Goal: Task Accomplishment & Management: Use online tool/utility

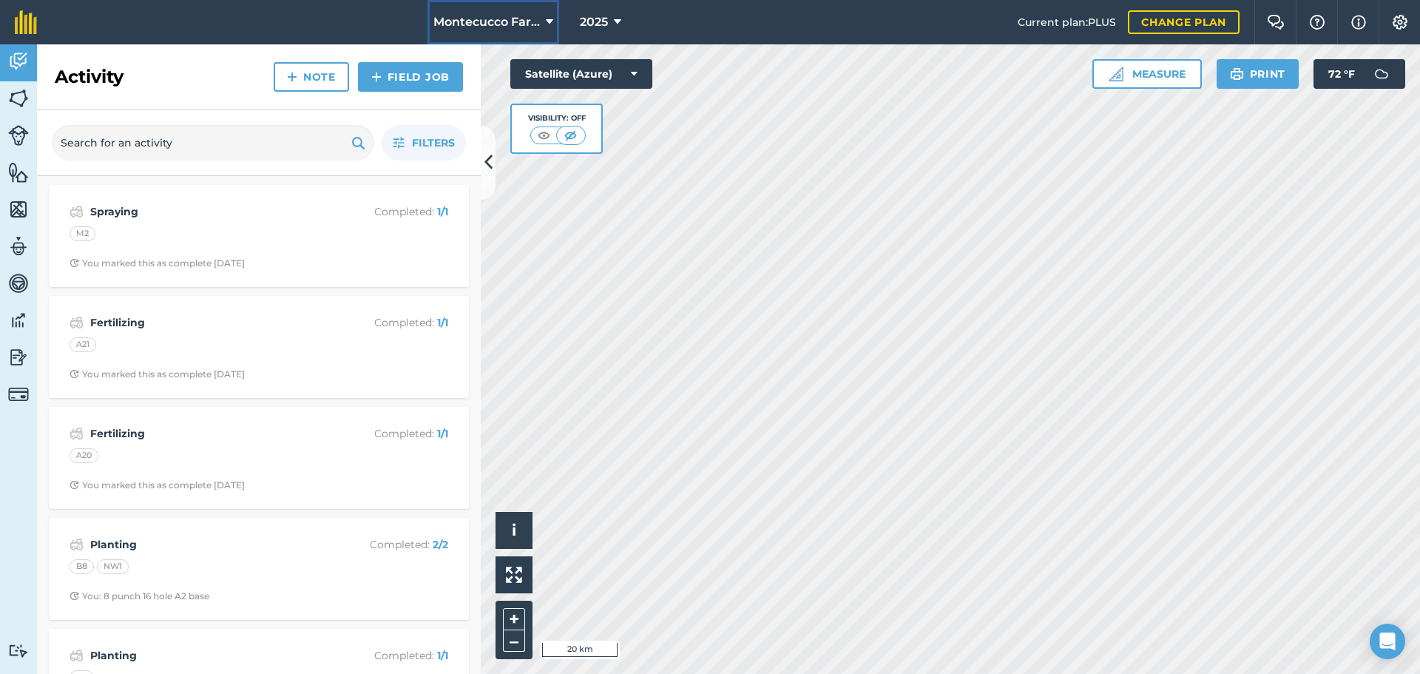
click at [521, 23] on span "Montecucco Farms ORGANIC" at bounding box center [486, 22] width 106 height 18
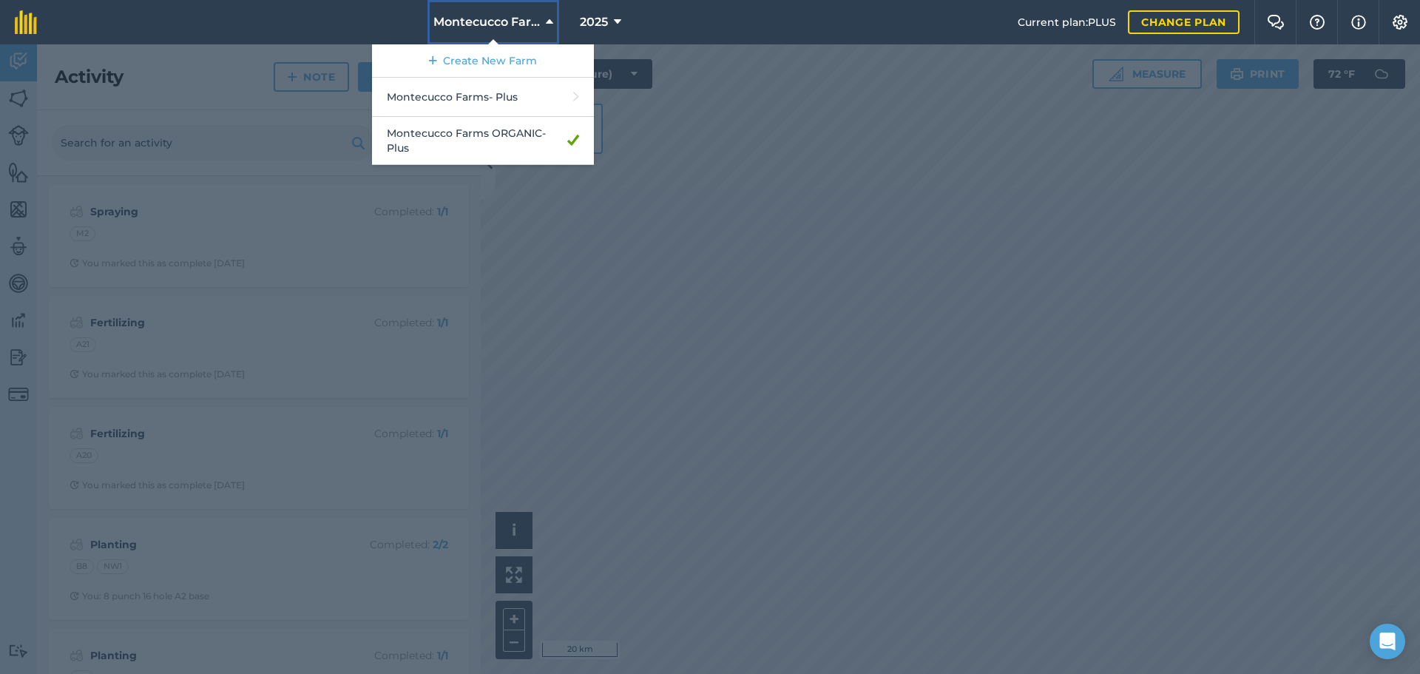
click at [521, 23] on span "Montecucco Farms ORGANIC" at bounding box center [486, 22] width 106 height 18
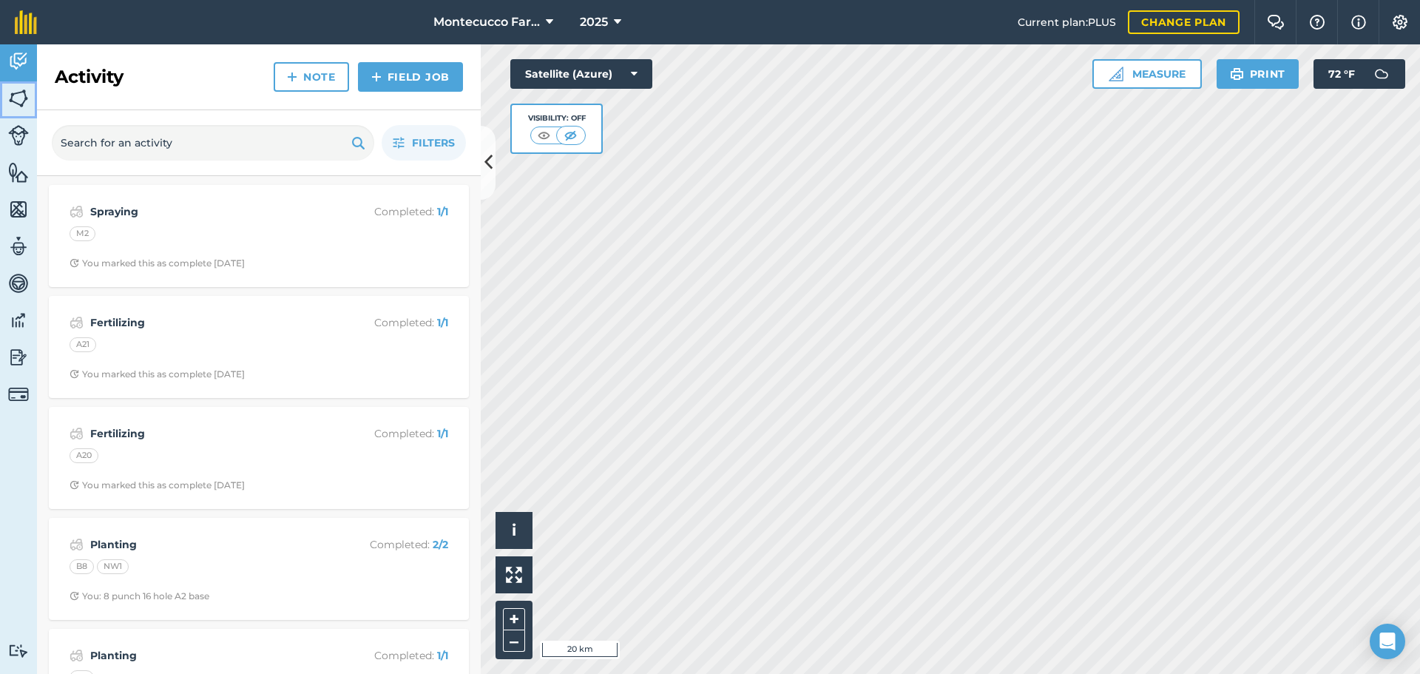
click at [18, 97] on img at bounding box center [18, 98] width 21 height 22
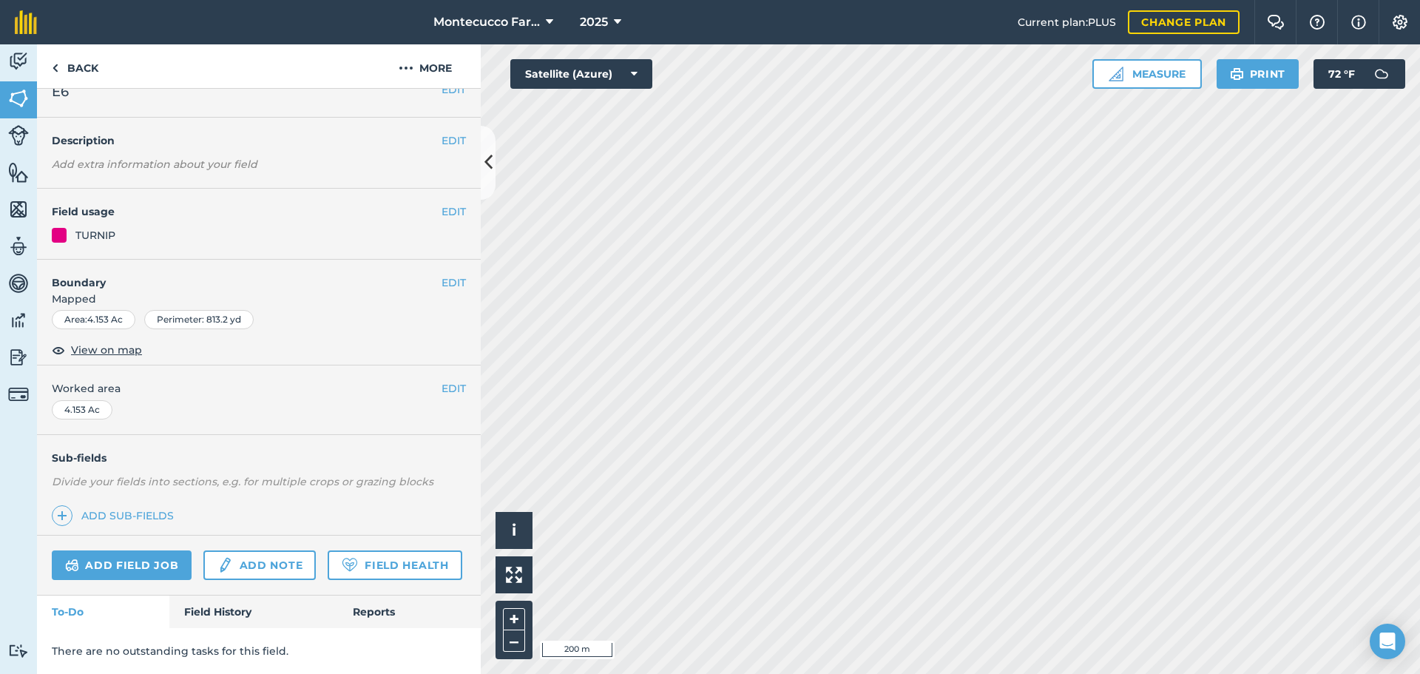
scroll to position [64, 0]
click at [223, 605] on link "Field History" at bounding box center [253, 611] width 168 height 33
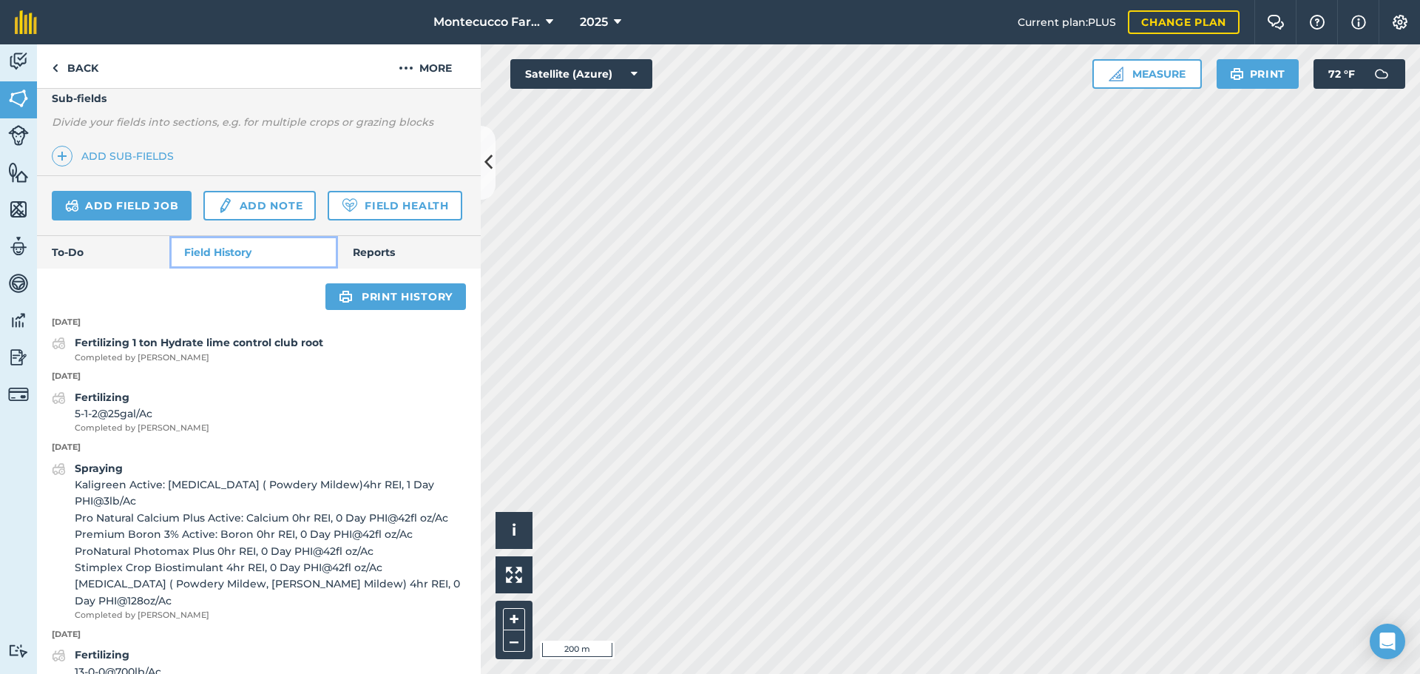
scroll to position [359, 0]
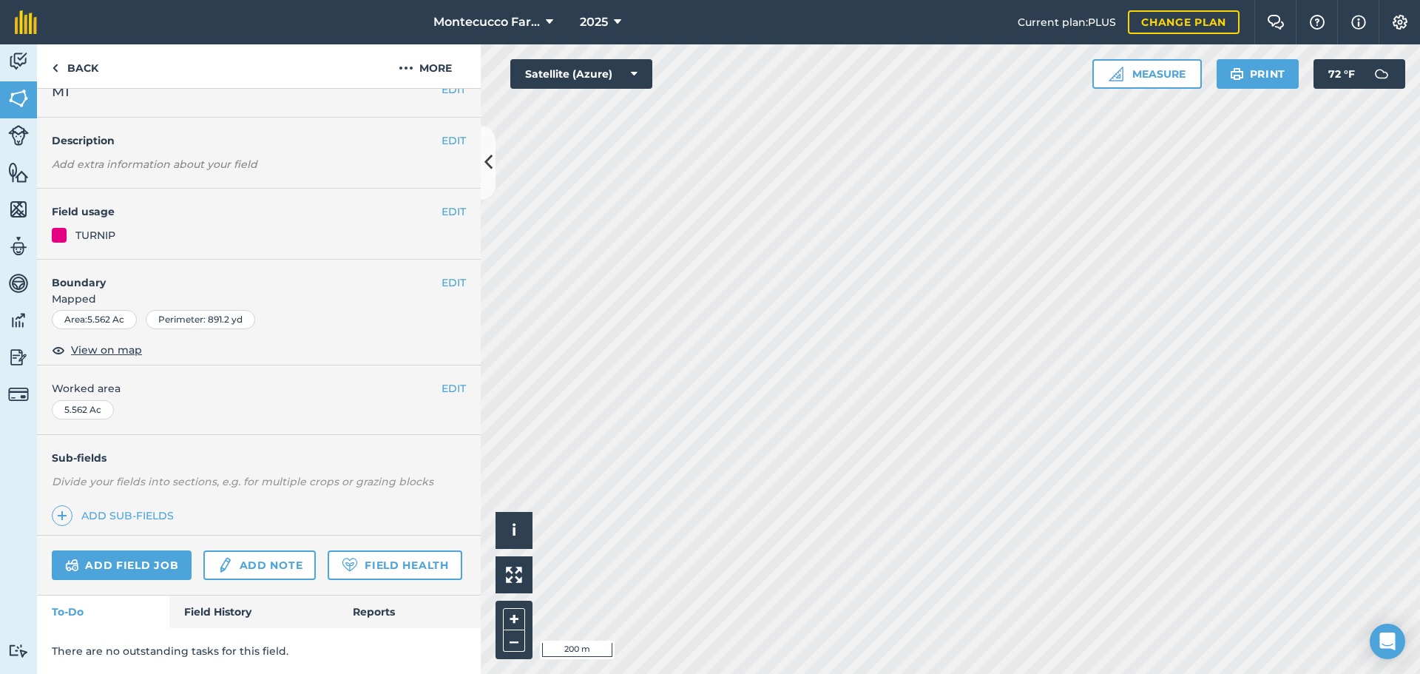
scroll to position [64, 0]
click at [234, 615] on link "Field History" at bounding box center [253, 611] width 168 height 33
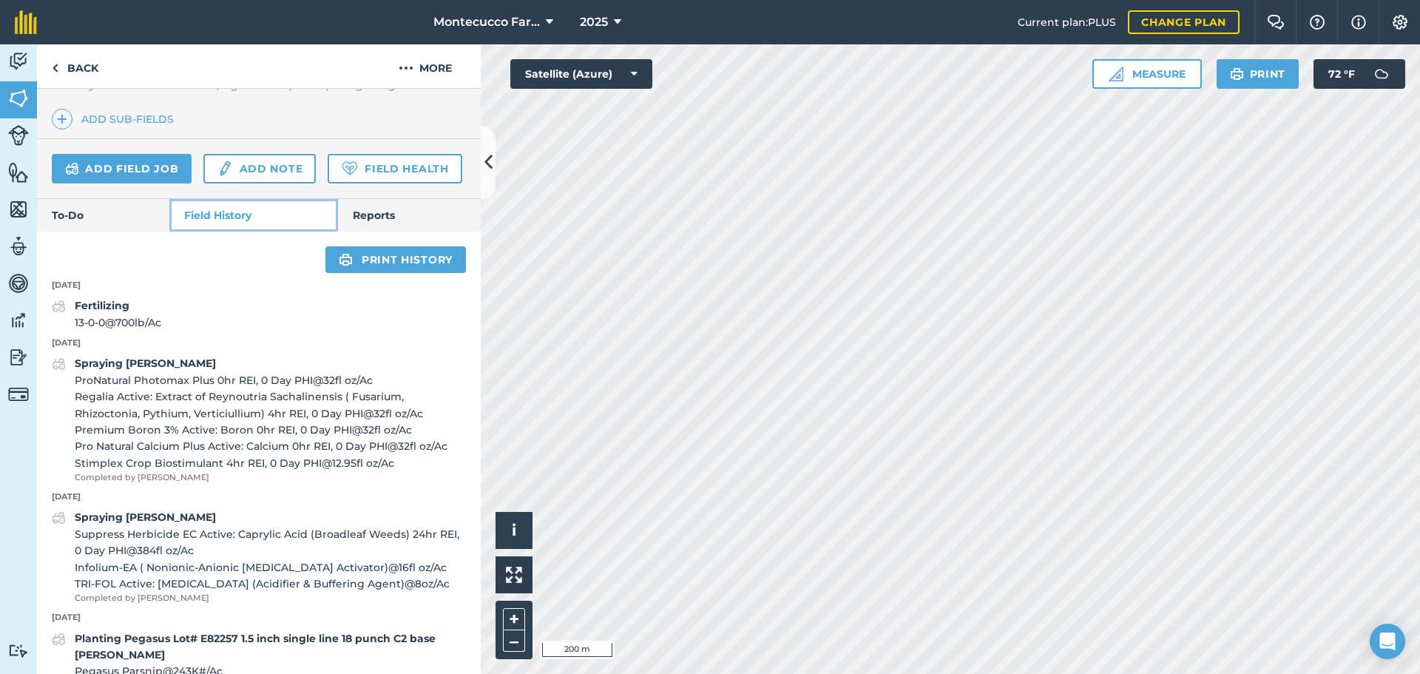
scroll to position [433, 0]
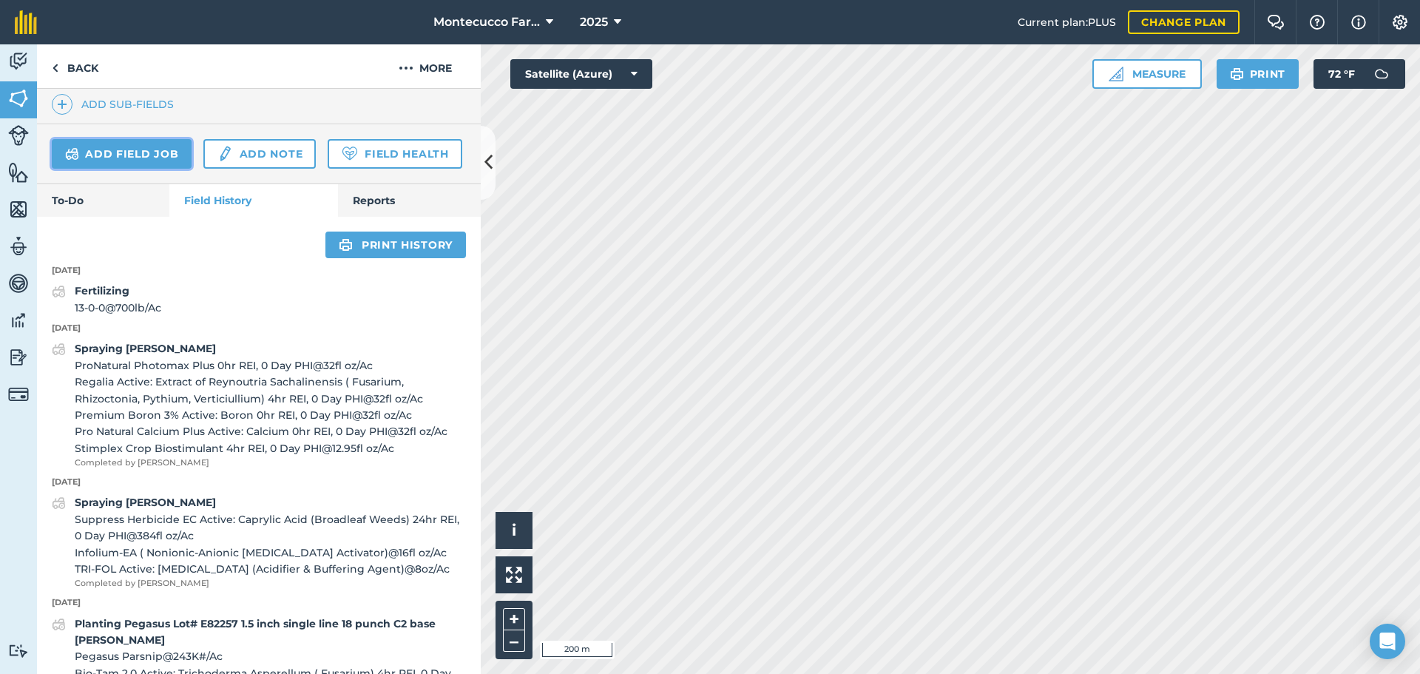
click at [98, 161] on link "Add field job" at bounding box center [122, 154] width 140 height 30
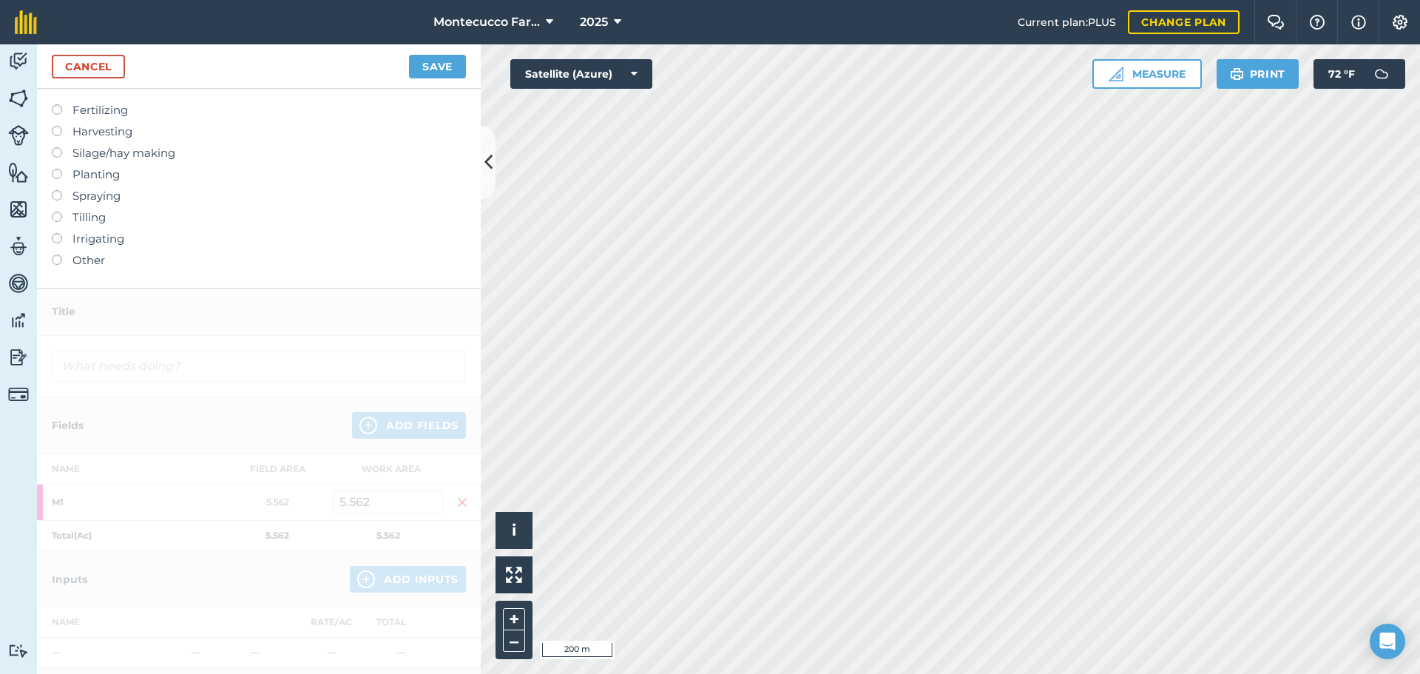
scroll to position [74, 0]
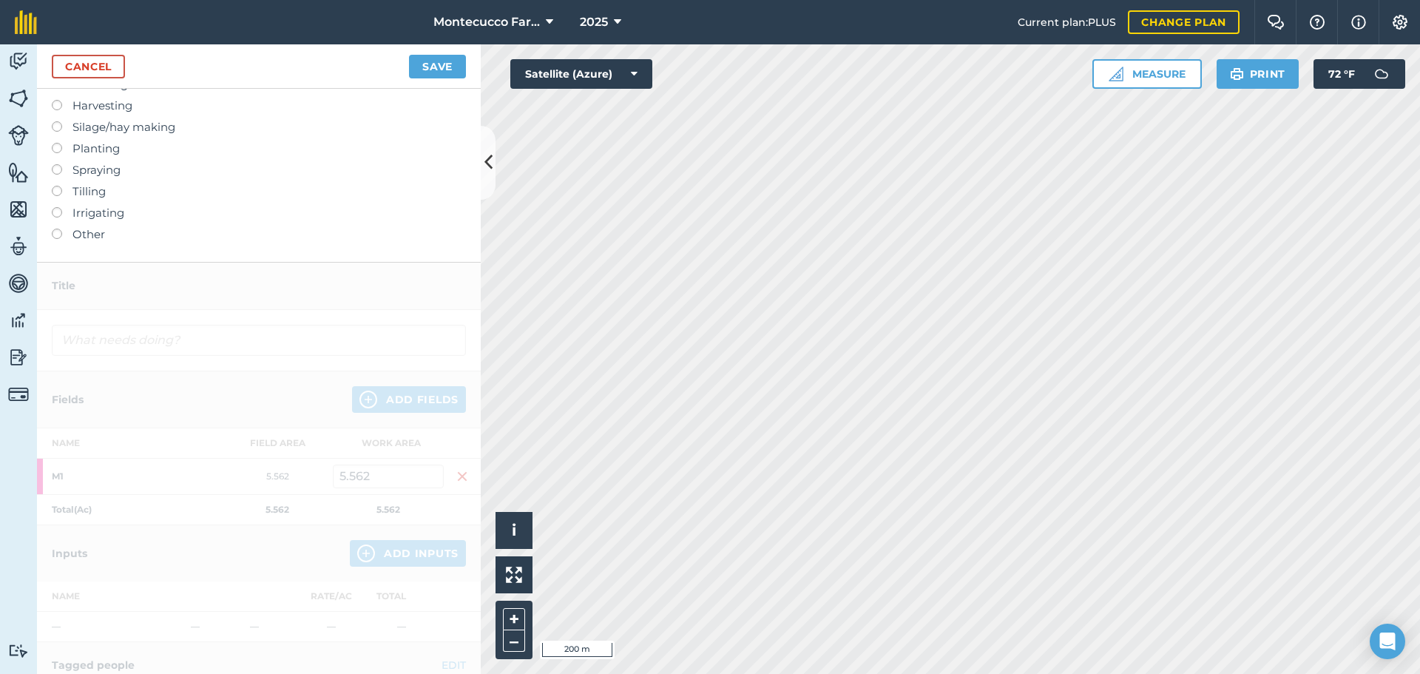
click at [55, 222] on label "Irrigating" at bounding box center [259, 213] width 414 height 18
type input "Irrigating"
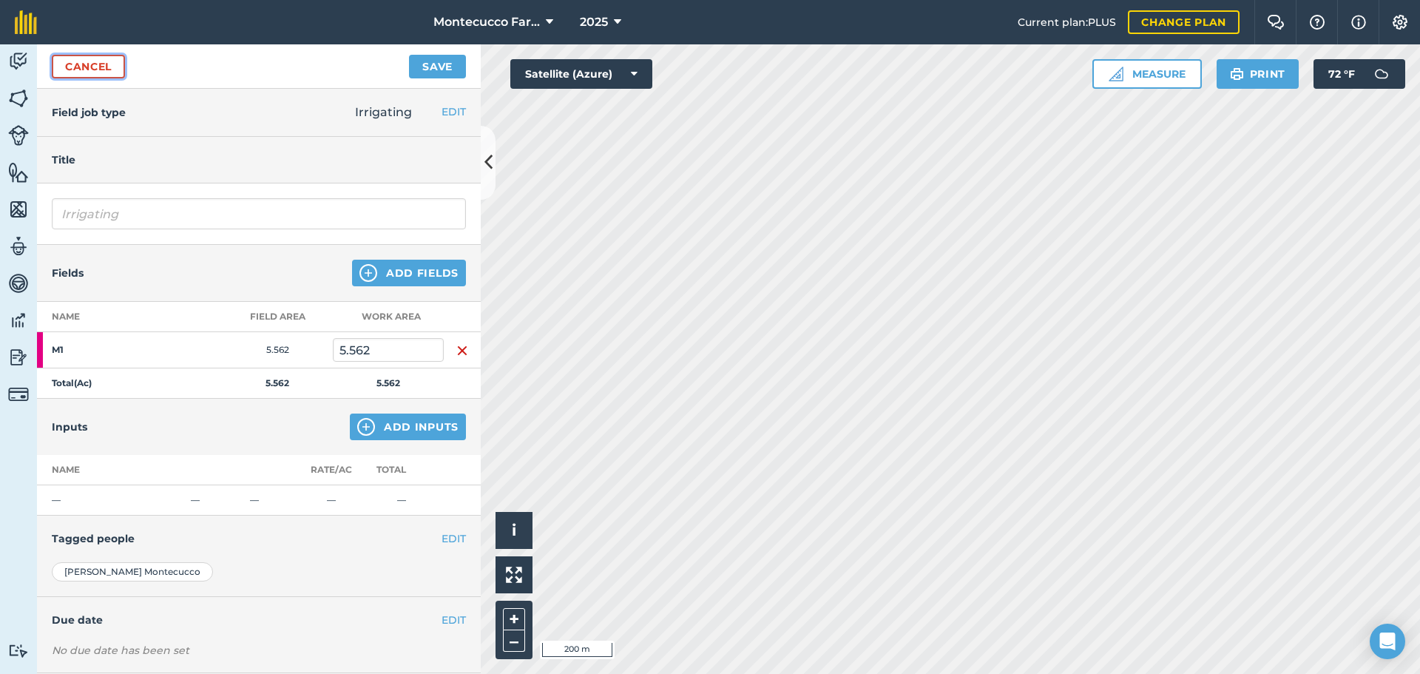
click at [105, 66] on link "Cancel" at bounding box center [88, 67] width 73 height 24
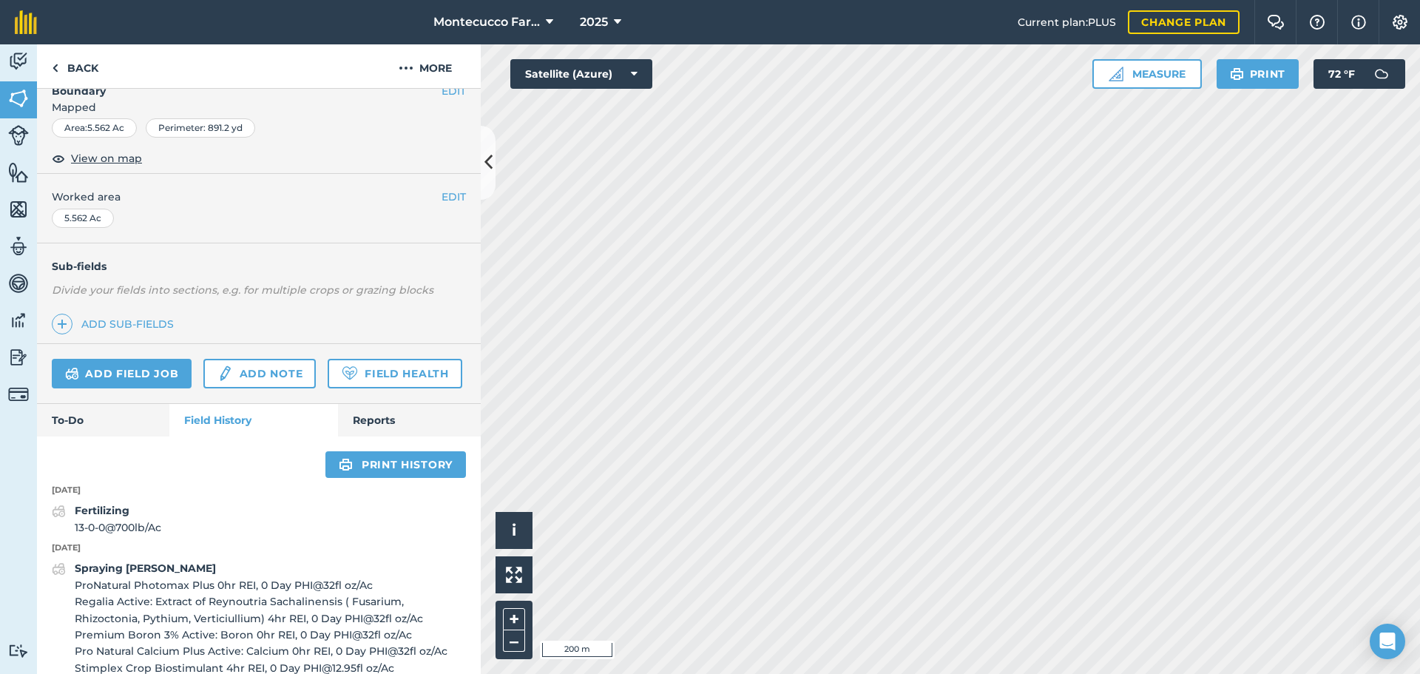
scroll to position [222, 0]
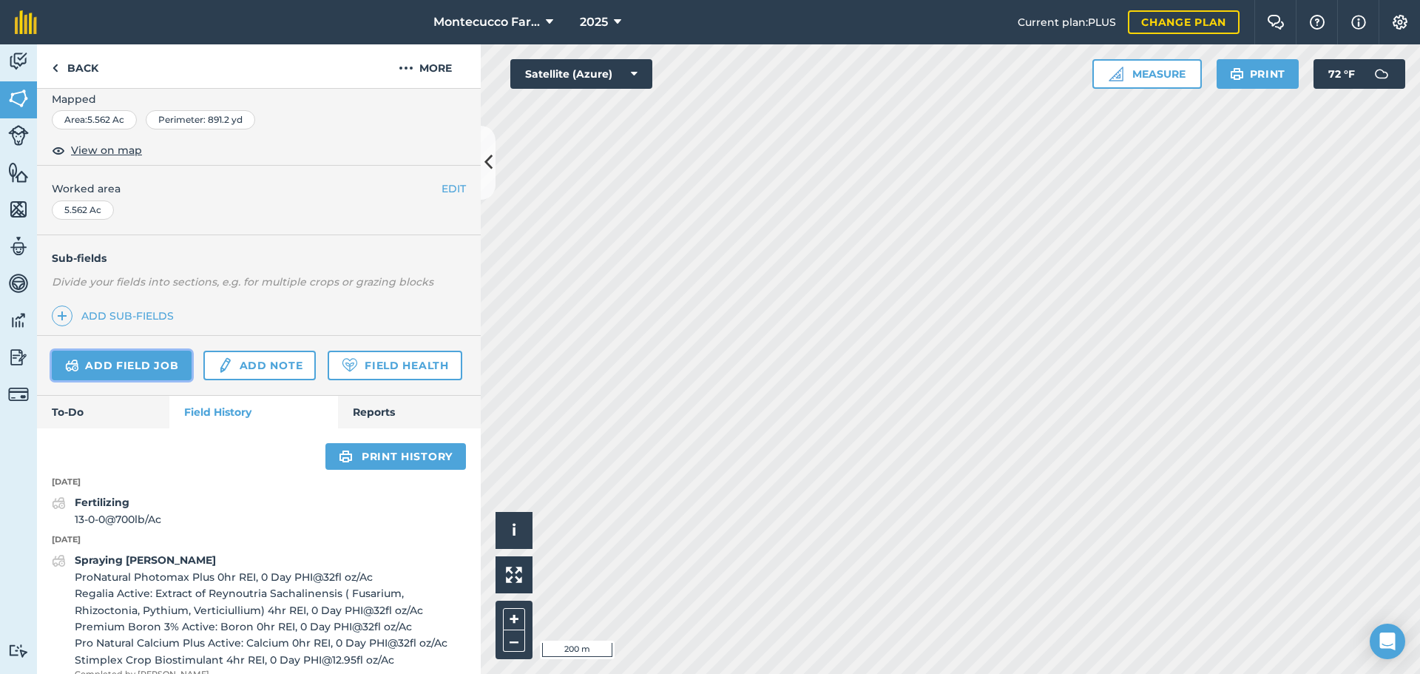
click at [128, 362] on link "Add field job" at bounding box center [122, 366] width 140 height 30
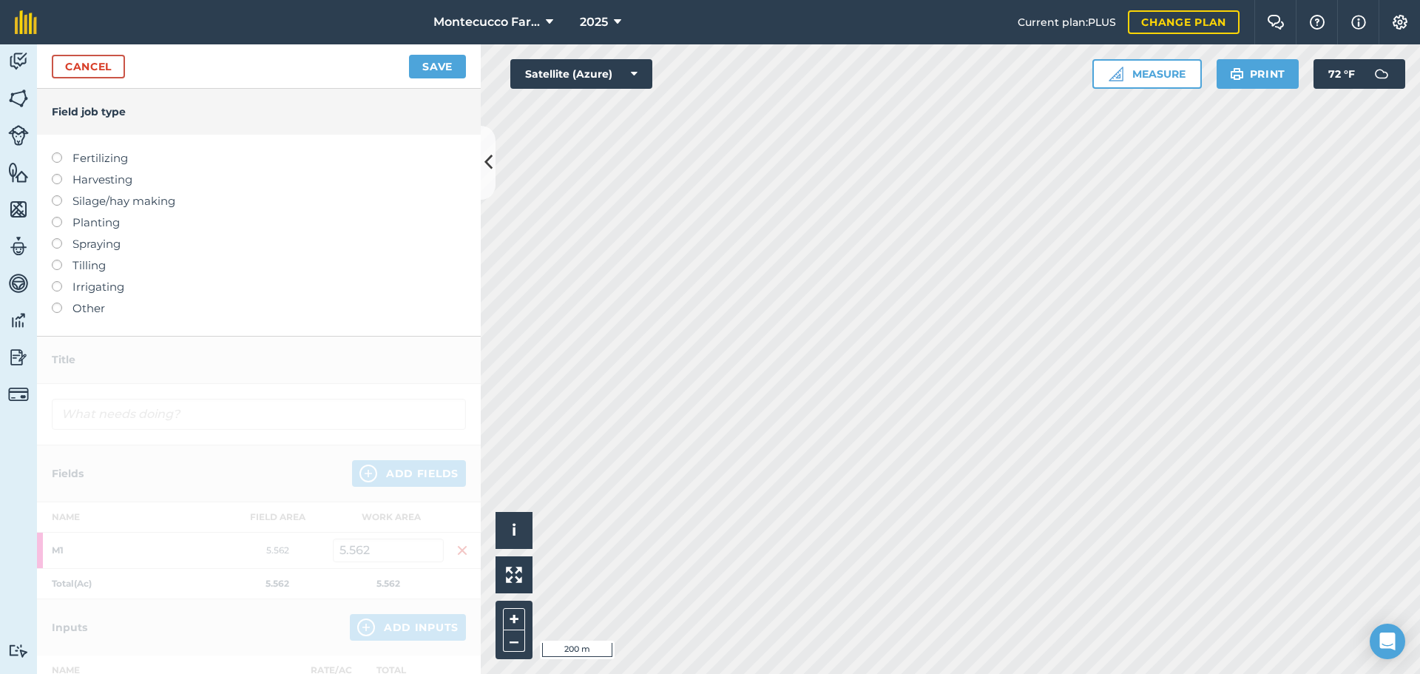
click at [60, 217] on label at bounding box center [62, 217] width 21 height 0
type input "Planting"
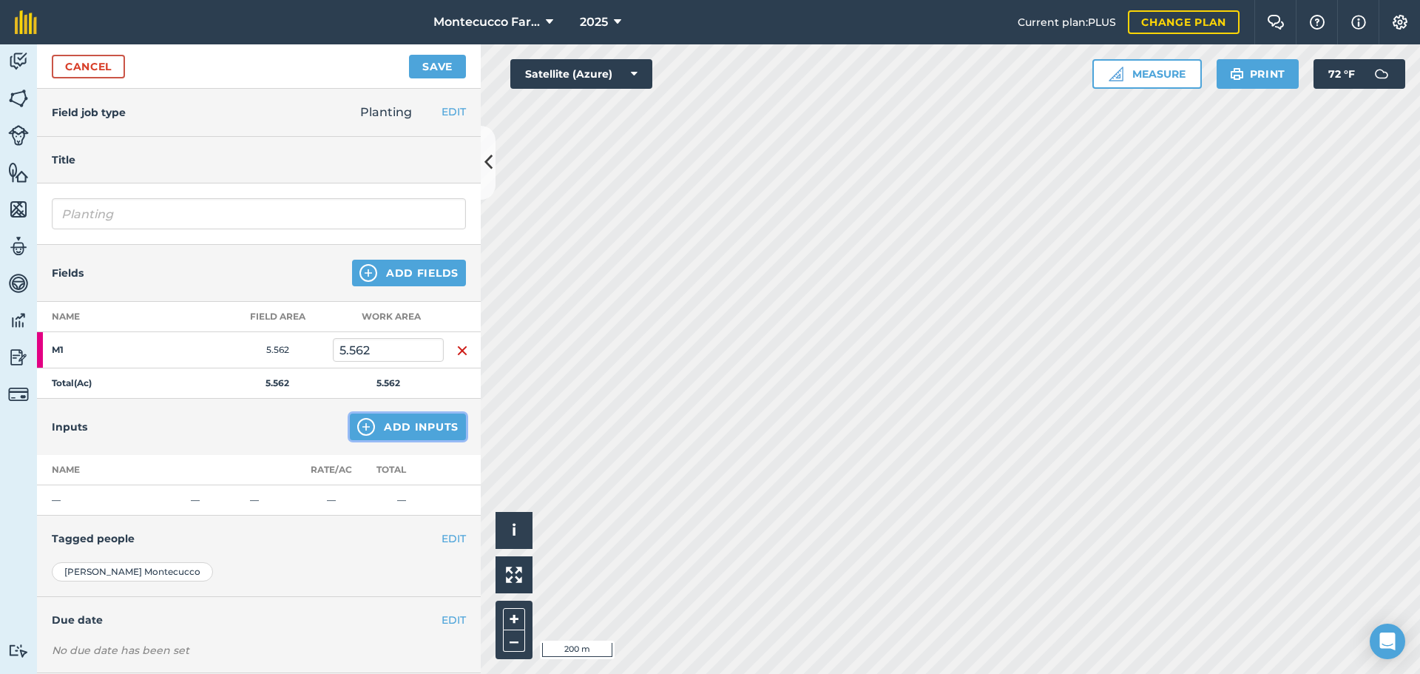
click at [400, 432] on button "Add Inputs" at bounding box center [408, 426] width 116 height 27
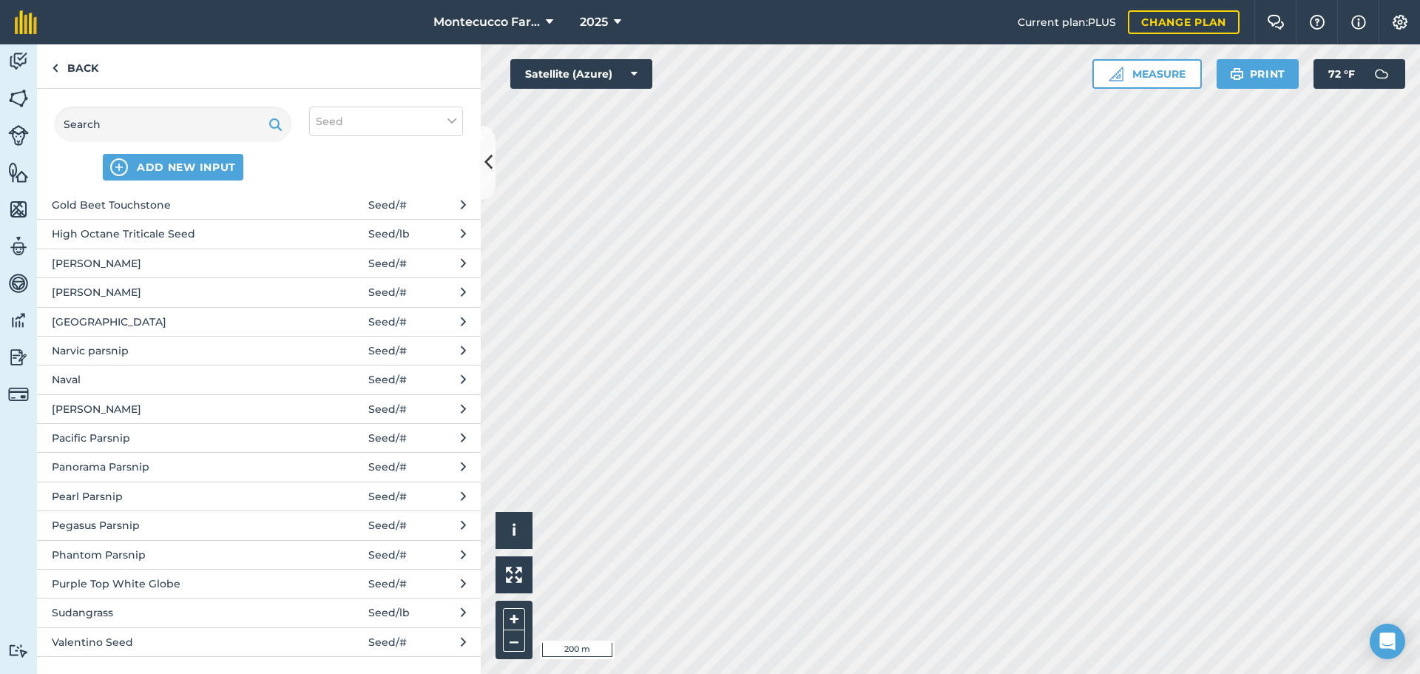
scroll to position [214, 0]
click at [135, 590] on span "Purple Top White Globe" at bounding box center [173, 583] width 242 height 16
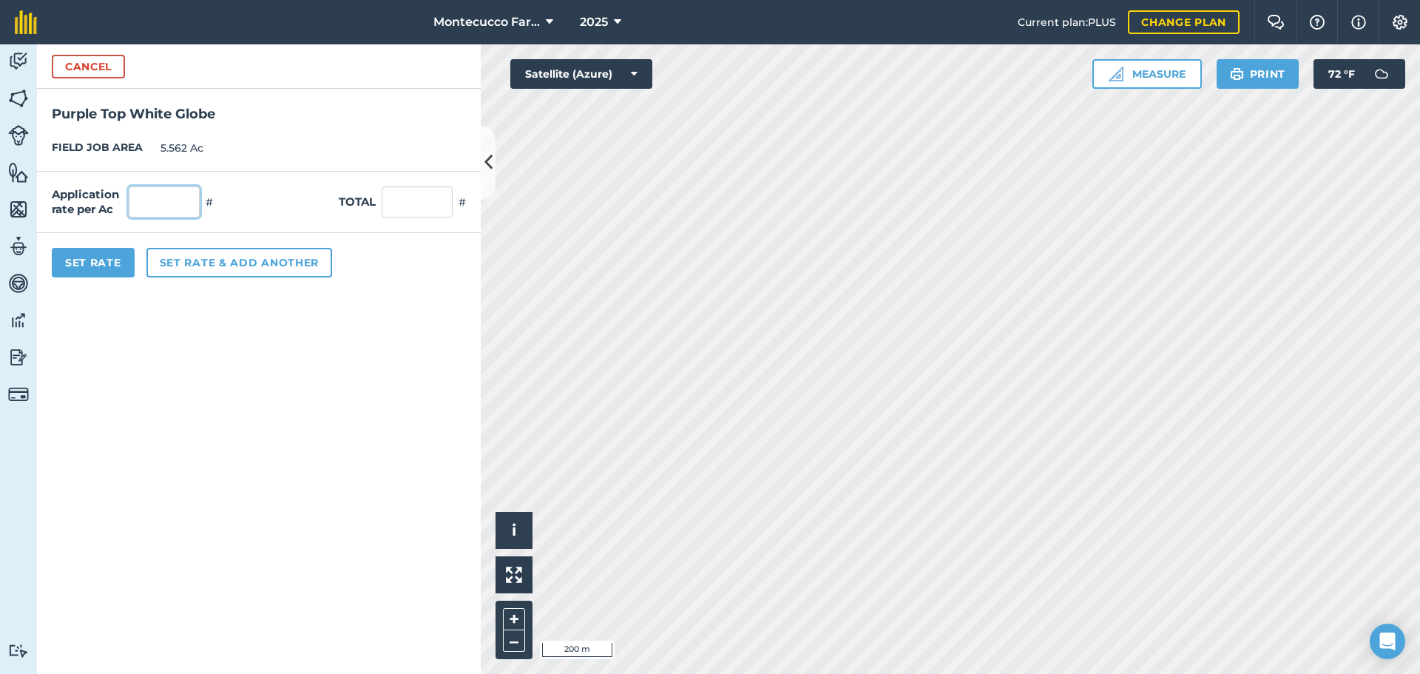
click at [172, 207] on input "text" at bounding box center [164, 201] width 71 height 31
click at [180, 203] on input "text" at bounding box center [164, 201] width 71 height 31
type input "0"
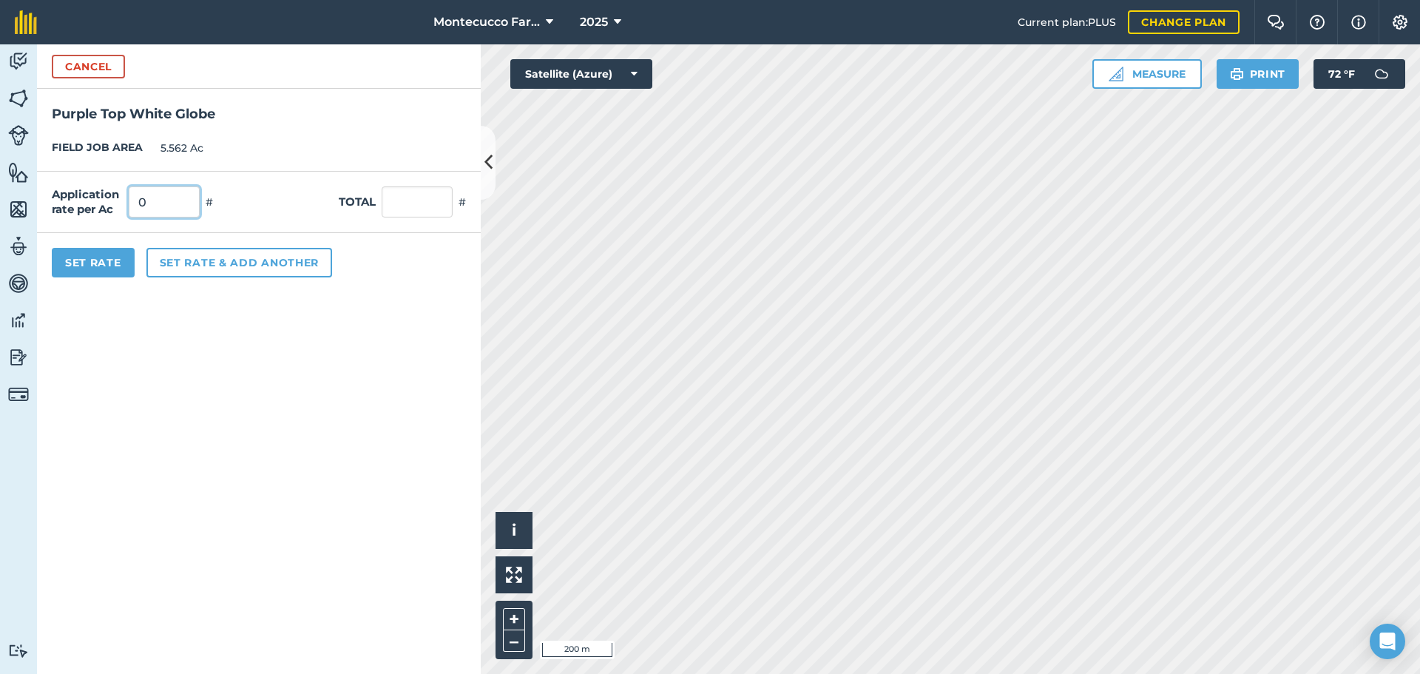
click at [165, 205] on input "0" at bounding box center [164, 201] width 71 height 31
type input "184,707"
type input "1,027,340.334"
click at [220, 269] on button "Set rate & add another" at bounding box center [239, 263] width 186 height 30
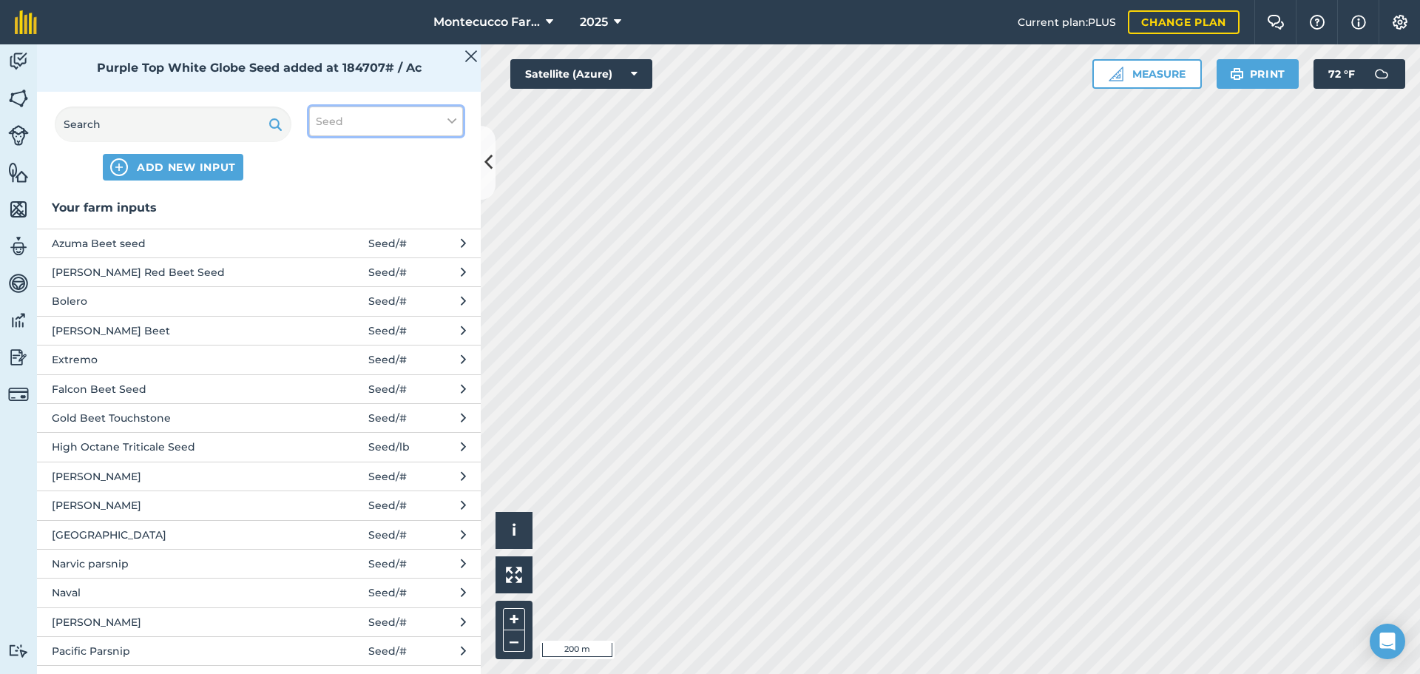
click at [366, 121] on button "Seed" at bounding box center [386, 121] width 154 height 30
click at [329, 178] on label "Fertilizer" at bounding box center [386, 179] width 141 height 16
click at [325, 178] on input "Fertilizer" at bounding box center [321, 176] width 10 height 10
checkbox input "true"
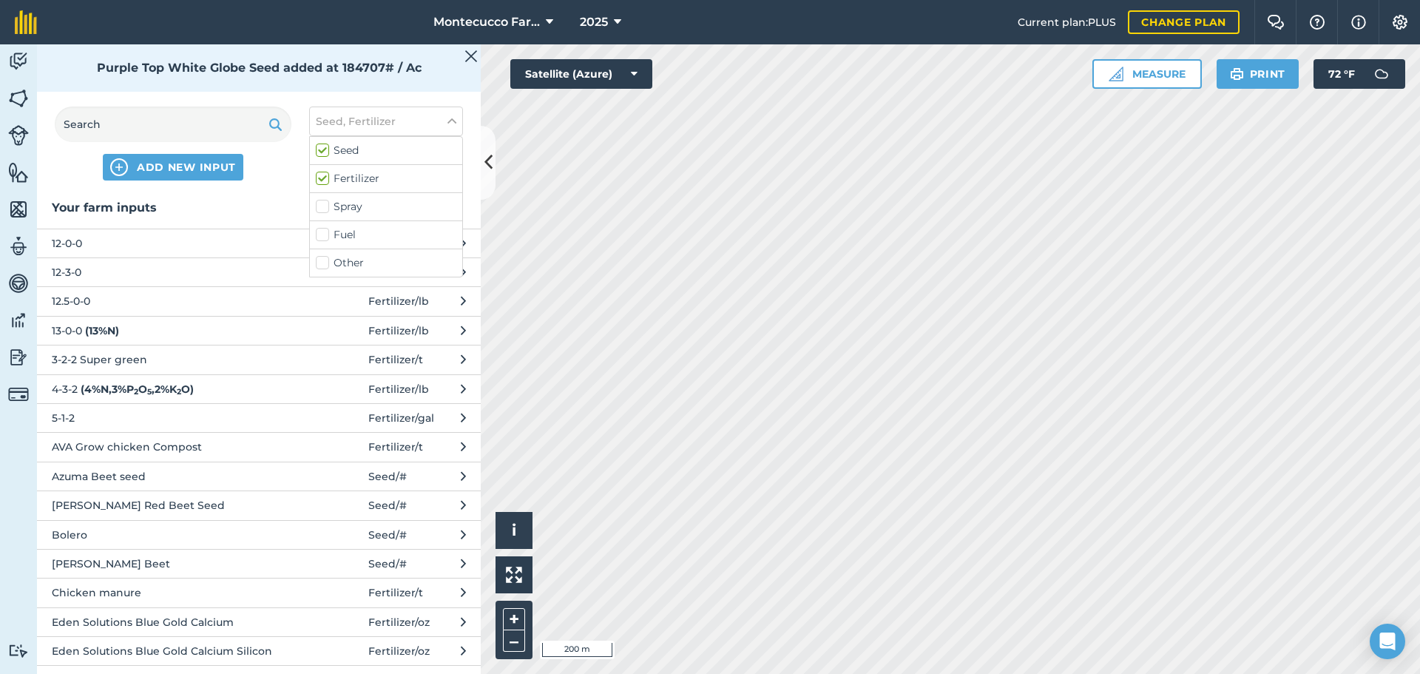
click at [323, 198] on div "Spray" at bounding box center [386, 207] width 152 height 28
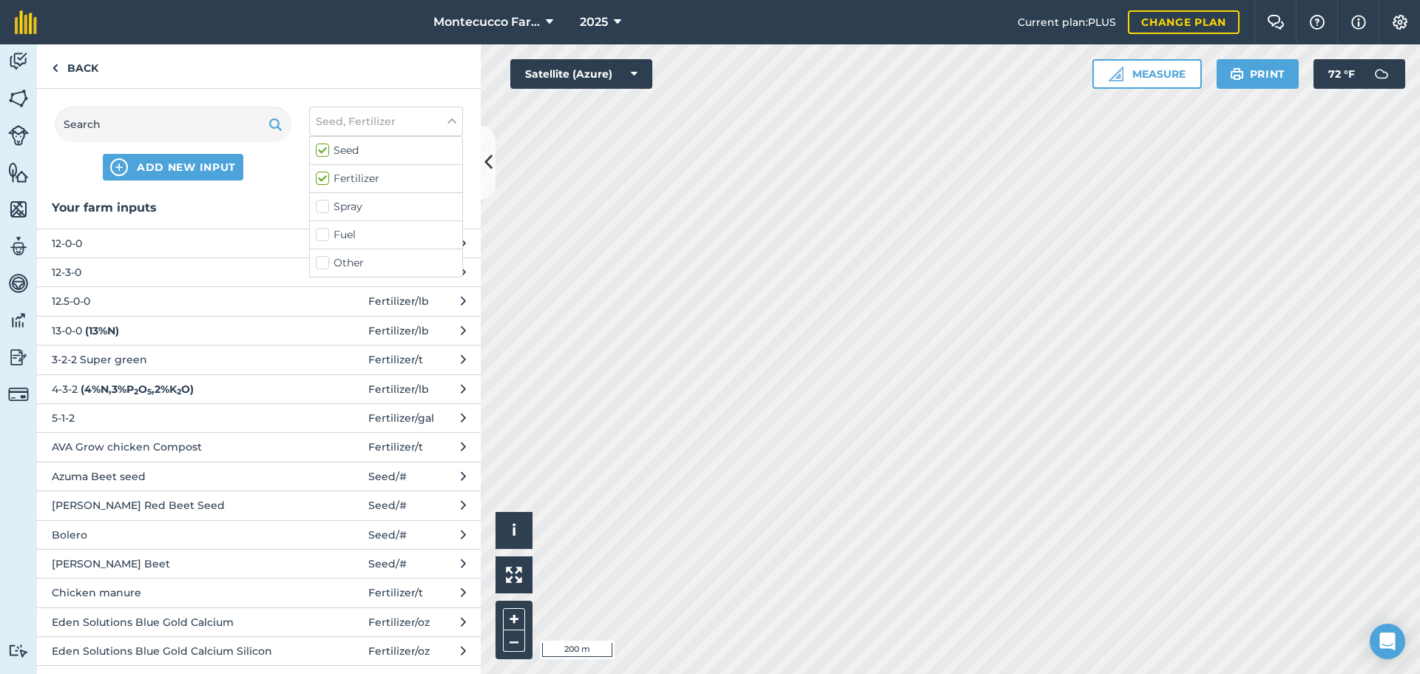
click at [322, 207] on label "Spray" at bounding box center [386, 207] width 141 height 16
click at [322, 207] on input "Spray" at bounding box center [321, 204] width 10 height 10
checkbox input "true"
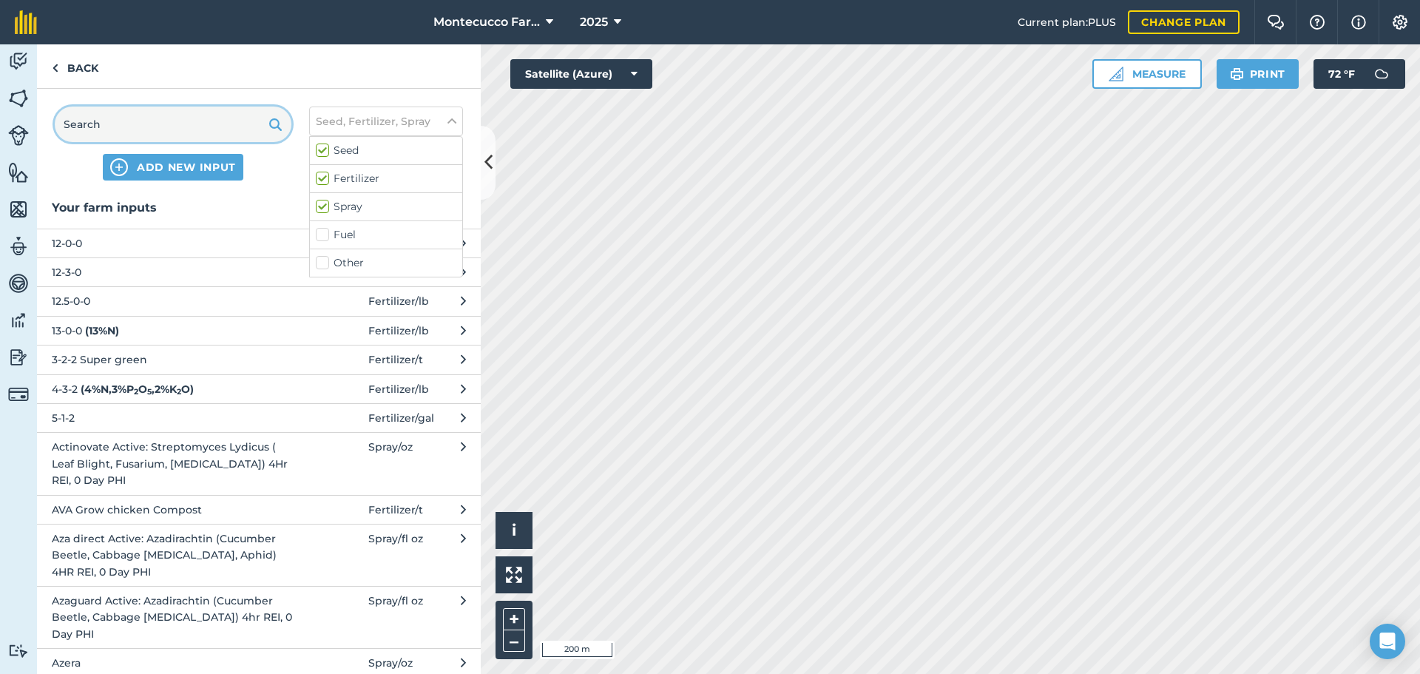
click at [163, 127] on input "text" at bounding box center [173, 123] width 237 height 35
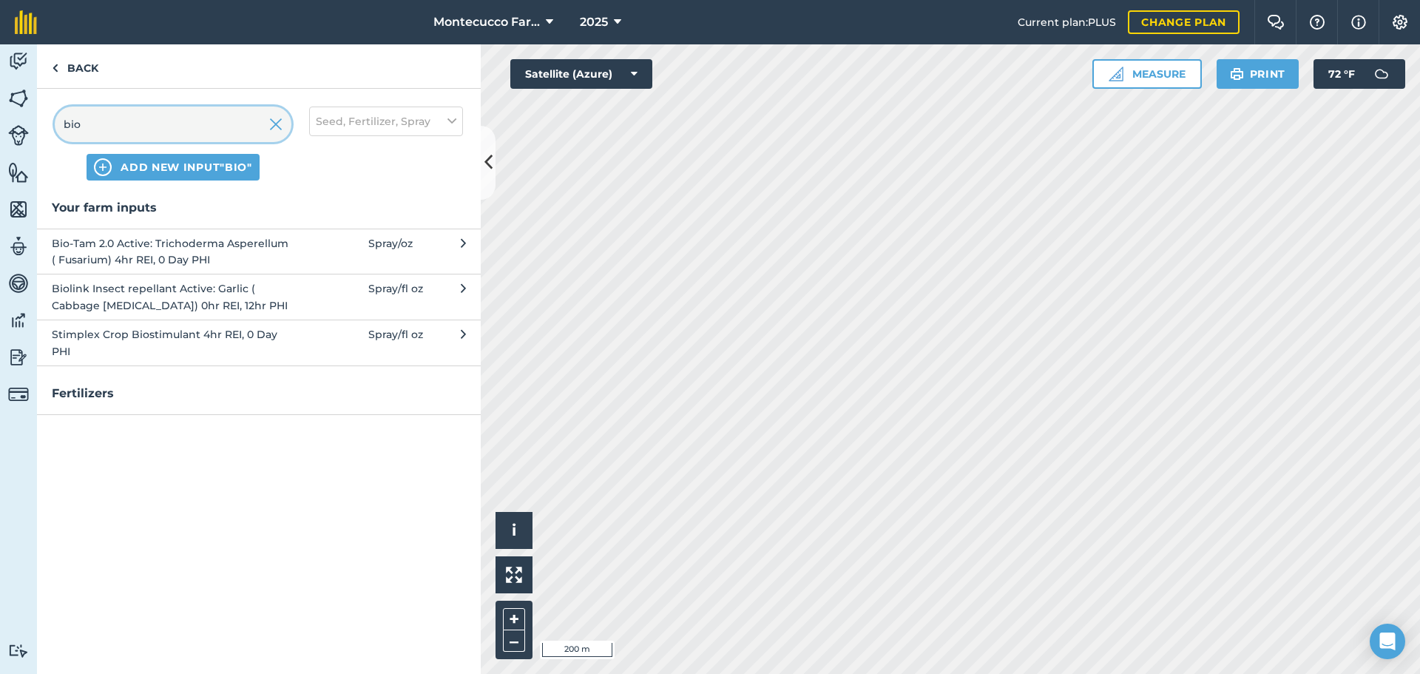
type input "bio"
click at [152, 254] on span "Bio-Tam 2.0 Active: Trichoderma Asperellum ( Fusarium) 4hr REI, 0 Day PHI" at bounding box center [173, 251] width 242 height 33
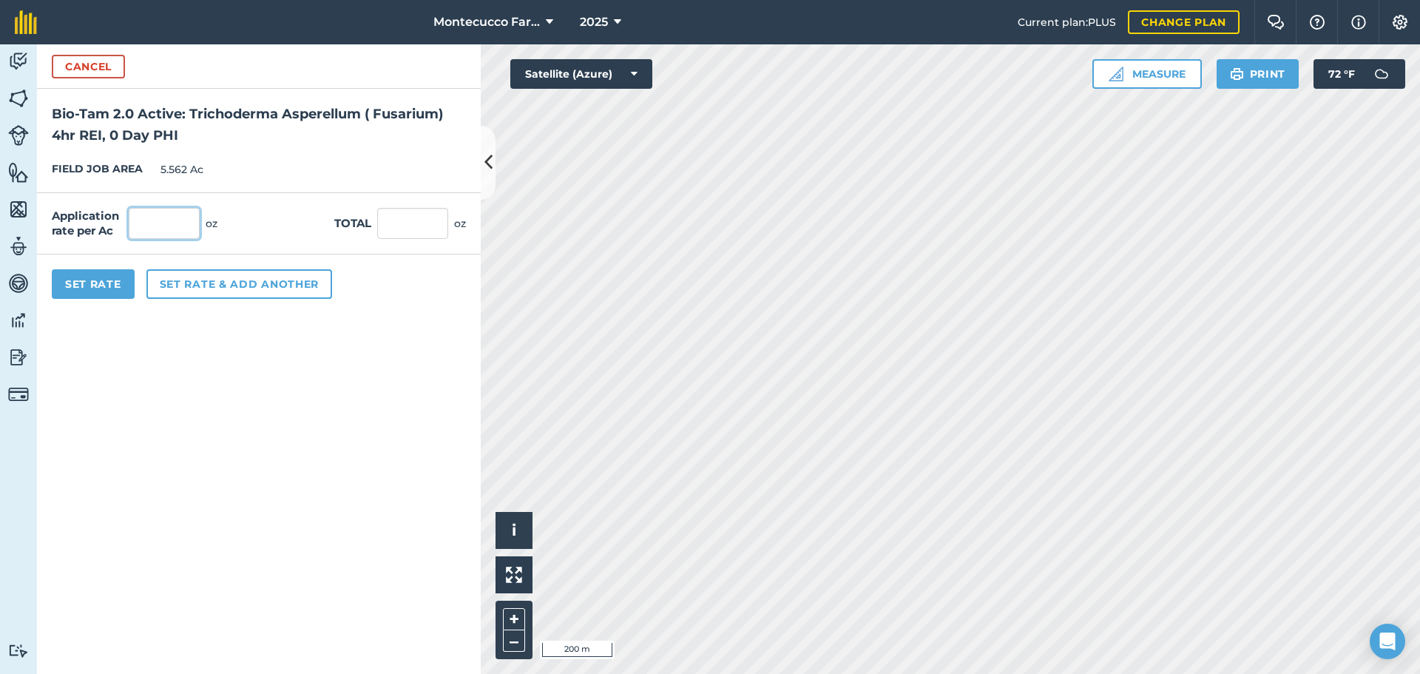
click at [172, 231] on input "text" at bounding box center [164, 223] width 71 height 31
type input "12"
type input "66.744"
click at [240, 282] on button "Set rate & add another" at bounding box center [239, 284] width 186 height 30
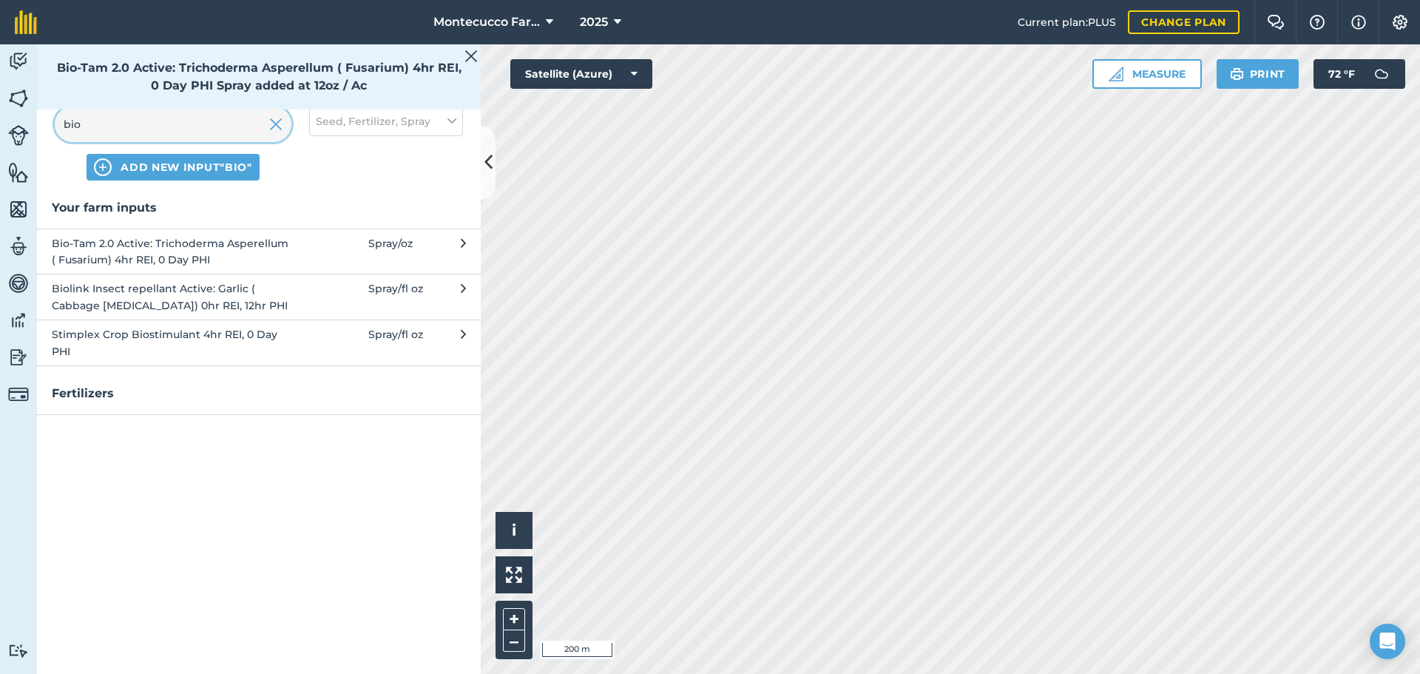
click at [214, 129] on input "bio" at bounding box center [173, 123] width 237 height 35
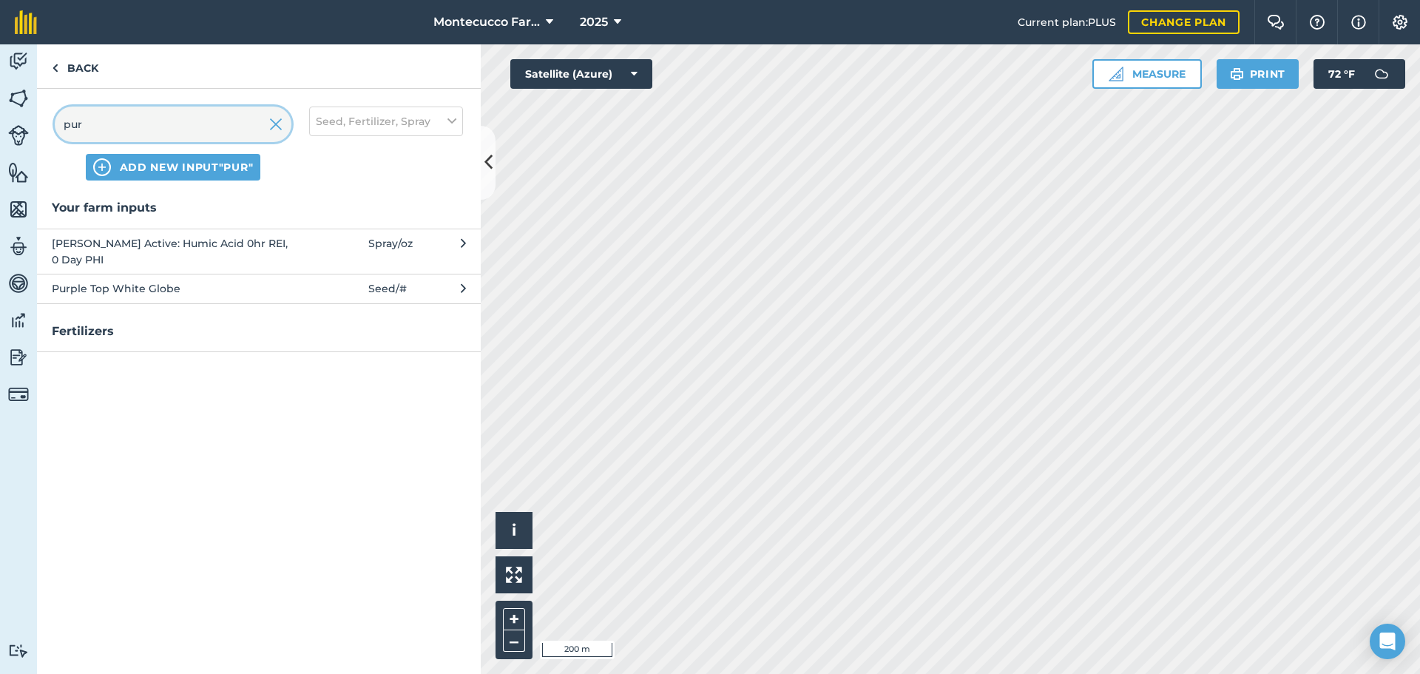
type input "pur"
click at [92, 253] on span "[PERSON_NAME] Active: Humic Acid 0hr REI, 0 Day PHI" at bounding box center [173, 251] width 242 height 33
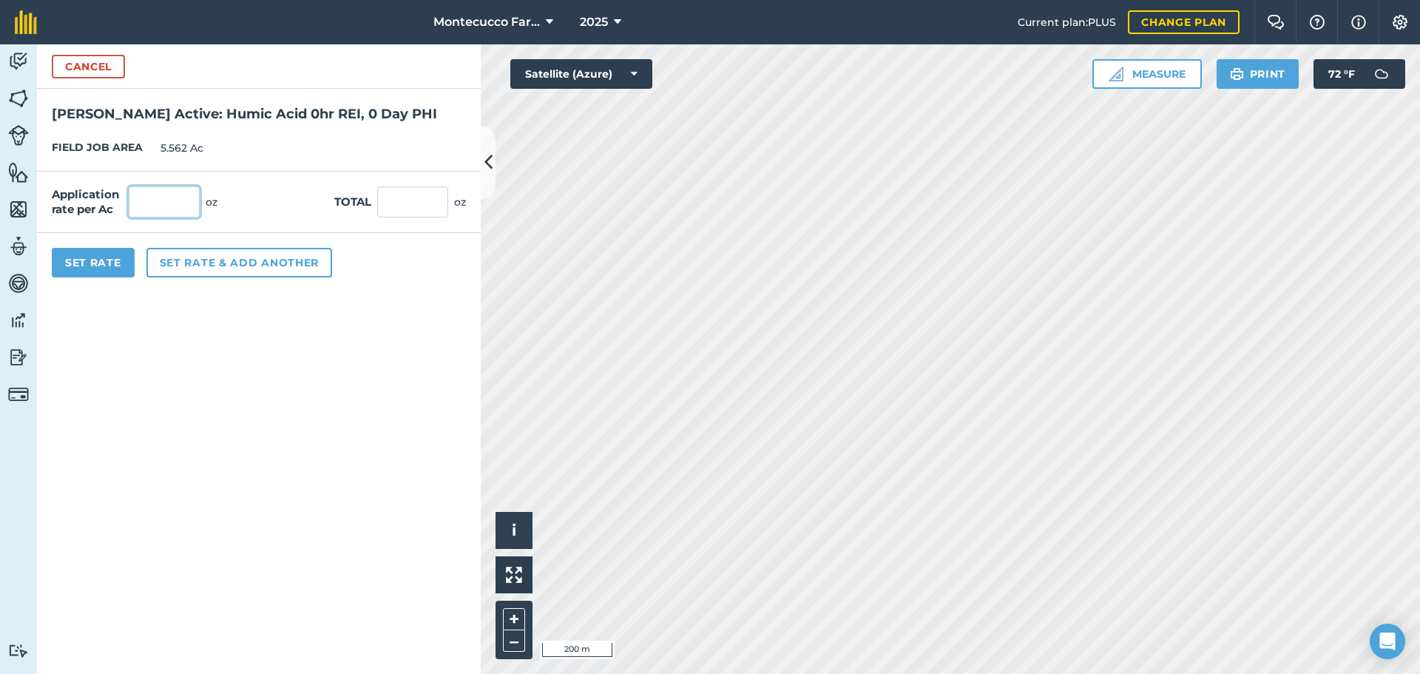
click at [166, 208] on input "text" at bounding box center [164, 201] width 71 height 31
type input "32"
type input "177.984"
click at [108, 265] on button "Set Rate" at bounding box center [93, 263] width 83 height 30
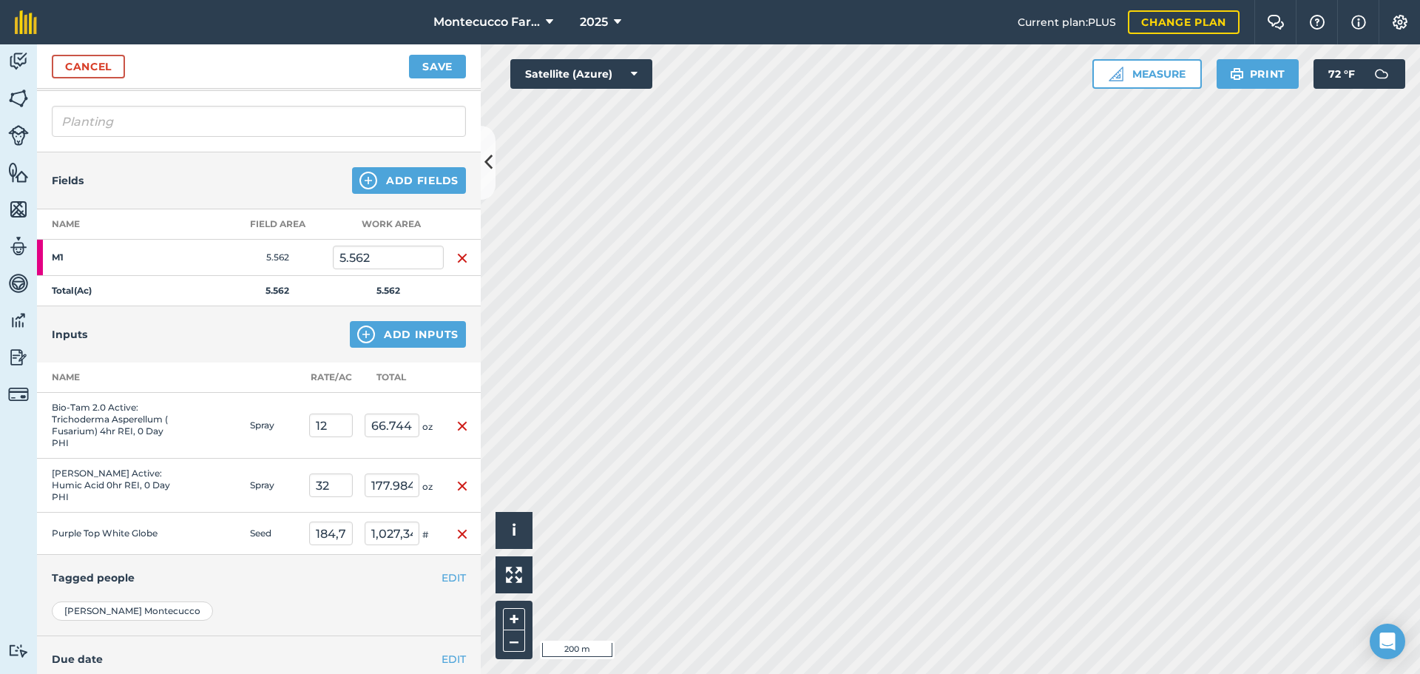
scroll to position [0, 0]
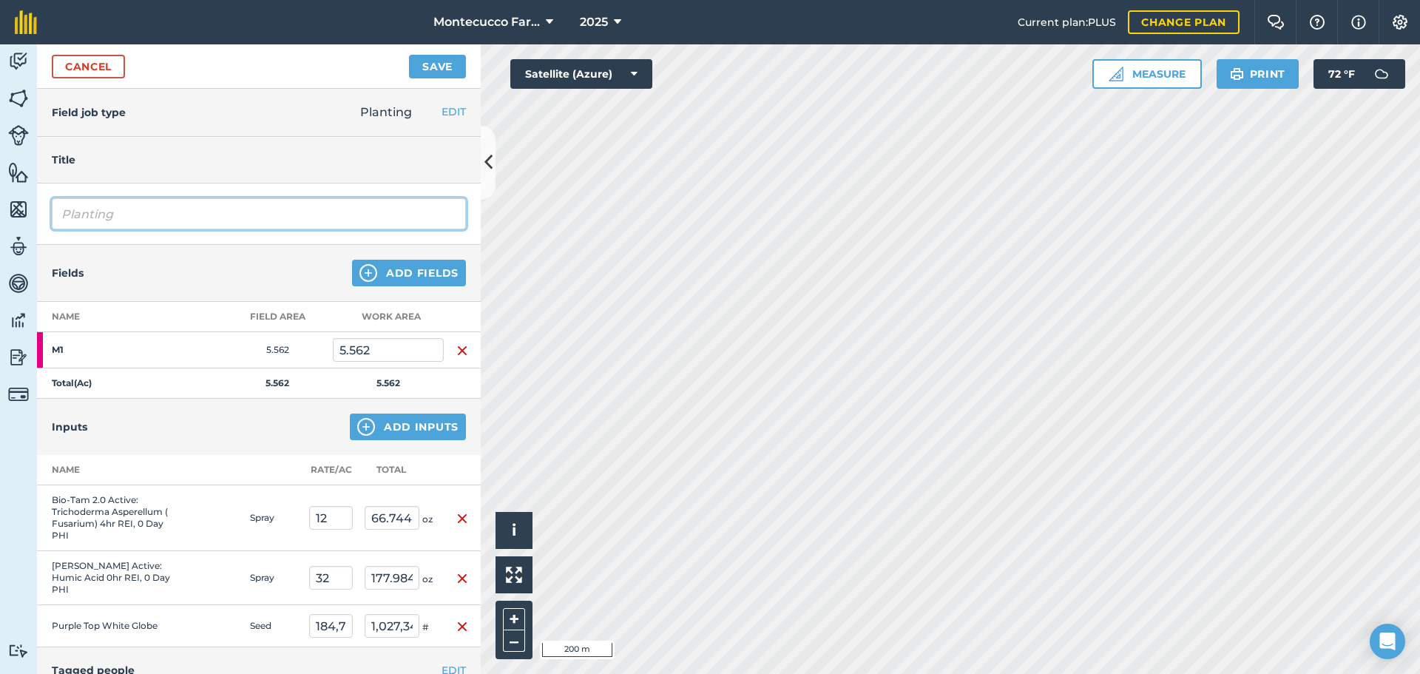
click at [173, 211] on input "Planting" at bounding box center [259, 213] width 414 height 31
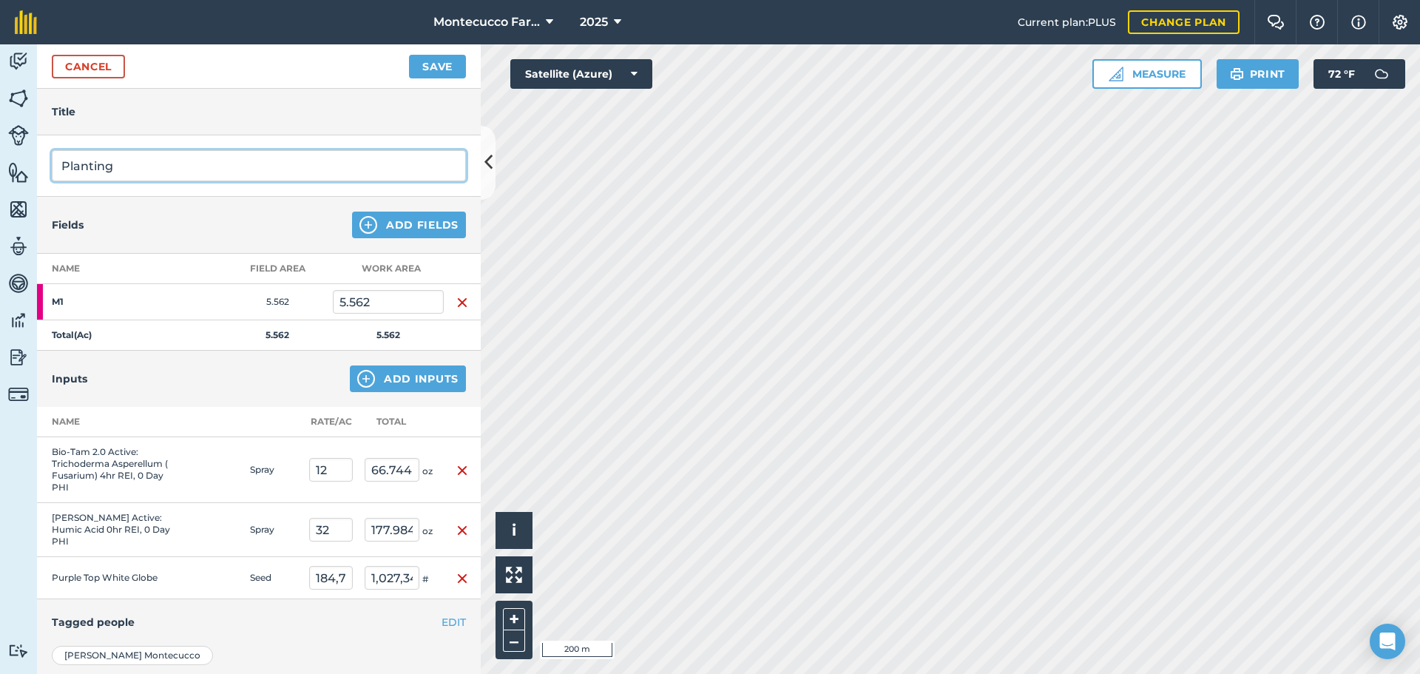
scroll to position [74, 0]
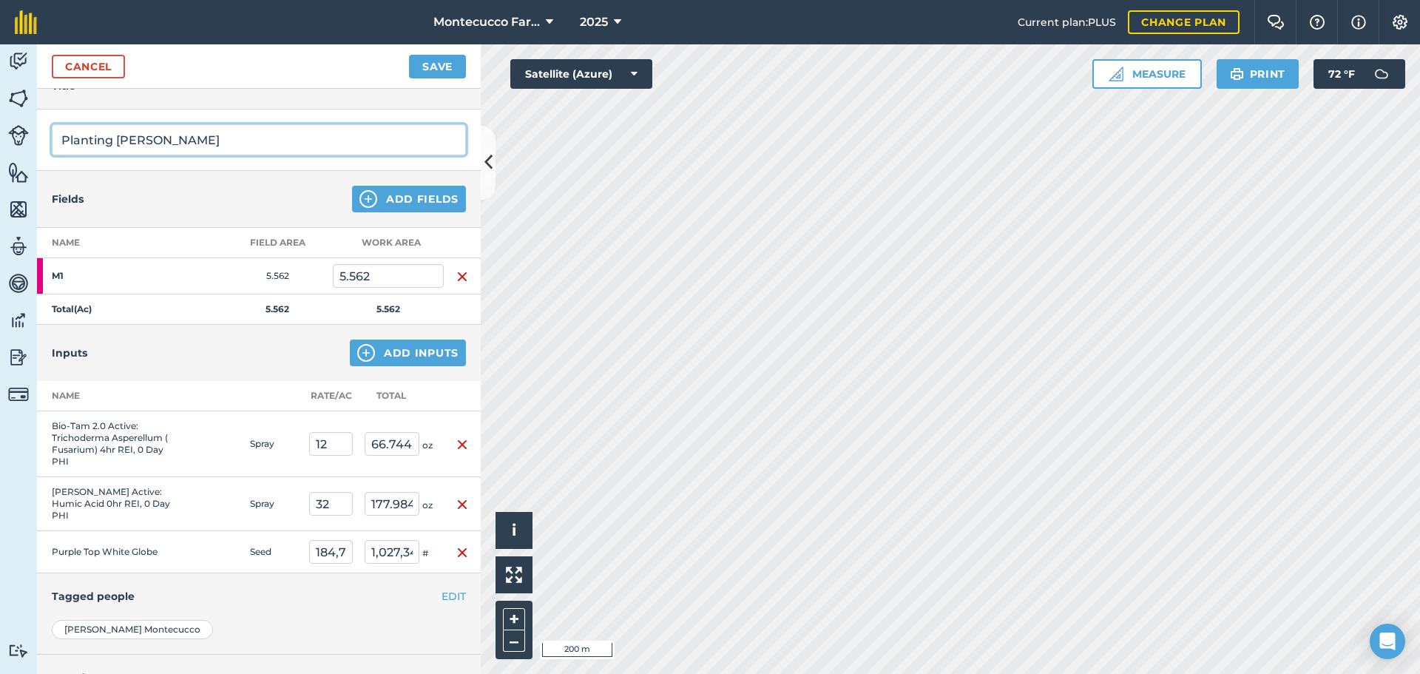
type input "Planting [PERSON_NAME]"
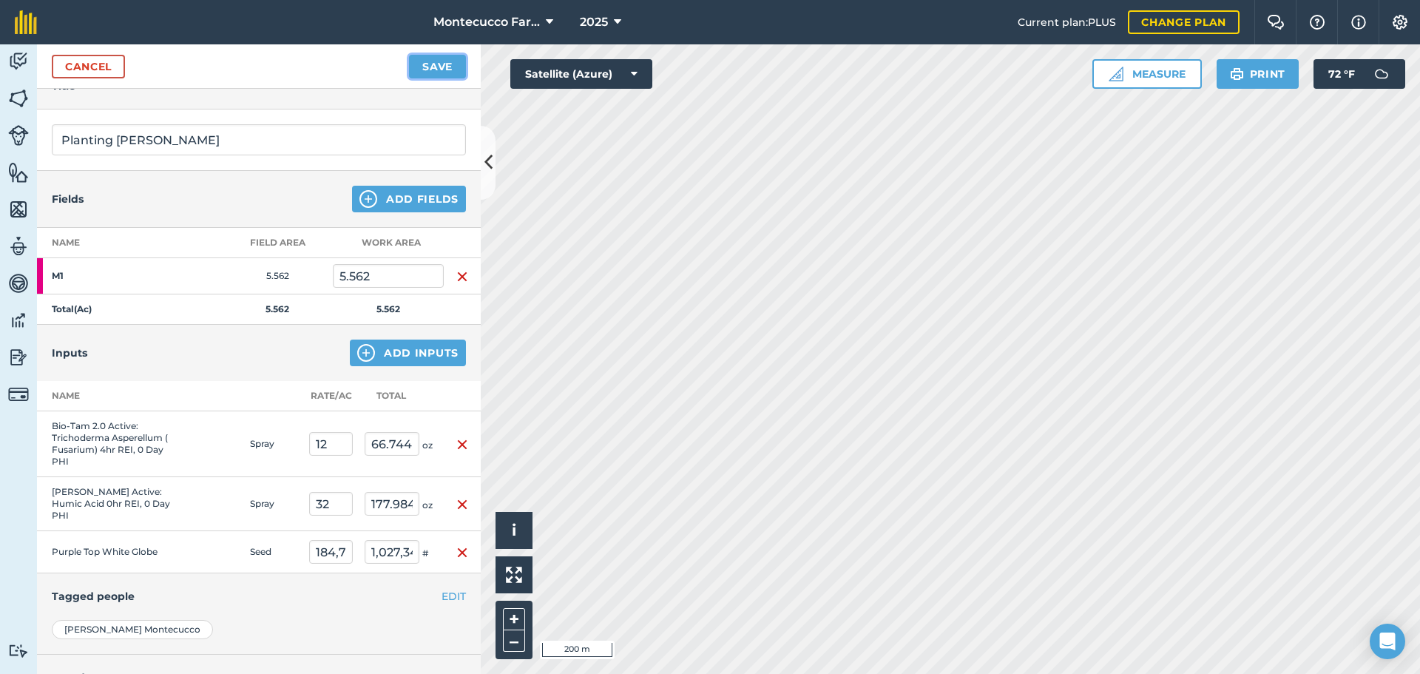
click at [430, 70] on button "Save" at bounding box center [437, 67] width 57 height 24
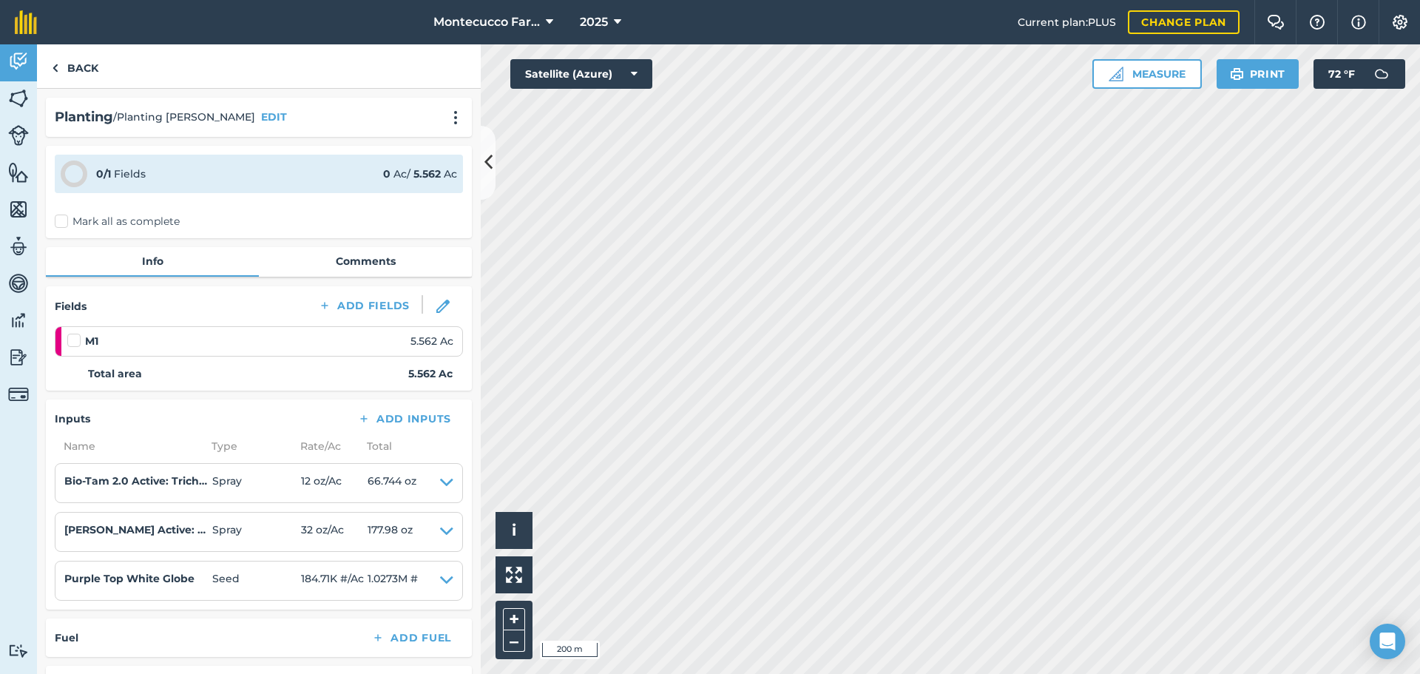
click at [64, 220] on label "Mark all as complete" at bounding box center [117, 222] width 125 height 16
click at [64, 220] on input "Mark all as complete" at bounding box center [60, 219] width 10 height 10
checkbox input "false"
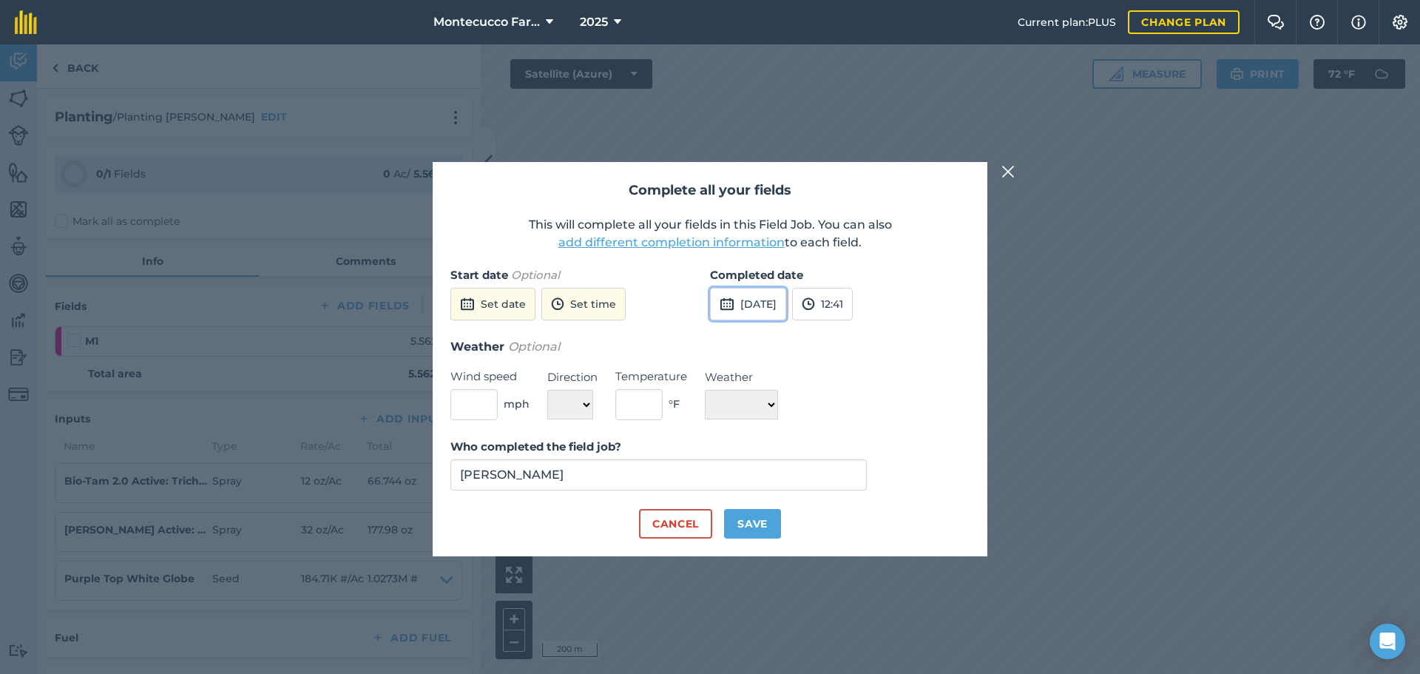
click at [748, 306] on button "[DATE]" at bounding box center [748, 304] width 76 height 33
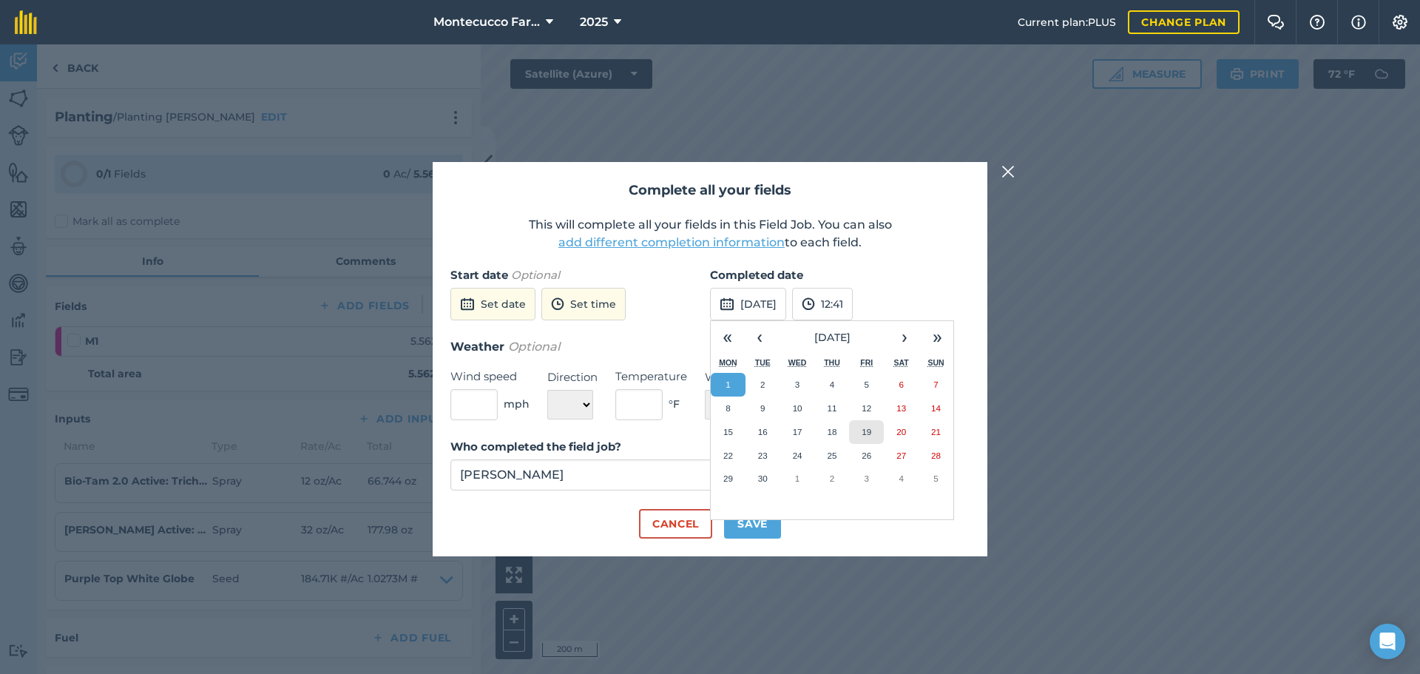
click at [873, 435] on button "19" at bounding box center [866, 432] width 35 height 24
click at [739, 398] on select "☀️ Sunny 🌧 Rainy ⛅️ Cloudy 🌨 Snow ❄️ Icy" at bounding box center [741, 405] width 73 height 30
select select "Sunny"
click at [705, 390] on select "☀️ Sunny 🌧 Rainy ⛅️ Cloudy 🌨 Snow ❄️ Icy" at bounding box center [741, 405] width 73 height 30
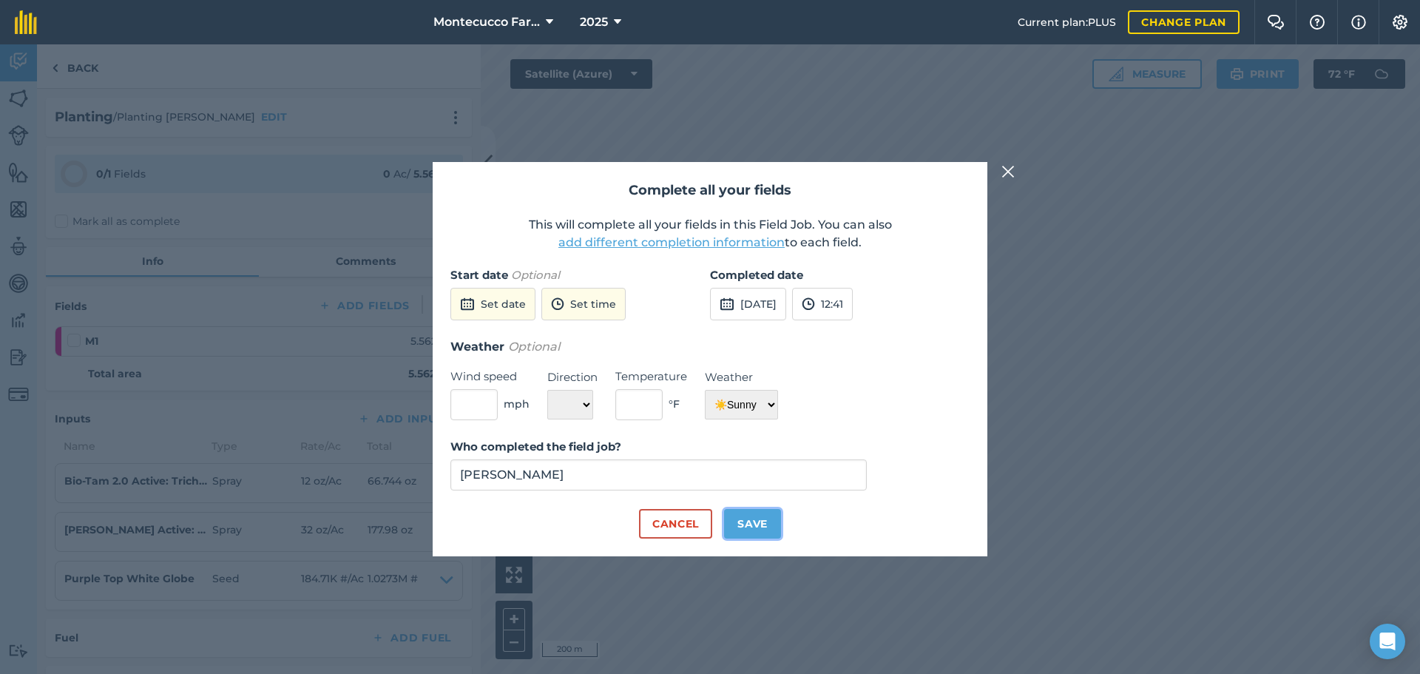
click at [747, 513] on button "Save" at bounding box center [752, 524] width 57 height 30
checkbox input "true"
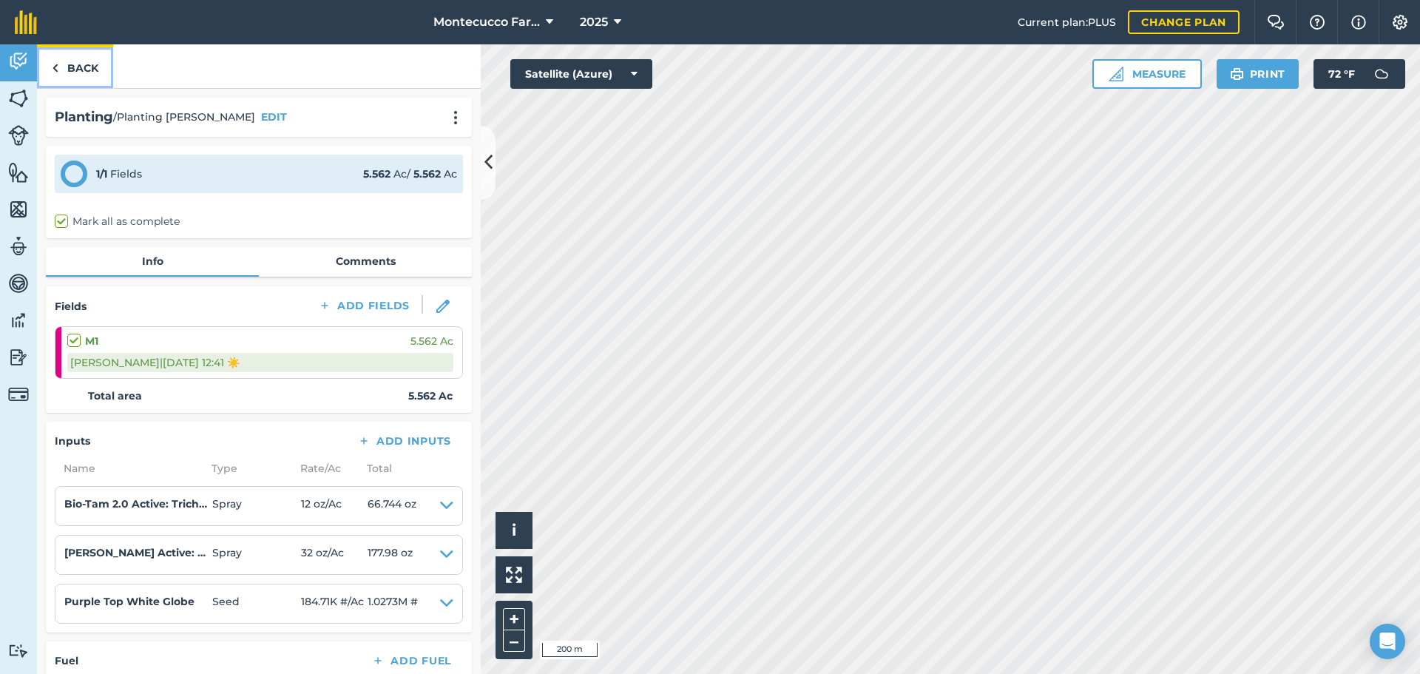
click at [71, 70] on link "Back" at bounding box center [75, 66] width 76 height 44
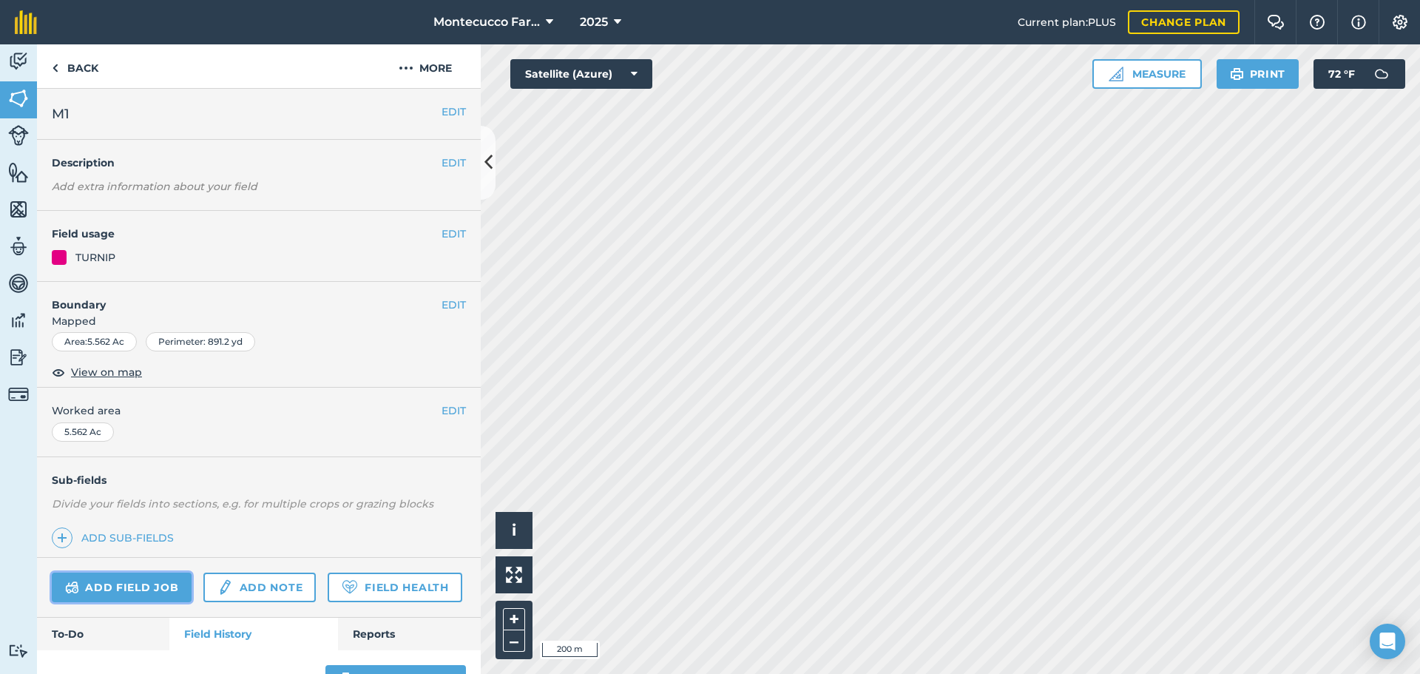
click at [159, 583] on link "Add field job" at bounding box center [122, 587] width 140 height 30
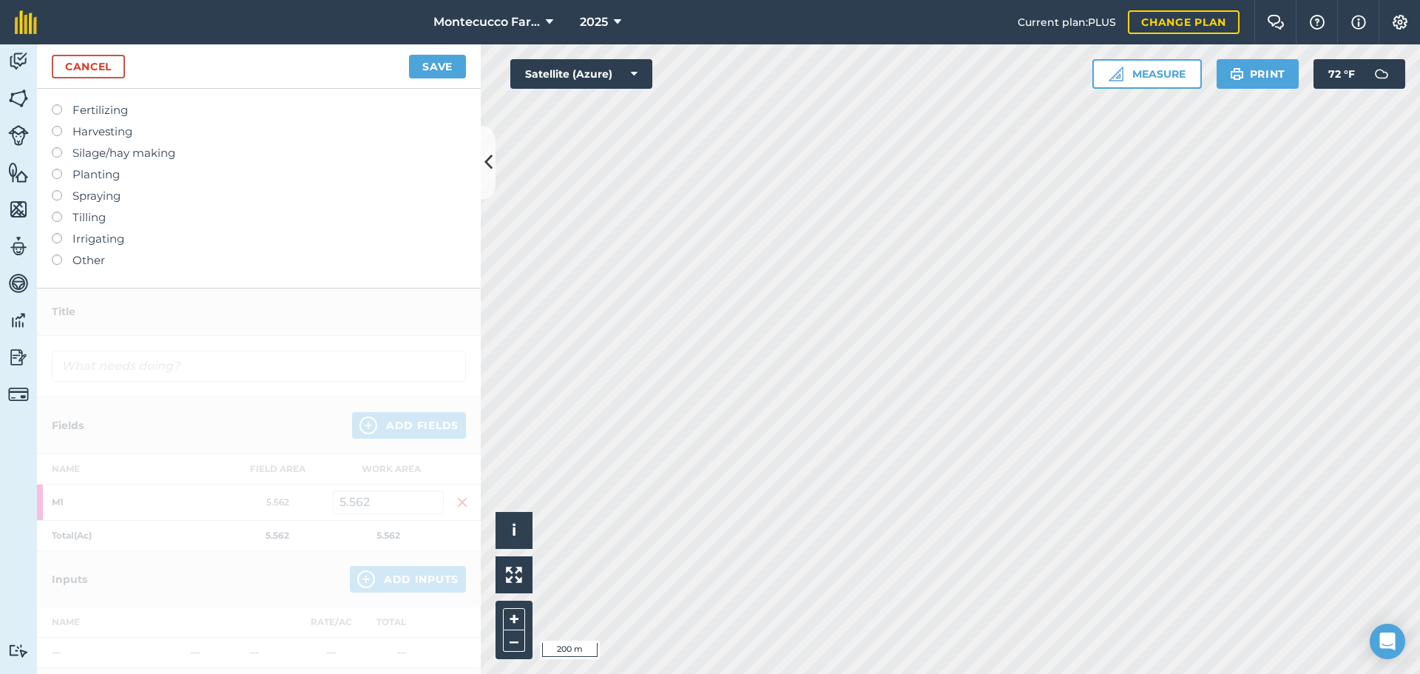
scroll to position [74, 0]
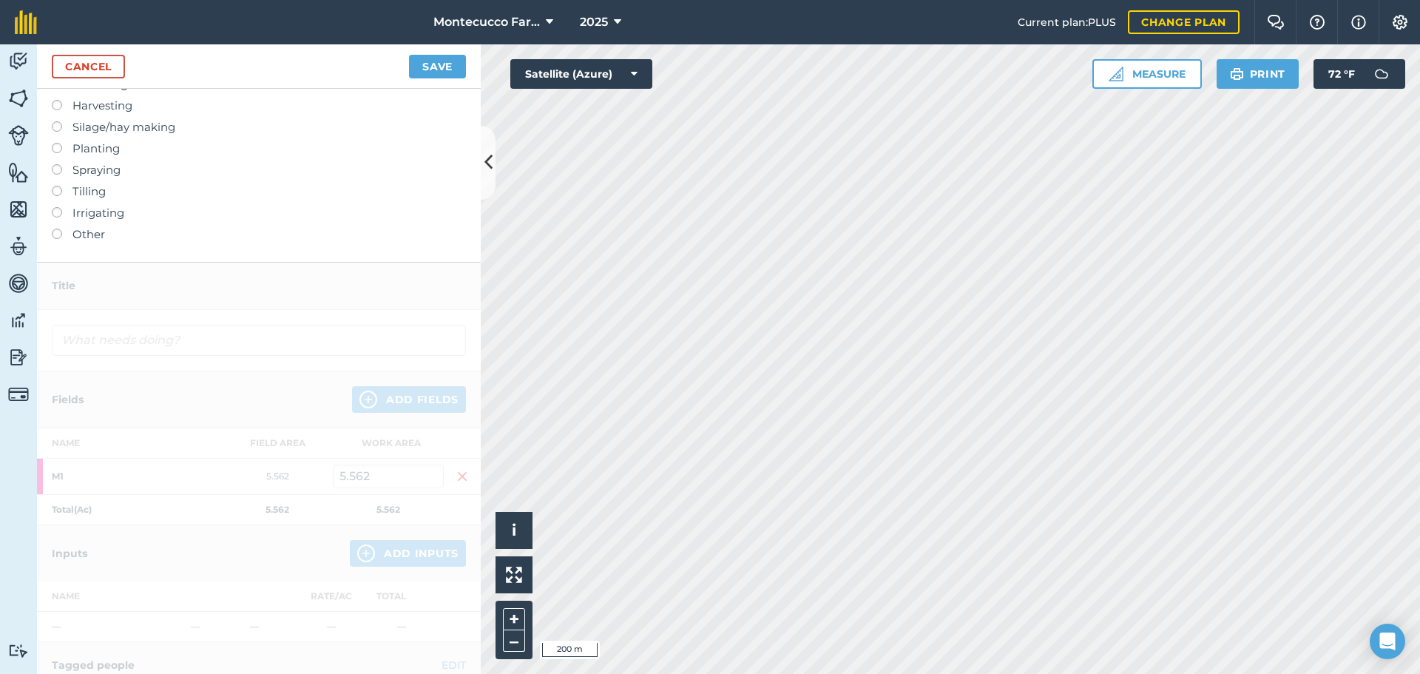
click at [58, 164] on label at bounding box center [62, 164] width 21 height 0
type input "Spraying"
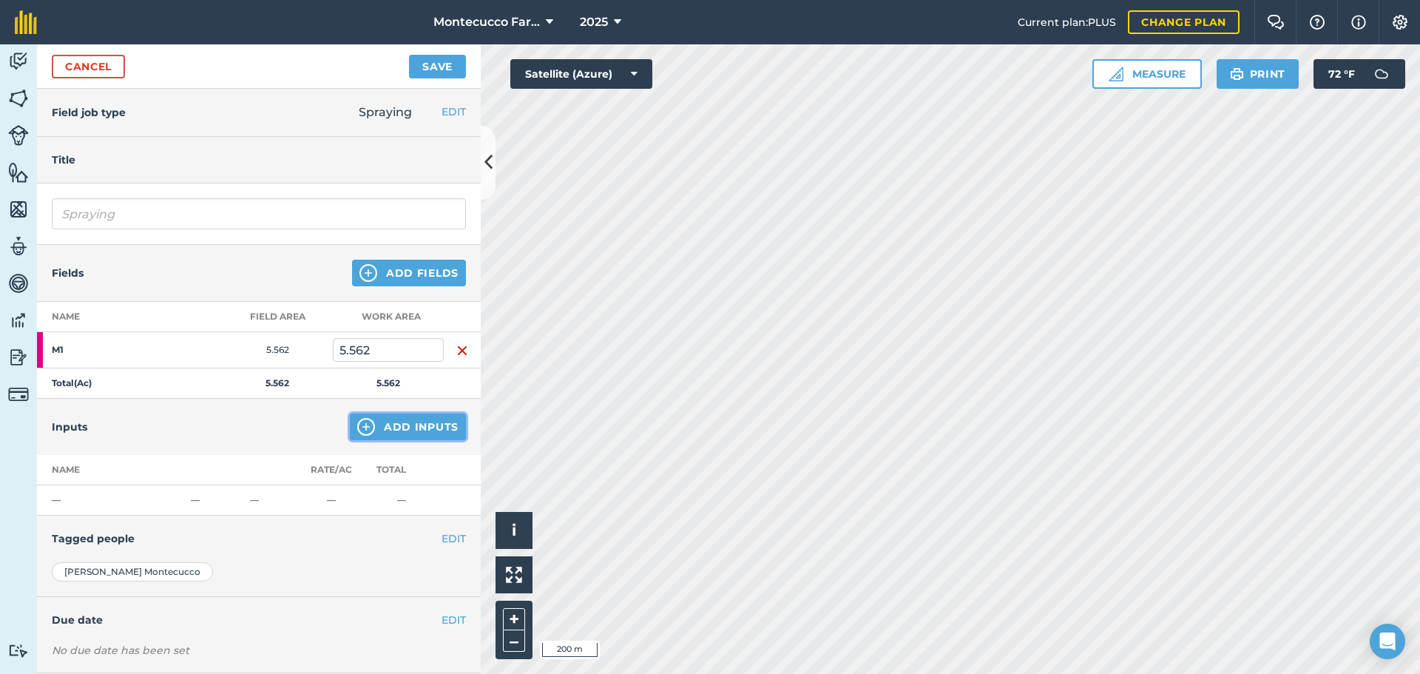
click at [385, 439] on button "Add Inputs" at bounding box center [408, 426] width 116 height 27
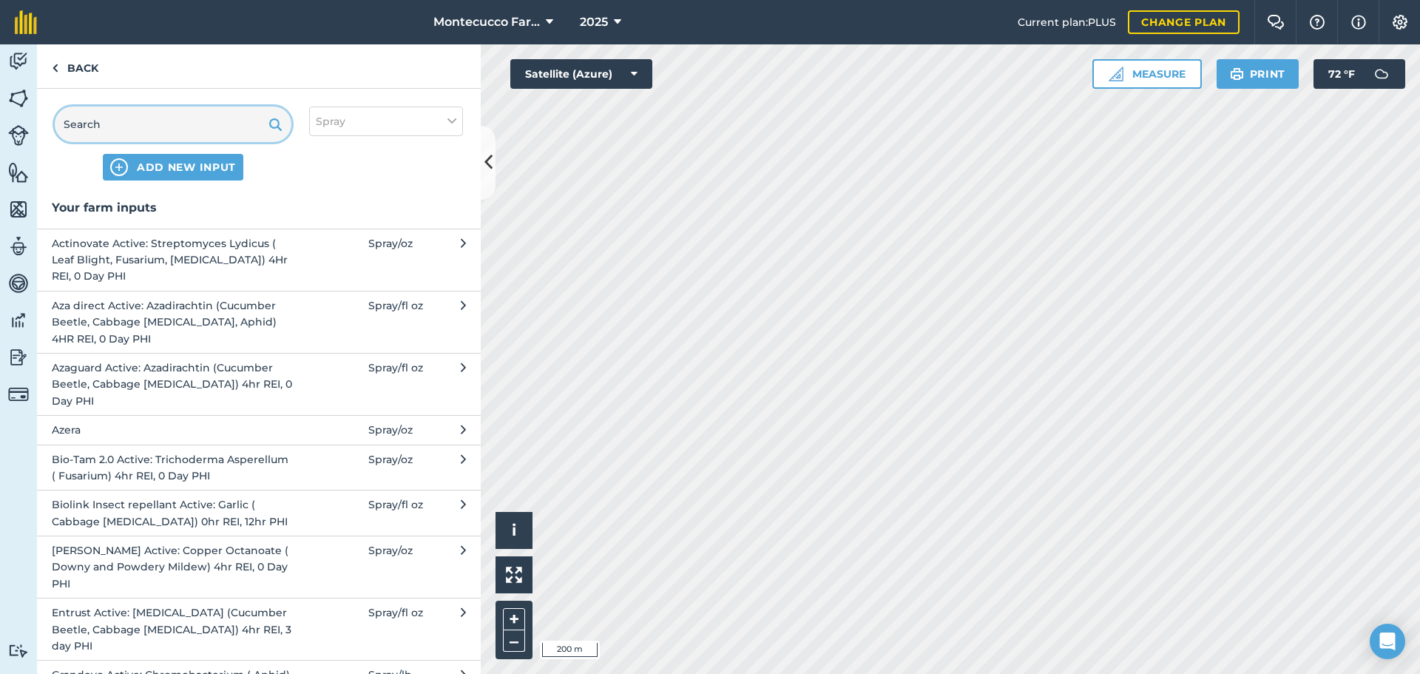
click at [151, 135] on input "text" at bounding box center [173, 123] width 237 height 35
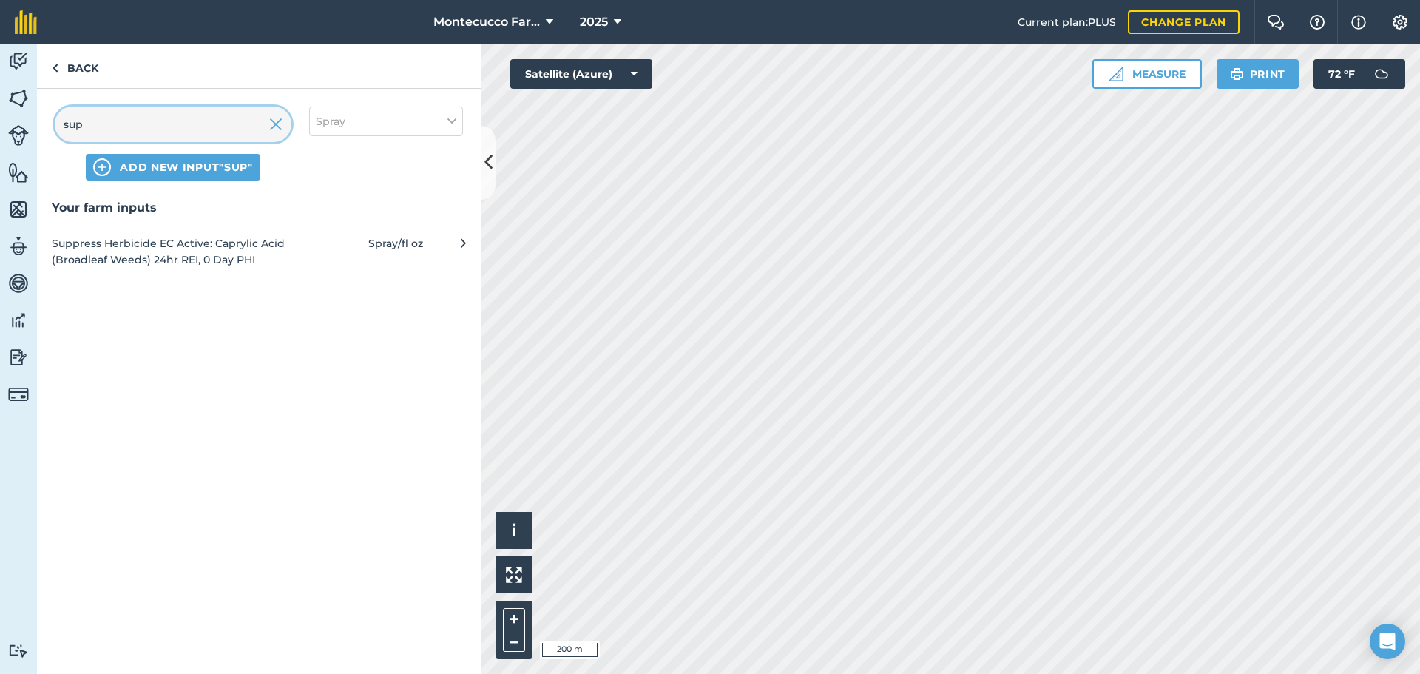
type input "sup"
click at [109, 252] on span "Suppress Herbicide EC Active: Caprylic Acid (Broadleaf Weeds) 24hr REI, 0 Day P…" at bounding box center [173, 251] width 242 height 33
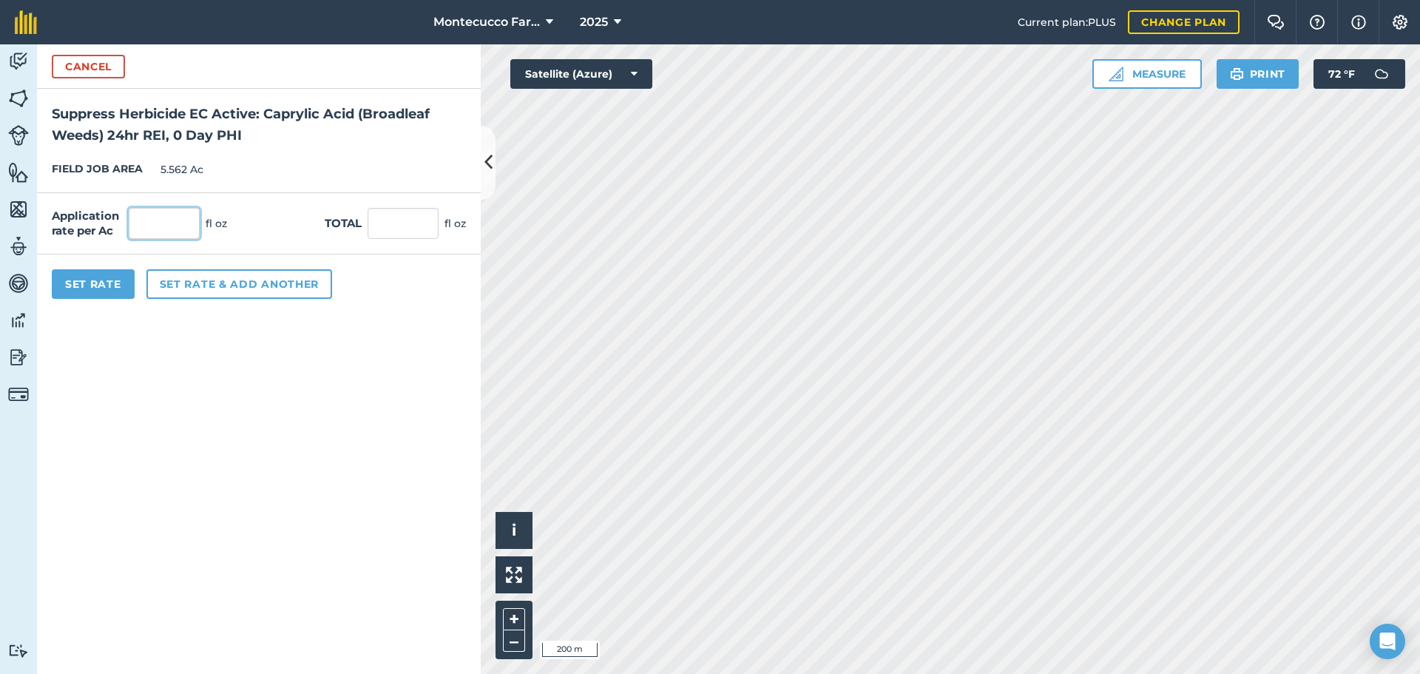
click at [166, 227] on input "text" at bounding box center [164, 223] width 71 height 31
type input "384"
type input "2,135.808"
click at [234, 292] on button "Set rate & add another" at bounding box center [239, 284] width 186 height 30
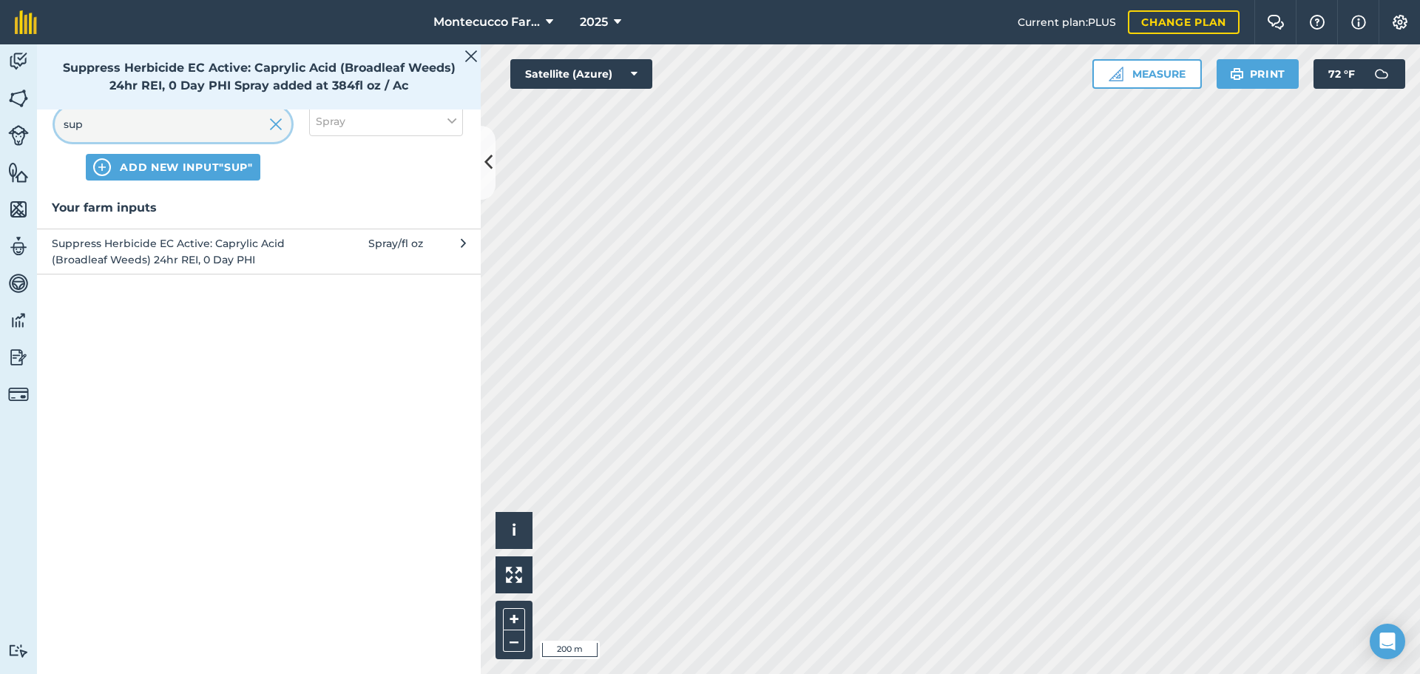
click at [165, 129] on input "sup" at bounding box center [173, 123] width 237 height 35
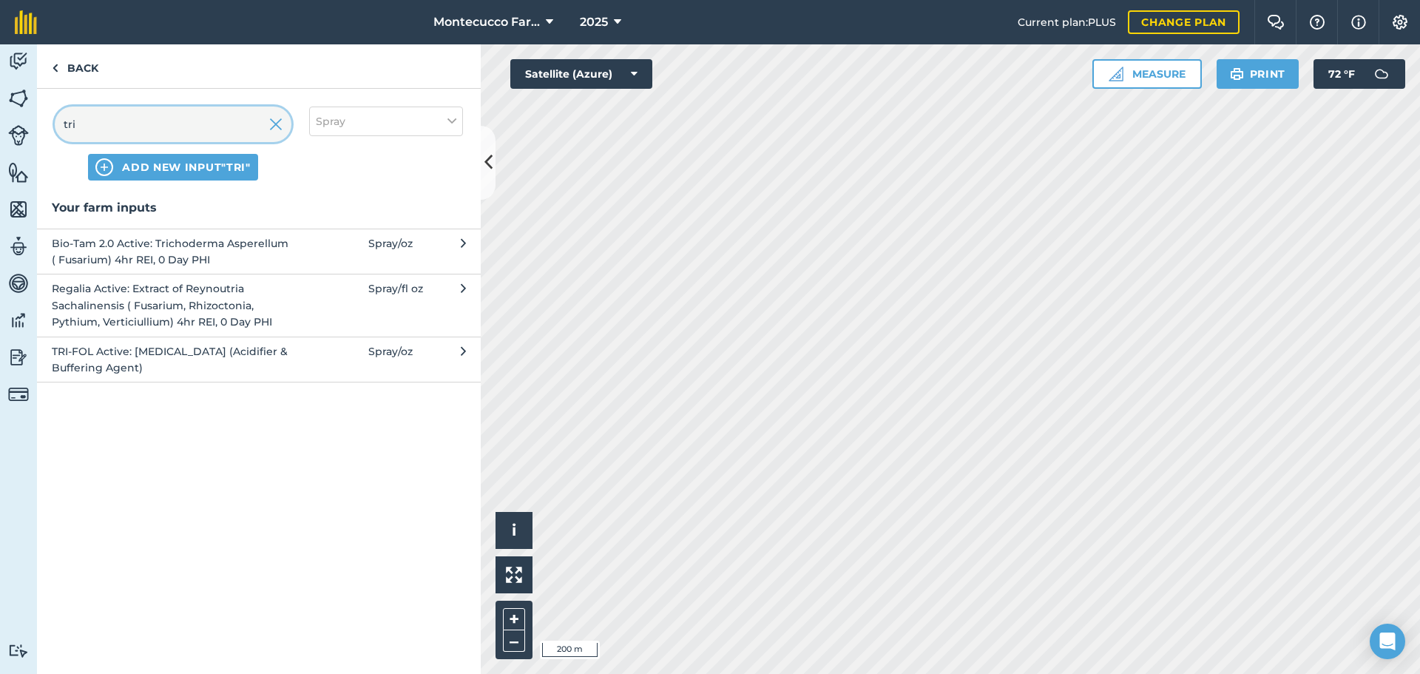
type input "tri"
click at [121, 362] on span "TRI-FOL Active: [MEDICAL_DATA] (Acidifier & Buffering Agent)" at bounding box center [173, 359] width 242 height 33
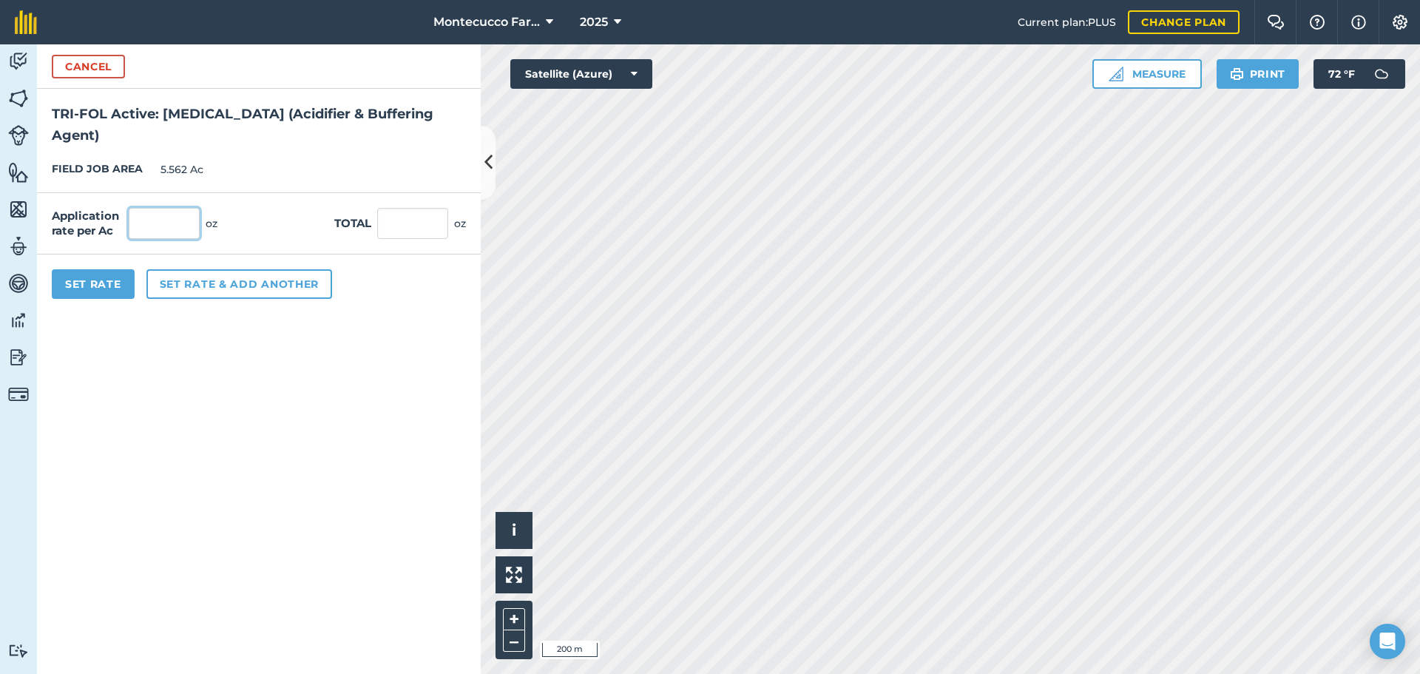
click at [164, 224] on input "text" at bounding box center [164, 223] width 71 height 31
type input "8"
type input "44.496"
click at [217, 286] on button "Set rate & add another" at bounding box center [239, 284] width 186 height 30
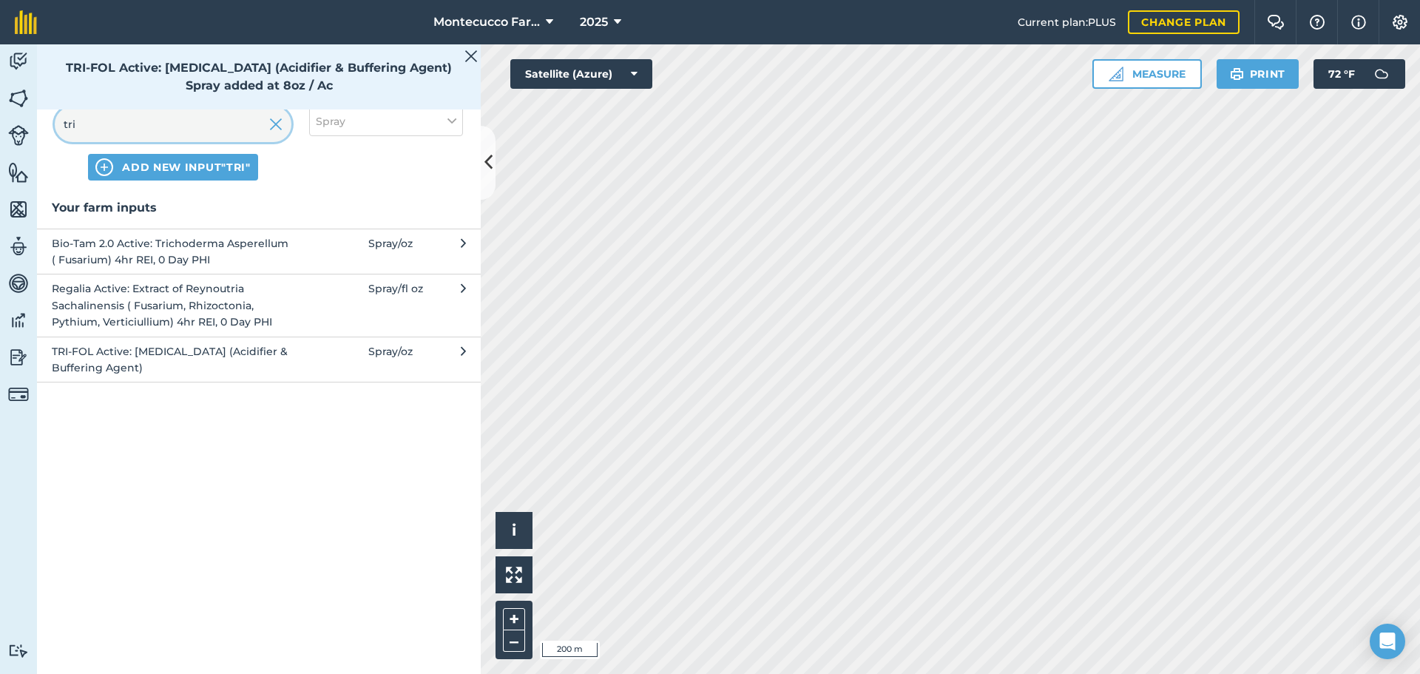
click at [141, 123] on input "tri" at bounding box center [173, 123] width 237 height 35
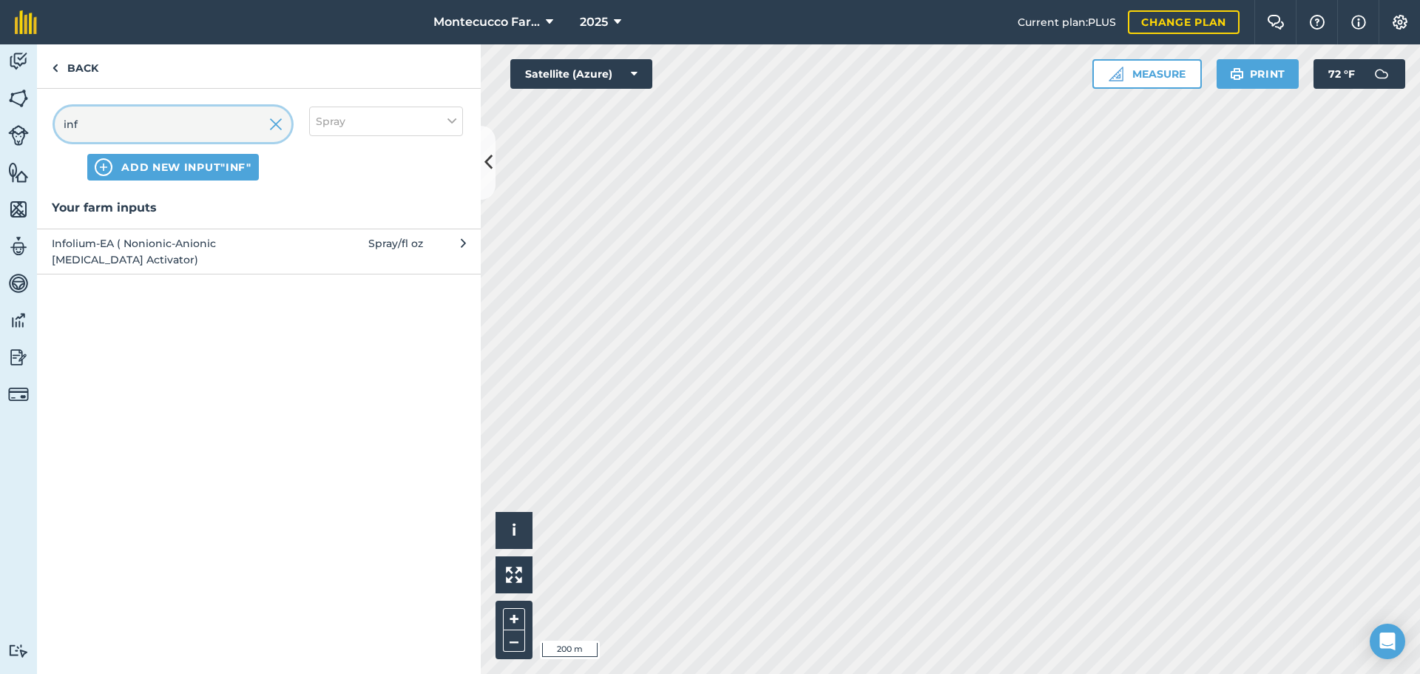
type input "inf"
click at [100, 253] on span "Infolium-EA ( Nonionic-Anionic [MEDICAL_DATA] Activator)" at bounding box center [173, 251] width 242 height 33
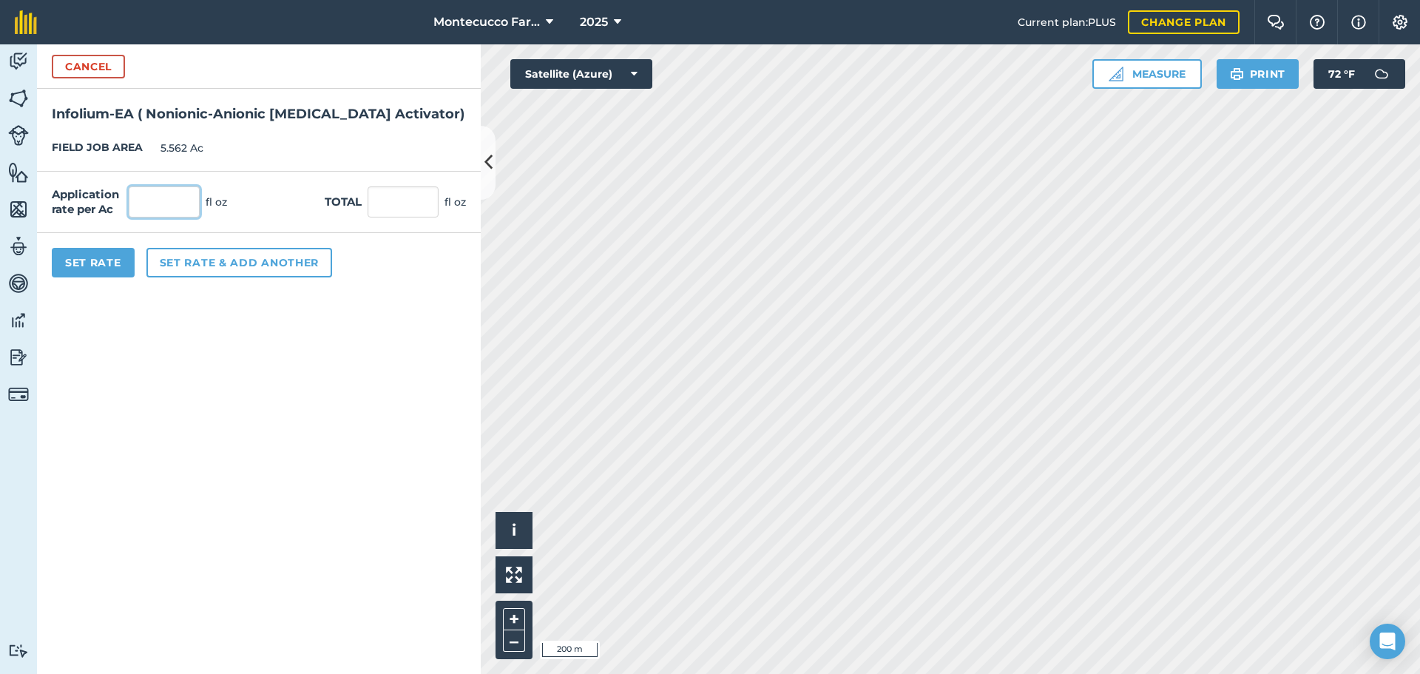
click at [160, 203] on input "text" at bounding box center [164, 201] width 71 height 31
type input "8"
type input "44.496"
click at [114, 269] on button "Set Rate" at bounding box center [93, 263] width 83 height 30
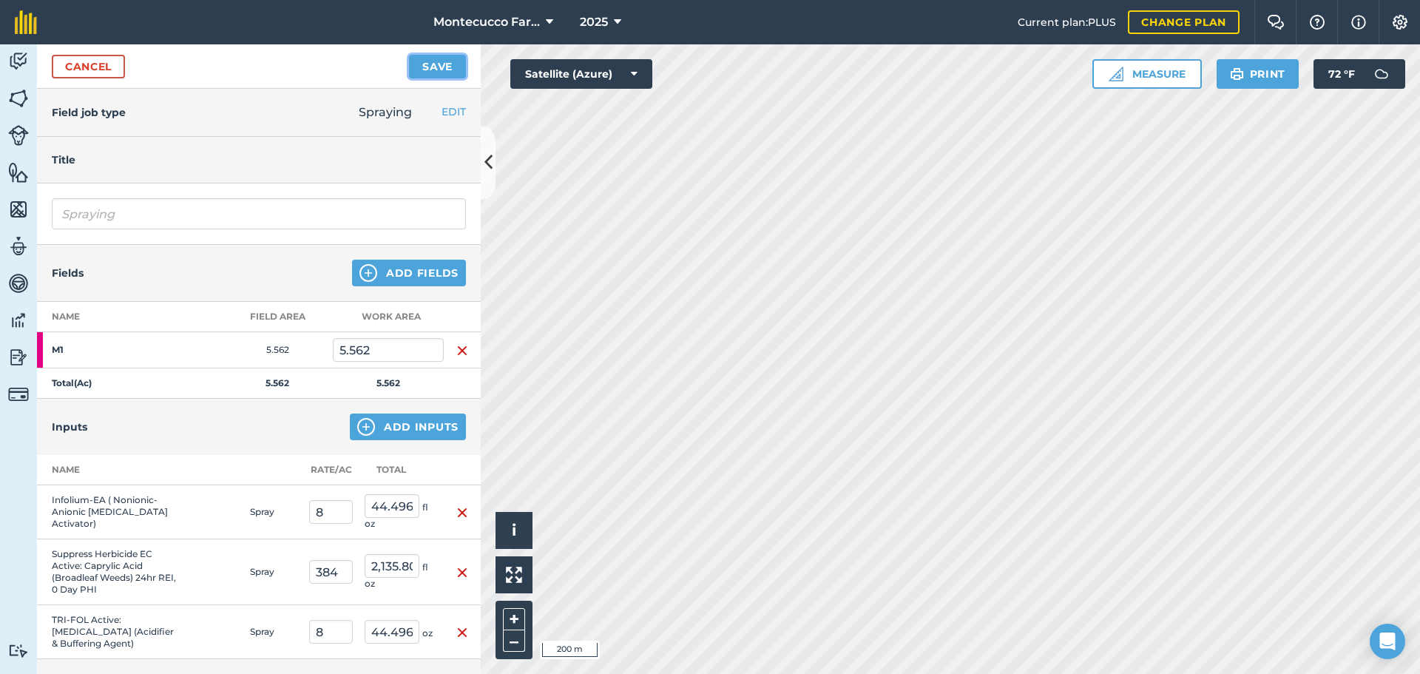
click at [440, 67] on button "Save" at bounding box center [437, 67] width 57 height 24
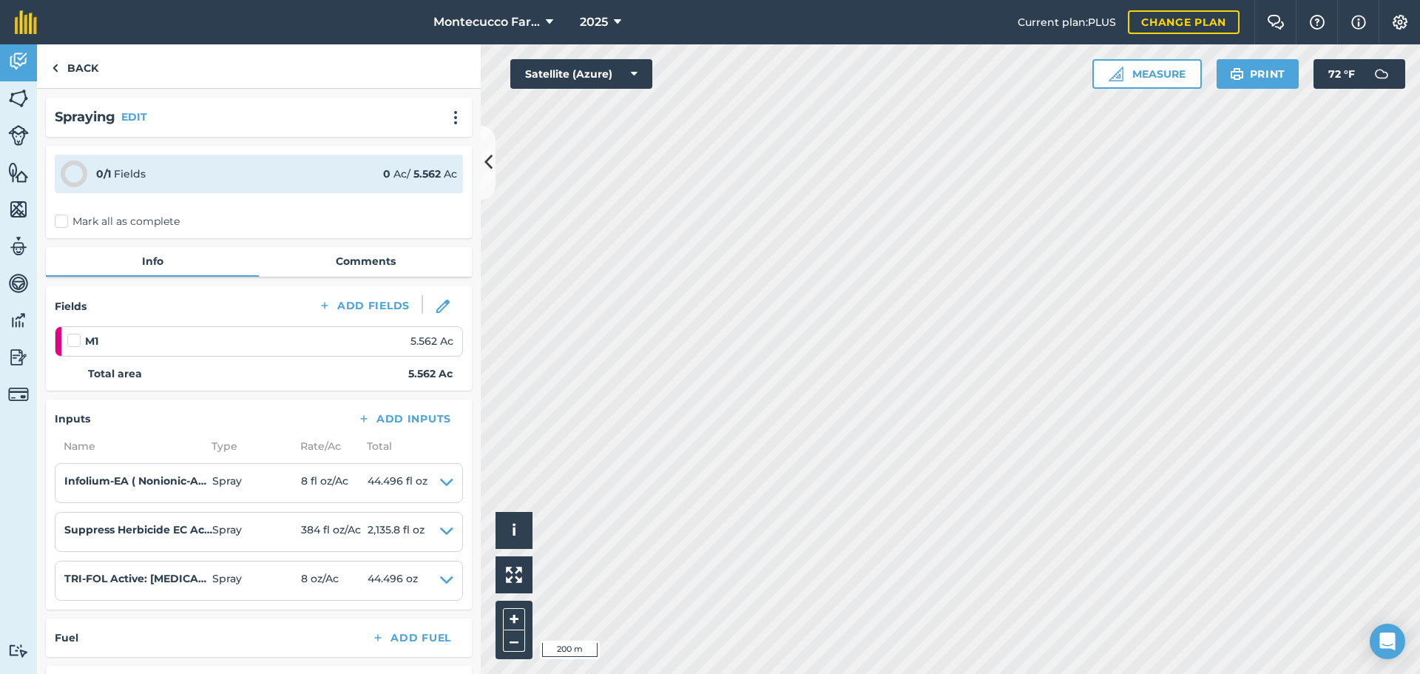
click at [63, 223] on label "Mark all as complete" at bounding box center [117, 222] width 125 height 16
click at [63, 223] on input "Mark all as complete" at bounding box center [60, 219] width 10 height 10
checkbox input "false"
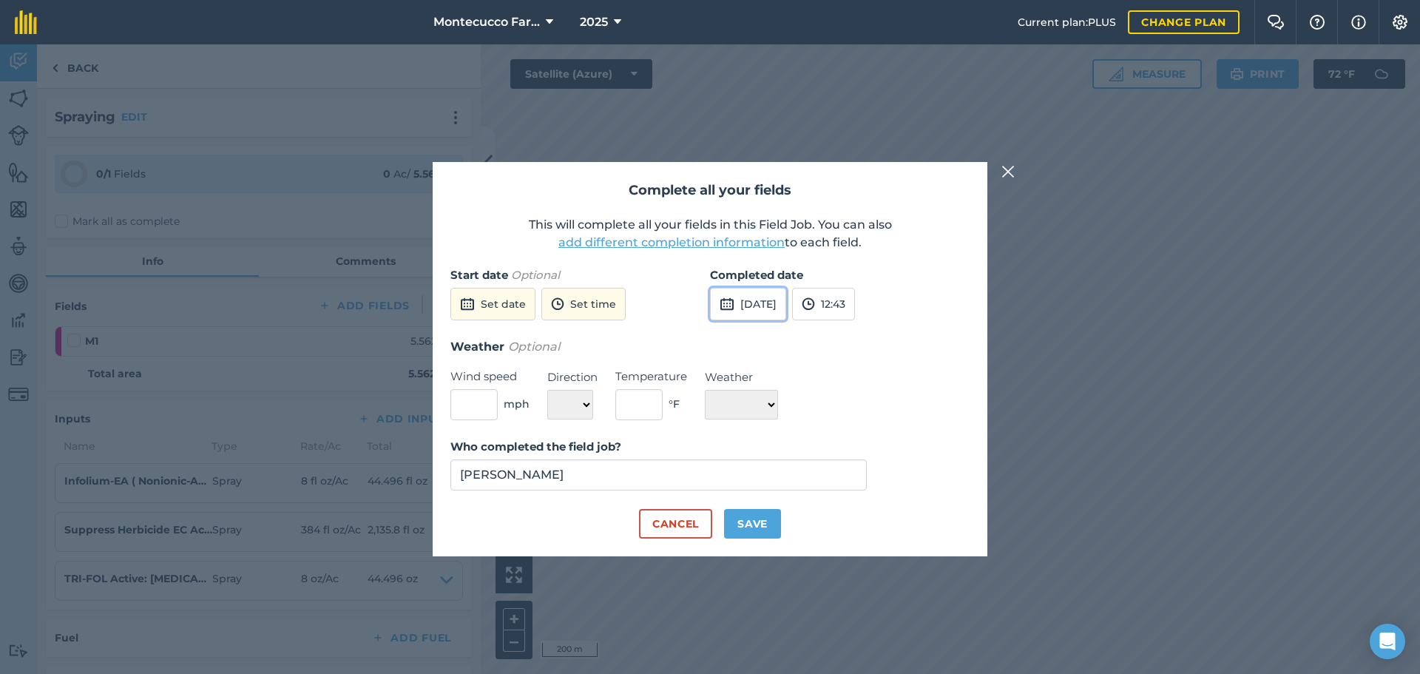
click at [767, 300] on button "[DATE]" at bounding box center [748, 304] width 76 height 33
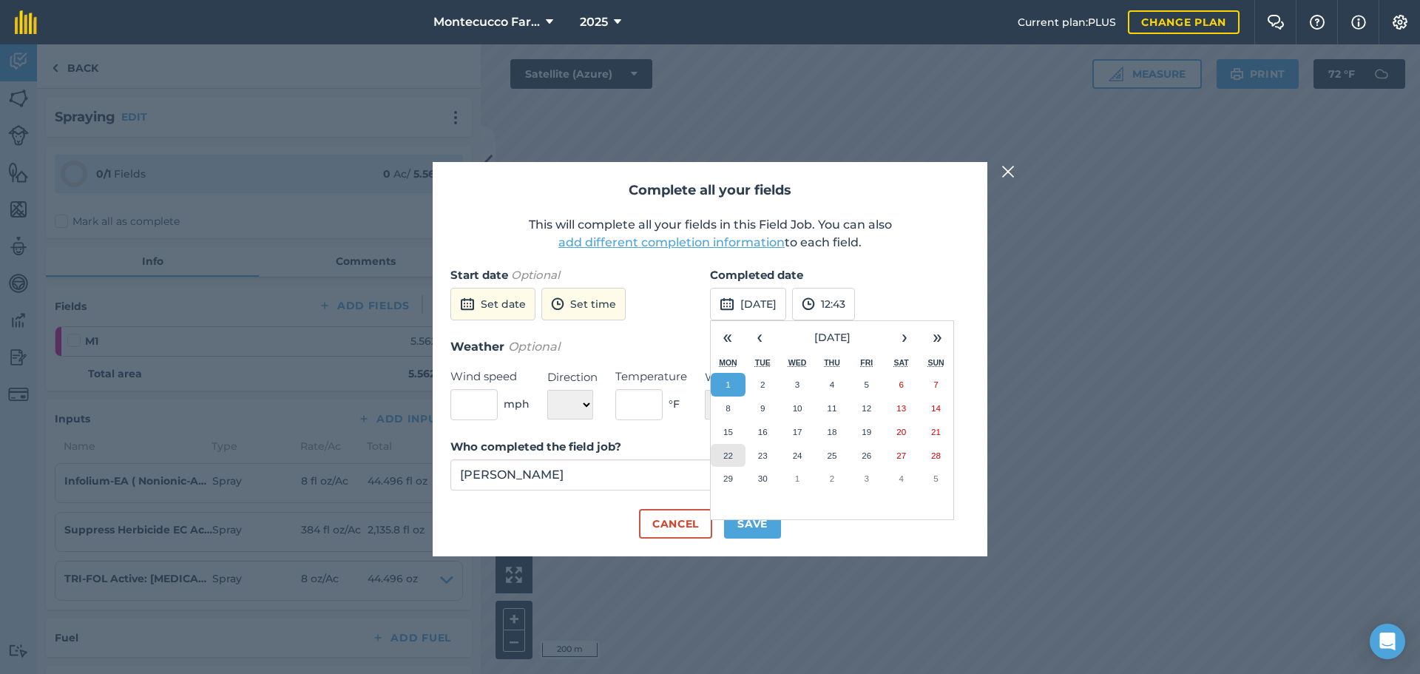
click at [729, 455] on abbr "22" at bounding box center [728, 455] width 10 height 10
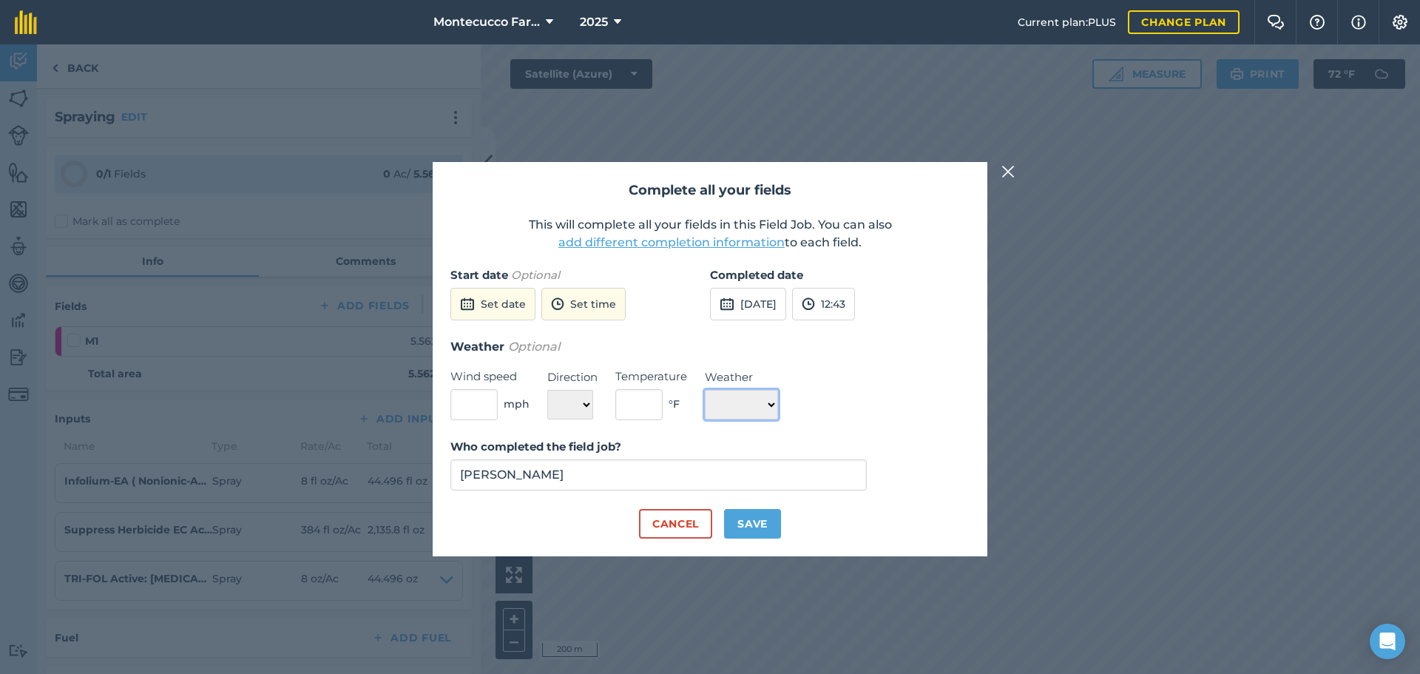
click at [778, 413] on select "☀️ Sunny 🌧 Rainy ⛅️ Cloudy 🌨 Snow ❄️ Icy" at bounding box center [741, 405] width 73 height 30
click at [770, 404] on select "☀️ Sunny 🌧 Rainy ⛅️ Cloudy 🌨 Snow ❄️ Icy" at bounding box center [741, 405] width 73 height 30
click at [765, 413] on select "☀️ Sunny 🌧 Rainy ⛅️ Cloudy 🌨 Snow ❄️ Icy" at bounding box center [741, 405] width 73 height 30
select select "Sunny"
click at [705, 390] on select "☀️ Sunny 🌧 Rainy ⛅️ Cloudy 🌨 Snow ❄️ Icy" at bounding box center [741, 405] width 73 height 30
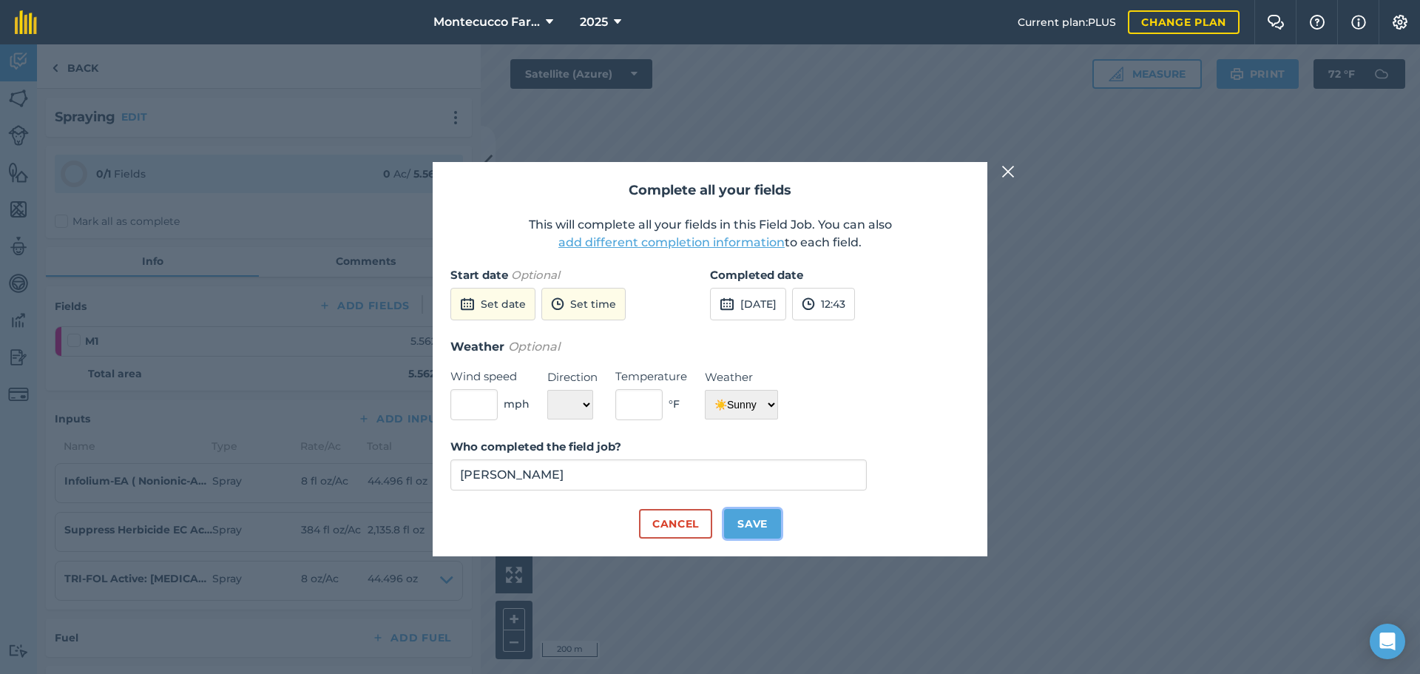
click at [745, 521] on button "Save" at bounding box center [752, 524] width 57 height 30
checkbox input "true"
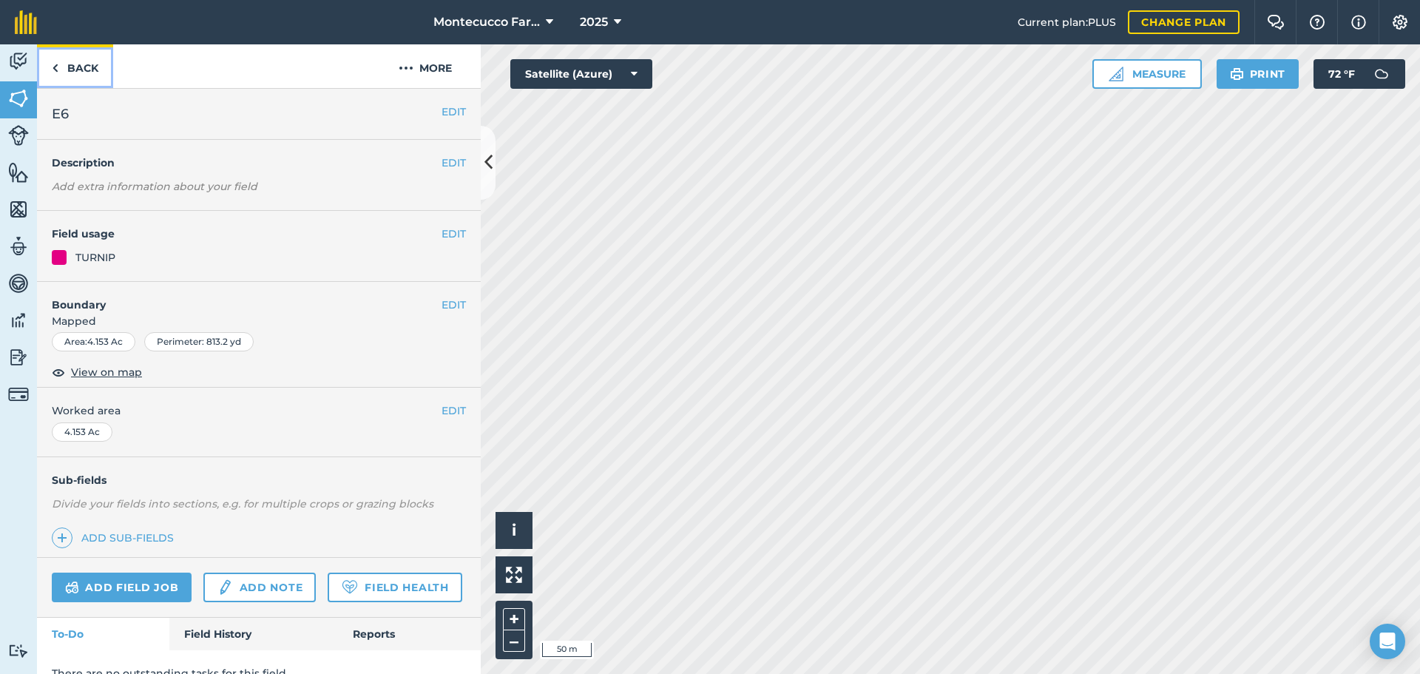
click at [80, 72] on link "Back" at bounding box center [75, 66] width 76 height 44
click at [16, 95] on img at bounding box center [18, 98] width 21 height 22
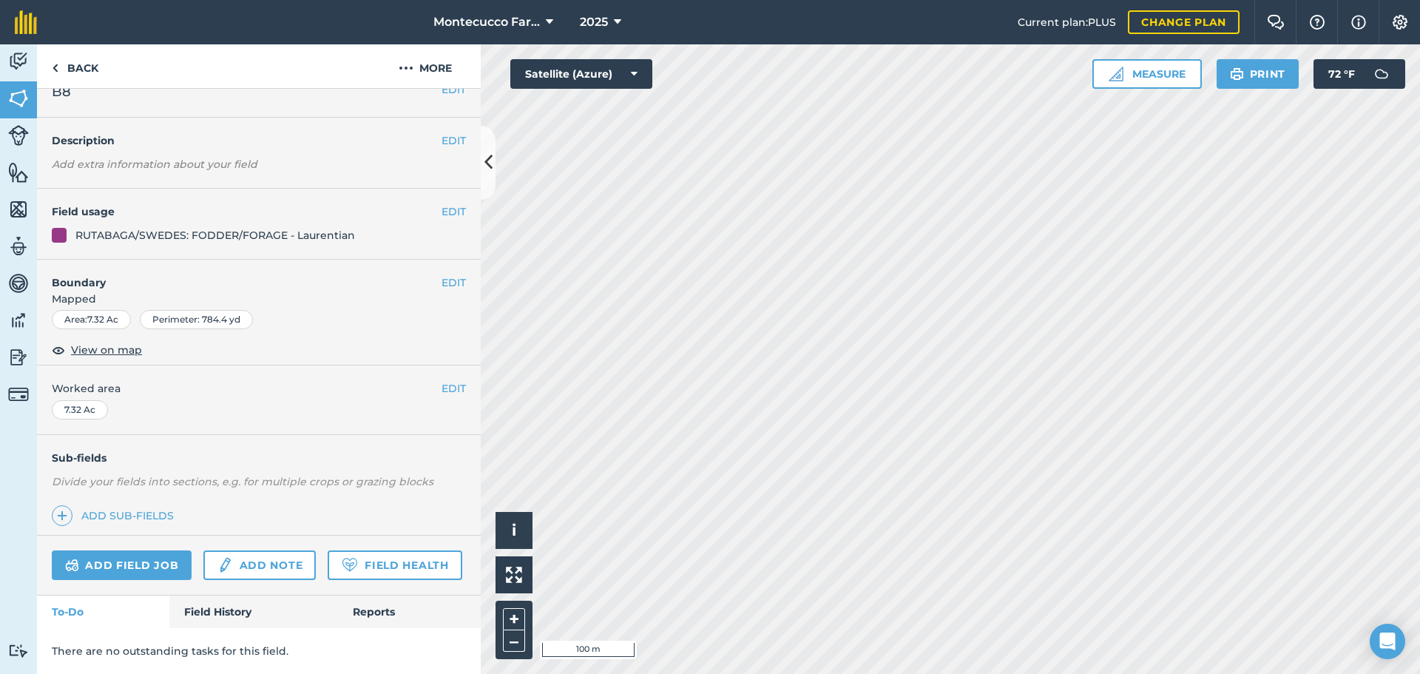
scroll to position [64, 0]
drag, startPoint x: 226, startPoint y: 611, endPoint x: 237, endPoint y: 413, distance: 197.7
click at [226, 611] on link "Field History" at bounding box center [253, 611] width 168 height 33
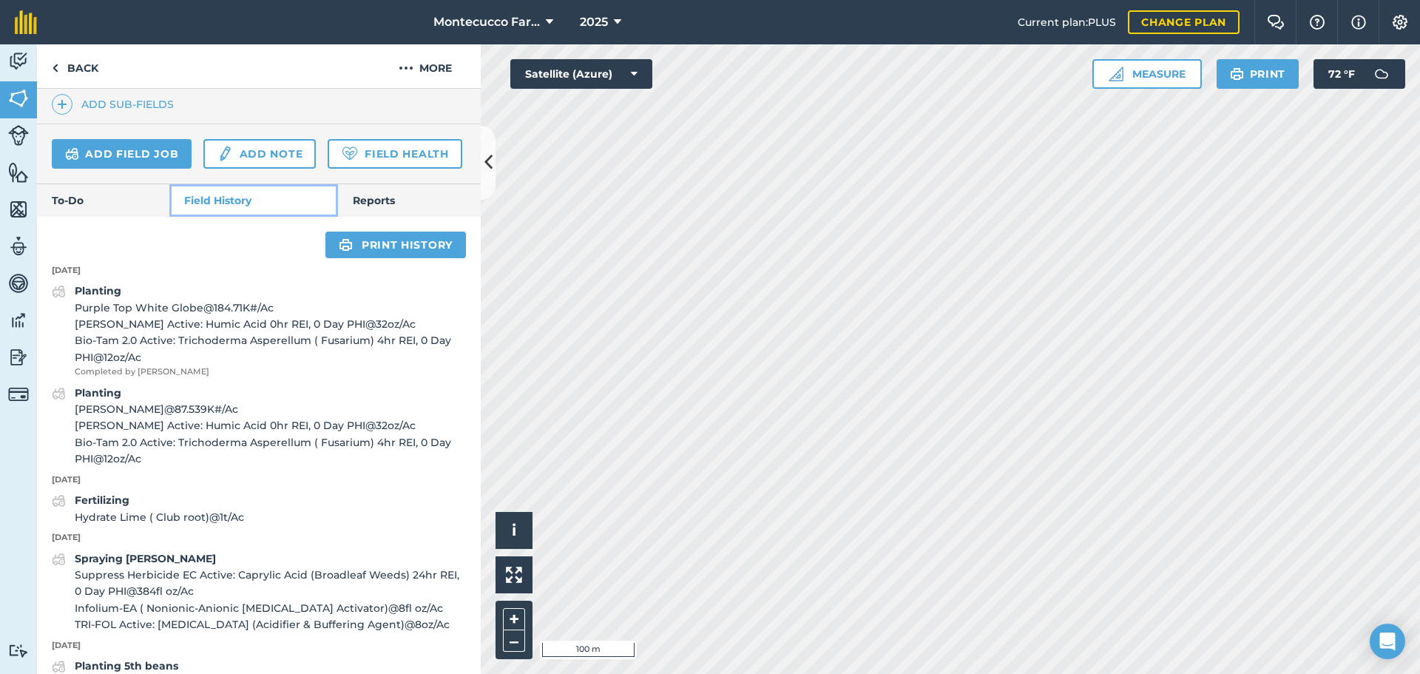
scroll to position [507, 0]
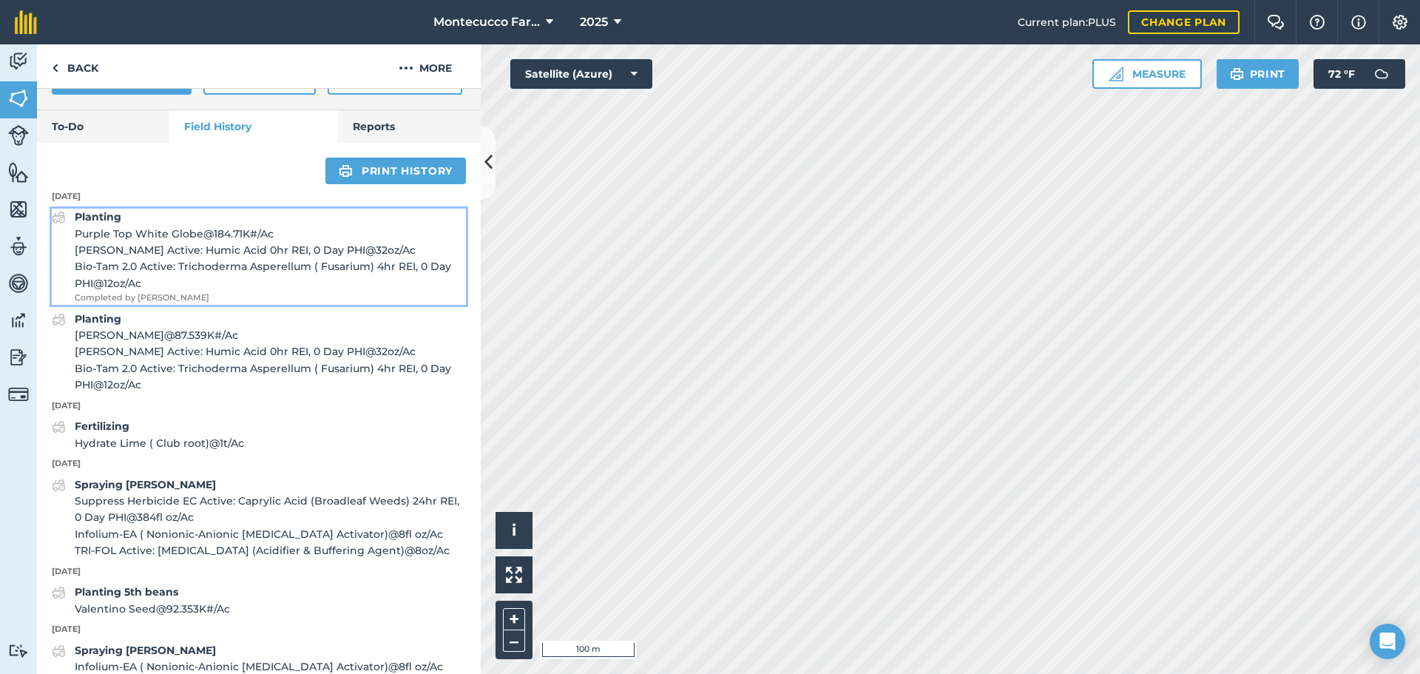
click at [152, 258] on span "[PERSON_NAME] Active: Humic Acid 0hr REI, 0 Day PHI @ 32 oz / Ac" at bounding box center [270, 250] width 391 height 16
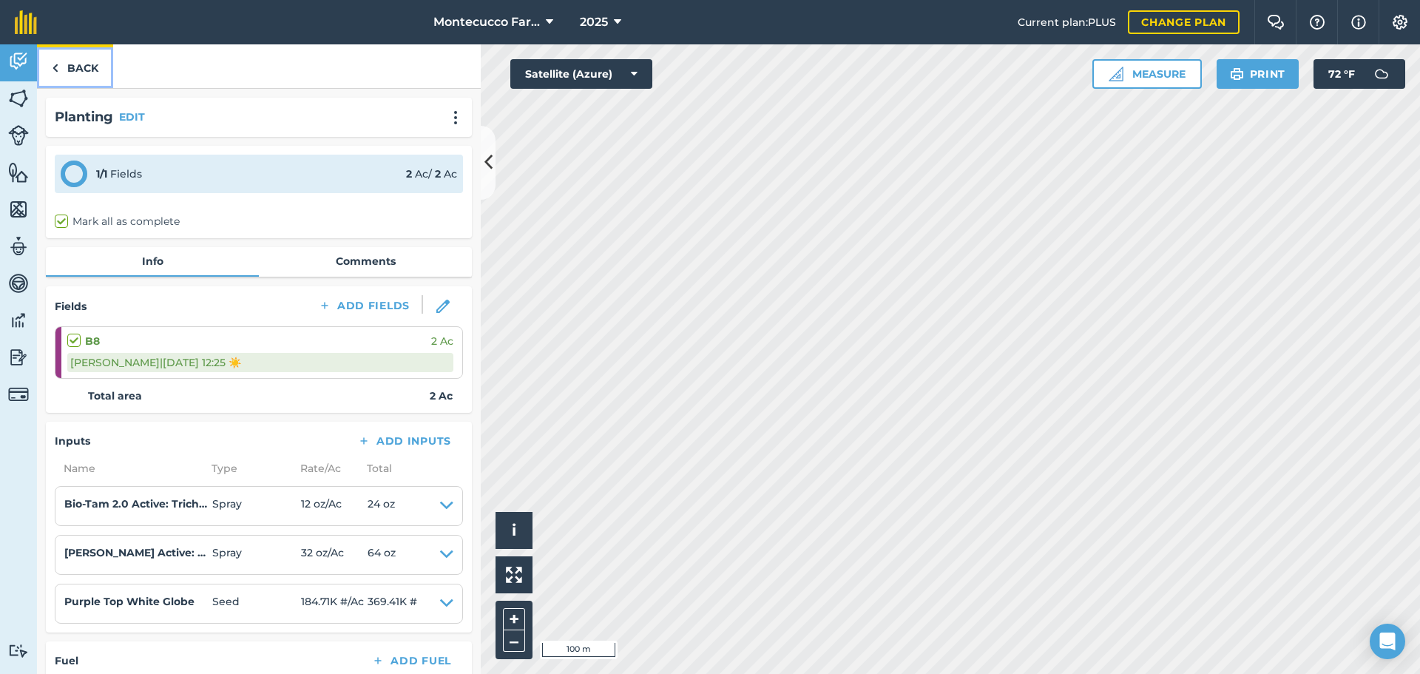
click at [74, 72] on link "Back" at bounding box center [75, 66] width 76 height 44
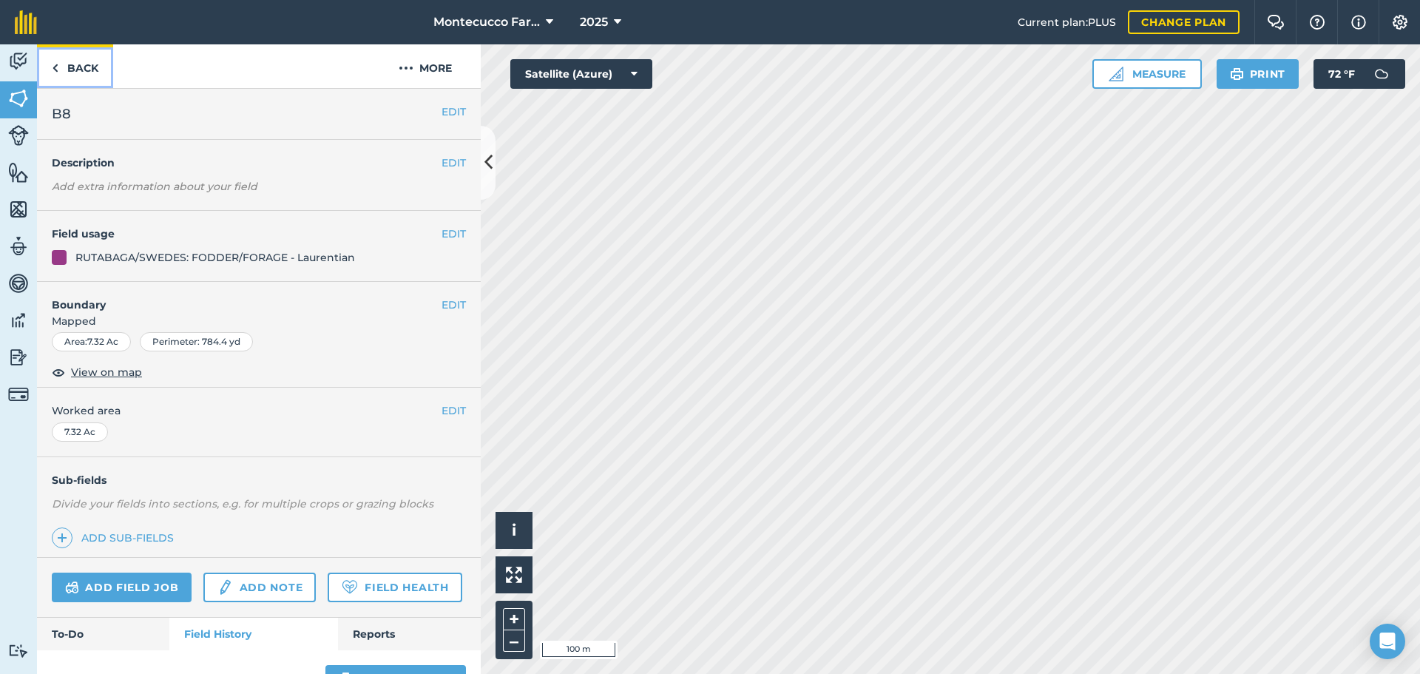
click at [64, 66] on link "Back" at bounding box center [75, 66] width 76 height 44
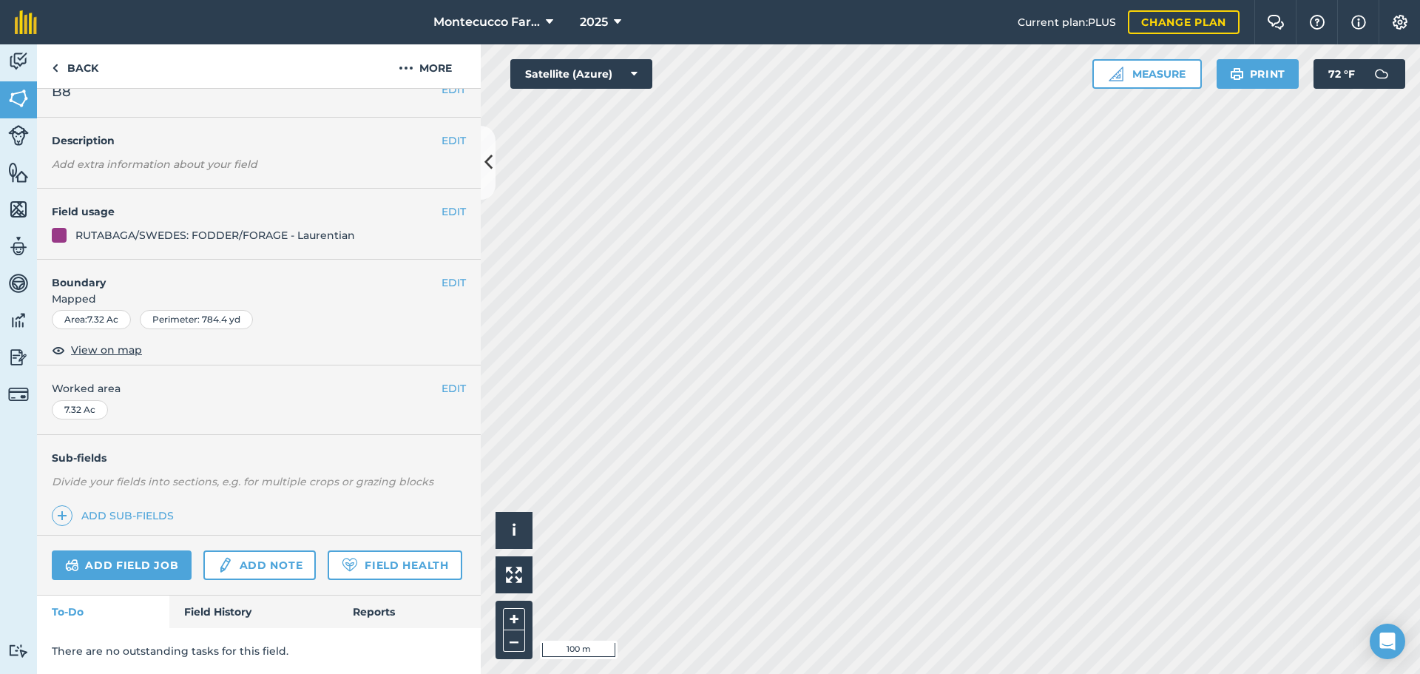
scroll to position [64, 0]
click at [211, 612] on link "Field History" at bounding box center [253, 611] width 168 height 33
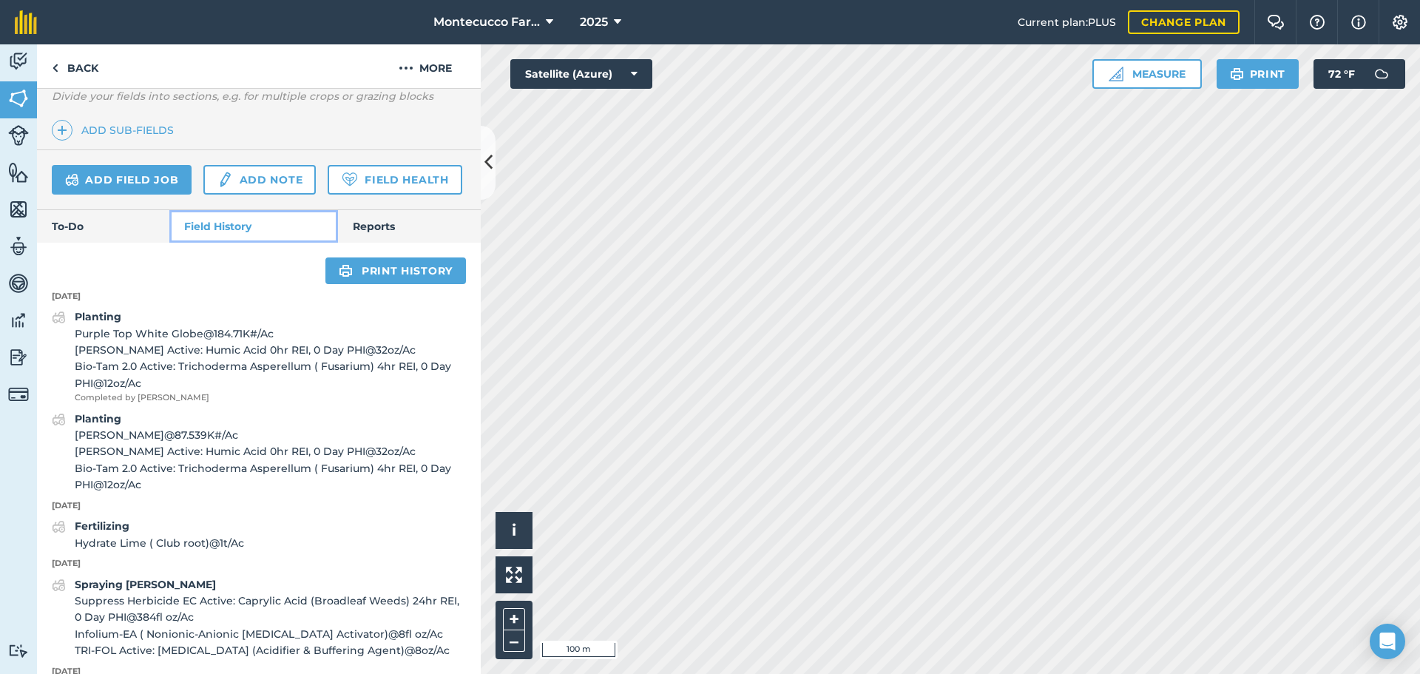
scroll to position [433, 0]
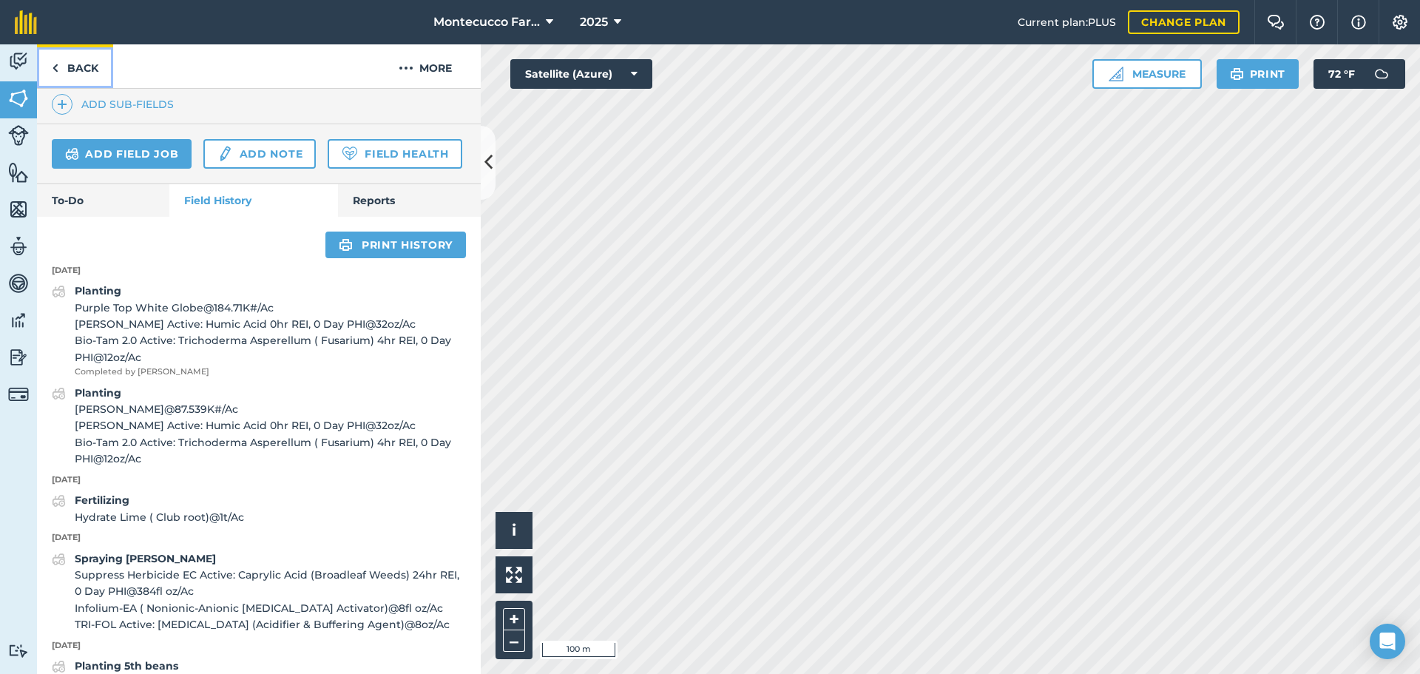
click at [72, 68] on link "Back" at bounding box center [75, 66] width 76 height 44
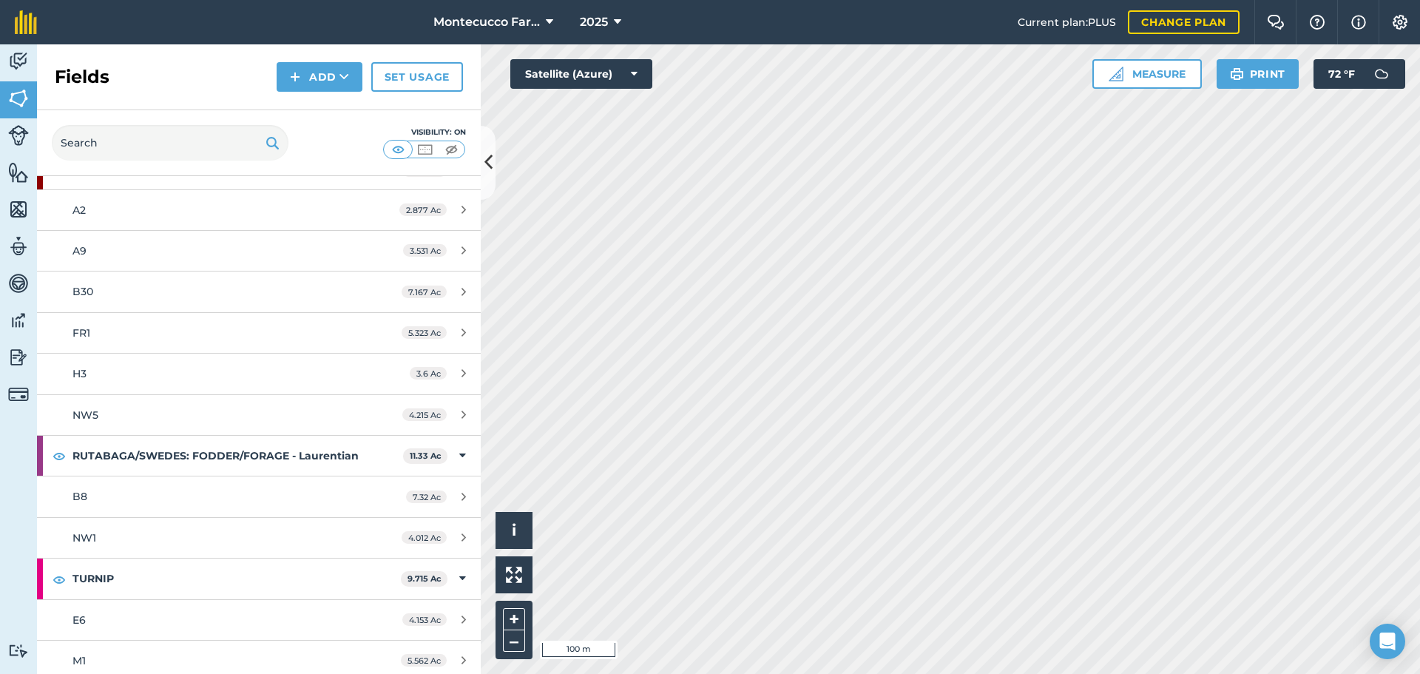
scroll to position [2108, 0]
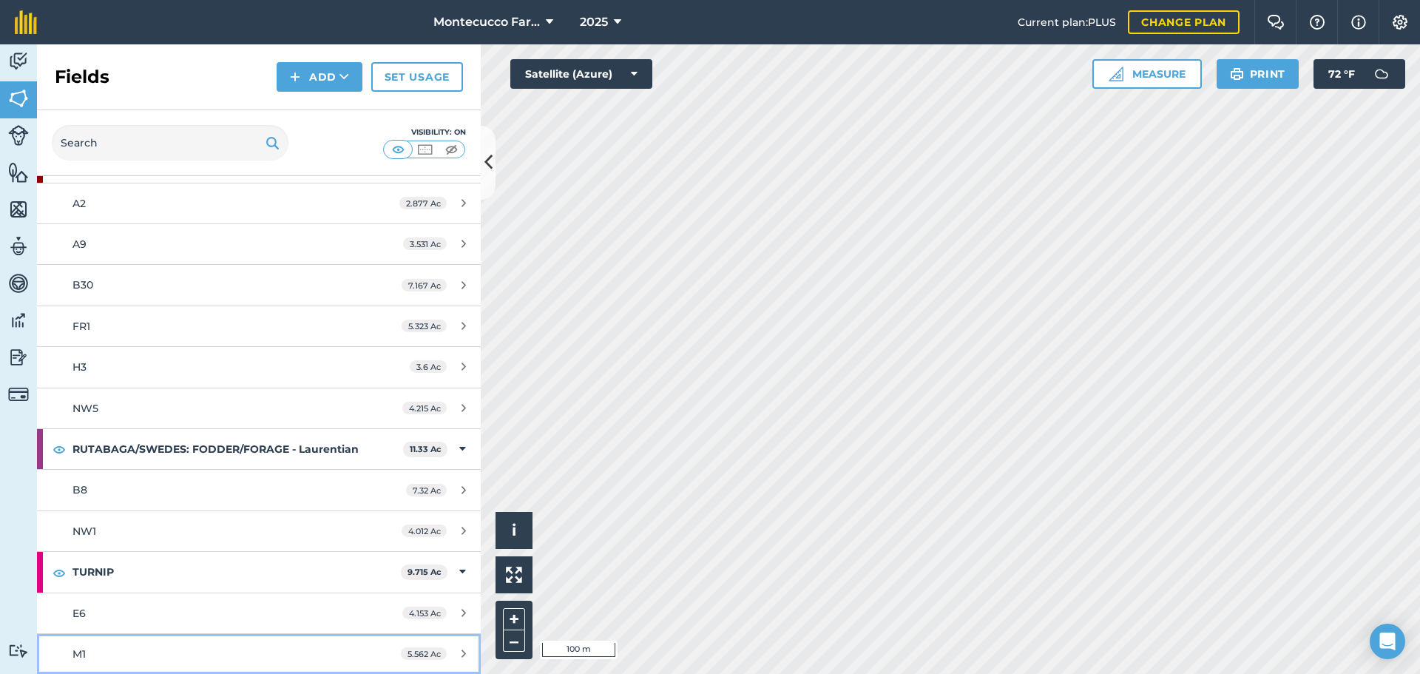
click at [109, 657] on div "M1" at bounding box center [211, 654] width 278 height 16
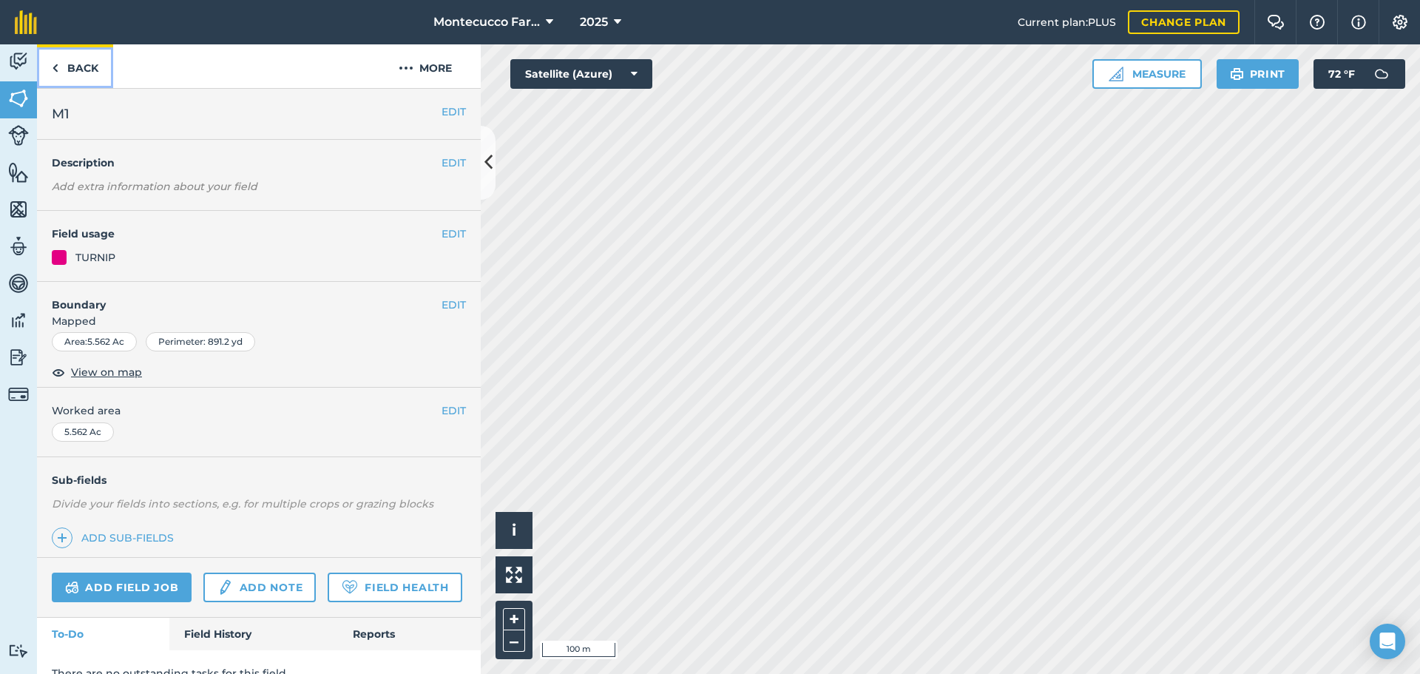
click at [61, 73] on link "Back" at bounding box center [75, 66] width 76 height 44
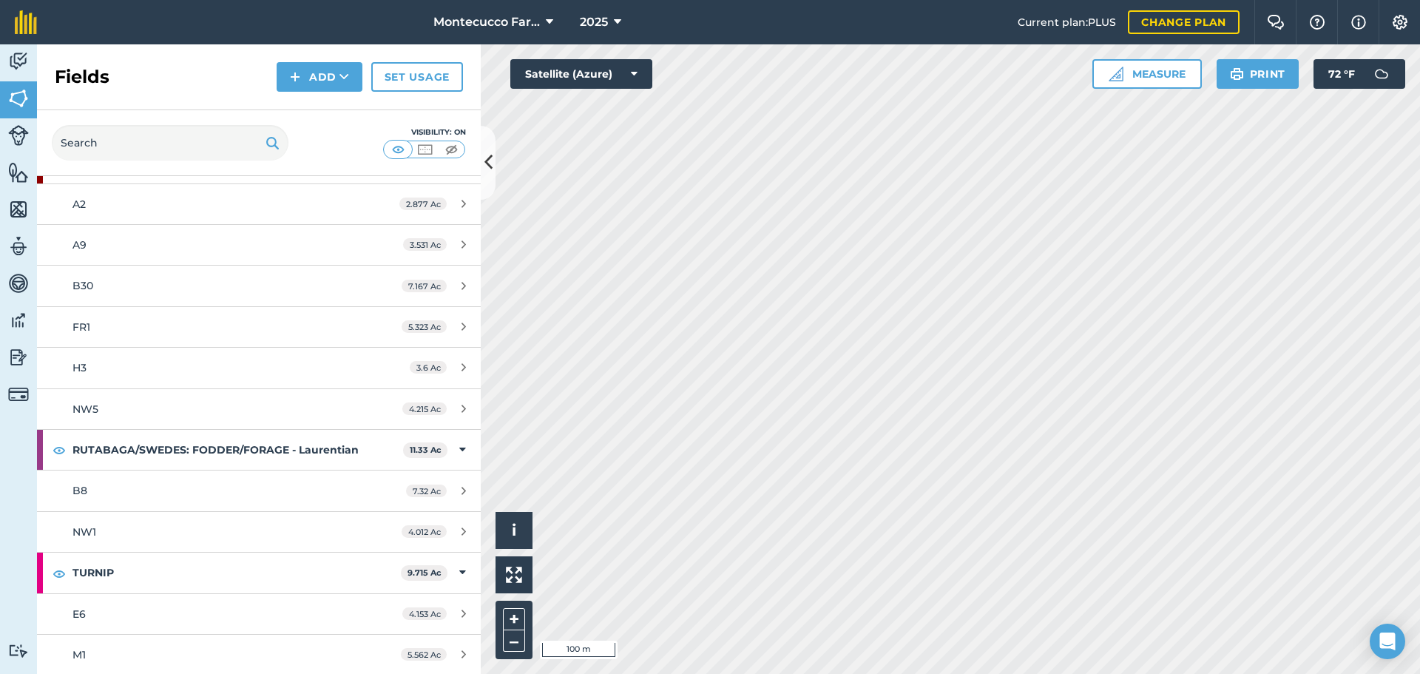
scroll to position [2108, 0]
click at [83, 616] on span "E6" at bounding box center [78, 612] width 13 height 13
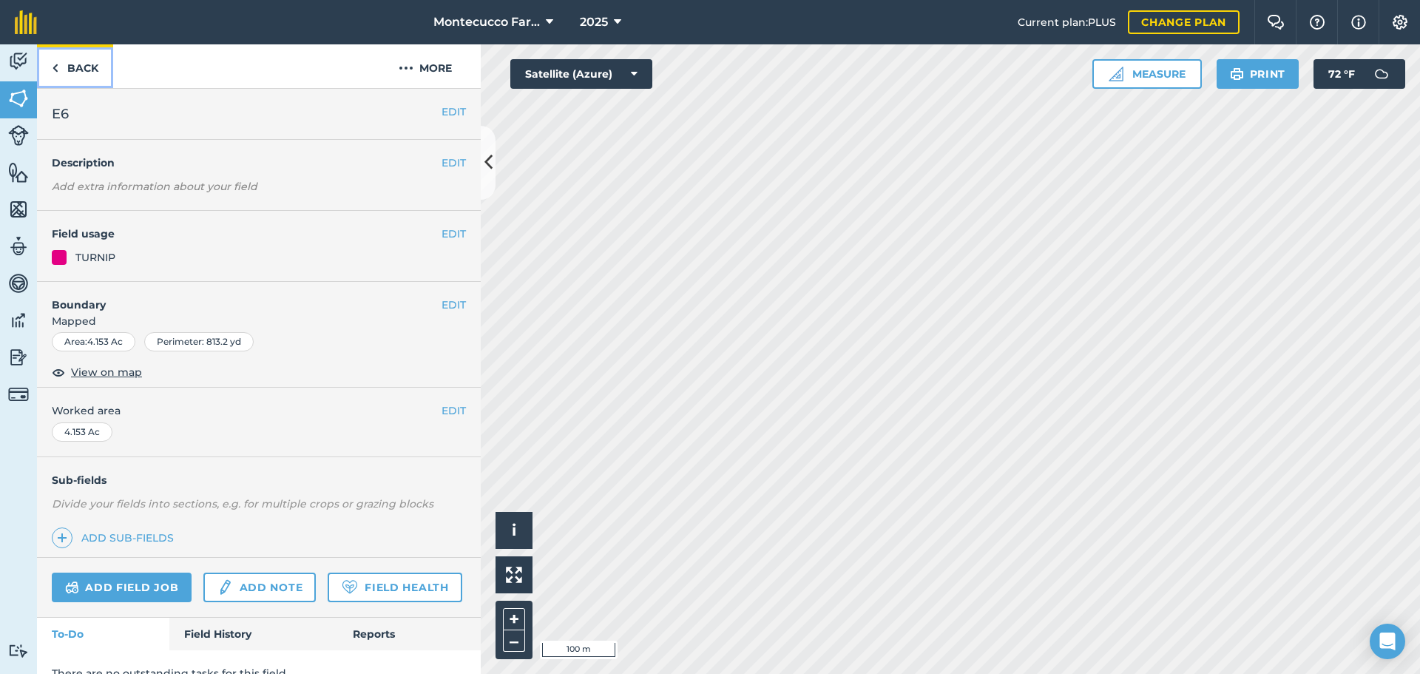
click at [84, 78] on link "Back" at bounding box center [75, 66] width 76 height 44
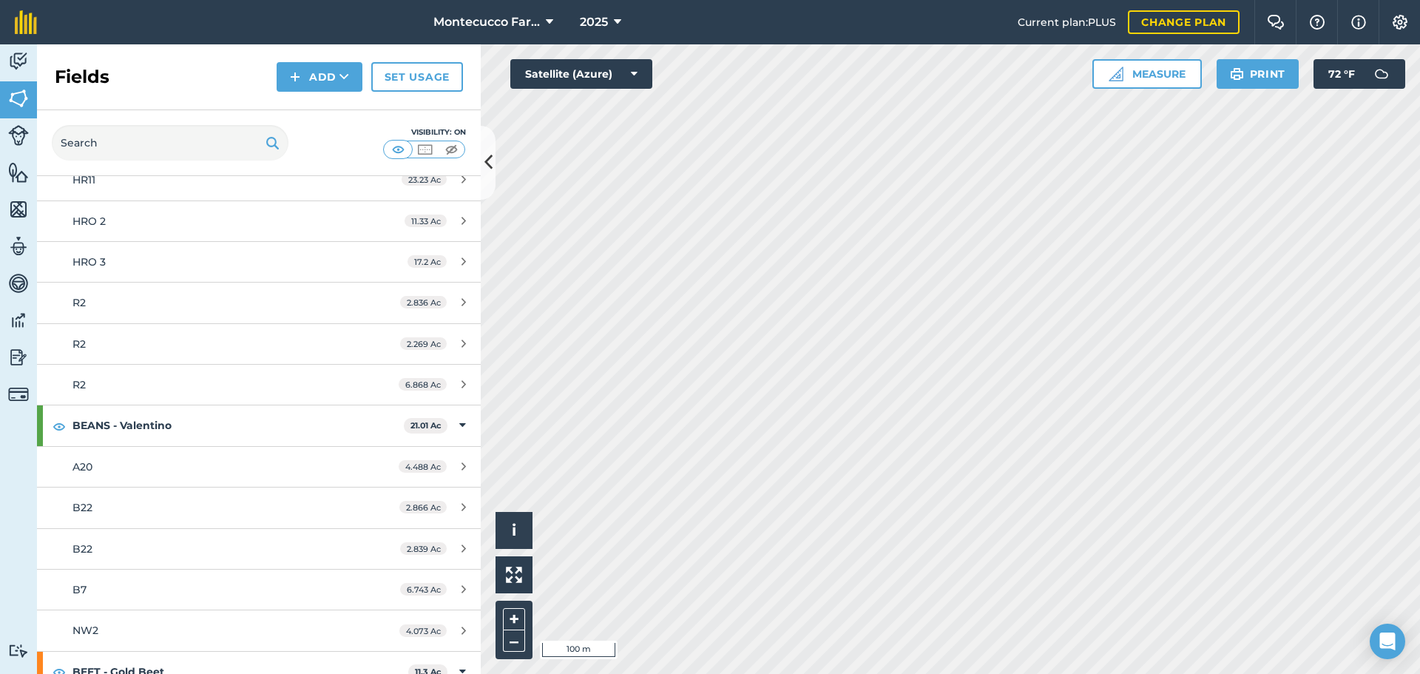
scroll to position [2108, 0]
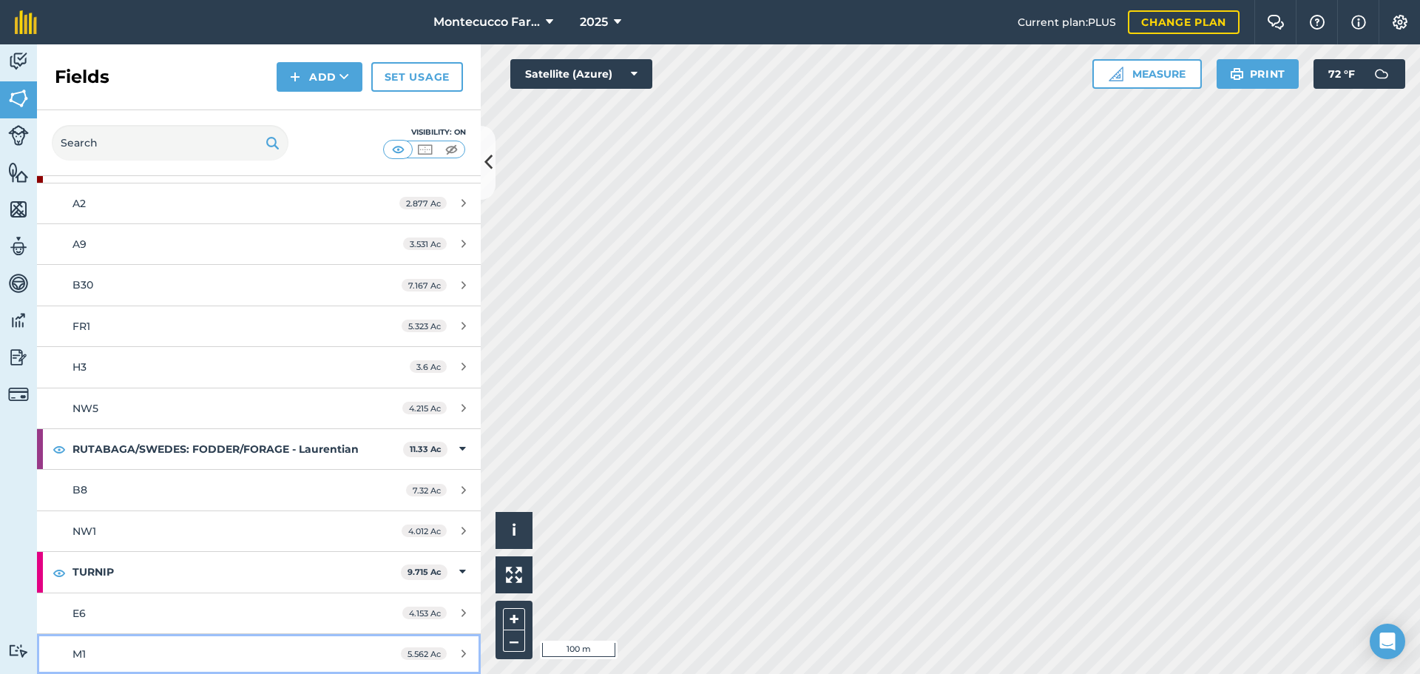
click at [97, 652] on div "M1" at bounding box center [211, 654] width 278 height 16
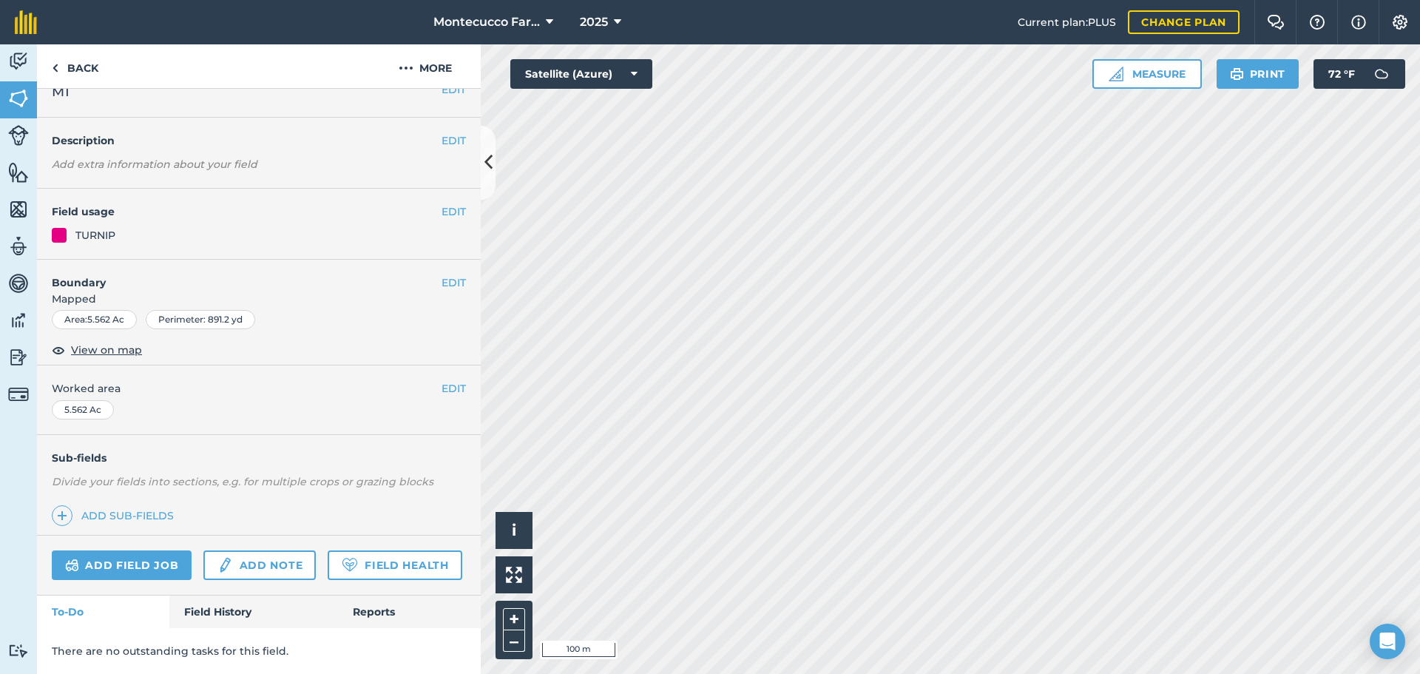
scroll to position [64, 0]
click at [209, 612] on link "Field History" at bounding box center [253, 611] width 168 height 33
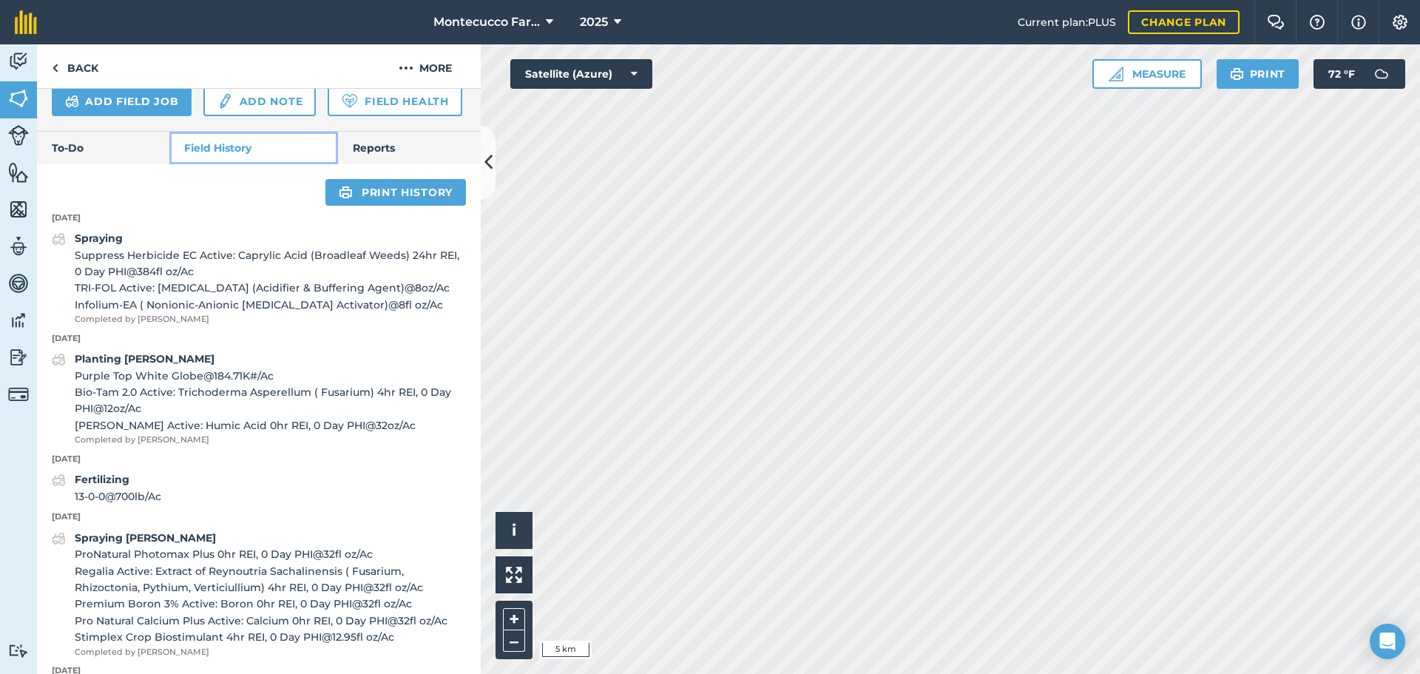
scroll to position [507, 0]
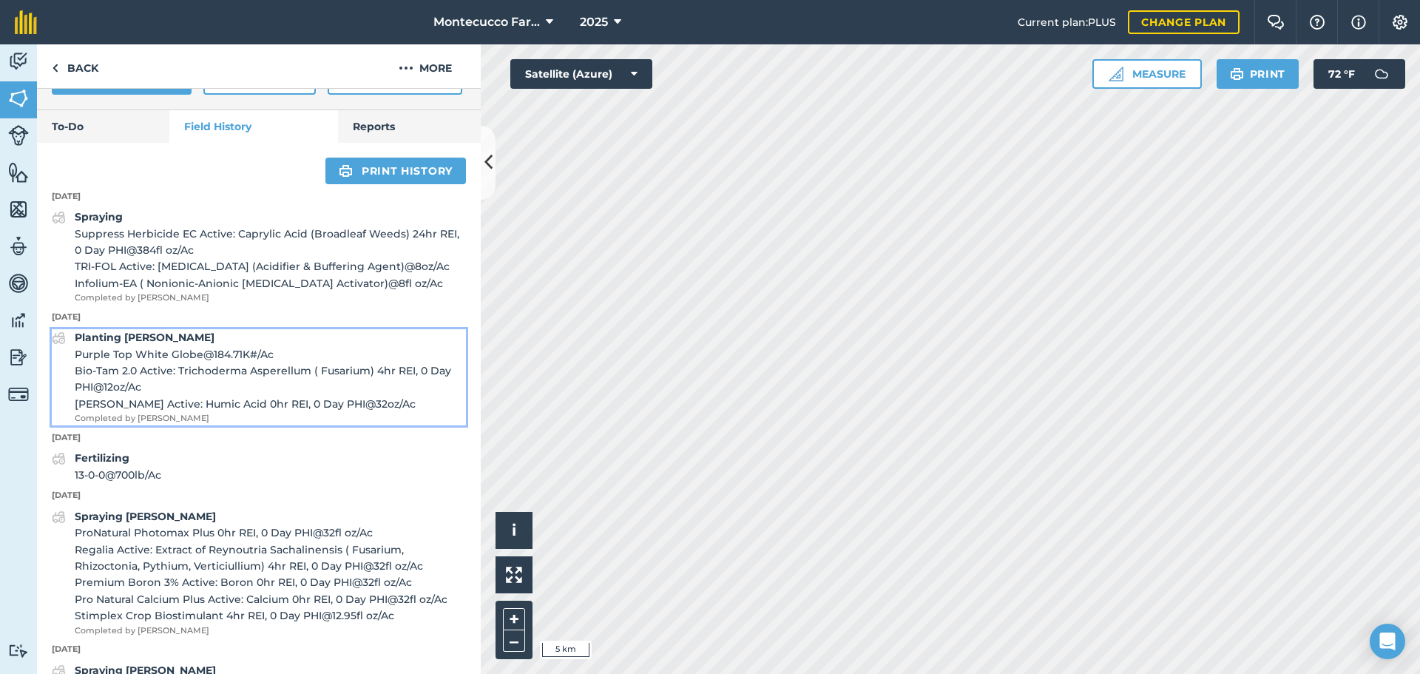
click at [126, 396] on span "Bio-Tam 2.0 Active: Trichoderma Asperellum ( Fusarium) 4hr REI, 0 Day PHI @ 12 …" at bounding box center [270, 378] width 391 height 33
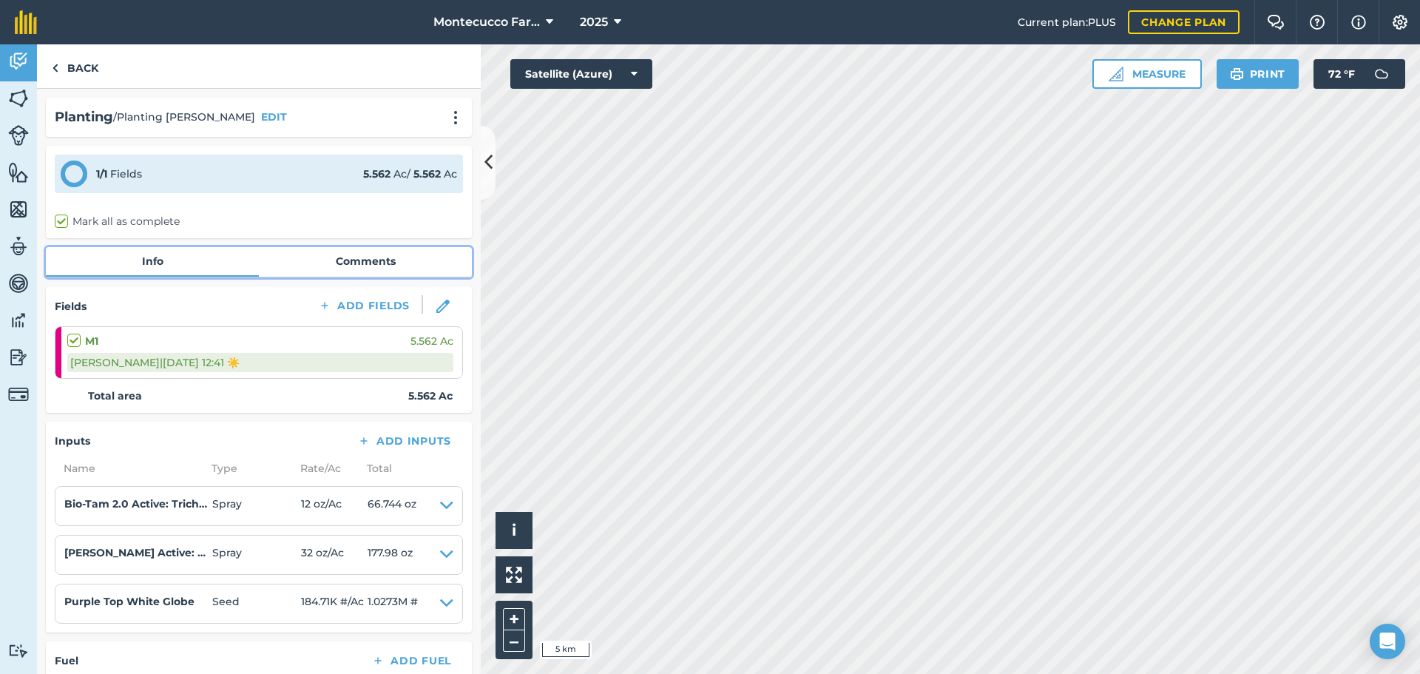
click at [360, 266] on link "Comments" at bounding box center [365, 261] width 213 height 28
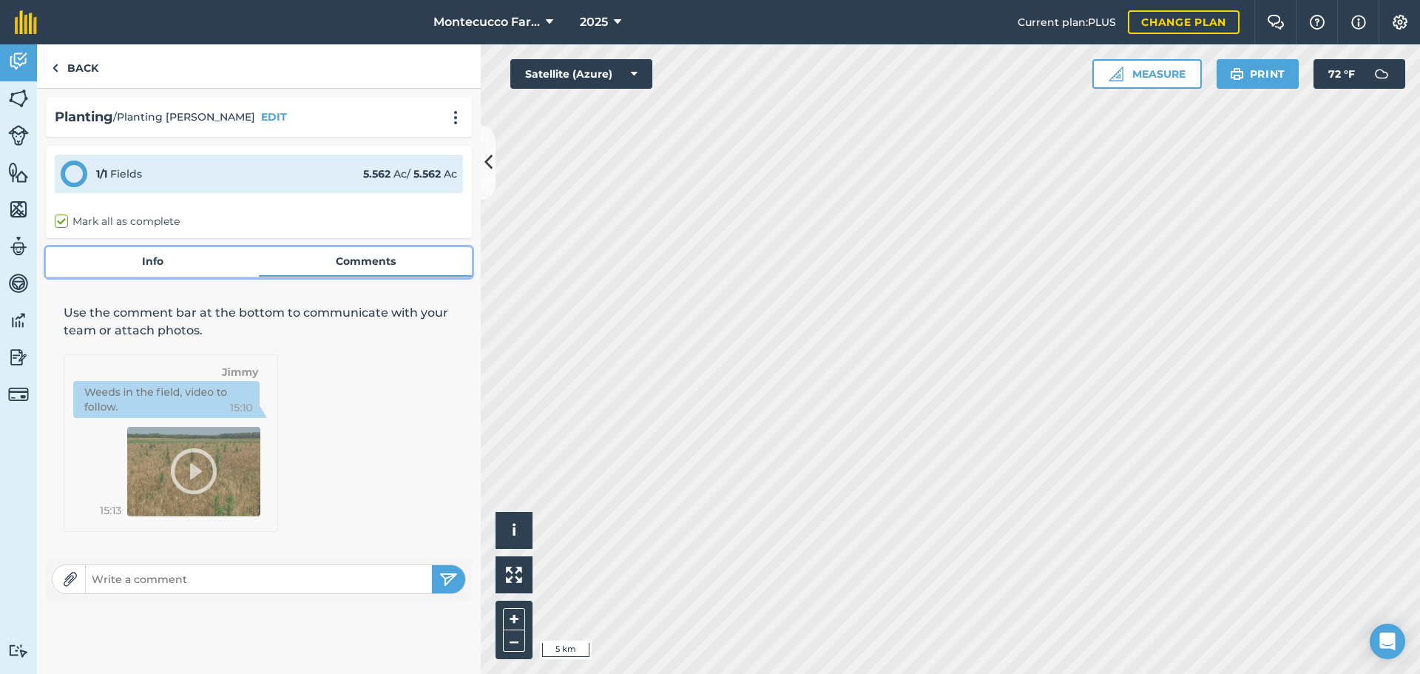
click at [161, 262] on link "Info" at bounding box center [152, 261] width 213 height 28
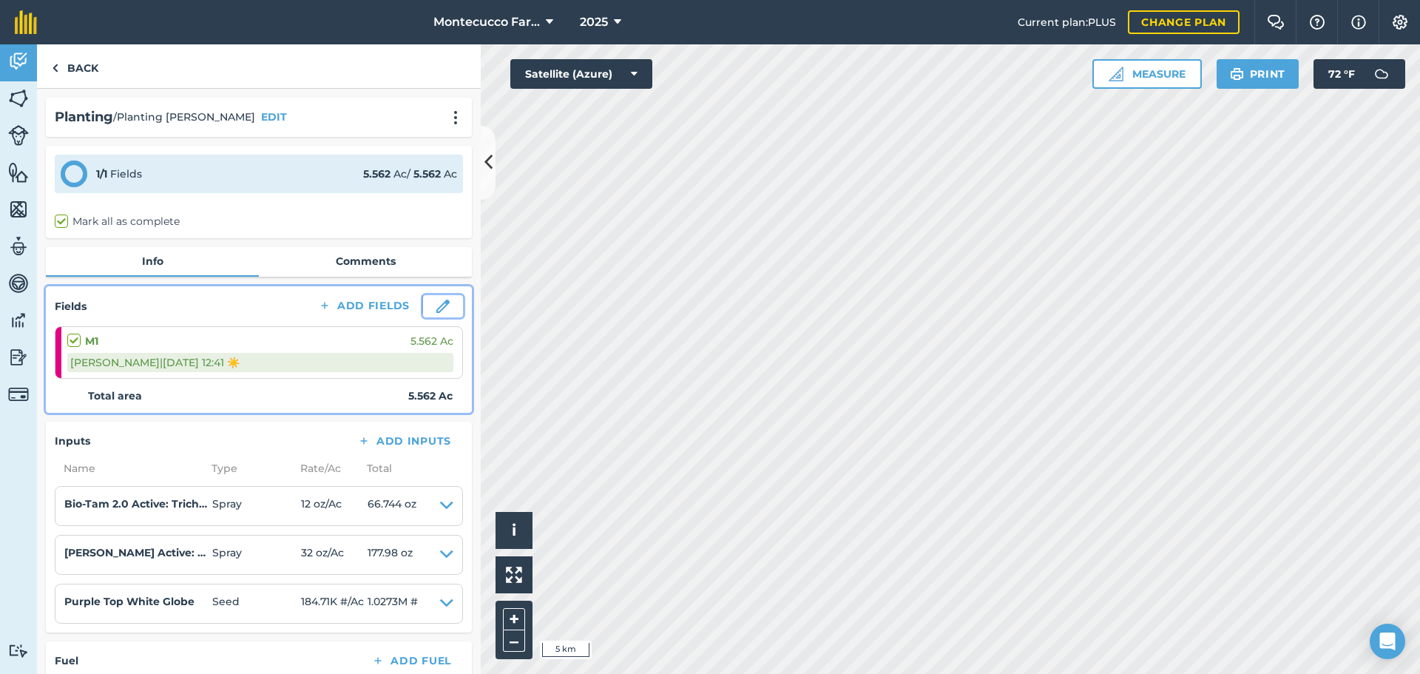
click at [436, 311] on img at bounding box center [442, 306] width 13 height 13
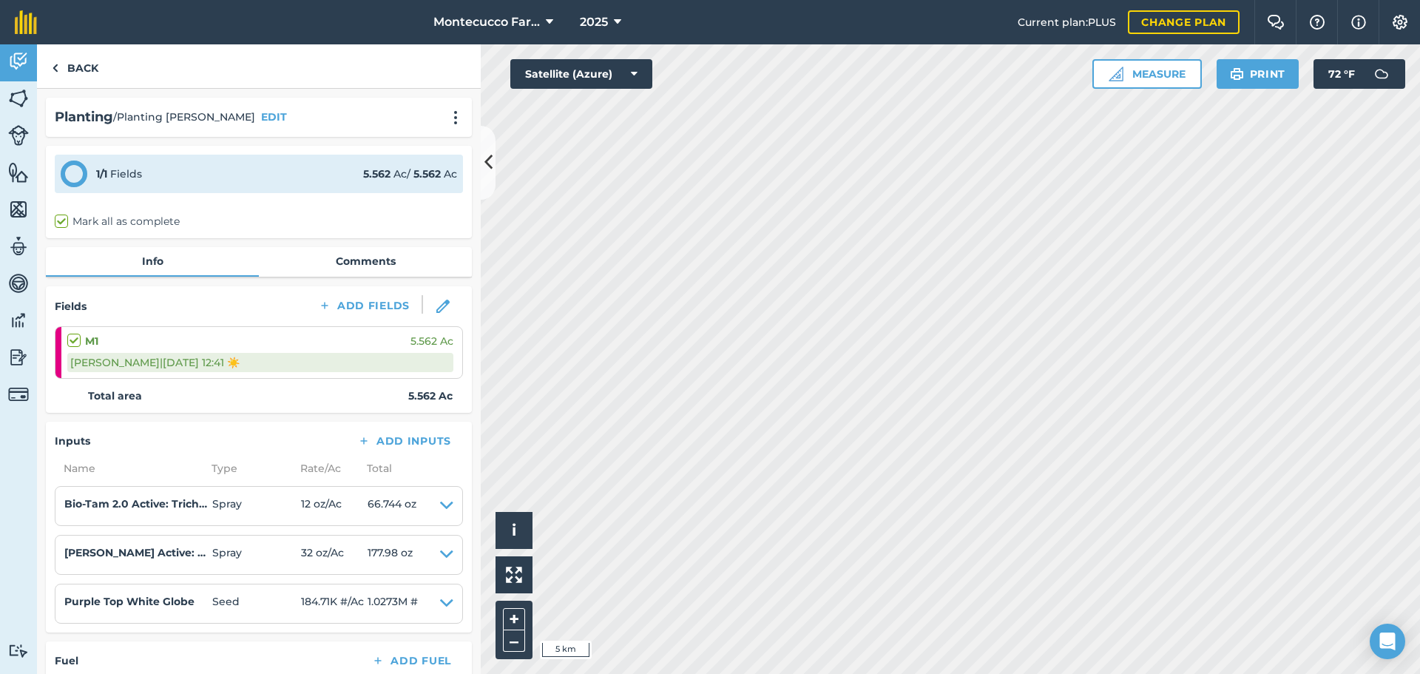
select select "Sunny"
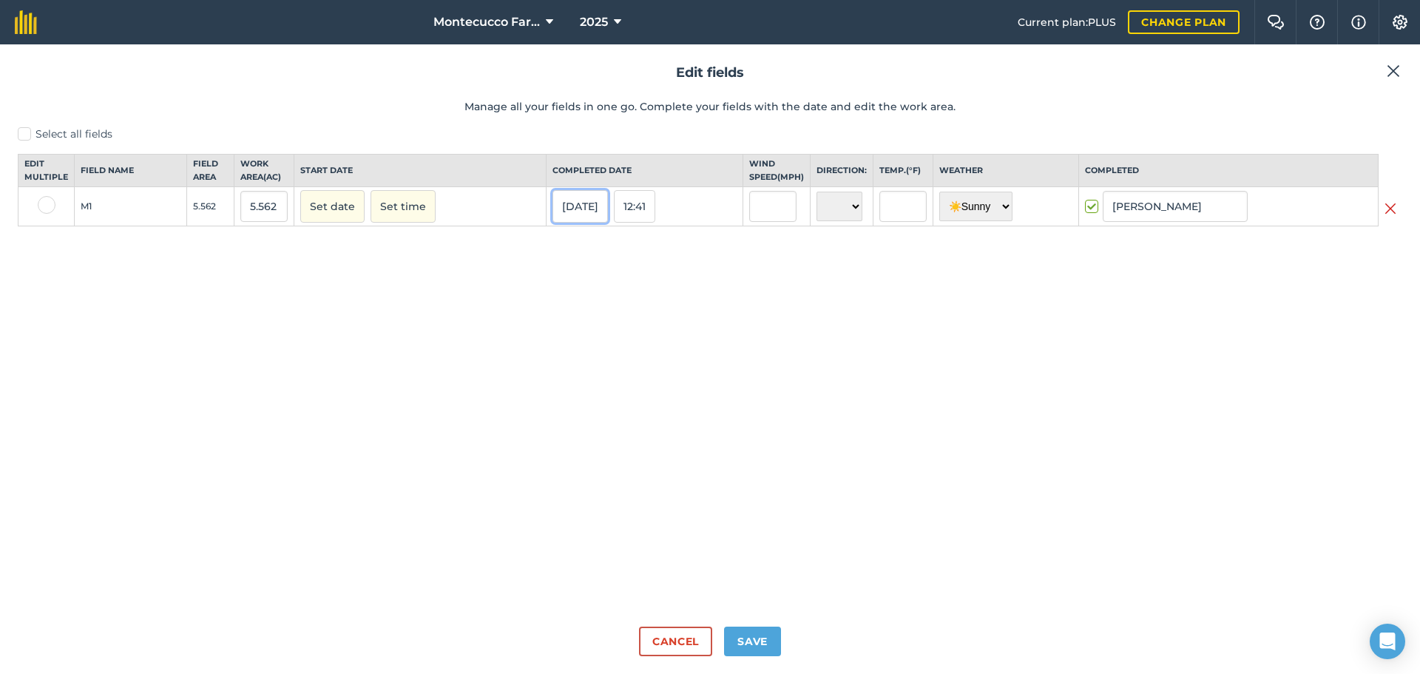
click at [578, 223] on button "[DATE]" at bounding box center [579, 206] width 55 height 33
click at [586, 251] on button "‹" at bounding box center [602, 239] width 33 height 33
click at [598, 360] on button "19" at bounding box center [605, 349] width 35 height 22
click at [762, 646] on button "Save" at bounding box center [752, 641] width 57 height 30
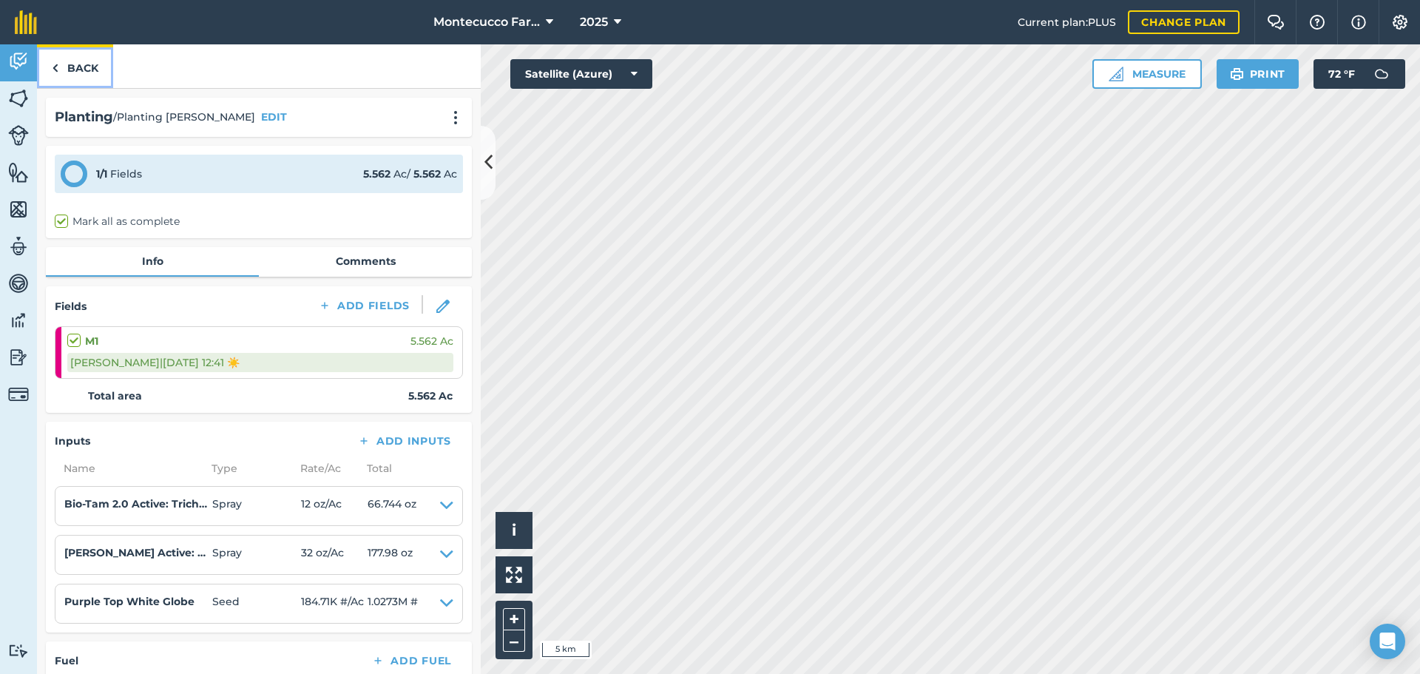
click at [64, 64] on link "Back" at bounding box center [75, 66] width 76 height 44
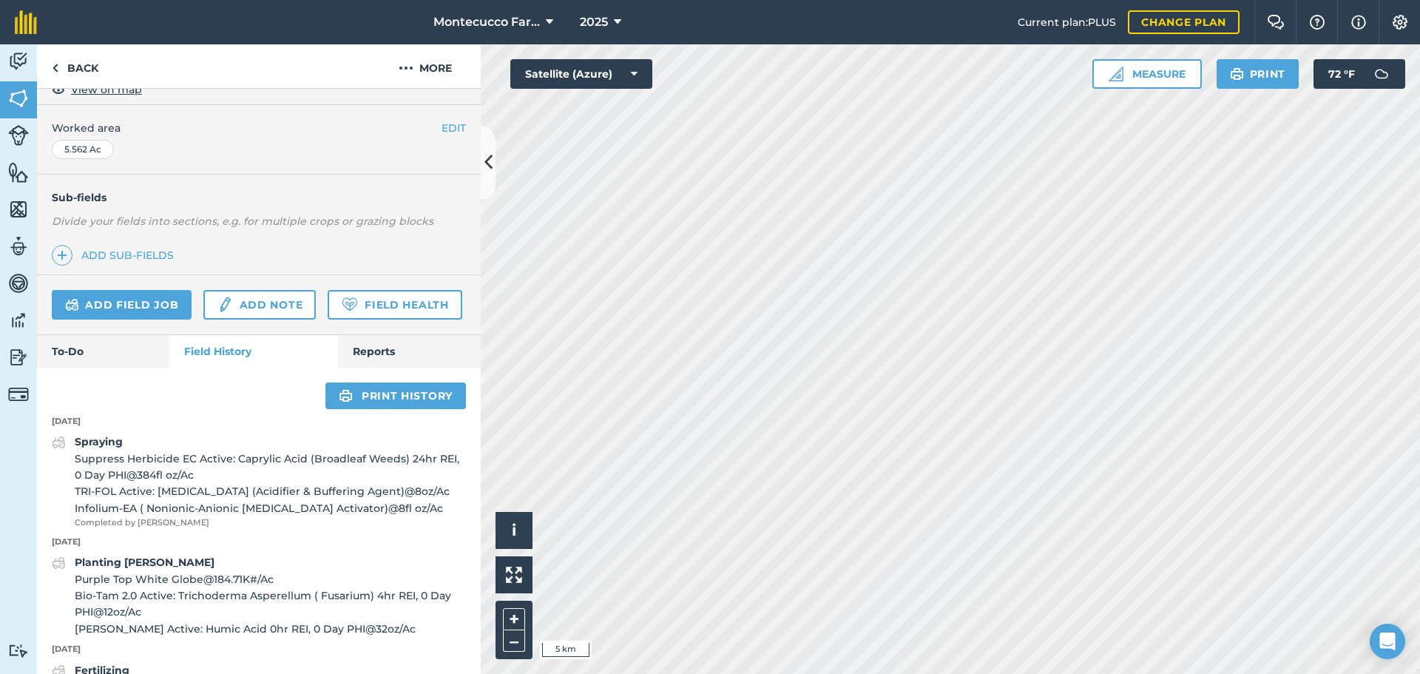
scroll to position [296, 0]
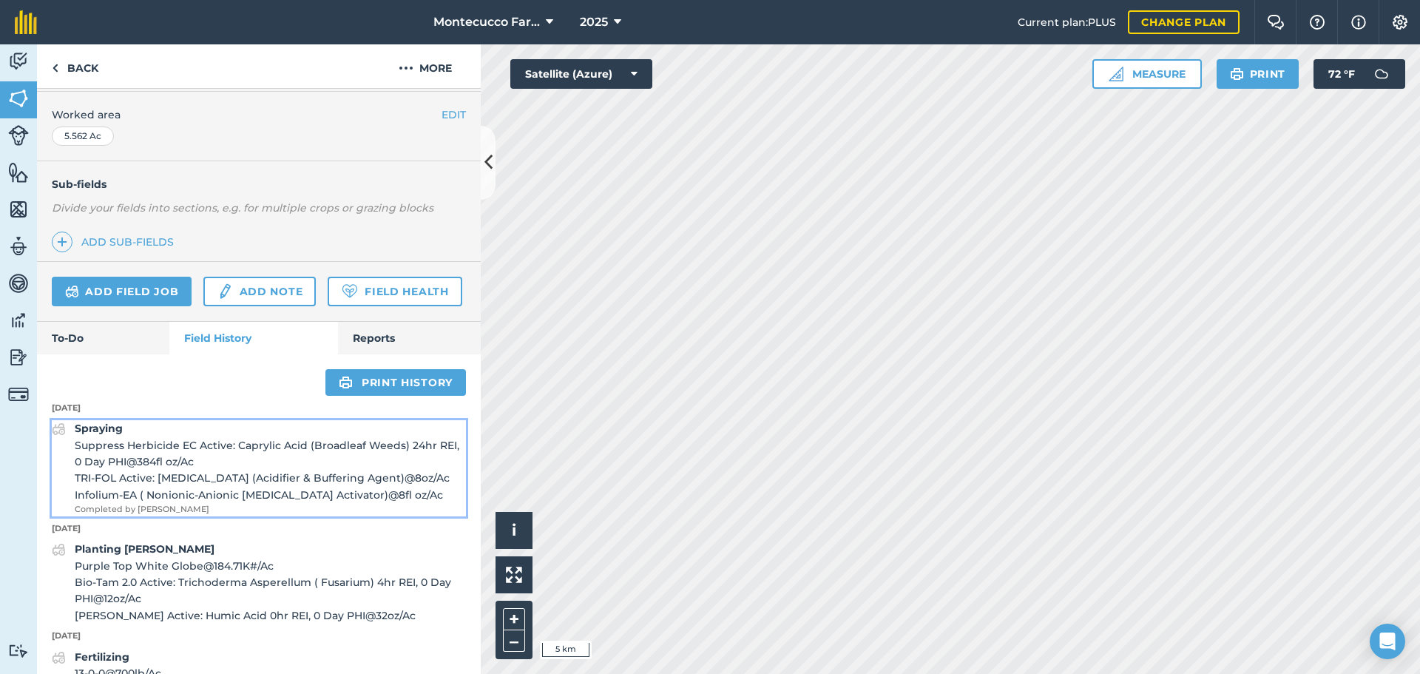
click at [113, 470] on span "Suppress Herbicide EC Active: Caprylic Acid (Broadleaf Weeds) 24hr REI, 0 Day P…" at bounding box center [270, 453] width 391 height 33
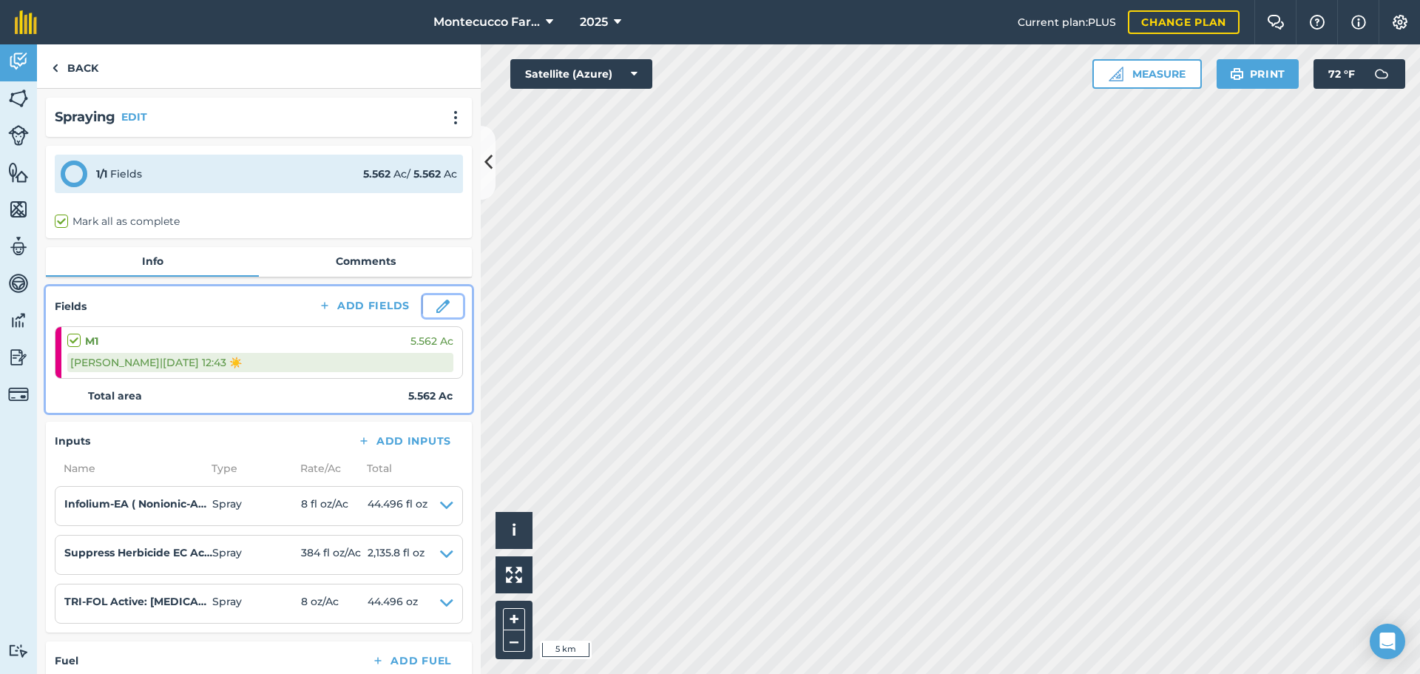
click at [436, 306] on img at bounding box center [442, 306] width 13 height 13
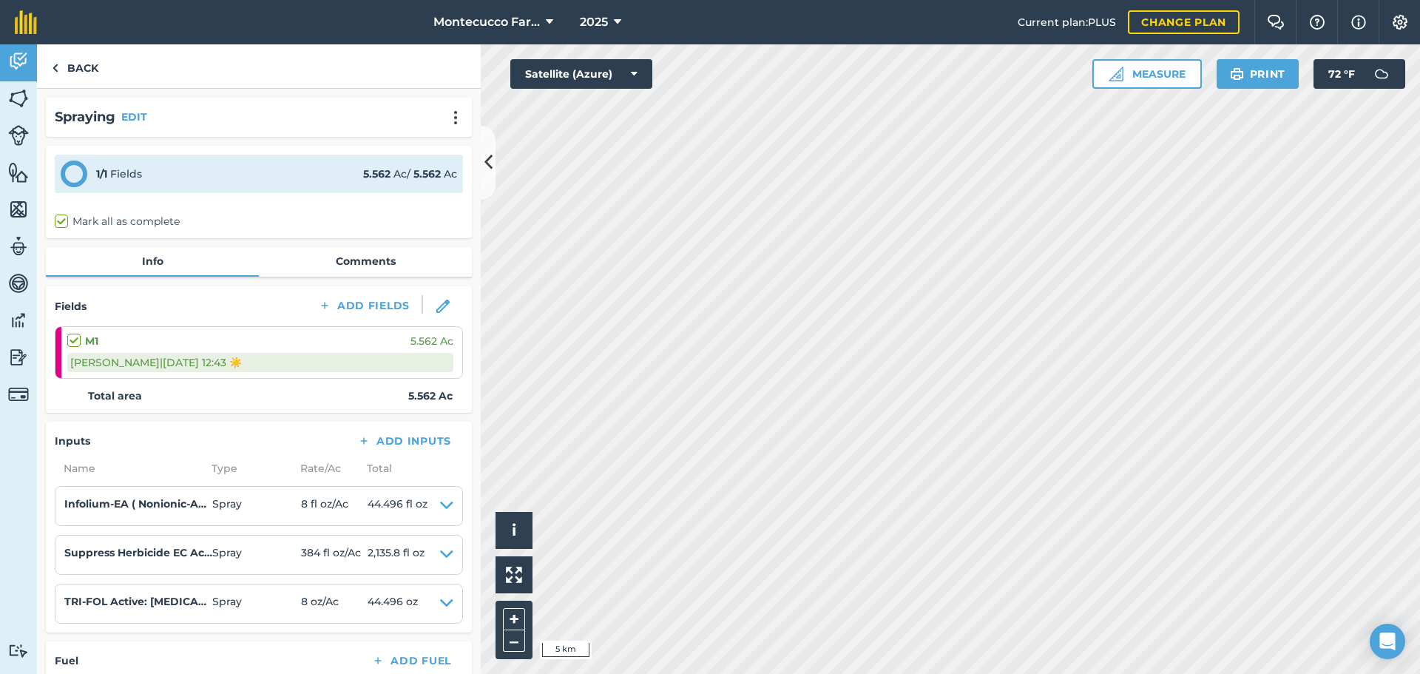
select select "Sunny"
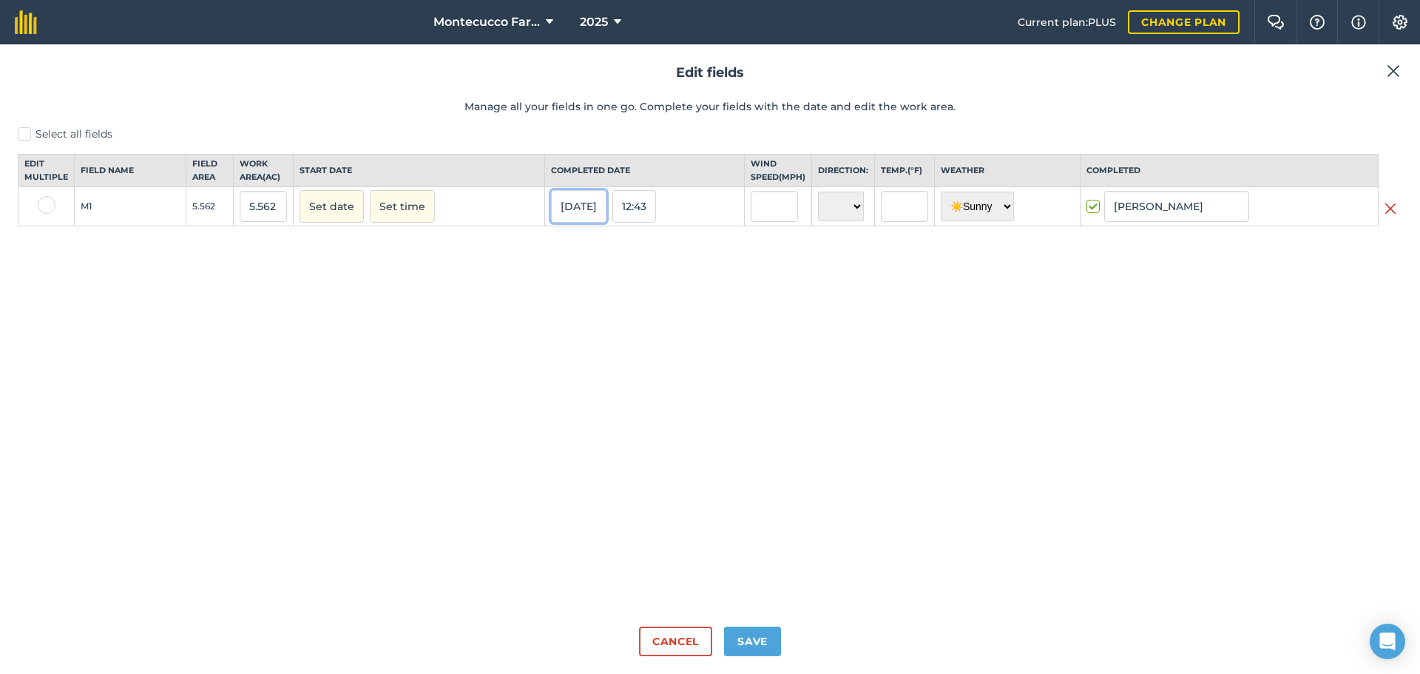
click at [577, 220] on button "[DATE]" at bounding box center [578, 206] width 55 height 33
click at [584, 247] on button "‹" at bounding box center [600, 239] width 33 height 33
click at [685, 364] on div "28 29 30 31 1 2 3 4 5 6 7 8 9 10 11 12 13 14 15 16 17 18 19 20 21 22 23 24 25 2…" at bounding box center [673, 327] width 243 height 109
click at [690, 360] on button "22" at bounding box center [707, 349] width 35 height 22
click at [586, 223] on button "[DATE]" at bounding box center [578, 206] width 55 height 33
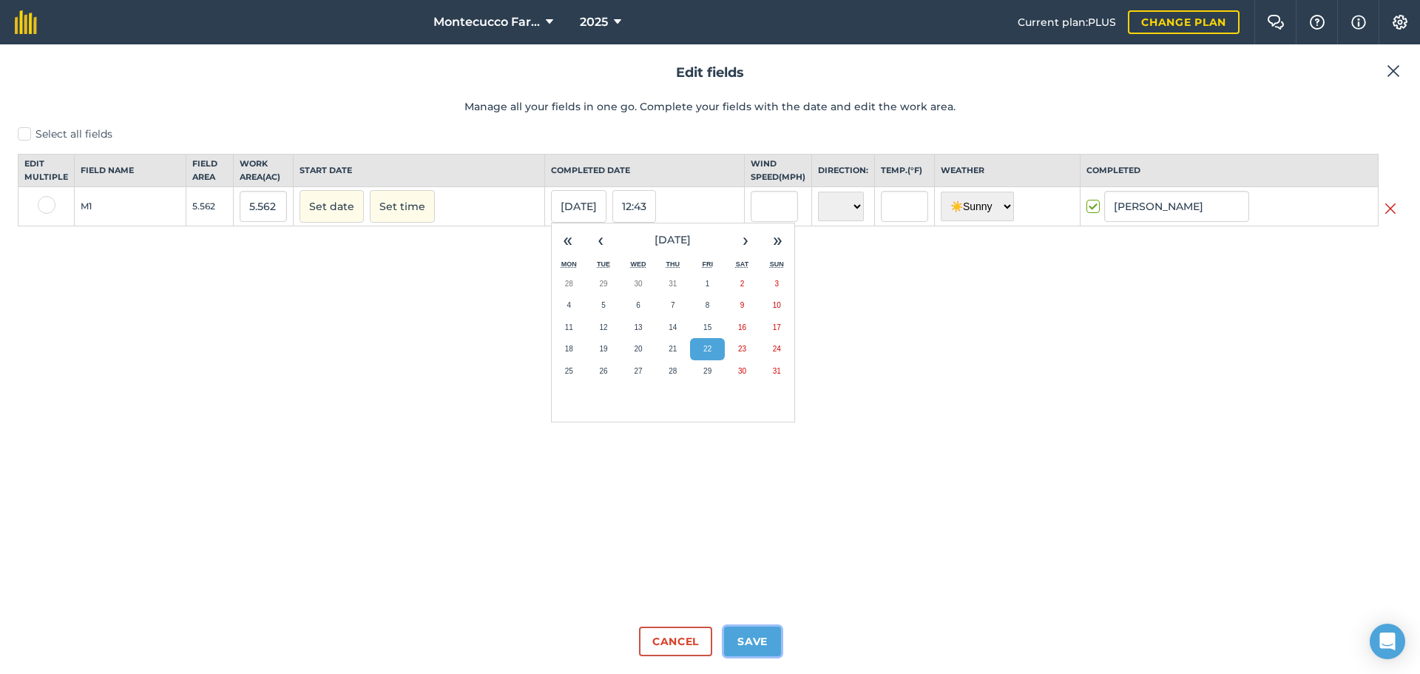
click at [751, 639] on button "Save" at bounding box center [752, 641] width 57 height 30
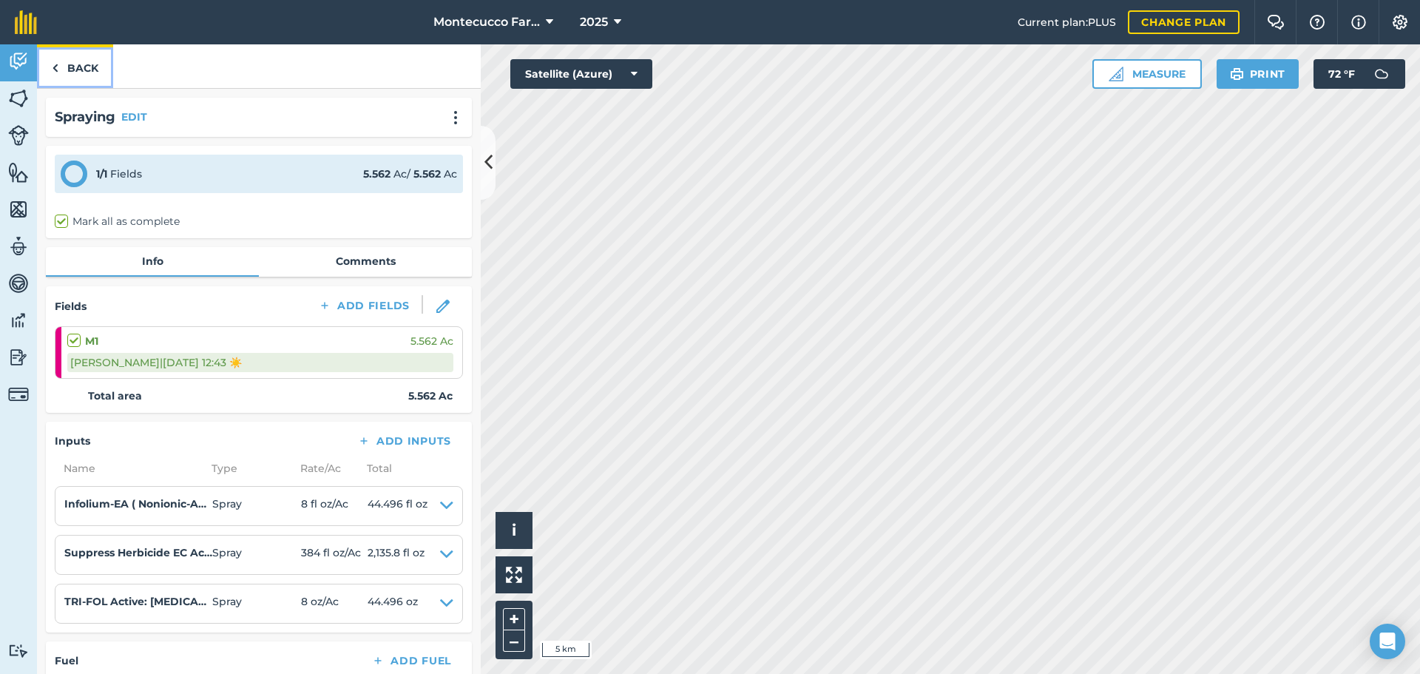
click at [78, 67] on link "Back" at bounding box center [75, 66] width 76 height 44
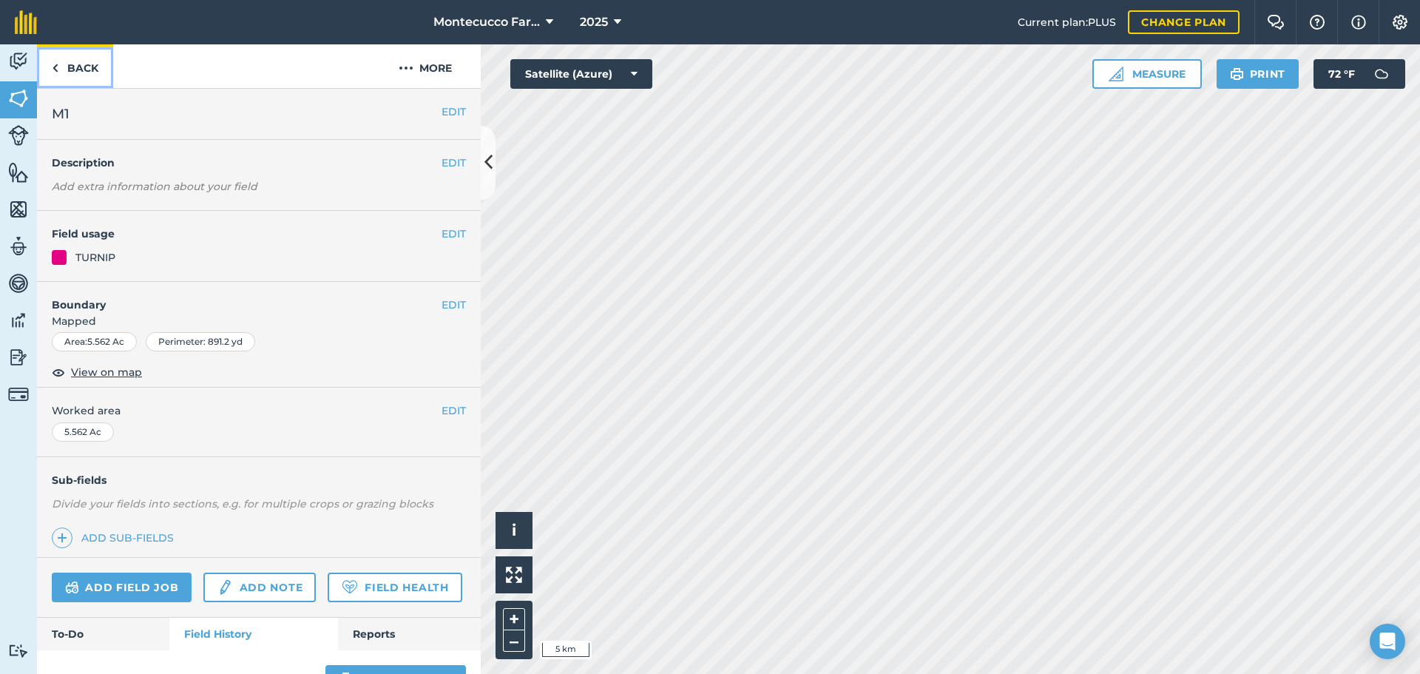
click at [87, 67] on link "Back" at bounding box center [75, 66] width 76 height 44
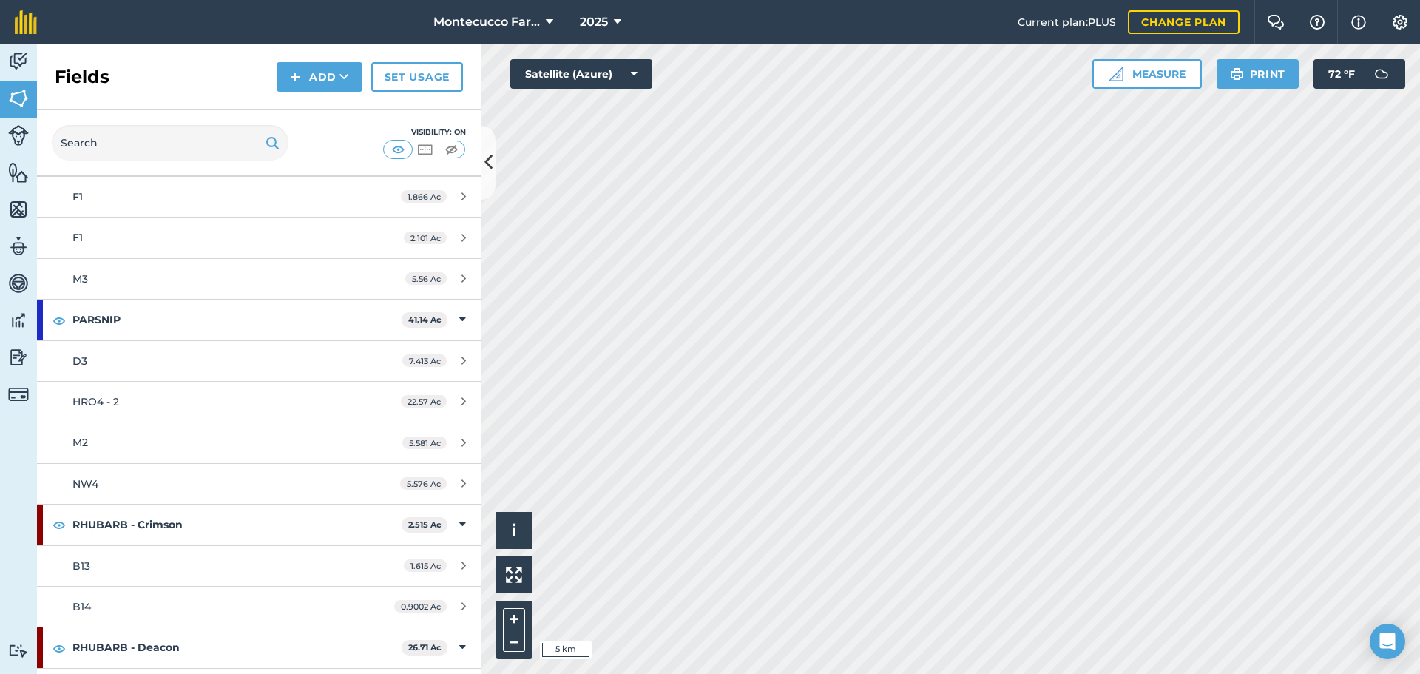
scroll to position [2108, 0]
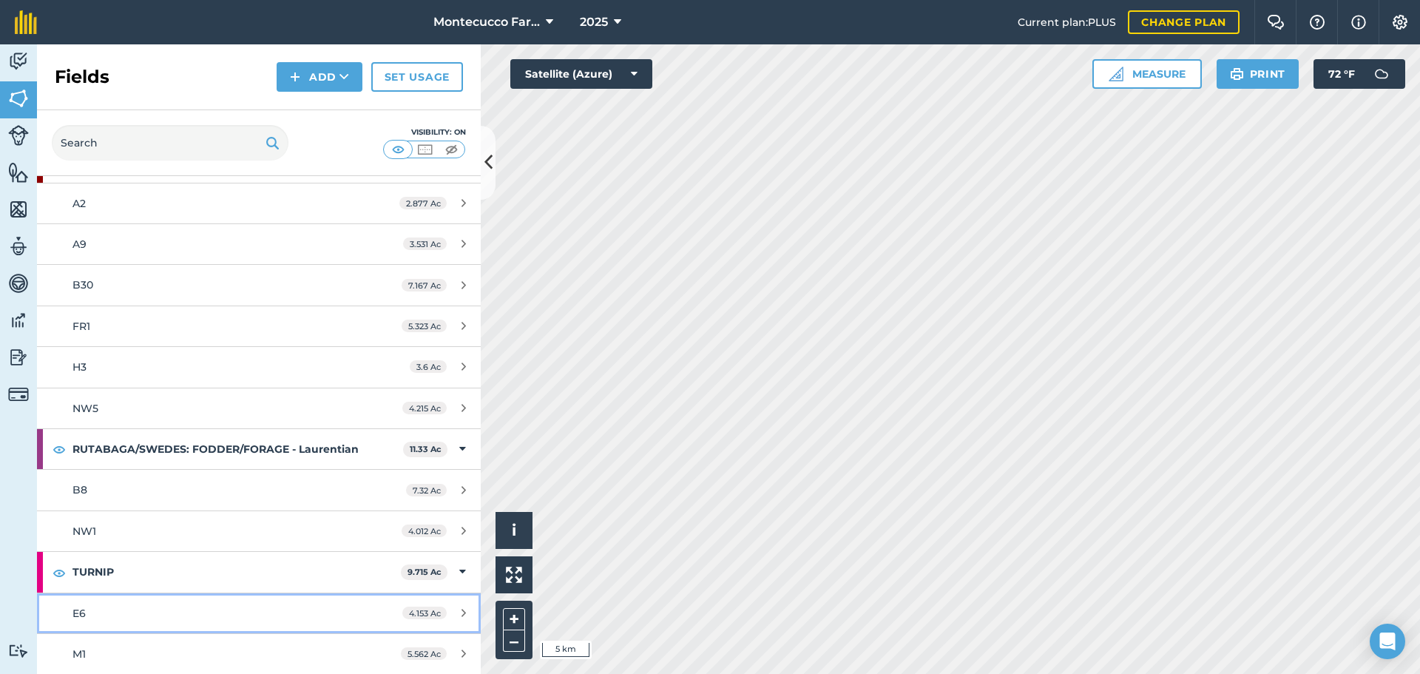
click at [122, 612] on div "E6" at bounding box center [211, 613] width 278 height 16
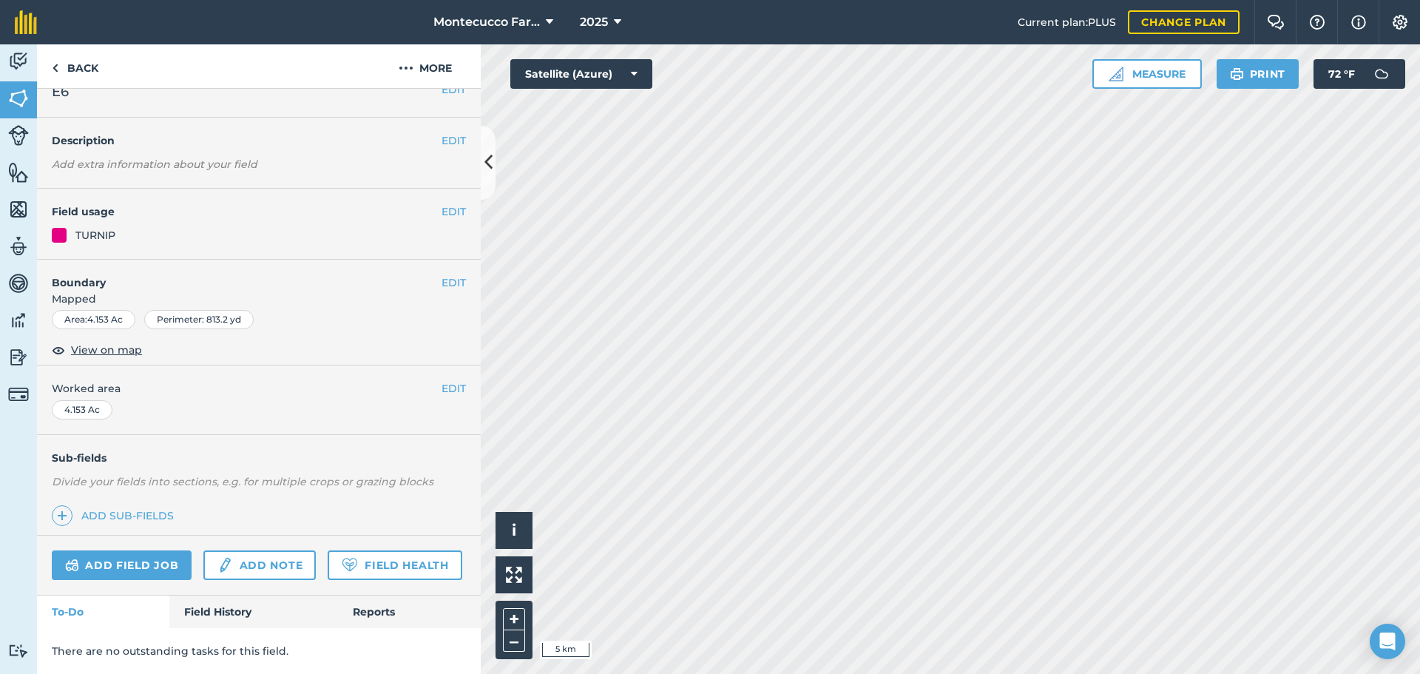
scroll to position [64, 0]
click at [220, 610] on link "Field History" at bounding box center [253, 611] width 168 height 33
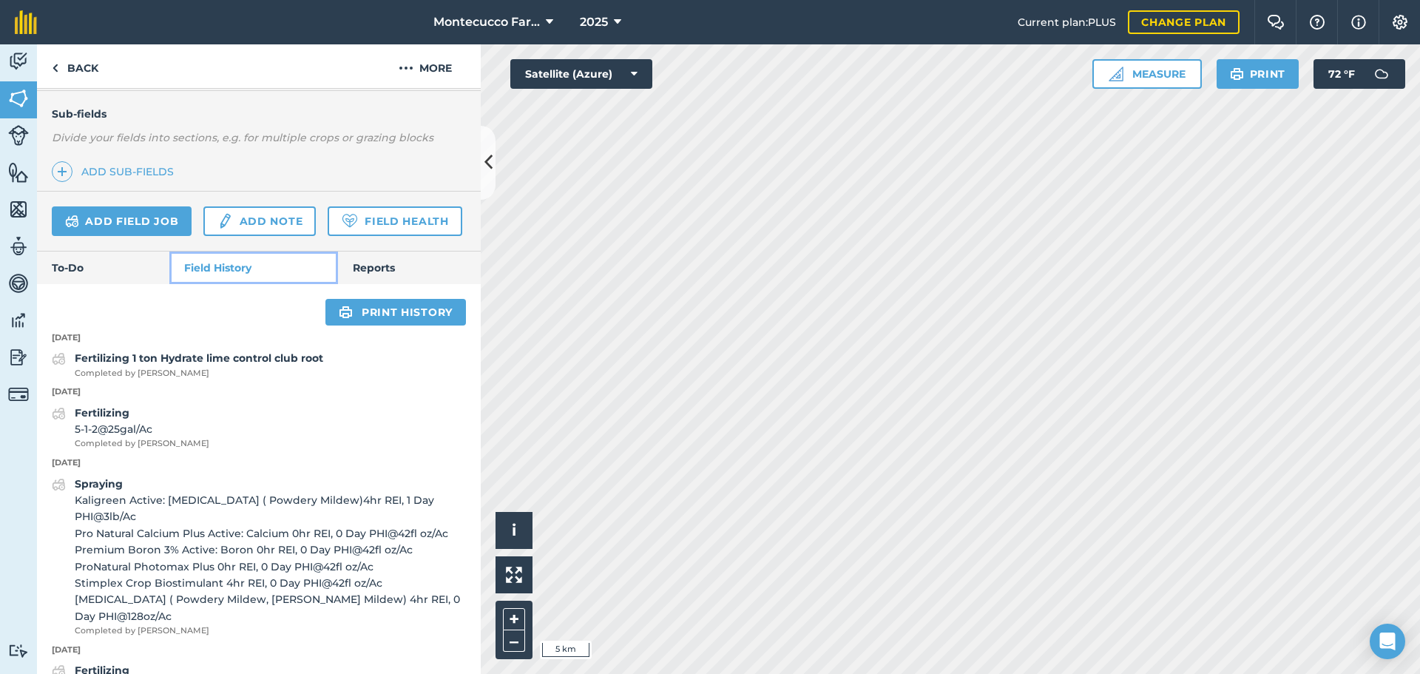
scroll to position [359, 0]
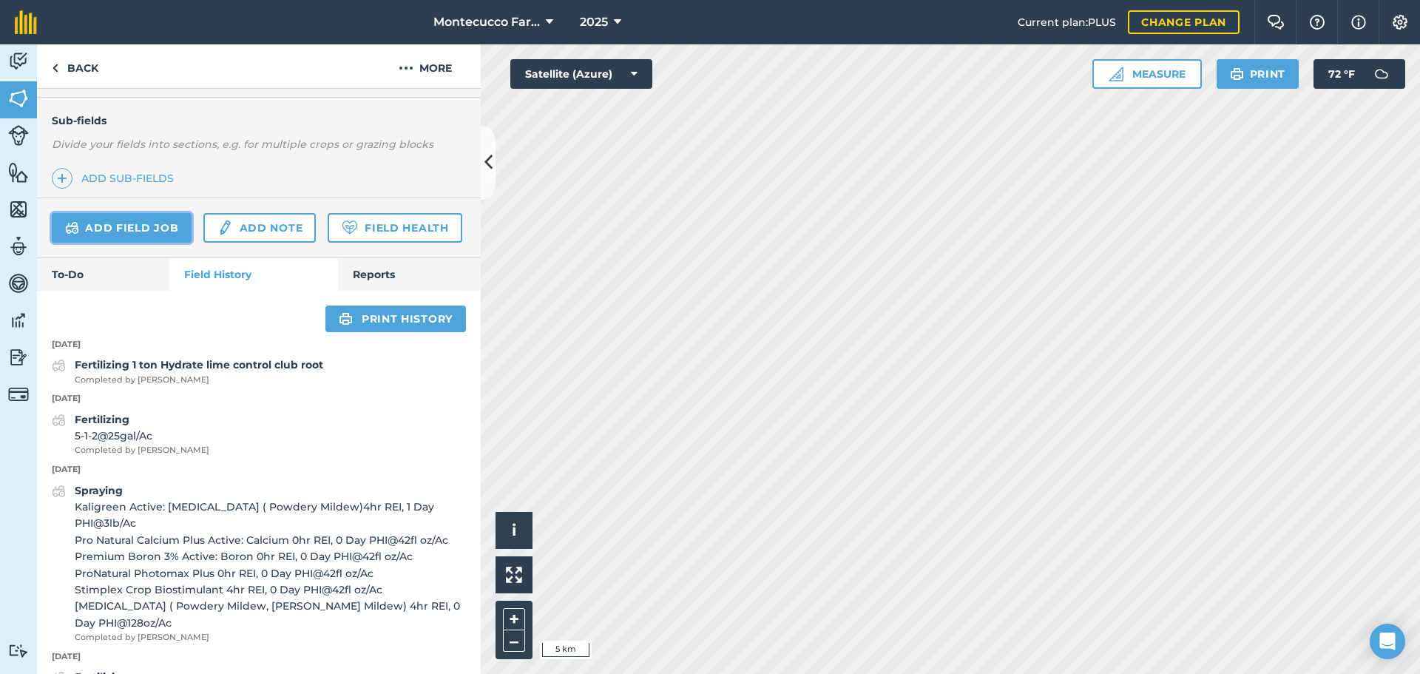
click at [126, 227] on link "Add field job" at bounding box center [122, 228] width 140 height 30
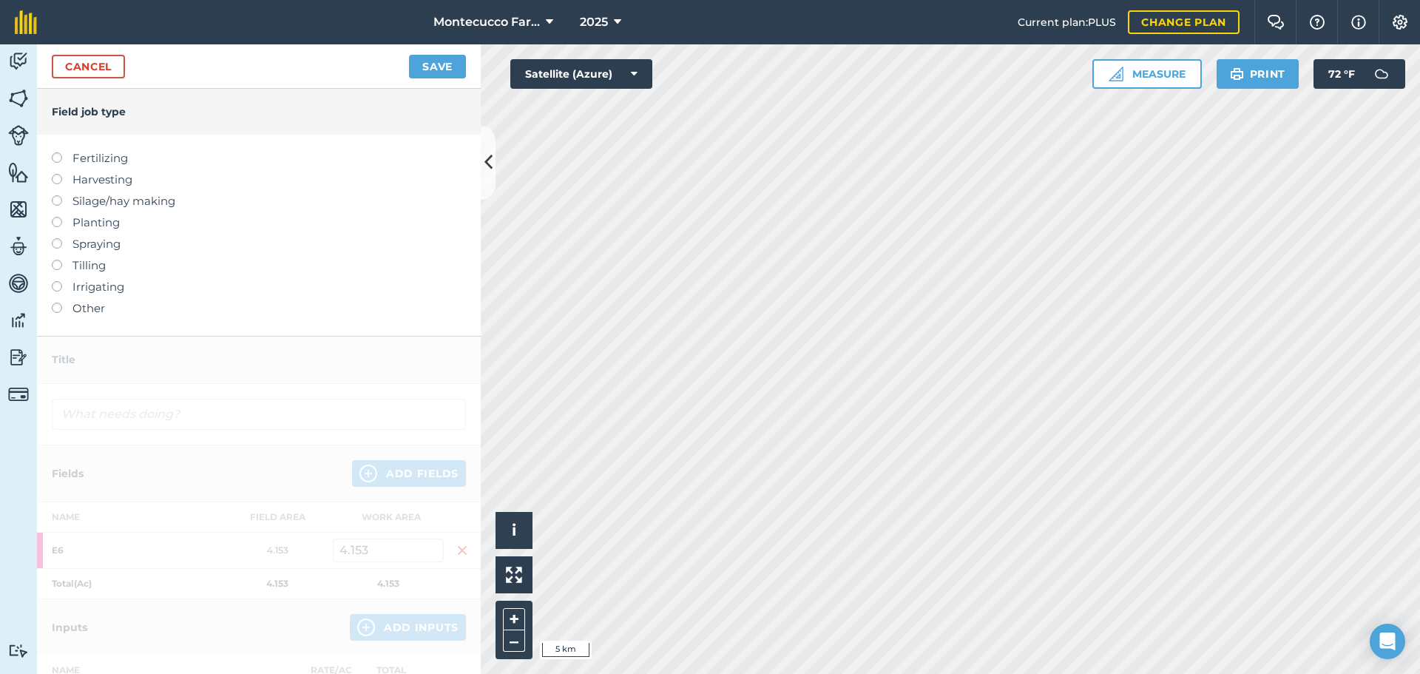
click at [54, 217] on label at bounding box center [62, 217] width 21 height 0
type input "Planting"
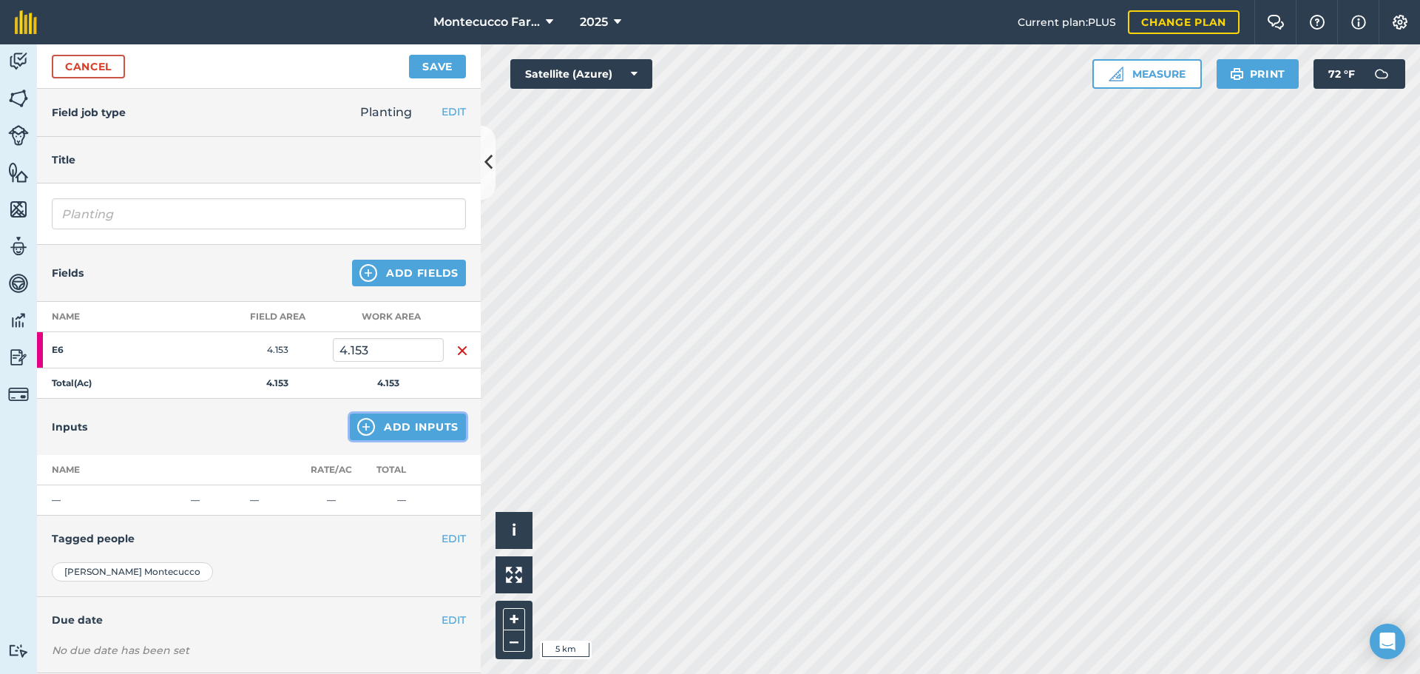
click at [416, 421] on button "Add Inputs" at bounding box center [408, 426] width 116 height 27
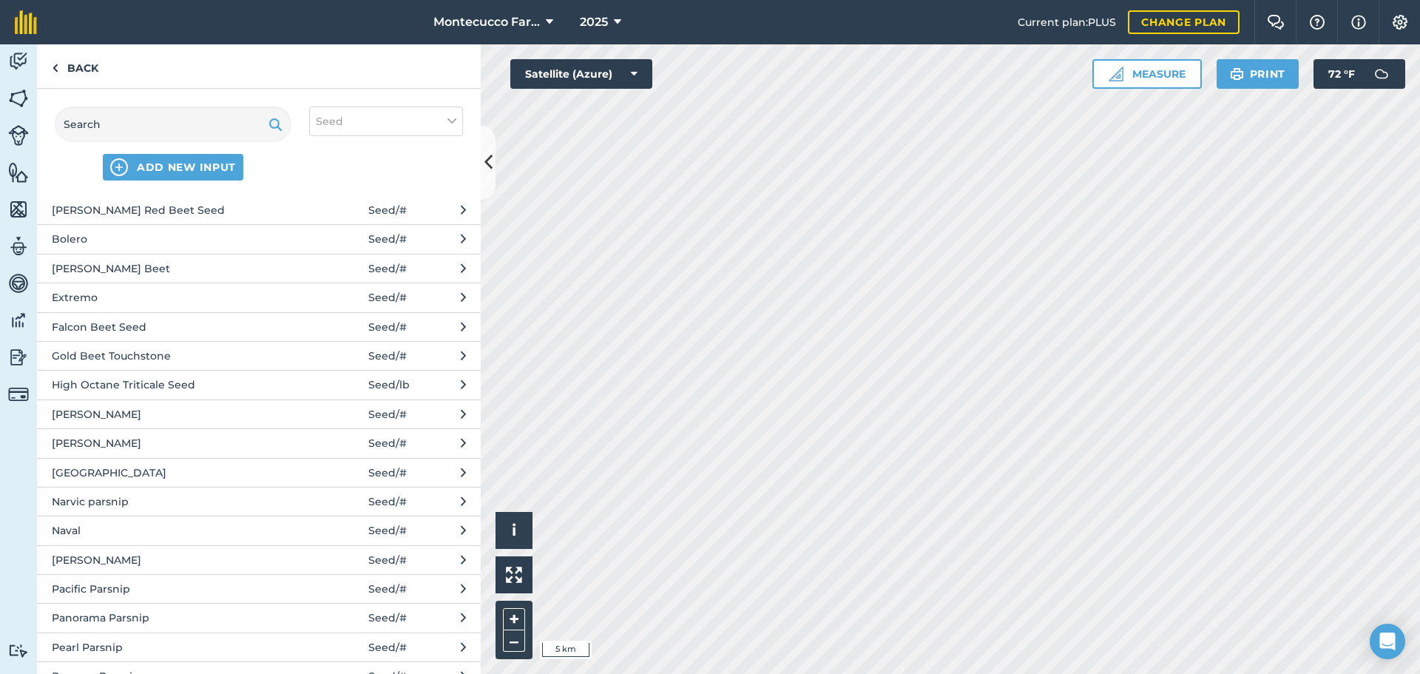
scroll to position [148, 0]
click at [106, 649] on span "Purple Top White Globe" at bounding box center [173, 648] width 242 height 16
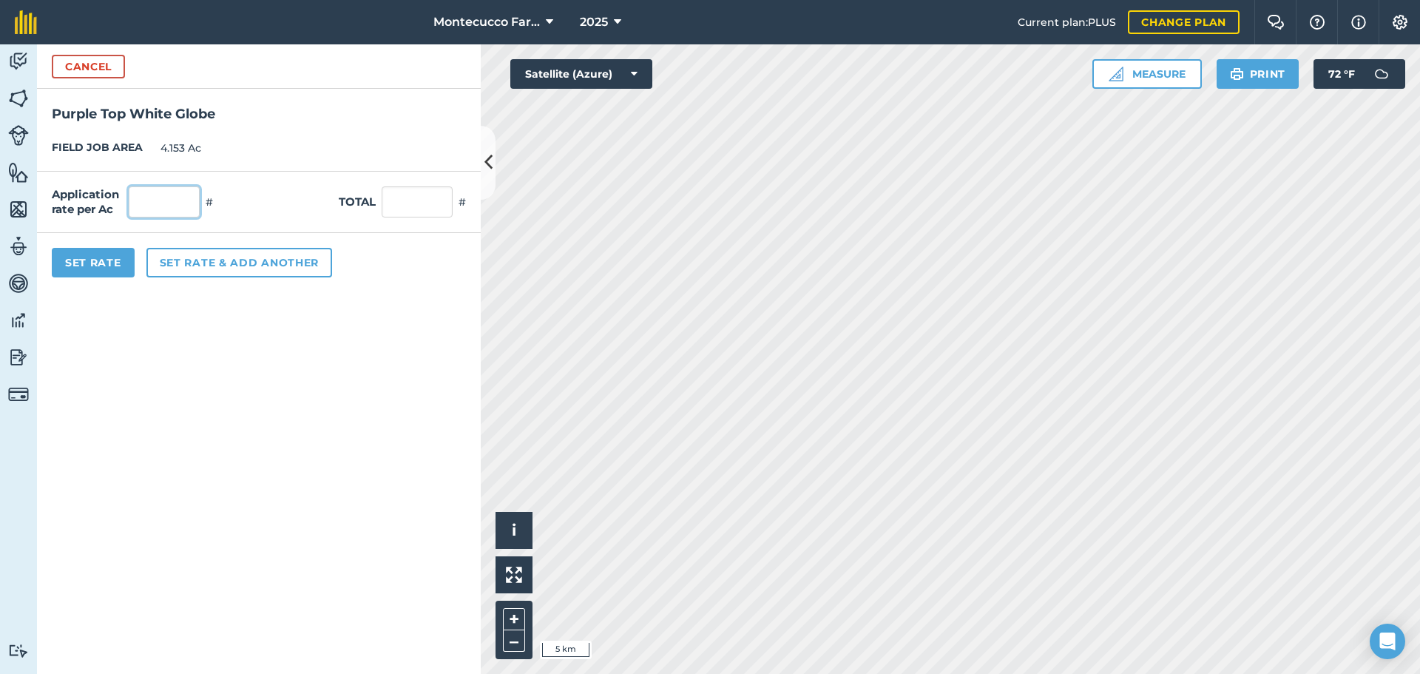
click at [168, 200] on input "text" at bounding box center [164, 201] width 71 height 31
type input "184,707"
type input "767,088.171"
click at [200, 263] on button "Set rate & add another" at bounding box center [239, 263] width 186 height 30
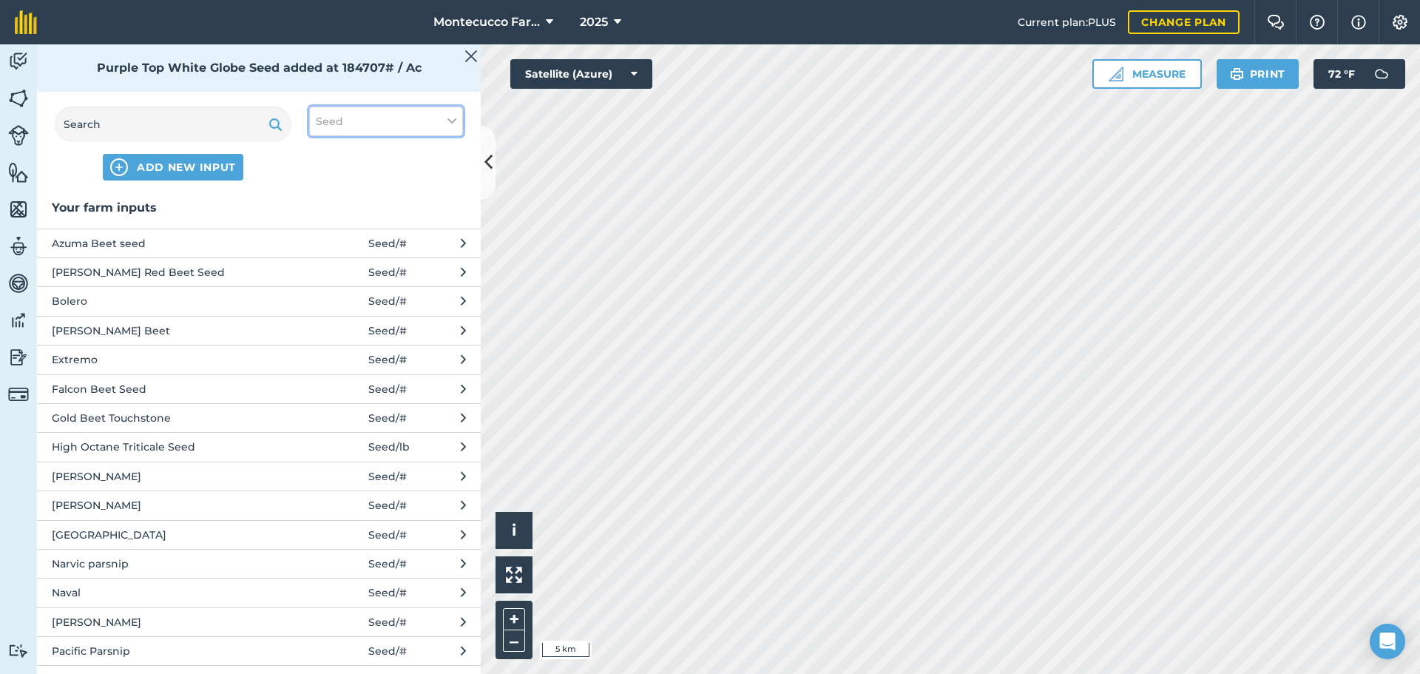
click at [331, 129] on span "Seed" at bounding box center [329, 121] width 27 height 16
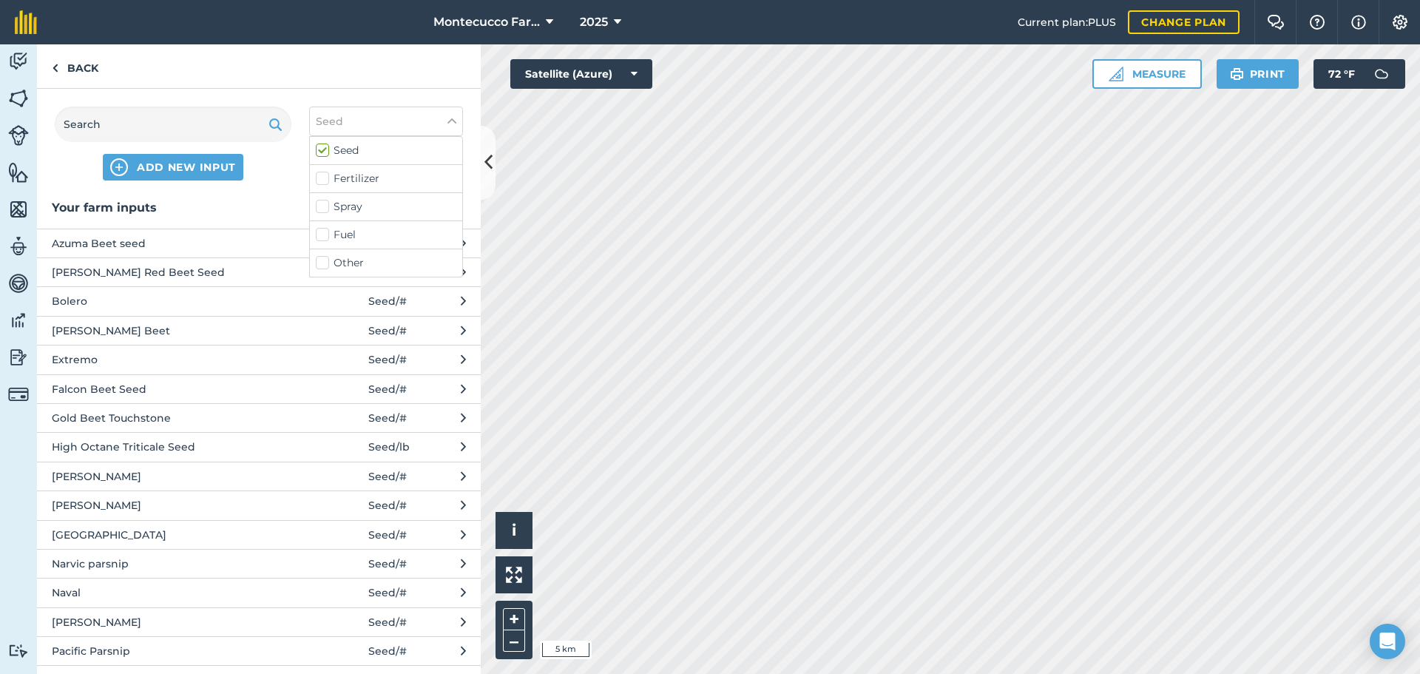
click at [325, 176] on label "Fertilizer" at bounding box center [386, 179] width 141 height 16
click at [325, 176] on input "Fertilizer" at bounding box center [321, 176] width 10 height 10
checkbox input "true"
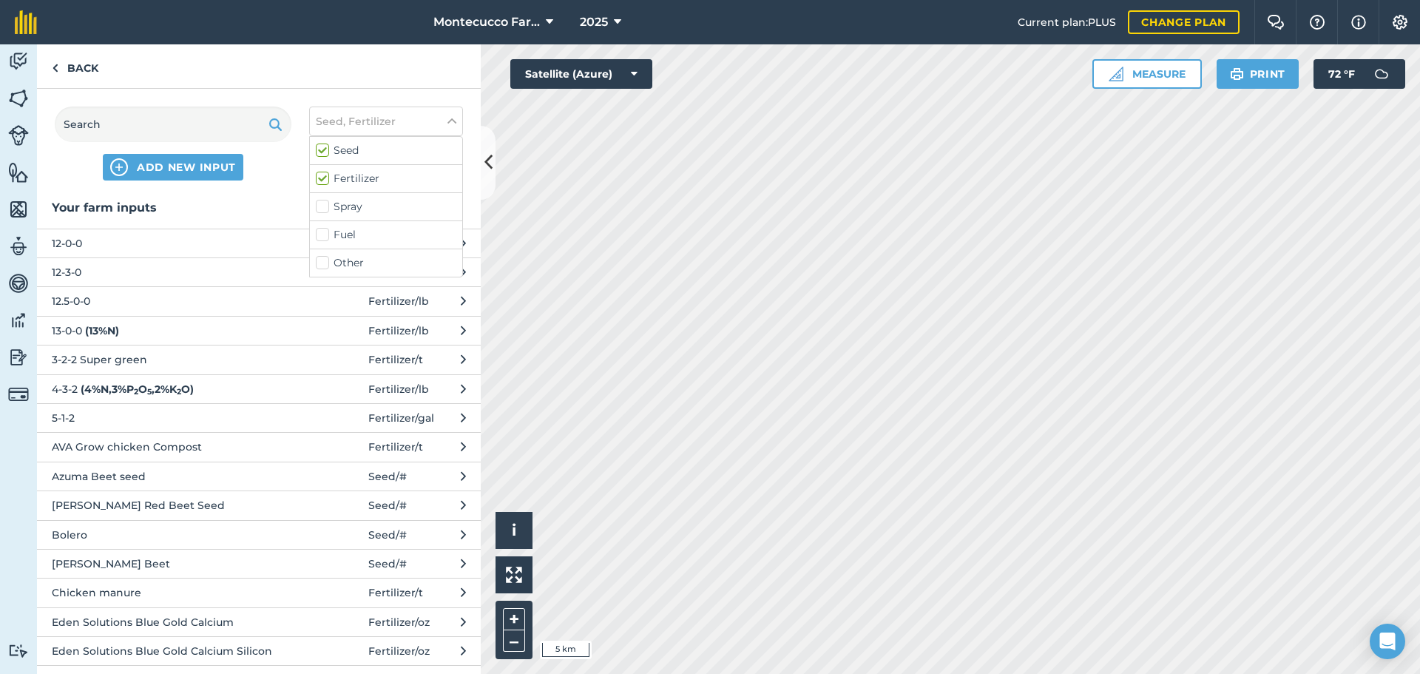
click at [324, 205] on label "Spray" at bounding box center [386, 207] width 141 height 16
click at [324, 205] on input "Spray" at bounding box center [321, 204] width 10 height 10
checkbox input "true"
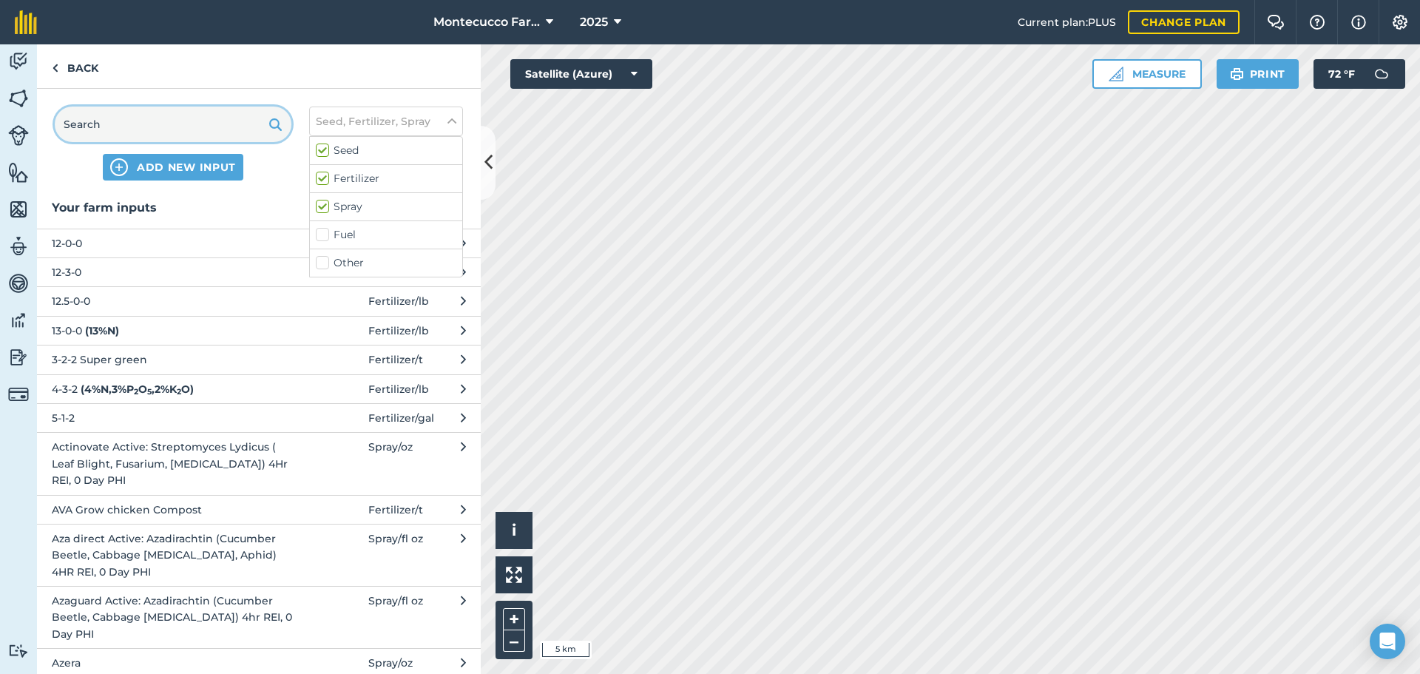
click at [152, 131] on input "text" at bounding box center [173, 123] width 237 height 35
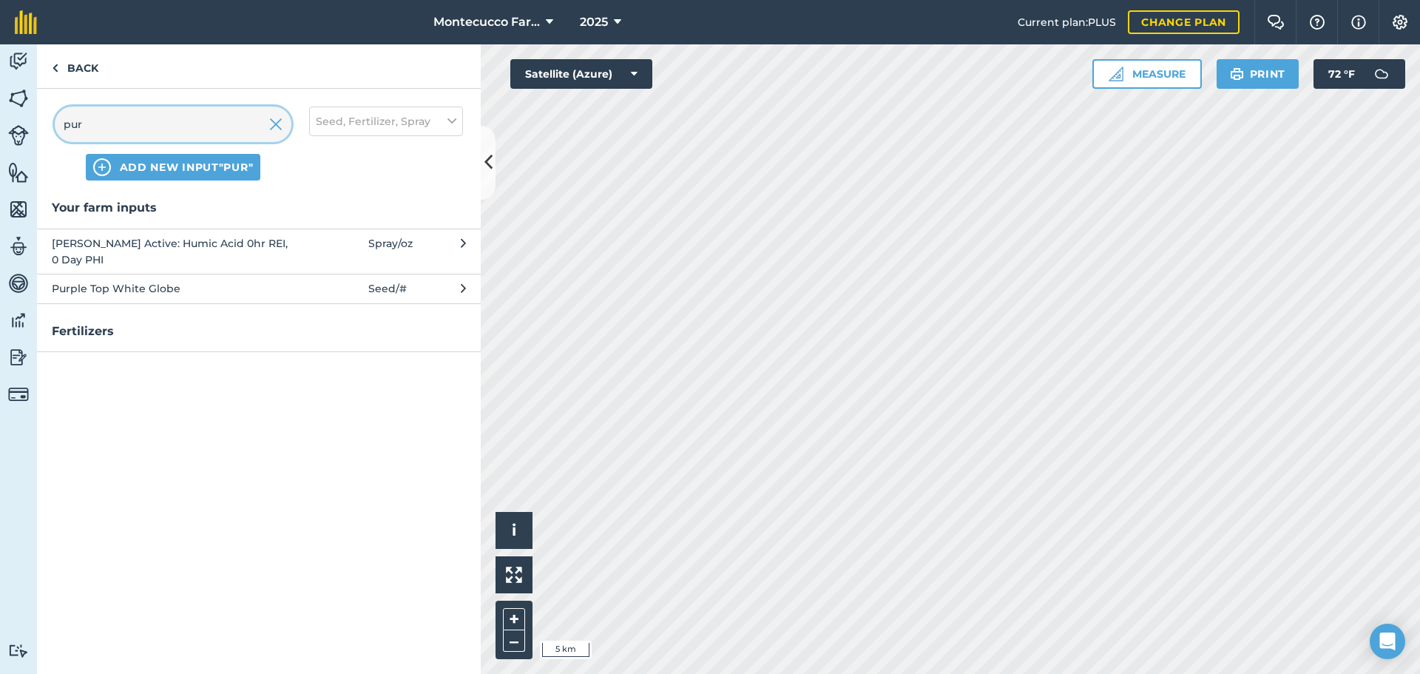
type input "pur"
click at [126, 257] on span "[PERSON_NAME] Active: Humic Acid 0hr REI, 0 Day PHI" at bounding box center [173, 251] width 242 height 33
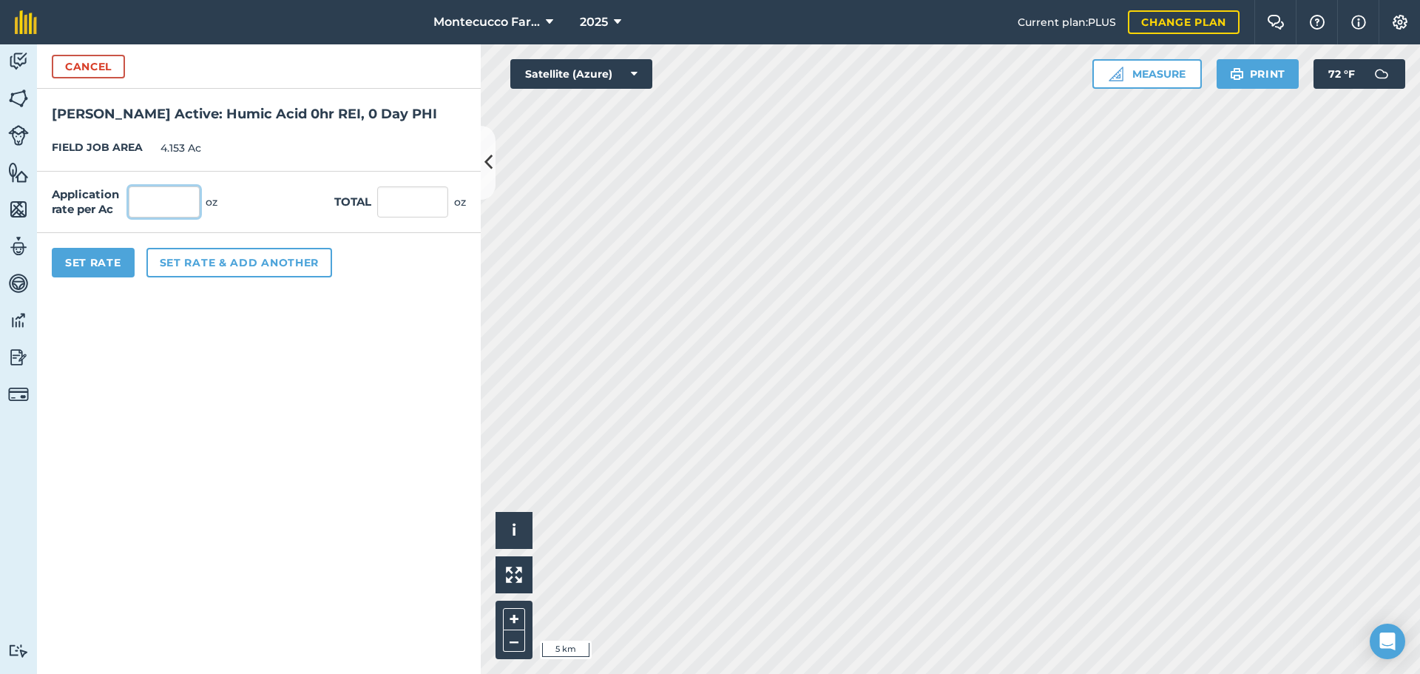
click at [174, 203] on input "text" at bounding box center [164, 201] width 71 height 31
type input "32"
type input "132.896"
click at [215, 270] on button "Set rate & add another" at bounding box center [239, 263] width 186 height 30
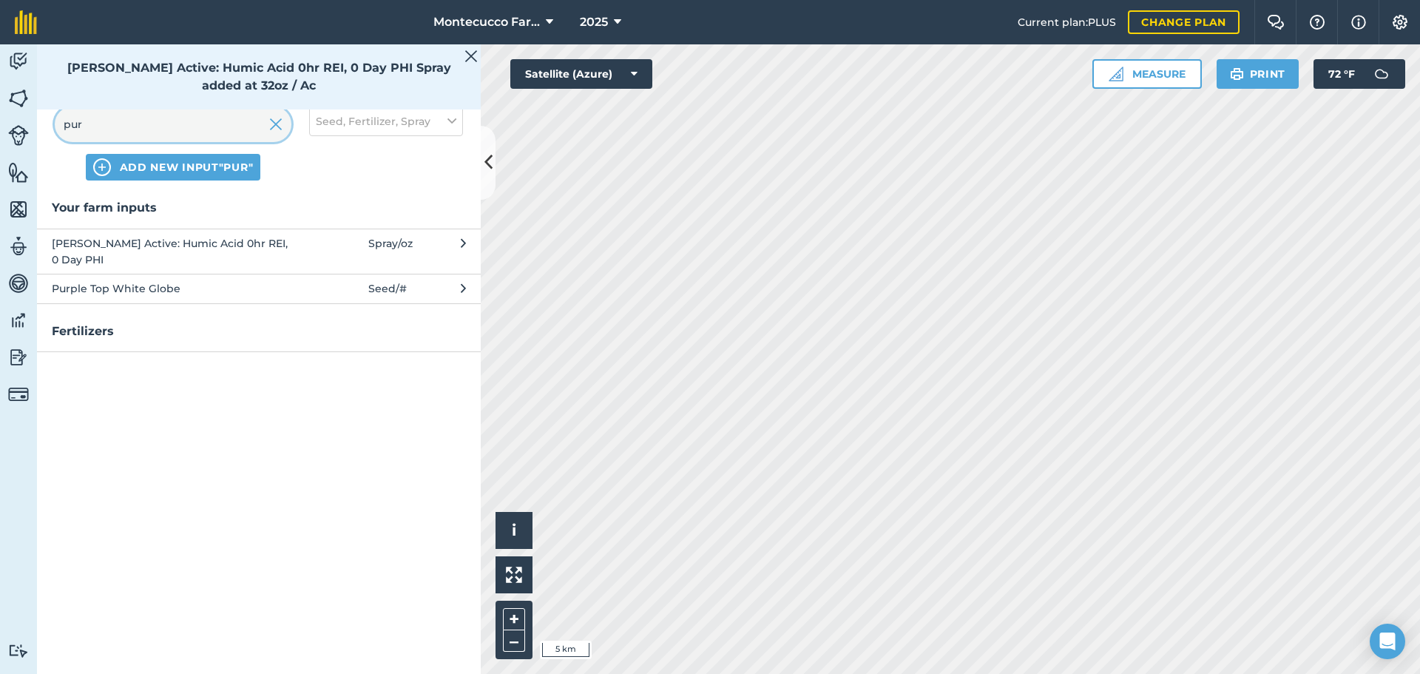
click at [128, 133] on input "pur" at bounding box center [173, 123] width 237 height 35
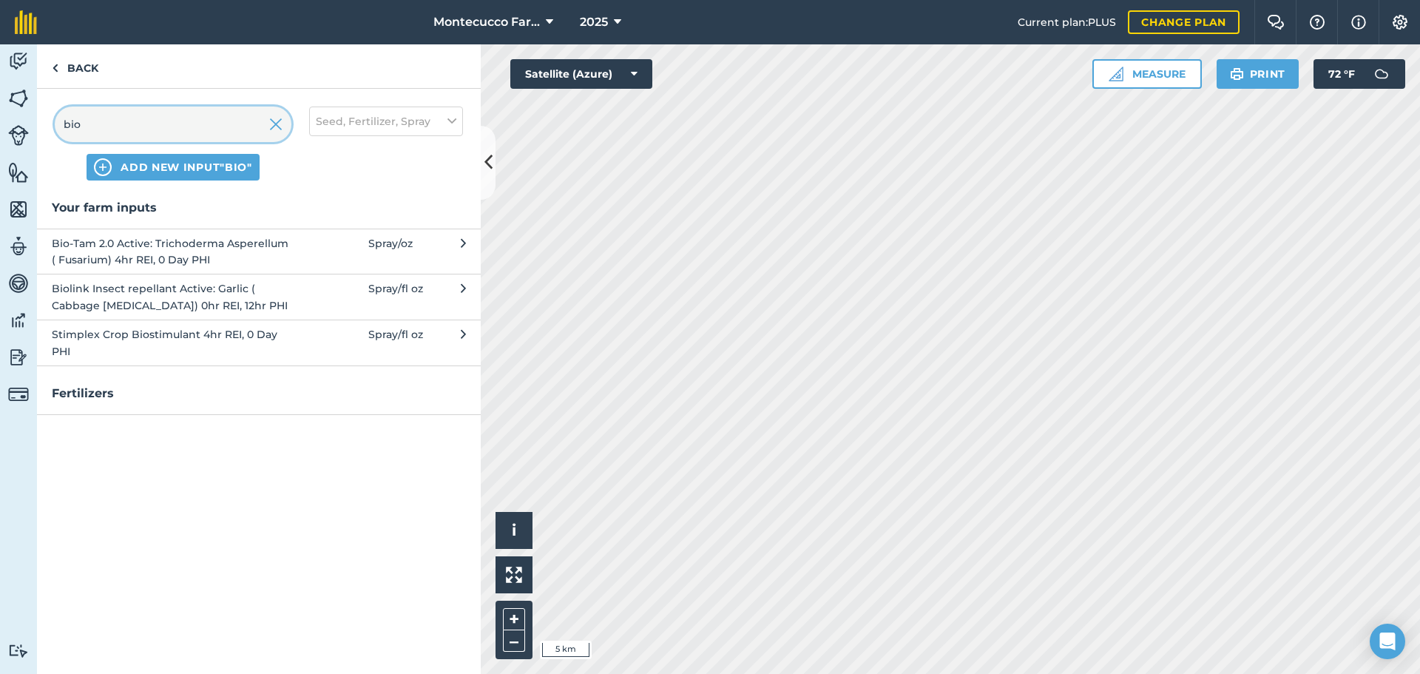
type input "bio"
click at [133, 257] on span "Bio-Tam 2.0 Active: Trichoderma Asperellum ( Fusarium) 4hr REI, 0 Day PHI" at bounding box center [173, 251] width 242 height 33
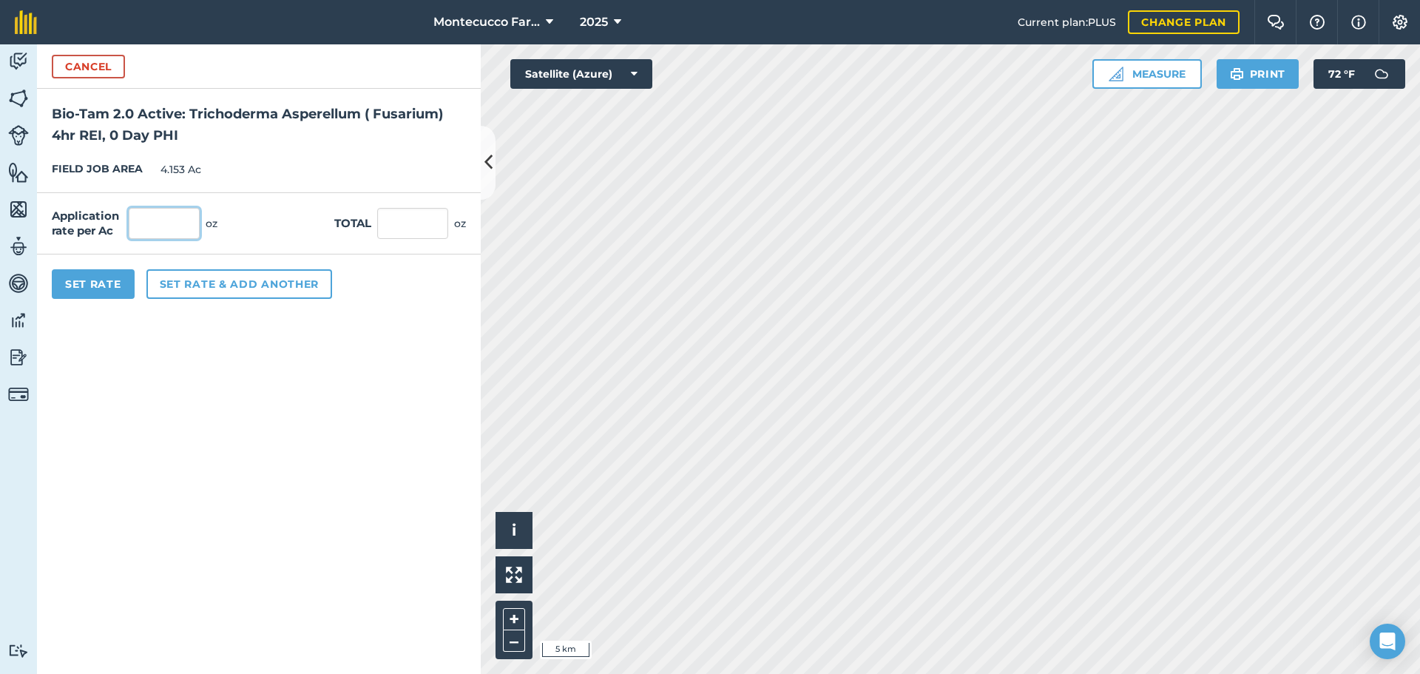
click at [175, 220] on input "text" at bounding box center [164, 223] width 71 height 31
type input "12"
type input "49.836"
click at [121, 288] on button "Set Rate" at bounding box center [93, 284] width 83 height 30
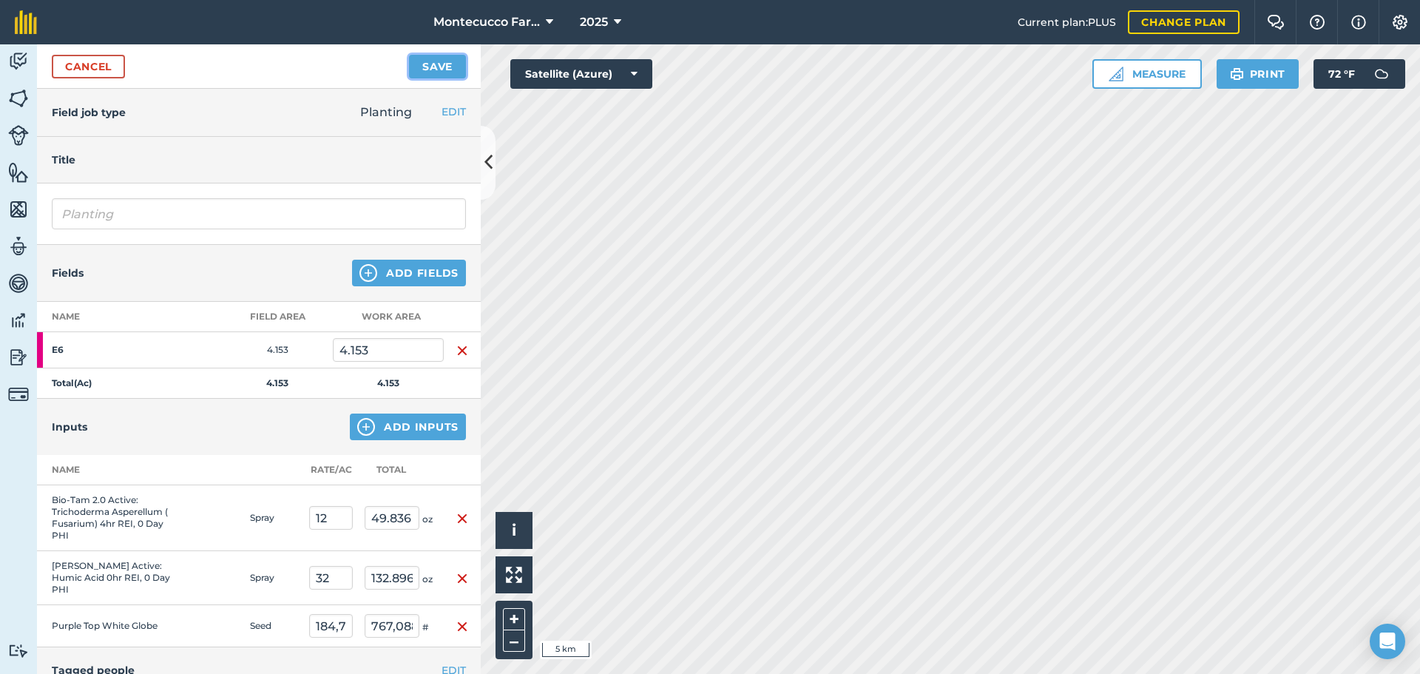
click at [430, 67] on button "Save" at bounding box center [437, 67] width 57 height 24
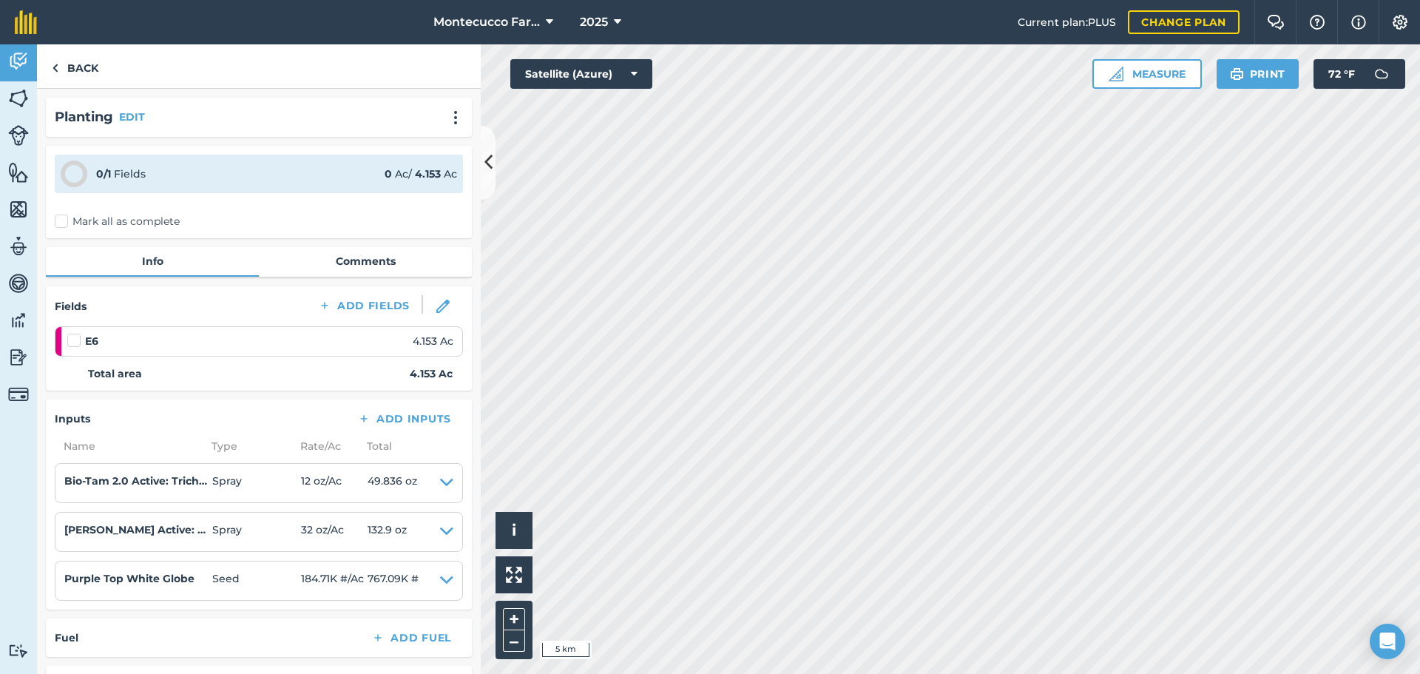
click at [63, 221] on label "Mark all as complete" at bounding box center [117, 222] width 125 height 16
click at [63, 221] on input "Mark all as complete" at bounding box center [60, 219] width 10 height 10
checkbox input "false"
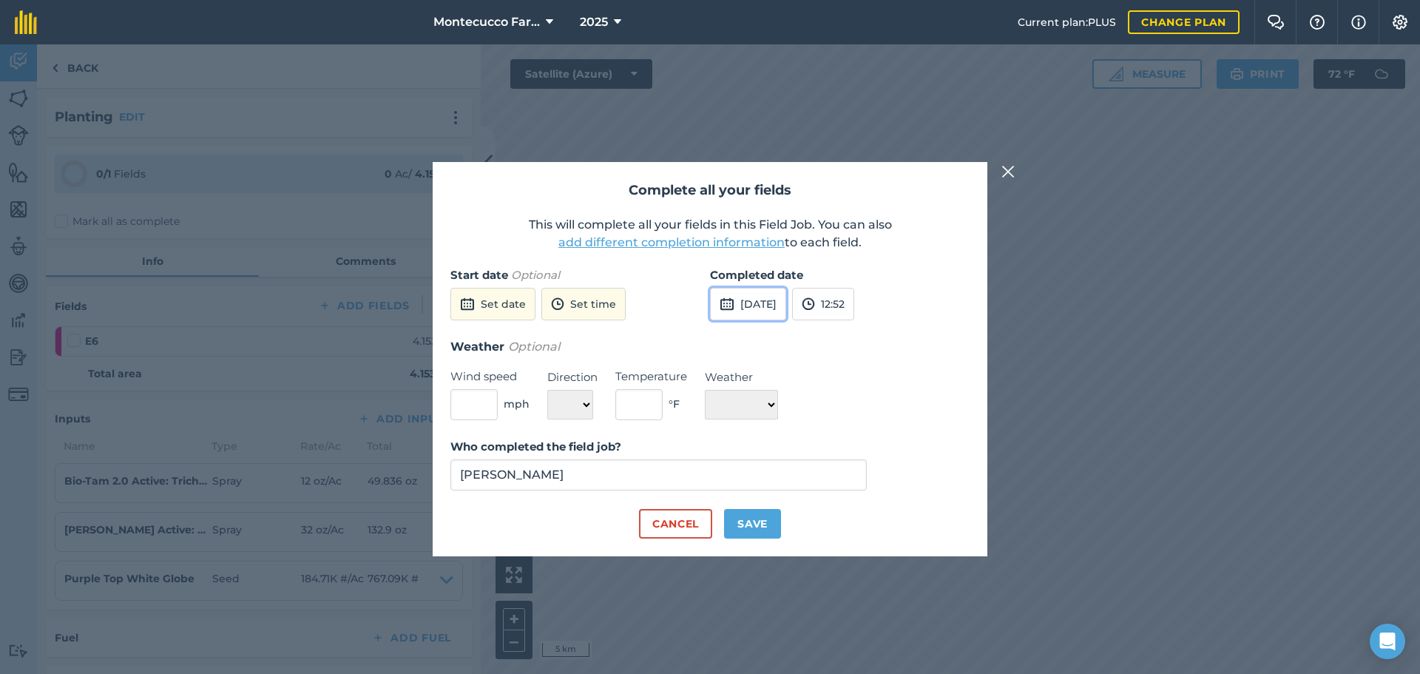
click at [764, 288] on button "[DATE]" at bounding box center [748, 304] width 76 height 33
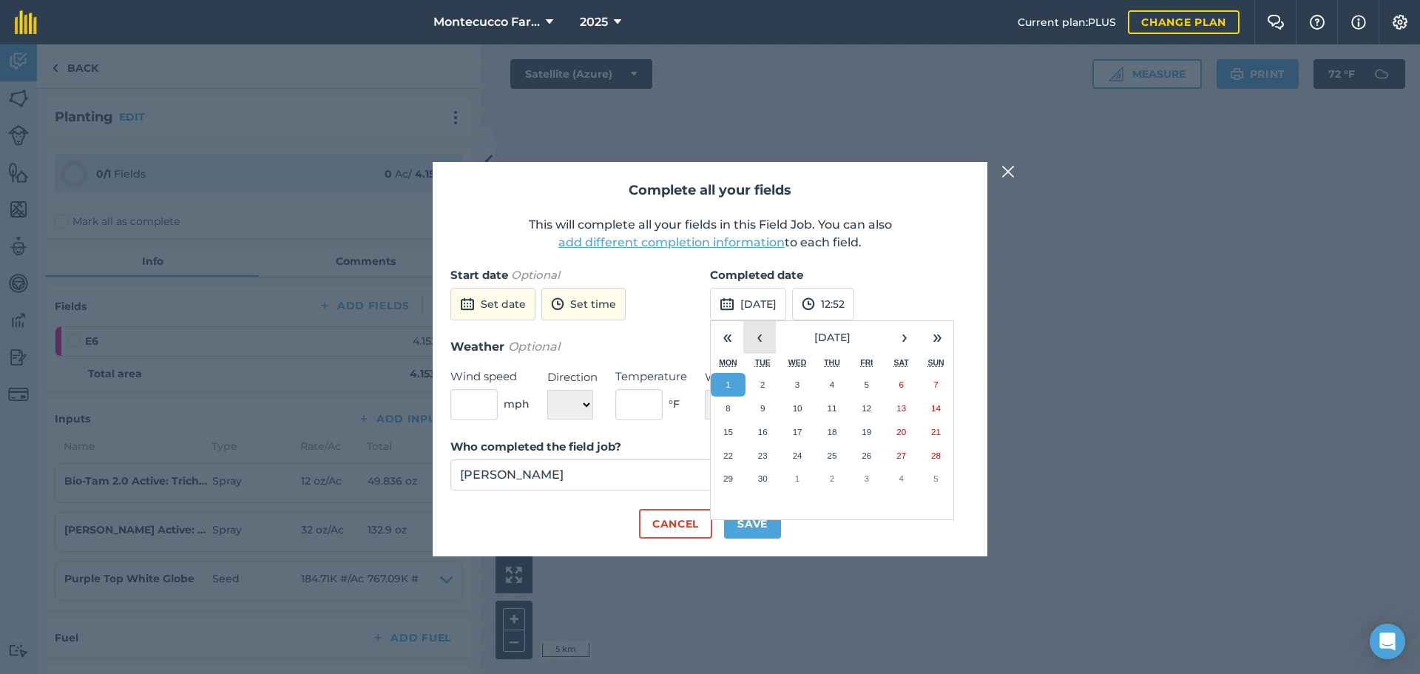
click at [769, 331] on button "‹" at bounding box center [759, 337] width 33 height 33
click at [728, 433] on abbr "11" at bounding box center [728, 432] width 10 height 10
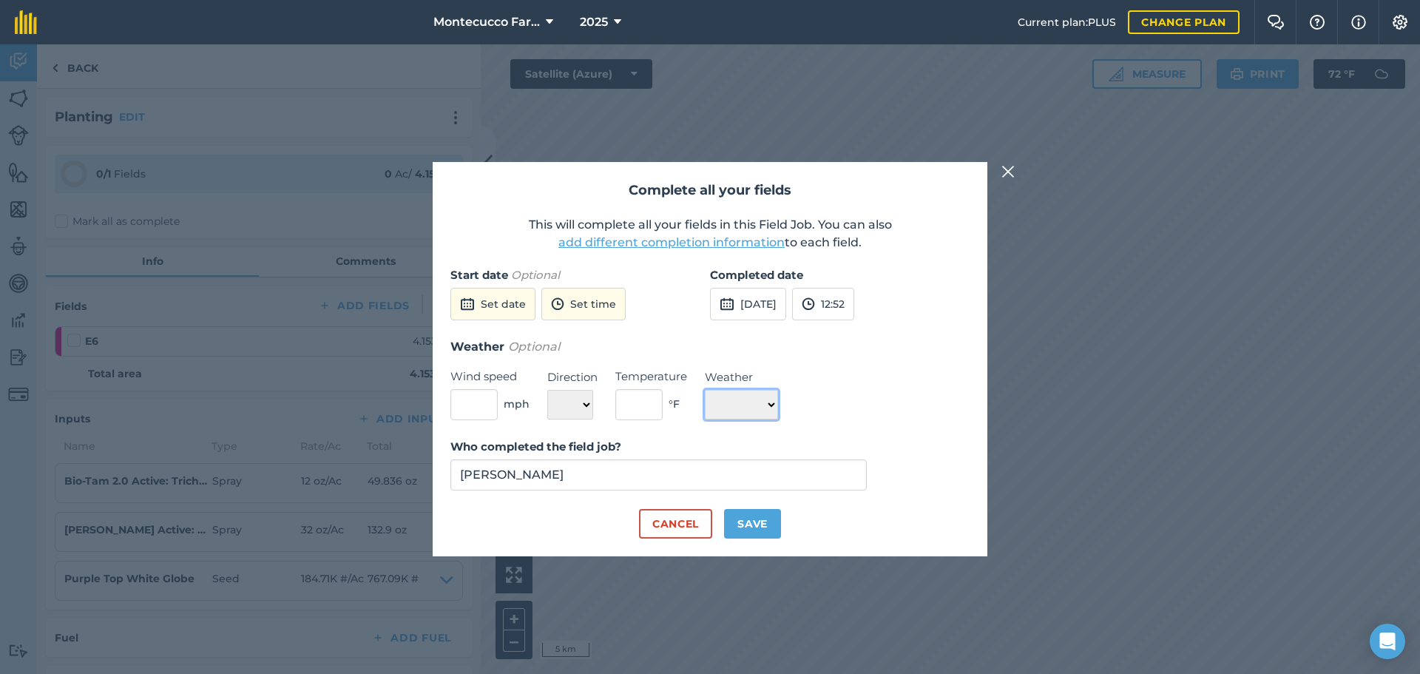
click at [763, 400] on select "☀️ Sunny 🌧 Rainy ⛅️ Cloudy 🌨 Snow ❄️ Icy" at bounding box center [741, 405] width 73 height 30
select select "Sunny"
click at [705, 390] on select "☀️ Sunny 🌧 Rainy ⛅️ Cloudy 🌨 Snow ❄️ Icy" at bounding box center [741, 405] width 73 height 30
click at [753, 518] on button "Save" at bounding box center [752, 524] width 57 height 30
checkbox input "true"
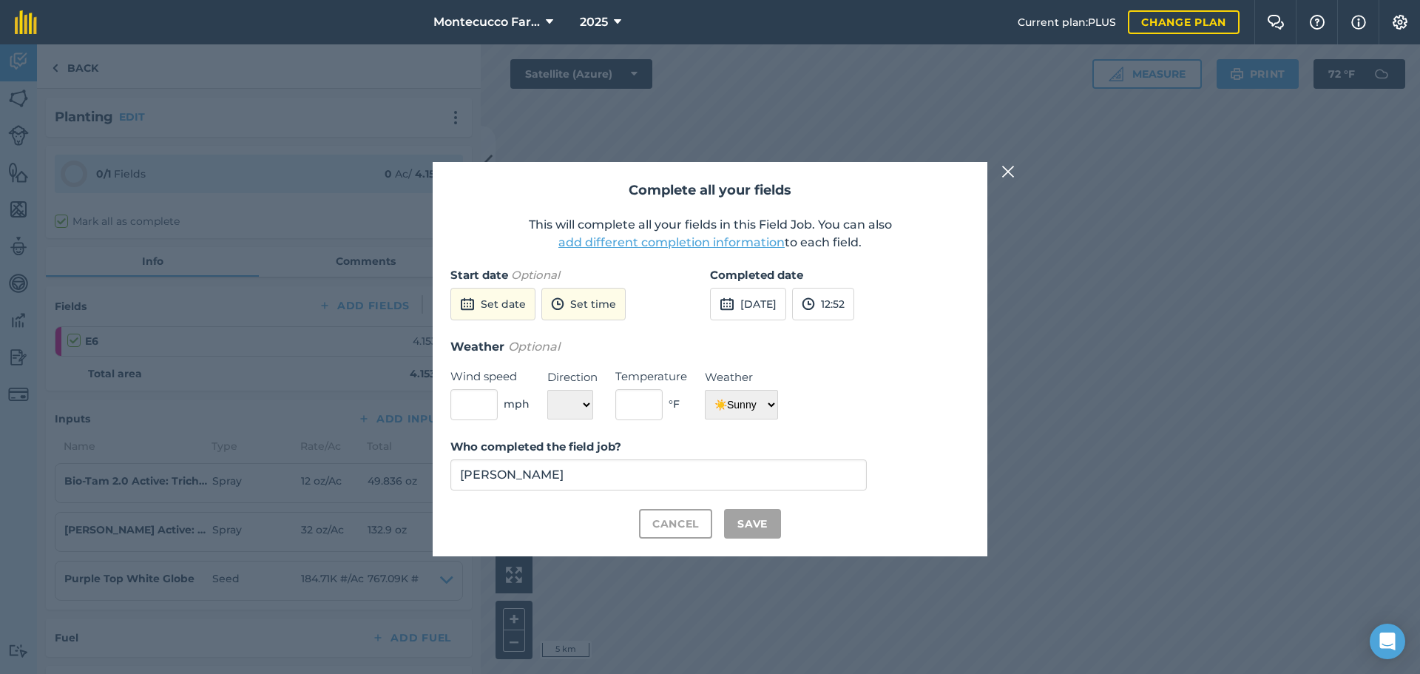
checkbox input "true"
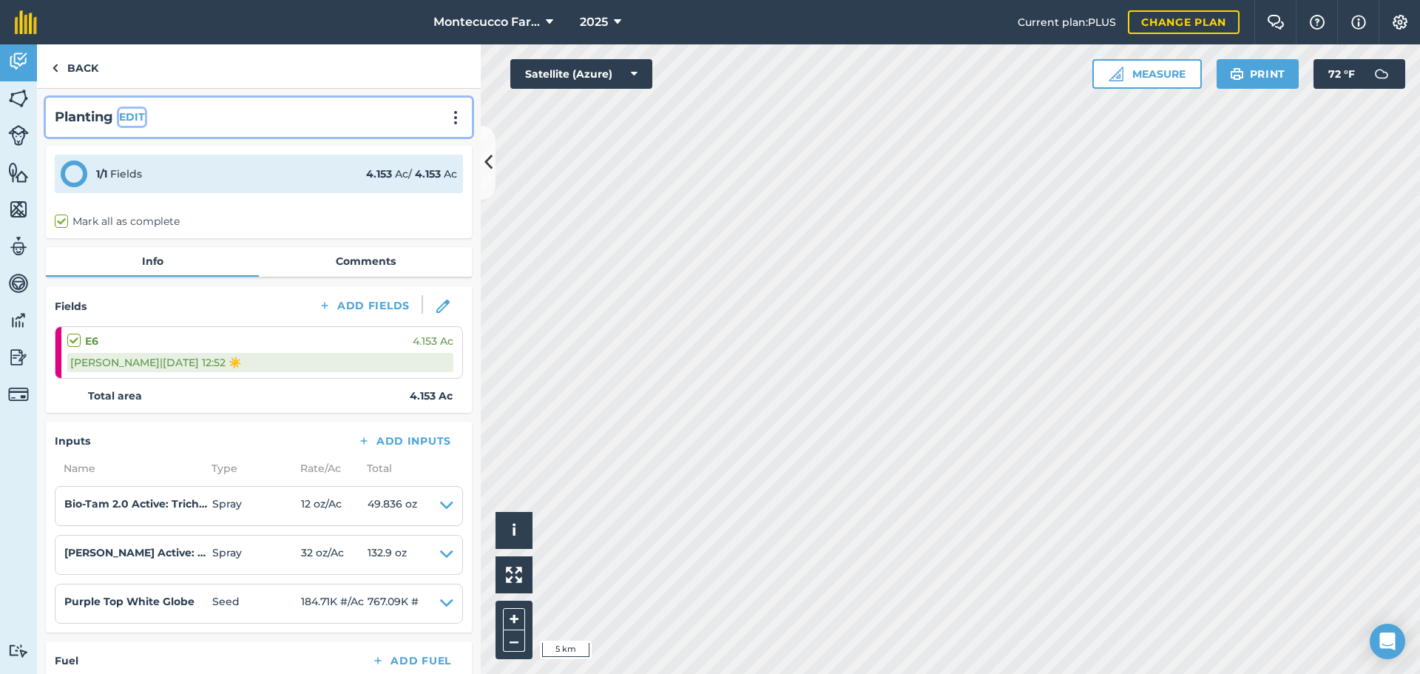
click at [130, 113] on button "EDIT" at bounding box center [132, 117] width 26 height 16
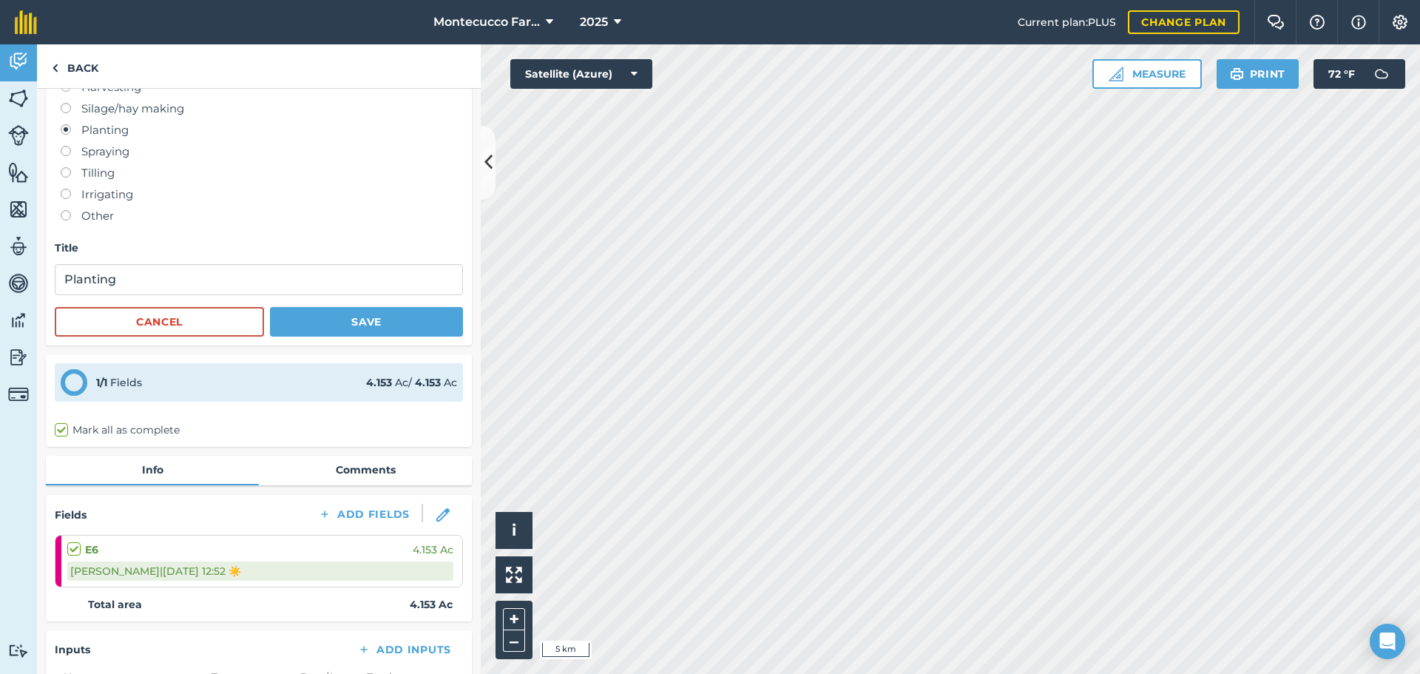
scroll to position [74, 0]
click at [156, 287] on input "Planting" at bounding box center [259, 278] width 408 height 31
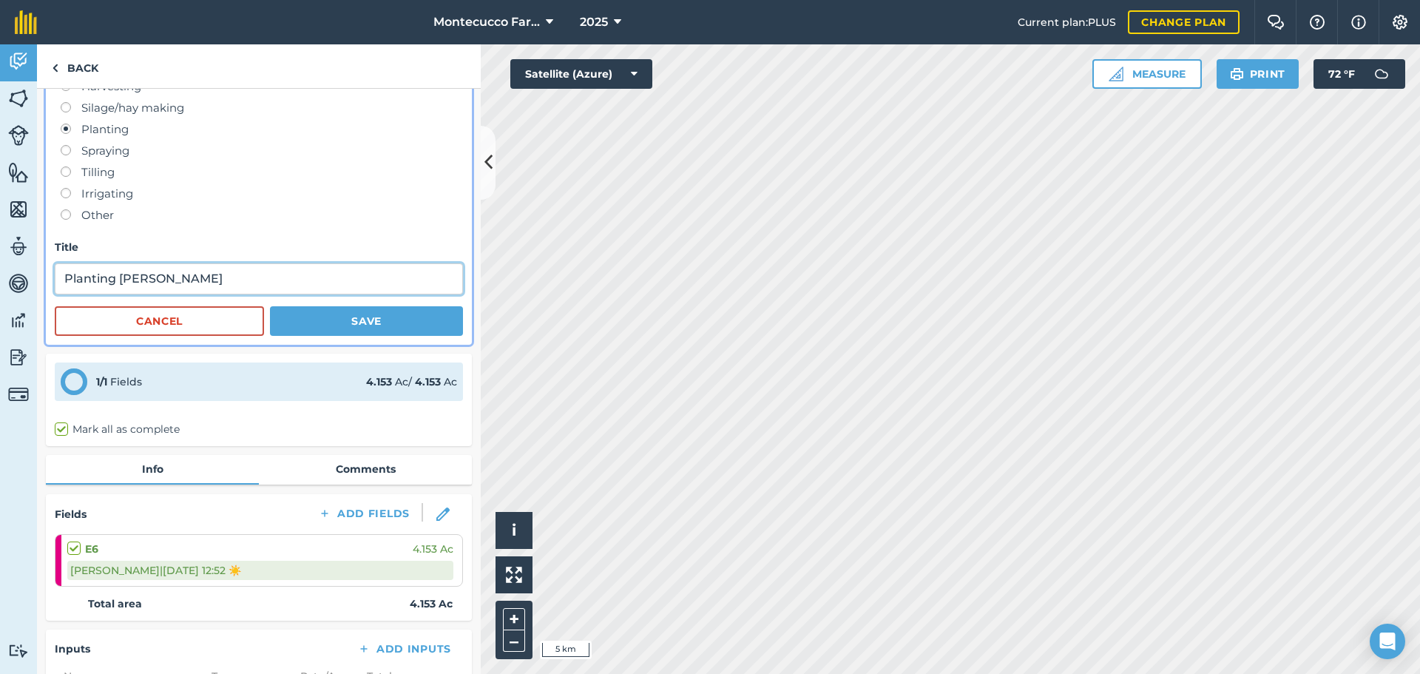
type input "Planting [PERSON_NAME]"
click at [327, 330] on button "Save" at bounding box center [366, 321] width 193 height 30
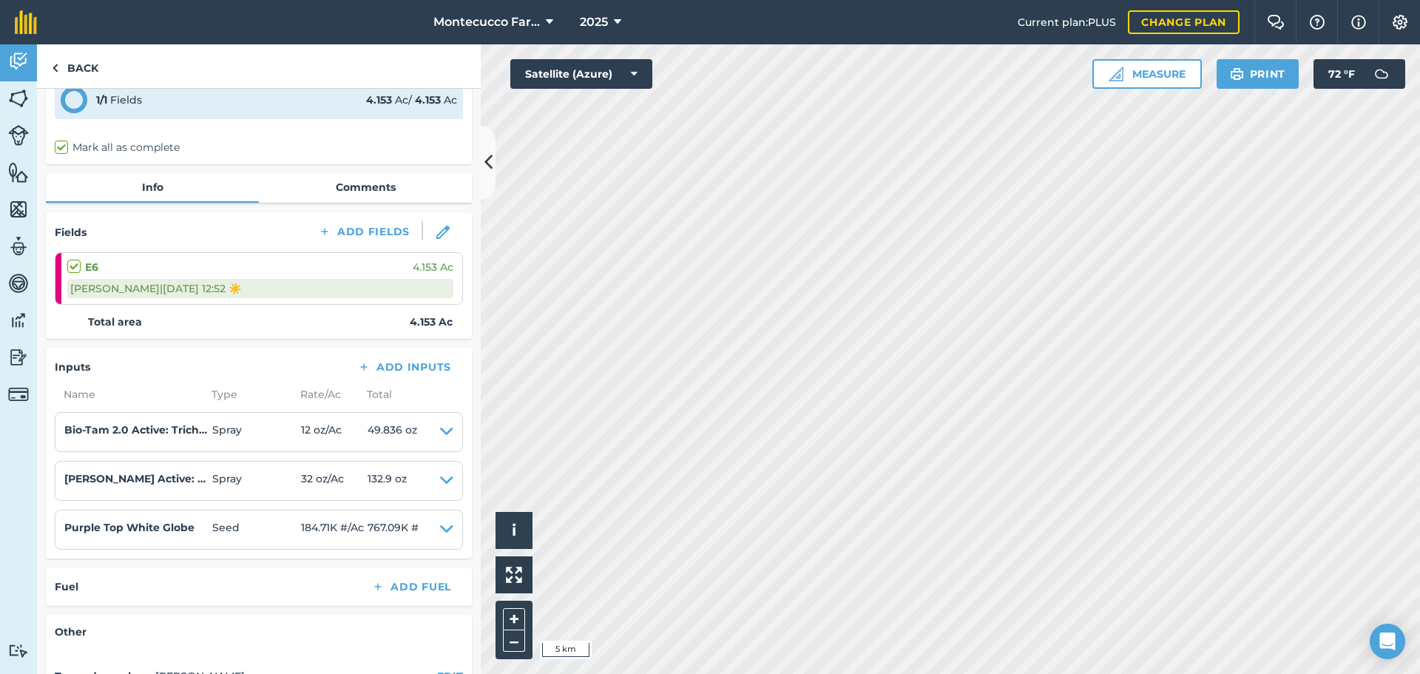
scroll to position [0, 0]
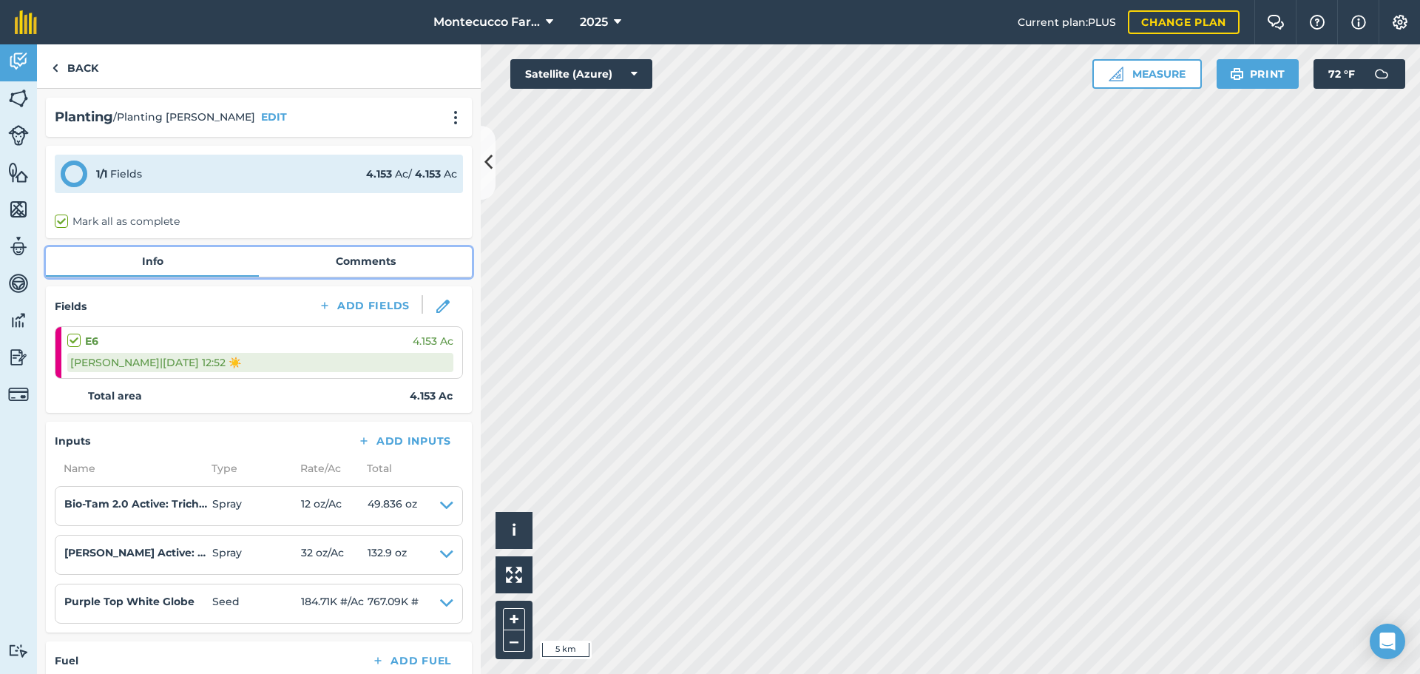
click at [356, 268] on link "Comments" at bounding box center [365, 261] width 213 height 28
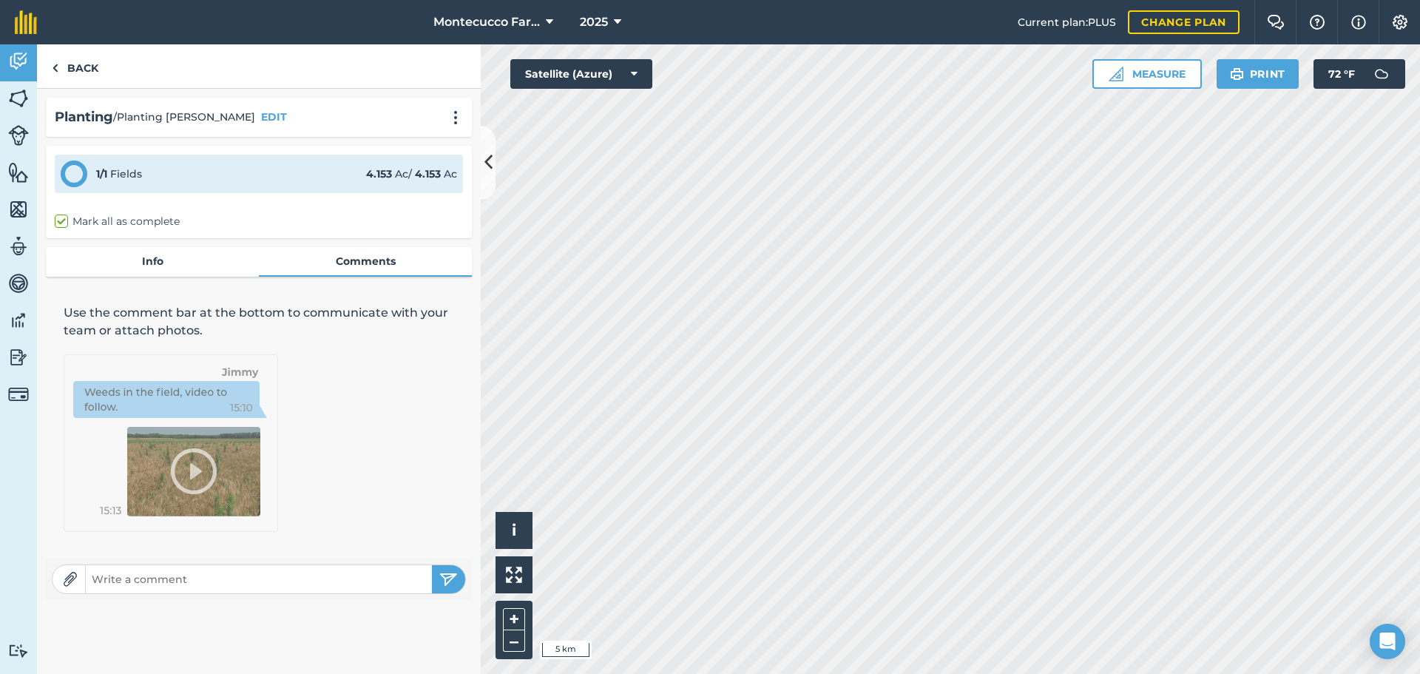
click at [203, 581] on input "text" at bounding box center [259, 579] width 346 height 21
click at [264, 576] on input "Lot # E86706/90671" at bounding box center [259, 579] width 346 height 21
type input "Lot # E86706/90671 8.5 Punch 40 Hole 2 line A2 base 4 inch spacing"
click at [458, 580] on button "submit" at bounding box center [448, 579] width 33 height 28
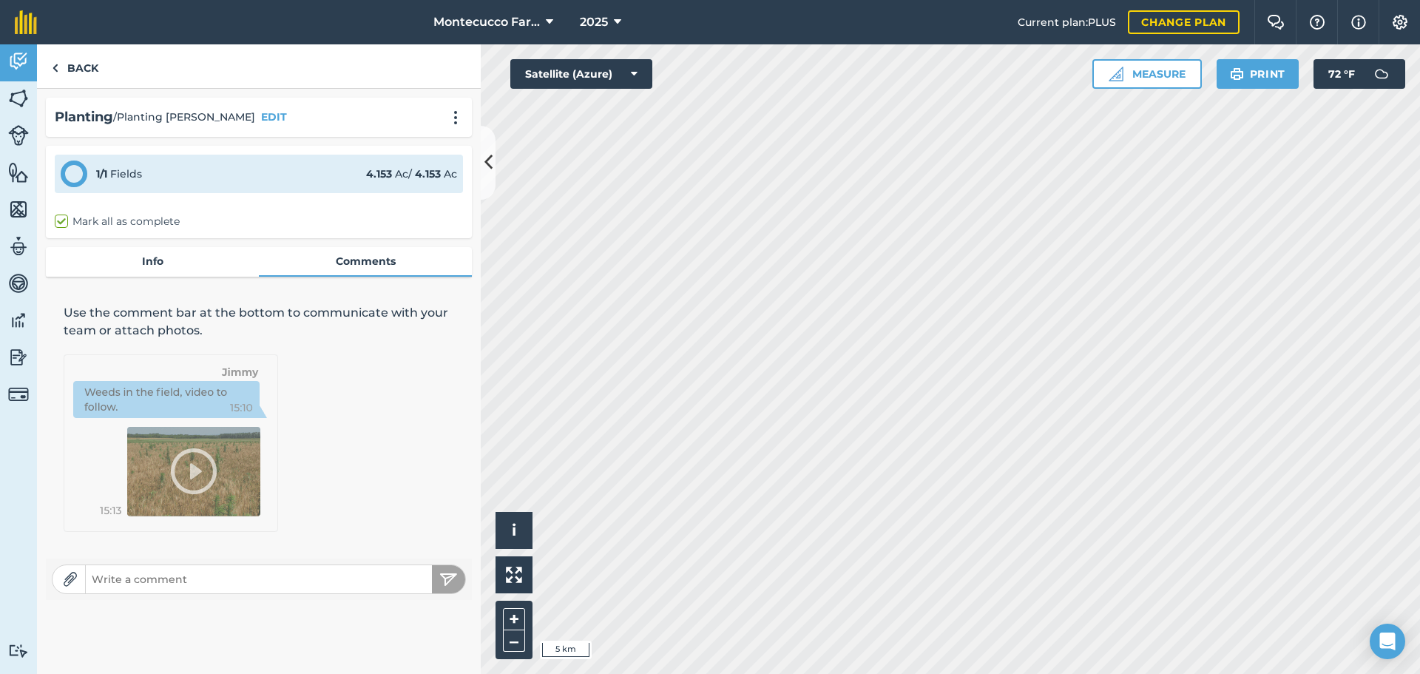
scroll to position [0, 0]
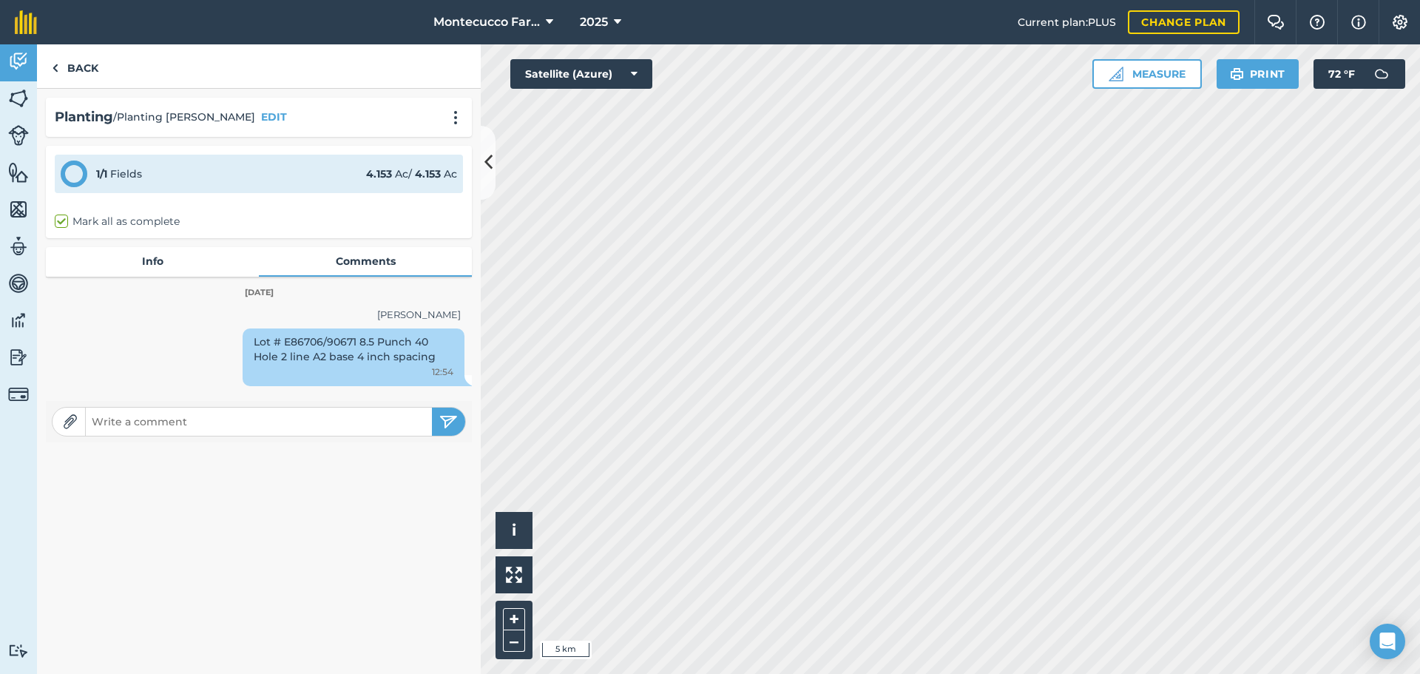
click at [302, 346] on div "Lot # E86706/90671 8.5 Punch 40 Hole 2 line A2 base 4 inch spacing 12:54" at bounding box center [354, 357] width 222 height 58
copy div "Lot # E86706/90671 8.5 Punch 40 Hole 2 line A2 base 4 inch spacing"
click at [77, 75] on link "Back" at bounding box center [75, 66] width 76 height 44
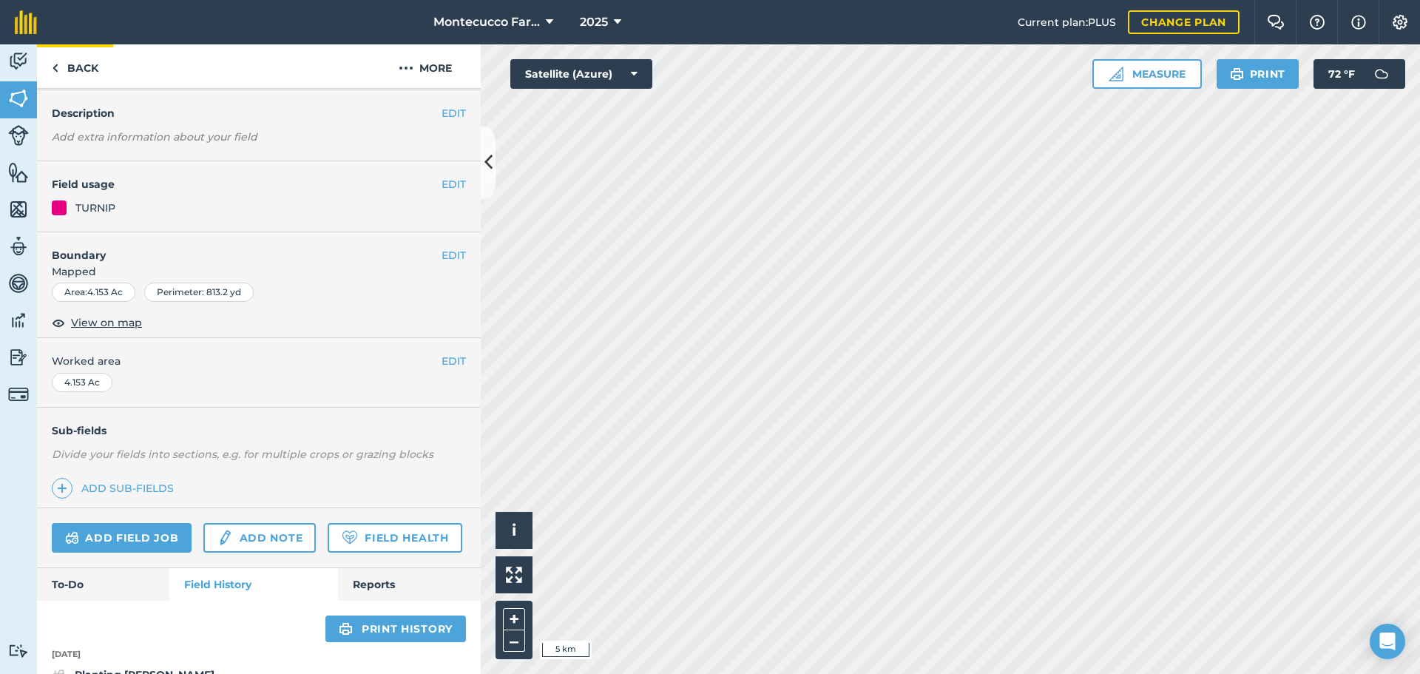
scroll to position [74, 0]
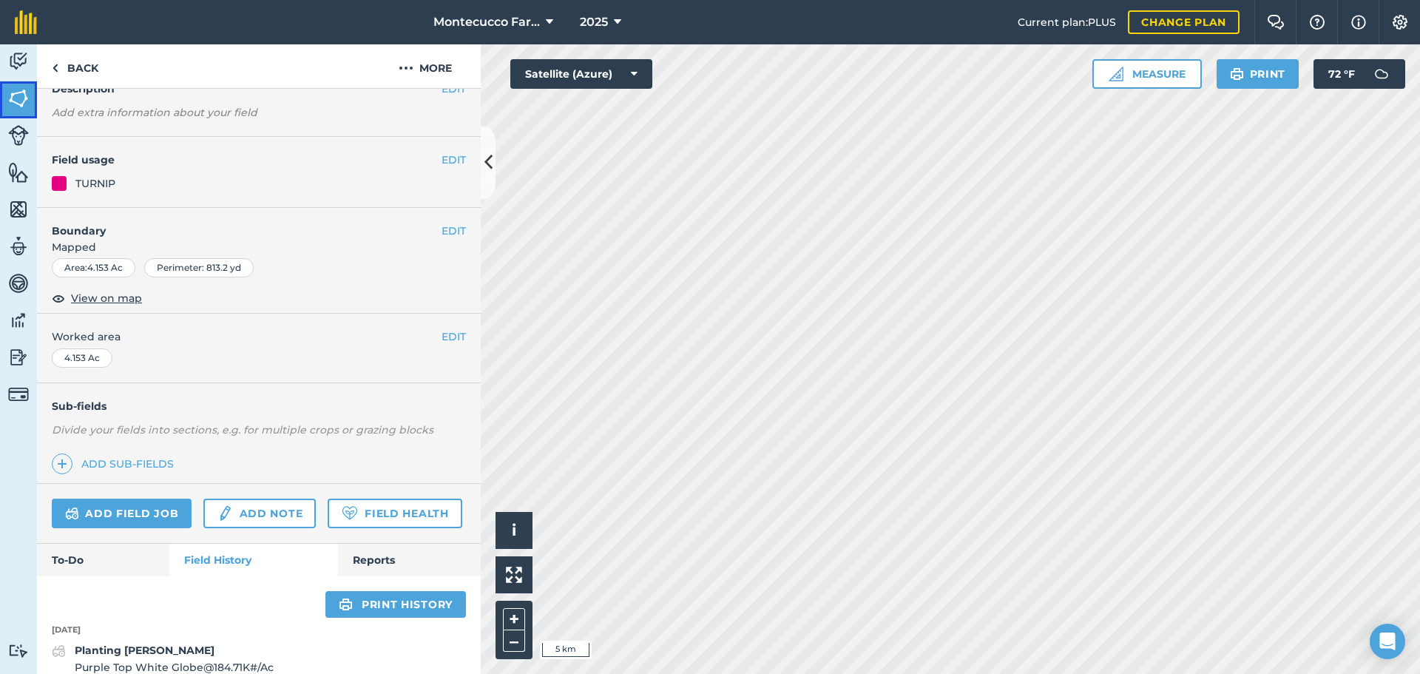
click at [18, 94] on img at bounding box center [18, 98] width 21 height 22
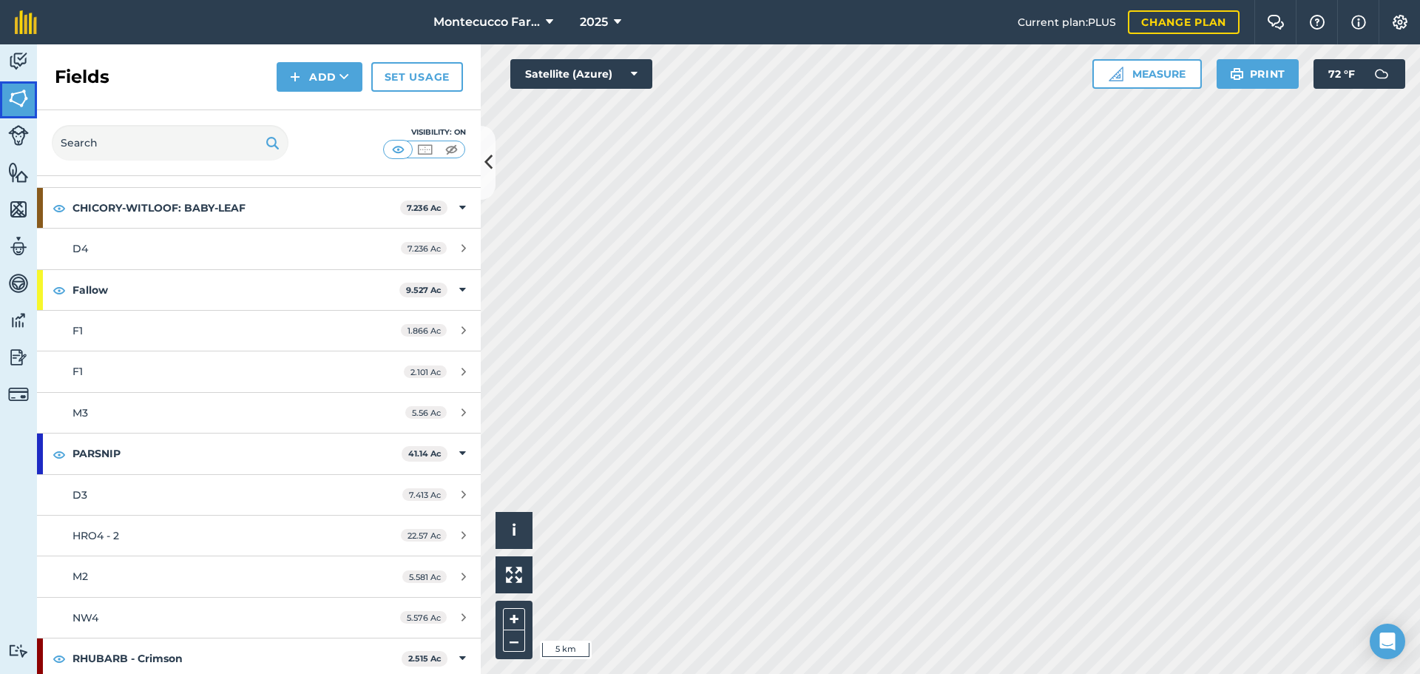
scroll to position [2108, 0]
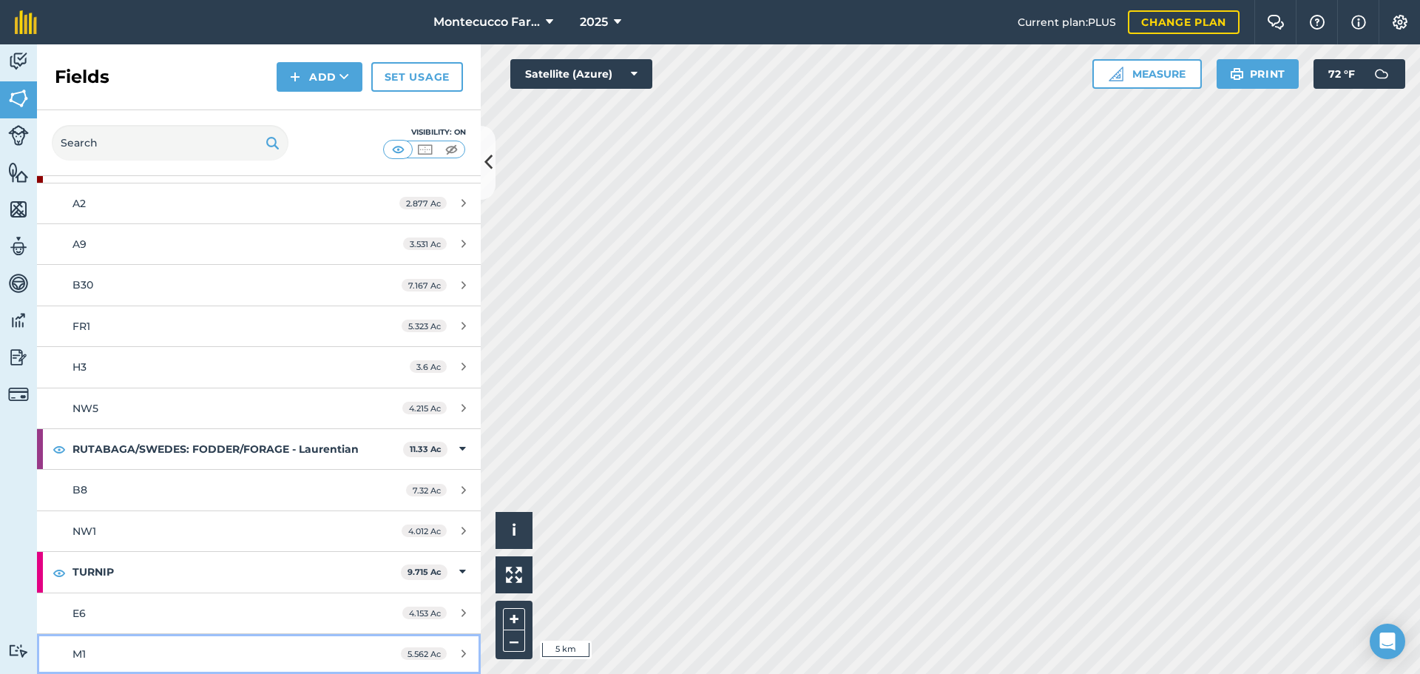
click at [89, 657] on div "M1" at bounding box center [211, 654] width 278 height 16
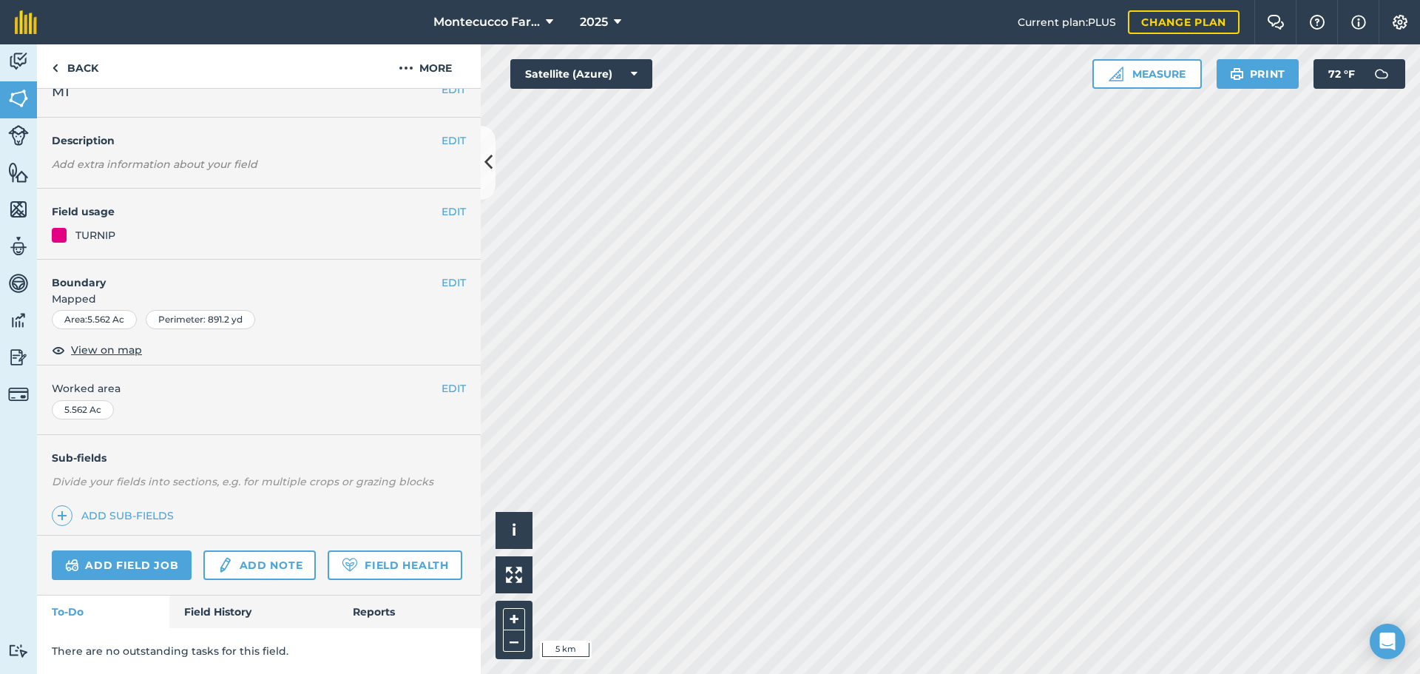
scroll to position [64, 0]
click at [233, 609] on link "Field History" at bounding box center [253, 611] width 168 height 33
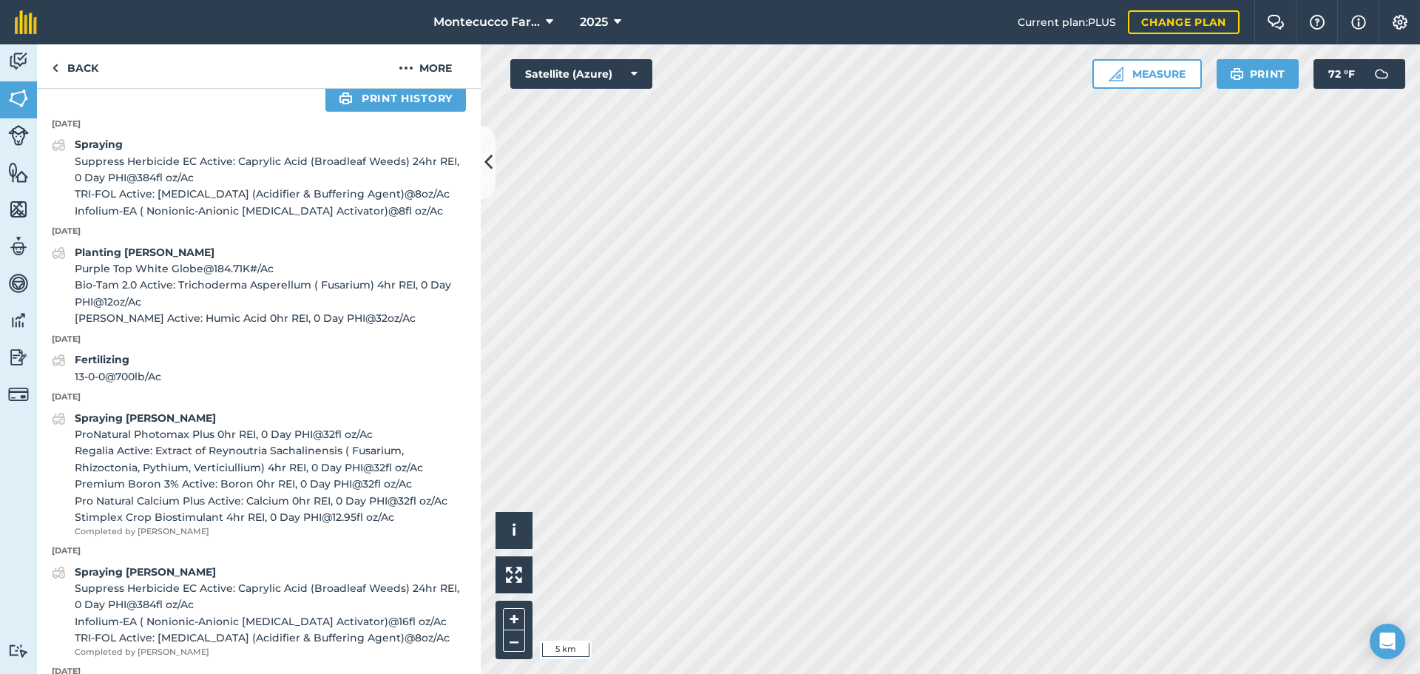
scroll to position [581, 0]
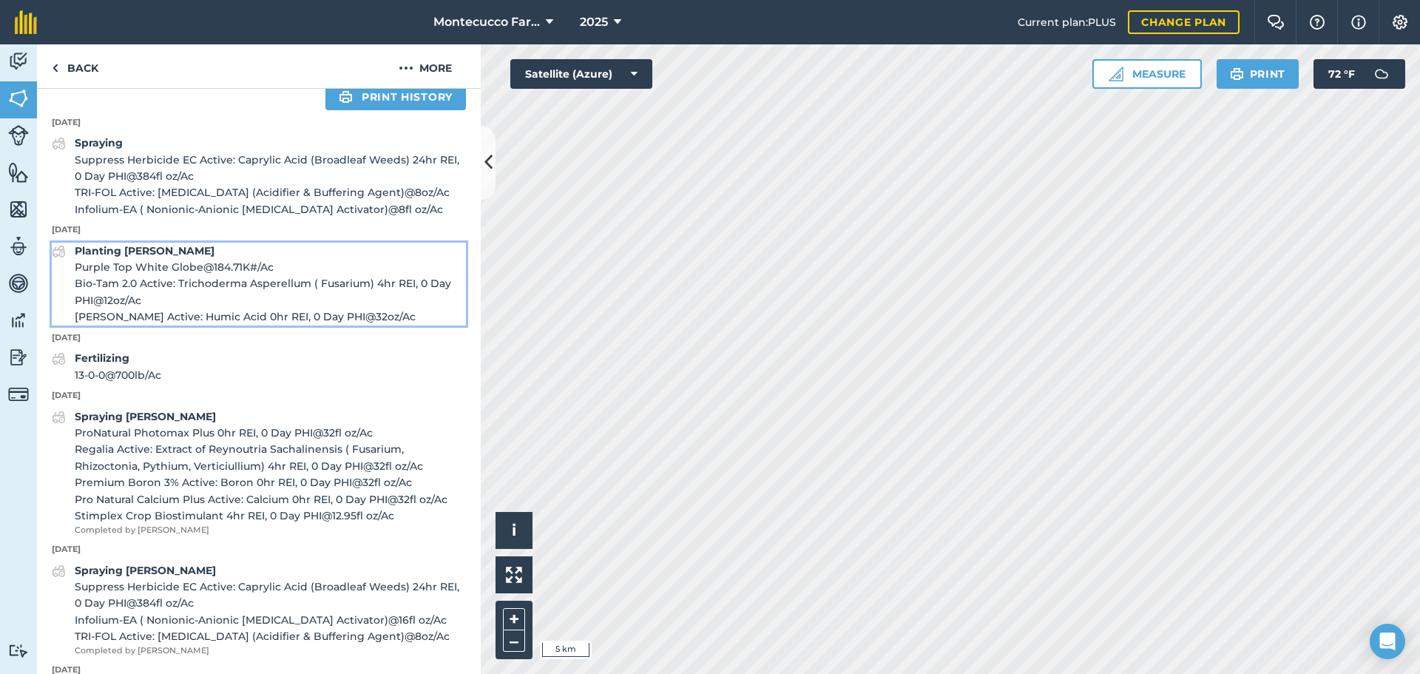
click at [174, 308] on span "Bio-Tam 2.0 Active: Trichoderma Asperellum ( Fusarium) 4hr REI, 0 Day PHI @ 12 …" at bounding box center [270, 291] width 391 height 33
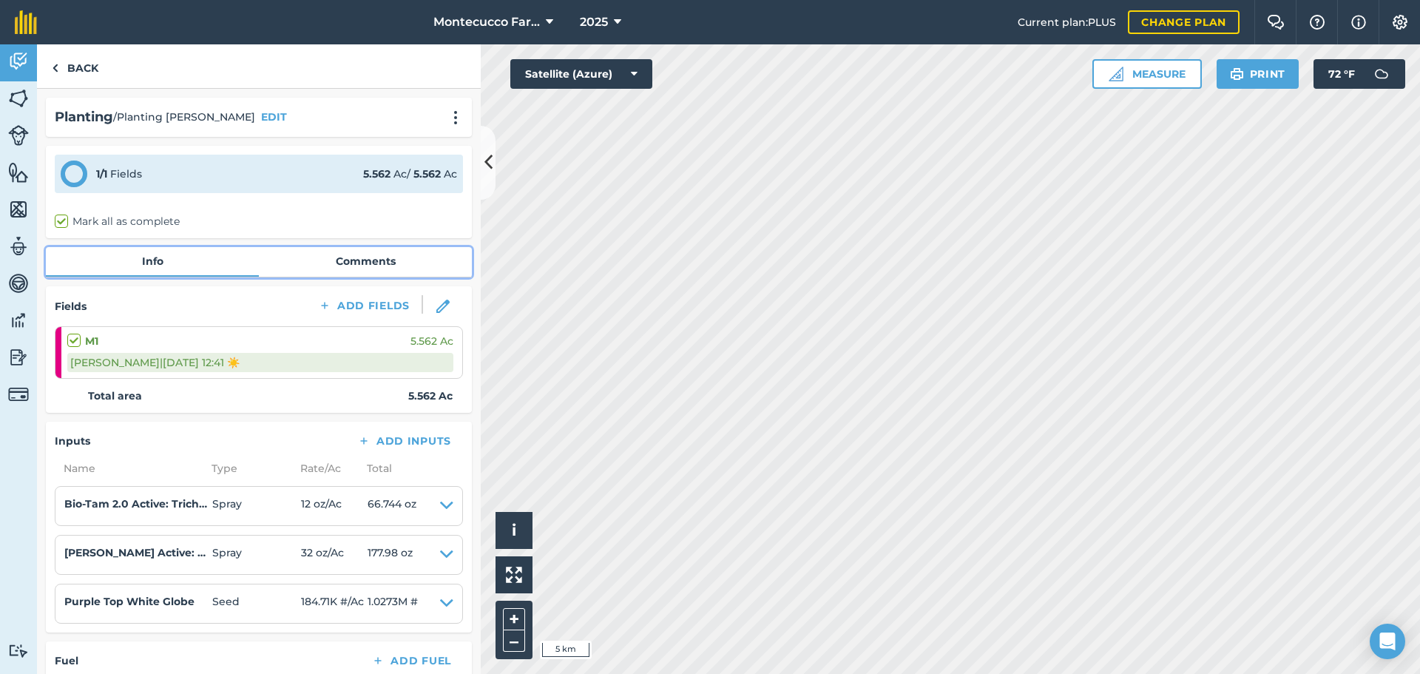
click at [357, 265] on link "Comments" at bounding box center [365, 261] width 213 height 28
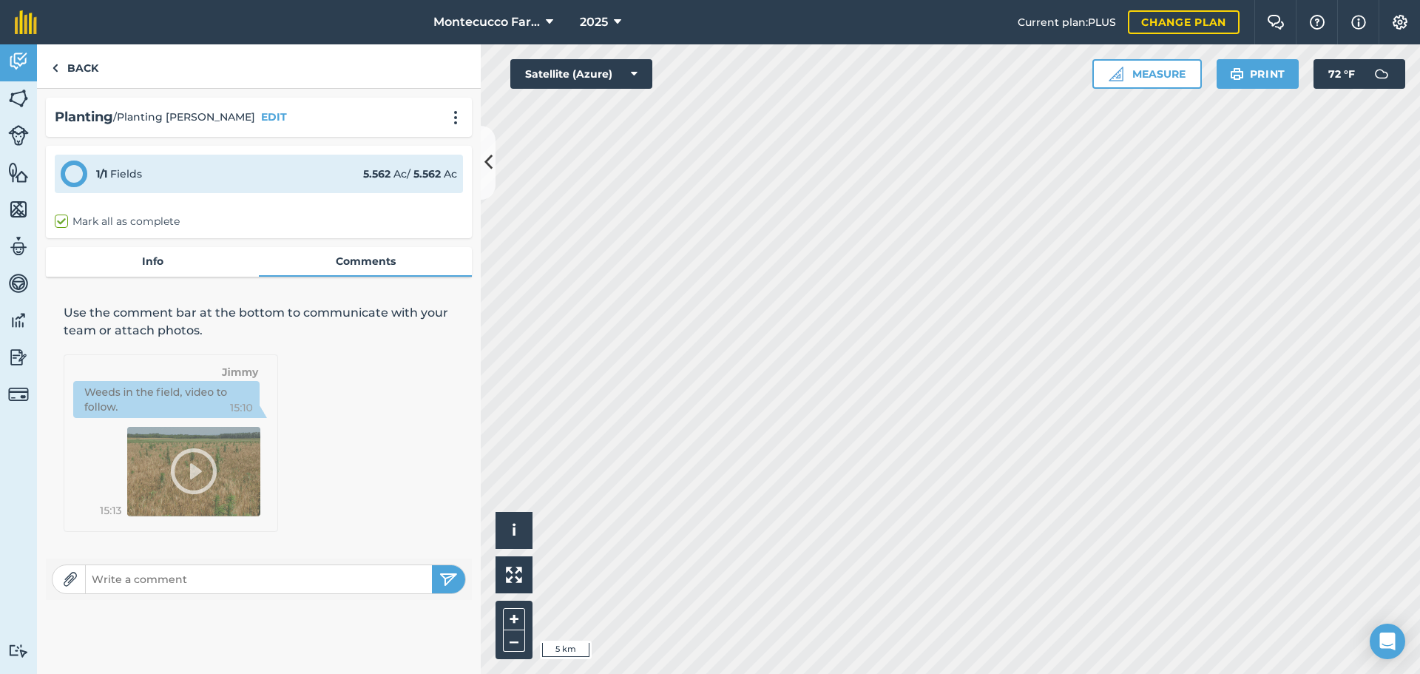
click at [243, 575] on input "text" at bounding box center [259, 579] width 346 height 21
paste input "Lot # E86706/90671 8.5 Punch 40 Hole 2 line A2 base 4 inch spacing"
type input "Lot # E86706/90671 8.5 Punch 40 Hole 2 line A2 base 4 inch spacing"
click at [447, 575] on img "submit" at bounding box center [448, 579] width 18 height 18
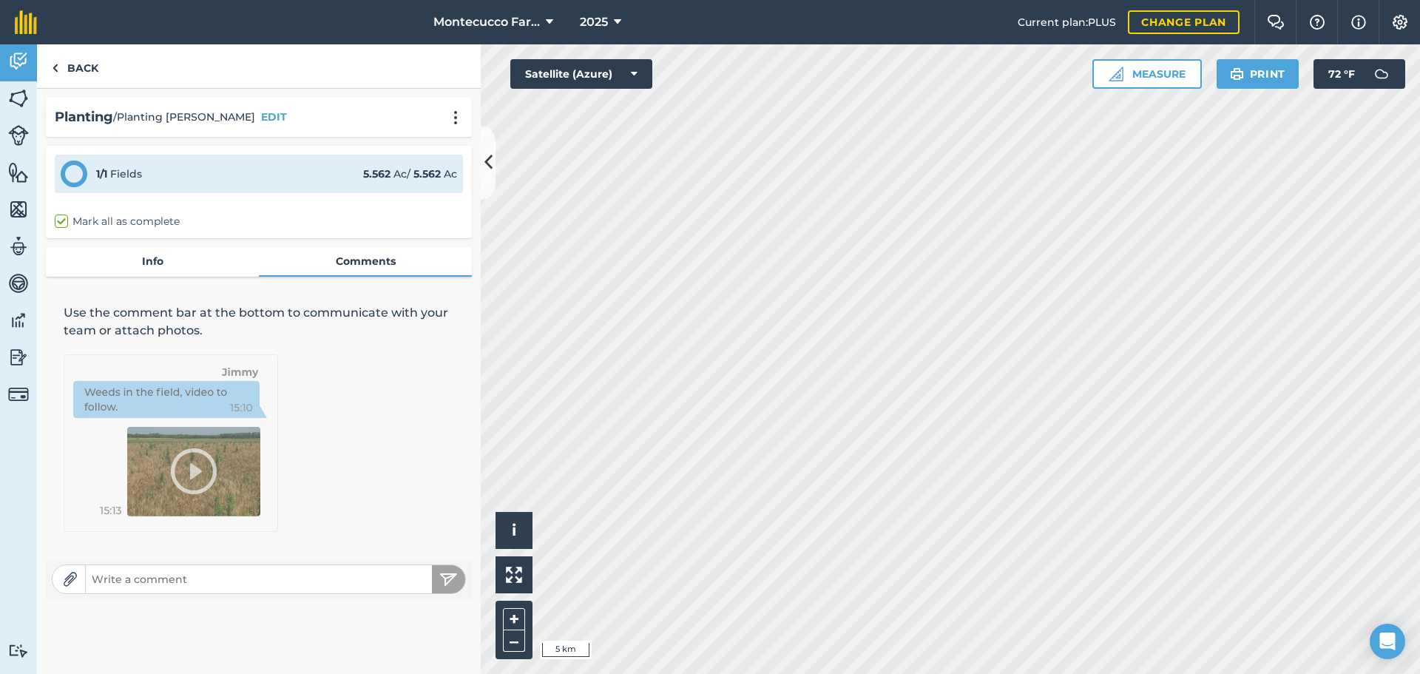
scroll to position [0, 0]
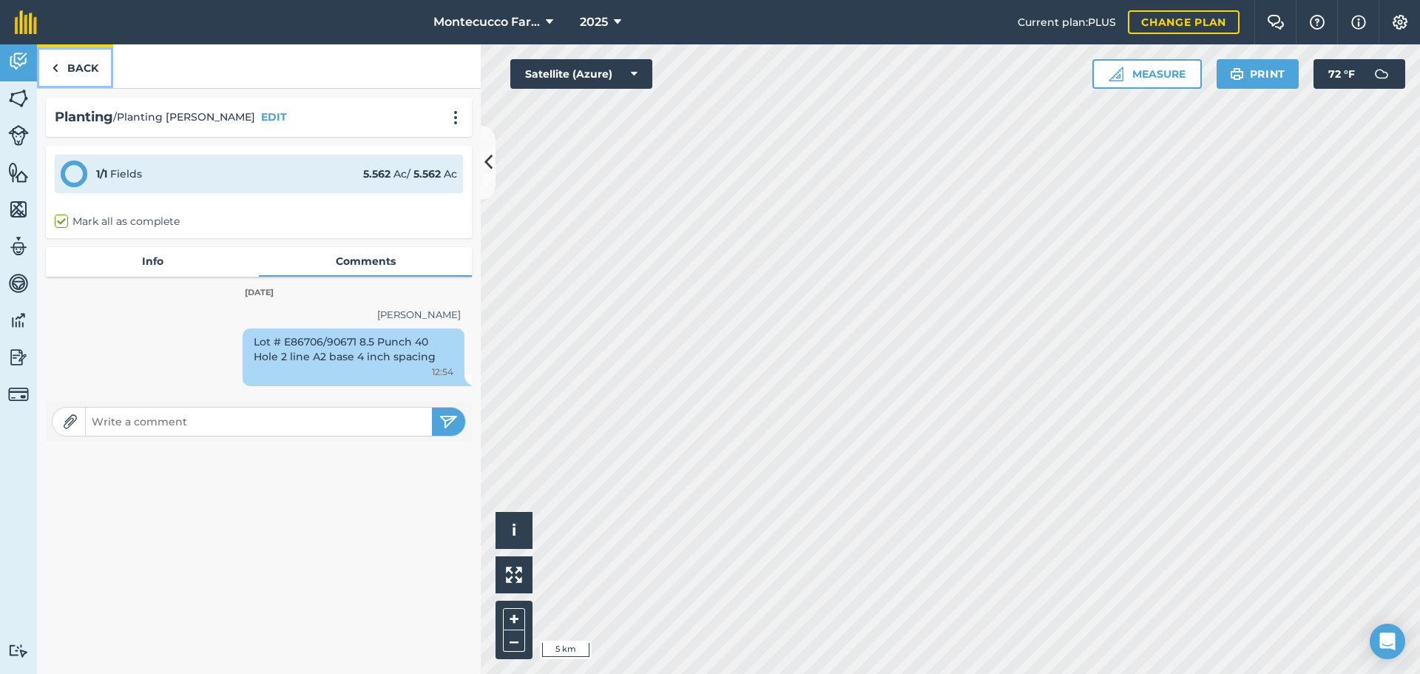
click at [78, 64] on link "Back" at bounding box center [75, 66] width 76 height 44
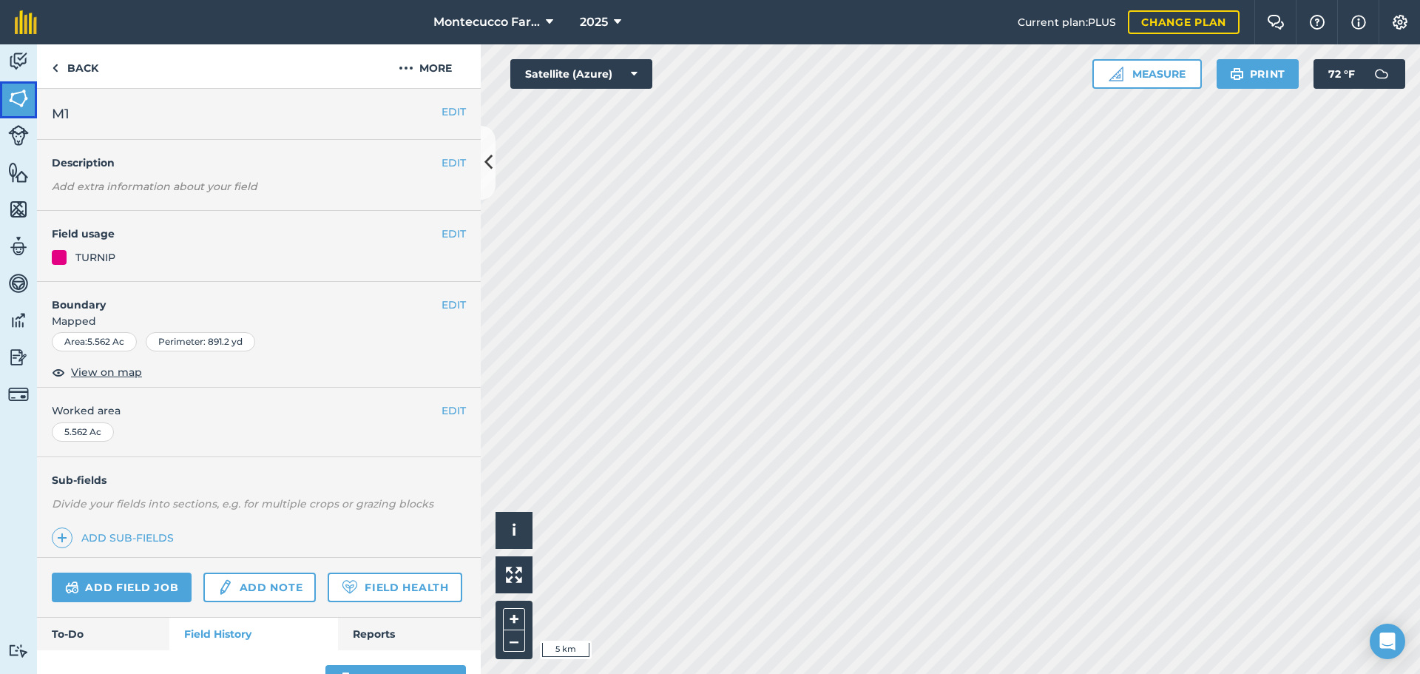
click at [28, 98] on img at bounding box center [18, 98] width 21 height 22
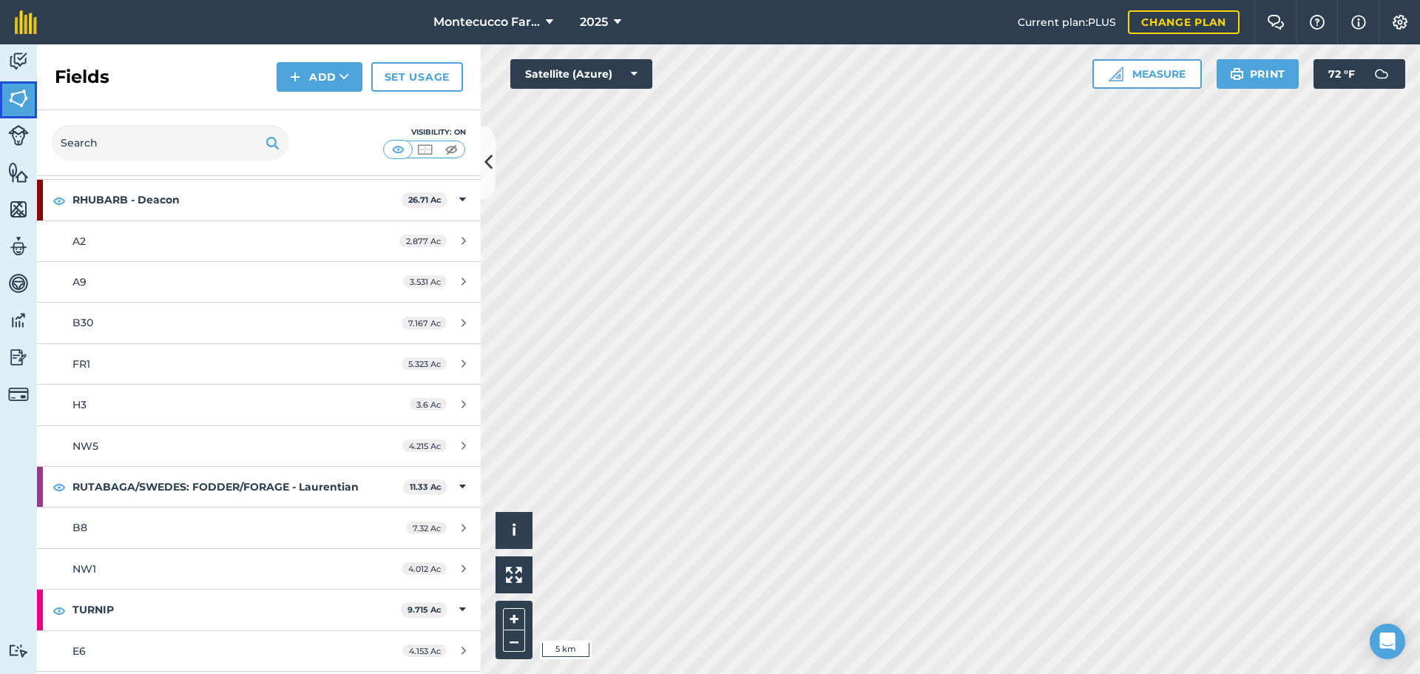
scroll to position [2108, 0]
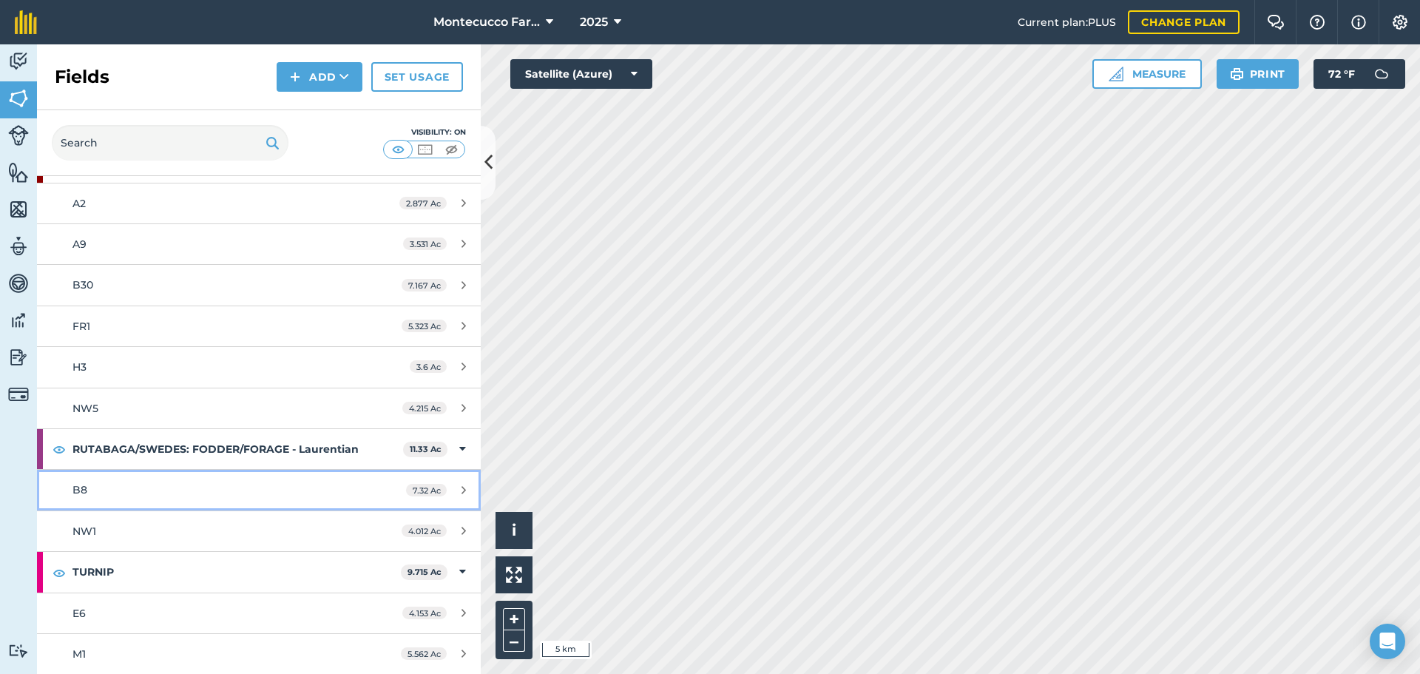
click at [86, 492] on span "B8" at bounding box center [79, 489] width 15 height 13
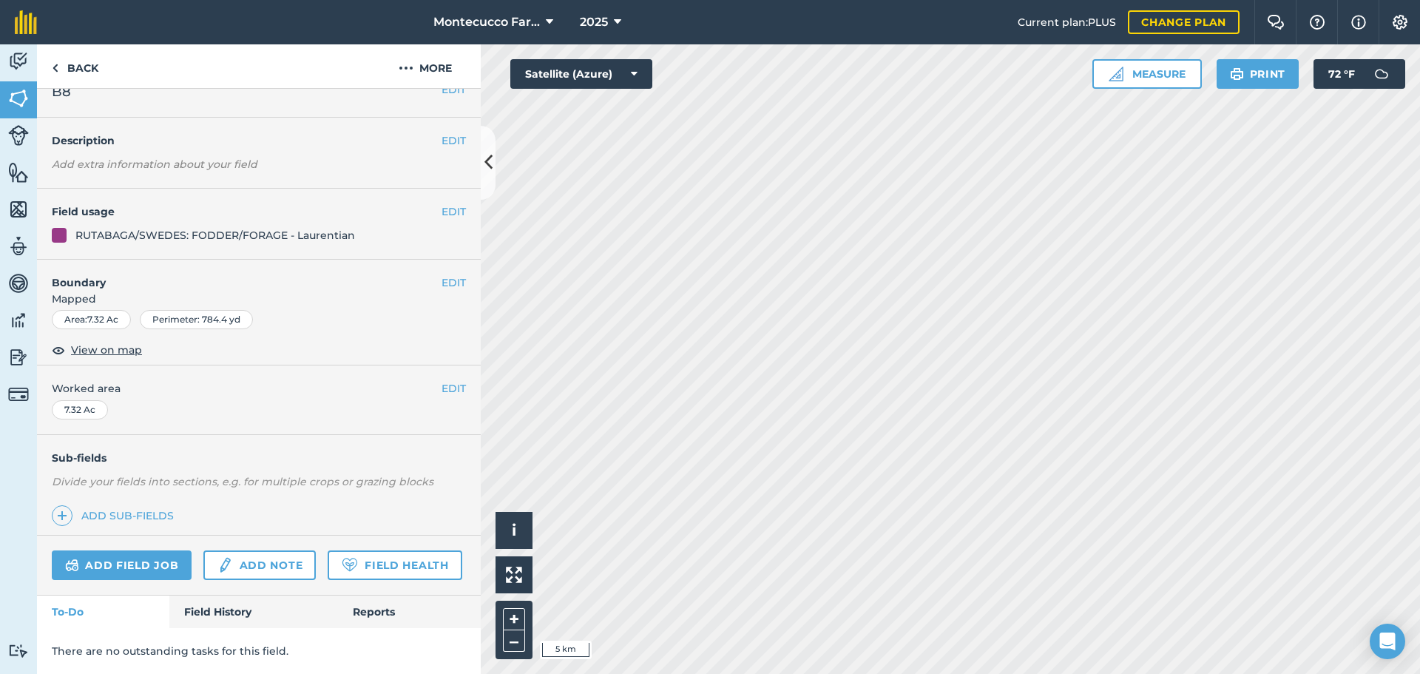
scroll to position [64, 0]
click at [226, 612] on link "Field History" at bounding box center [253, 611] width 168 height 33
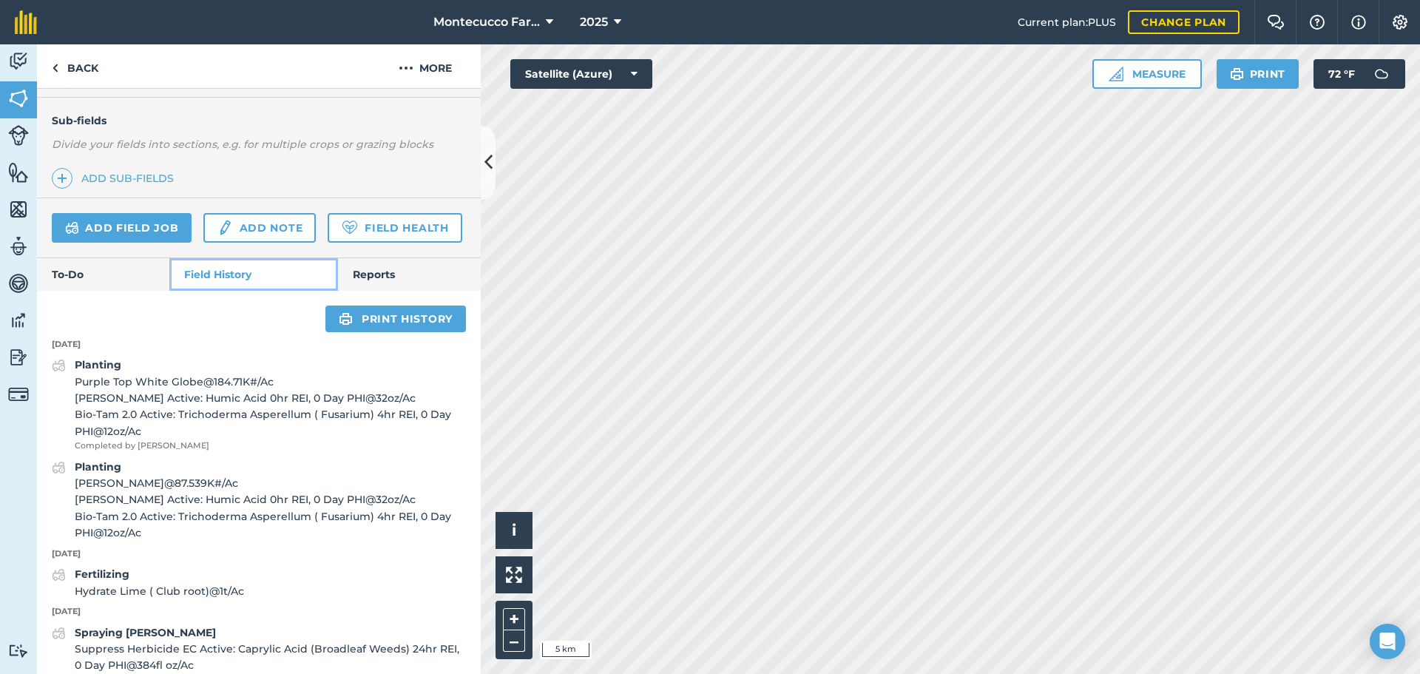
scroll to position [433, 0]
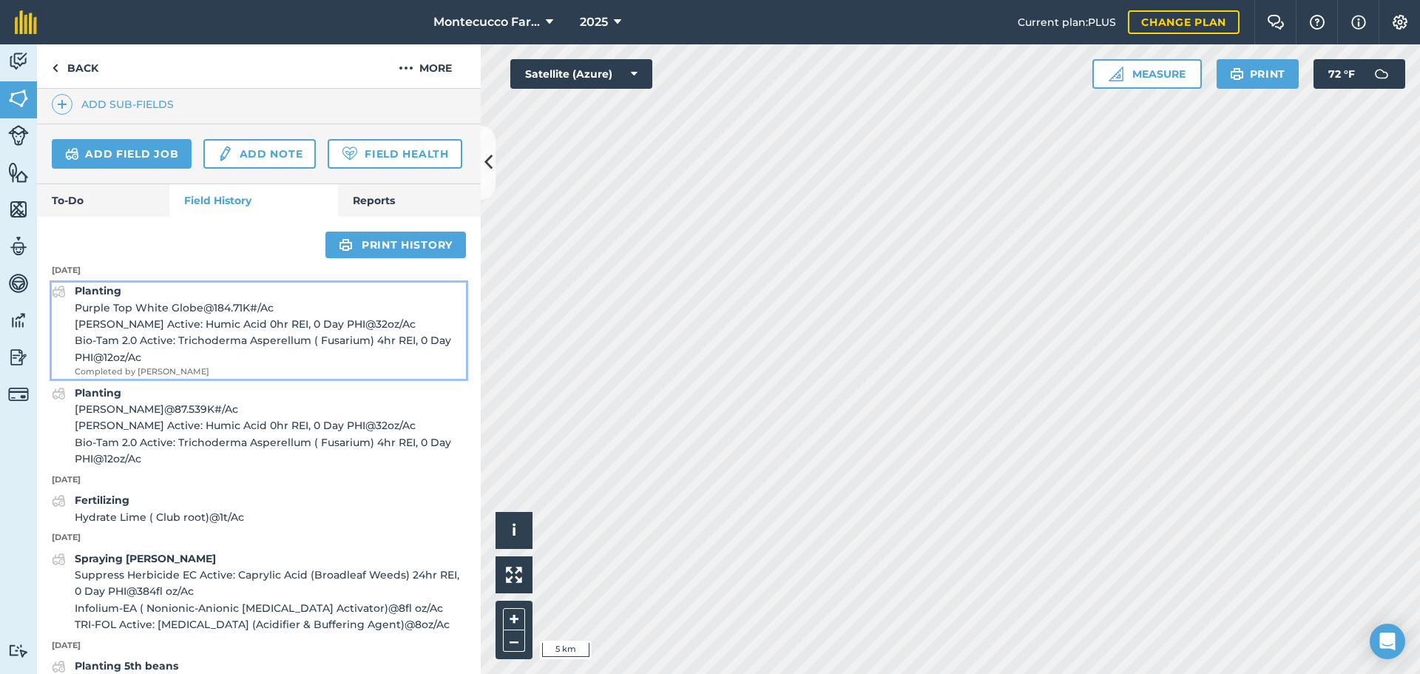
click at [150, 332] on span "[PERSON_NAME] Active: Humic Acid 0hr REI, 0 Day PHI @ 32 oz / Ac" at bounding box center [270, 324] width 391 height 16
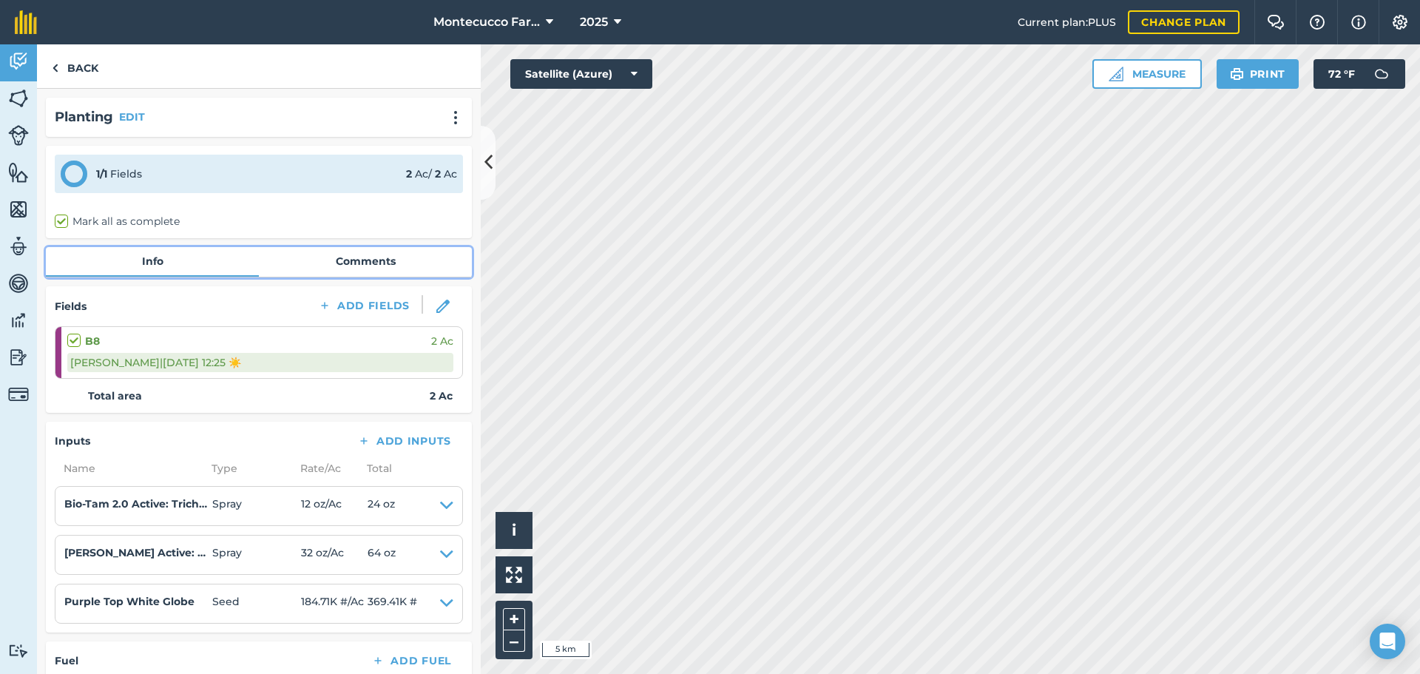
click at [327, 261] on link "Comments" at bounding box center [365, 261] width 213 height 28
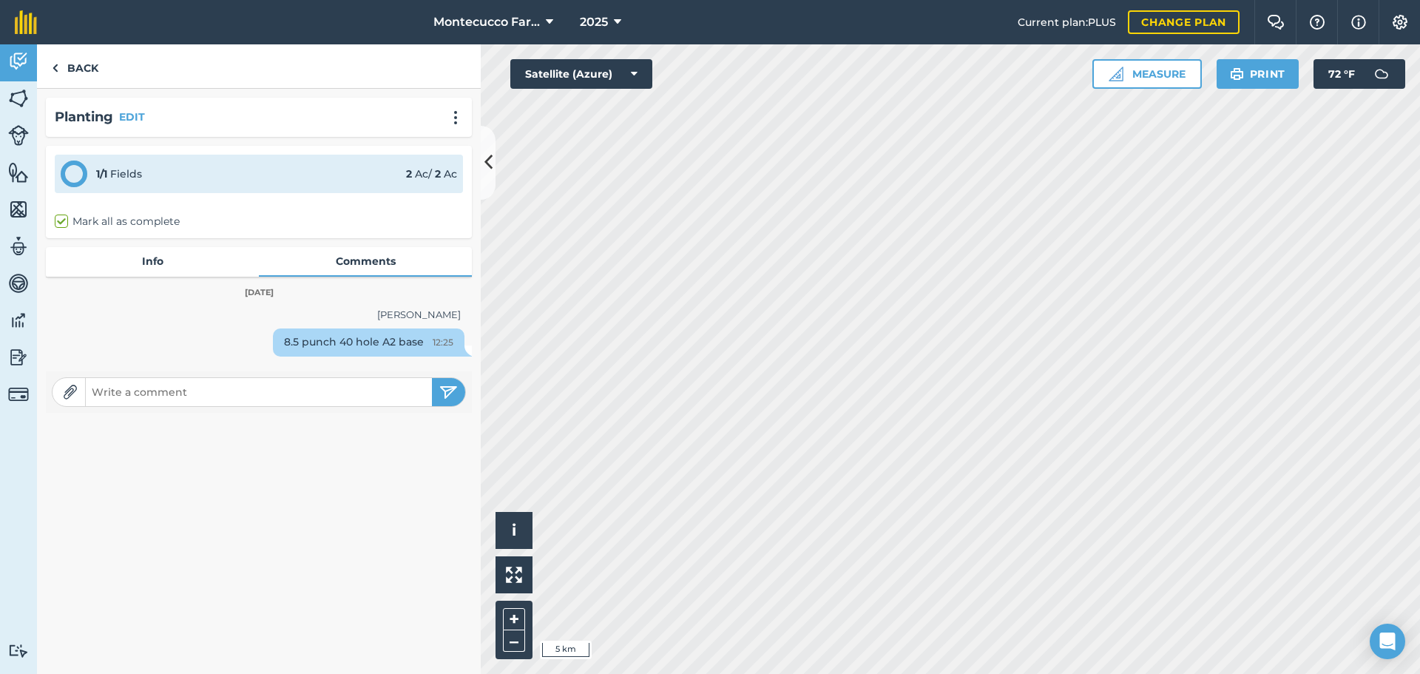
click at [226, 386] on input "text" at bounding box center [259, 392] width 346 height 21
paste input "Lot # E86706/90671 8.5 Punch 40 Hole 2 line A2 base 4 inch spacing"
type input "Lot # E86706/90671 8.5 Punch 40 Hole 2 line A2 base 4 inch spacing"
click at [449, 396] on img "submit" at bounding box center [448, 392] width 18 height 18
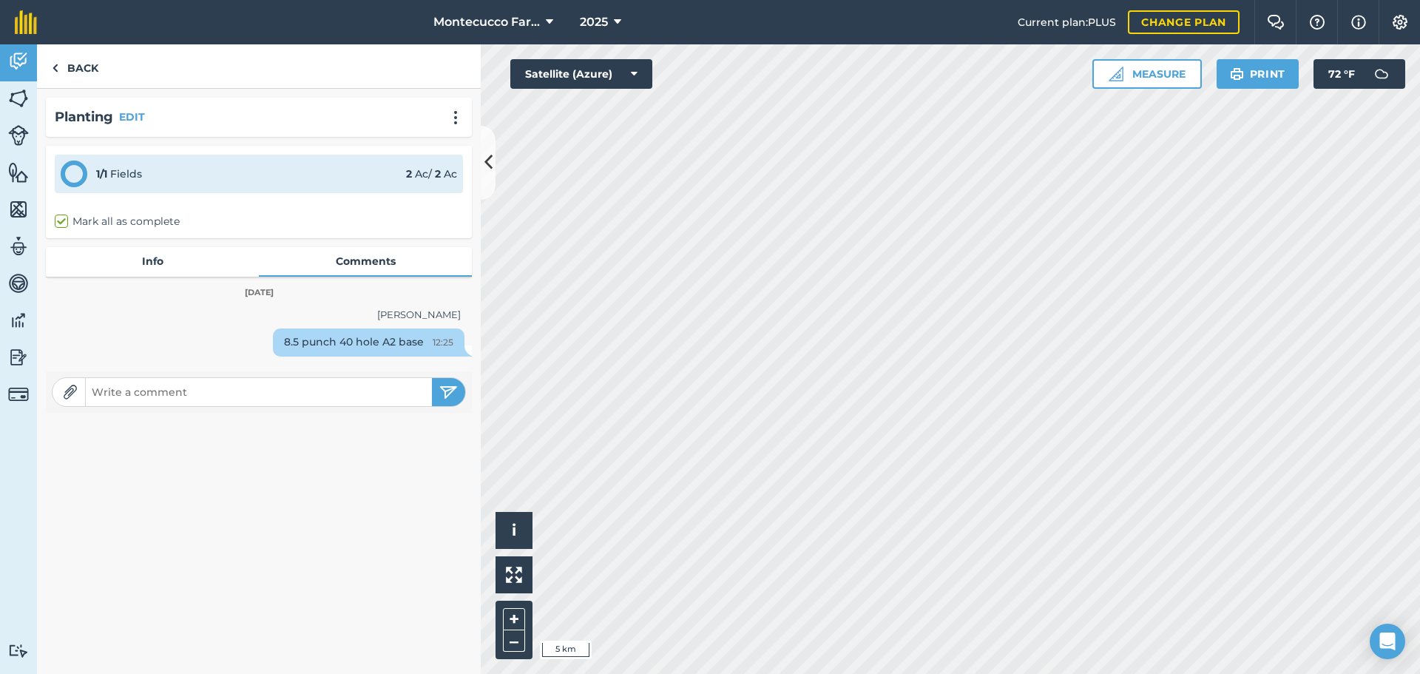
scroll to position [0, 0]
click at [74, 72] on link "Back" at bounding box center [75, 66] width 76 height 44
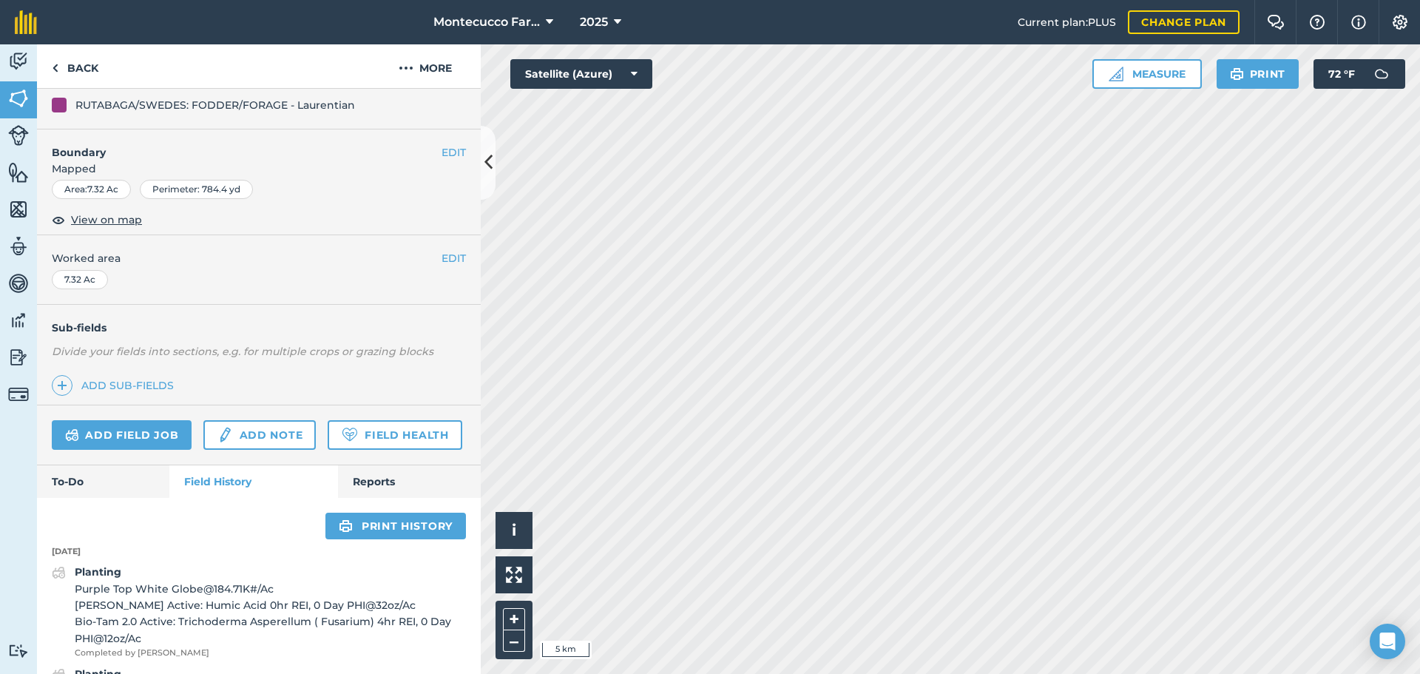
scroll to position [522, 0]
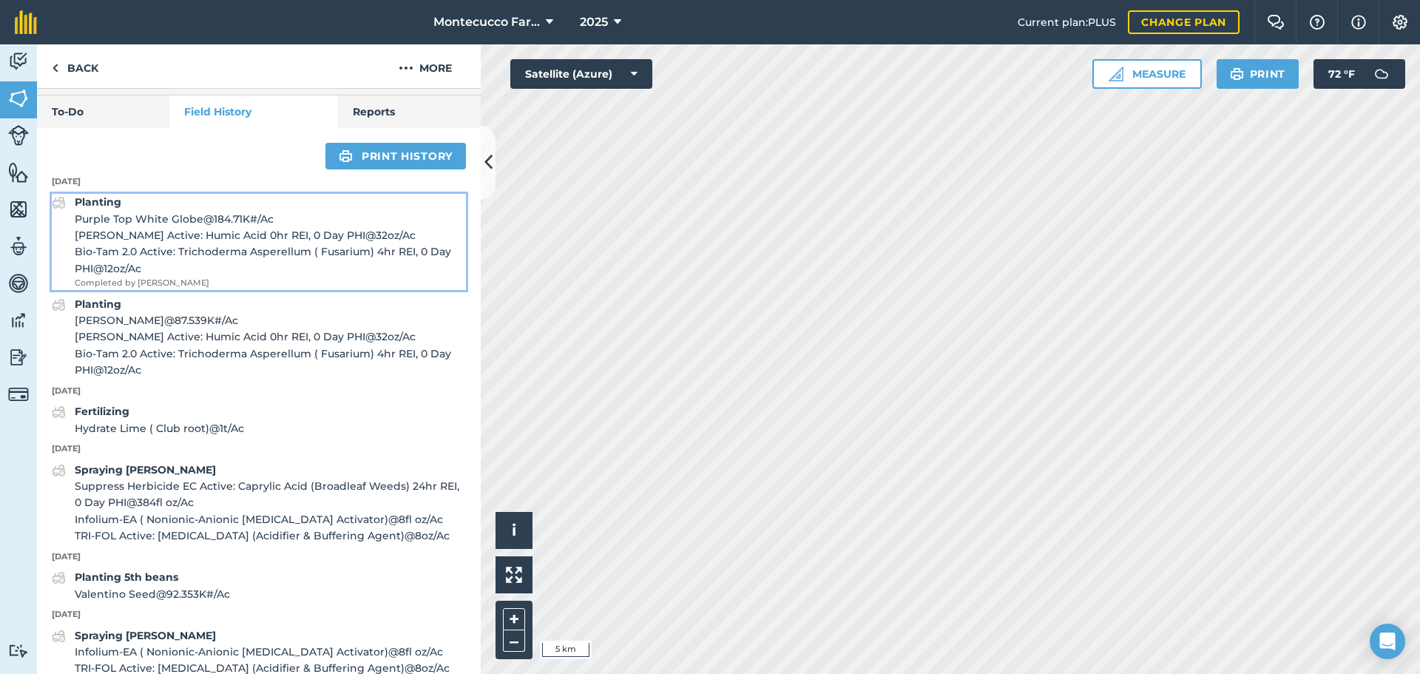
click at [120, 243] on span "[PERSON_NAME] Active: Humic Acid 0hr REI, 0 Day PHI @ 32 oz / Ac" at bounding box center [270, 235] width 391 height 16
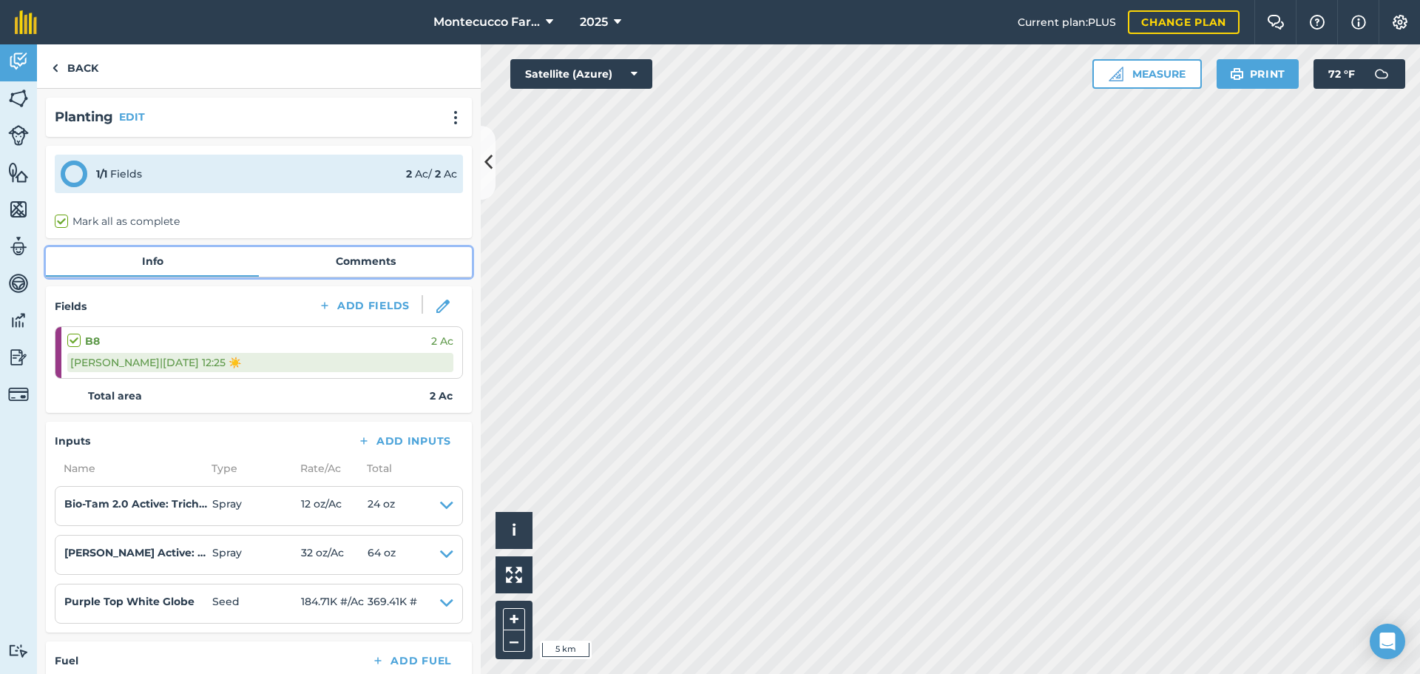
click at [344, 263] on link "Comments" at bounding box center [365, 261] width 213 height 28
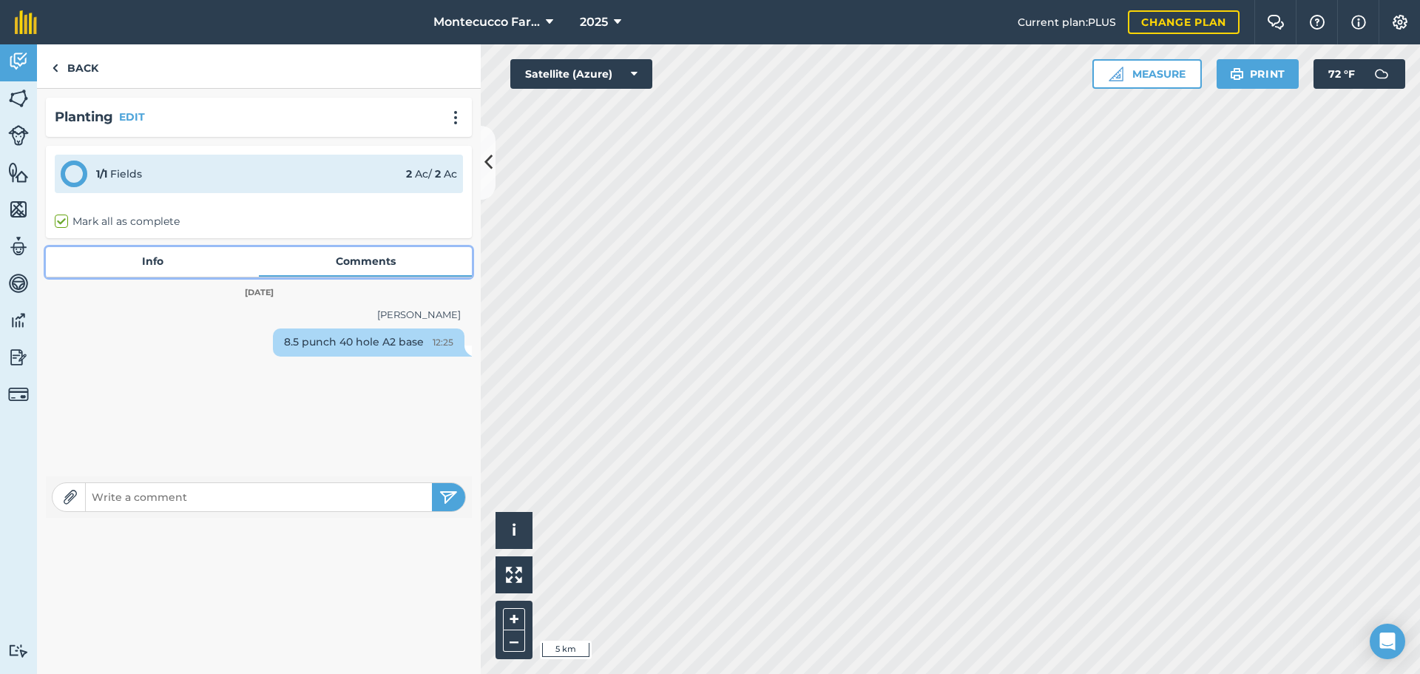
click at [163, 254] on link "Info" at bounding box center [152, 261] width 213 height 28
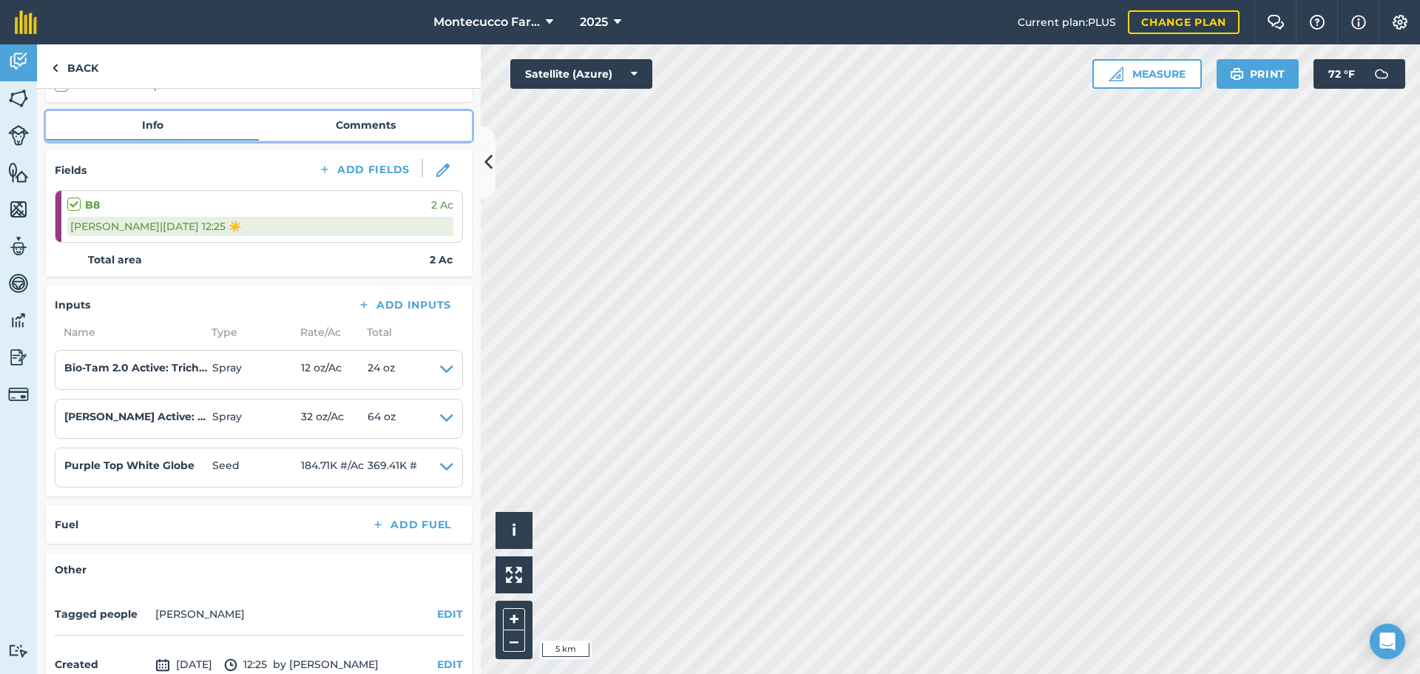
scroll to position [215, 0]
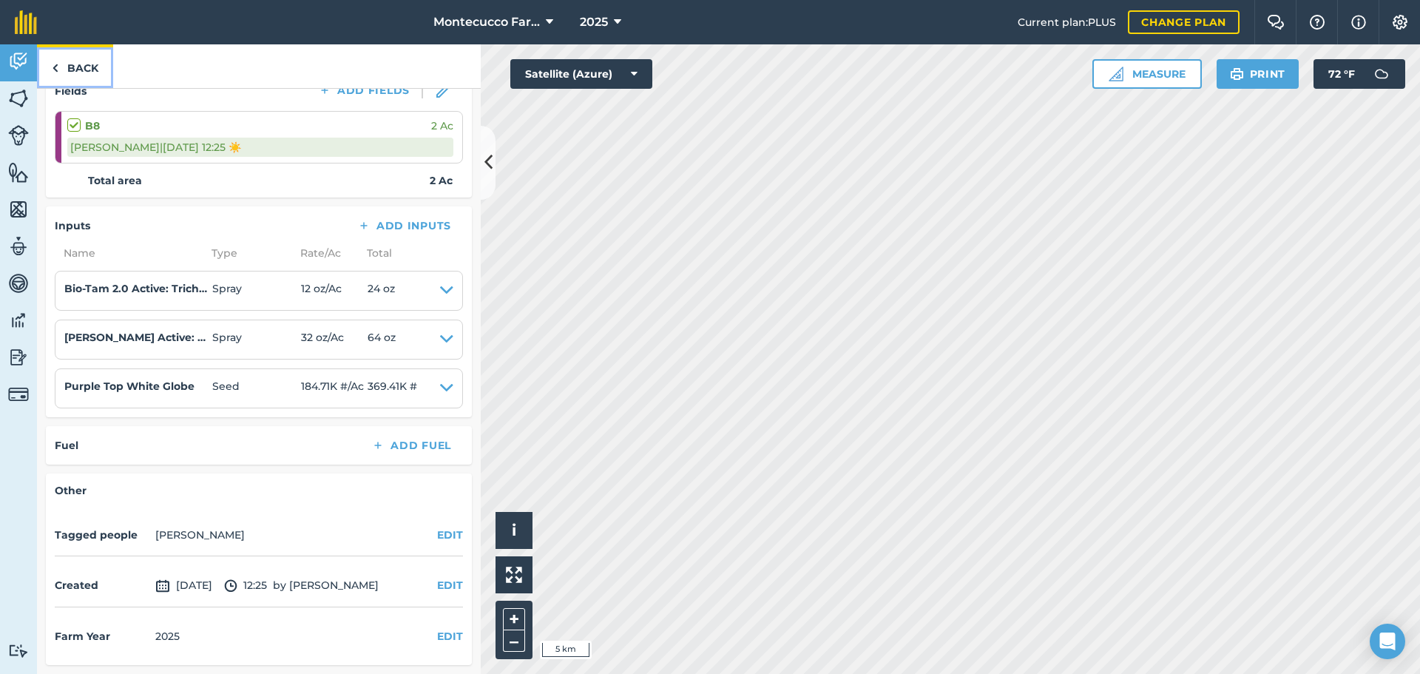
click at [79, 72] on link "Back" at bounding box center [75, 66] width 76 height 44
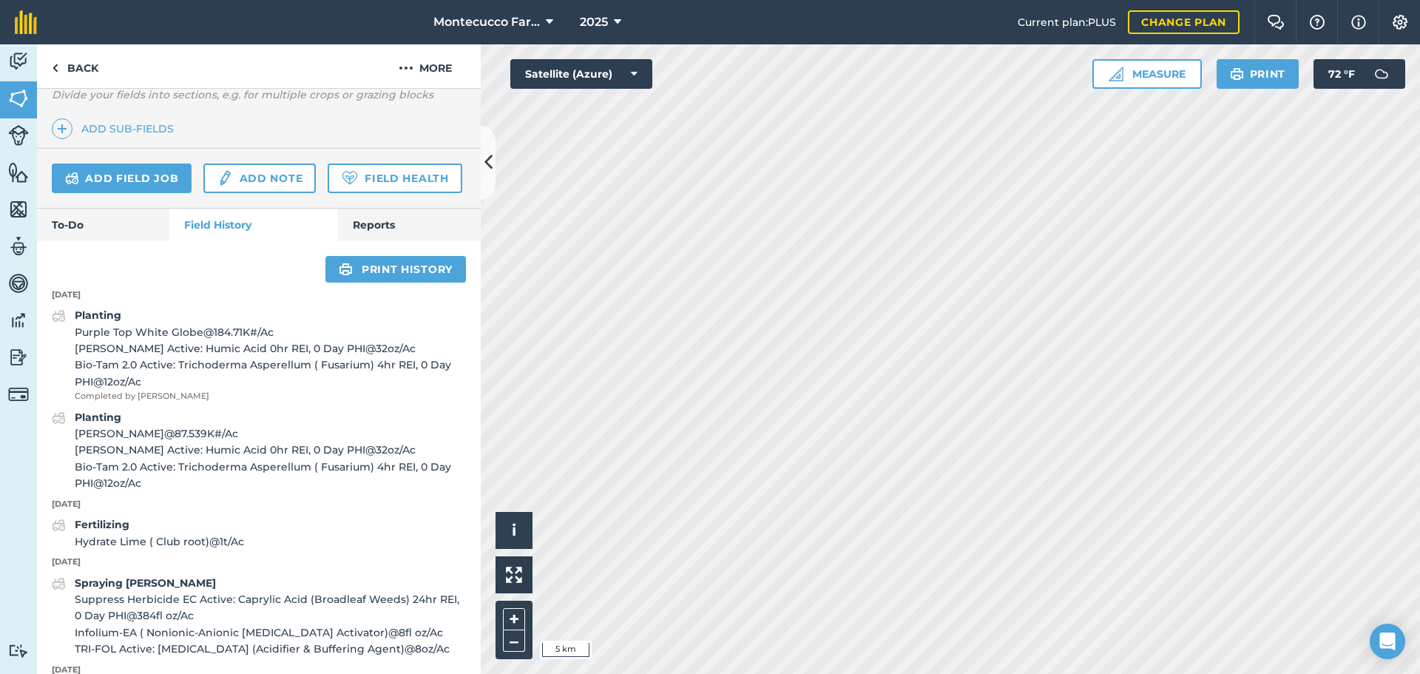
scroll to position [444, 0]
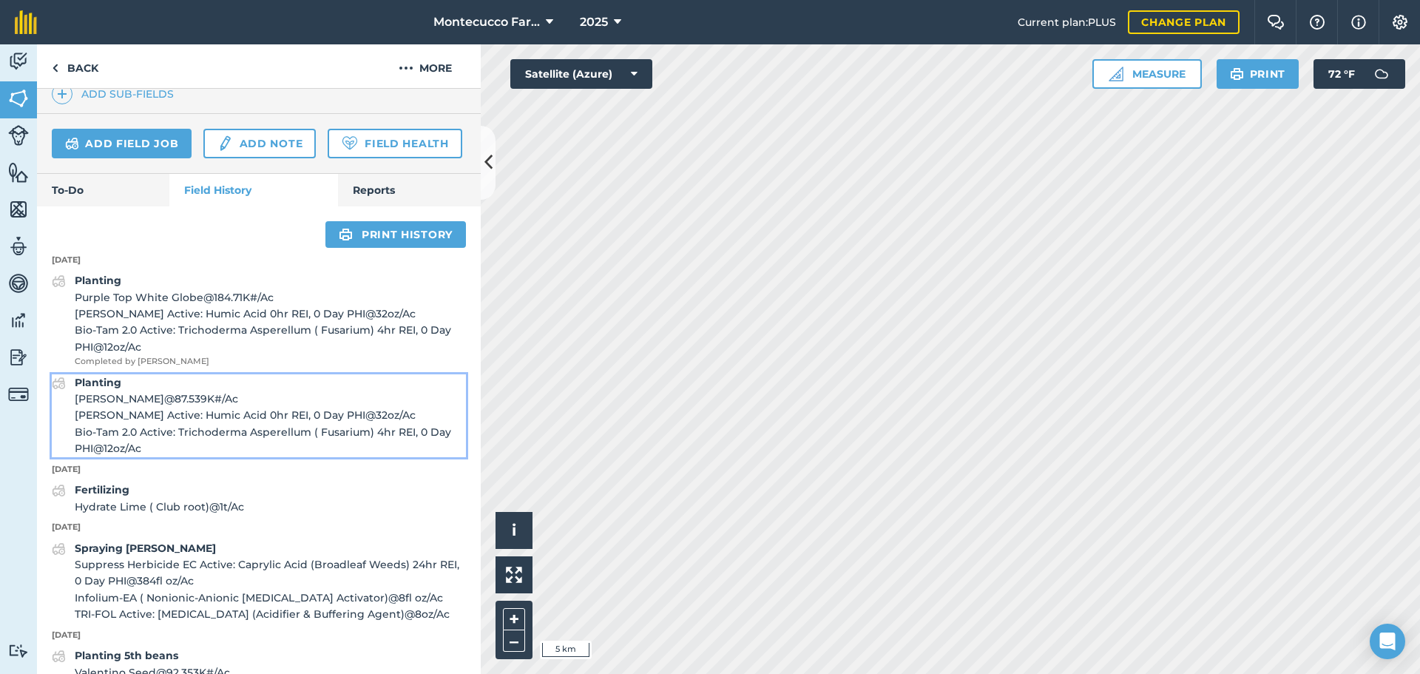
click at [118, 423] on span "[PERSON_NAME] Active: Humic Acid 0hr REI, 0 Day PHI @ 32 oz / Ac" at bounding box center [270, 415] width 391 height 16
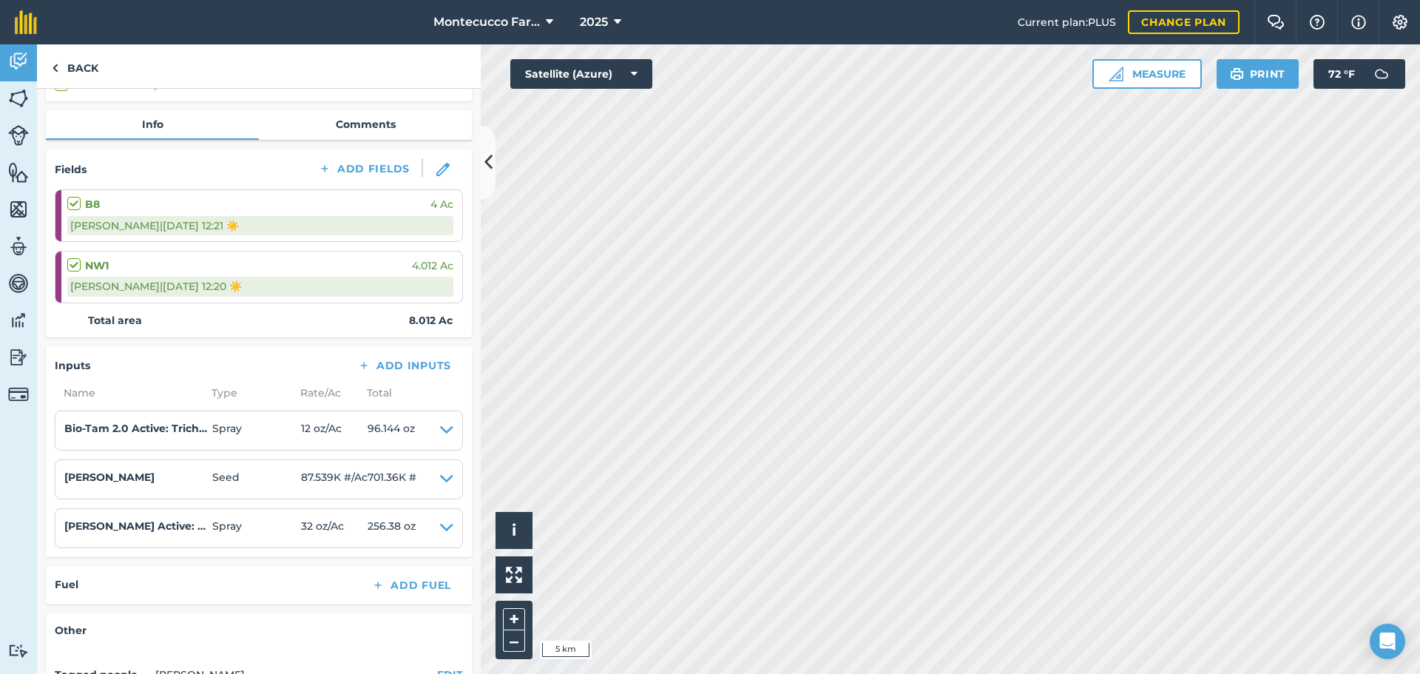
scroll to position [148, 0]
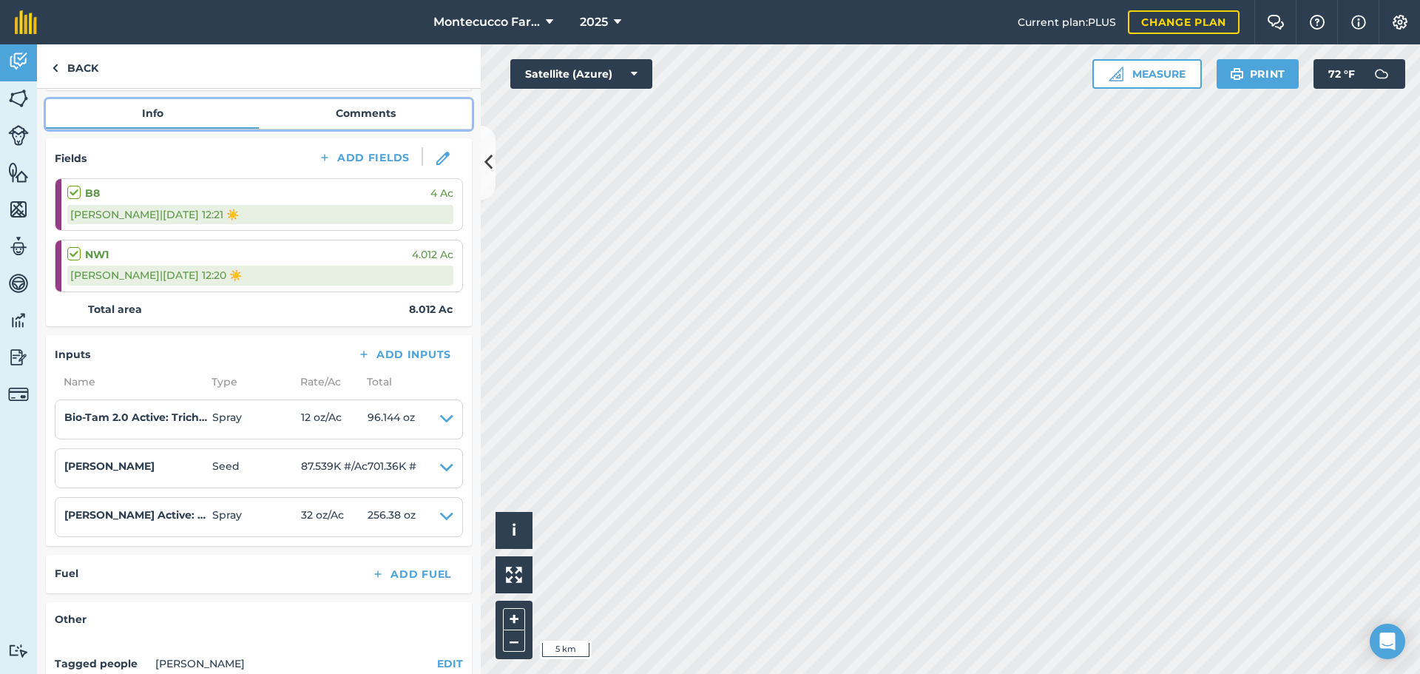
click at [362, 116] on link "Comments" at bounding box center [365, 113] width 213 height 28
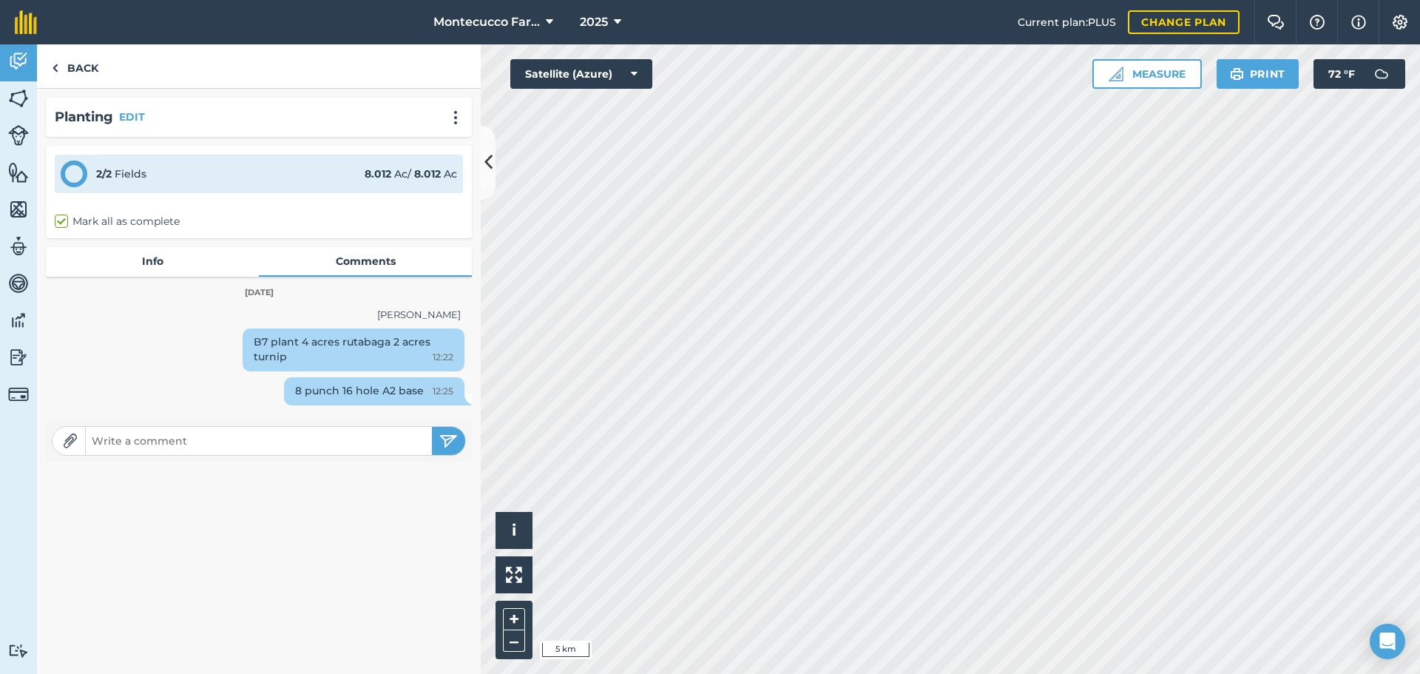
click at [231, 449] on input "text" at bounding box center [259, 440] width 346 height 21
type input "Lot # 531550-04-00"
click at [449, 444] on img "submit" at bounding box center [448, 441] width 18 height 18
click at [70, 65] on link "Back" at bounding box center [75, 66] width 76 height 44
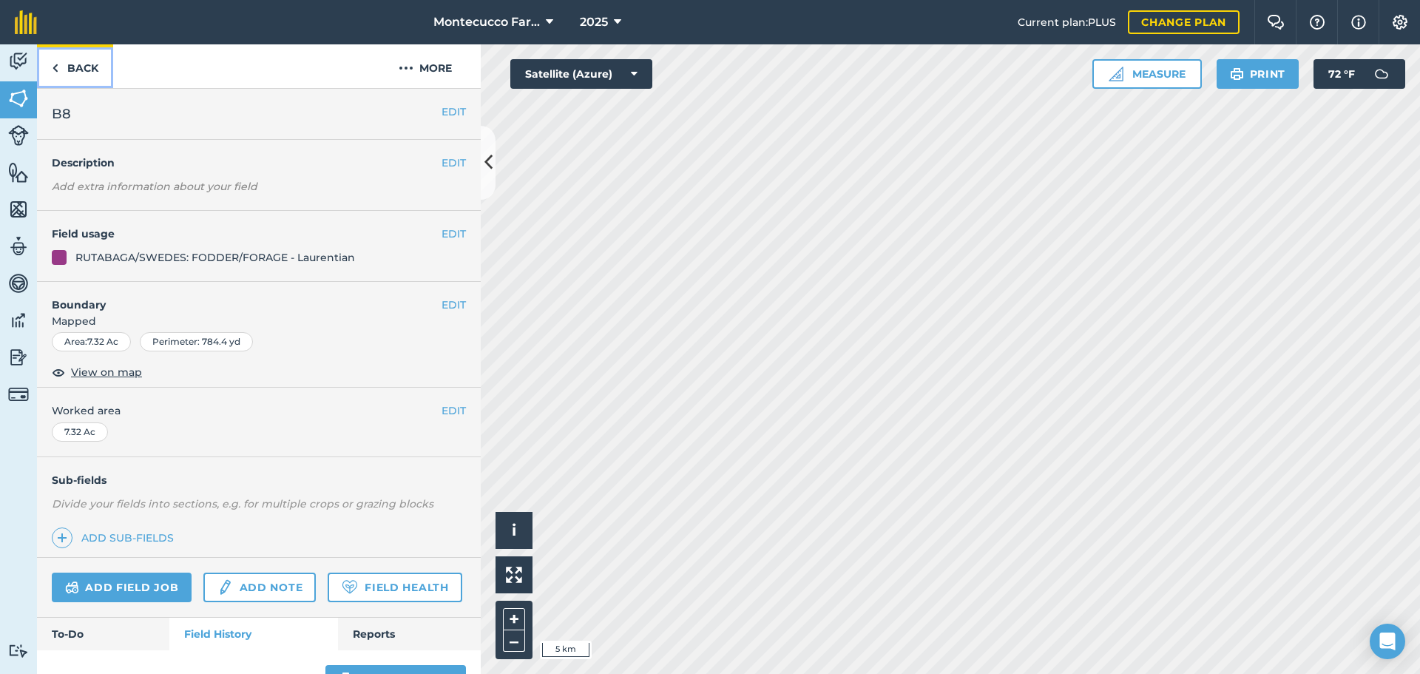
click at [69, 75] on link "Back" at bounding box center [75, 66] width 76 height 44
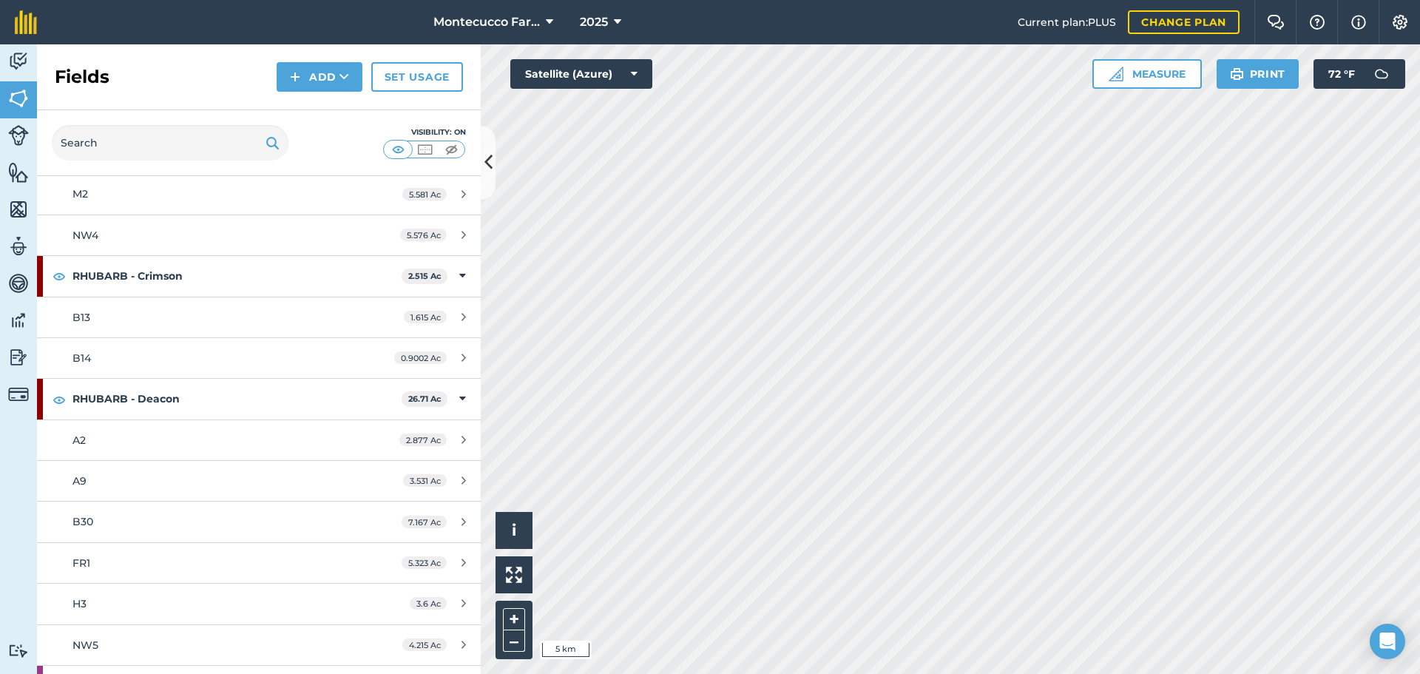
scroll to position [2108, 0]
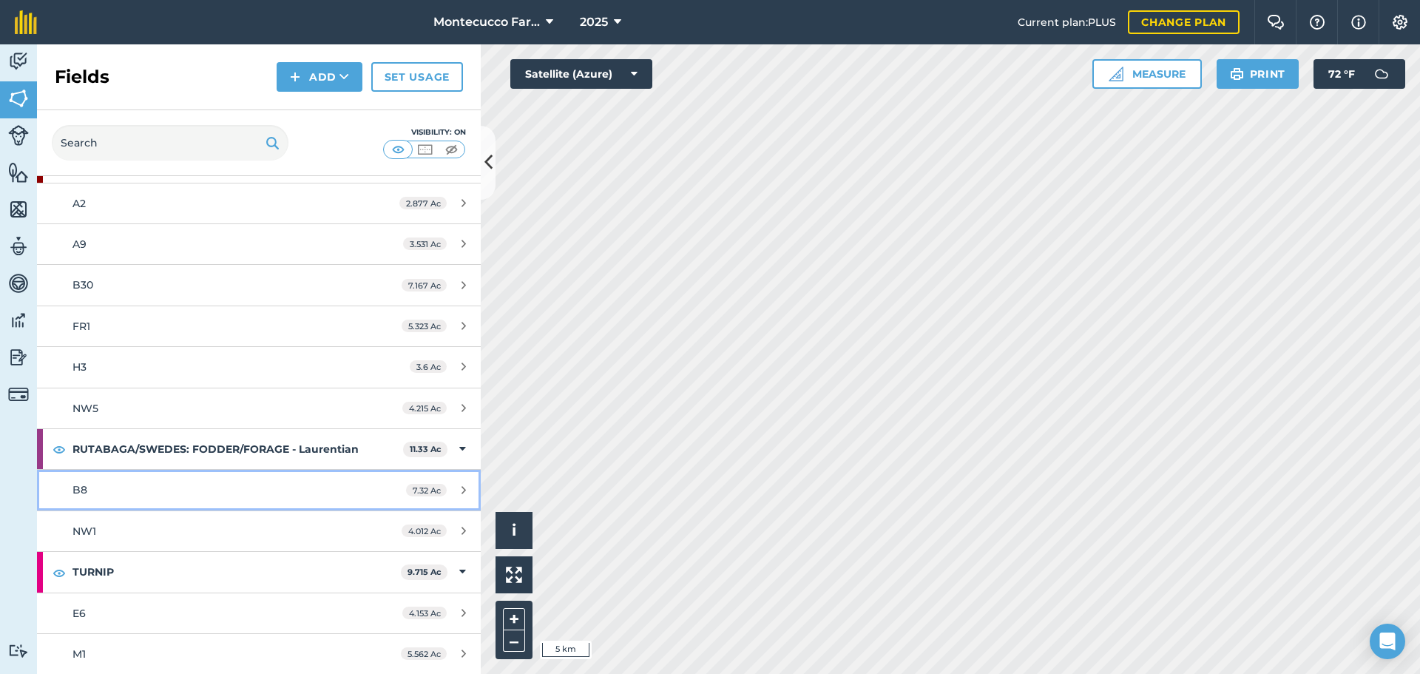
click at [72, 498] on link "B8 7.32 Ac" at bounding box center [259, 490] width 444 height 40
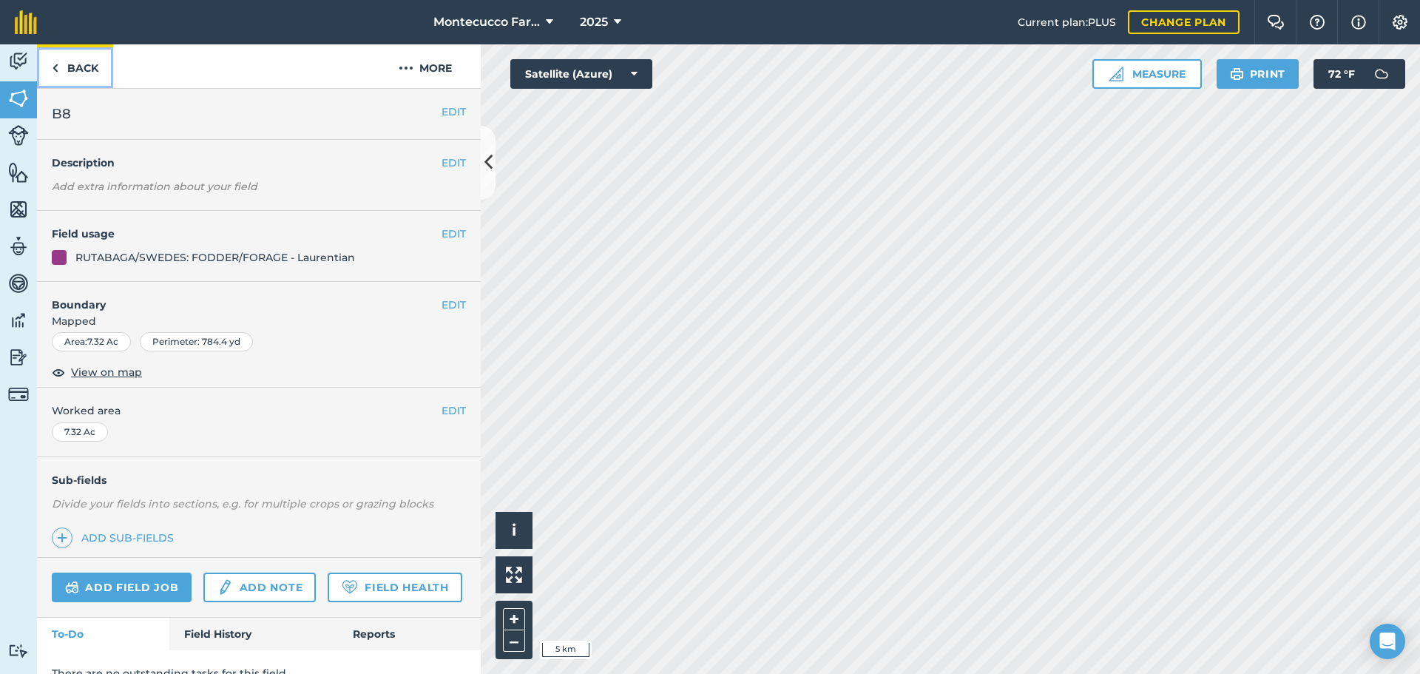
click at [72, 68] on link "Back" at bounding box center [75, 66] width 76 height 44
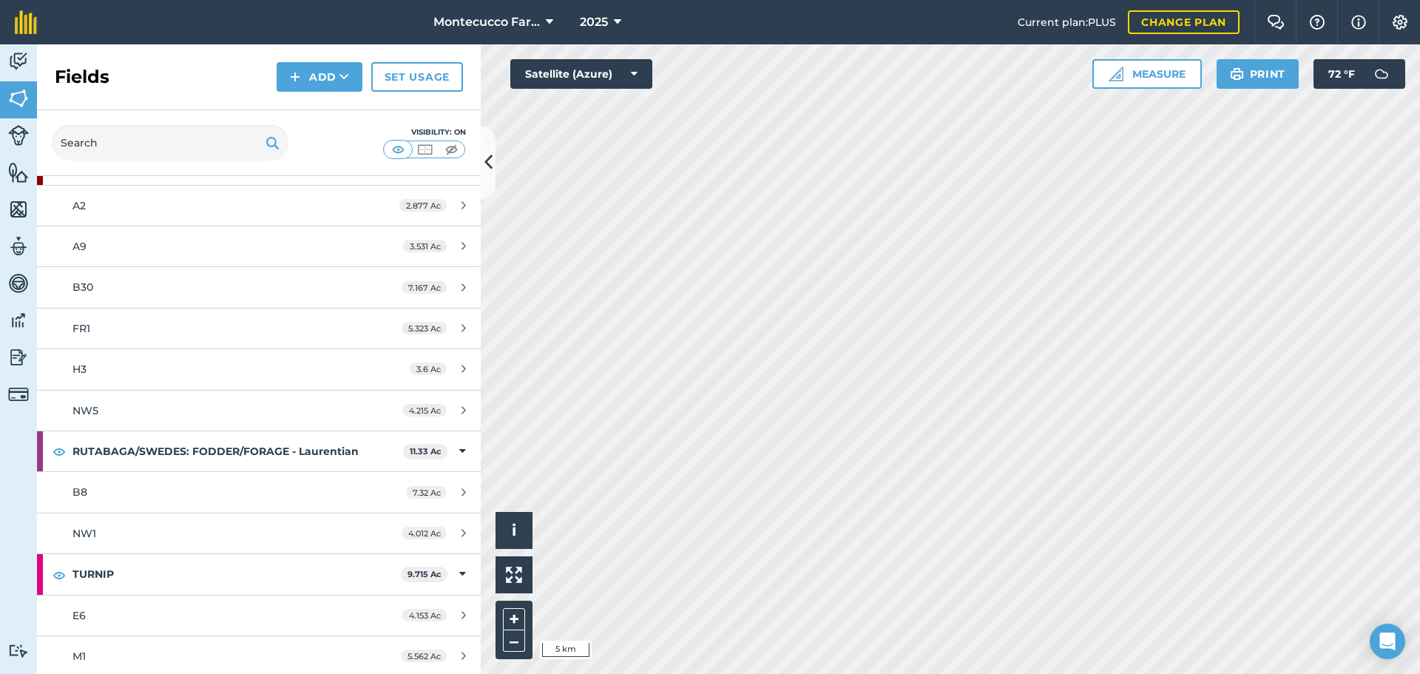
scroll to position [2108, 0]
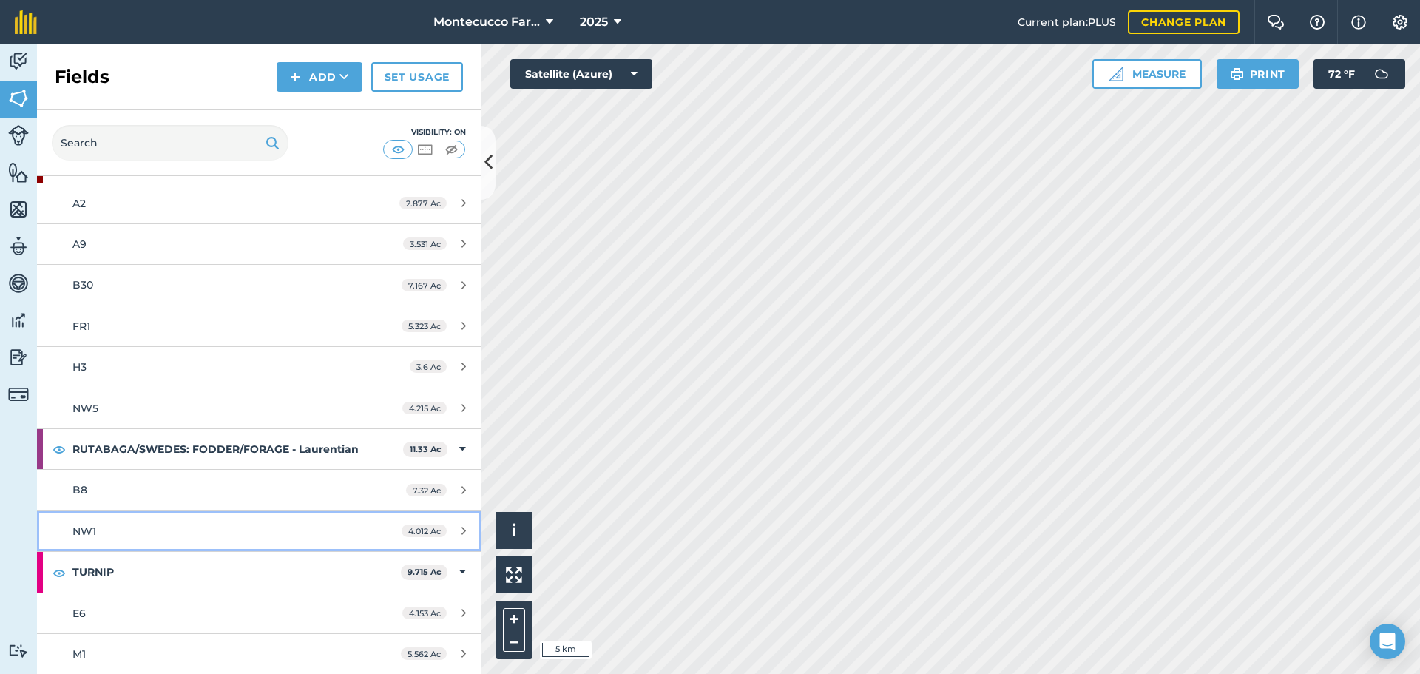
click at [98, 534] on div "NW1" at bounding box center [211, 531] width 278 height 16
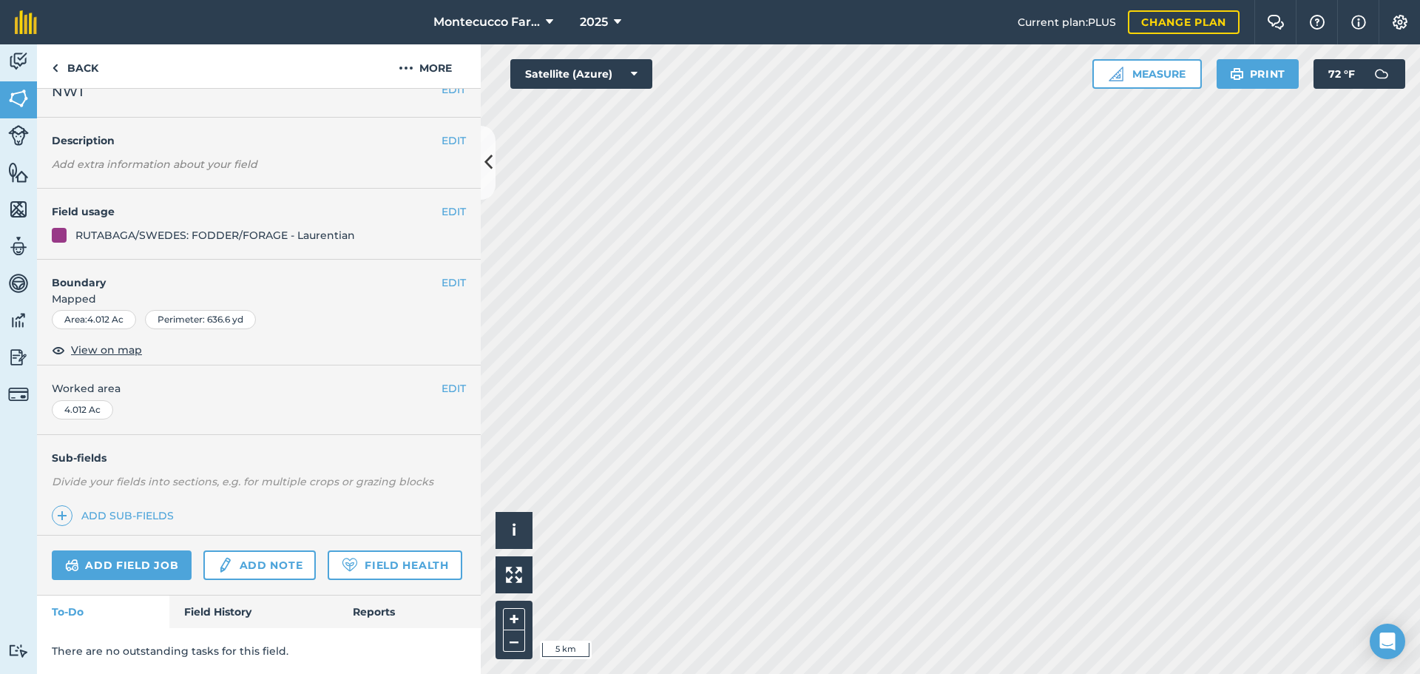
scroll to position [64, 0]
click at [229, 611] on link "Field History" at bounding box center [253, 611] width 168 height 33
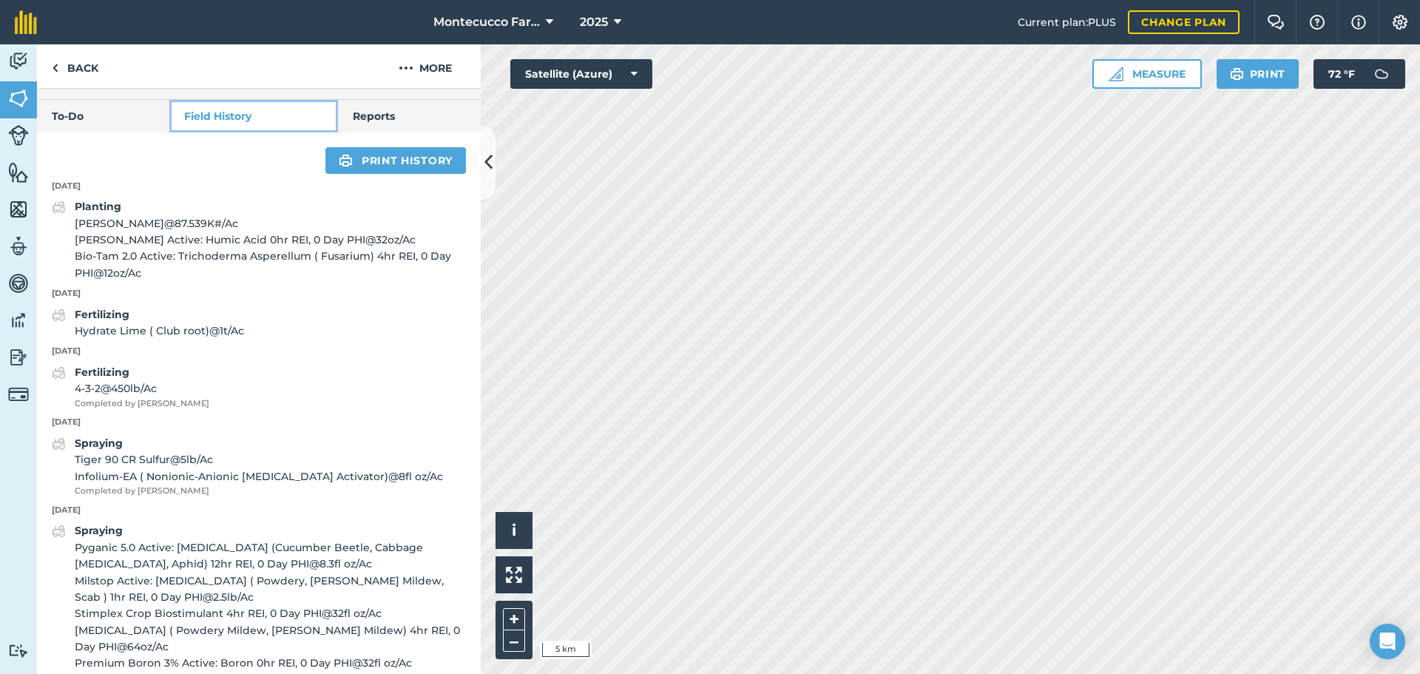
scroll to position [444, 0]
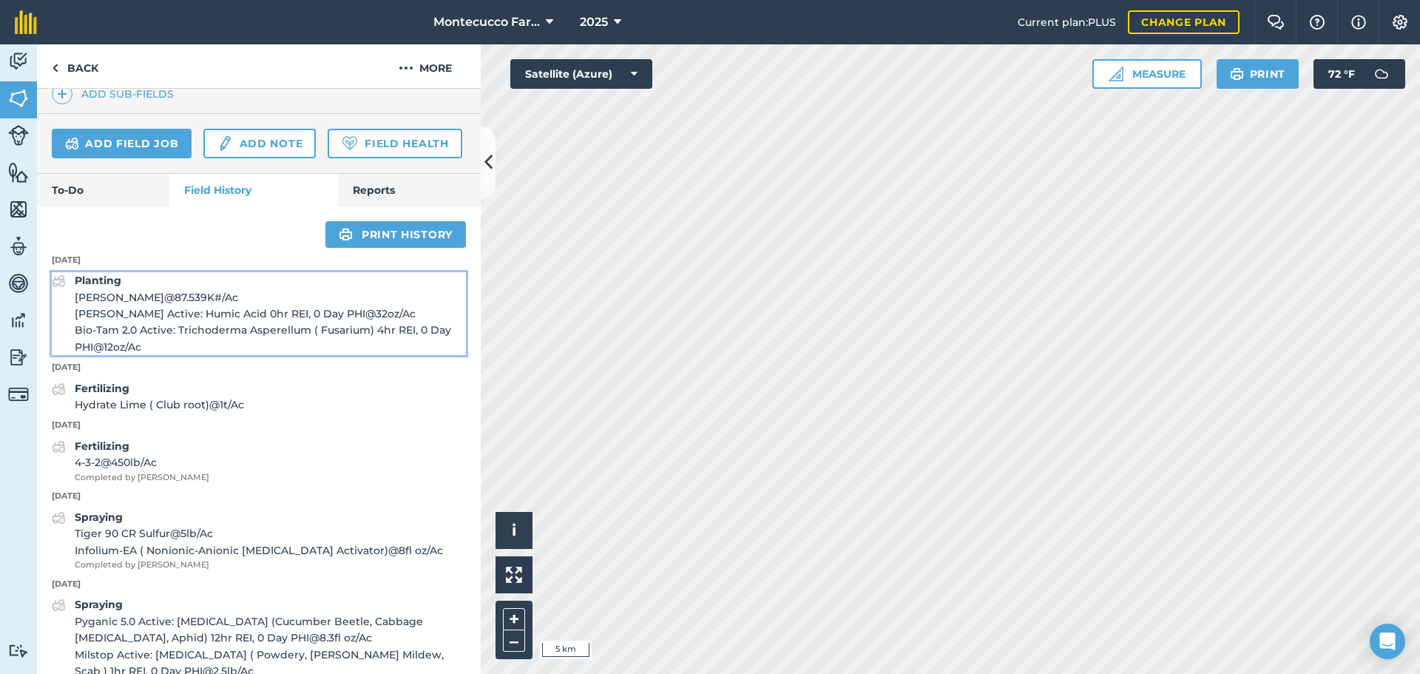
click at [120, 322] on span "[PERSON_NAME] Active: Humic Acid 0hr REI, 0 Day PHI @ 32 oz / Ac" at bounding box center [270, 313] width 391 height 16
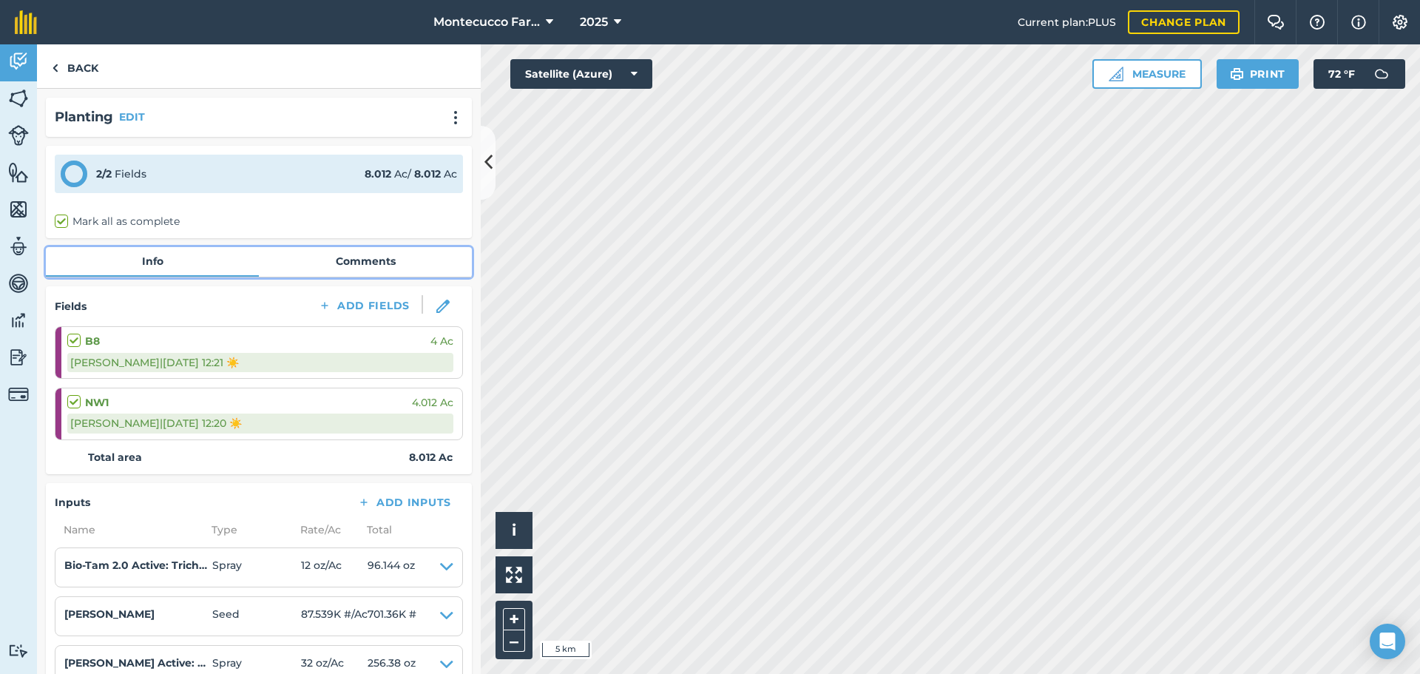
click at [352, 258] on link "Comments" at bounding box center [365, 261] width 213 height 28
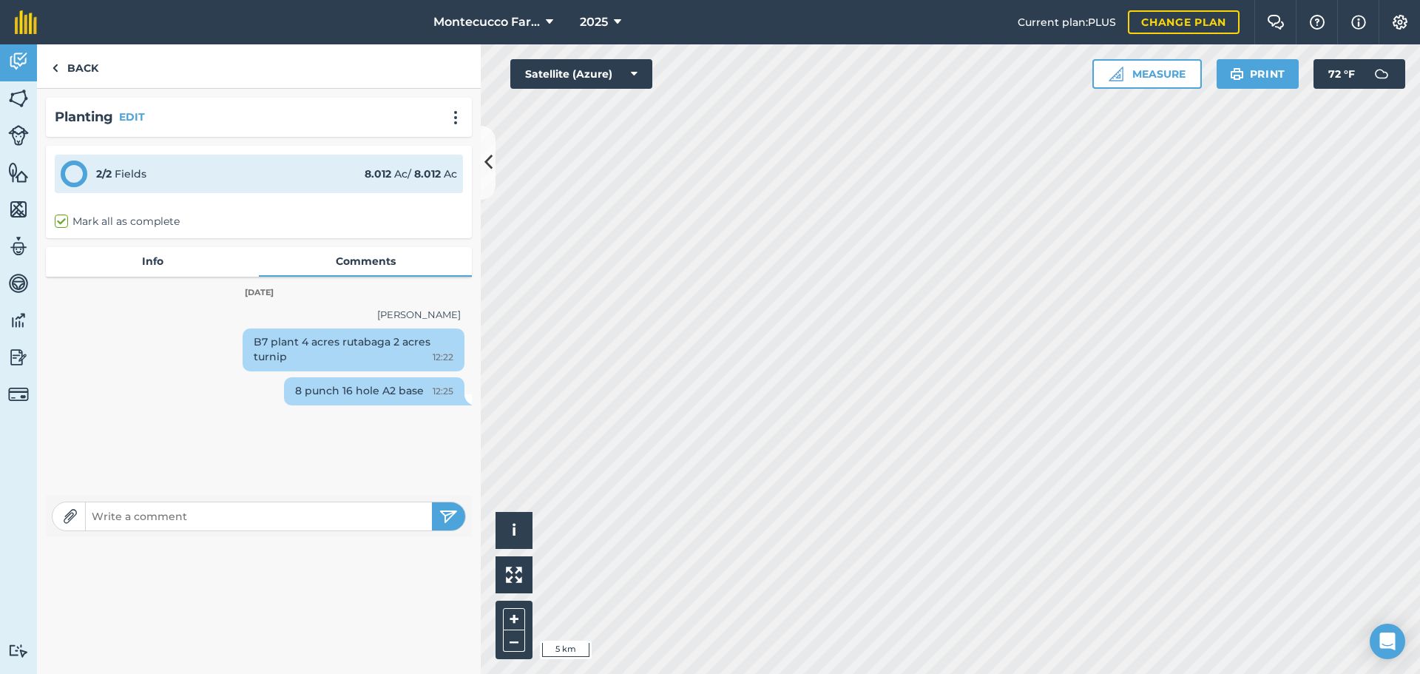
click at [242, 522] on input "text" at bounding box center [259, 516] width 346 height 21
click at [81, 73] on link "Back" at bounding box center [75, 66] width 76 height 44
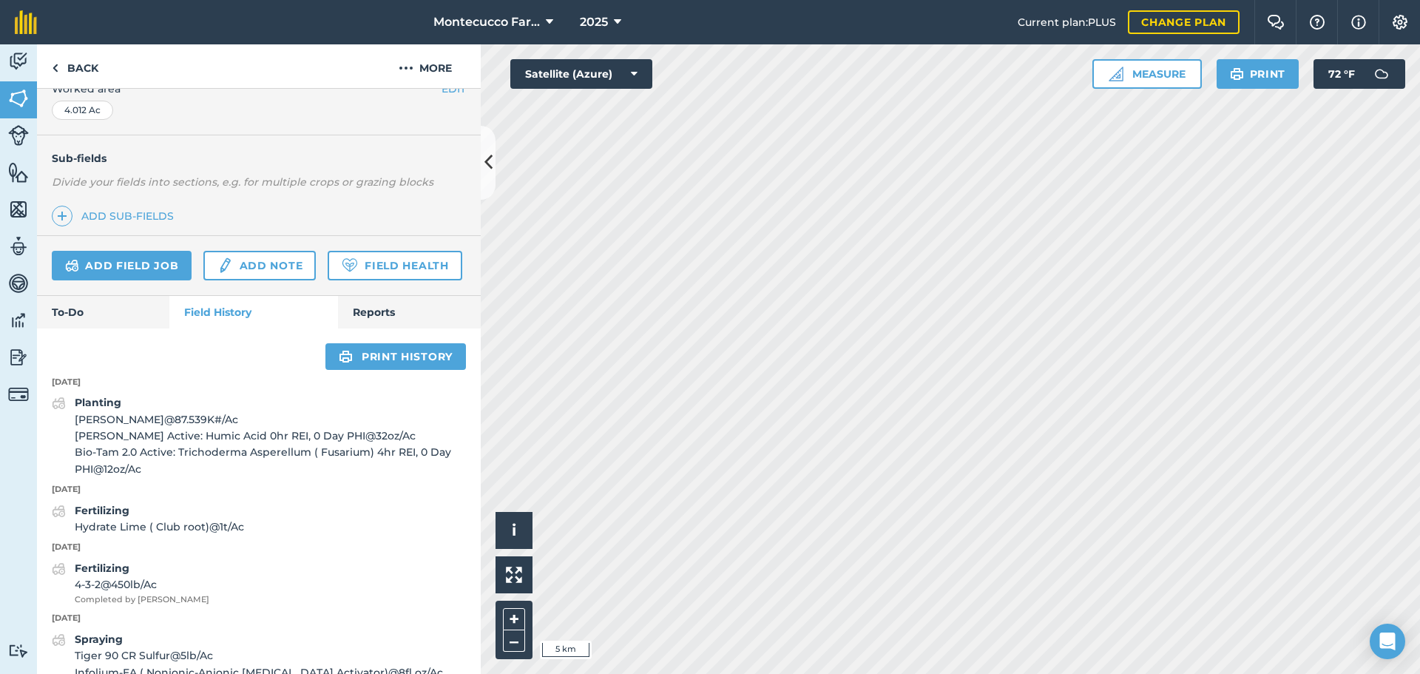
scroll to position [296, 0]
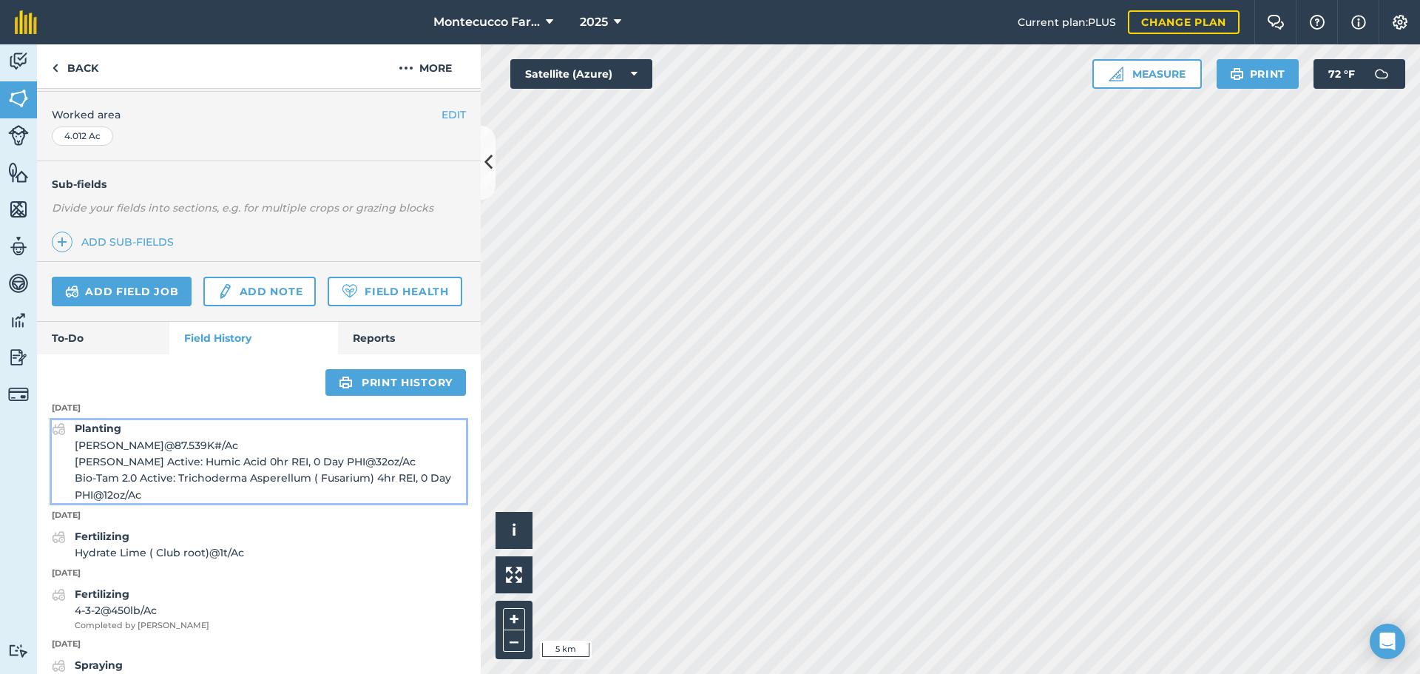
click at [141, 470] on span "[PERSON_NAME] Active: Humic Acid 0hr REI, 0 Day PHI @ 32 oz / Ac" at bounding box center [270, 461] width 391 height 16
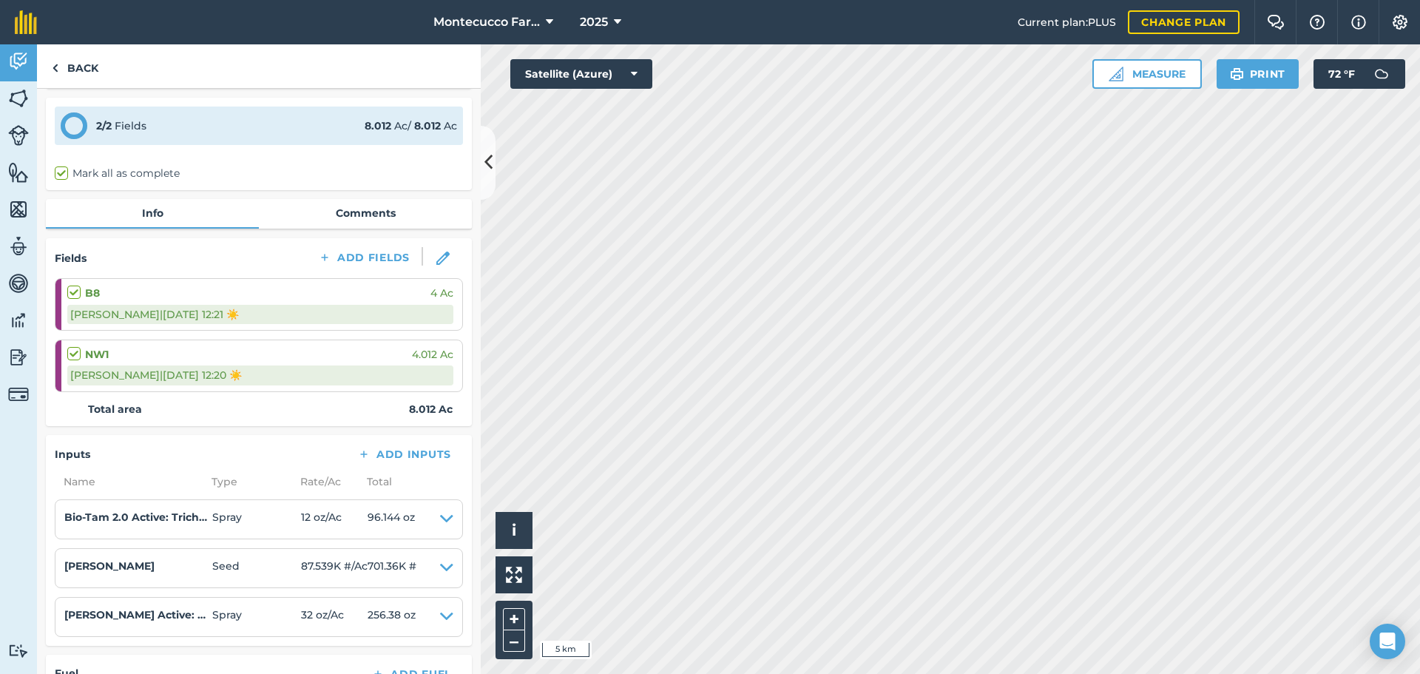
scroll to position [74, 0]
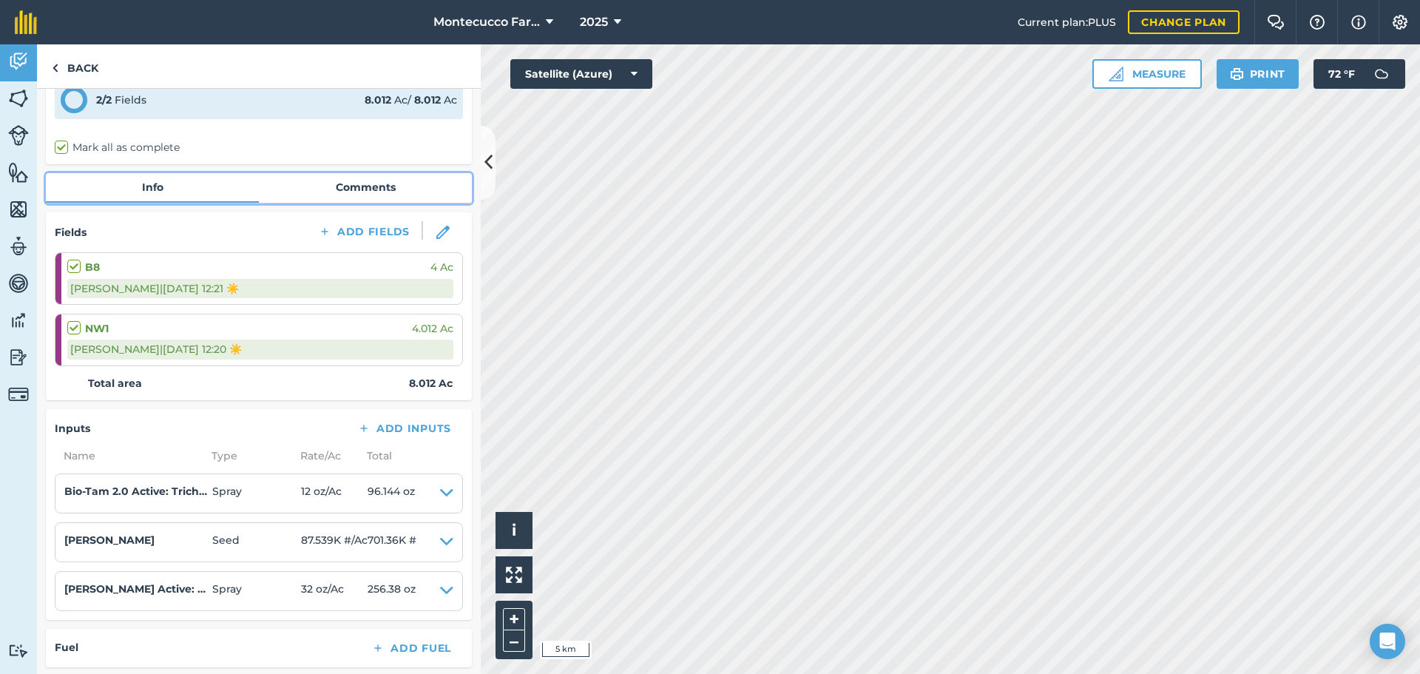
click at [372, 182] on link "Comments" at bounding box center [365, 187] width 213 height 28
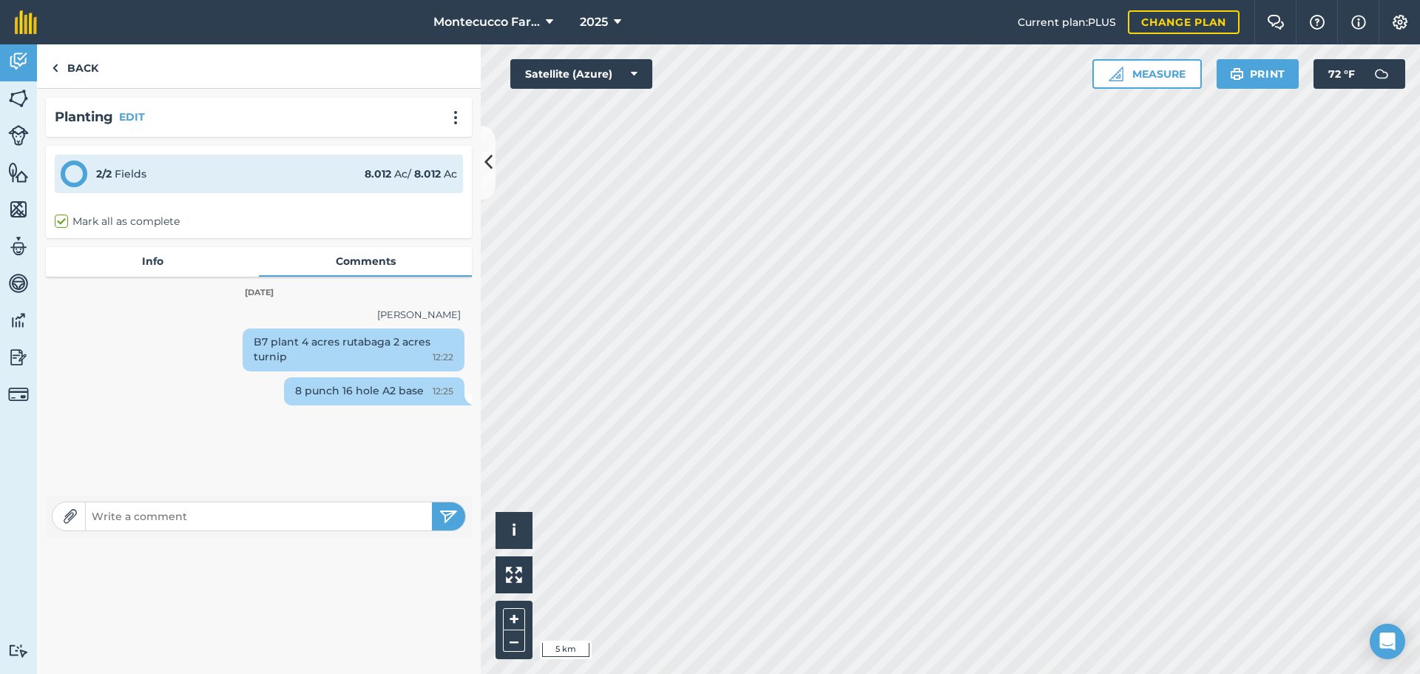
click at [302, 517] on input "text" at bounding box center [259, 516] width 346 height 21
paste input "Lot # E86706/90671 8.5 Punch 40 Hole 2 line A2 base 4 inch spacing"
type input "L"
click at [74, 72] on link "Back" at bounding box center [75, 66] width 76 height 44
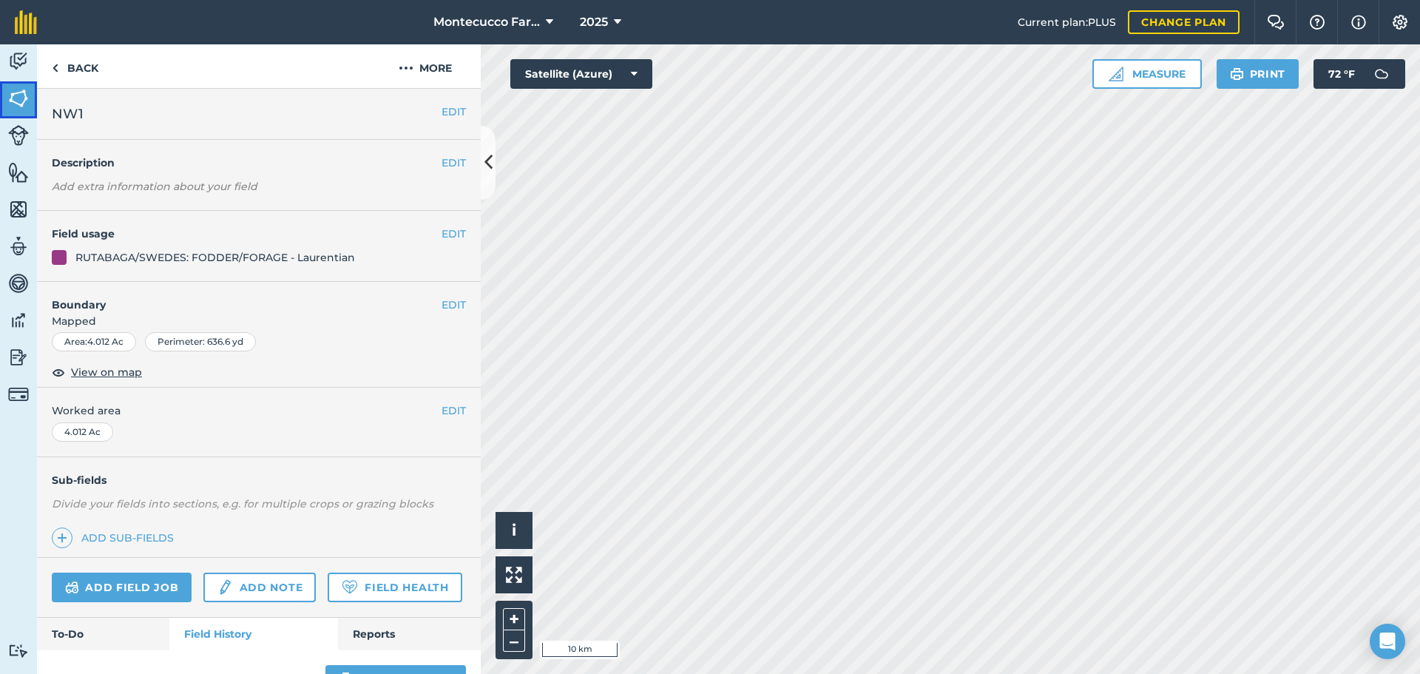
click at [18, 96] on img at bounding box center [18, 98] width 21 height 22
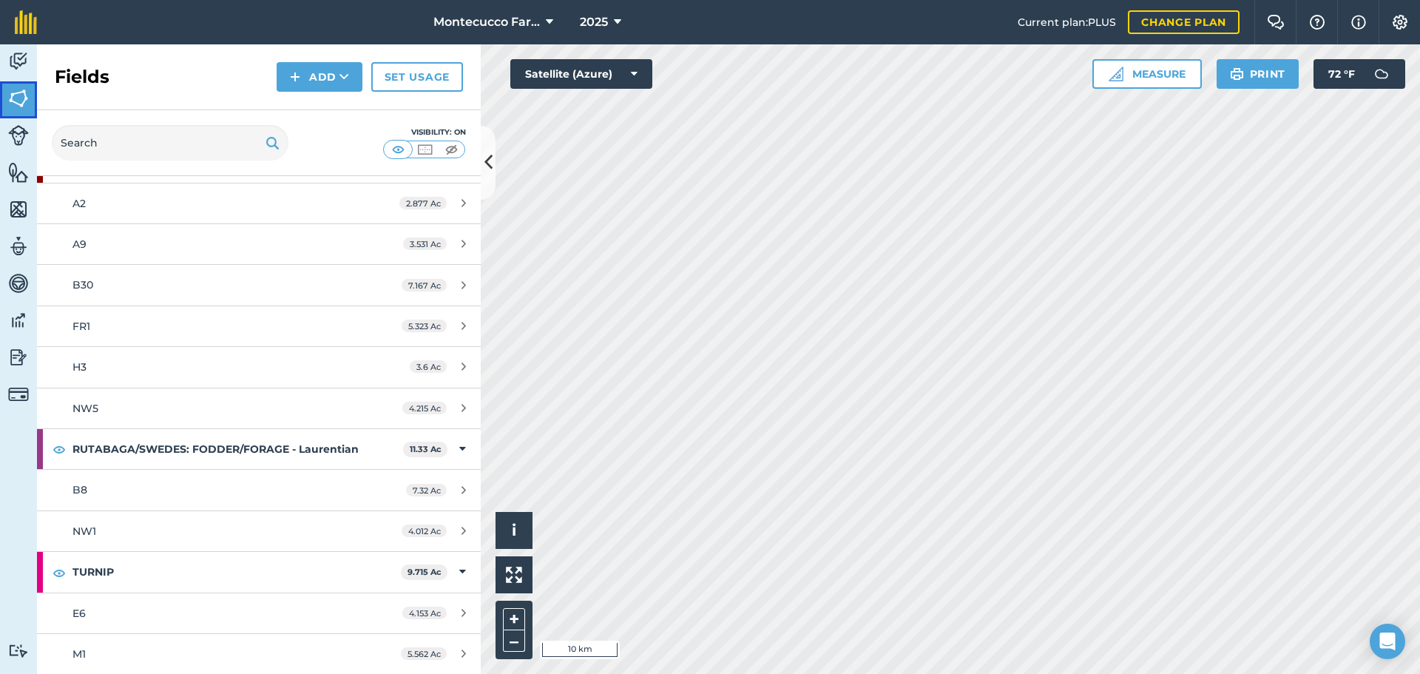
scroll to position [2024, 0]
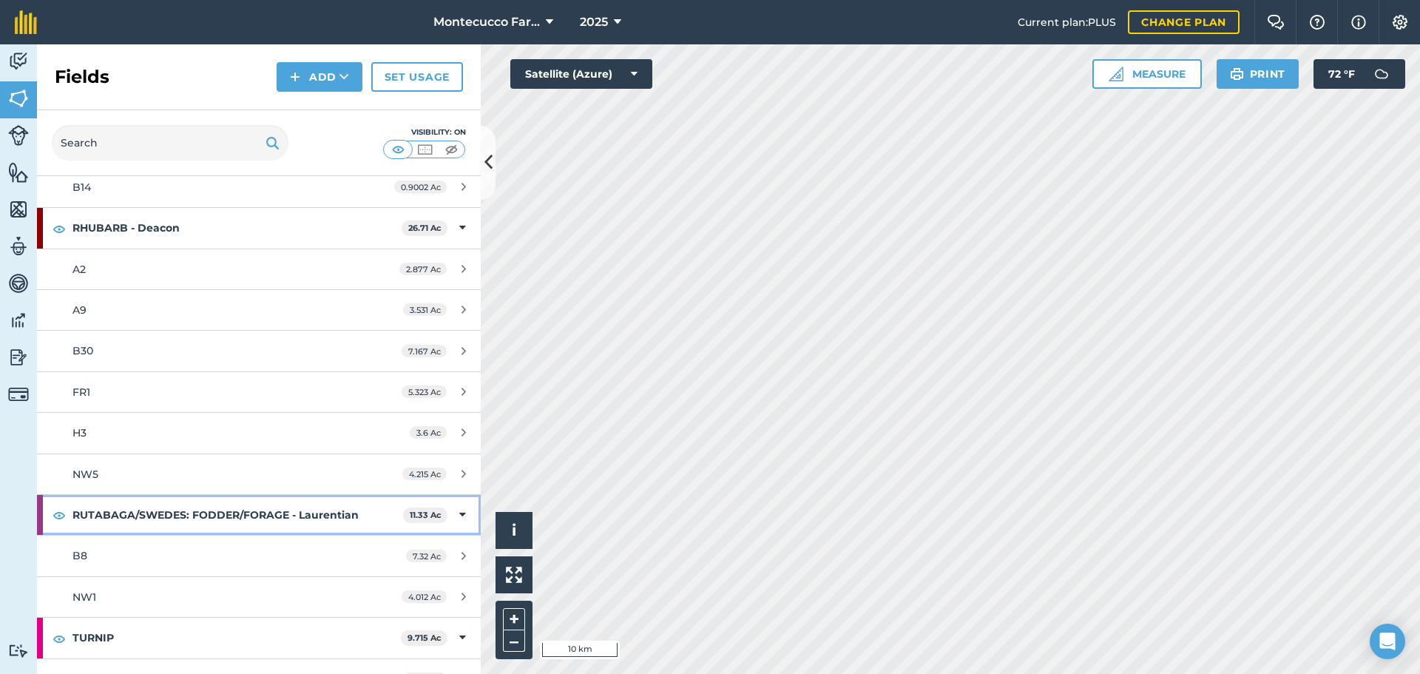
click at [138, 501] on strong "RUTABAGA/SWEDES: FODDER/FORAGE - Laurentian" at bounding box center [237, 515] width 331 height 40
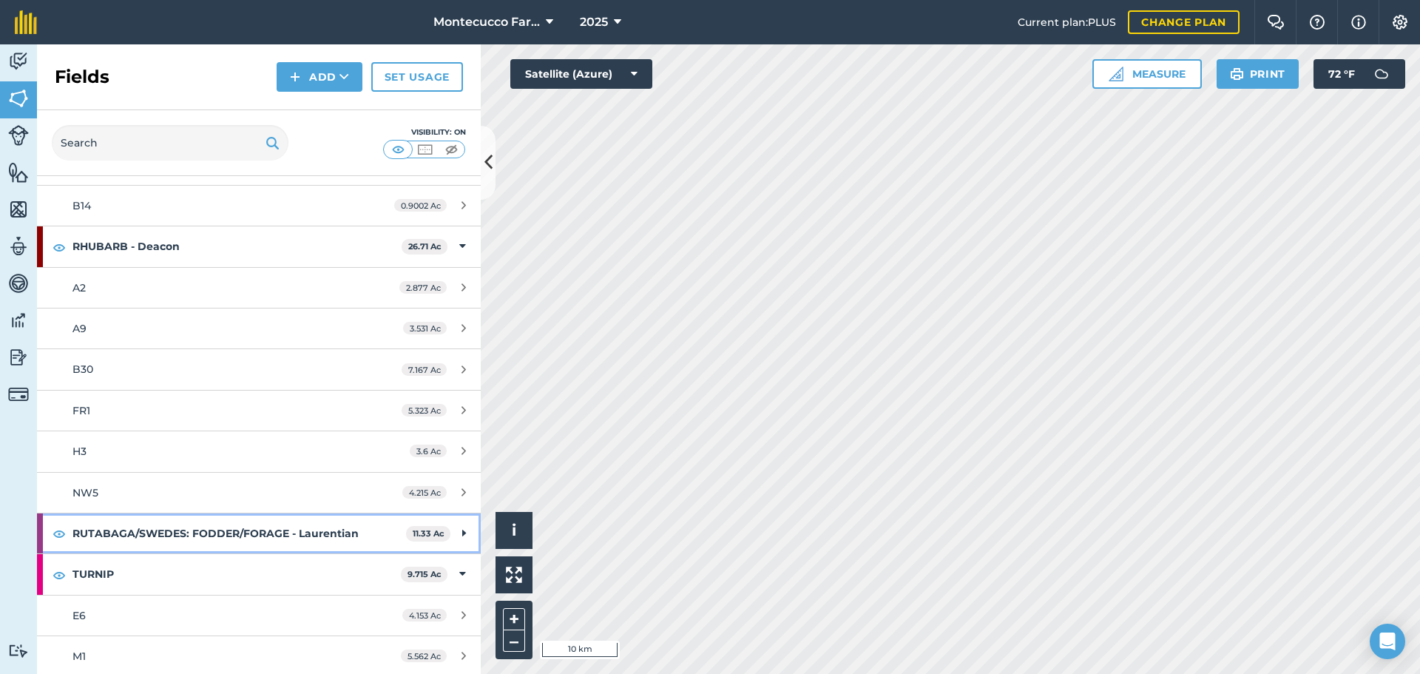
click at [131, 530] on strong "RUTABAGA/SWEDES: FODDER/FORAGE - Laurentian" at bounding box center [239, 533] width 334 height 40
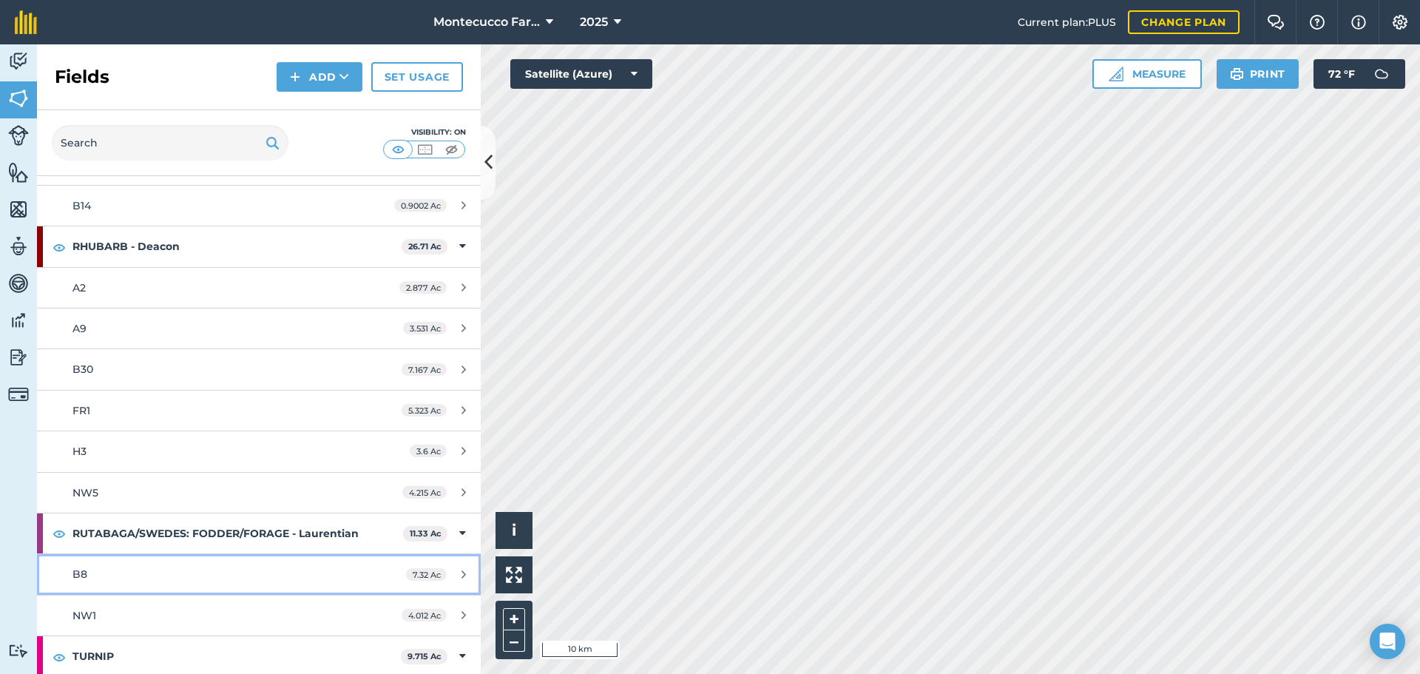
click at [102, 586] on link "B8 7.32 Ac" at bounding box center [259, 574] width 444 height 40
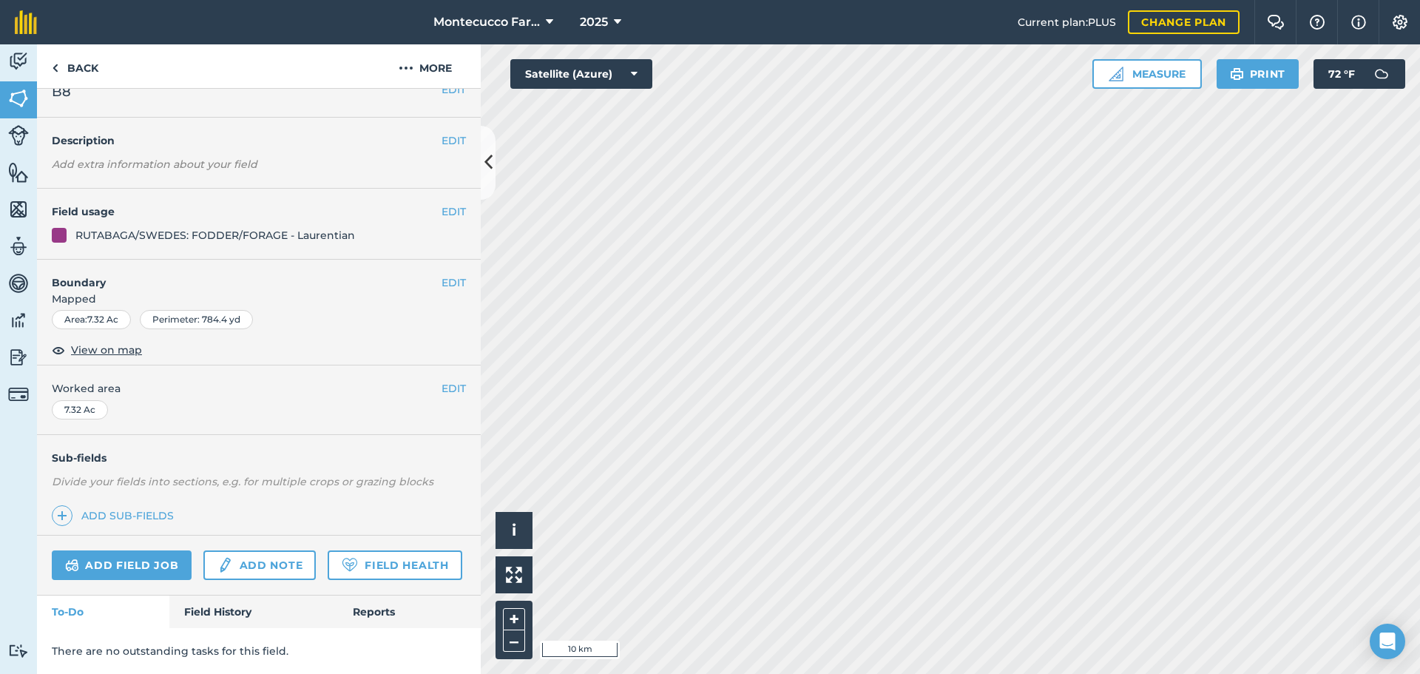
scroll to position [64, 0]
click at [231, 612] on link "Field History" at bounding box center [253, 611] width 168 height 33
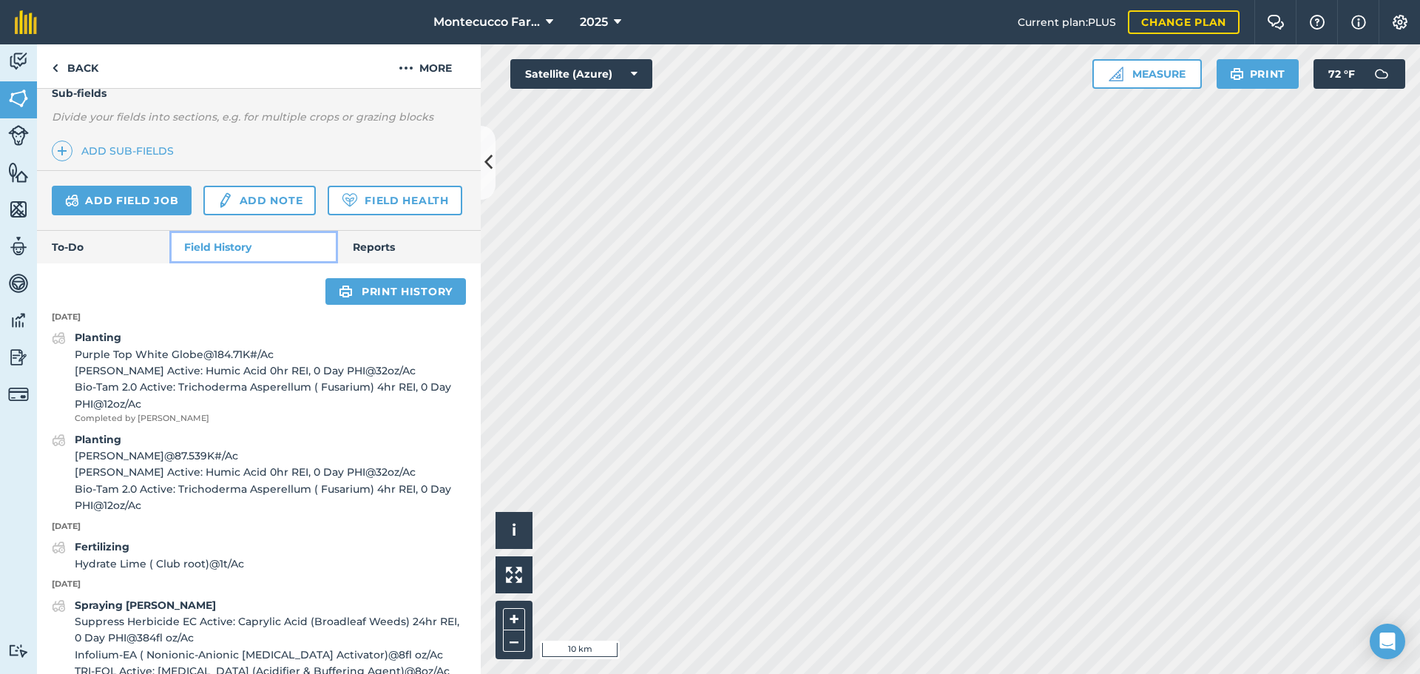
scroll to position [359, 0]
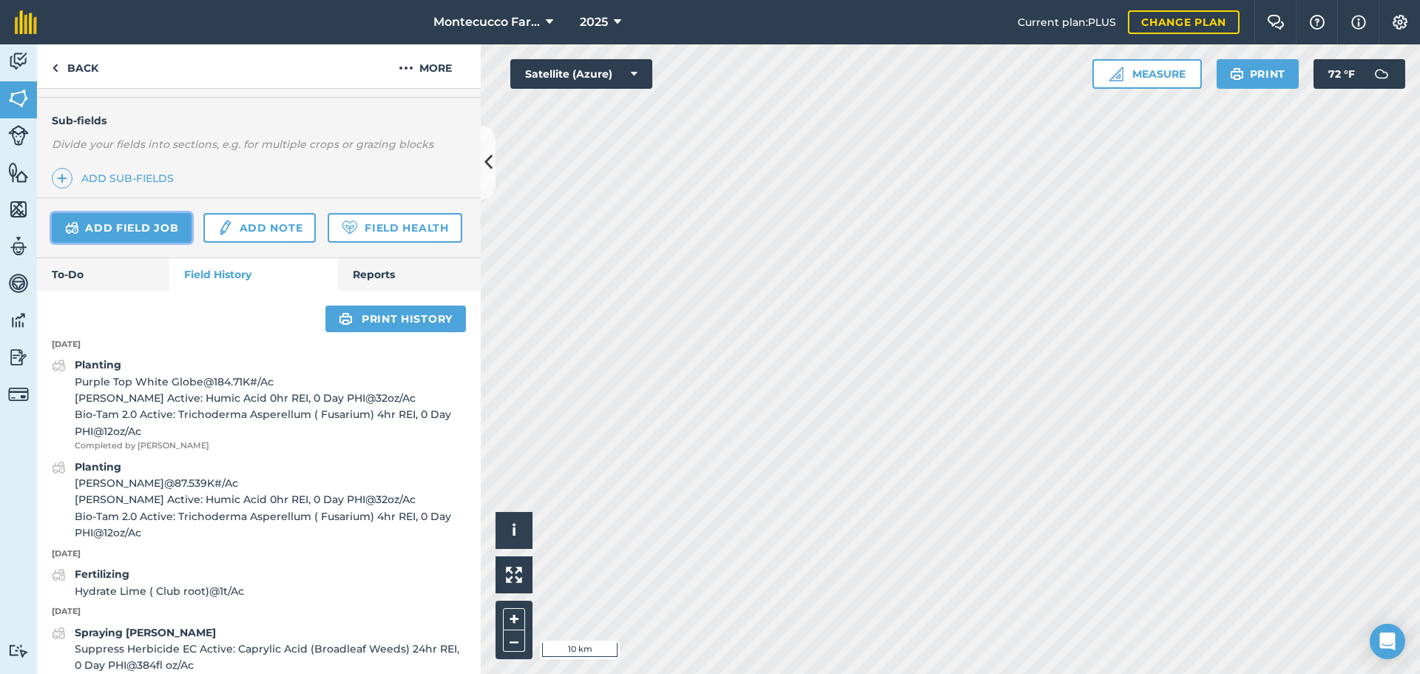
click at [123, 221] on link "Add field job" at bounding box center [122, 228] width 140 height 30
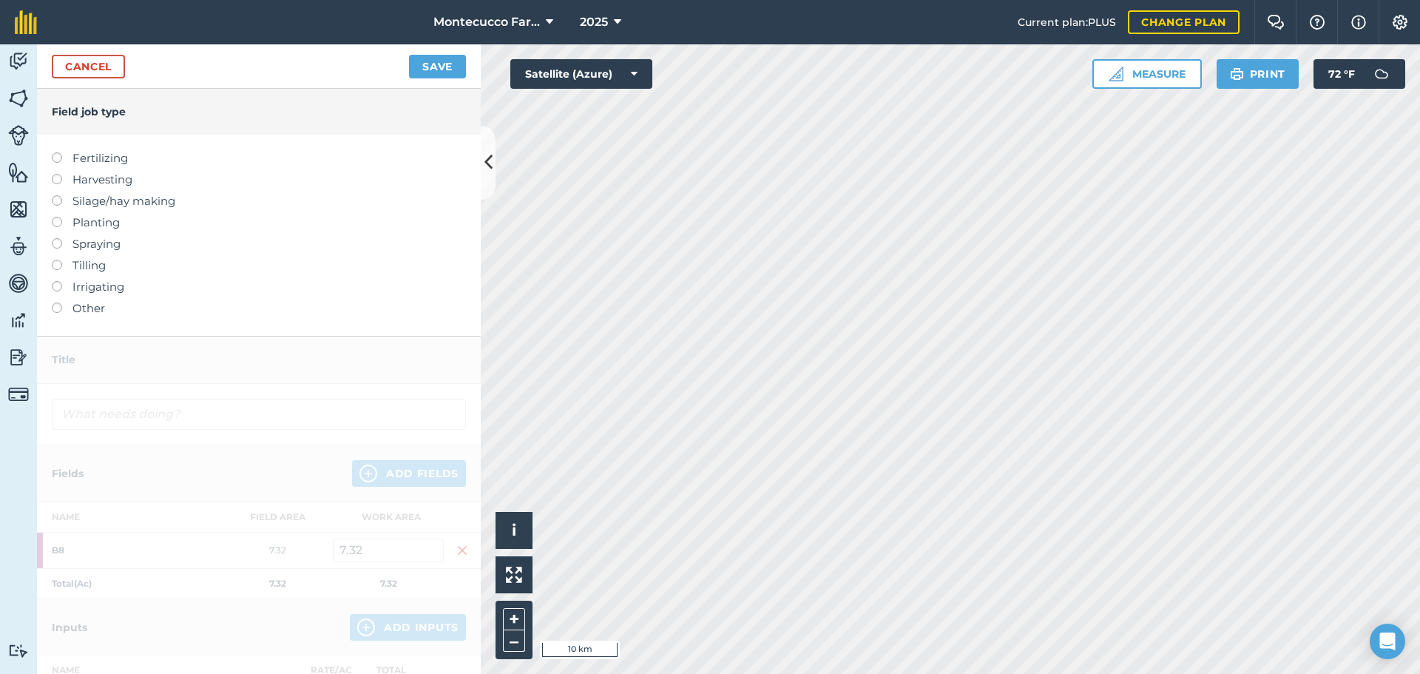
click at [58, 238] on label at bounding box center [62, 238] width 21 height 0
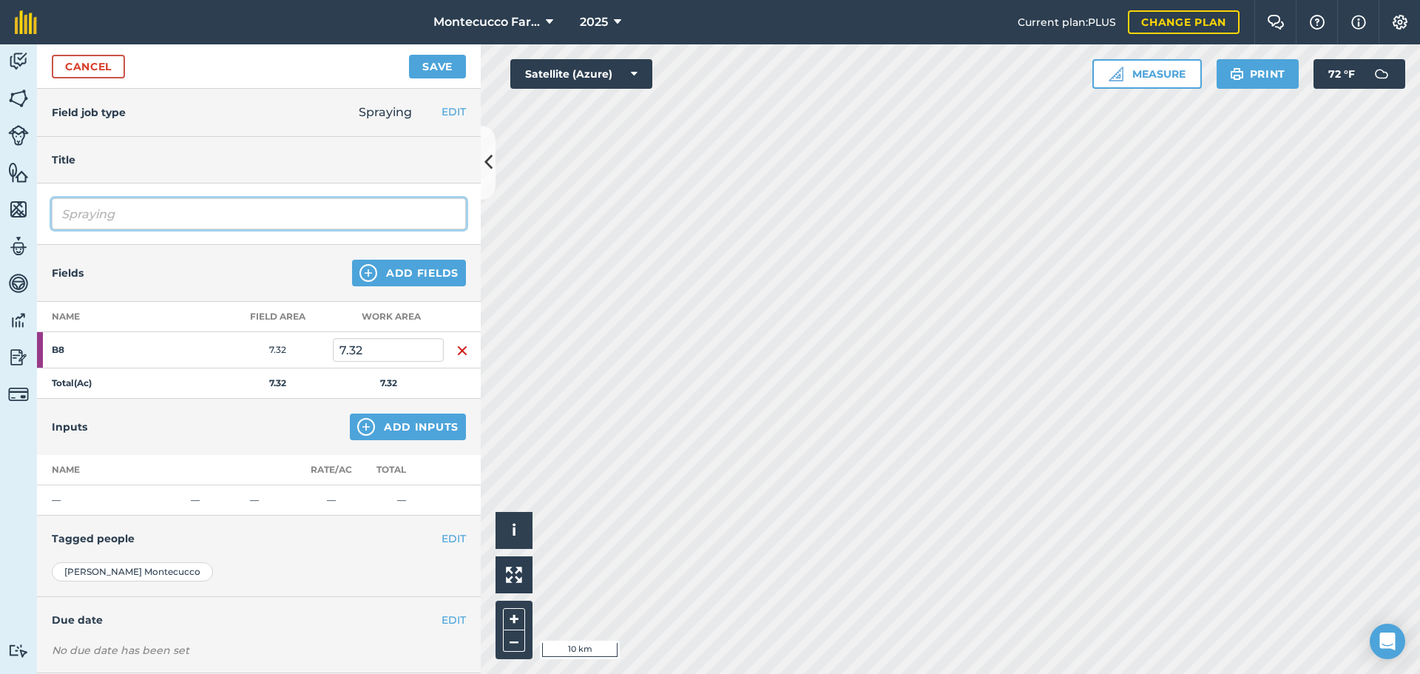
click at [180, 218] on input "Spraying" at bounding box center [259, 213] width 414 height 31
type input "Spraying [PERSON_NAME] Mesa"
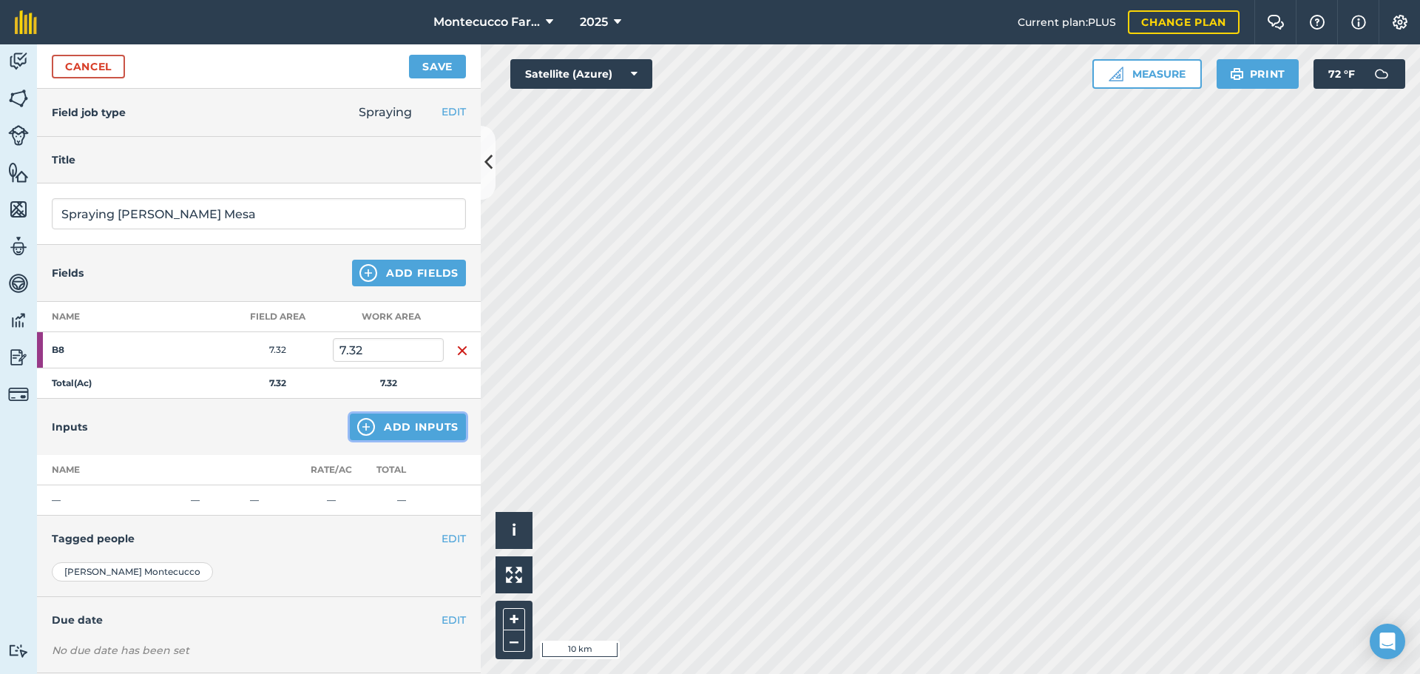
click at [383, 429] on button "Add Inputs" at bounding box center [408, 426] width 116 height 27
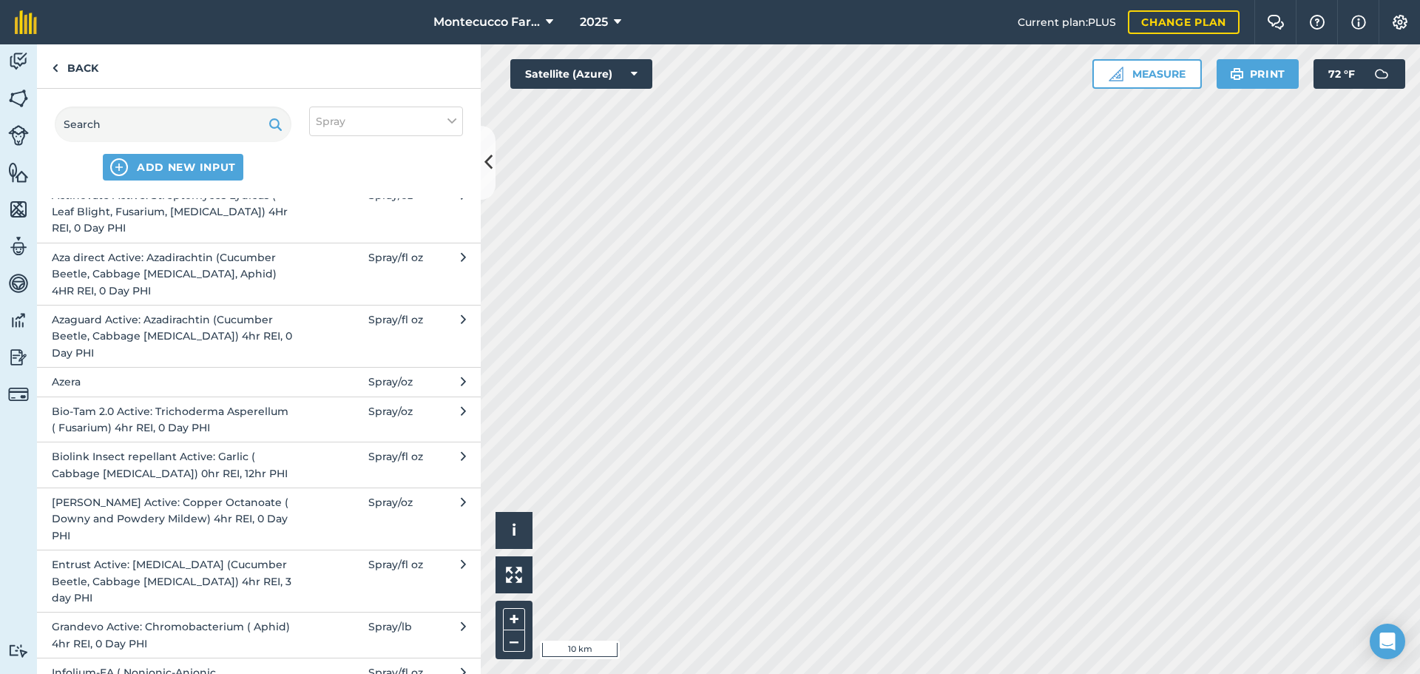
scroll to position [74, 0]
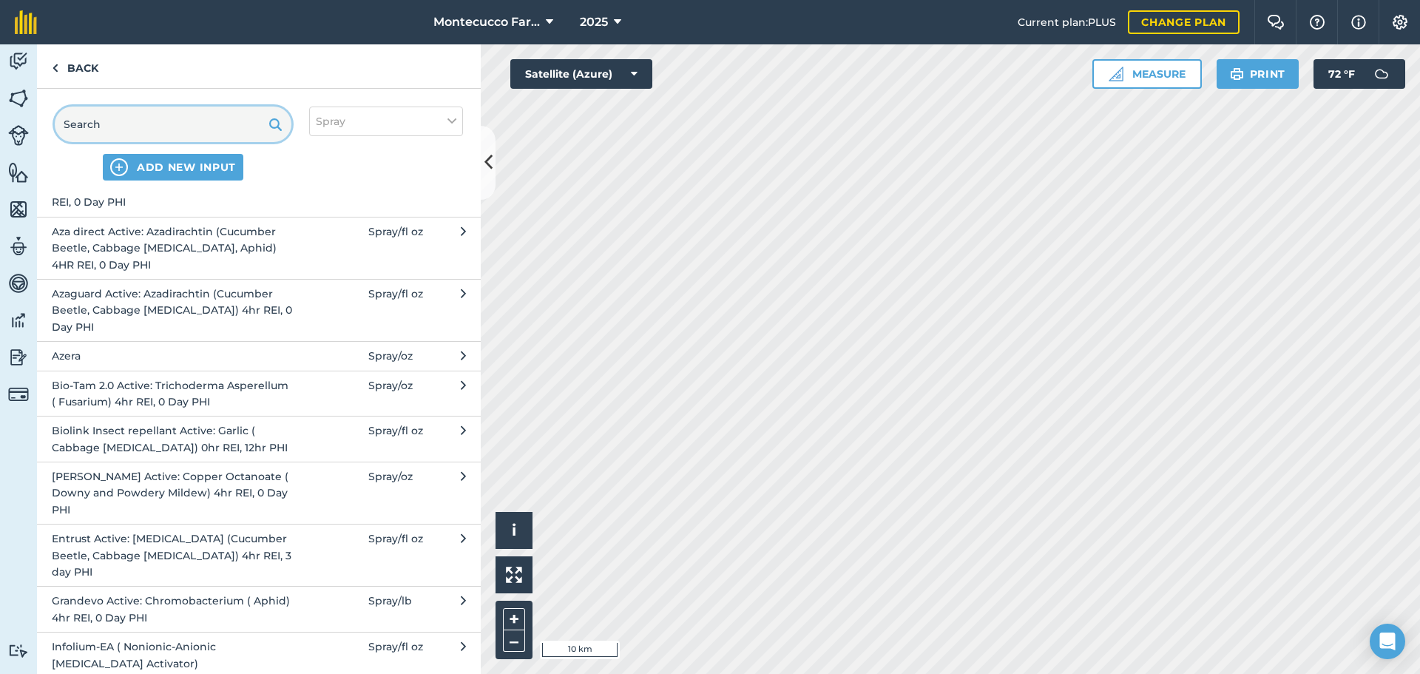
click at [132, 137] on input "text" at bounding box center [173, 123] width 237 height 35
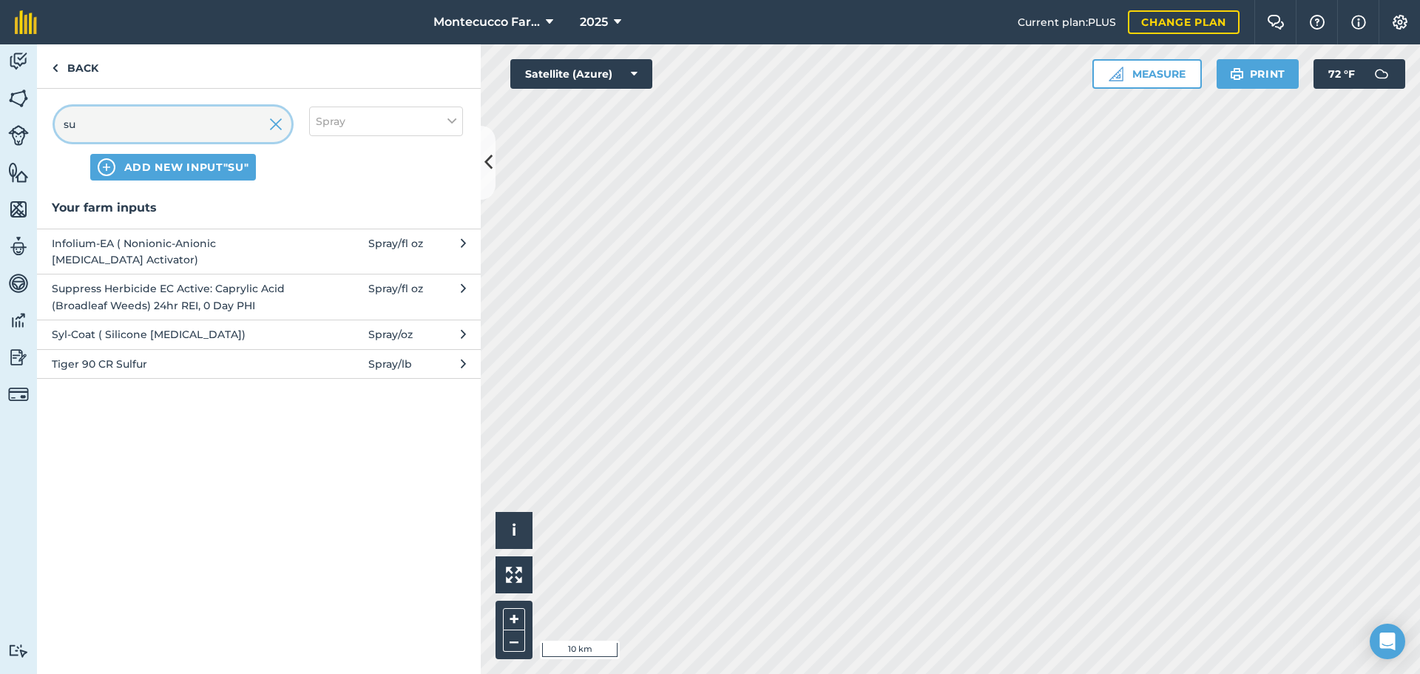
scroll to position [0, 0]
type input "su"
click at [102, 302] on span "Suppress Herbicide EC Active: Caprylic Acid (Broadleaf Weeds) 24hr REI, 0 Day P…" at bounding box center [173, 296] width 242 height 33
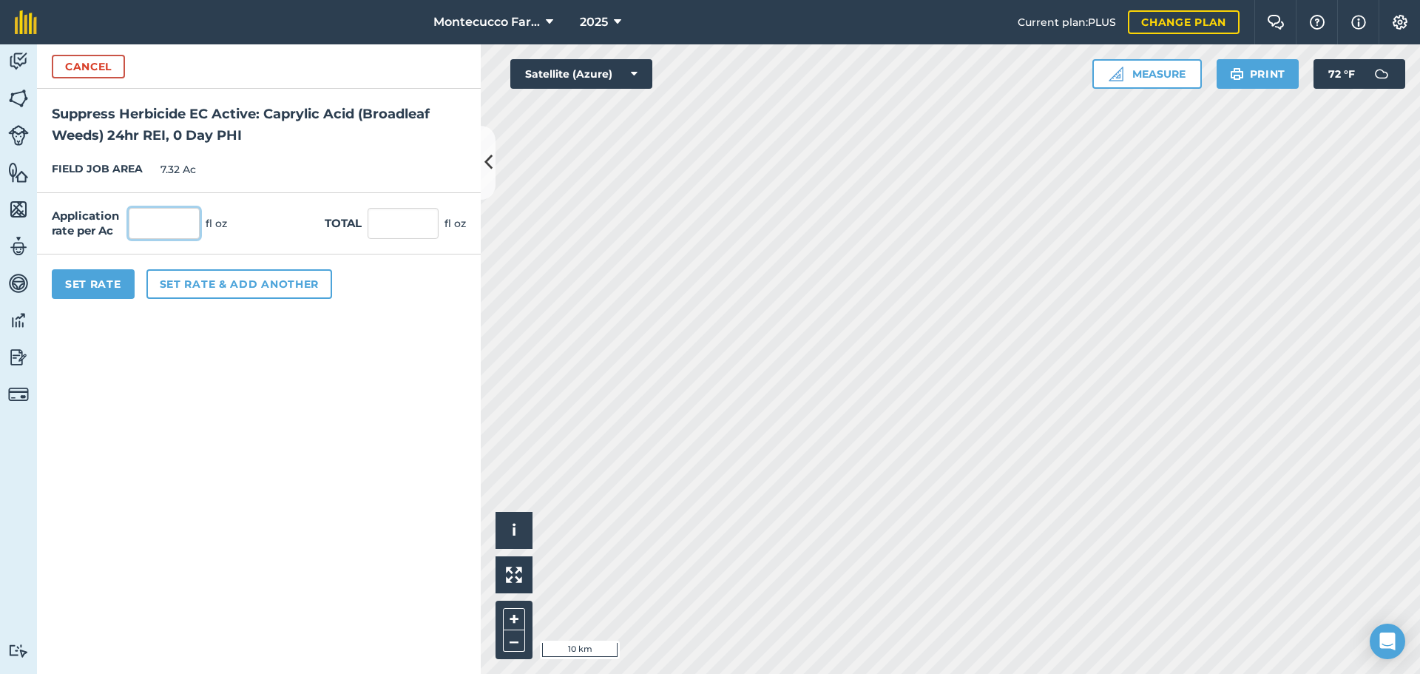
click at [154, 230] on input "text" at bounding box center [164, 223] width 71 height 31
type input "384"
type input "2,810.88"
click at [226, 295] on button "Set rate & add another" at bounding box center [239, 284] width 186 height 30
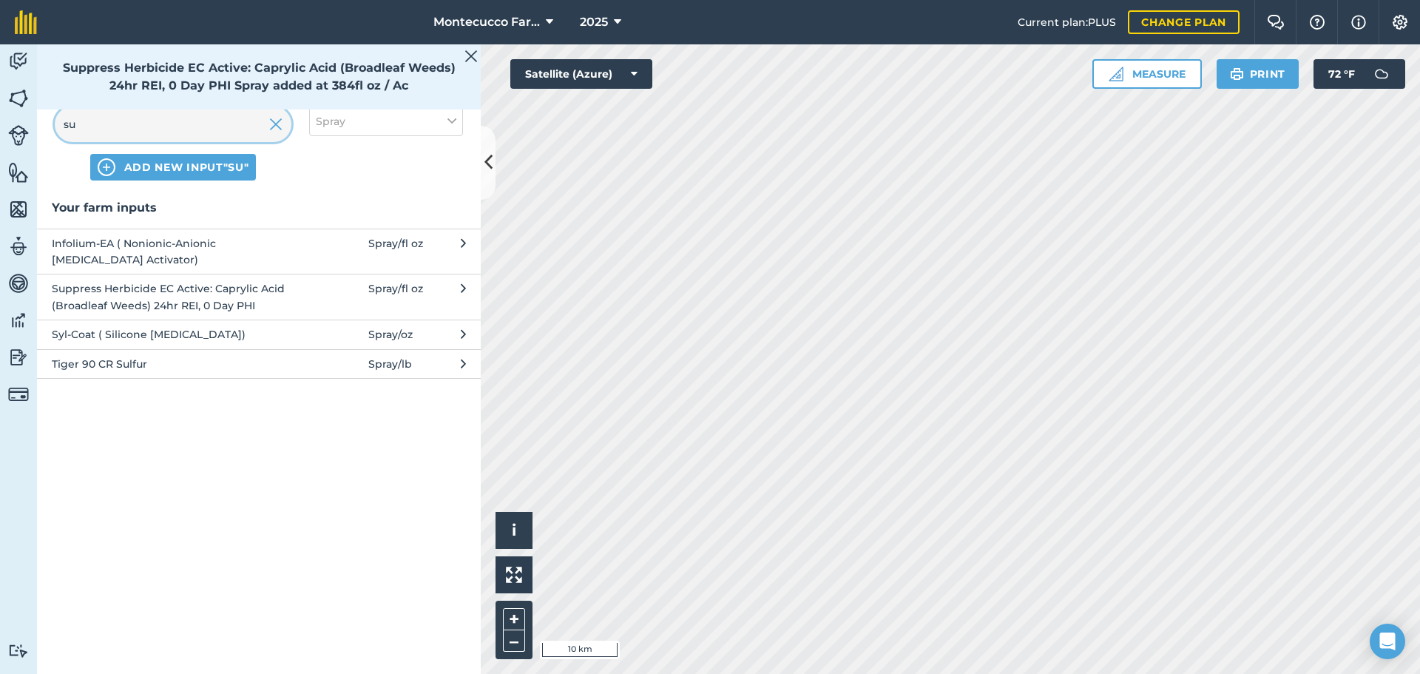
click at [169, 121] on input "su" at bounding box center [173, 123] width 237 height 35
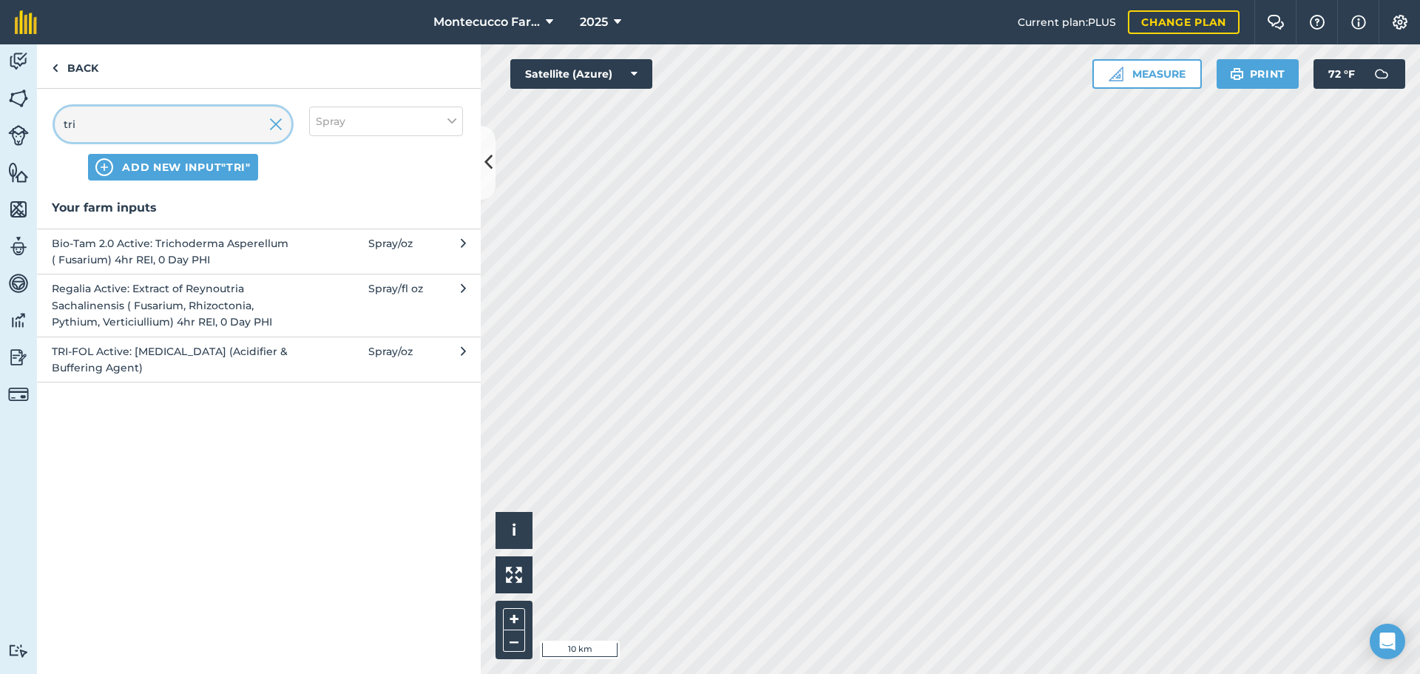
type input "tri"
click at [96, 348] on span "TRI-FOL Active: [MEDICAL_DATA] (Acidifier & Buffering Agent)" at bounding box center [173, 359] width 242 height 33
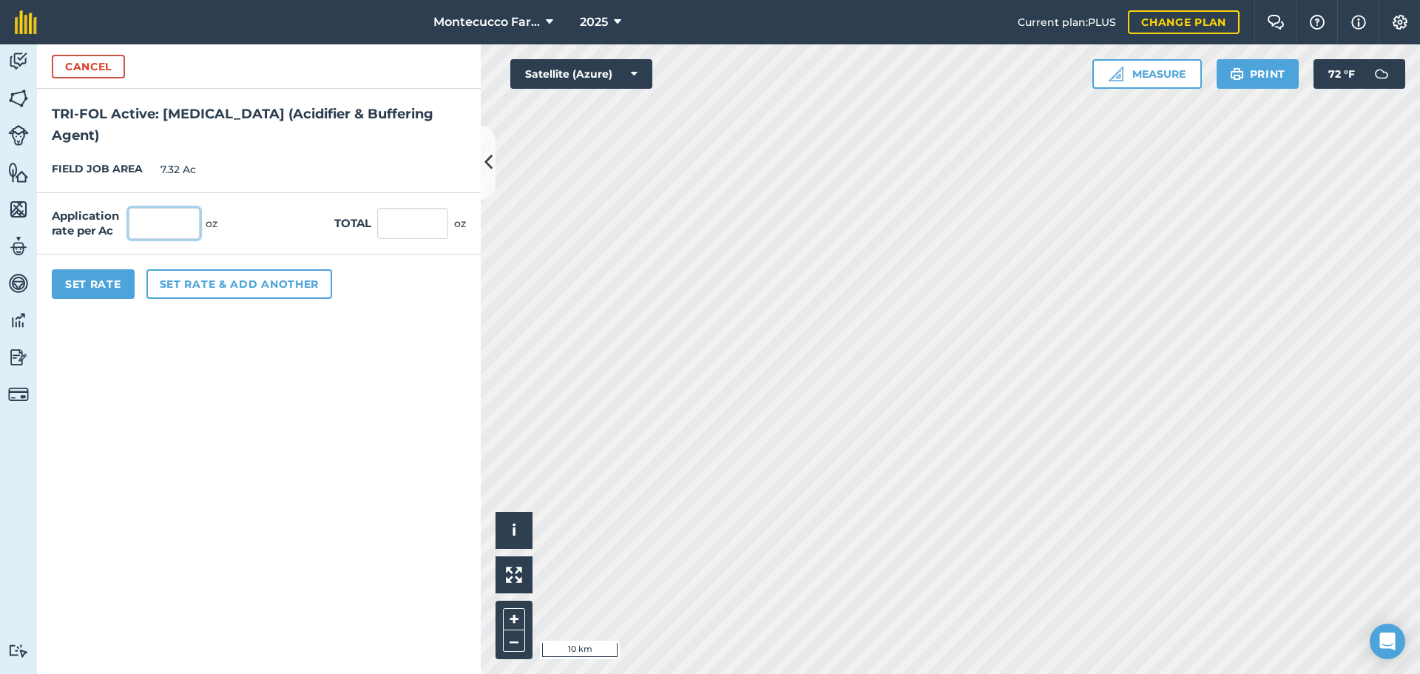
click at [165, 231] on input "text" at bounding box center [164, 223] width 71 height 31
type input "8"
type input "58.56"
click at [174, 274] on button "Set rate & add another" at bounding box center [239, 284] width 186 height 30
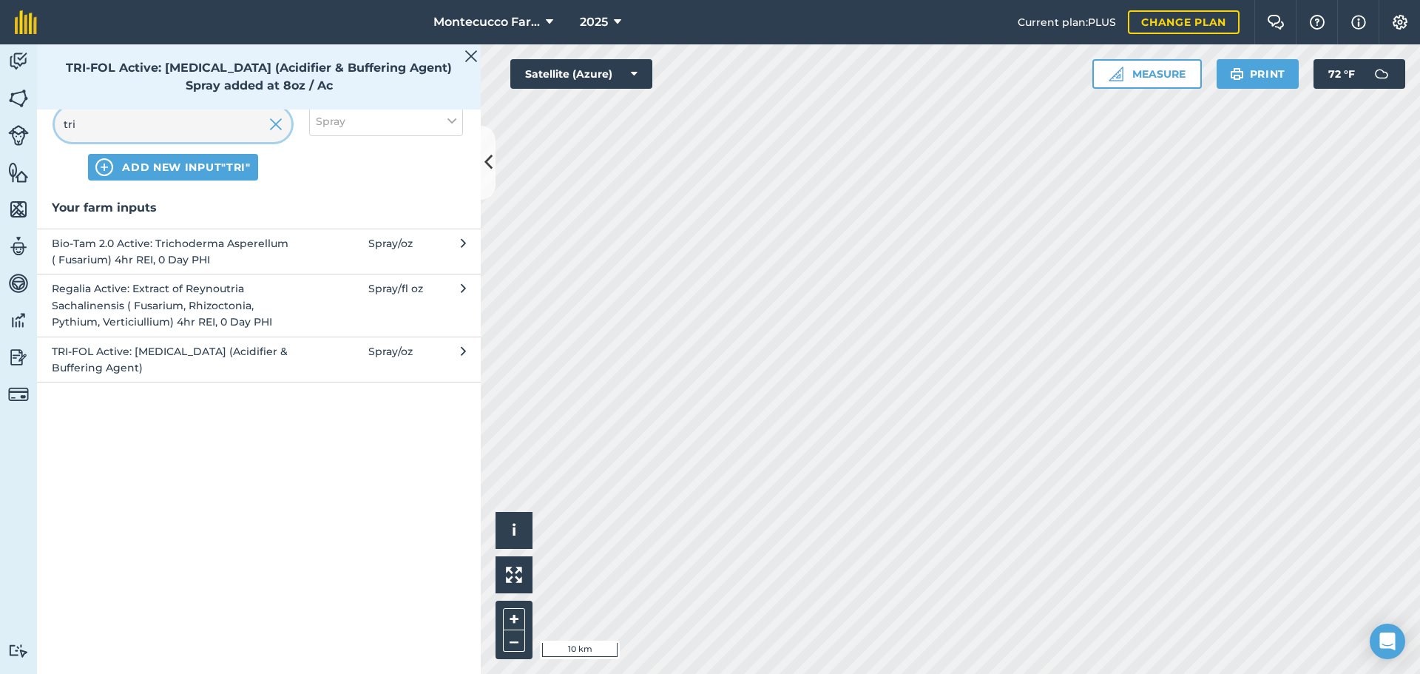
click at [138, 121] on input "tri" at bounding box center [173, 123] width 237 height 35
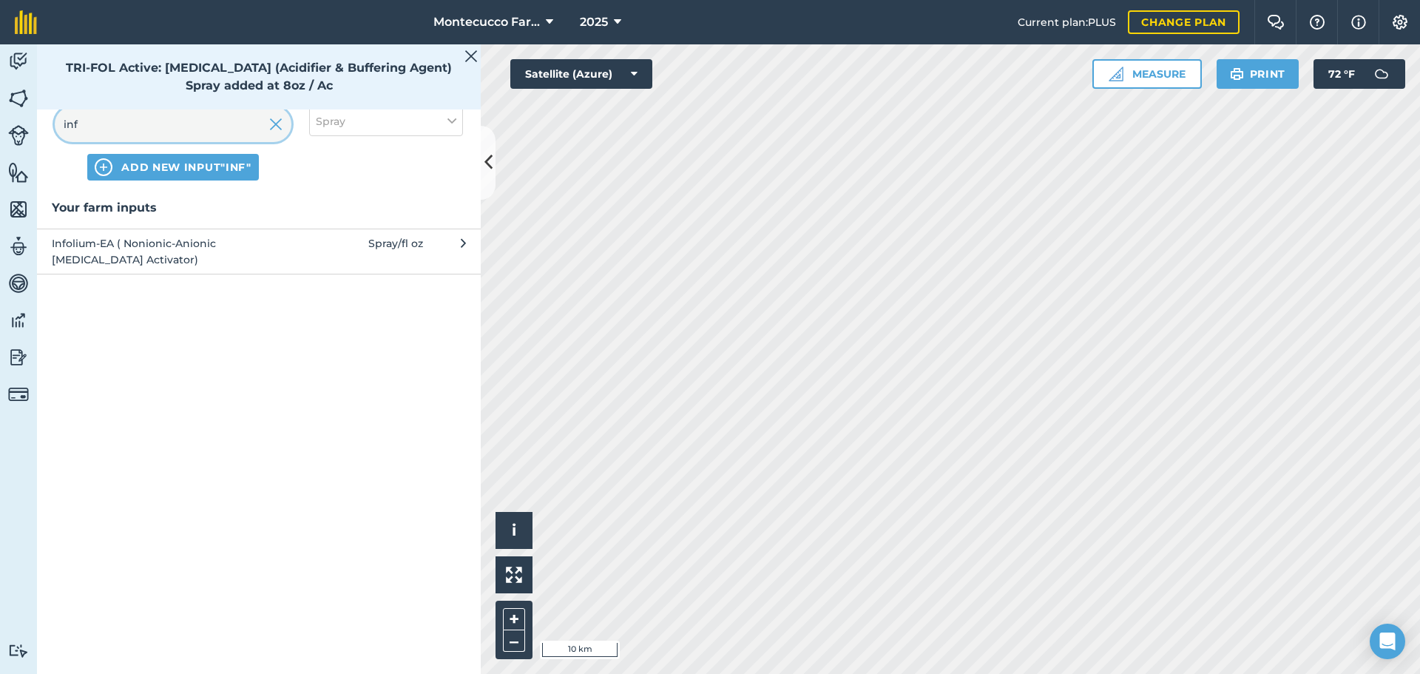
click at [142, 194] on div "inf ADD NEW INPUT "inf" Spray" at bounding box center [259, 143] width 444 height 109
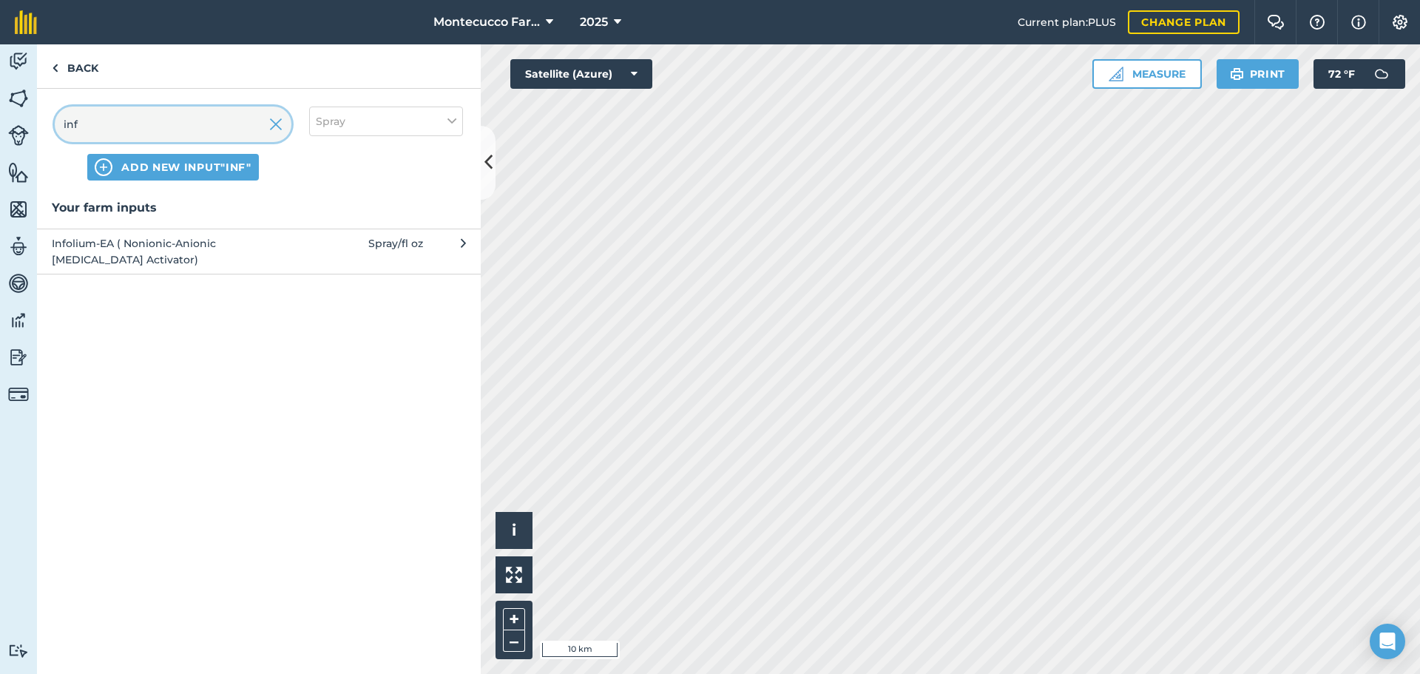
type input "inf"
click at [138, 245] on span "Infolium-EA ( Nonionic-Anionic [MEDICAL_DATA] Activator)" at bounding box center [173, 251] width 242 height 33
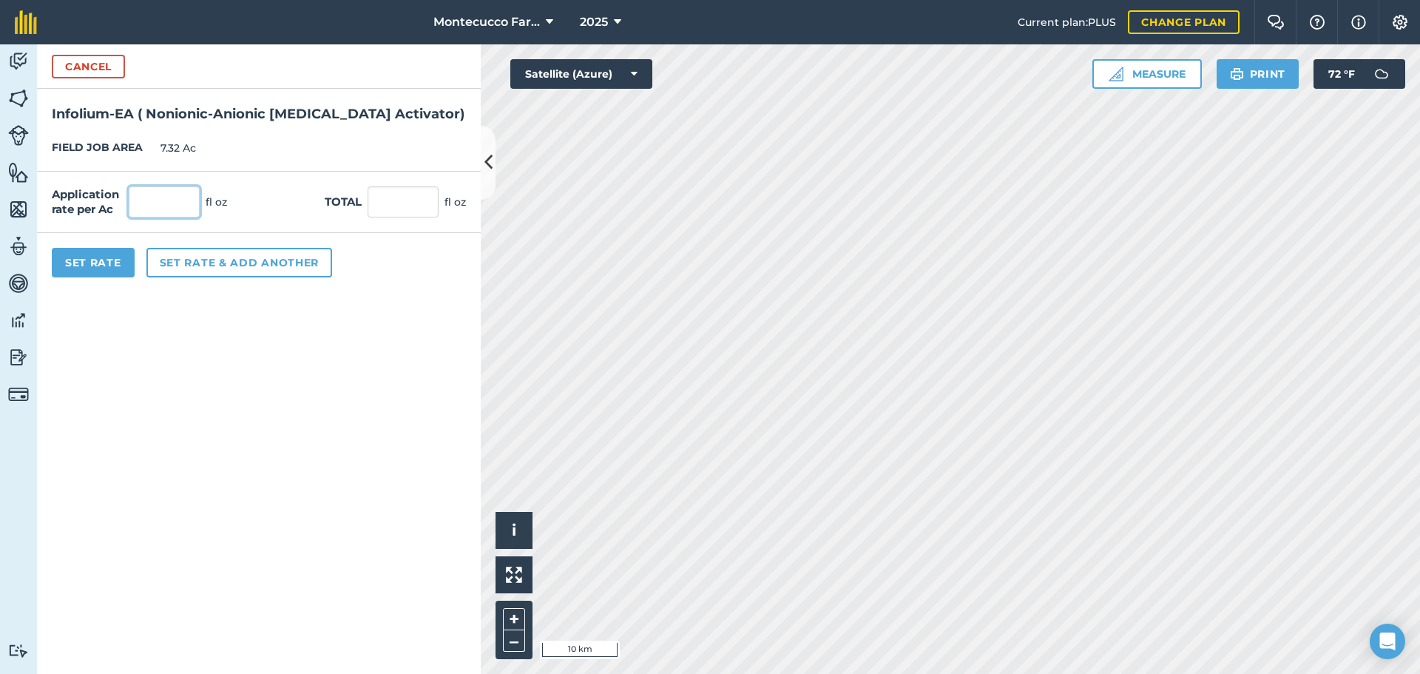
click at [150, 208] on input "text" at bounding box center [164, 201] width 71 height 31
type input "8"
type input "58.56"
click at [109, 258] on button "Set Rate" at bounding box center [93, 263] width 83 height 30
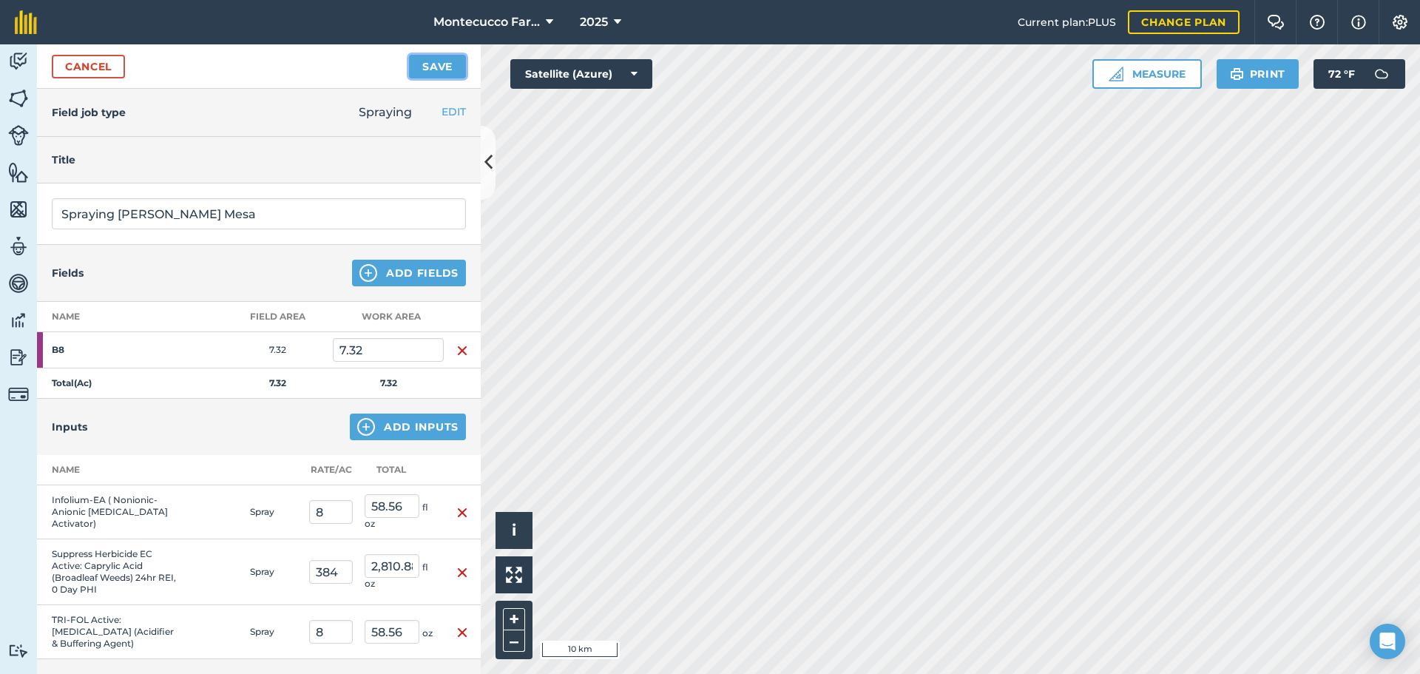
click at [436, 69] on button "Save" at bounding box center [437, 67] width 57 height 24
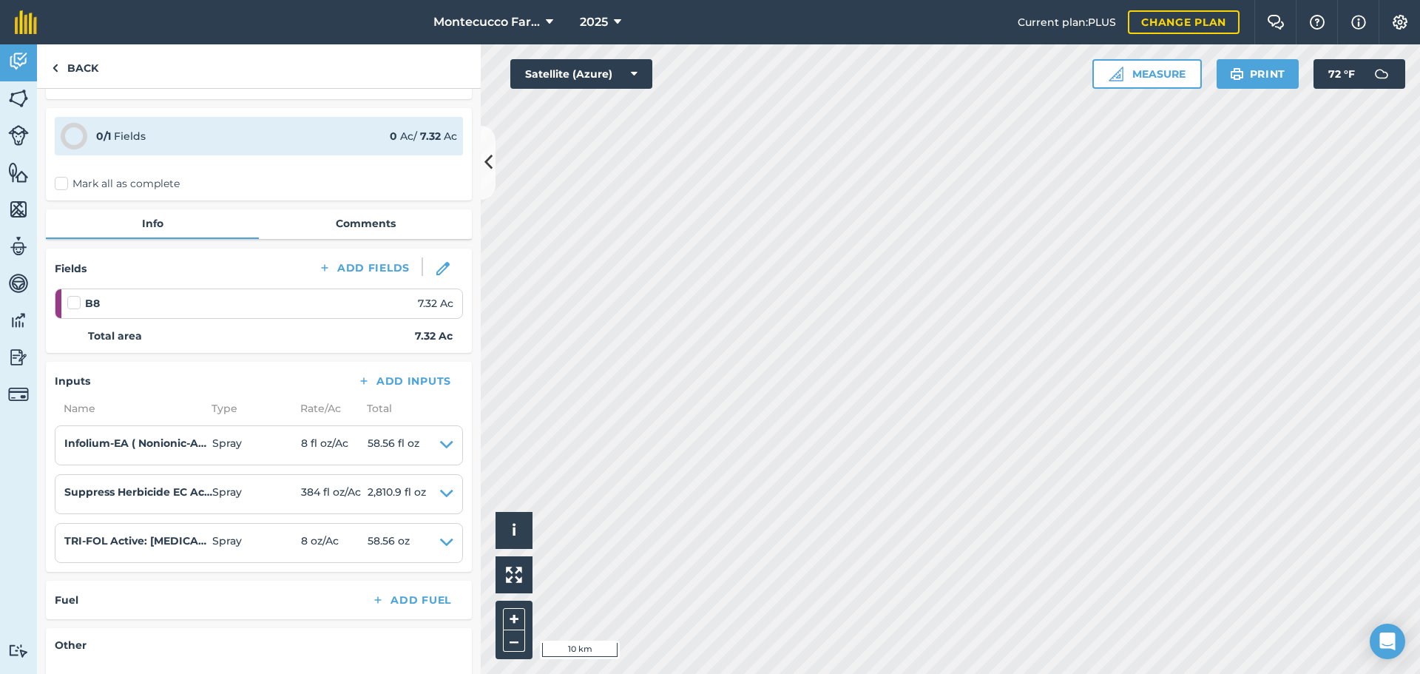
scroll to position [74, 0]
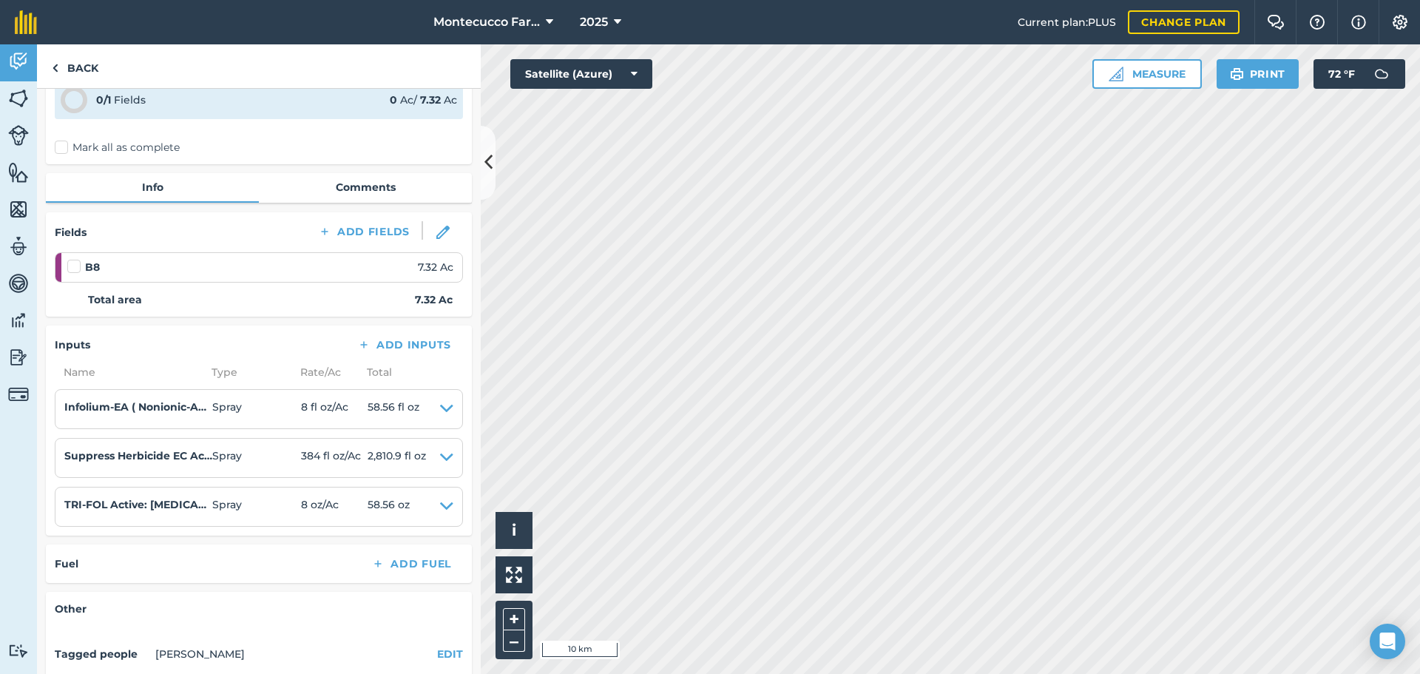
click at [60, 145] on label "Mark all as complete" at bounding box center [117, 148] width 125 height 16
click at [60, 214] on input "Mark all as complete" at bounding box center [60, 219] width 10 height 10
checkbox input "false"
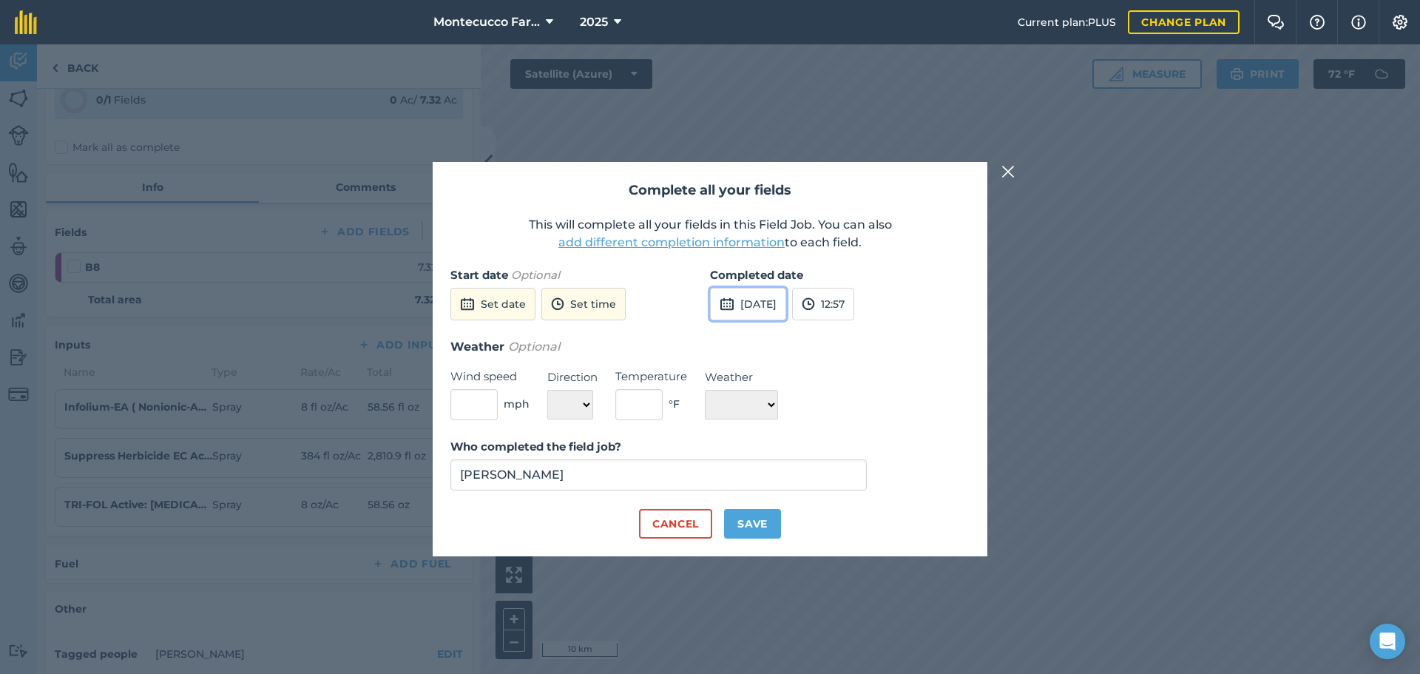
click at [786, 312] on button "[DATE]" at bounding box center [748, 304] width 76 height 33
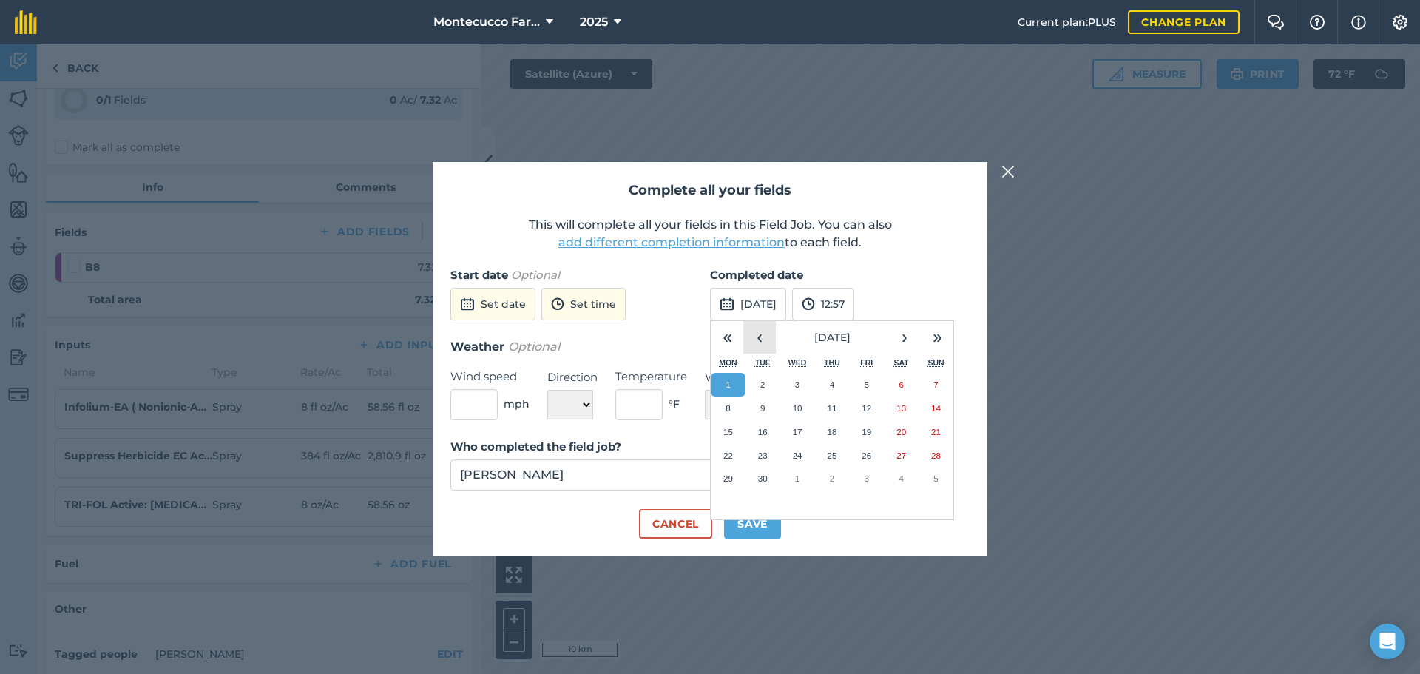
click at [761, 344] on button "‹" at bounding box center [759, 337] width 33 height 33
click at [723, 408] on button "4" at bounding box center [728, 408] width 35 height 24
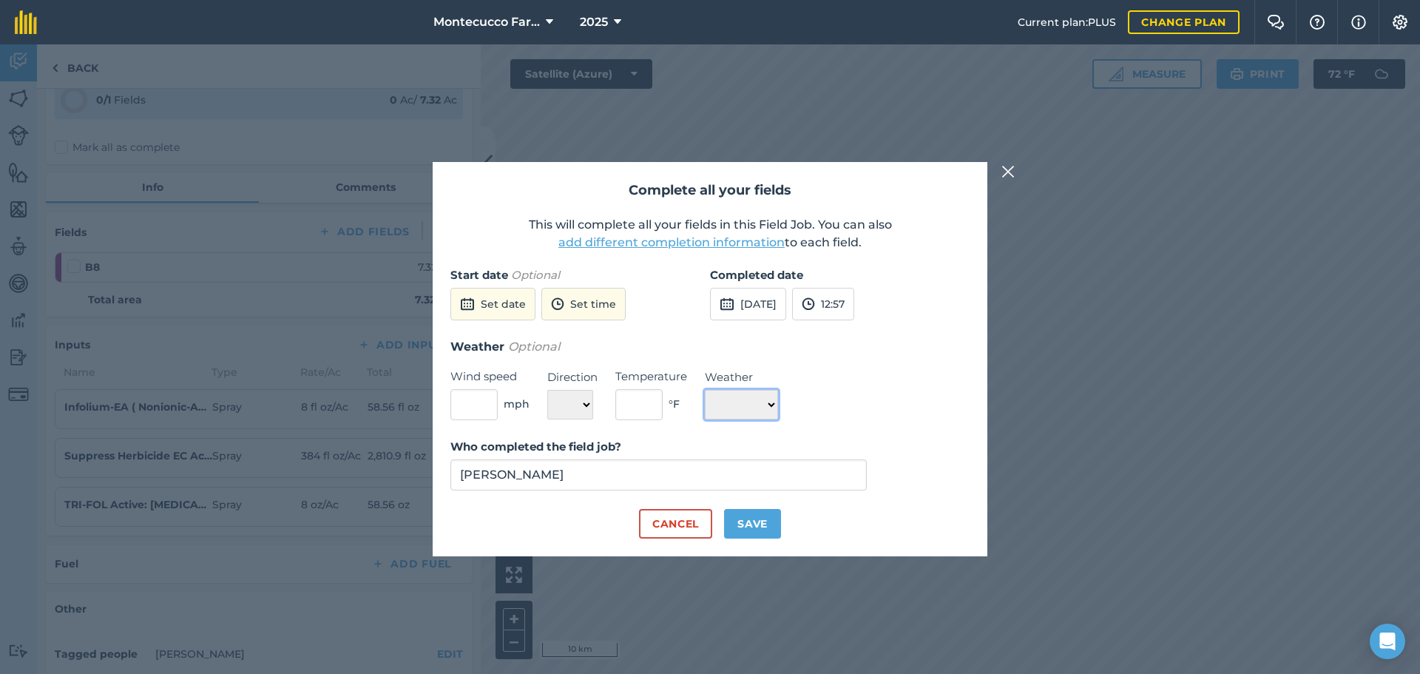
click at [778, 400] on select "☀️ Sunny 🌧 Rainy ⛅️ Cloudy 🌨 Snow ❄️ Icy" at bounding box center [741, 405] width 73 height 30
select select "Sunny"
click at [705, 390] on select "☀️ Sunny 🌧 Rainy ⛅️ Cloudy 🌨 Snow ❄️ Icy" at bounding box center [741, 405] width 73 height 30
click at [761, 476] on input "[PERSON_NAME]" at bounding box center [658, 474] width 416 height 31
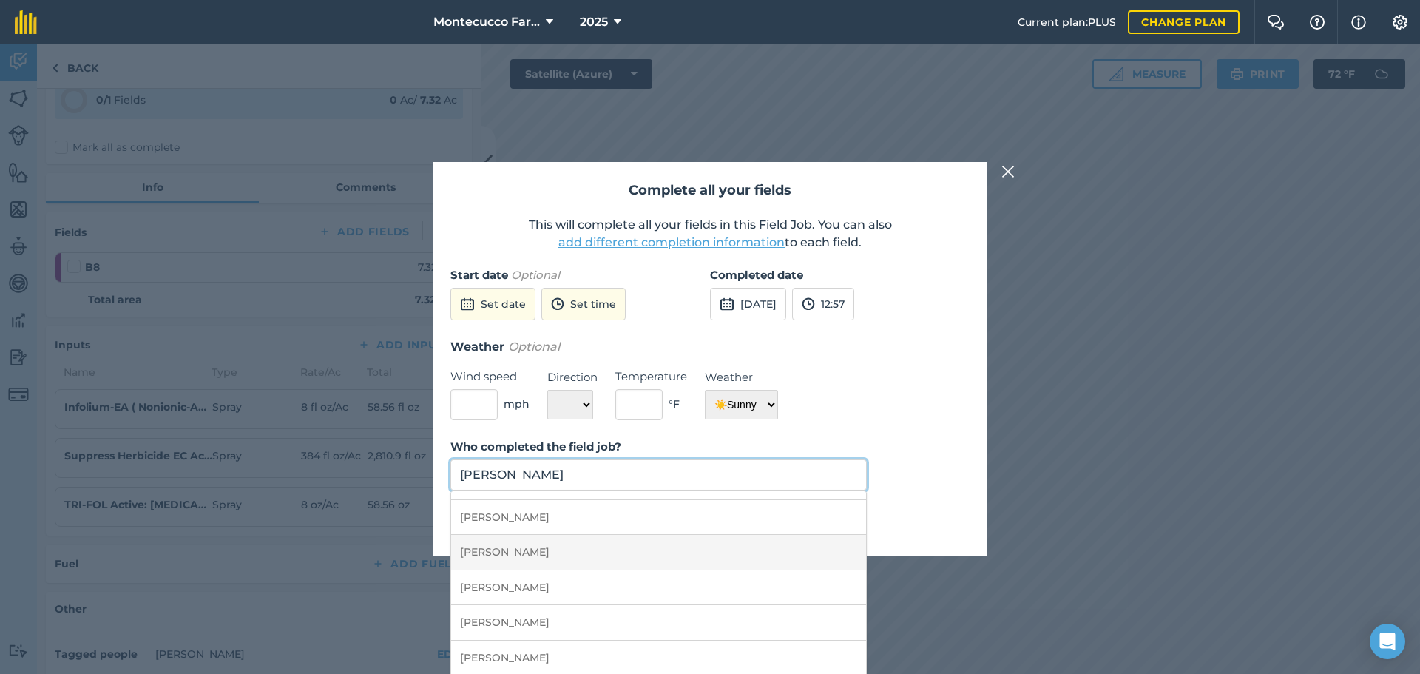
scroll to position [33, 0]
click at [862, 436] on form "Start date Optional Set date Set time Completed date [DATE] 12:57 Weather Optio…" at bounding box center [709, 402] width 519 height 272
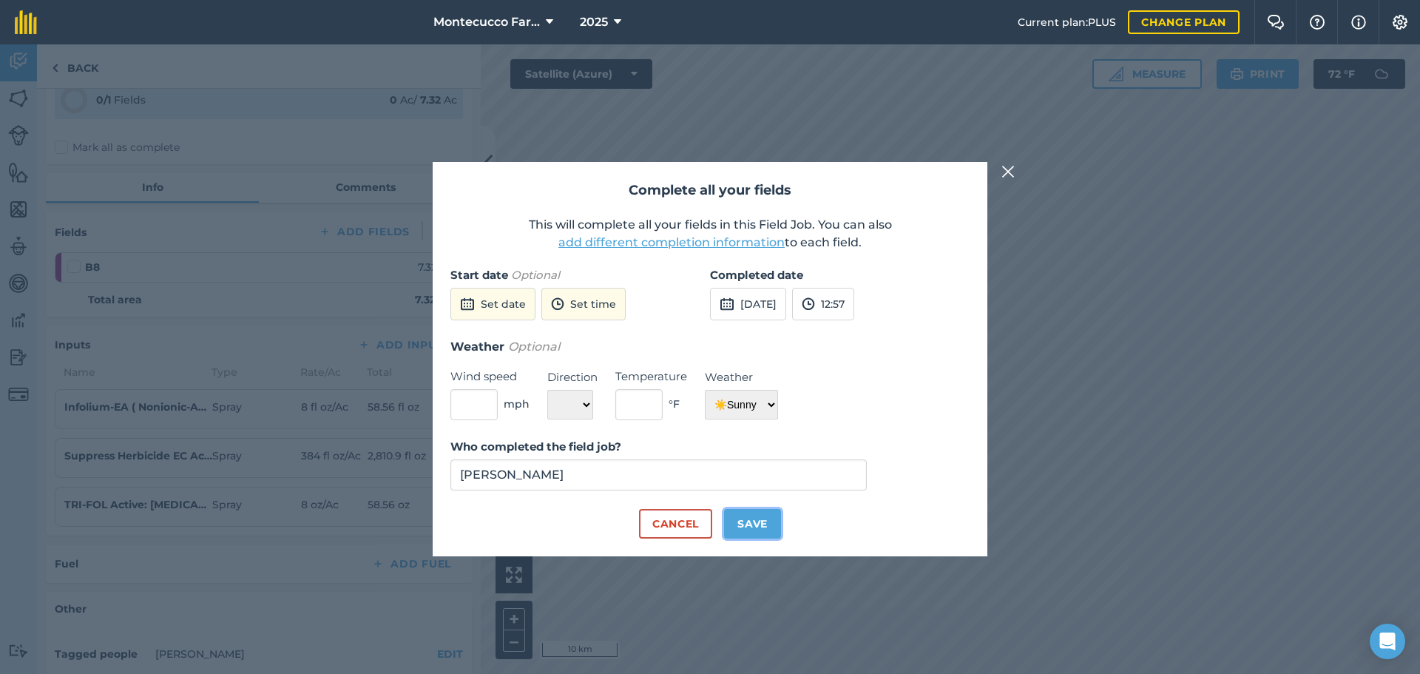
click at [762, 525] on button "Save" at bounding box center [752, 524] width 57 height 30
checkbox input "true"
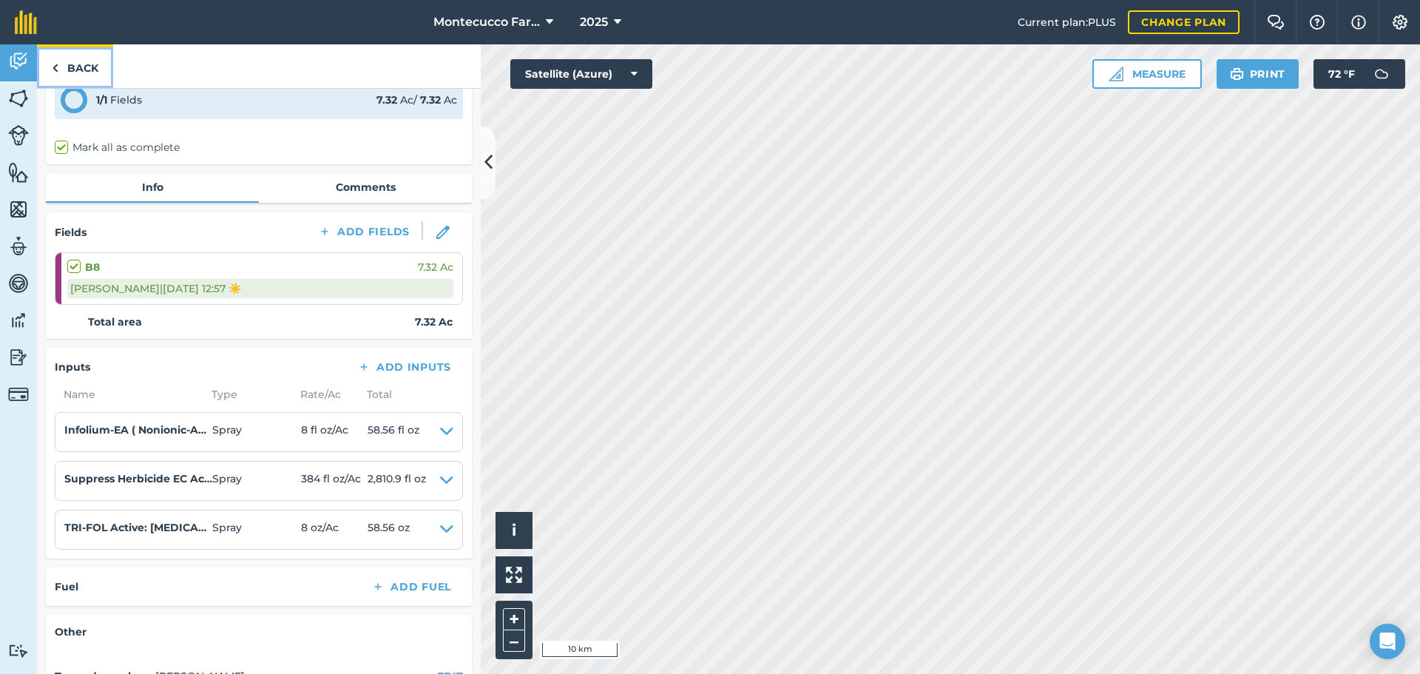
click at [67, 67] on link "Back" at bounding box center [75, 66] width 76 height 44
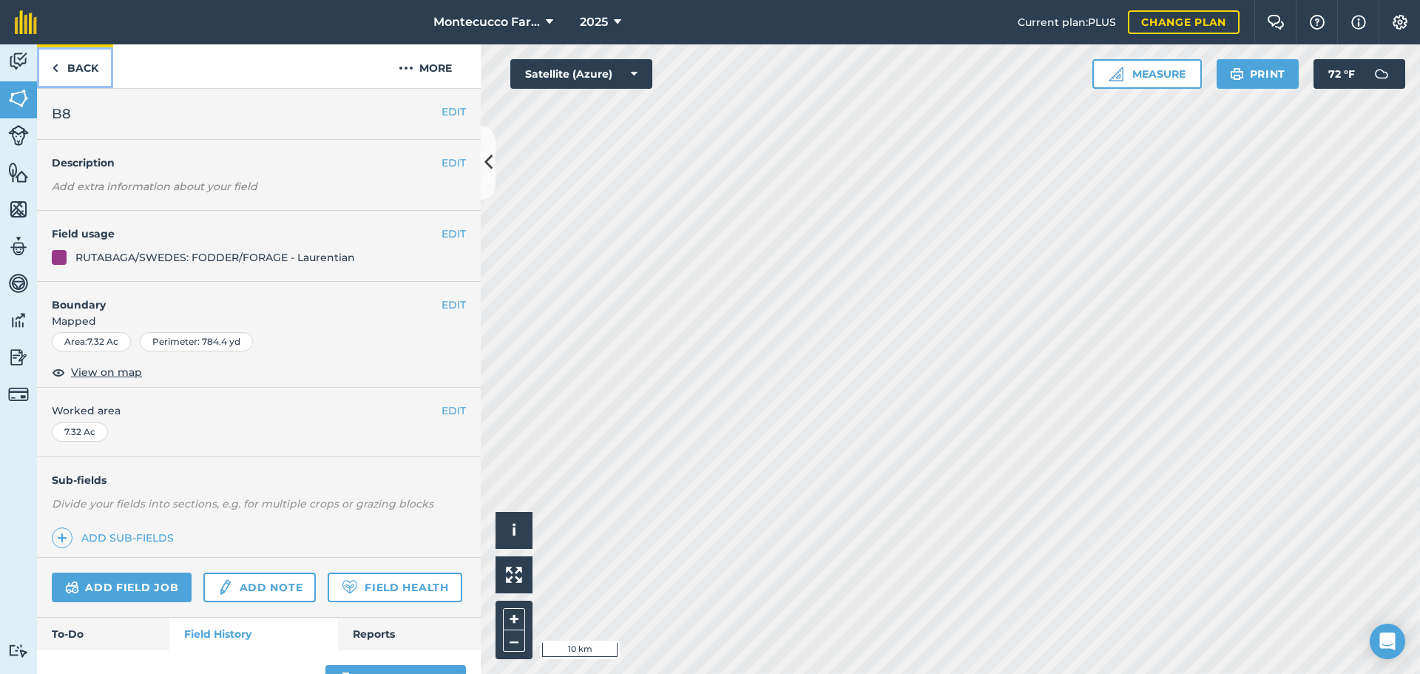
click at [81, 73] on link "Back" at bounding box center [75, 66] width 76 height 44
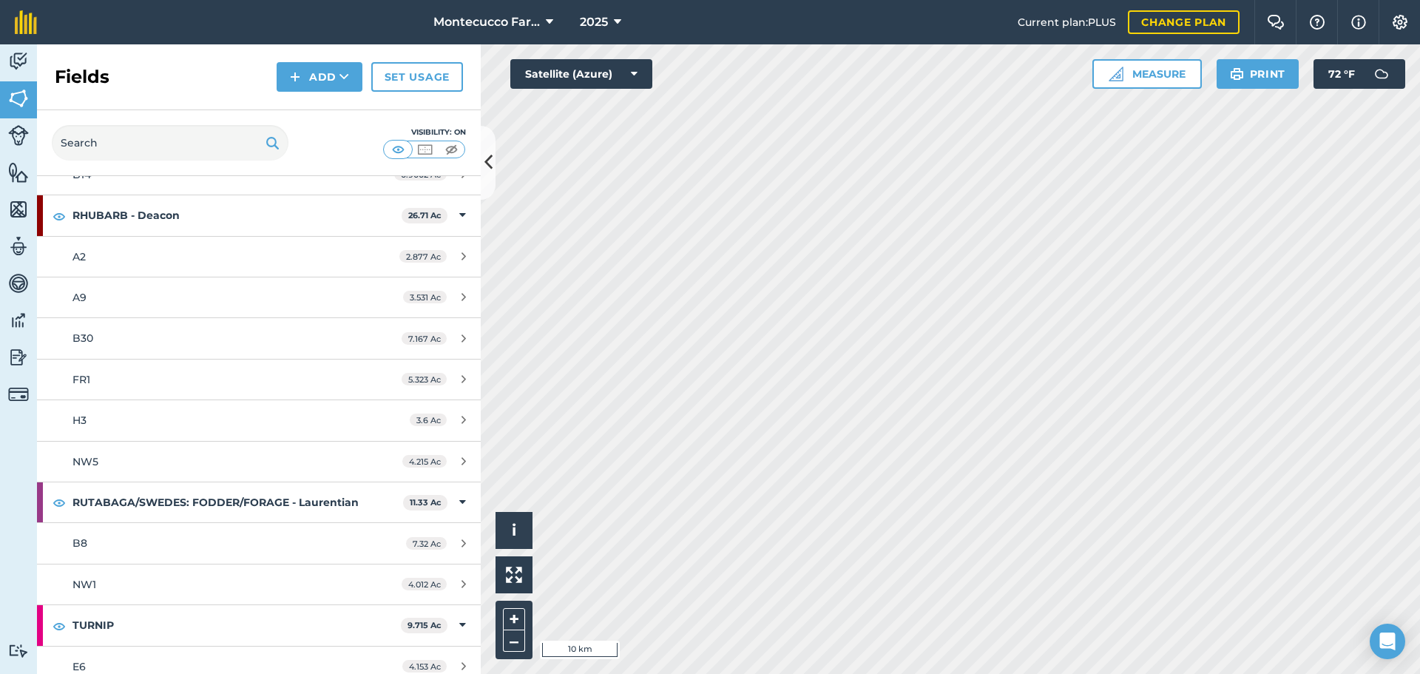
scroll to position [2108, 0]
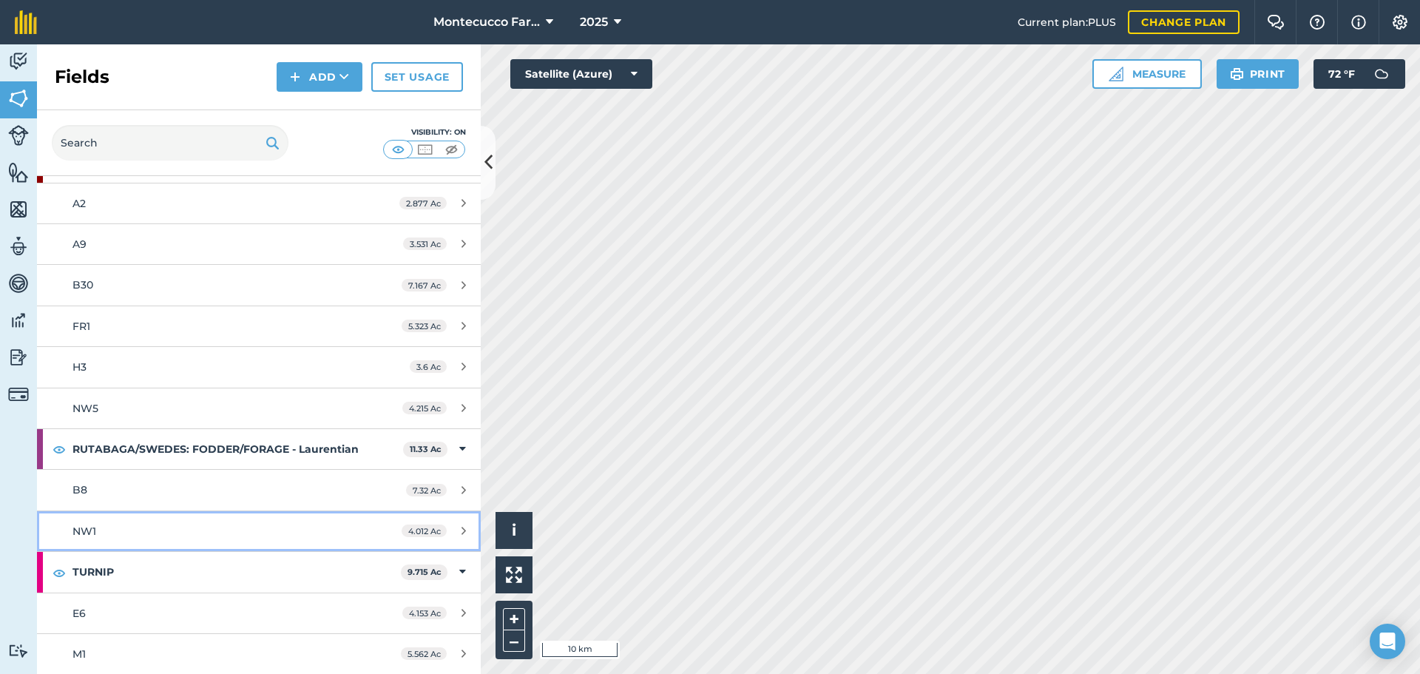
click at [81, 535] on span "NW1" at bounding box center [84, 530] width 24 height 13
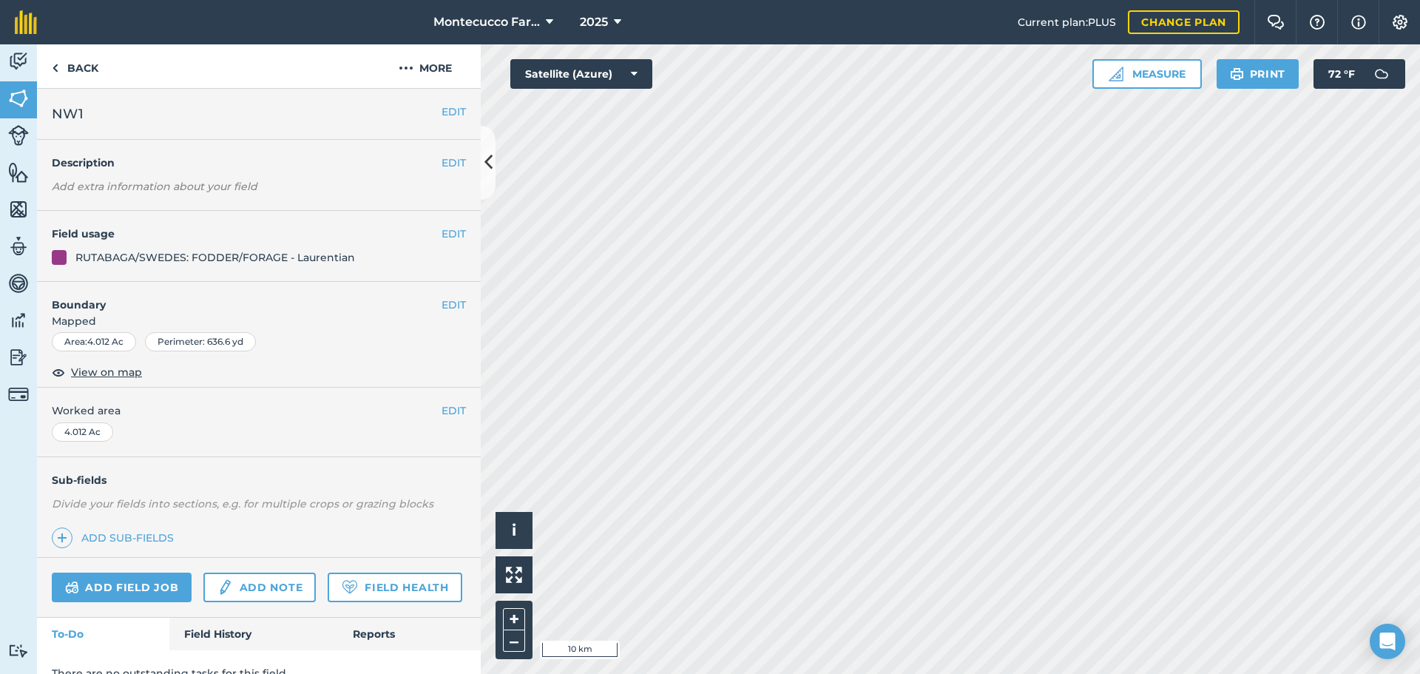
scroll to position [64, 0]
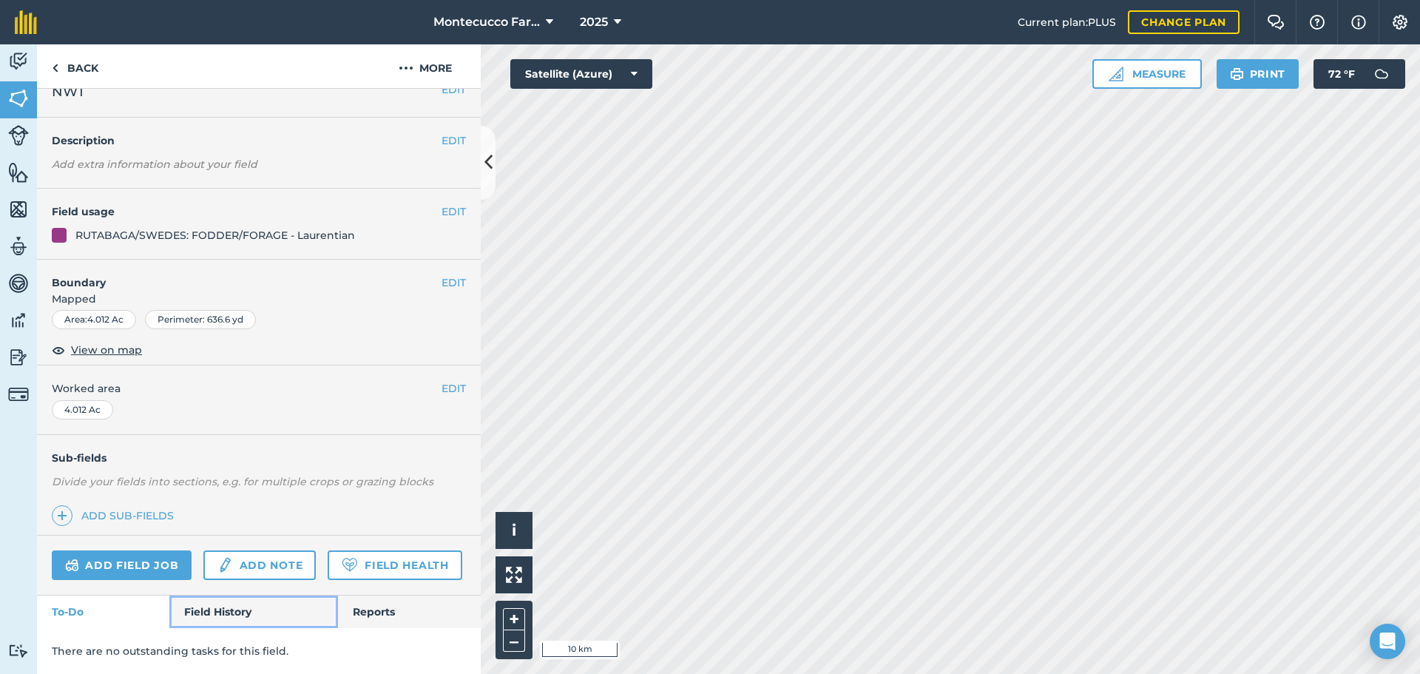
click at [233, 609] on link "Field History" at bounding box center [253, 611] width 168 height 33
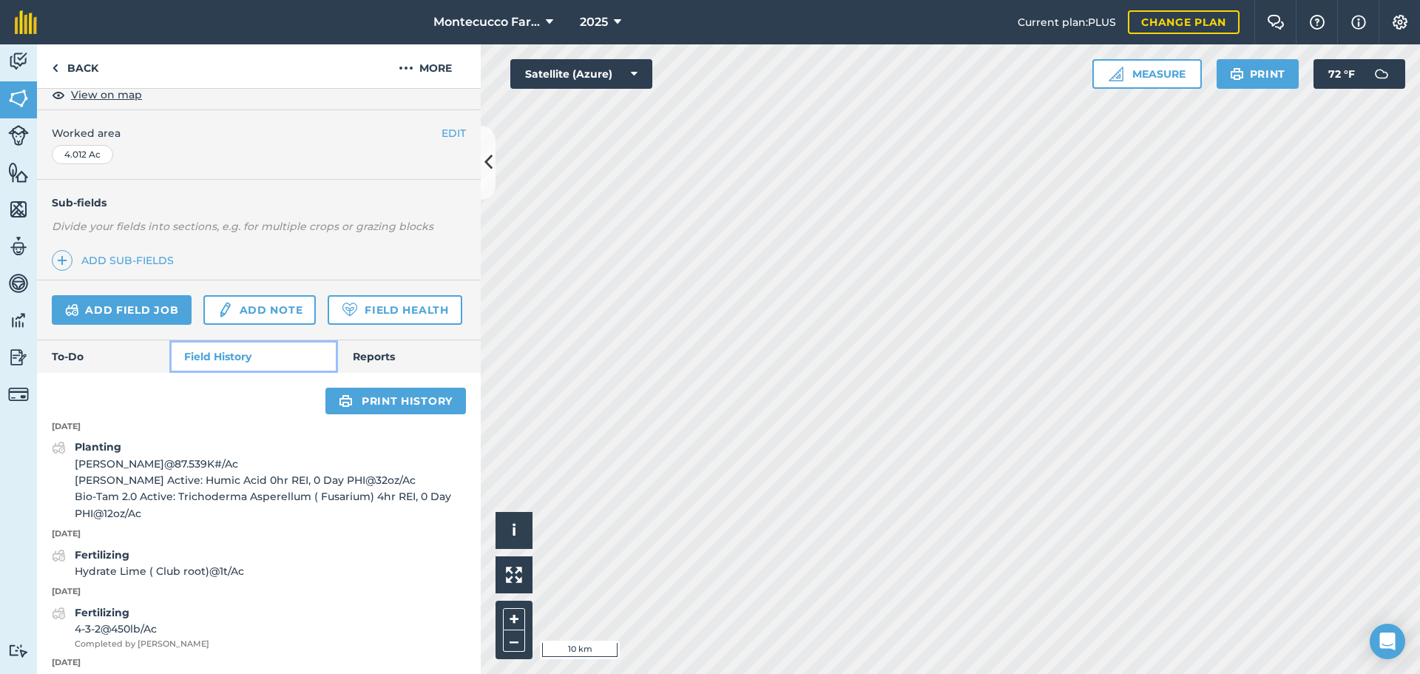
scroll to position [359, 0]
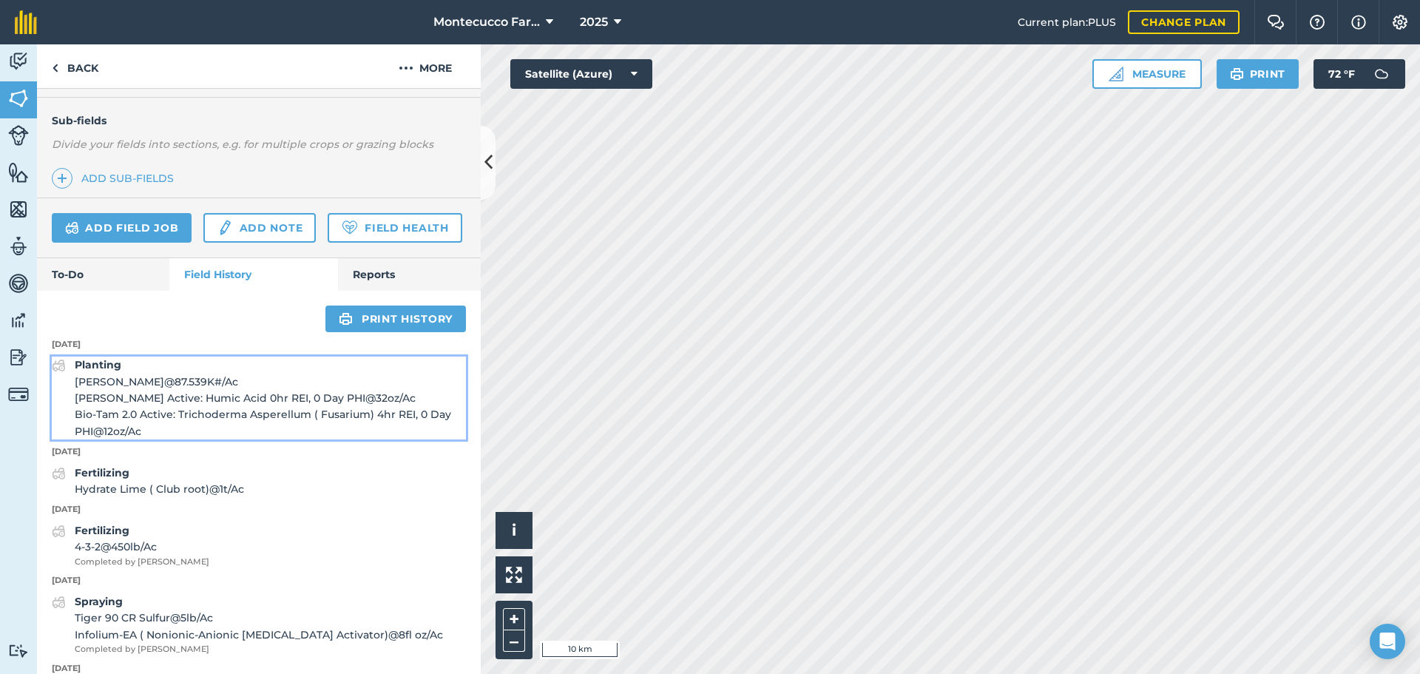
click at [107, 406] on span "[PERSON_NAME] Active: Humic Acid 0hr REI, 0 Day PHI @ 32 oz / Ac" at bounding box center [270, 398] width 391 height 16
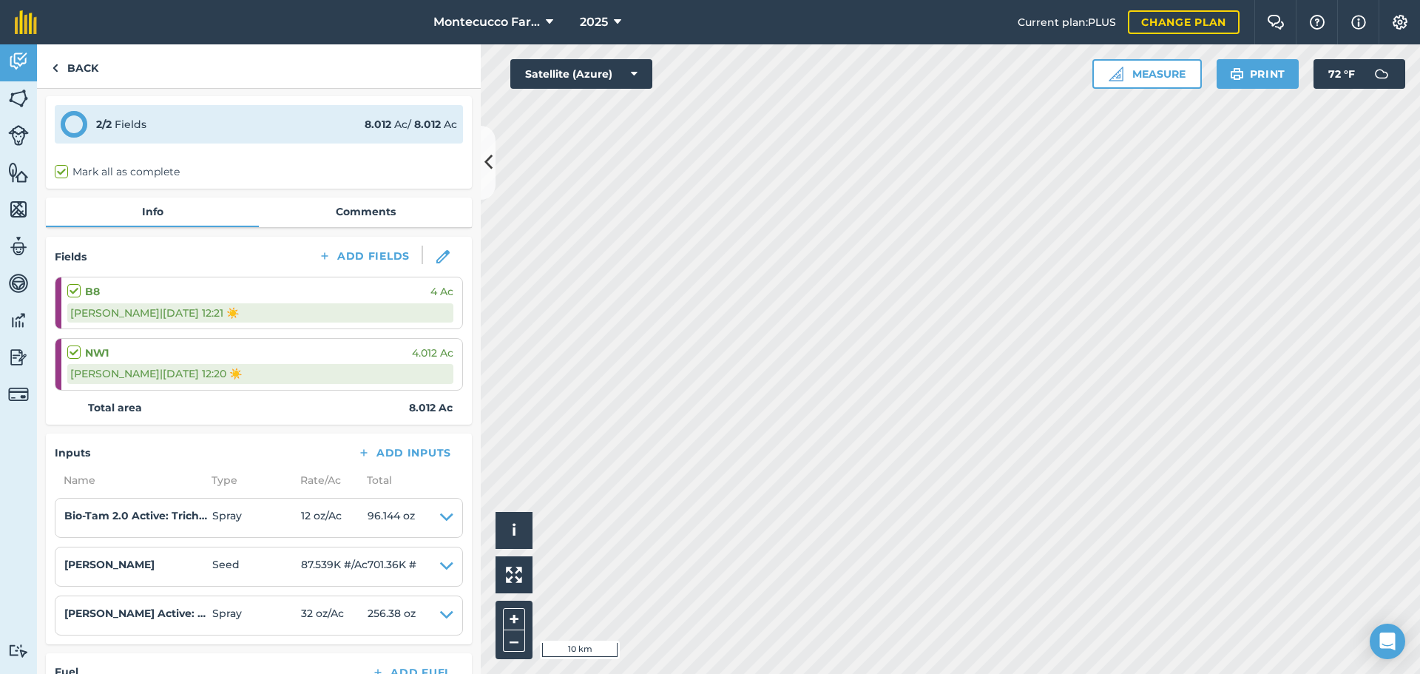
scroll to position [74, 0]
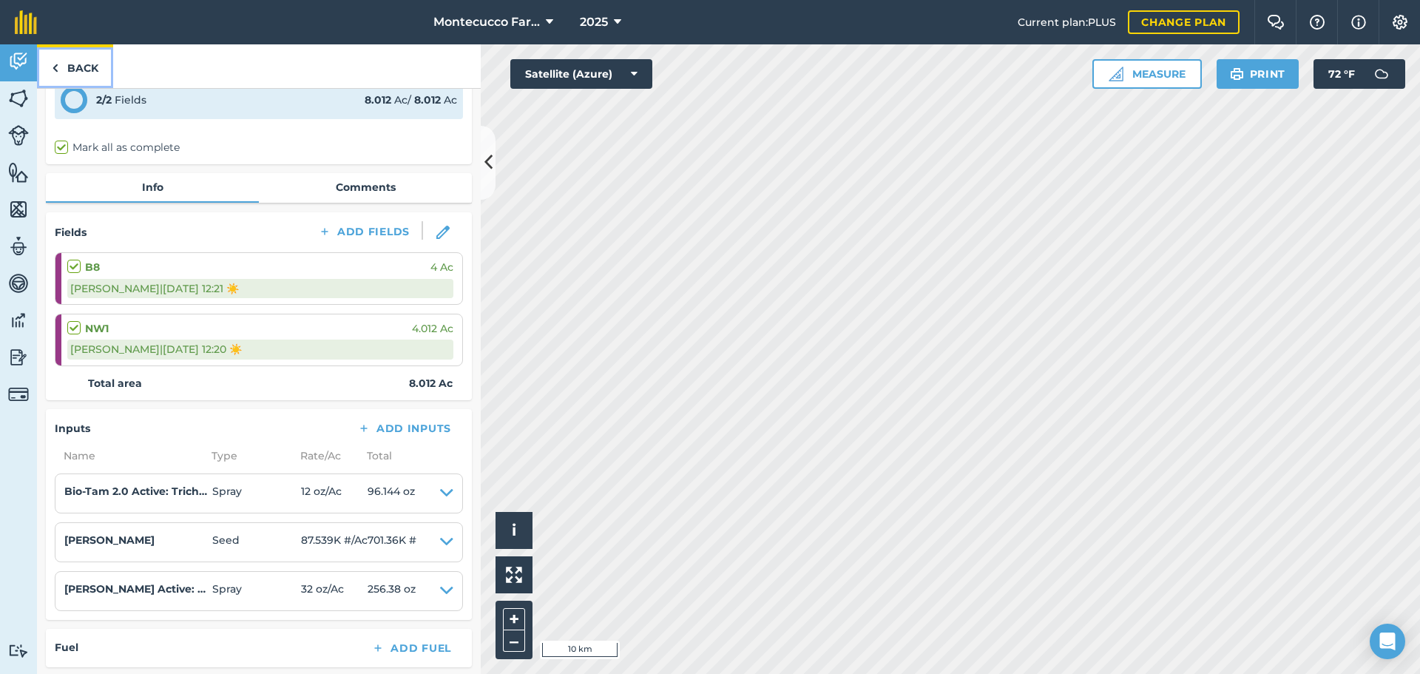
click at [61, 75] on link "Back" at bounding box center [75, 66] width 76 height 44
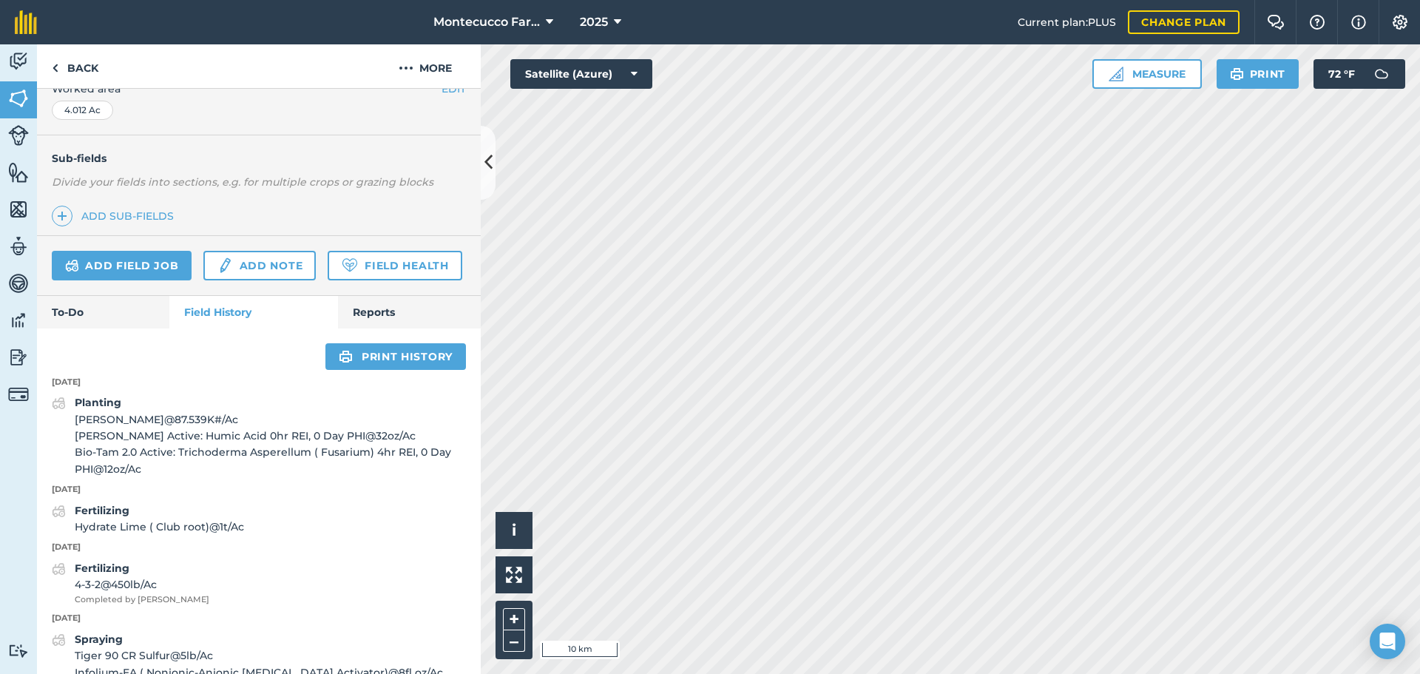
scroll to position [296, 0]
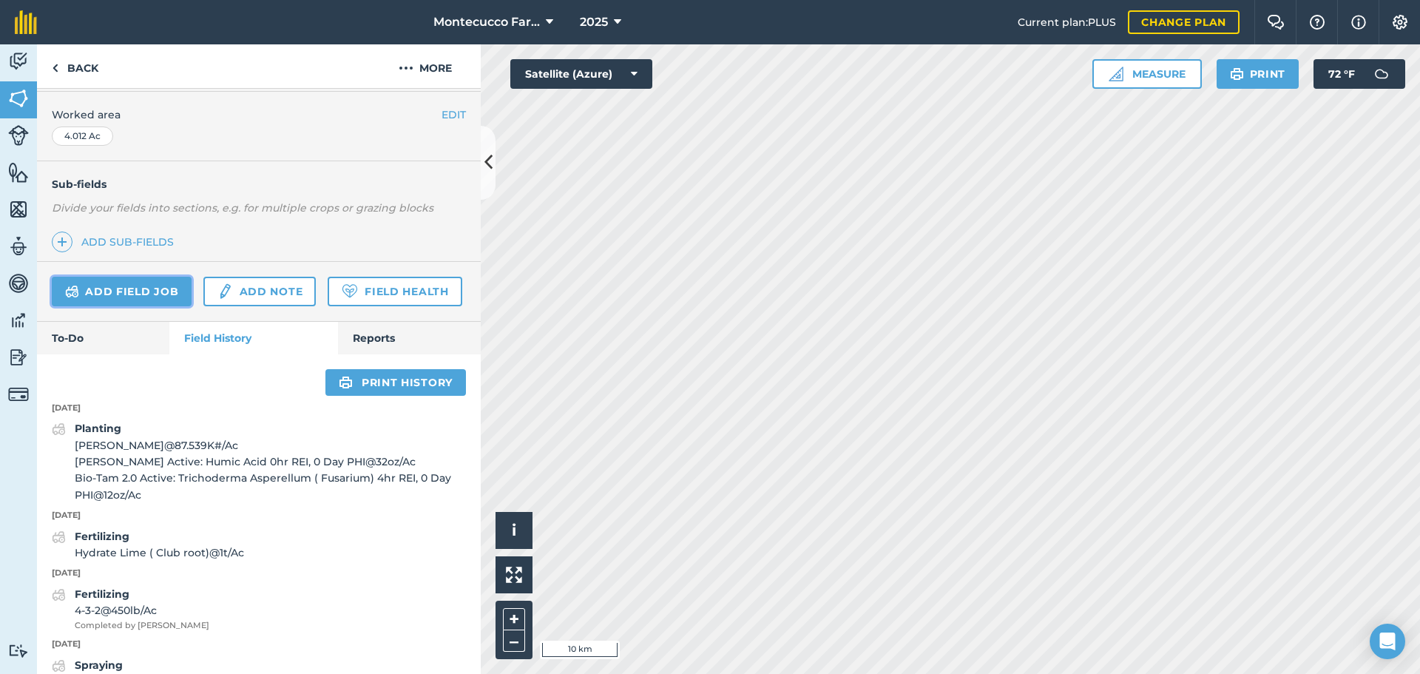
click at [149, 282] on link "Add field job" at bounding box center [122, 292] width 140 height 30
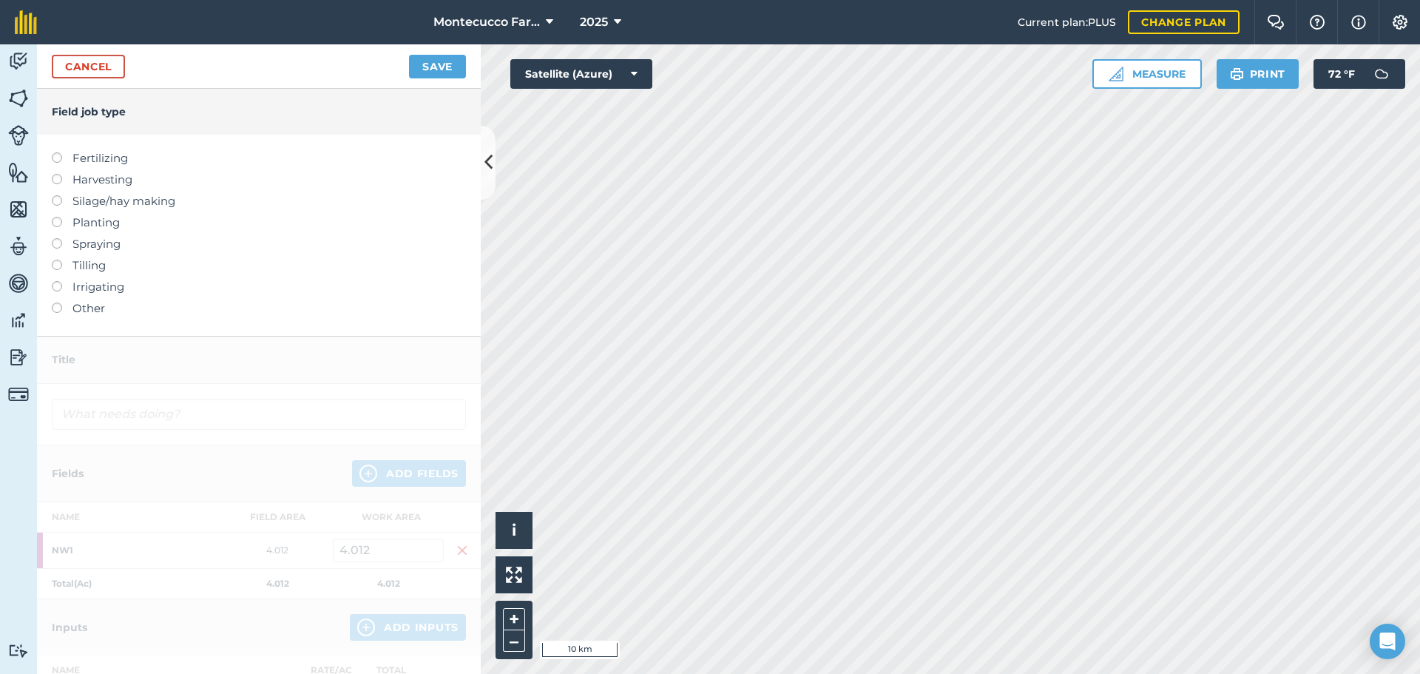
click at [61, 238] on label at bounding box center [62, 238] width 21 height 0
type input "Spraying"
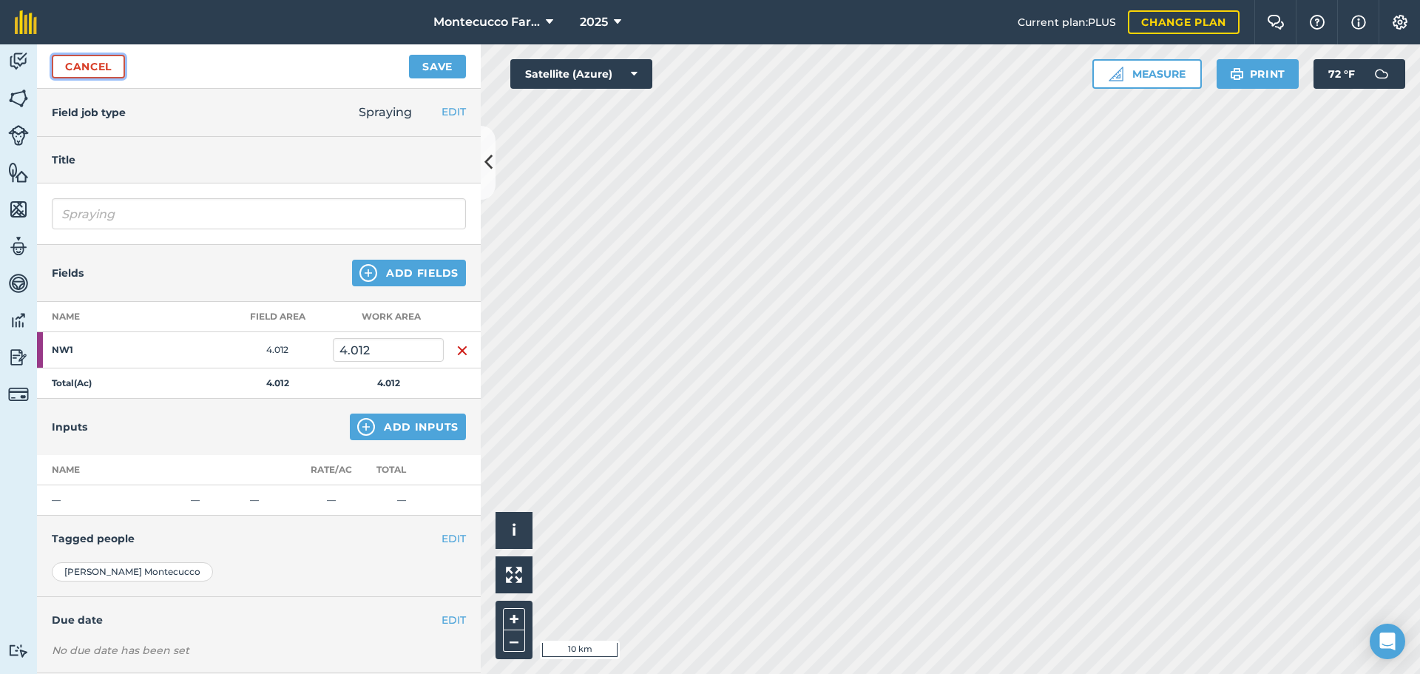
click at [86, 65] on link "Cancel" at bounding box center [88, 67] width 73 height 24
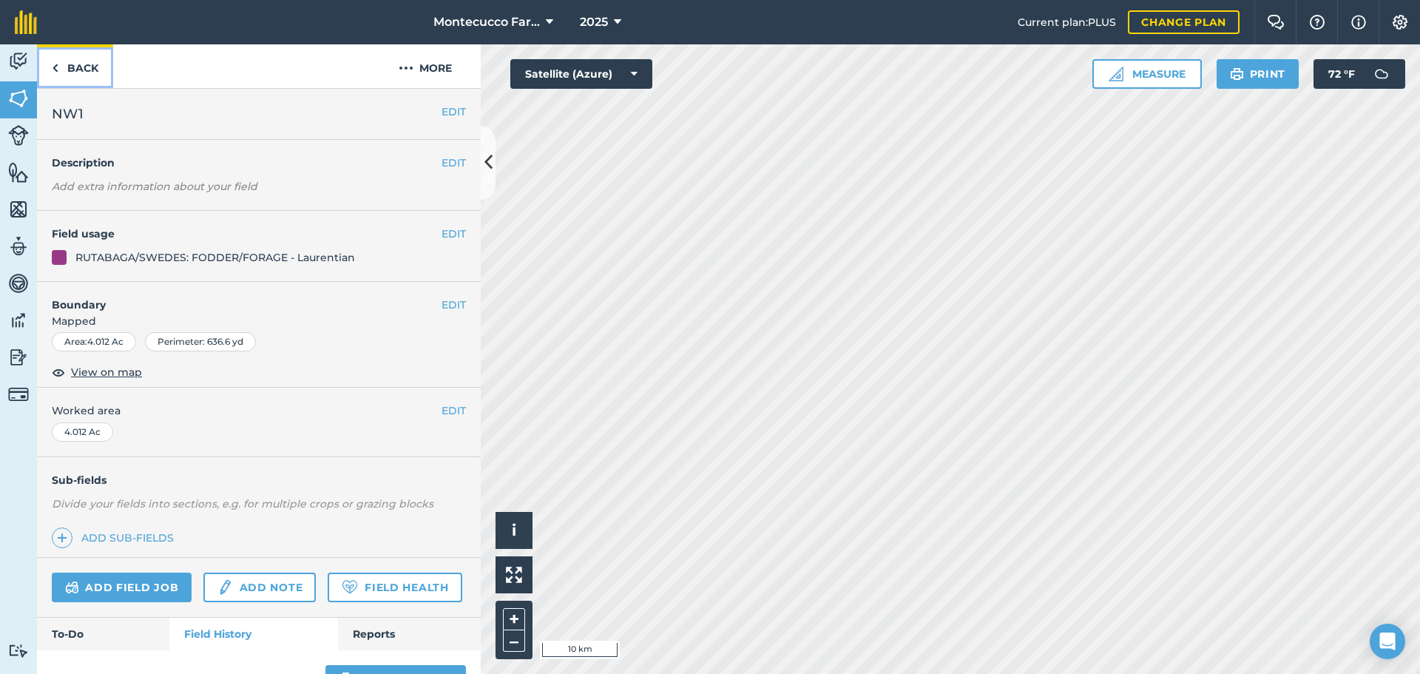
click at [86, 65] on link "Back" at bounding box center [75, 66] width 76 height 44
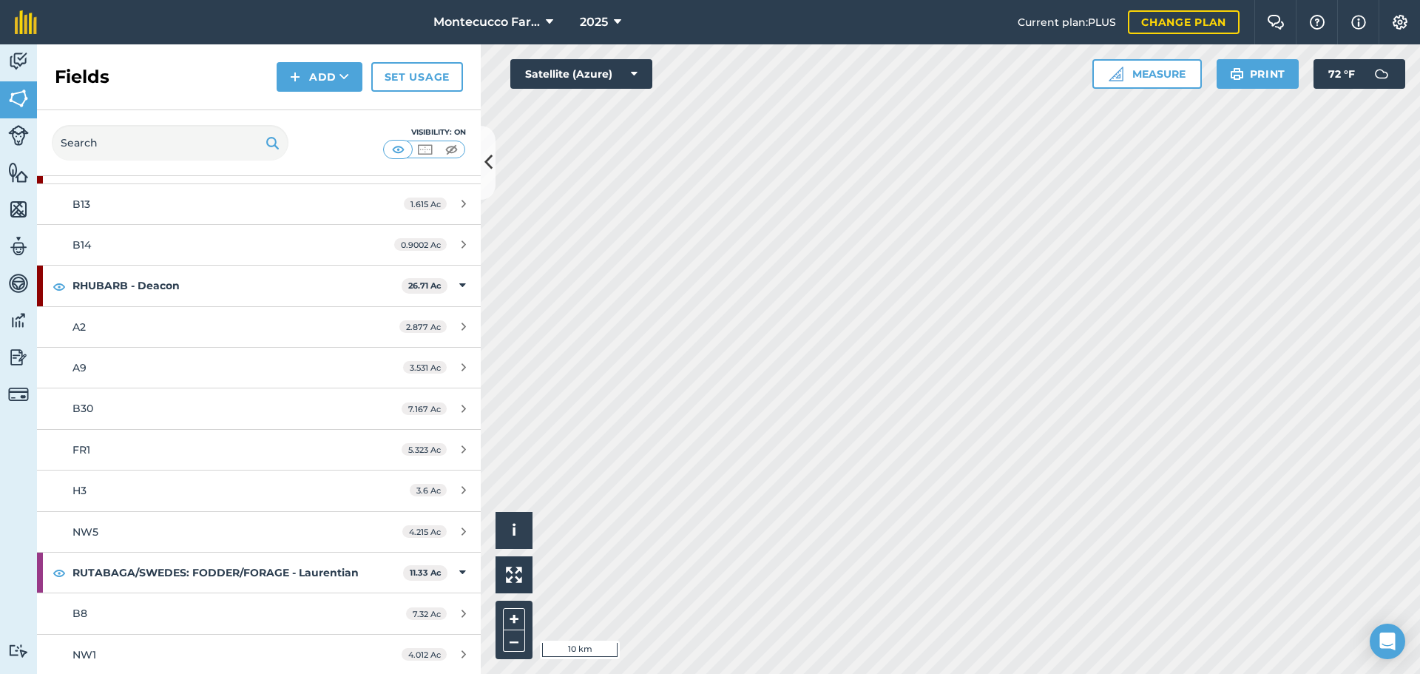
scroll to position [2108, 0]
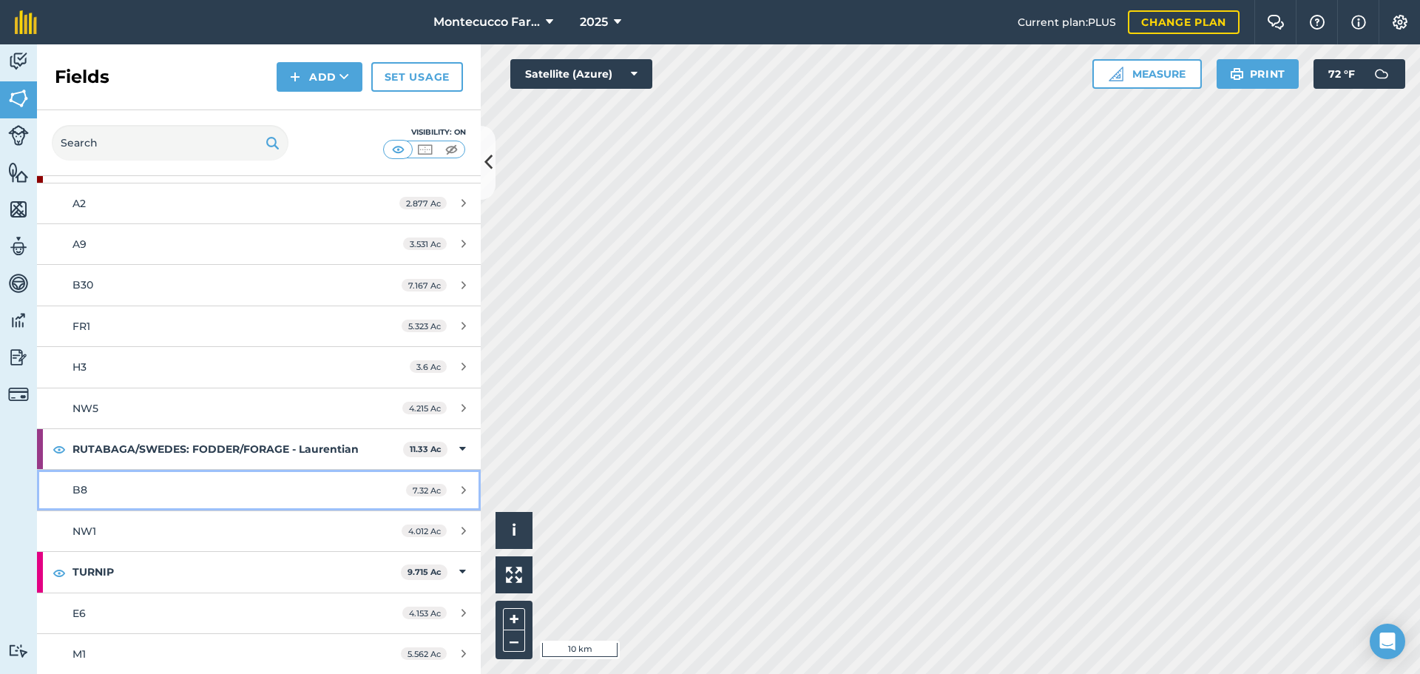
click at [95, 490] on div "B8" at bounding box center [211, 489] width 278 height 16
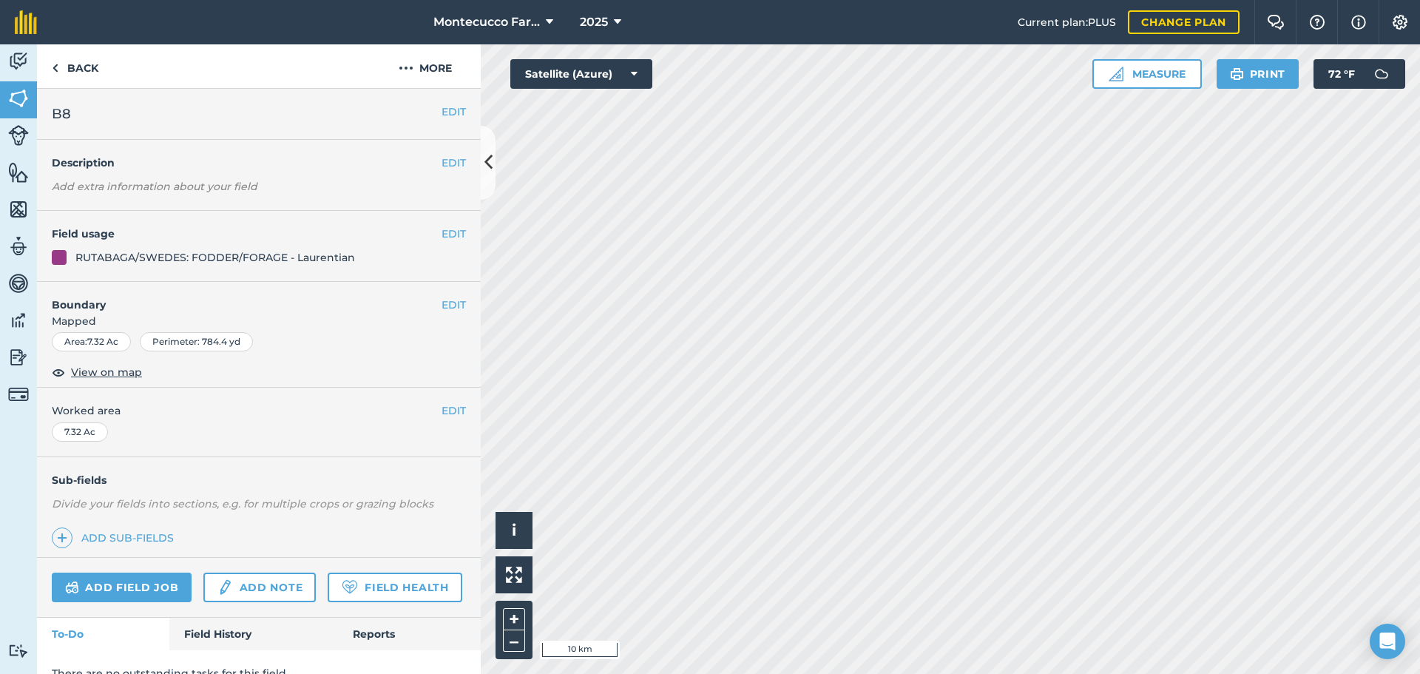
scroll to position [64, 0]
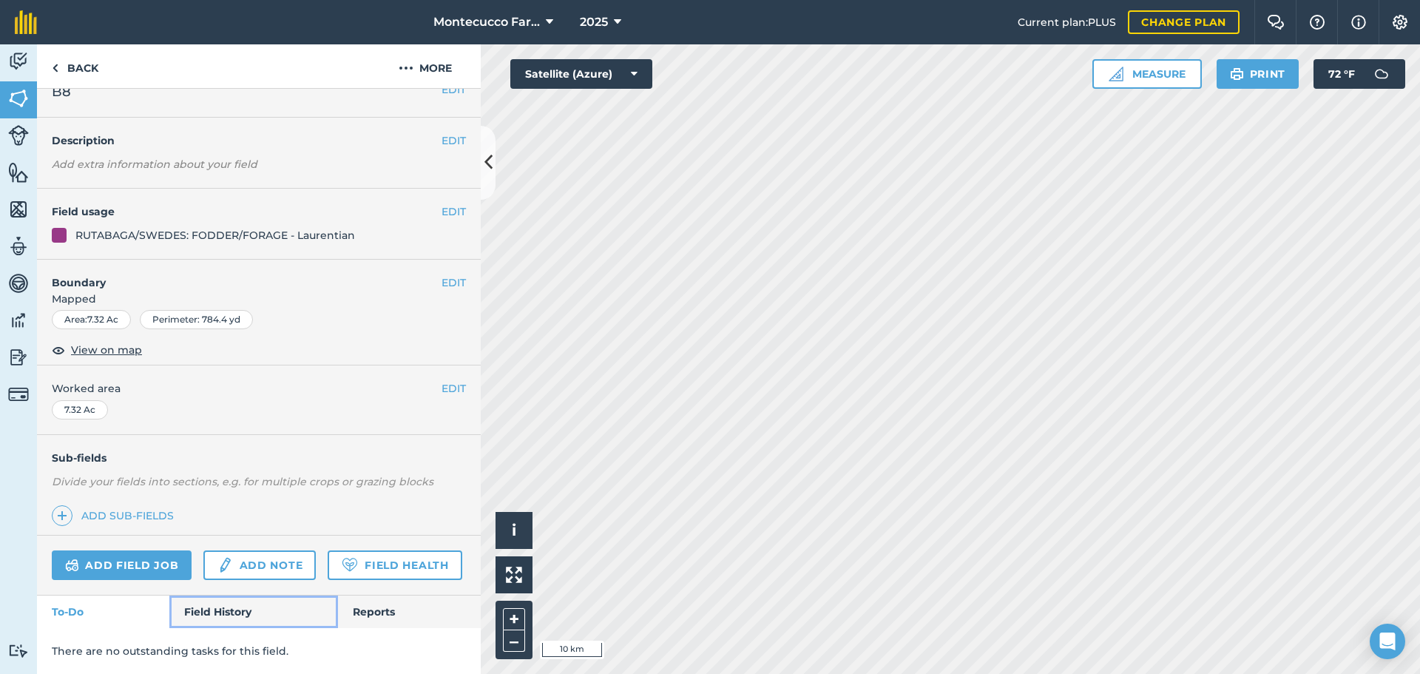
click at [226, 612] on link "Field History" at bounding box center [253, 611] width 168 height 33
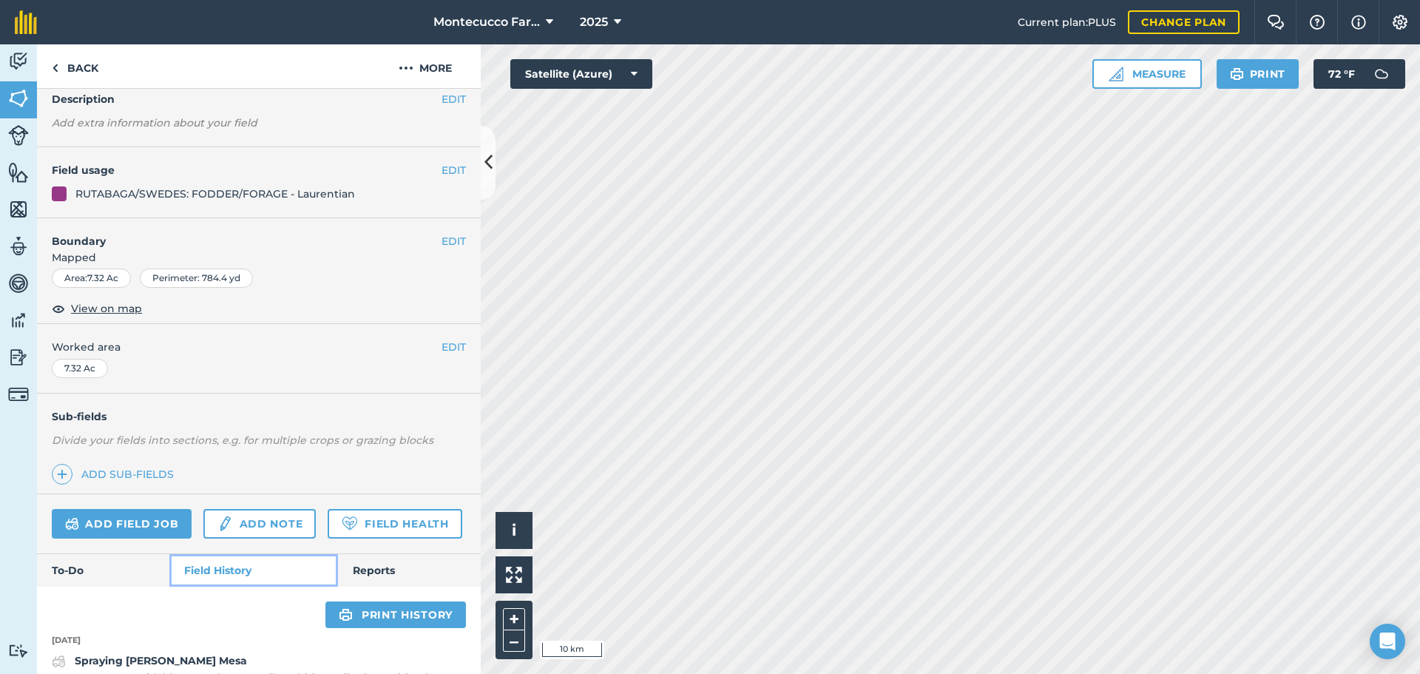
scroll to position [285, 0]
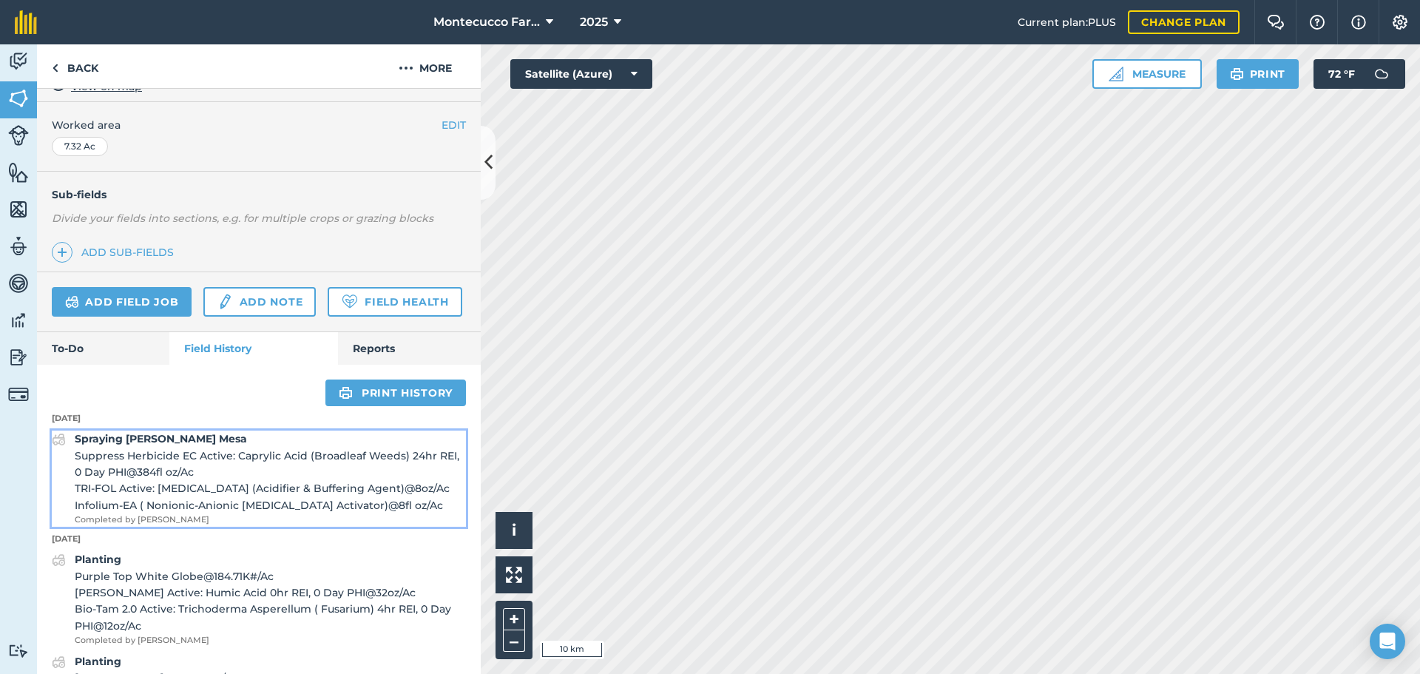
click at [141, 481] on span "Suppress Herbicide EC Active: Caprylic Acid (Broadleaf Weeds) 24hr REI, 0 Day P…" at bounding box center [270, 463] width 391 height 33
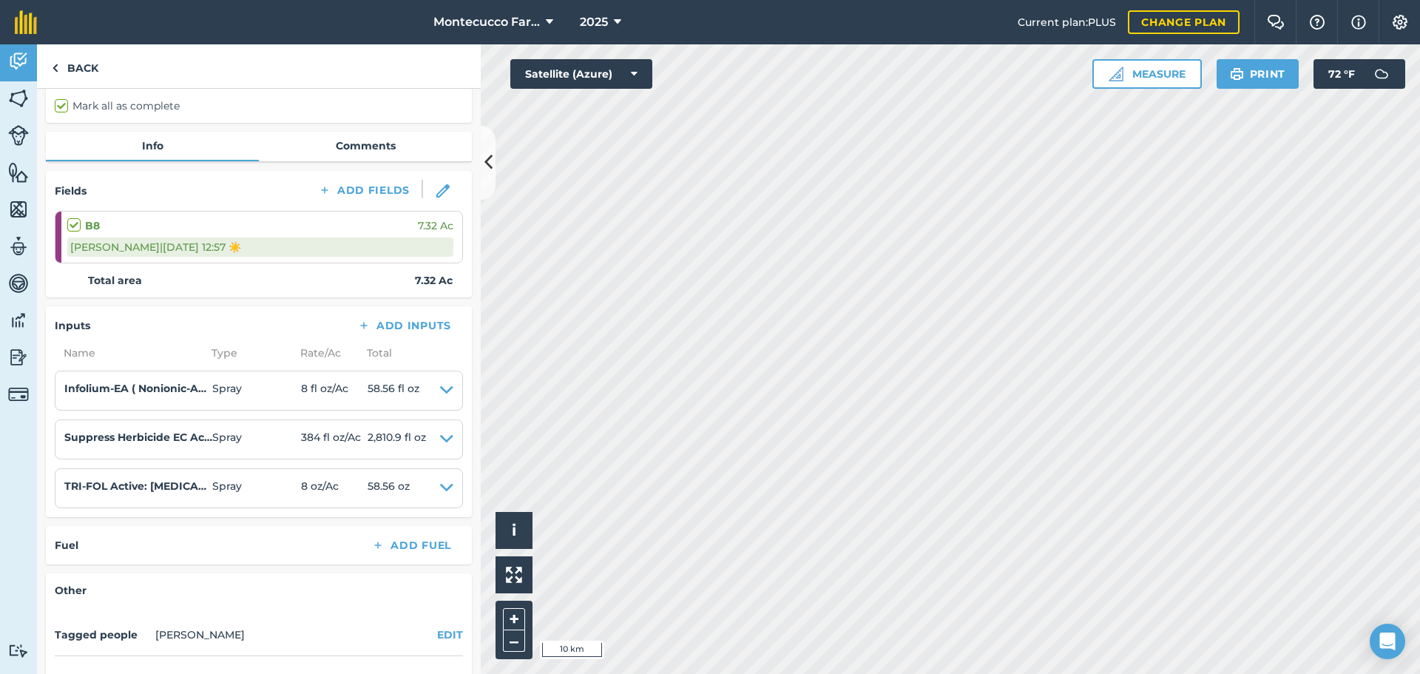
scroll to position [148, 0]
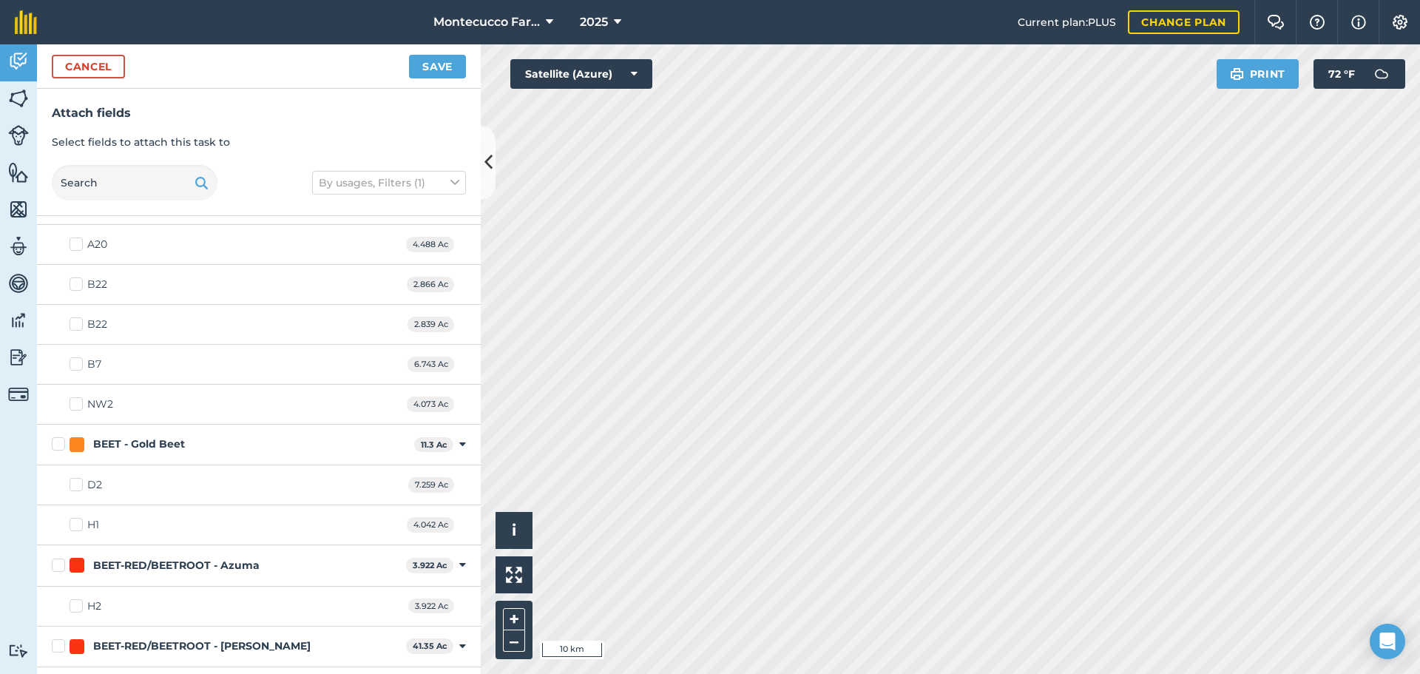
scroll to position [1992, 0]
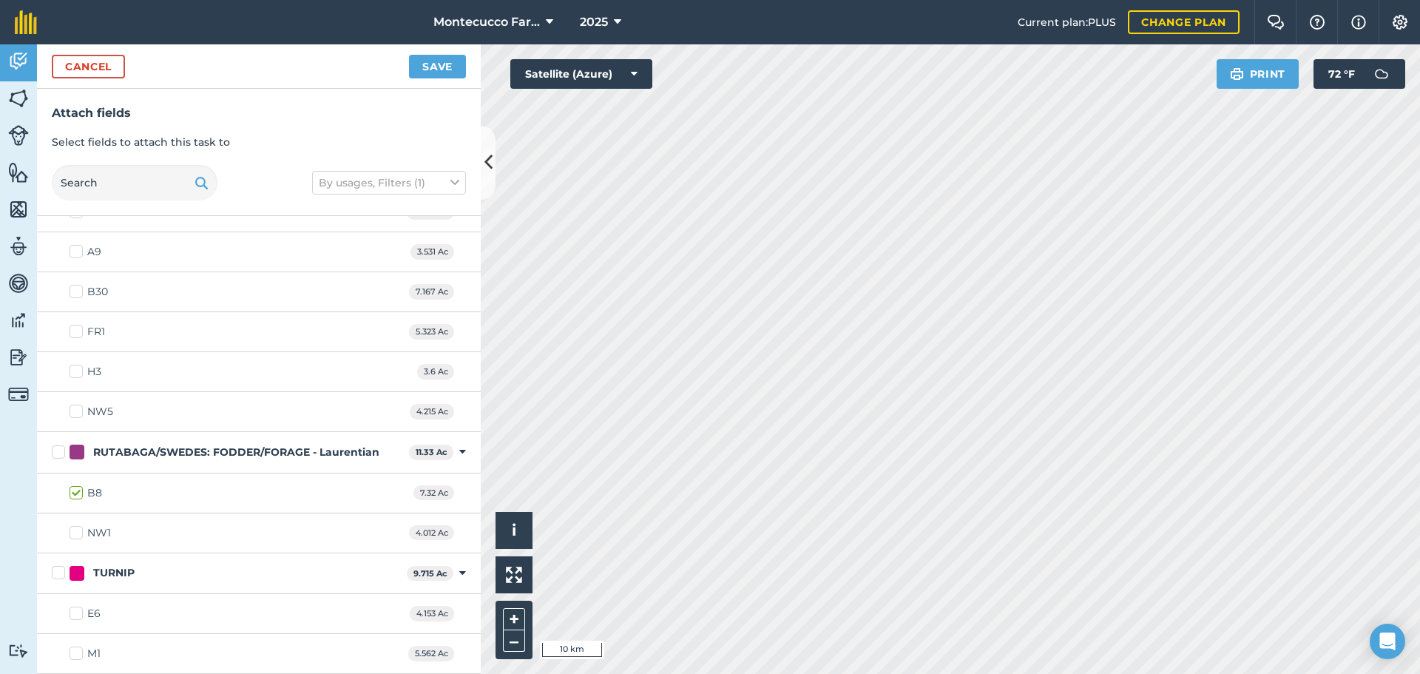
click at [77, 537] on label "NW1" at bounding box center [90, 533] width 41 height 16
click at [77, 535] on input "NW1" at bounding box center [75, 530] width 10 height 10
checkbox input "true"
click at [423, 70] on button "Save" at bounding box center [437, 67] width 57 height 24
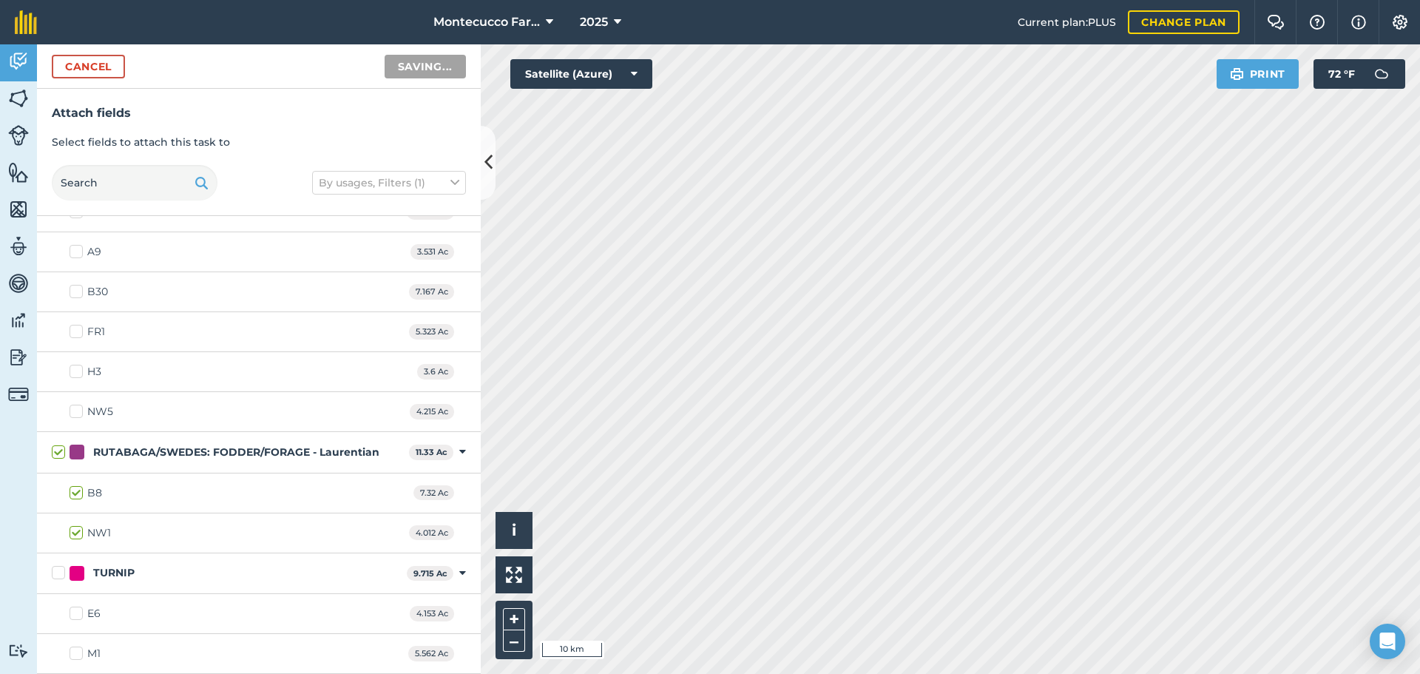
checkbox input "false"
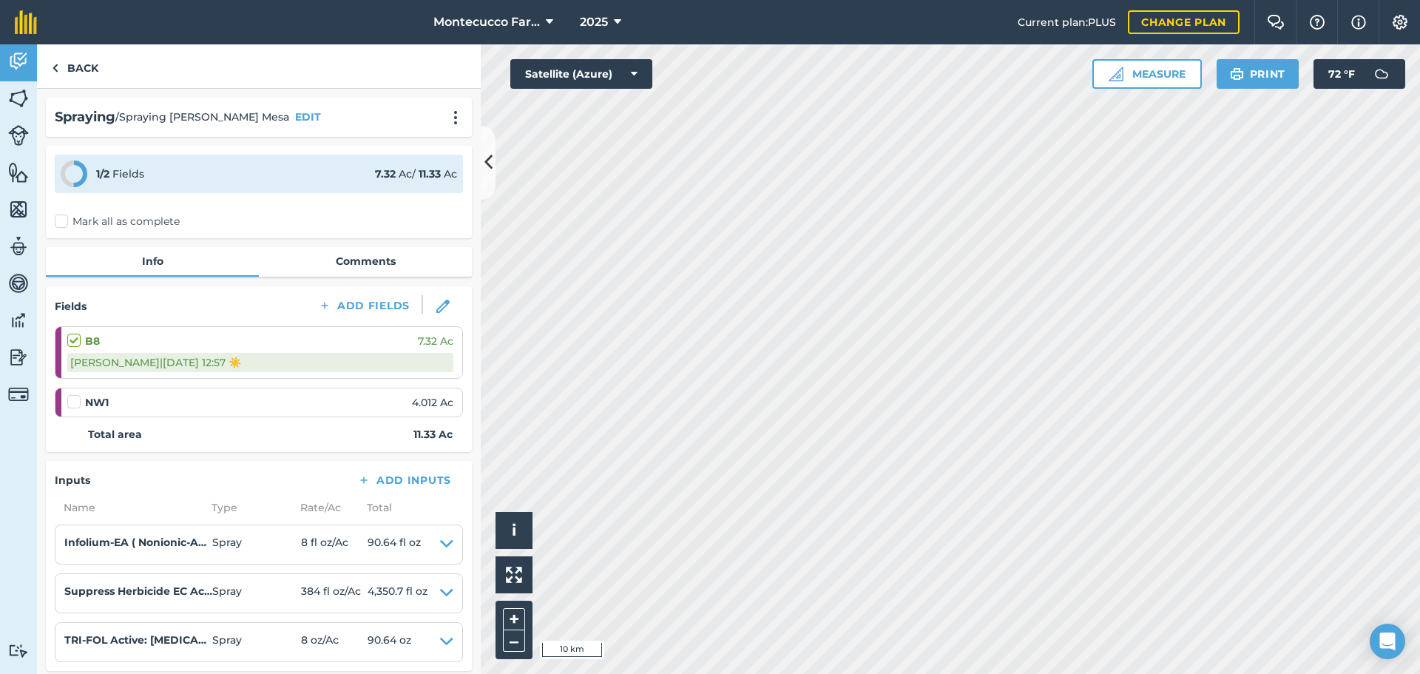
click at [71, 394] on label at bounding box center [76, 394] width 18 height 0
click at [71, 402] on input "checkbox" at bounding box center [72, 399] width 10 height 10
checkbox input "false"
select select "Sunny"
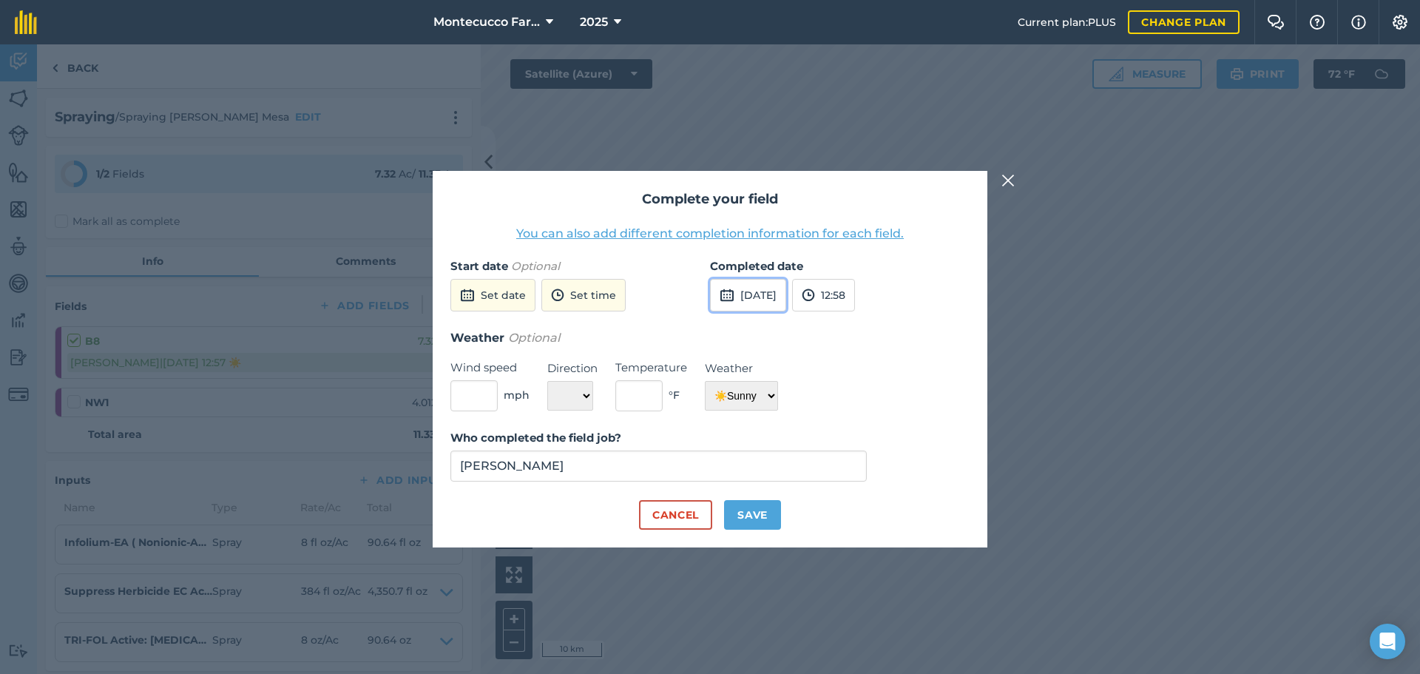
click at [763, 296] on button "[DATE]" at bounding box center [748, 295] width 76 height 33
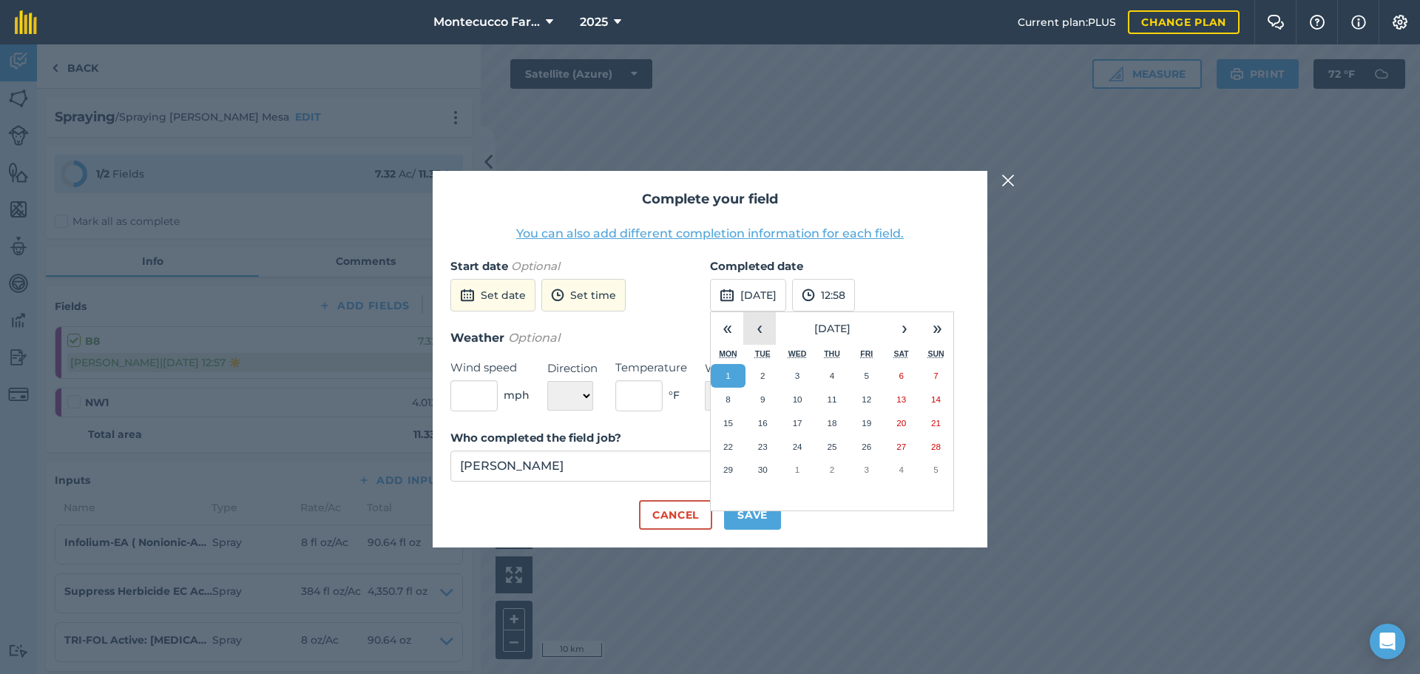
click at [757, 331] on button "‹" at bounding box center [759, 328] width 33 height 33
click at [858, 372] on button "1" at bounding box center [866, 376] width 35 height 24
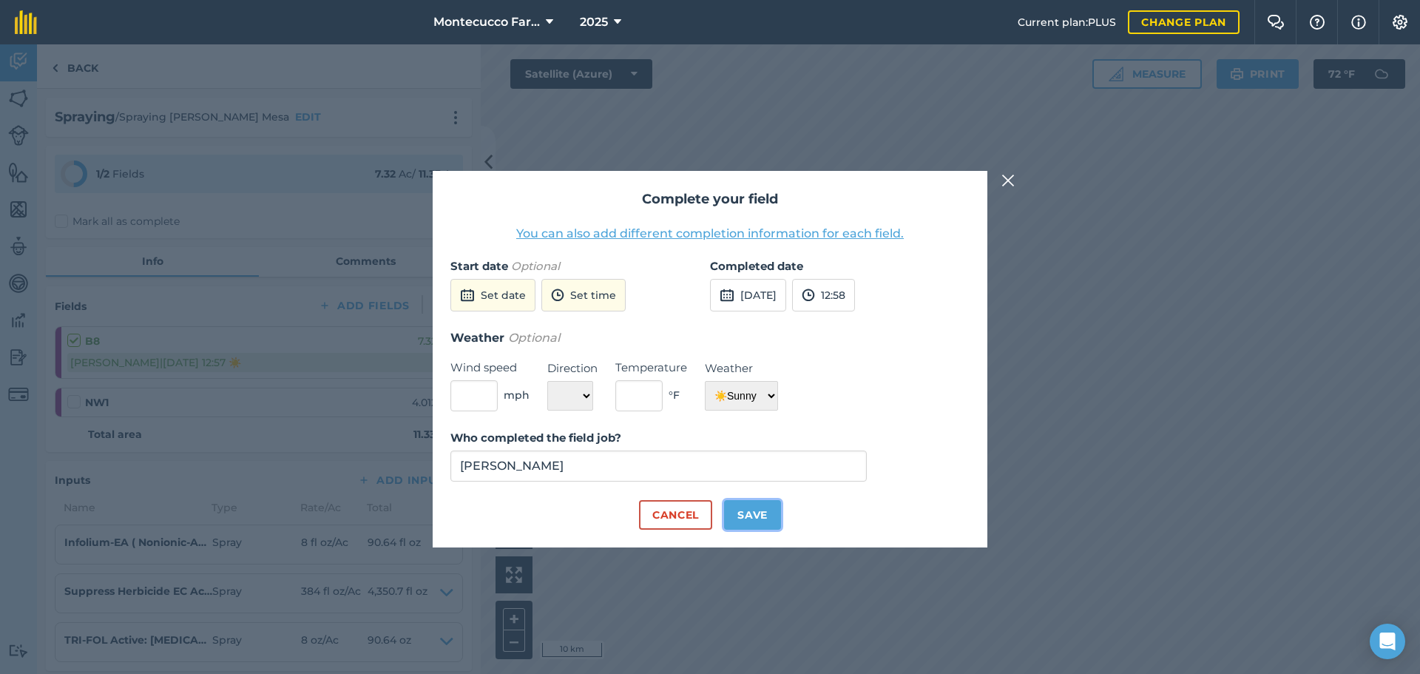
click at [736, 510] on button "Save" at bounding box center [752, 515] width 57 height 30
checkbox input "true"
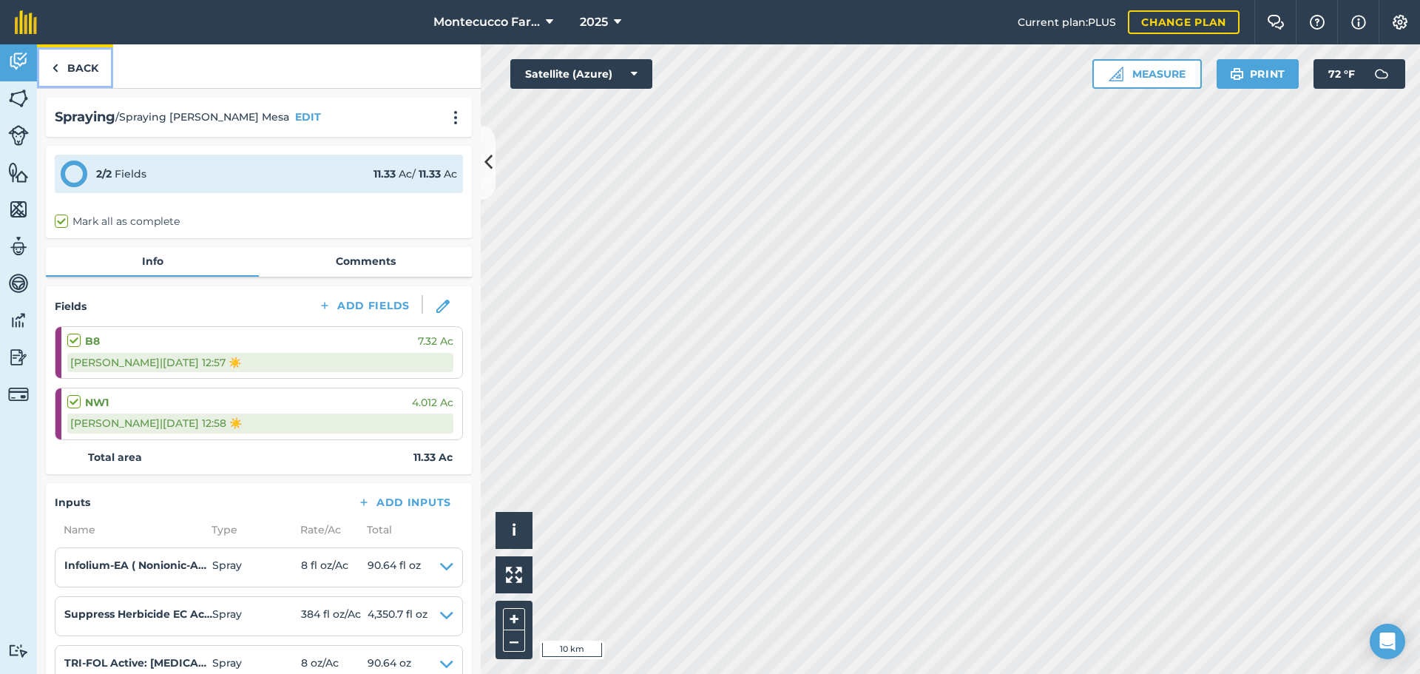
click at [74, 69] on link "Back" at bounding box center [75, 66] width 76 height 44
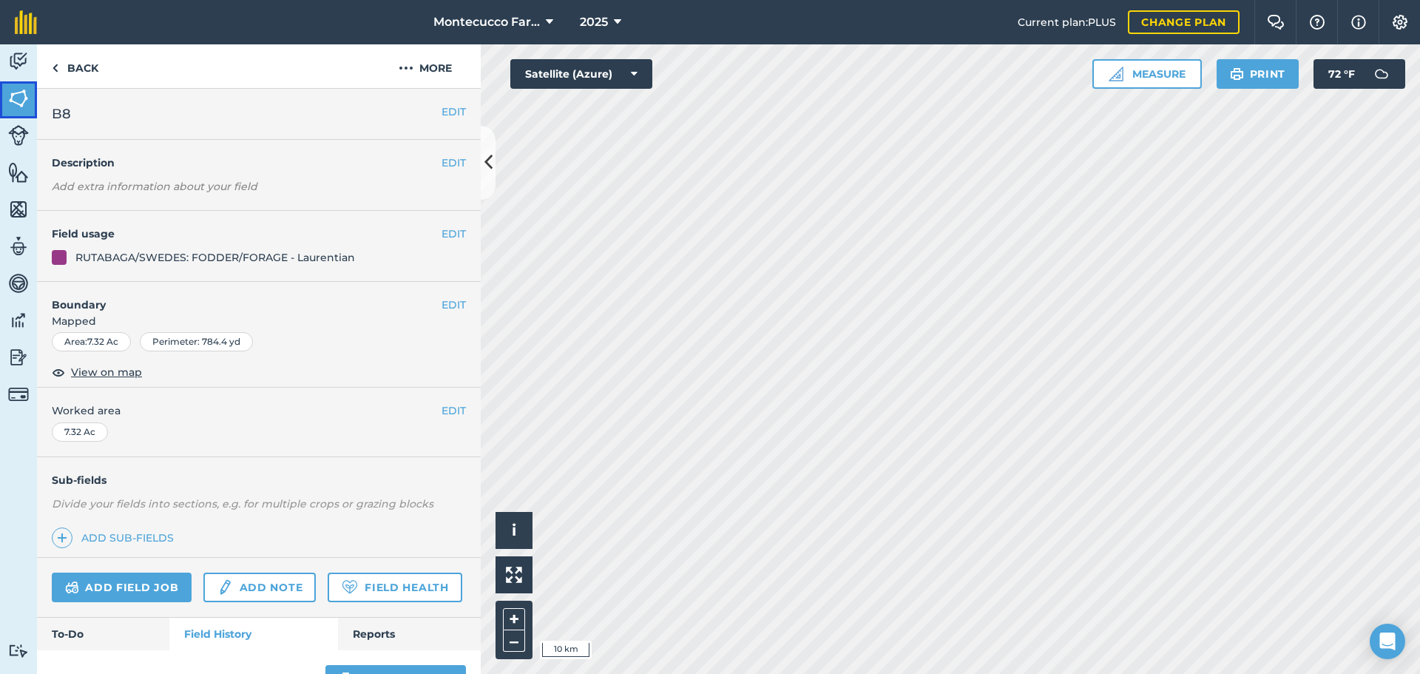
click at [15, 88] on img at bounding box center [18, 98] width 21 height 22
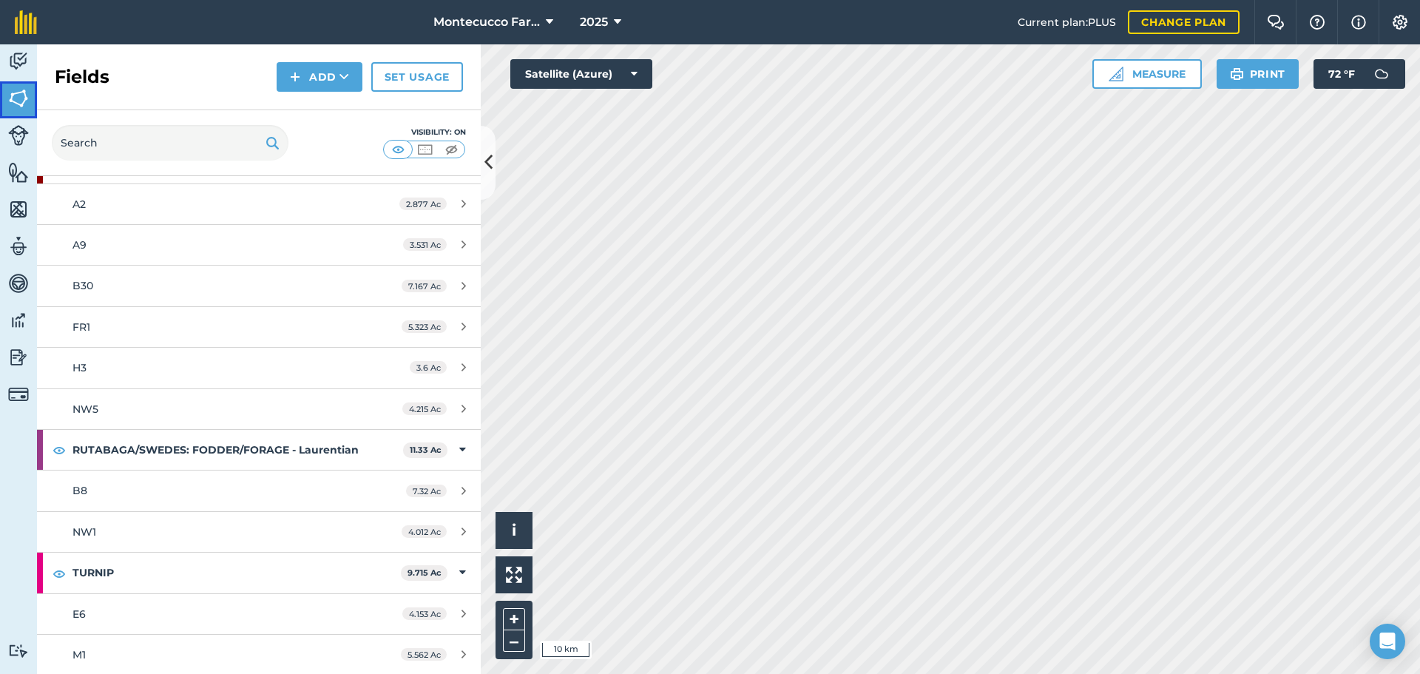
scroll to position [2108, 0]
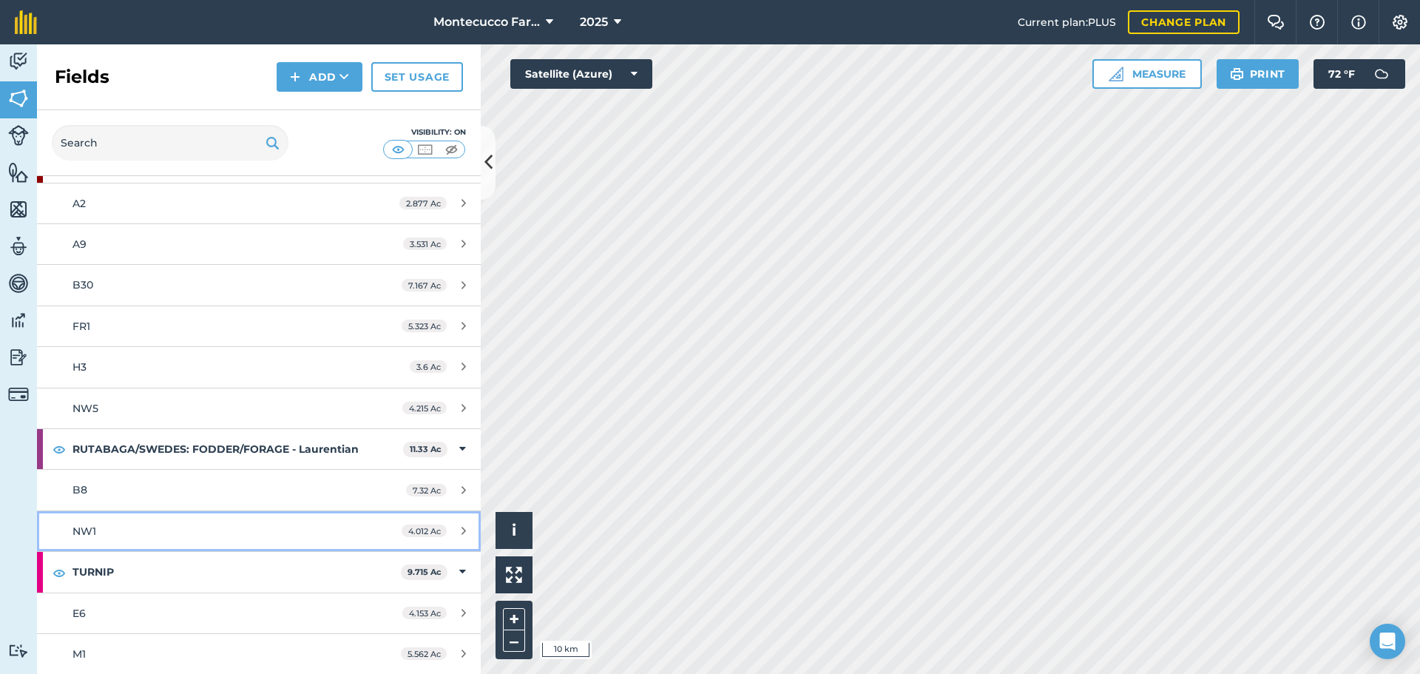
click at [100, 534] on div "NW1" at bounding box center [211, 531] width 278 height 16
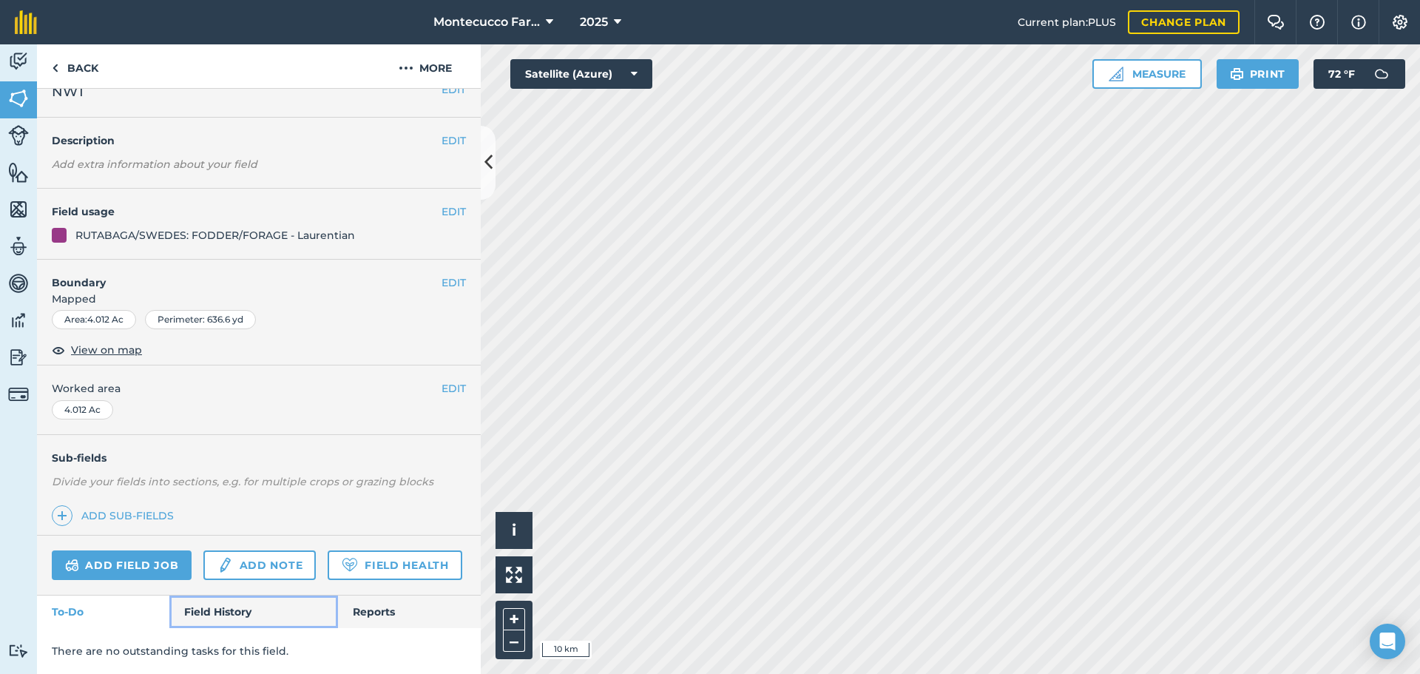
click at [227, 623] on link "Field History" at bounding box center [253, 611] width 168 height 33
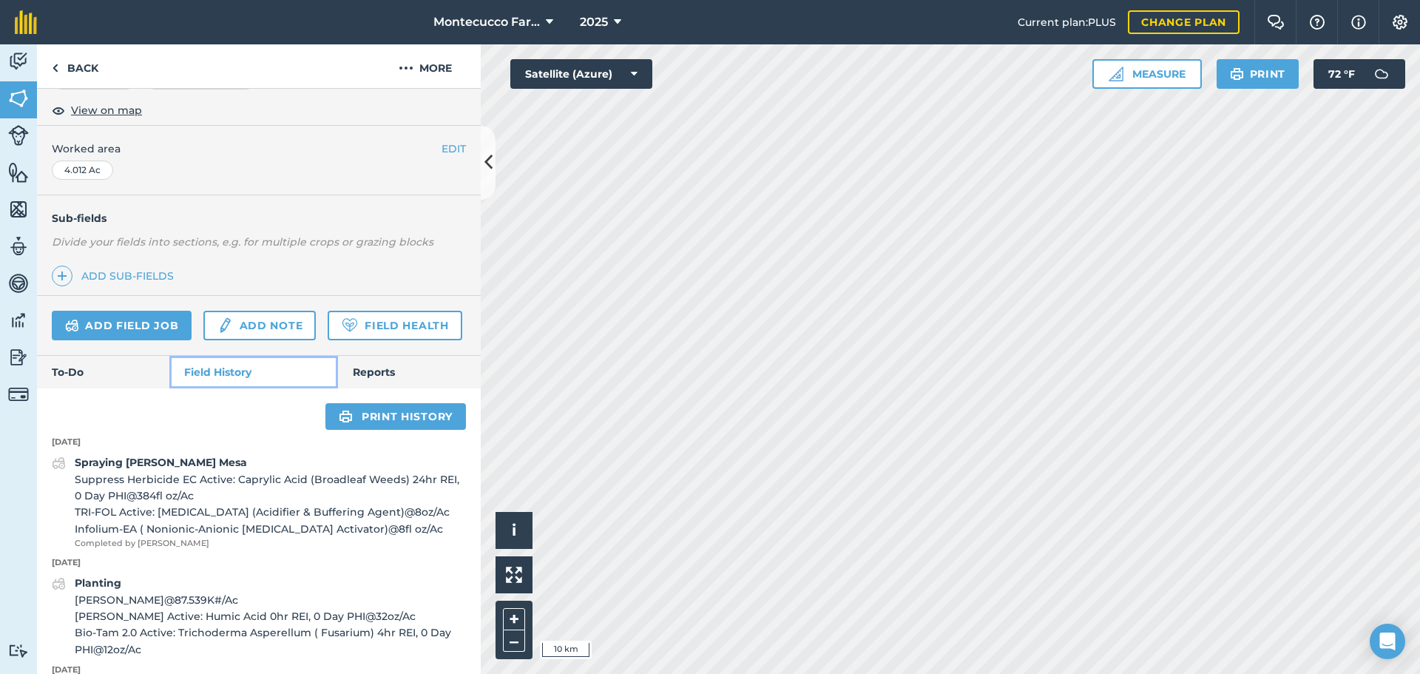
scroll to position [433, 0]
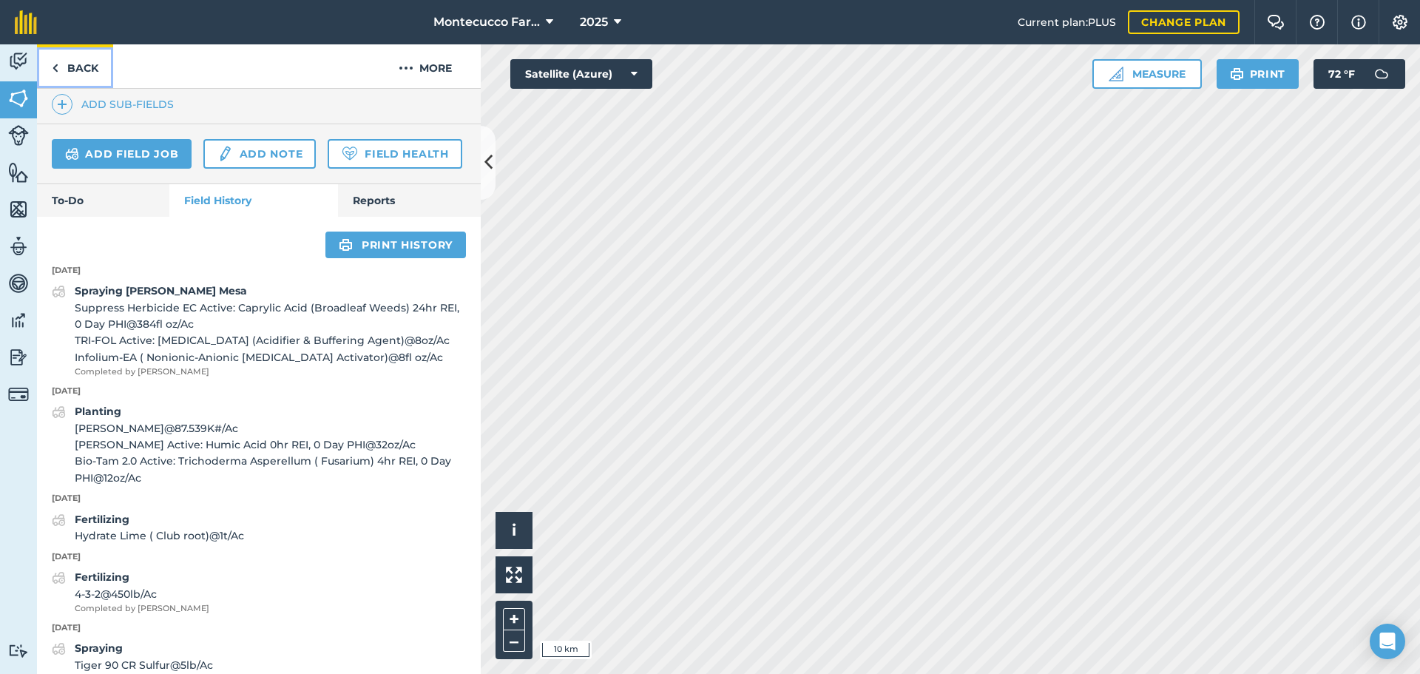
click at [77, 76] on link "Back" at bounding box center [75, 66] width 76 height 44
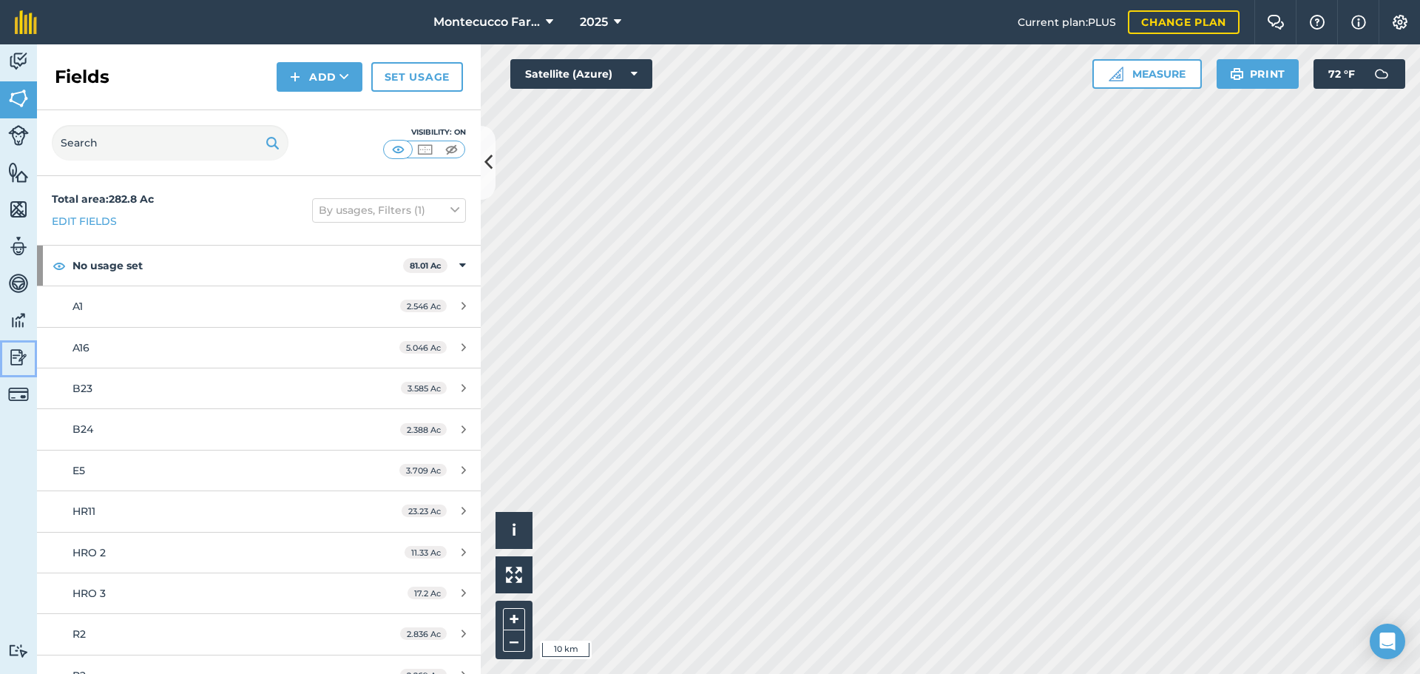
click at [18, 358] on img at bounding box center [18, 357] width 21 height 22
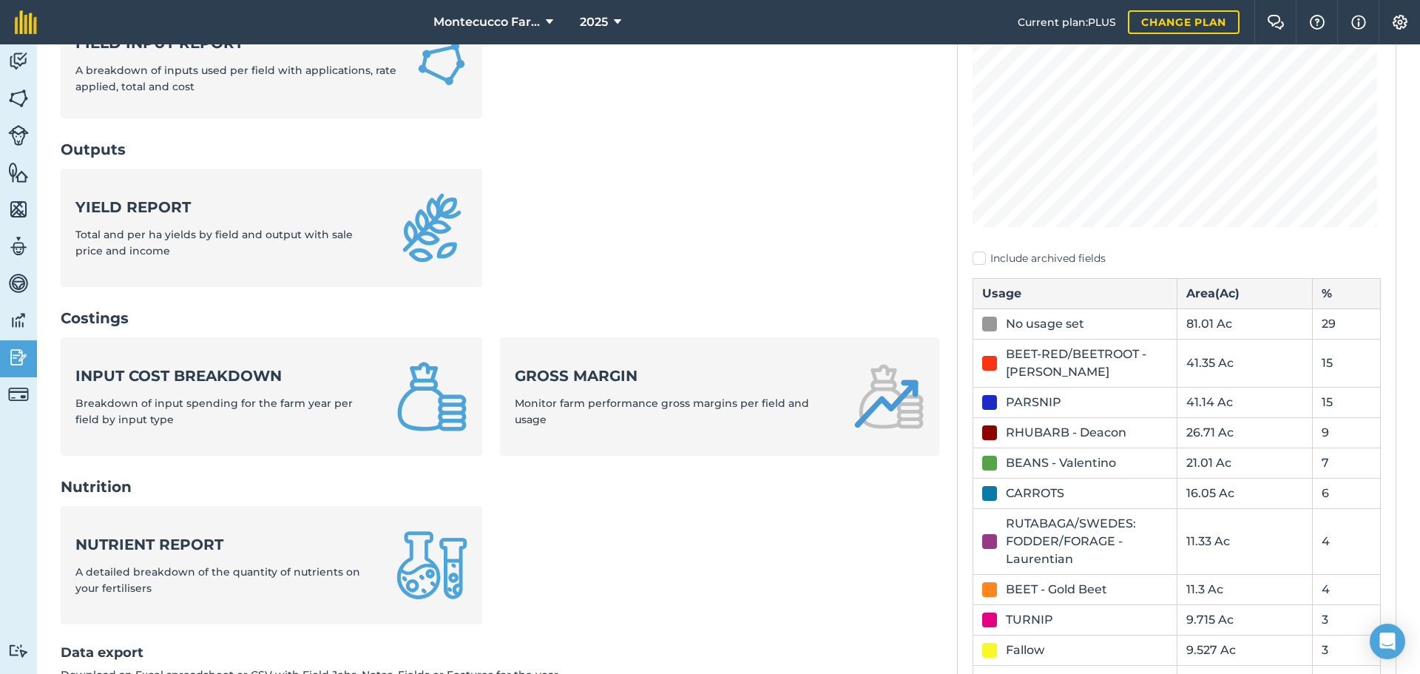
scroll to position [74, 0]
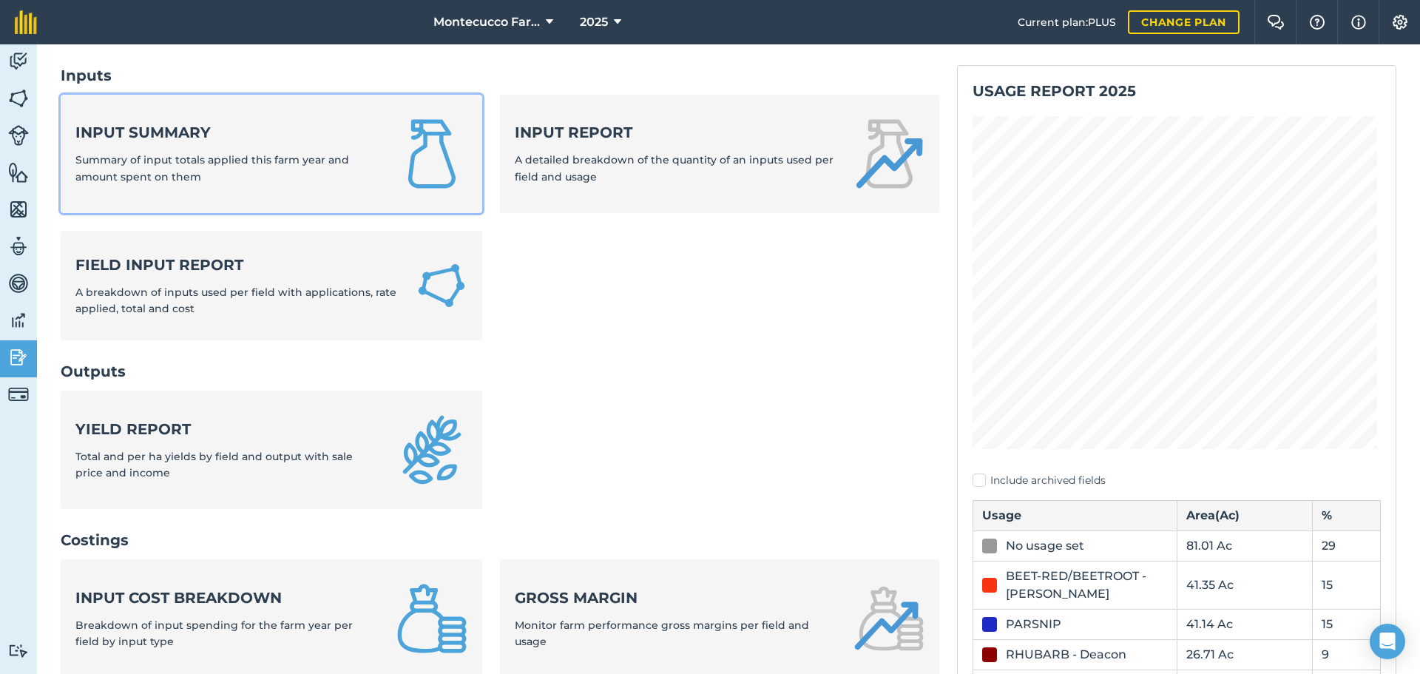
click at [237, 166] on span "Summary of input totals applied this farm year and amount spent on them" at bounding box center [212, 168] width 274 height 30
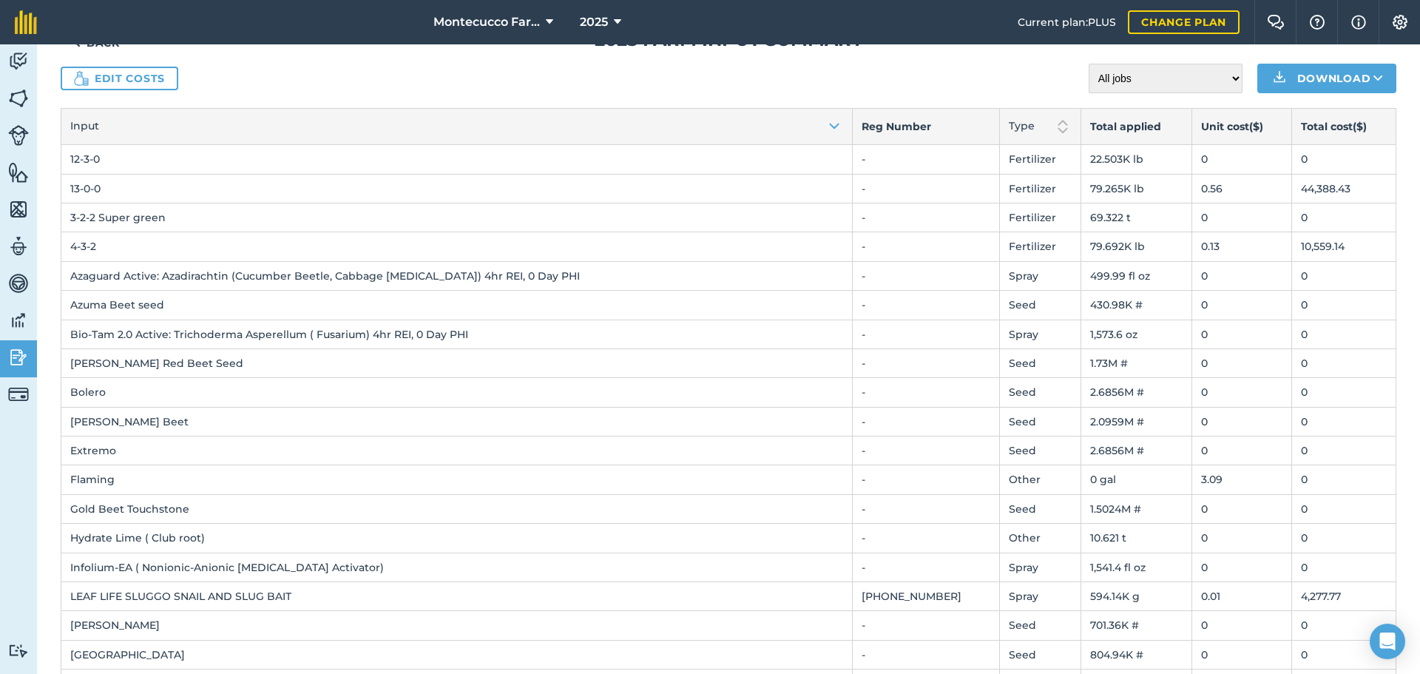
scroll to position [74, 0]
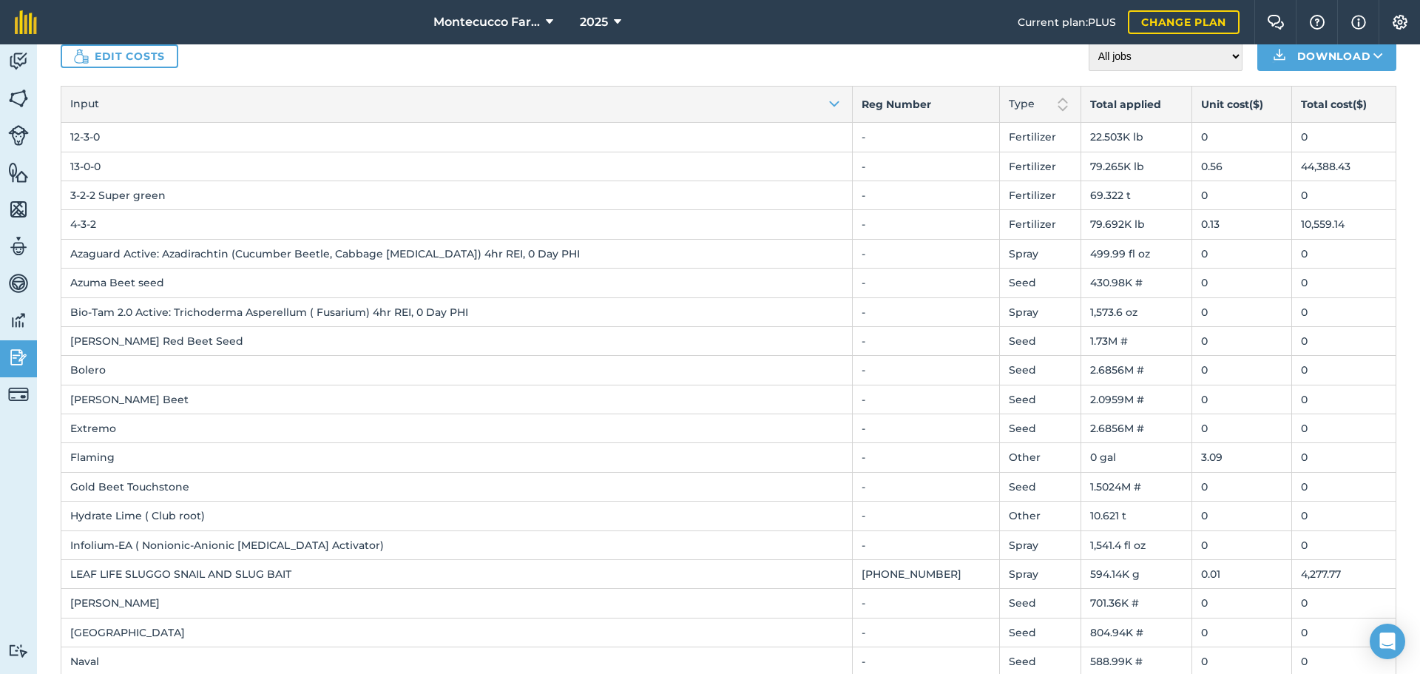
click at [1191, 138] on td "0" at bounding box center [1241, 137] width 100 height 29
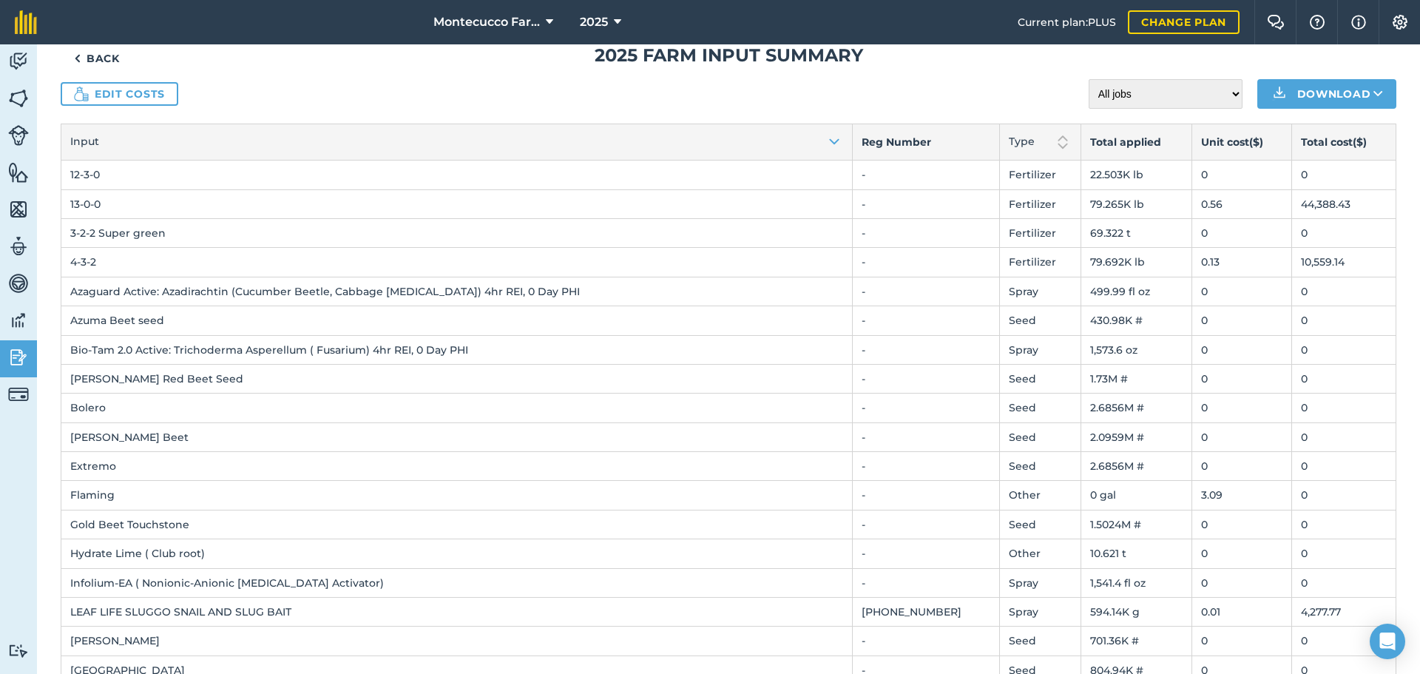
scroll to position [0, 0]
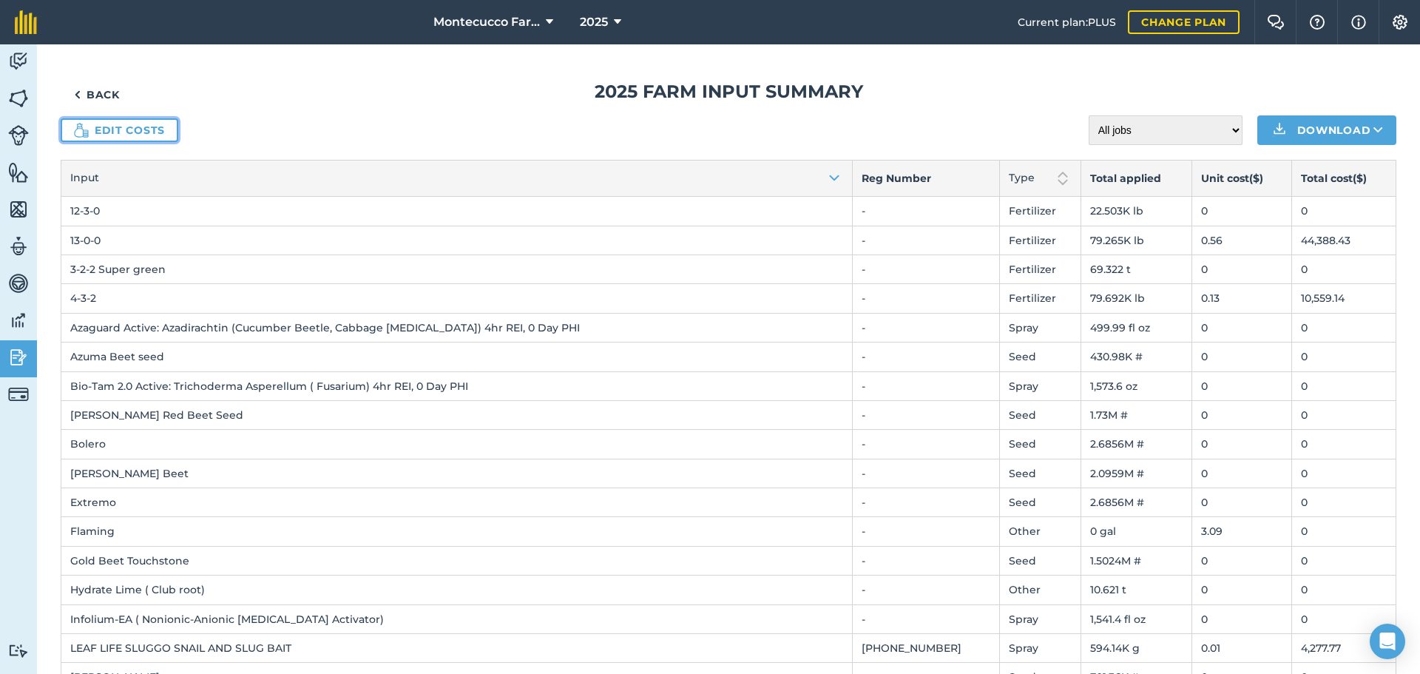
click at [115, 124] on link "Edit costs" at bounding box center [120, 130] width 118 height 24
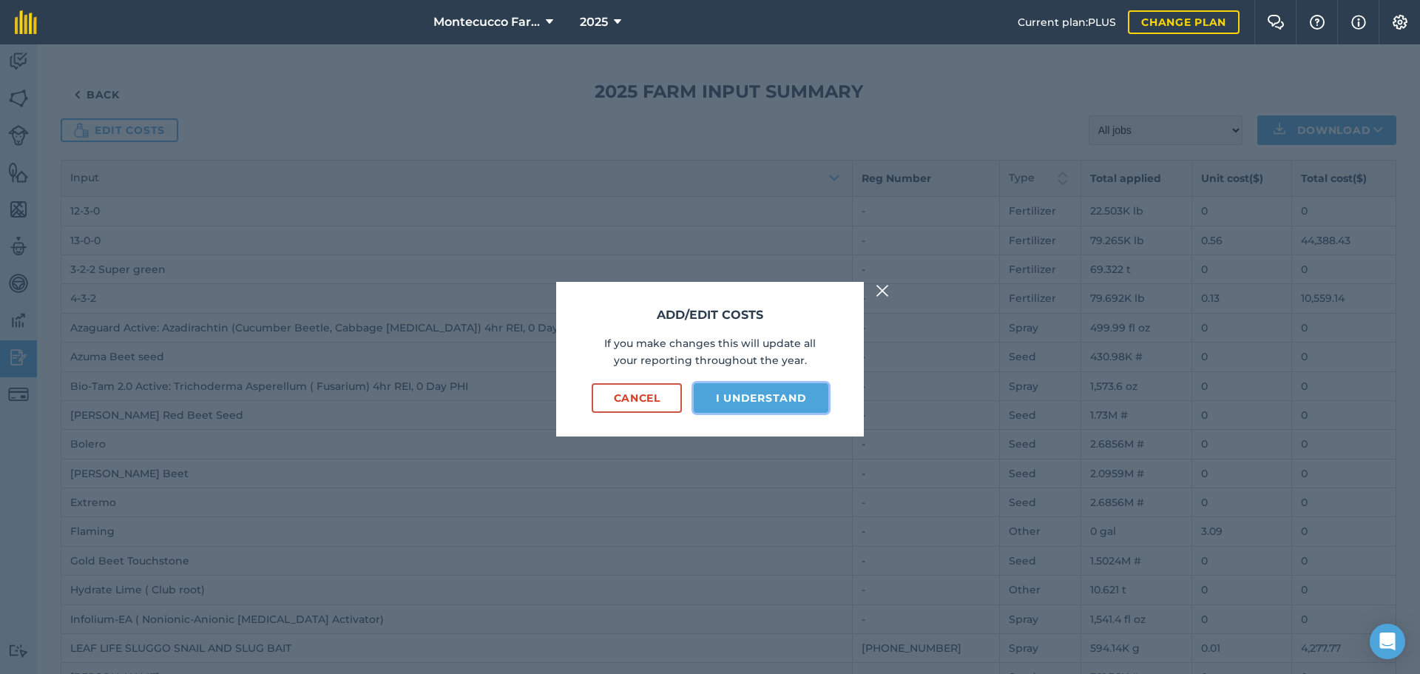
click at [764, 402] on button "I understand" at bounding box center [761, 398] width 135 height 30
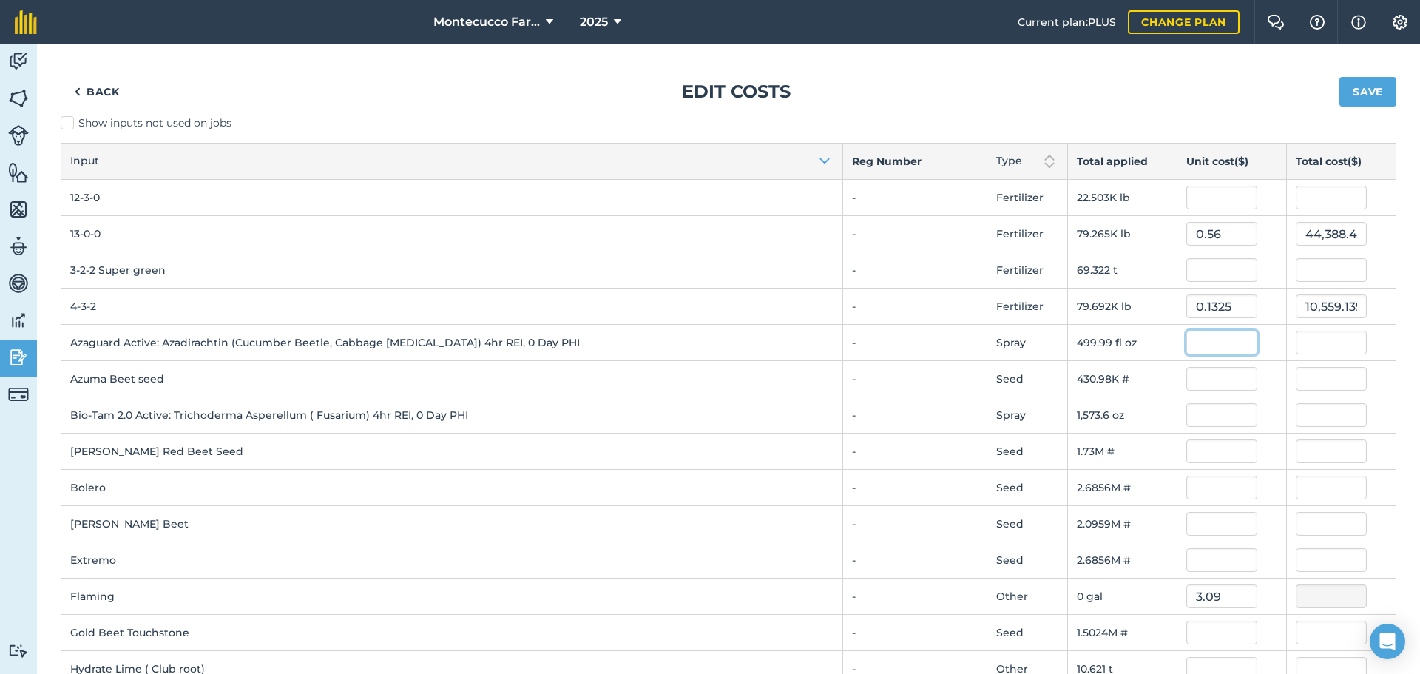
click at [1209, 345] on input "text" at bounding box center [1221, 343] width 71 height 24
type input "1"
type input "499.98944"
click at [1214, 373] on input "text" at bounding box center [1221, 379] width 71 height 24
click at [1206, 339] on input "1" at bounding box center [1221, 343] width 71 height 24
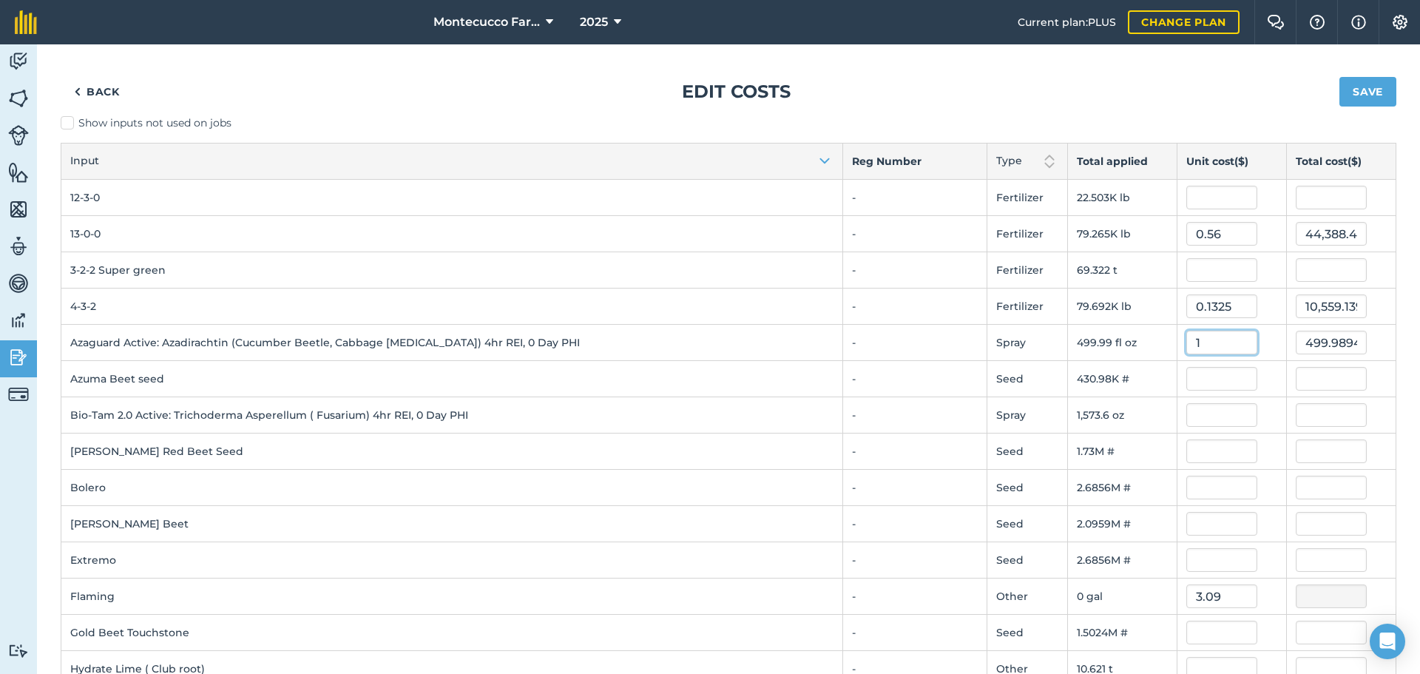
click at [1206, 339] on input "1" at bounding box center [1221, 343] width 71 height 24
click at [66, 124] on label "Show inputs not used on jobs" at bounding box center [729, 123] width 1336 height 16
click at [66, 124] on input "Show inputs not used on jobs" at bounding box center [66, 120] width 10 height 10
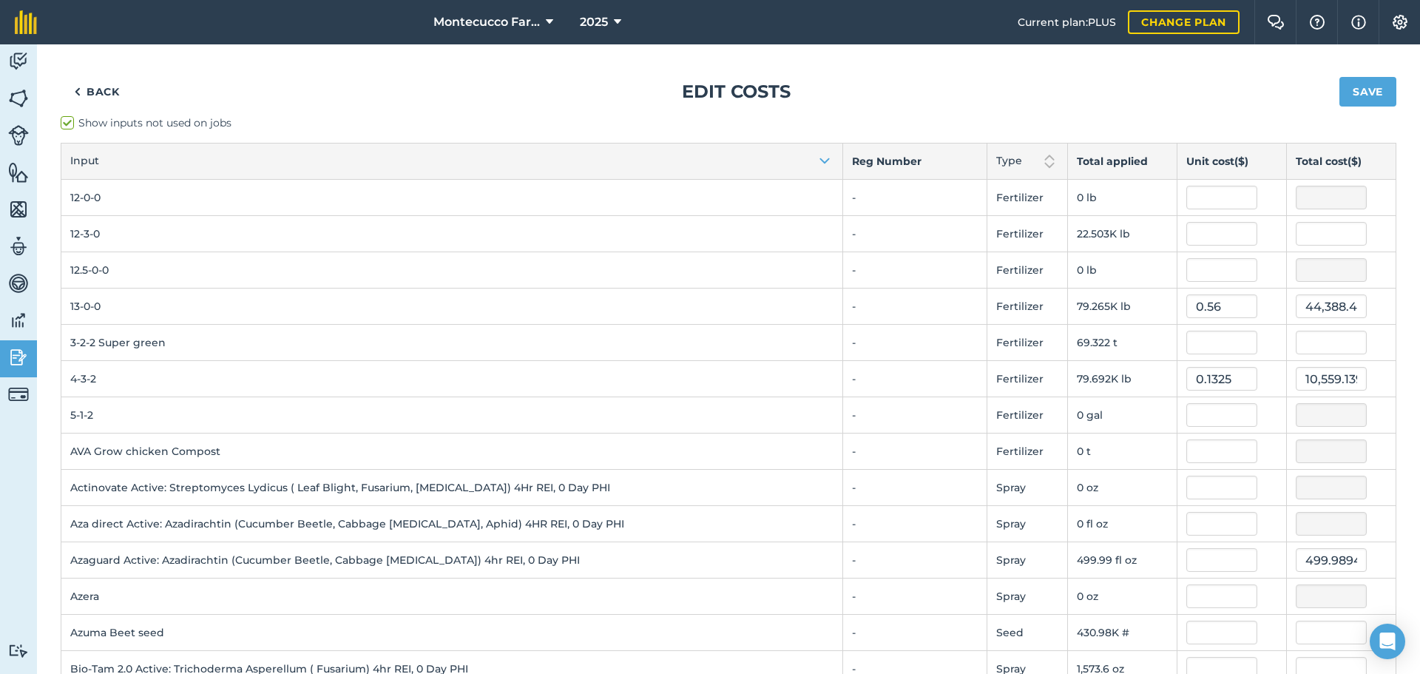
click at [66, 119] on label "Show inputs not used on jobs" at bounding box center [729, 123] width 1336 height 16
click at [66, 119] on input "Show inputs not used on jobs" at bounding box center [66, 120] width 10 height 10
checkbox input "false"
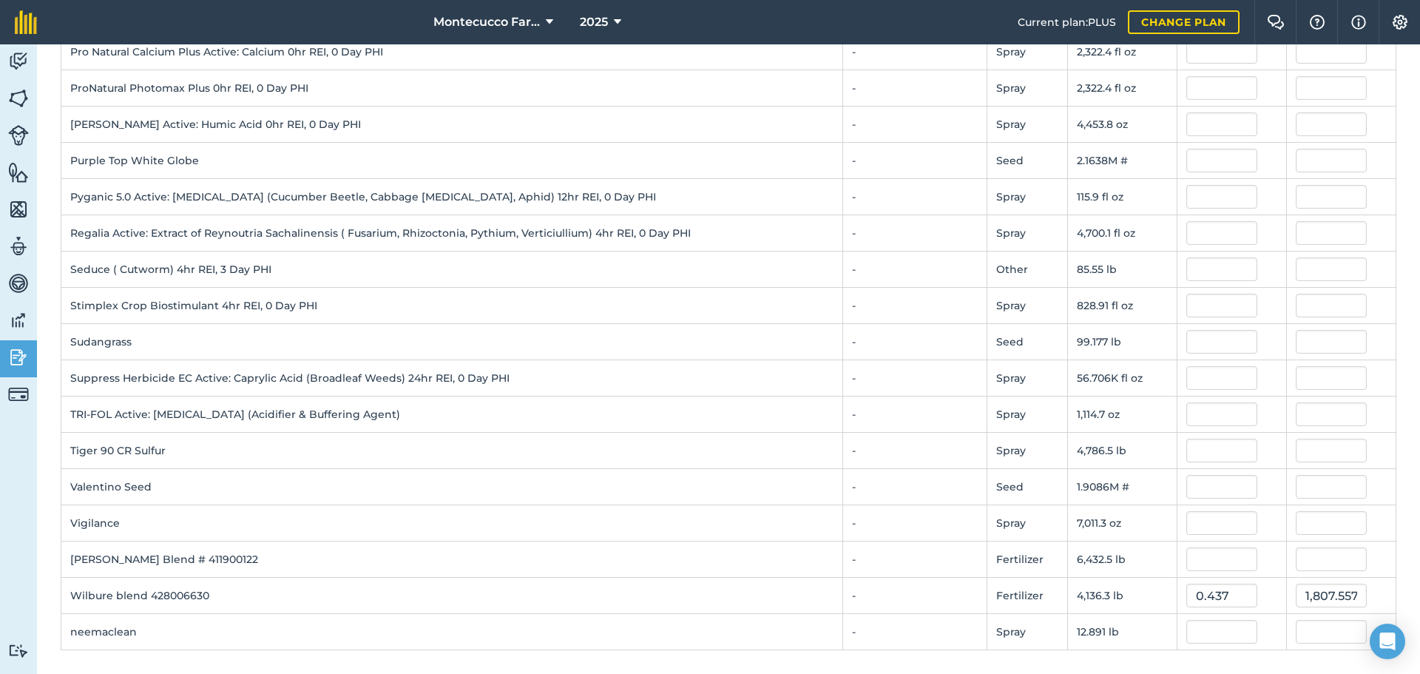
scroll to position [904, 0]
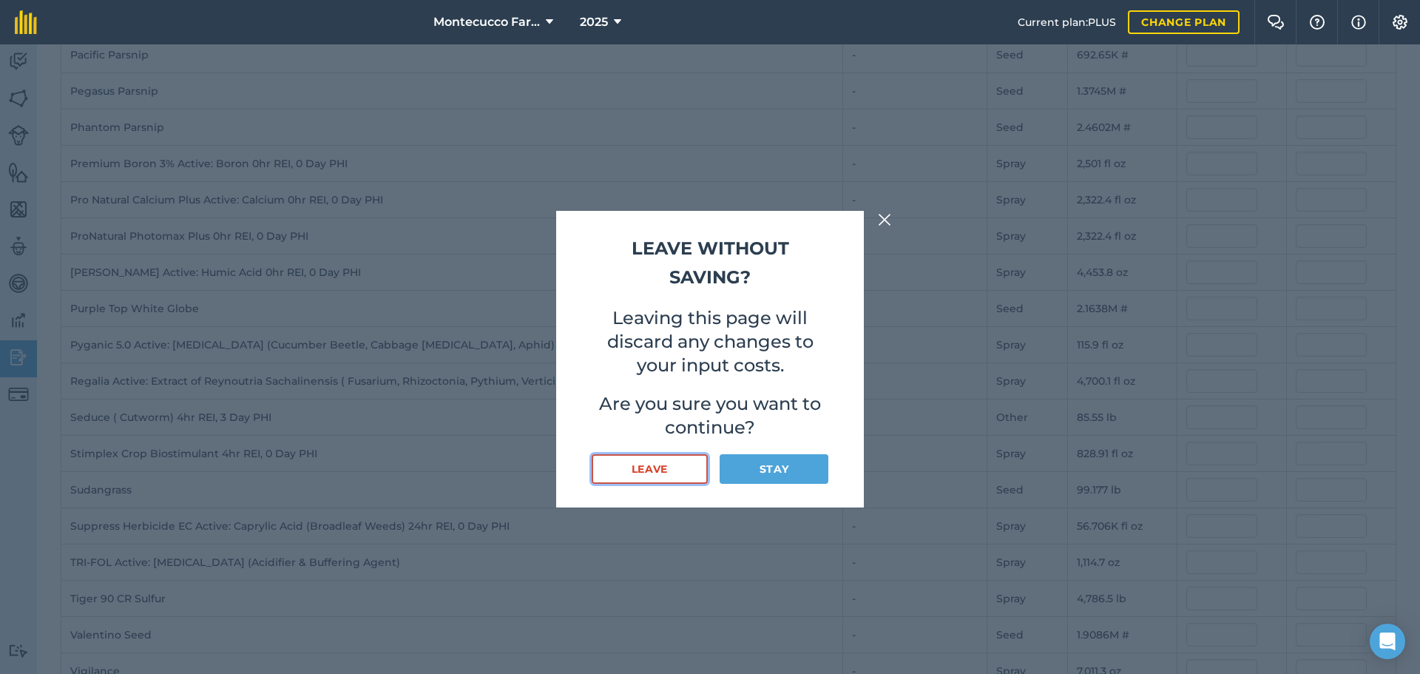
click at [671, 471] on button "Leave" at bounding box center [650, 469] width 116 height 30
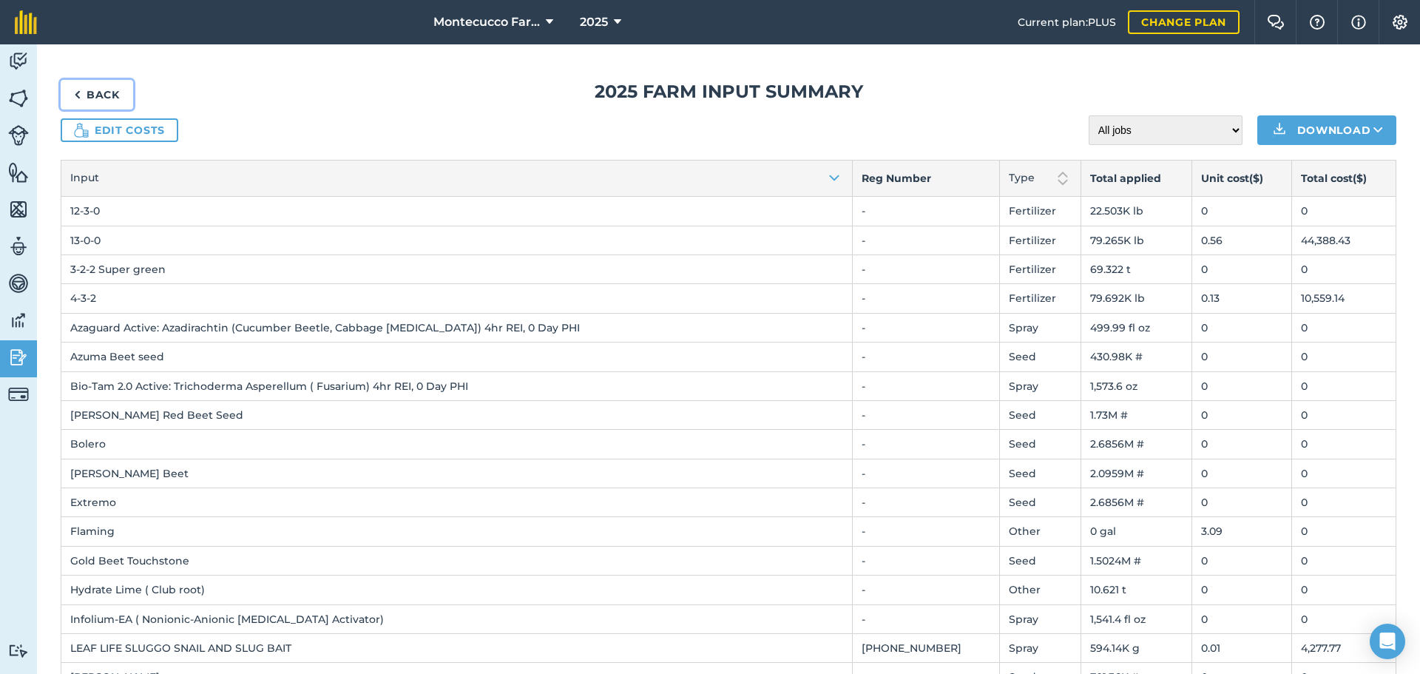
click at [102, 98] on link "Back" at bounding box center [97, 95] width 72 height 30
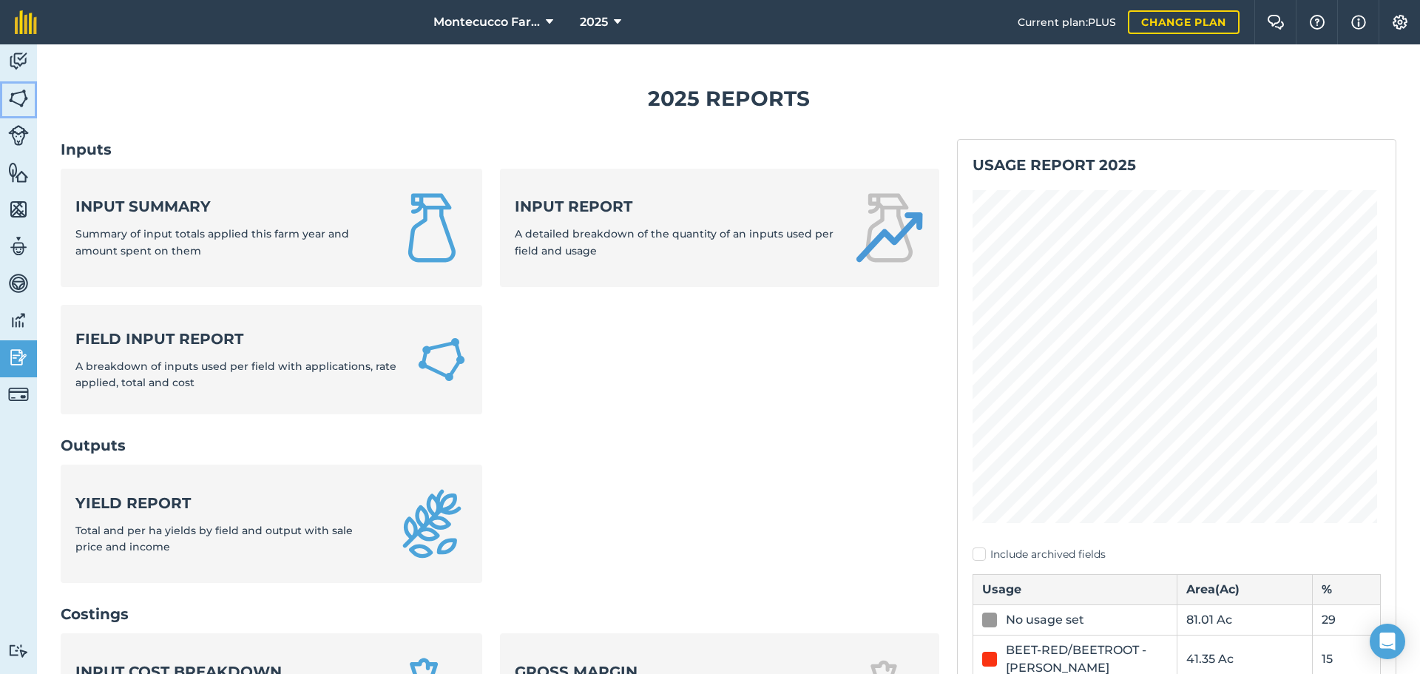
click at [16, 92] on img at bounding box center [18, 98] width 21 height 22
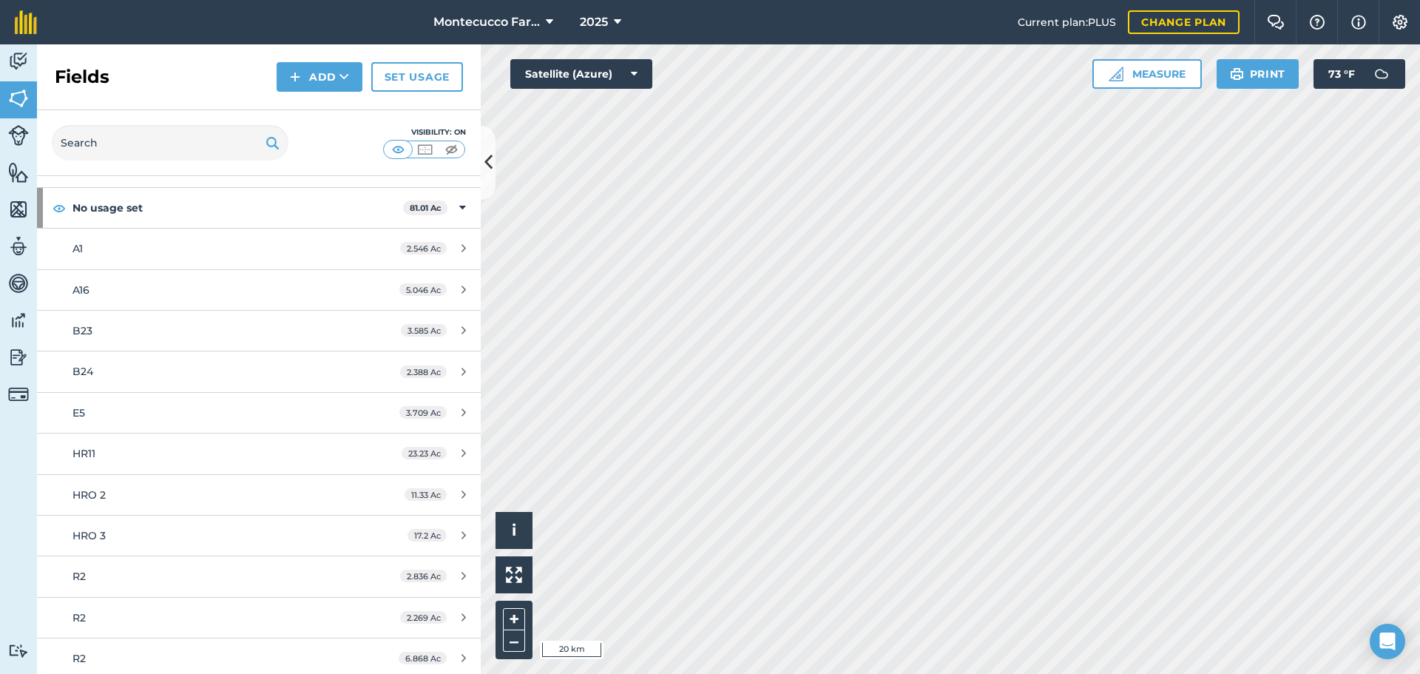
scroll to position [74, 0]
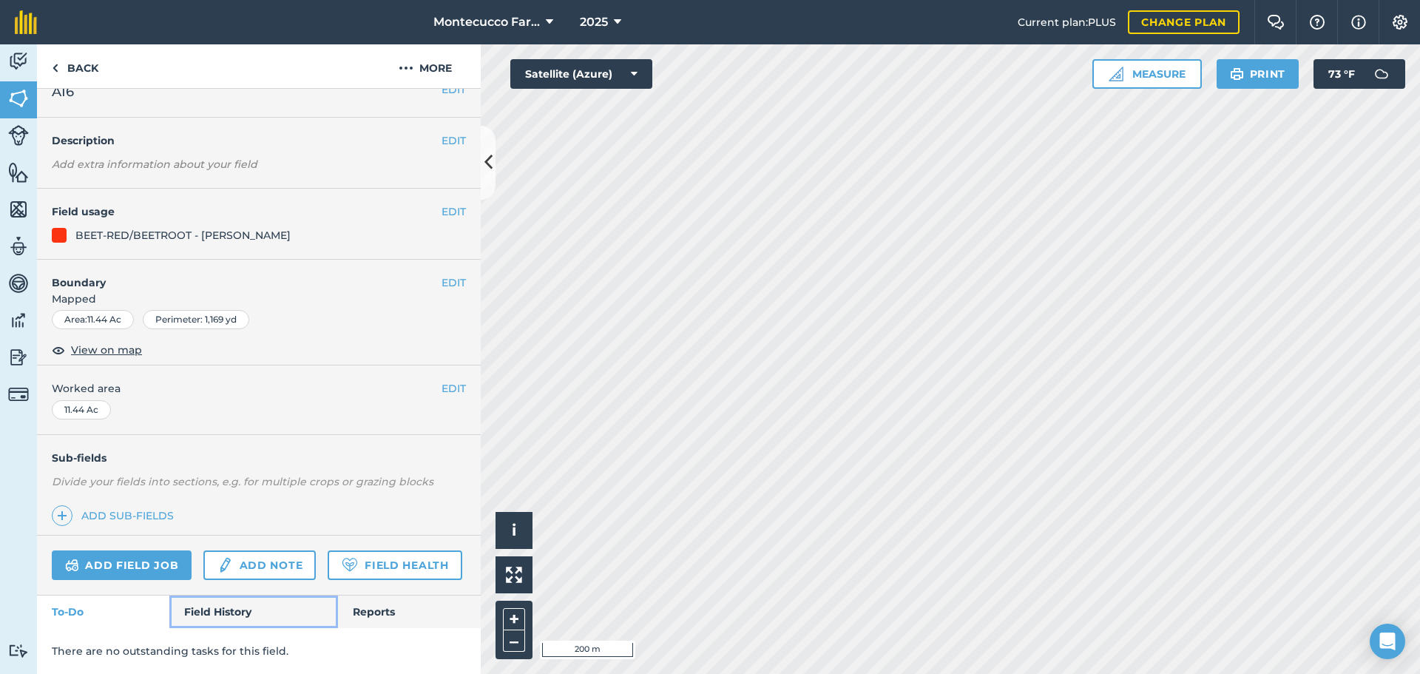
click at [226, 612] on link "Field History" at bounding box center [253, 611] width 168 height 33
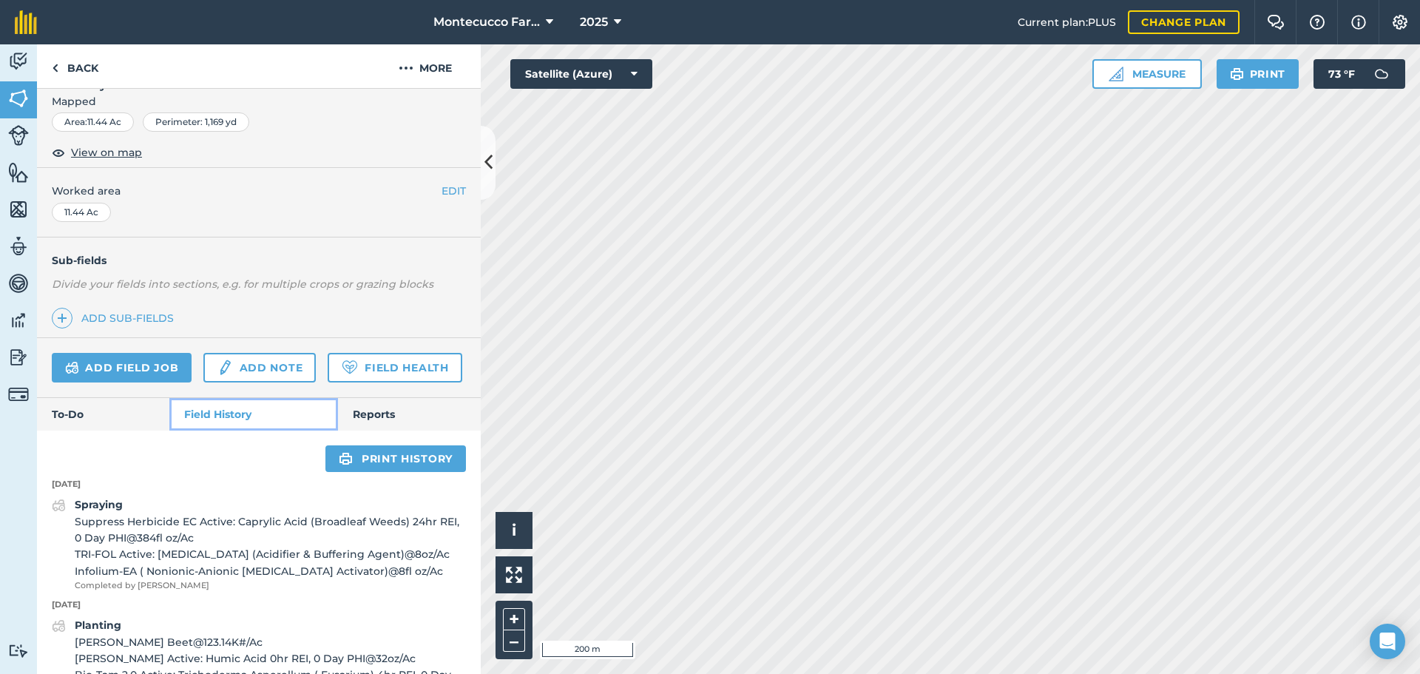
scroll to position [212, 0]
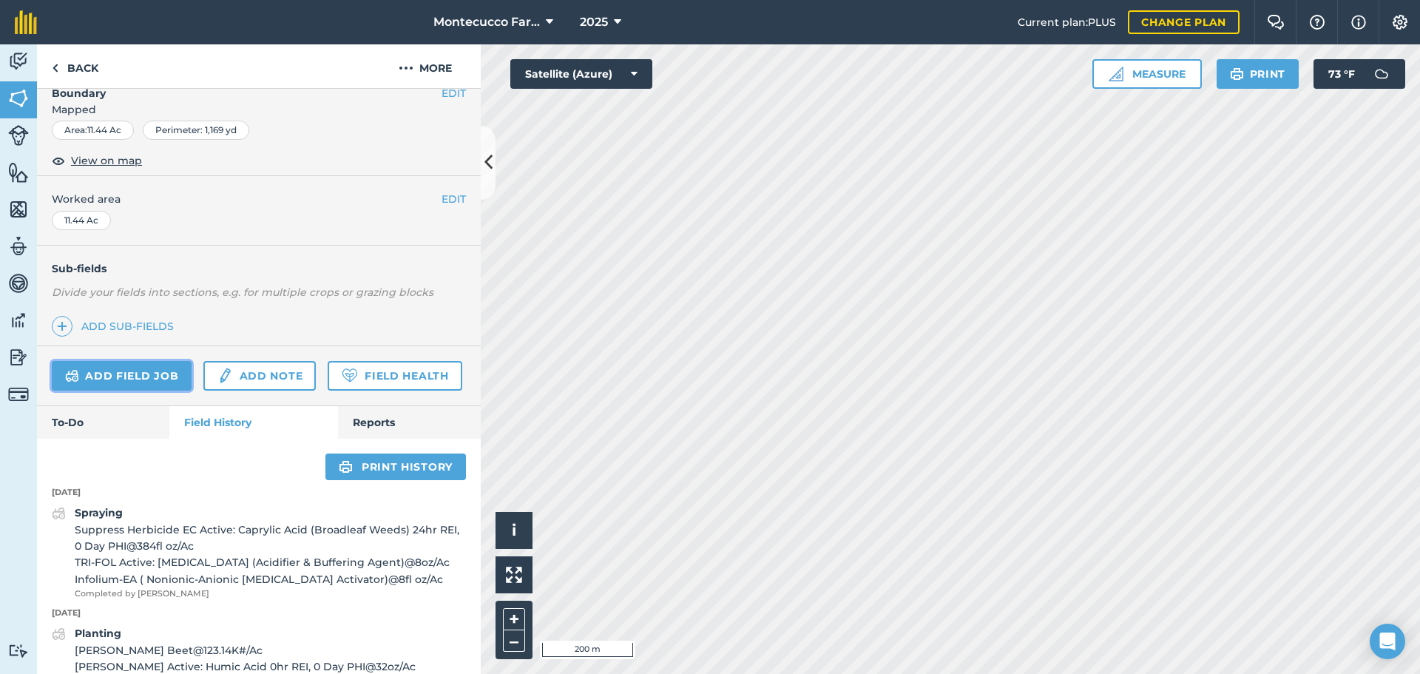
click at [165, 382] on link "Add field job" at bounding box center [122, 376] width 140 height 30
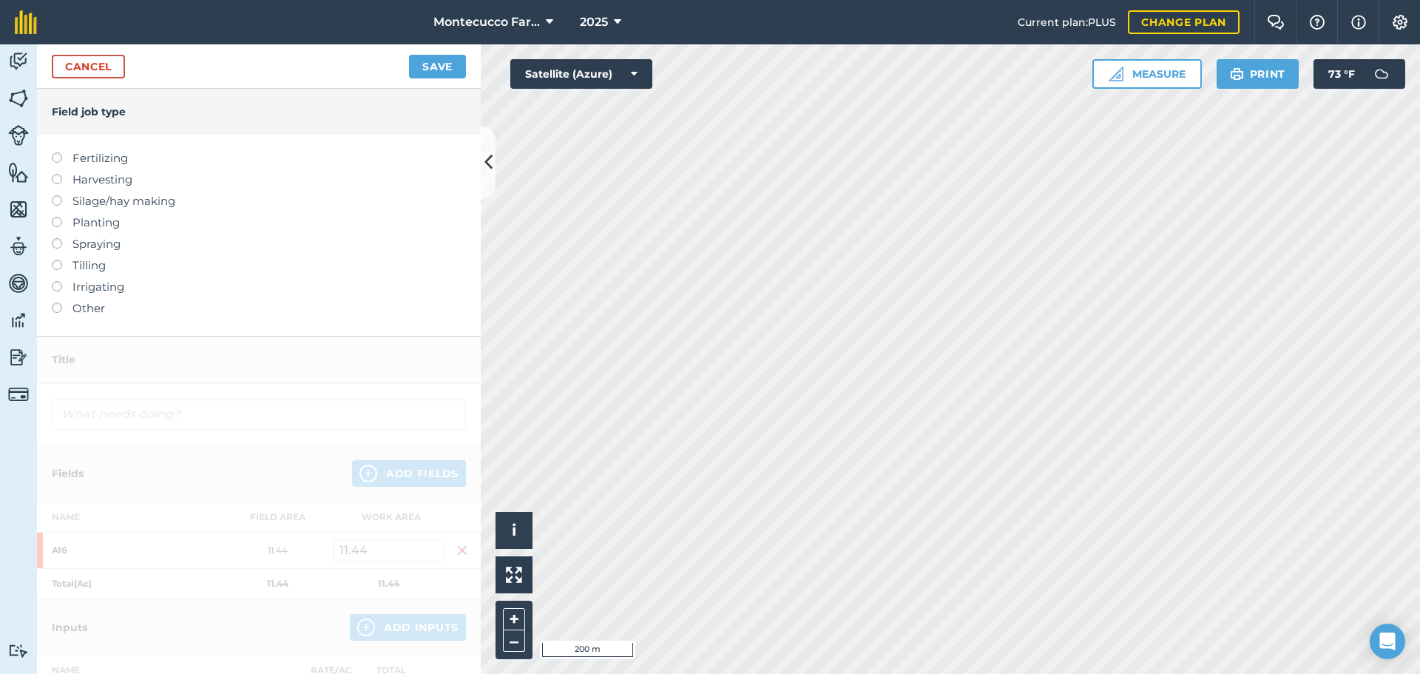
scroll to position [74, 0]
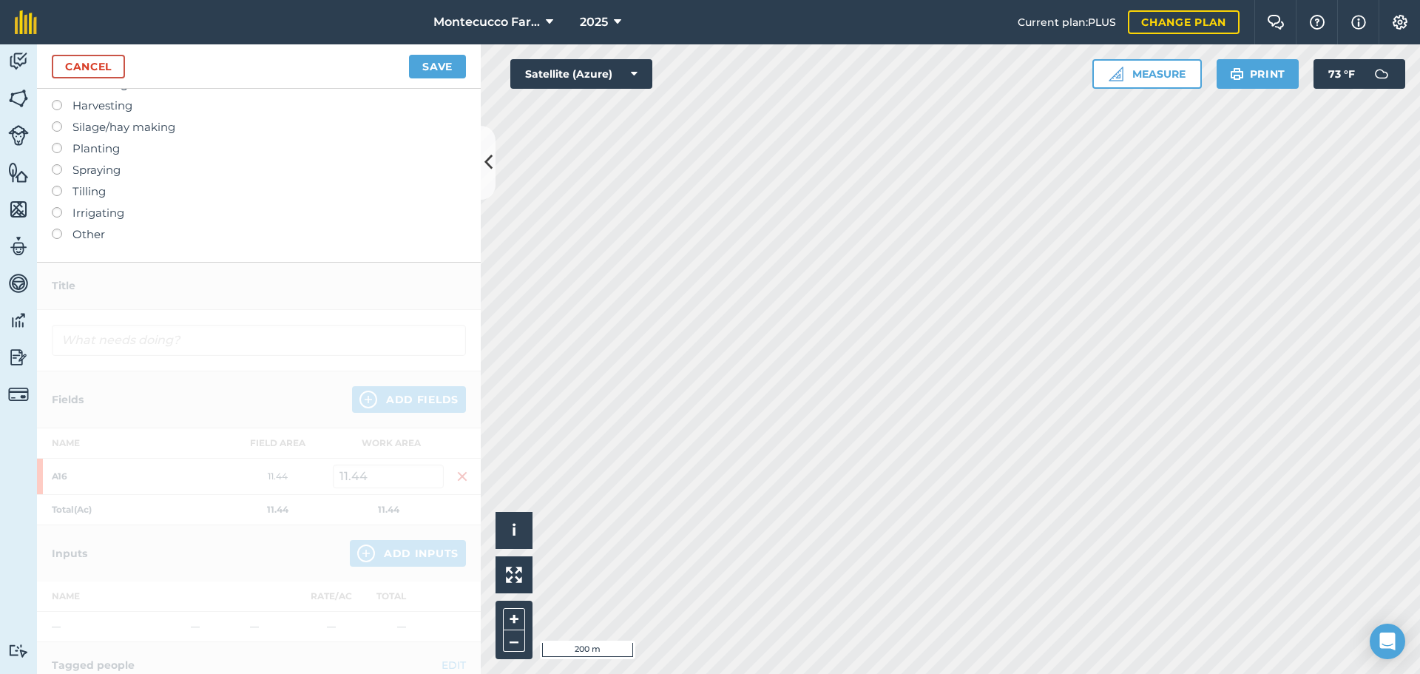
click at [58, 164] on label at bounding box center [62, 164] width 21 height 0
type input "Spraying"
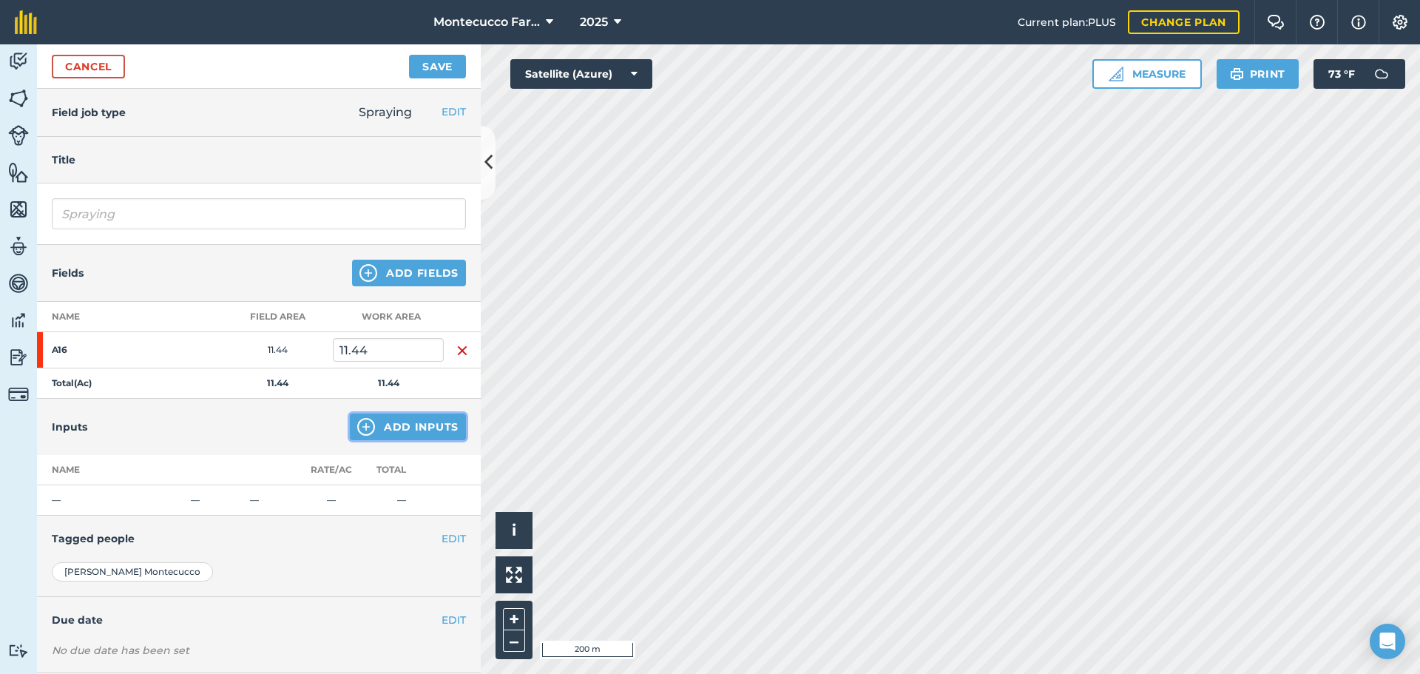
click at [388, 429] on button "Add Inputs" at bounding box center [408, 426] width 116 height 27
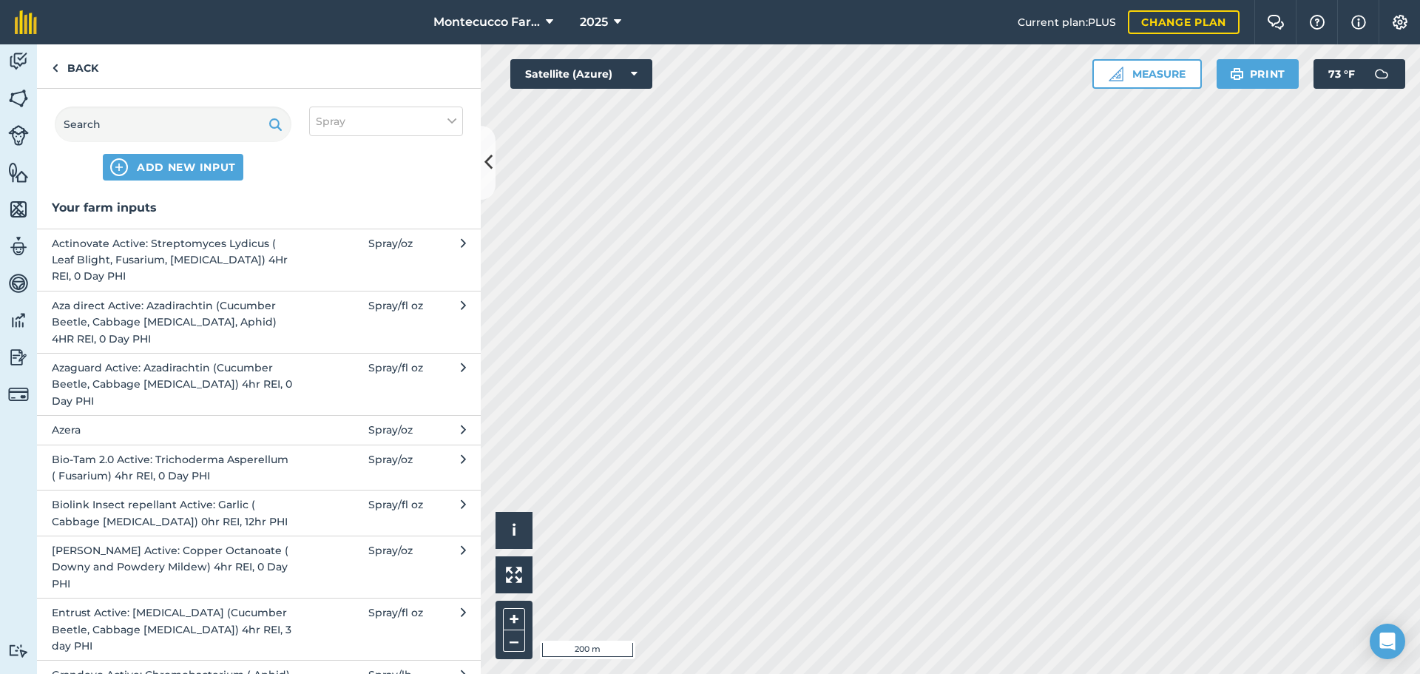
scroll to position [74, 0]
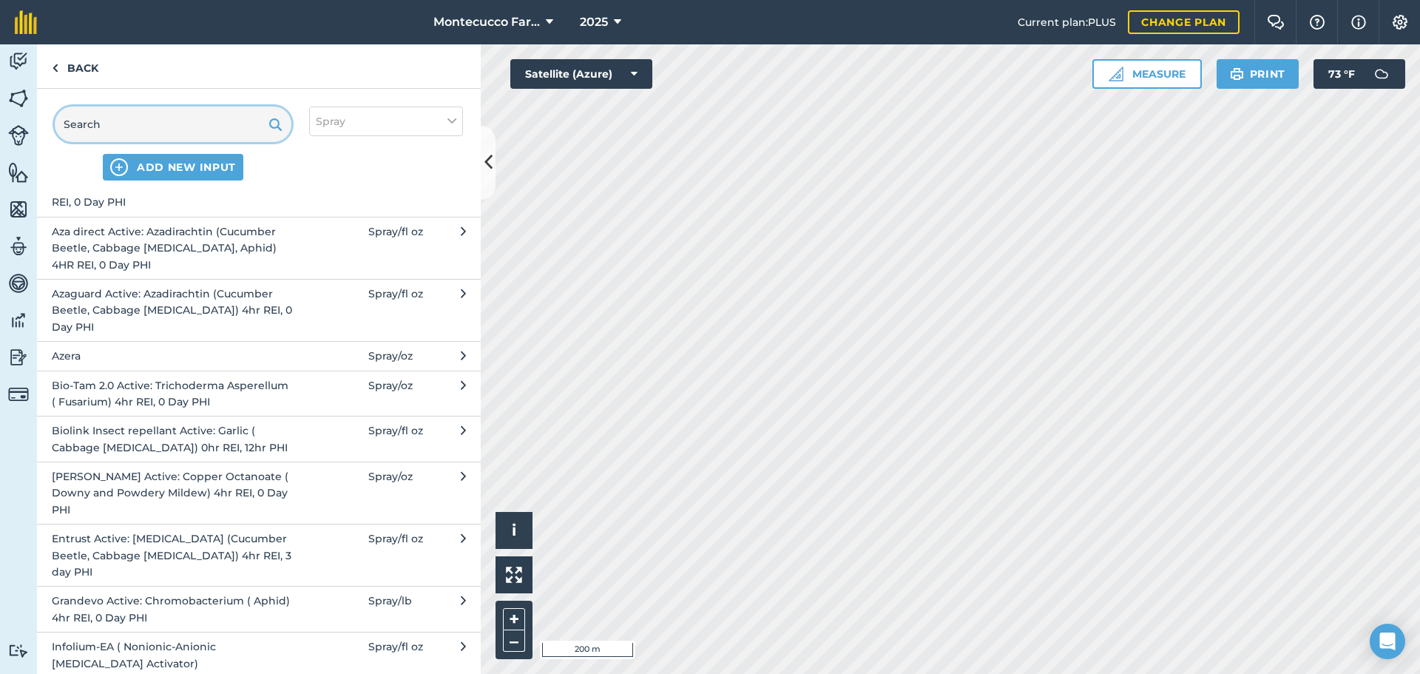
click at [161, 127] on input "text" at bounding box center [173, 123] width 237 height 35
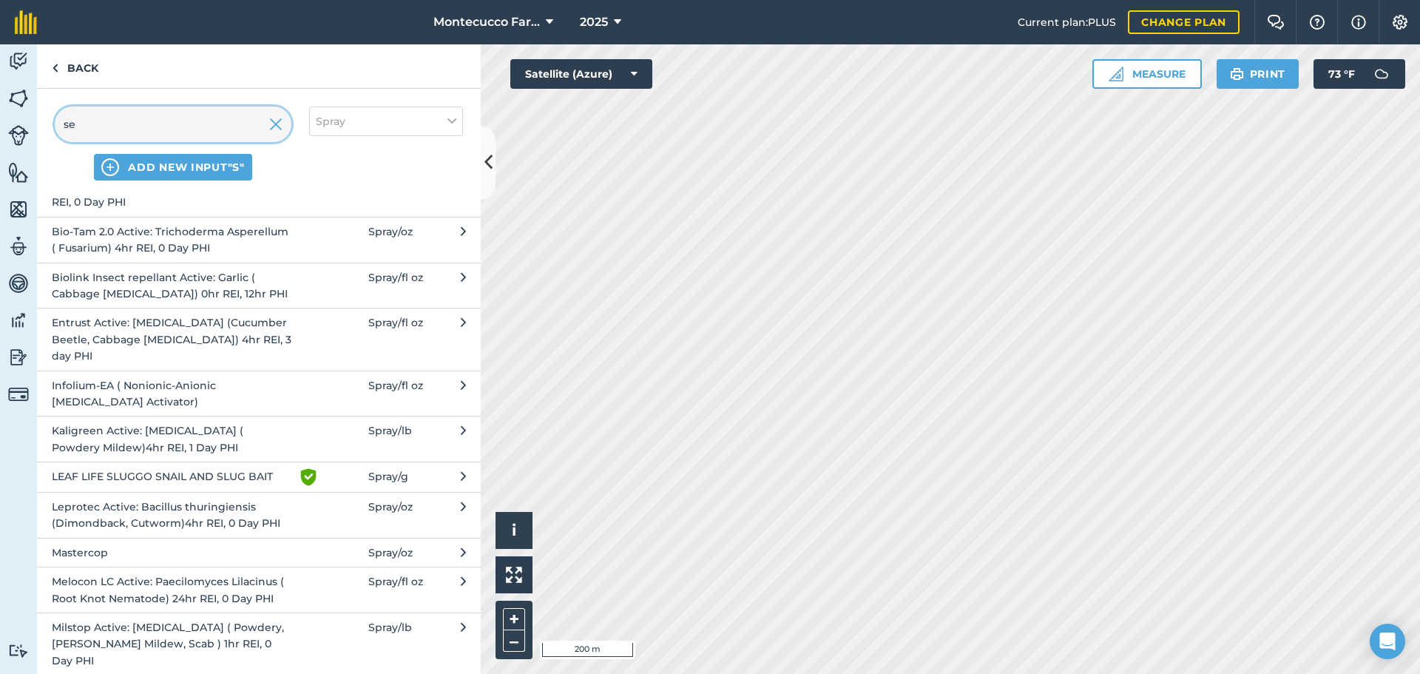
scroll to position [0, 0]
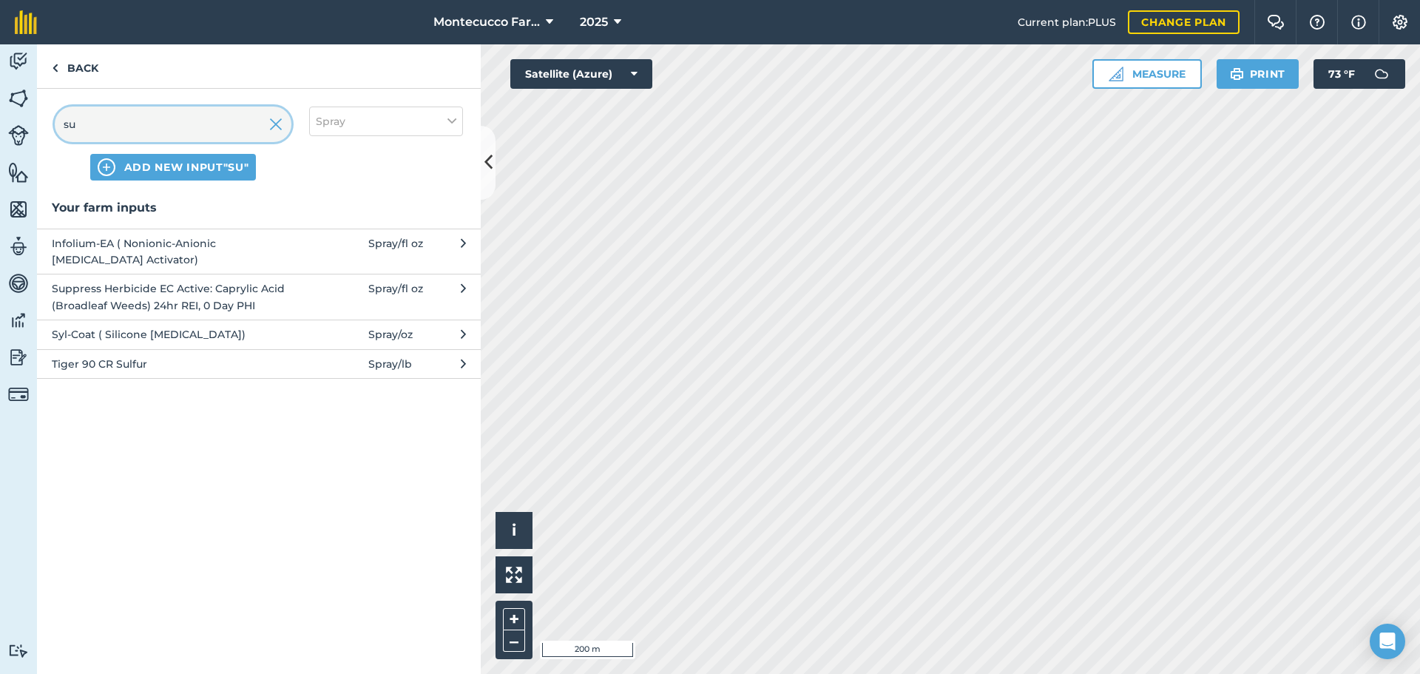
type input "s"
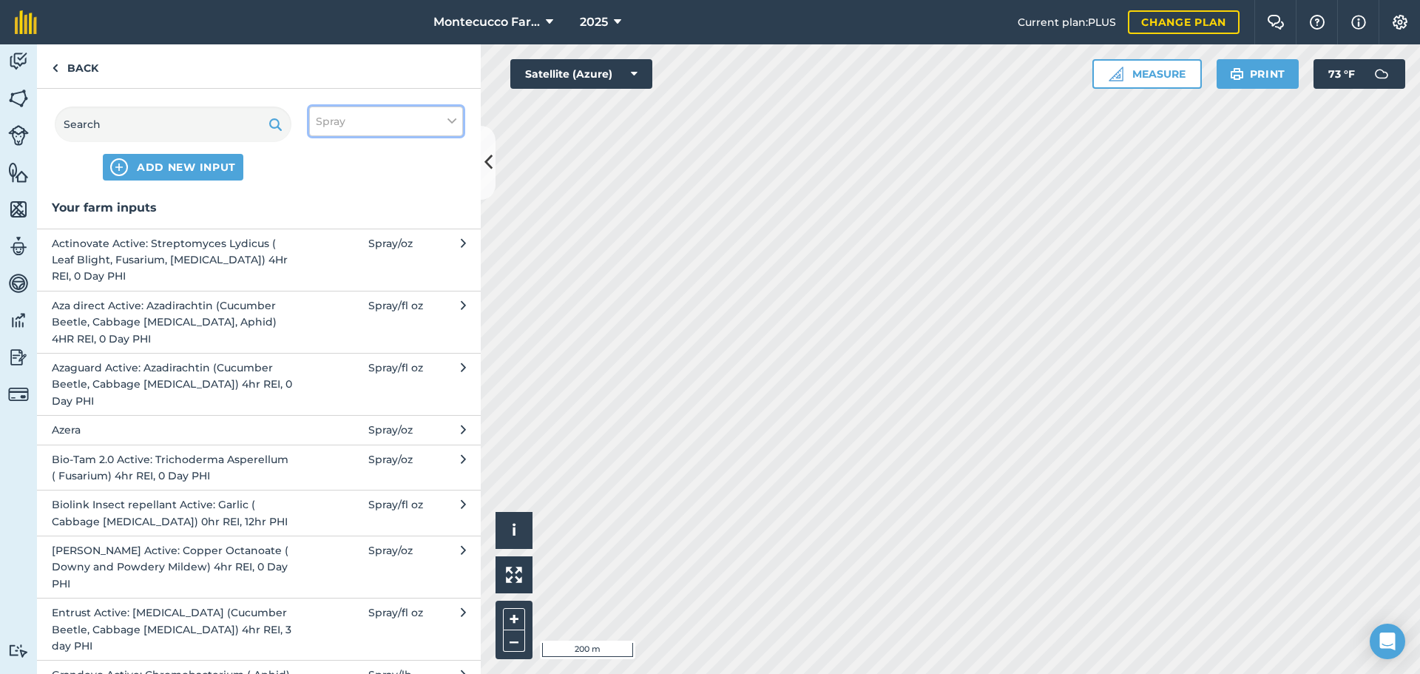
click at [399, 120] on button "Spray" at bounding box center [386, 121] width 154 height 30
click at [322, 178] on label "Fertilizer" at bounding box center [386, 179] width 141 height 16
click at [322, 178] on input "Fertilizer" at bounding box center [321, 176] width 10 height 10
checkbox input "true"
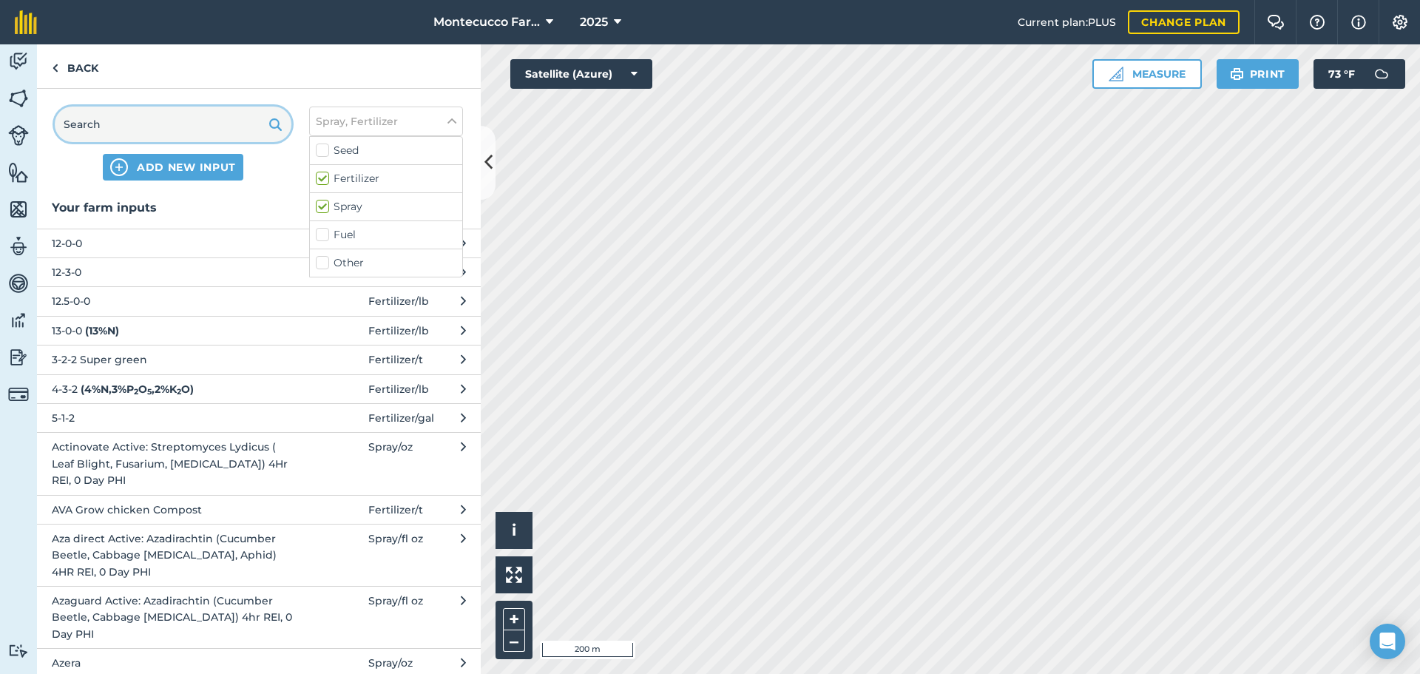
click at [189, 135] on input "text" at bounding box center [173, 123] width 237 height 35
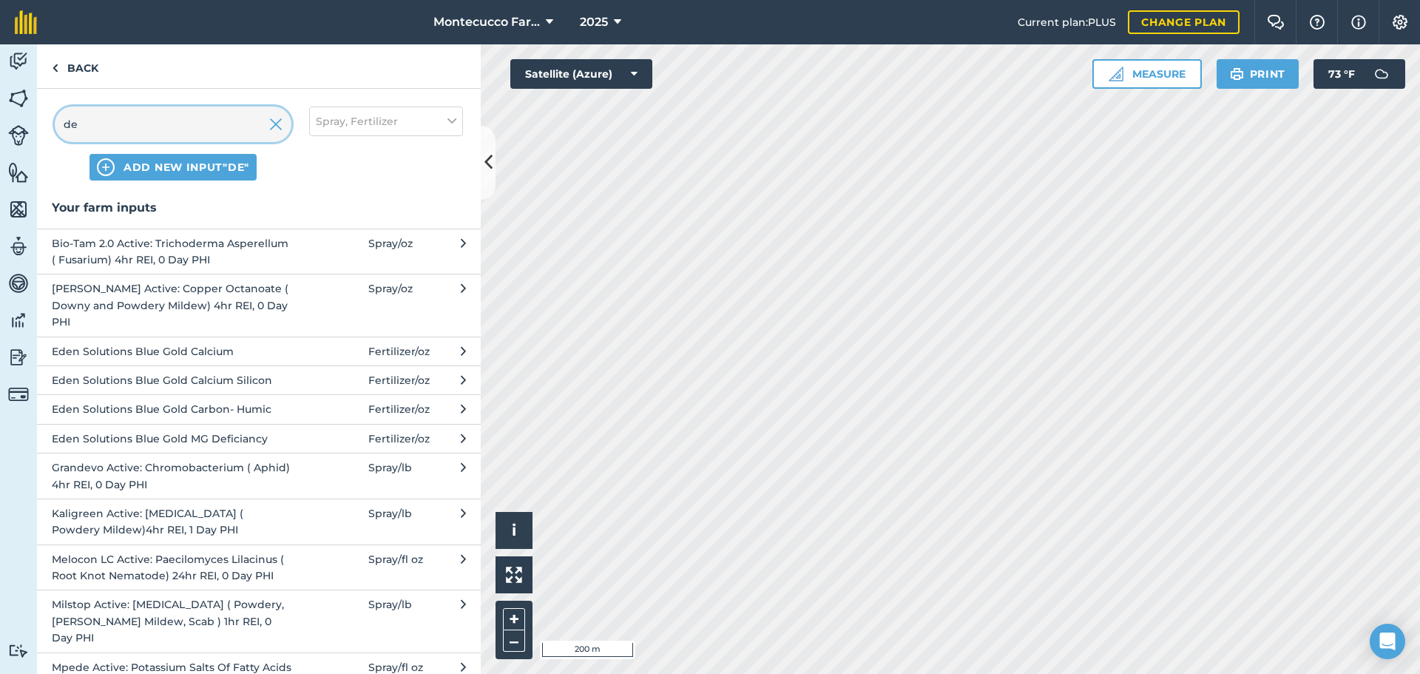
type input "d"
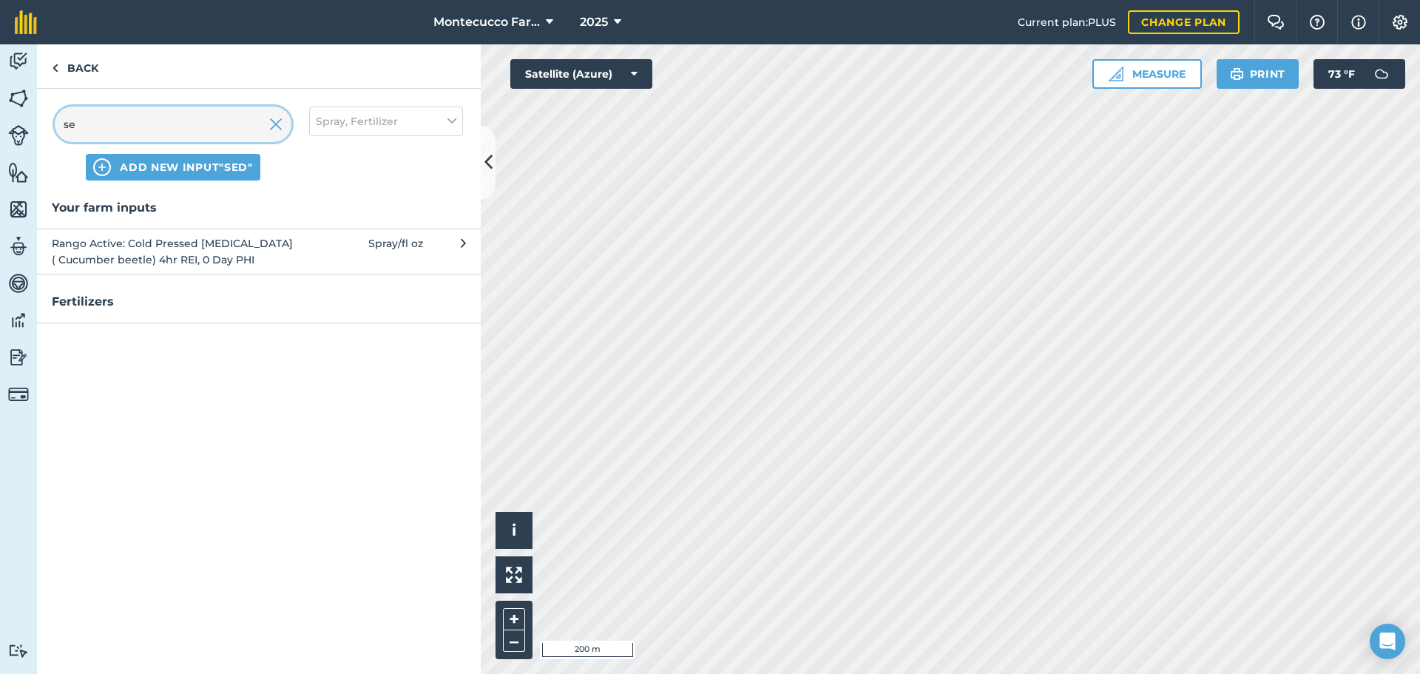
type input "s"
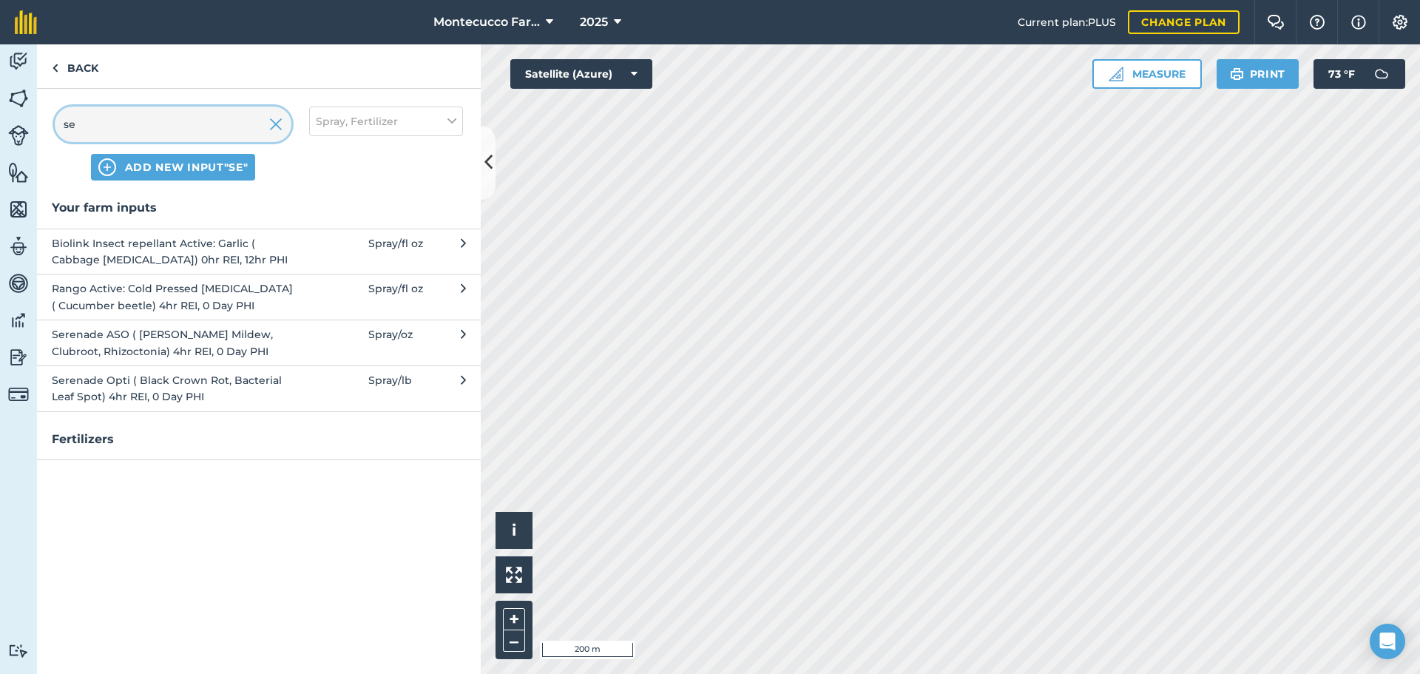
type input "s"
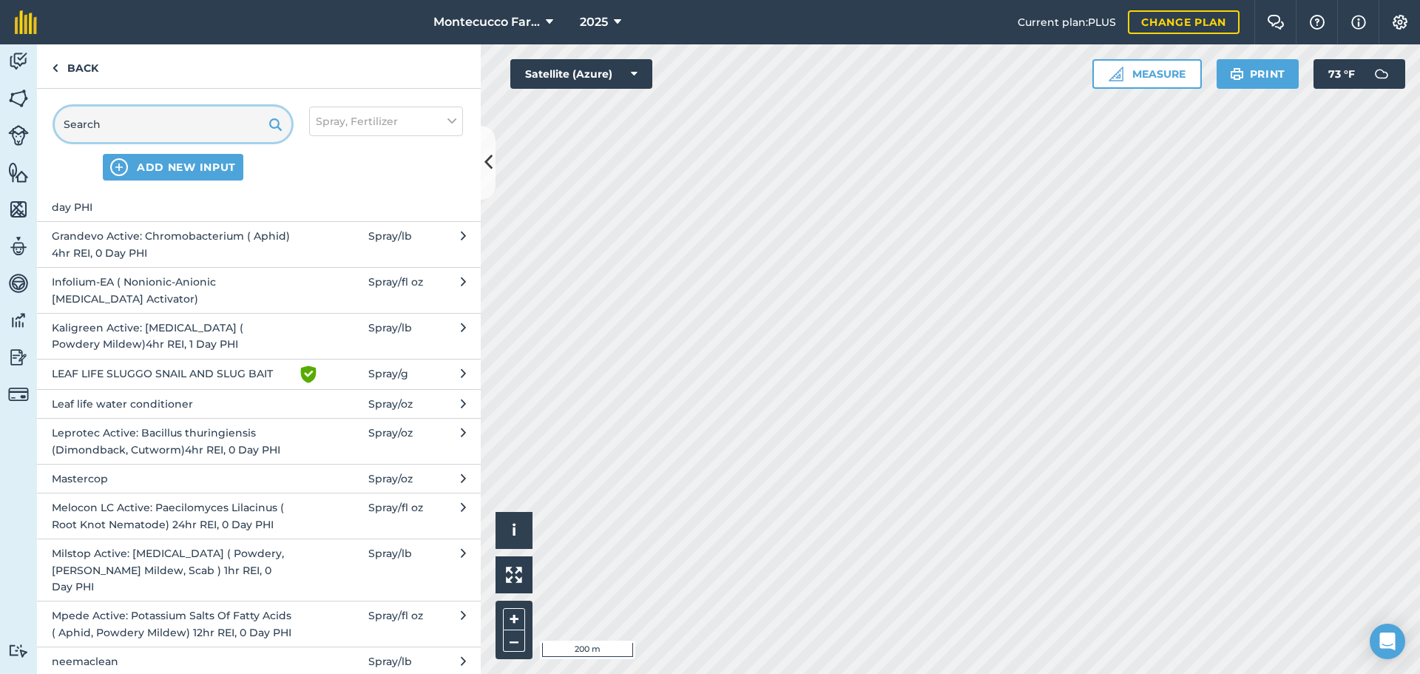
scroll to position [781, 0]
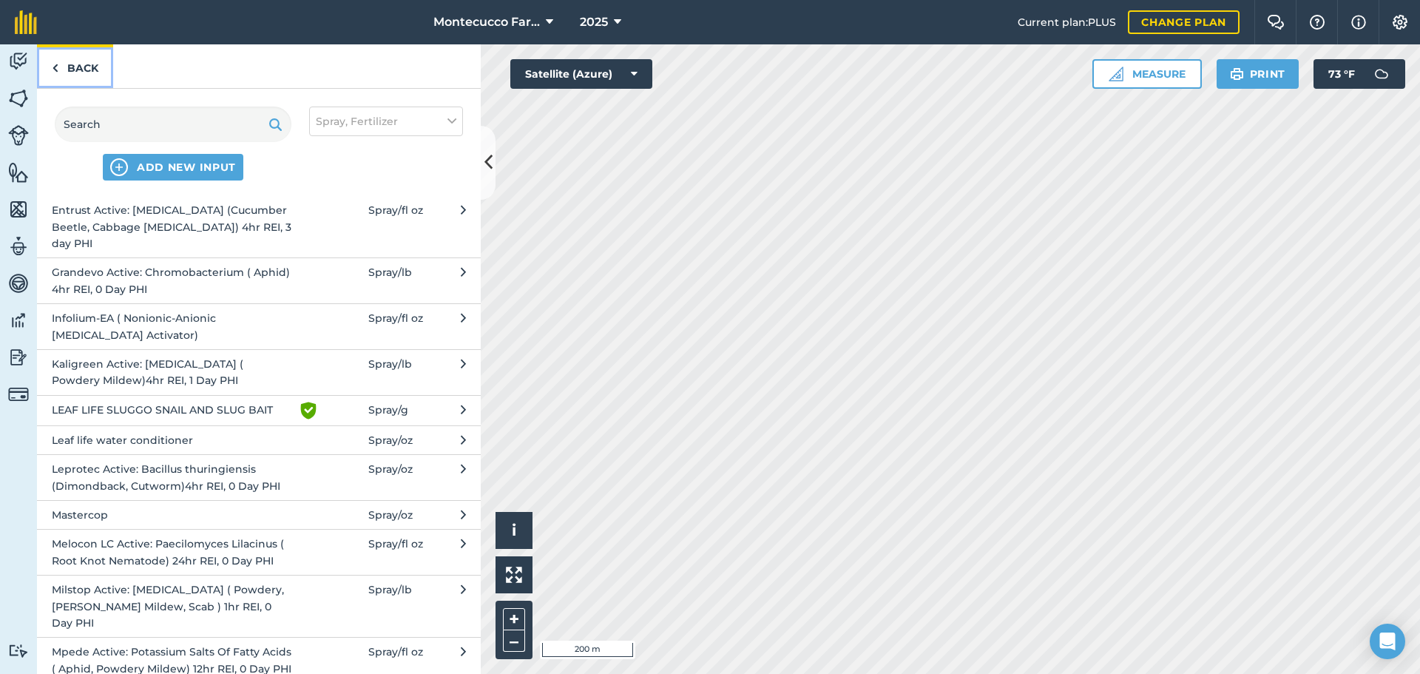
click at [70, 64] on link "Back" at bounding box center [75, 66] width 76 height 44
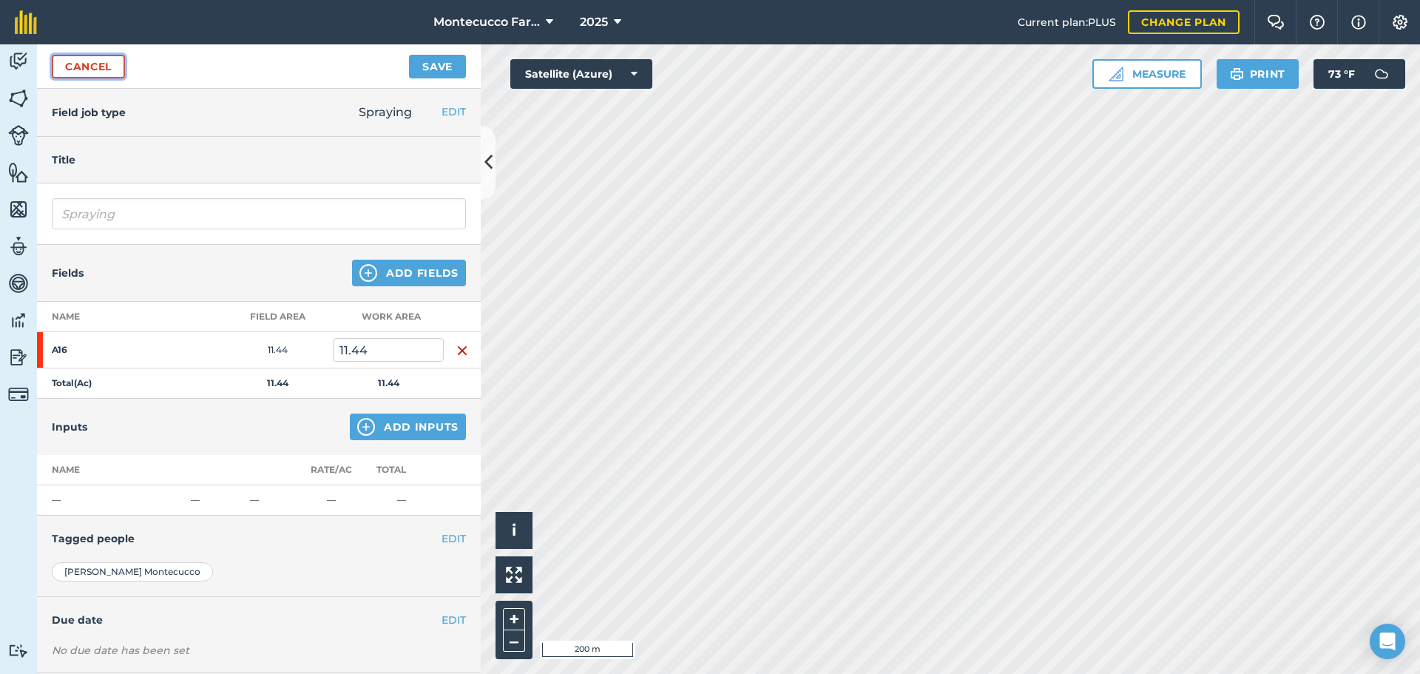
click at [70, 64] on link "Cancel" at bounding box center [88, 67] width 73 height 24
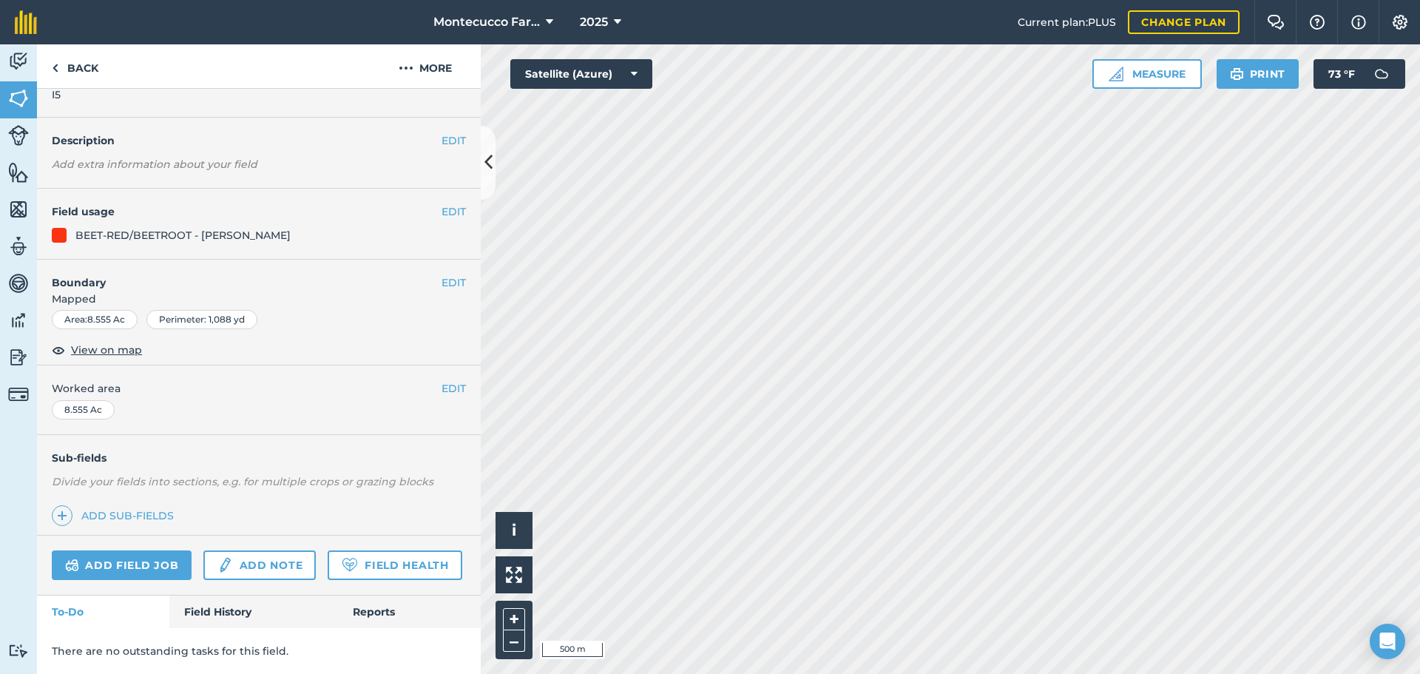
scroll to position [81, 0]
click at [194, 620] on link "Field History" at bounding box center [253, 611] width 168 height 33
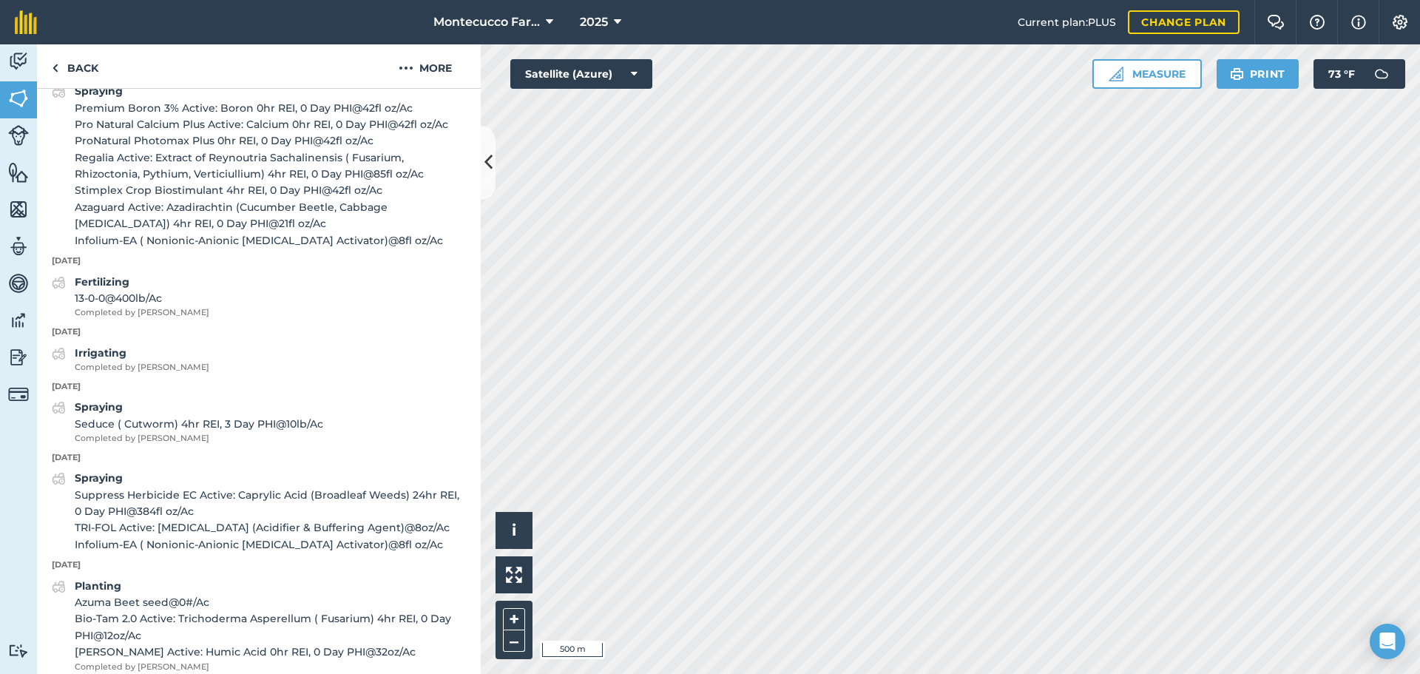
scroll to position [673, 0]
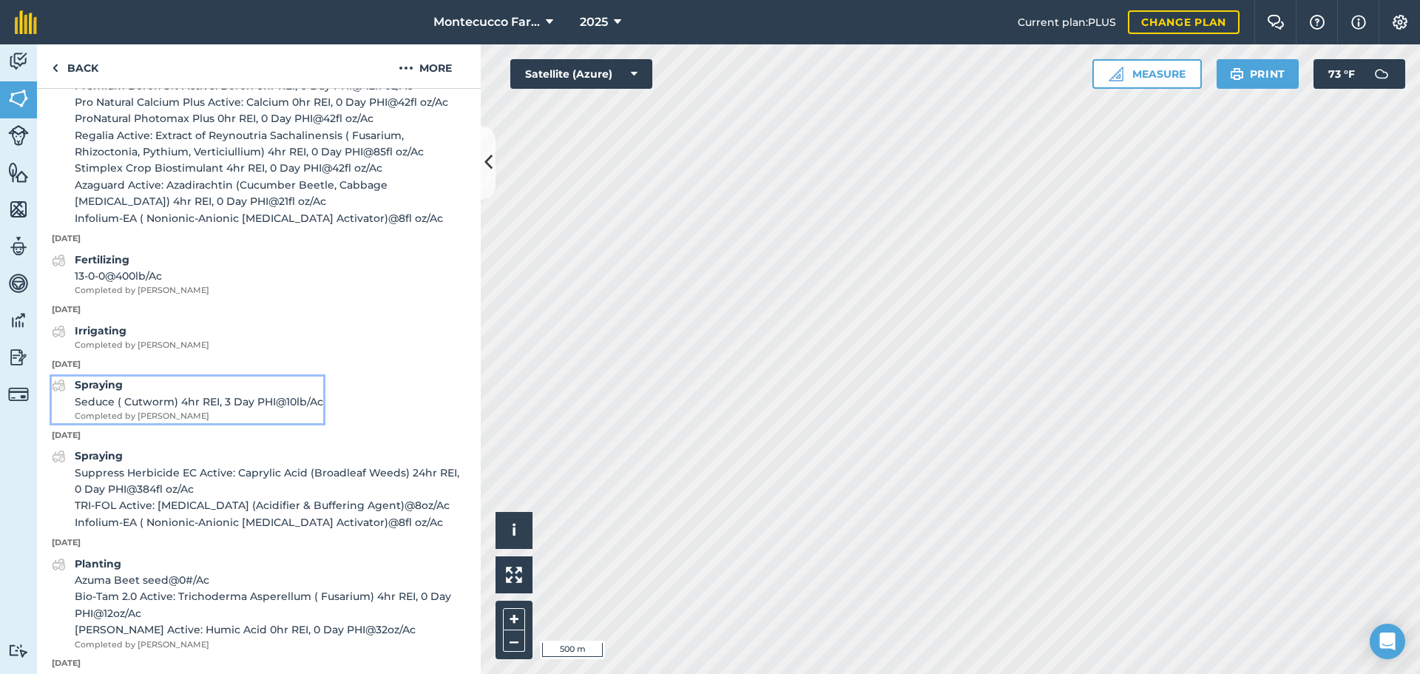
click at [130, 410] on span "Seduce ( Cutworm) 4hr REI, 3 Day PHI @ 10 lb / Ac" at bounding box center [199, 401] width 248 height 16
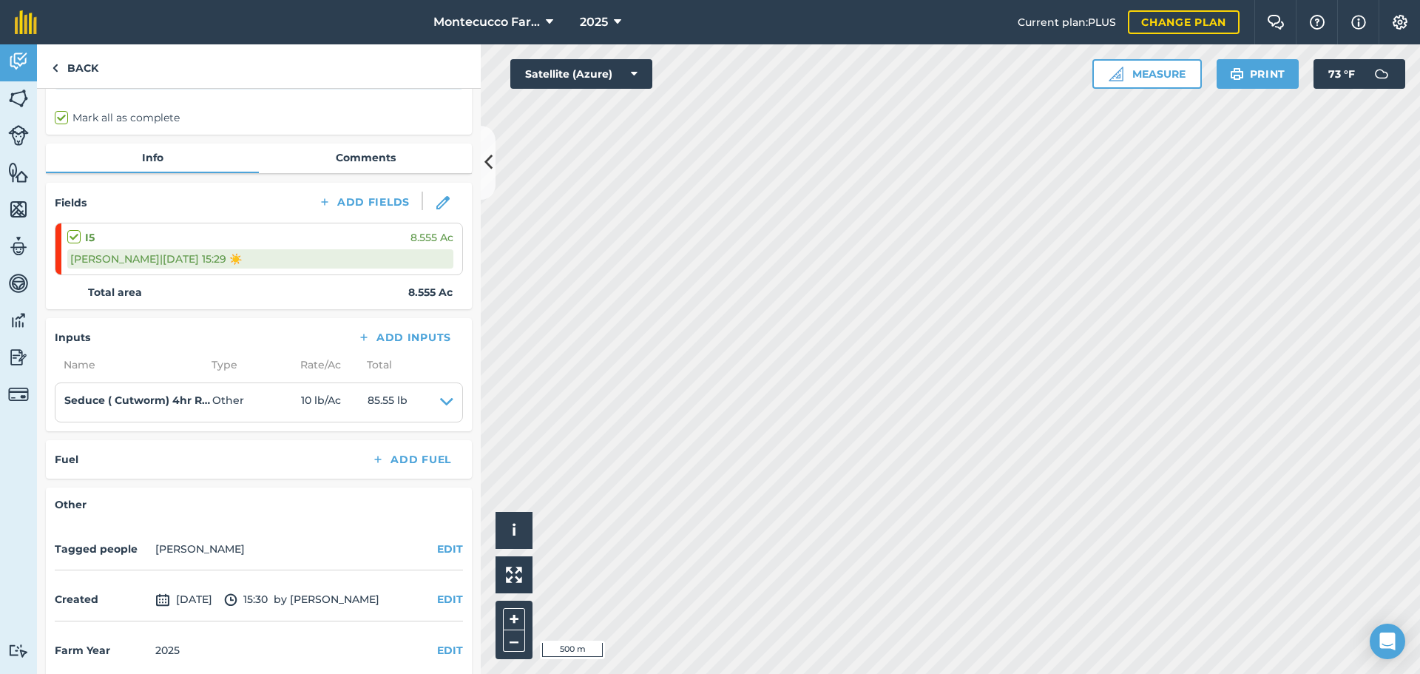
scroll to position [118, 0]
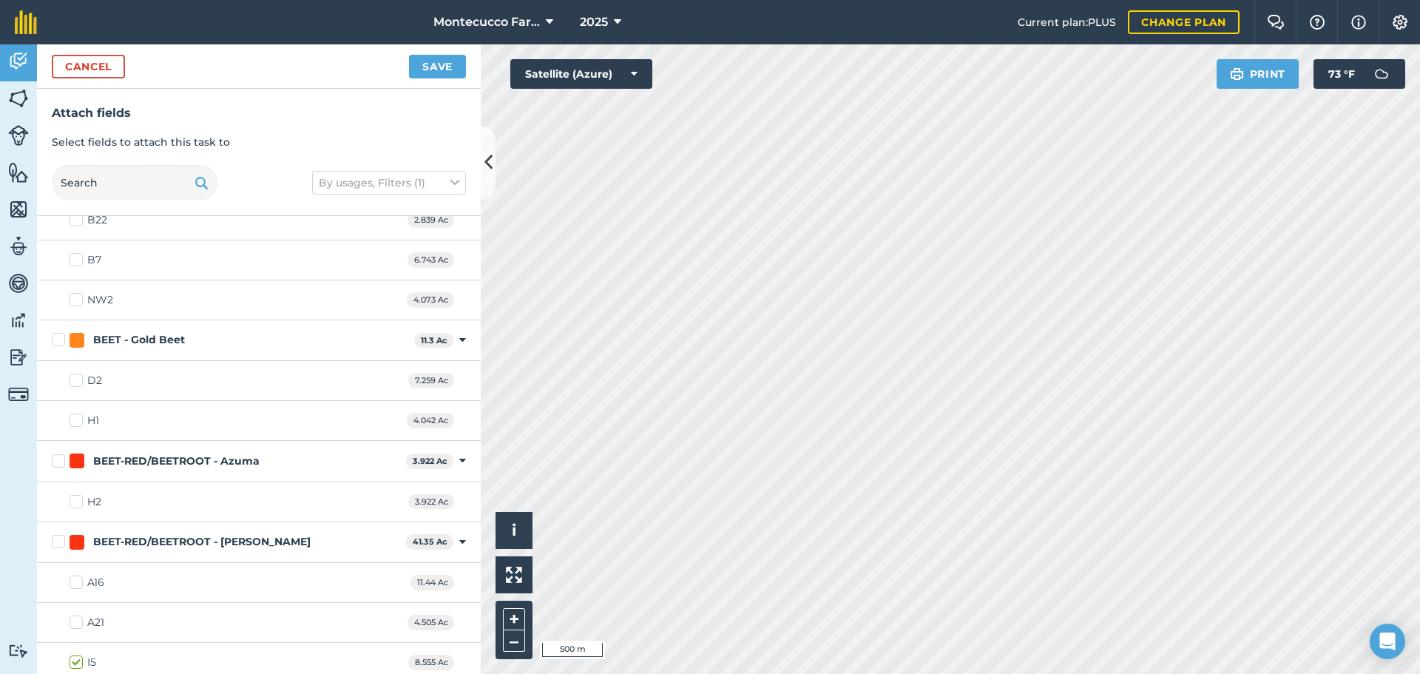
scroll to position [666, 0]
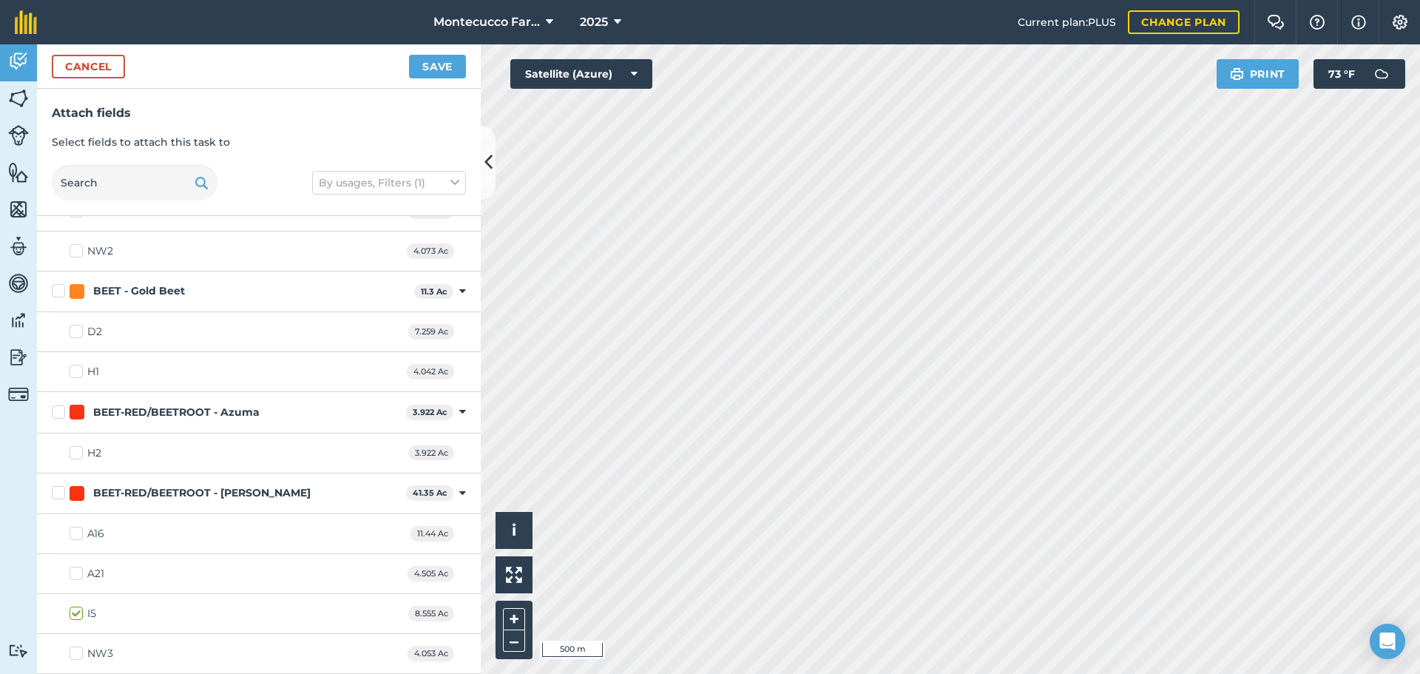
click at [77, 532] on label "A16" at bounding box center [87, 534] width 35 height 16
click at [77, 532] on input "A16" at bounding box center [75, 531] width 10 height 10
checkbox input "true"
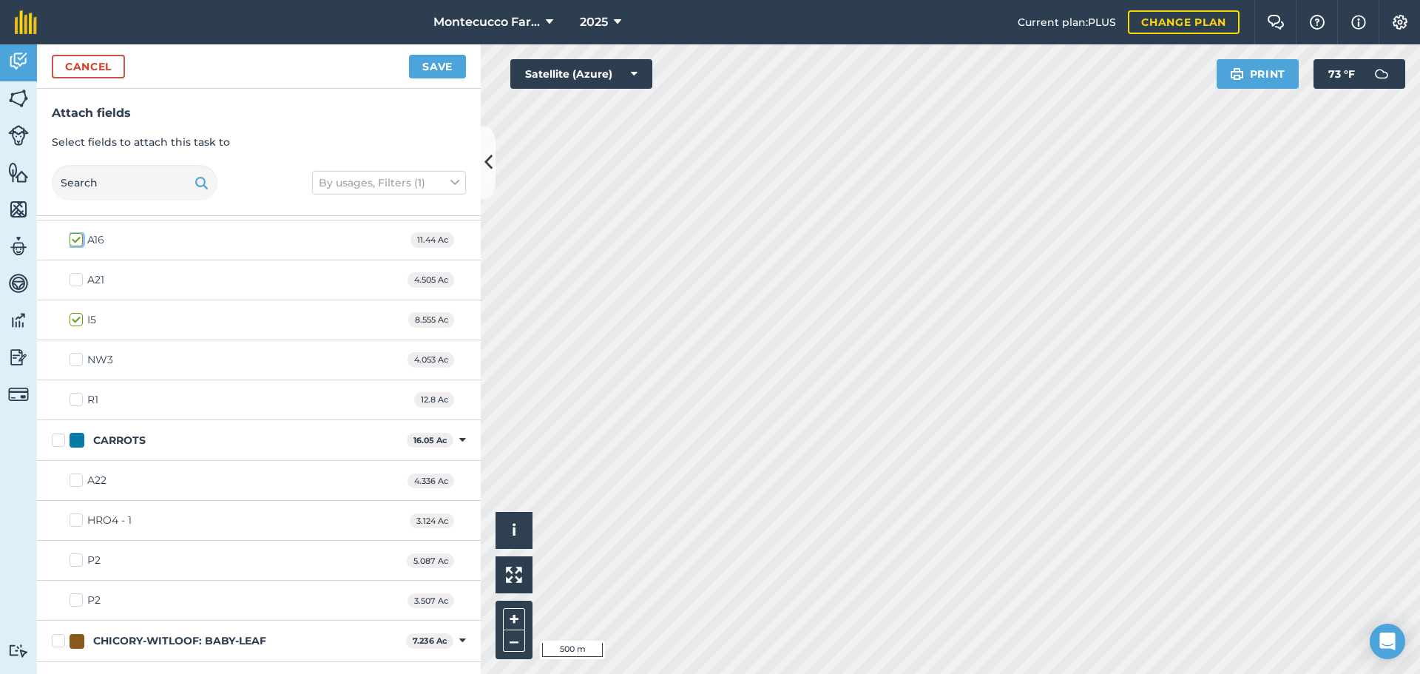
scroll to position [887, 0]
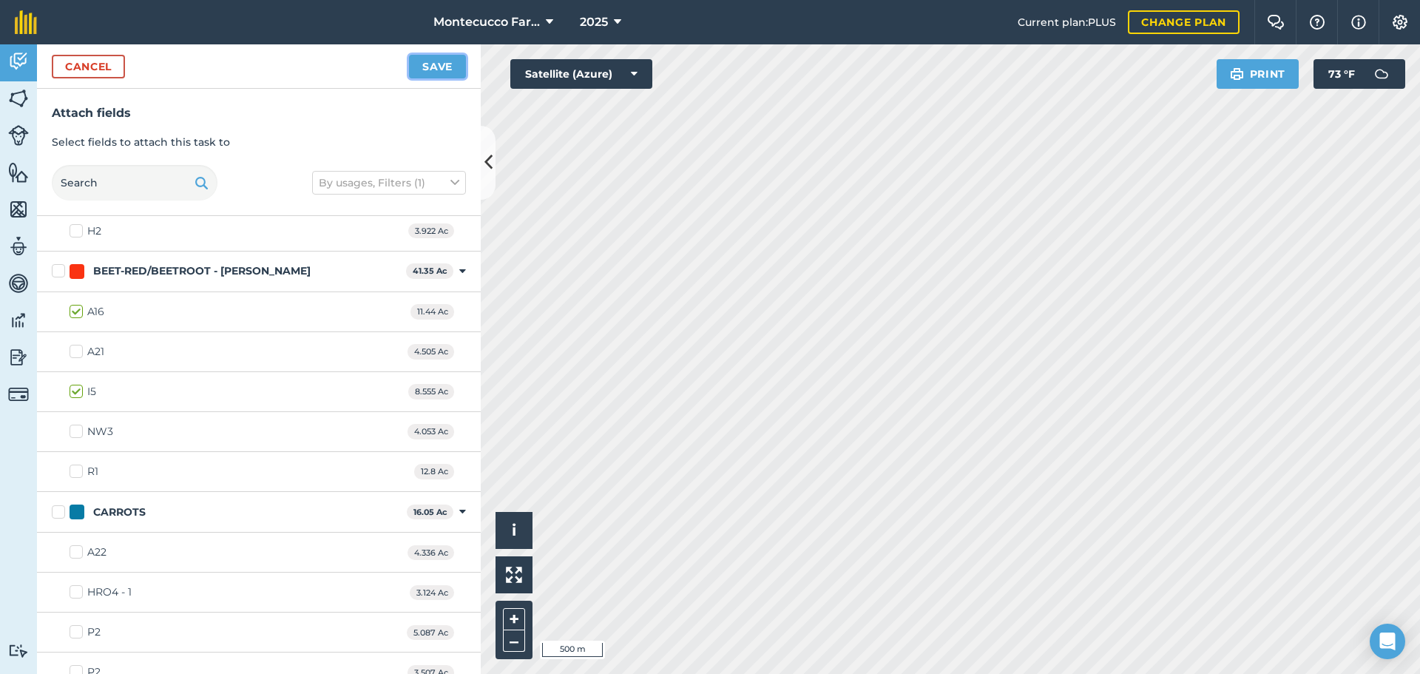
click at [422, 67] on button "Save" at bounding box center [437, 67] width 57 height 24
checkbox input "false"
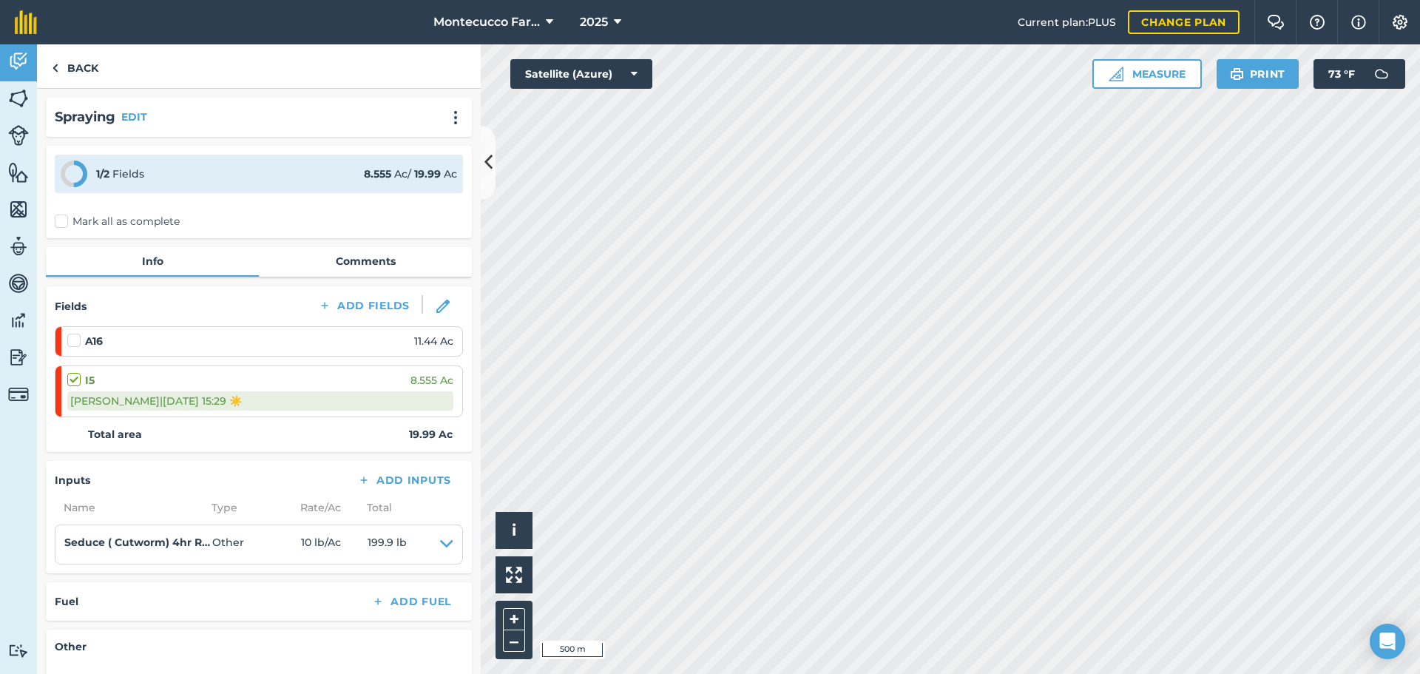
click at [73, 333] on label at bounding box center [76, 333] width 18 height 0
click at [73, 339] on input "checkbox" at bounding box center [72, 338] width 10 height 10
checkbox input "false"
select select "Sunny"
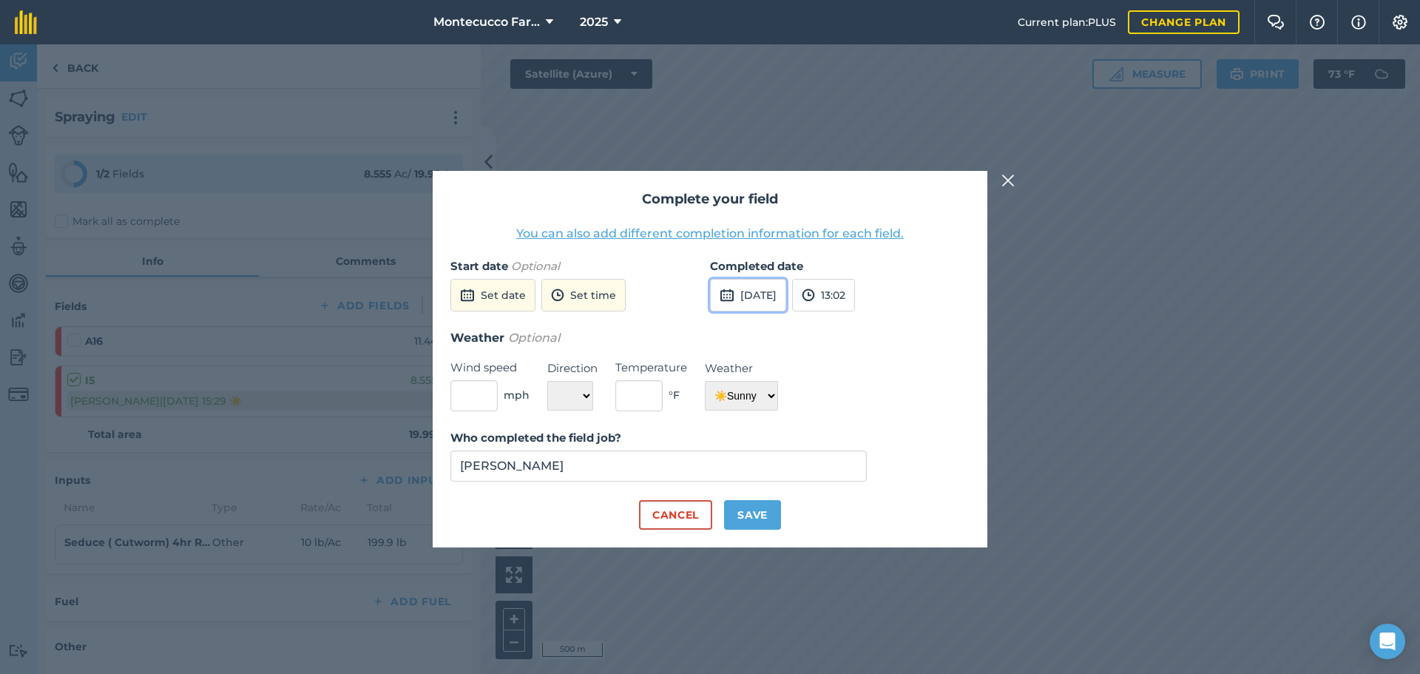
click at [767, 302] on button "[DATE]" at bounding box center [748, 295] width 76 height 33
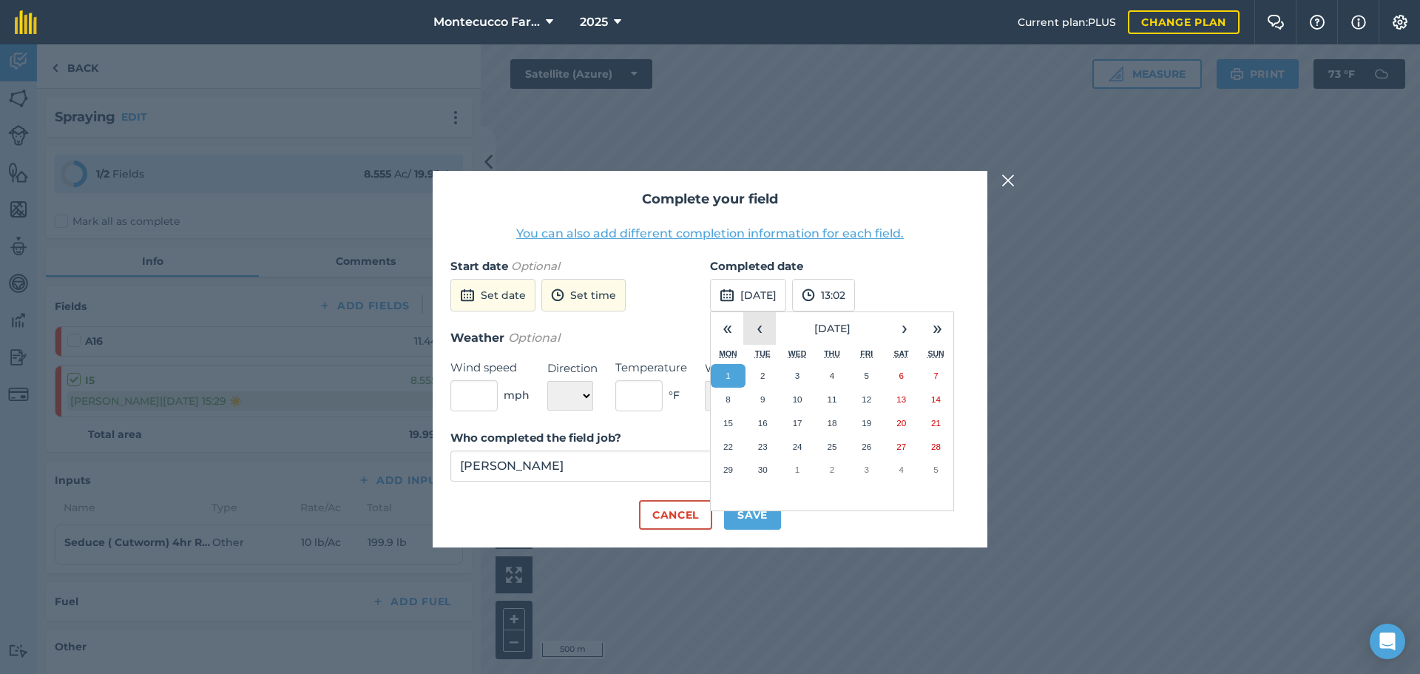
click at [766, 331] on button "‹" at bounding box center [759, 328] width 33 height 33
click at [836, 421] on abbr "14" at bounding box center [832, 423] width 10 height 10
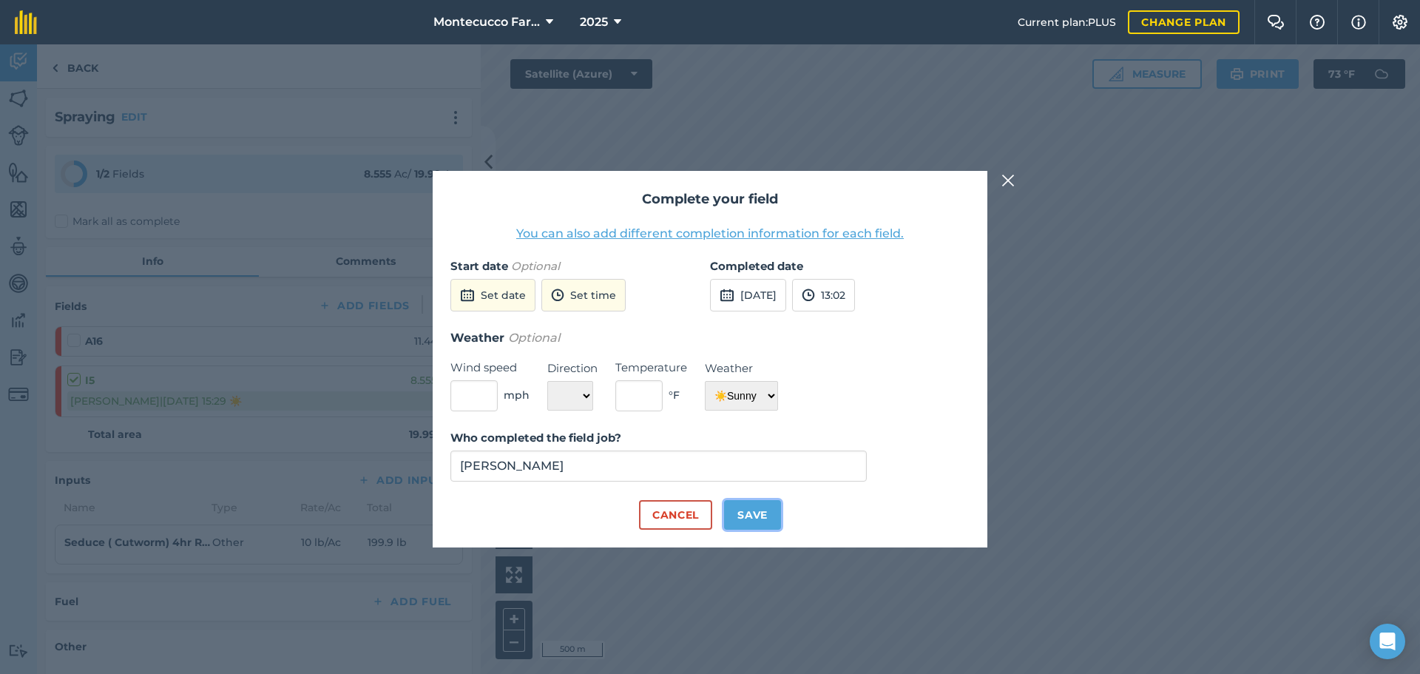
click at [761, 514] on button "Save" at bounding box center [752, 515] width 57 height 30
checkbox input "true"
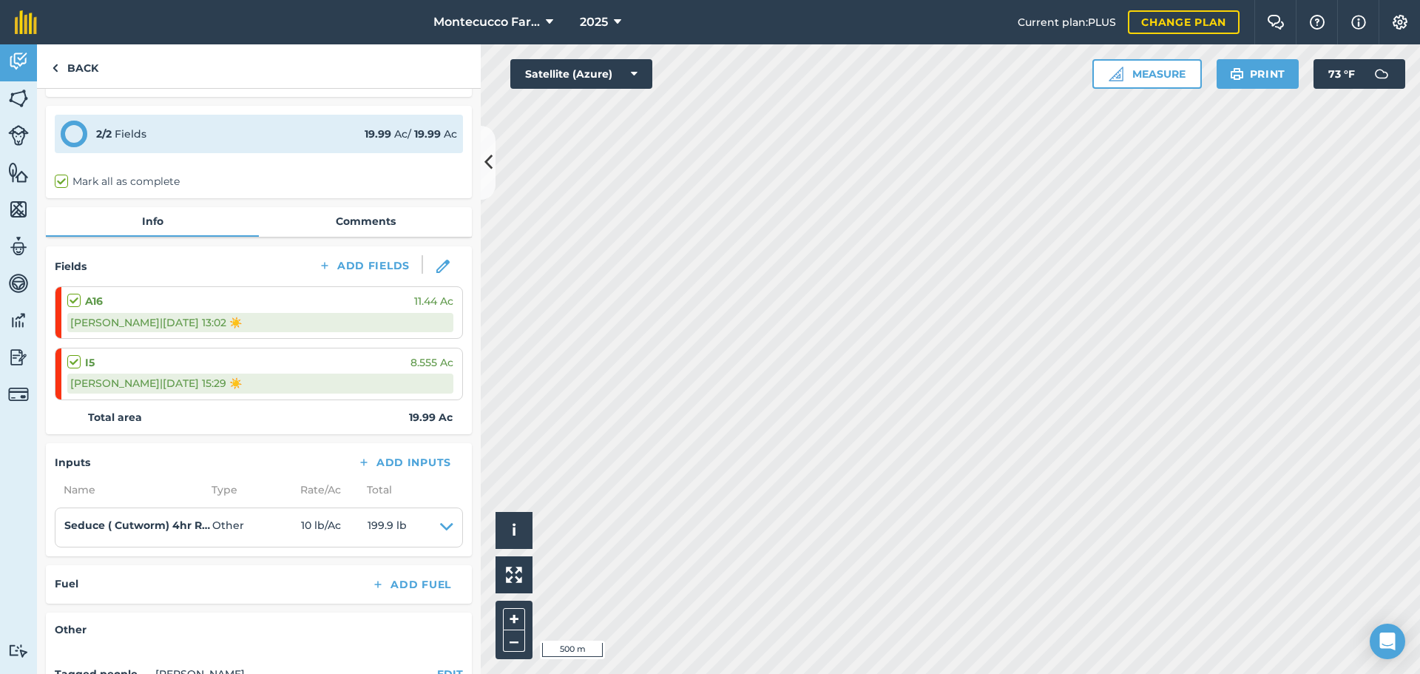
scroll to position [74, 0]
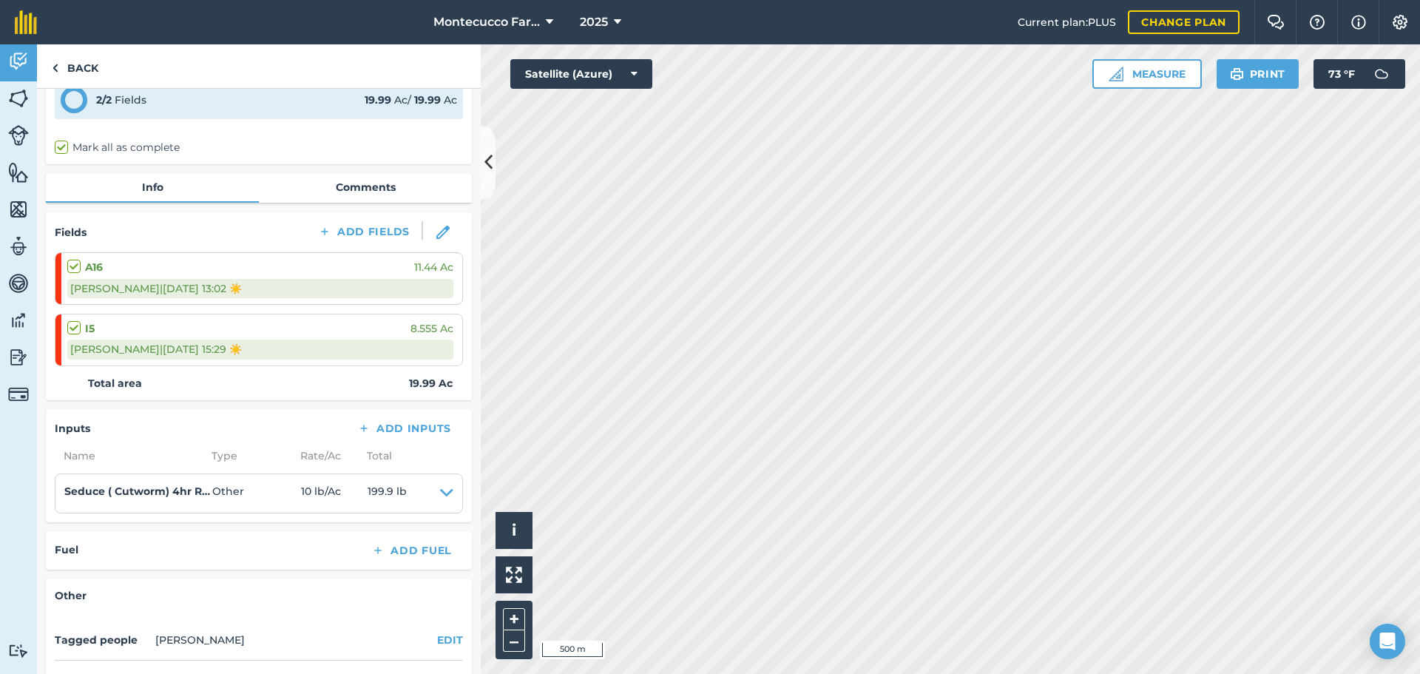
click at [421, 277] on div "A16 11.44 [PERSON_NAME] | [DATE] 13:02 ☀️" at bounding box center [260, 278] width 386 height 51
click at [436, 233] on img at bounding box center [442, 232] width 13 height 13
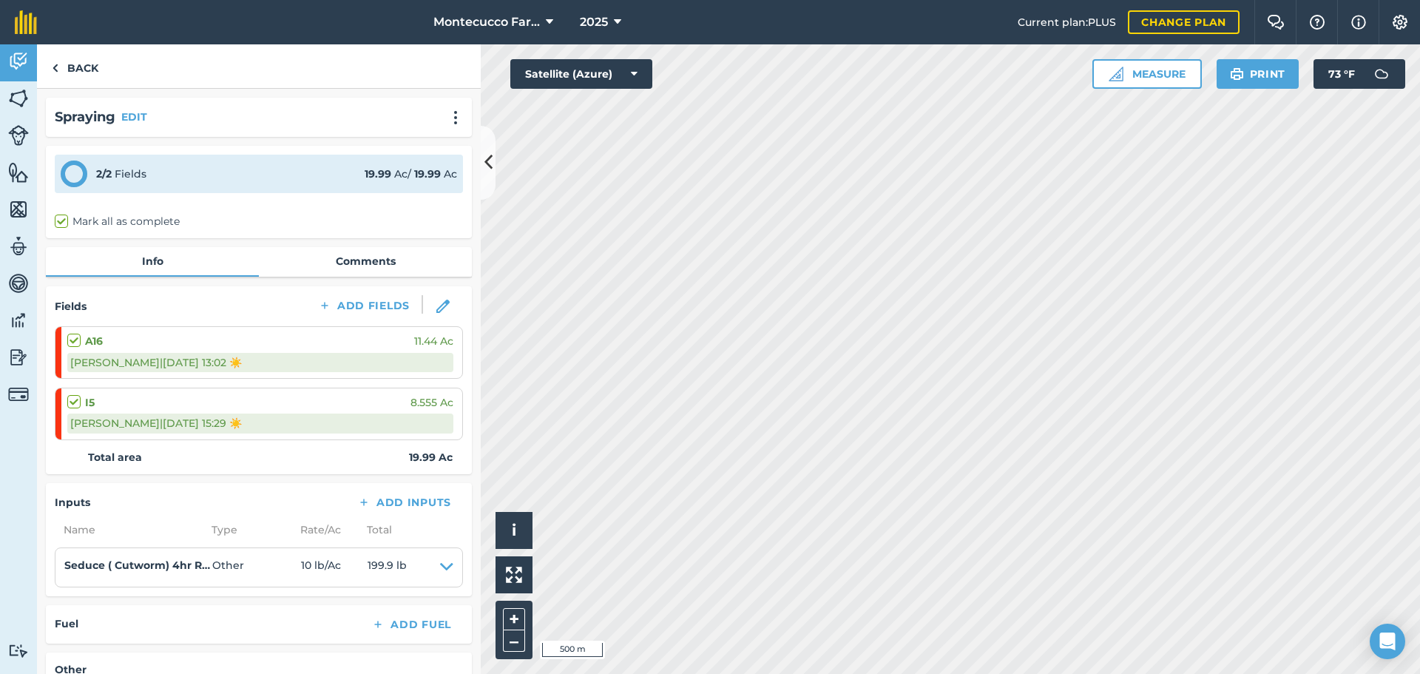
select select "Sunny"
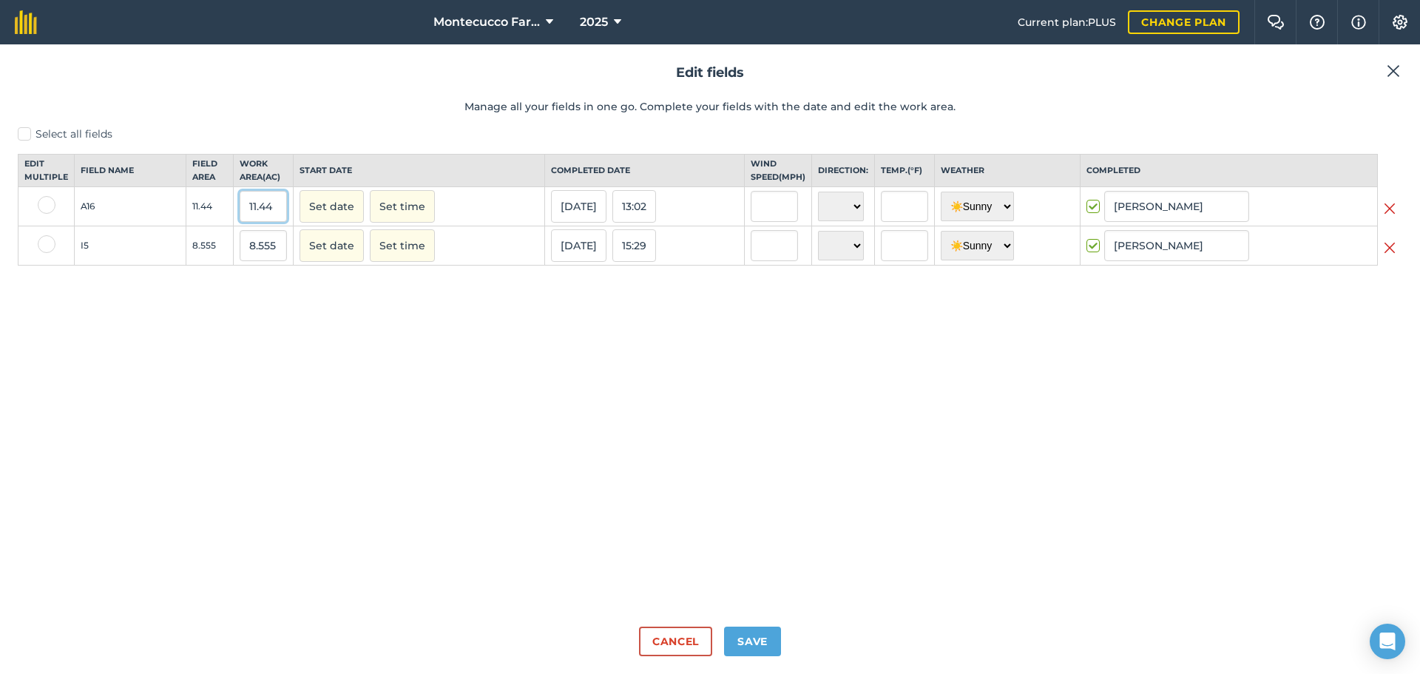
click at [272, 221] on input "11.44" at bounding box center [263, 206] width 47 height 31
type input "10"
click at [758, 647] on button "Save" at bounding box center [752, 641] width 57 height 30
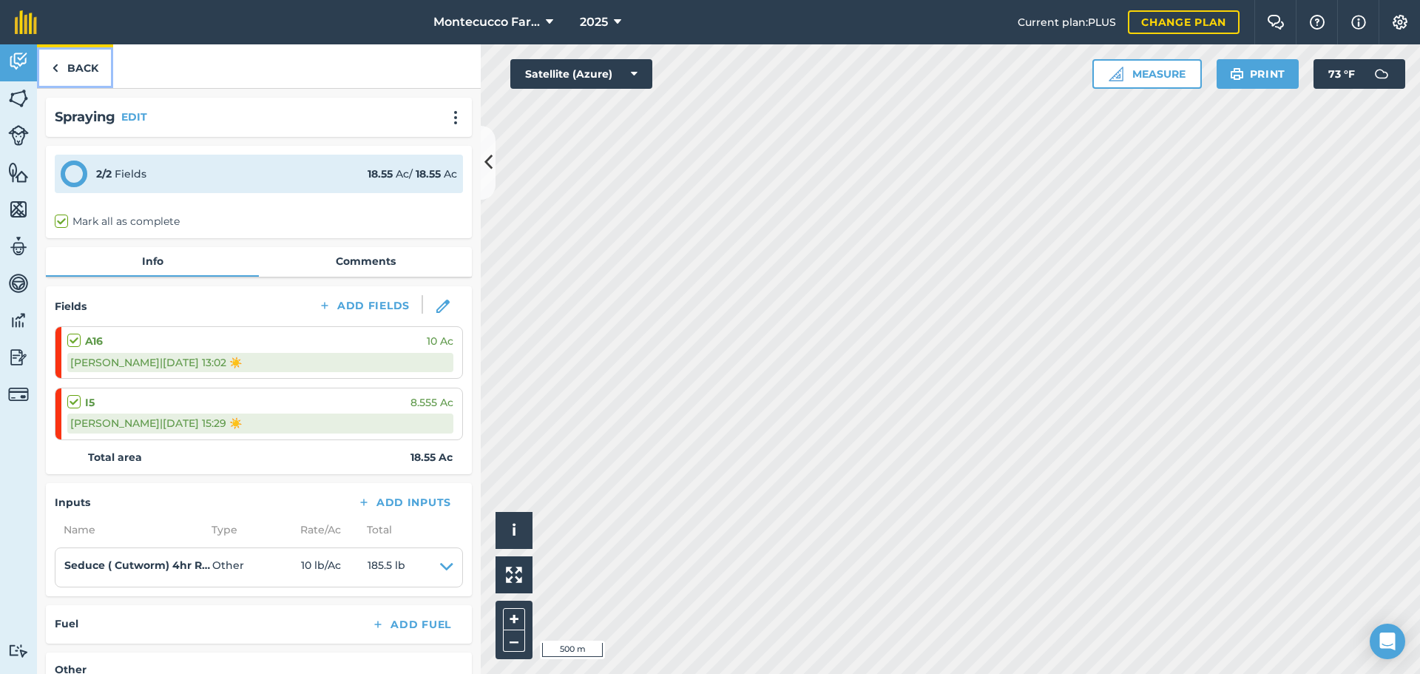
click at [83, 67] on link "Back" at bounding box center [75, 66] width 76 height 44
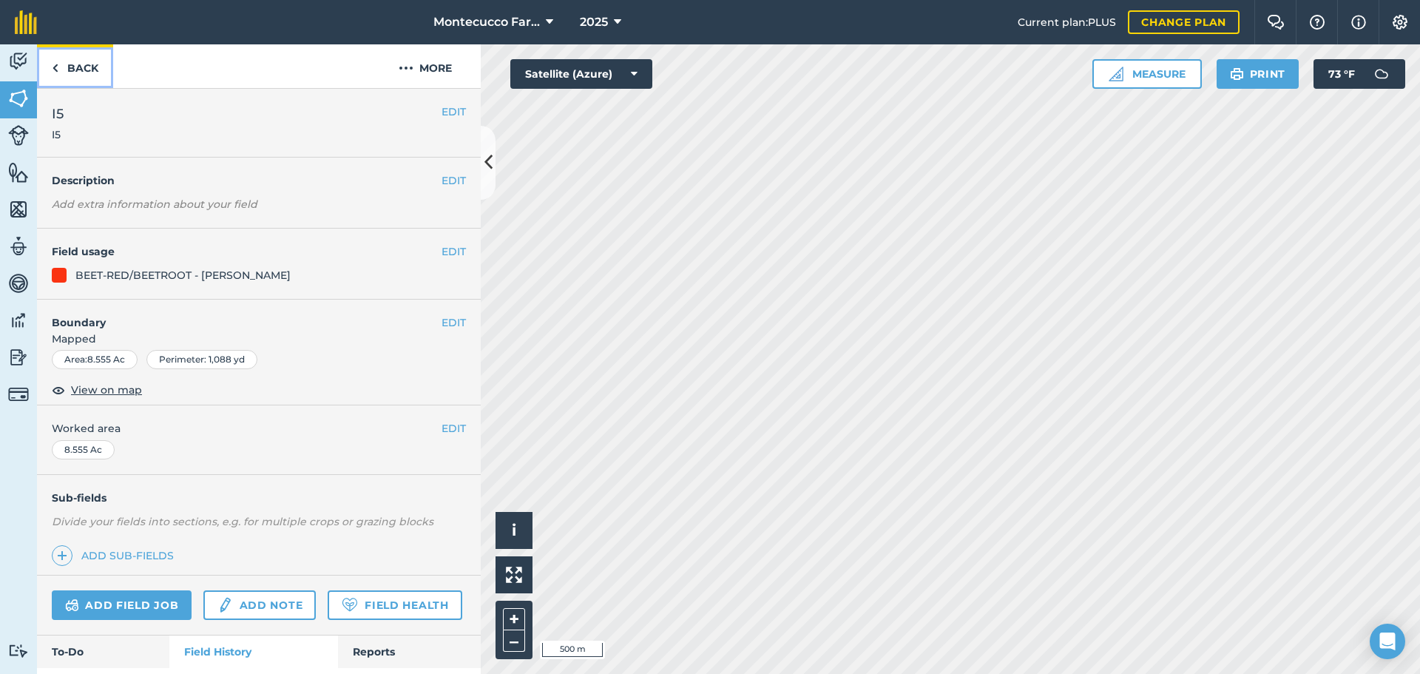
click at [87, 63] on link "Back" at bounding box center [75, 66] width 76 height 44
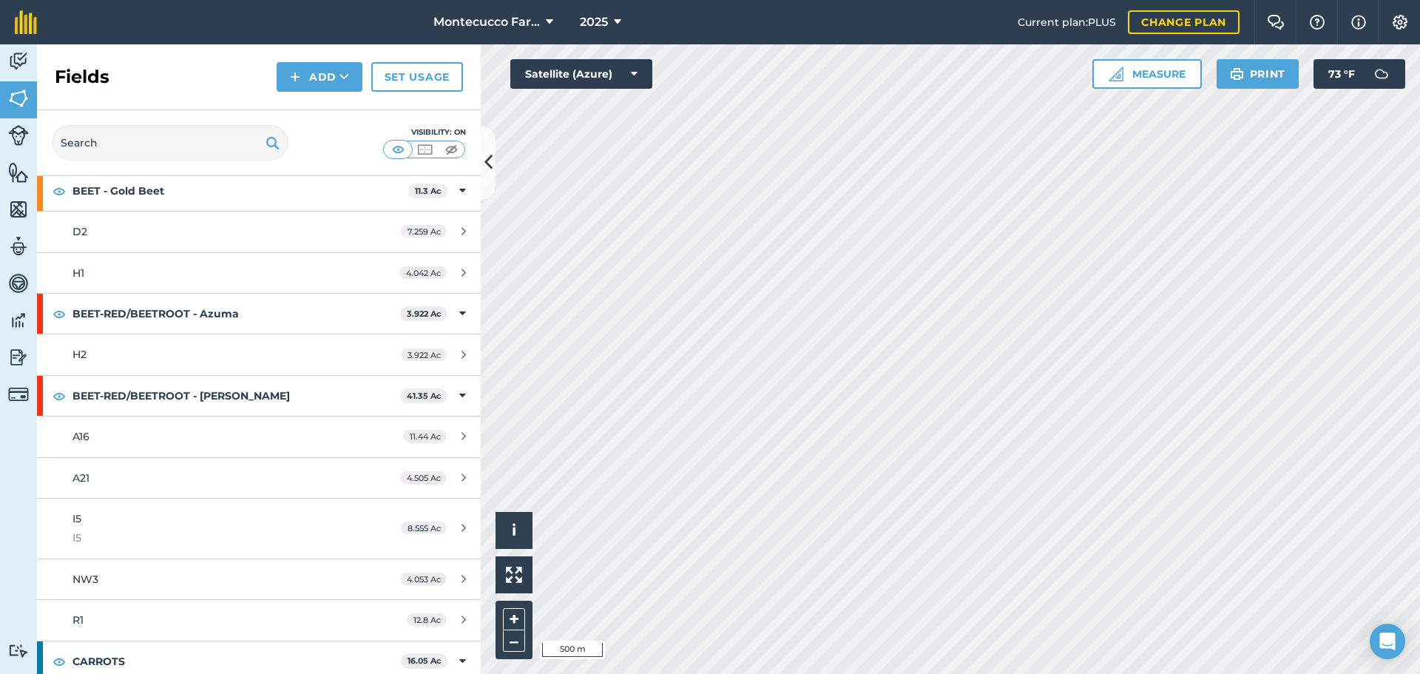
scroll to position [813, 0]
click at [97, 441] on div "A16" at bounding box center [211, 435] width 278 height 16
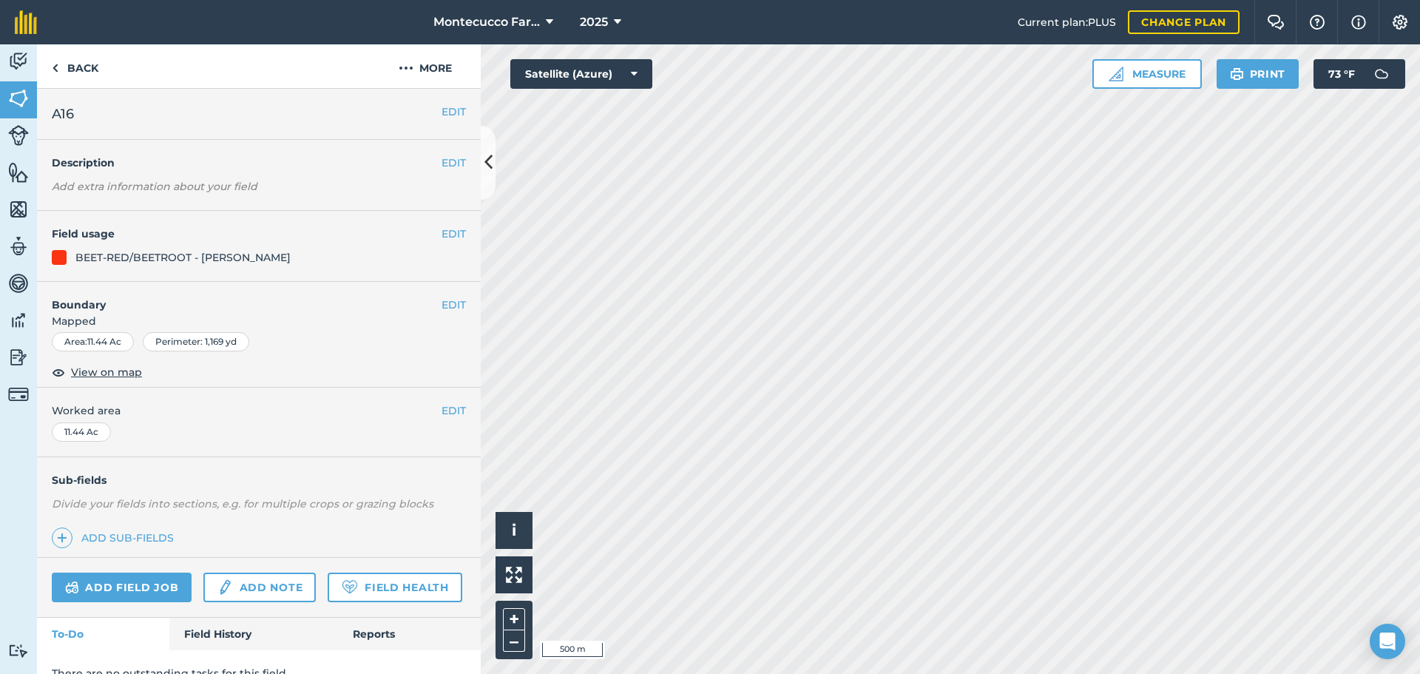
scroll to position [64, 0]
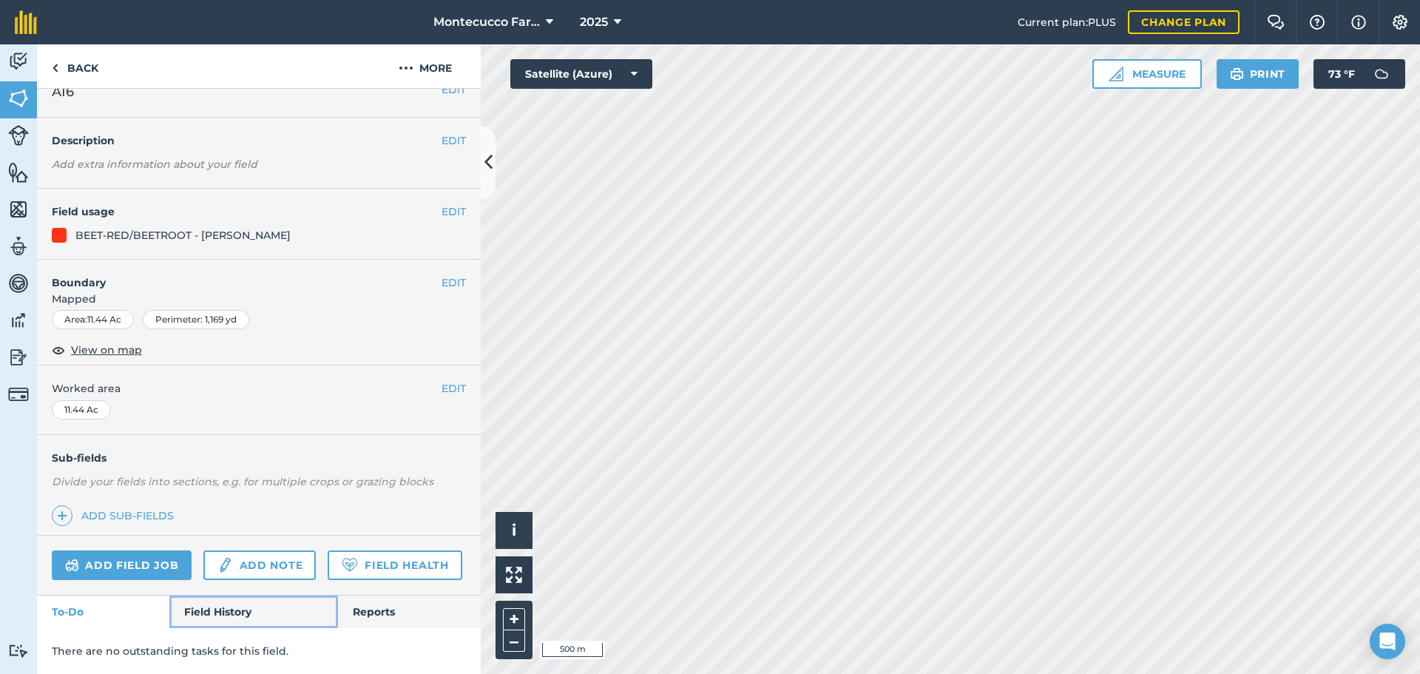
click at [212, 617] on link "Field History" at bounding box center [253, 611] width 168 height 33
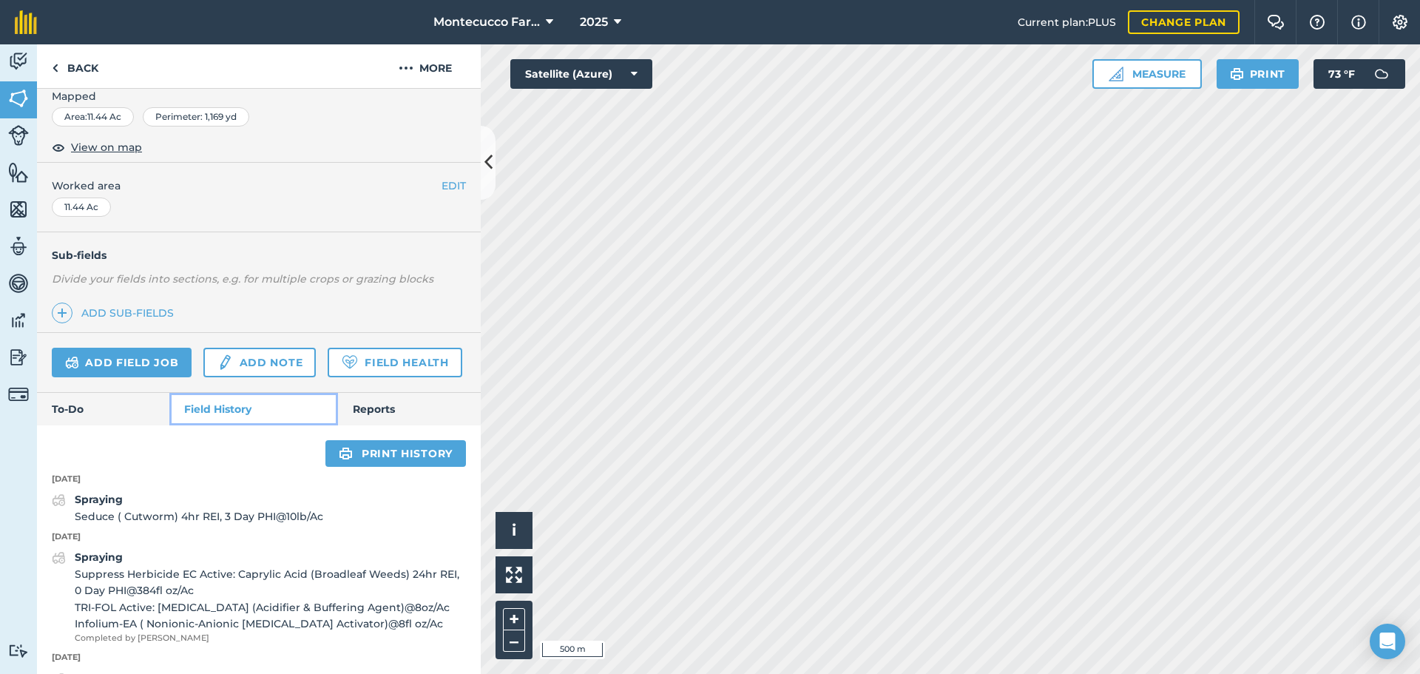
scroll to position [370, 0]
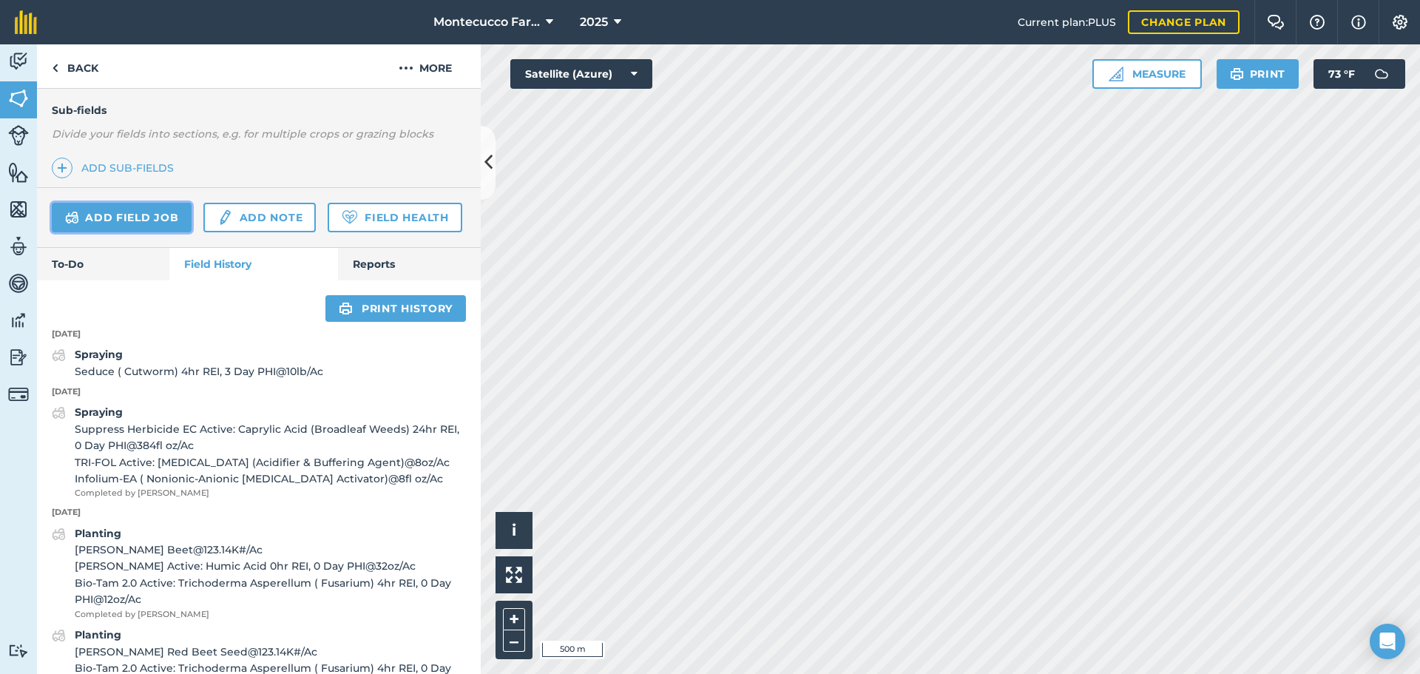
click at [126, 214] on link "Add field job" at bounding box center [122, 218] width 140 height 30
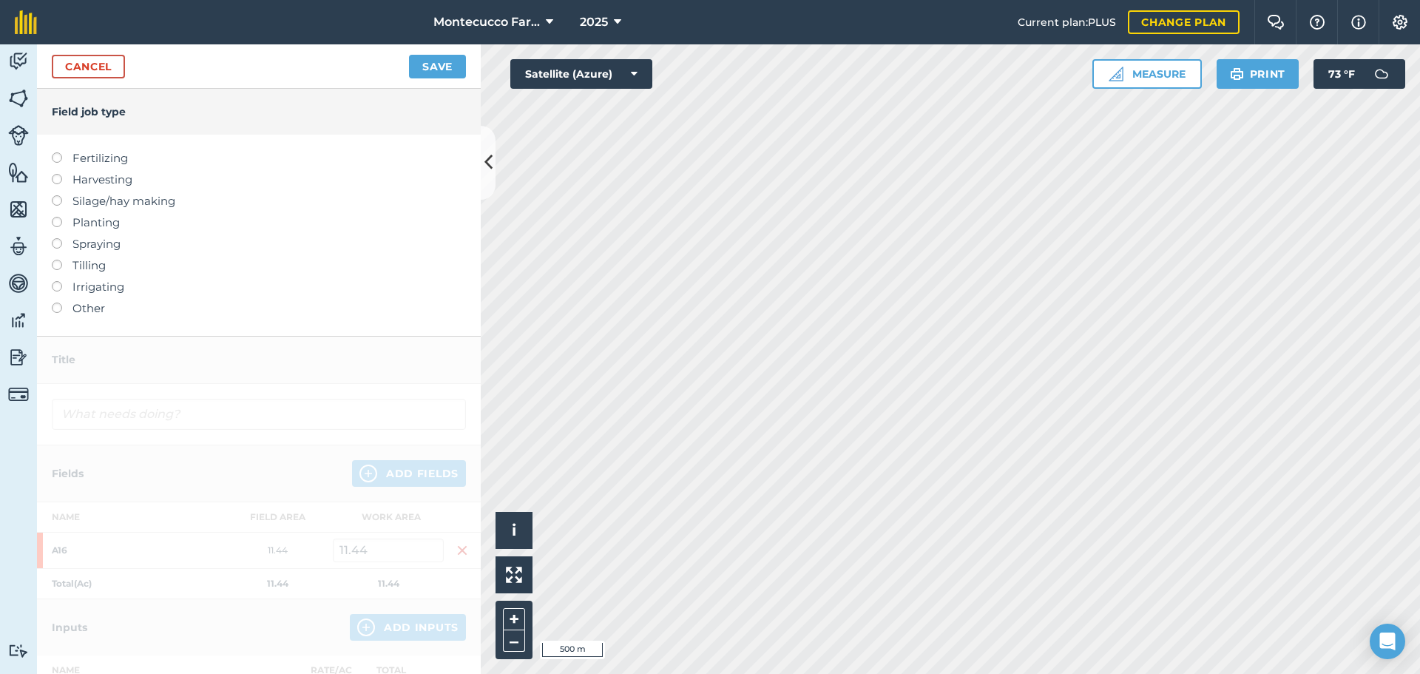
click at [58, 152] on label at bounding box center [62, 152] width 21 height 0
type input "Fertilizing"
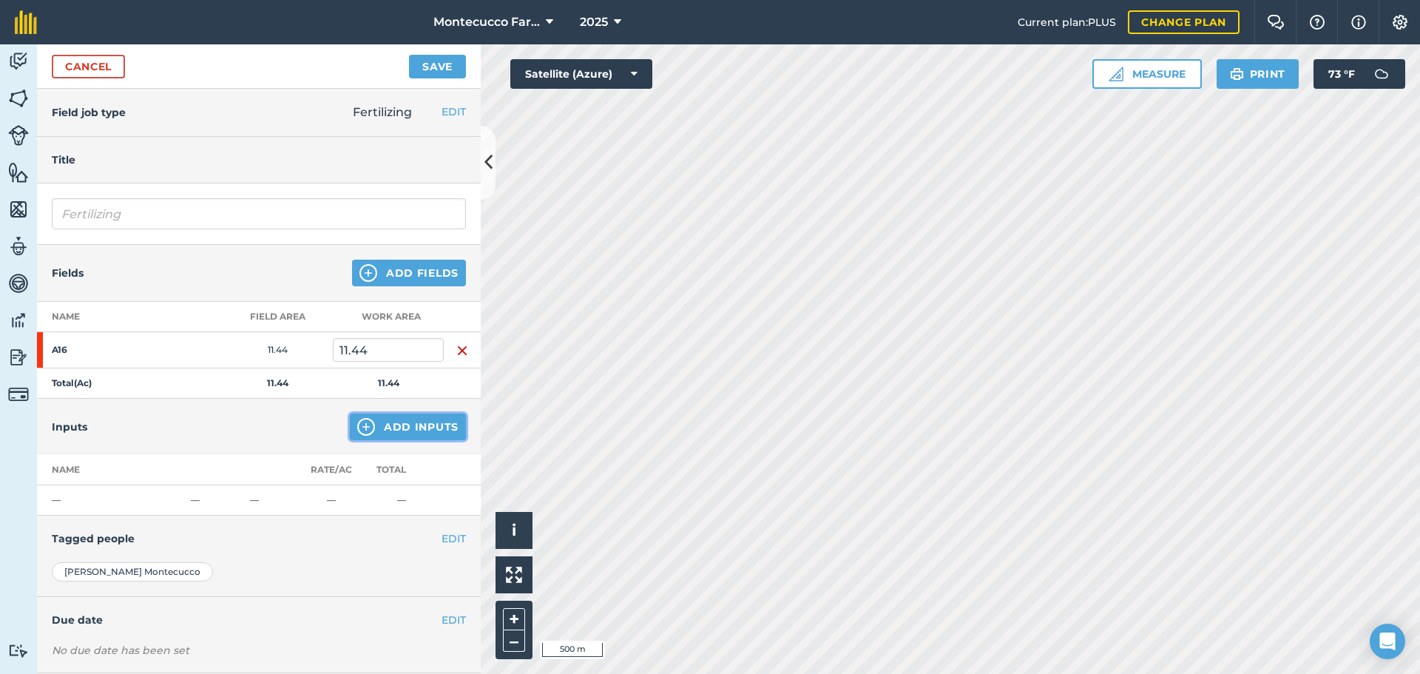
click at [381, 433] on button "Add Inputs" at bounding box center [408, 426] width 116 height 27
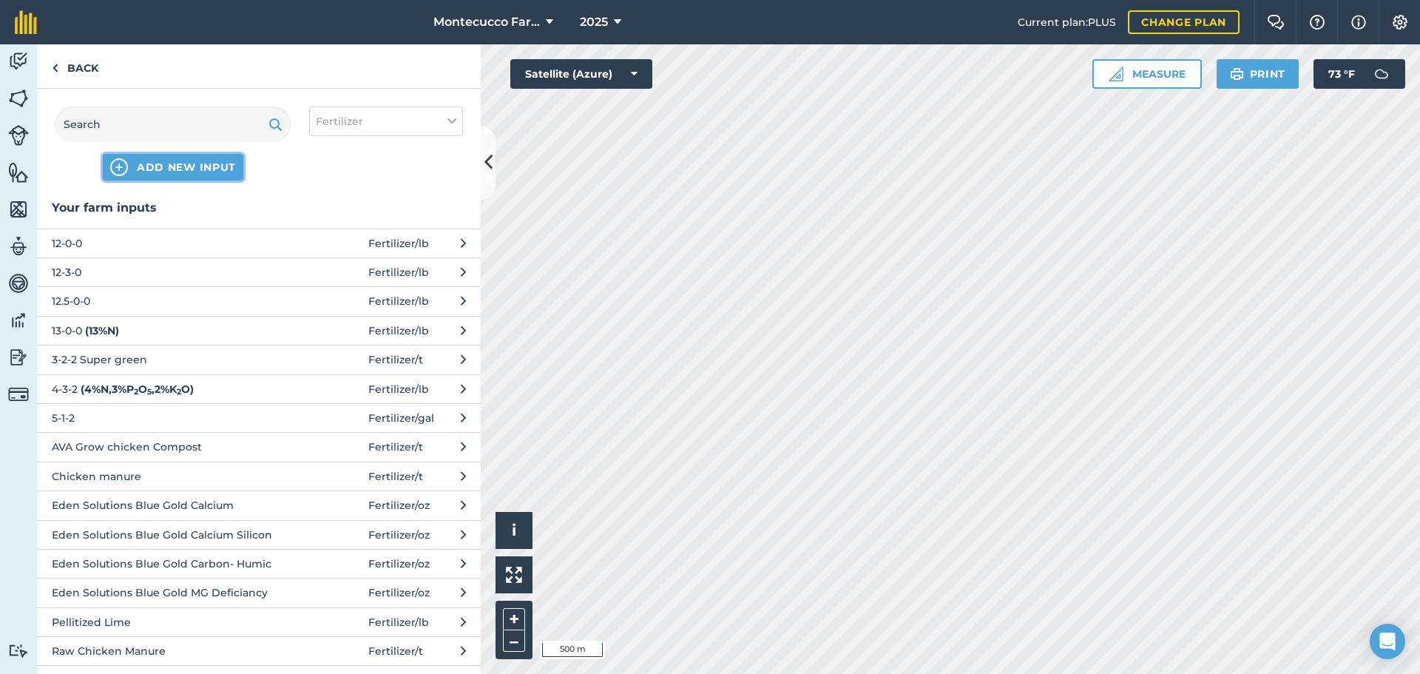
click at [166, 168] on span "ADD NEW INPUT" at bounding box center [186, 167] width 99 height 15
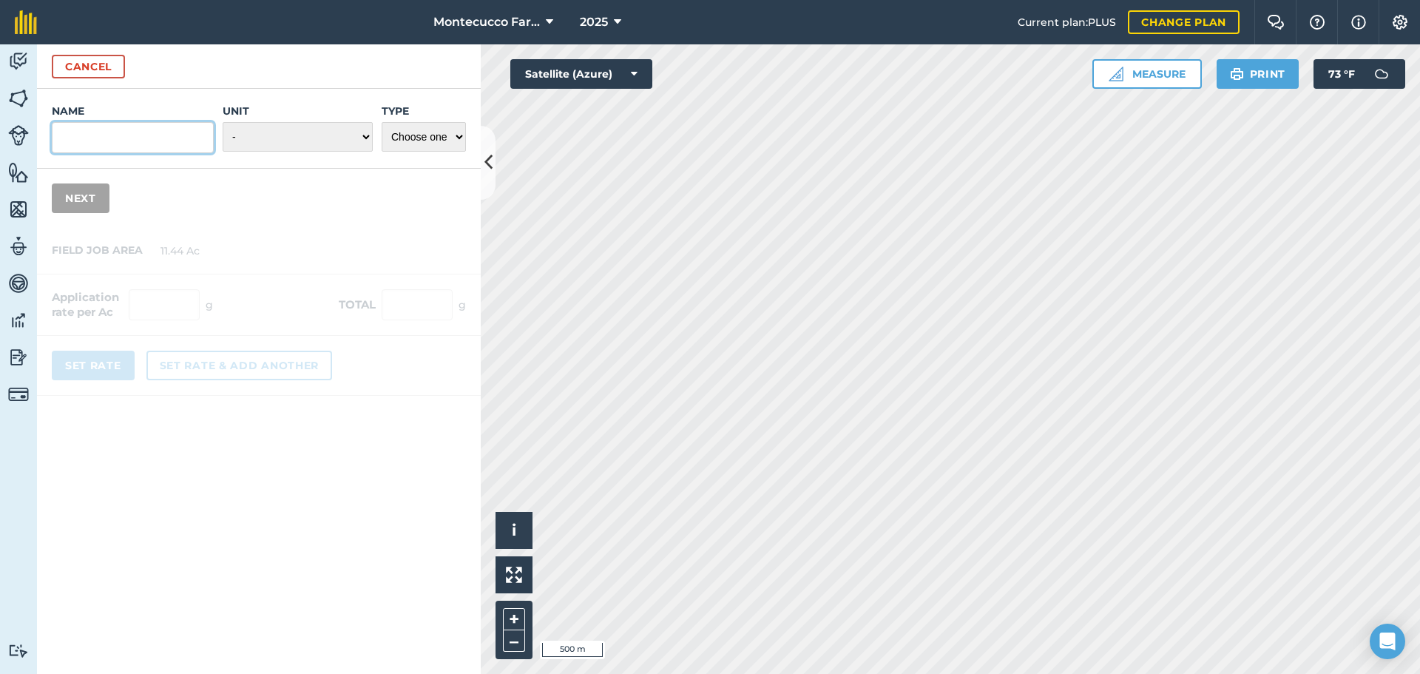
click at [154, 141] on input "Name" at bounding box center [133, 137] width 162 height 31
type input "8-6-0"
click at [302, 152] on div "Unit - Grams/g Kilograms/kg Metric tonnes/t Millilitres/ml Litres/L Ounces/oz P…" at bounding box center [298, 129] width 150 height 50
click at [308, 135] on select "- Grams/g Kilograms/kg Metric tonnes/t Millilitres/ml Litres/L Ounces/oz Pounds…" at bounding box center [298, 137] width 150 height 30
select select "POUNDS"
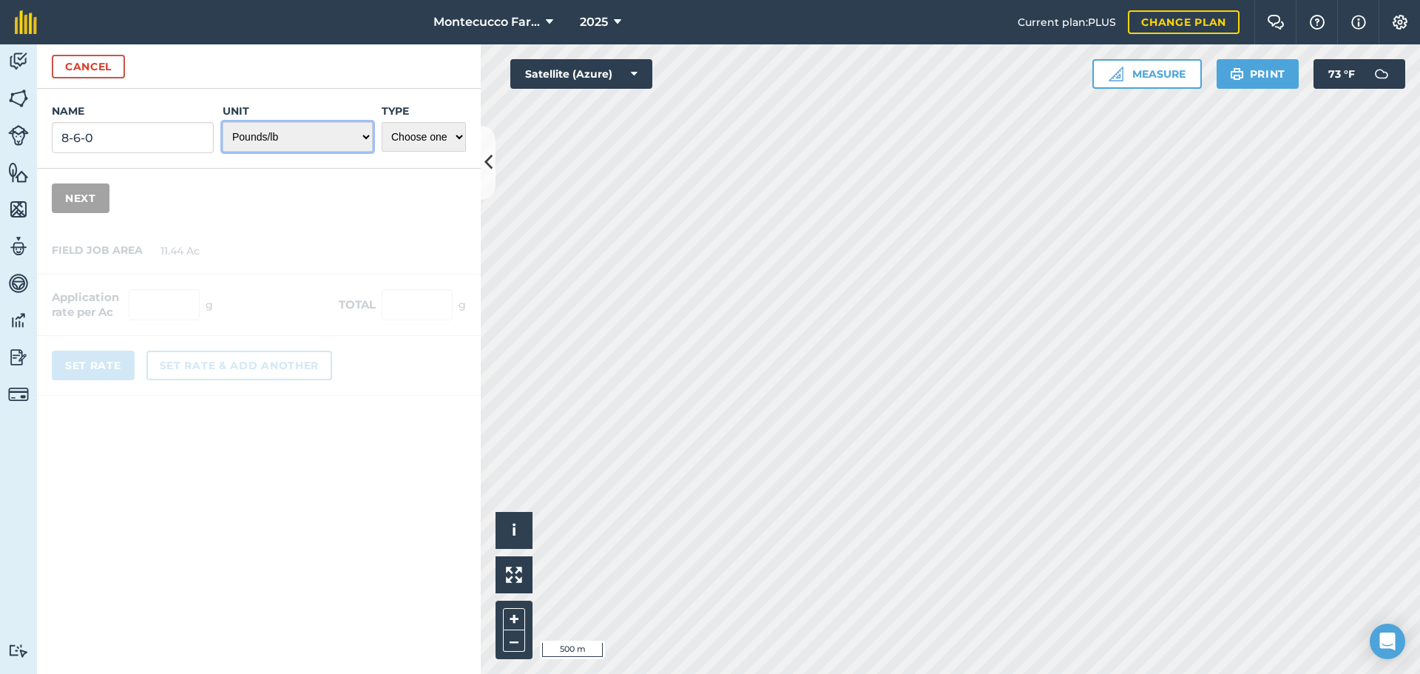
click at [223, 122] on select "- Grams/g Kilograms/kg Metric tonnes/t Millilitres/ml Litres/L Ounces/oz Pounds…" at bounding box center [298, 137] width 150 height 30
click at [430, 146] on select "Choose one Fertilizer Seed Spray Fuel Other" at bounding box center [424, 137] width 84 height 30
select select "FERTILIZER"
click at [382, 122] on select "Choose one Fertilizer Seed Spray Fuel Other" at bounding box center [424, 137] width 84 height 30
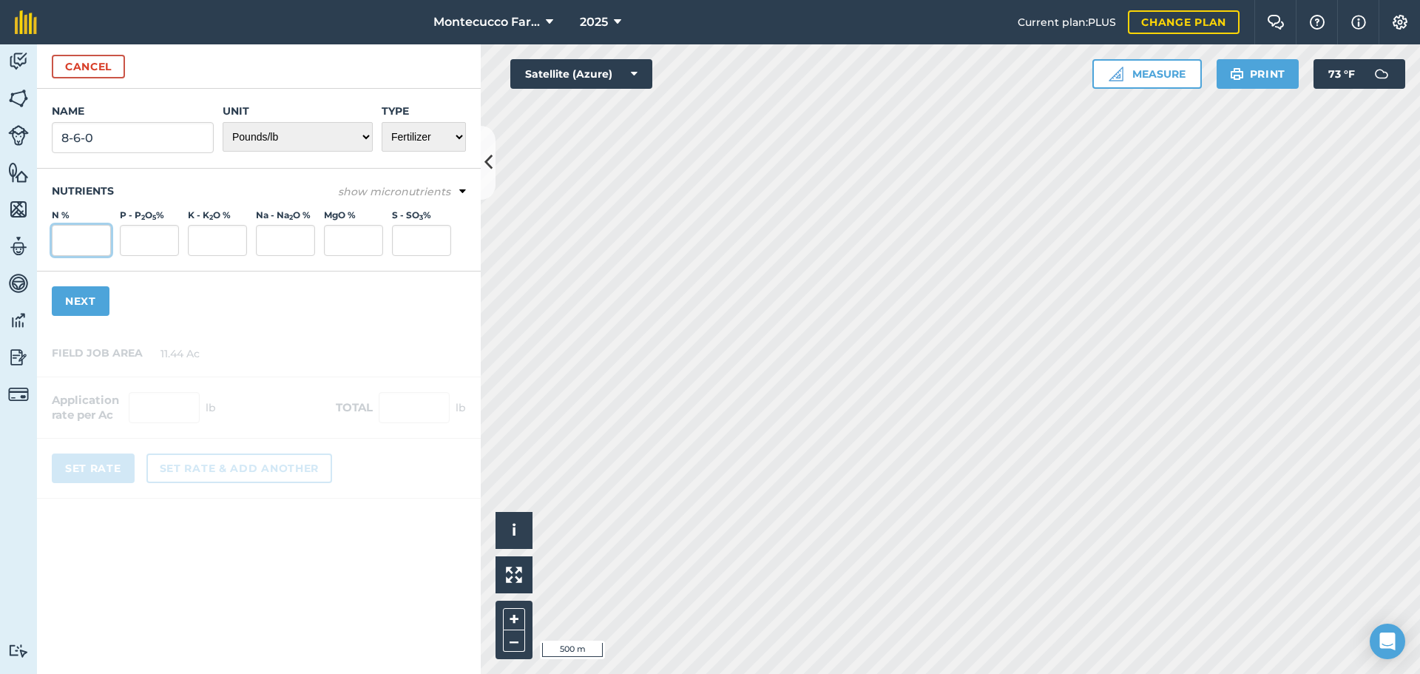
click at [72, 240] on input "N %" at bounding box center [81, 240] width 59 height 31
type input "8"
click at [138, 250] on input "P - P 2 O 5 %" at bounding box center [149, 240] width 59 height 31
type input "6"
click at [202, 248] on input "K - K 2 O %" at bounding box center [217, 240] width 59 height 31
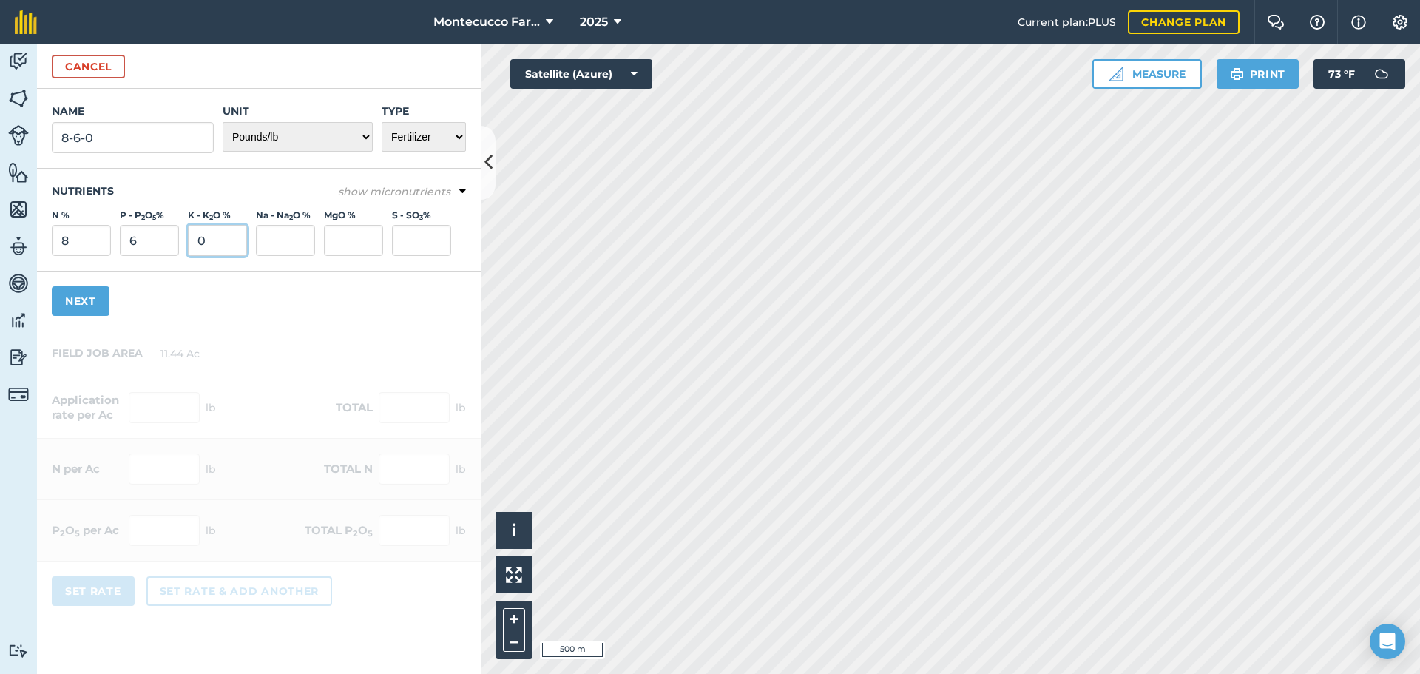
type input "0"
click at [415, 243] on input "S - SO 3 %" at bounding box center [421, 240] width 59 height 31
click at [463, 190] on icon at bounding box center [462, 191] width 7 height 13
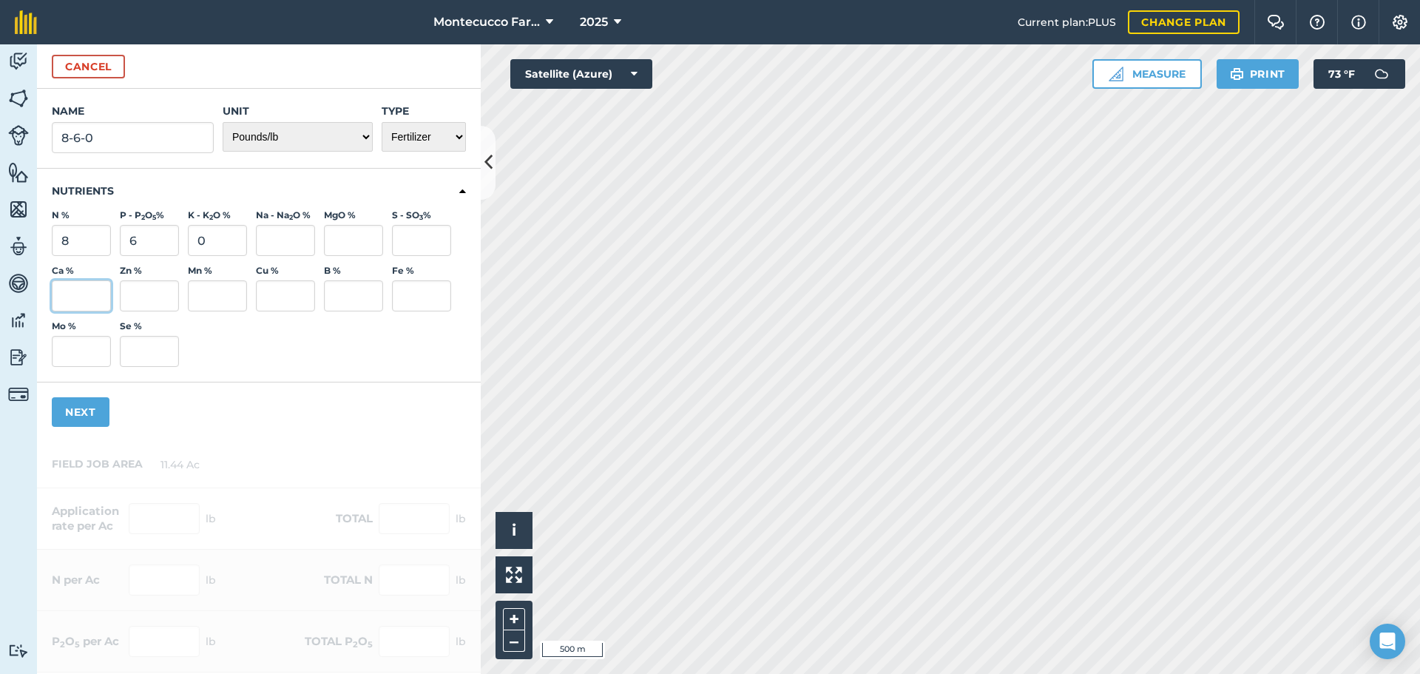
click at [99, 293] on input "Ca %" at bounding box center [81, 295] width 59 height 31
type input "7"
click at [91, 413] on button "Next" at bounding box center [81, 412] width 58 height 30
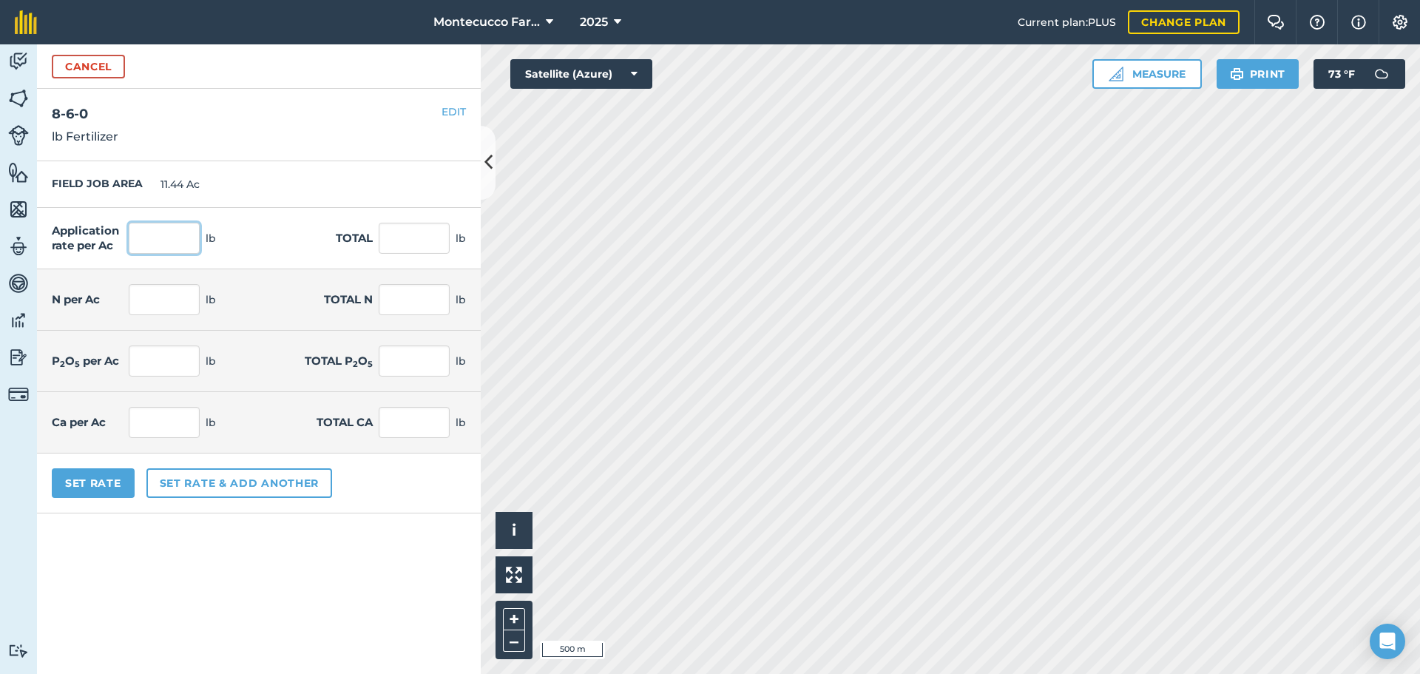
click at [152, 234] on input "text" at bounding box center [164, 238] width 71 height 31
click at [118, 484] on button "Set Rate" at bounding box center [93, 483] width 83 height 30
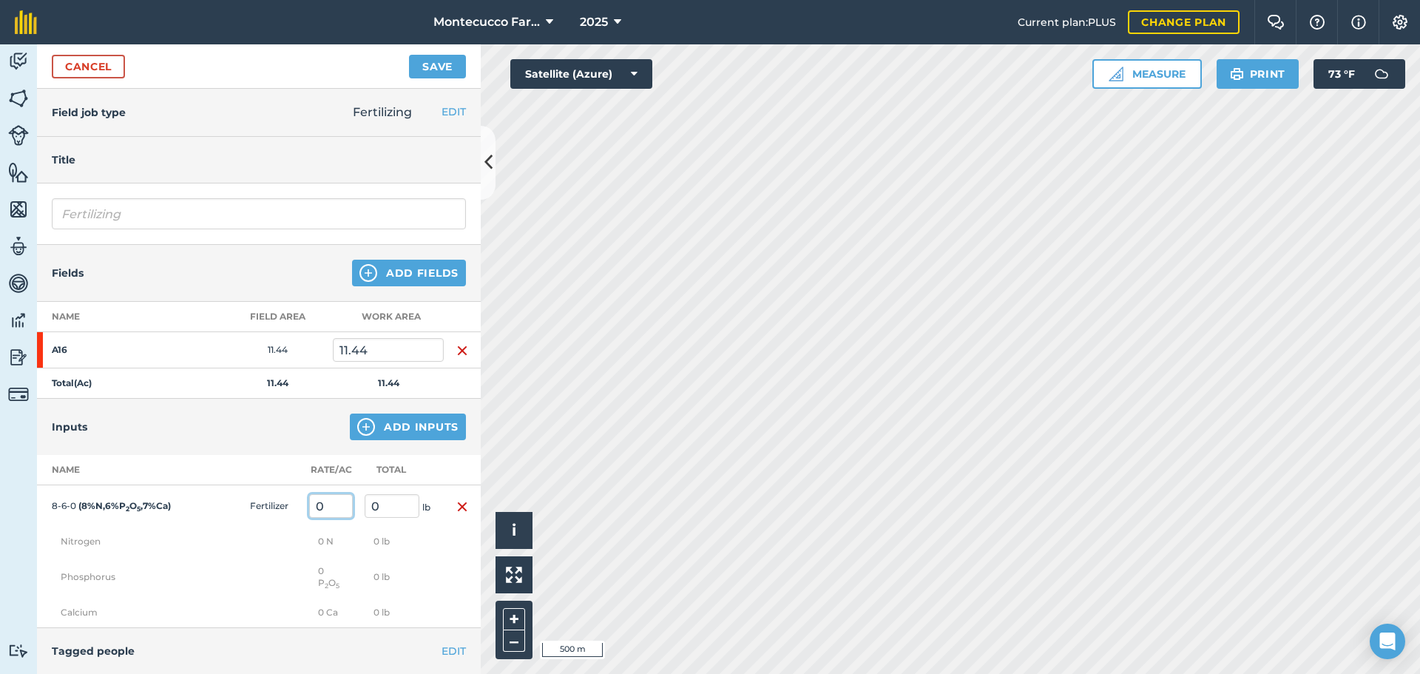
click at [330, 513] on input "0" at bounding box center [331, 506] width 44 height 24
click at [334, 505] on input "0" at bounding box center [331, 506] width 44 height 24
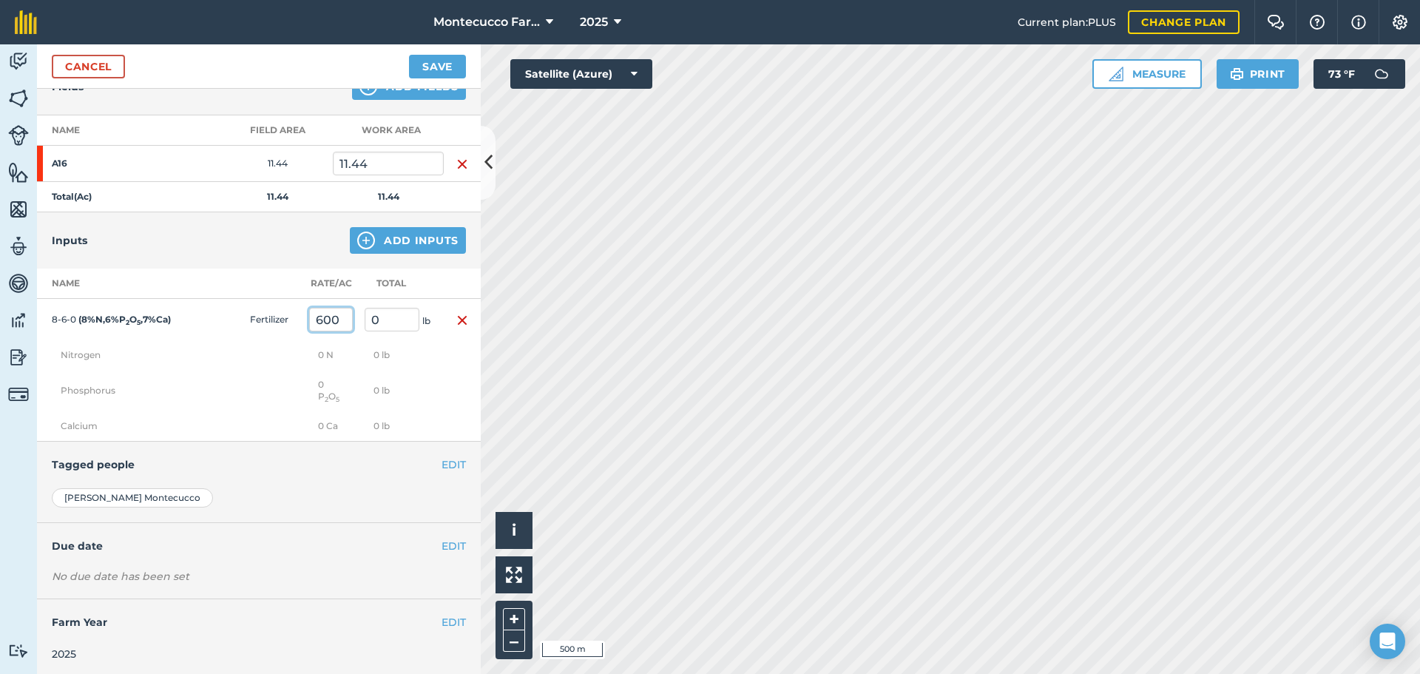
scroll to position [190, 0]
type input "600"
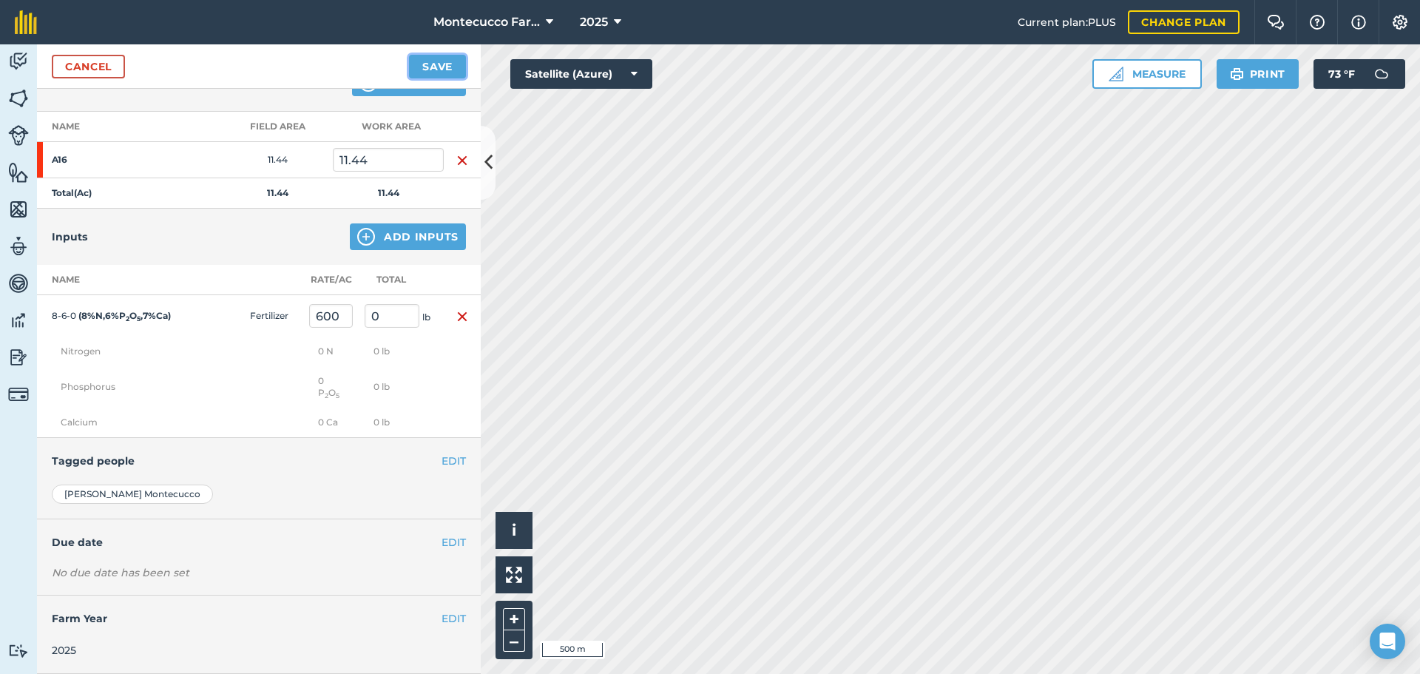
click at [439, 72] on button "Save" at bounding box center [437, 67] width 57 height 24
type input "6,864"
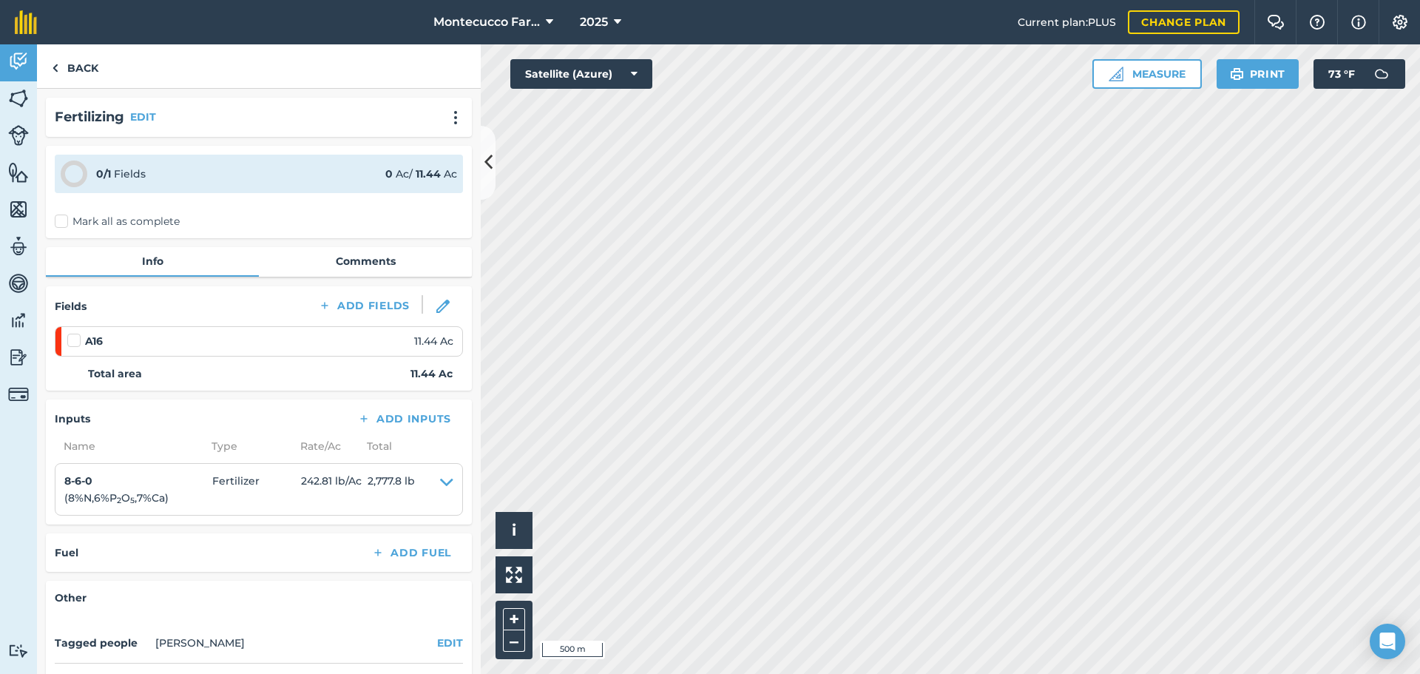
click at [61, 225] on label "Mark all as complete" at bounding box center [117, 222] width 125 height 16
click at [61, 223] on input "Mark all as complete" at bounding box center [60, 219] width 10 height 10
checkbox input "false"
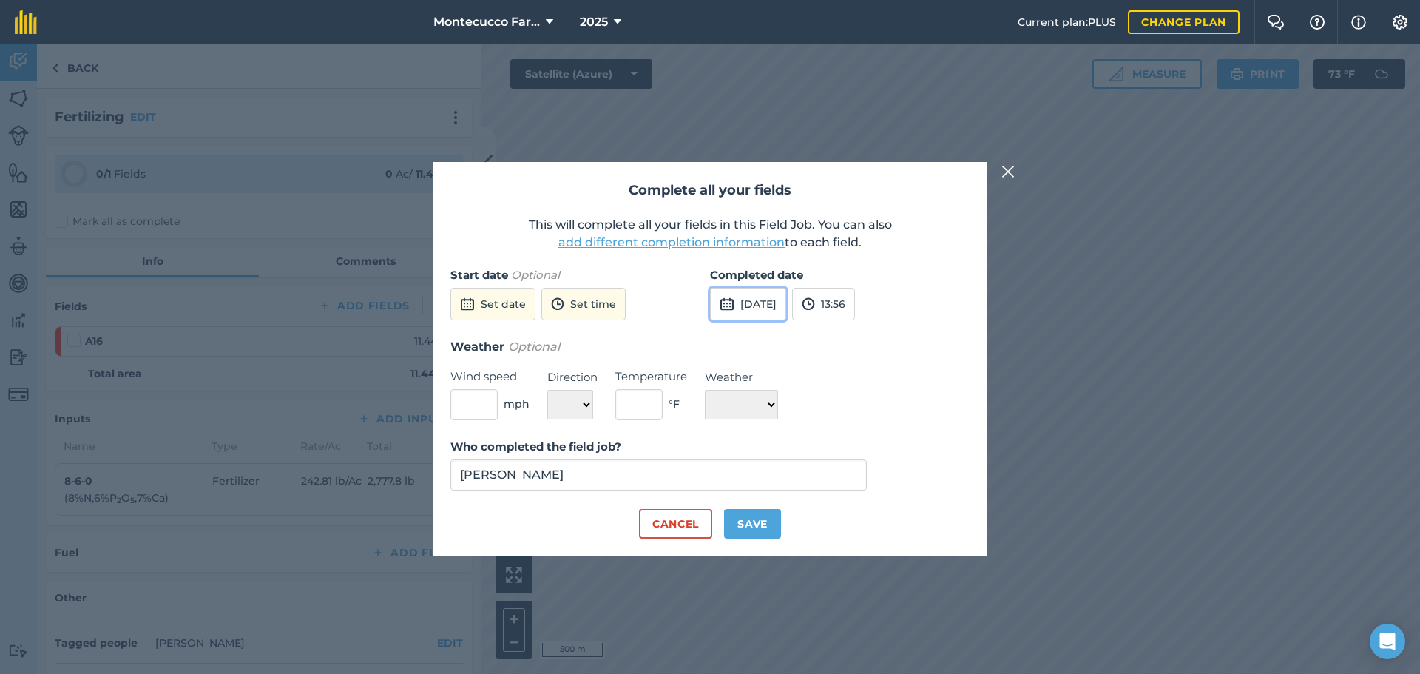
click at [777, 305] on button "[DATE]" at bounding box center [748, 304] width 76 height 33
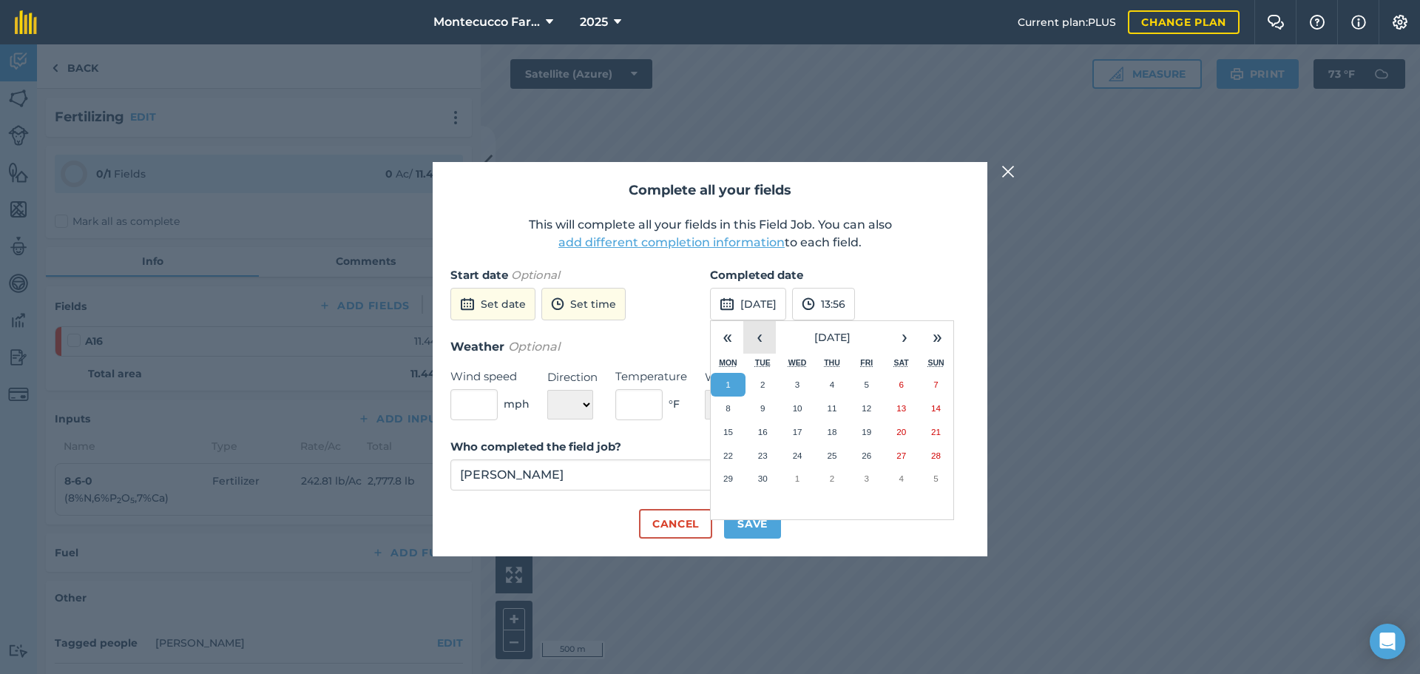
click at [755, 335] on button "‹" at bounding box center [759, 337] width 33 height 33
click at [789, 478] on button "27" at bounding box center [797, 479] width 35 height 24
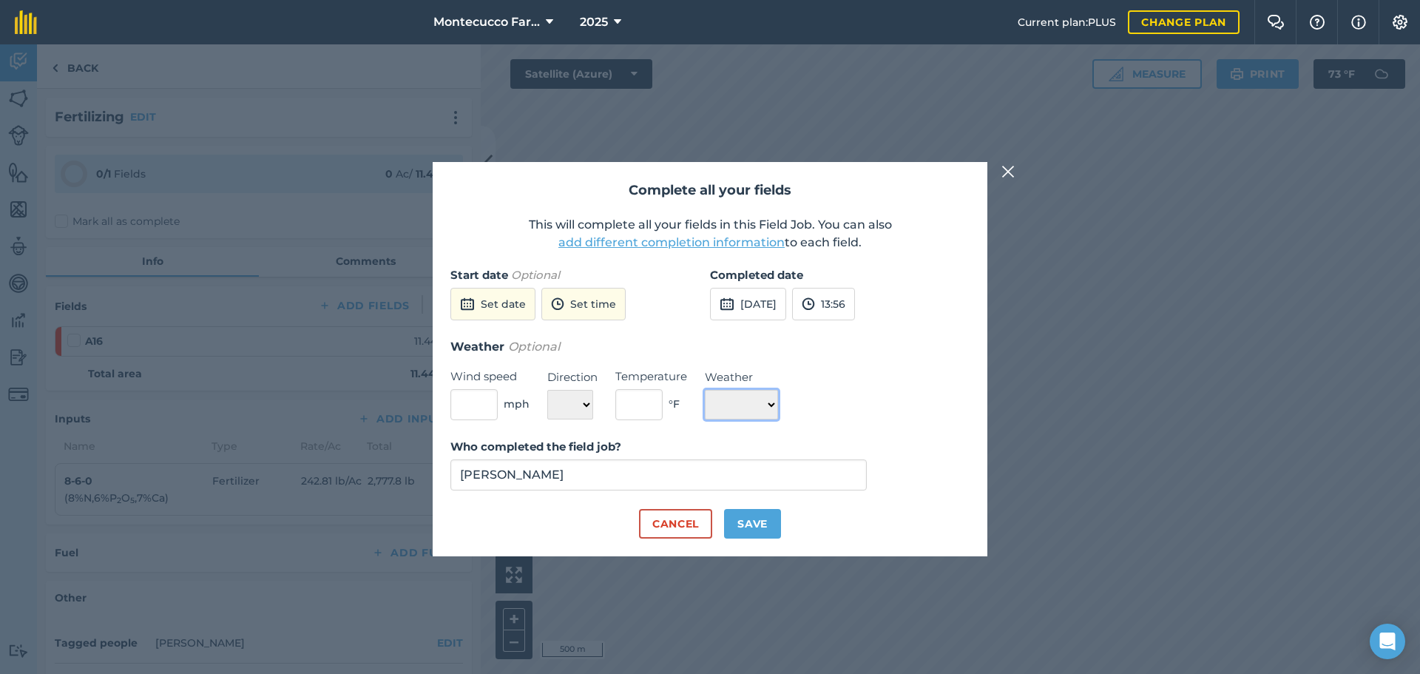
click at [761, 399] on select "☀️ Sunny 🌧 Rainy ⛅️ Cloudy 🌨 Snow ❄️ Icy" at bounding box center [741, 405] width 73 height 30
click at [705, 390] on select "☀️ Sunny 🌧 Rainy ⛅️ Cloudy 🌨 Snow ❄️ Icy" at bounding box center [741, 405] width 73 height 30
click at [778, 405] on select "☀️ Sunny 🌧 Rainy ⛅️ Cloudy 🌨 Snow ❄️ Icy" at bounding box center [741, 405] width 73 height 30
select select "Sunny"
click at [705, 390] on select "☀️ Sunny 🌧 Rainy ⛅️ Cloudy 🌨 Snow ❄️ Icy" at bounding box center [741, 405] width 73 height 30
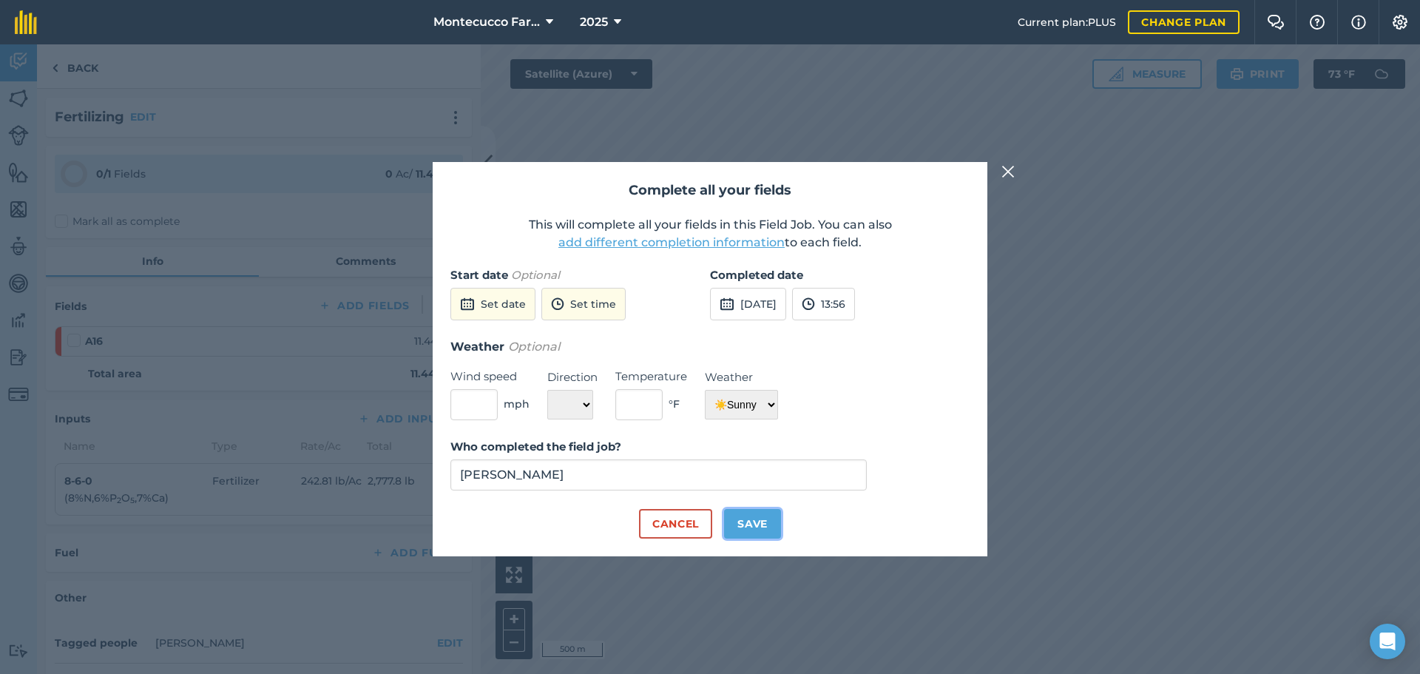
click at [751, 526] on button "Save" at bounding box center [752, 524] width 57 height 30
checkbox input "true"
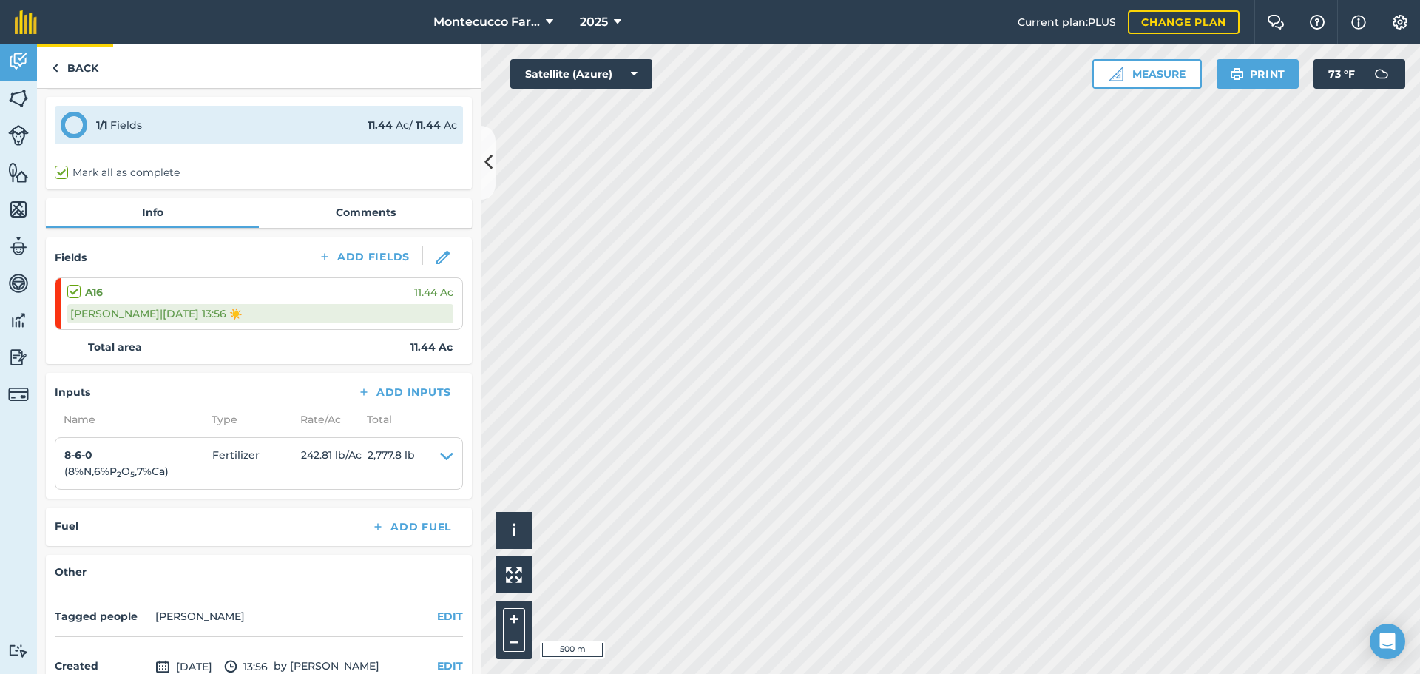
scroll to position [74, 0]
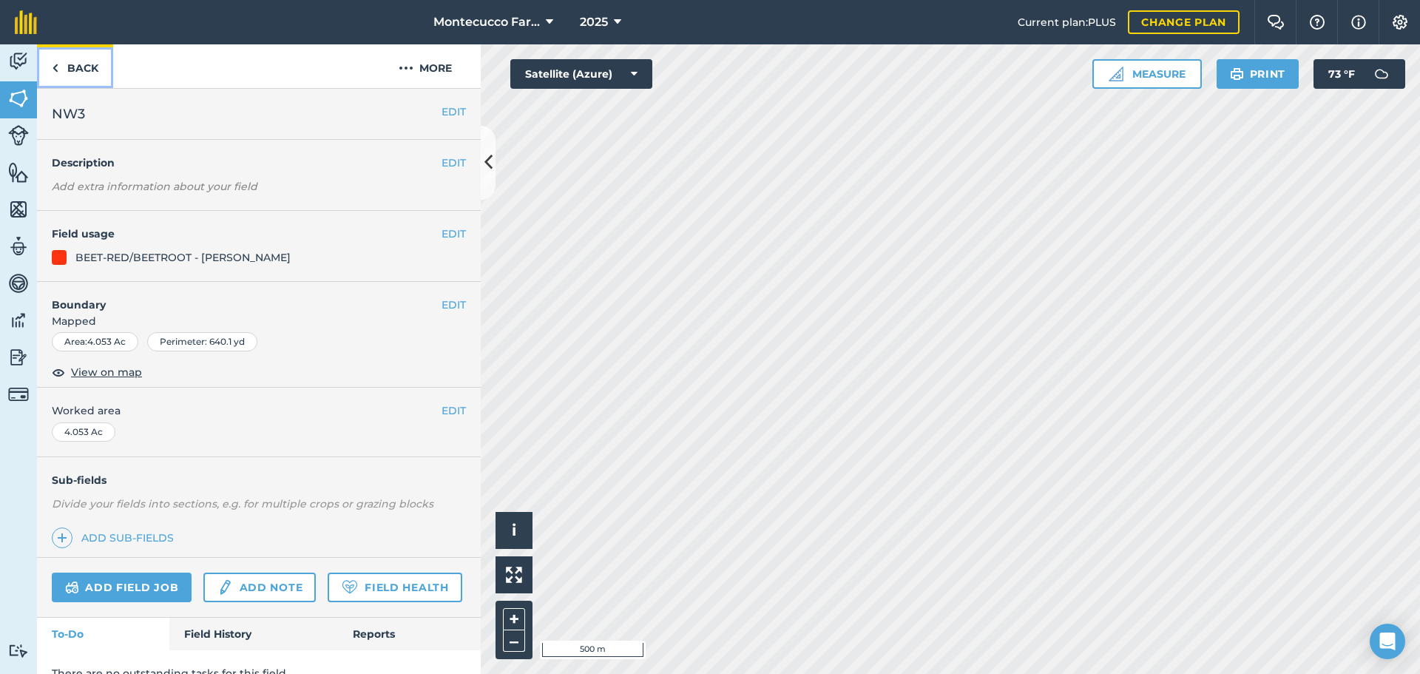
click at [86, 74] on link "Back" at bounding box center [75, 66] width 76 height 44
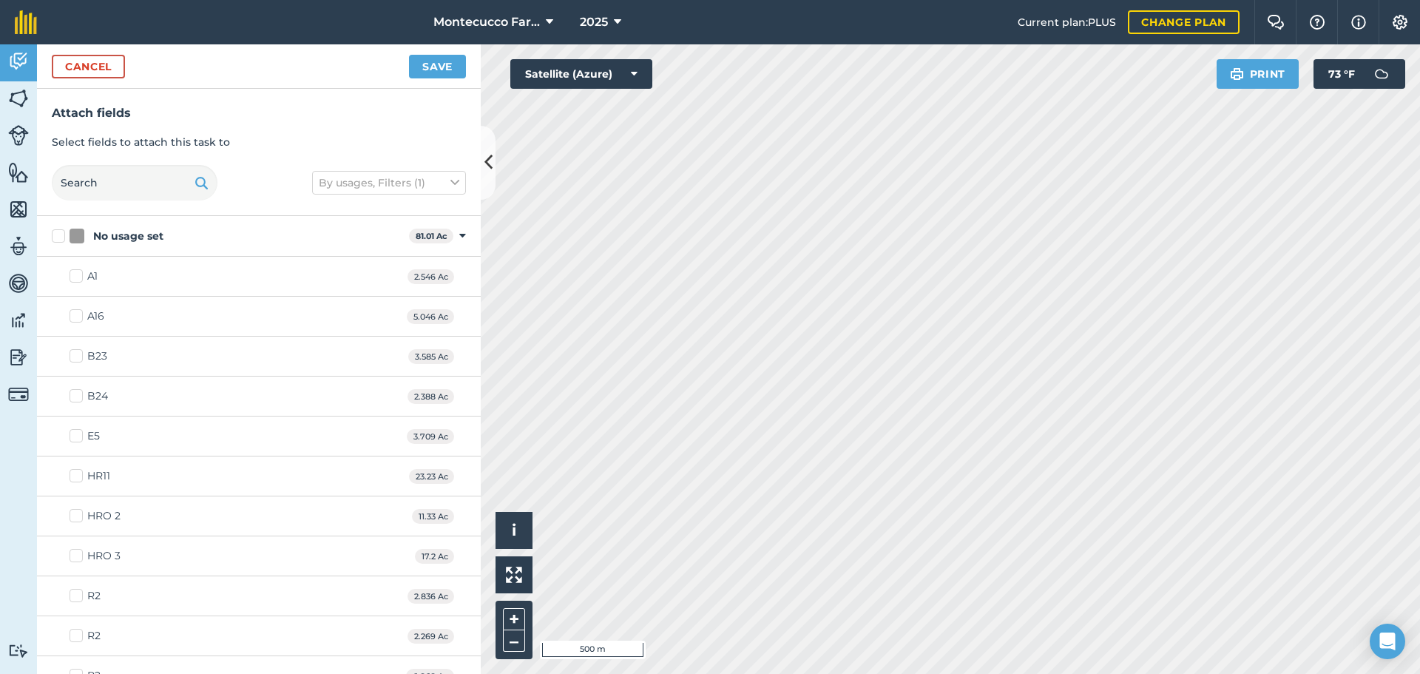
checkbox input "true"
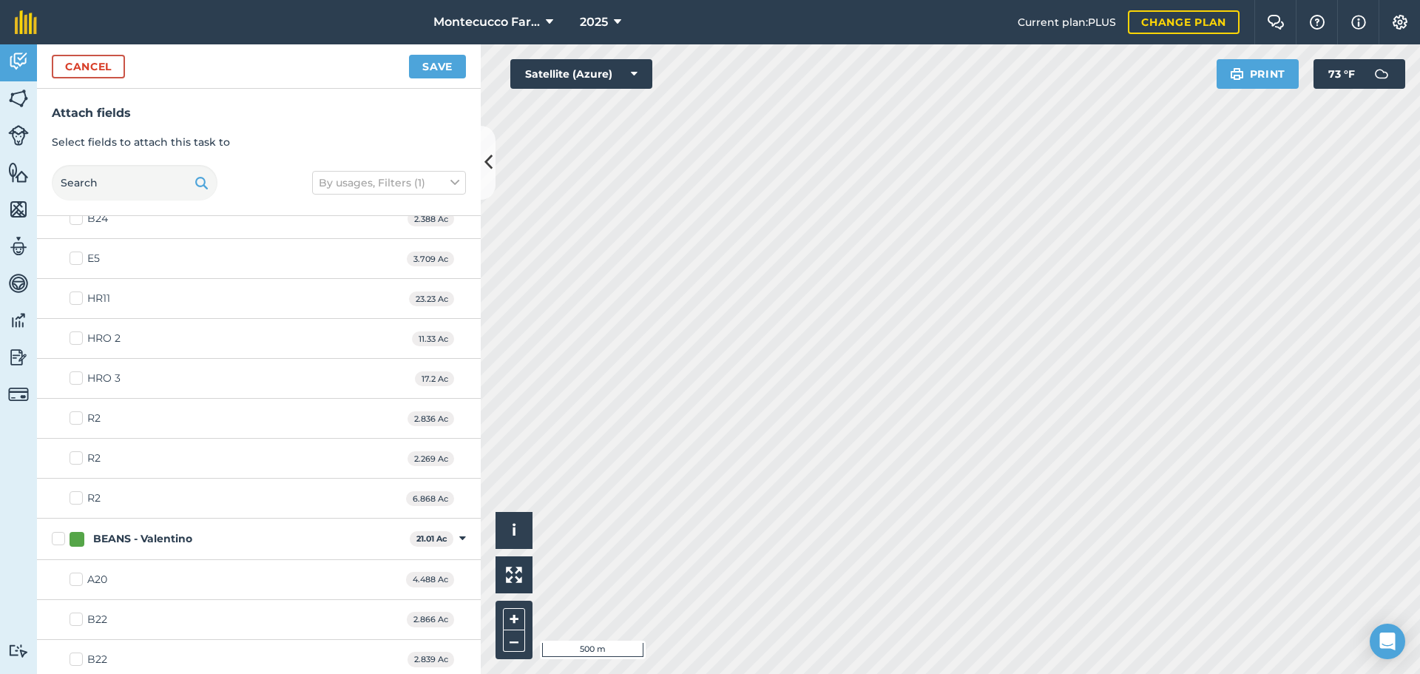
scroll to position [222, 0]
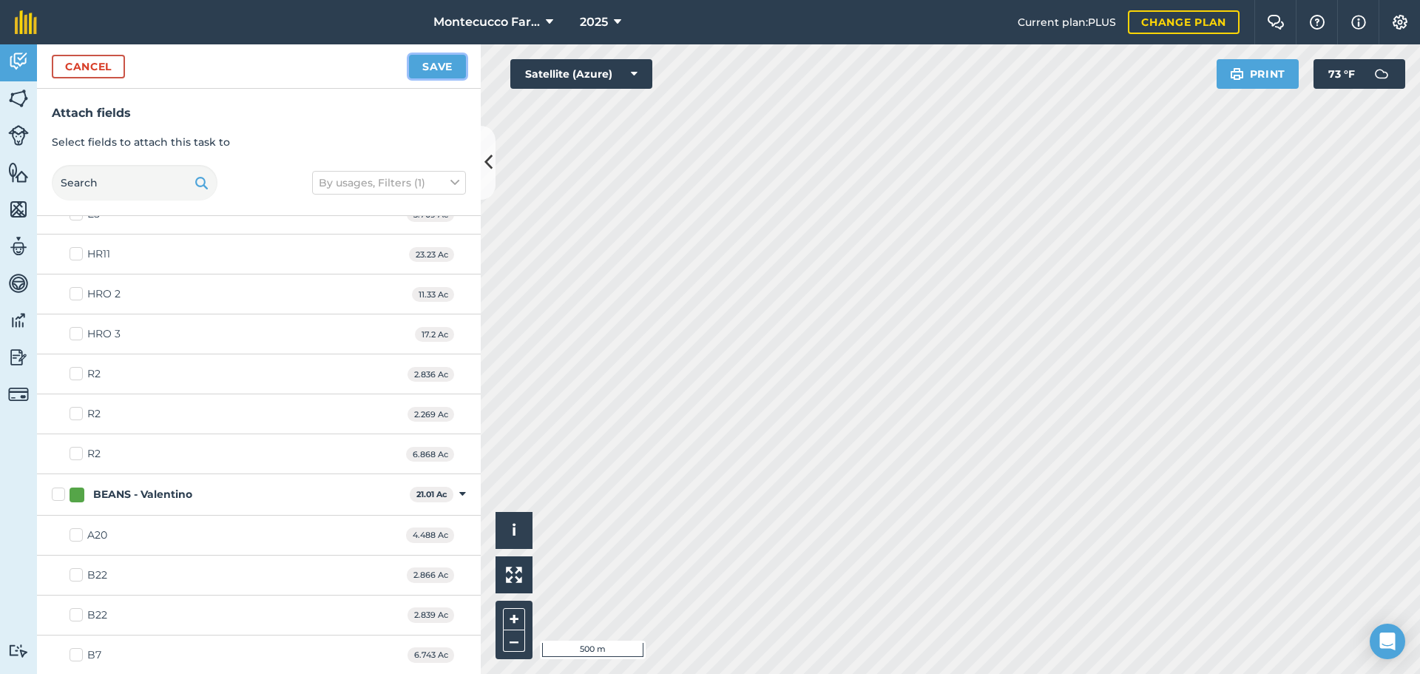
click at [439, 67] on button "Save" at bounding box center [437, 67] width 57 height 24
checkbox input "false"
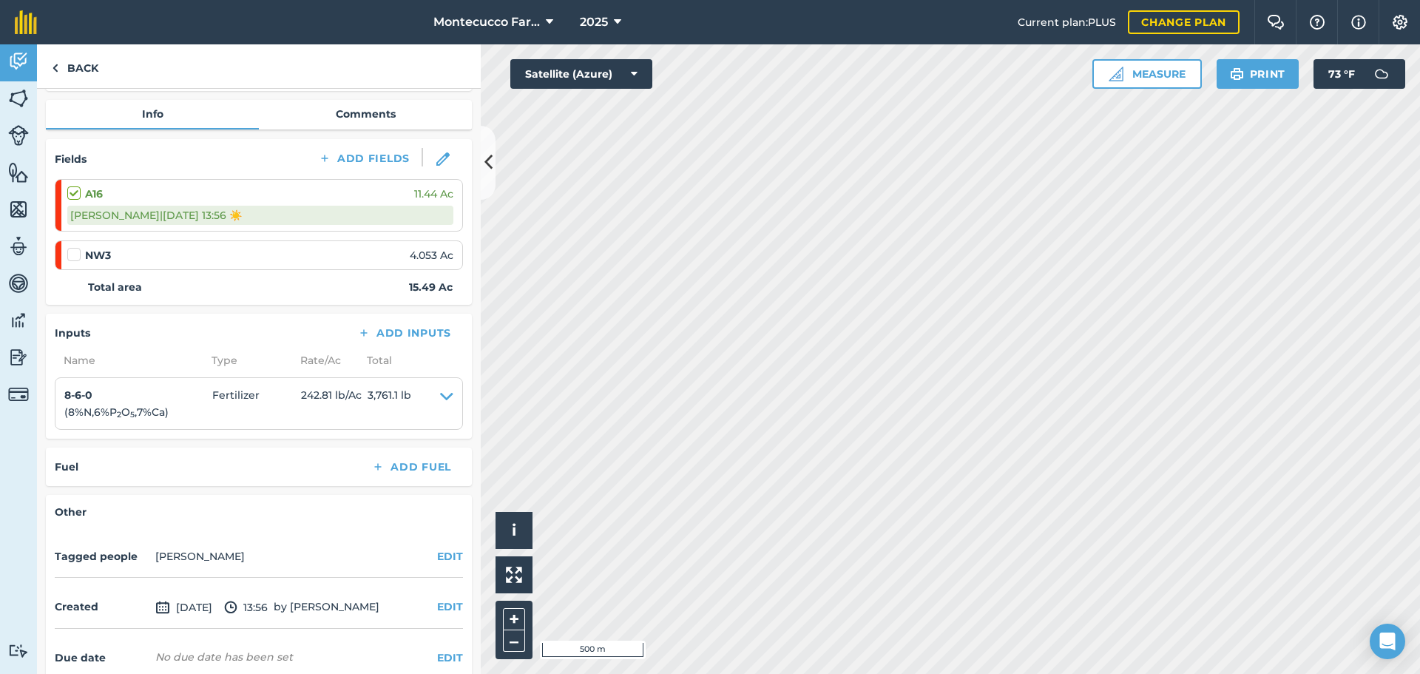
scroll to position [148, 0]
click at [76, 246] on label at bounding box center [76, 246] width 18 height 0
click at [76, 254] on input "checkbox" at bounding box center [72, 251] width 10 height 10
checkbox input "false"
select select "Sunny"
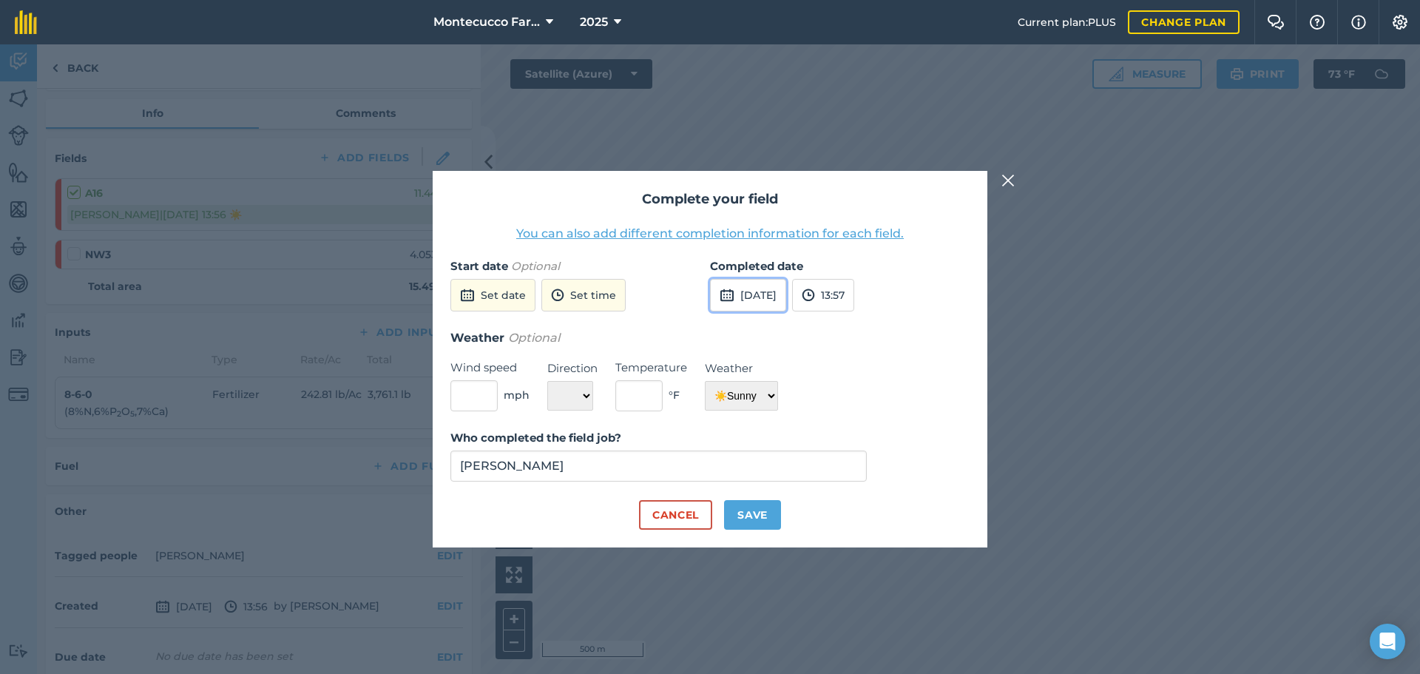
click at [752, 299] on button "[DATE]" at bounding box center [748, 295] width 76 height 33
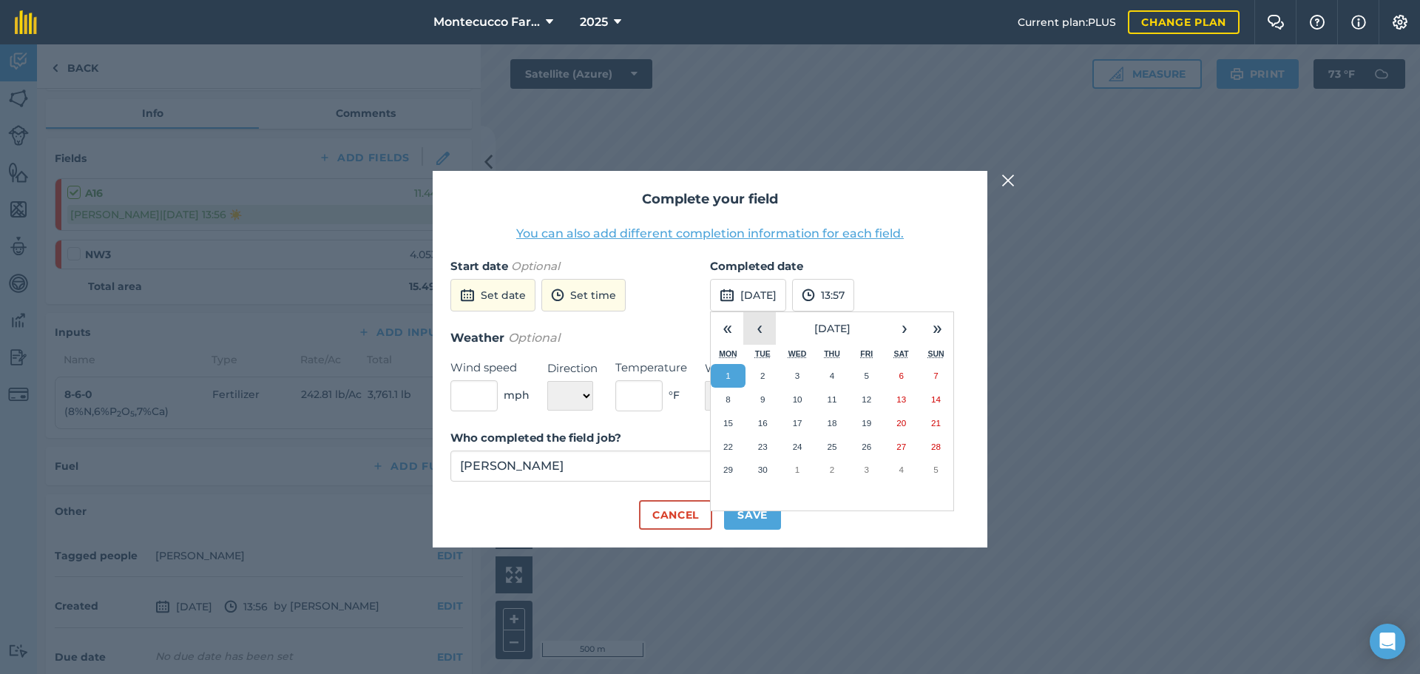
click at [754, 325] on button "‹" at bounding box center [759, 328] width 33 height 33
click at [847, 472] on button "28" at bounding box center [832, 470] width 35 height 24
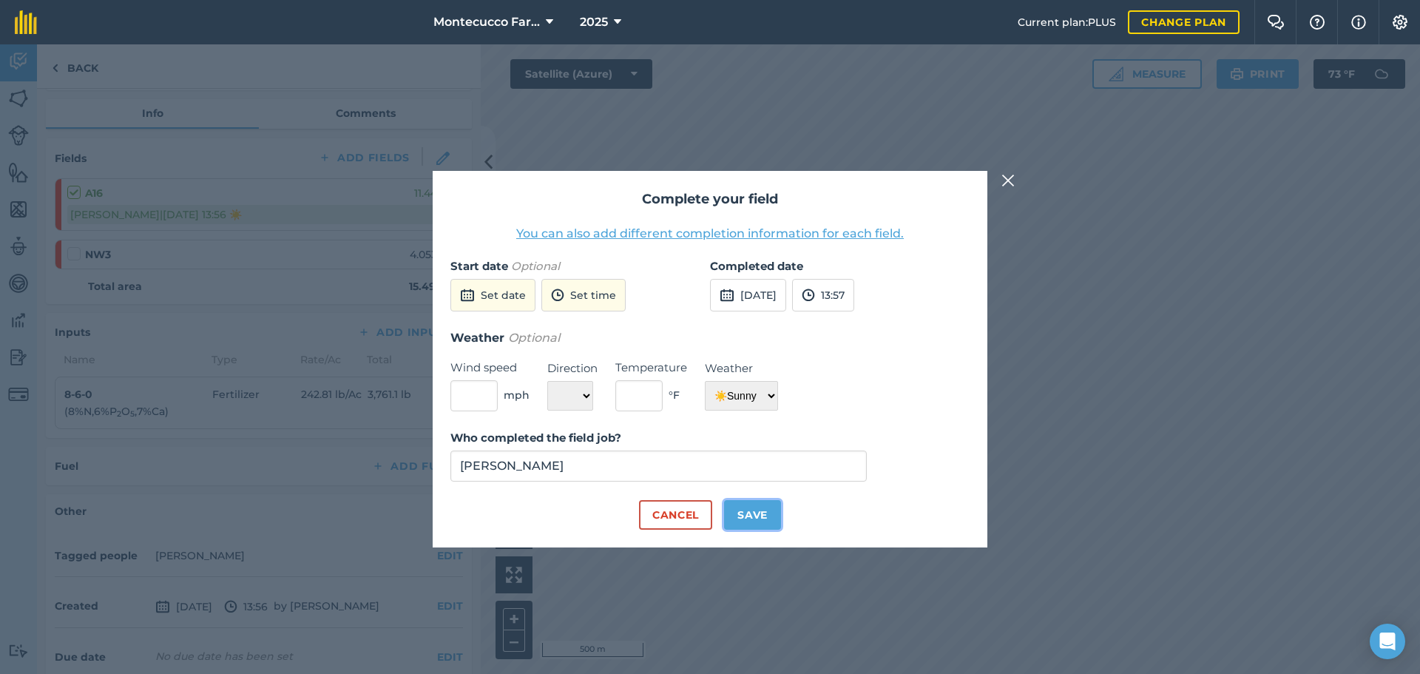
click at [762, 523] on button "Save" at bounding box center [752, 515] width 57 height 30
checkbox input "true"
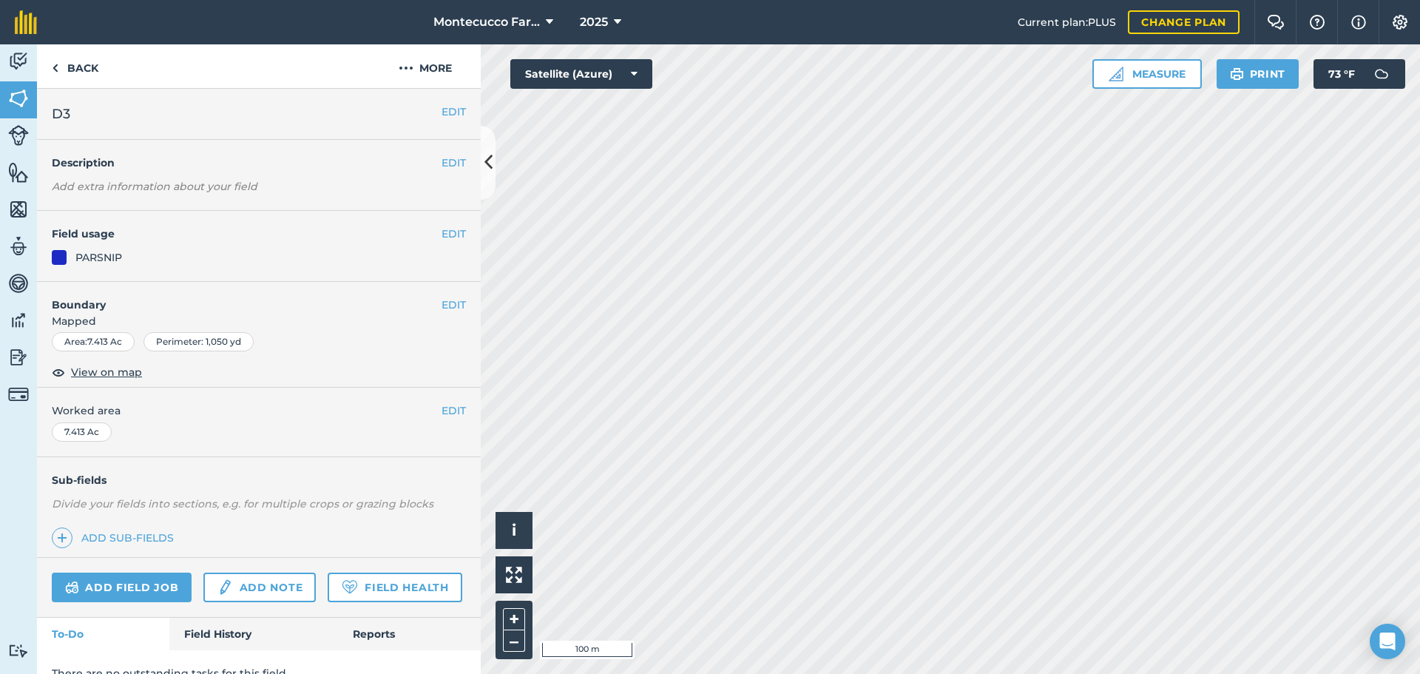
scroll to position [64, 0]
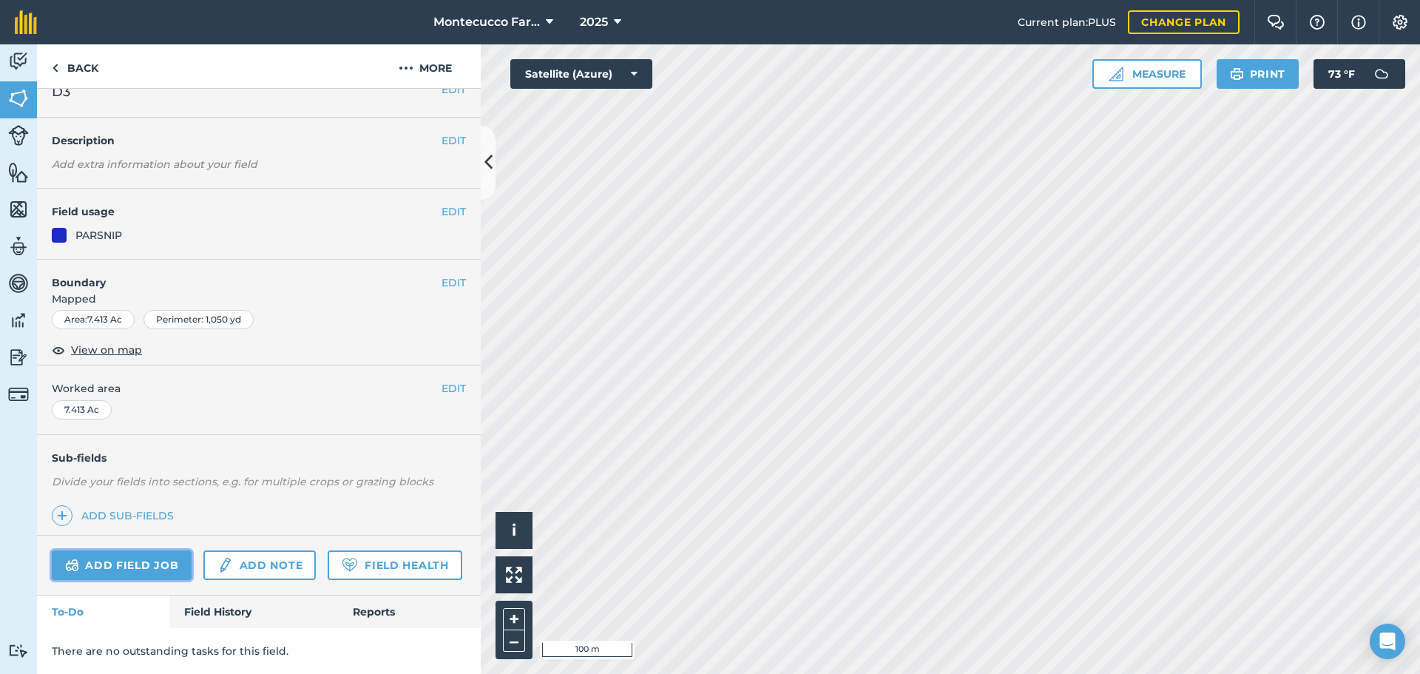
click at [162, 550] on link "Add field job" at bounding box center [122, 565] width 140 height 30
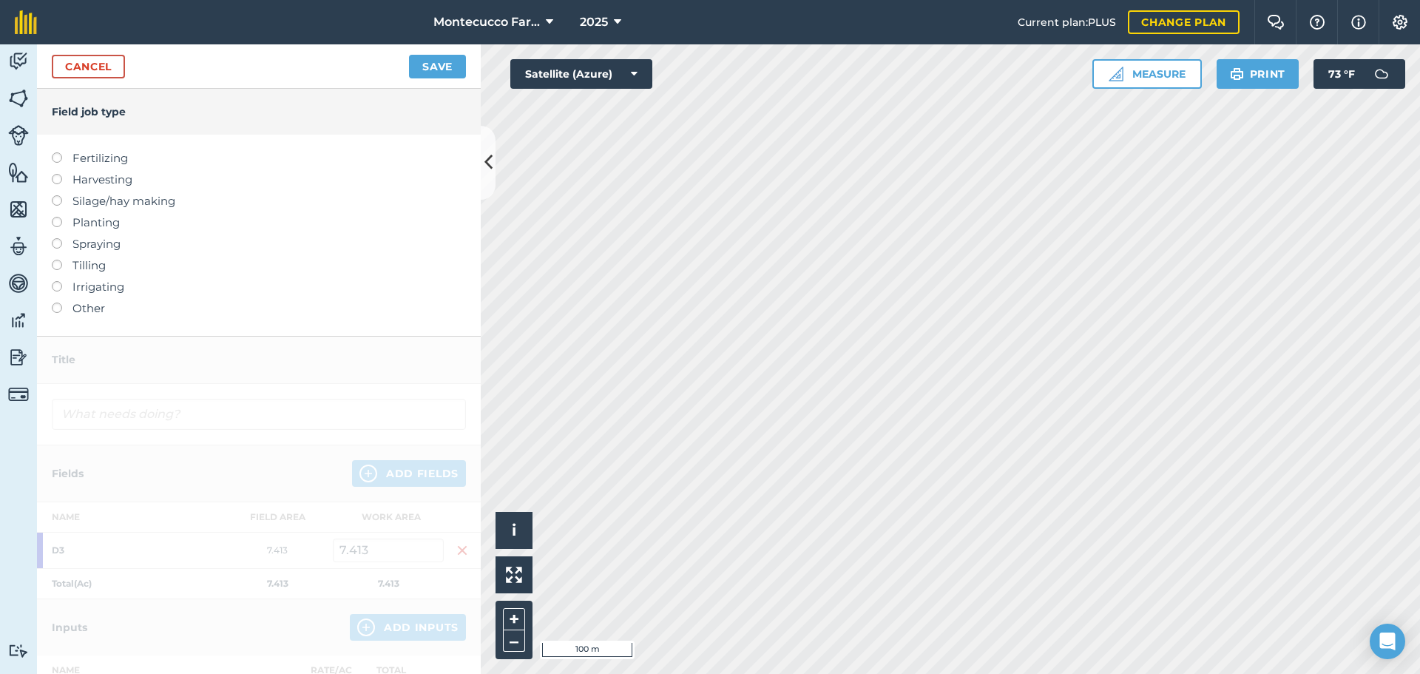
click at [59, 152] on label at bounding box center [62, 152] width 21 height 0
type input "Fertilizing"
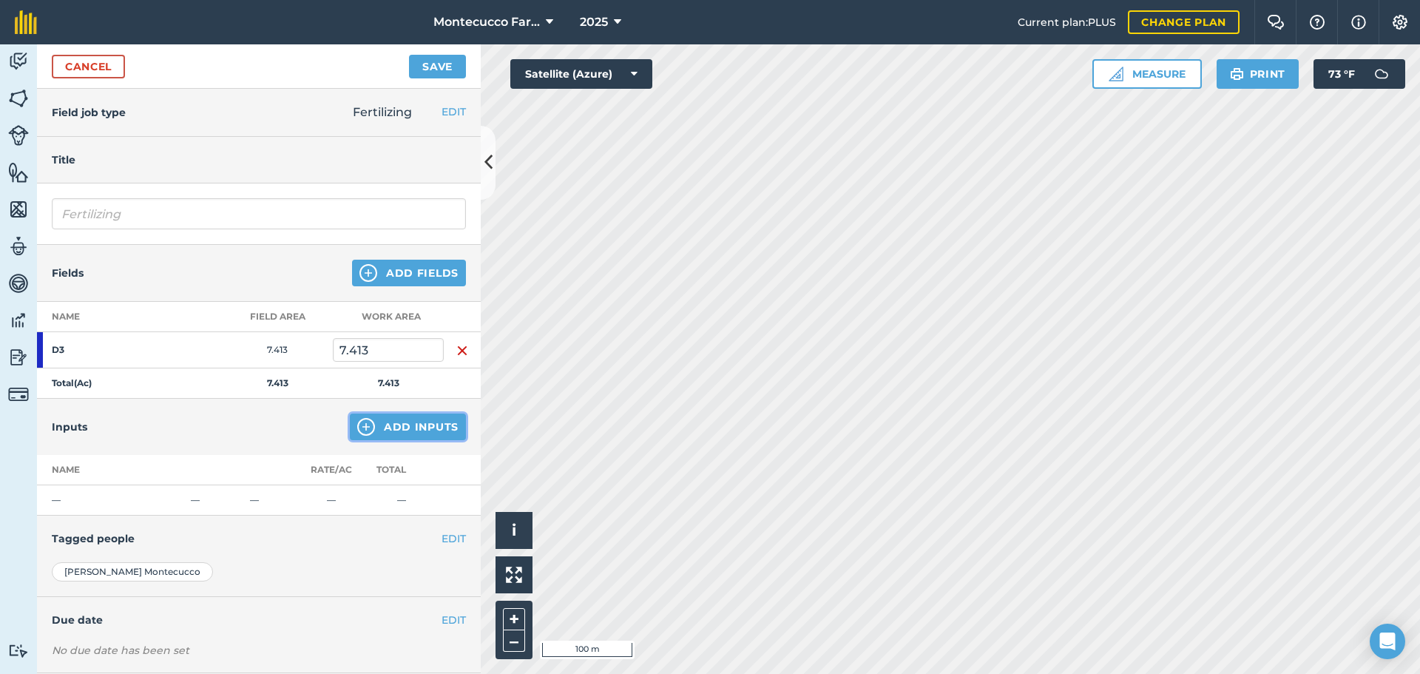
click at [376, 433] on button "Add Inputs" at bounding box center [408, 426] width 116 height 27
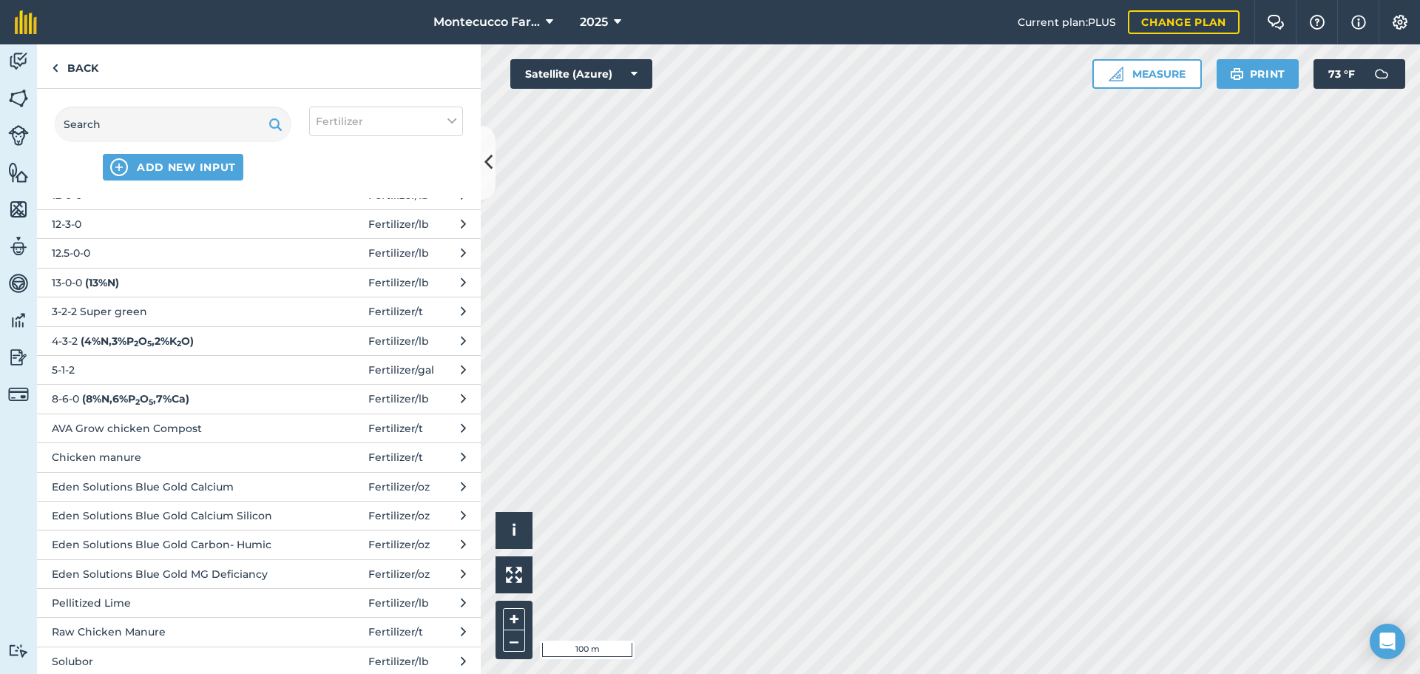
scroll to position [74, 0]
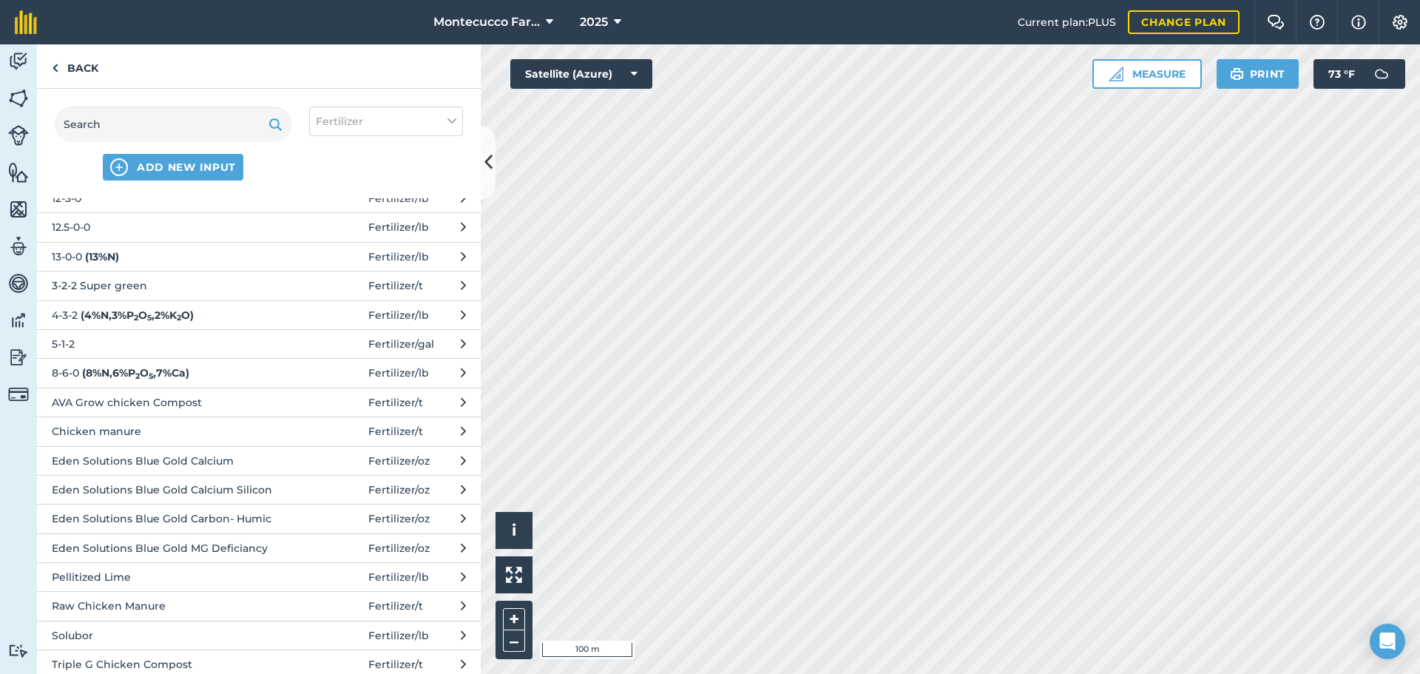
click at [87, 368] on strong "( 8 % N , 6 % P 2 O 5 , 7 % Ca )" at bounding box center [135, 372] width 107 height 13
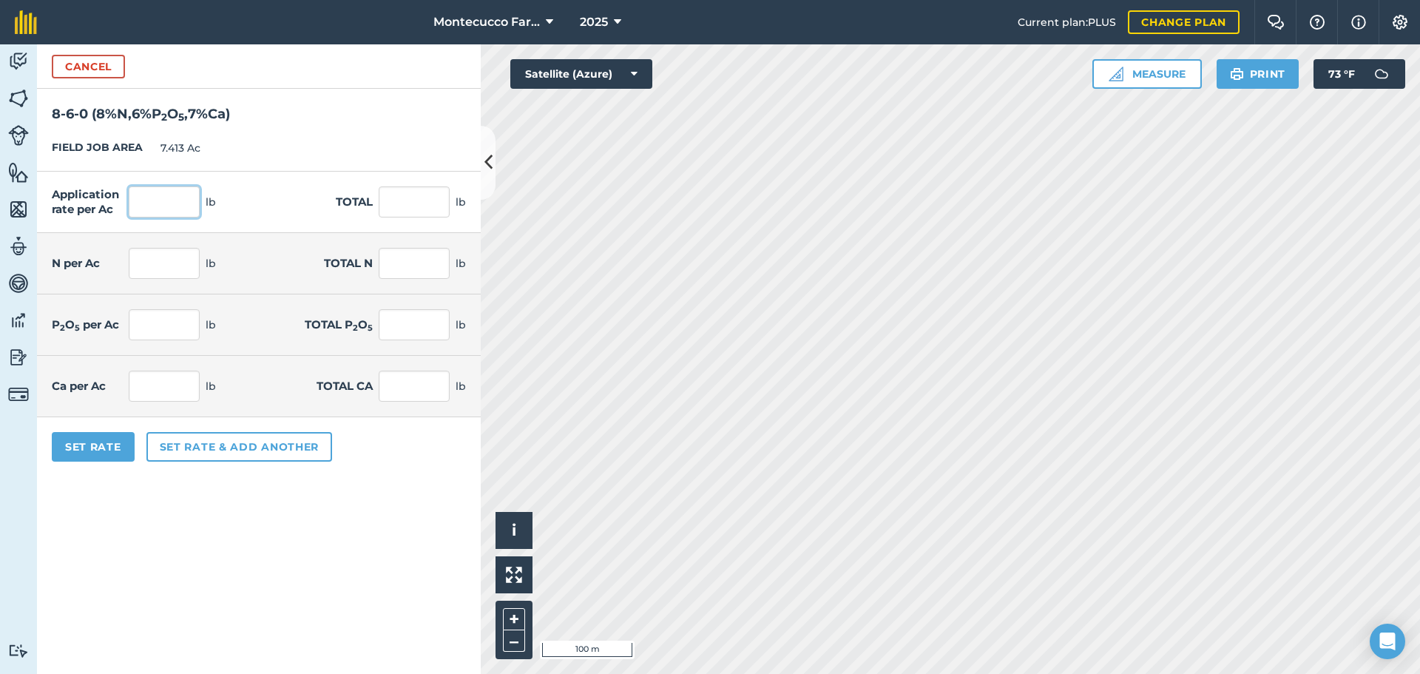
click at [161, 207] on input "text" at bounding box center [164, 201] width 71 height 31
type input "2"
type input "250"
click at [124, 450] on button "Set Rate" at bounding box center [93, 447] width 83 height 30
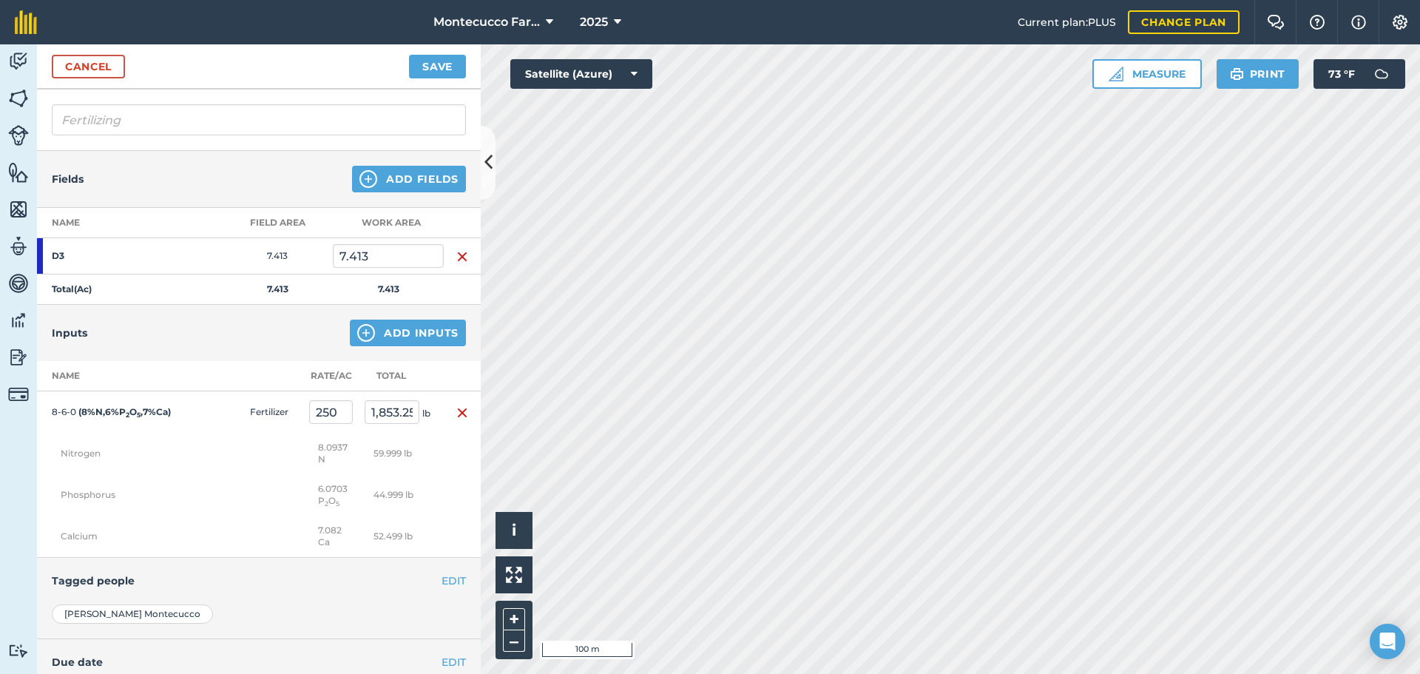
scroll to position [214, 0]
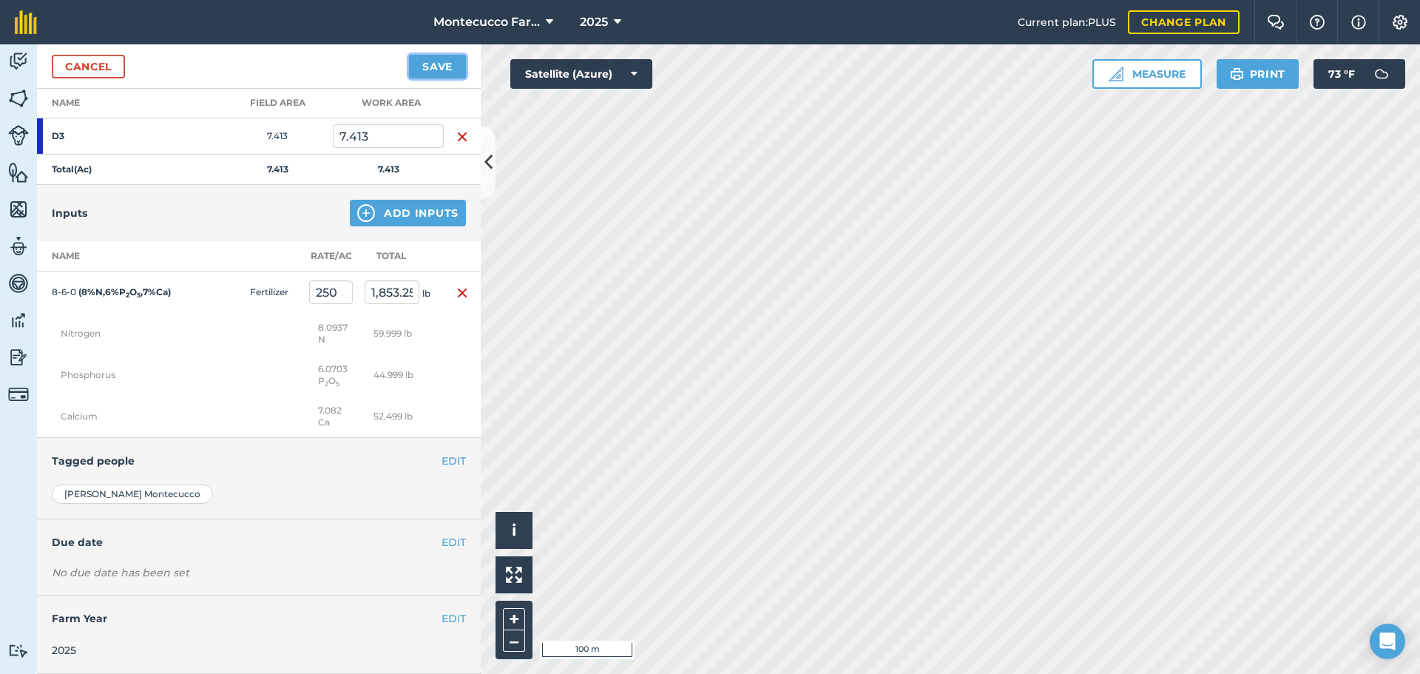
click at [430, 70] on button "Save" at bounding box center [437, 67] width 57 height 24
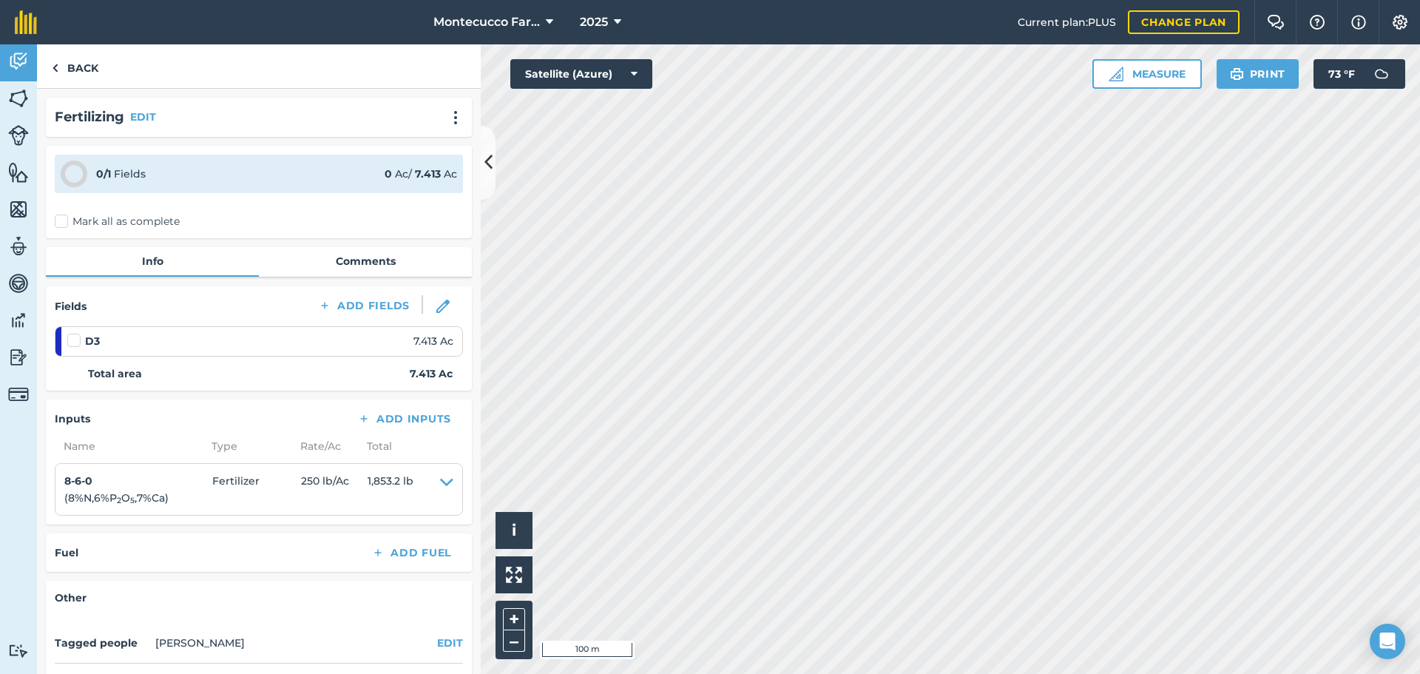
click at [65, 222] on label "Mark all as complete" at bounding box center [117, 222] width 125 height 16
click at [64, 222] on input "Mark all as complete" at bounding box center [60, 219] width 10 height 10
checkbox input "false"
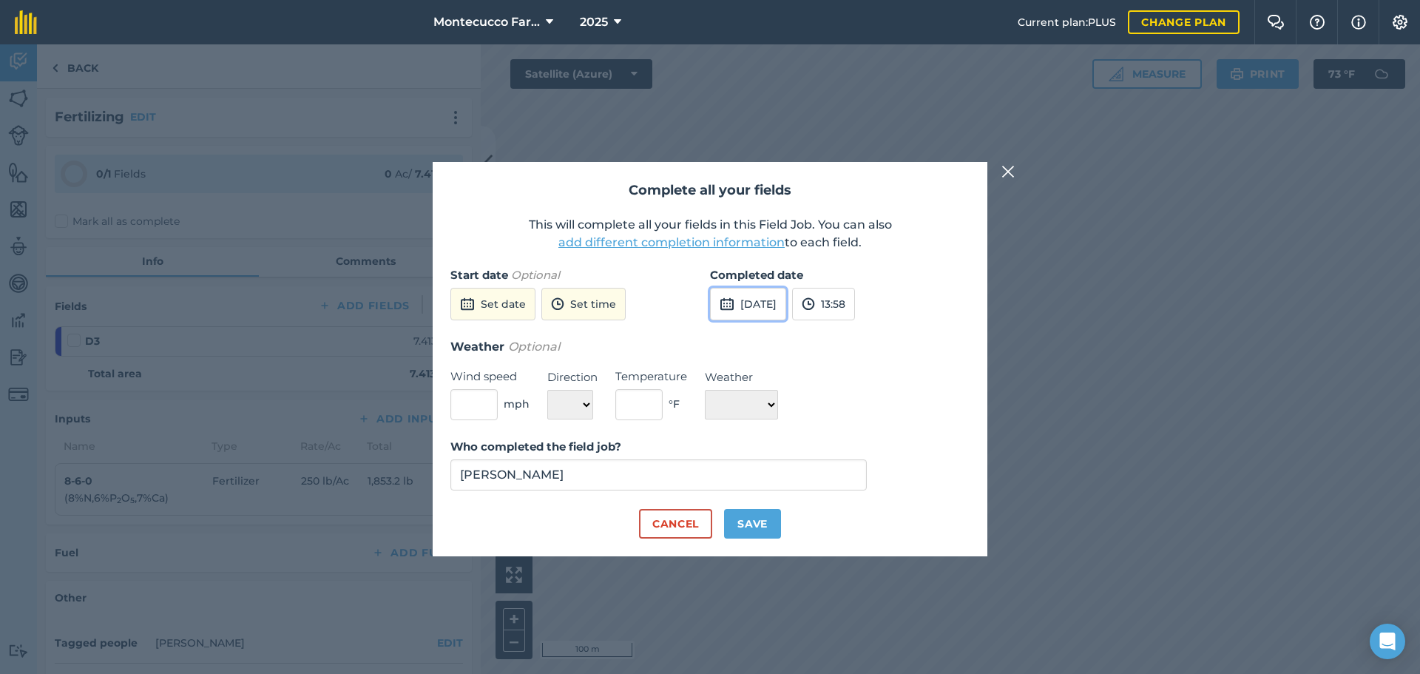
click at [763, 319] on button "[DATE]" at bounding box center [748, 304] width 76 height 33
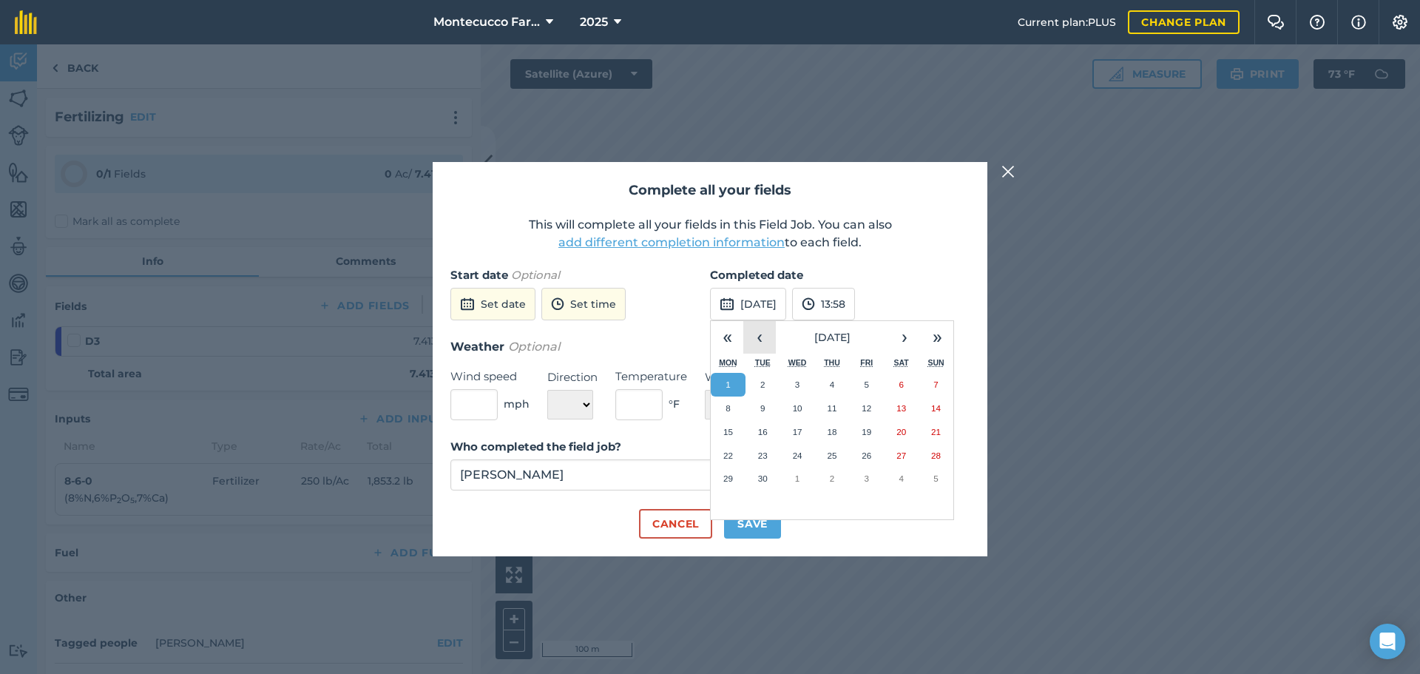
click at [765, 344] on button "‹" at bounding box center [759, 337] width 33 height 33
click at [839, 486] on button "28" at bounding box center [832, 479] width 35 height 24
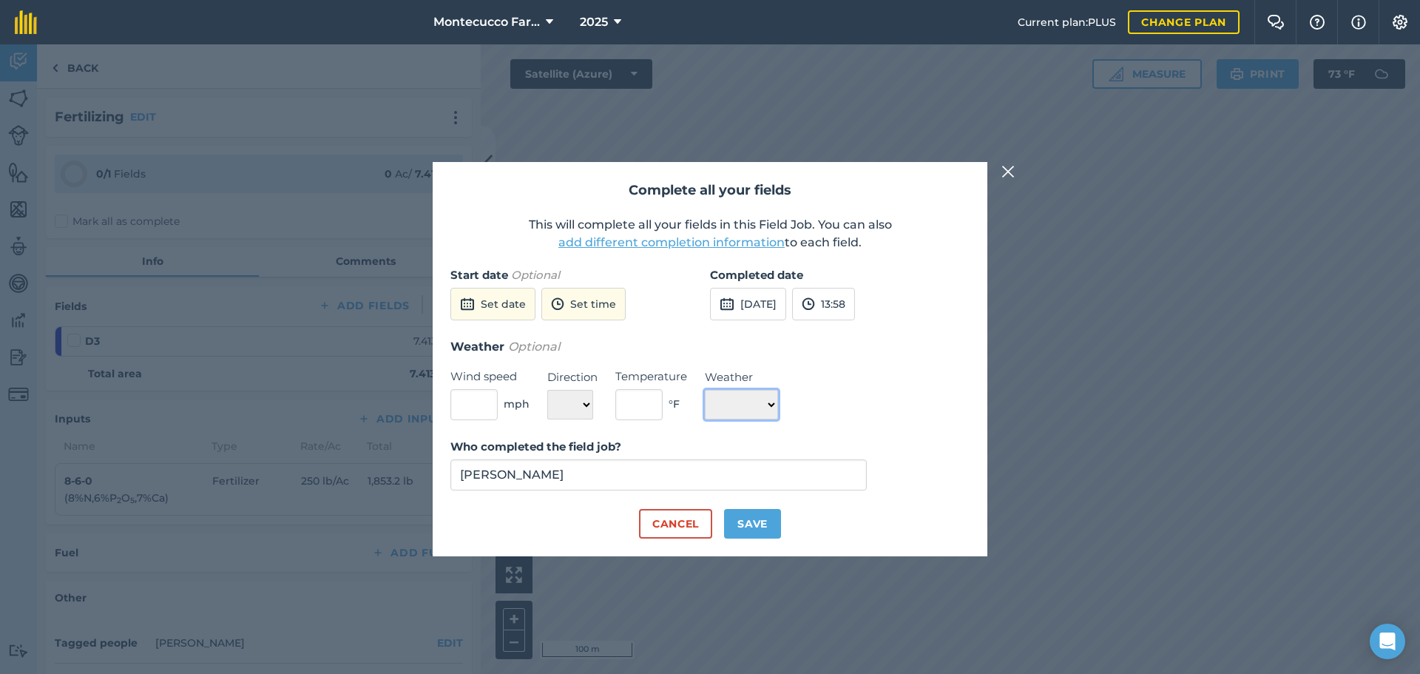
click at [775, 407] on select "☀️ Sunny 🌧 Rainy ⛅️ Cloudy 🌨 Snow ❄️ Icy" at bounding box center [741, 405] width 73 height 30
drag, startPoint x: 771, startPoint y: 409, endPoint x: 770, endPoint y: 418, distance: 8.9
click at [771, 409] on select "☀️ Sunny 🌧 Rainy ⛅️ Cloudy 🌨 Snow ❄️ Icy" at bounding box center [741, 405] width 73 height 30
select select "Sunny"
click at [705, 390] on select "☀️ Sunny 🌧 Rainy ⛅️ Cloudy 🌨 Snow ❄️ Icy" at bounding box center [741, 405] width 73 height 30
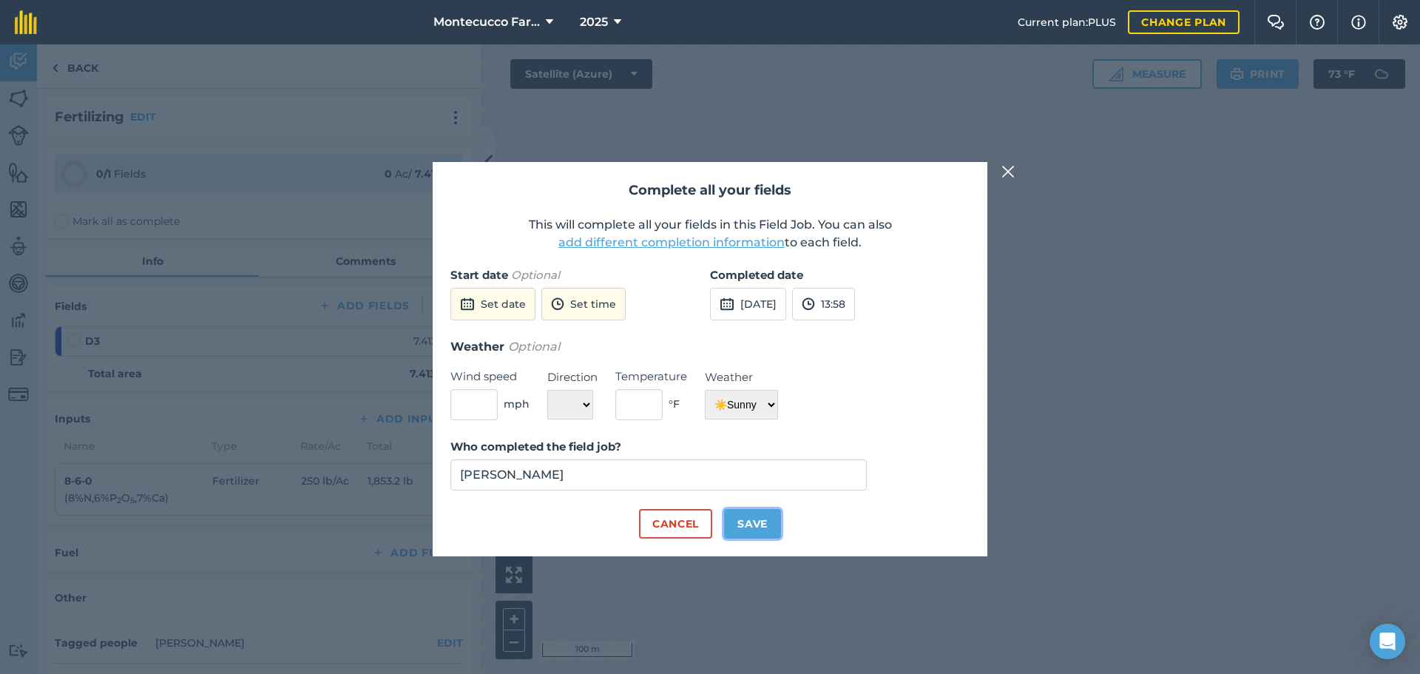
click at [760, 529] on button "Save" at bounding box center [752, 524] width 57 height 30
checkbox input "true"
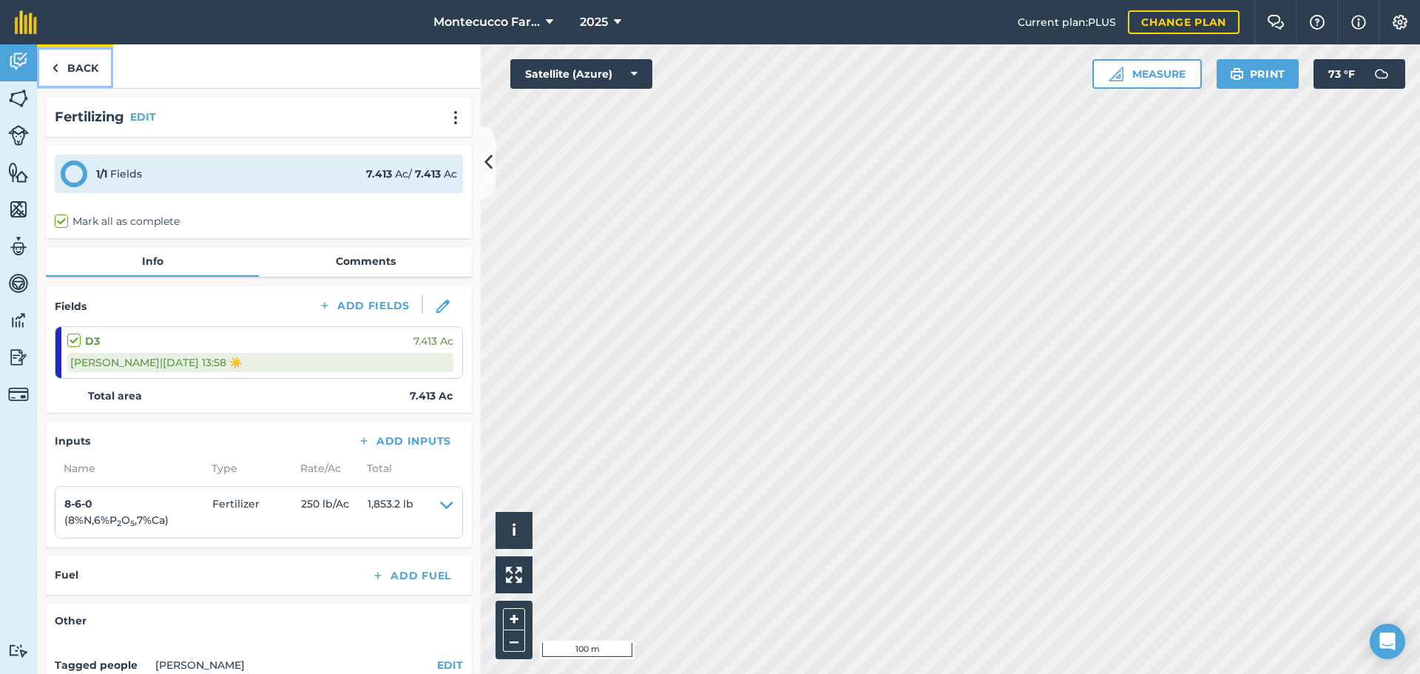
click at [81, 68] on link "Back" at bounding box center [75, 66] width 76 height 44
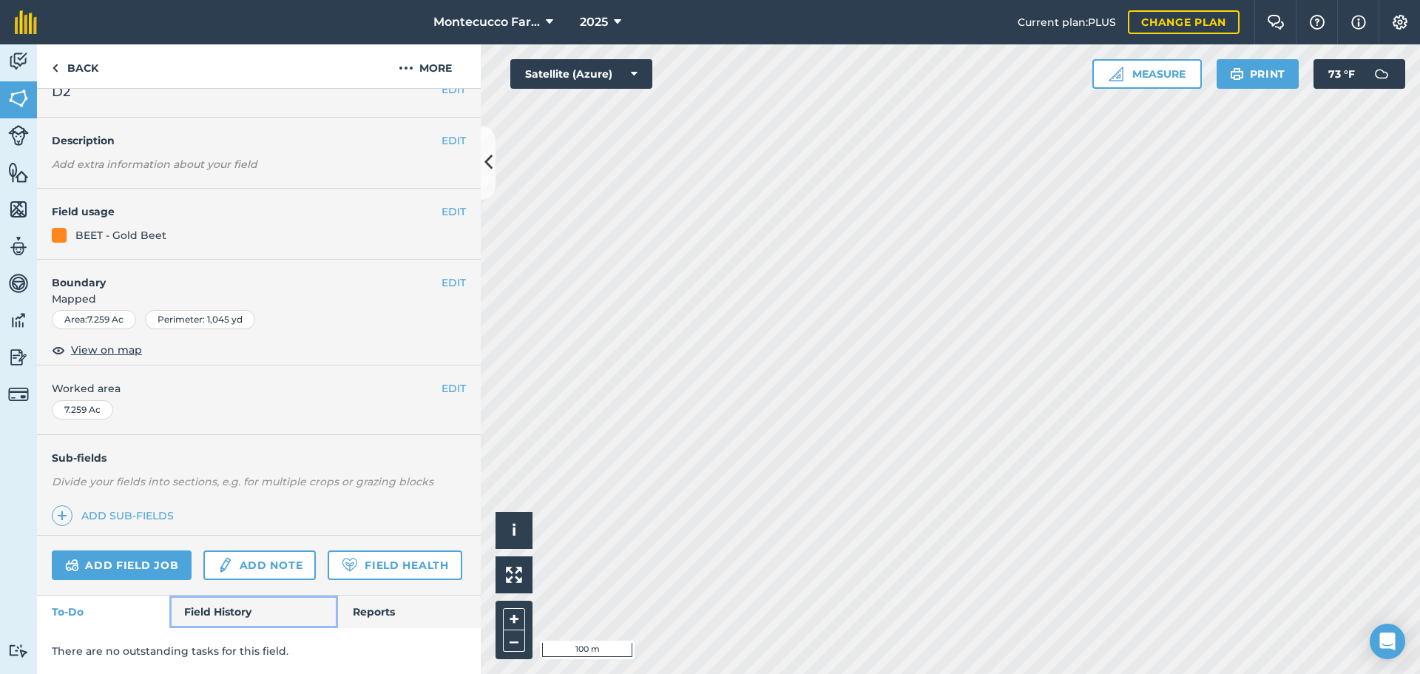
click at [215, 616] on link "Field History" at bounding box center [253, 611] width 168 height 33
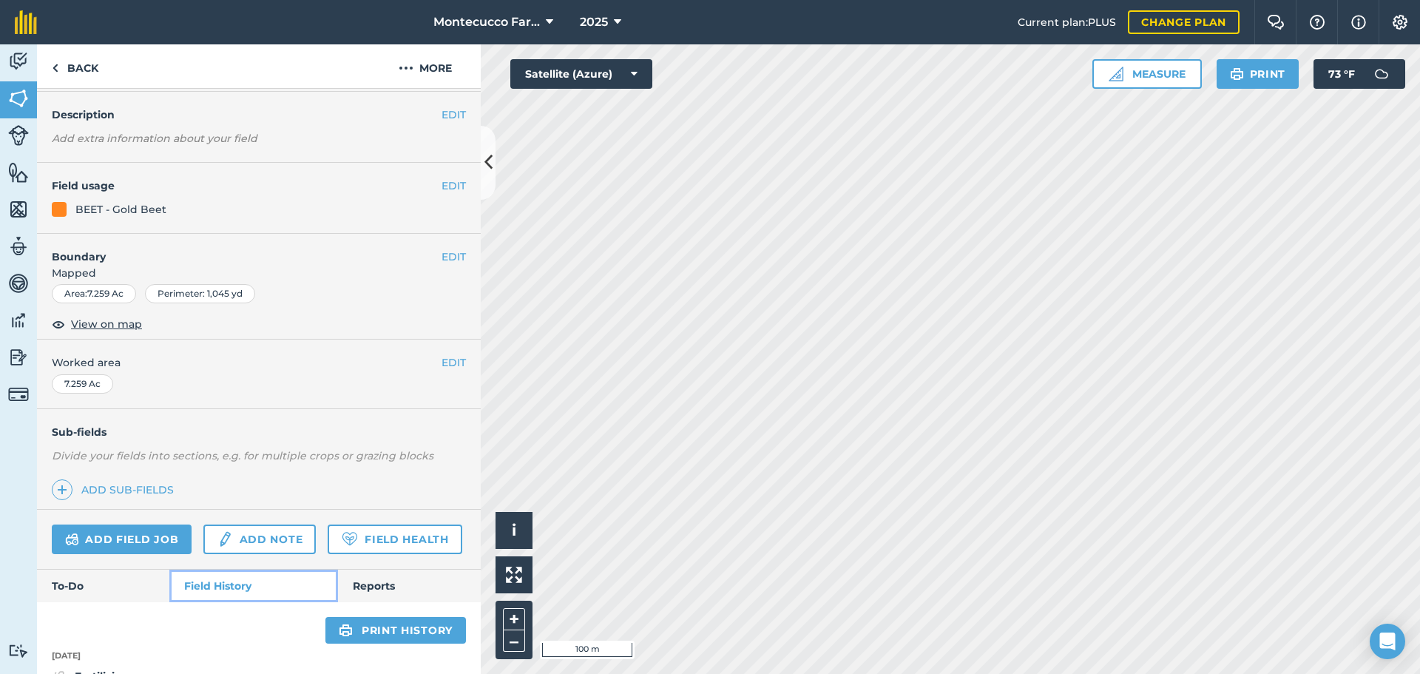
scroll to position [74, 0]
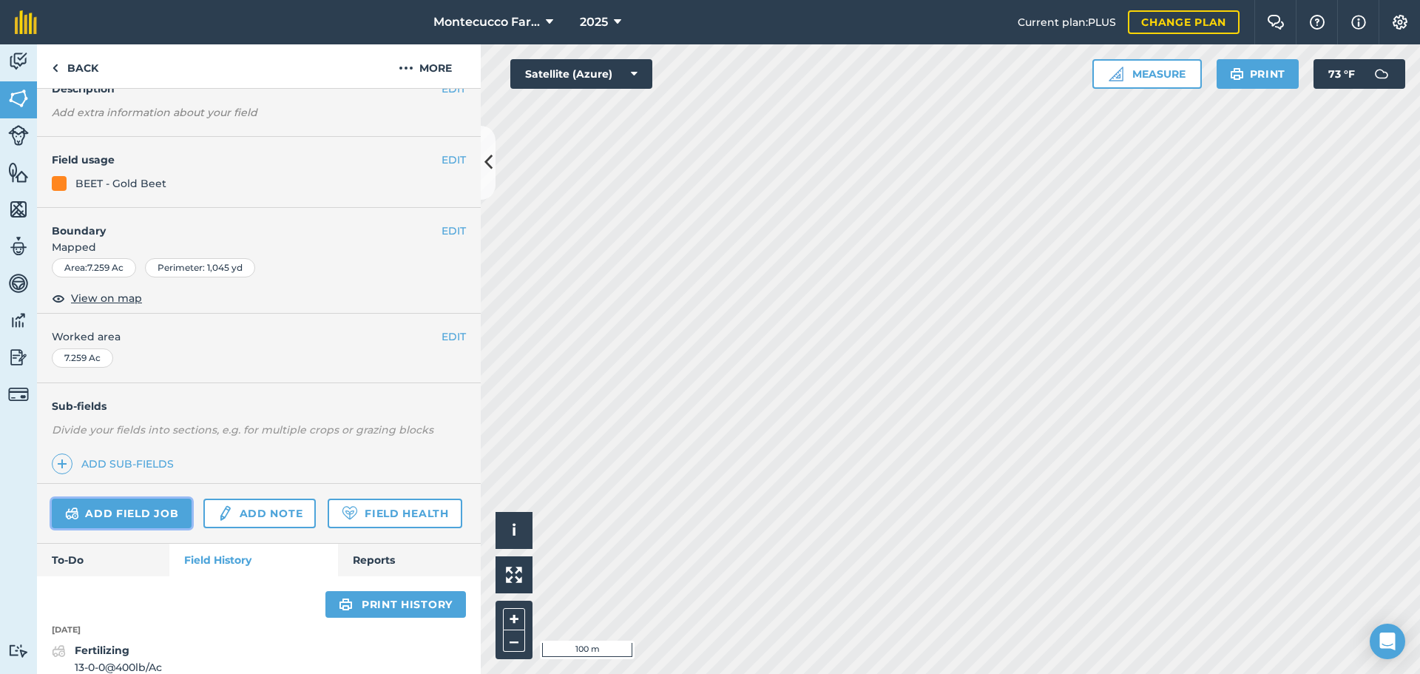
click at [119, 514] on link "Add field job" at bounding box center [122, 513] width 140 height 30
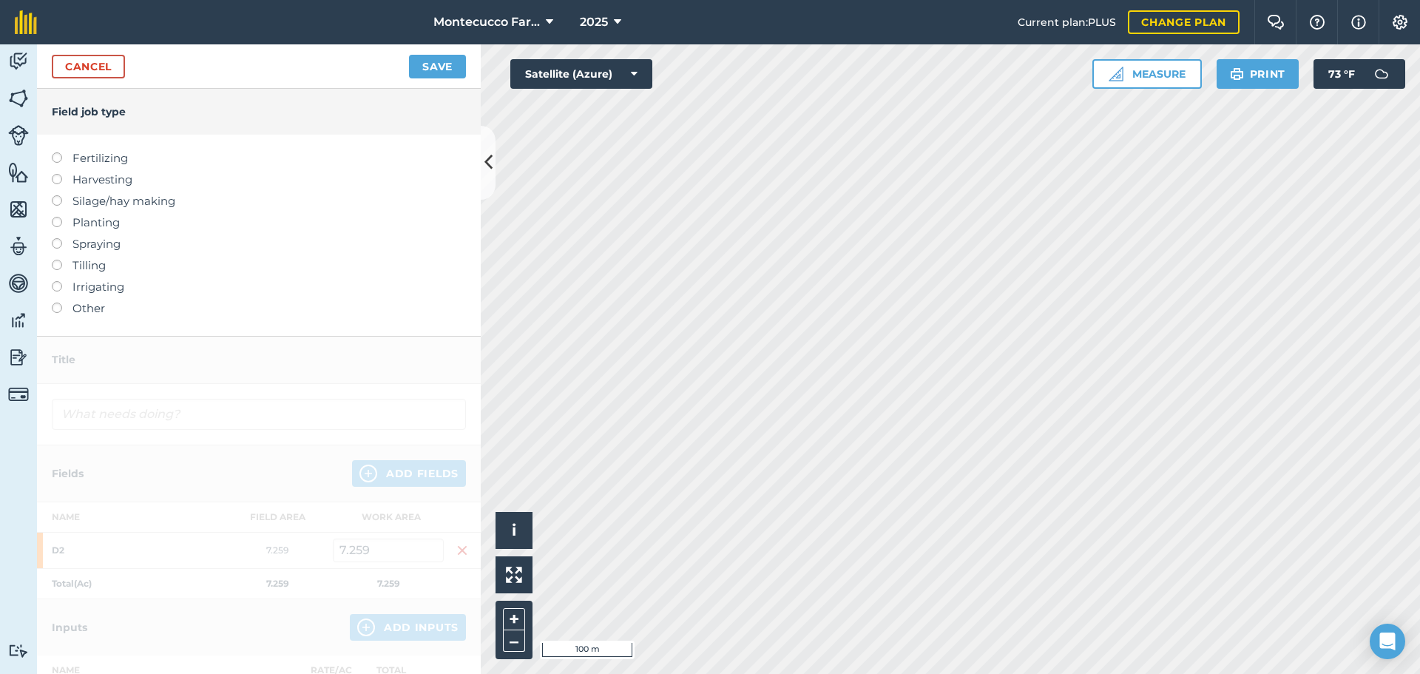
click at [58, 152] on label at bounding box center [62, 152] width 21 height 0
type input "Fertilizing"
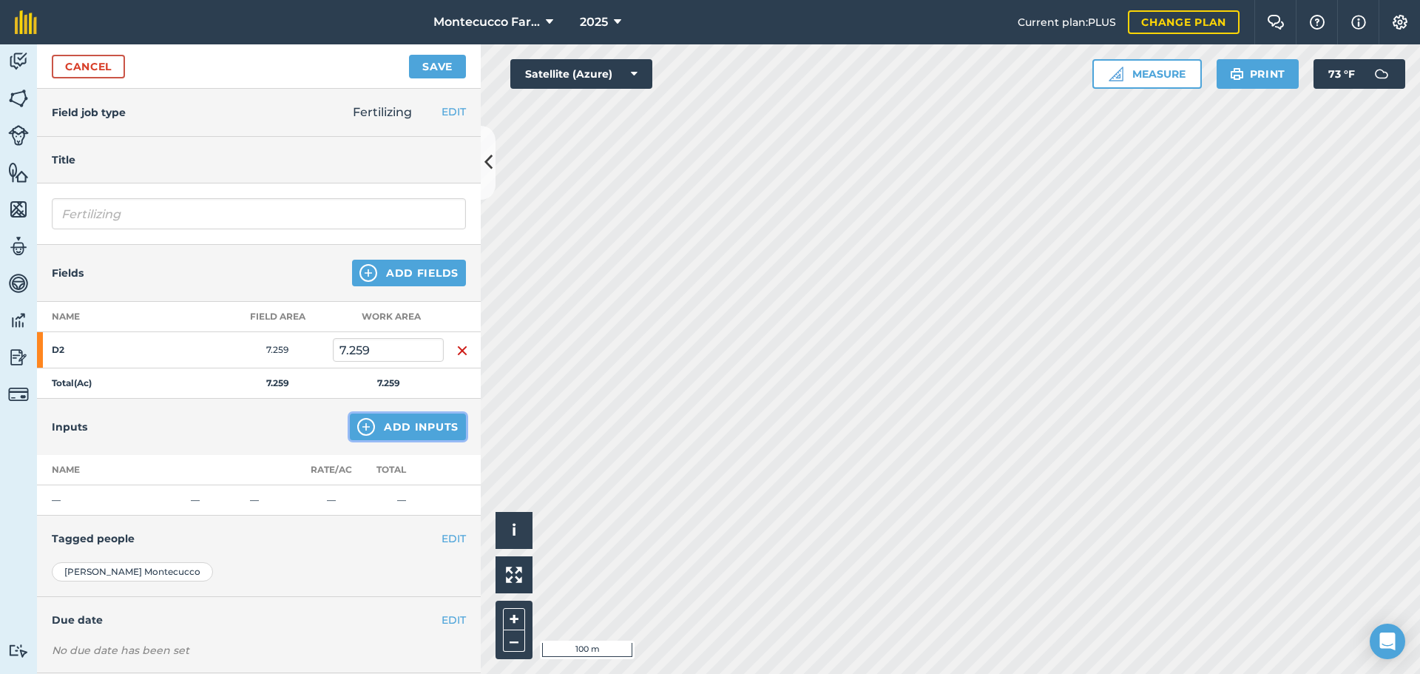
click at [410, 424] on button "Add Inputs" at bounding box center [408, 426] width 116 height 27
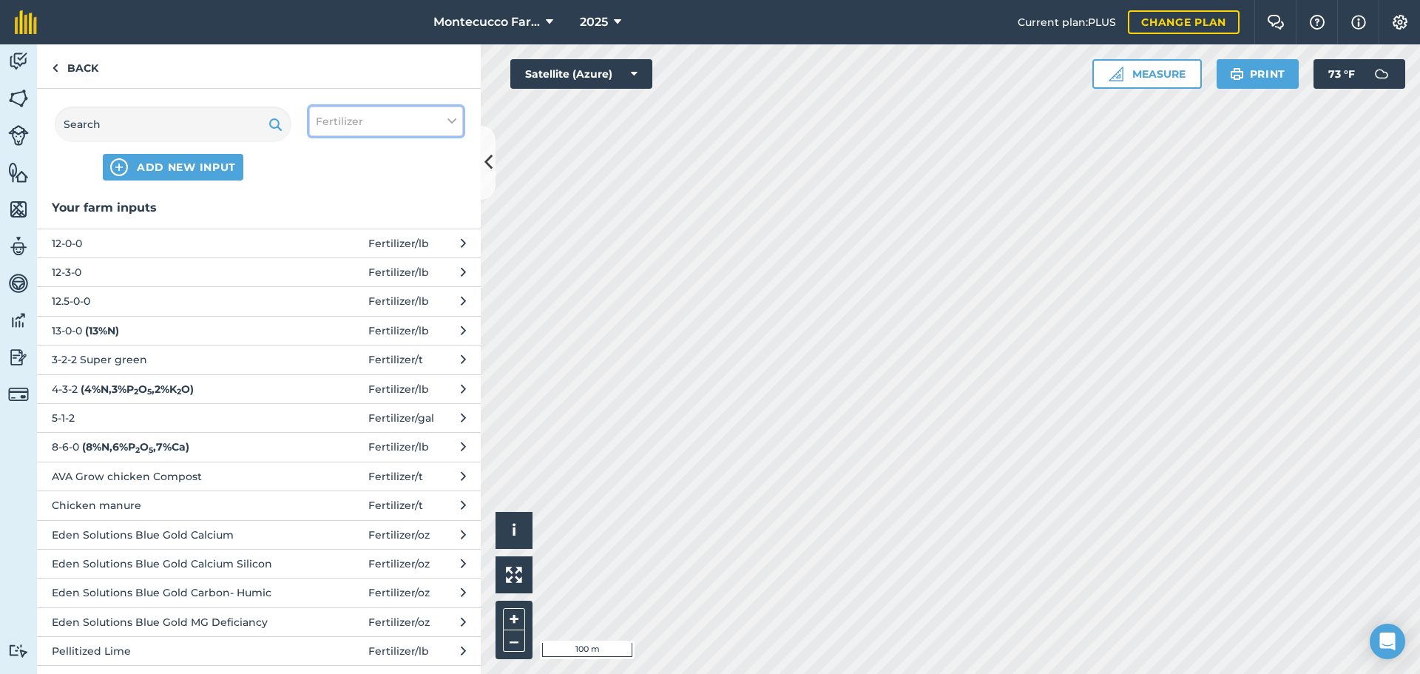
click at [379, 132] on button "Fertilizer" at bounding box center [386, 121] width 154 height 30
click at [319, 208] on label "Spray" at bounding box center [386, 207] width 141 height 16
click at [319, 208] on input "Spray" at bounding box center [321, 204] width 10 height 10
checkbox input "true"
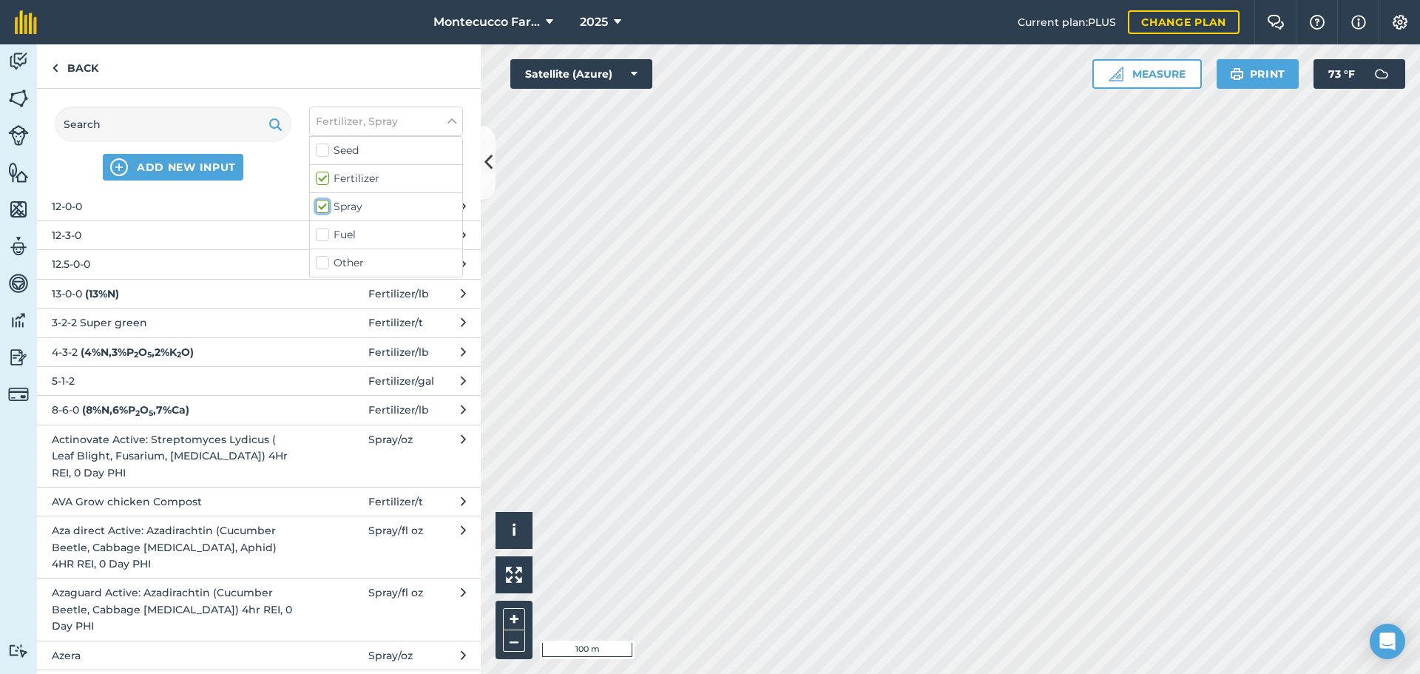
scroll to position [74, 0]
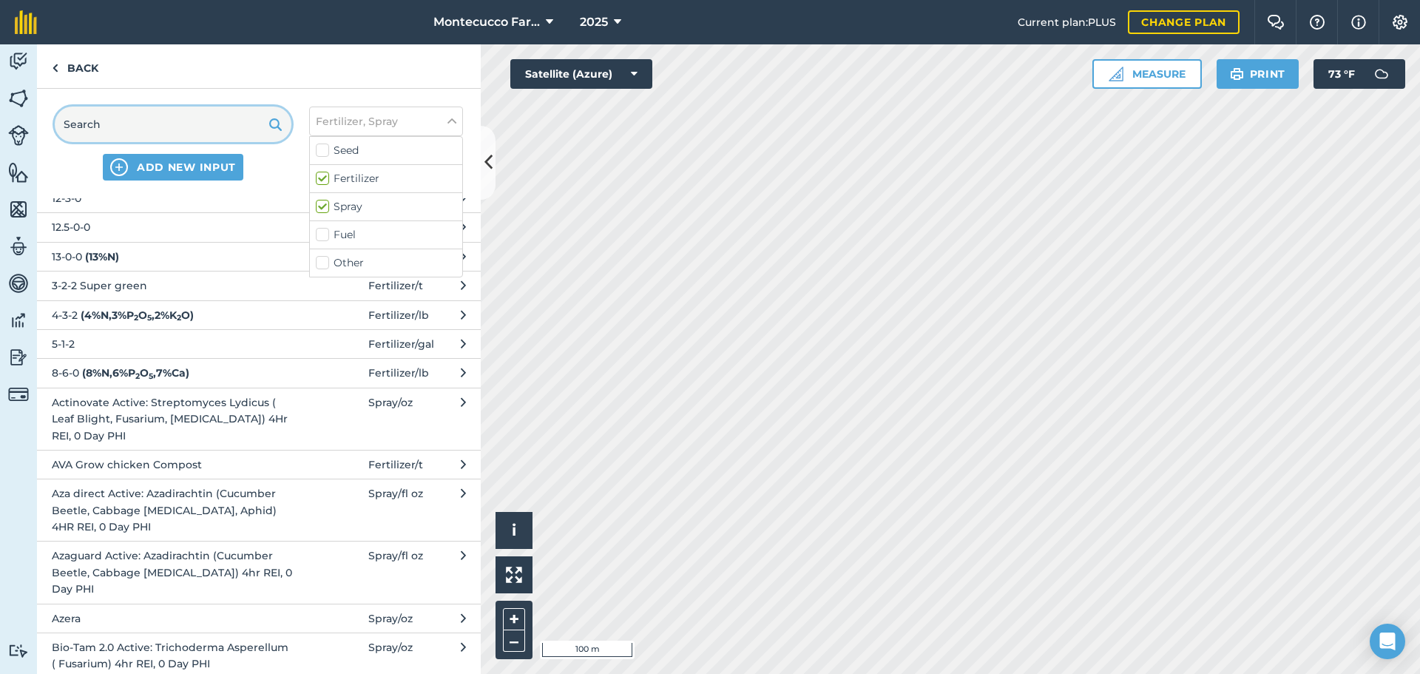
click at [156, 124] on input "text" at bounding box center [173, 123] width 237 height 35
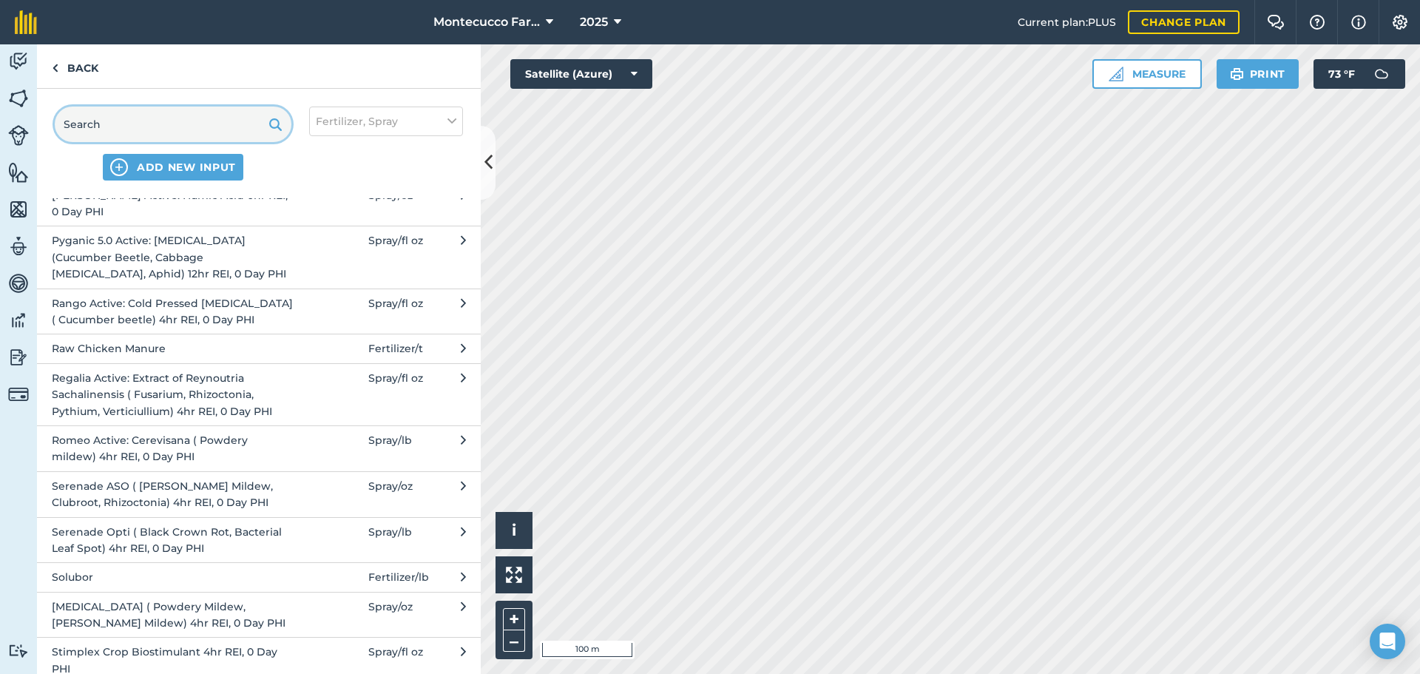
scroll to position [1553, 0]
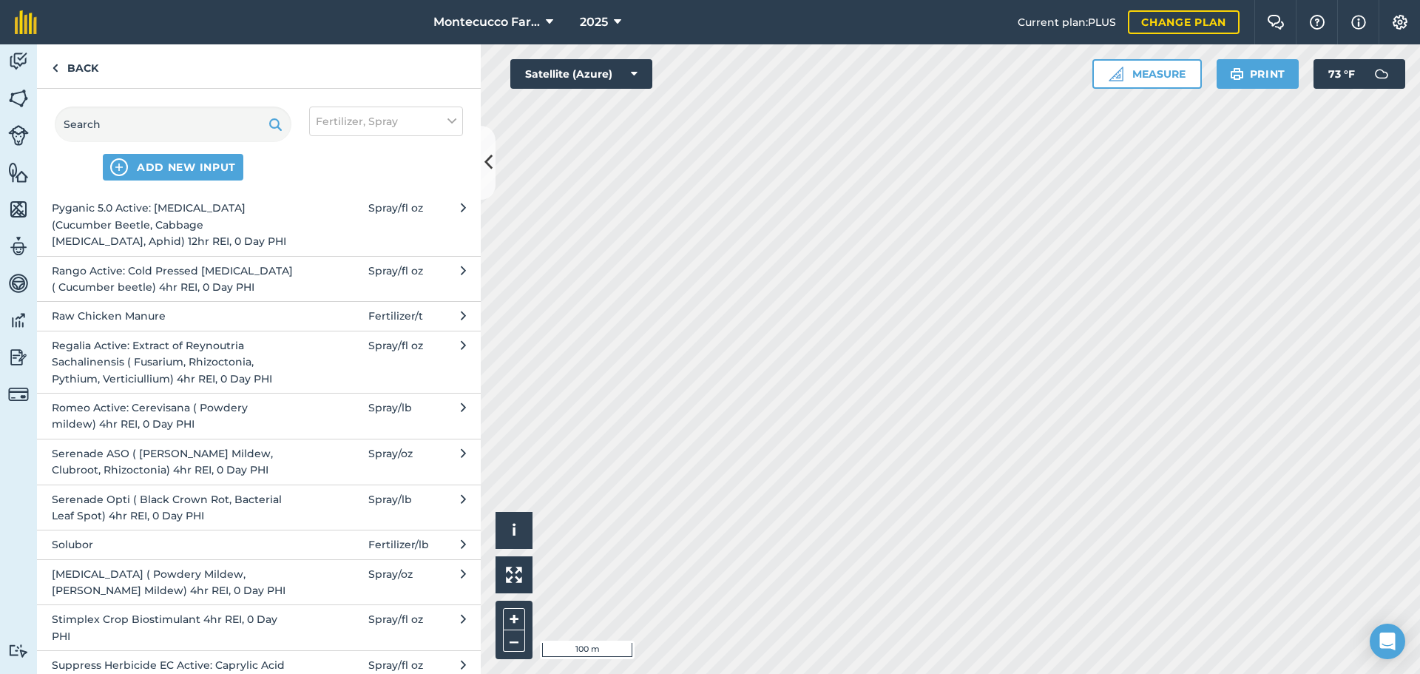
click at [116, 445] on span "Serenade ASO ( [PERSON_NAME] Mildew, Clubroot, Rhizoctonia) 4hr REI, 0 Day PHI" at bounding box center [173, 461] width 242 height 33
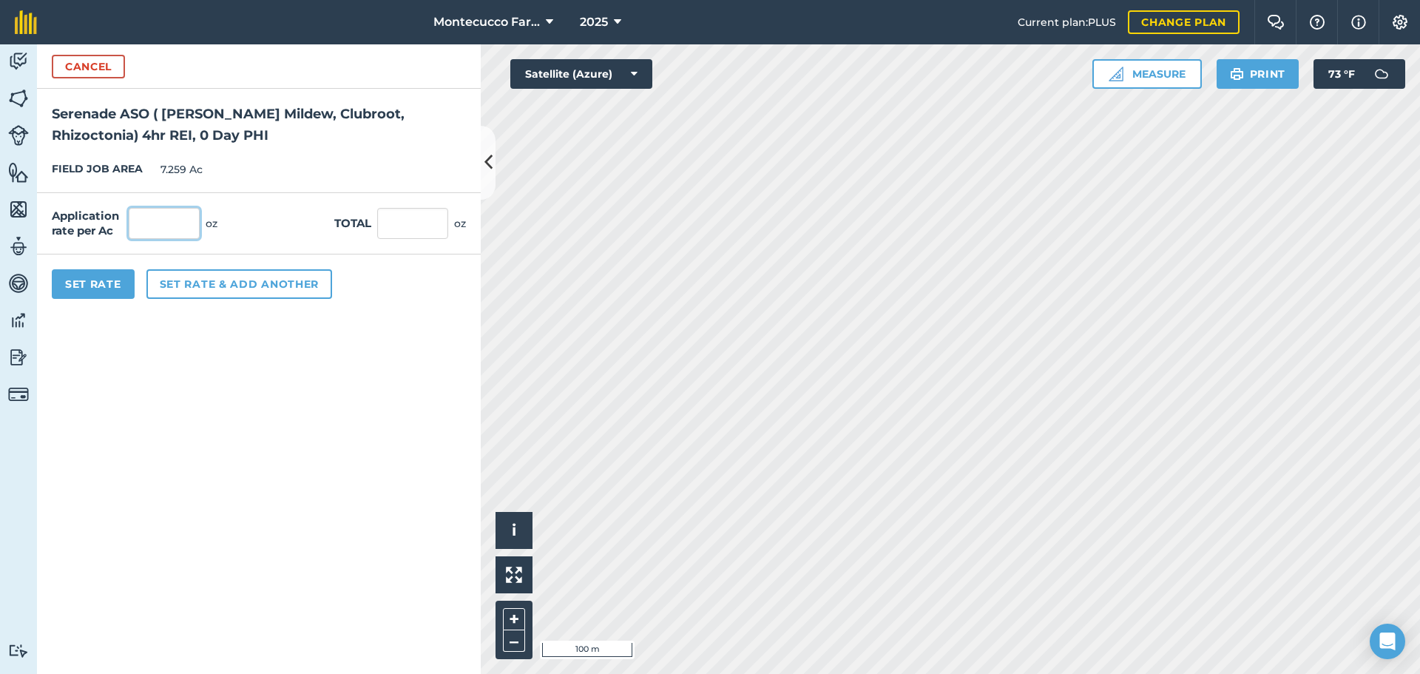
click at [163, 222] on input "text" at bounding box center [164, 223] width 71 height 31
type input "128"
type input "929.152"
click at [155, 282] on button "Set rate & add another" at bounding box center [239, 284] width 186 height 30
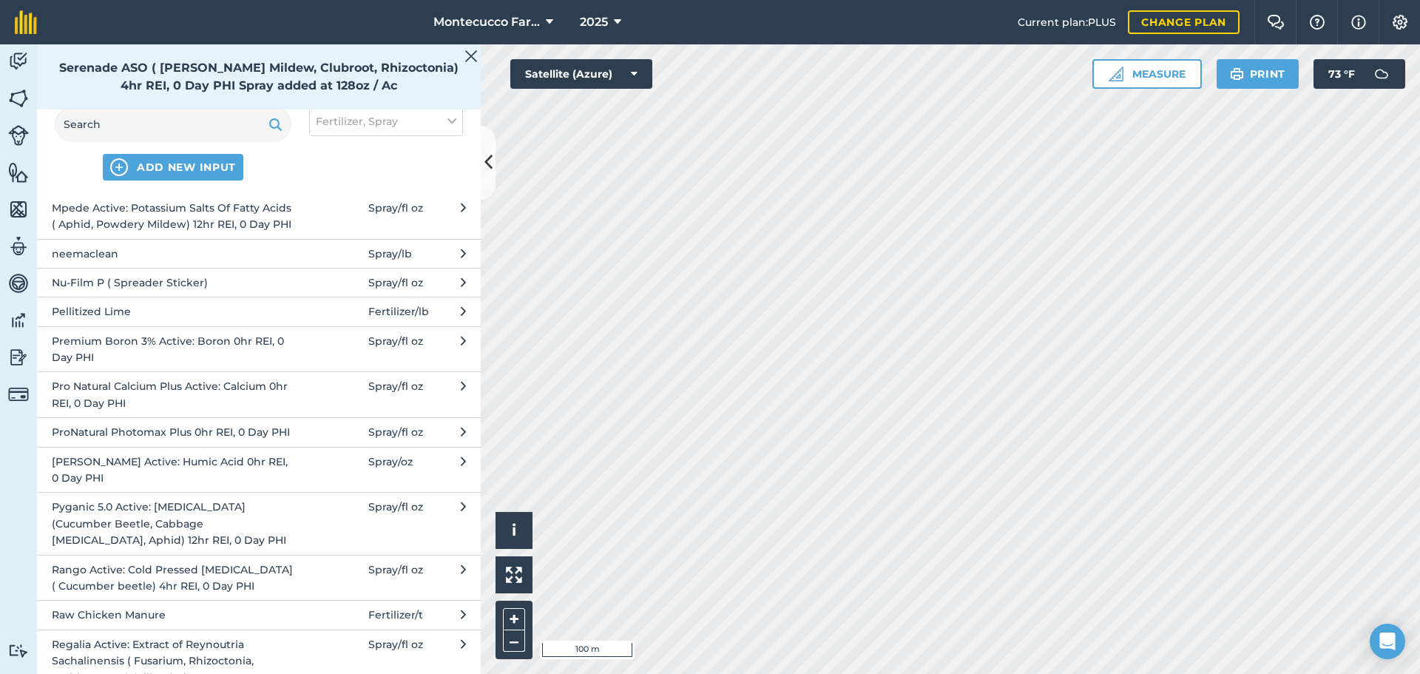
scroll to position [1257, 0]
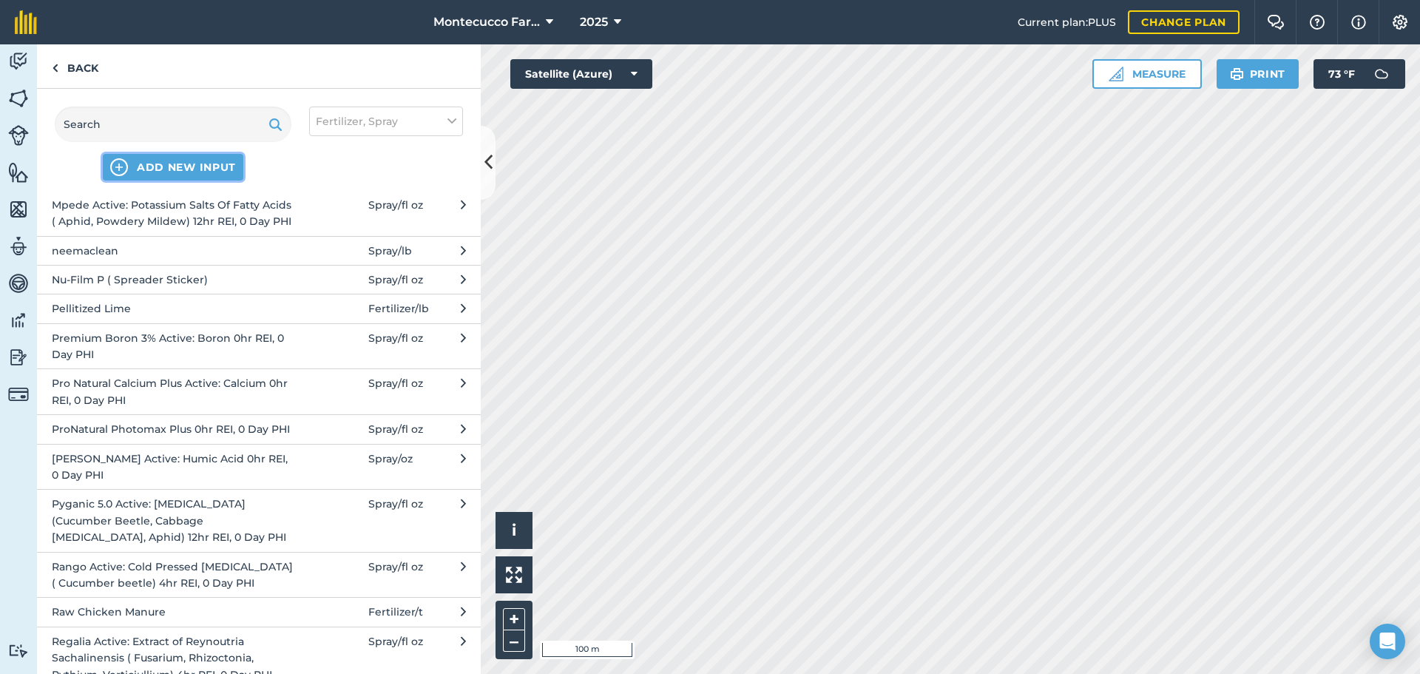
click at [154, 166] on span "ADD NEW INPUT" at bounding box center [186, 167] width 99 height 15
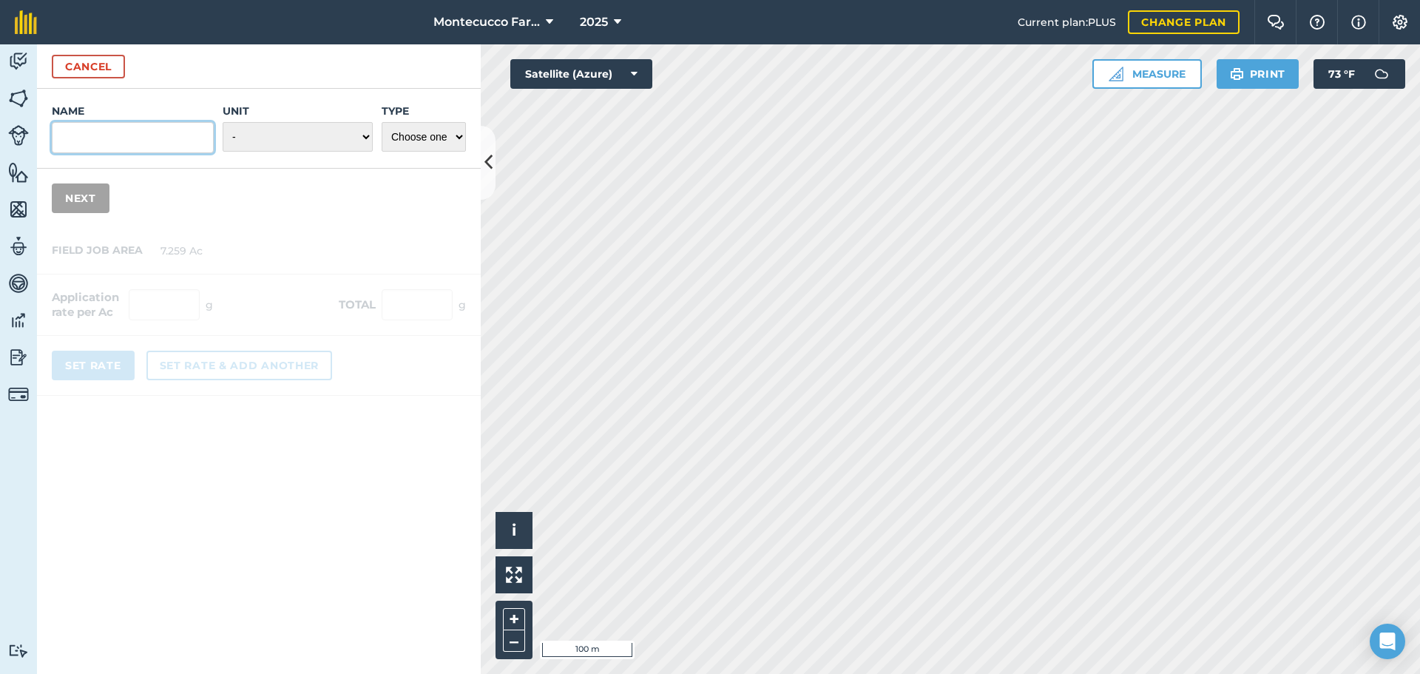
click at [121, 138] on input "Name" at bounding box center [133, 137] width 162 height 31
type input "Terralux 10-0-0"
click at [312, 140] on select "- Grams/g Kilograms/kg Metric tonnes/t Millilitres/ml Litres/L Ounces/oz Pounds…" at bounding box center [298, 137] width 150 height 30
select select "GALLONS"
click at [223, 122] on select "- Grams/g Kilograms/kg Metric tonnes/t Millilitres/ml Litres/L Ounces/oz Pounds…" at bounding box center [298, 137] width 150 height 30
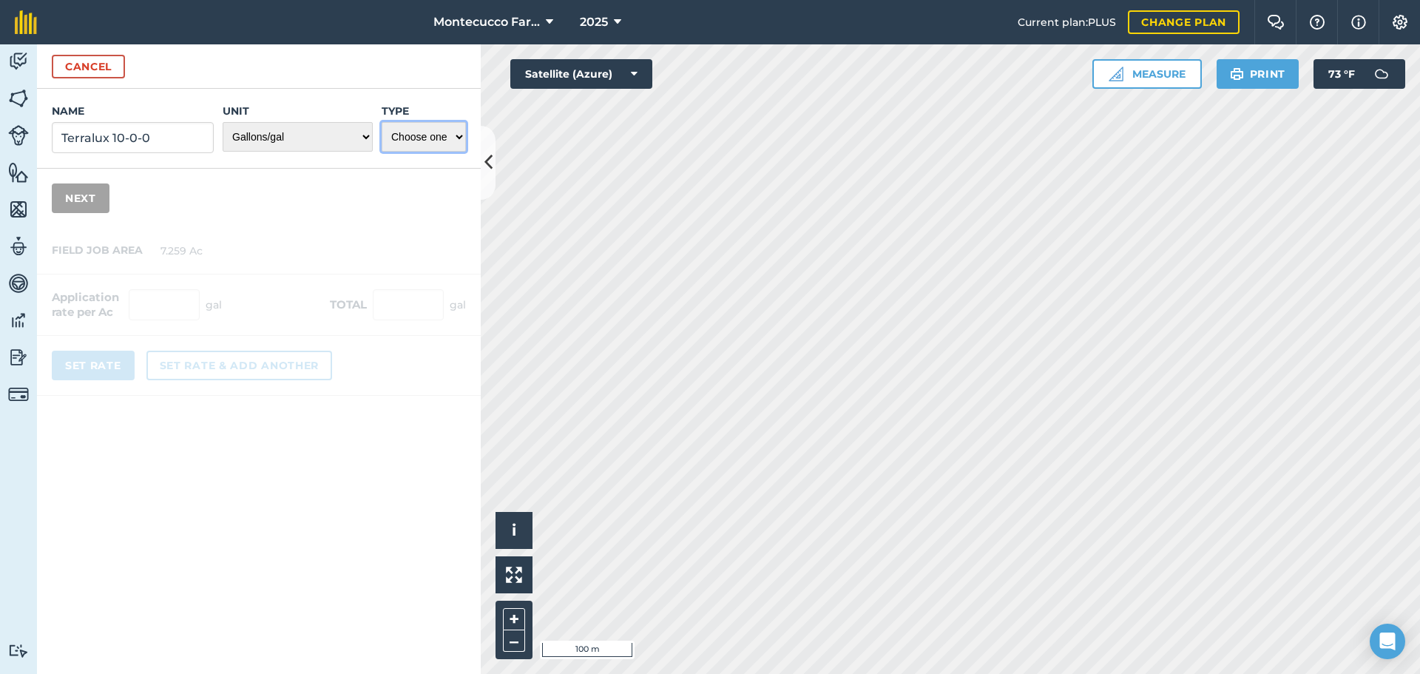
click at [430, 138] on select "Choose one Fertilizer Seed Spray Fuel Other" at bounding box center [424, 137] width 84 height 30
click at [450, 138] on select "Choose one Fertilizer Seed Spray Fuel Other" at bounding box center [424, 137] width 84 height 30
click at [450, 139] on select "Choose one Fertilizer Seed Spray Fuel Other" at bounding box center [424, 137] width 84 height 30
select select "FERTILIZER"
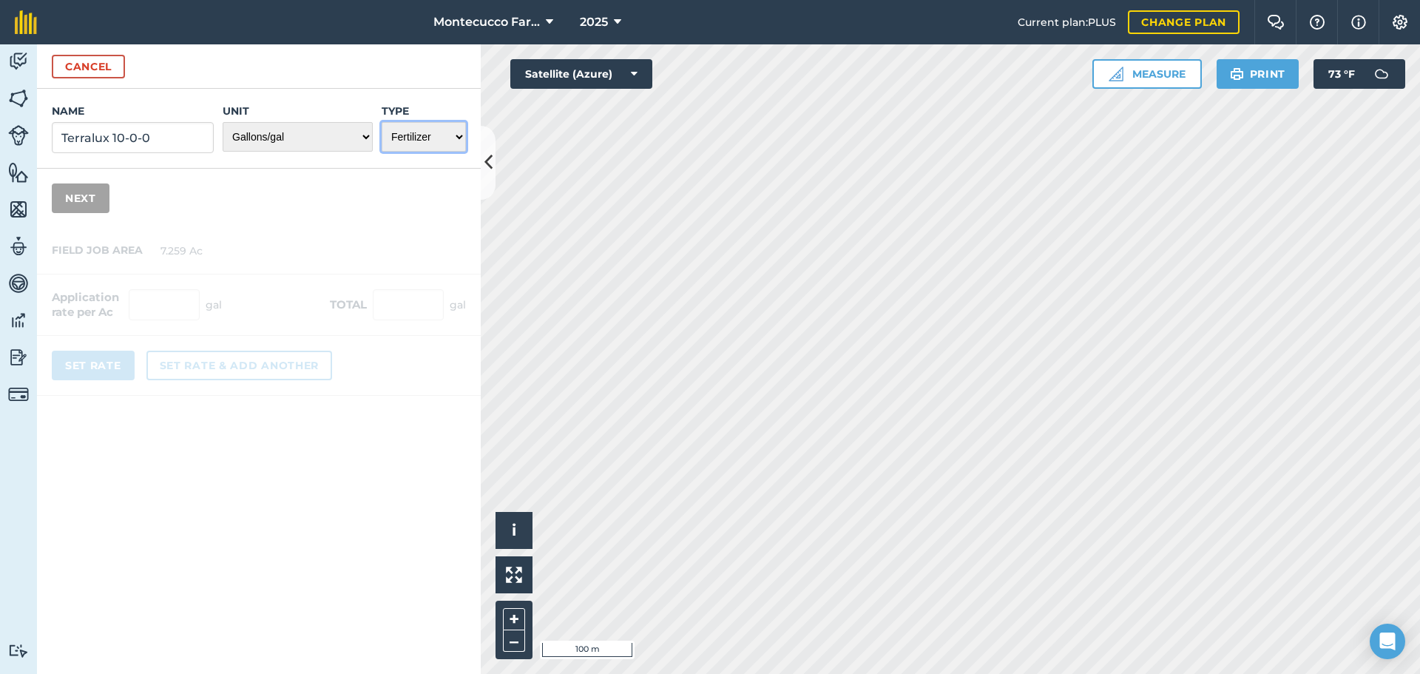
click at [382, 122] on select "Choose one Fertilizer Seed Spray Fuel Other" at bounding box center [424, 137] width 84 height 30
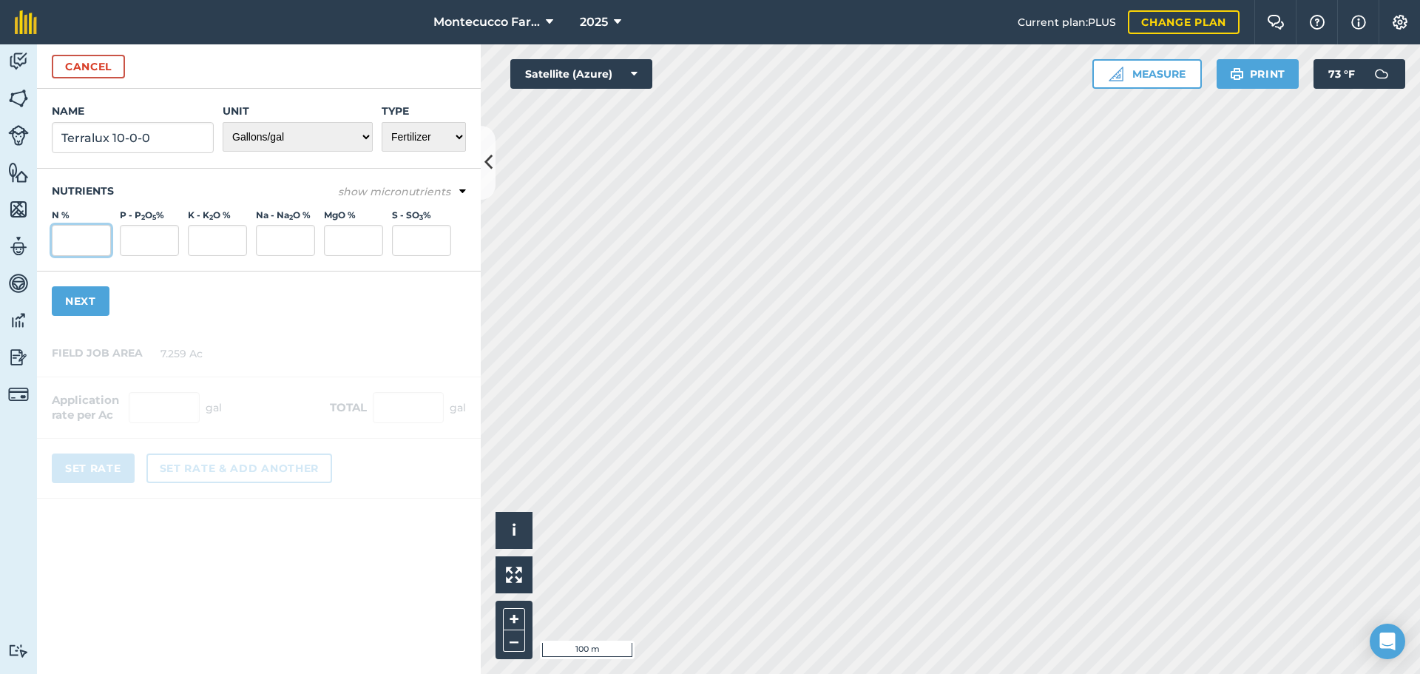
click at [78, 243] on input "N %" at bounding box center [81, 240] width 59 height 31
type input "10"
click at [135, 240] on input "P - P 2 O 5 %" at bounding box center [149, 240] width 59 height 31
type input "0"
click at [218, 233] on input "K - K 2 O %" at bounding box center [217, 240] width 59 height 31
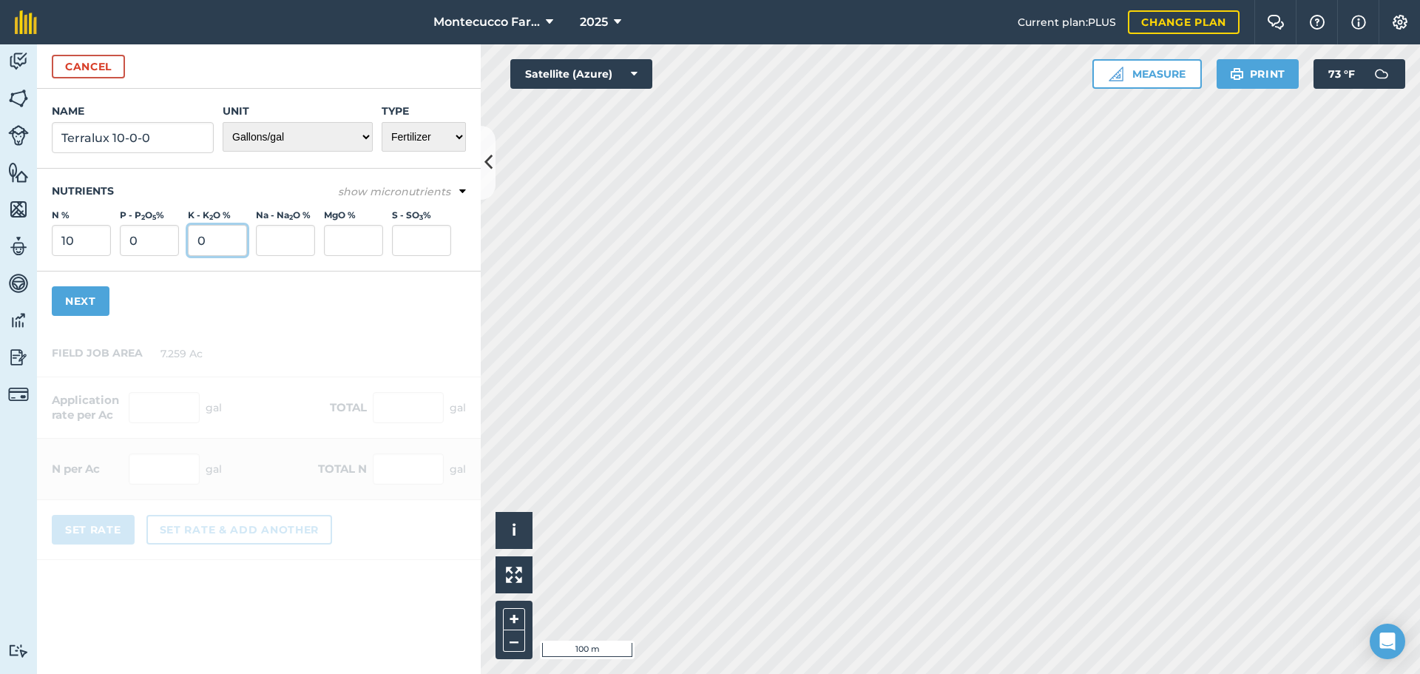
type input "0"
click at [106, 250] on input "10" at bounding box center [81, 240] width 59 height 31
type input "5"
click at [277, 237] on input "Na - Na 2 O %" at bounding box center [285, 240] width 59 height 31
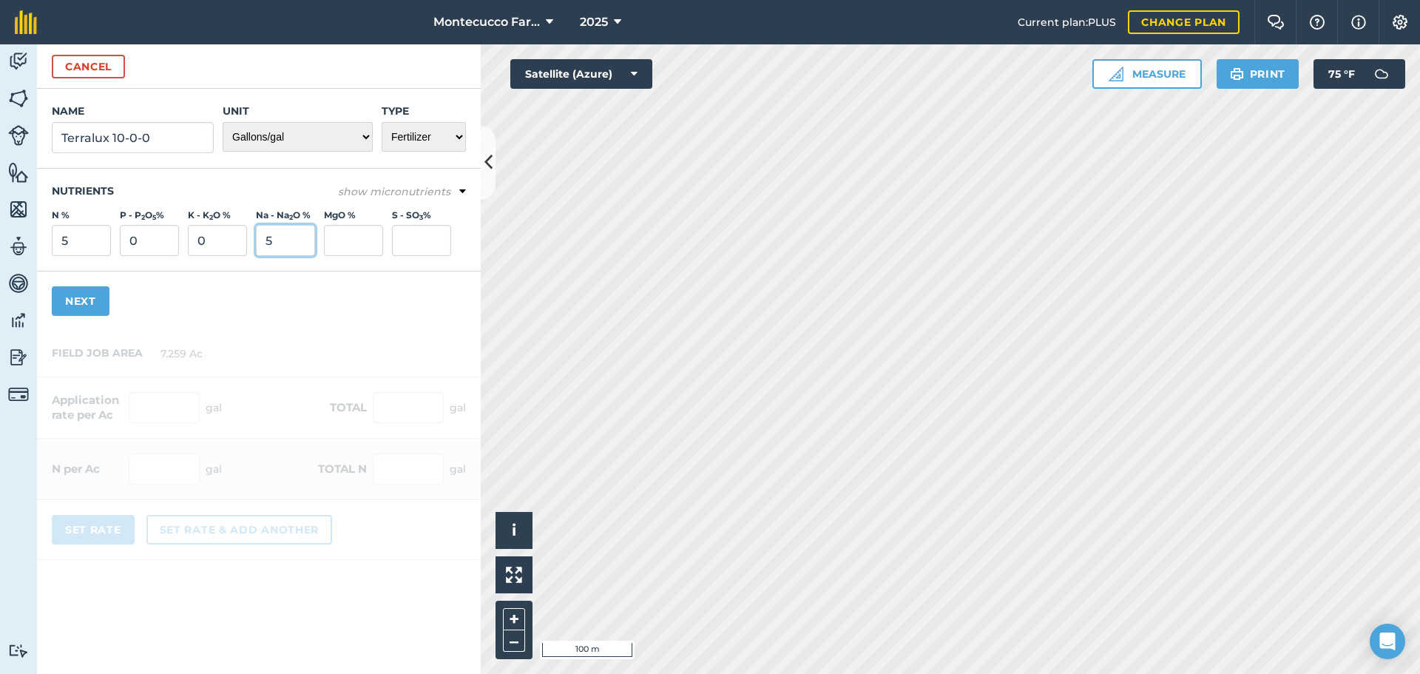
type input "5"
click at [84, 295] on button "Next" at bounding box center [81, 301] width 58 height 30
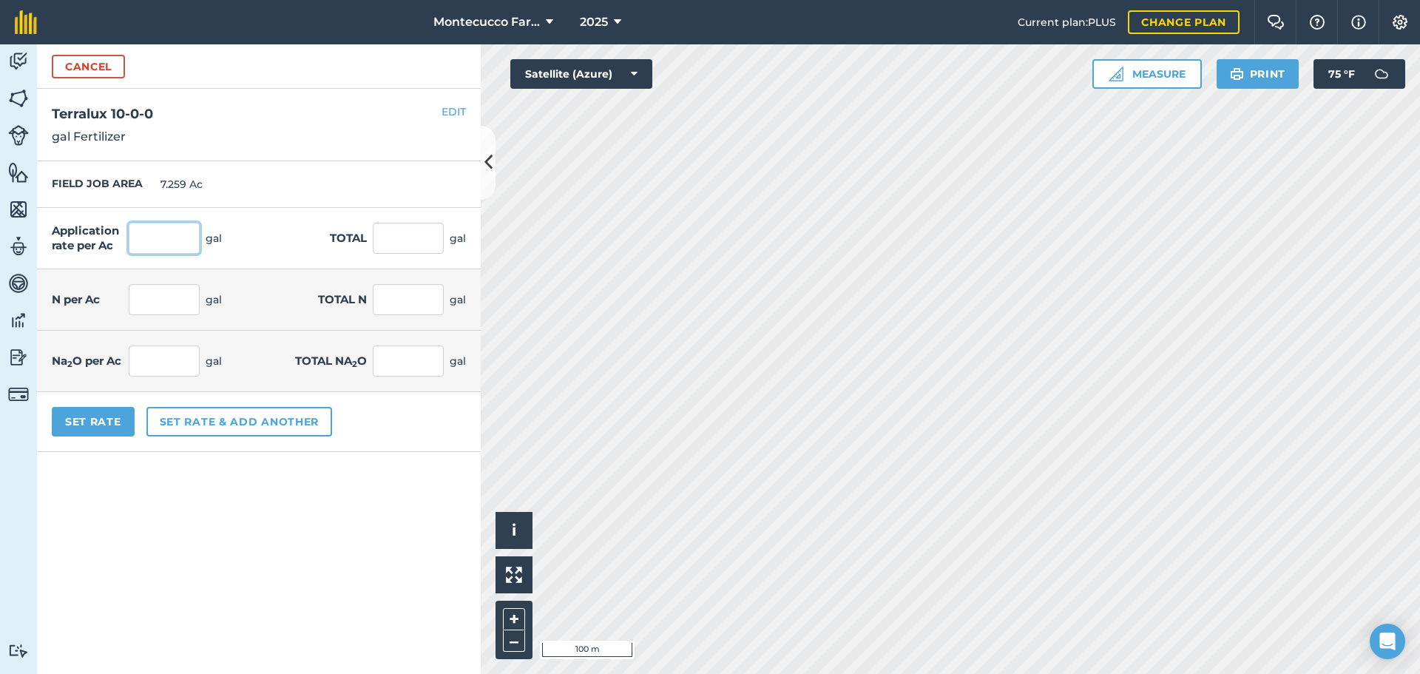
click at [185, 244] on input "text" at bounding box center [164, 238] width 71 height 31
type input "2"
click at [120, 427] on button "Set Rate" at bounding box center [93, 422] width 83 height 30
type input "14.518"
type input "0.1"
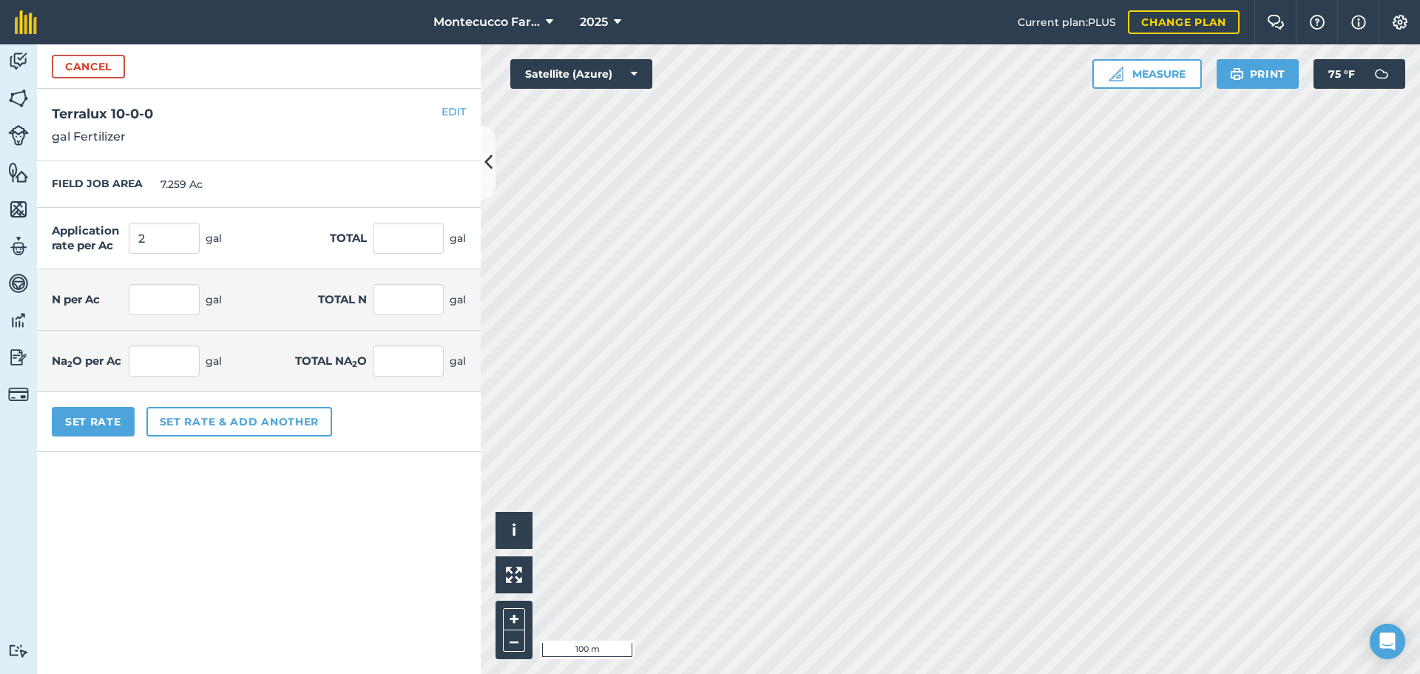
type input "0.726"
type input "0.1"
type input "0.726"
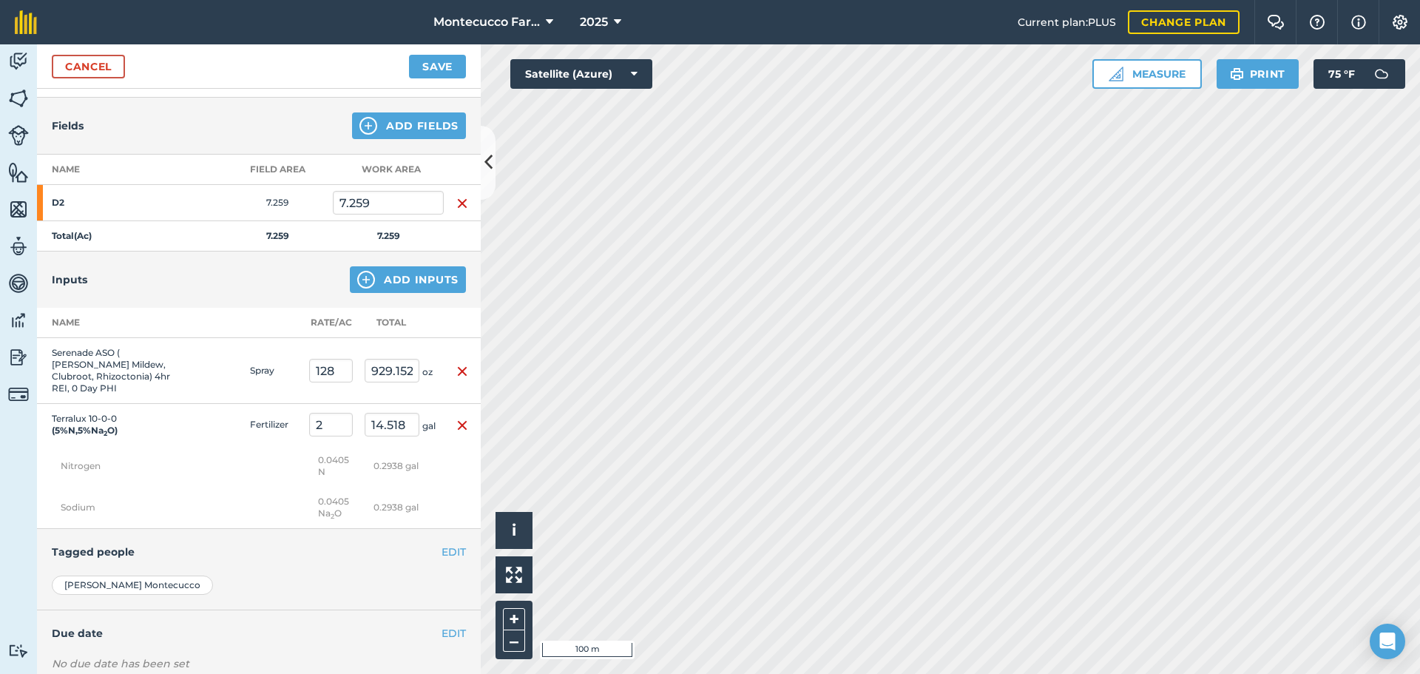
scroll to position [0, 0]
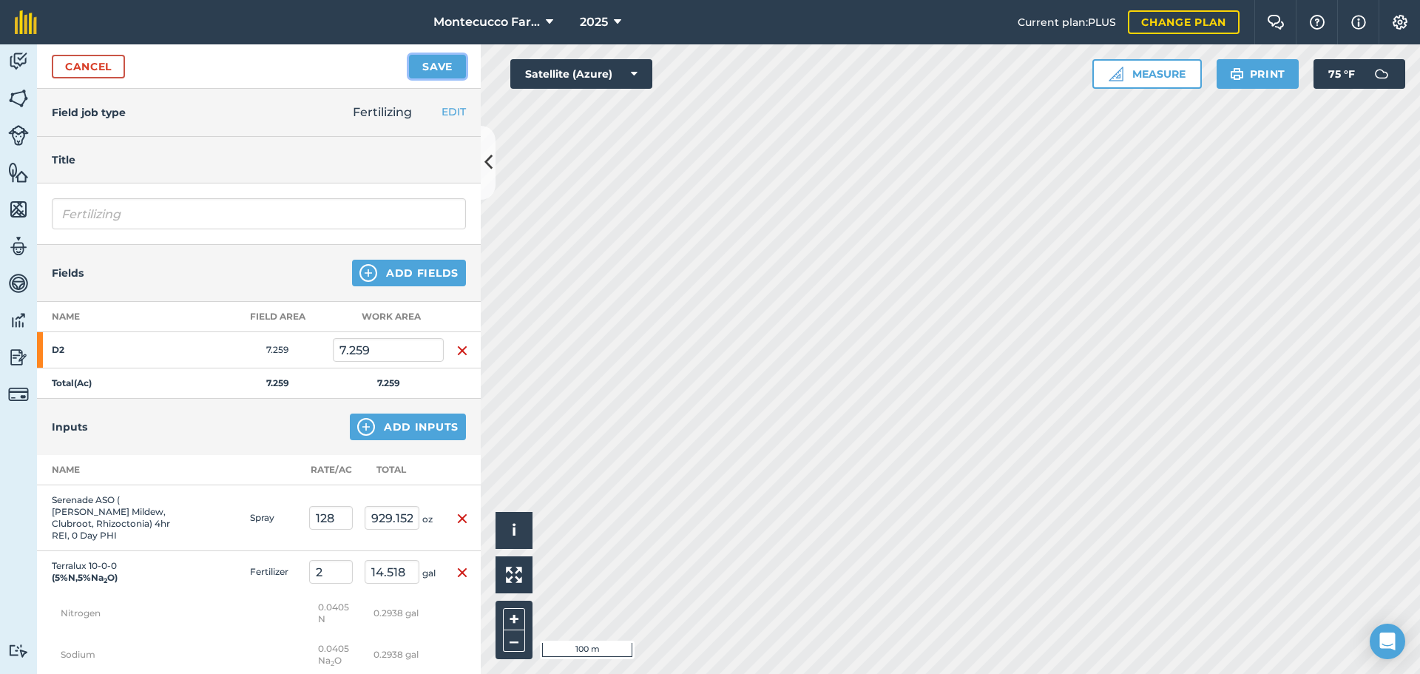
click at [433, 62] on button "Save" at bounding box center [437, 67] width 57 height 24
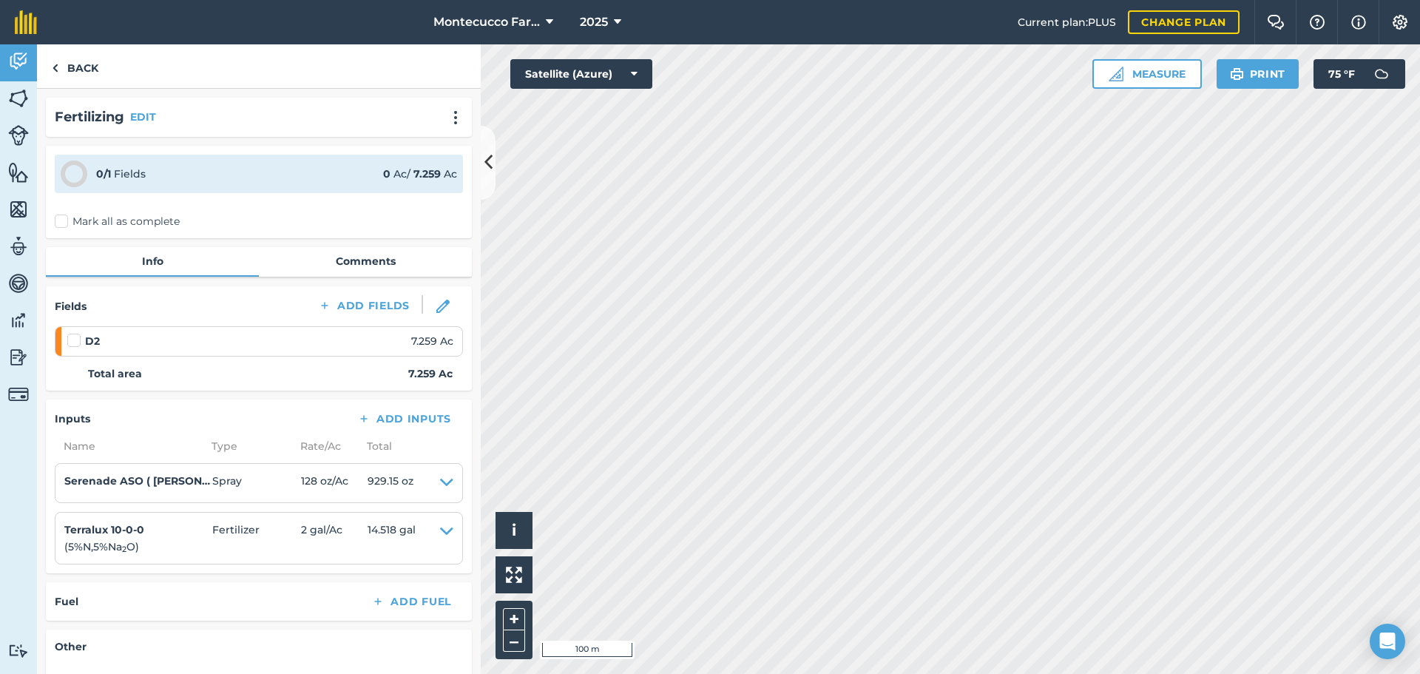
click at [63, 223] on label "Mark all as complete" at bounding box center [117, 222] width 125 height 16
click at [63, 223] on input "Mark all as complete" at bounding box center [60, 219] width 10 height 10
checkbox input "false"
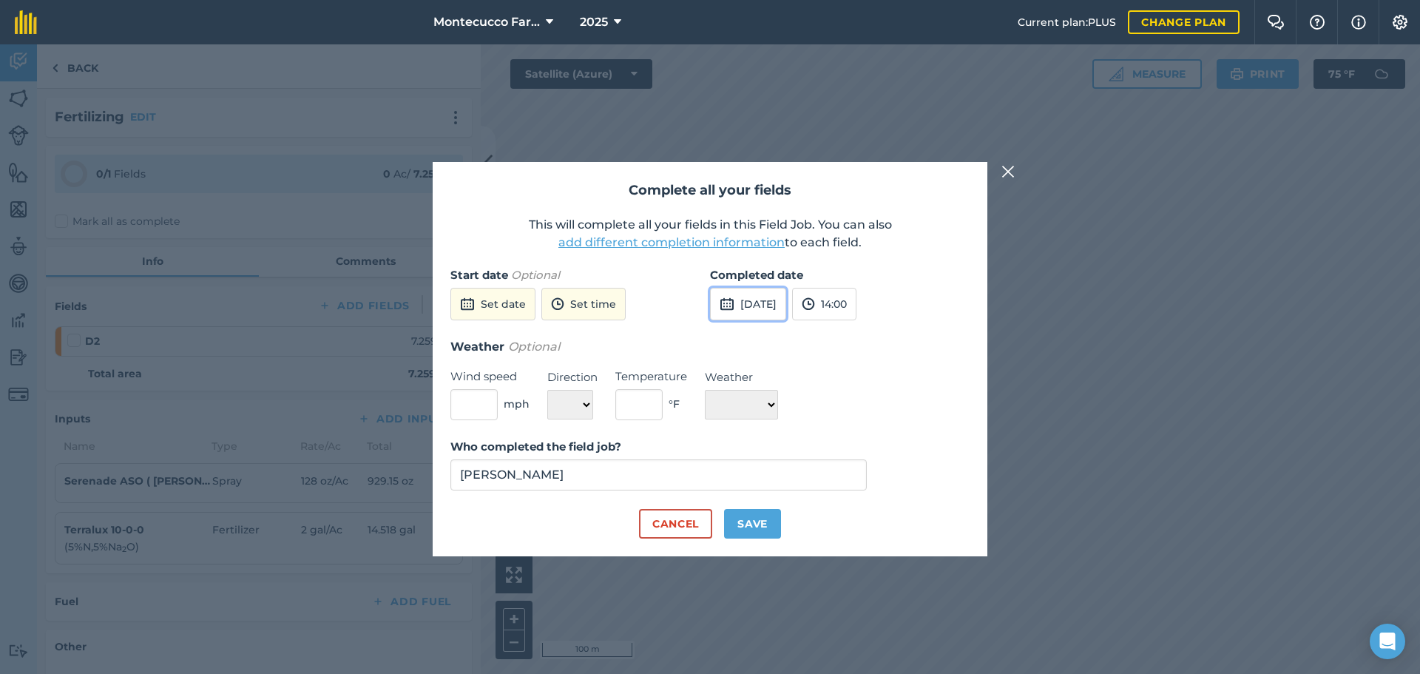
click at [786, 308] on button "[DATE]" at bounding box center [748, 304] width 76 height 33
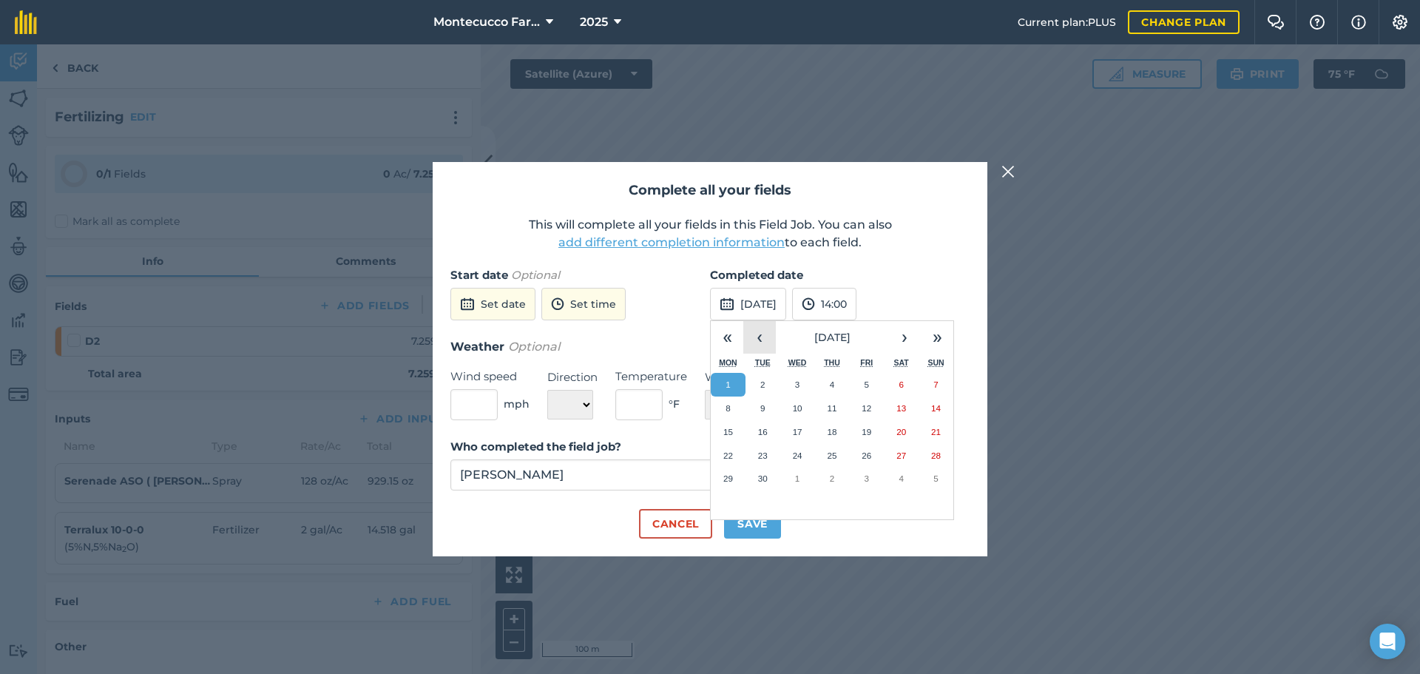
click at [763, 339] on button "‹" at bounding box center [759, 337] width 33 height 33
click at [838, 484] on button "28" at bounding box center [832, 479] width 35 height 24
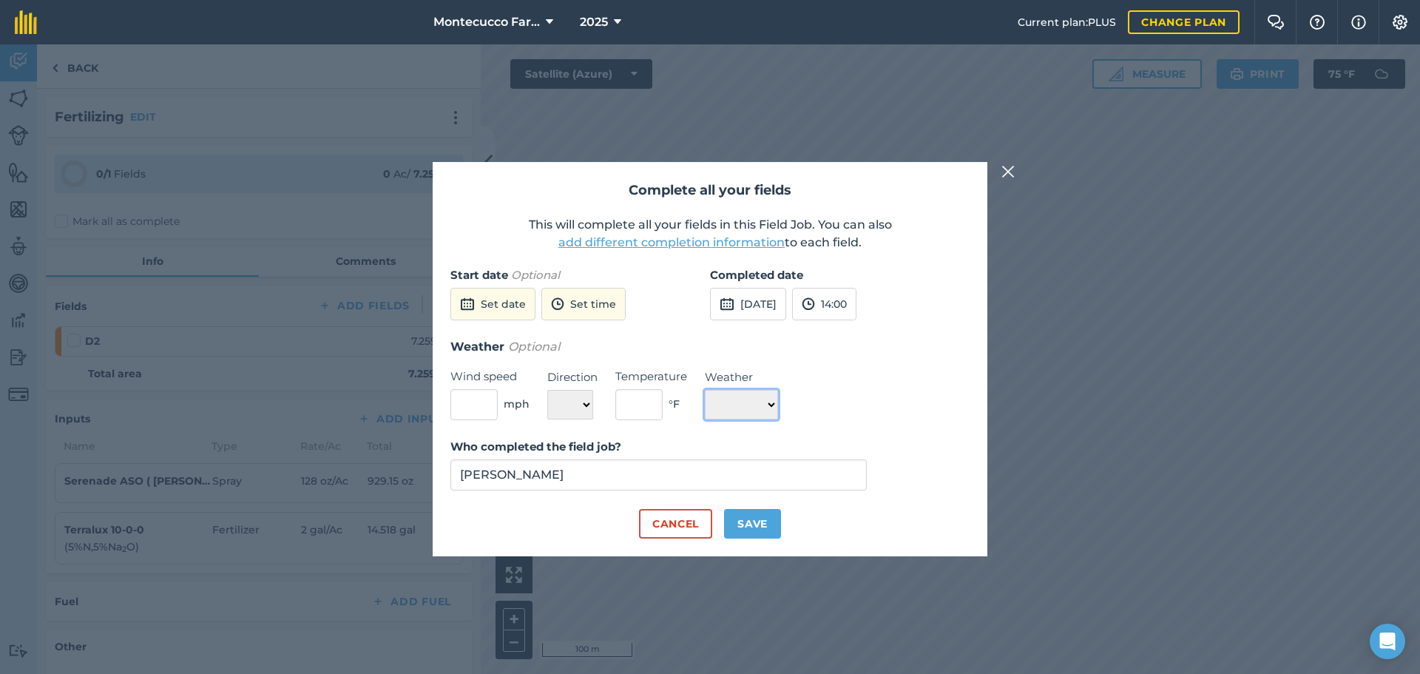
click at [764, 408] on select "☀️ Sunny 🌧 Rainy ⛅️ Cloudy 🌨 Snow ❄️ Icy" at bounding box center [741, 405] width 73 height 30
select select "Sunny"
click at [705, 390] on select "☀️ Sunny 🌧 Rainy ⛅️ Cloudy 🌨 Snow ❄️ Icy" at bounding box center [741, 405] width 73 height 30
click at [761, 524] on button "Save" at bounding box center [752, 524] width 57 height 30
checkbox input "true"
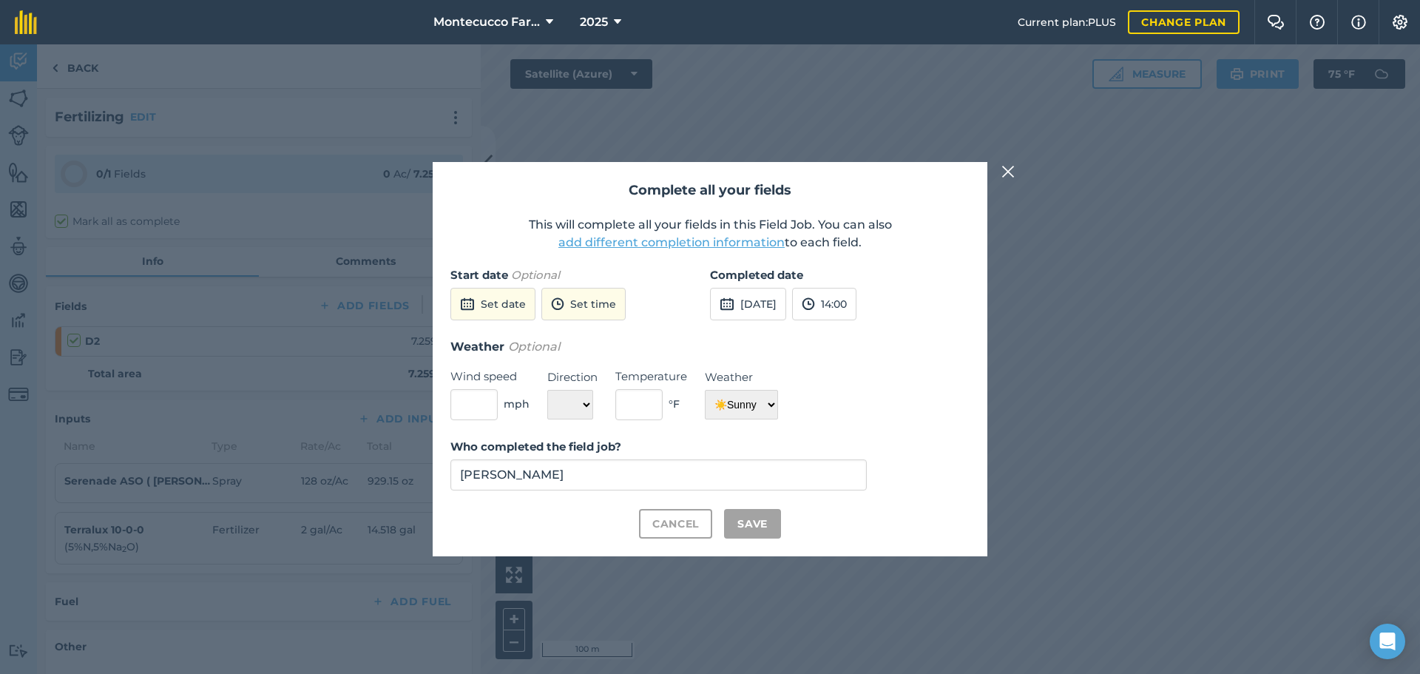
checkbox input "true"
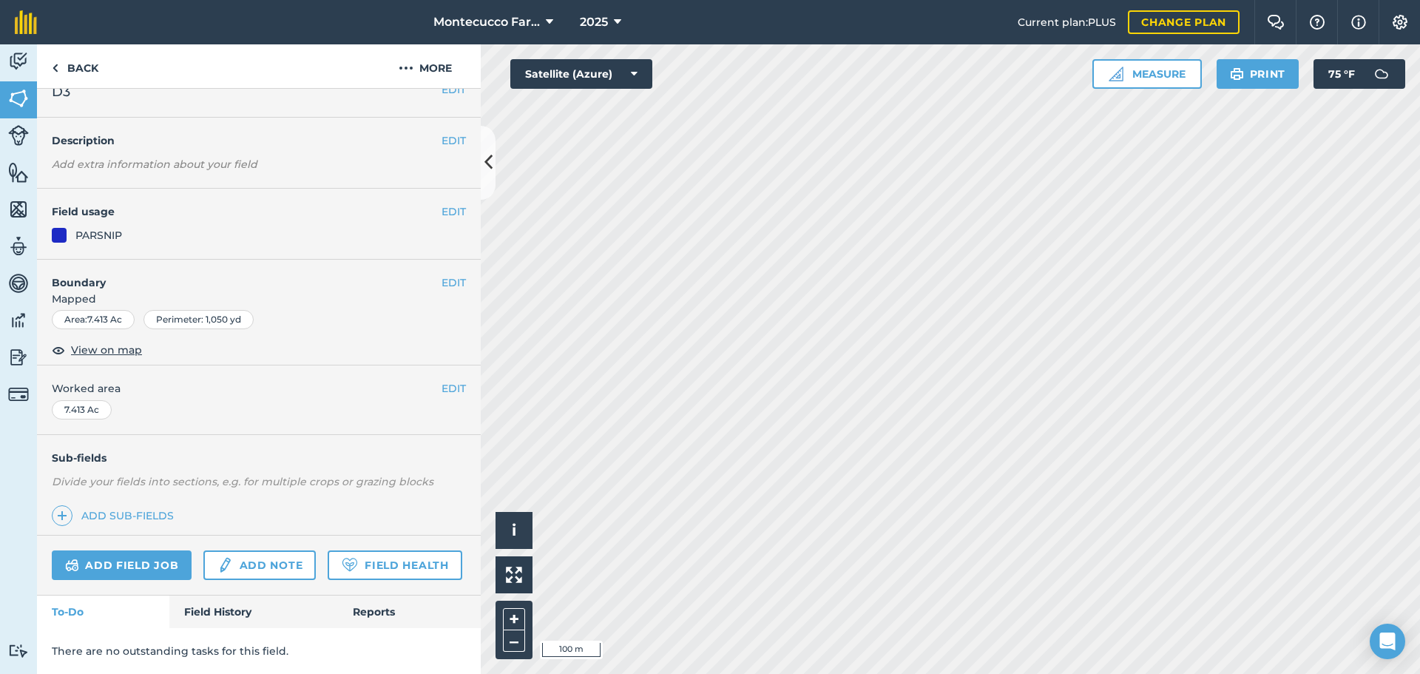
scroll to position [64, 0]
click at [161, 550] on link "Add field job" at bounding box center [122, 565] width 140 height 30
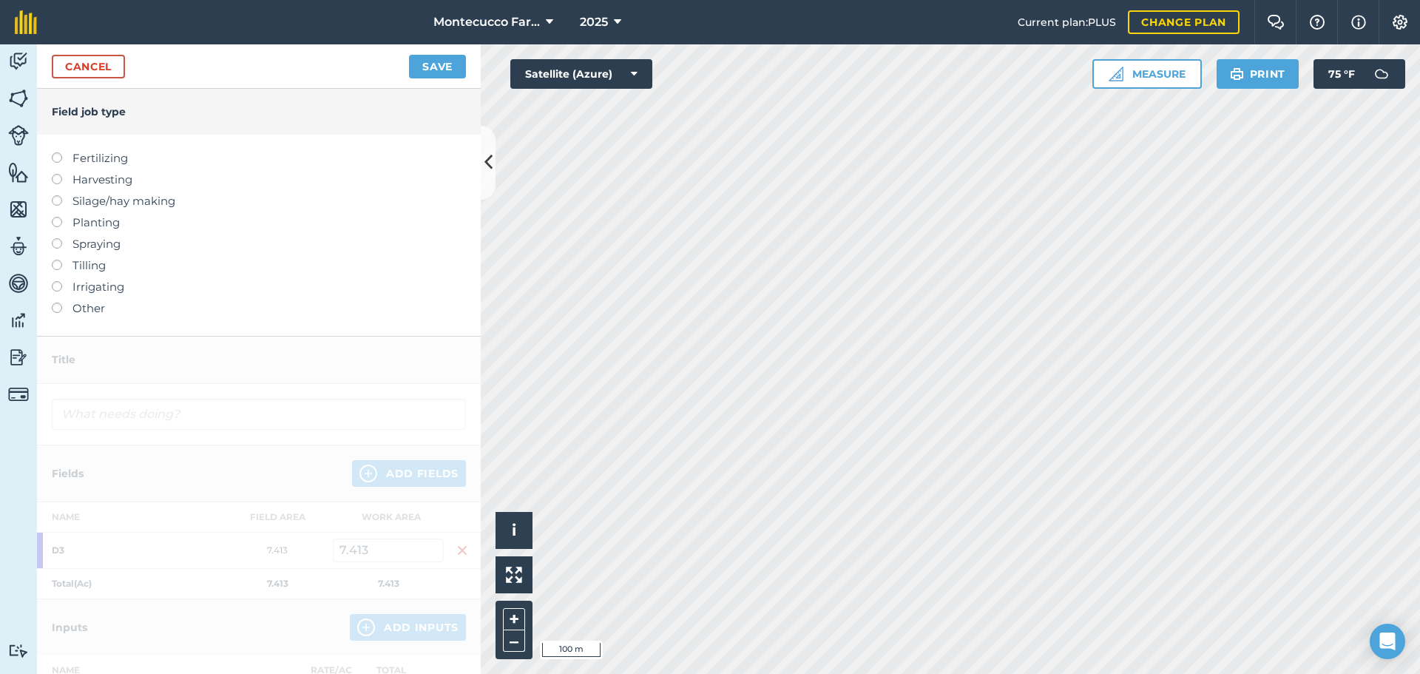
click at [55, 152] on label at bounding box center [62, 152] width 21 height 0
type input "Fertilizing"
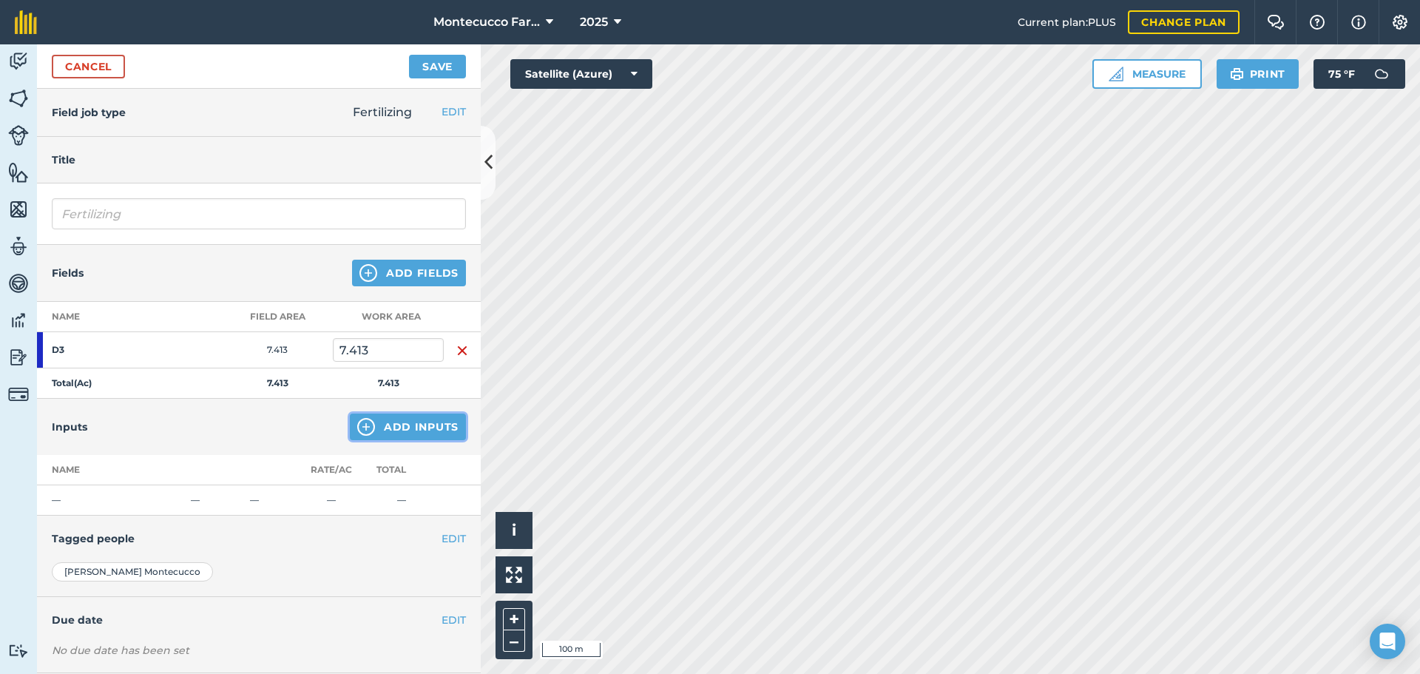
click at [418, 422] on button "Add Inputs" at bounding box center [408, 426] width 116 height 27
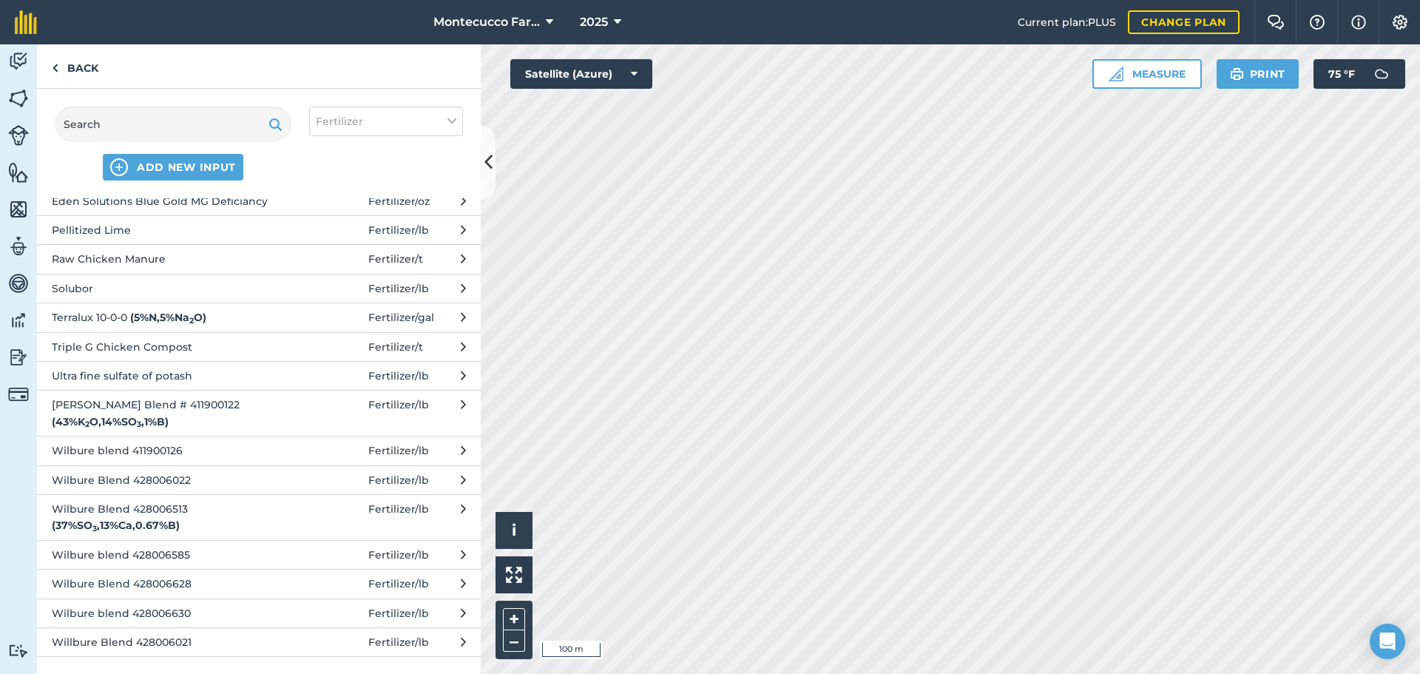
scroll to position [444, 0]
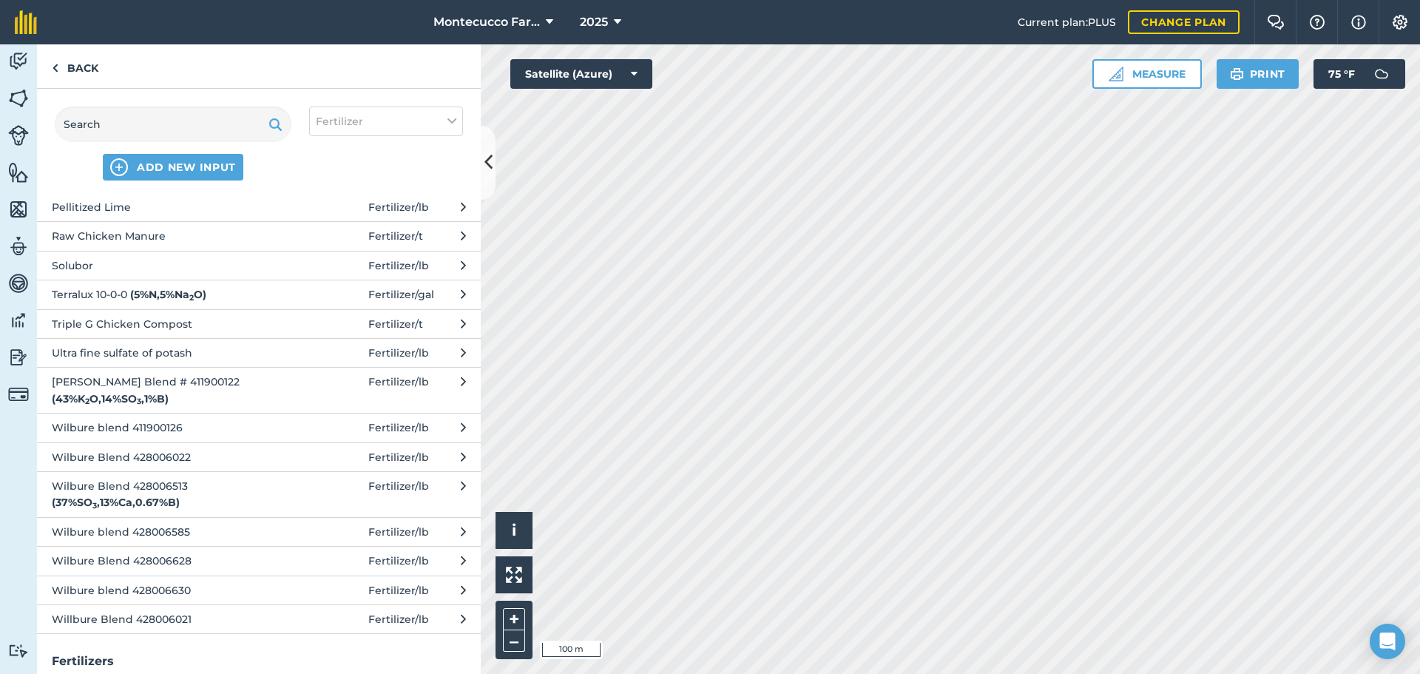
click at [99, 296] on span "Terralux 10-0-0 ( 5 % N , 5 % Na 2 O )" at bounding box center [173, 294] width 242 height 16
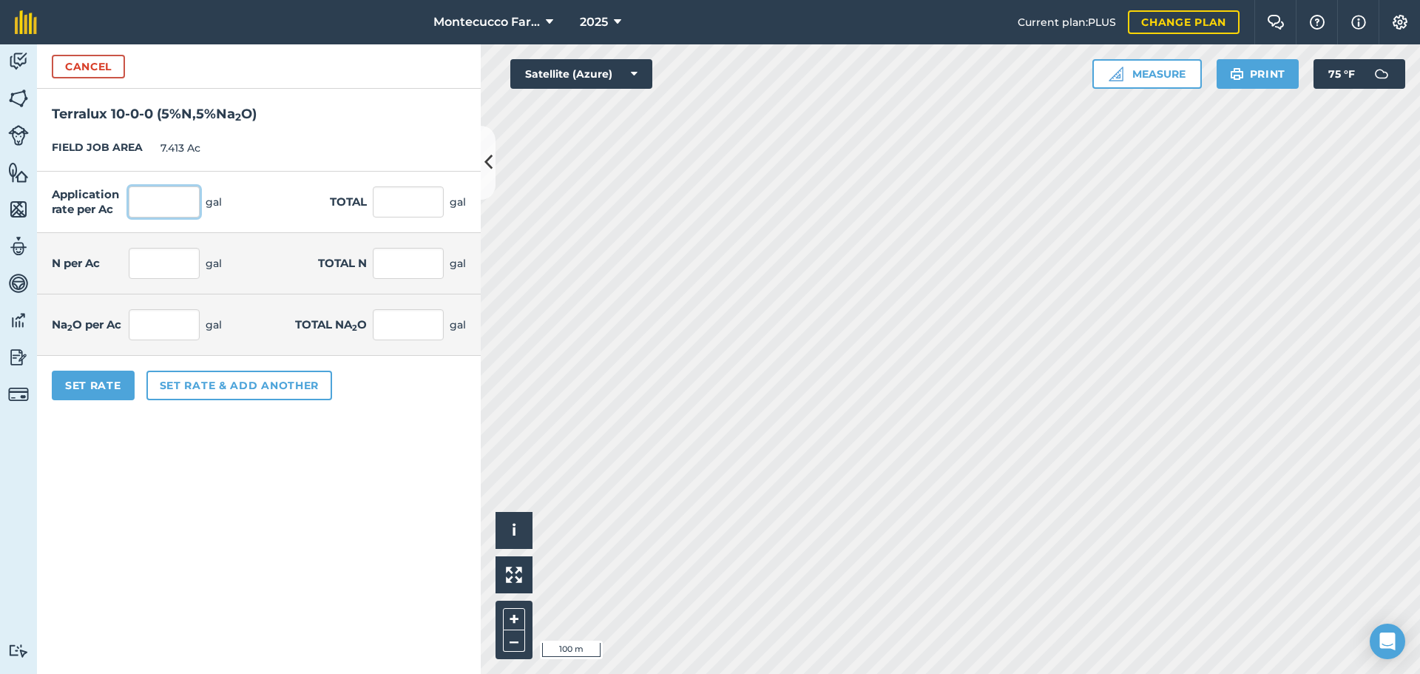
click at [157, 200] on input "text" at bounding box center [164, 201] width 71 height 31
type input "2"
type input "14.826"
type input "0.1"
type input "0.741"
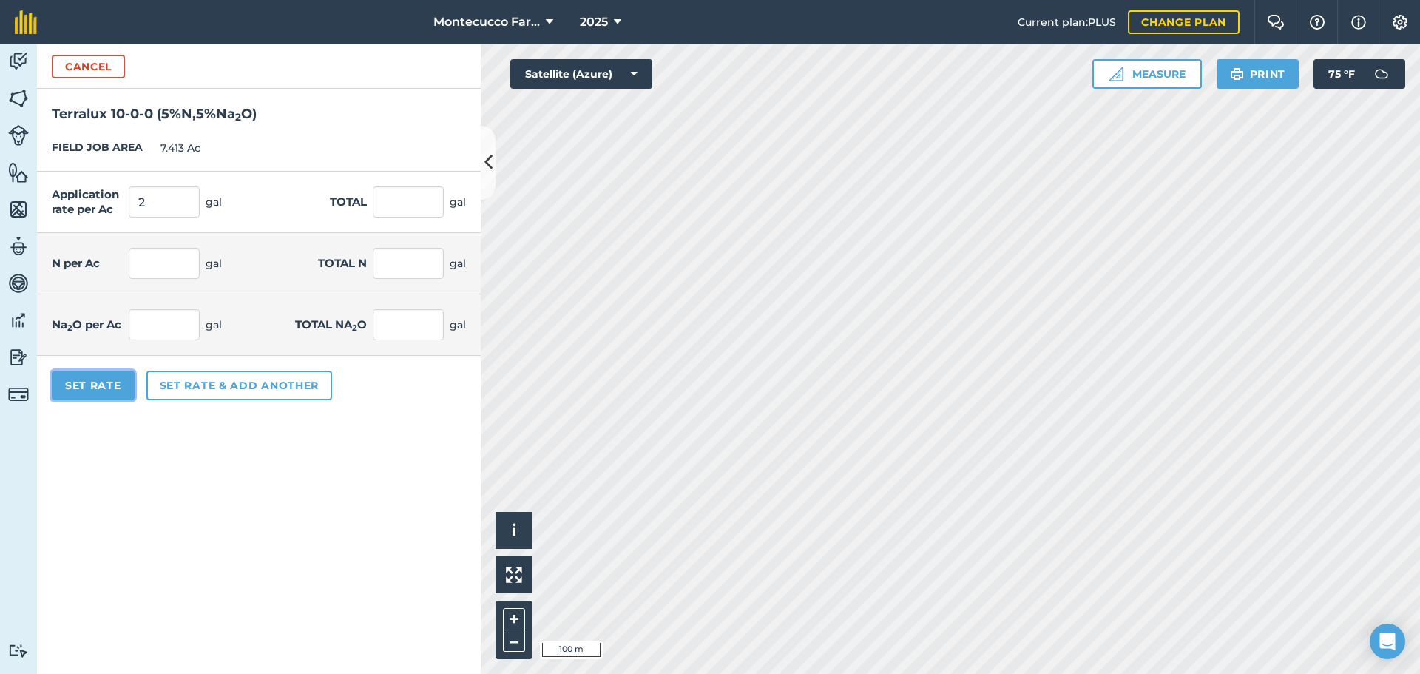
type input "0.1"
type input "0.741"
click at [92, 378] on button "Set Rate" at bounding box center [93, 386] width 83 height 30
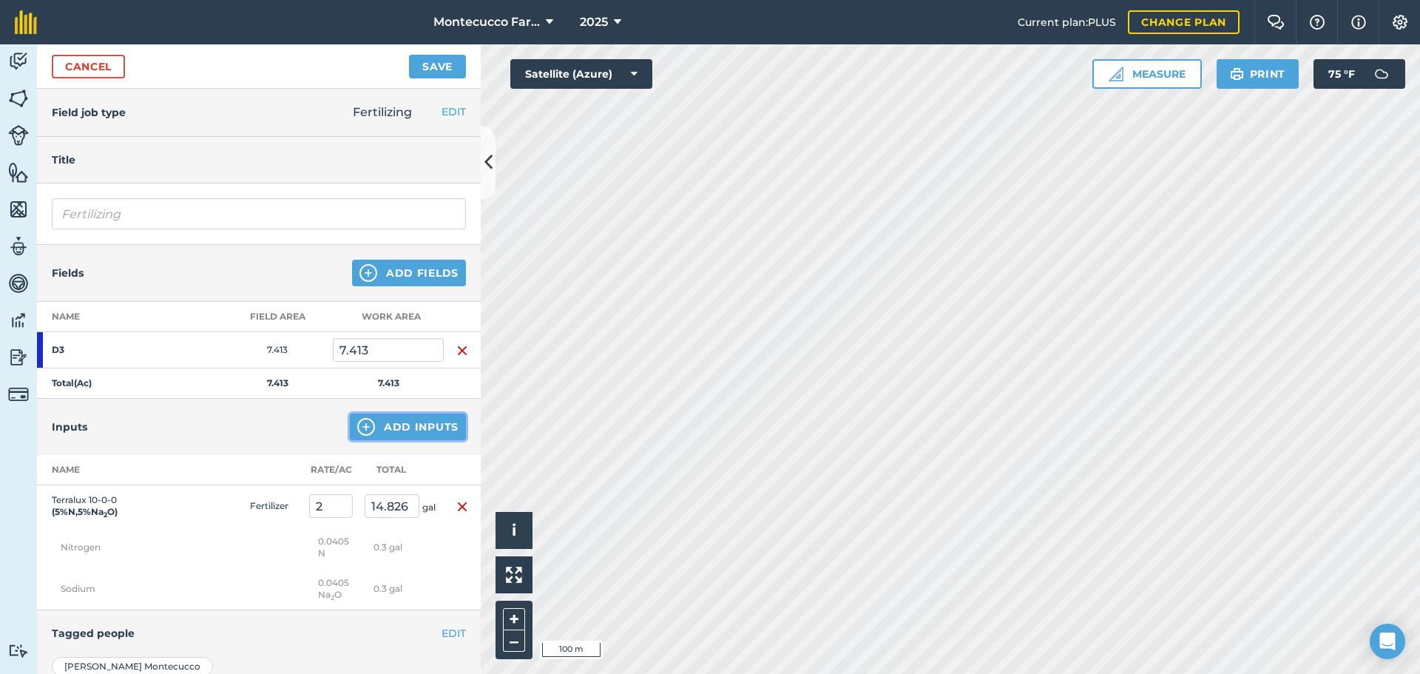
click at [402, 426] on button "Add Inputs" at bounding box center [408, 426] width 116 height 27
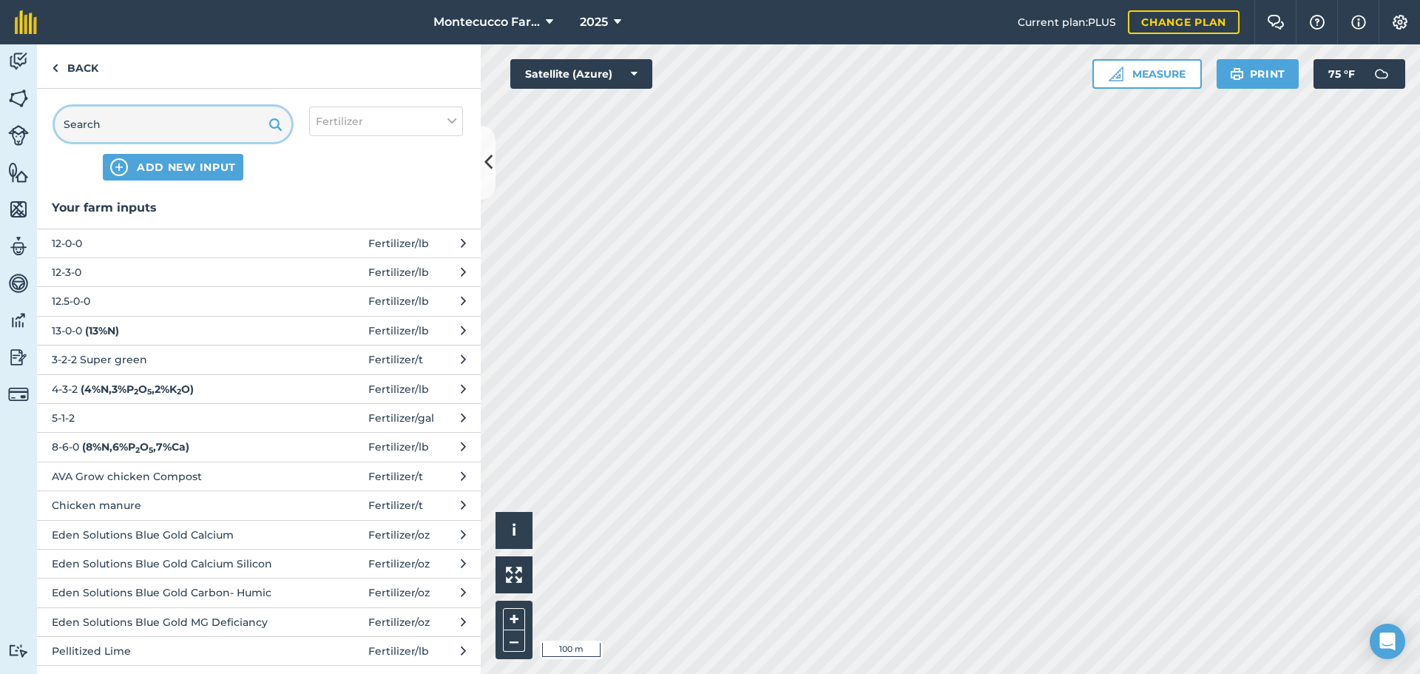
click at [163, 132] on input "text" at bounding box center [173, 123] width 237 height 35
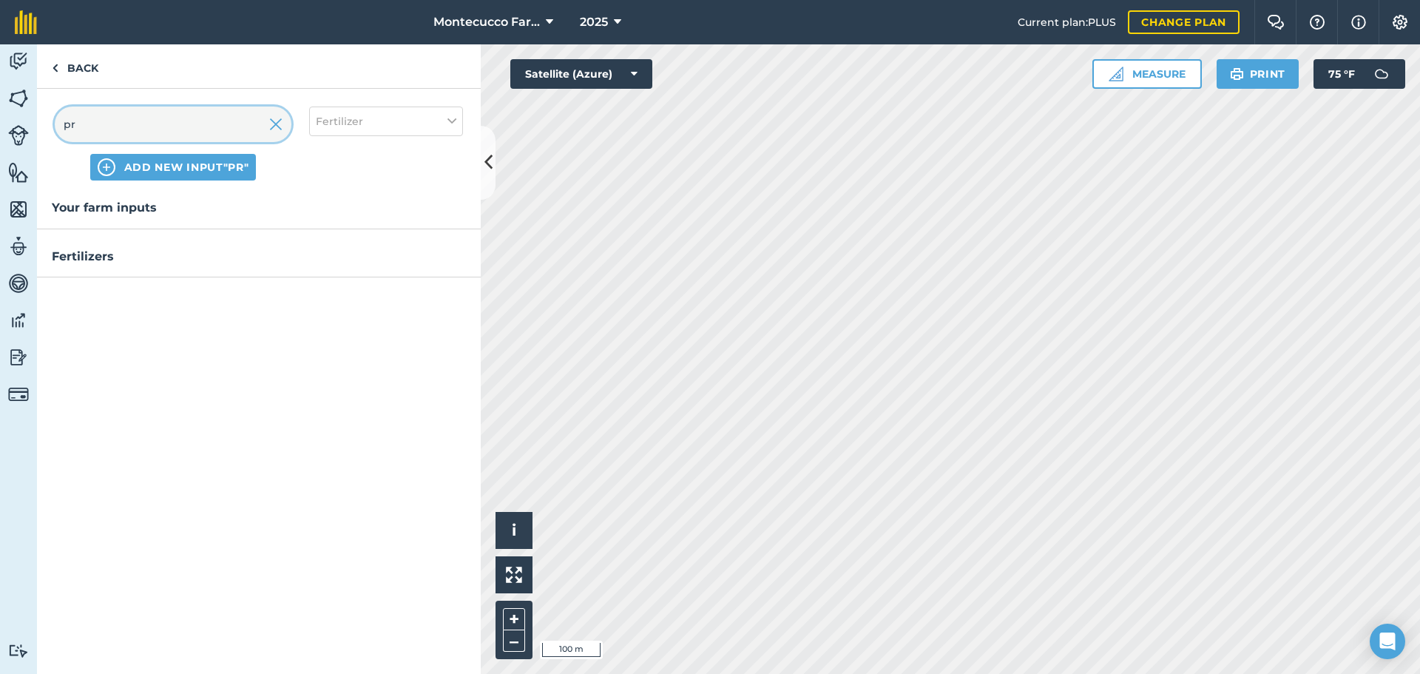
type input "p"
type input "b"
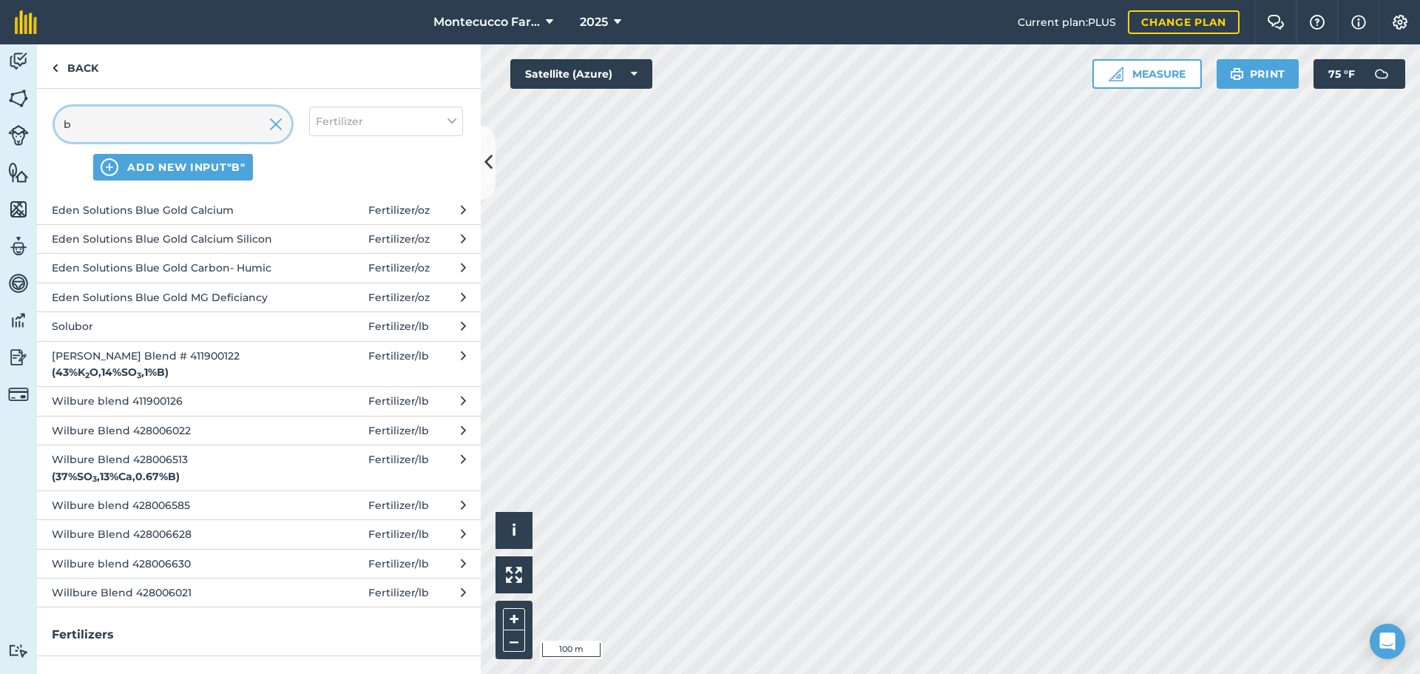
scroll to position [0, 0]
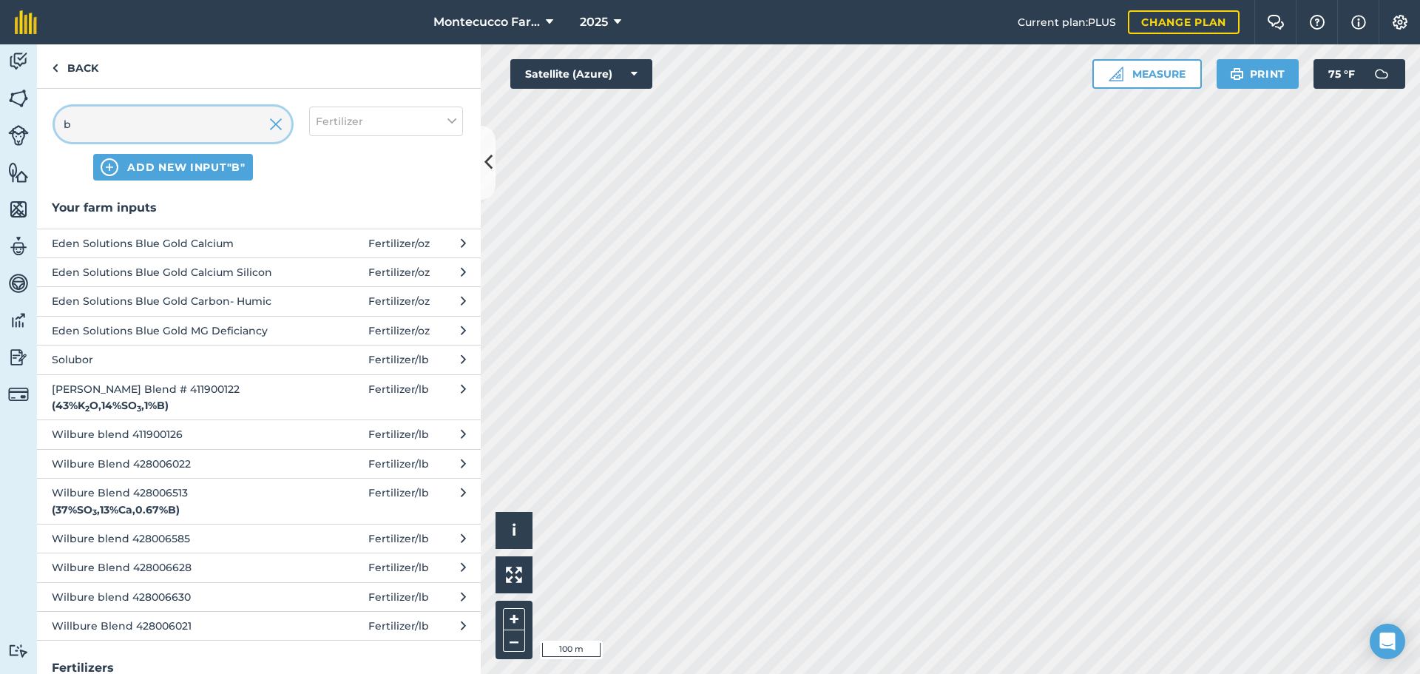
click at [121, 133] on input "b" at bounding box center [173, 123] width 237 height 35
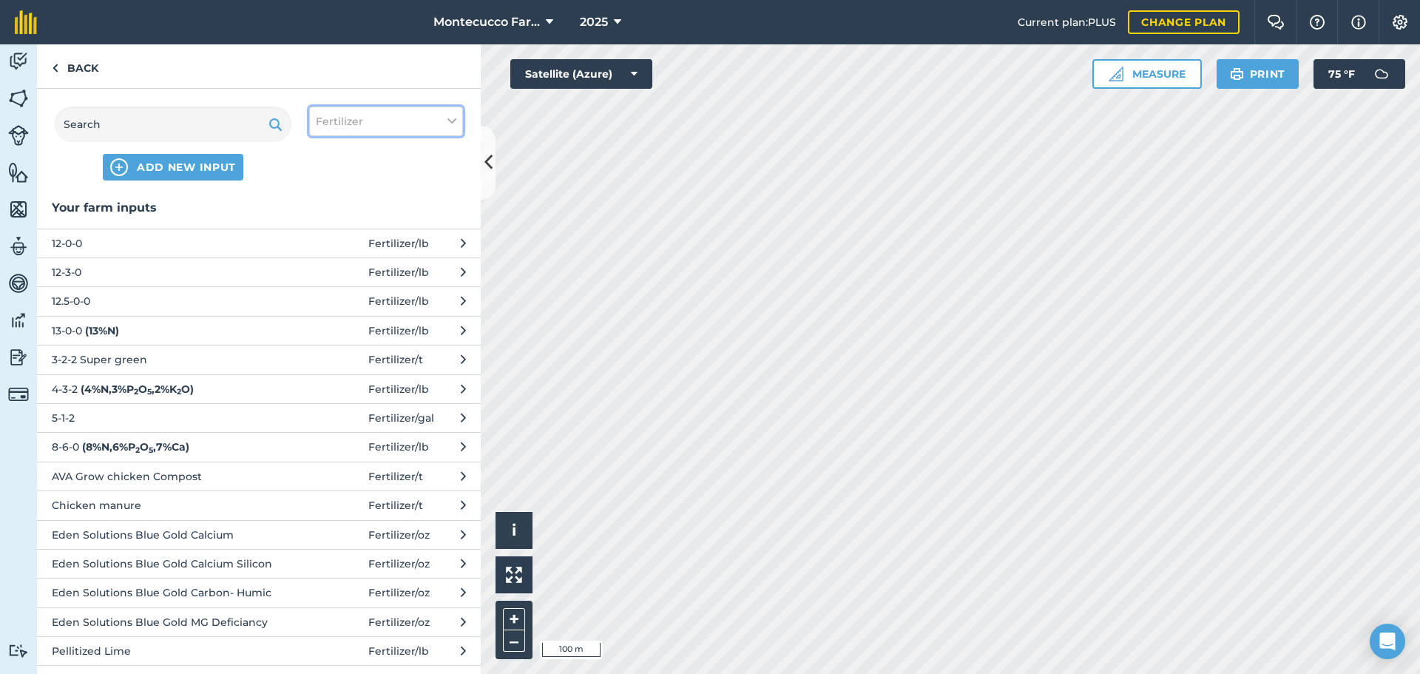
click at [451, 113] on icon at bounding box center [451, 121] width 9 height 16
click at [323, 203] on label "Spray" at bounding box center [386, 207] width 141 height 16
click at [323, 203] on input "Spray" at bounding box center [321, 204] width 10 height 10
checkbox input "true"
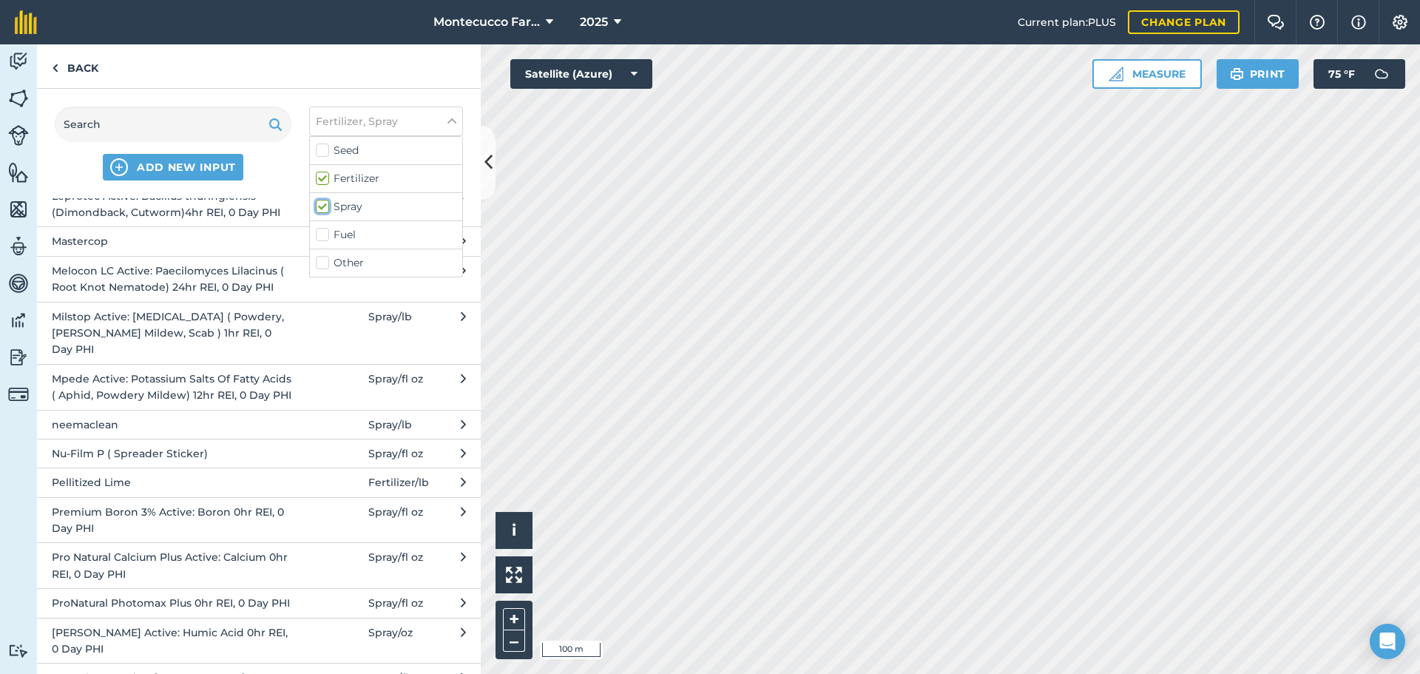
scroll to position [1109, 0]
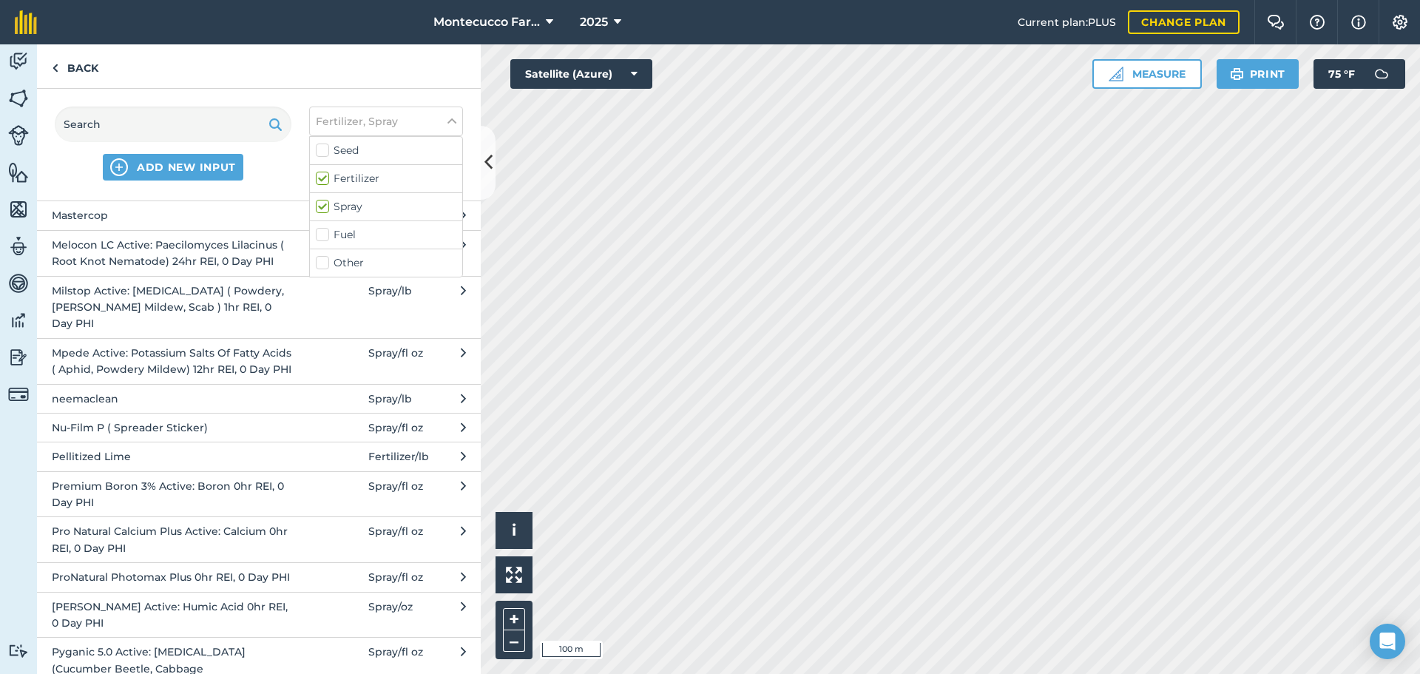
click at [177, 478] on span "Premium Boron 3% Active: Boron 0hr REI, 0 Day PHI" at bounding box center [173, 494] width 242 height 33
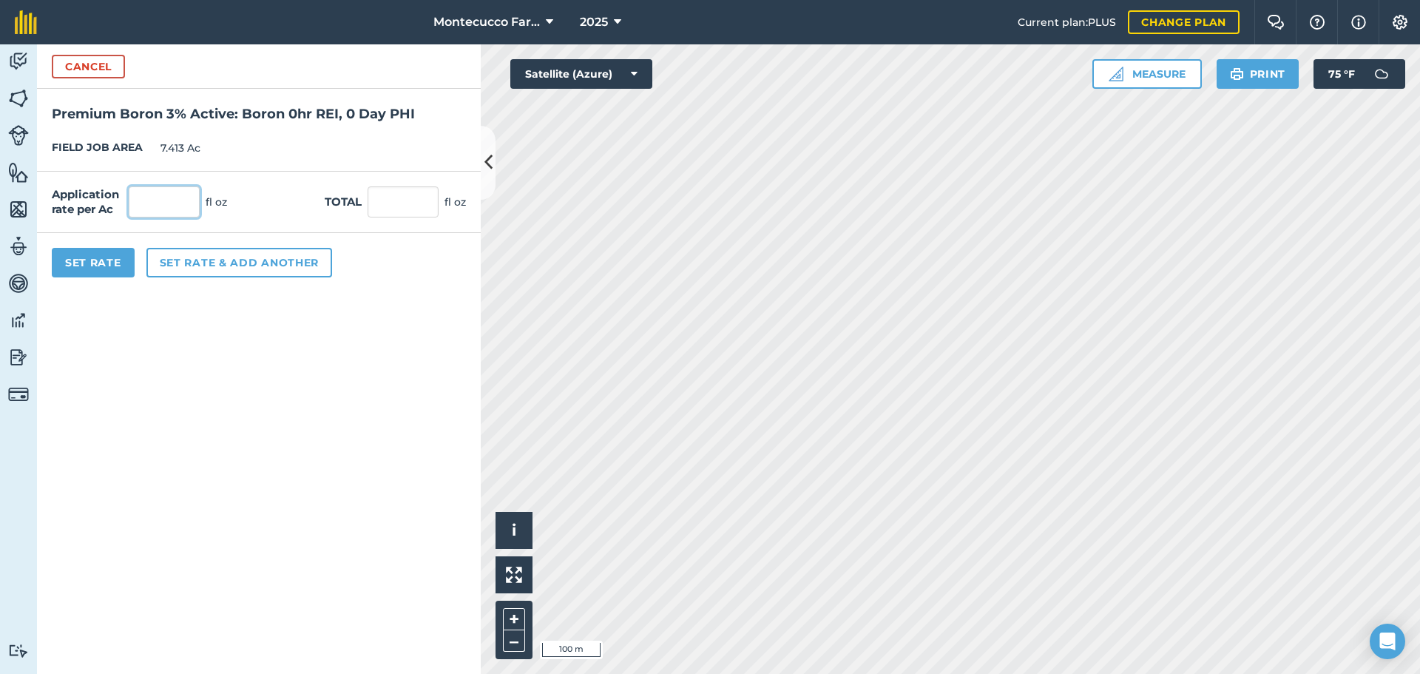
click at [177, 206] on input "text" at bounding box center [164, 201] width 71 height 31
type input "32"
type input "237.216"
click at [87, 261] on button "Set Rate" at bounding box center [93, 263] width 83 height 30
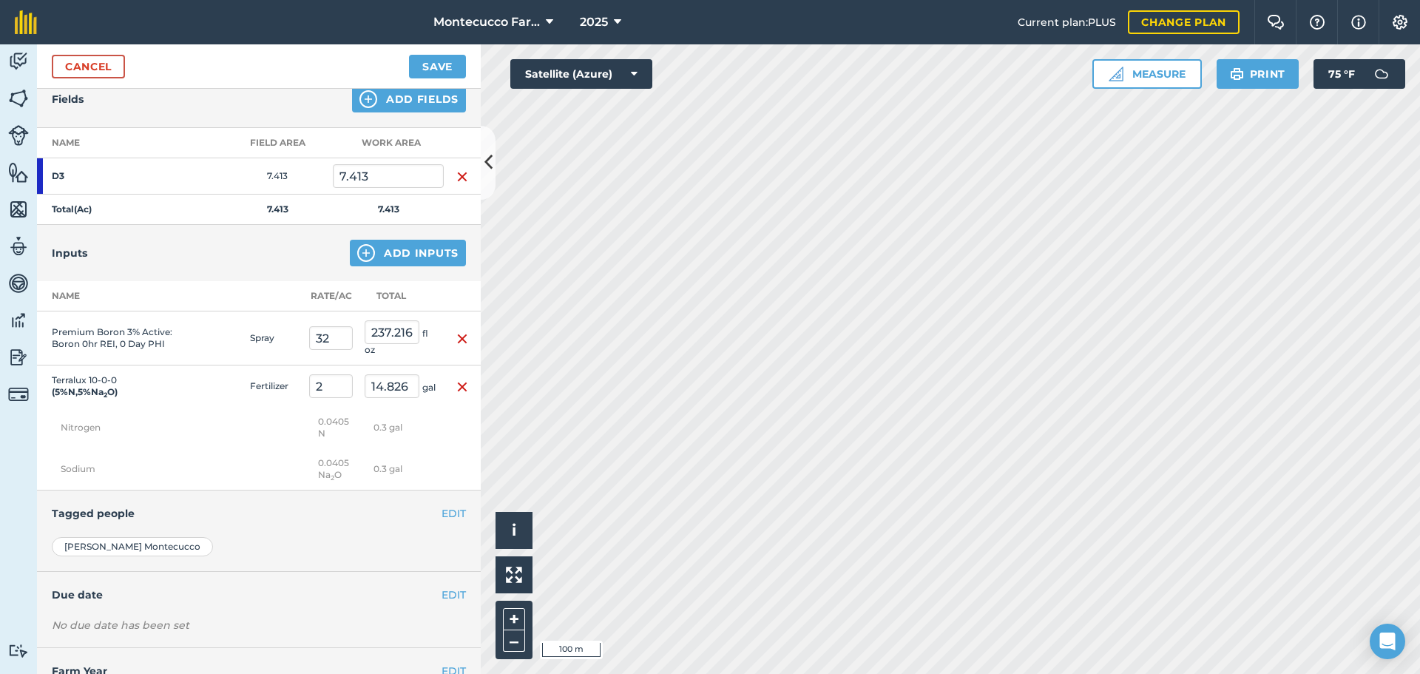
scroll to position [148, 0]
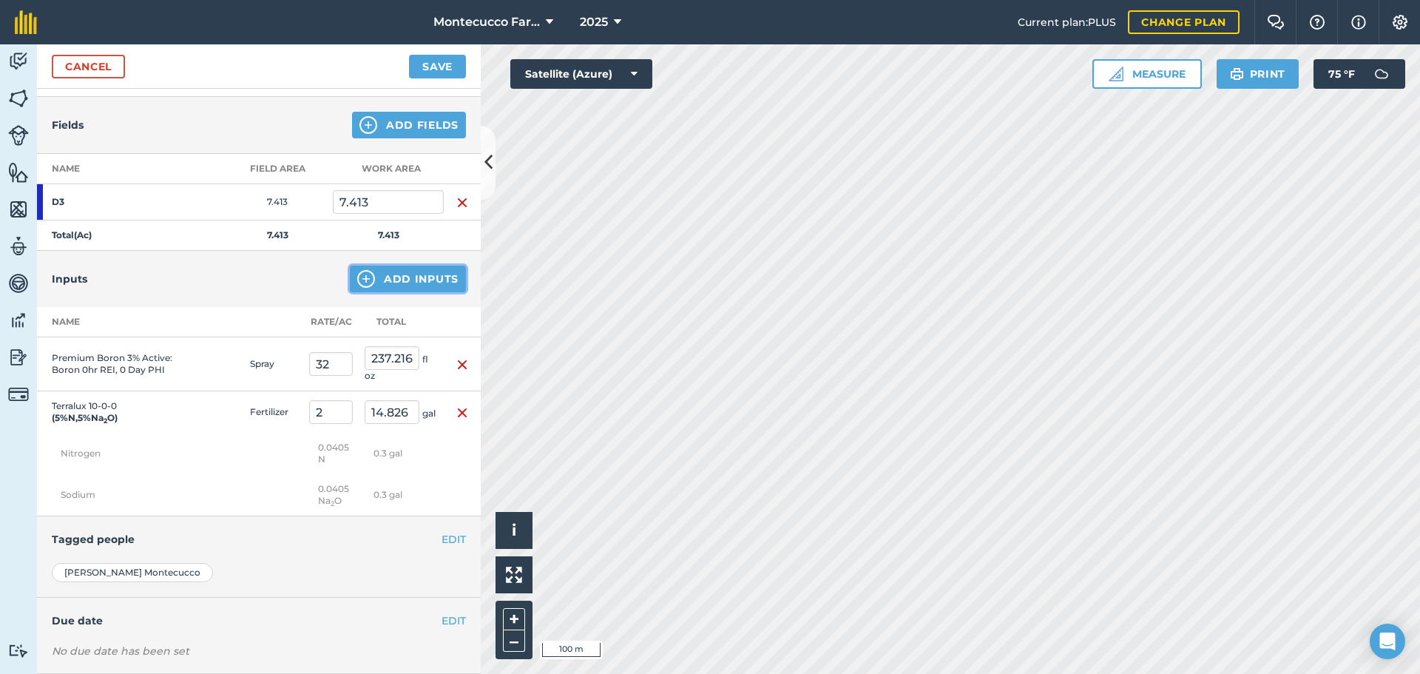
click at [429, 280] on button "Add Inputs" at bounding box center [408, 278] width 116 height 27
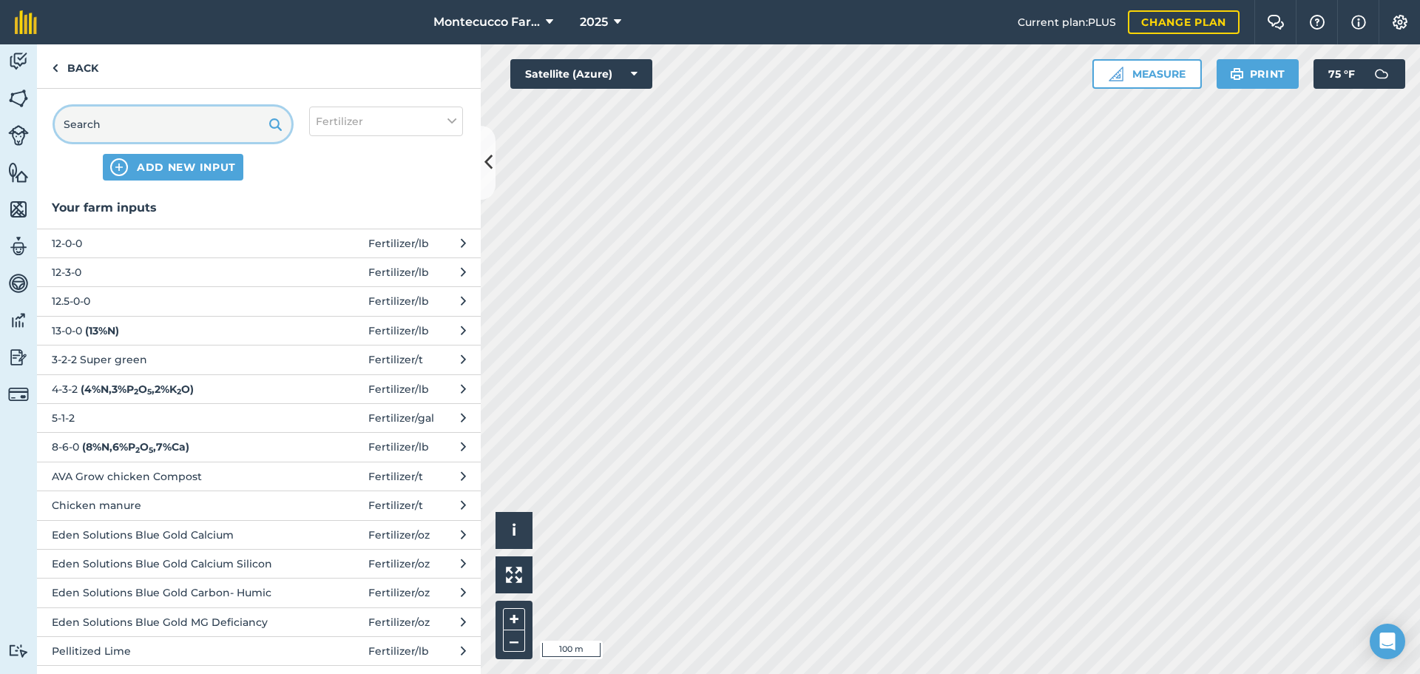
click at [151, 121] on input "text" at bounding box center [173, 123] width 237 height 35
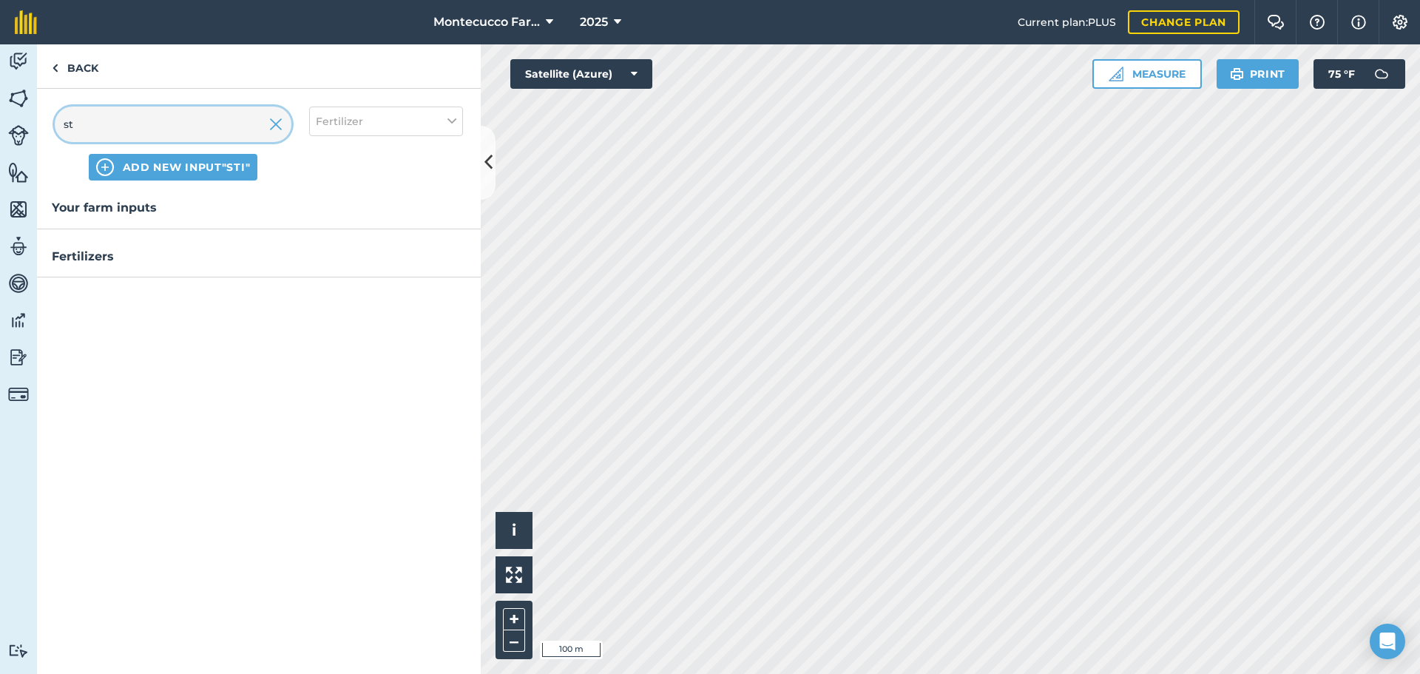
type input "s"
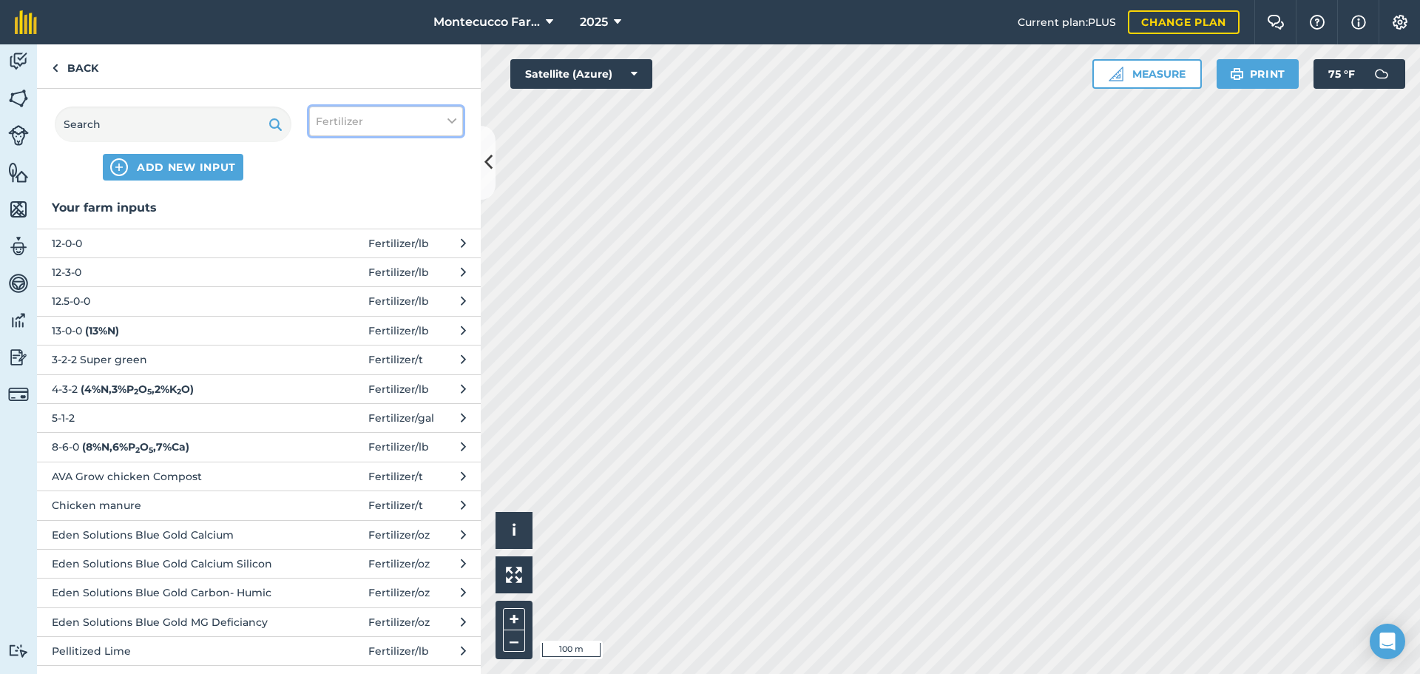
click at [365, 130] on button "Fertilizer" at bounding box center [386, 121] width 154 height 30
click at [324, 207] on label "Spray" at bounding box center [386, 207] width 141 height 16
click at [324, 207] on input "Spray" at bounding box center [321, 204] width 10 height 10
checkbox input "true"
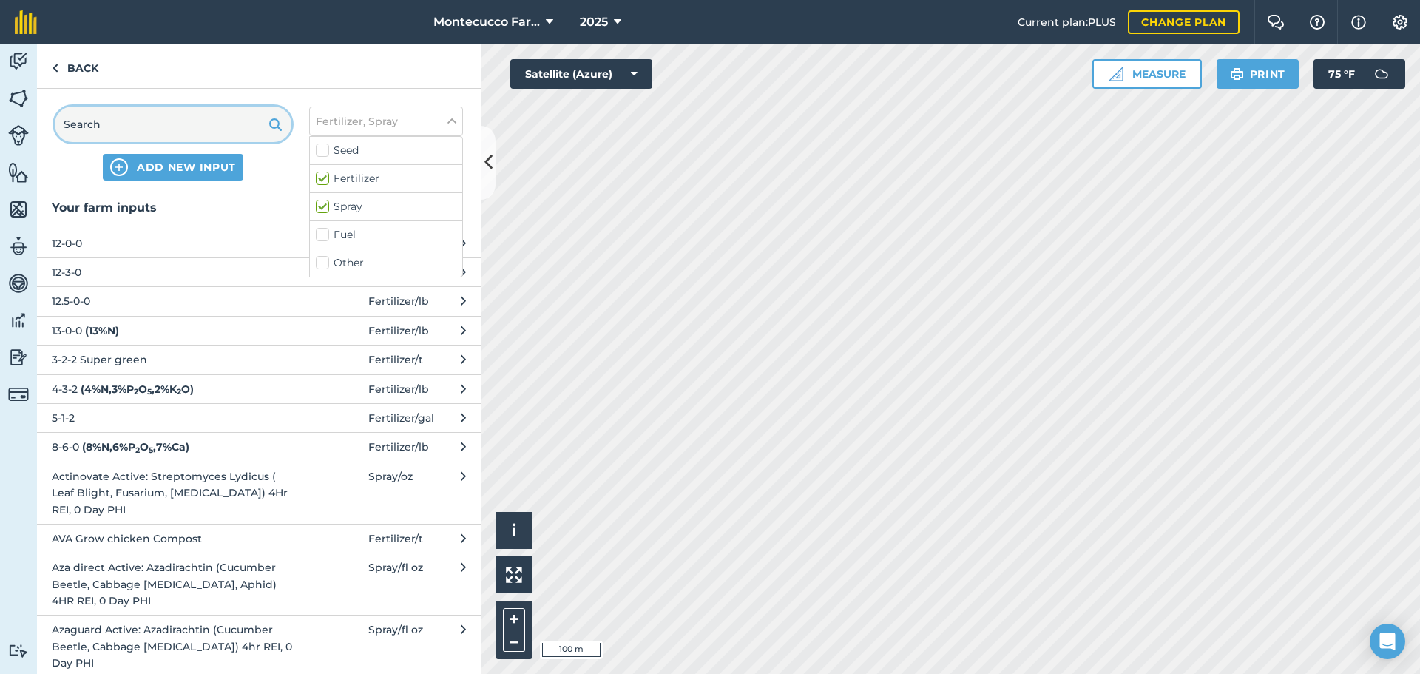
click at [204, 123] on input "text" at bounding box center [173, 123] width 237 height 35
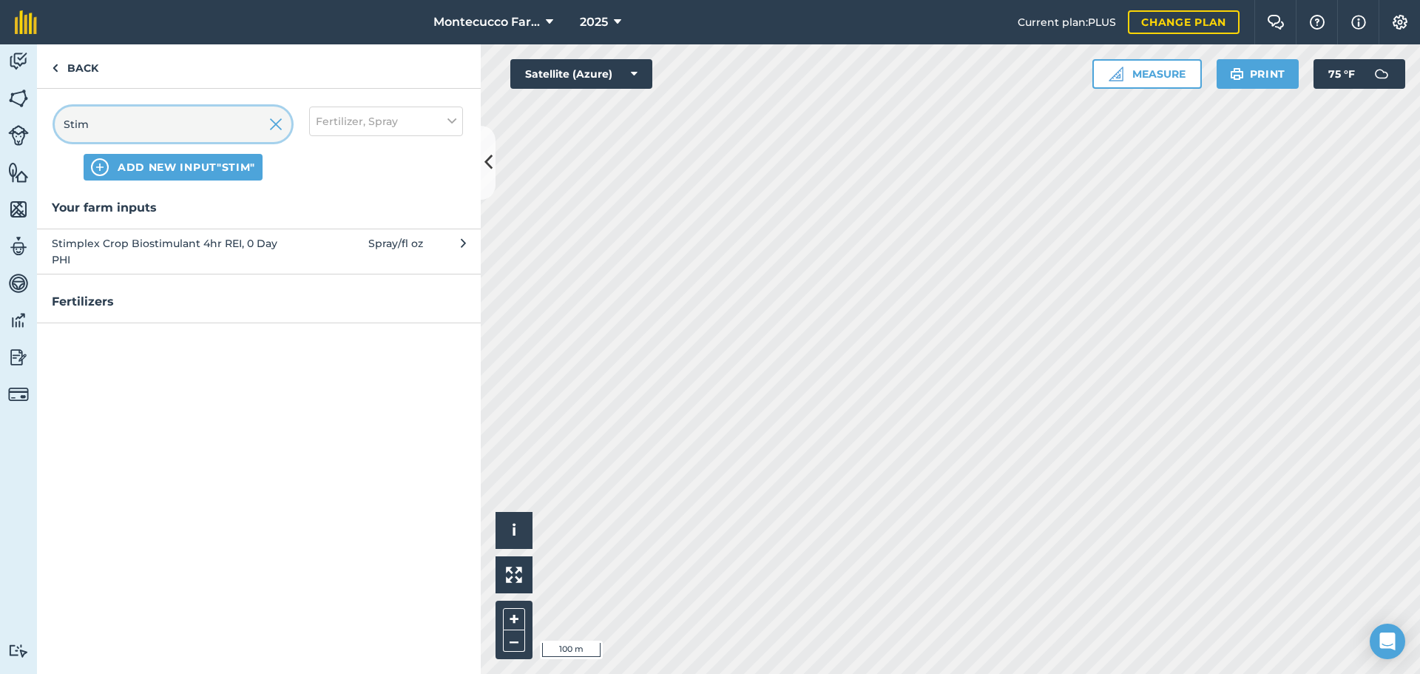
type input "Stim"
click at [180, 245] on span "Stimplex Crop Biostimulant 4hr REI, 0 Day PHI" at bounding box center [173, 251] width 242 height 33
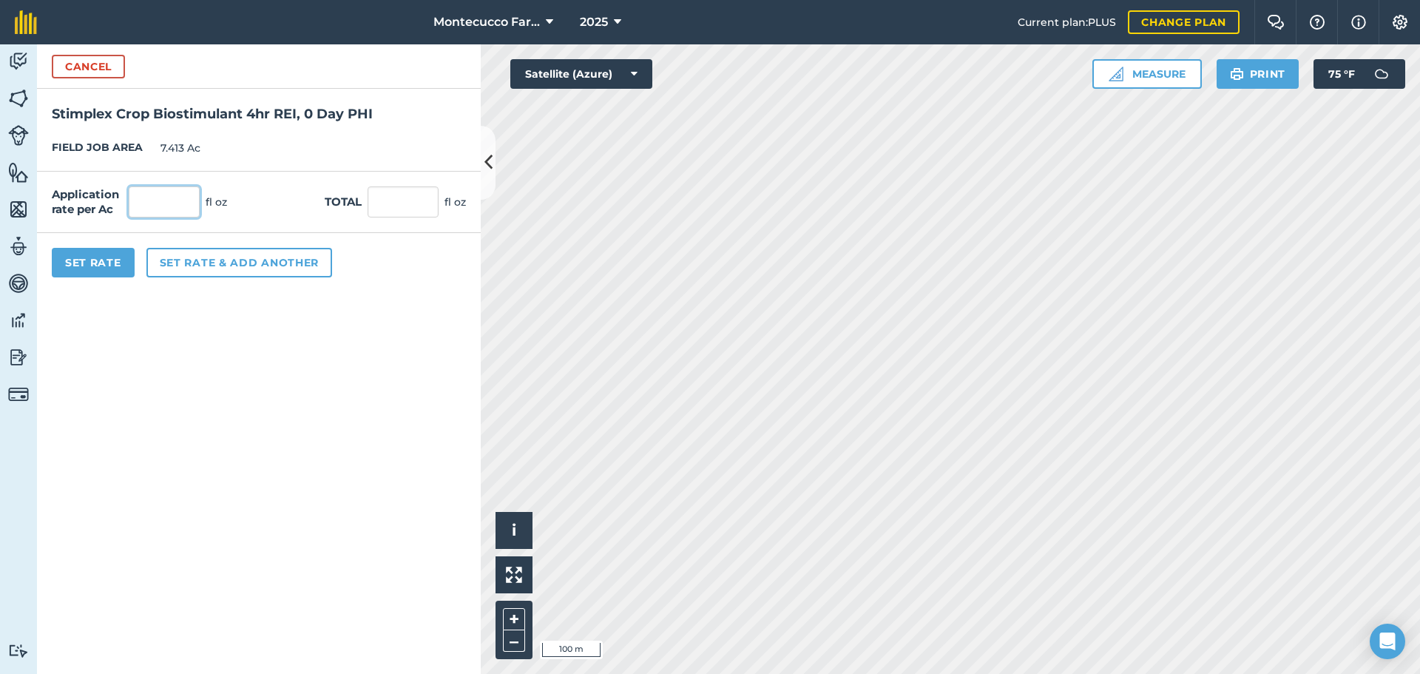
click at [178, 200] on input "text" at bounding box center [164, 201] width 71 height 31
type input "32"
click at [106, 268] on button "Set Rate" at bounding box center [93, 263] width 83 height 30
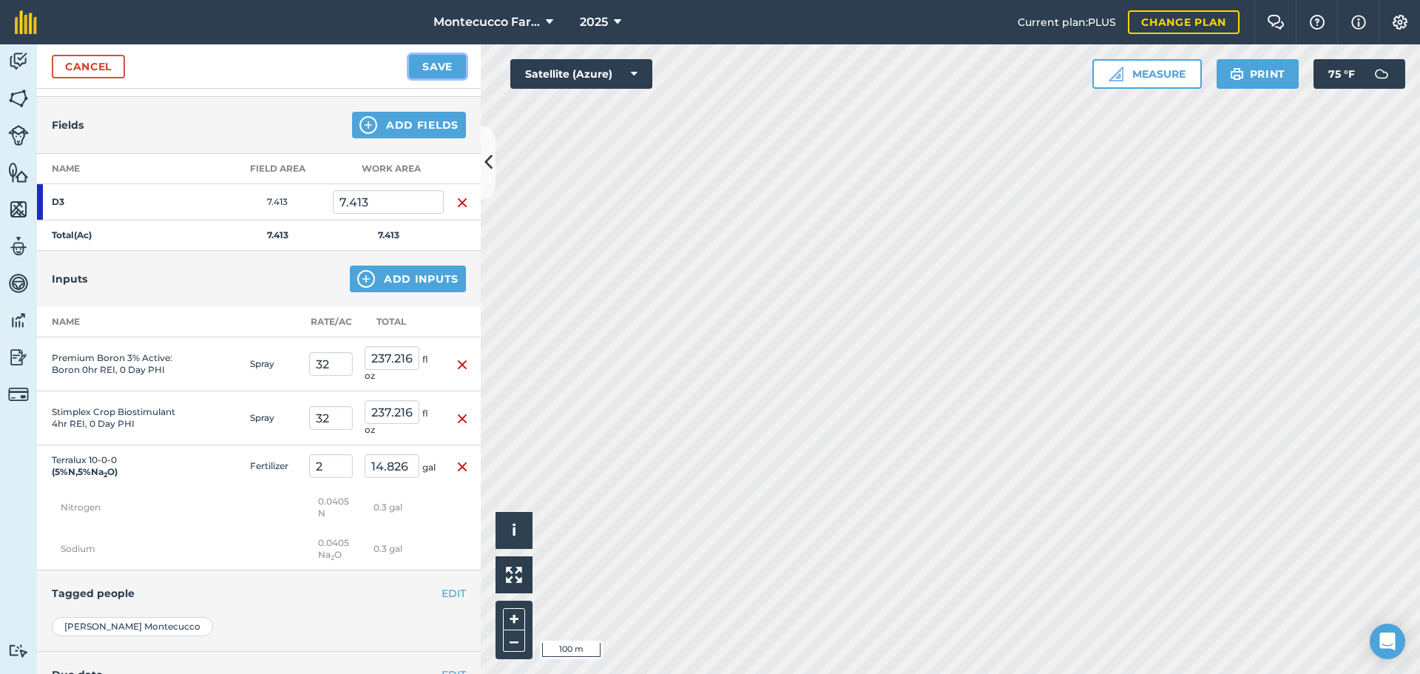
click at [437, 66] on button "Save" at bounding box center [437, 67] width 57 height 24
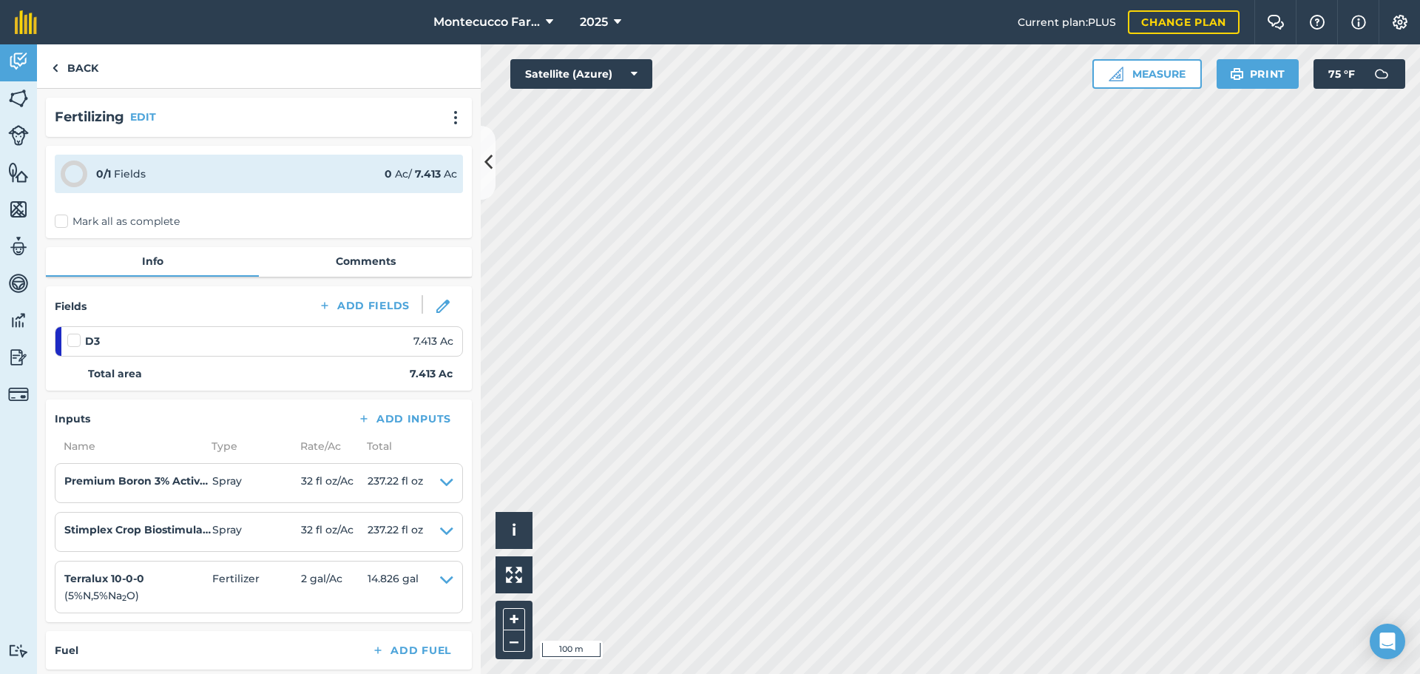
click at [73, 333] on label at bounding box center [76, 333] width 18 height 0
click at [73, 339] on input "checkbox" at bounding box center [72, 338] width 10 height 10
checkbox input "false"
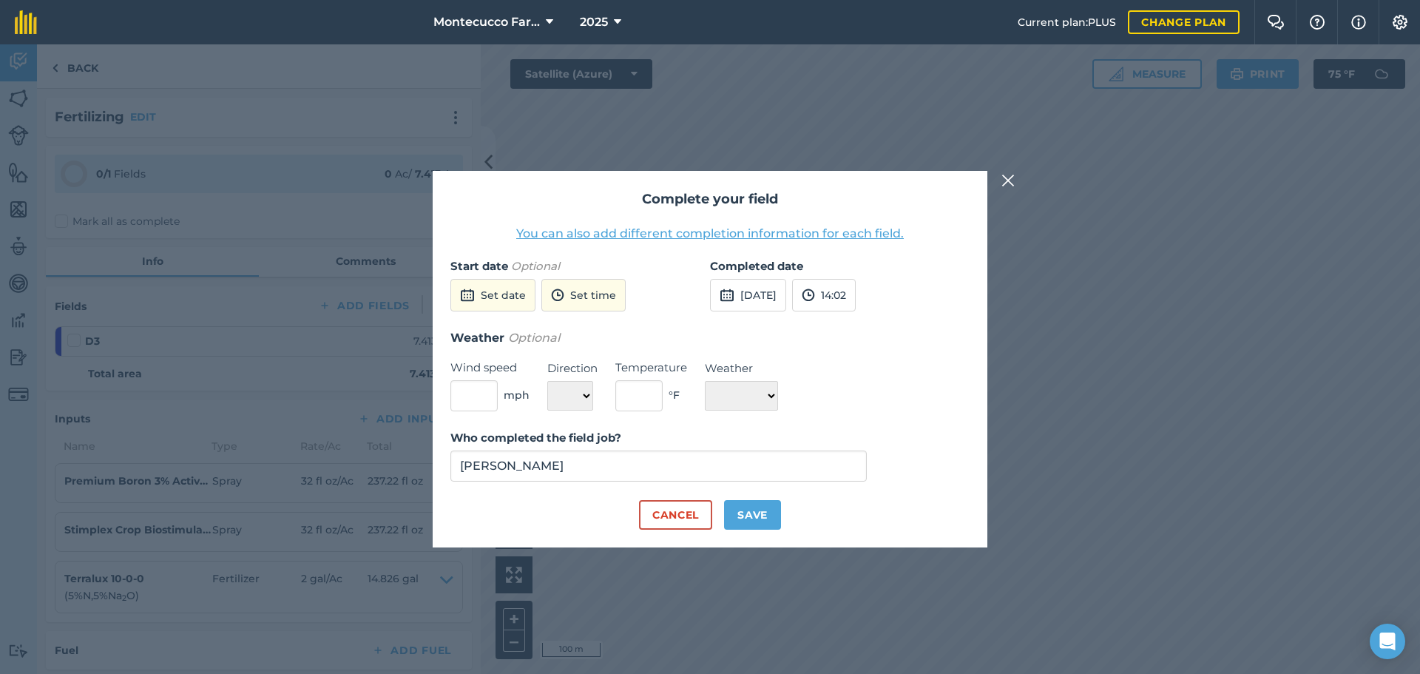
click at [771, 277] on div "Completed date [DATE] 14:02" at bounding box center [840, 292] width 260 height 71
click at [778, 299] on button "[DATE]" at bounding box center [748, 295] width 76 height 33
click at [766, 323] on button "‹" at bounding box center [759, 328] width 33 height 33
click at [842, 478] on button "28" at bounding box center [832, 470] width 35 height 24
click at [764, 391] on select "☀️ Sunny 🌧 Rainy ⛅️ Cloudy 🌨 Snow ❄️ Icy" at bounding box center [741, 396] width 73 height 30
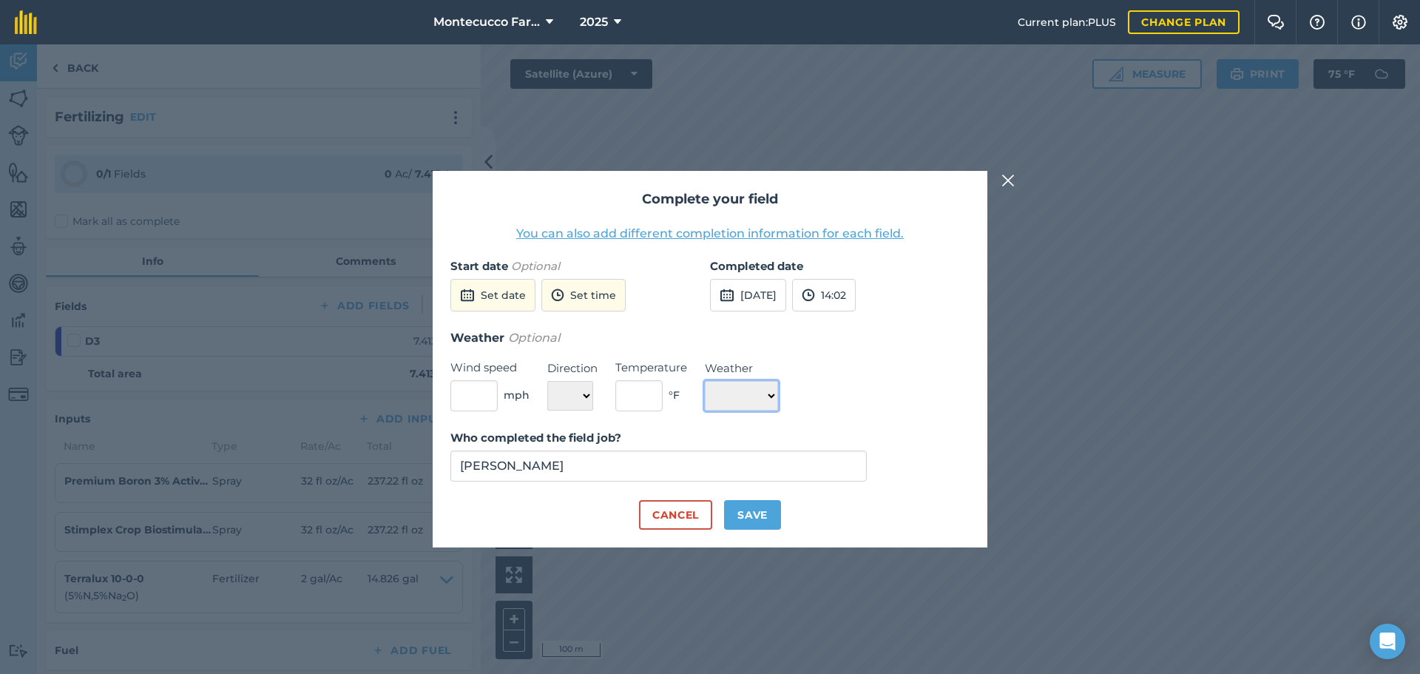
select select "Sunny"
click at [705, 381] on select "☀️ Sunny 🌧 Rainy ⛅️ Cloudy 🌨 Snow ❄️ Icy" at bounding box center [741, 396] width 73 height 30
click at [762, 520] on button "Save" at bounding box center [752, 515] width 57 height 30
checkbox input "true"
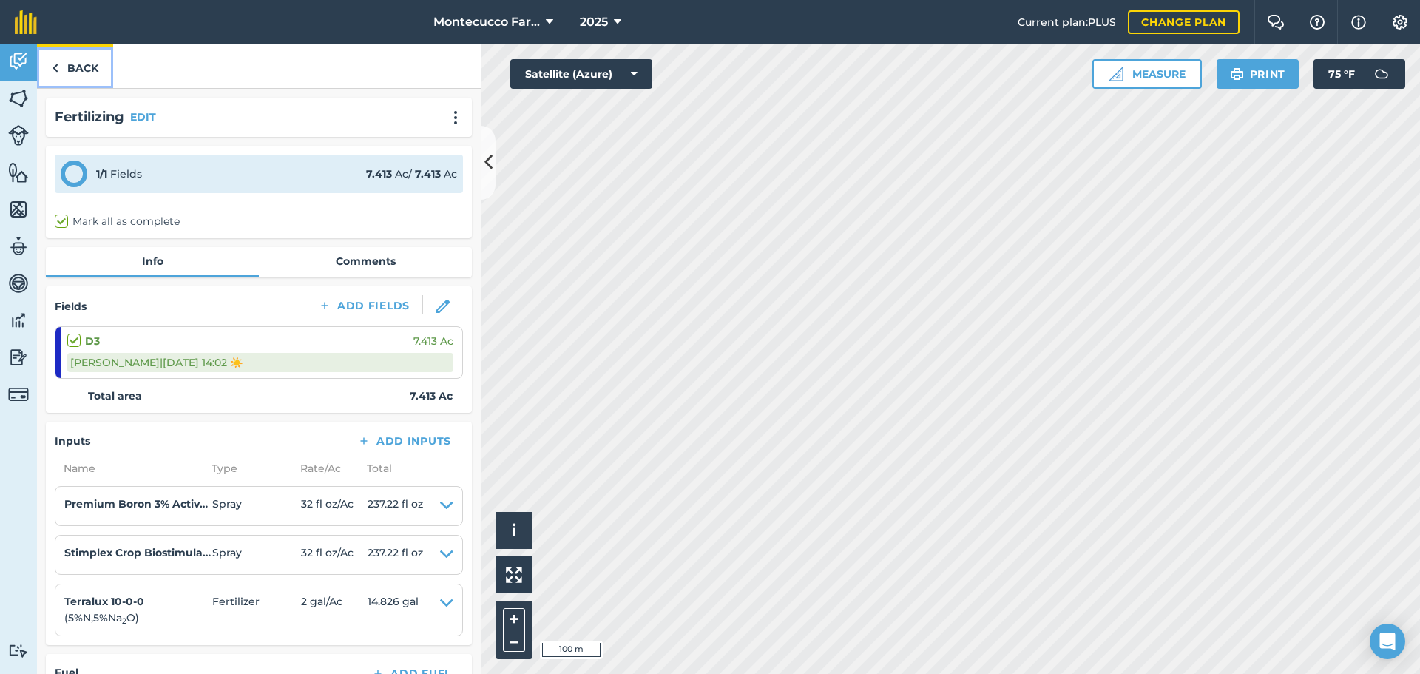
click at [92, 67] on link "Back" at bounding box center [75, 66] width 76 height 44
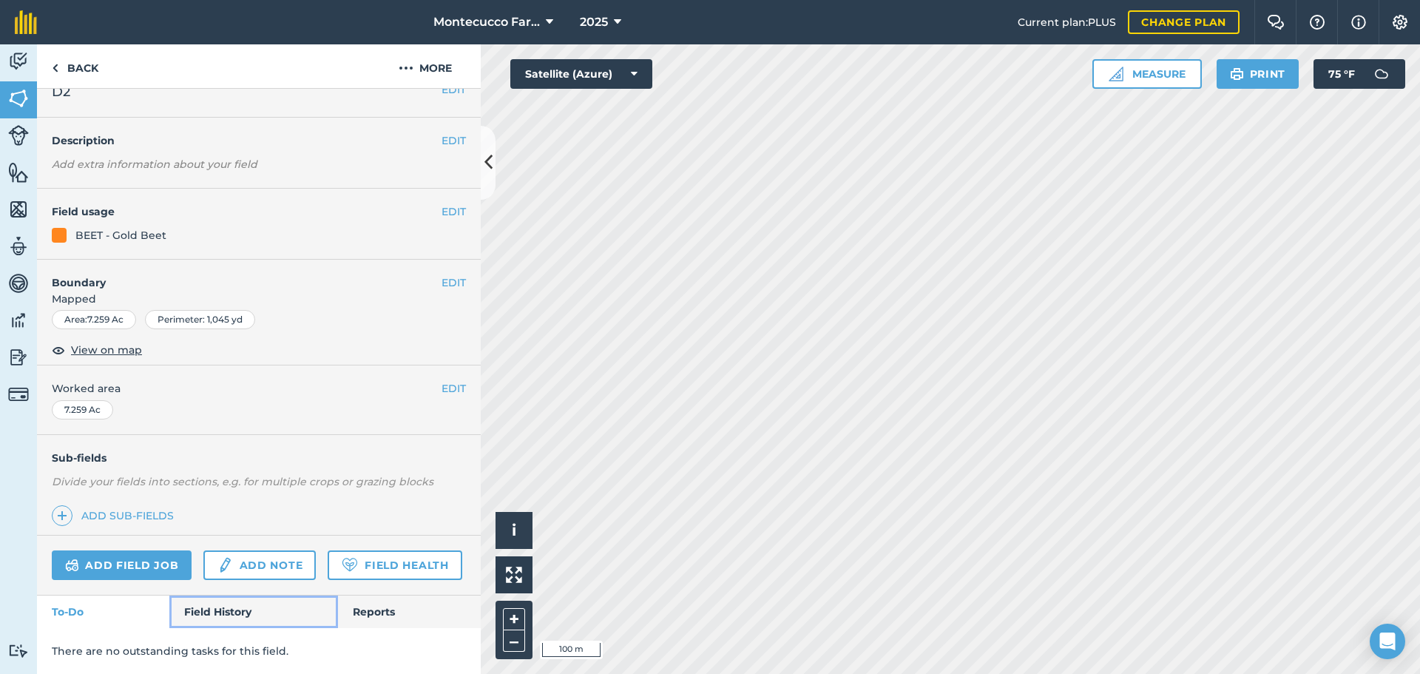
click at [244, 627] on link "Field History" at bounding box center [253, 611] width 168 height 33
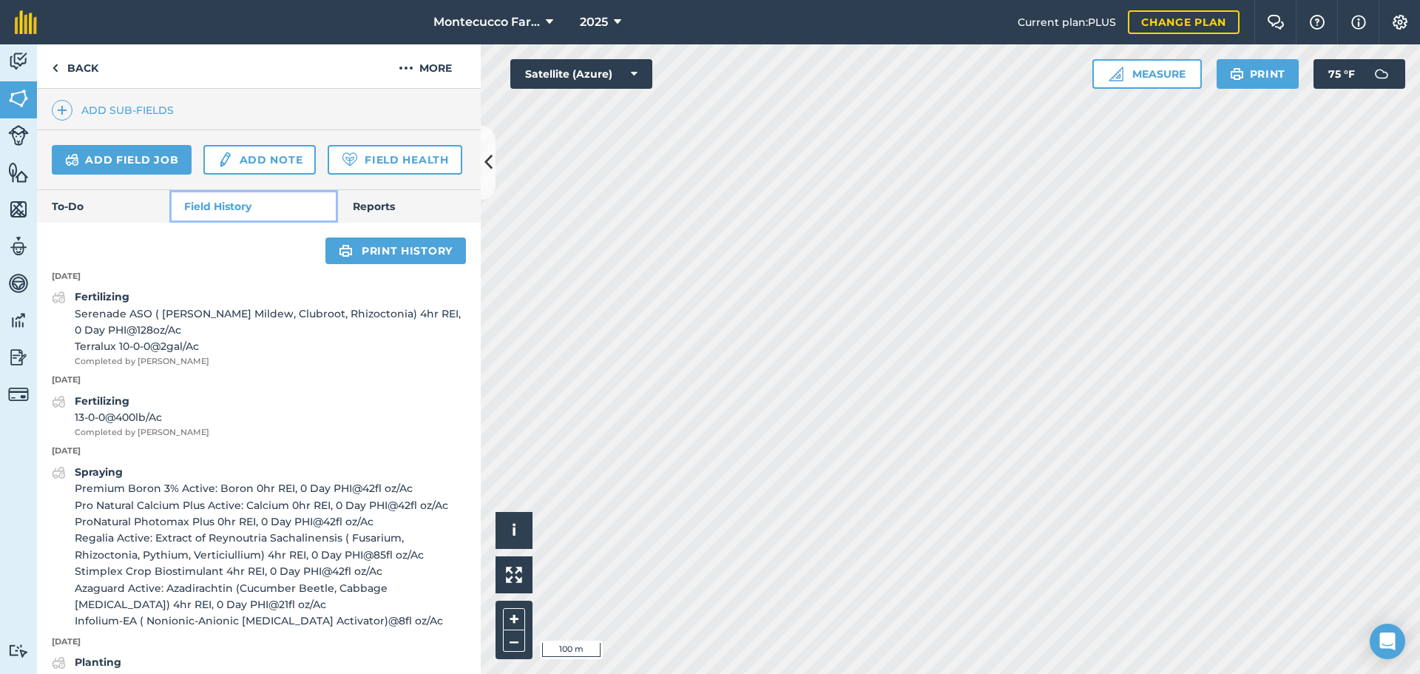
scroll to position [433, 0]
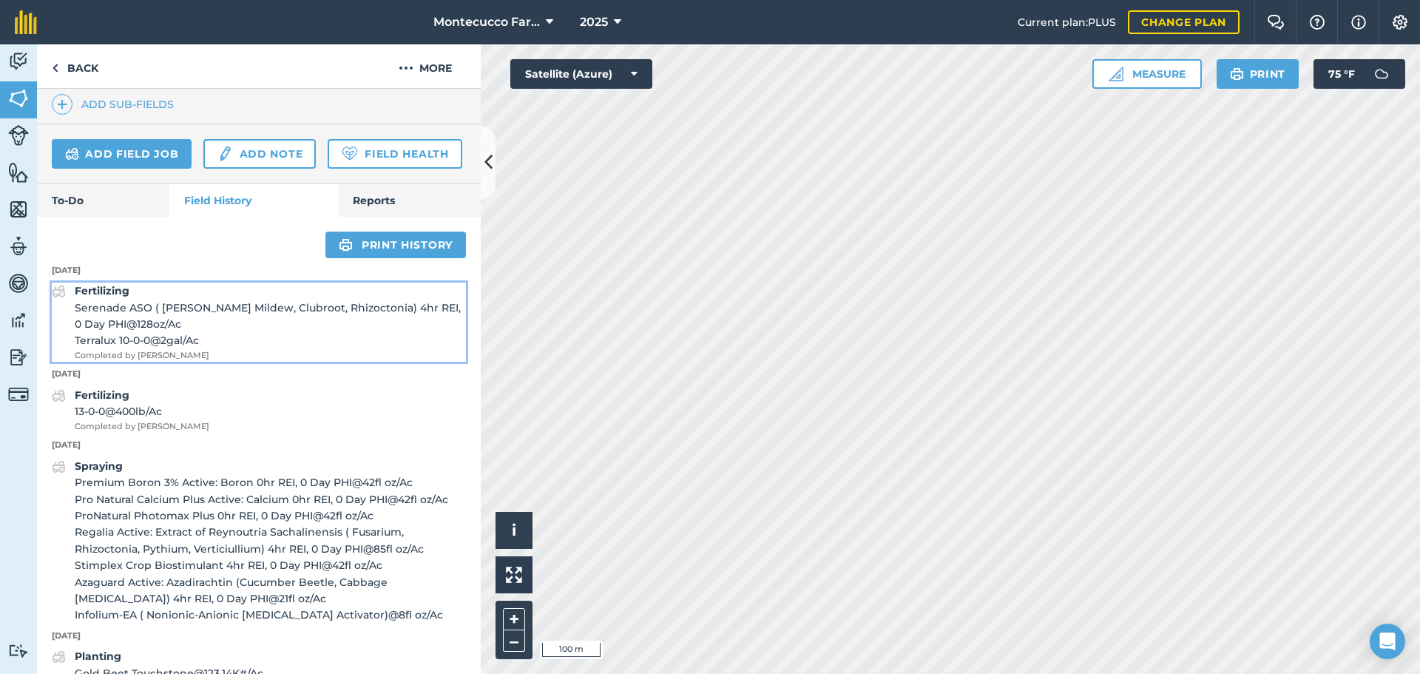
click at [126, 333] on span "Serenade ASO ( [PERSON_NAME] Mildew, Clubroot, Rhizoctonia) 4hr REI, 0 Day PHI …" at bounding box center [270, 316] width 391 height 33
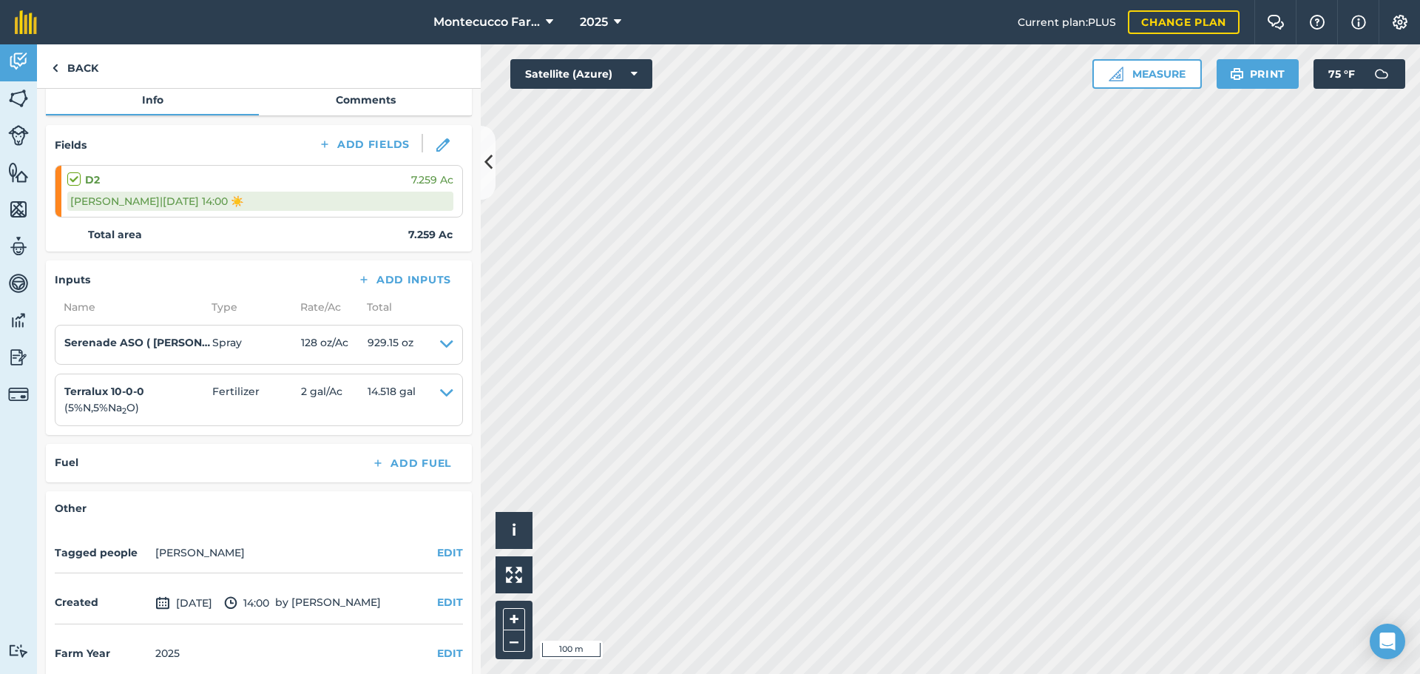
scroll to position [179, 0]
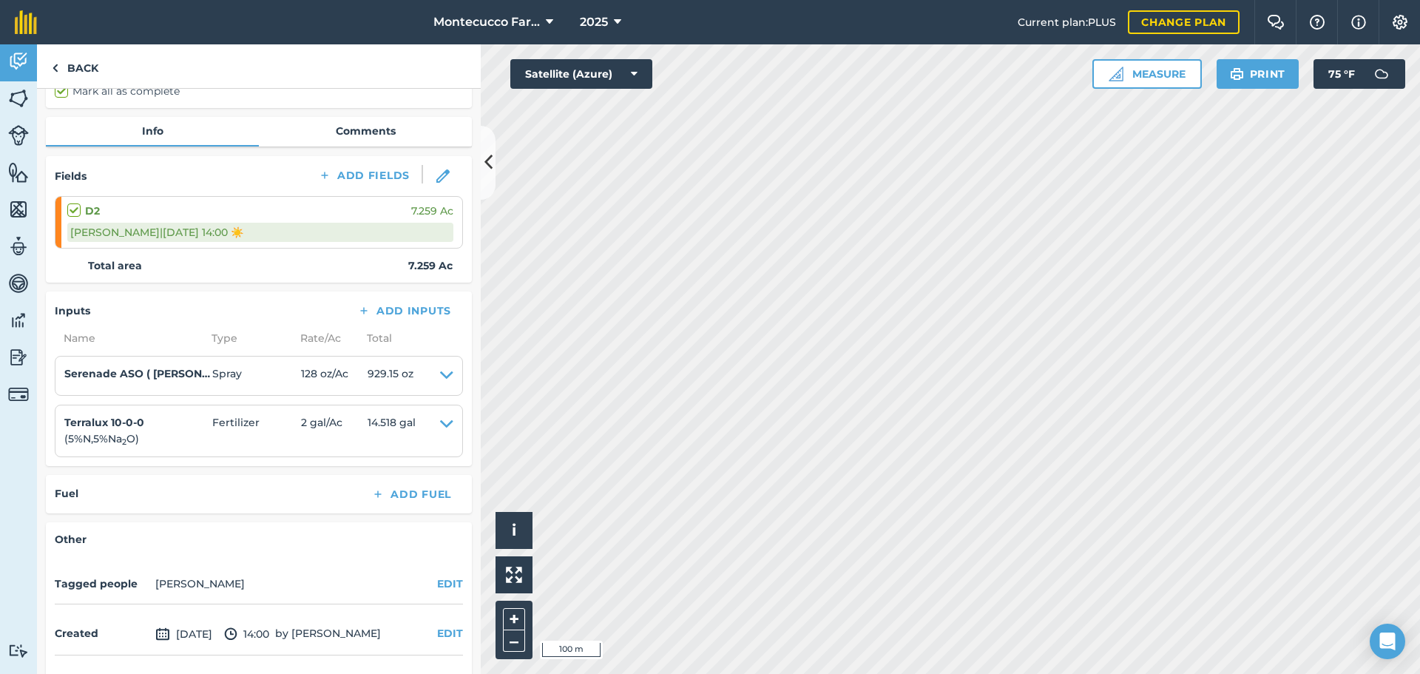
click at [381, 257] on div "Fields Add Fields D2 7.259 [PERSON_NAME] | [DATE] 14:00 ☀️ Total area 7.259 Ac" at bounding box center [259, 219] width 426 height 126
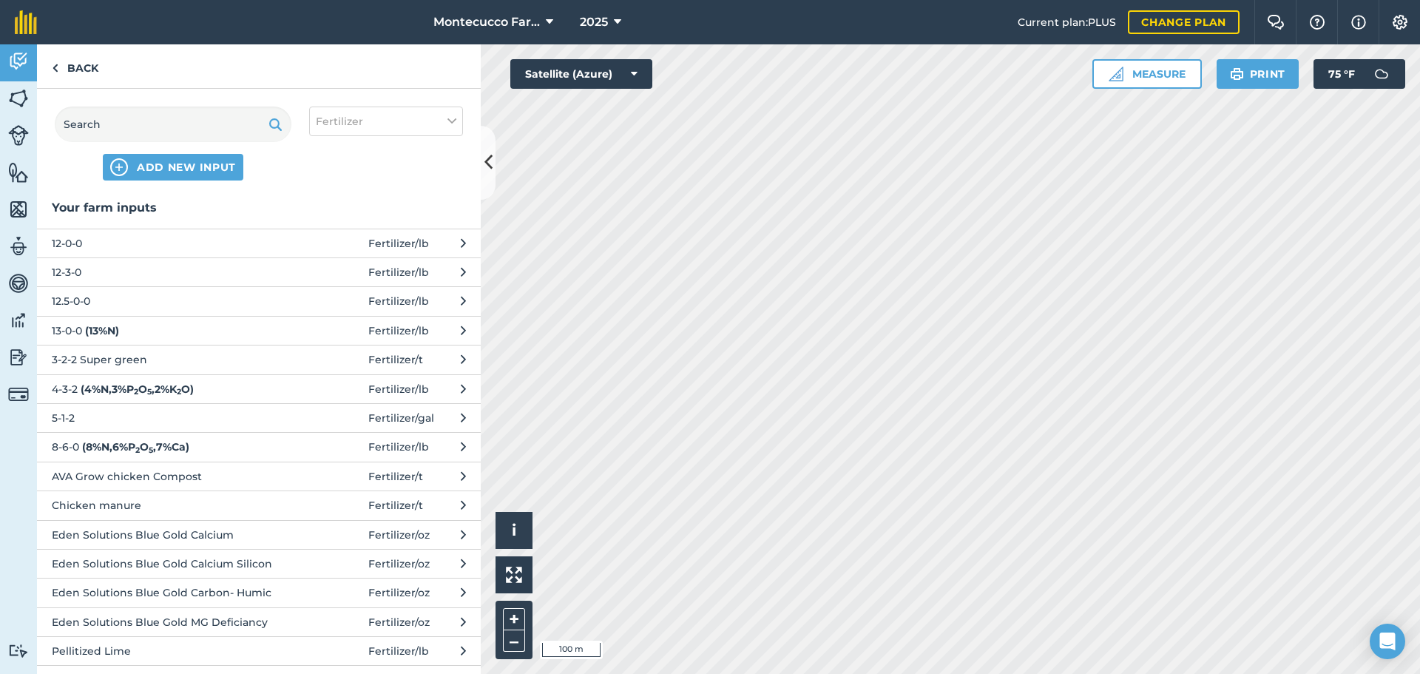
click at [419, 136] on div "ADD NEW INPUT Fertilizer" at bounding box center [259, 143] width 444 height 109
click at [415, 132] on button "Fertilizer" at bounding box center [386, 121] width 154 height 30
click at [319, 206] on label "Spray" at bounding box center [386, 207] width 141 height 16
click at [319, 206] on input "Spray" at bounding box center [321, 204] width 10 height 10
checkbox input "true"
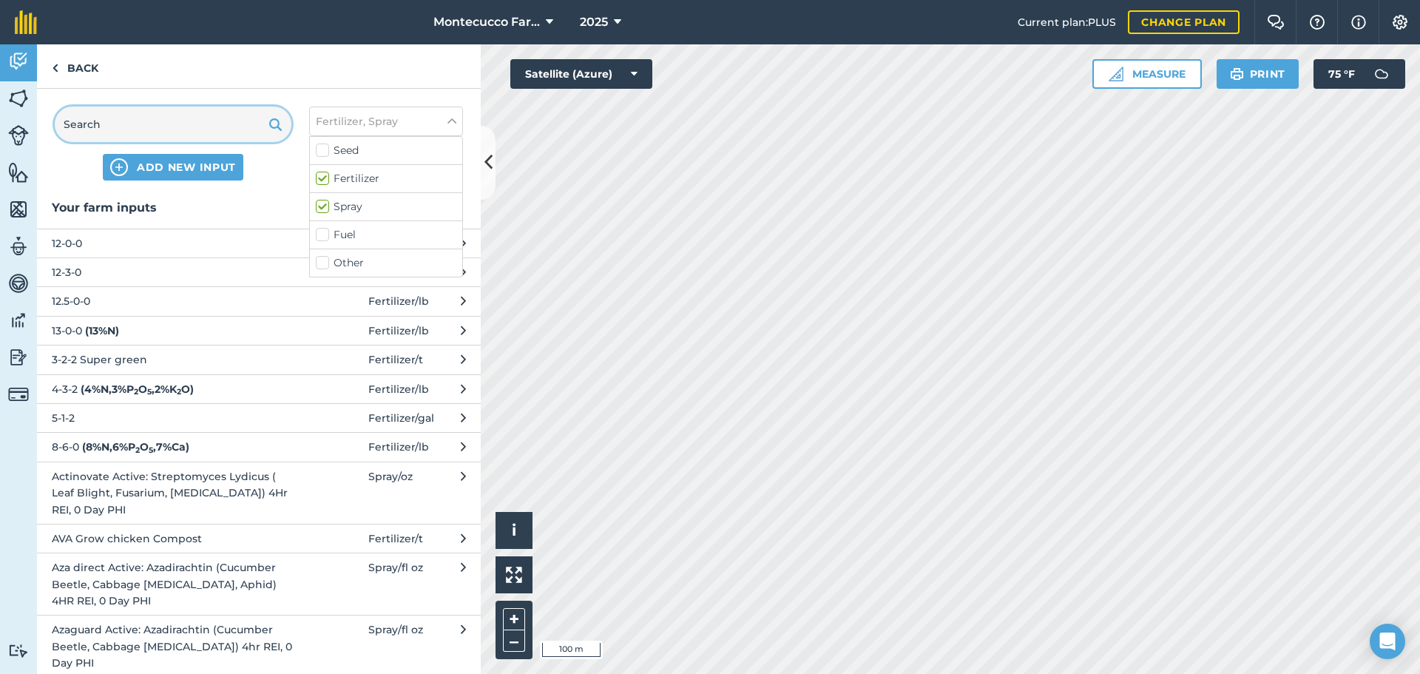
click at [185, 129] on input "text" at bounding box center [173, 123] width 237 height 35
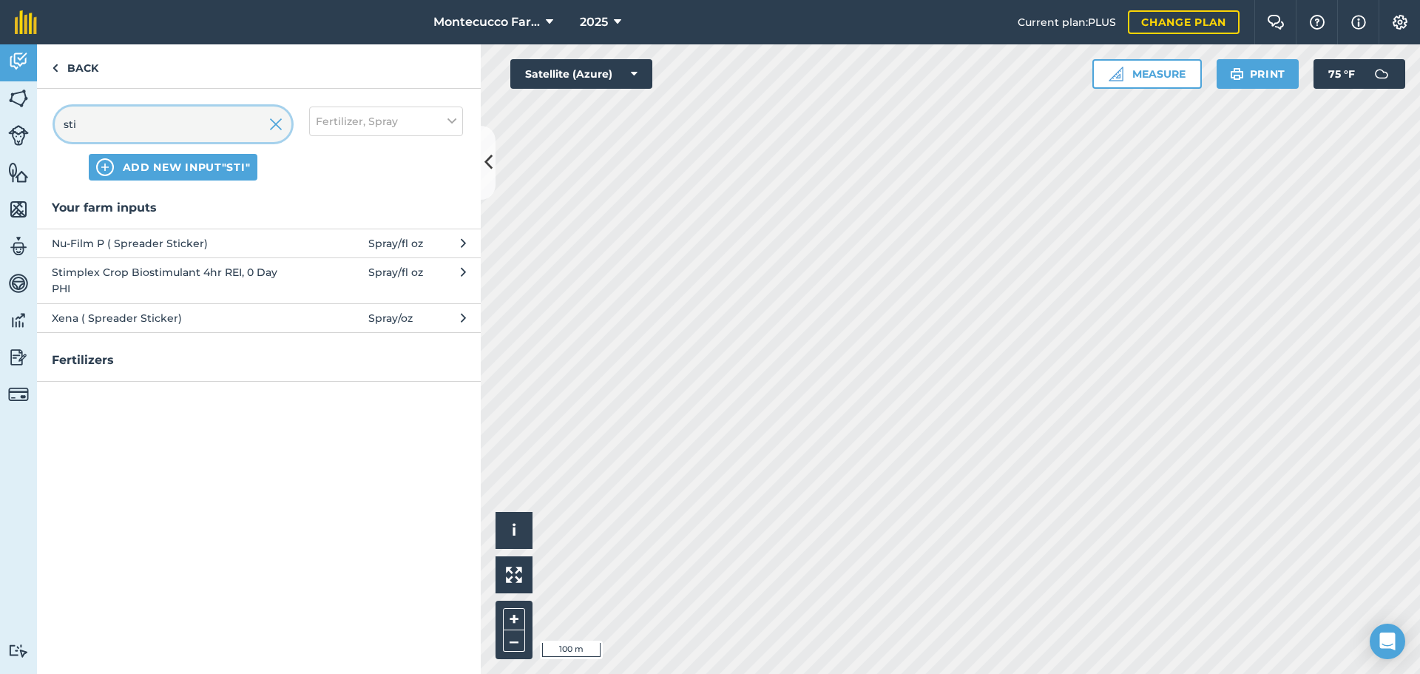
type input "sti"
click at [120, 284] on span "Stimplex Crop Biostimulant 4hr REI, 0 Day PHI" at bounding box center [173, 280] width 242 height 33
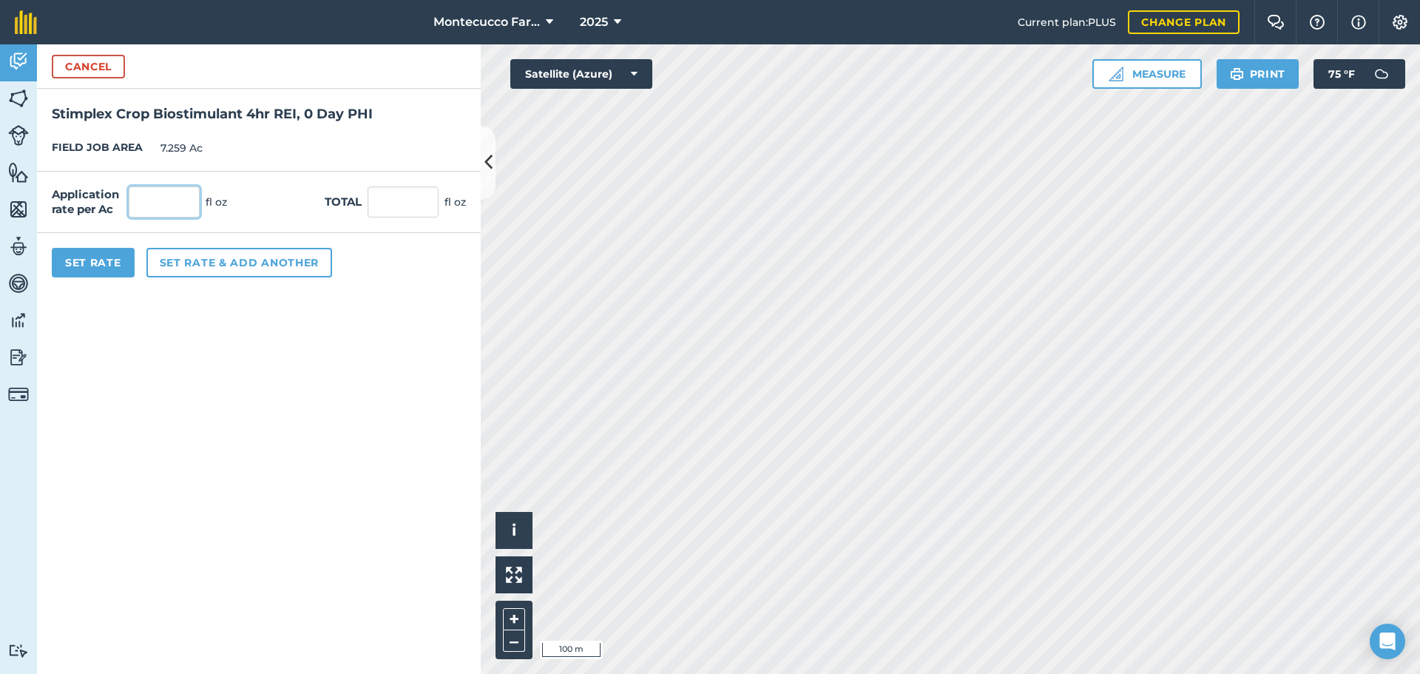
click at [159, 199] on input "text" at bounding box center [164, 201] width 71 height 31
type input "32"
type input "232.288"
click at [109, 265] on button "Set Rate" at bounding box center [93, 263] width 83 height 30
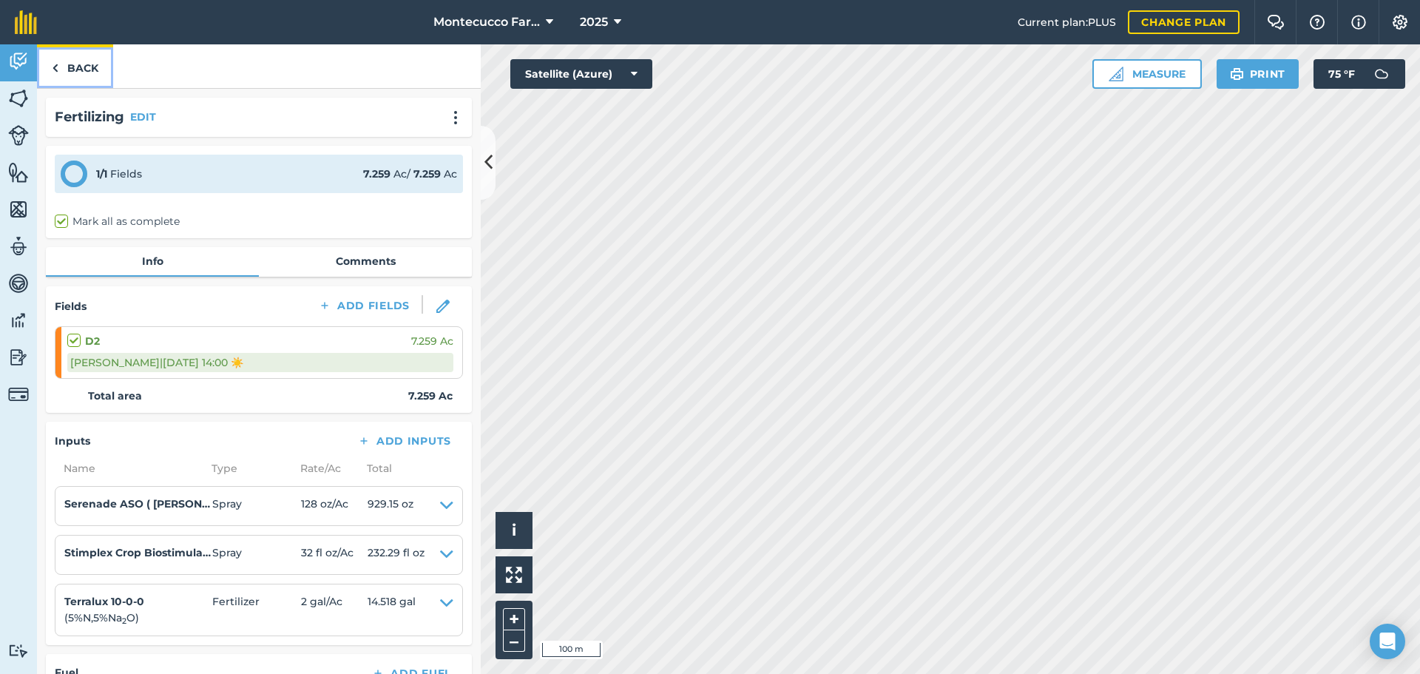
click at [72, 71] on link "Back" at bounding box center [75, 66] width 76 height 44
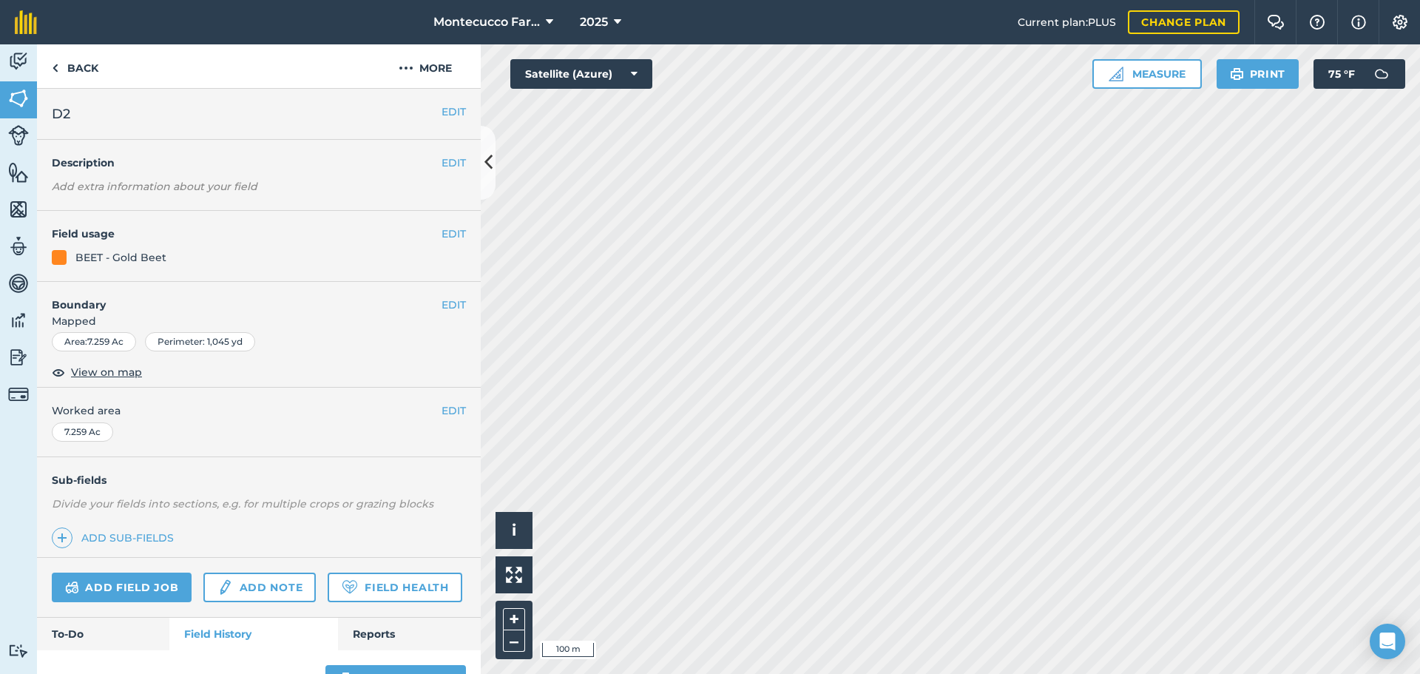
scroll to position [518, 0]
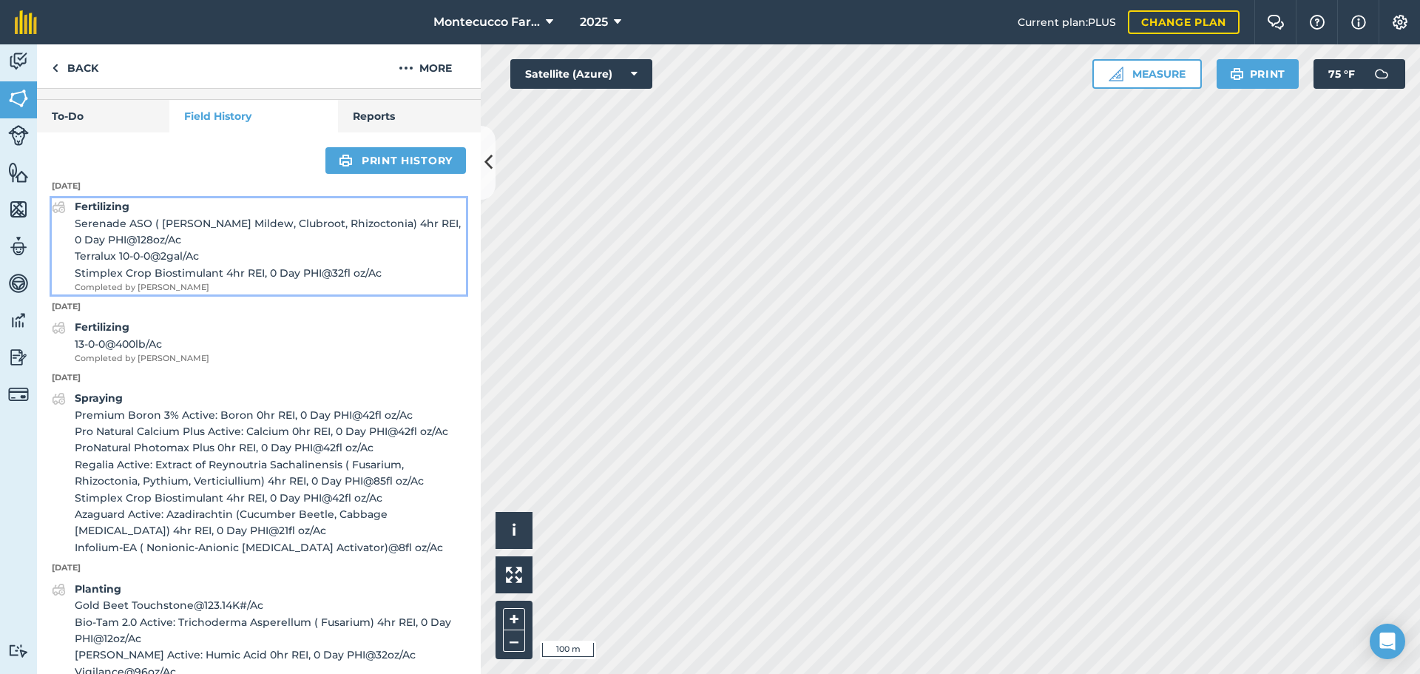
click at [149, 248] on span "Serenade ASO ( [PERSON_NAME] Mildew, Clubroot, Rhizoctonia) 4hr REI, 0 Day PHI …" at bounding box center [270, 231] width 391 height 33
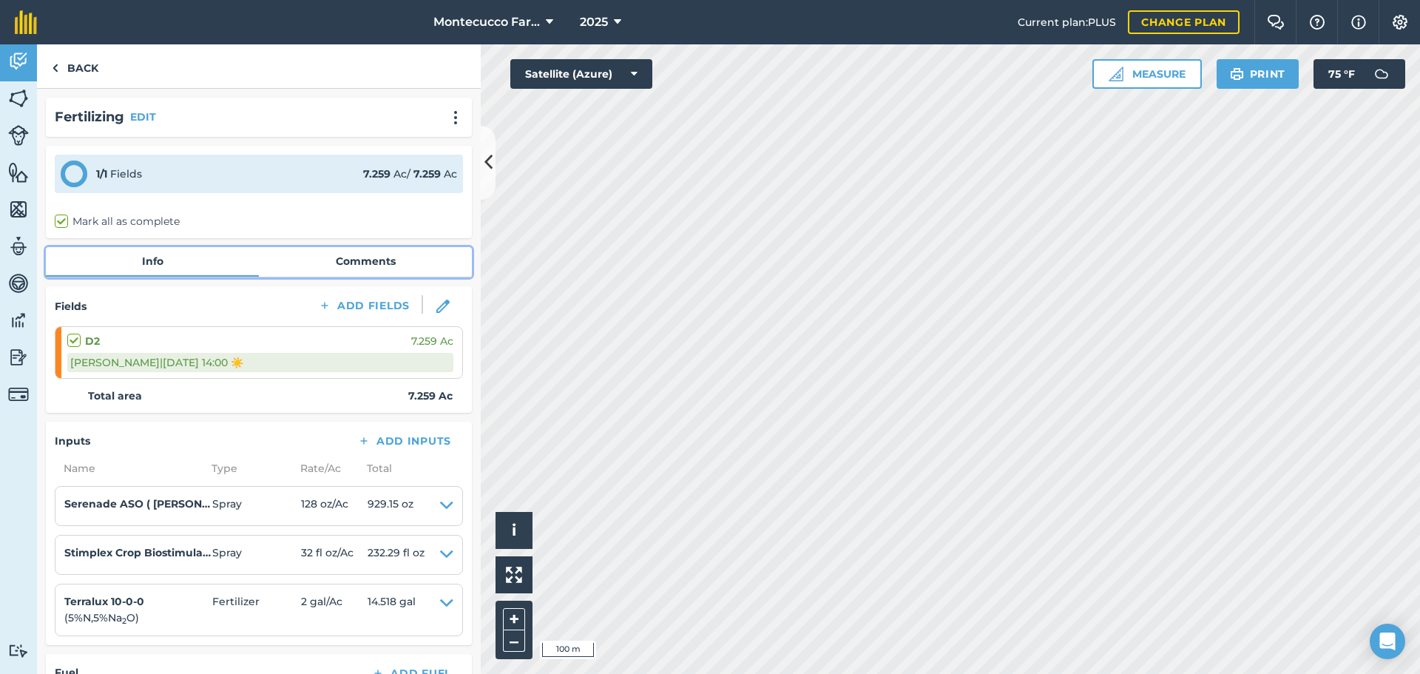
click at [339, 262] on link "Comments" at bounding box center [365, 261] width 213 height 28
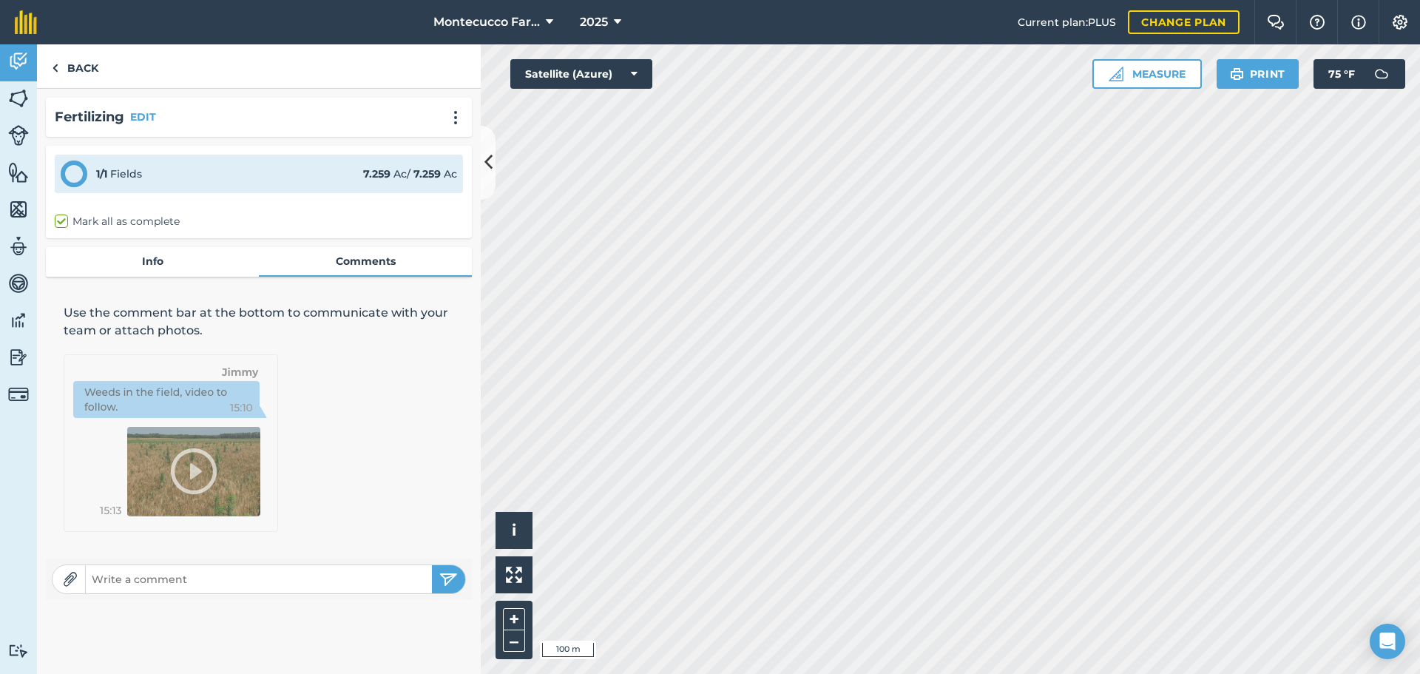
click at [246, 583] on input "text" at bounding box center [259, 579] width 346 height 21
type input "I"
type input "We applied through the water and irrigated 2hrs after each application set."
click at [448, 585] on img "submit" at bounding box center [448, 579] width 18 height 18
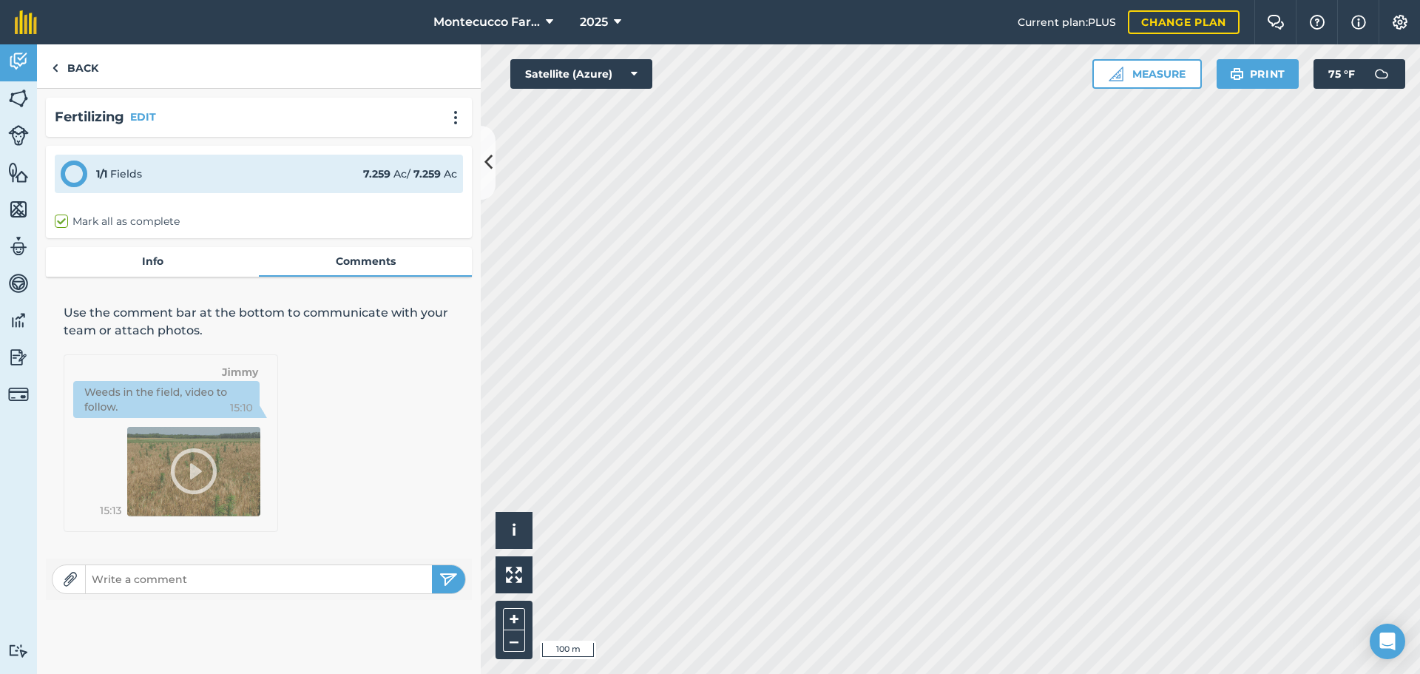
scroll to position [0, 0]
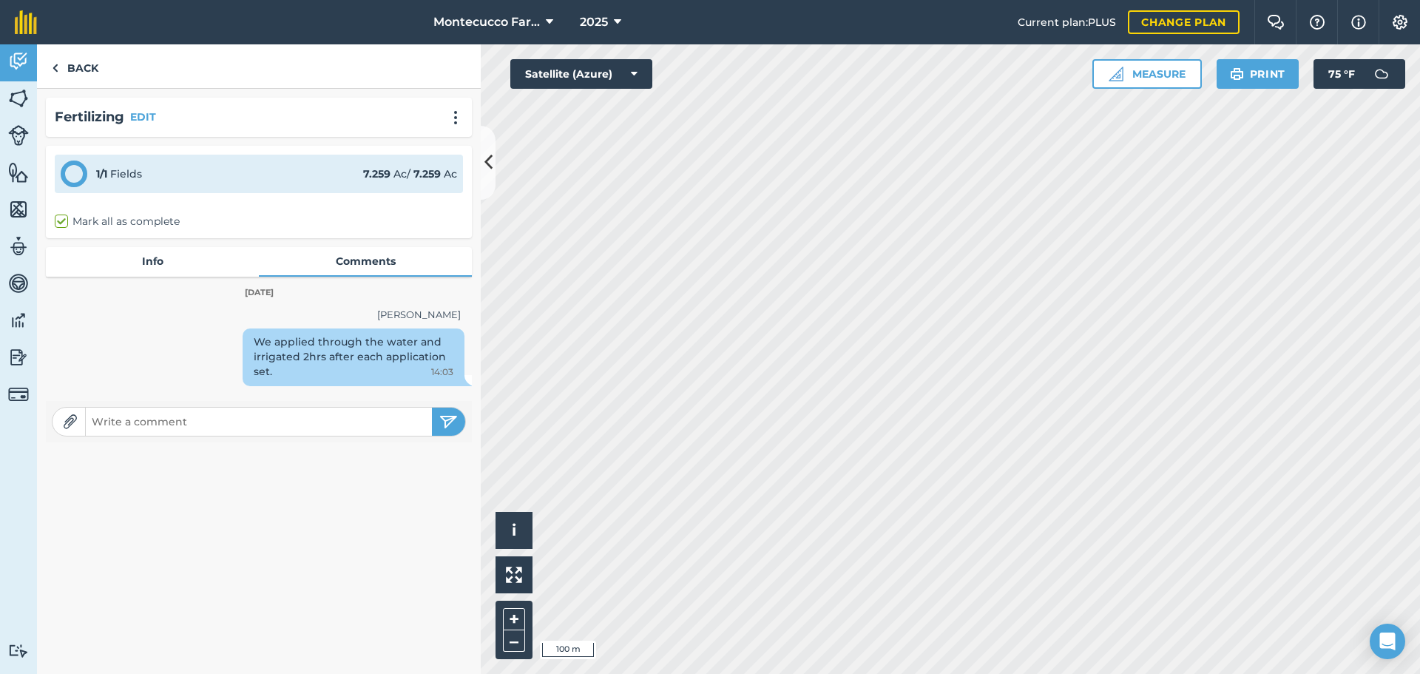
click at [317, 344] on div "We applied through the water and irrigated 2hrs after each application set. 14:…" at bounding box center [354, 357] width 222 height 58
drag, startPoint x: 317, startPoint y: 344, endPoint x: 276, endPoint y: 344, distance: 41.4
click at [275, 346] on div "We applied through the water and irrigated 2hrs after each application set. 14:…" at bounding box center [354, 357] width 222 height 58
click at [277, 342] on div "We applied through the water and irrigated 2hrs after each application set. 14:…" at bounding box center [354, 357] width 222 height 58
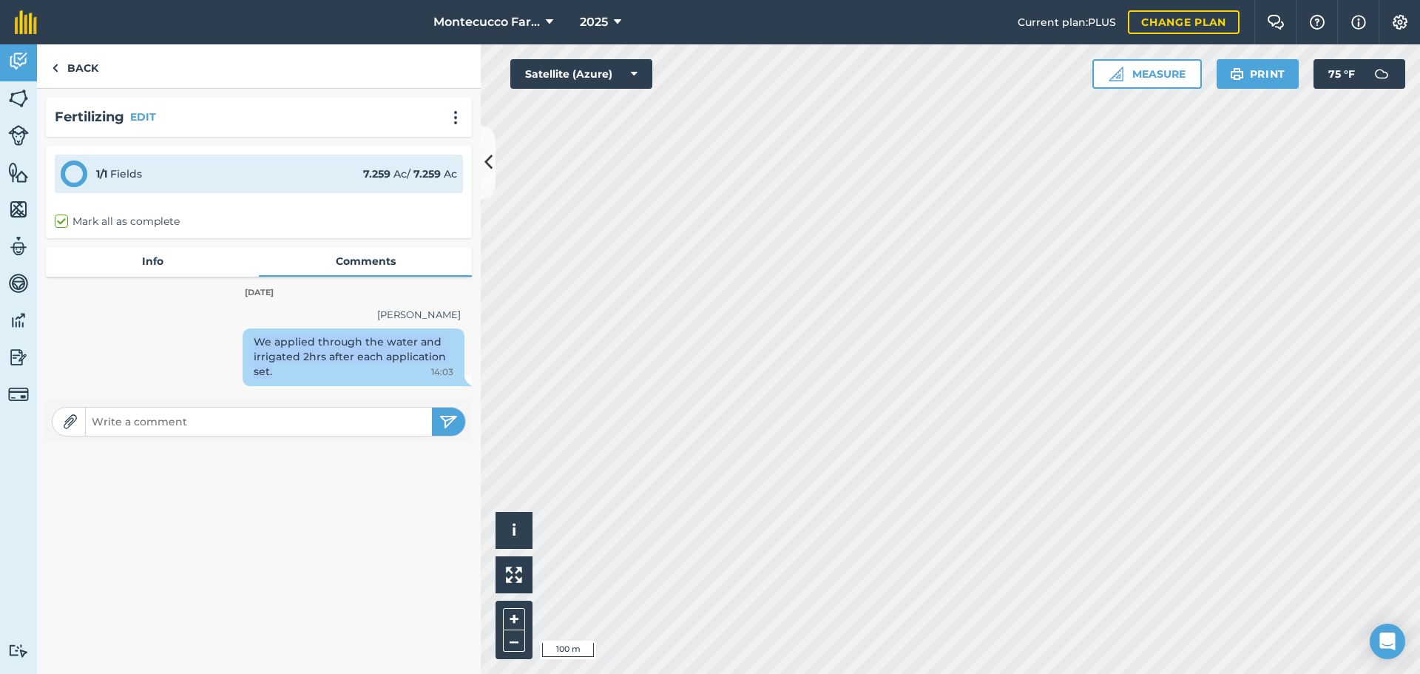
click at [277, 342] on div "We applied through the water and irrigated 2hrs after each application set. 14:…" at bounding box center [354, 357] width 222 height 58
copy div "We applied through the water and irrigated 2hrs after each application set."
click at [87, 78] on link "Back" at bounding box center [75, 66] width 76 height 44
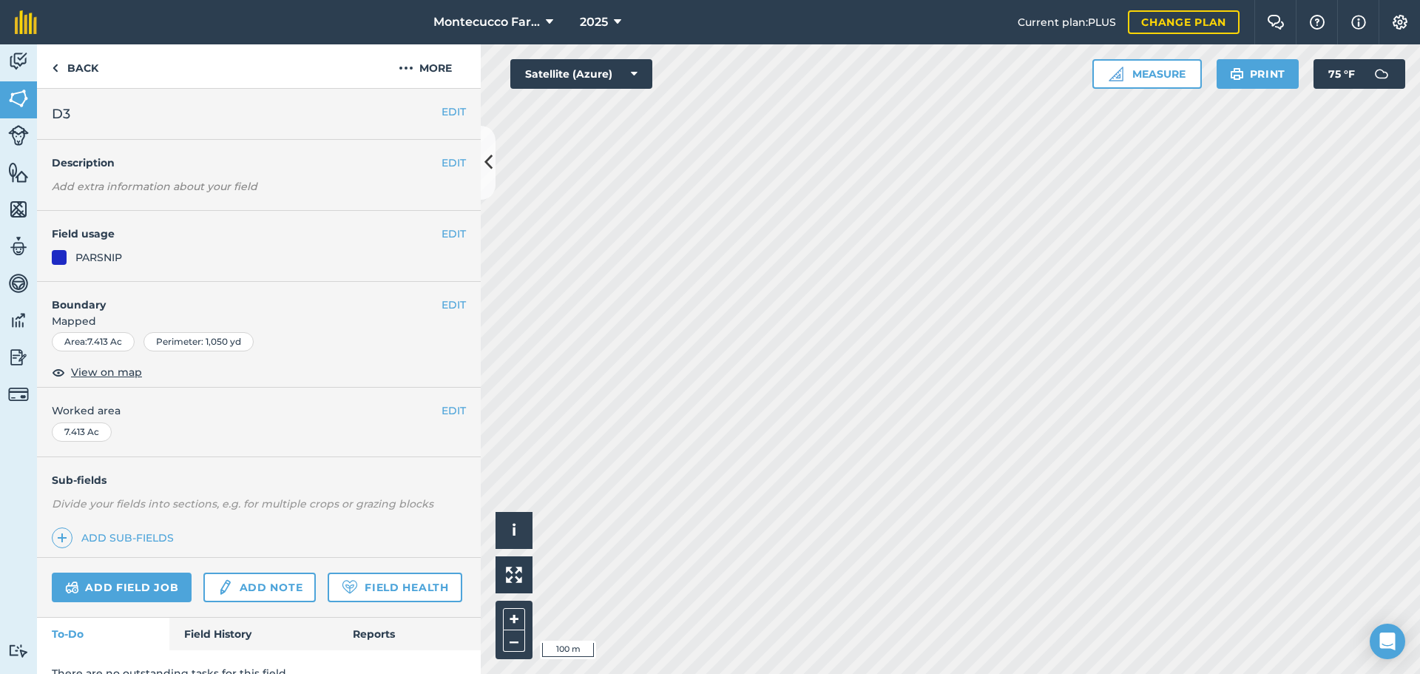
scroll to position [64, 0]
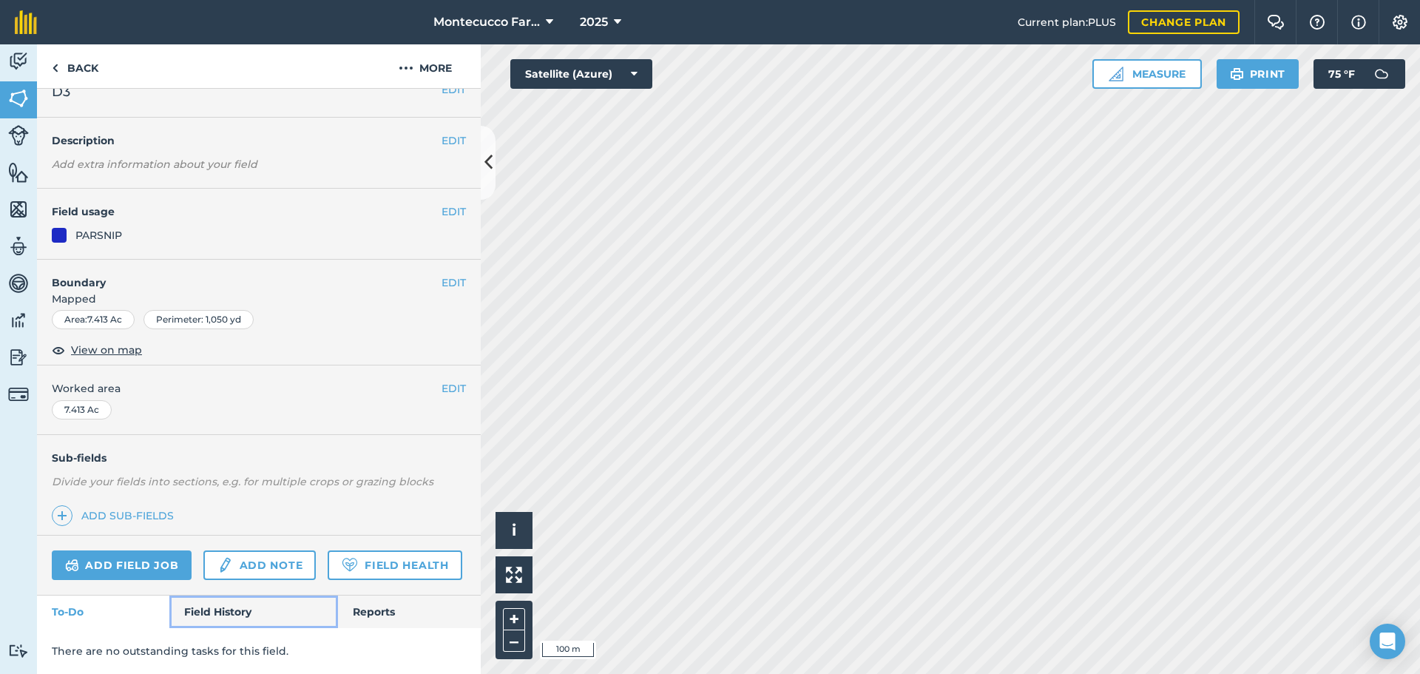
click at [211, 617] on link "Field History" at bounding box center [253, 611] width 168 height 33
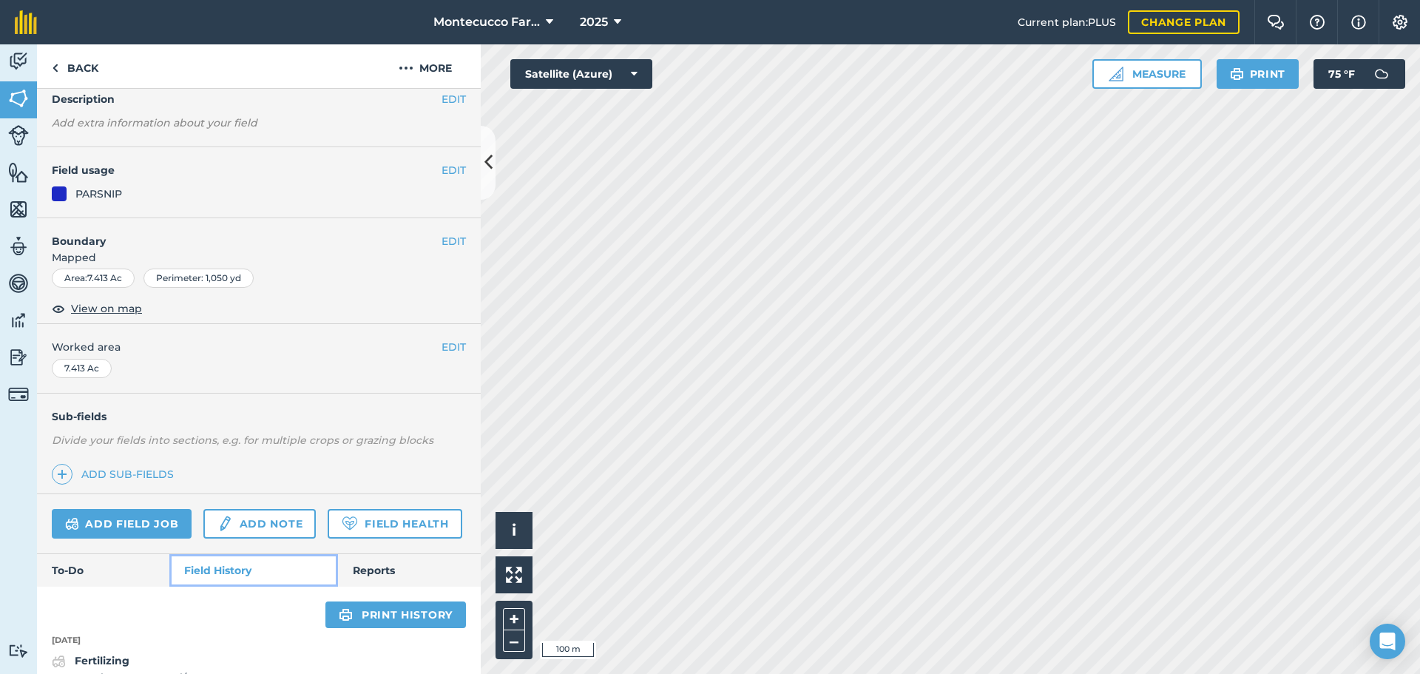
scroll to position [212, 0]
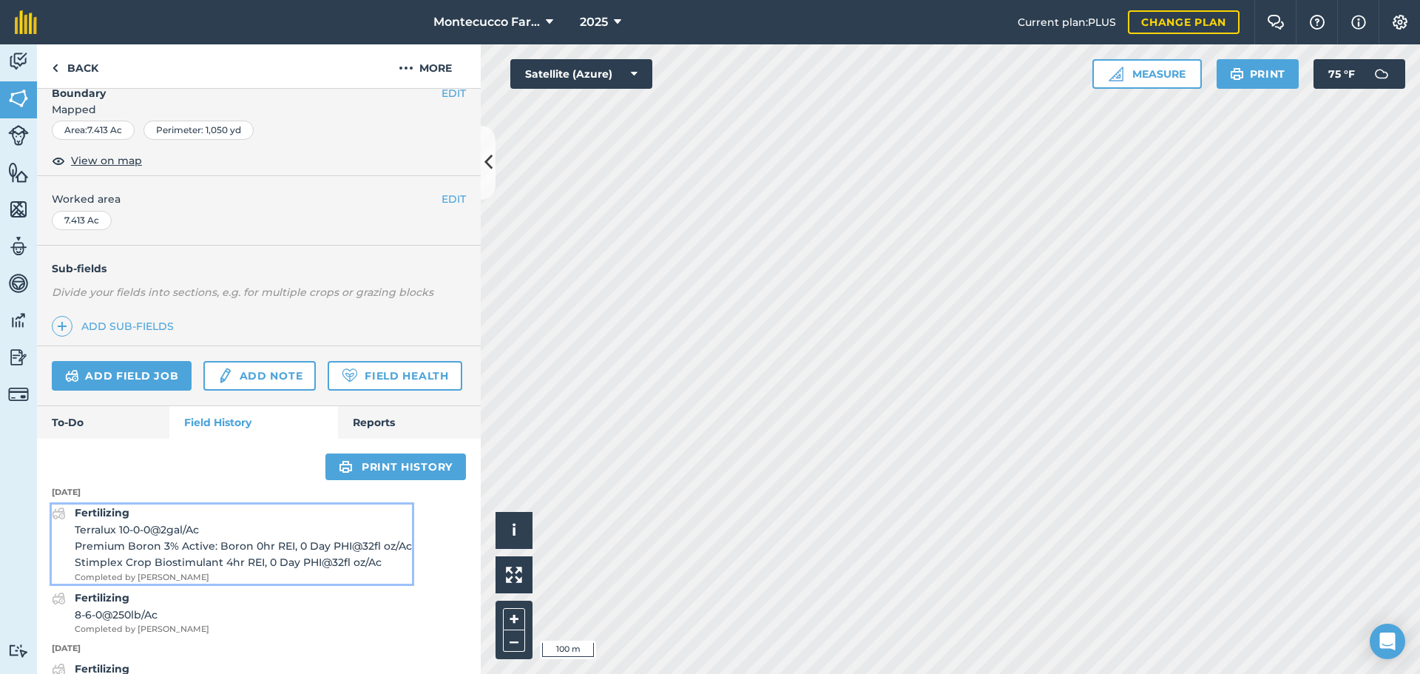
click at [113, 538] on span "Terralux 10-0-0 @ 2 gal / Ac" at bounding box center [243, 529] width 337 height 16
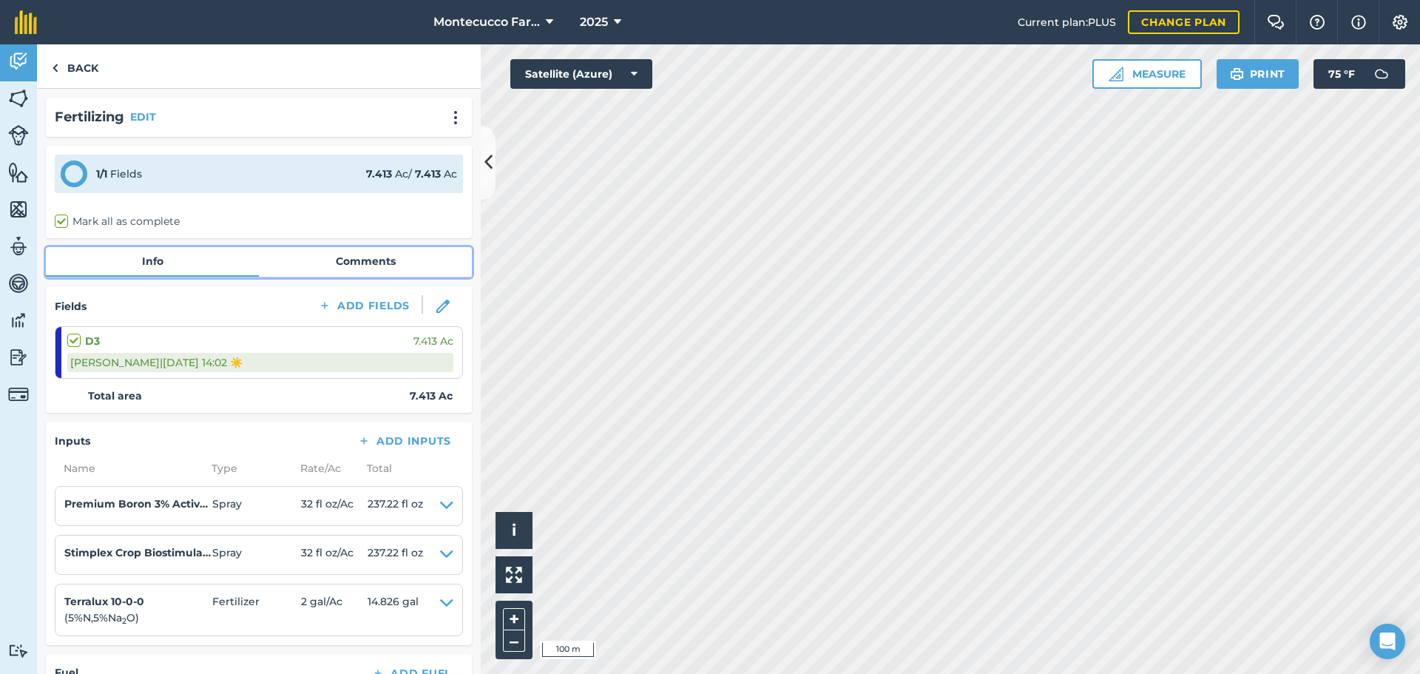
click at [355, 266] on link "Comments" at bounding box center [365, 261] width 213 height 28
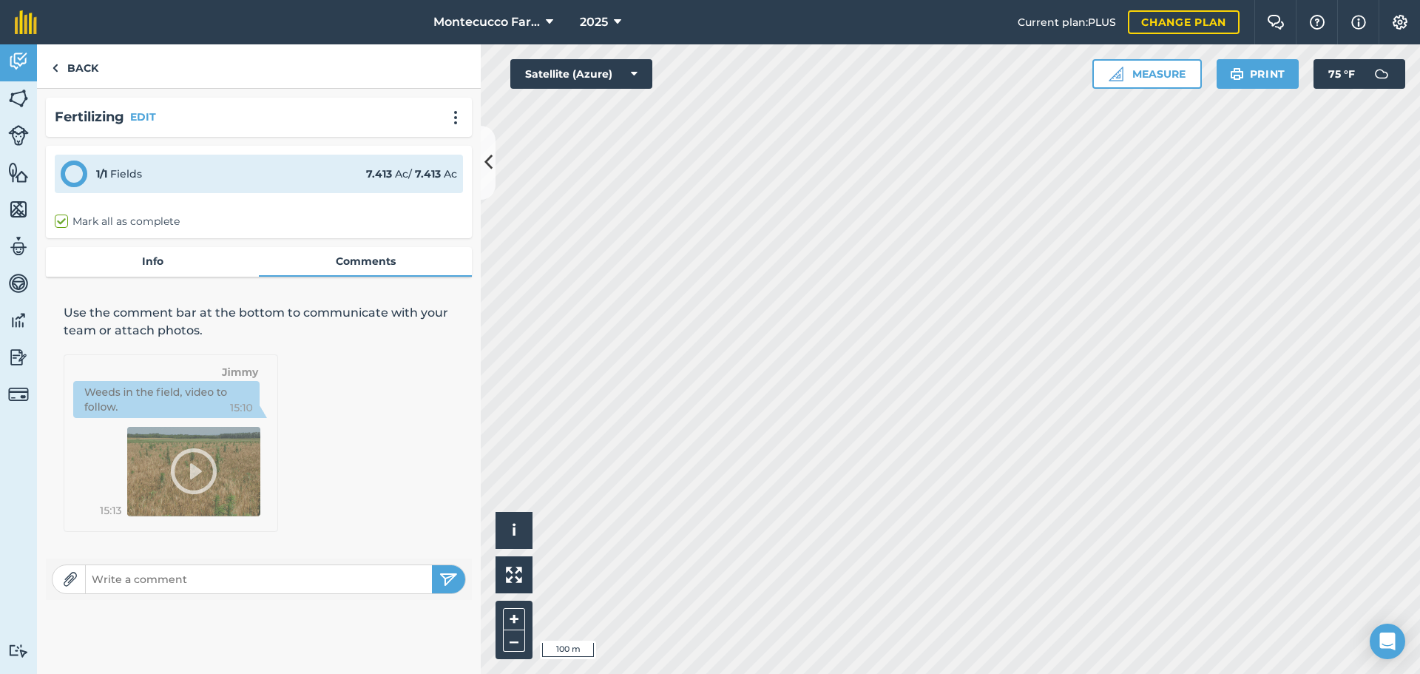
click at [288, 586] on input "text" at bounding box center [259, 579] width 346 height 21
paste input "We applied through the water and irrigated 2hrs after each application set."
type input "We applied through the water and irrigated 2hrs after each application set."
click at [445, 581] on img "submit" at bounding box center [448, 579] width 18 height 18
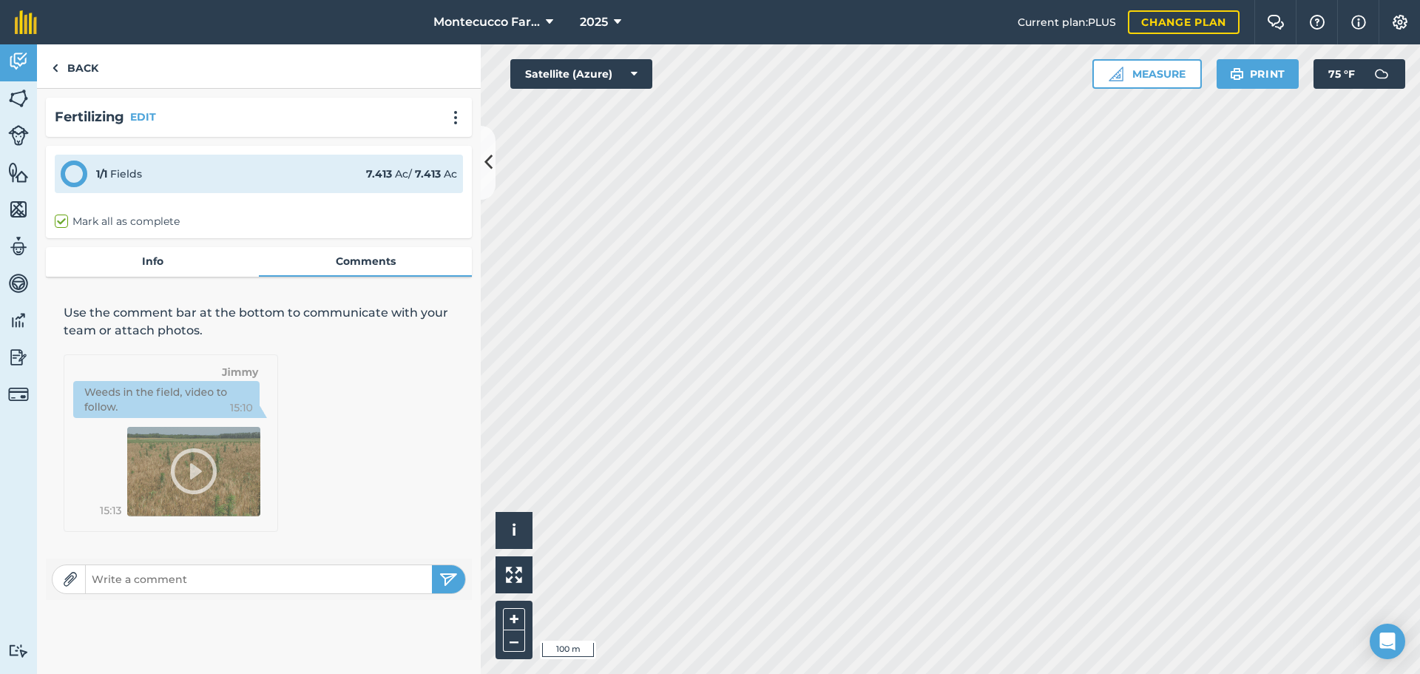
scroll to position [0, 0]
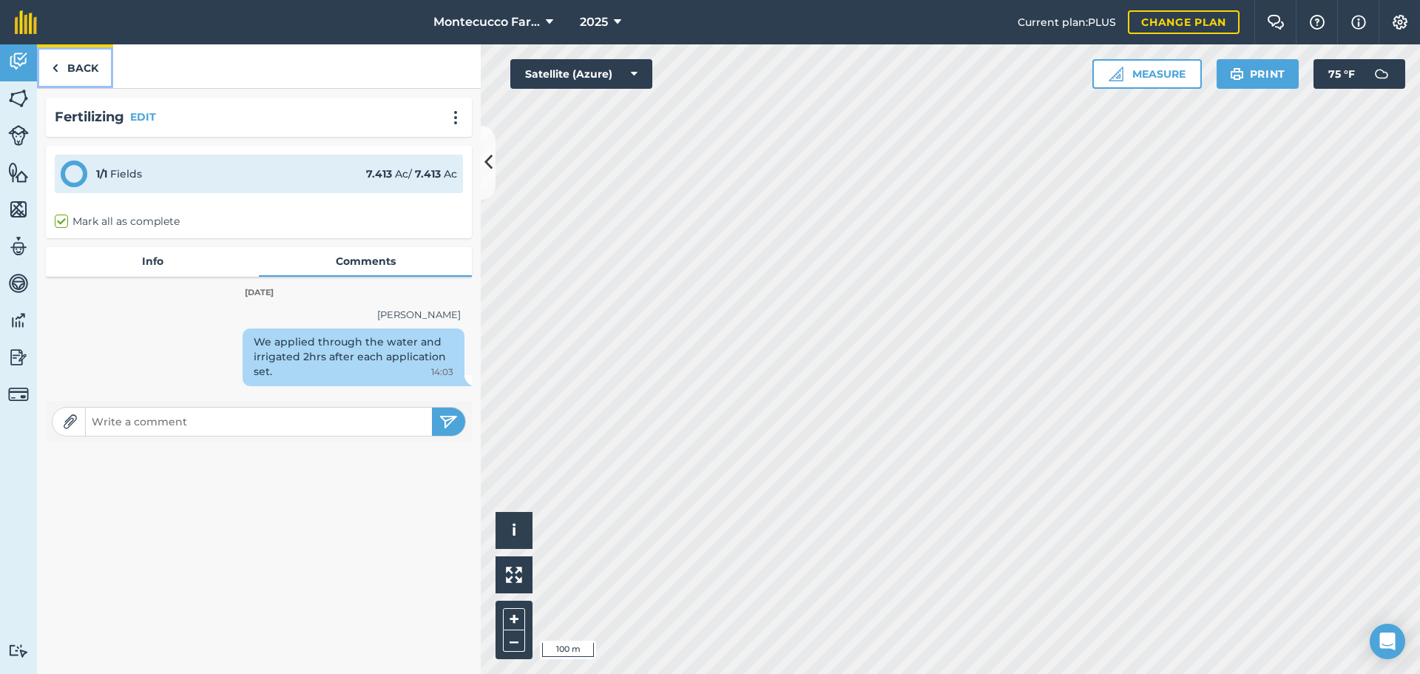
click at [89, 70] on link "Back" at bounding box center [75, 66] width 76 height 44
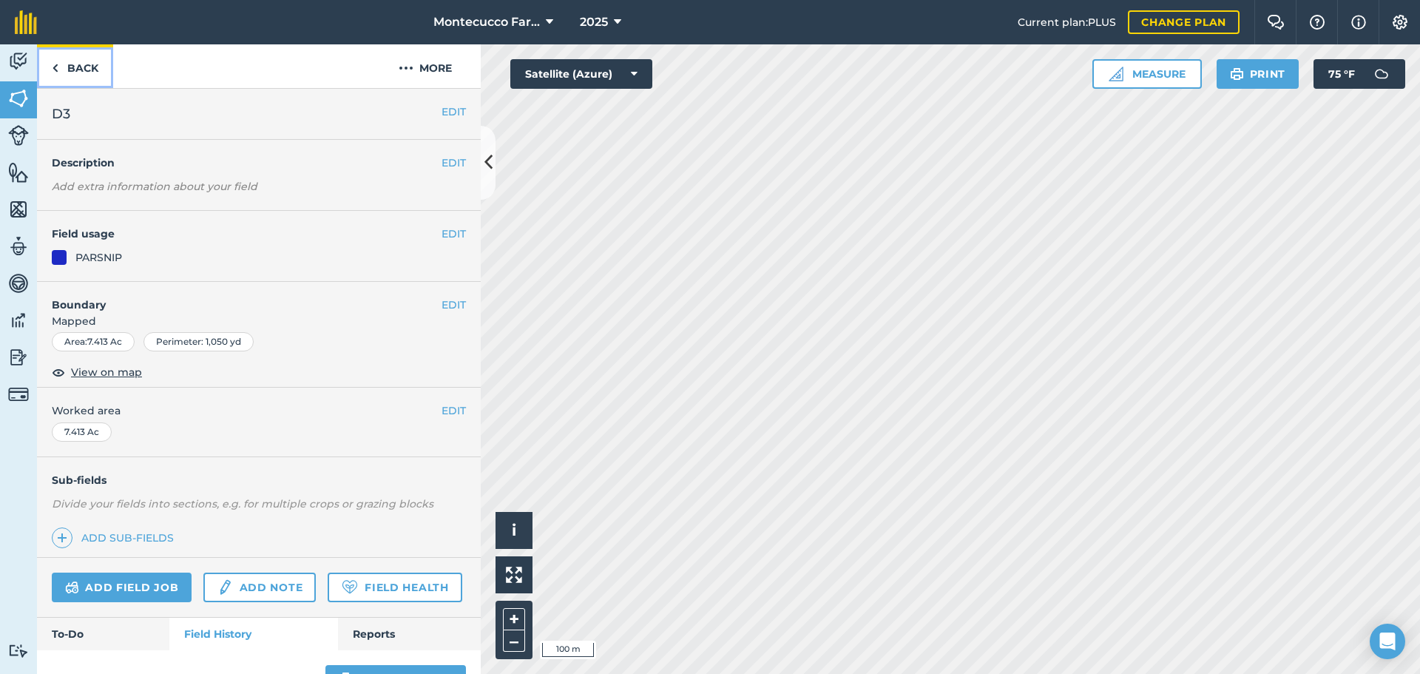
click at [89, 70] on link "Back" at bounding box center [75, 66] width 76 height 44
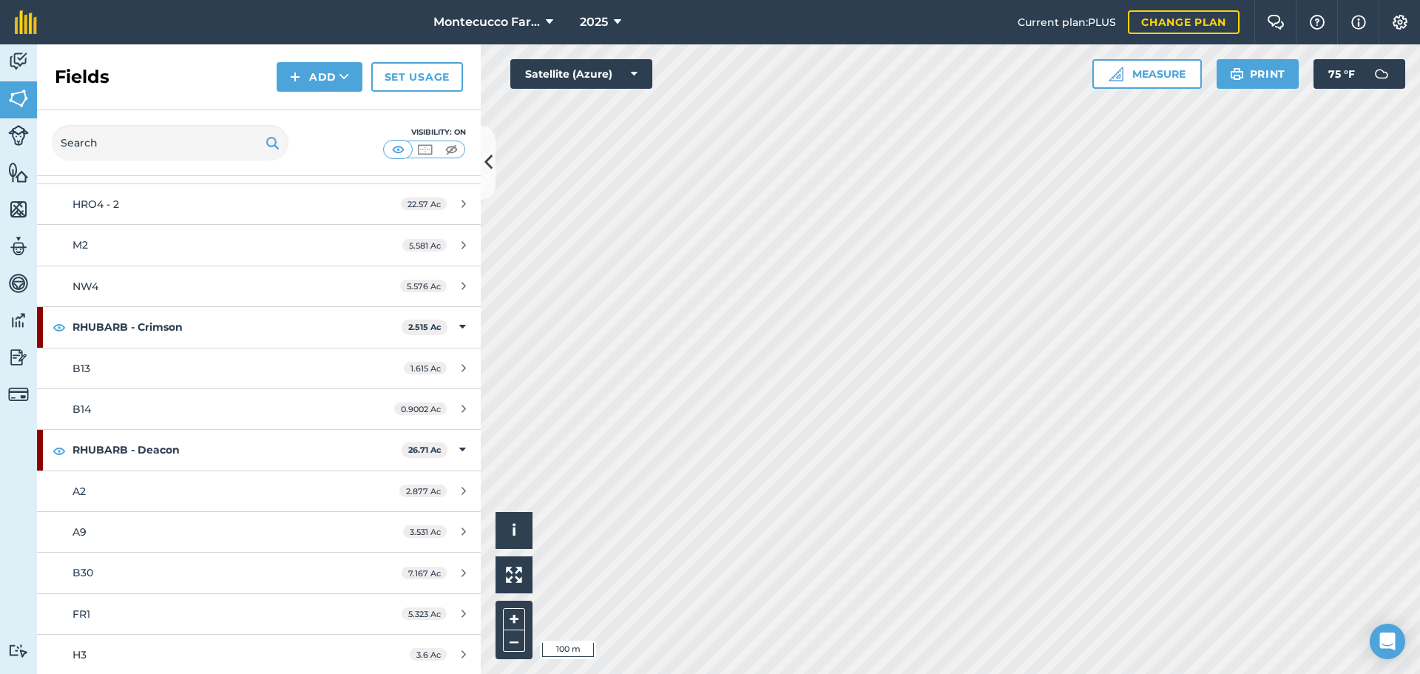
scroll to position [2108, 0]
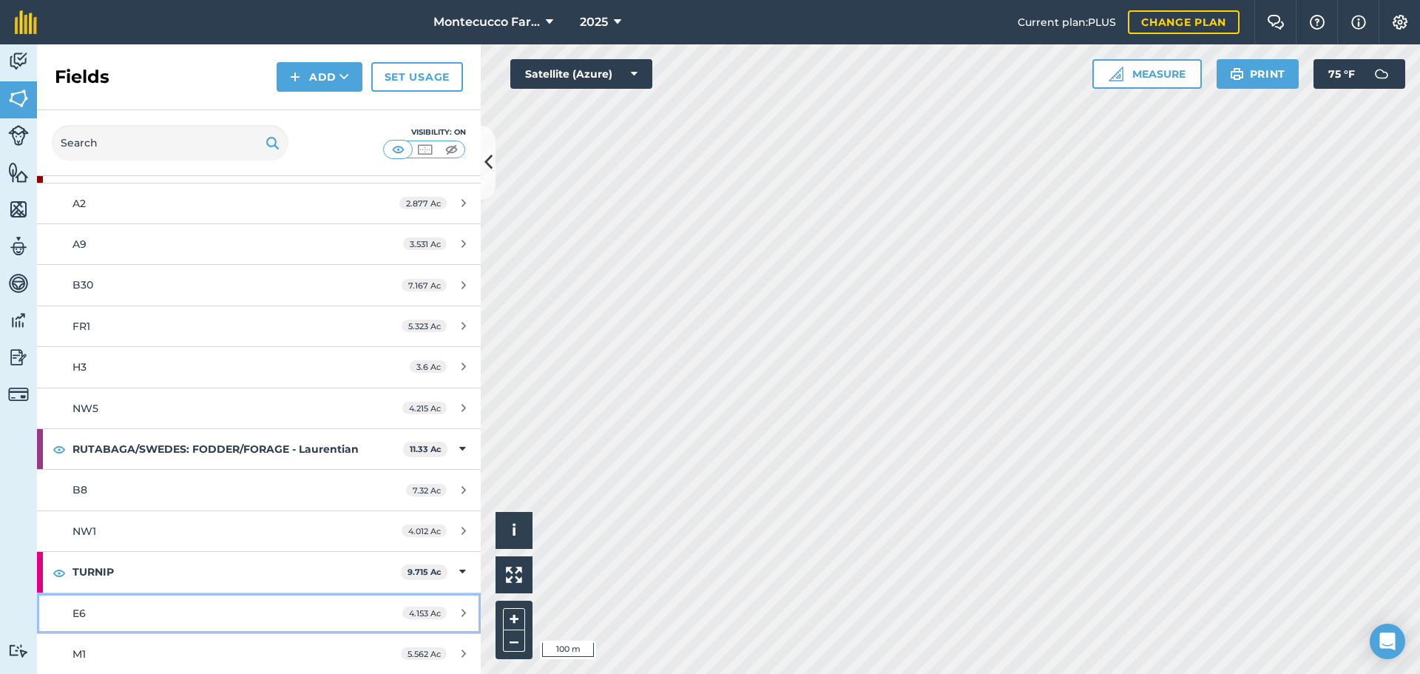
click at [101, 618] on div "E6" at bounding box center [211, 613] width 278 height 16
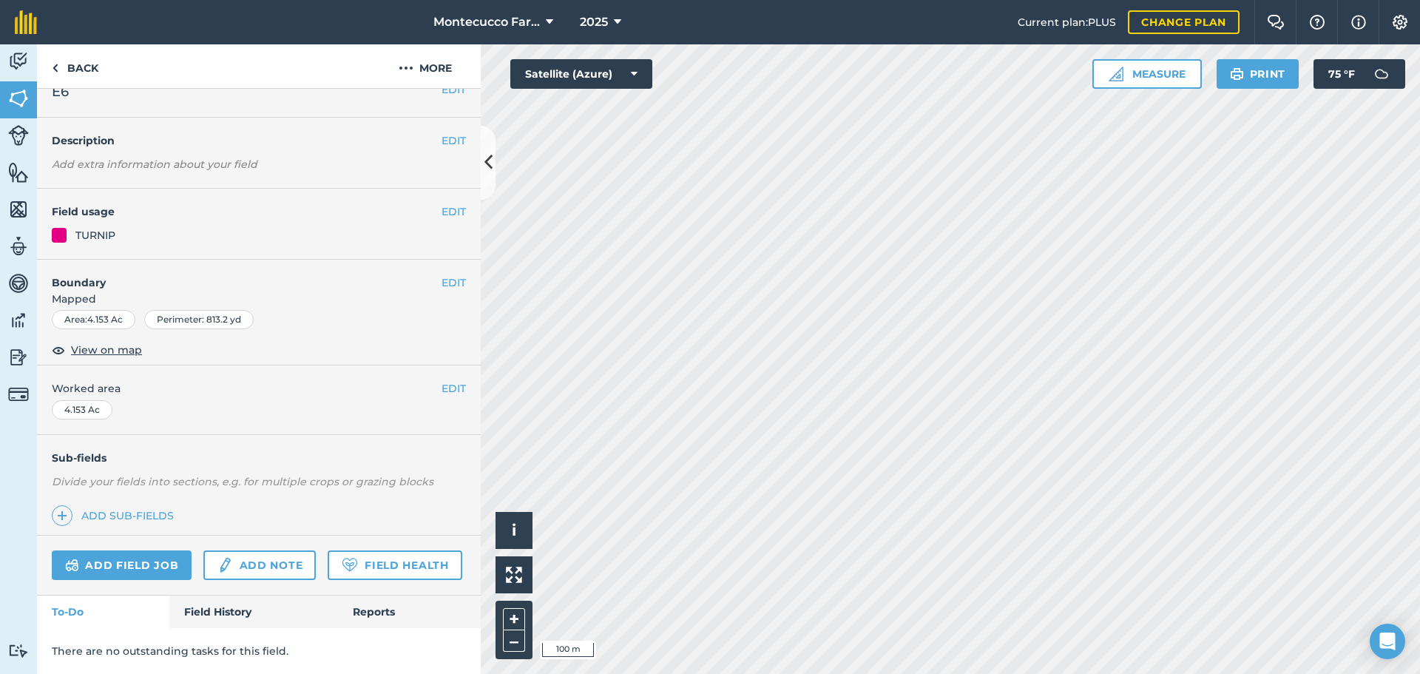
scroll to position [64, 0]
click at [217, 612] on link "Field History" at bounding box center [253, 611] width 168 height 33
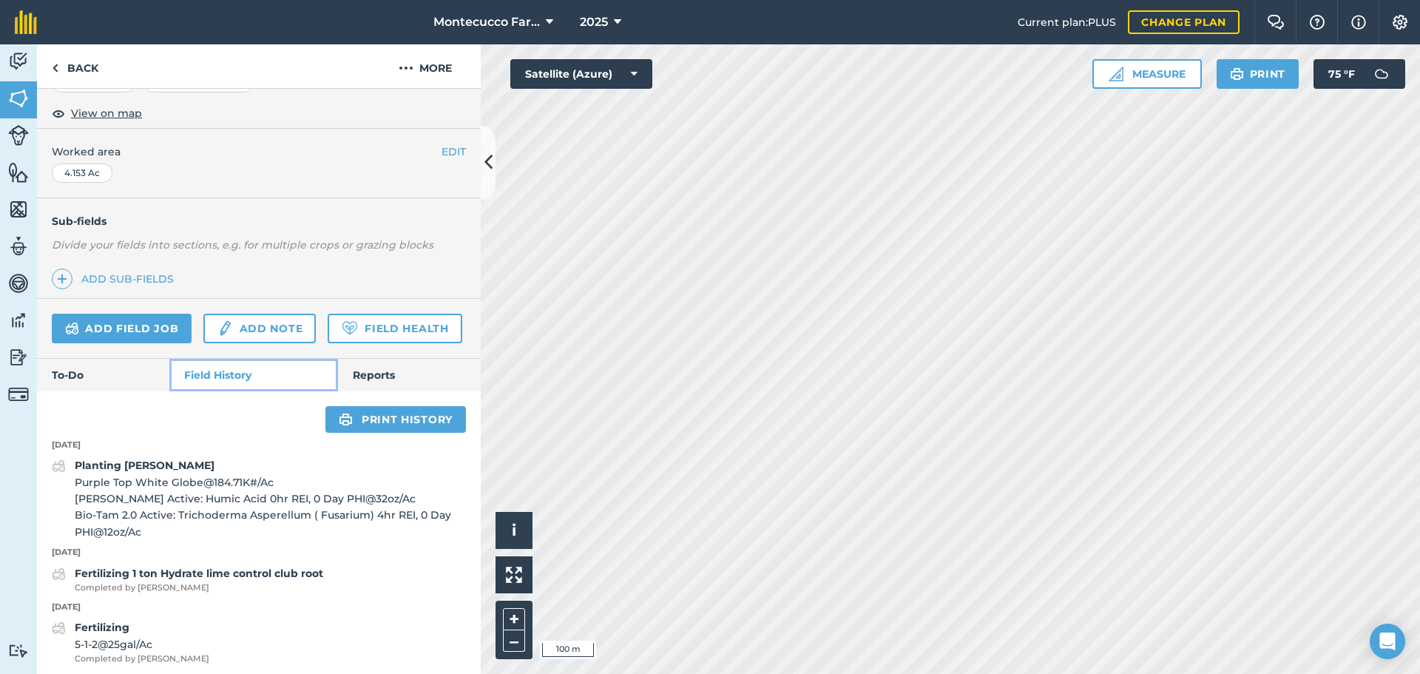
scroll to position [359, 0]
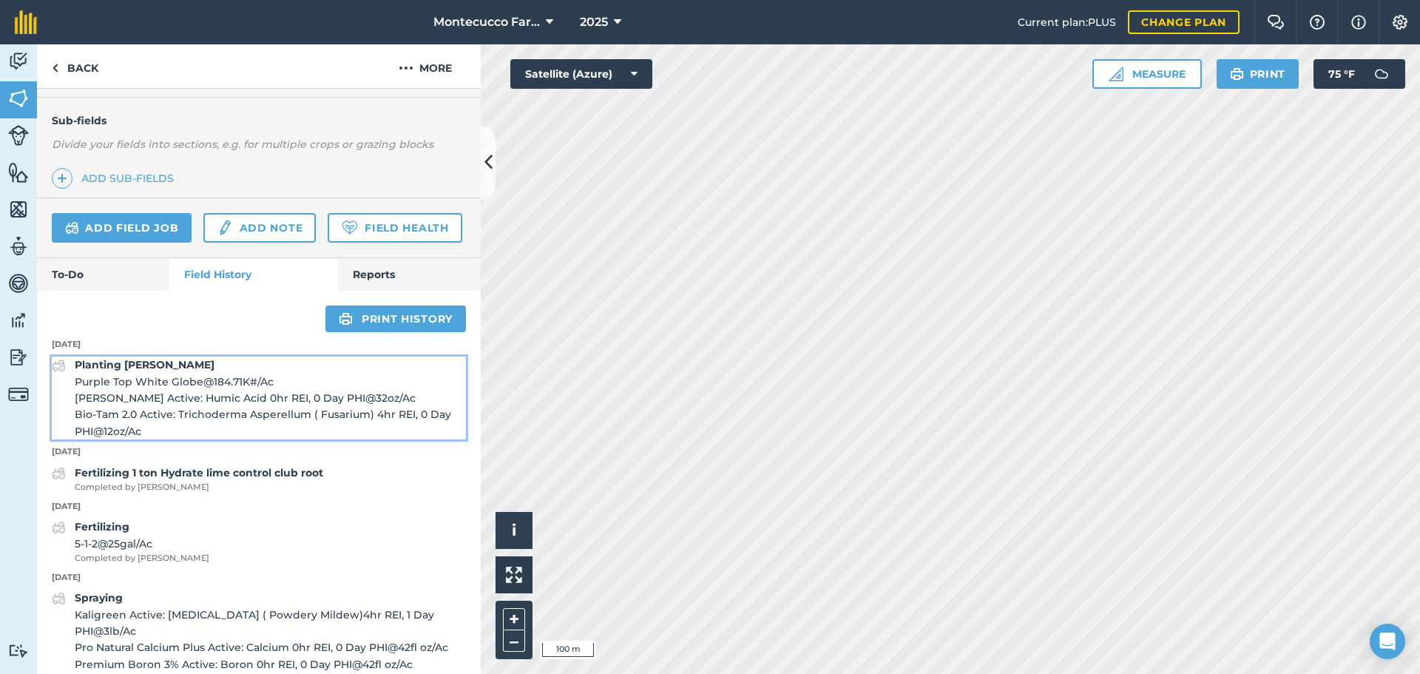
click at [149, 390] on span "Purple Top White Globe @ 184.71K # / Ac" at bounding box center [270, 381] width 391 height 16
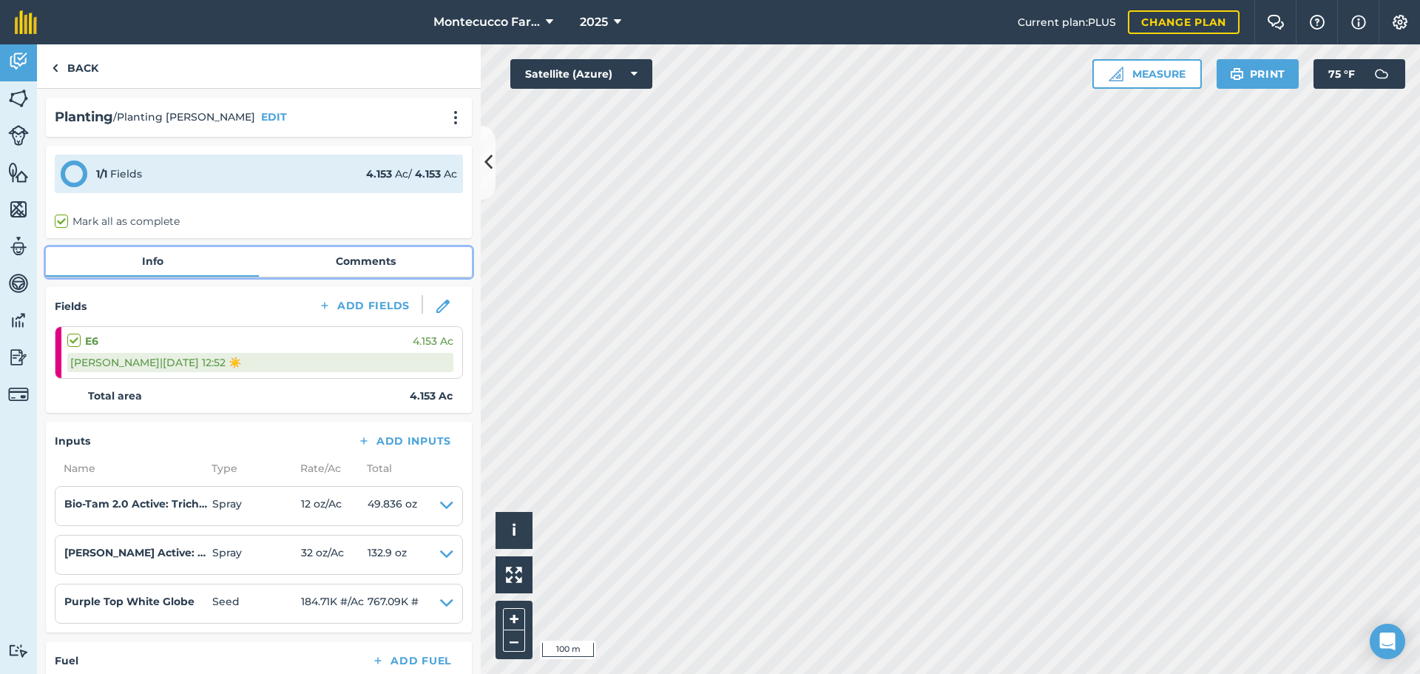
click at [347, 265] on link "Comments" at bounding box center [365, 261] width 213 height 28
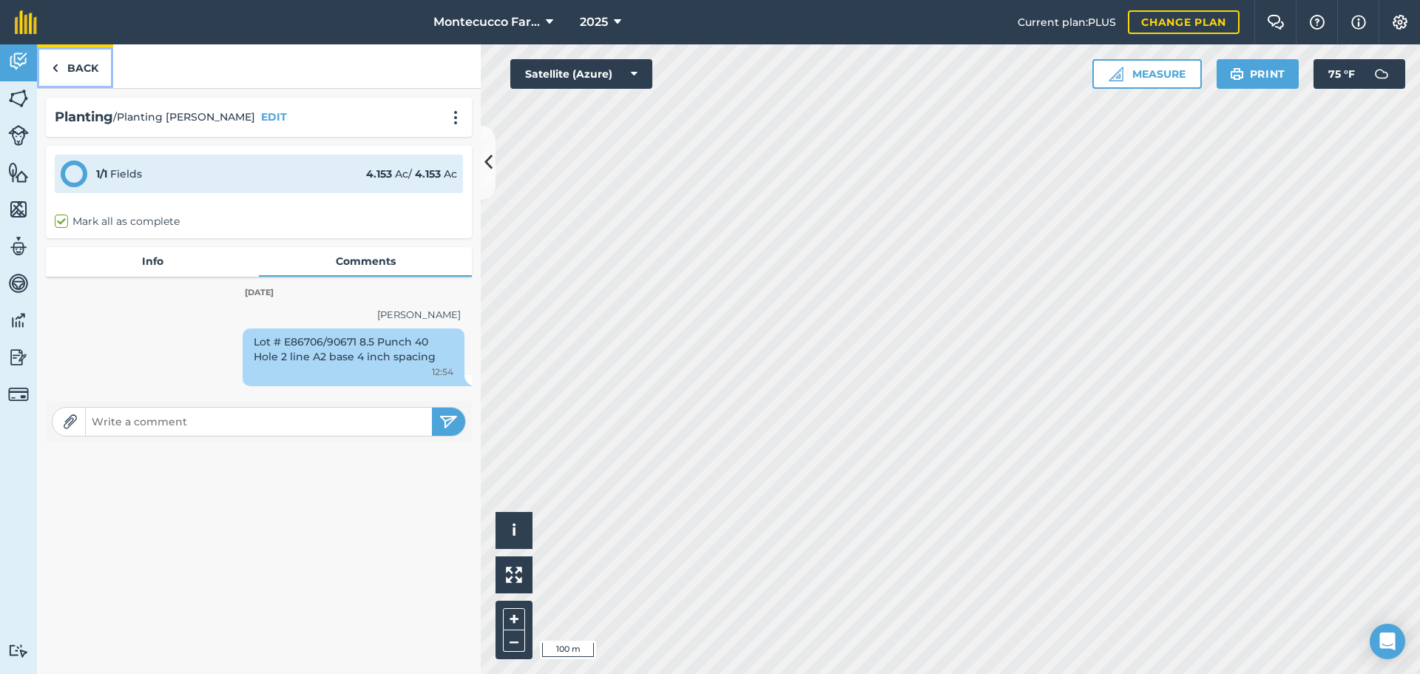
click at [72, 77] on link "Back" at bounding box center [75, 66] width 76 height 44
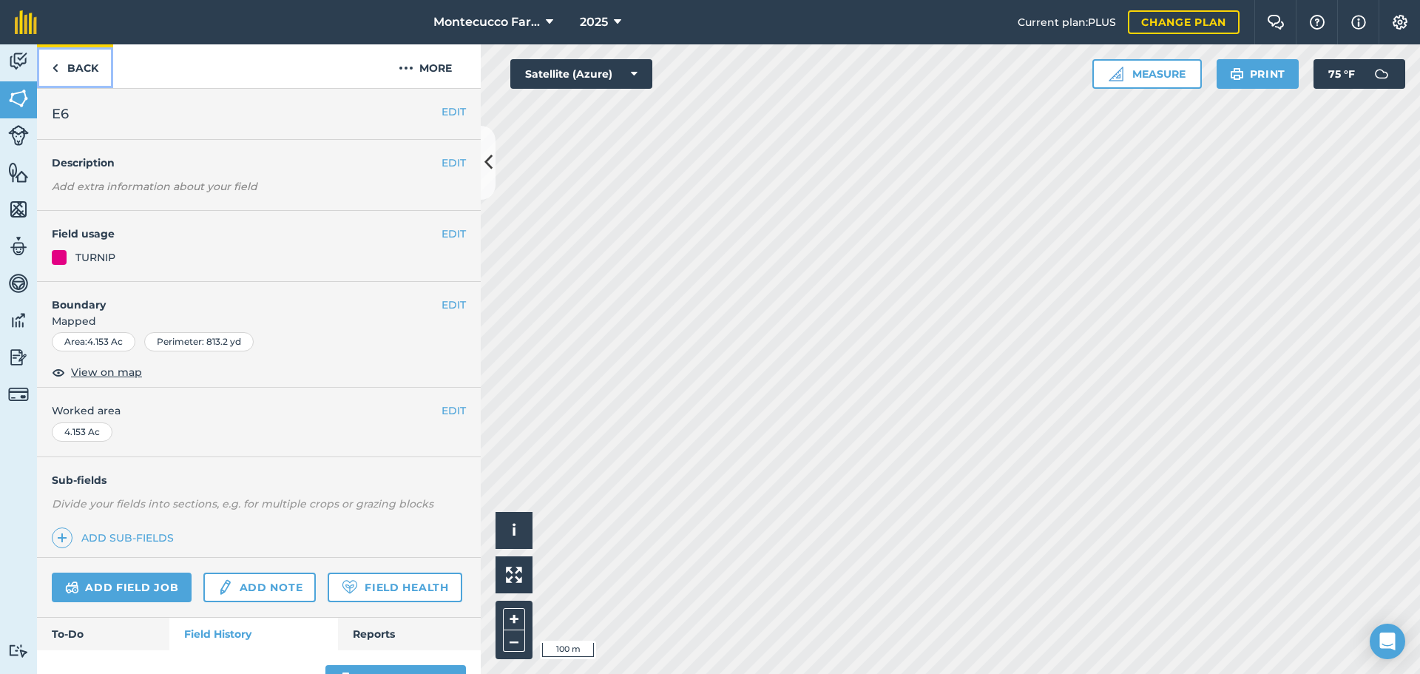
click at [78, 68] on link "Back" at bounding box center [75, 66] width 76 height 44
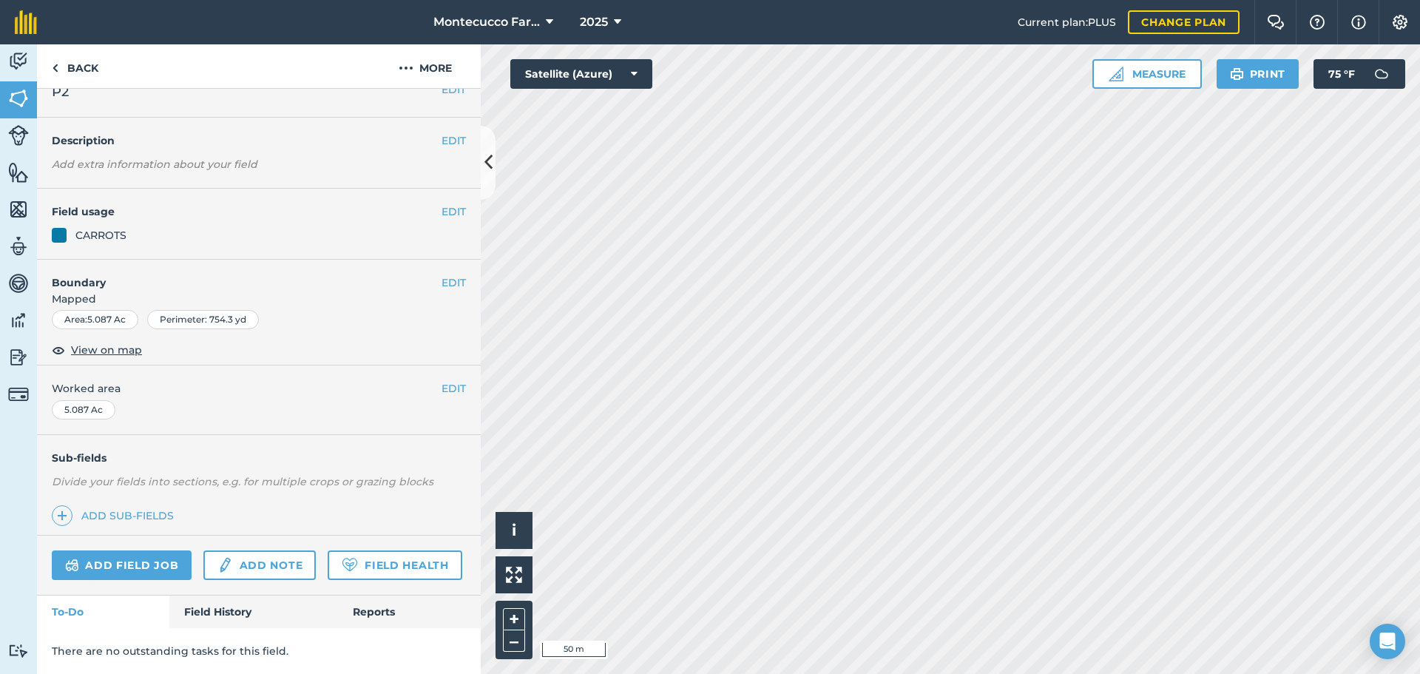
scroll to position [64, 0]
click at [227, 626] on link "Field History" at bounding box center [253, 611] width 168 height 33
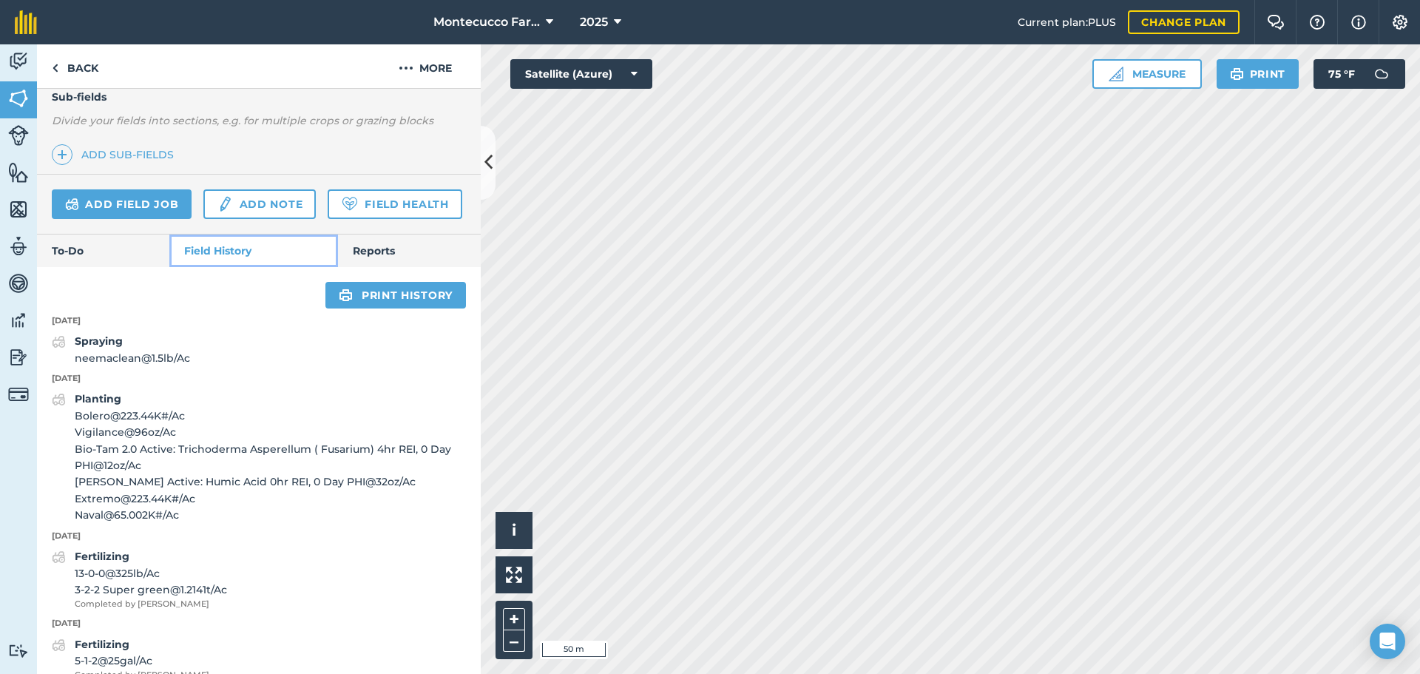
scroll to position [359, 0]
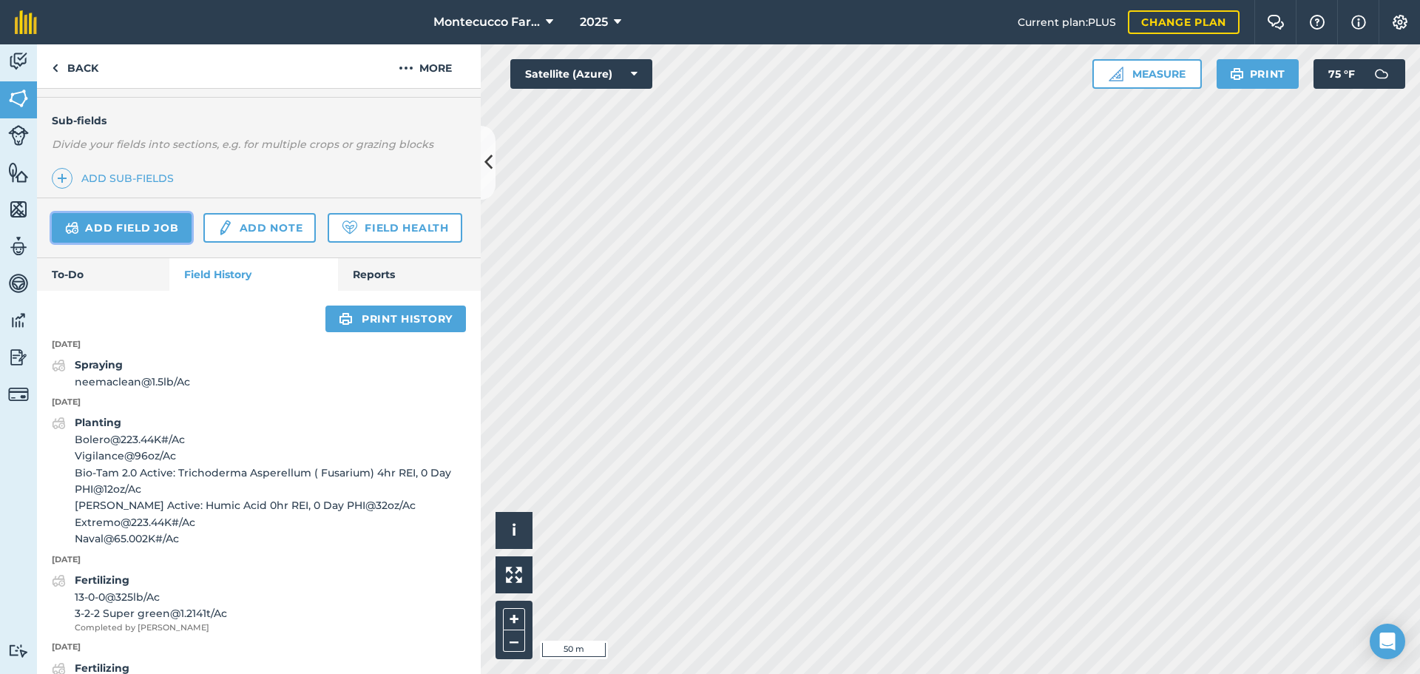
click at [116, 234] on link "Add field job" at bounding box center [122, 228] width 140 height 30
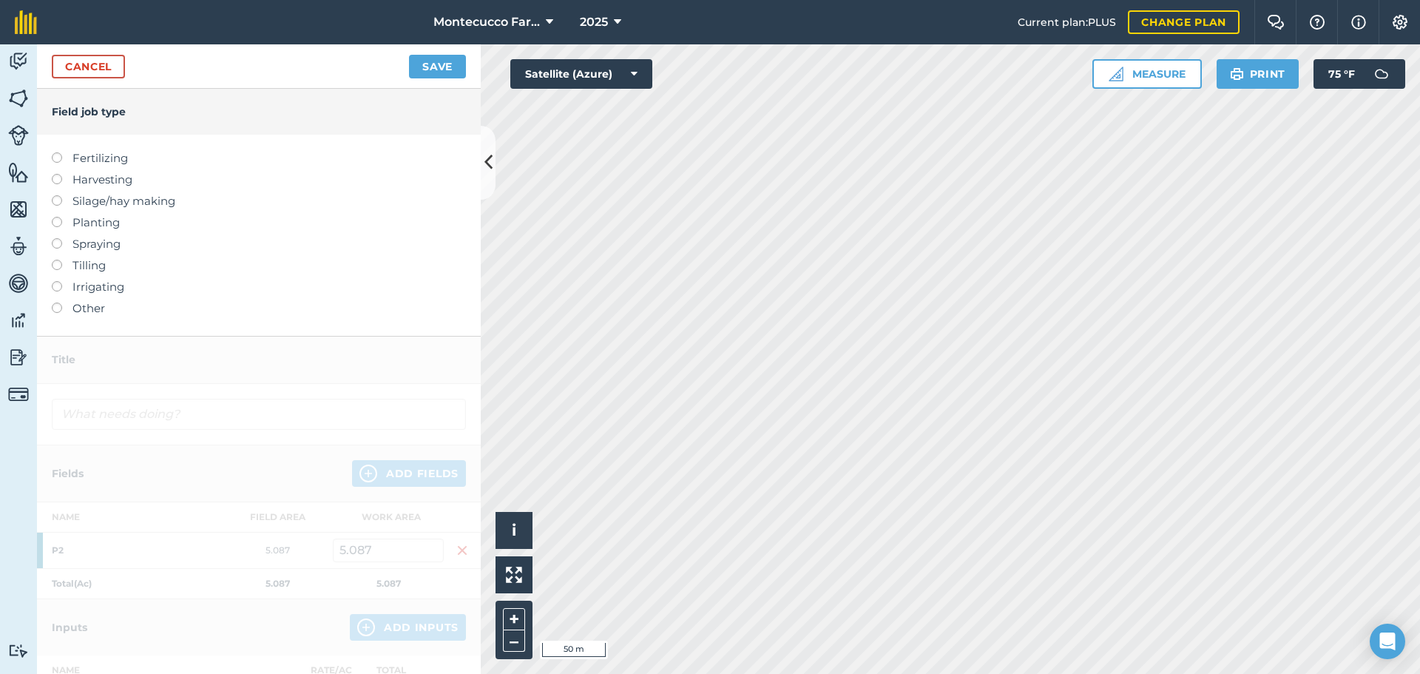
click at [59, 238] on label at bounding box center [62, 238] width 21 height 0
type input "Spraying"
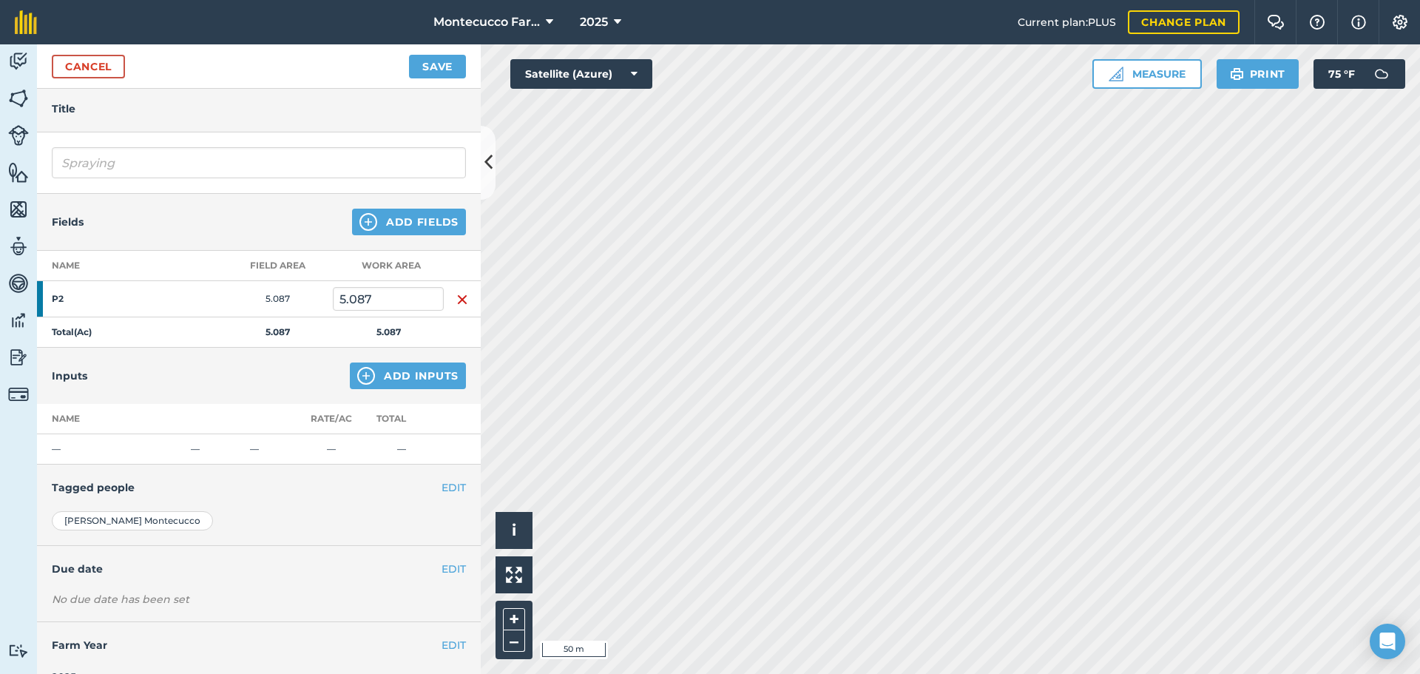
scroll to position [74, 0]
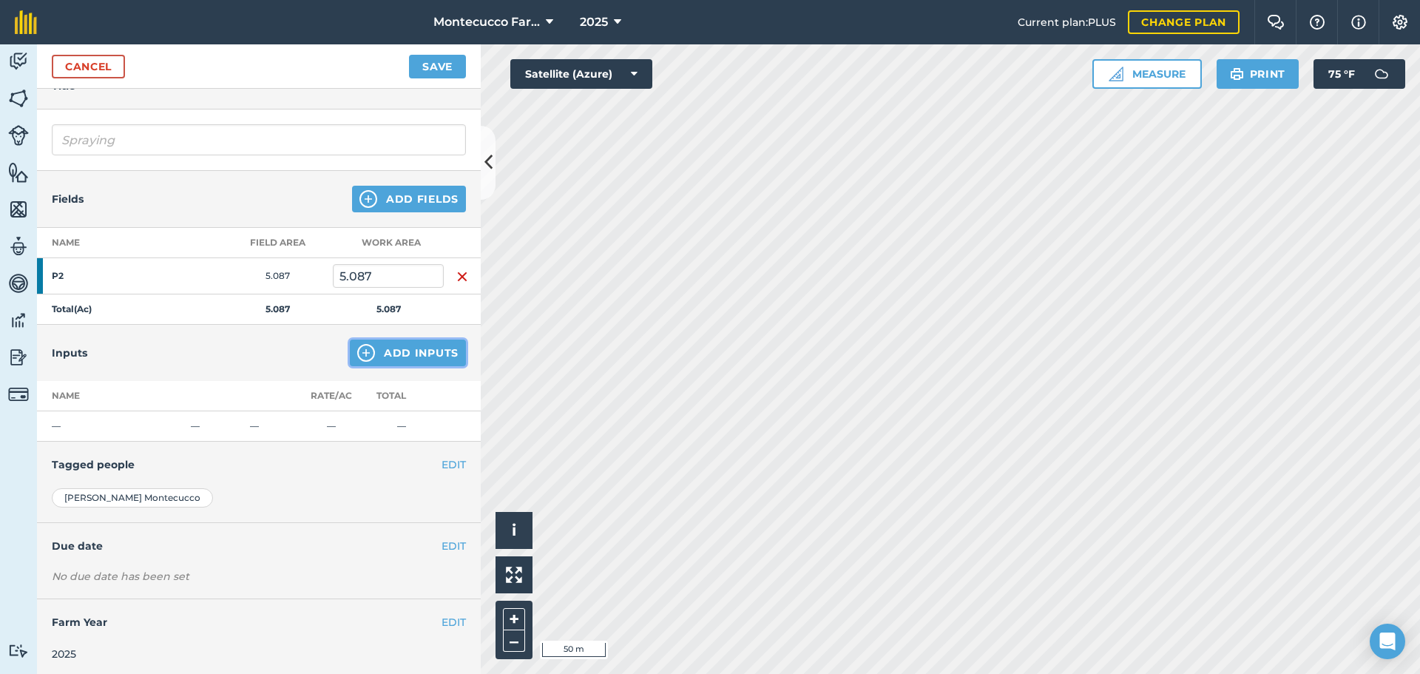
click at [402, 342] on button "Add Inputs" at bounding box center [408, 352] width 116 height 27
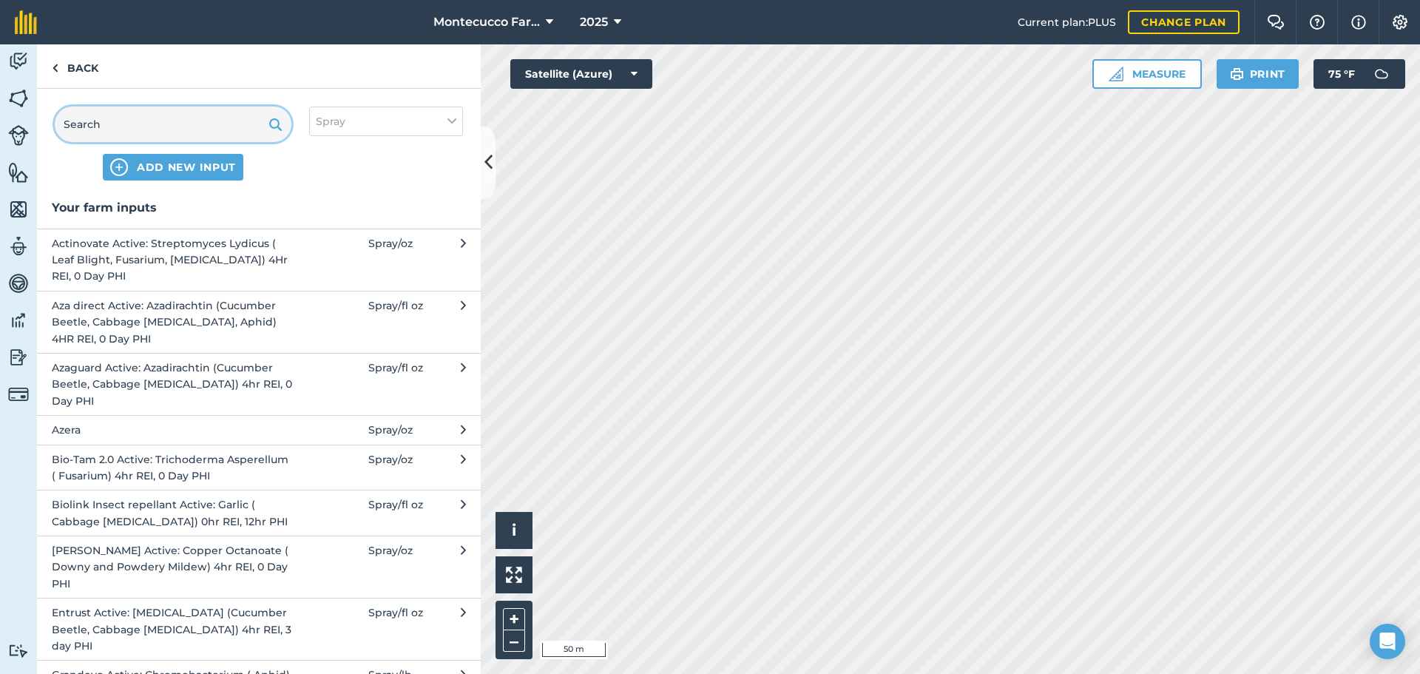
click at [106, 116] on input "text" at bounding box center [173, 123] width 237 height 35
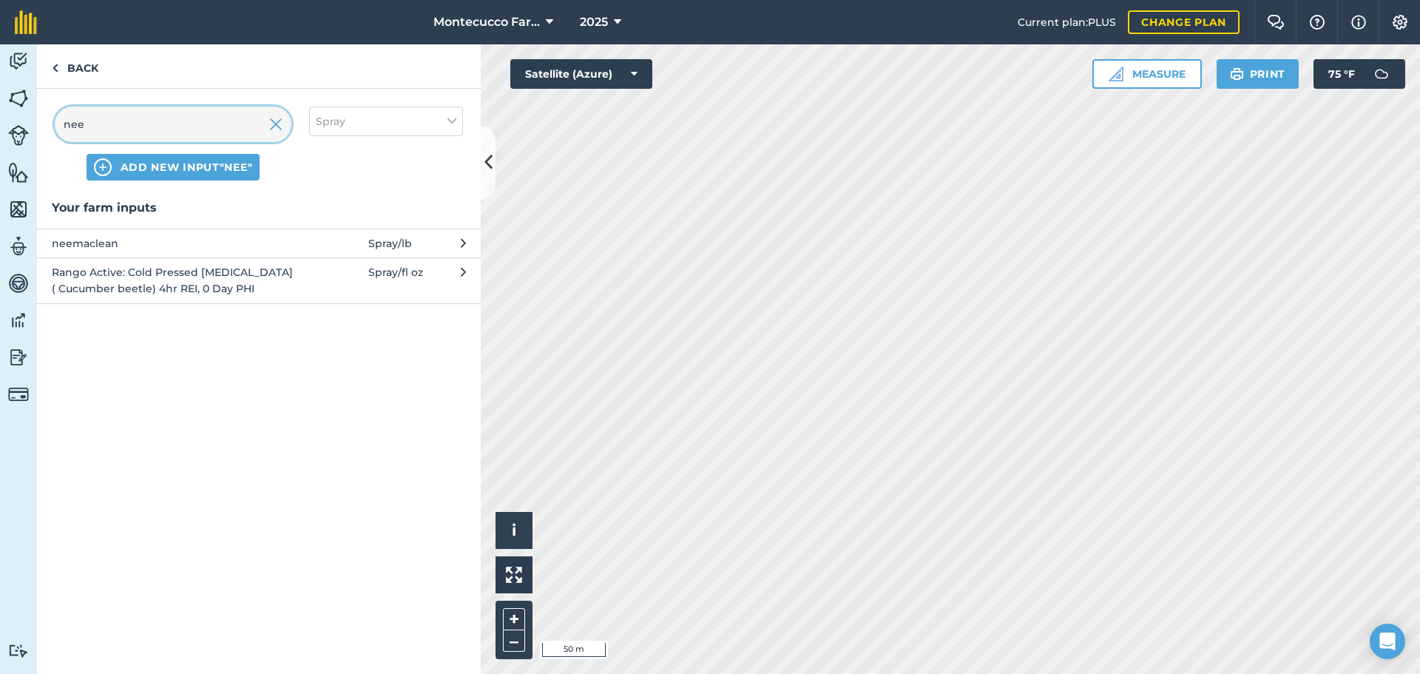
type input "nee"
click at [121, 243] on span "neemaclean" at bounding box center [173, 243] width 242 height 16
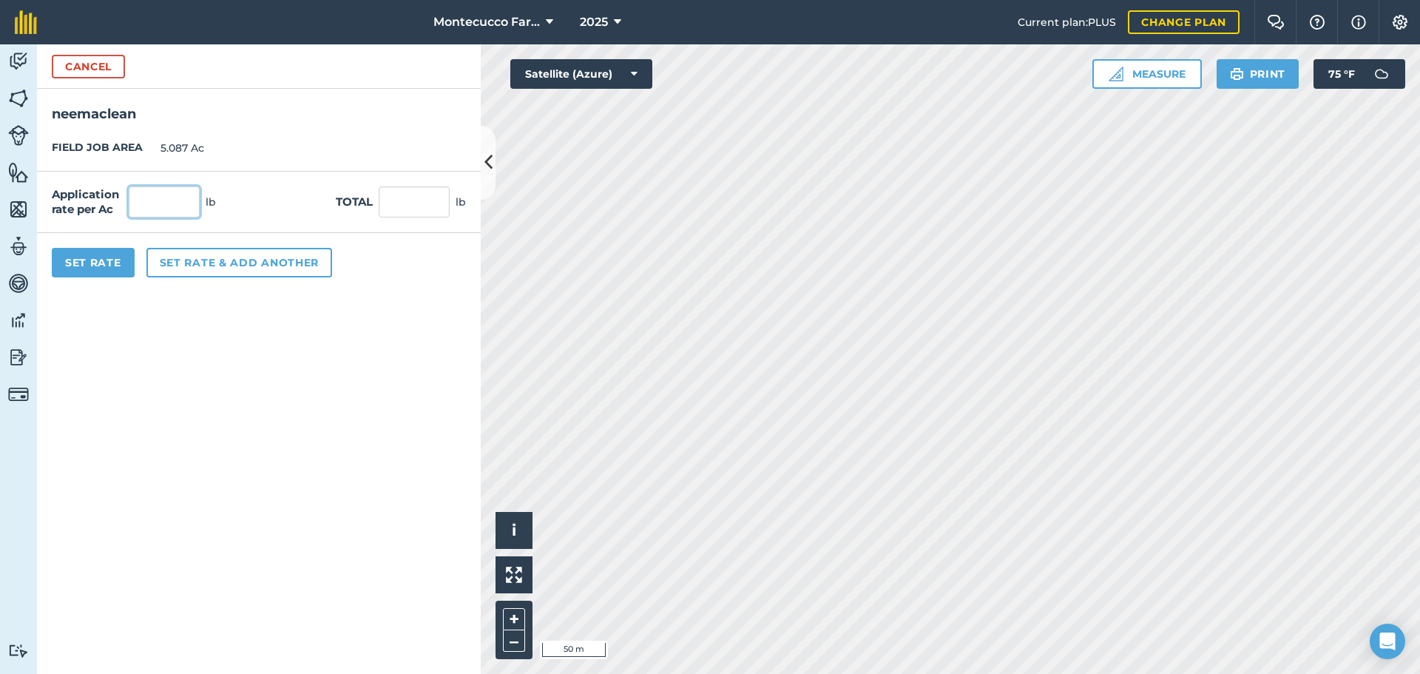
click at [179, 201] on input "text" at bounding box center [164, 201] width 71 height 31
type input "2"
type input "10.174"
click at [117, 266] on button "Set Rate" at bounding box center [93, 263] width 83 height 30
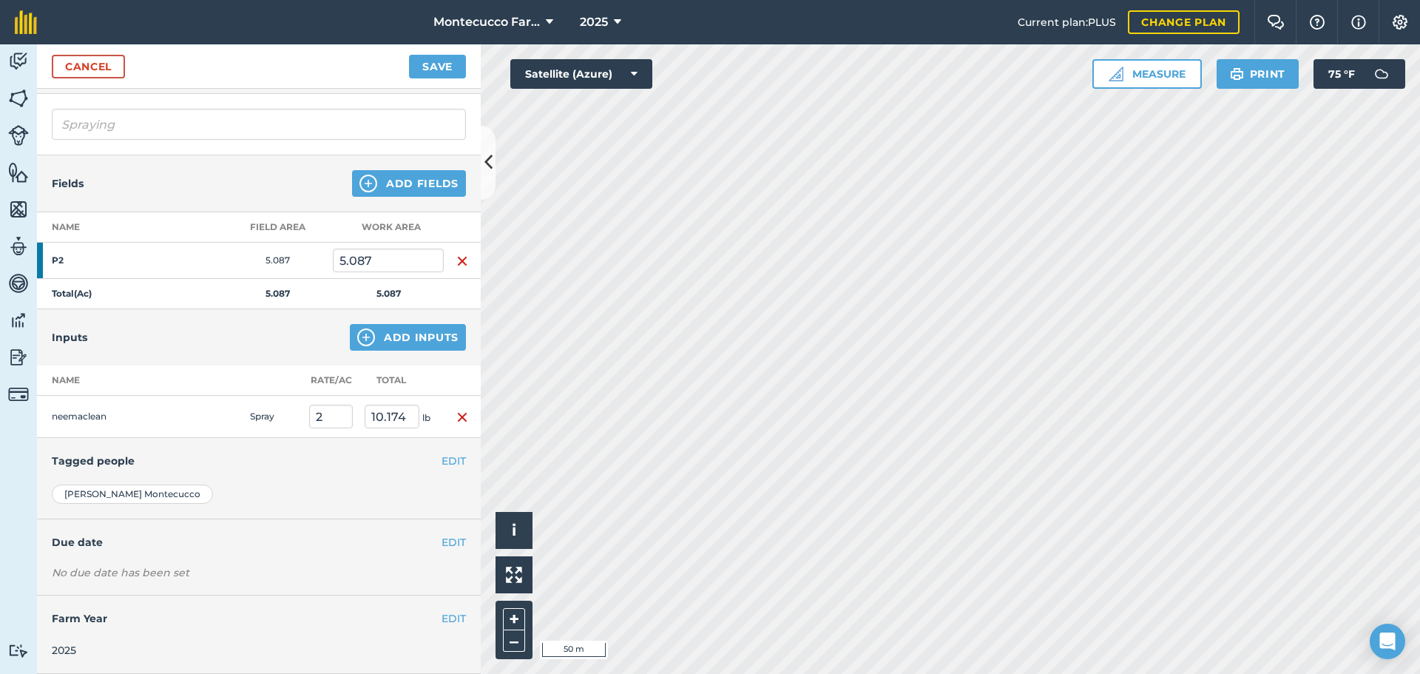
scroll to position [0, 0]
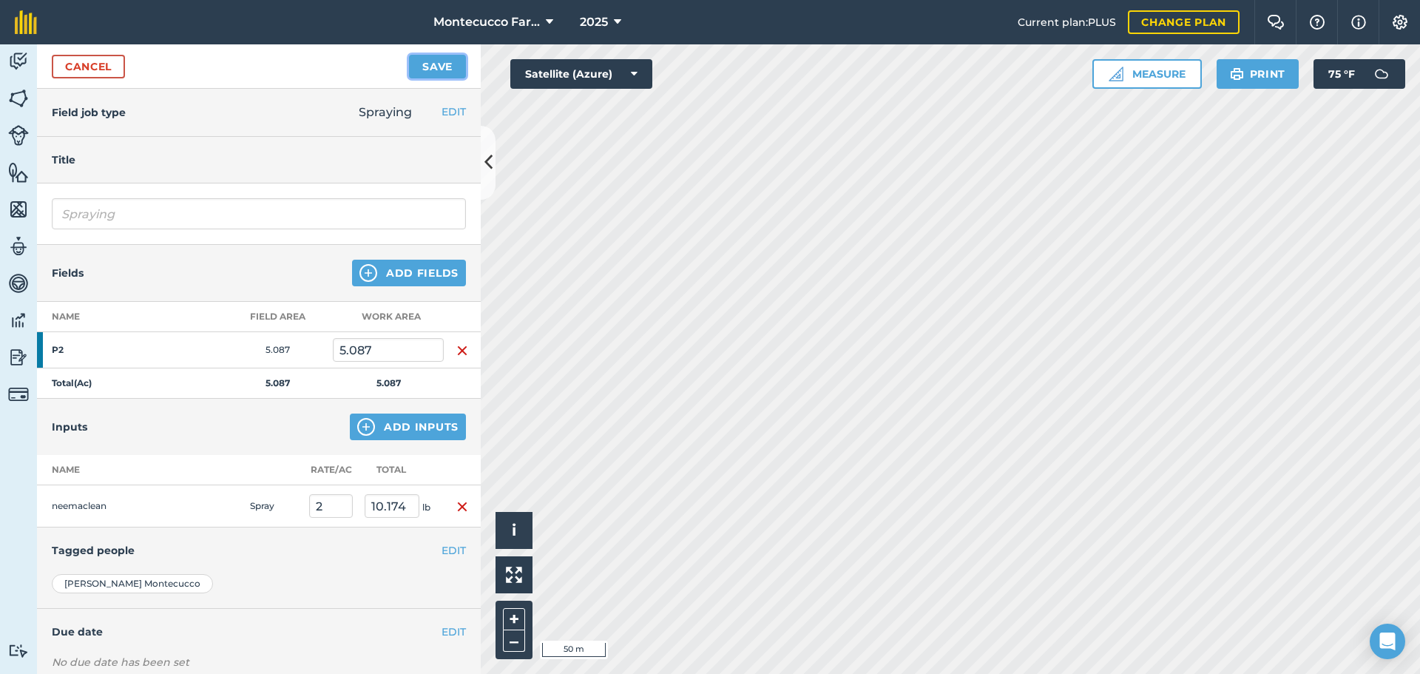
click at [430, 69] on button "Save" at bounding box center [437, 67] width 57 height 24
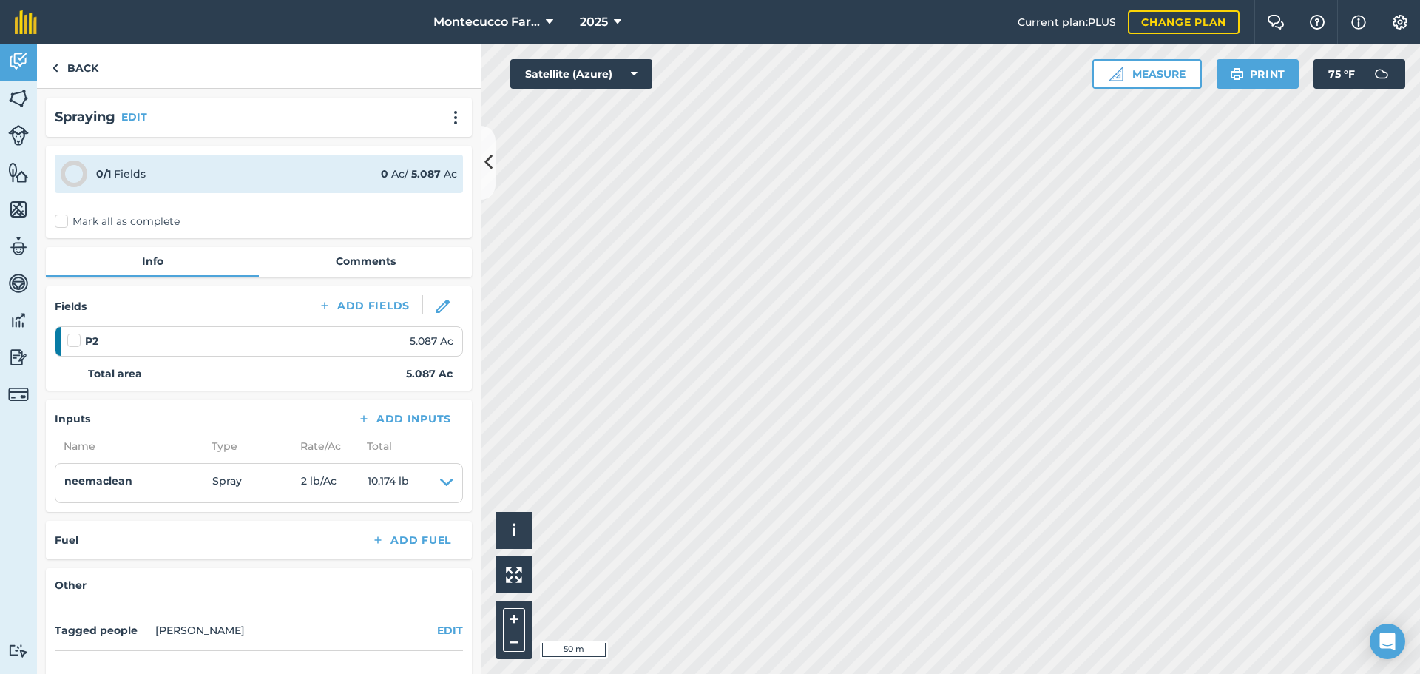
click at [58, 218] on label "Mark all as complete" at bounding box center [117, 222] width 125 height 16
click at [58, 218] on input "Mark all as complete" at bounding box center [60, 219] width 10 height 10
checkbox input "false"
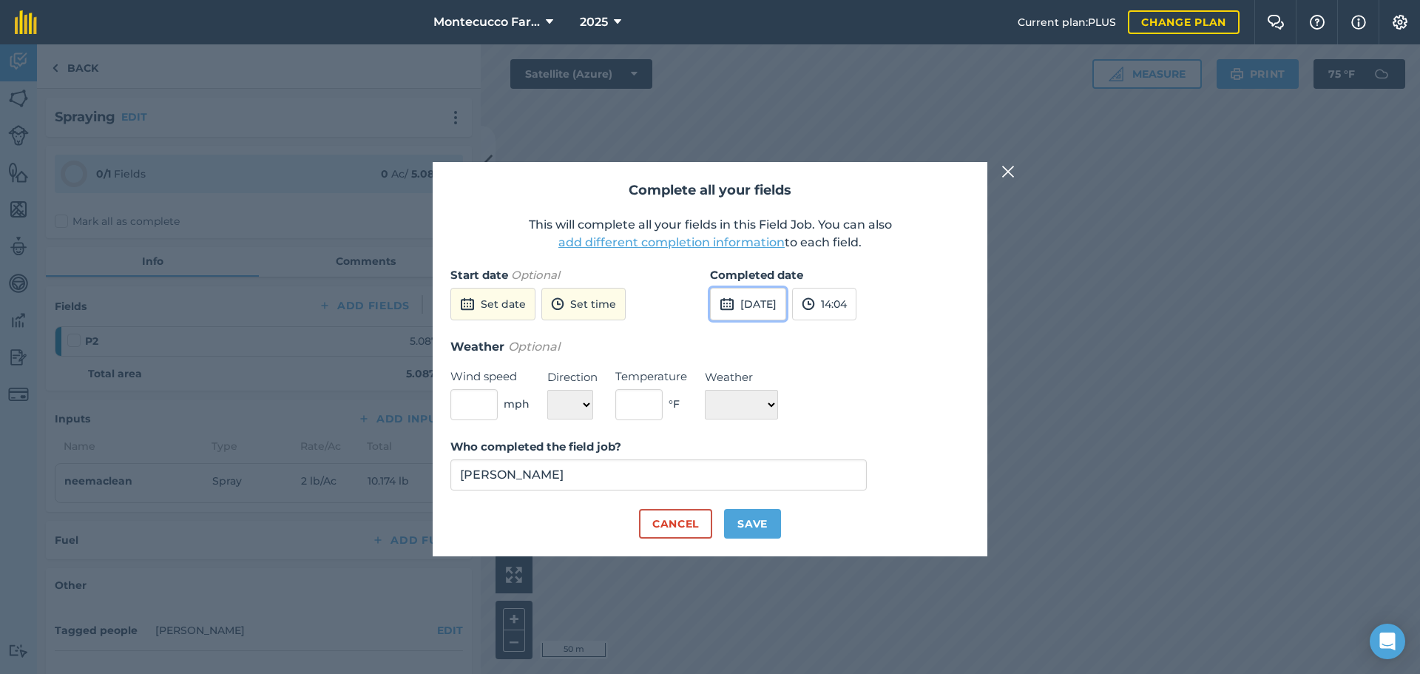
click at [757, 311] on button "[DATE]" at bounding box center [748, 304] width 76 height 33
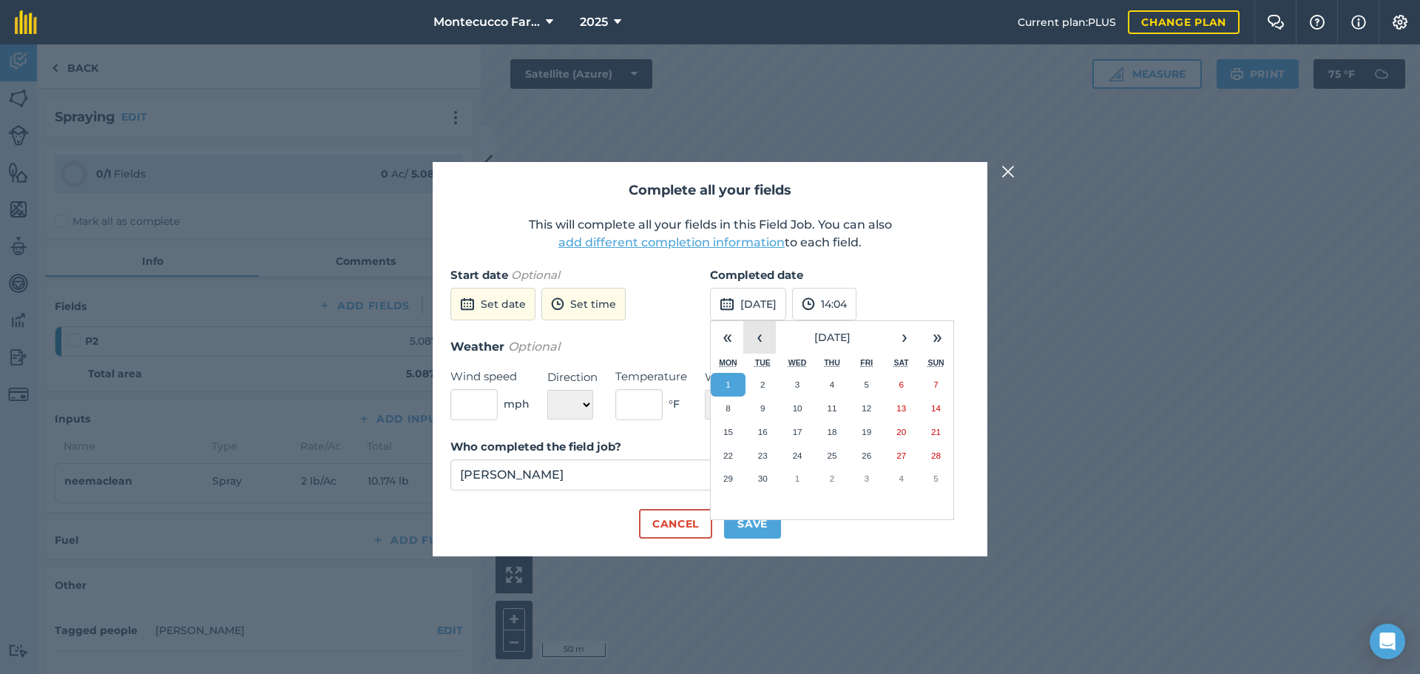
click at [759, 339] on button "‹" at bounding box center [759, 337] width 33 height 33
click at [731, 481] on abbr "25" at bounding box center [728, 478] width 10 height 10
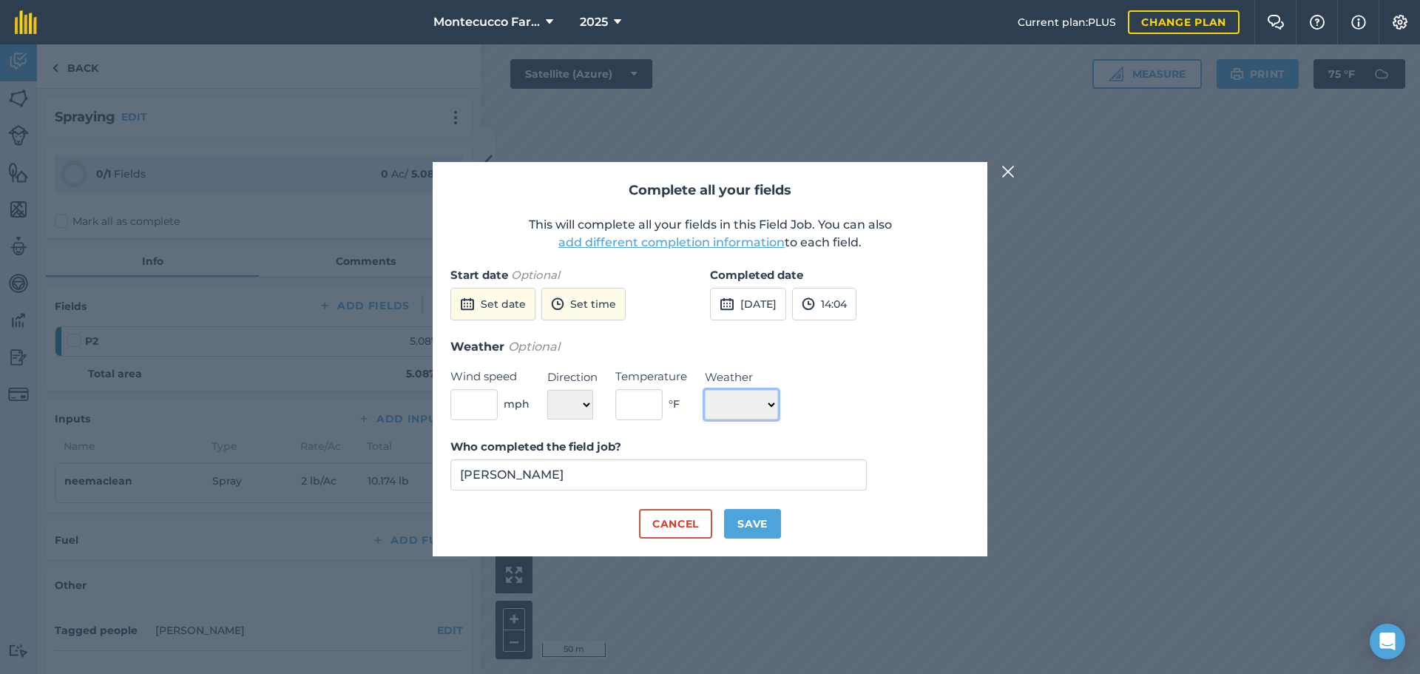
click at [742, 403] on select "☀️ Sunny 🌧 Rainy ⛅️ Cloudy 🌨 Snow ❄️ Icy" at bounding box center [741, 405] width 73 height 30
drag, startPoint x: 751, startPoint y: 396, endPoint x: 754, endPoint y: 412, distance: 16.5
click at [751, 396] on select "☀️ Sunny 🌧 Rainy ⛅️ Cloudy 🌨 Snow ❄️ Icy" at bounding box center [741, 405] width 73 height 30
select select "Sunny"
click at [705, 390] on select "☀️ Sunny 🌧 Rainy ⛅️ Cloudy 🌨 Snow ❄️ Icy" at bounding box center [741, 405] width 73 height 30
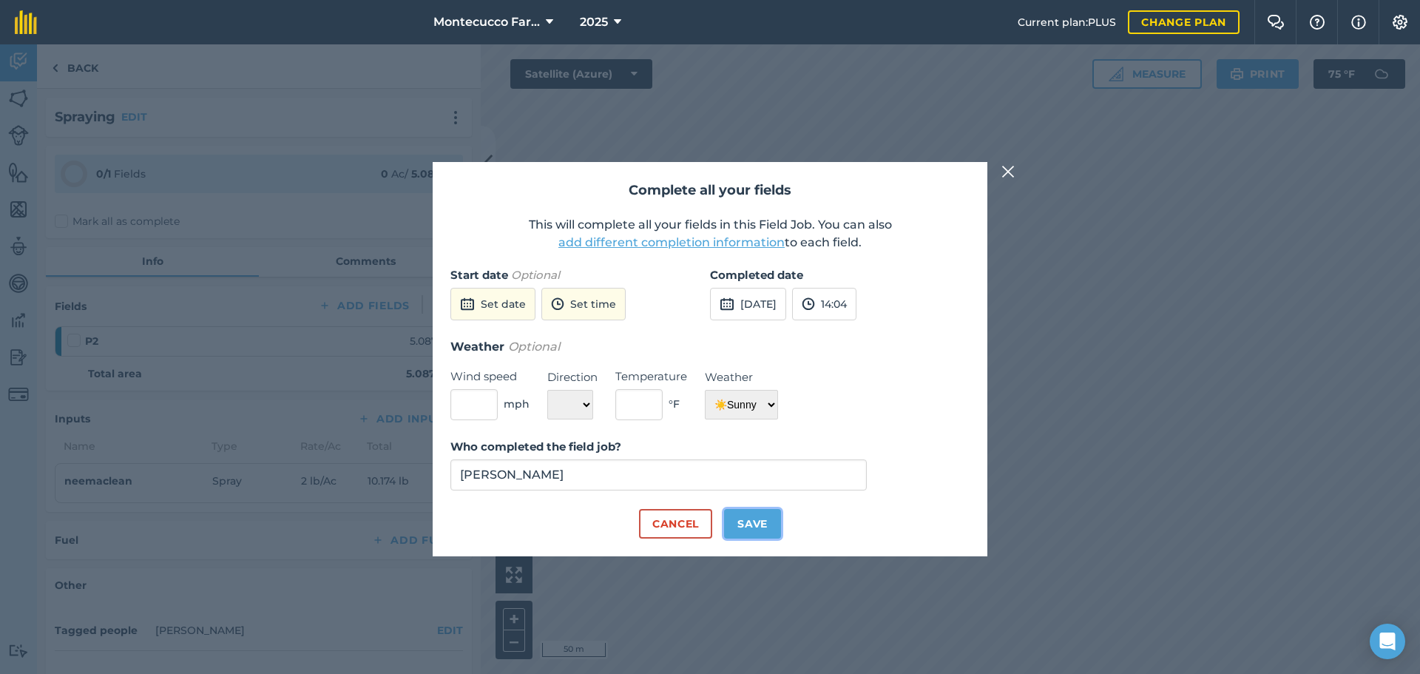
click at [751, 532] on button "Save" at bounding box center [752, 524] width 57 height 30
checkbox input "true"
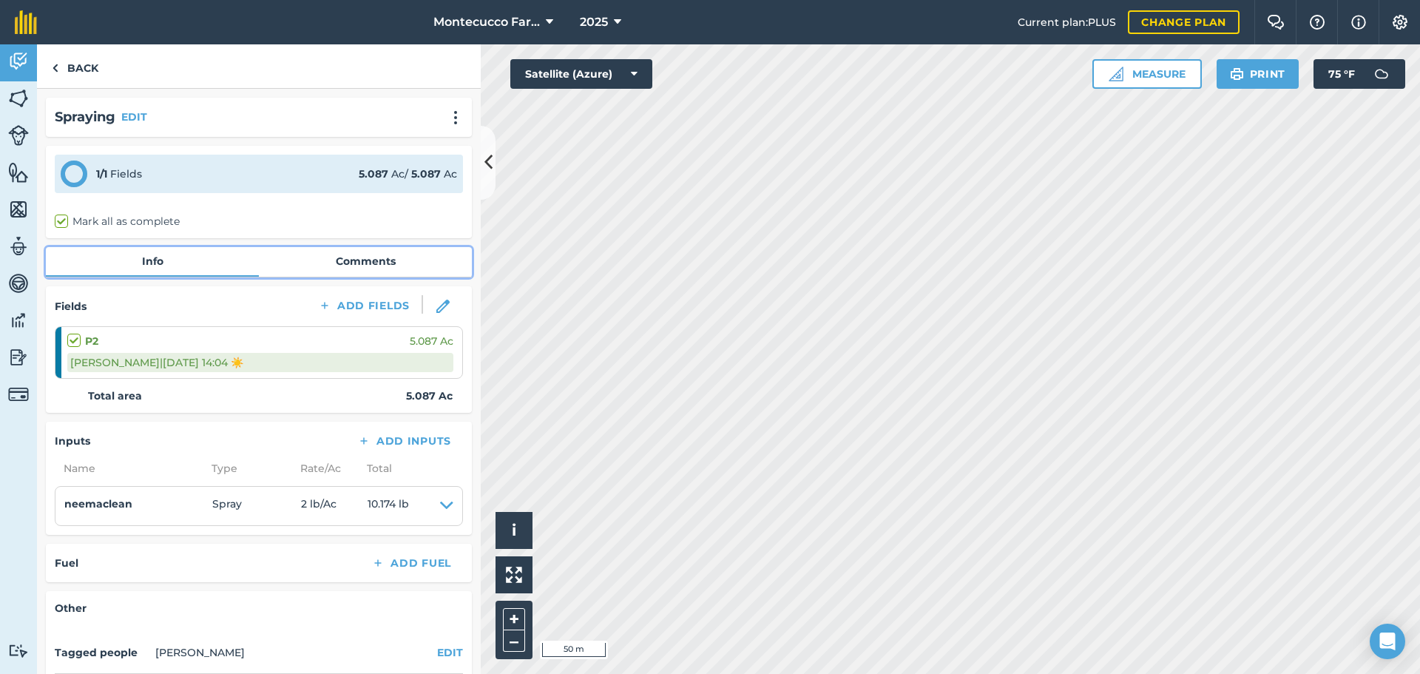
click at [356, 258] on link "Comments" at bounding box center [365, 261] width 213 height 28
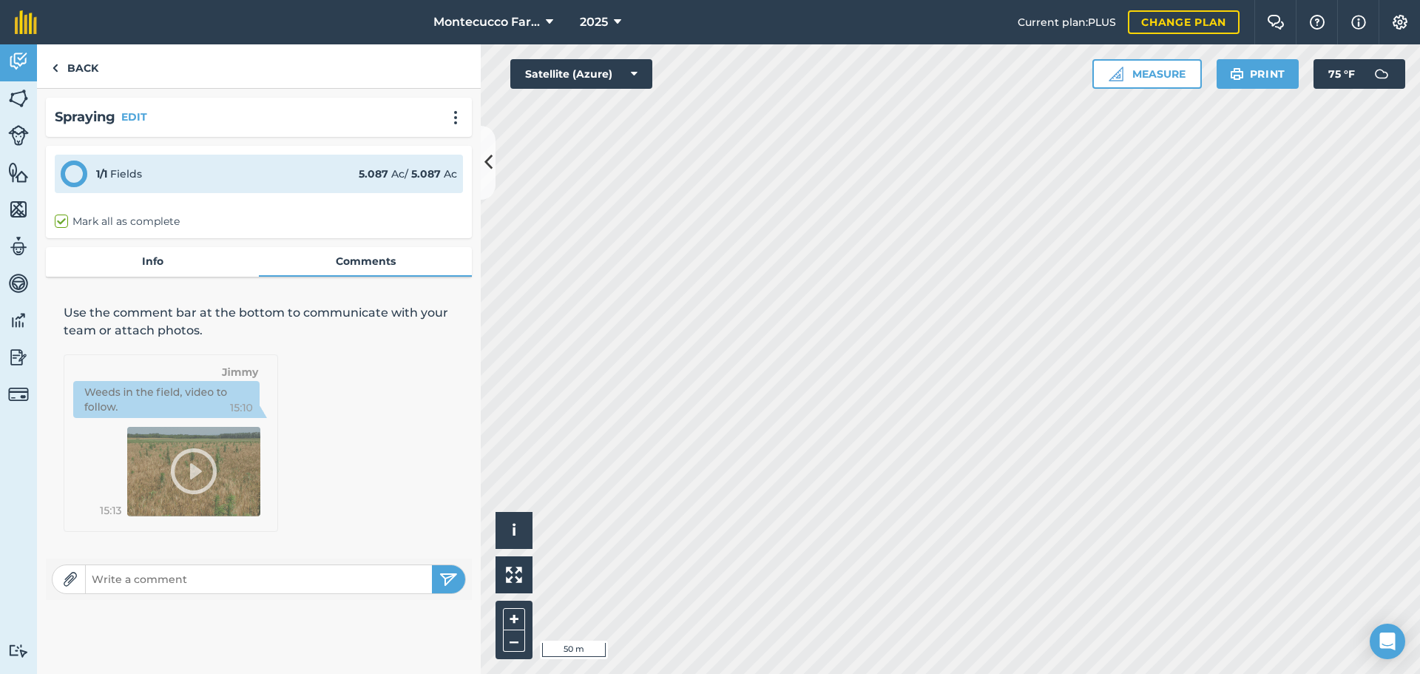
click at [202, 582] on input "text" at bounding box center [259, 579] width 346 height 21
type input "Applied through the water and applied 2 hrs after each application."
click at [445, 584] on img "submit" at bounding box center [448, 579] width 18 height 18
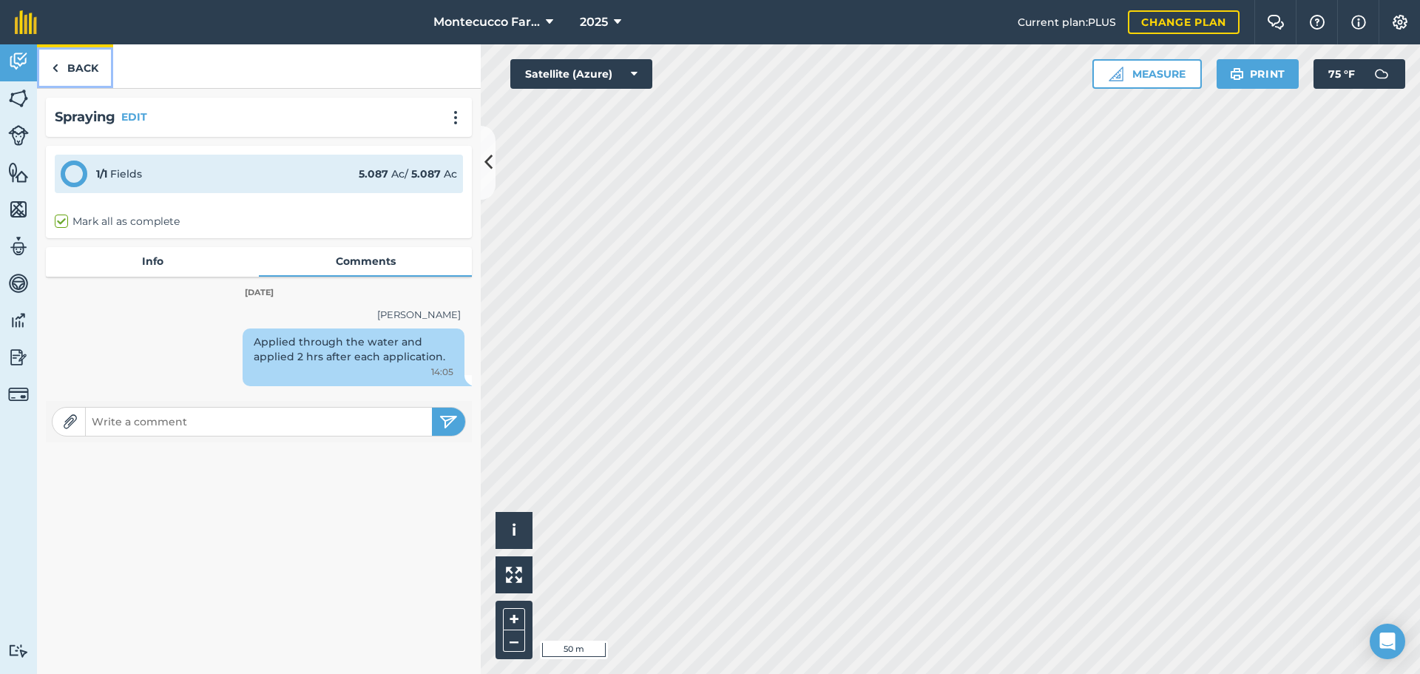
click at [66, 64] on link "Back" at bounding box center [75, 66] width 76 height 44
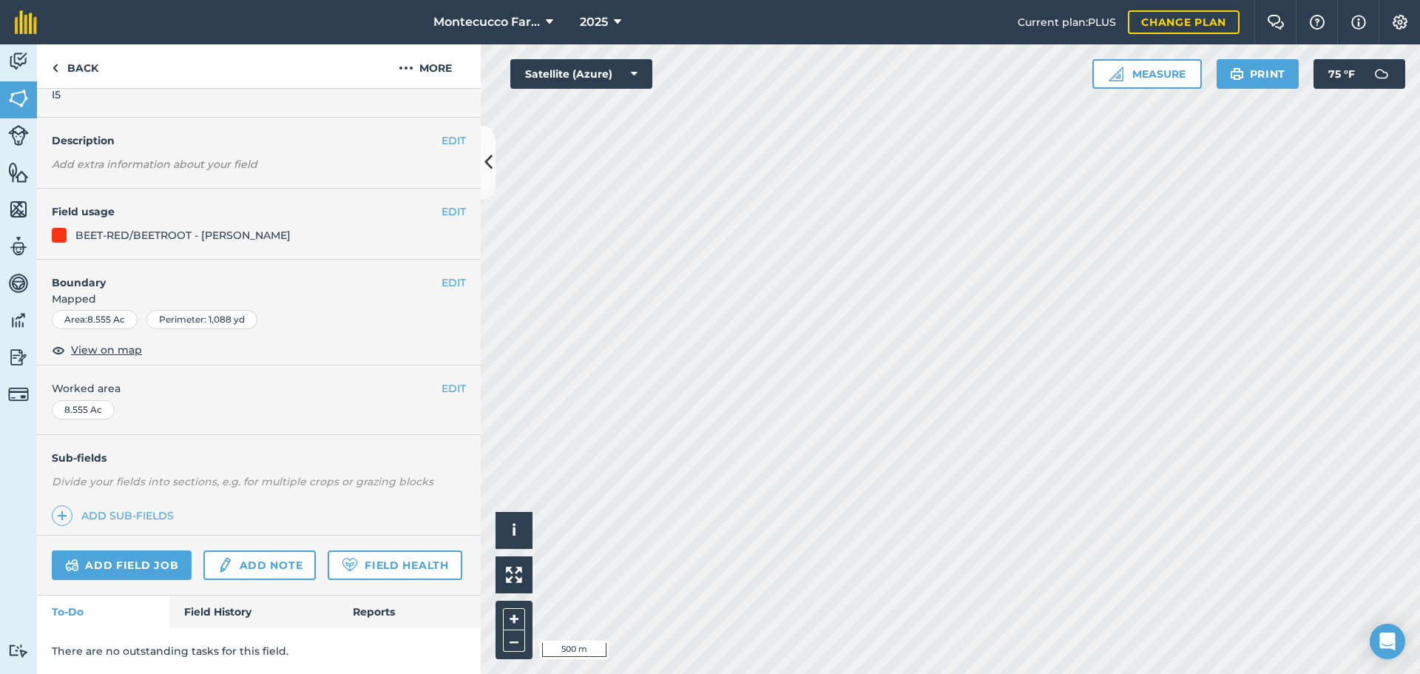
scroll to position [81, 0]
click at [199, 612] on link "Field History" at bounding box center [253, 611] width 168 height 33
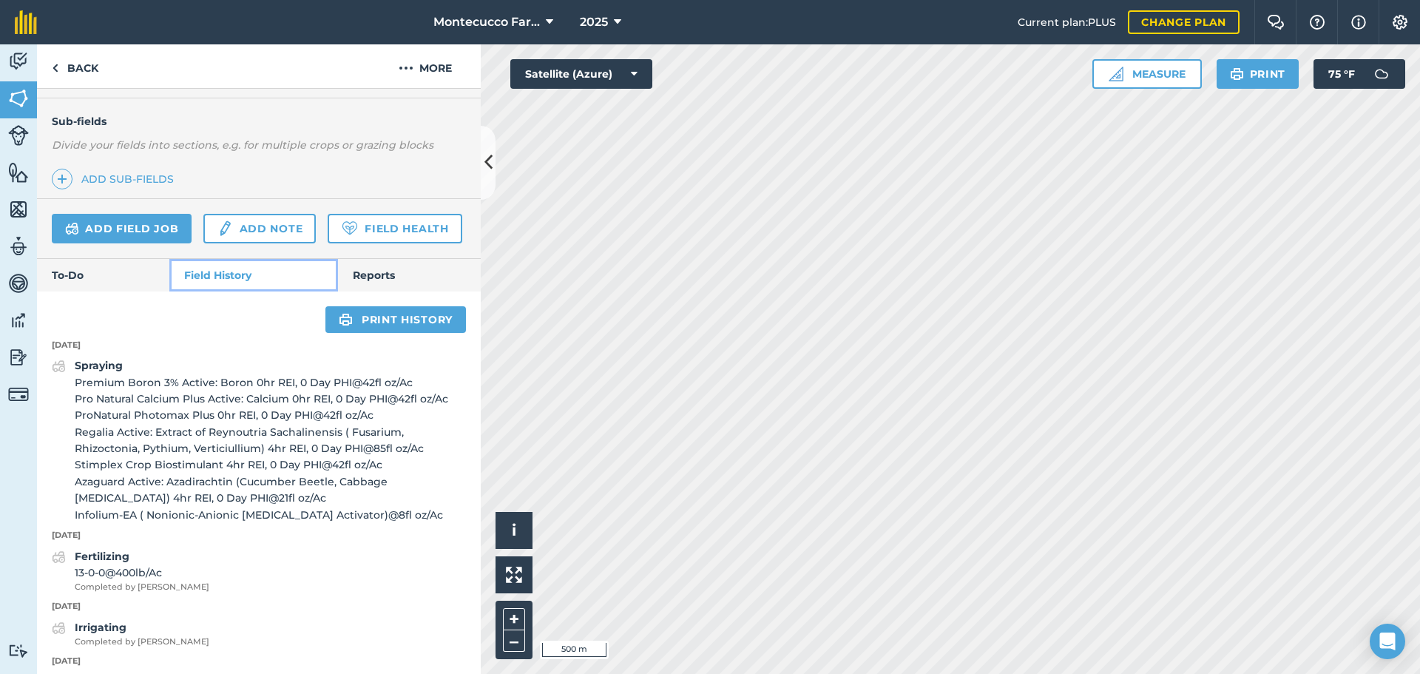
scroll to position [377, 0]
click at [124, 235] on link "Add field job" at bounding box center [122, 228] width 140 height 30
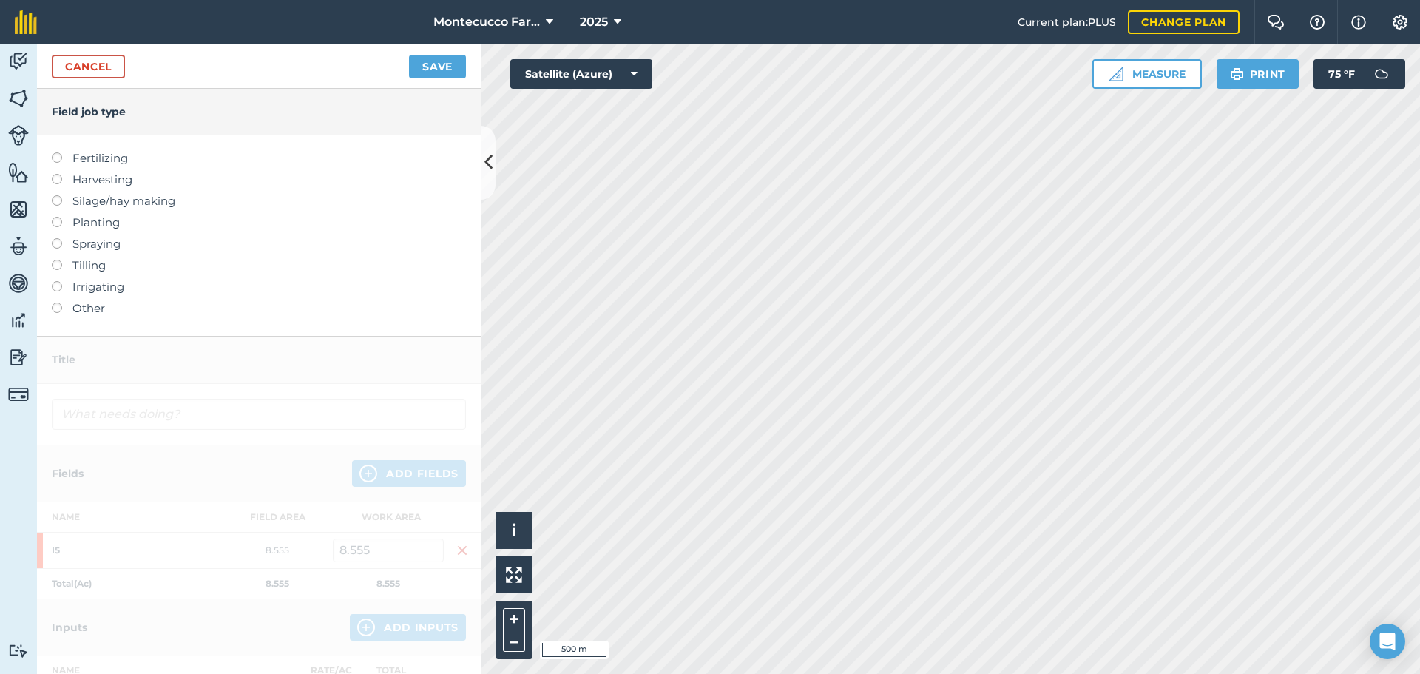
click at [53, 238] on label at bounding box center [62, 238] width 21 height 0
type input "Spraying"
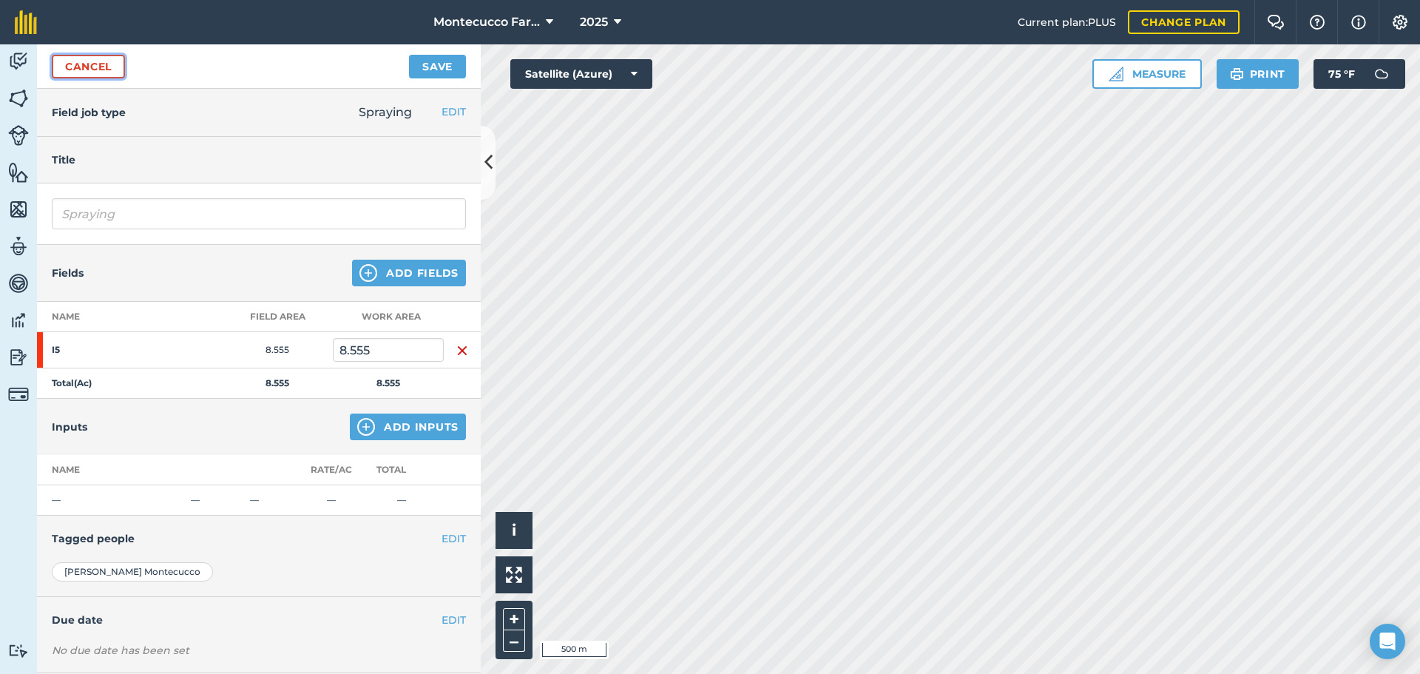
click at [104, 72] on link "Cancel" at bounding box center [88, 67] width 73 height 24
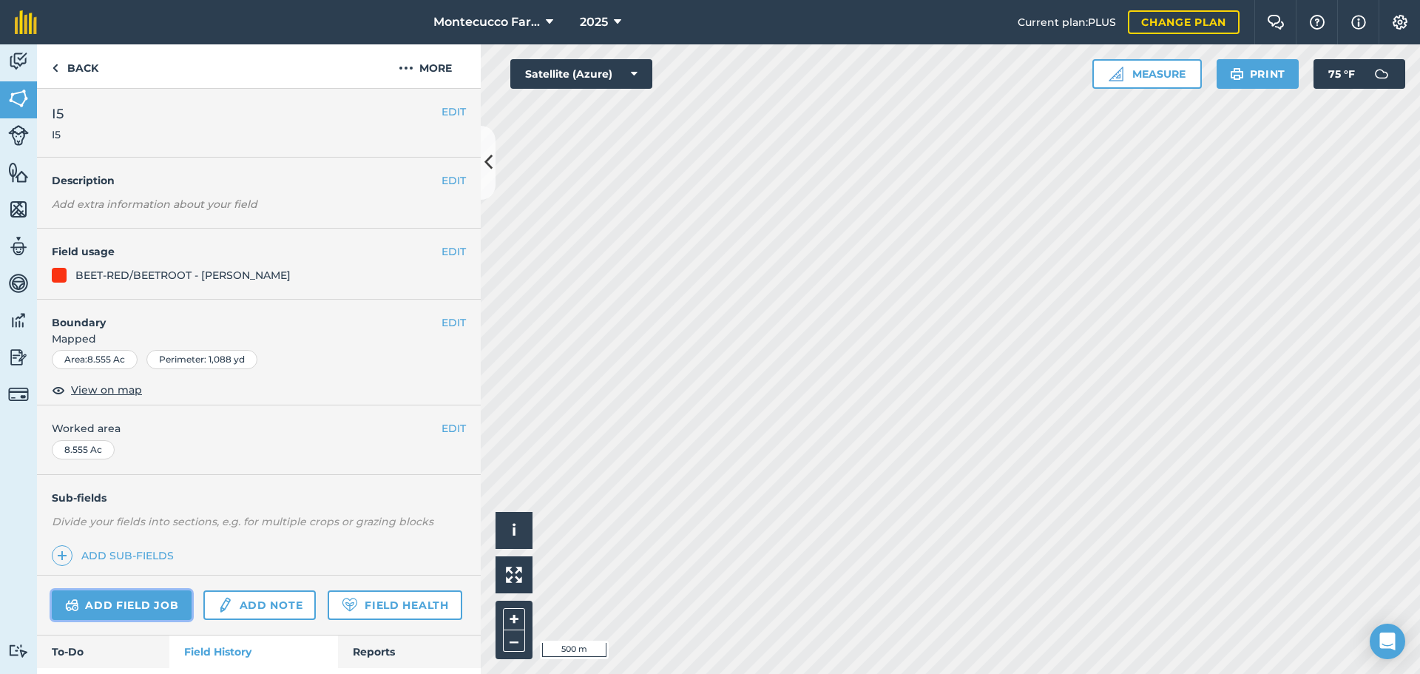
click at [154, 606] on link "Add field job" at bounding box center [122, 605] width 140 height 30
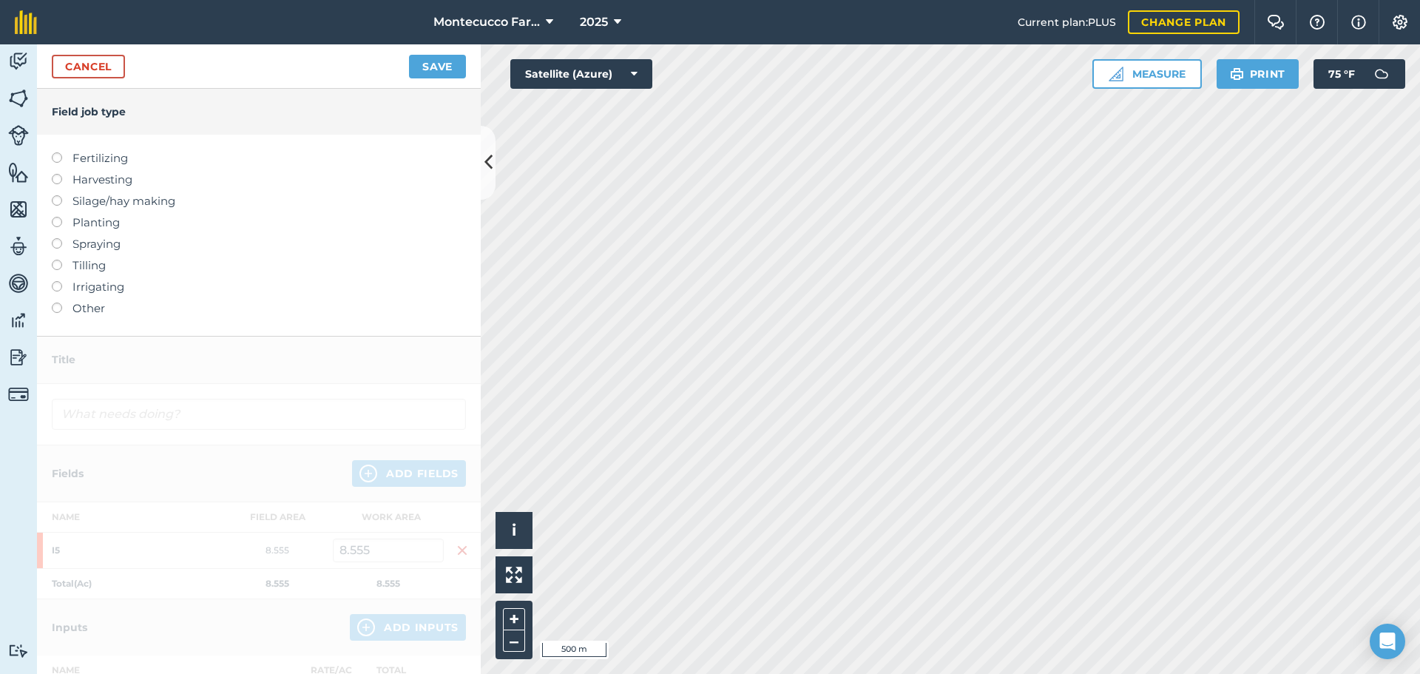
click at [59, 152] on label at bounding box center [62, 152] width 21 height 0
type input "Fertilizing"
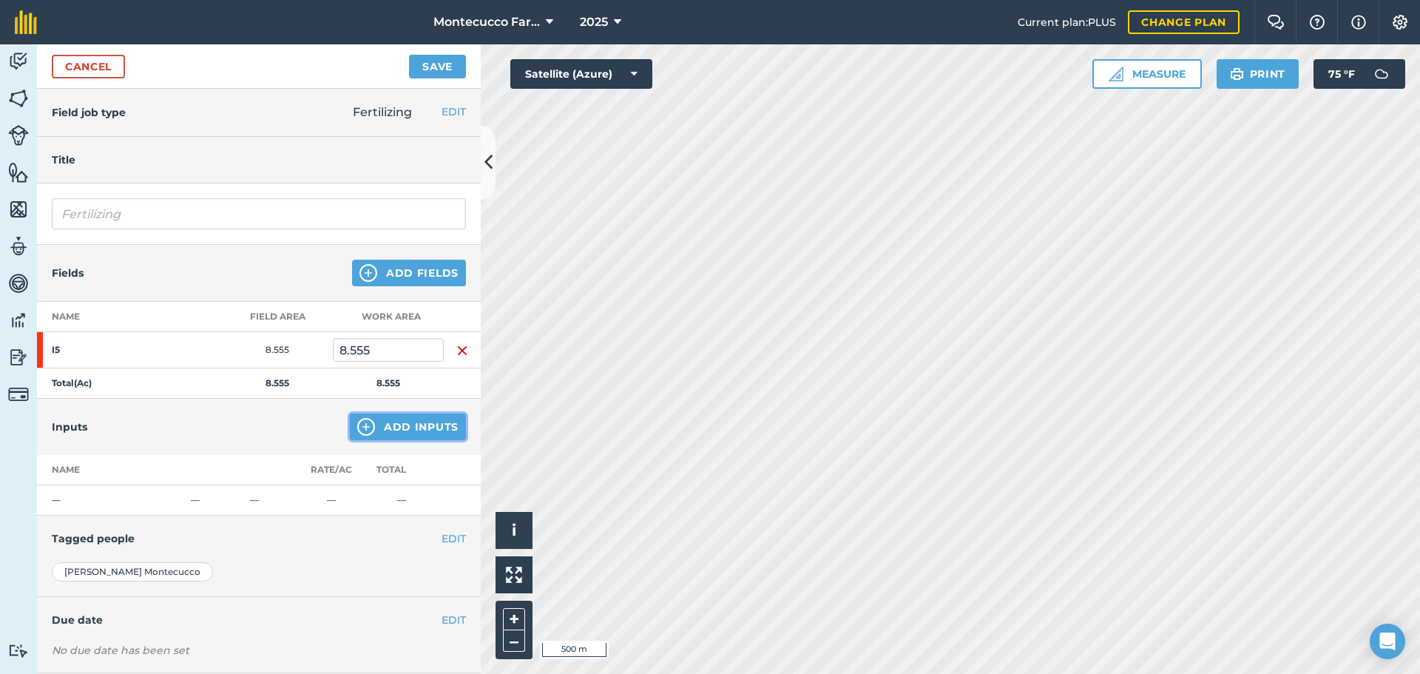
click at [396, 424] on button "Add Inputs" at bounding box center [408, 426] width 116 height 27
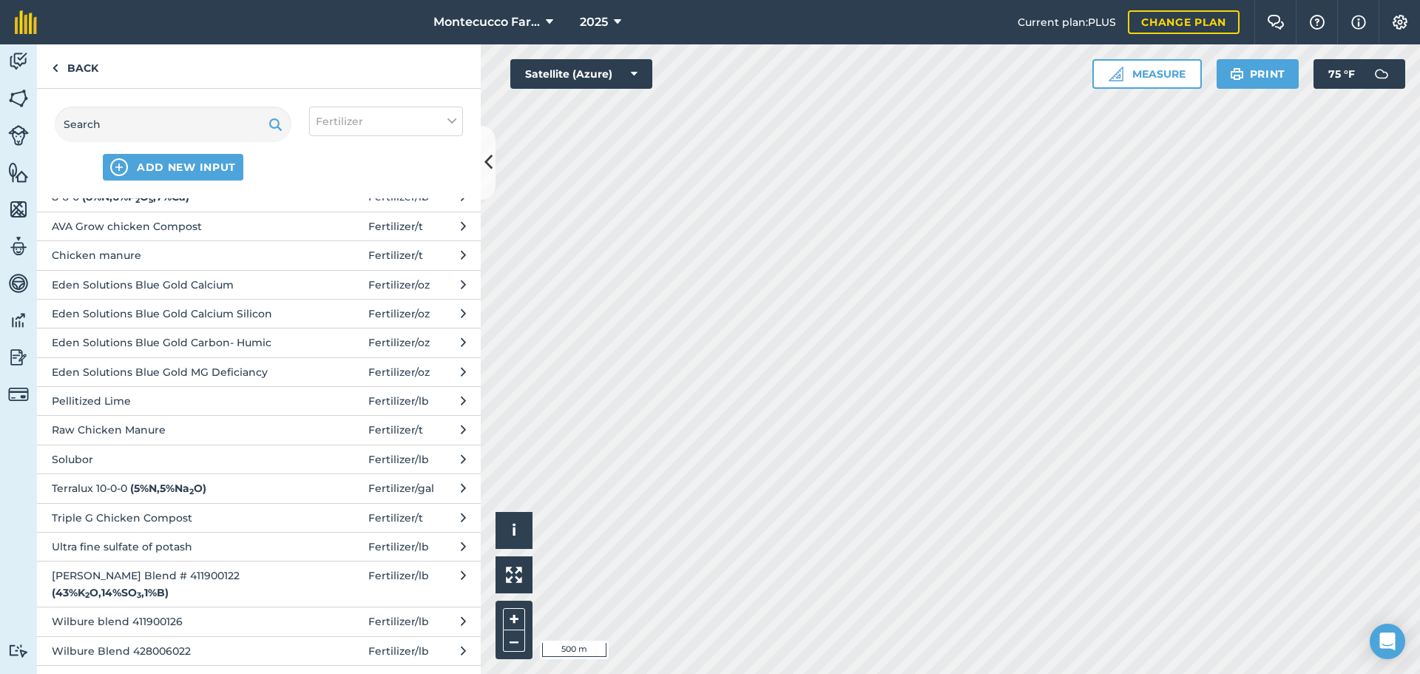
scroll to position [296, 0]
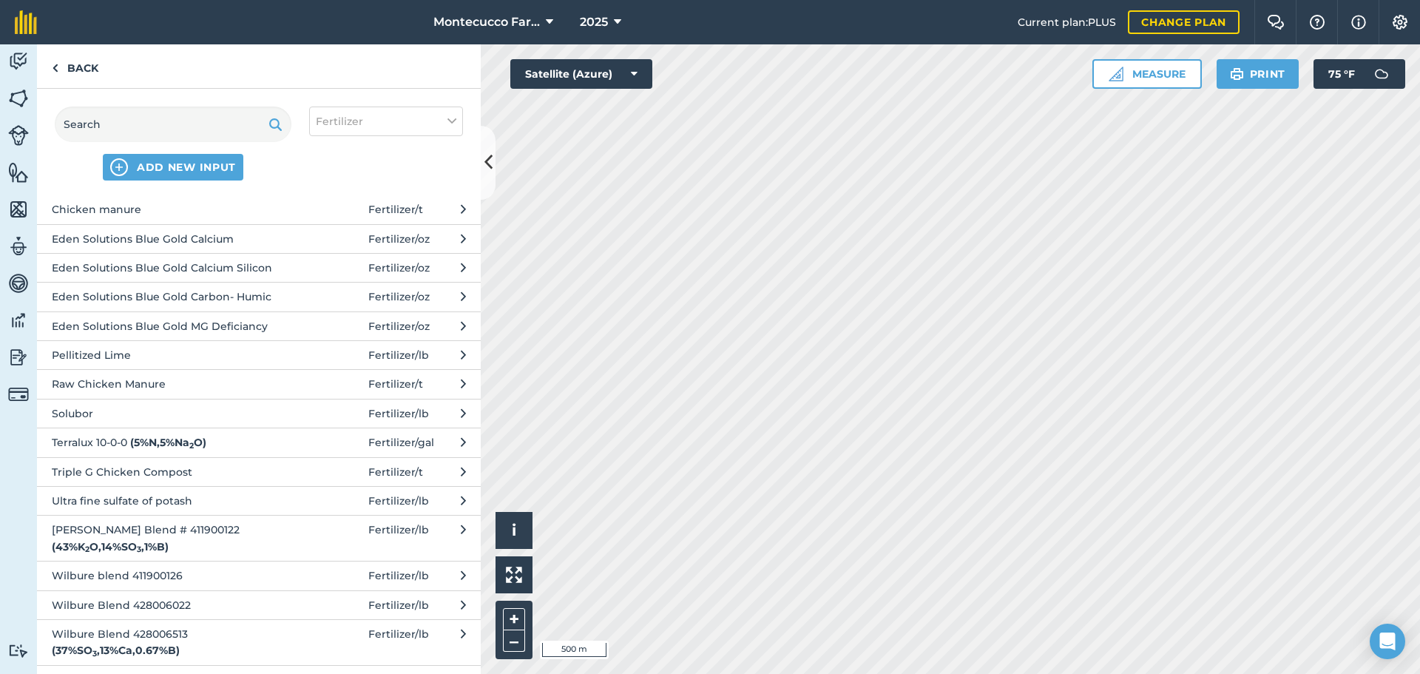
click at [80, 446] on span "Terralux 10-0-0 ( 5 % N , 5 % Na 2 O )" at bounding box center [173, 442] width 242 height 16
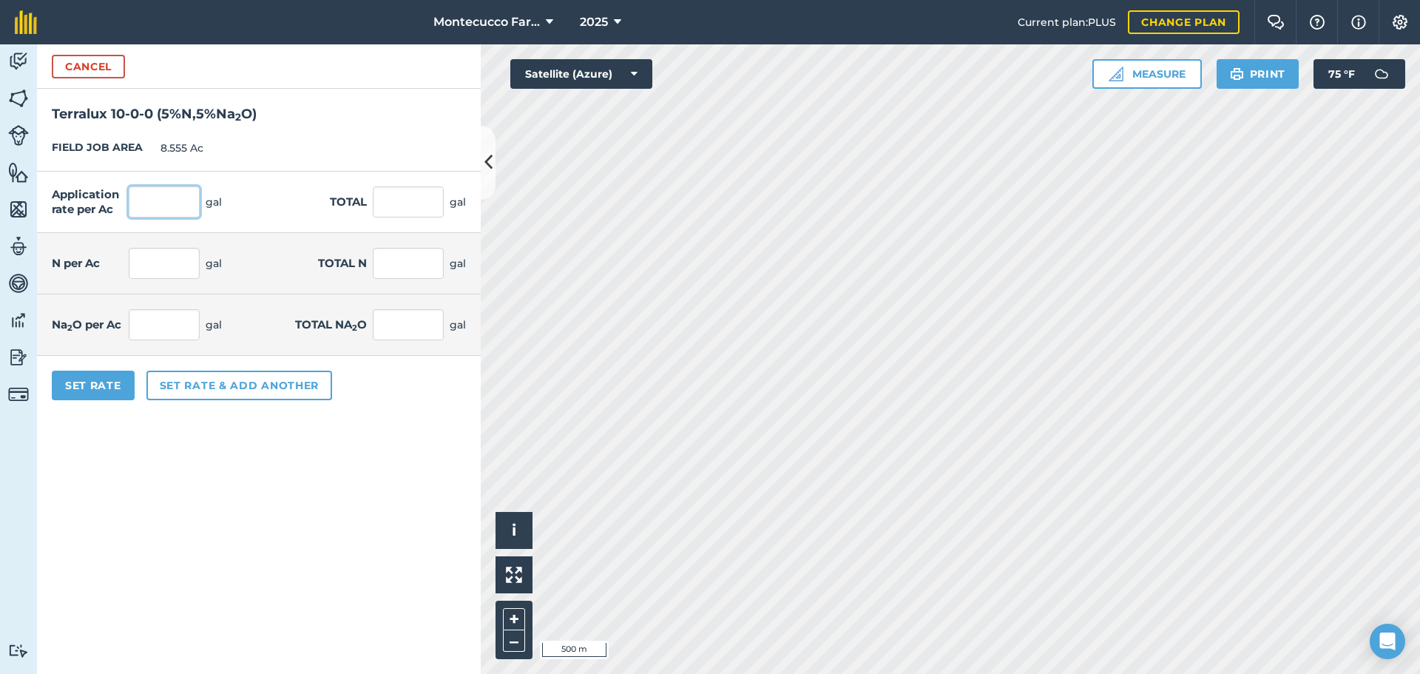
click at [149, 204] on input "text" at bounding box center [164, 201] width 71 height 31
type input "2"
type input "17.11"
type input "0.1"
click at [123, 382] on button "Set Rate" at bounding box center [93, 386] width 83 height 30
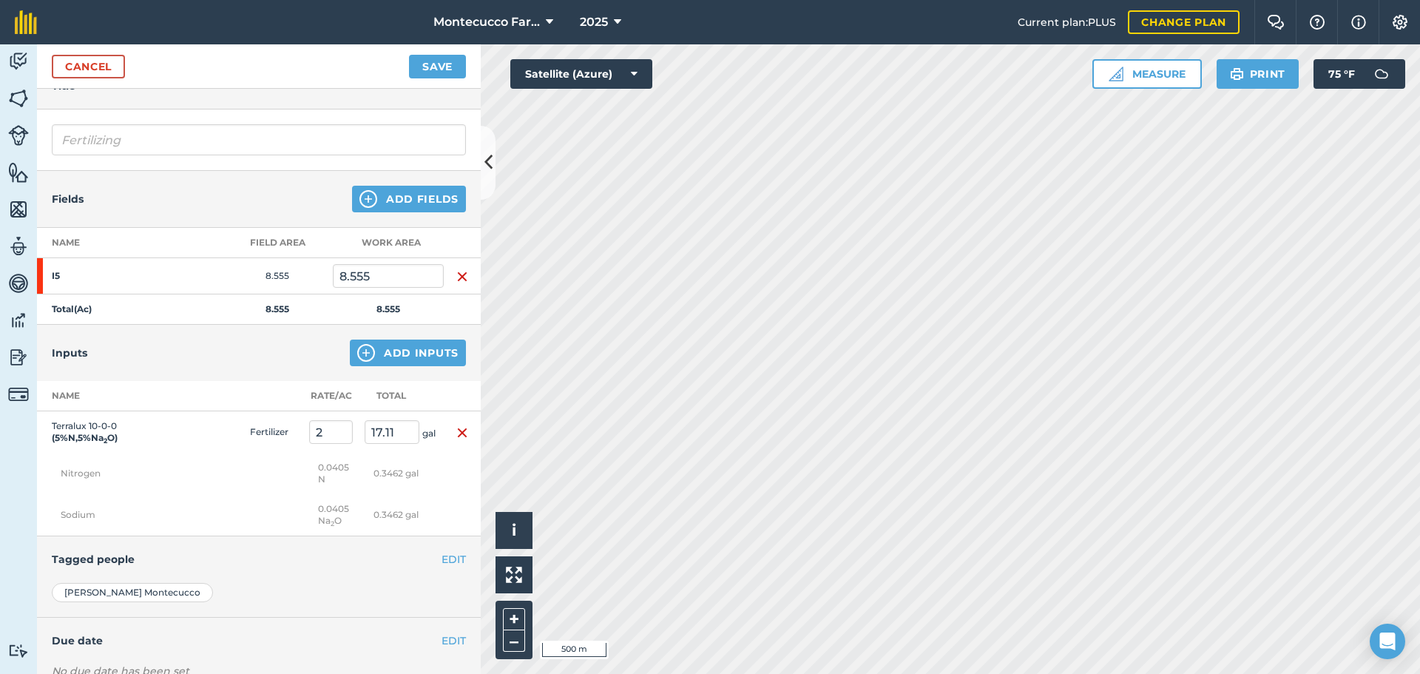
scroll to position [148, 0]
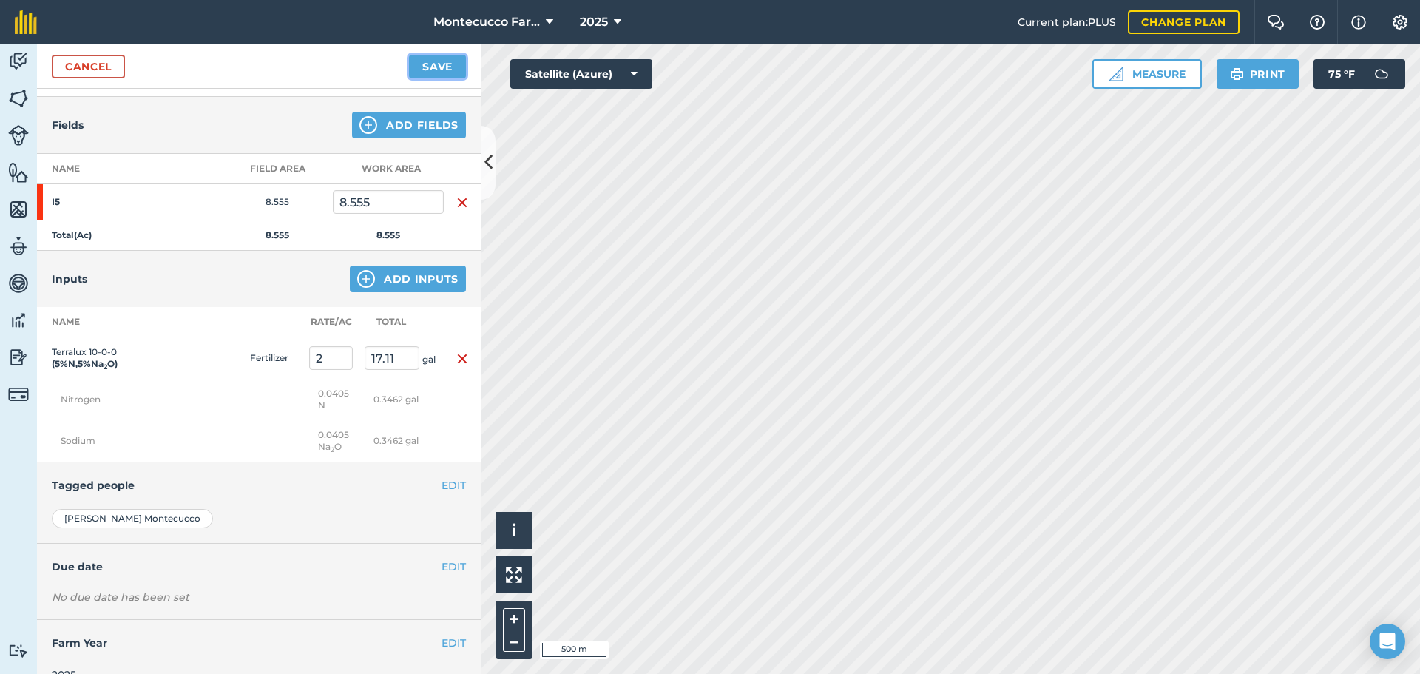
click at [434, 70] on button "Save" at bounding box center [437, 67] width 57 height 24
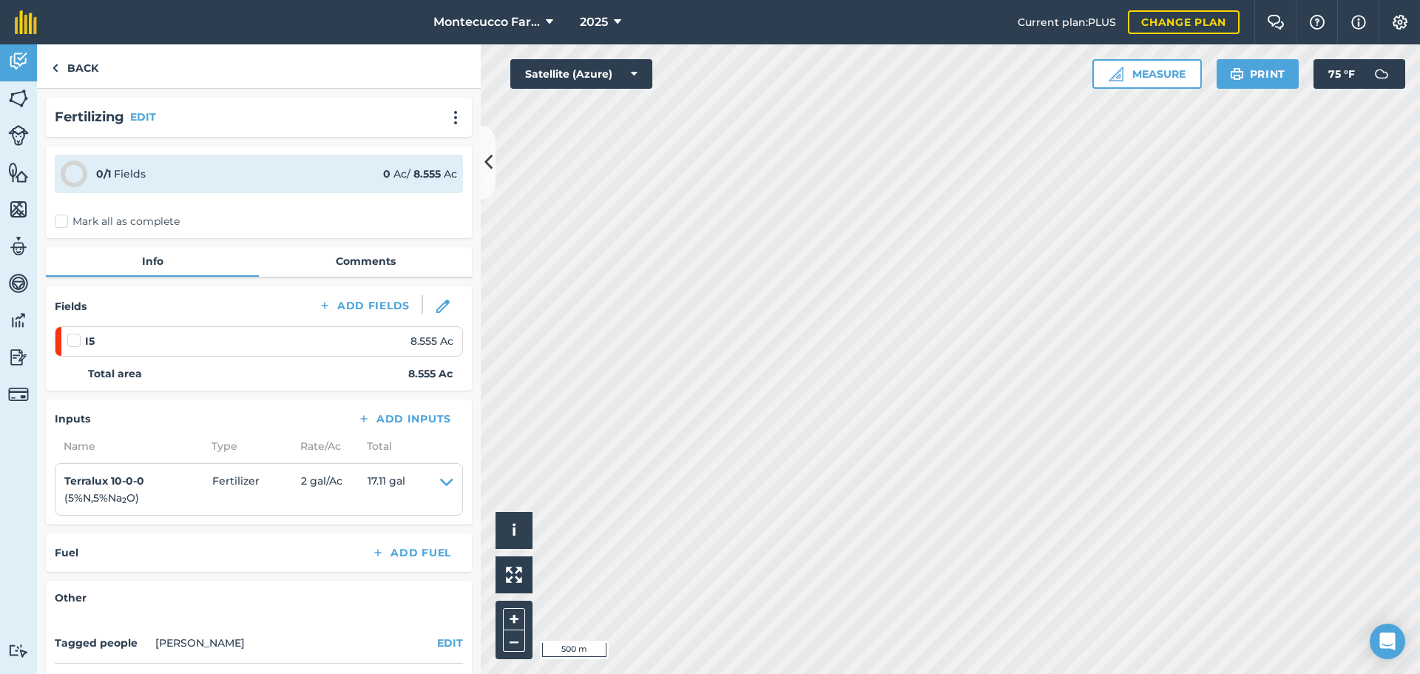
click at [62, 220] on label "Mark all as complete" at bounding box center [117, 222] width 125 height 16
click at [62, 220] on input "Mark all as complete" at bounding box center [60, 219] width 10 height 10
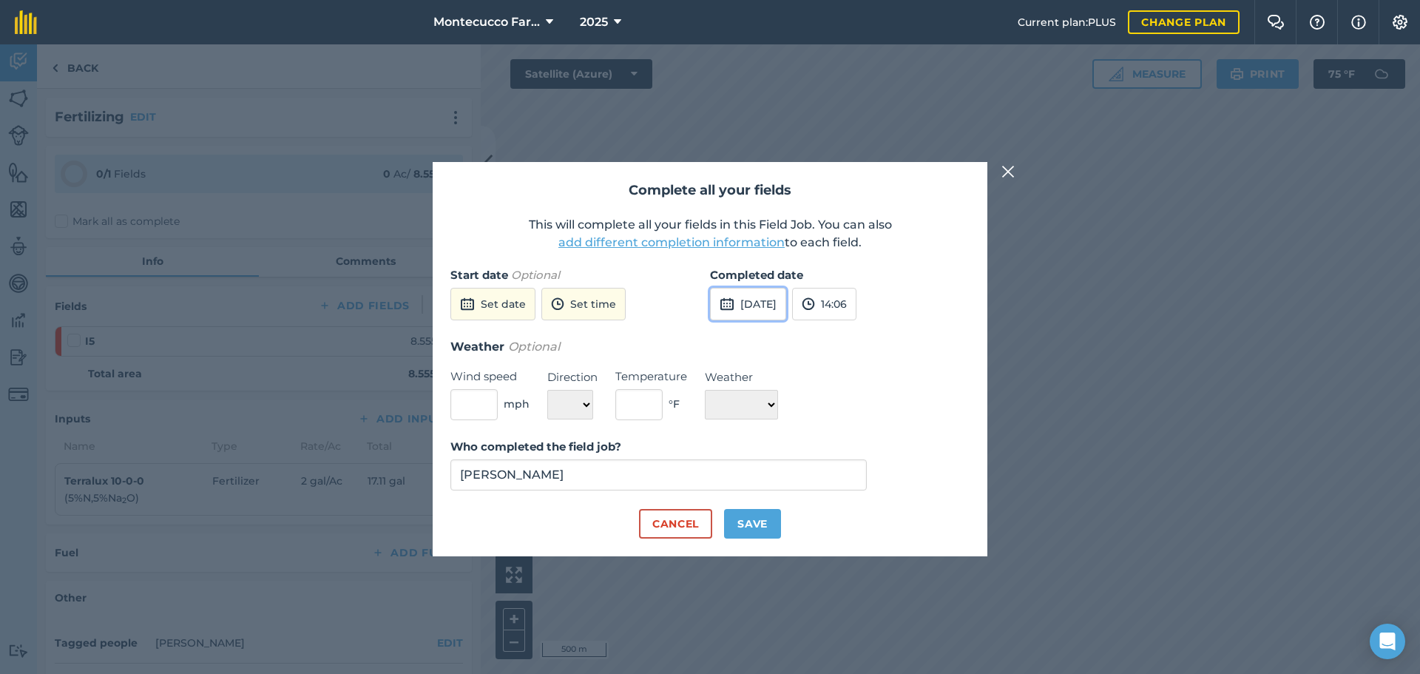
click at [760, 309] on button "[DATE]" at bounding box center [748, 304] width 76 height 33
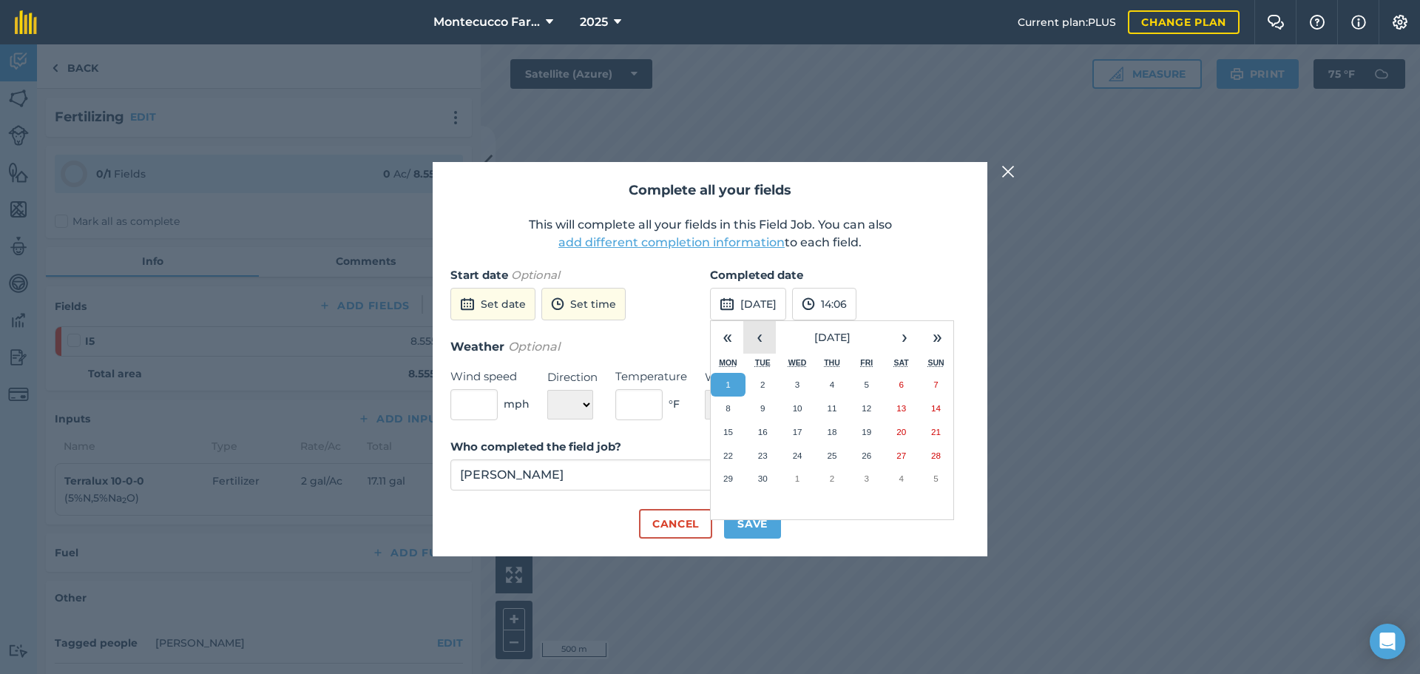
click at [765, 339] on button "‹" at bounding box center [759, 337] width 33 height 33
click at [870, 433] on abbr "15" at bounding box center [867, 432] width 10 height 10
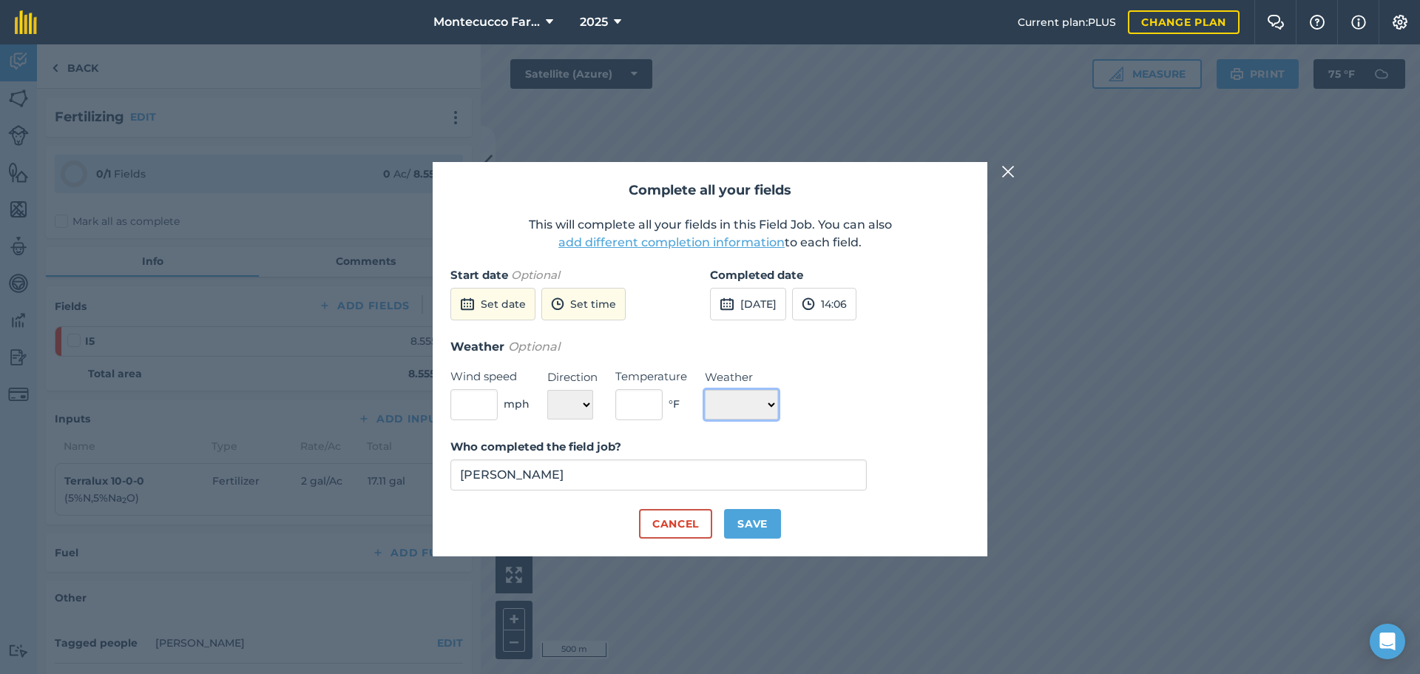
click at [771, 399] on select "☀️ Sunny 🌧 Rainy ⛅️ Cloudy 🌨 Snow ❄️ Icy" at bounding box center [741, 405] width 73 height 30
click at [705, 390] on select "☀️ Sunny 🌧 Rainy ⛅️ Cloudy 🌨 Snow ❄️ Icy" at bounding box center [741, 405] width 73 height 30
click at [763, 515] on button "Save" at bounding box center [752, 524] width 57 height 30
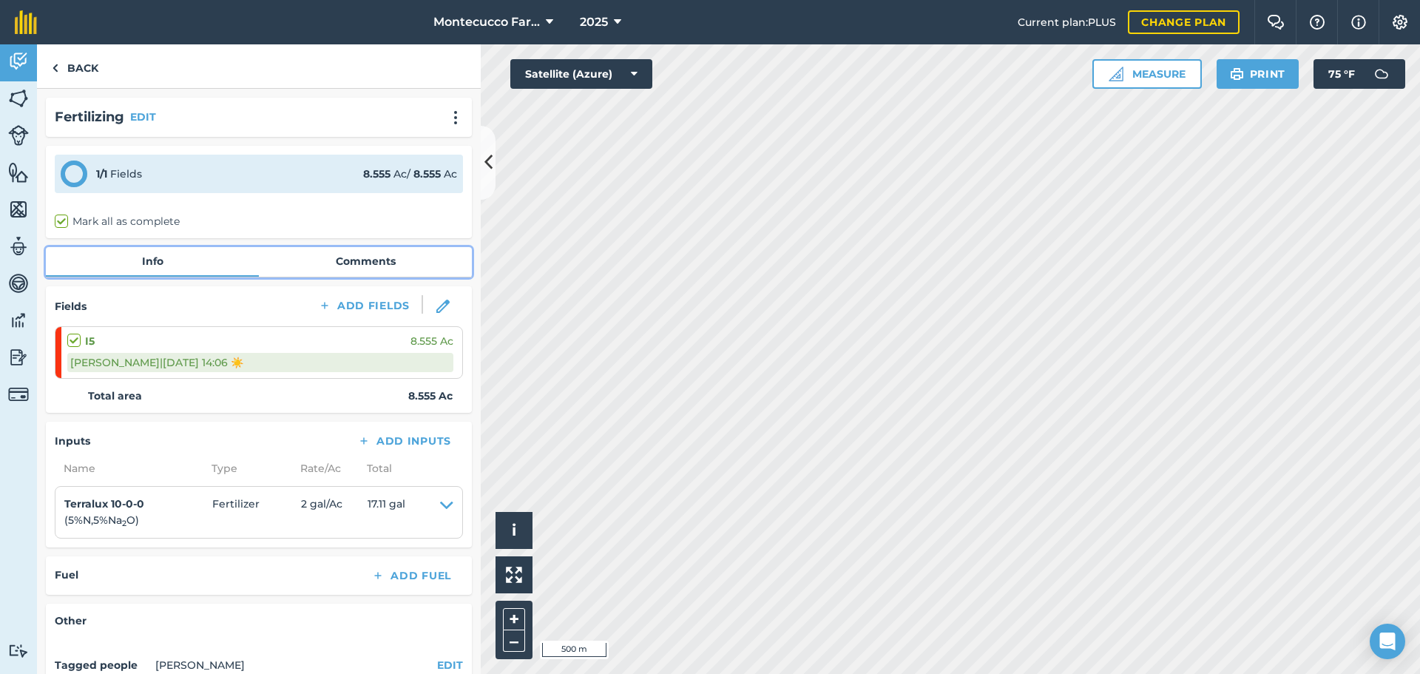
click at [368, 265] on link "Comments" at bounding box center [365, 261] width 213 height 28
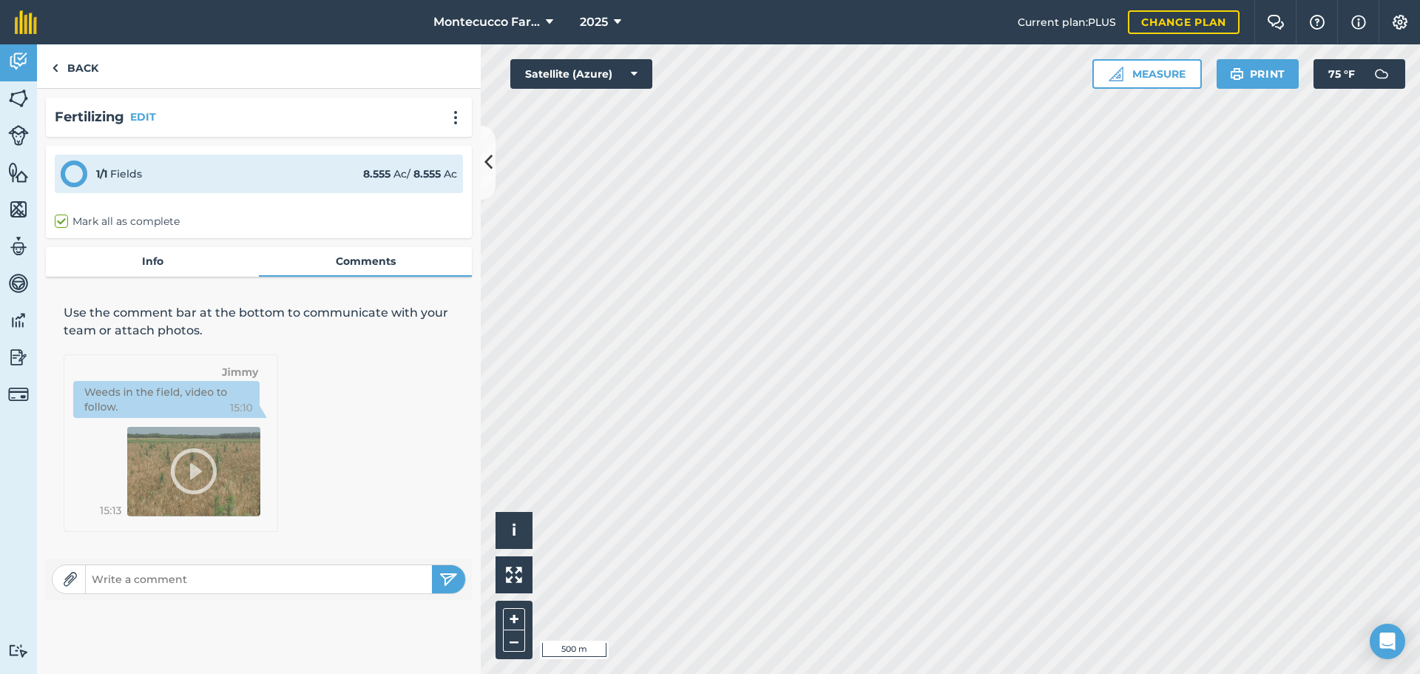
click at [269, 585] on input "text" at bounding box center [259, 579] width 346 height 21
click at [456, 583] on img "submit" at bounding box center [448, 579] width 18 height 18
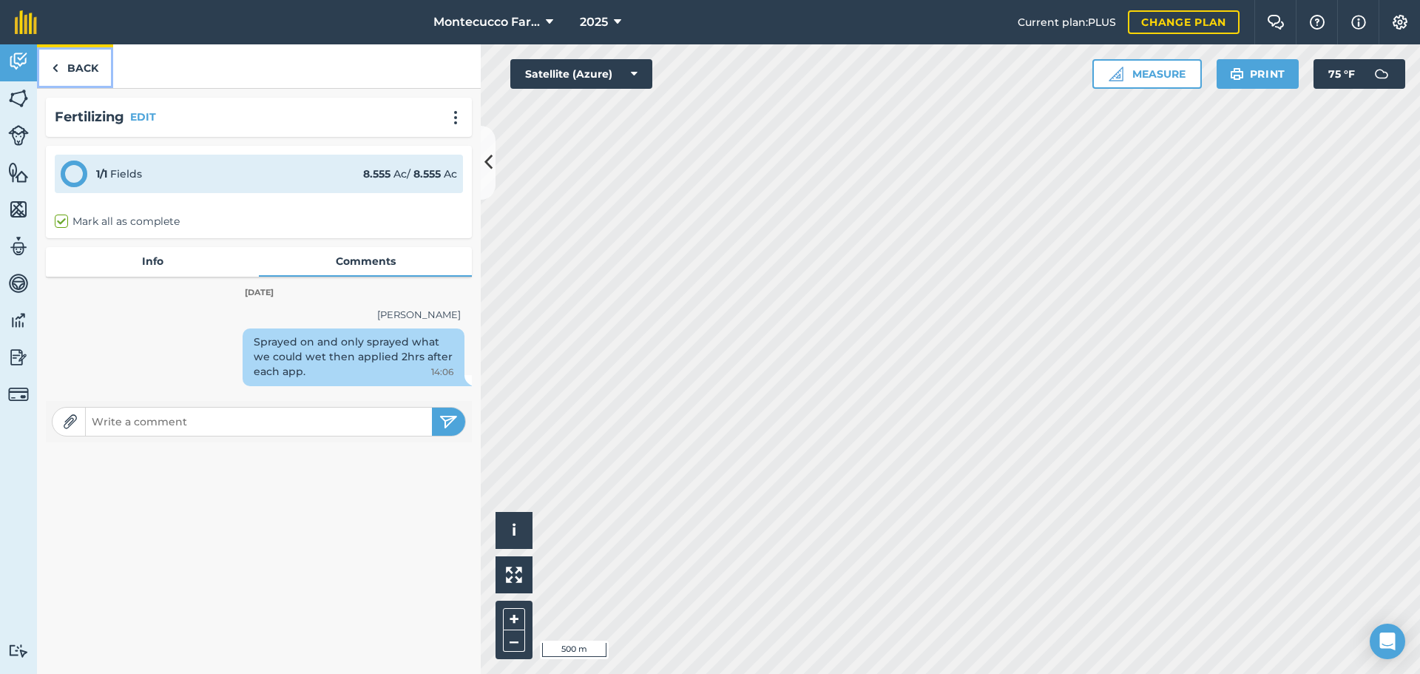
click at [92, 78] on link "Back" at bounding box center [75, 66] width 76 height 44
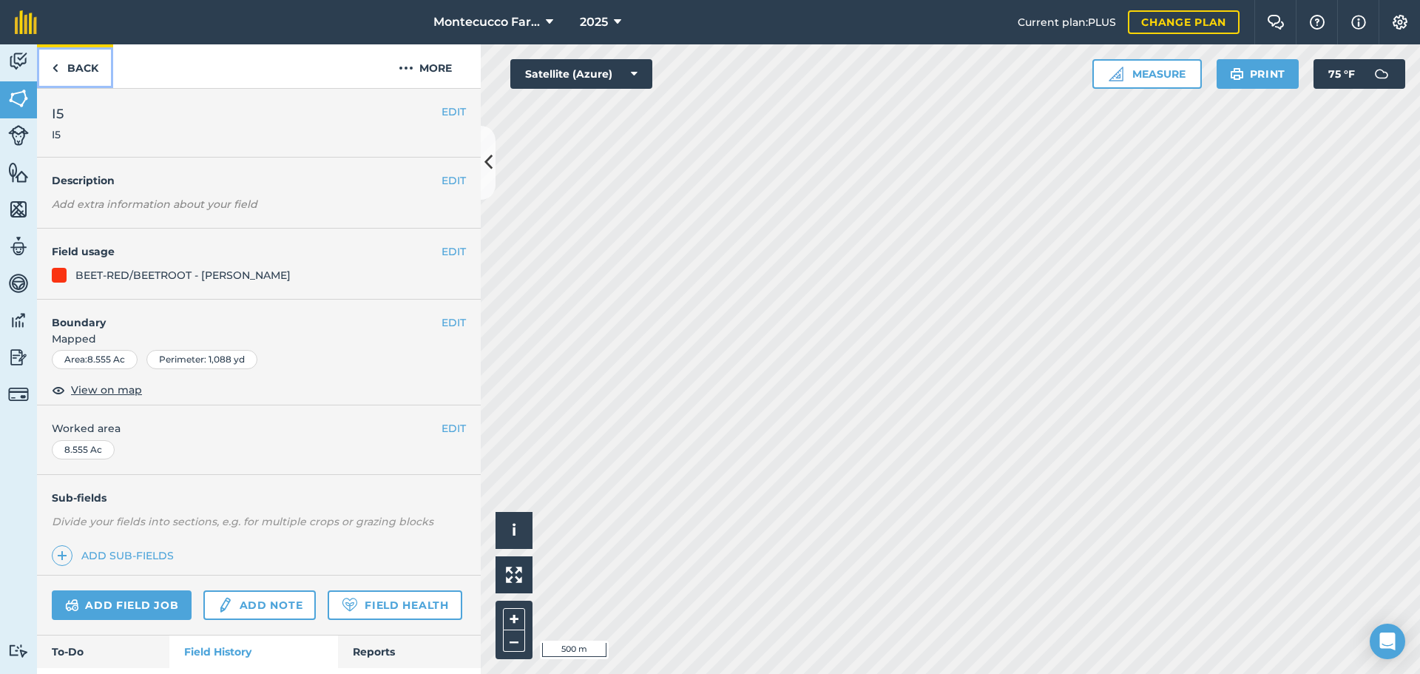
click at [91, 78] on link "Back" at bounding box center [75, 66] width 76 height 44
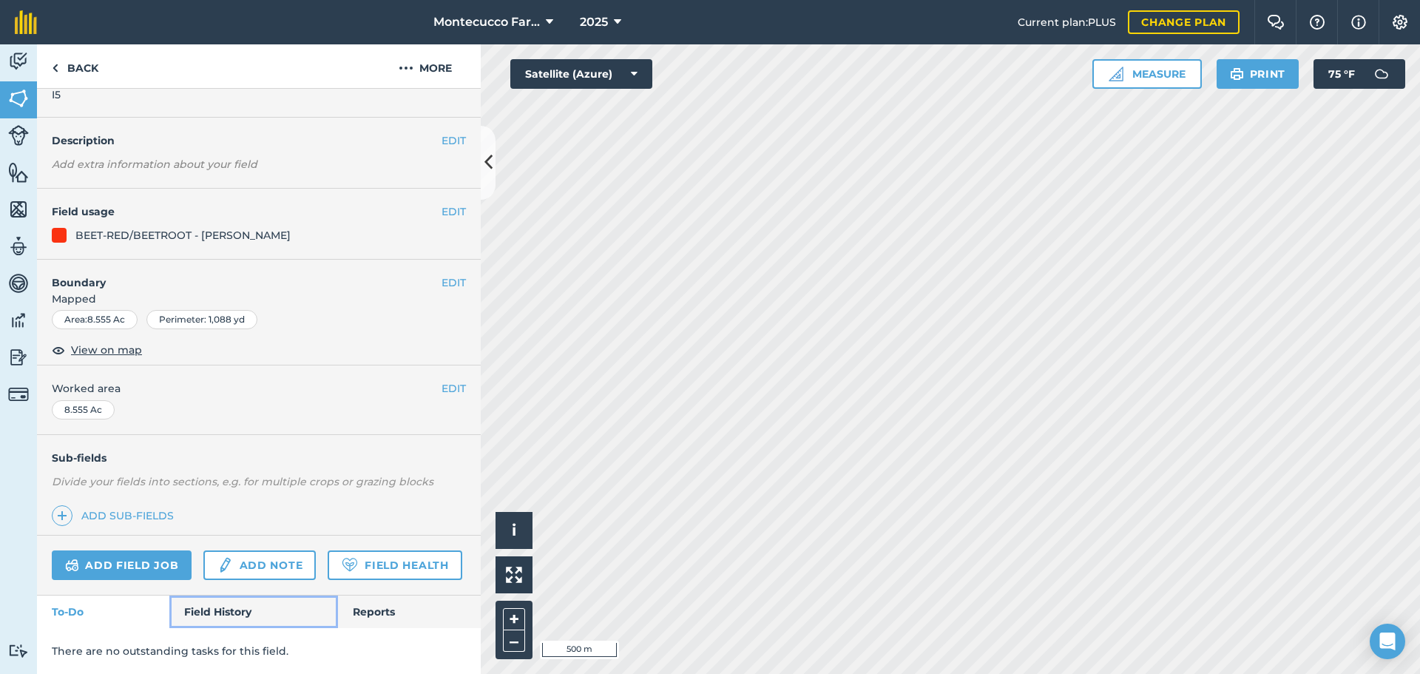
click at [254, 609] on link "Field History" at bounding box center [253, 611] width 168 height 33
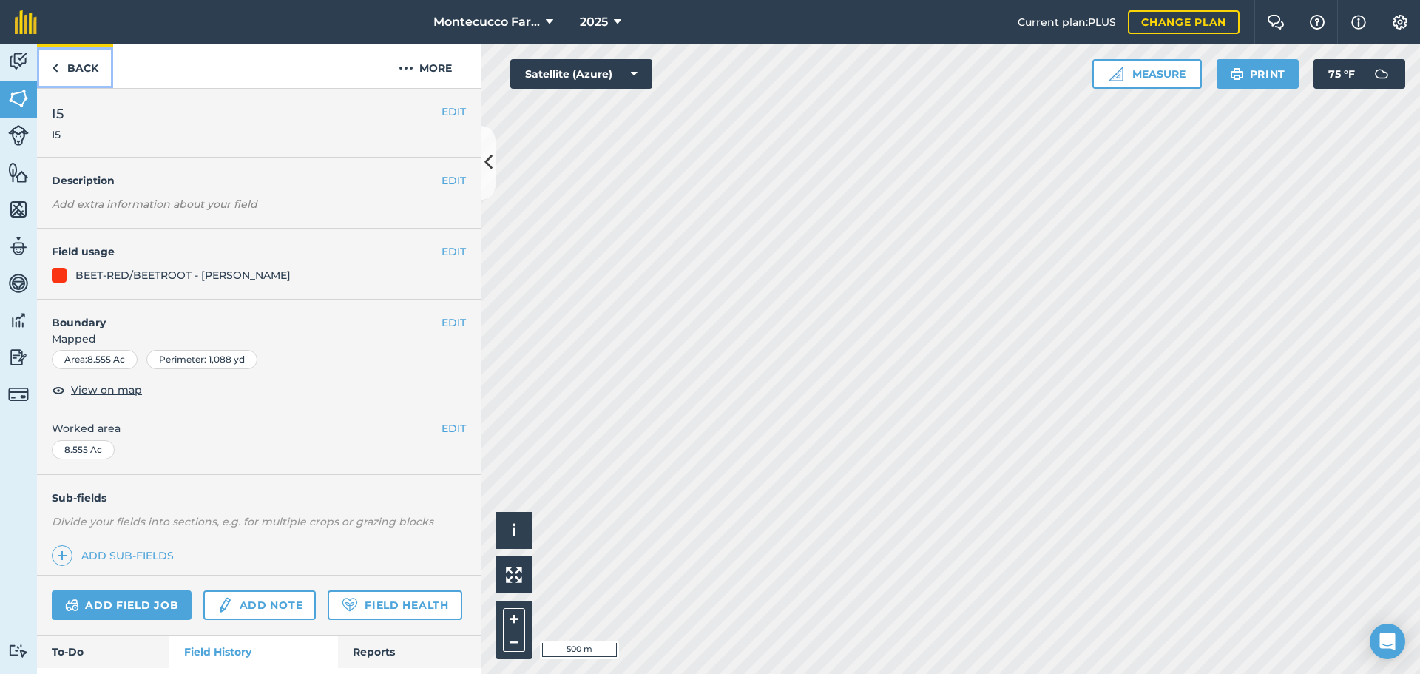
click at [77, 69] on link "Back" at bounding box center [75, 66] width 76 height 44
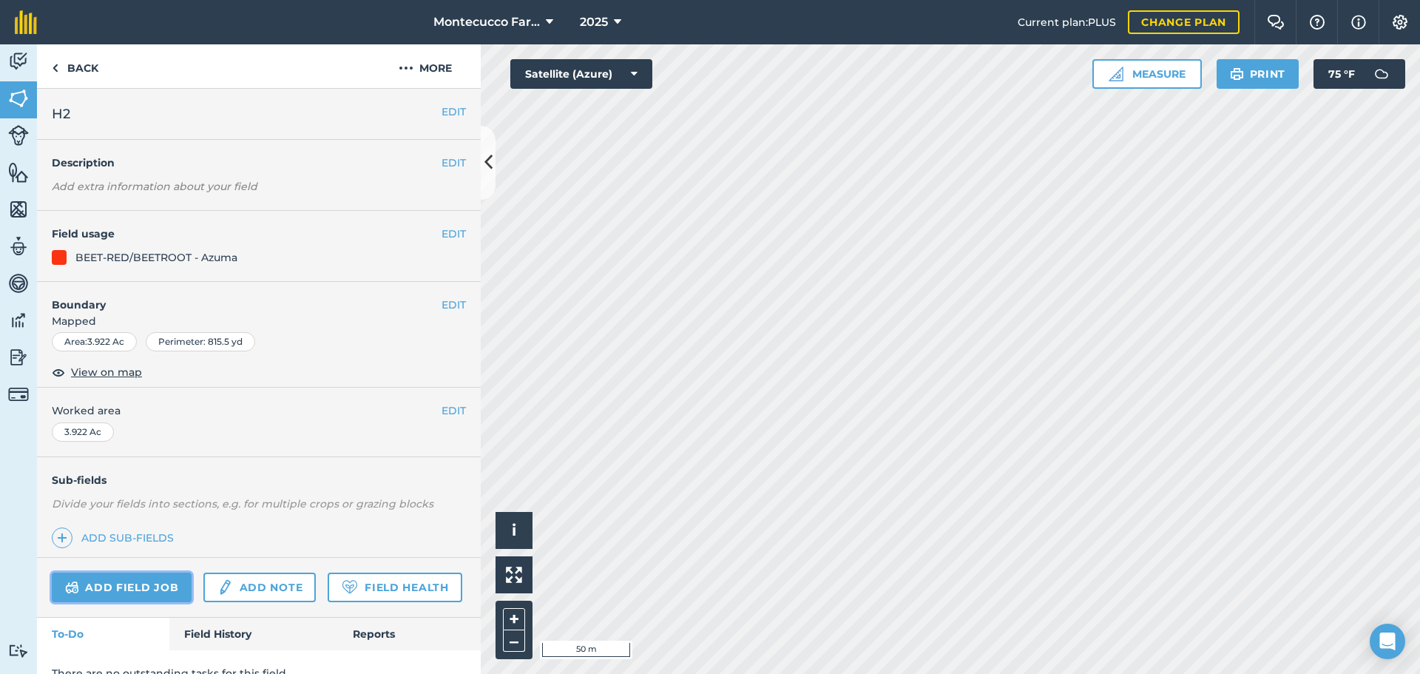
click at [169, 588] on div "Add field job Add note Field Health" at bounding box center [259, 588] width 444 height 60
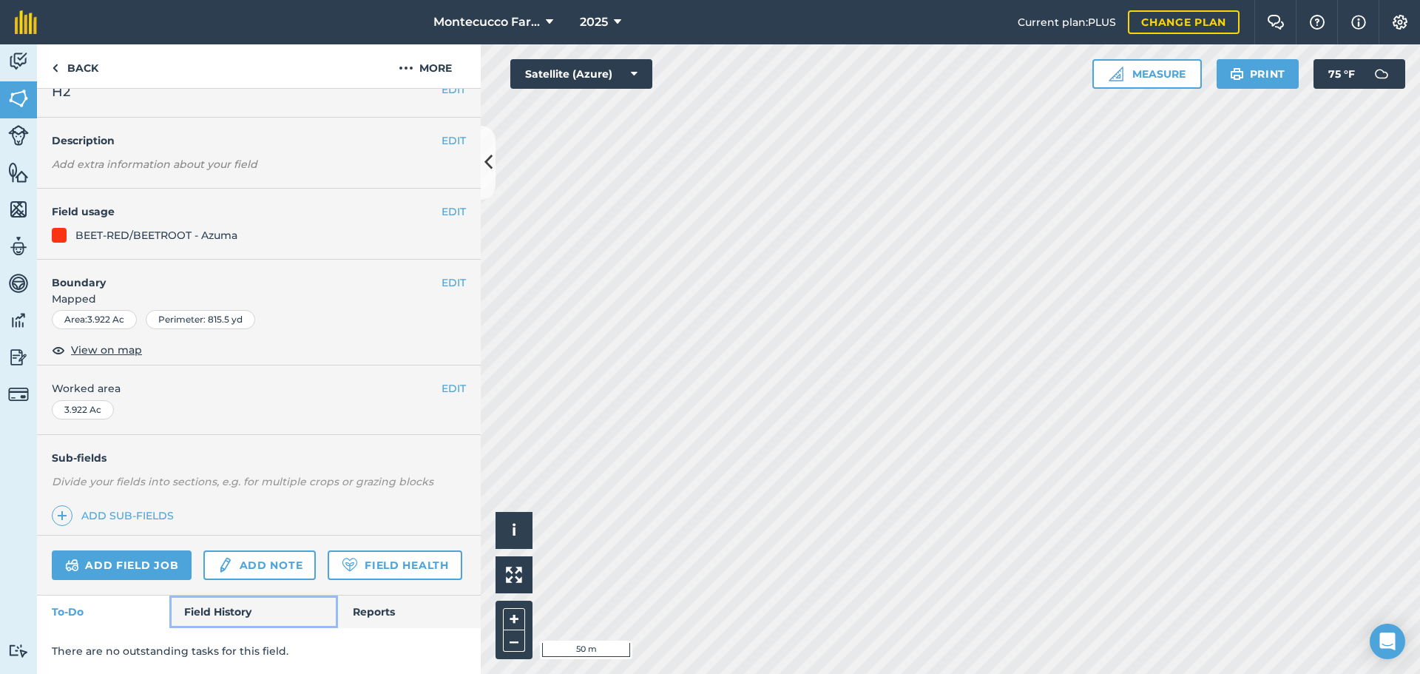
click at [227, 615] on link "Field History" at bounding box center [253, 611] width 168 height 33
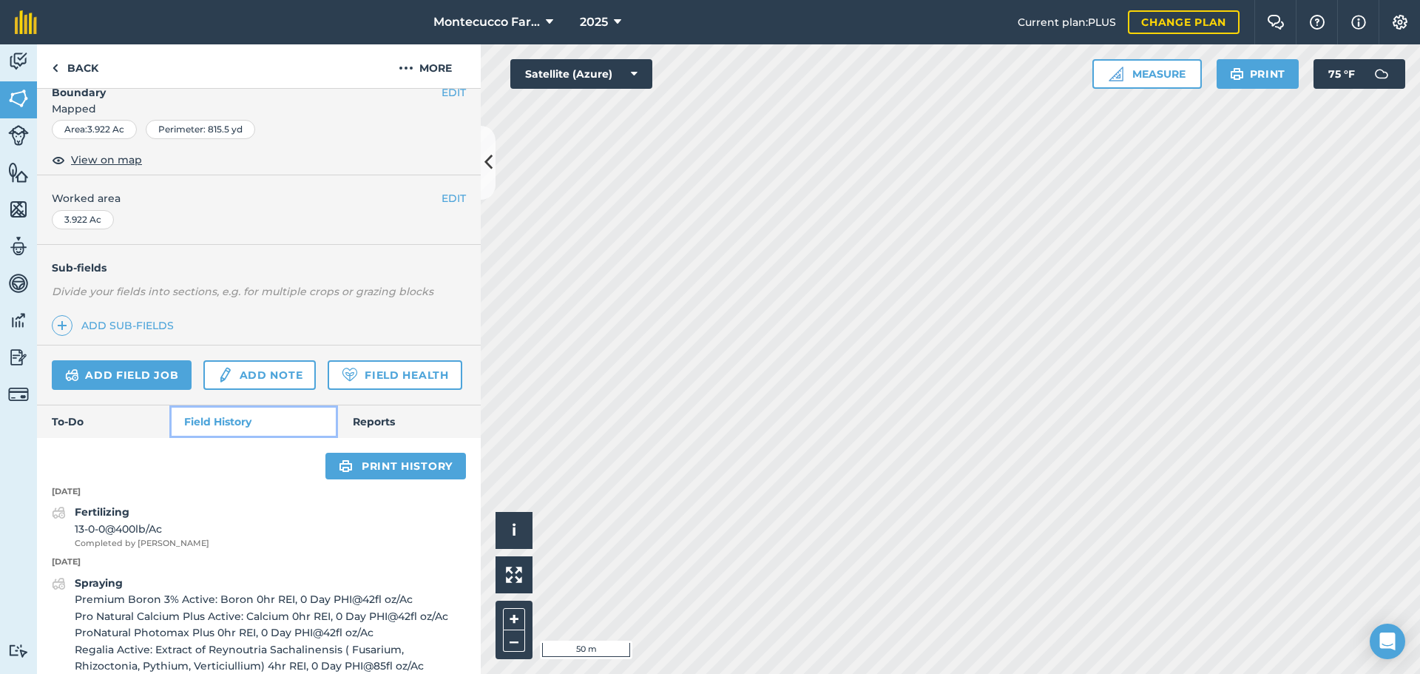
scroll to position [285, 0]
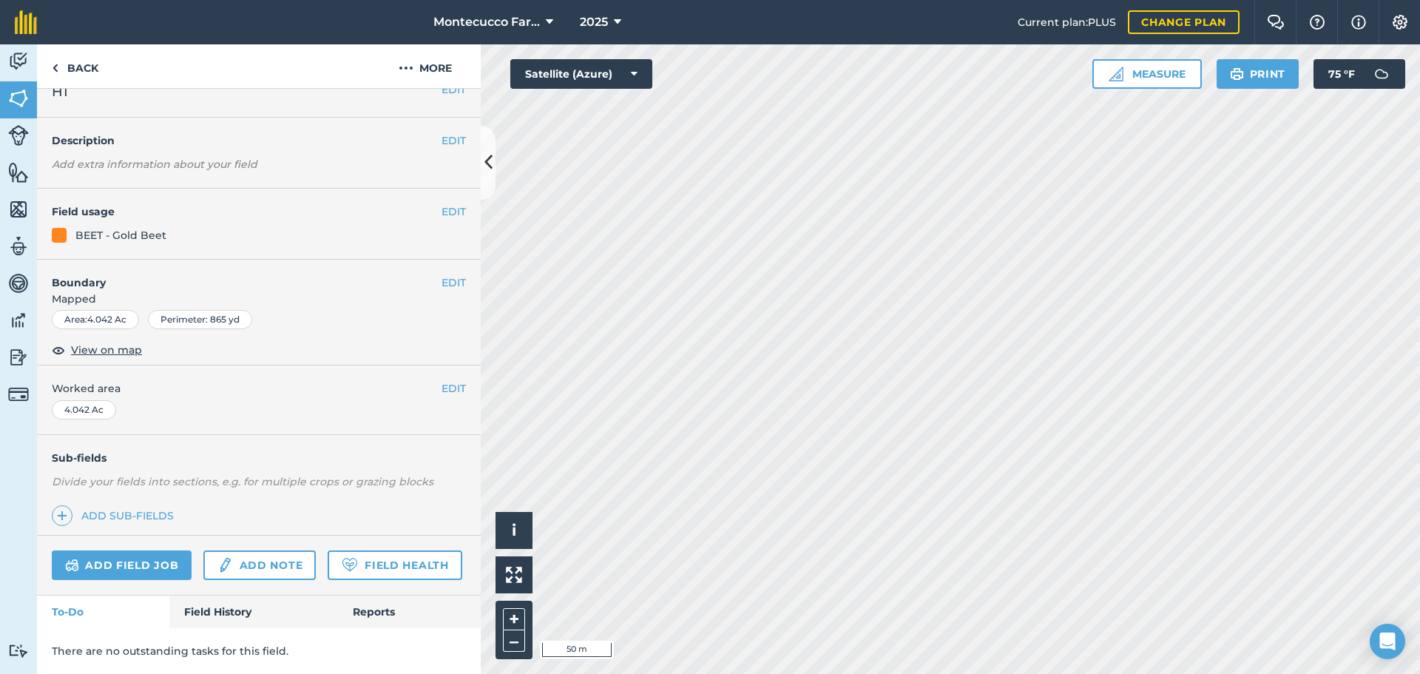
scroll to position [64, 0]
click at [215, 620] on link "Field History" at bounding box center [253, 611] width 168 height 33
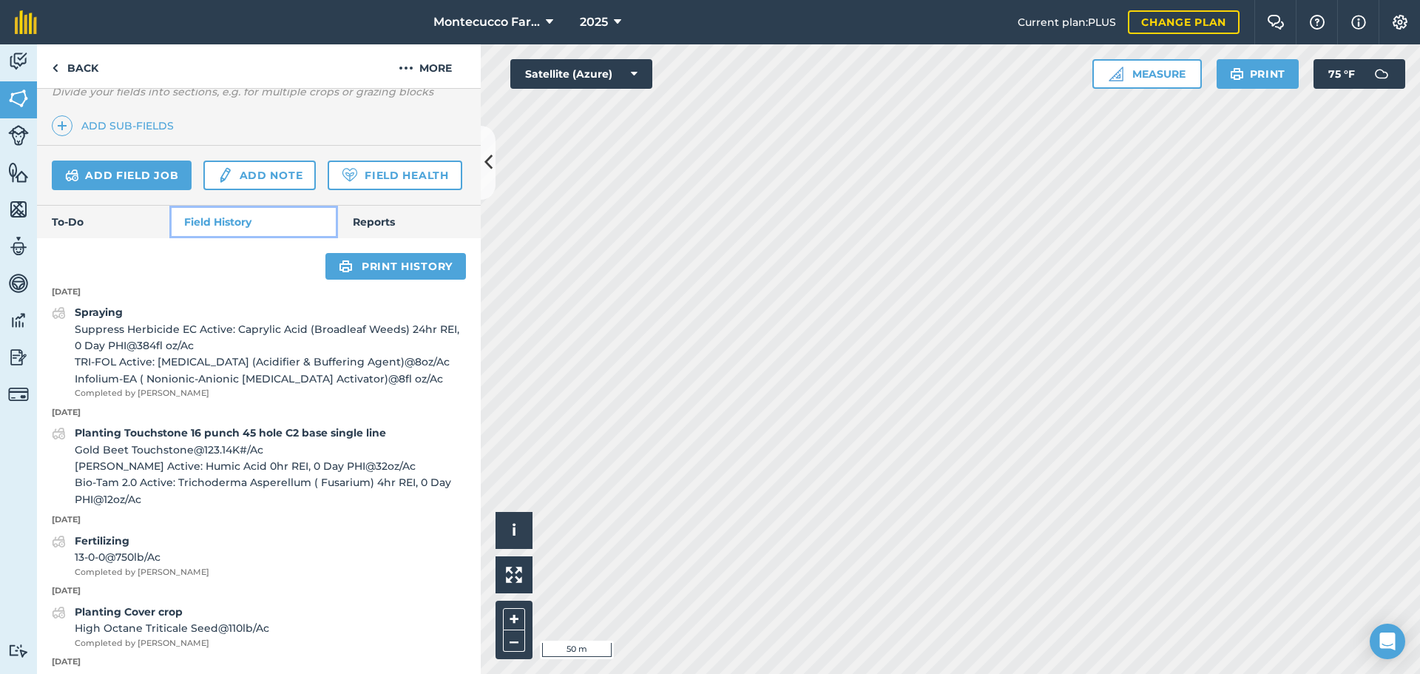
scroll to position [507, 0]
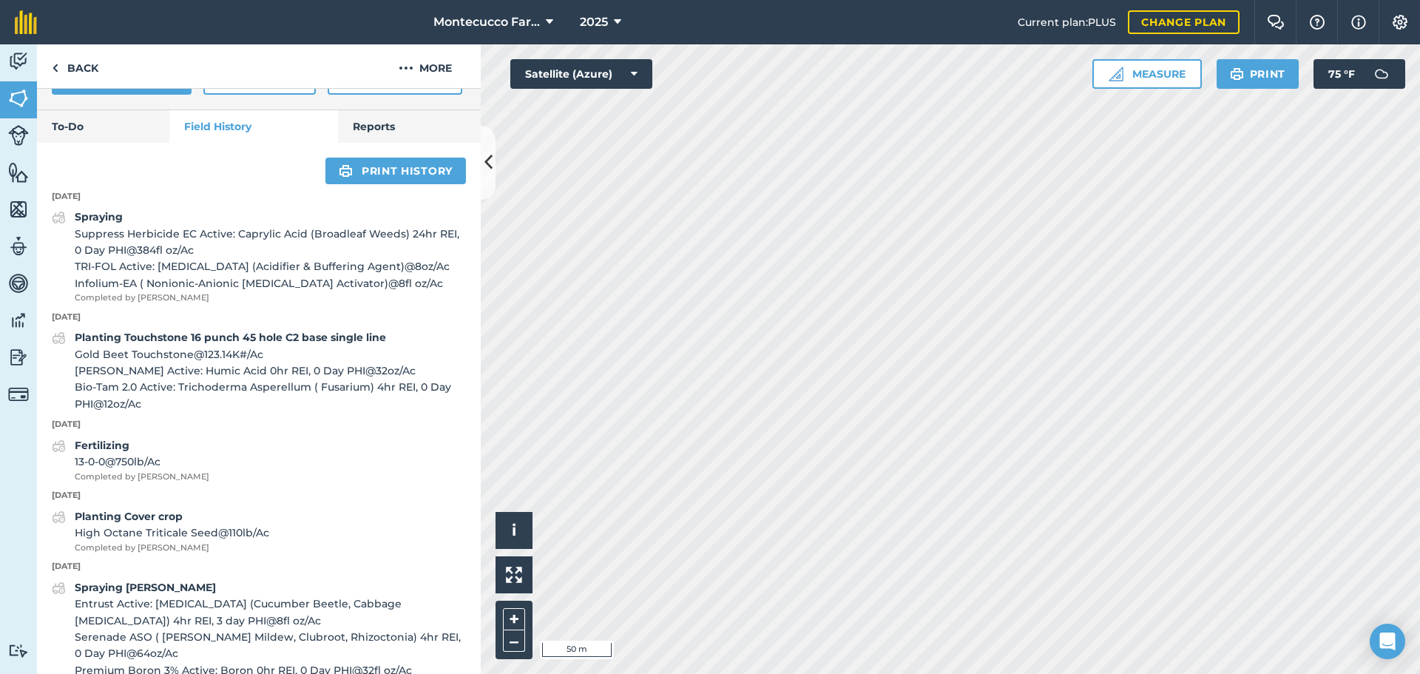
scroll to position [64, 0]
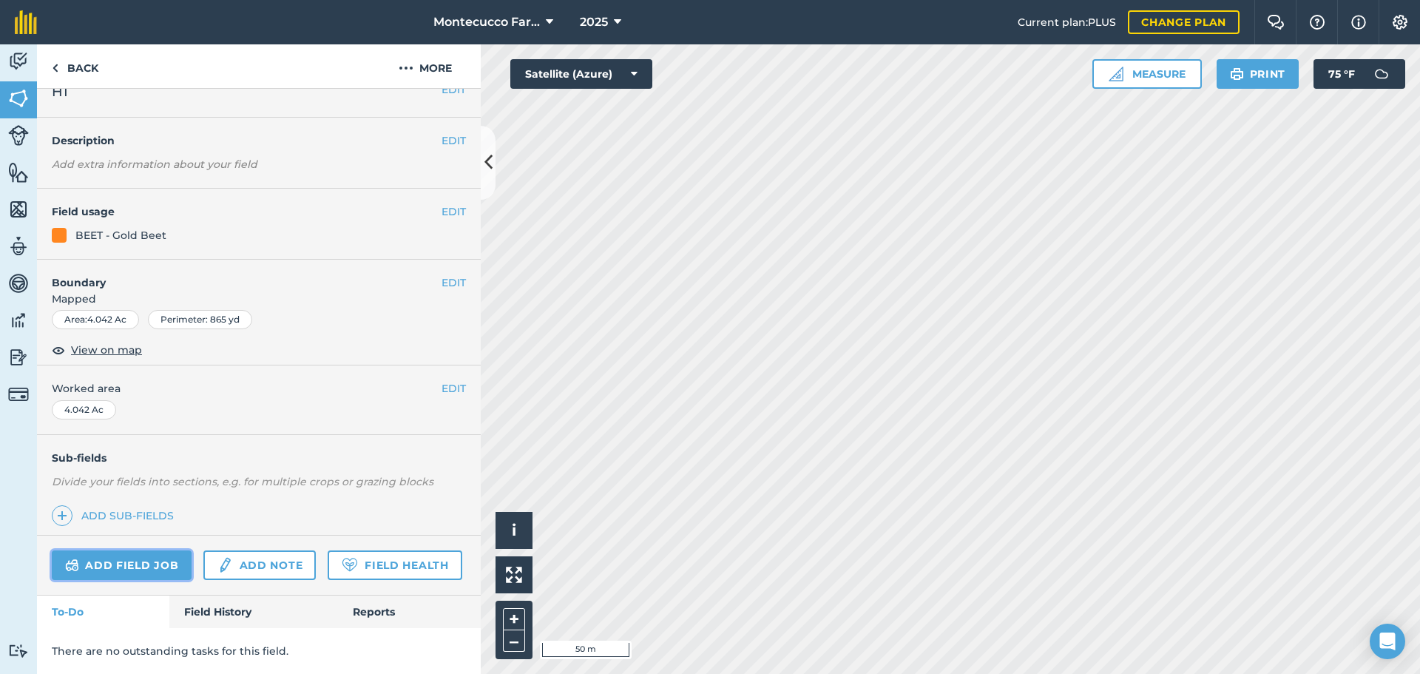
click at [138, 550] on link "Add field job" at bounding box center [122, 565] width 140 height 30
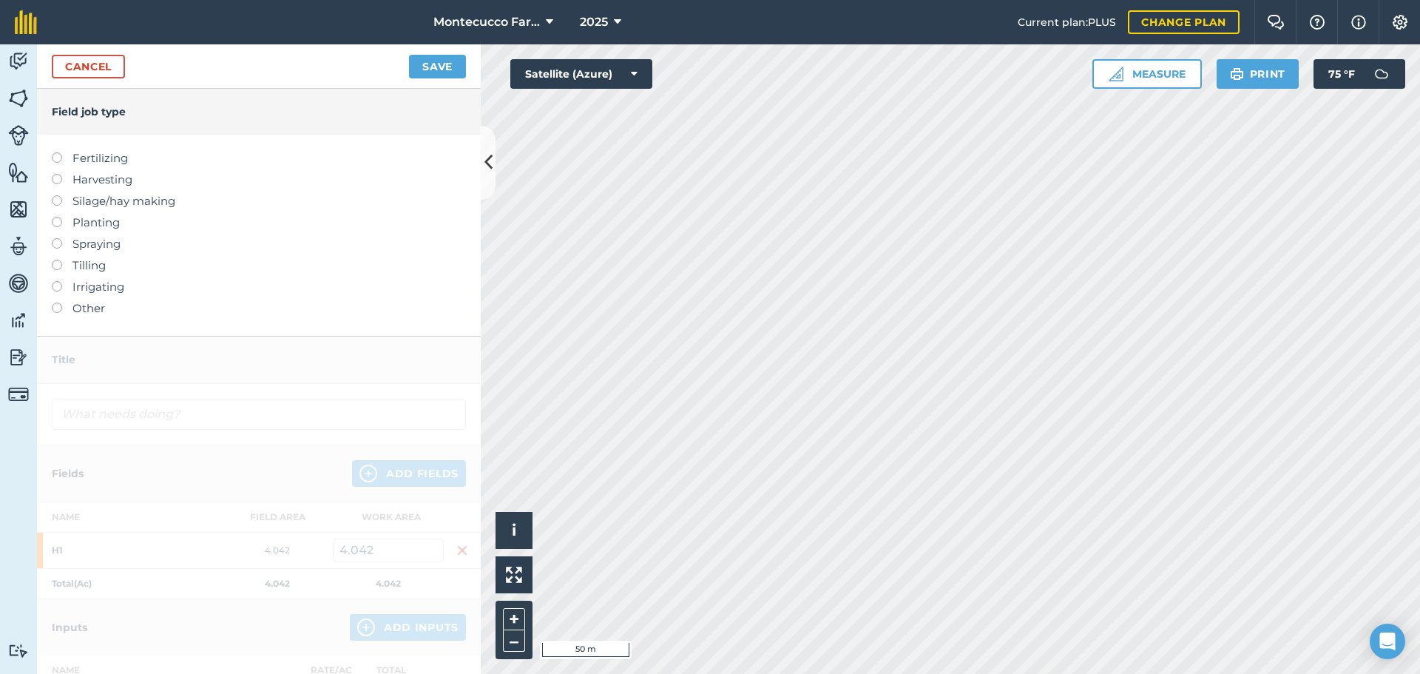
click at [55, 238] on label at bounding box center [62, 238] width 21 height 0
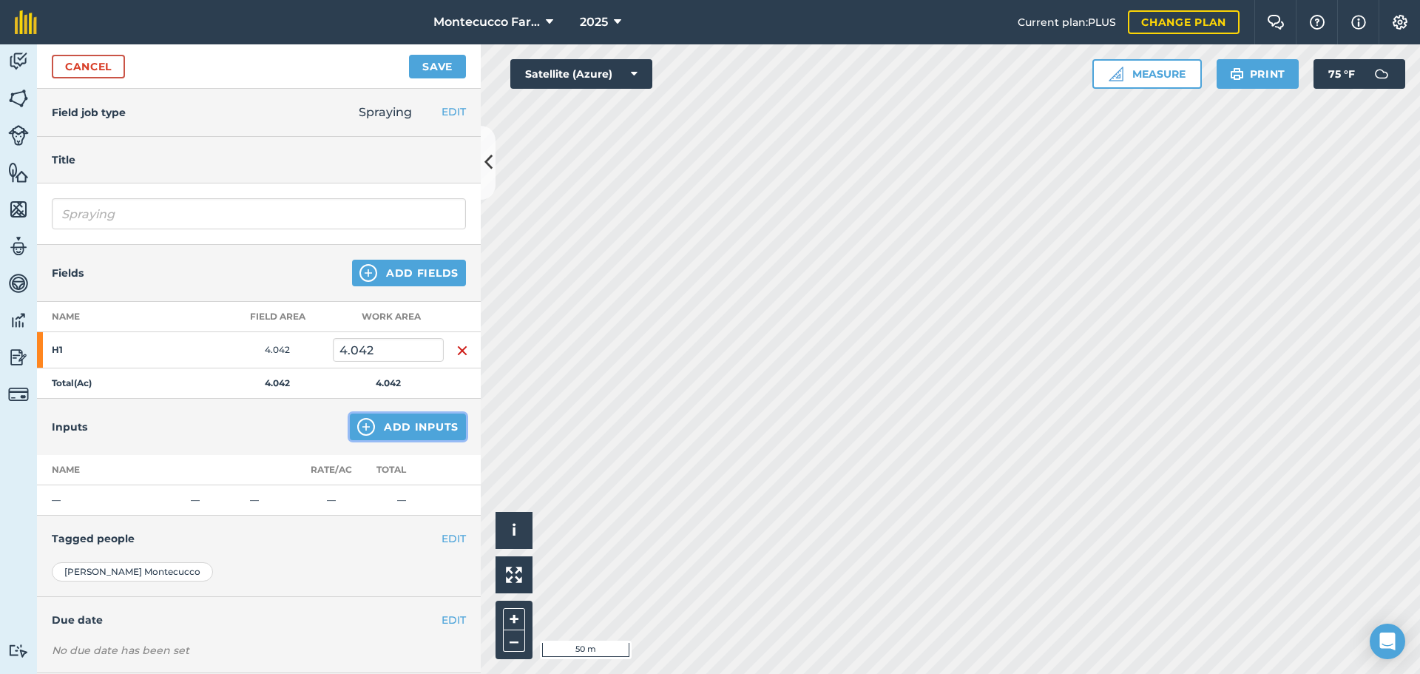
click at [385, 427] on button "Add Inputs" at bounding box center [408, 426] width 116 height 27
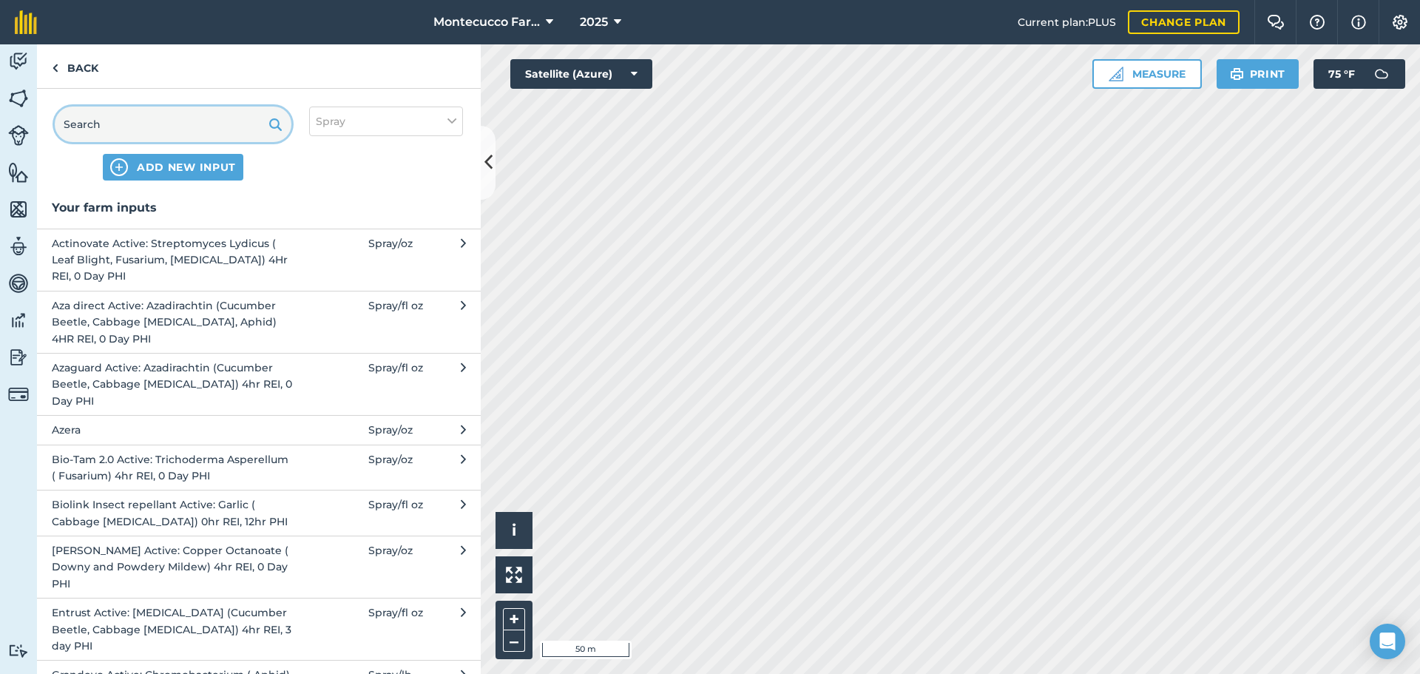
click at [133, 120] on input "text" at bounding box center [173, 123] width 237 height 35
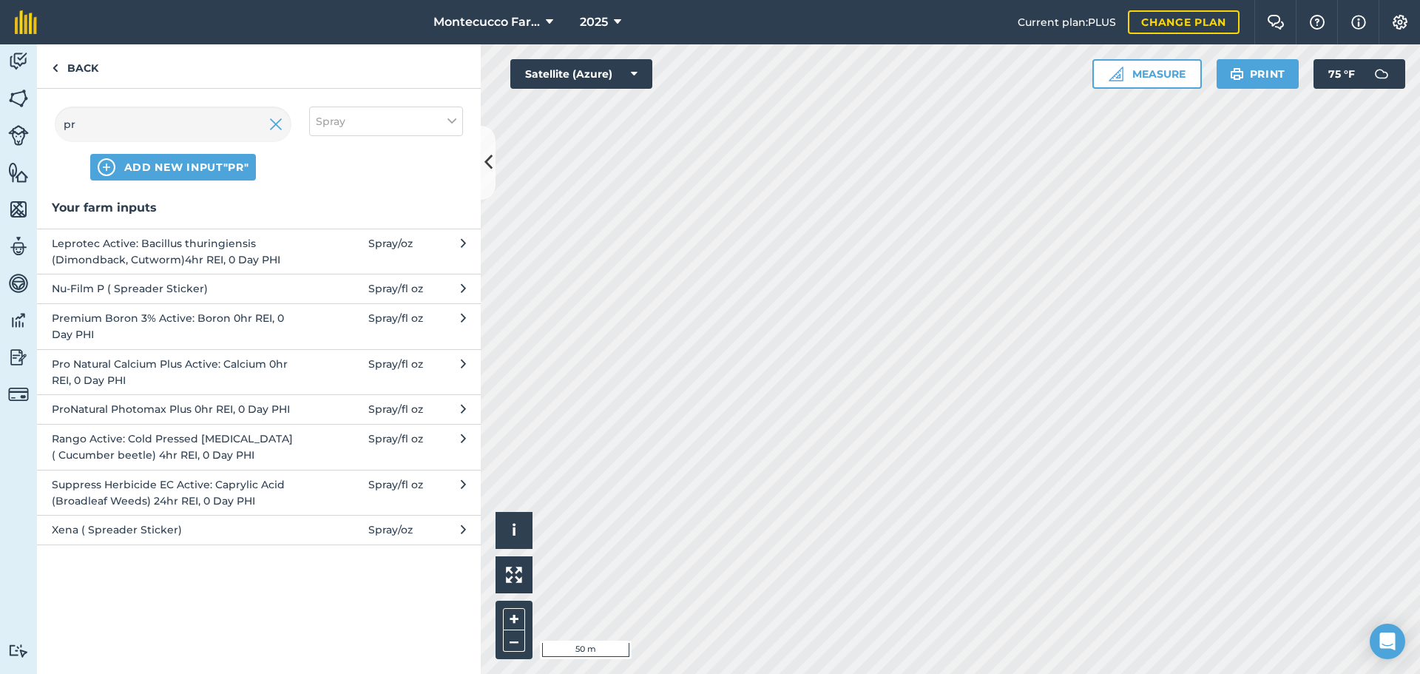
click at [149, 325] on span "Premium Boron 3% Active: Boron 0hr REI, 0 Day PHI" at bounding box center [173, 326] width 242 height 33
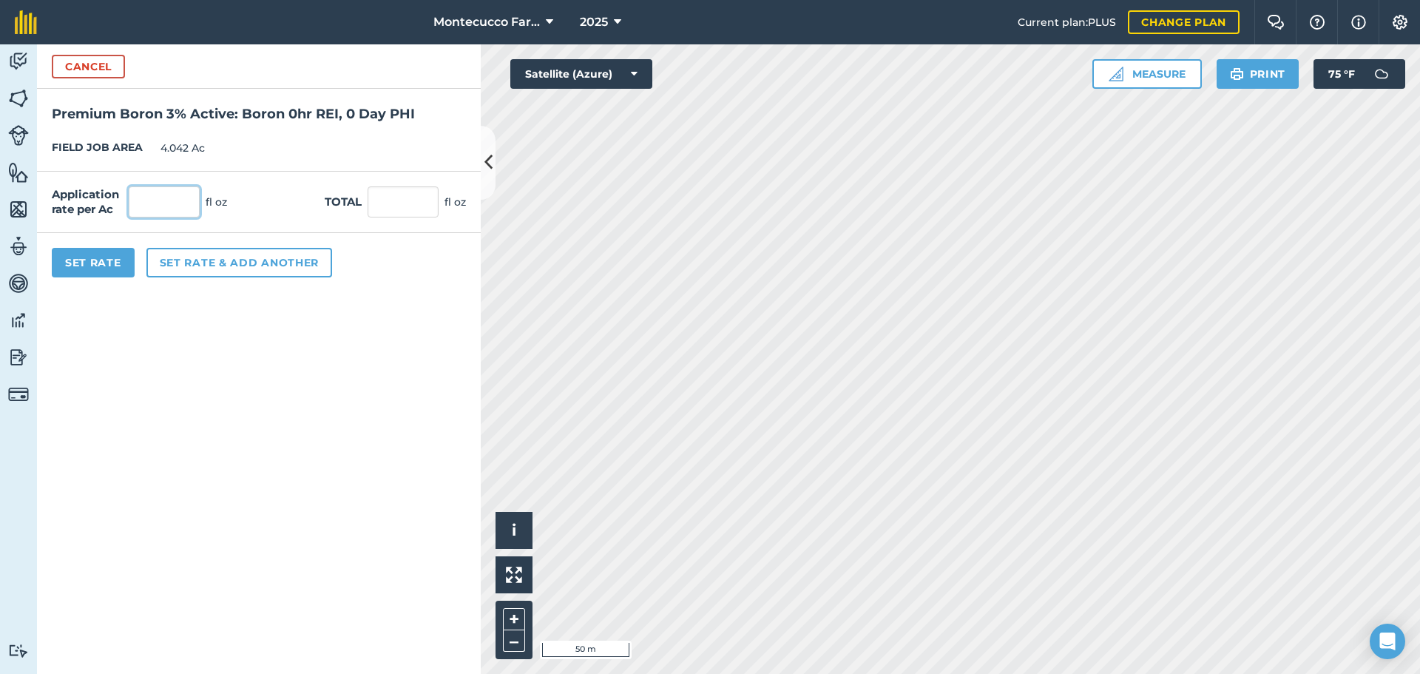
click at [160, 200] on input "text" at bounding box center [164, 201] width 71 height 31
click at [188, 269] on button "Set rate & add another" at bounding box center [239, 263] width 186 height 30
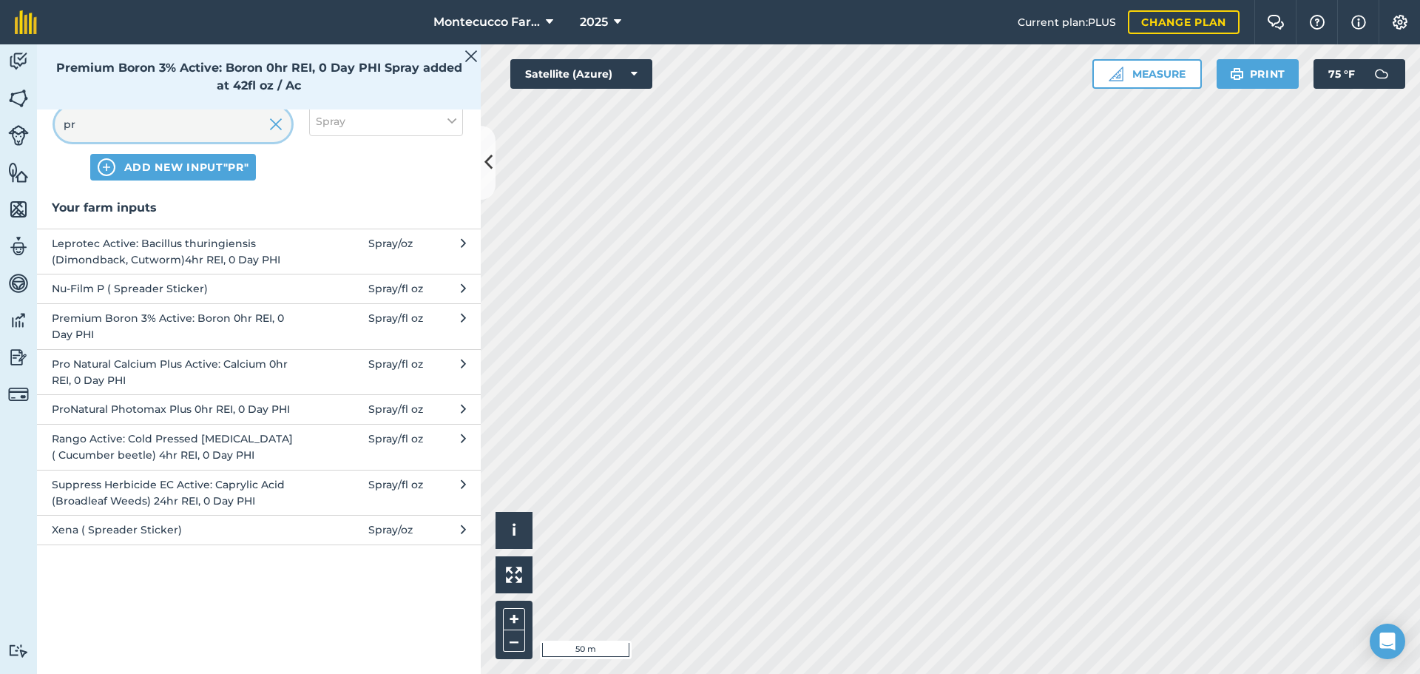
click at [186, 133] on input "pr" at bounding box center [173, 123] width 237 height 35
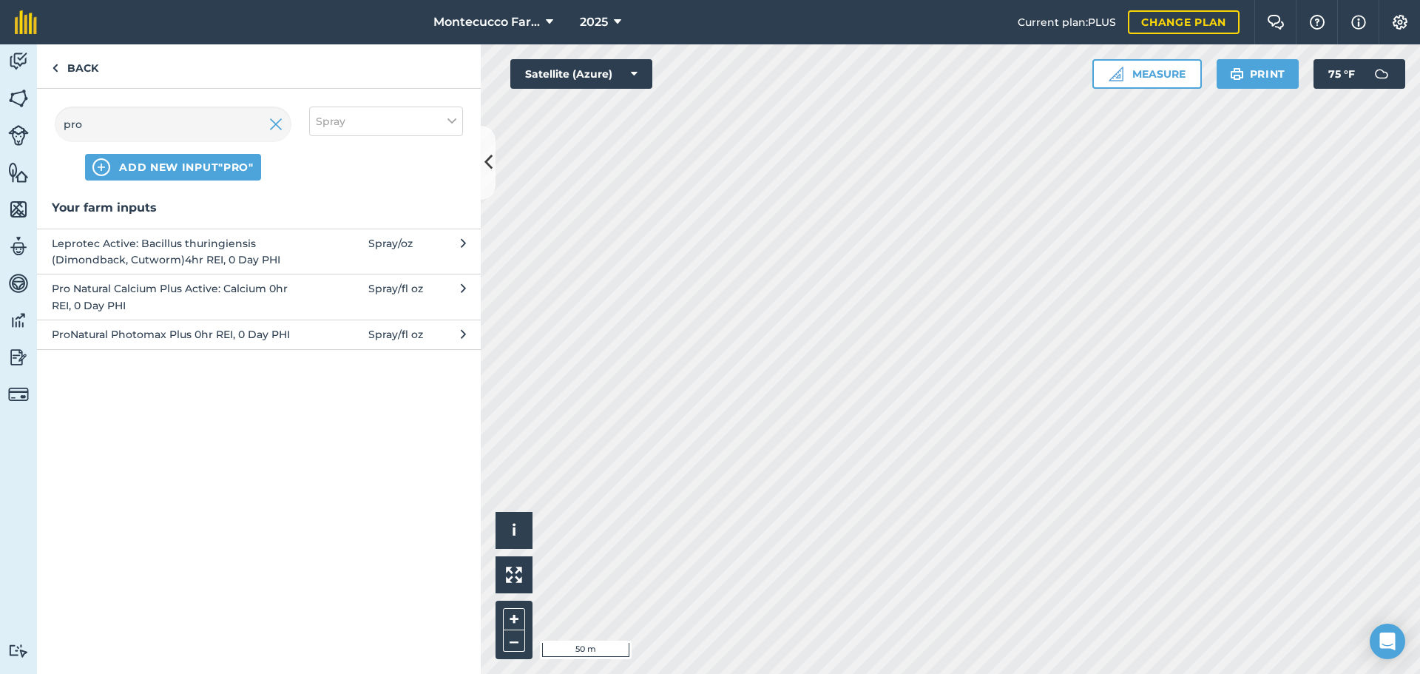
click at [179, 284] on span "Pro Natural Calcium Plus Active: Calcium 0hr REI, 0 Day PHI" at bounding box center [173, 296] width 242 height 33
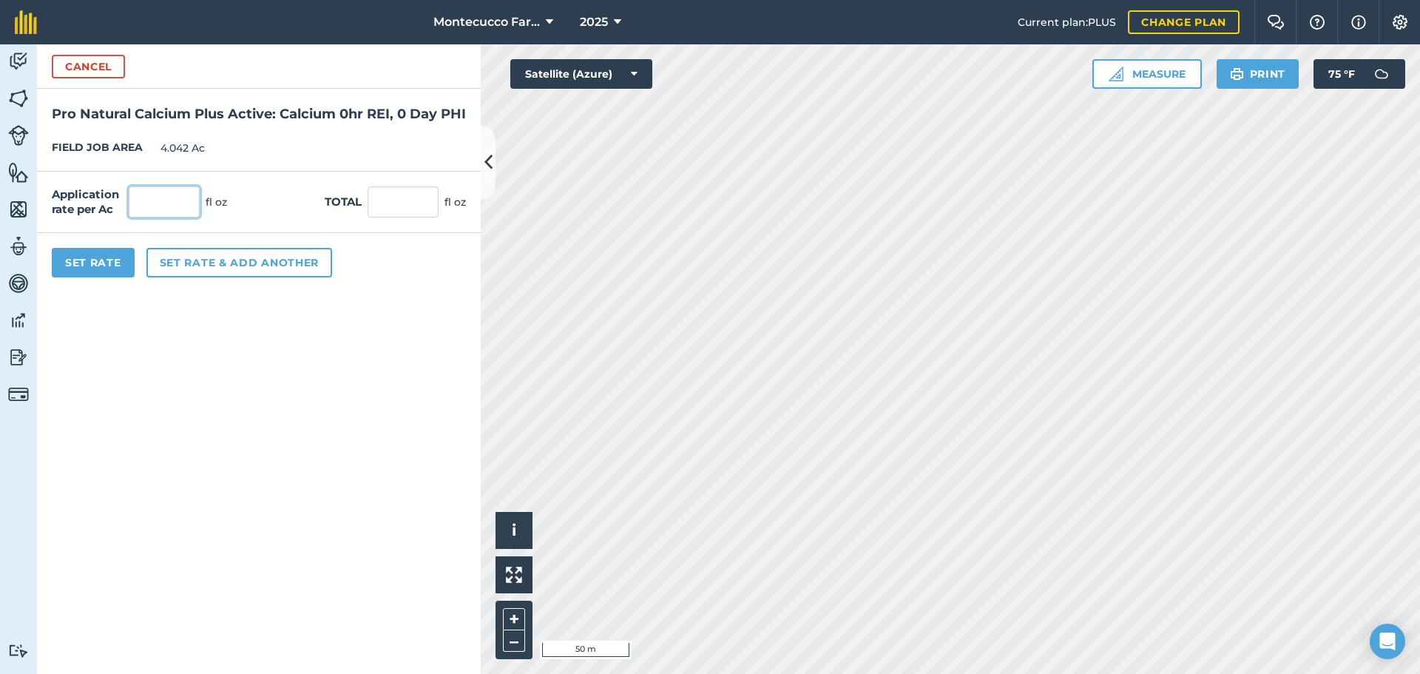
click at [166, 217] on input "text" at bounding box center [164, 201] width 71 height 31
click at [209, 277] on button "Set rate & add another" at bounding box center [239, 263] width 186 height 30
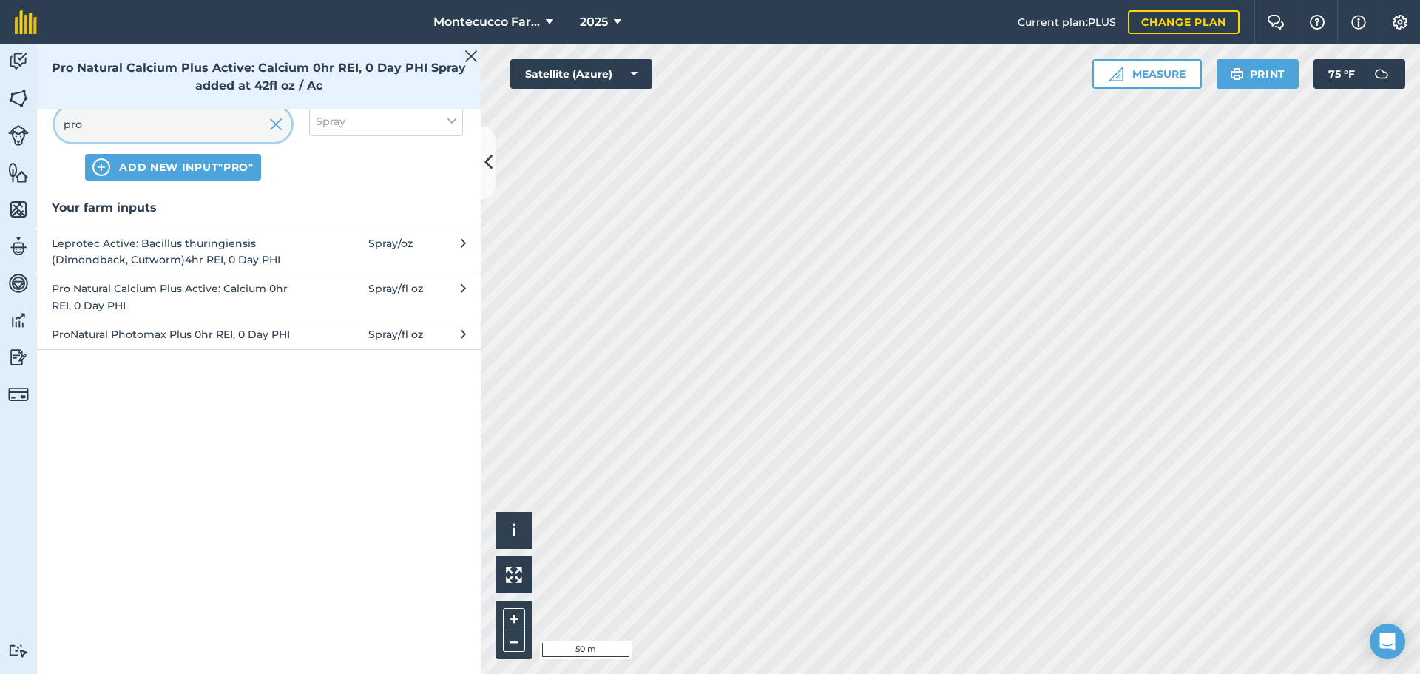
click at [117, 129] on input "pro" at bounding box center [173, 123] width 237 height 35
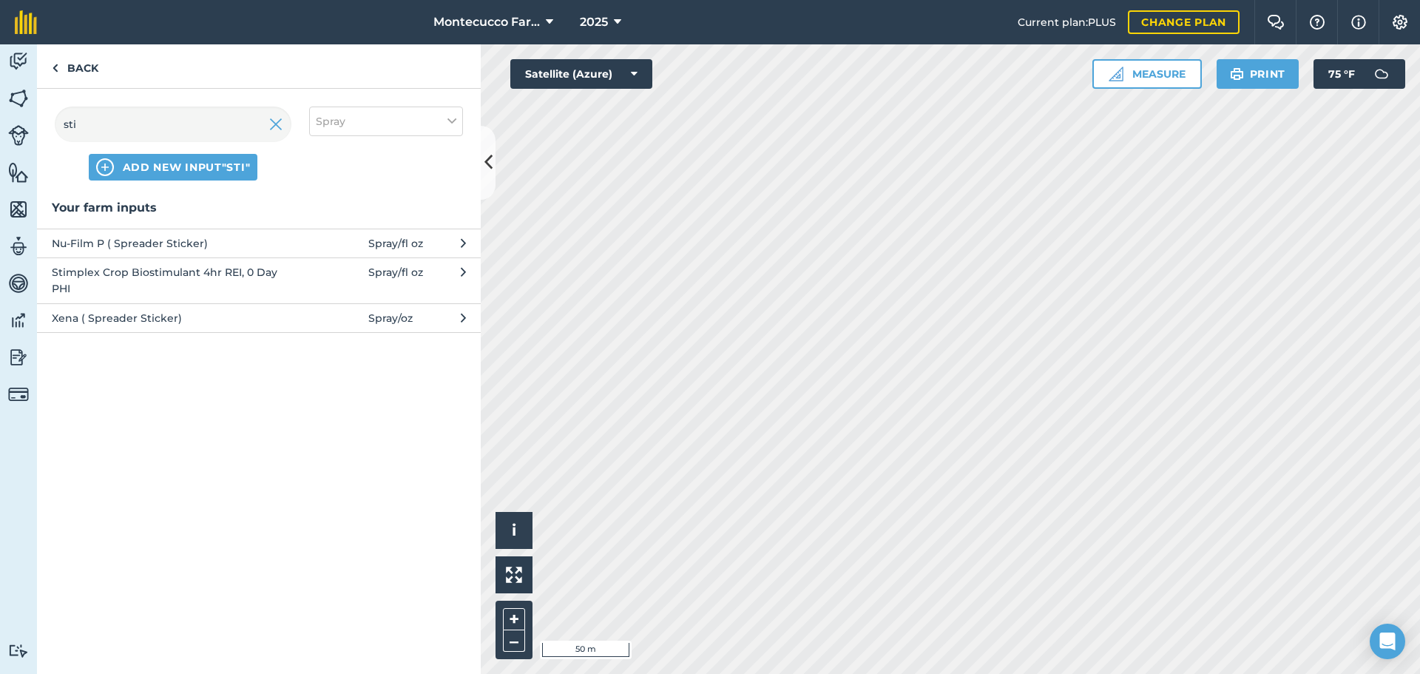
click at [110, 291] on span "Stimplex Crop Biostimulant 4hr REI, 0 Day PHI" at bounding box center [173, 280] width 242 height 33
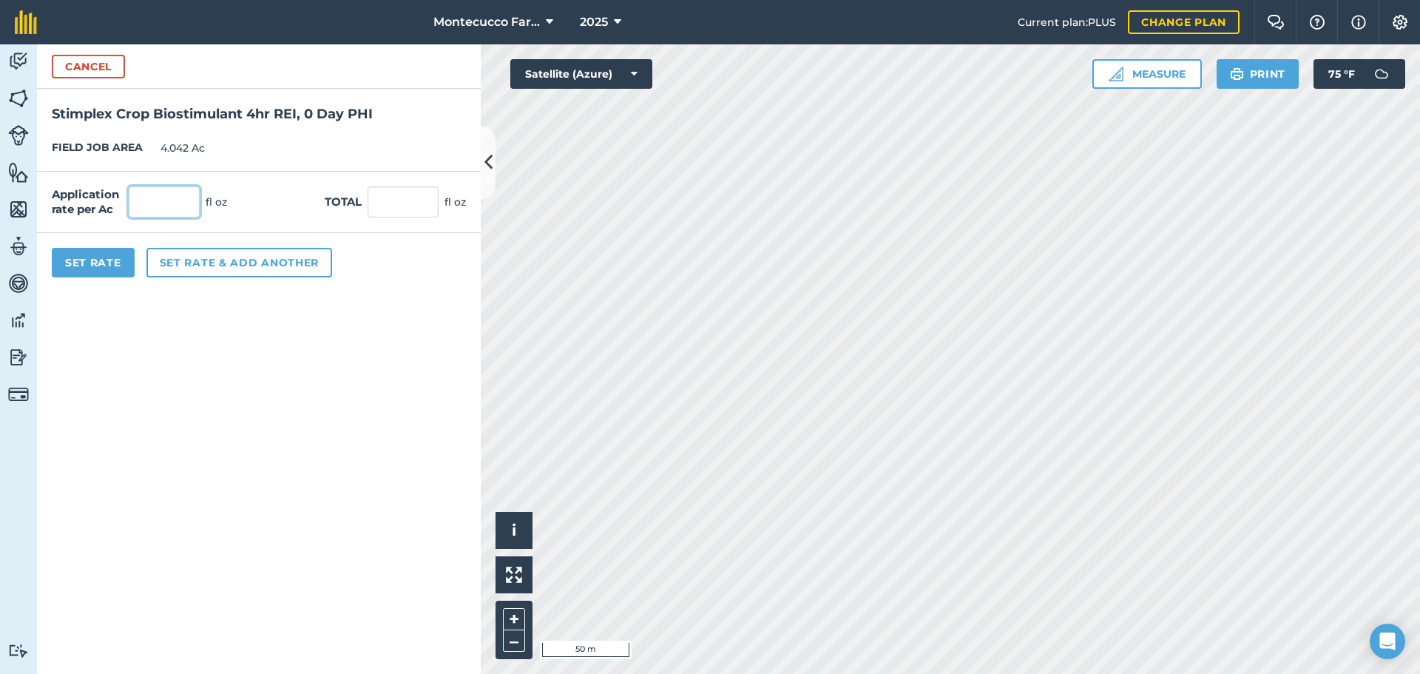
click at [171, 209] on input "text" at bounding box center [164, 201] width 71 height 31
click at [184, 266] on button "Set rate & add another" at bounding box center [239, 263] width 186 height 30
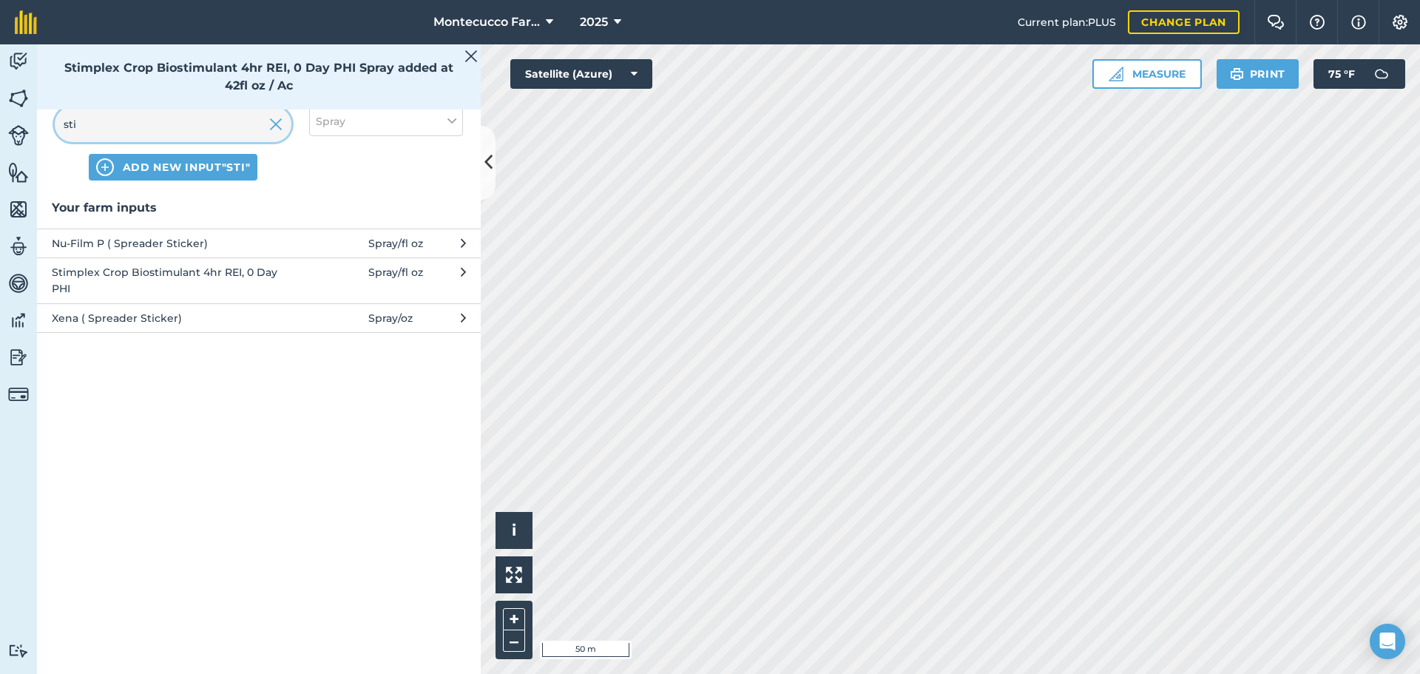
click at [166, 128] on input "sti" at bounding box center [173, 123] width 237 height 35
click at [165, 128] on input "sti" at bounding box center [173, 123] width 237 height 35
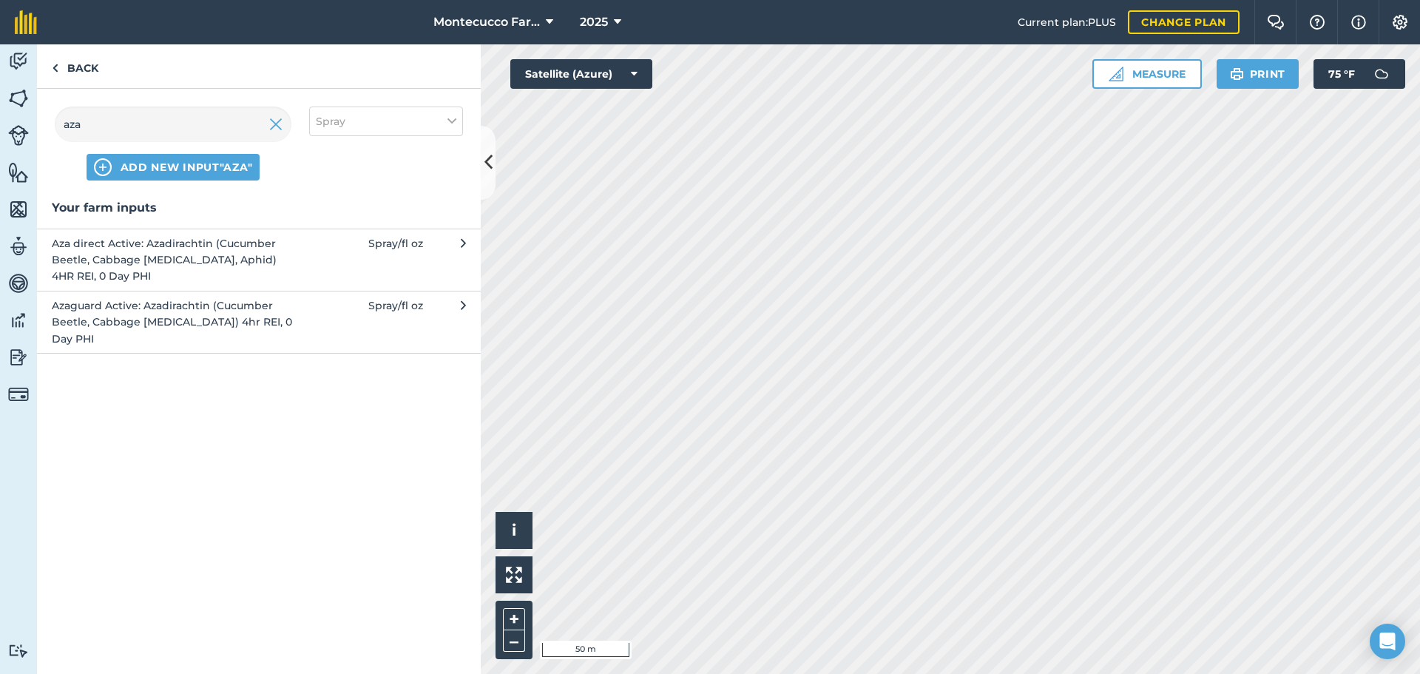
click at [109, 317] on span "Azaguard Active: Azadirachtin (Cucumber Beetle, Cabbage [MEDICAL_DATA]) 4hr REI…" at bounding box center [173, 322] width 242 height 50
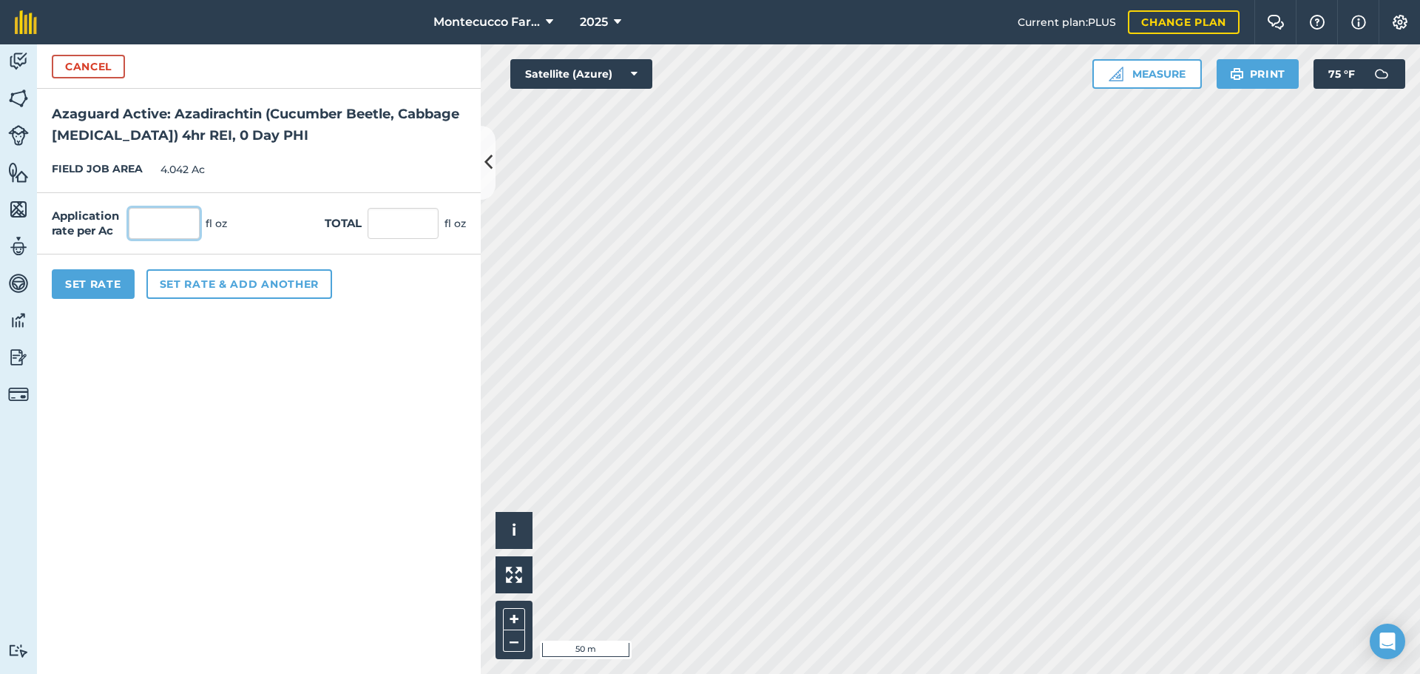
click at [168, 229] on input "text" at bounding box center [164, 223] width 71 height 31
click at [158, 228] on input "text" at bounding box center [164, 223] width 71 height 31
click at [181, 289] on button "Set rate & add another" at bounding box center [239, 284] width 186 height 30
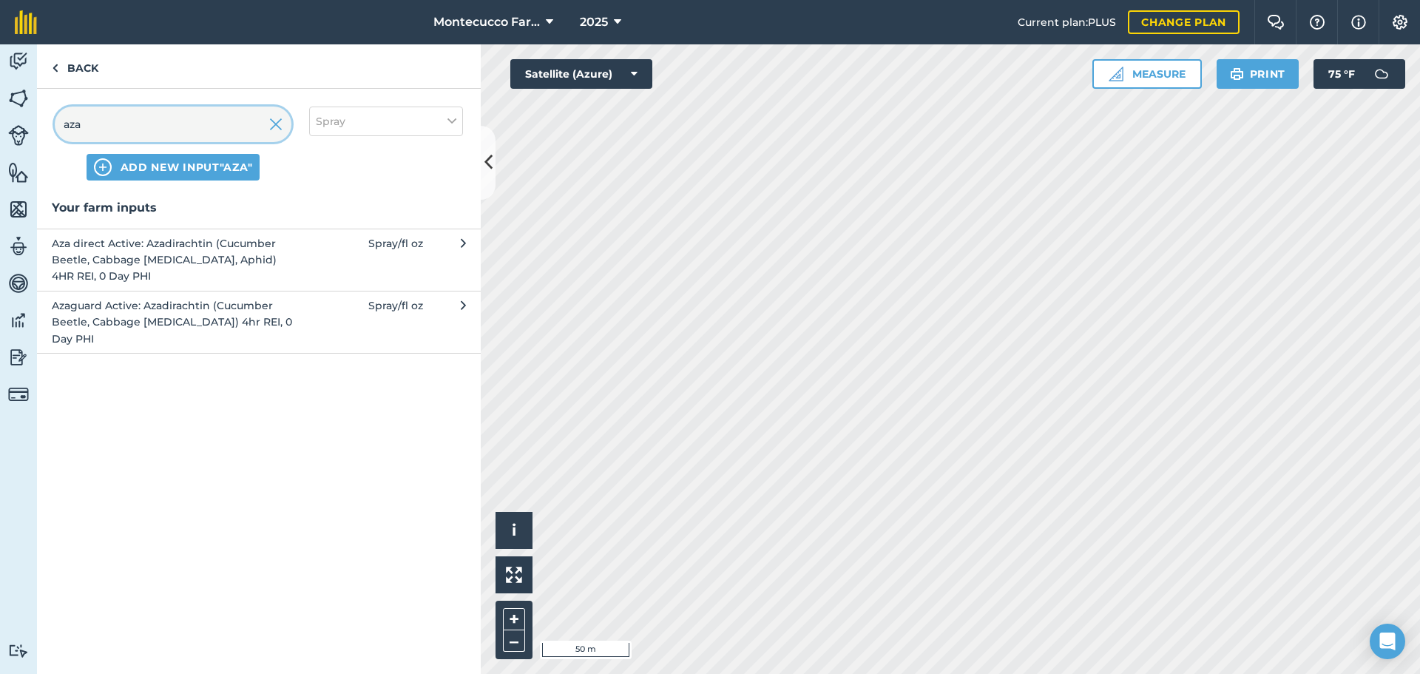
click at [118, 132] on input "aza" at bounding box center [173, 123] width 237 height 35
click at [118, 131] on input "aza" at bounding box center [173, 123] width 237 height 35
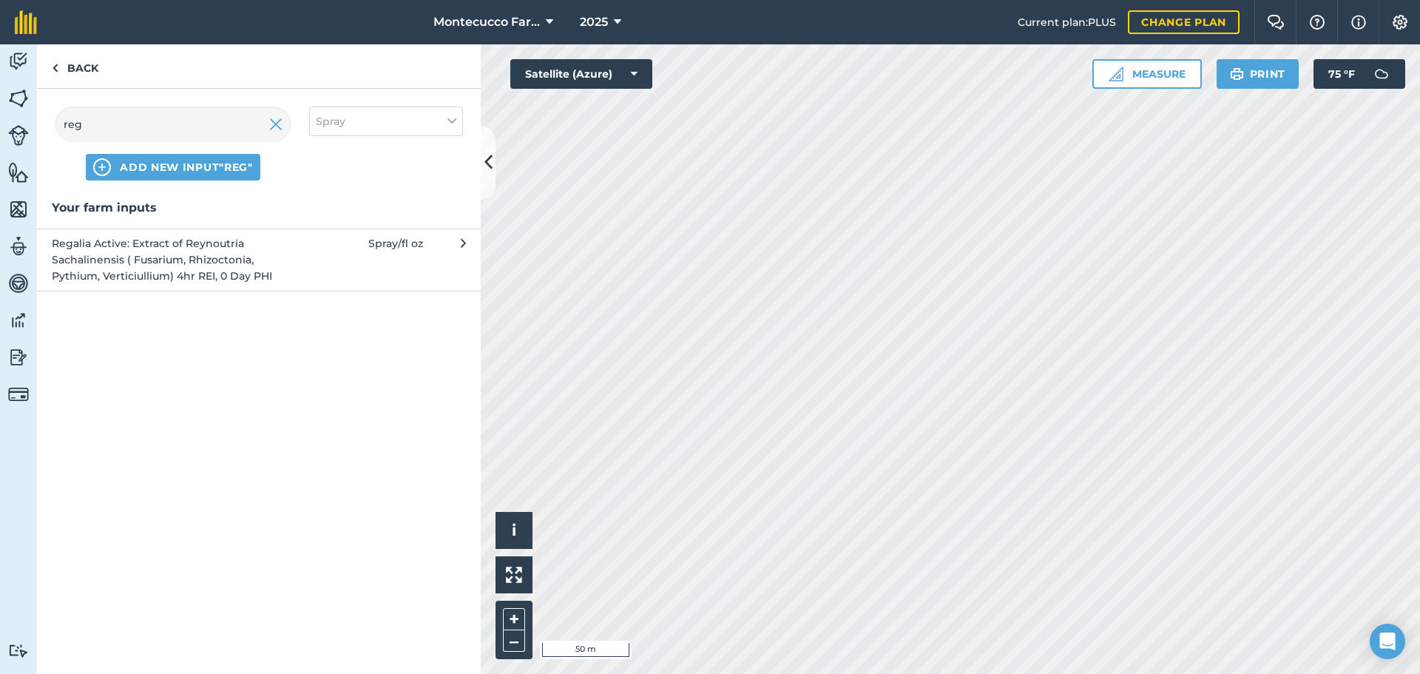
click at [87, 255] on span "Regalia Active: Extract of Reynoutria Sachalinensis ( Fusarium, Rhizoctonia, Py…" at bounding box center [173, 260] width 242 height 50
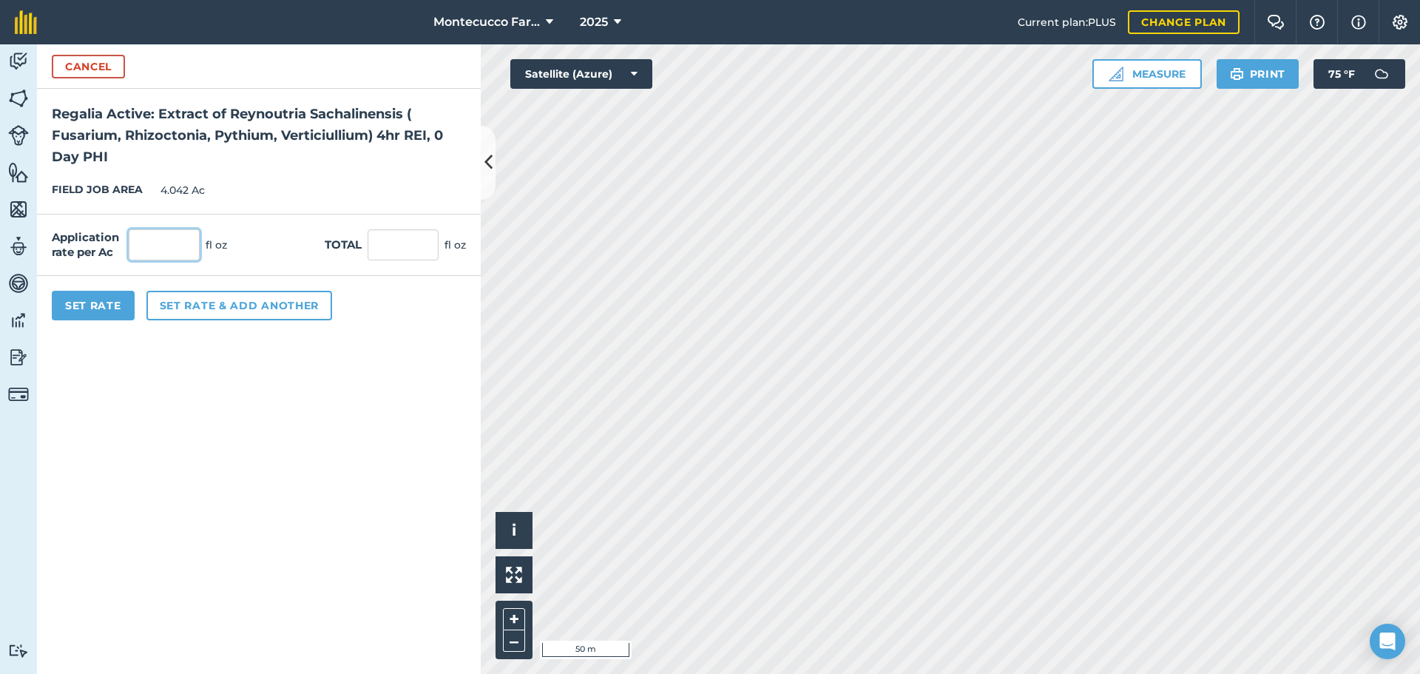
click at [157, 243] on input "text" at bounding box center [164, 244] width 71 height 31
click at [162, 243] on input "text" at bounding box center [164, 244] width 71 height 31
click at [178, 311] on button "Set rate & add another" at bounding box center [239, 306] width 186 height 30
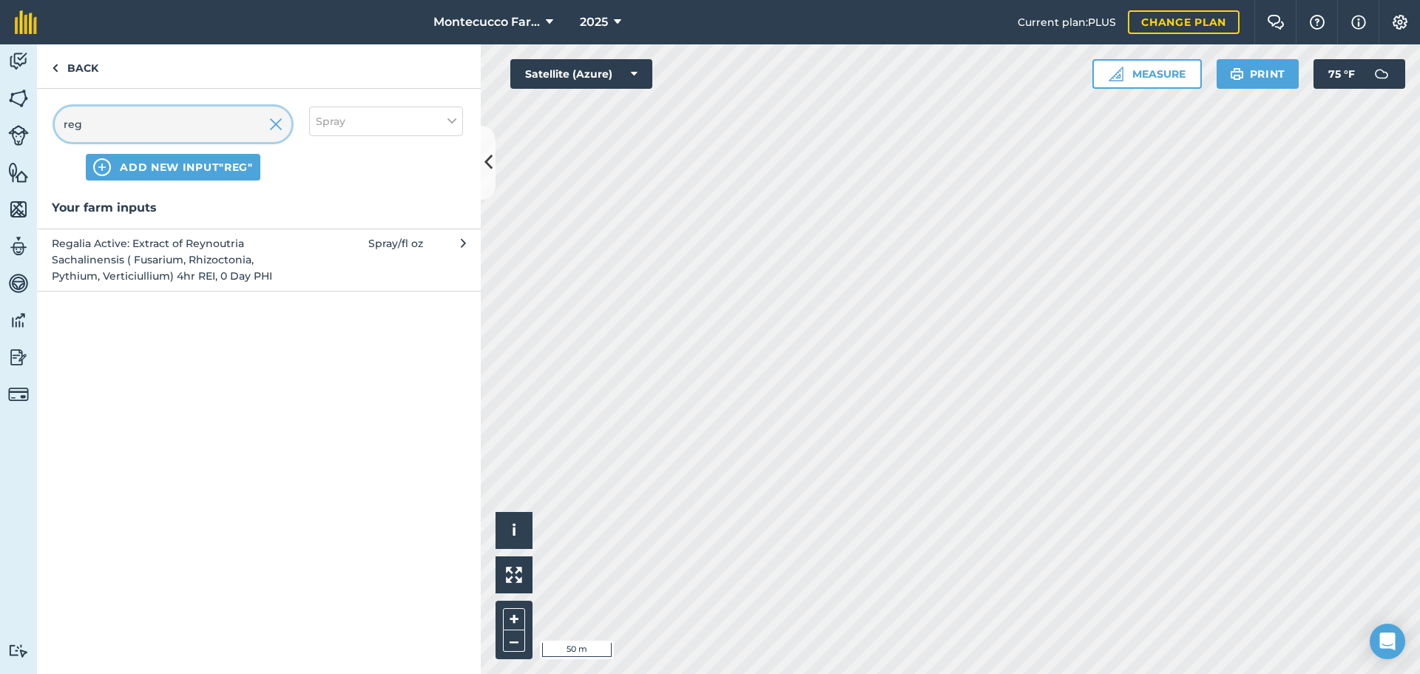
click at [200, 121] on input "reg" at bounding box center [173, 123] width 237 height 35
click at [124, 248] on span "Infolium-EA ( Nonionic-Anionic [MEDICAL_DATA] Activator)" at bounding box center [173, 251] width 242 height 33
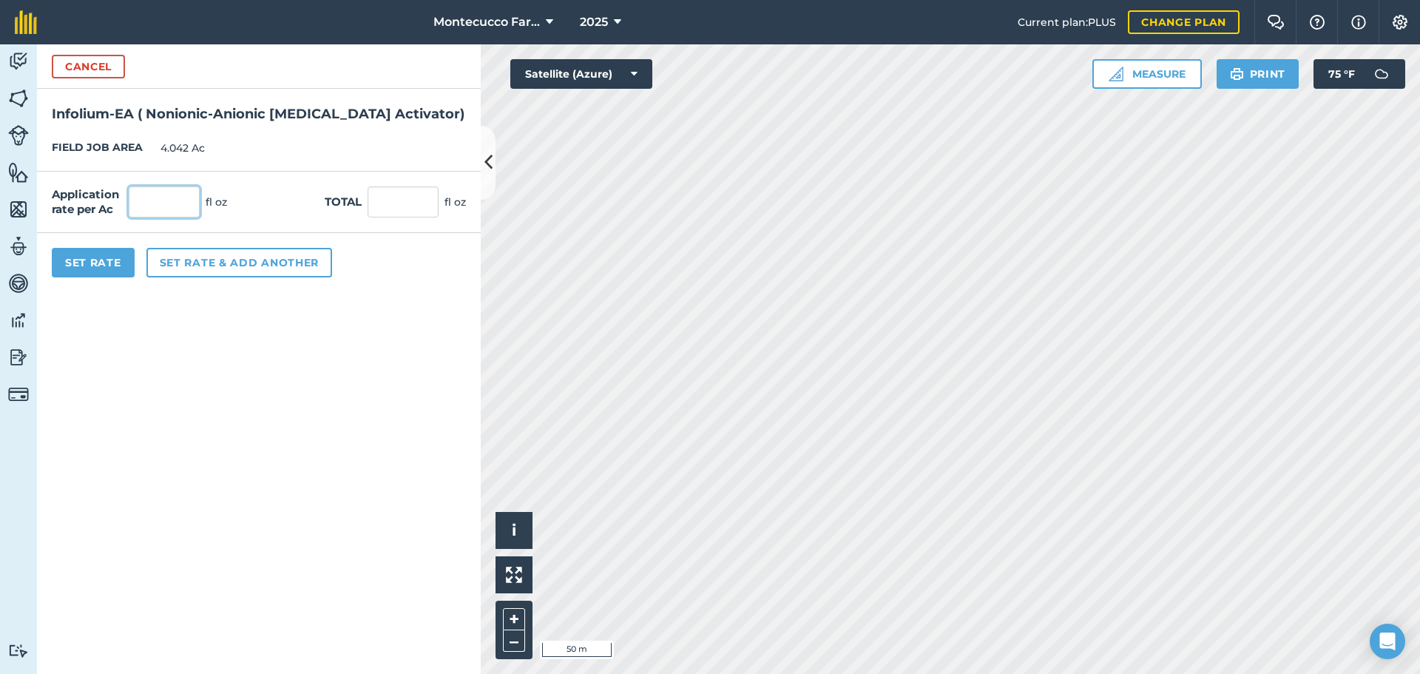
click at [150, 188] on input "text" at bounding box center [164, 201] width 71 height 31
click at [93, 254] on button "Set Rate" at bounding box center [93, 263] width 83 height 30
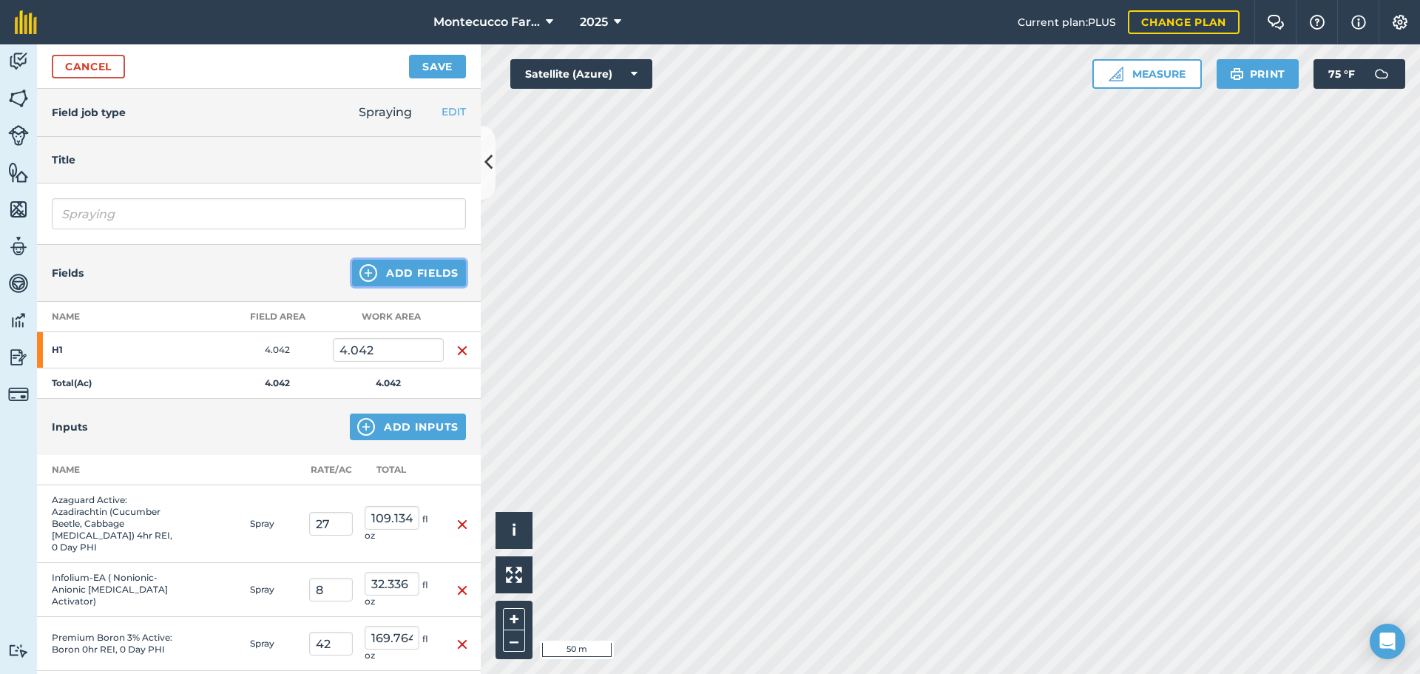
click at [383, 271] on button "Add Fields" at bounding box center [409, 273] width 114 height 27
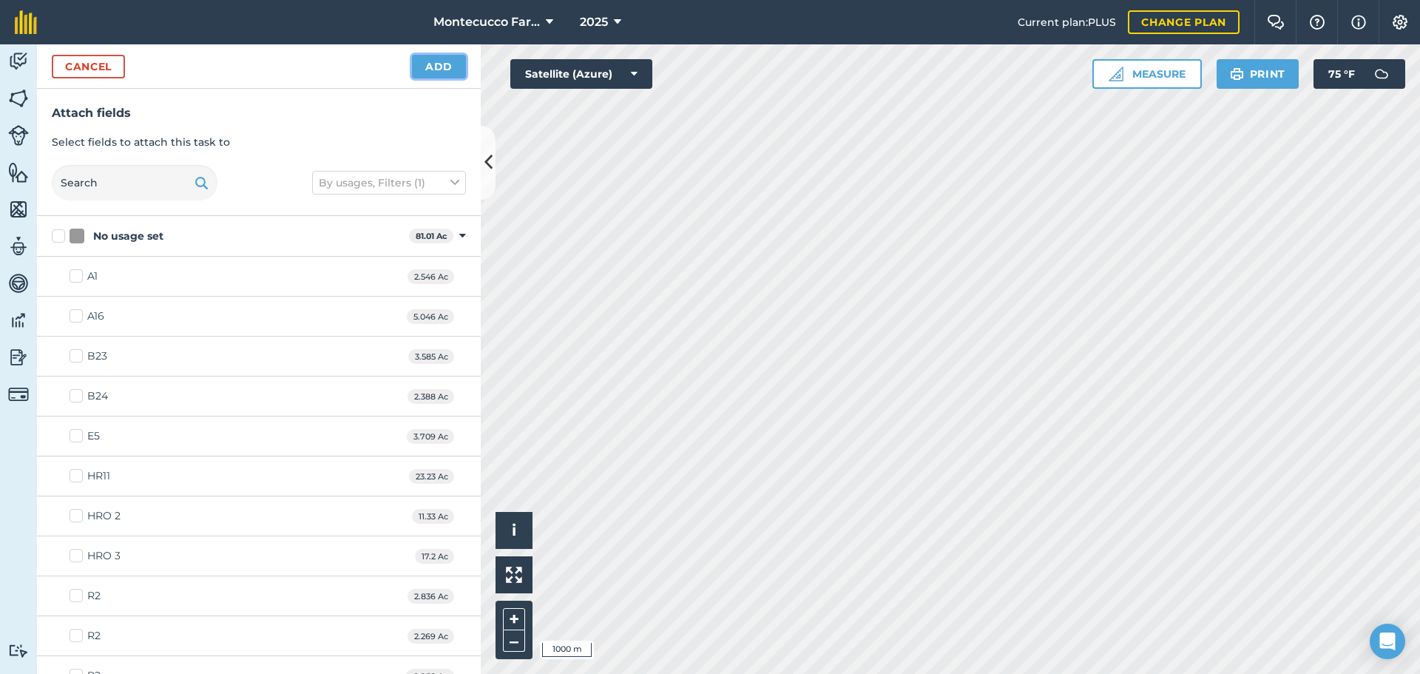
click at [444, 71] on button "Add" at bounding box center [439, 67] width 54 height 24
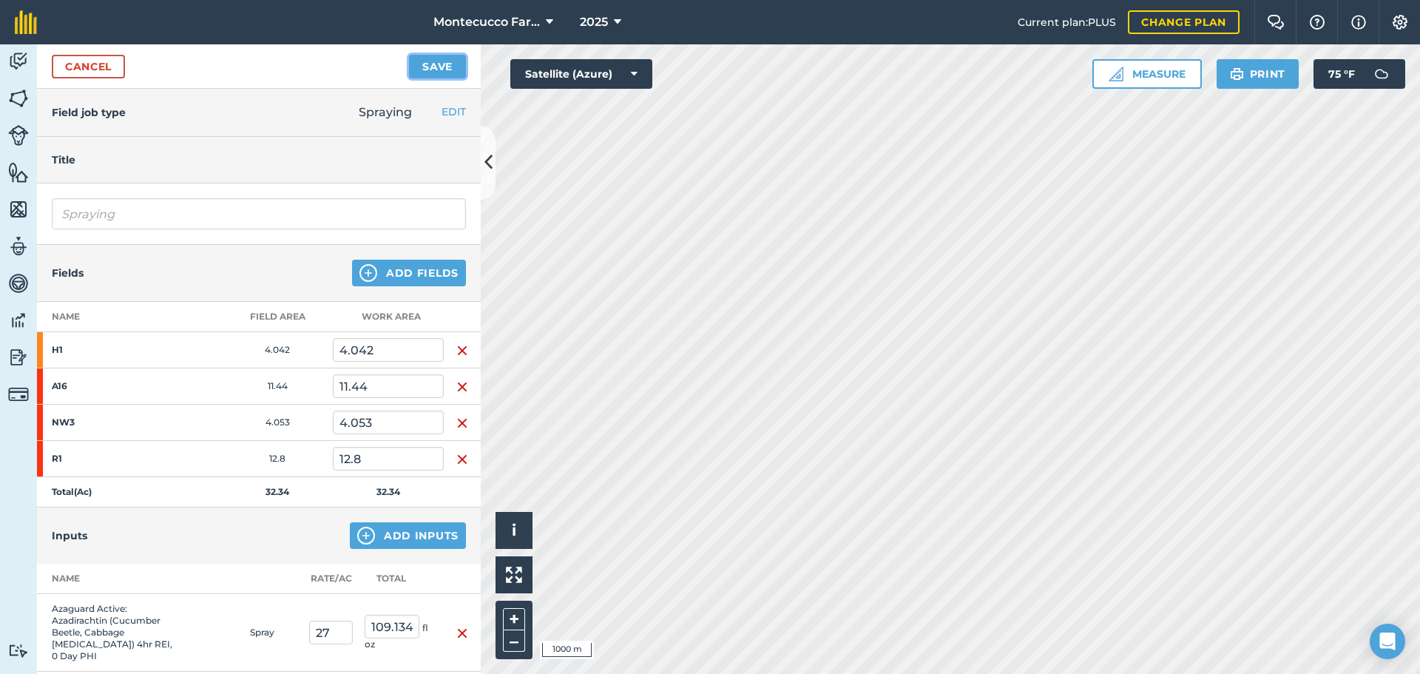
click at [440, 67] on button "Save" at bounding box center [437, 67] width 57 height 24
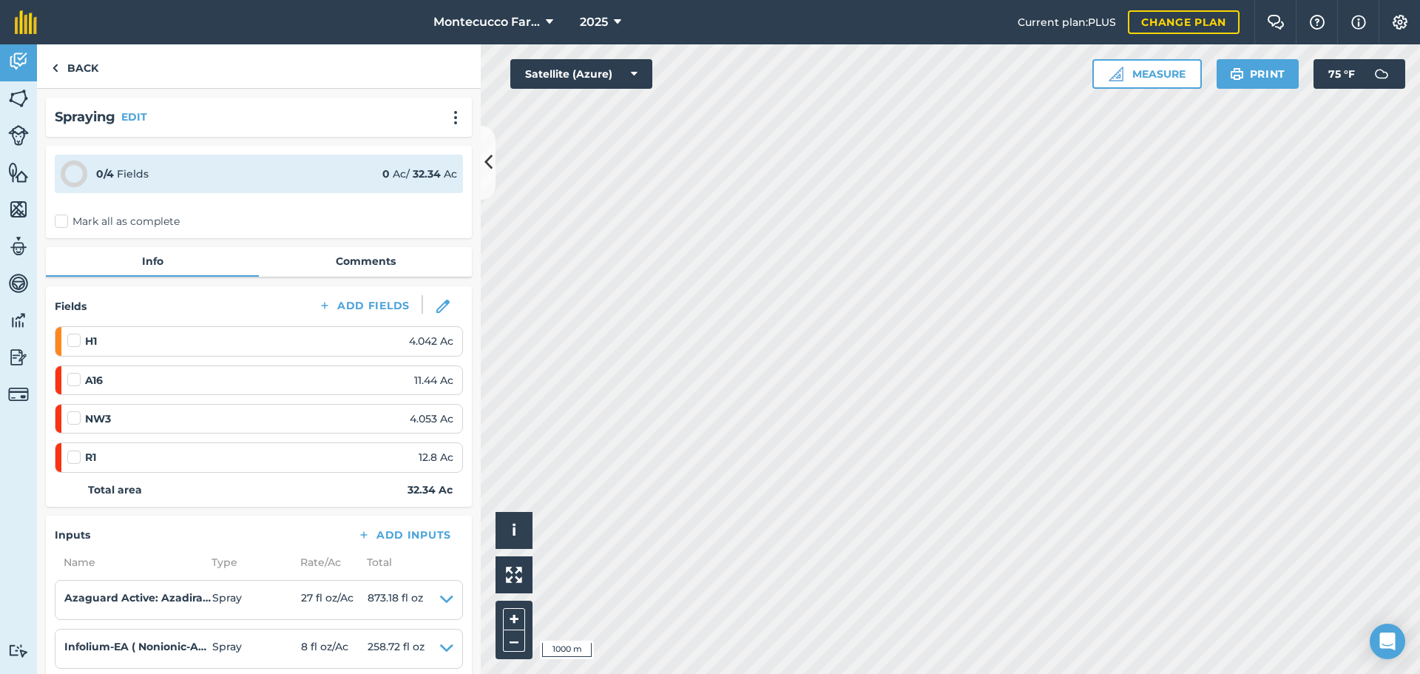
click at [68, 221] on label "Mark all as complete" at bounding box center [117, 222] width 125 height 16
click at [64, 221] on input "Mark all as complete" at bounding box center [60, 219] width 10 height 10
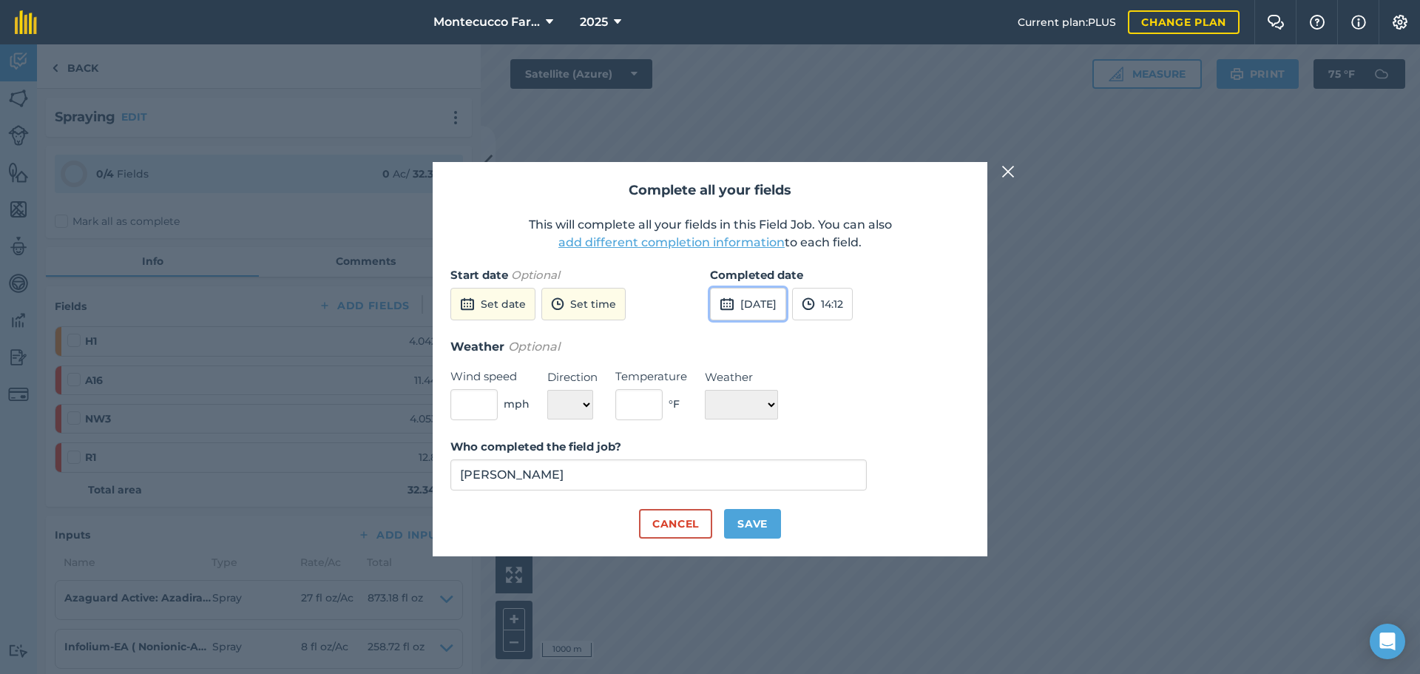
click at [764, 306] on button "[DATE]" at bounding box center [748, 304] width 76 height 33
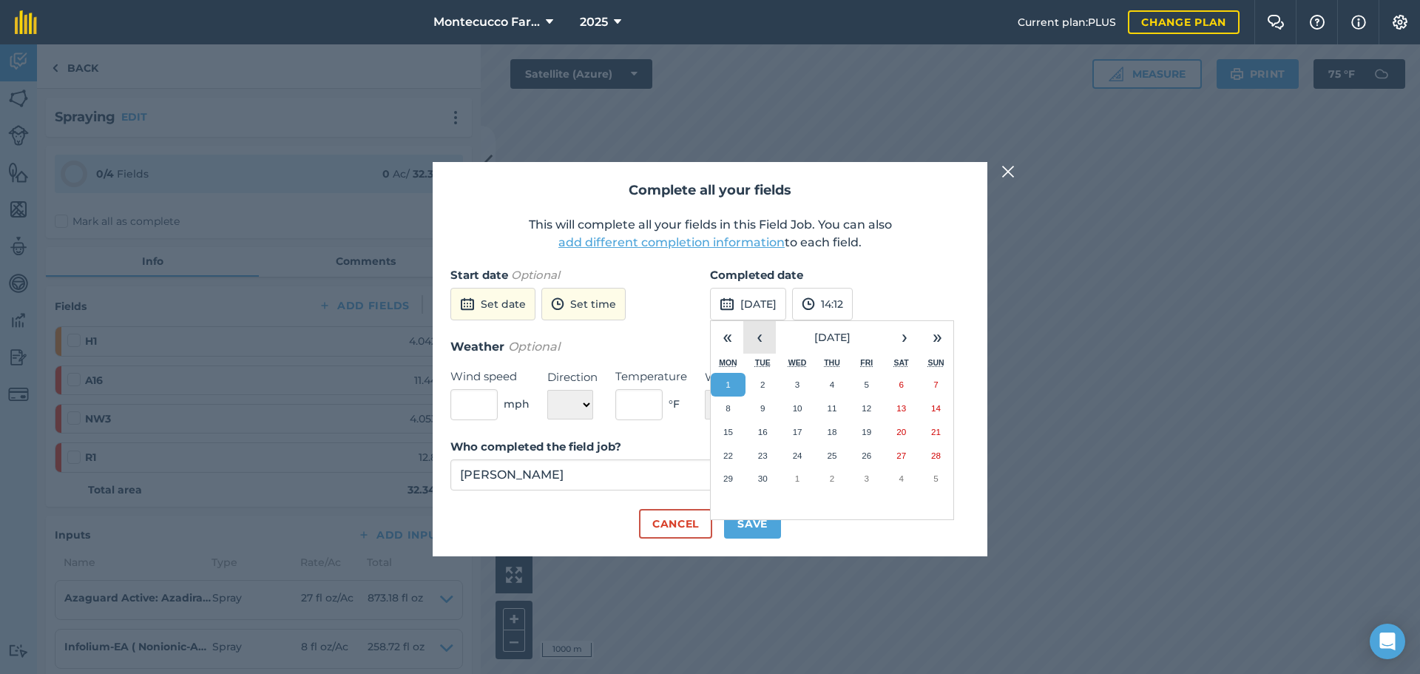
click at [765, 339] on button "‹" at bounding box center [759, 337] width 33 height 33
click at [792, 406] on button "6" at bounding box center [797, 408] width 35 height 24
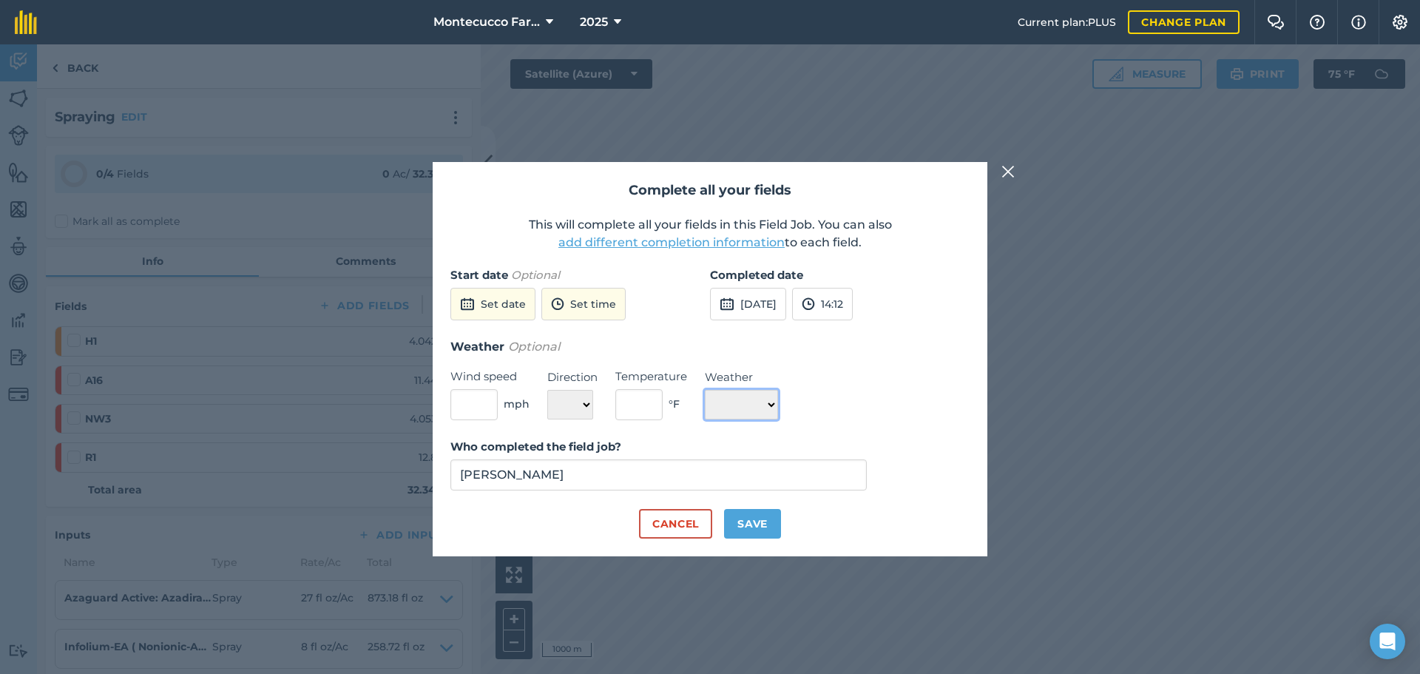
click at [778, 404] on select "☀️ Sunny 🌧 Rainy ⛅️ Cloudy 🌨 Snow ❄️ Icy" at bounding box center [741, 405] width 73 height 30
click at [774, 402] on select "☀️ Sunny 🌧 Rainy ⛅️ Cloudy 🌨 Snow ❄️ Icy" at bounding box center [741, 405] width 73 height 30
click at [705, 390] on select "☀️ Sunny 🌧 Rainy ⛅️ Cloudy 🌨 Snow ❄️ Icy" at bounding box center [741, 405] width 73 height 30
click at [757, 535] on button "Save" at bounding box center [752, 524] width 57 height 30
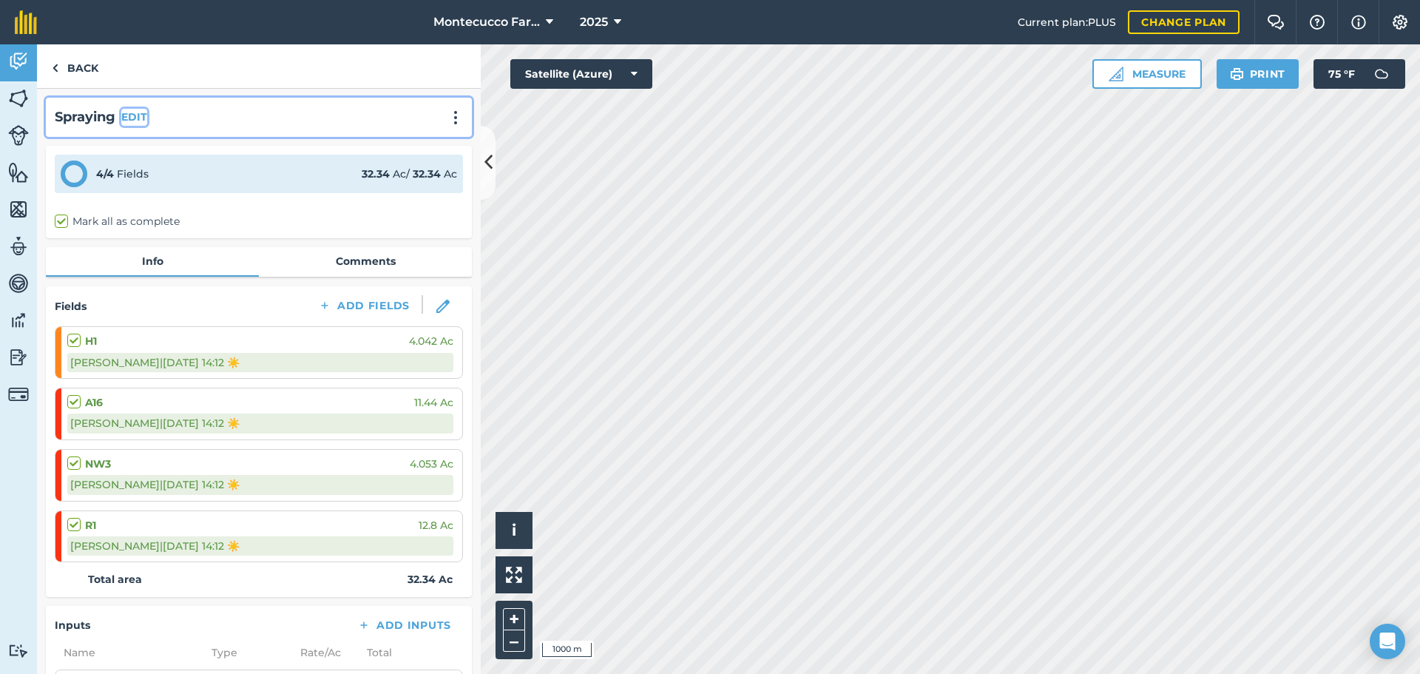
click at [128, 116] on button "EDIT" at bounding box center [134, 117] width 26 height 16
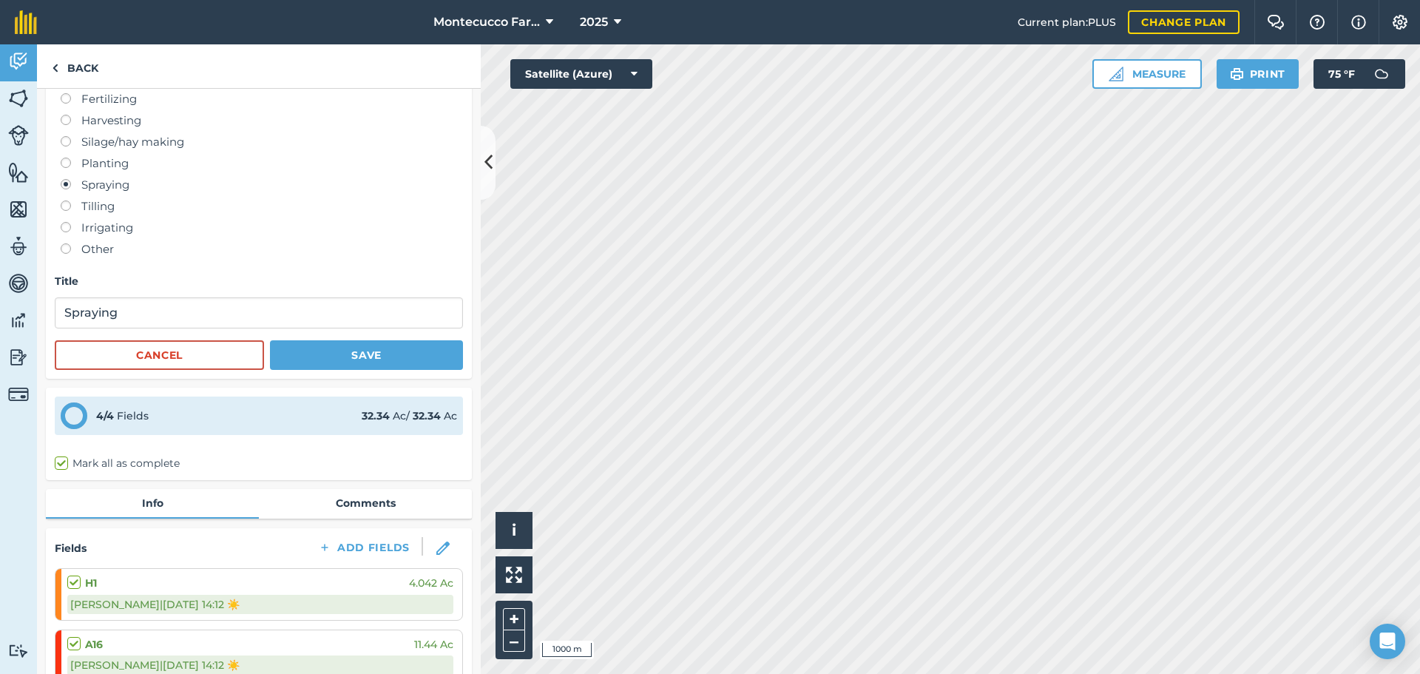
scroll to position [74, 0]
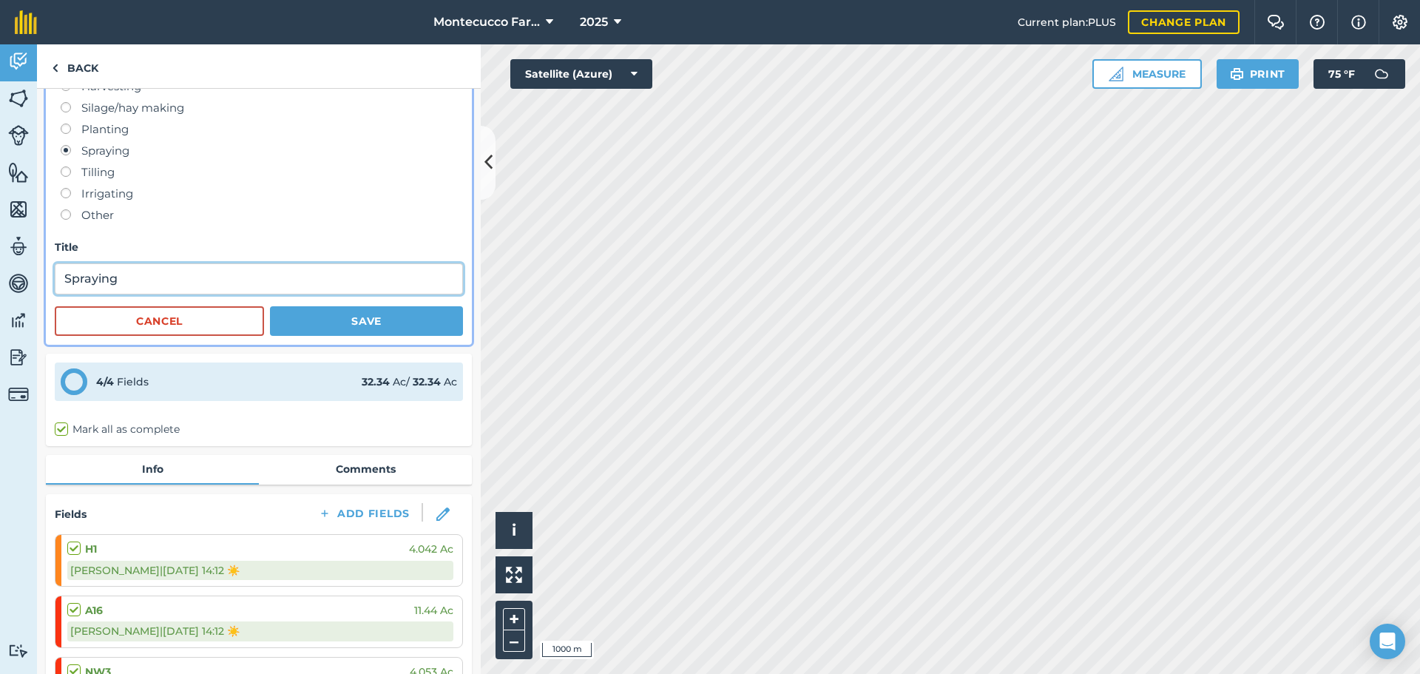
click at [175, 281] on input "Spraying" at bounding box center [259, 278] width 408 height 31
click at [379, 319] on button "Save" at bounding box center [366, 321] width 193 height 30
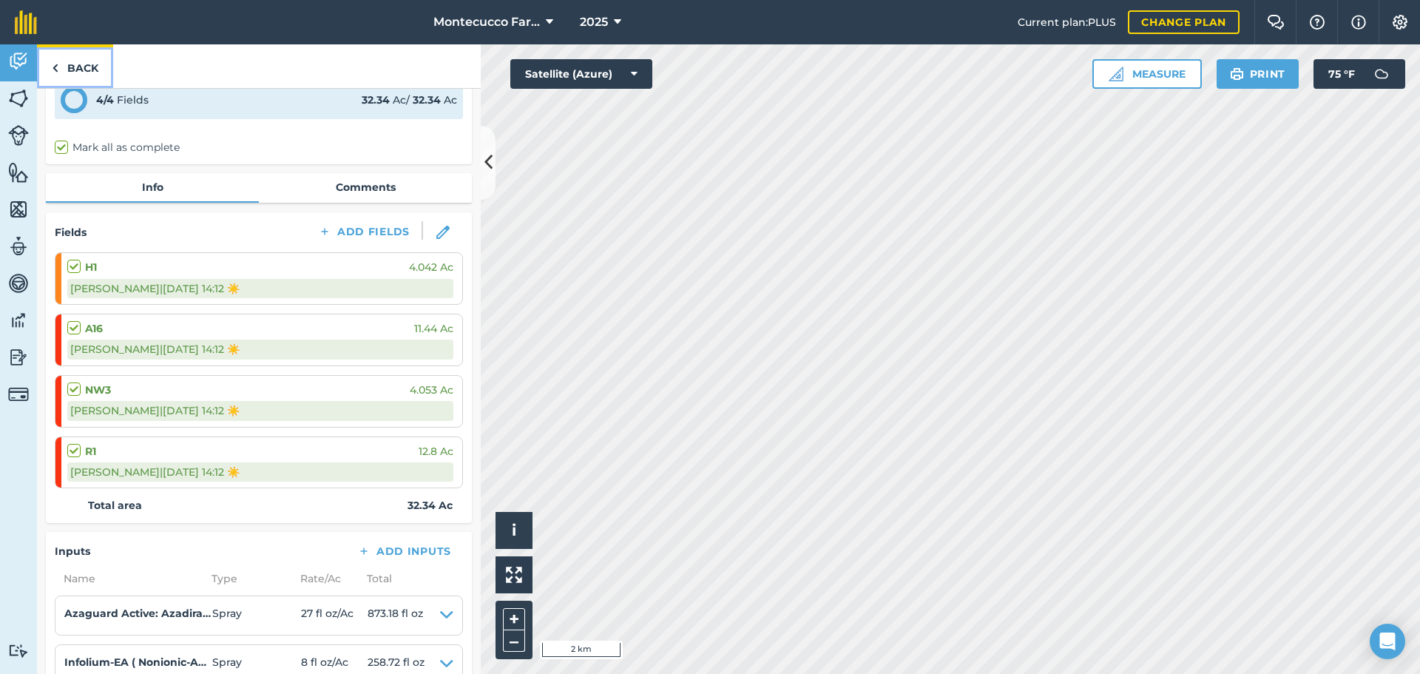
click at [59, 61] on link "Back" at bounding box center [75, 66] width 76 height 44
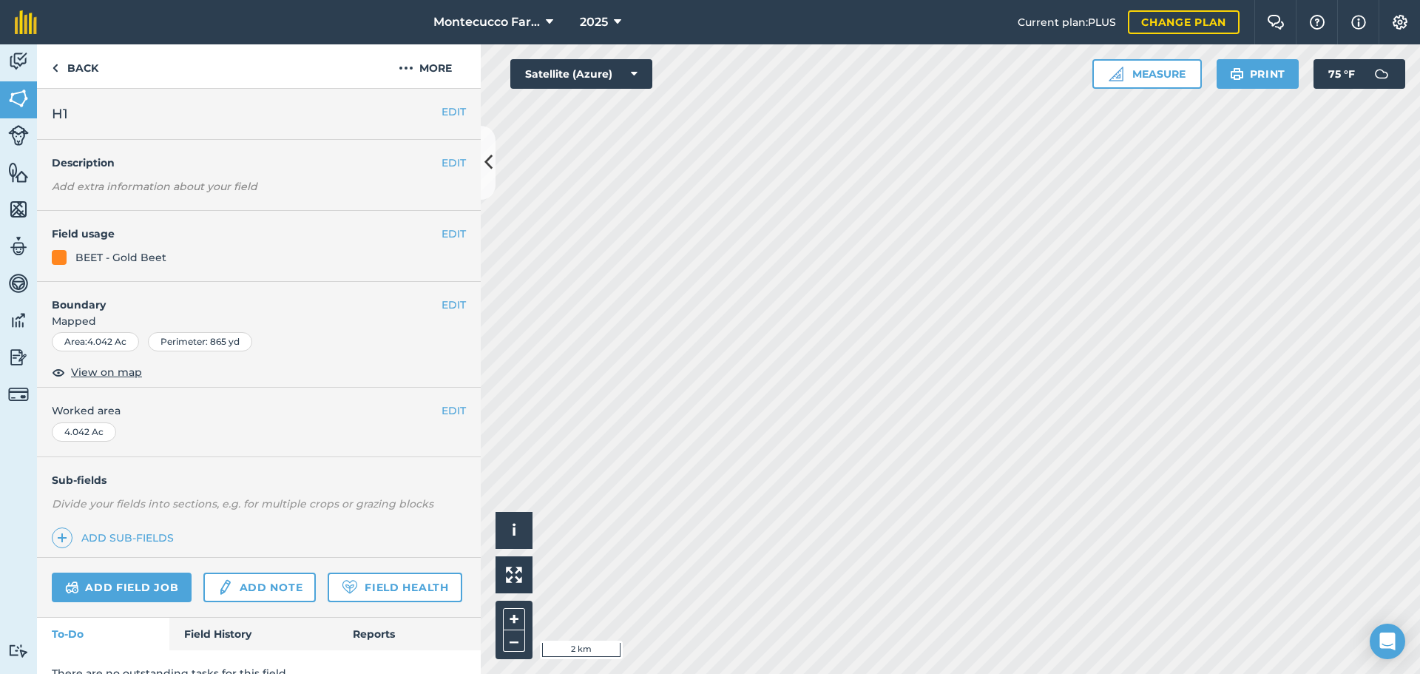
scroll to position [64, 0]
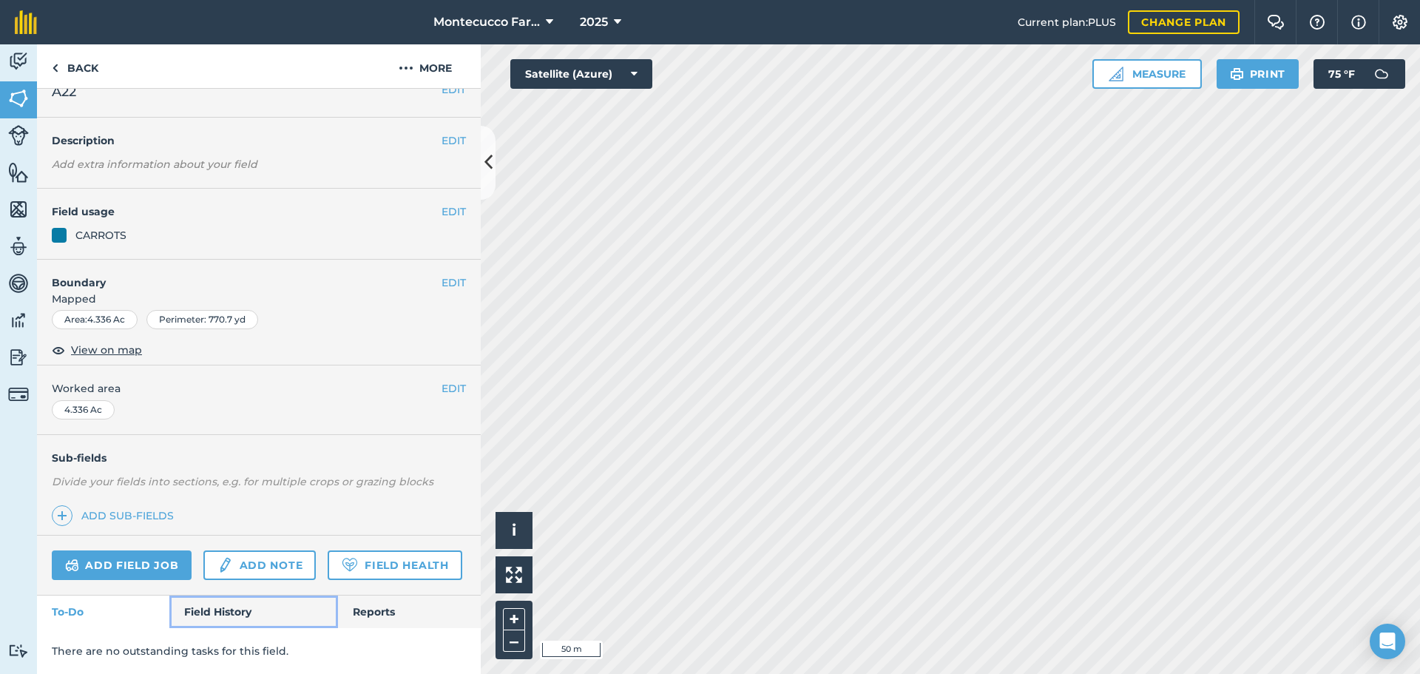
click at [230, 609] on link "Field History" at bounding box center [253, 611] width 168 height 33
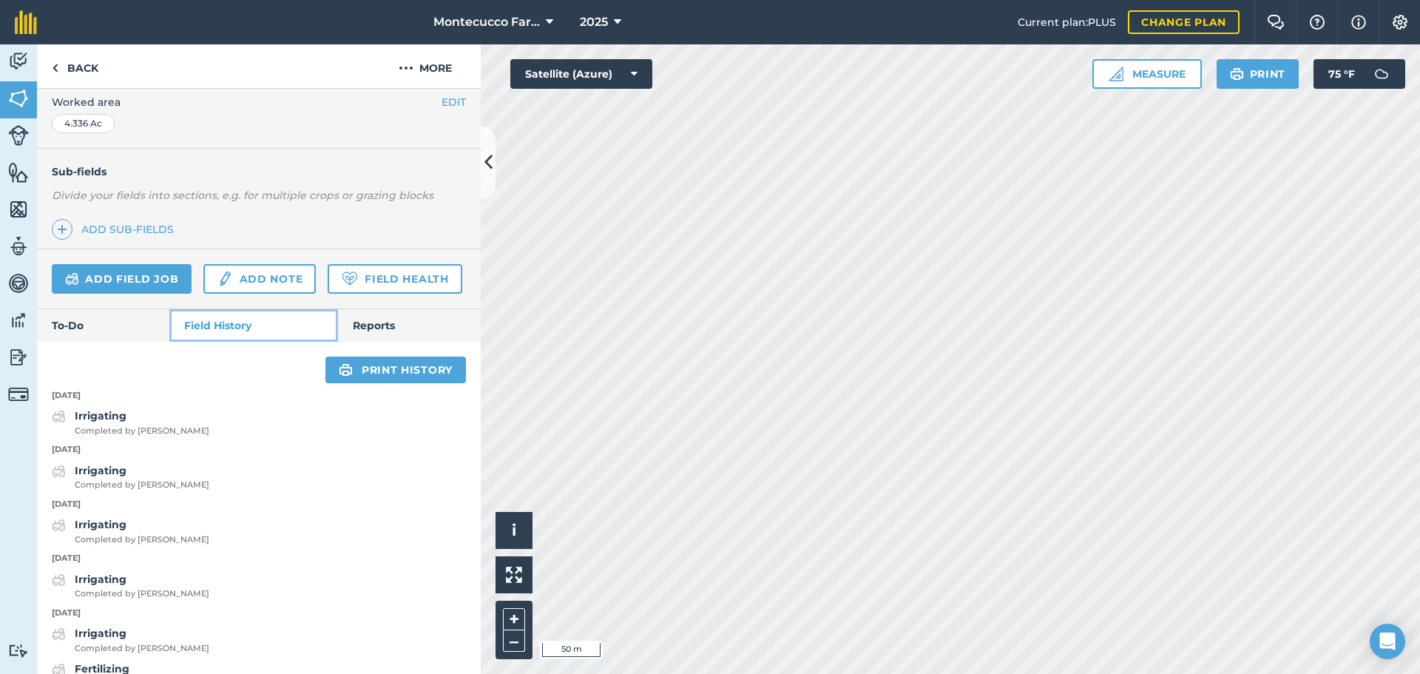
scroll to position [359, 0]
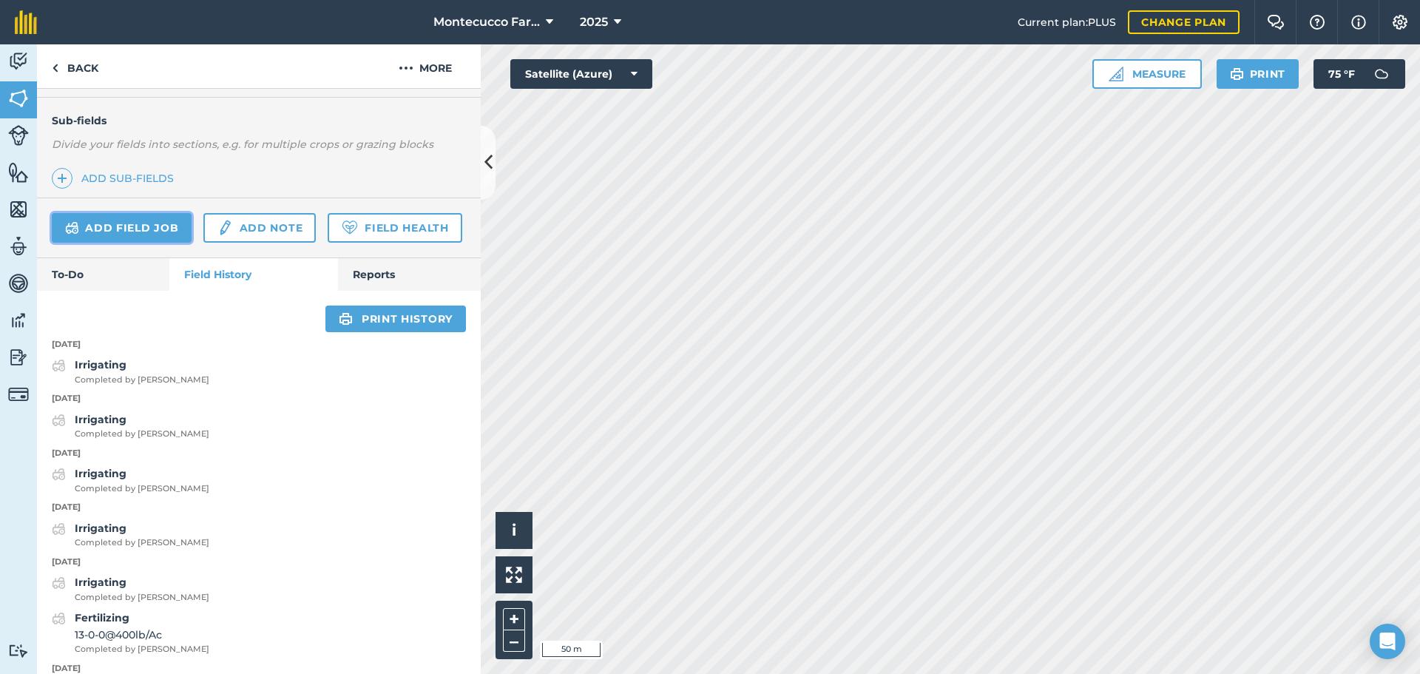
click at [171, 222] on link "Add field job" at bounding box center [122, 228] width 140 height 30
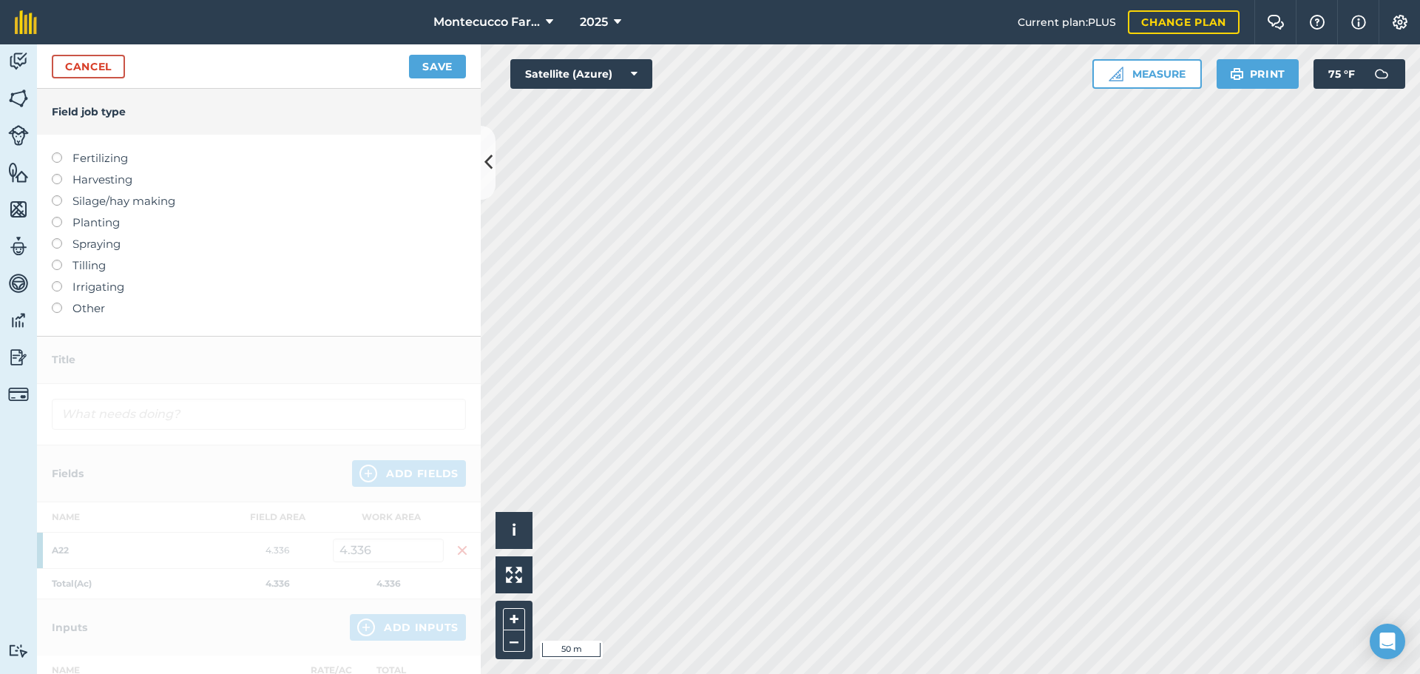
click at [58, 238] on label at bounding box center [62, 238] width 21 height 0
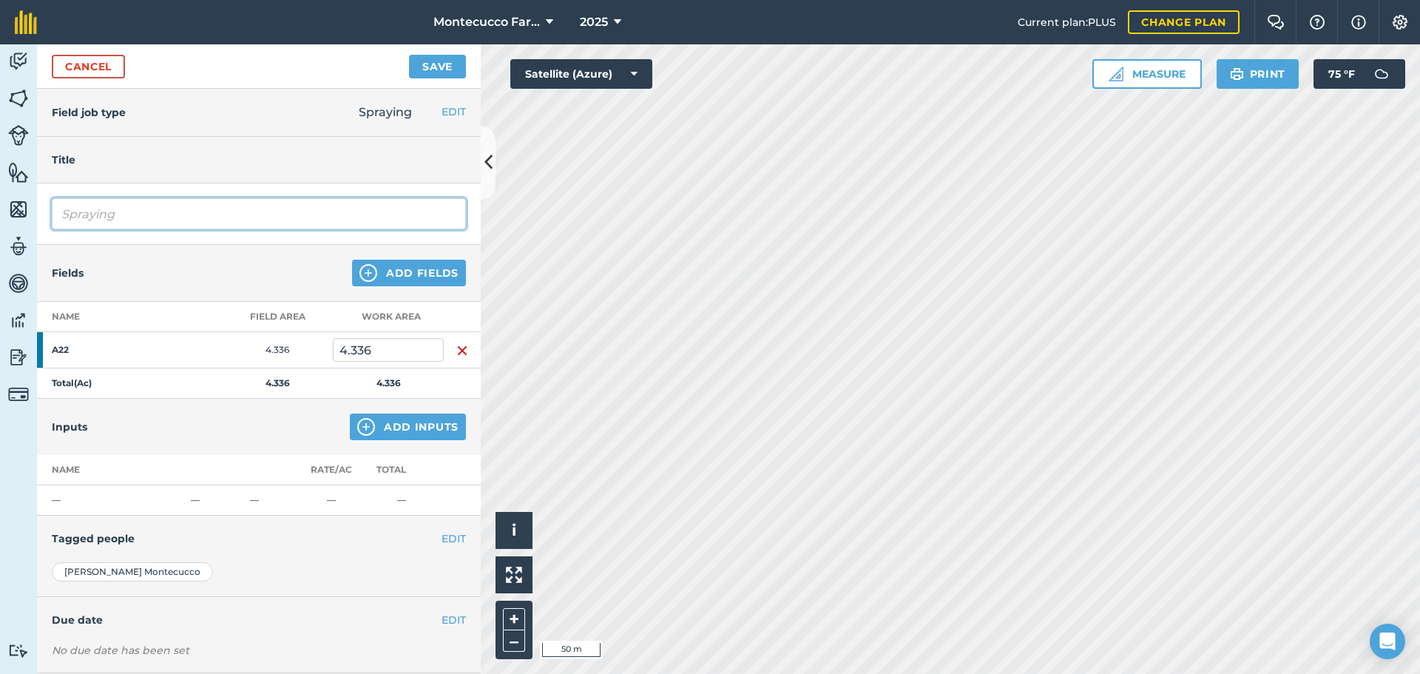
click at [192, 212] on input "Spraying" at bounding box center [259, 213] width 414 height 31
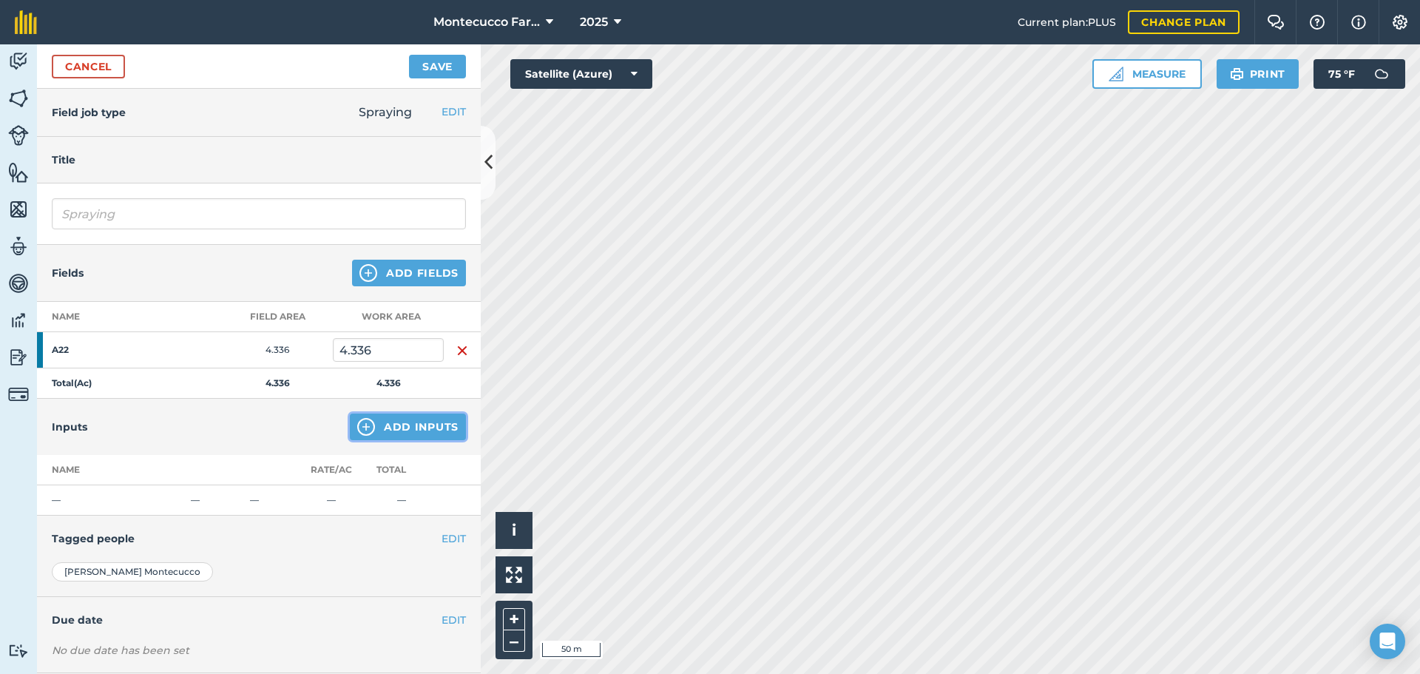
click at [407, 416] on button "Add Inputs" at bounding box center [408, 426] width 116 height 27
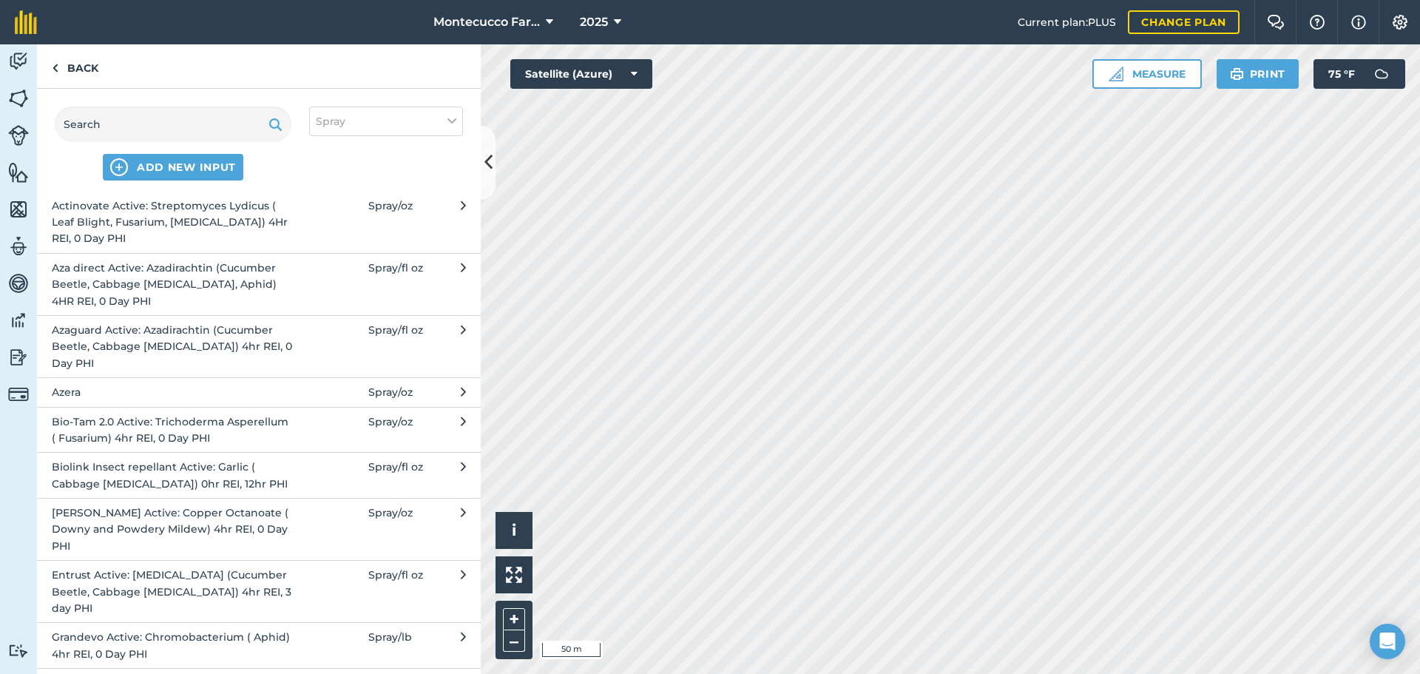
scroll to position [74, 0]
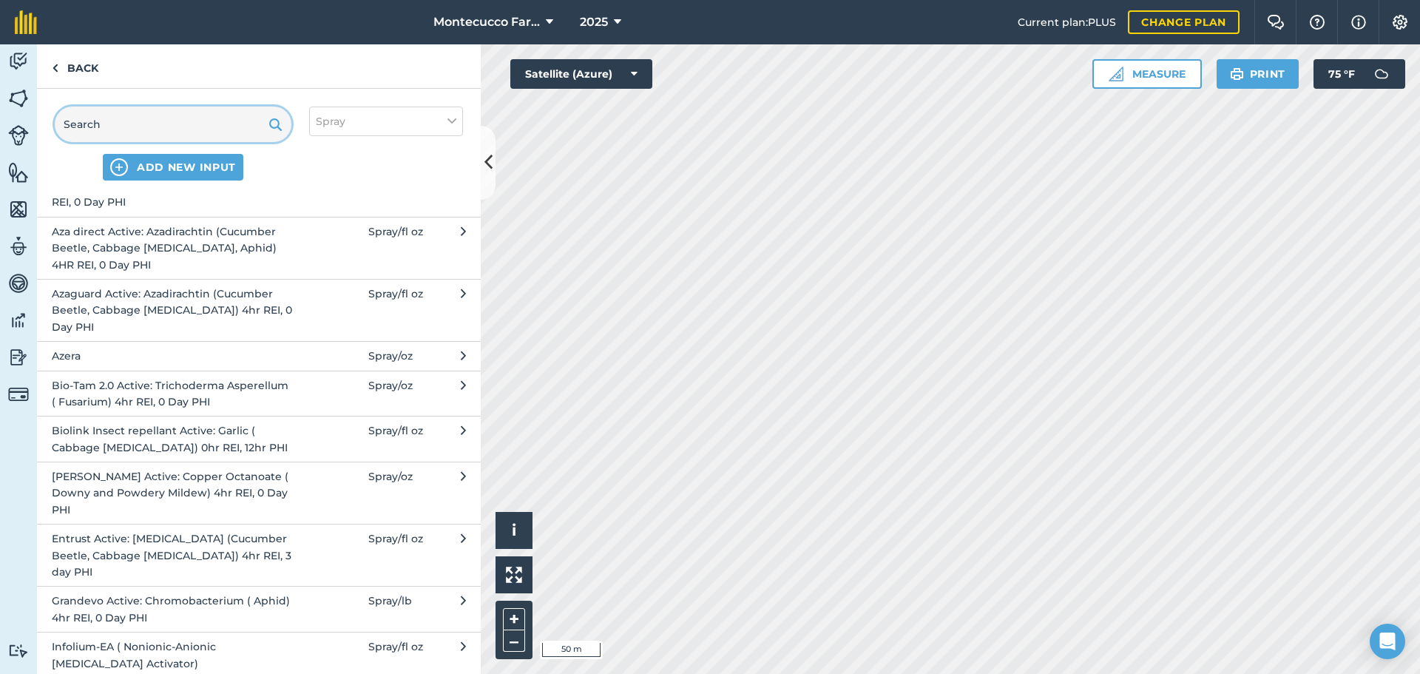
click at [135, 124] on input "text" at bounding box center [173, 123] width 237 height 35
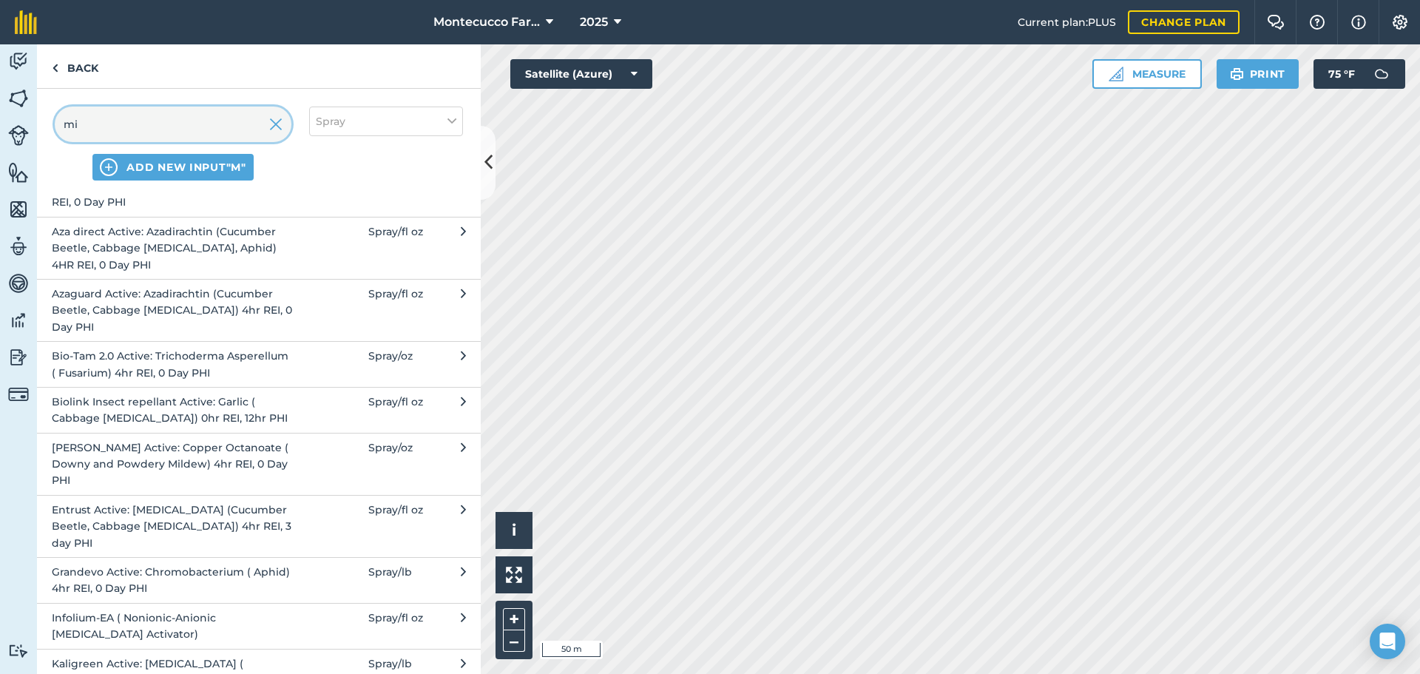
scroll to position [0, 0]
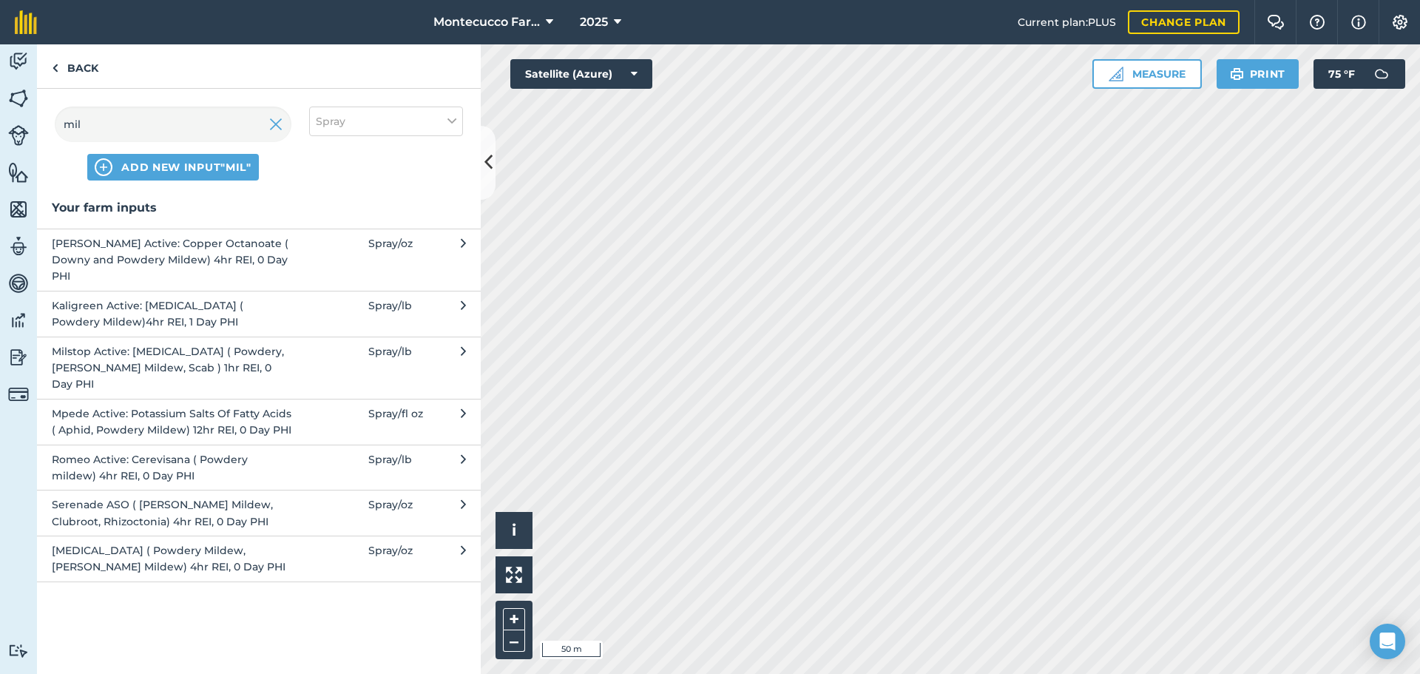
click at [75, 347] on span "Milstop Active: [MEDICAL_DATA] ( Powdery, [PERSON_NAME] Mildew, Scab ) 1hr REI,…" at bounding box center [173, 368] width 242 height 50
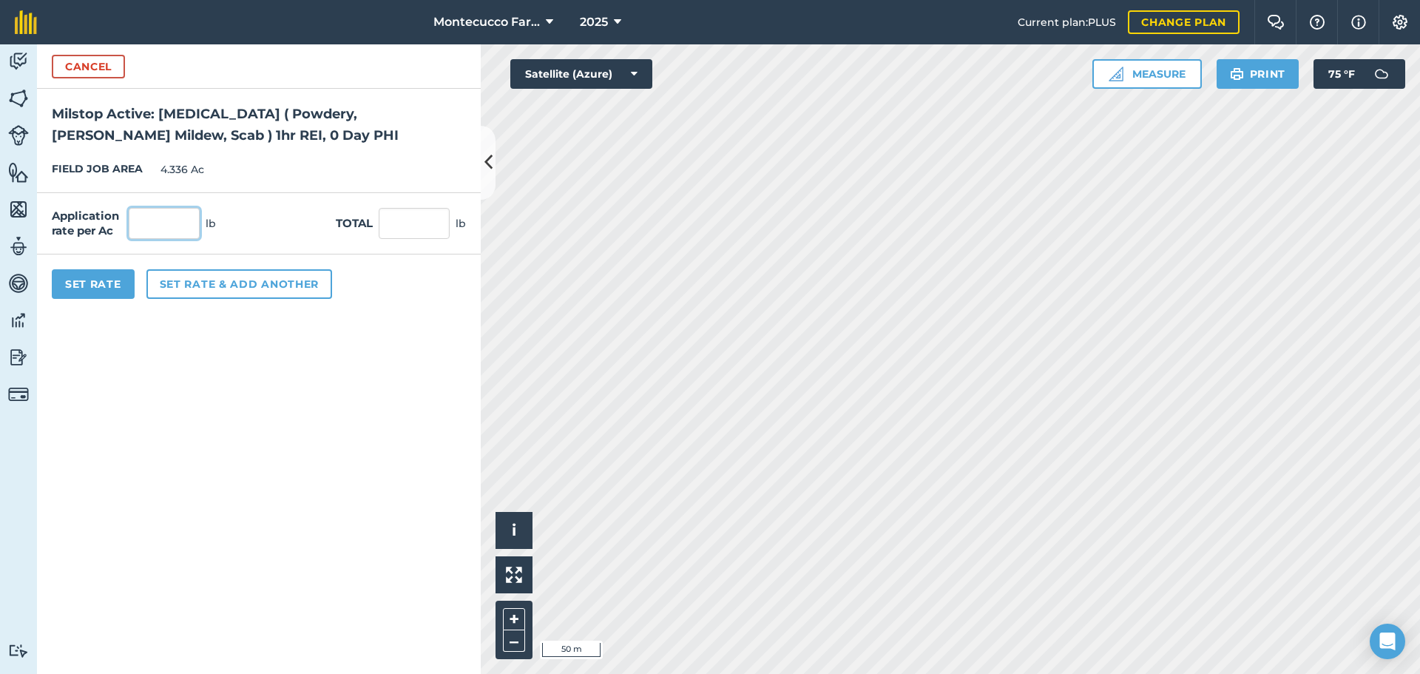
click at [179, 215] on input "text" at bounding box center [164, 223] width 71 height 31
click at [110, 285] on button "Set Rate" at bounding box center [93, 284] width 83 height 30
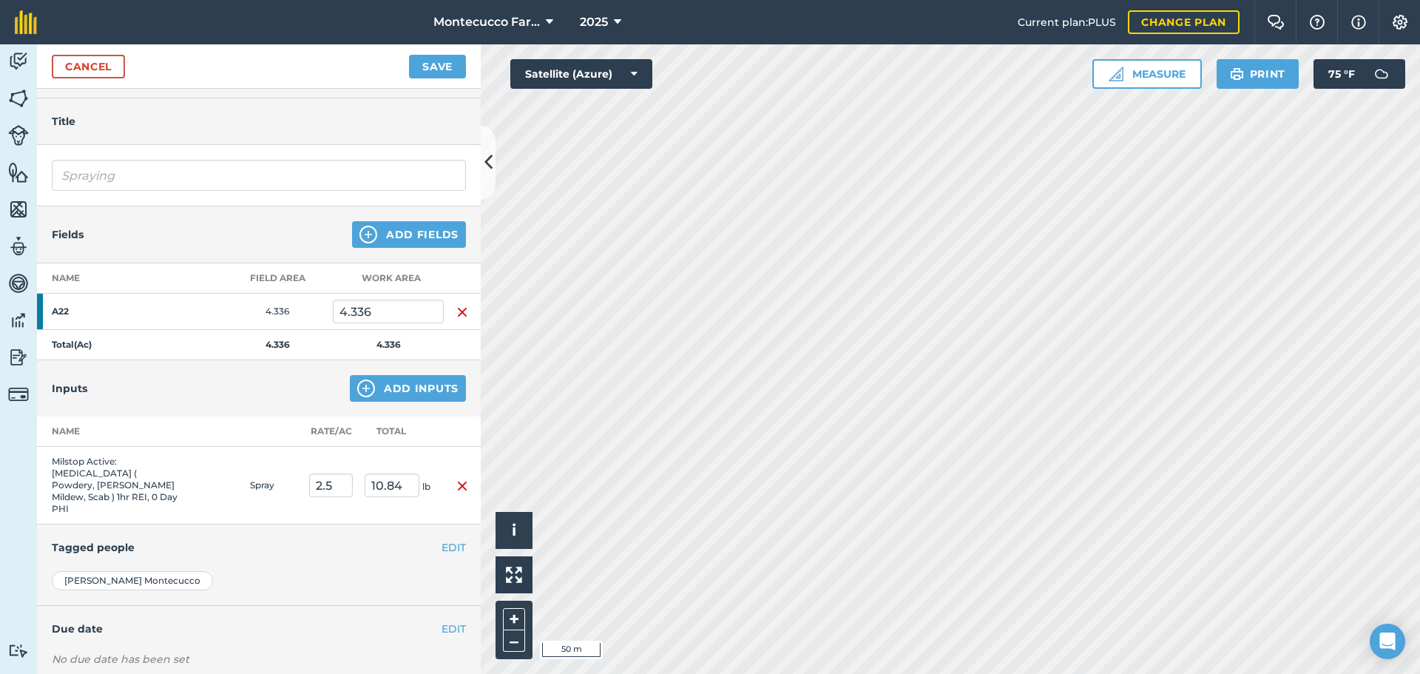
scroll to position [74, 0]
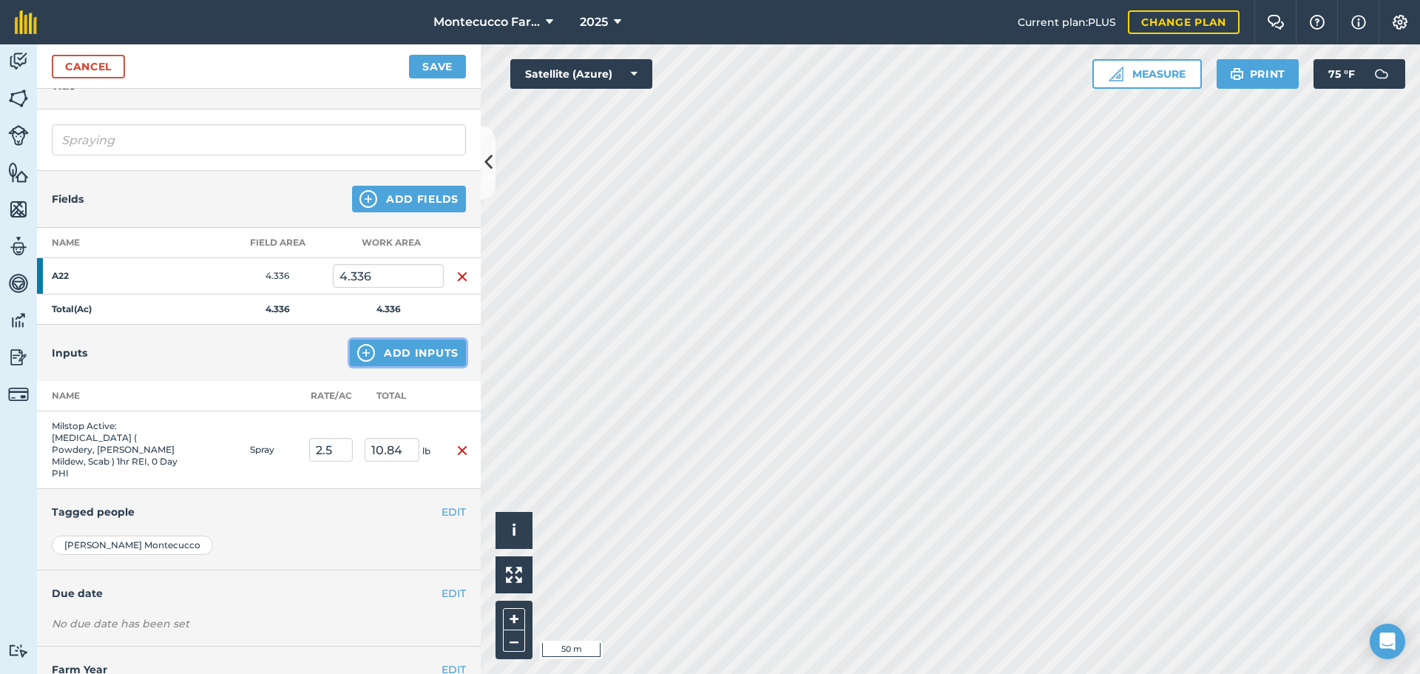
click at [382, 359] on button "Add Inputs" at bounding box center [408, 352] width 116 height 27
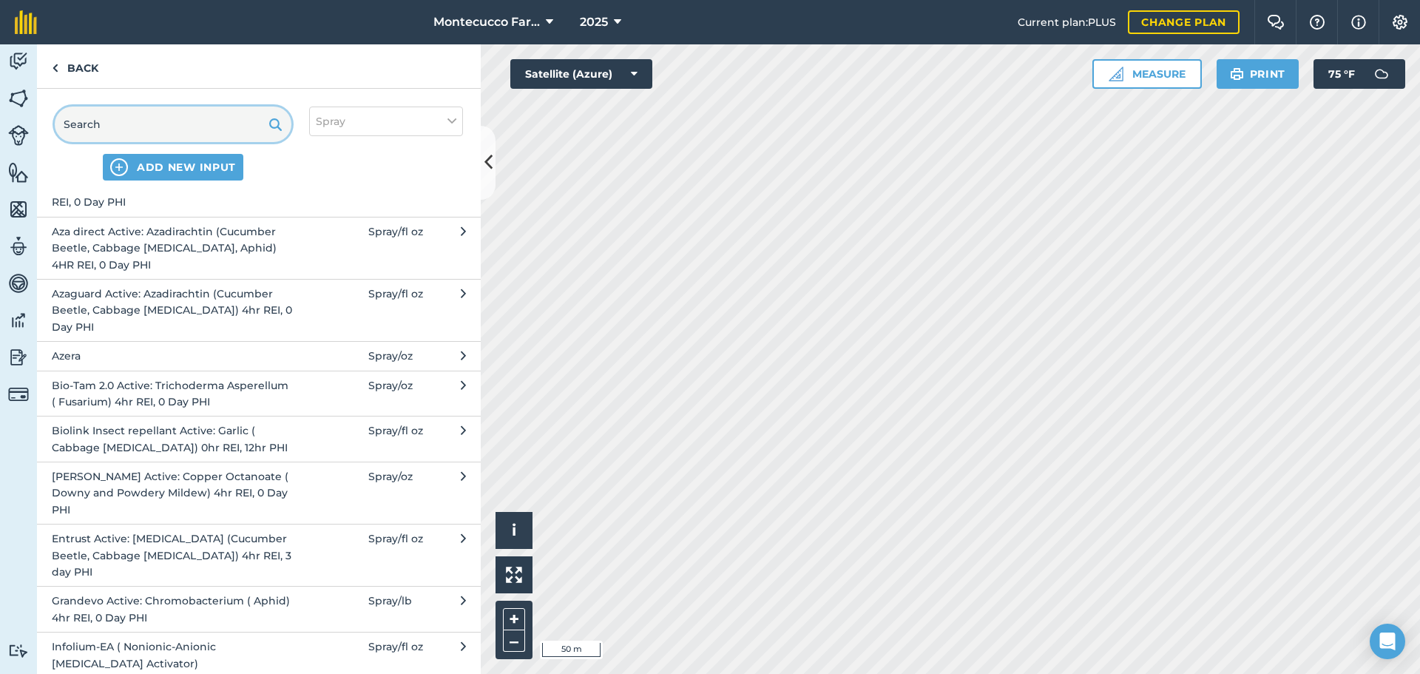
click at [129, 132] on input "text" at bounding box center [173, 123] width 237 height 35
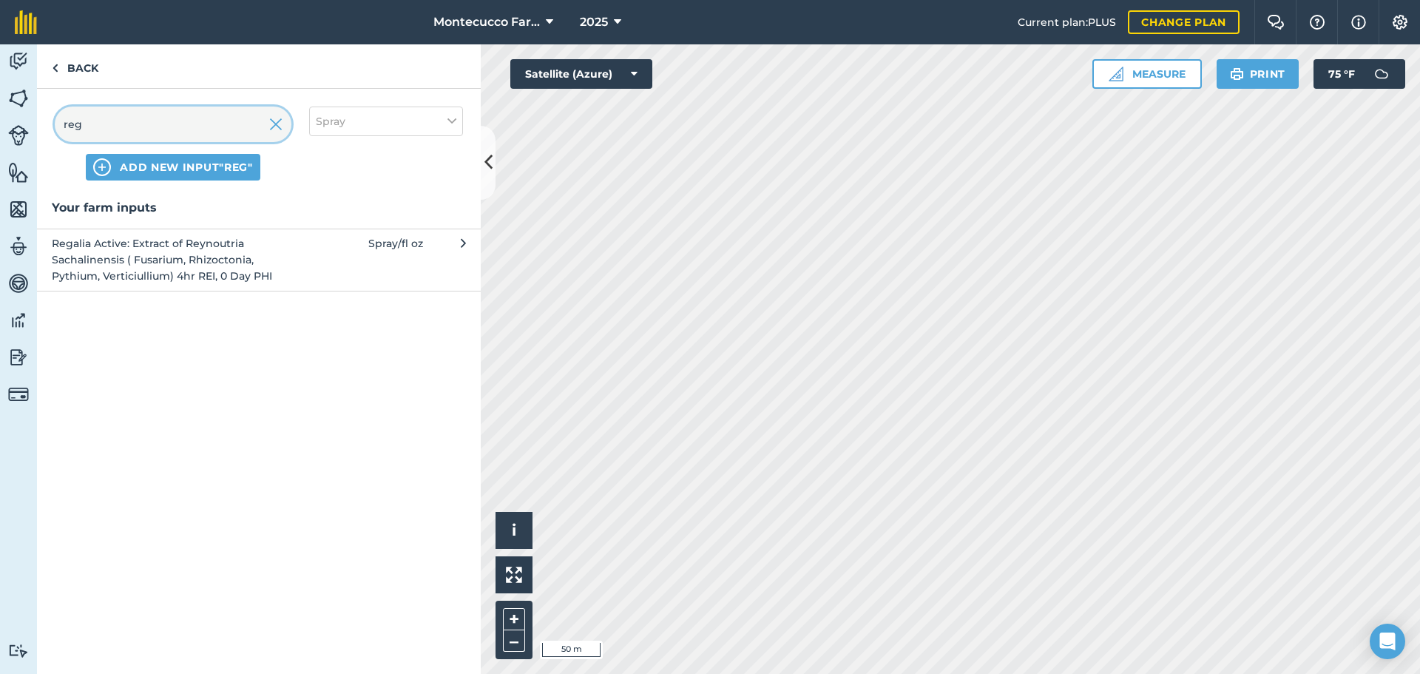
scroll to position [0, 0]
drag, startPoint x: 96, startPoint y: 297, endPoint x: 96, endPoint y: 280, distance: 17.7
click at [96, 297] on div "Your farm inputs Regalia Active: Extract of Reynoutria Sachalinensis ( Fusarium…" at bounding box center [259, 436] width 444 height 476
click at [96, 261] on span "Regalia Active: Extract of Reynoutria Sachalinensis ( Fusarium, Rhizoctonia, Py…" at bounding box center [173, 260] width 242 height 50
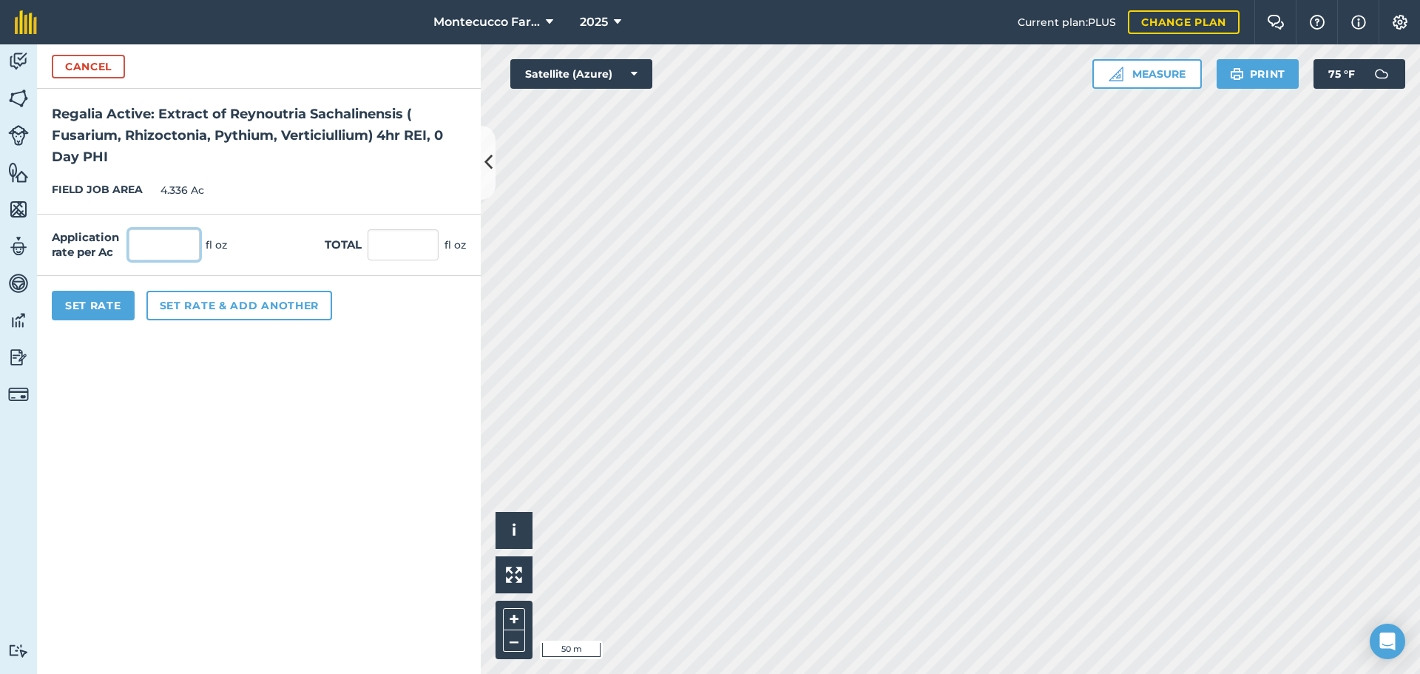
click at [173, 243] on input "text" at bounding box center [164, 244] width 71 height 31
click at [115, 306] on button "Set Rate" at bounding box center [93, 306] width 83 height 30
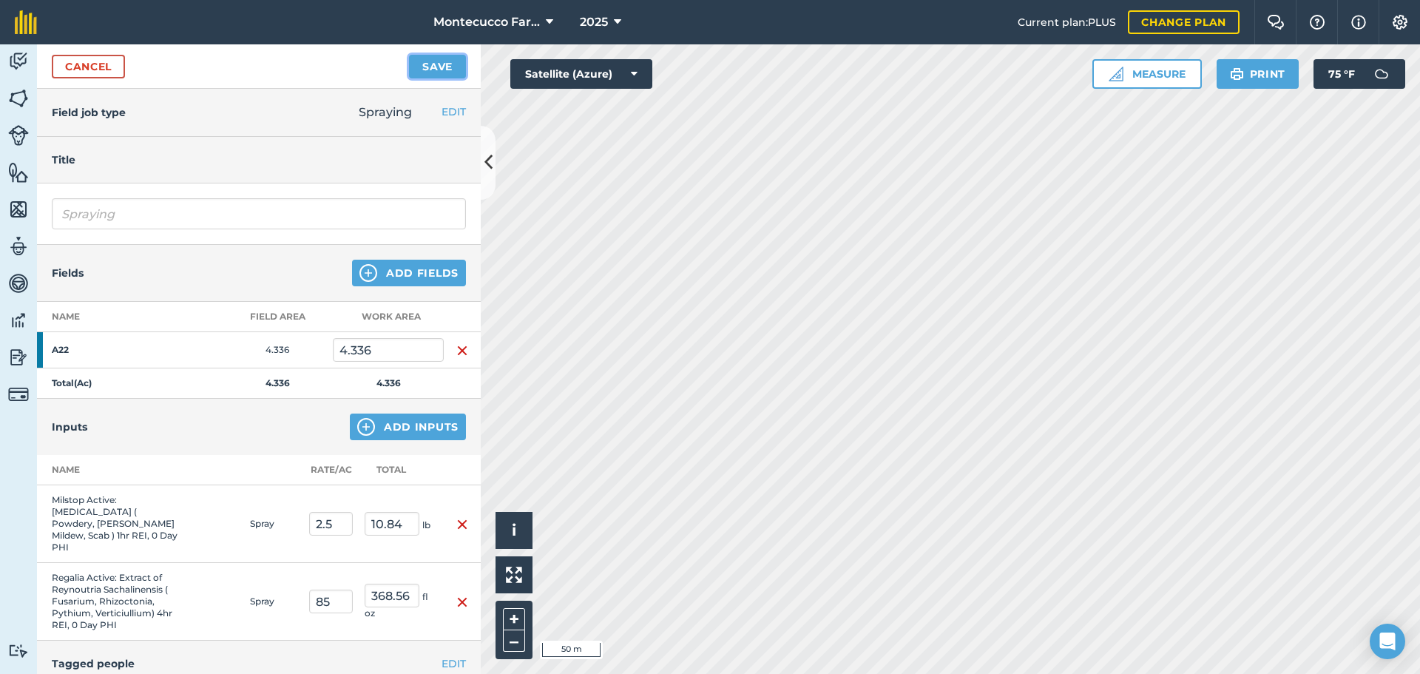
click at [436, 67] on button "Save" at bounding box center [437, 67] width 57 height 24
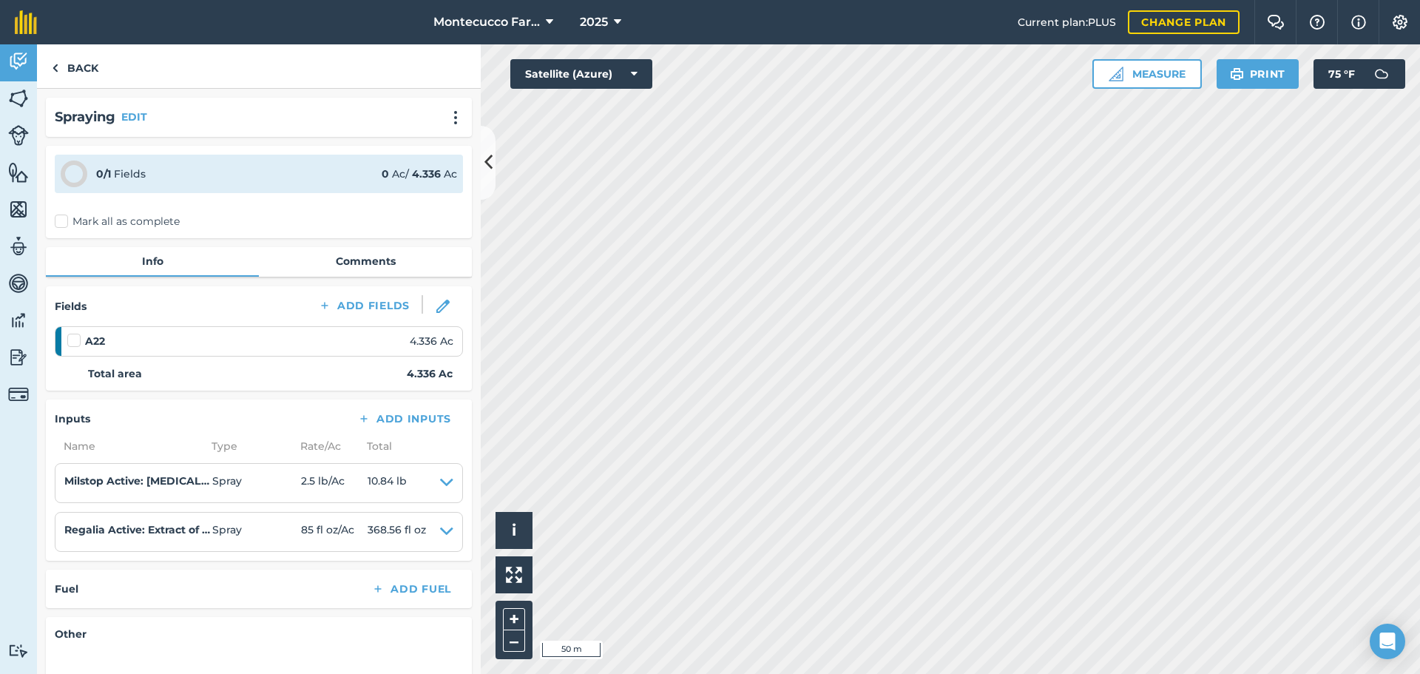
click at [62, 219] on label "Mark all as complete" at bounding box center [117, 222] width 125 height 16
click at [62, 219] on input "Mark all as complete" at bounding box center [60, 219] width 10 height 10
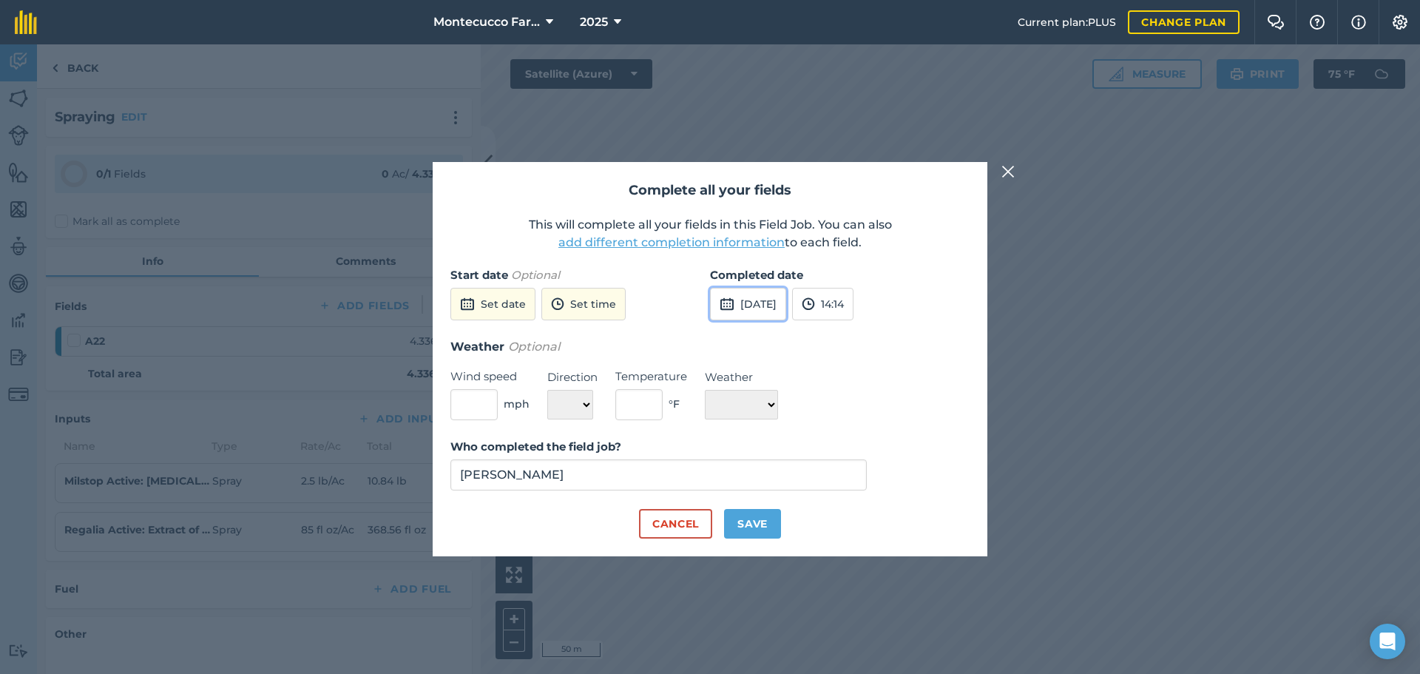
click at [774, 317] on button "[DATE]" at bounding box center [748, 304] width 76 height 33
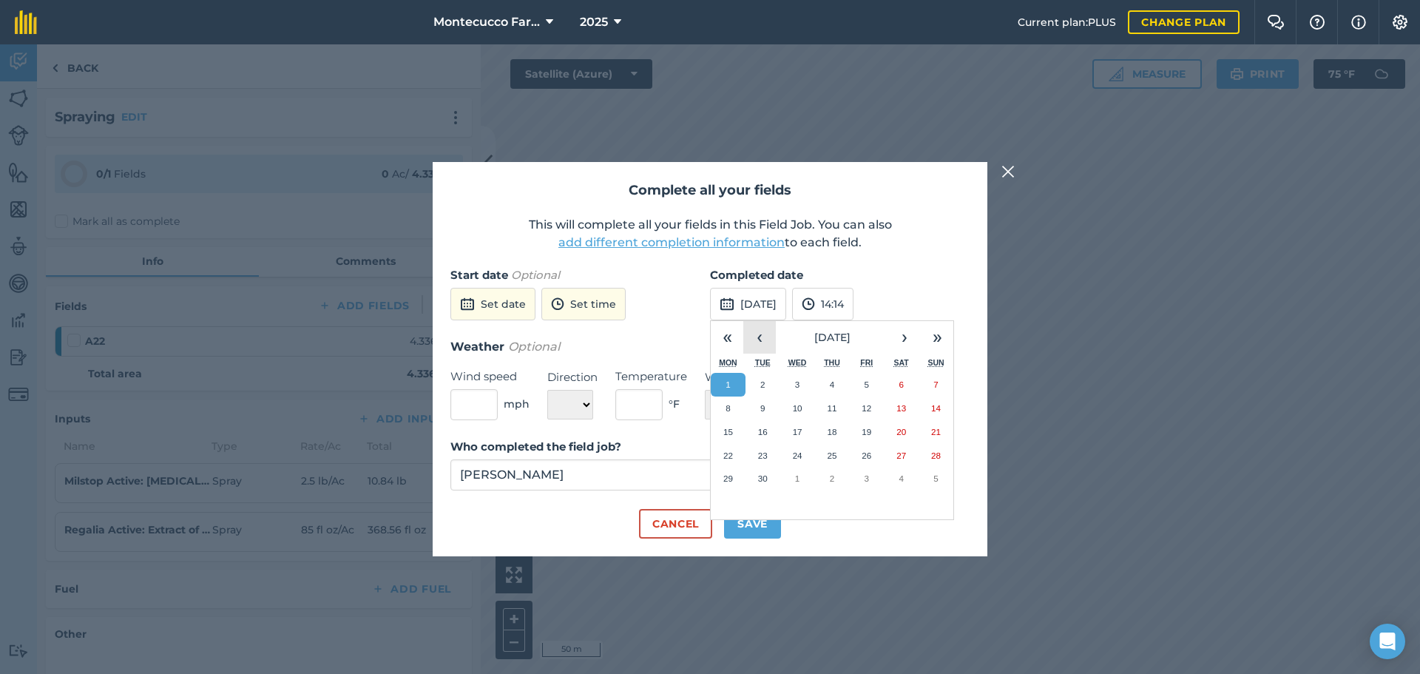
click at [762, 342] on button "‹" at bounding box center [759, 337] width 33 height 33
click at [822, 406] on button "7" at bounding box center [832, 408] width 35 height 24
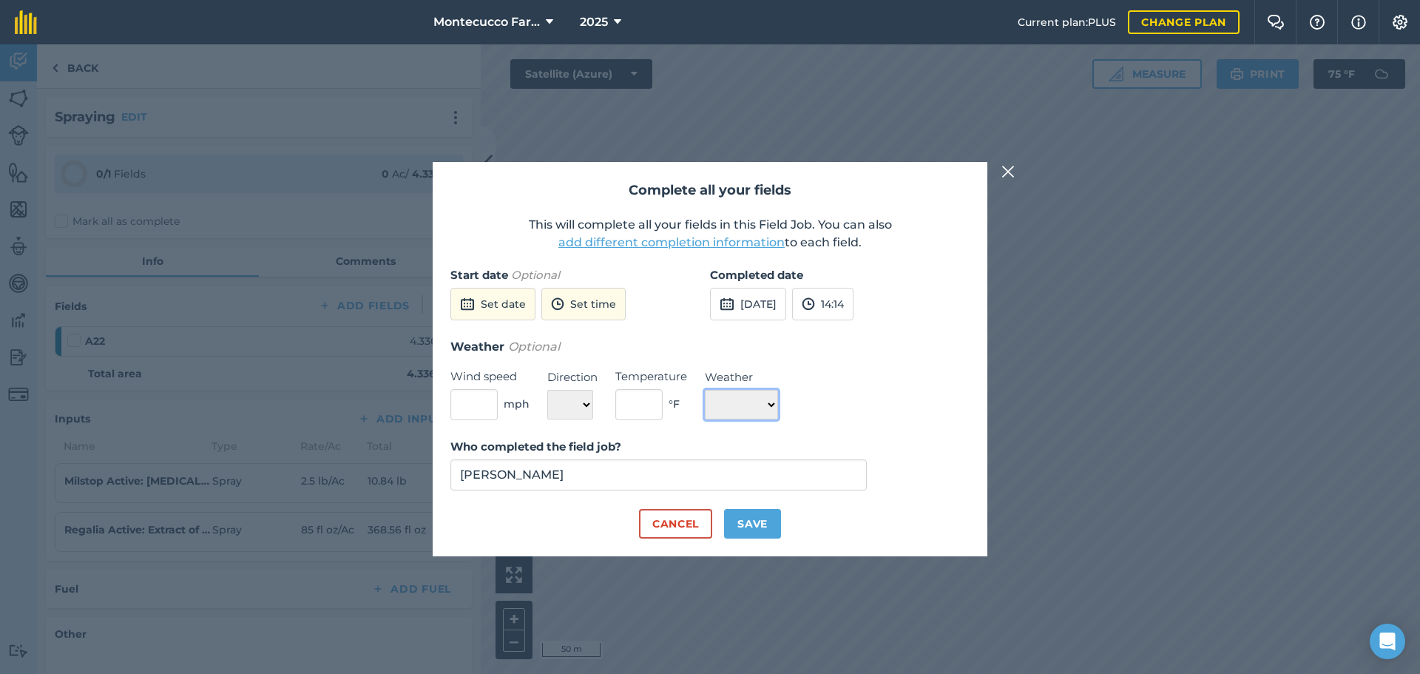
click at [778, 405] on select "☀️ Sunny 🌧 Rainy ⛅️ Cloudy 🌨 Snow ❄️ Icy" at bounding box center [741, 405] width 73 height 30
click at [705, 390] on select "☀️ Sunny 🌧 Rainy ⛅️ Cloudy 🌨 Snow ❄️ Icy" at bounding box center [741, 405] width 73 height 30
click at [756, 521] on button "Save" at bounding box center [752, 524] width 57 height 30
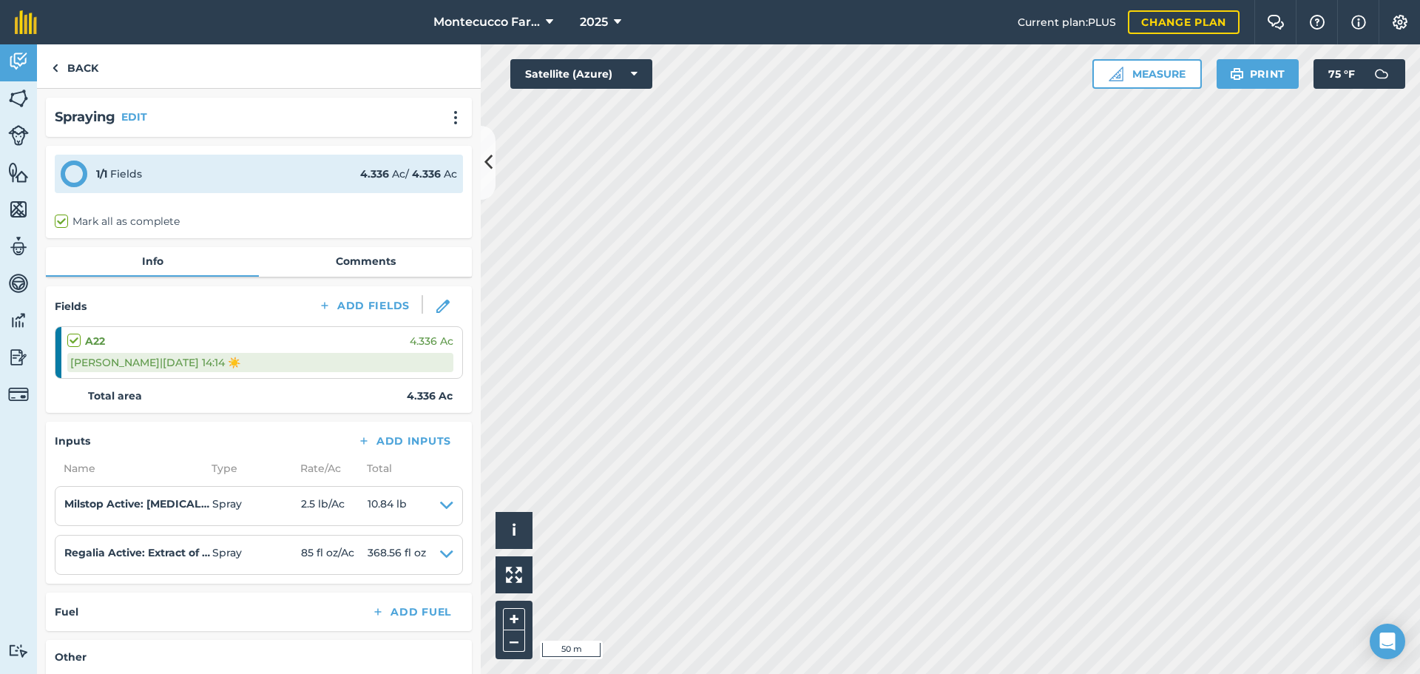
click at [135, 106] on div "Spraying EDIT" at bounding box center [259, 116] width 408 height 21
click at [140, 116] on button "EDIT" at bounding box center [134, 117] width 26 height 16
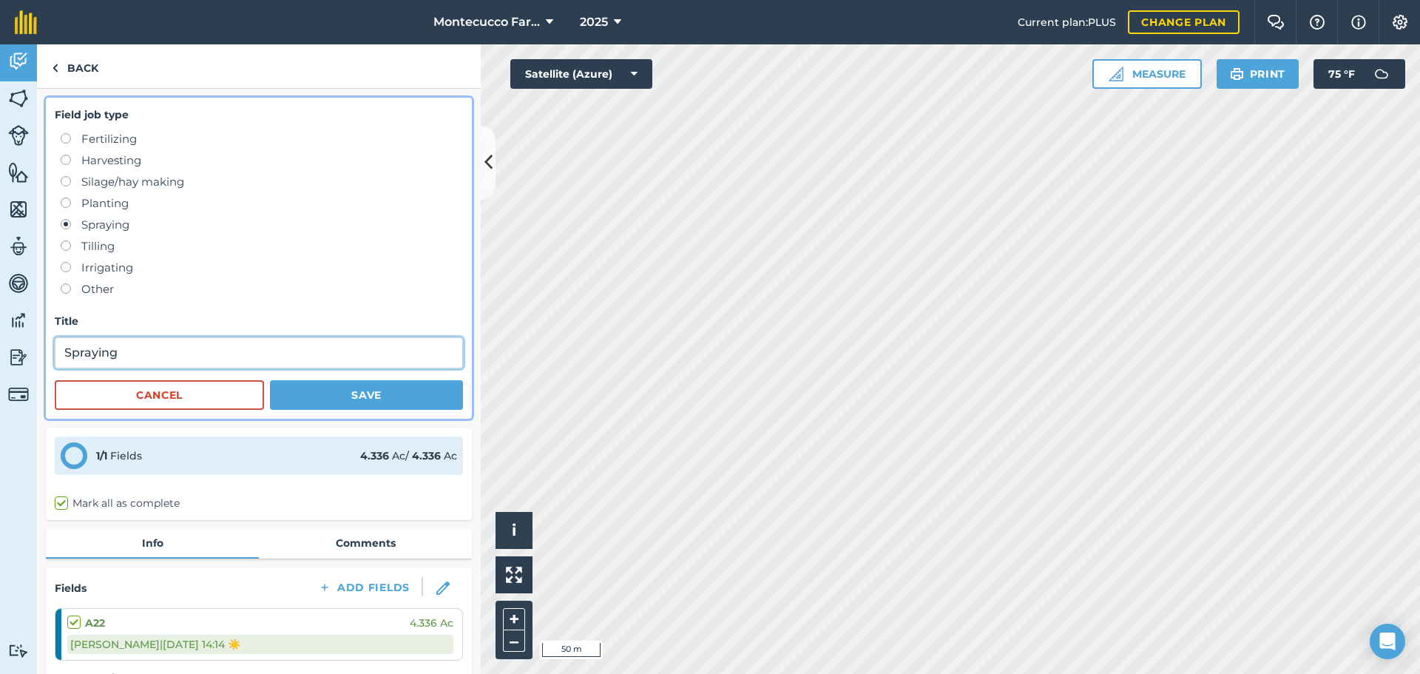
click at [212, 348] on input "Spraying" at bounding box center [259, 352] width 408 height 31
click at [362, 402] on button "Save" at bounding box center [366, 395] width 193 height 30
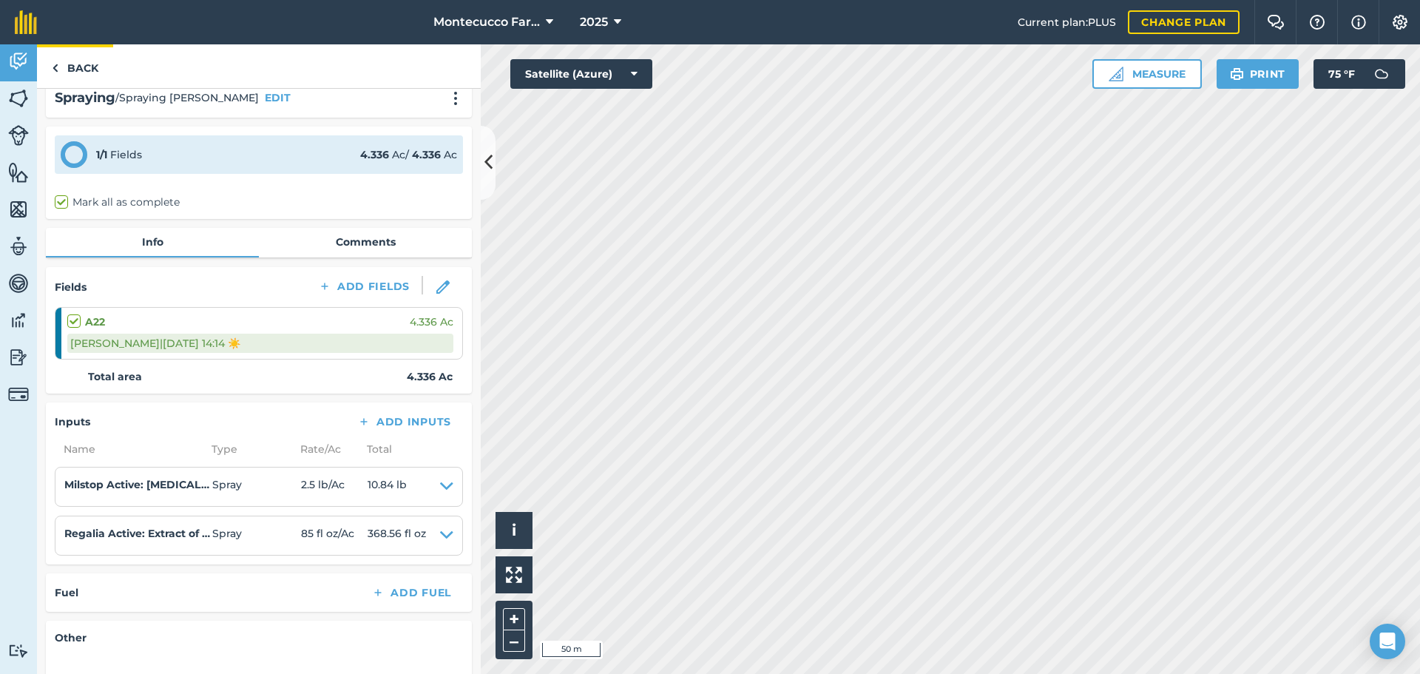
scroll to position [74, 0]
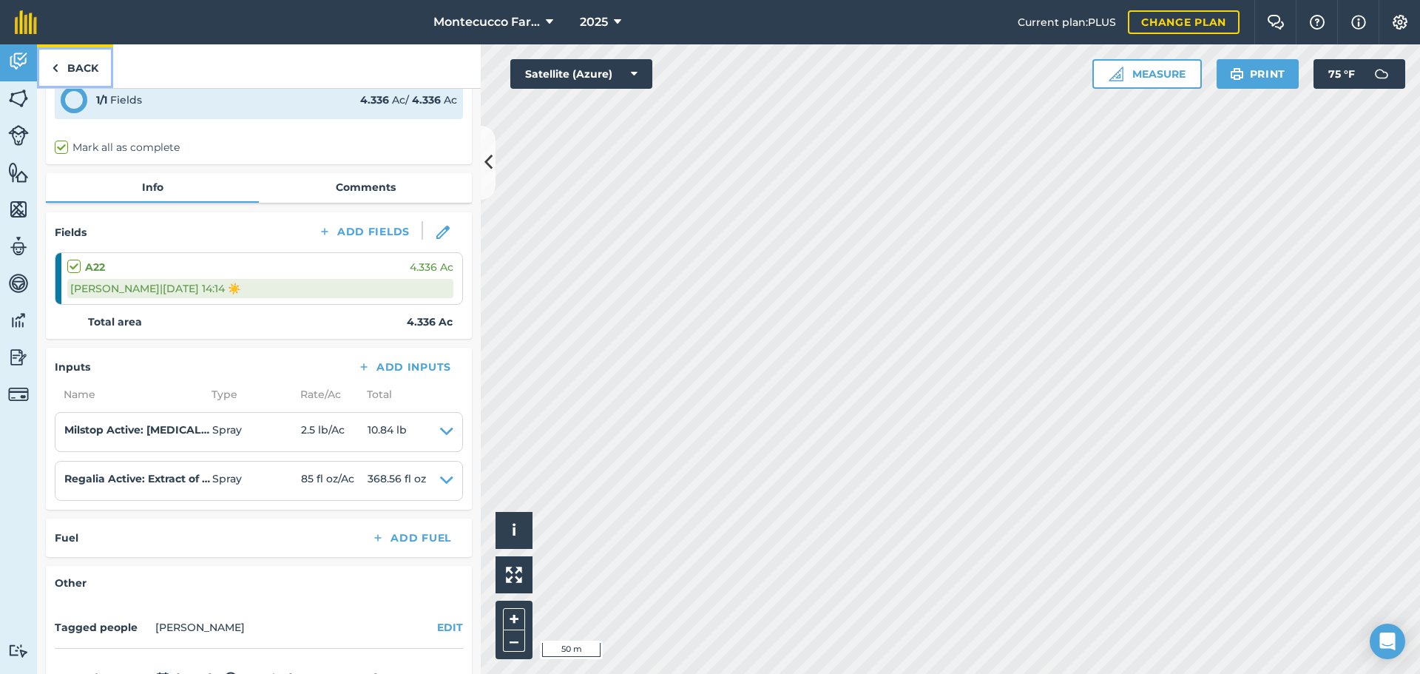
click at [68, 71] on link "Back" at bounding box center [75, 66] width 76 height 44
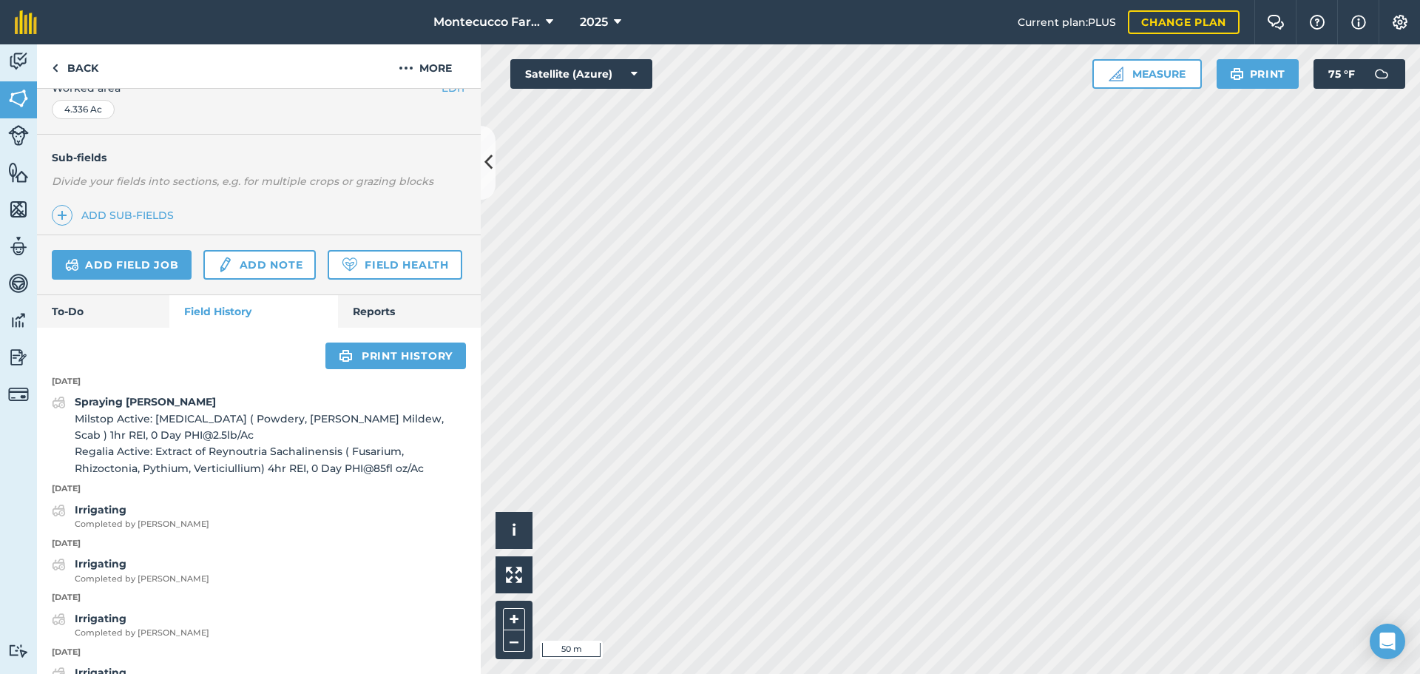
scroll to position [370, 0]
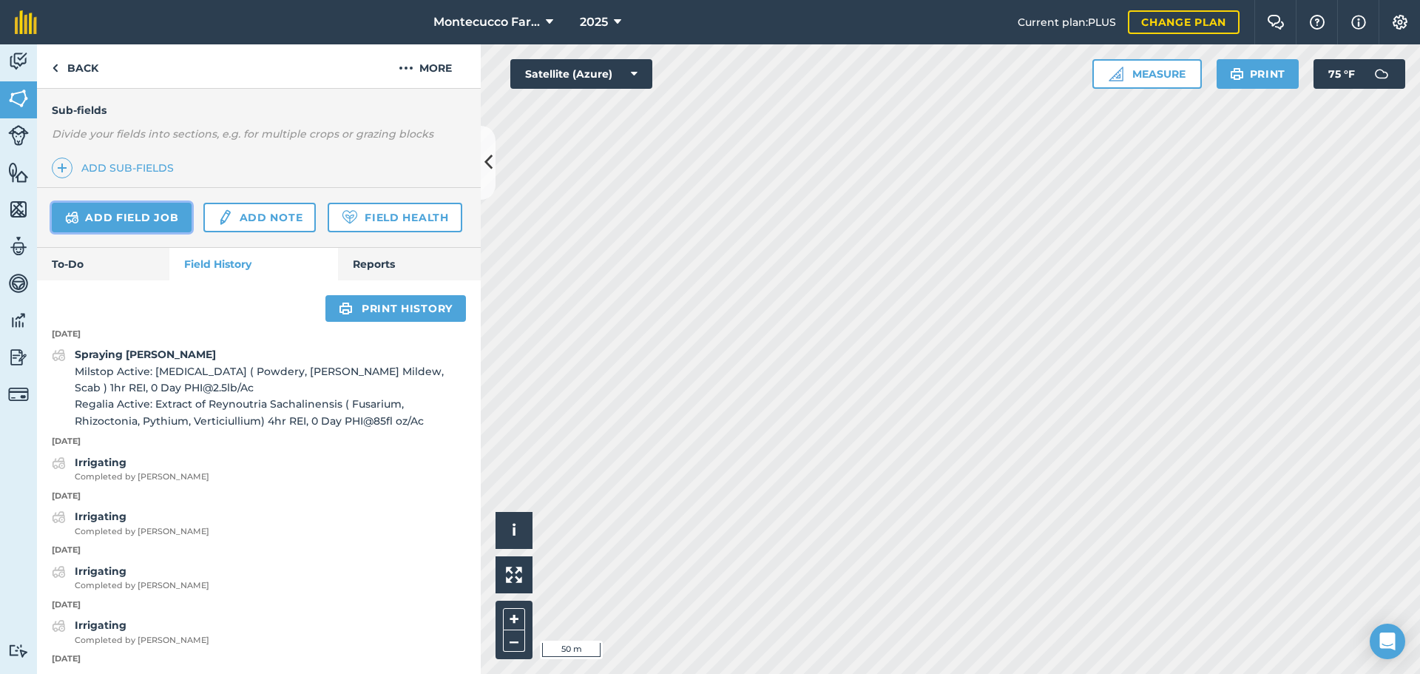
click at [135, 225] on link "Add field job" at bounding box center [122, 218] width 140 height 30
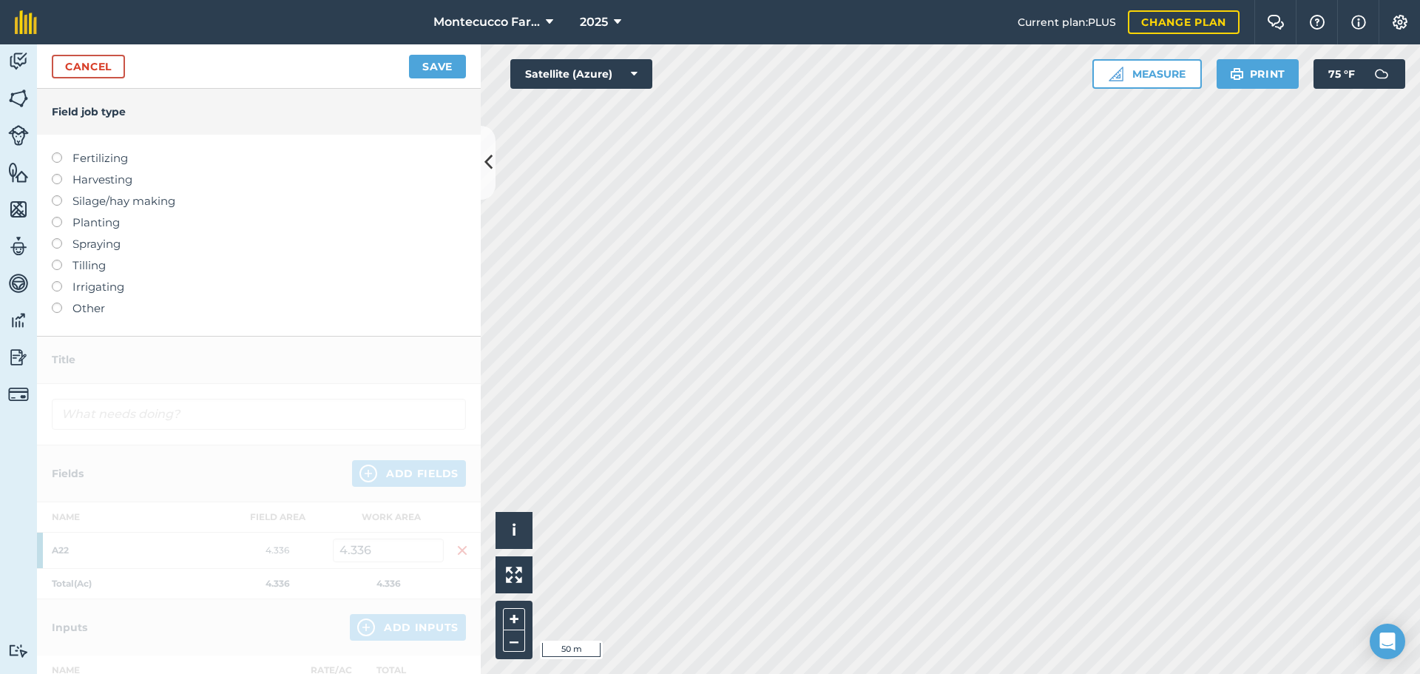
click at [58, 238] on label at bounding box center [62, 238] width 21 height 0
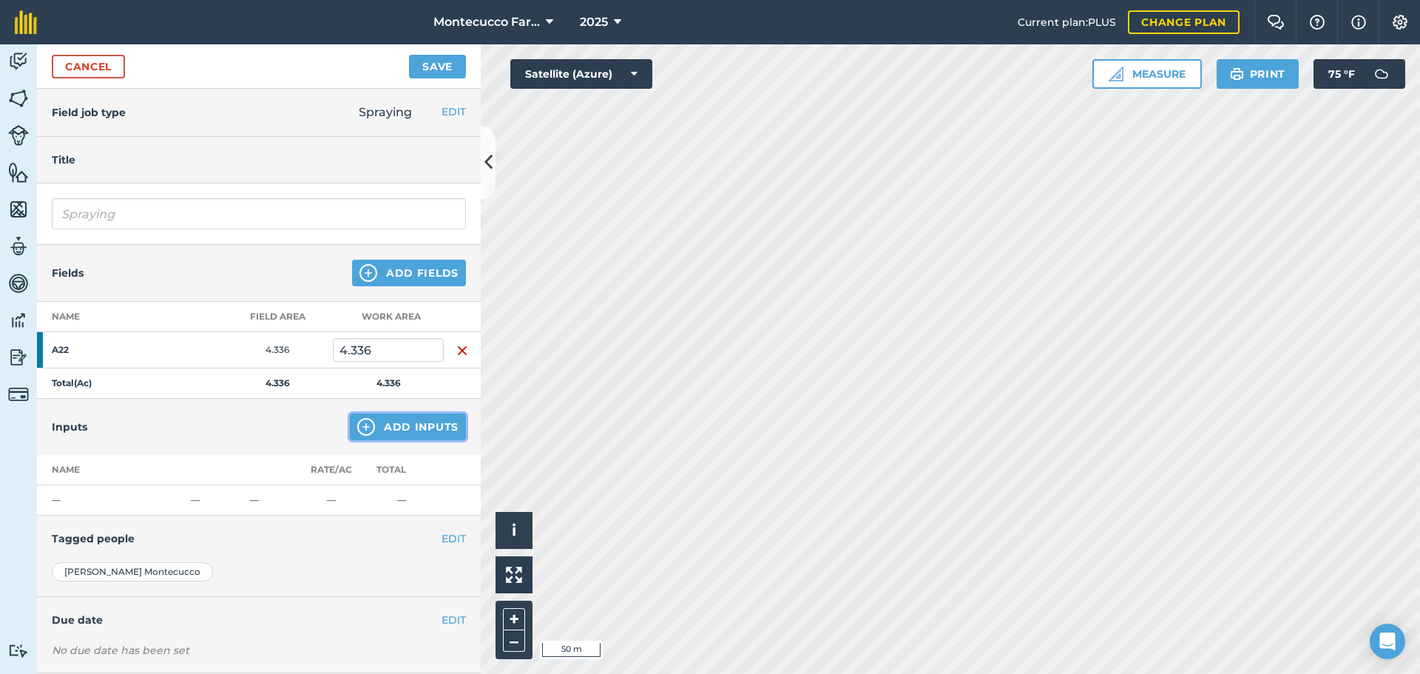
click at [390, 439] on button "Add Inputs" at bounding box center [408, 426] width 116 height 27
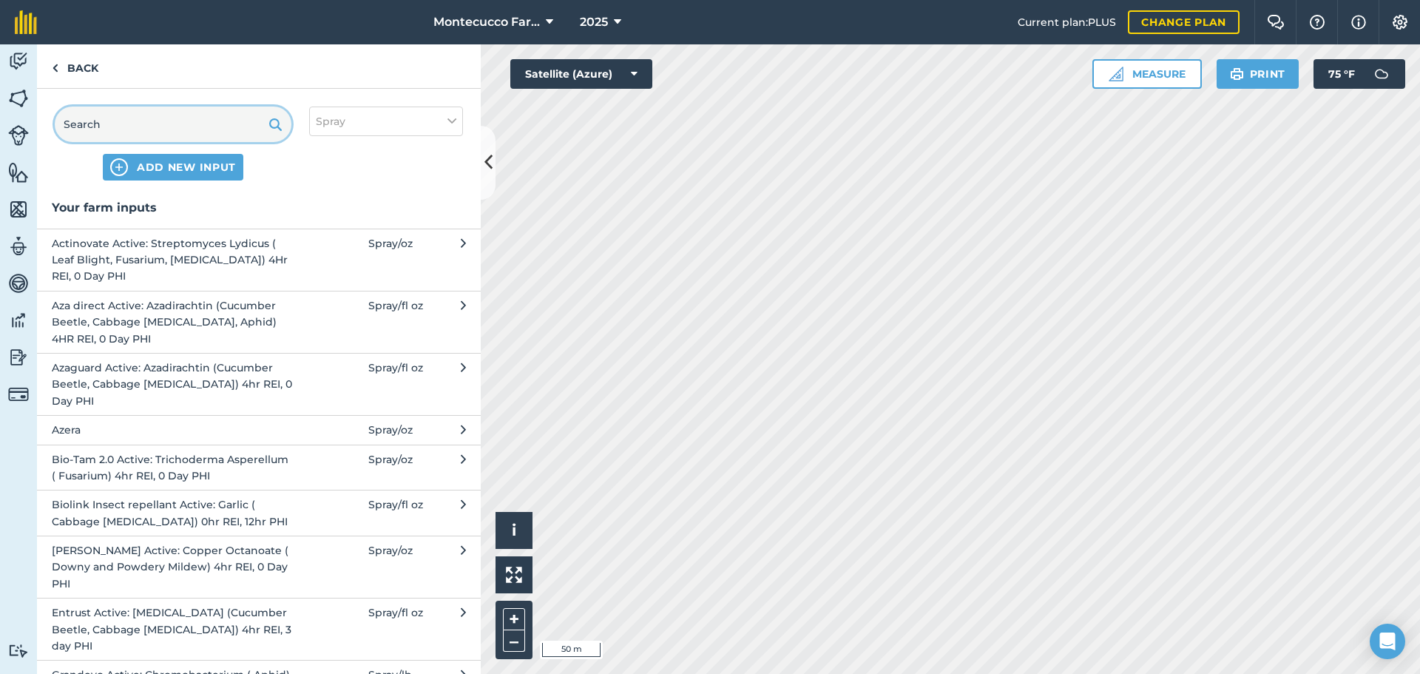
click at [133, 126] on input "text" at bounding box center [173, 123] width 237 height 35
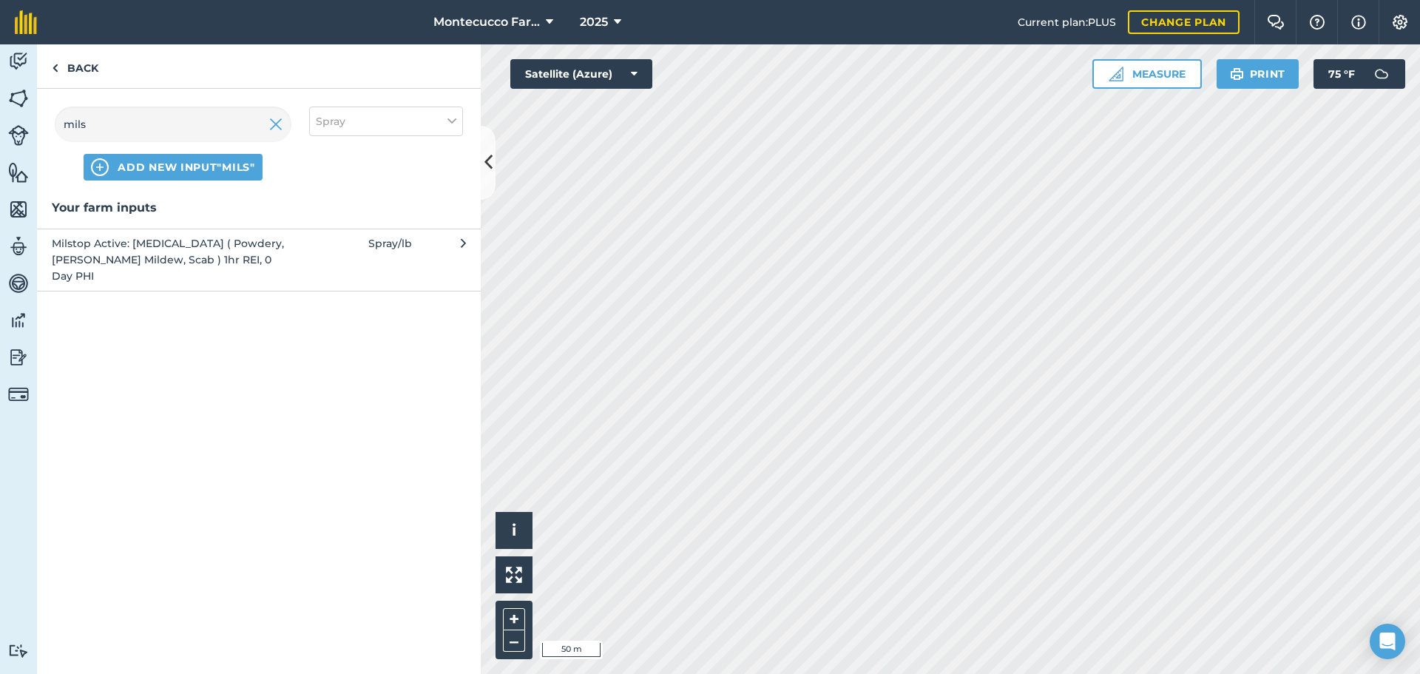
click at [132, 257] on span "Milstop Active: [MEDICAL_DATA] ( Powdery, [PERSON_NAME] Mildew, Scab ) 1hr REI,…" at bounding box center [173, 260] width 242 height 50
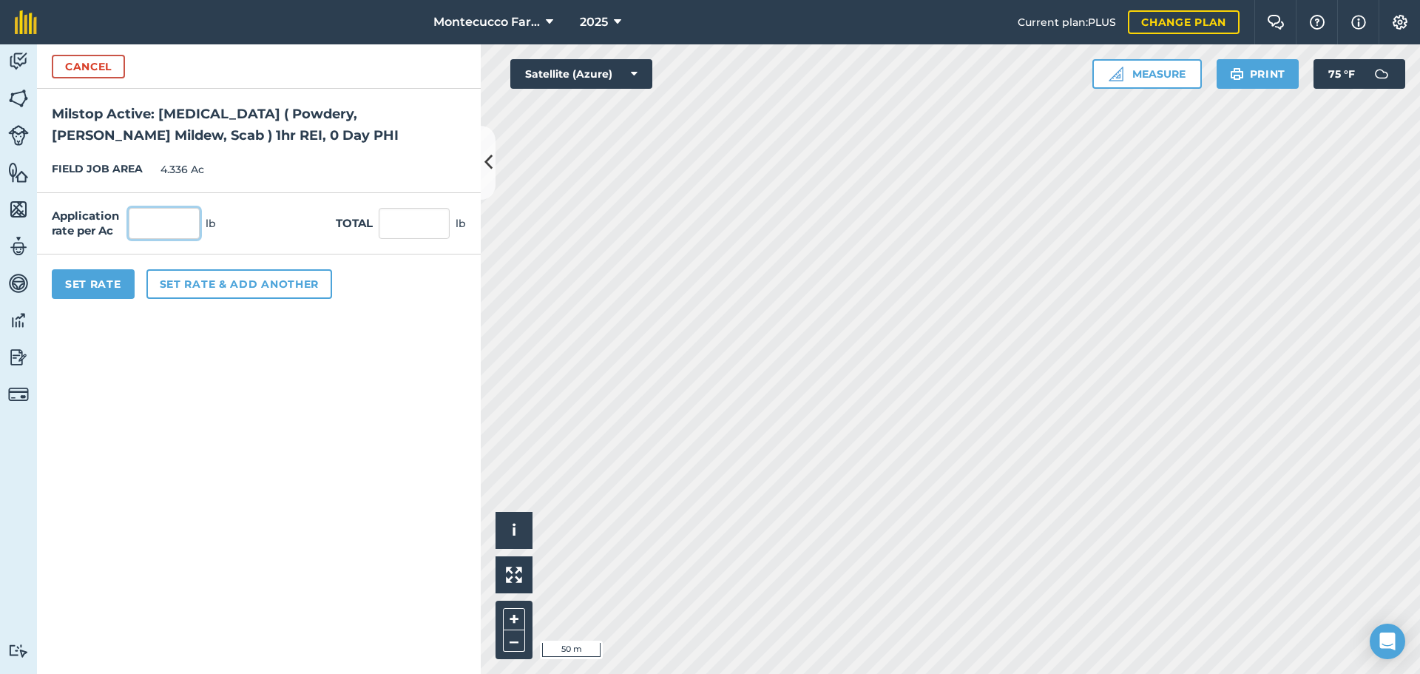
click at [162, 221] on input "text" at bounding box center [164, 223] width 71 height 31
click at [194, 284] on button "Set rate & add another" at bounding box center [239, 284] width 186 height 30
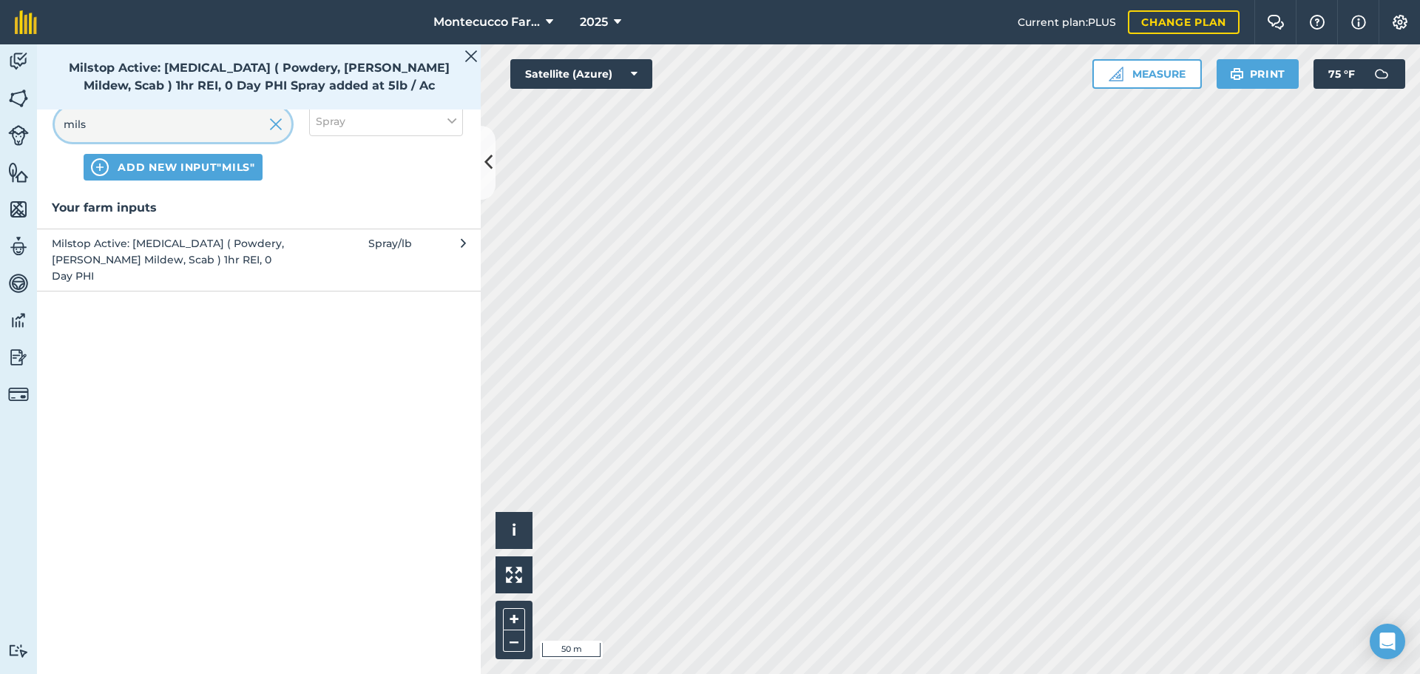
click at [149, 129] on input "mils" at bounding box center [173, 123] width 237 height 35
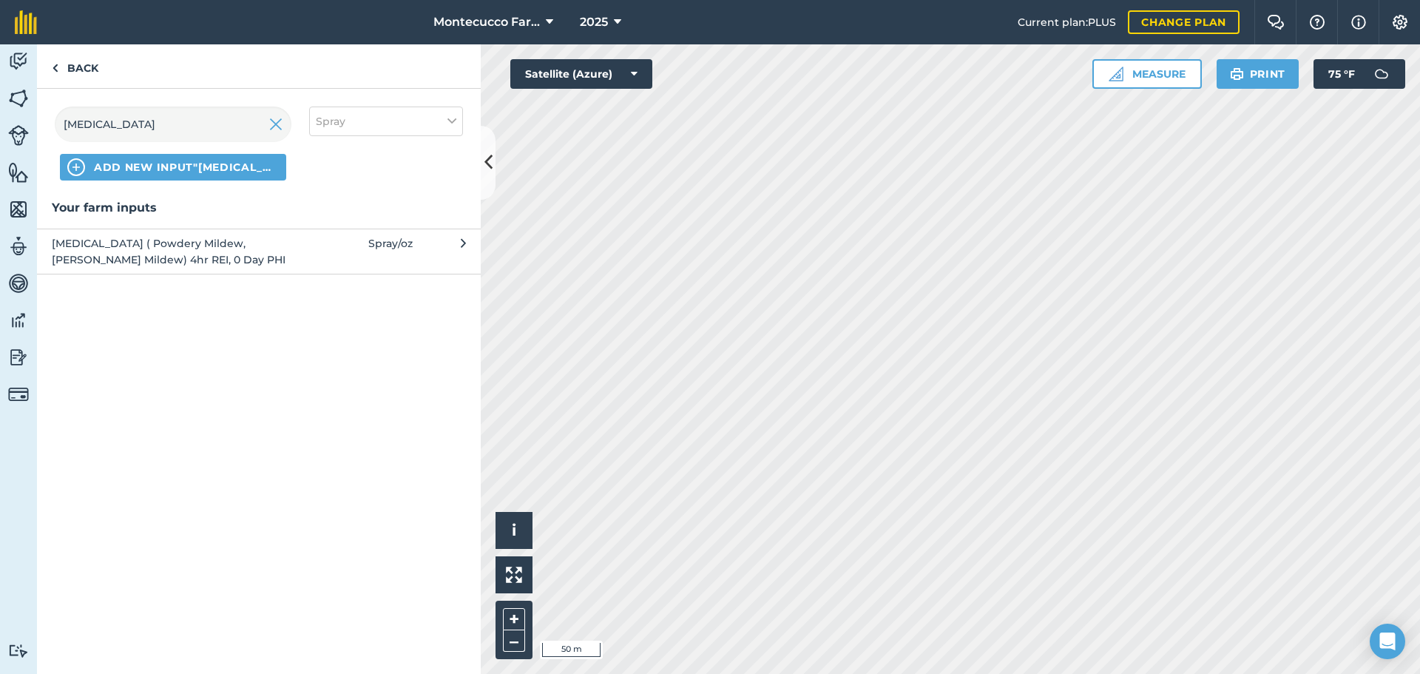
click at [115, 245] on span "[MEDICAL_DATA] ( Powdery Mildew, [PERSON_NAME] Mildew) 4hr REI, 0 Day PHI" at bounding box center [173, 251] width 242 height 33
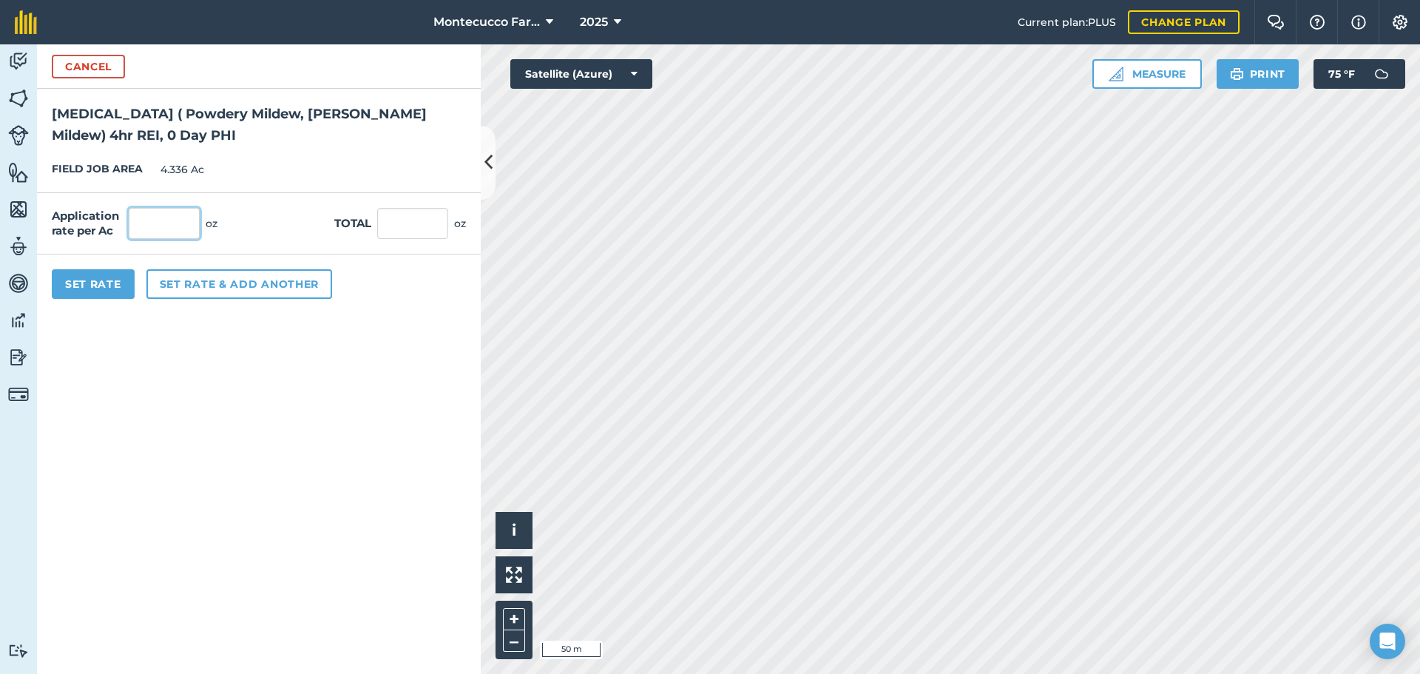
click at [164, 229] on input "text" at bounding box center [164, 223] width 71 height 31
click at [85, 282] on button "Set Rate" at bounding box center [93, 284] width 83 height 30
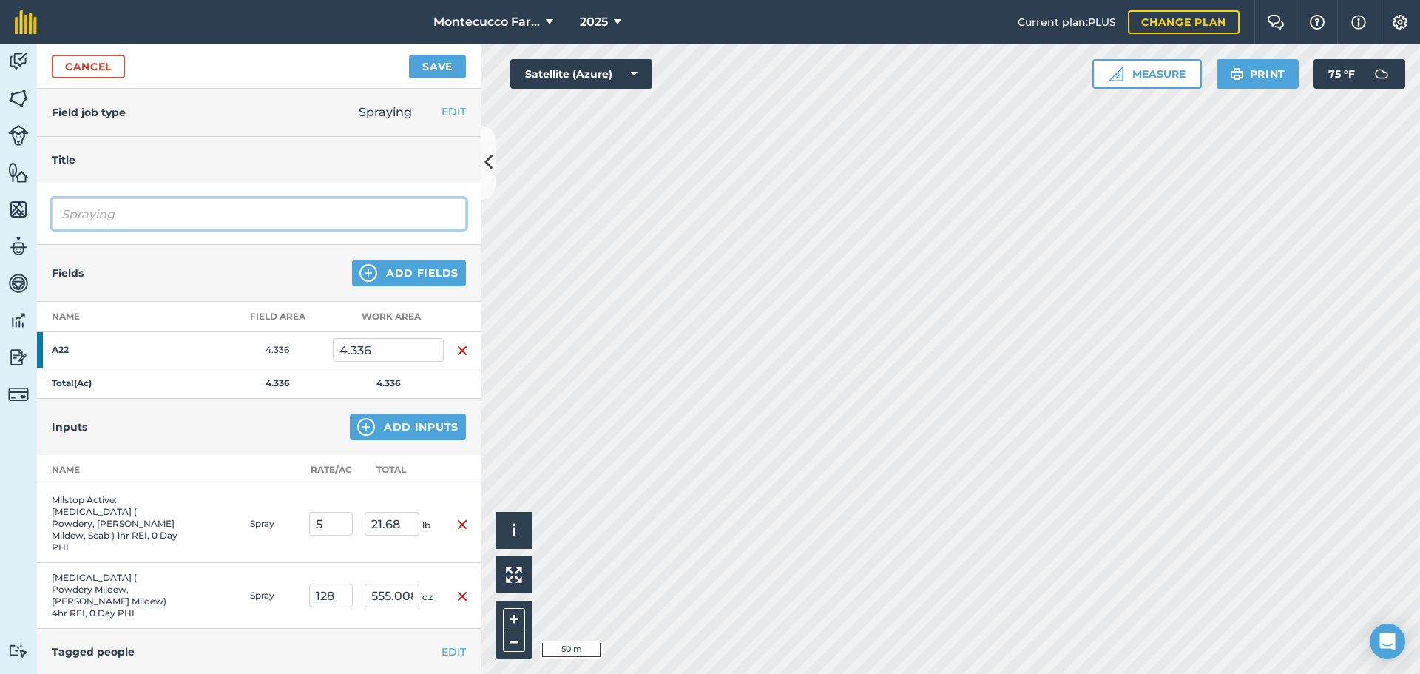
click at [151, 220] on input "Spraying" at bounding box center [259, 213] width 414 height 31
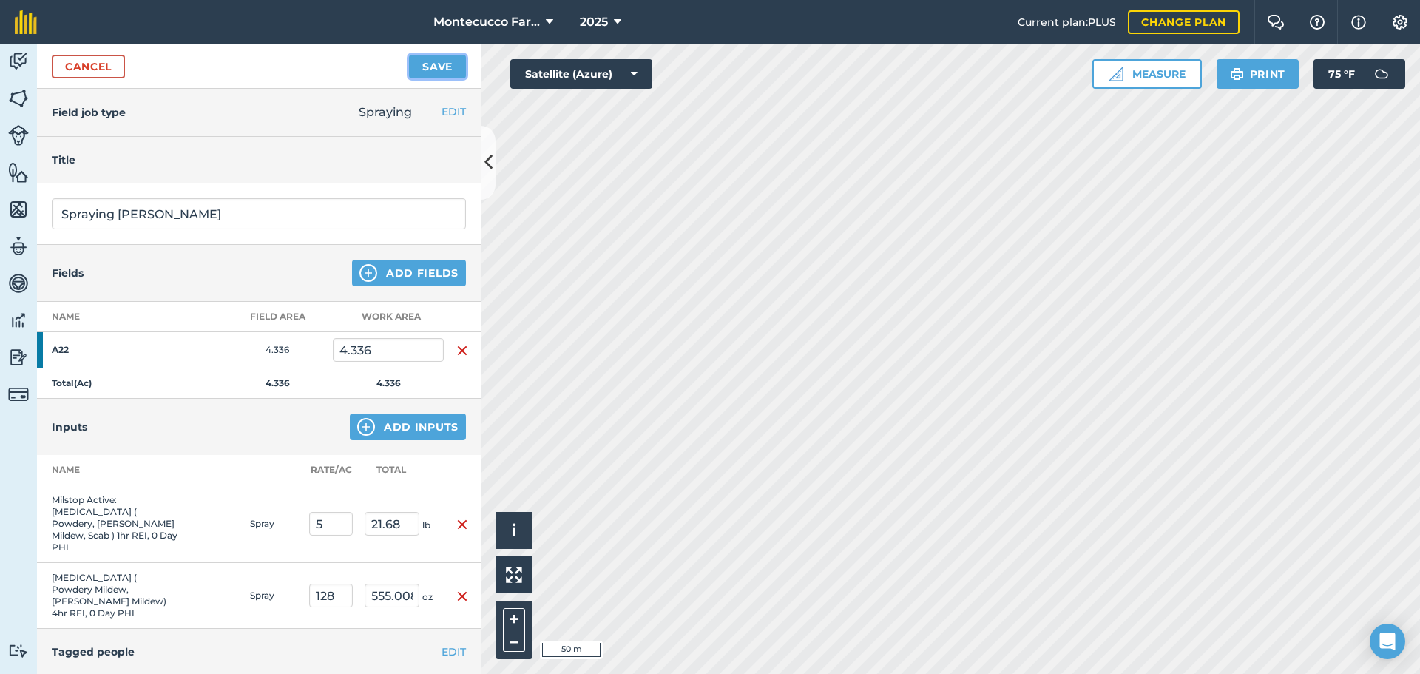
click at [430, 67] on button "Save" at bounding box center [437, 67] width 57 height 24
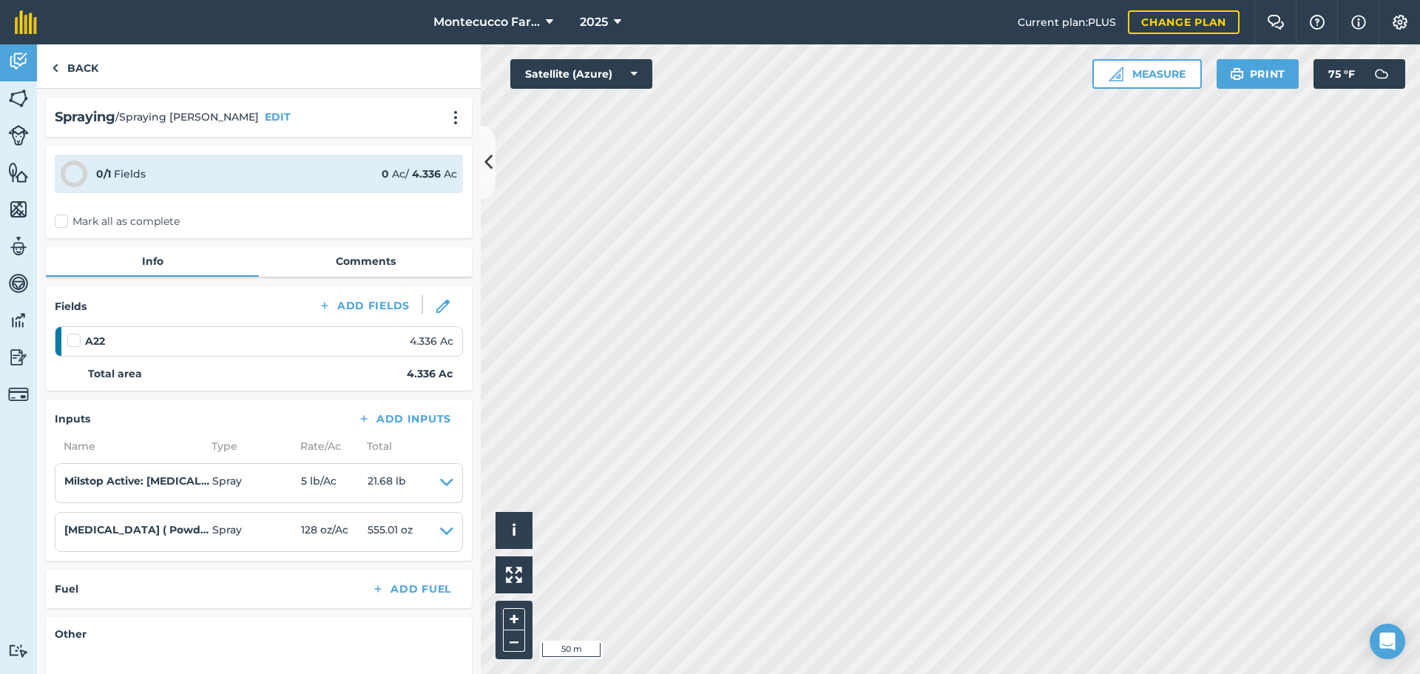
click at [66, 217] on label "Mark all as complete" at bounding box center [117, 222] width 125 height 16
click at [64, 217] on input "Mark all as complete" at bounding box center [60, 219] width 10 height 10
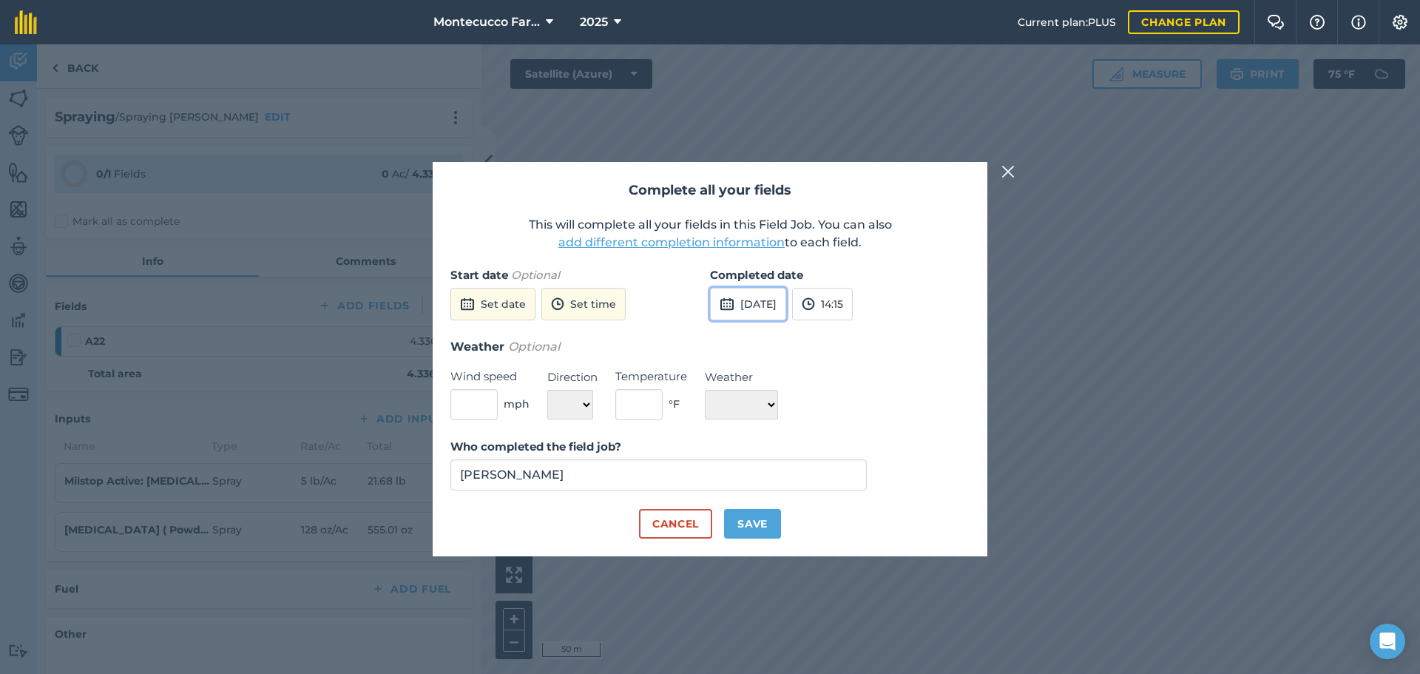
click at [786, 298] on button "[DATE]" at bounding box center [748, 304] width 76 height 33
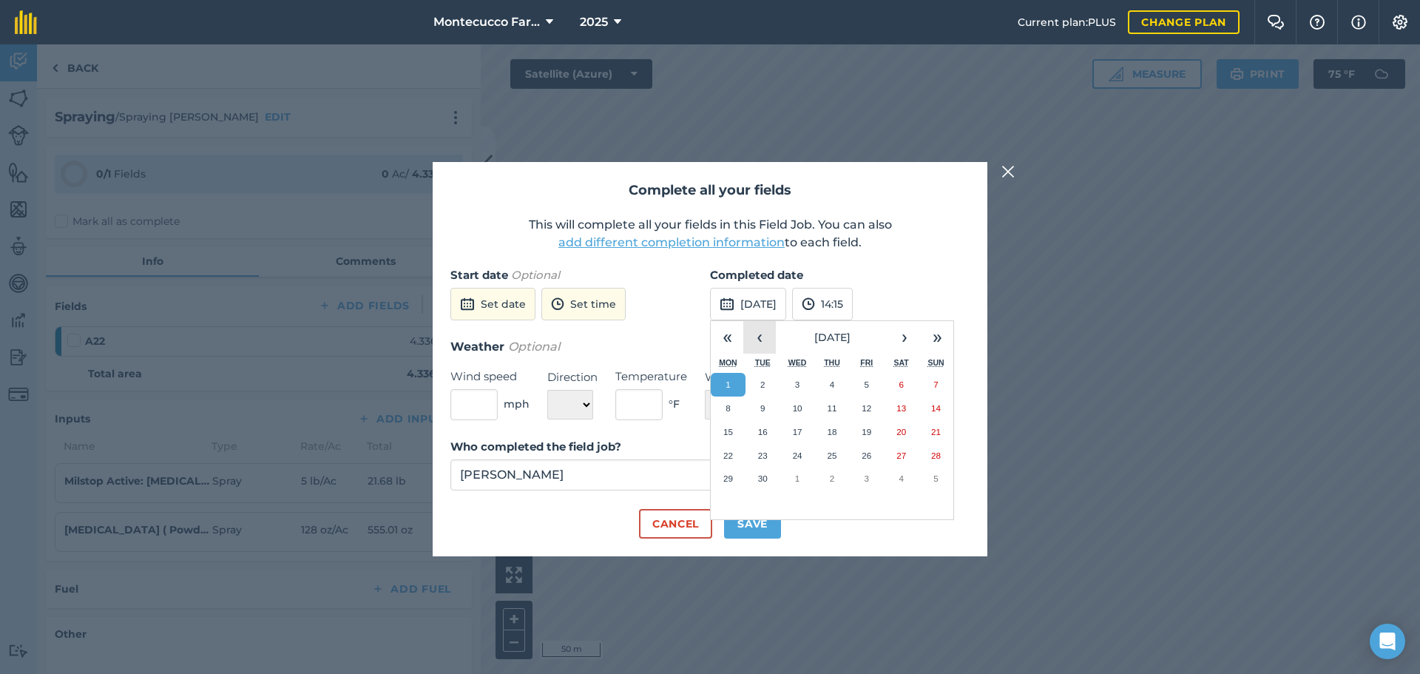
click at [761, 328] on button "‹" at bounding box center [759, 337] width 33 height 33
click at [882, 431] on button "15" at bounding box center [866, 432] width 35 height 24
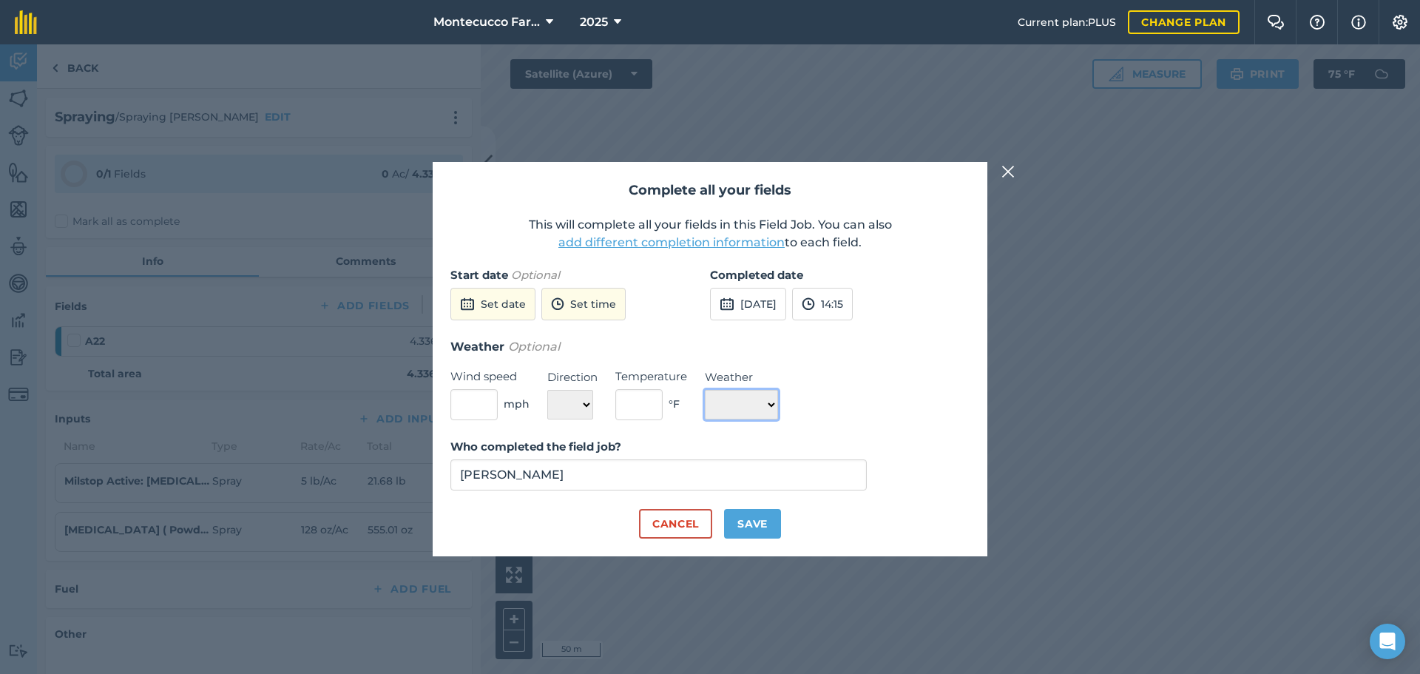
click at [778, 411] on select "☀️ Sunny 🌧 Rainy ⛅️ Cloudy 🌨 Snow ❄️ Icy" at bounding box center [741, 405] width 73 height 30
click at [705, 390] on select "☀️ Sunny 🌧 Rainy ⛅️ Cloudy 🌨 Snow ❄️ Icy" at bounding box center [741, 405] width 73 height 30
click at [760, 522] on button "Save" at bounding box center [752, 524] width 57 height 30
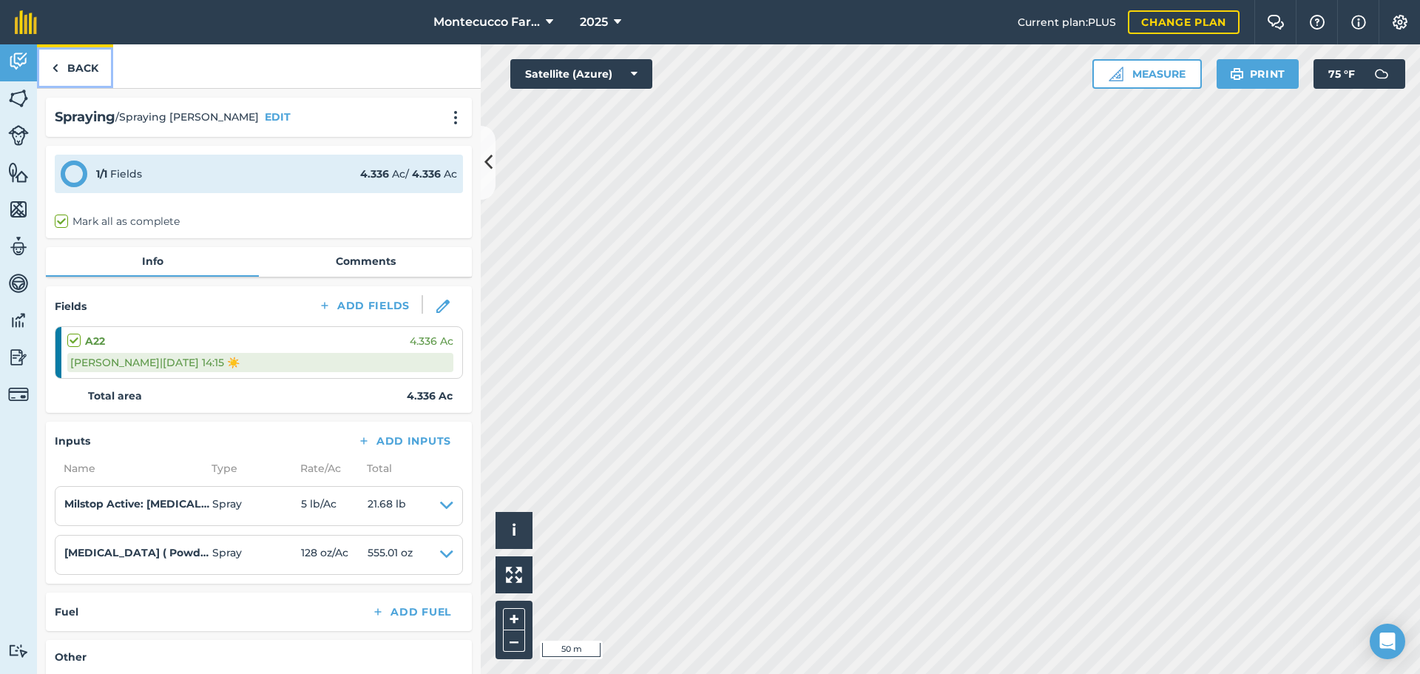
click at [72, 73] on link "Back" at bounding box center [75, 66] width 76 height 44
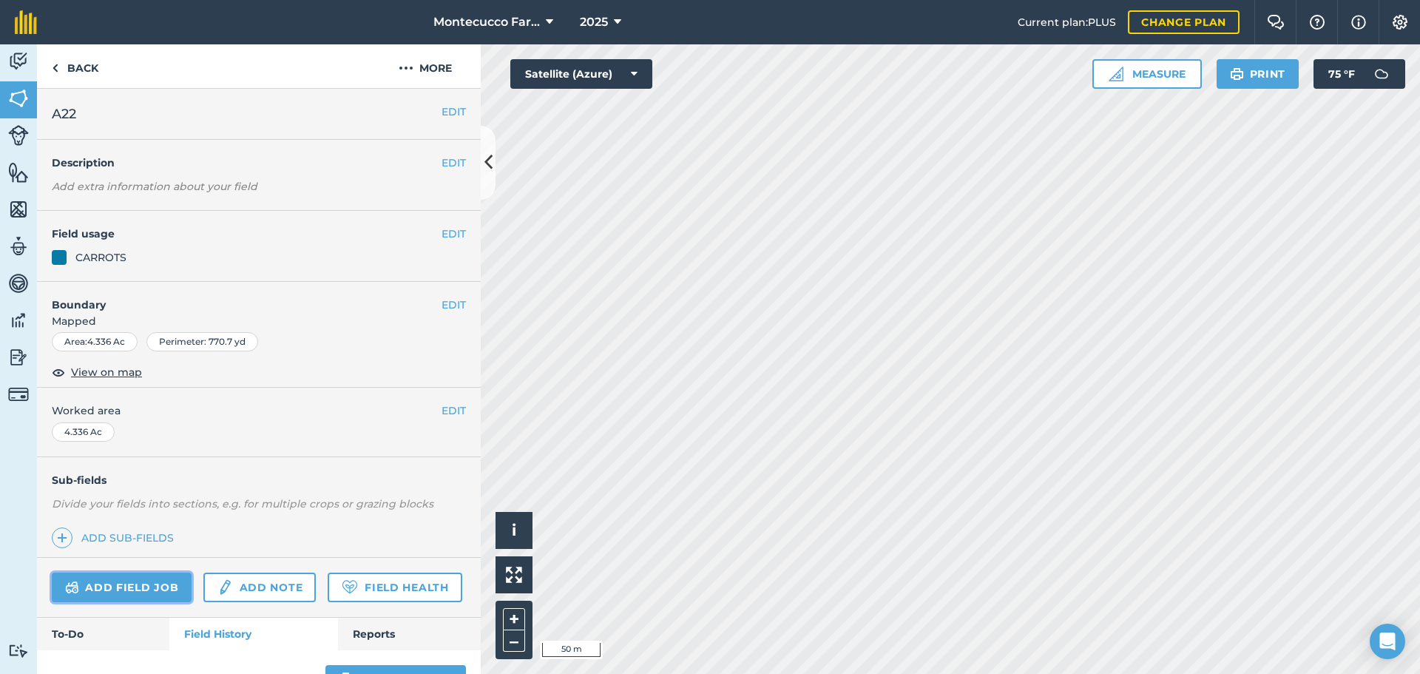
click at [164, 589] on link "Add field job" at bounding box center [122, 587] width 140 height 30
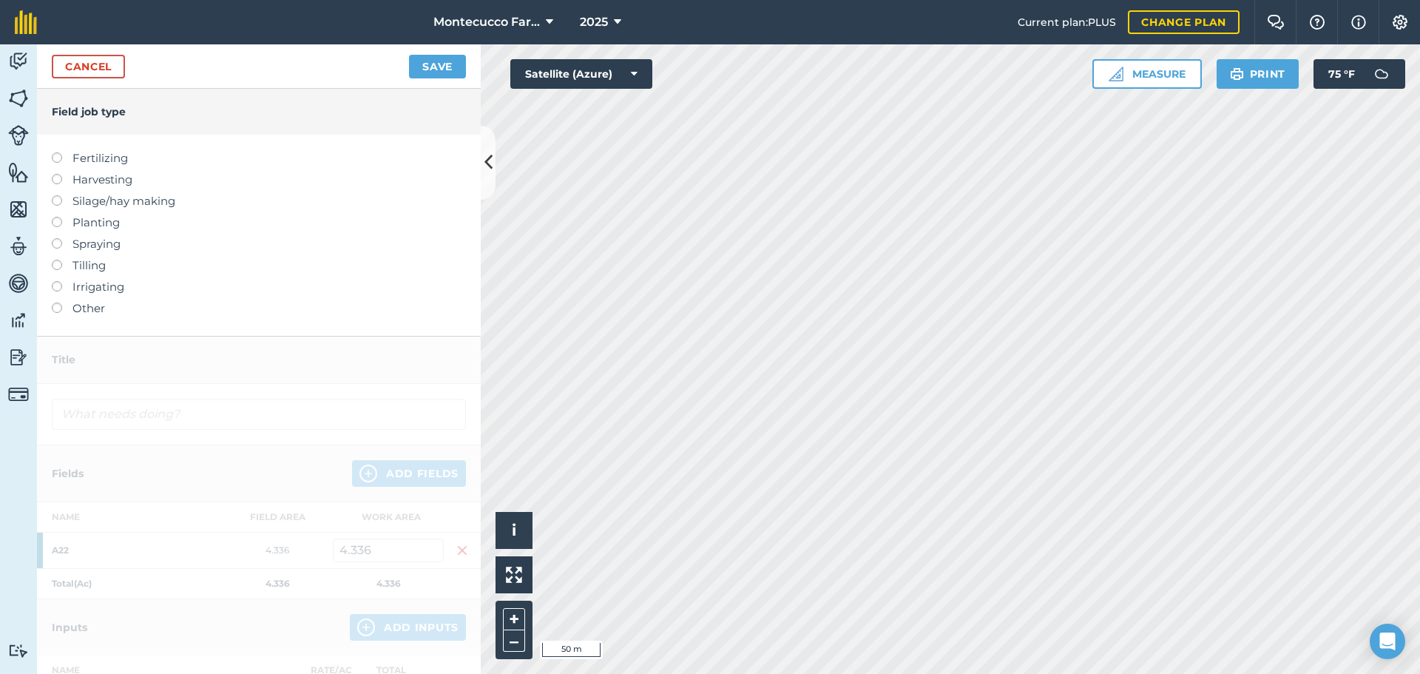
click at [59, 238] on label at bounding box center [62, 238] width 21 height 0
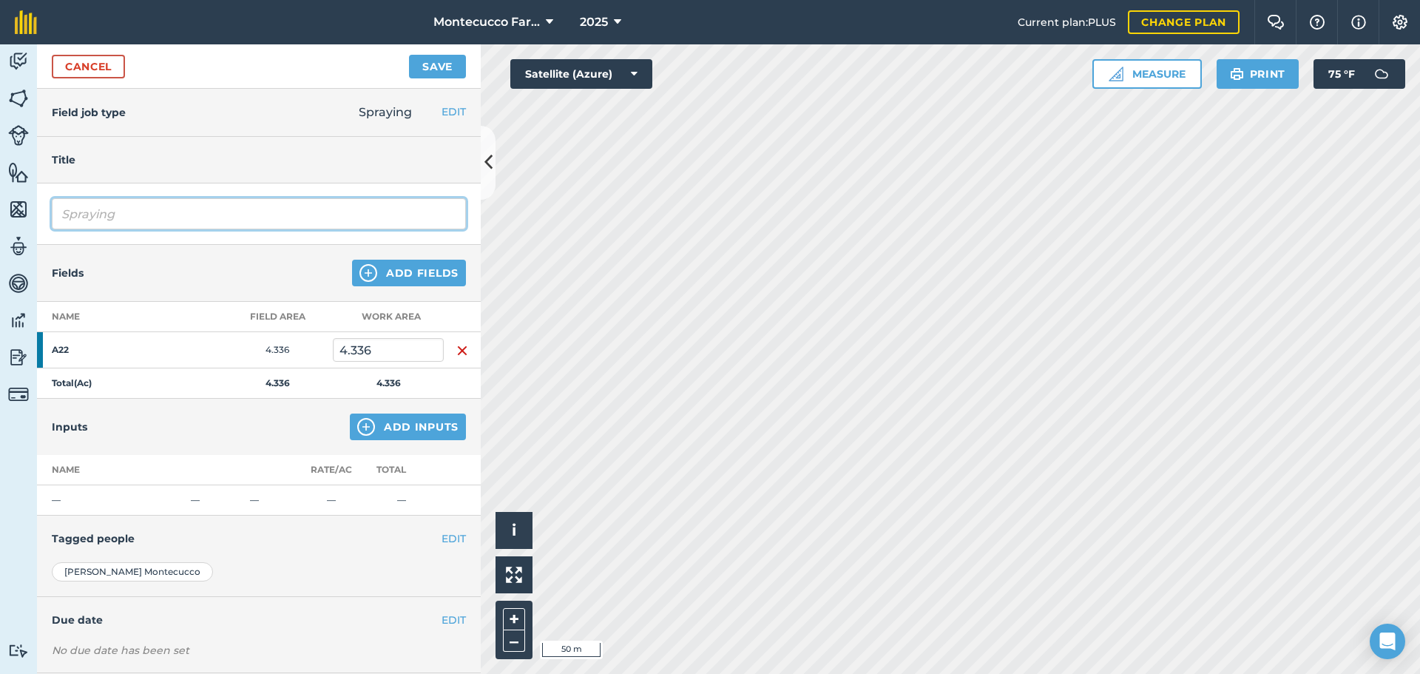
click at [243, 213] on input "Spraying" at bounding box center [259, 213] width 414 height 31
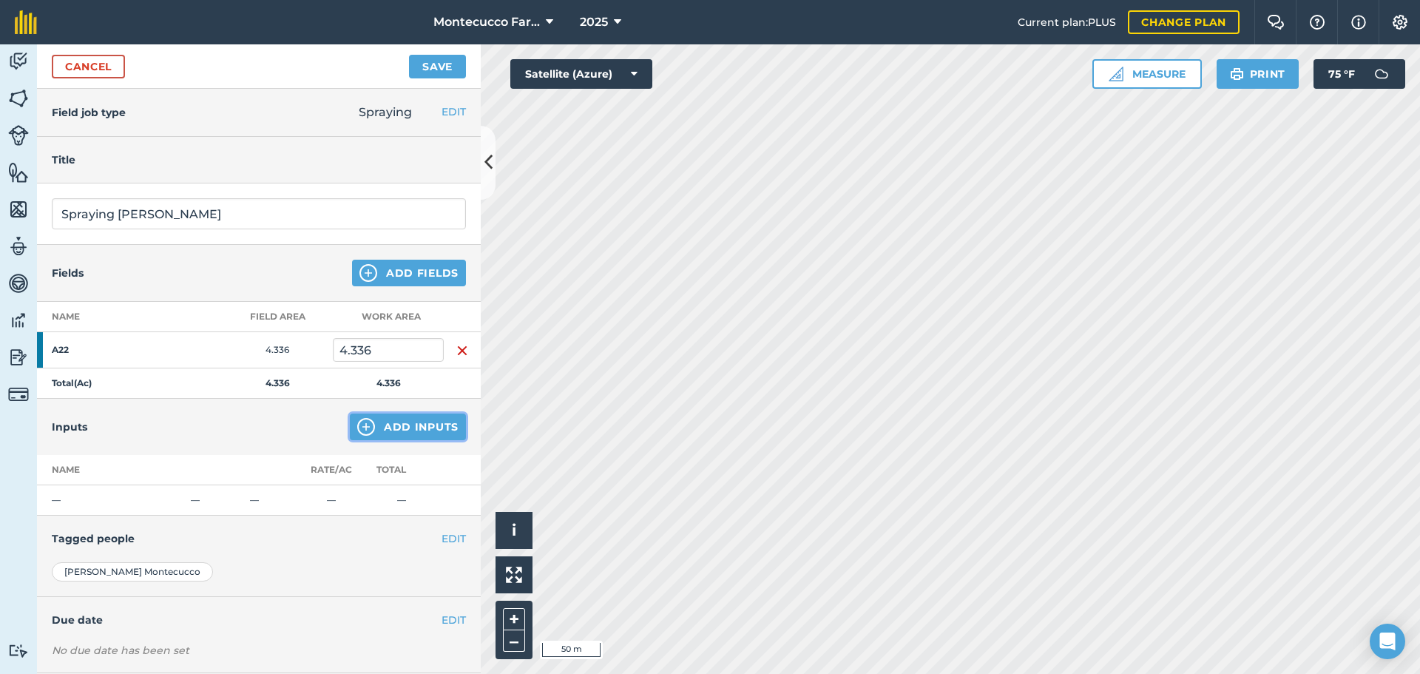
click at [391, 427] on button "Add Inputs" at bounding box center [408, 426] width 116 height 27
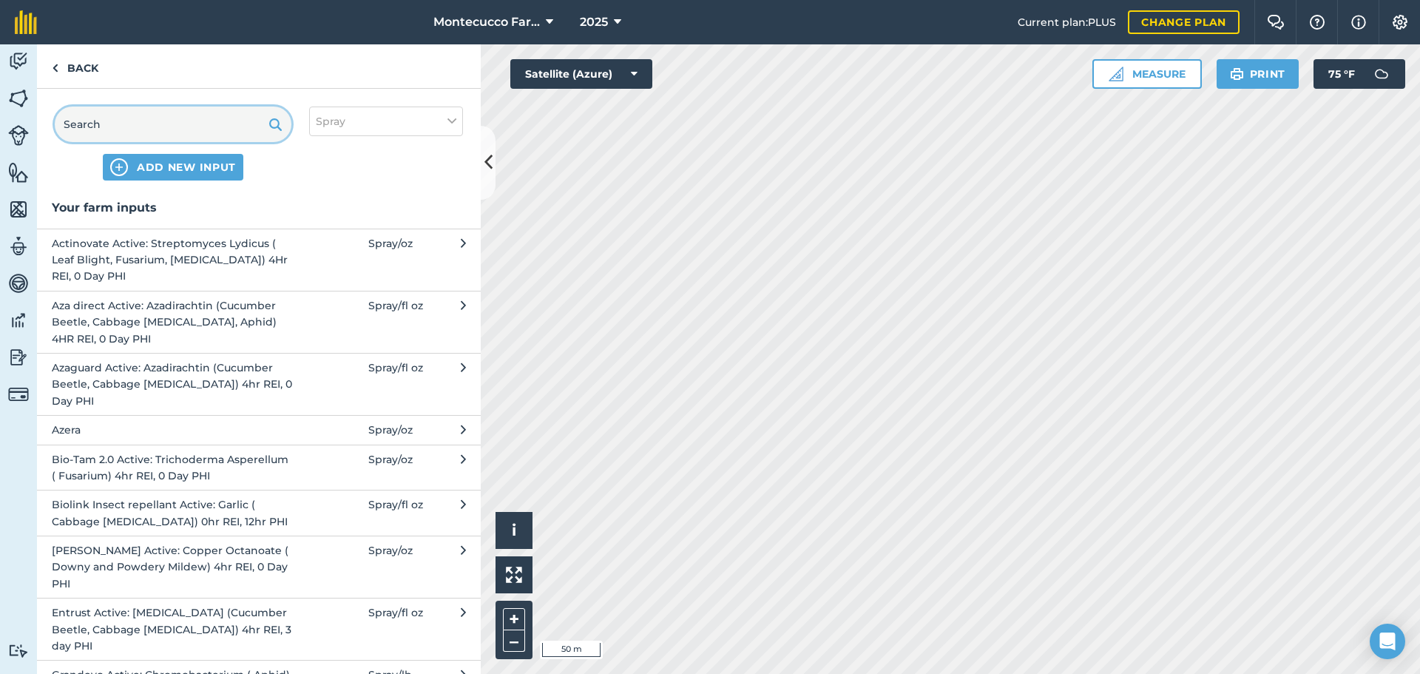
click at [153, 129] on input "text" at bounding box center [173, 123] width 237 height 35
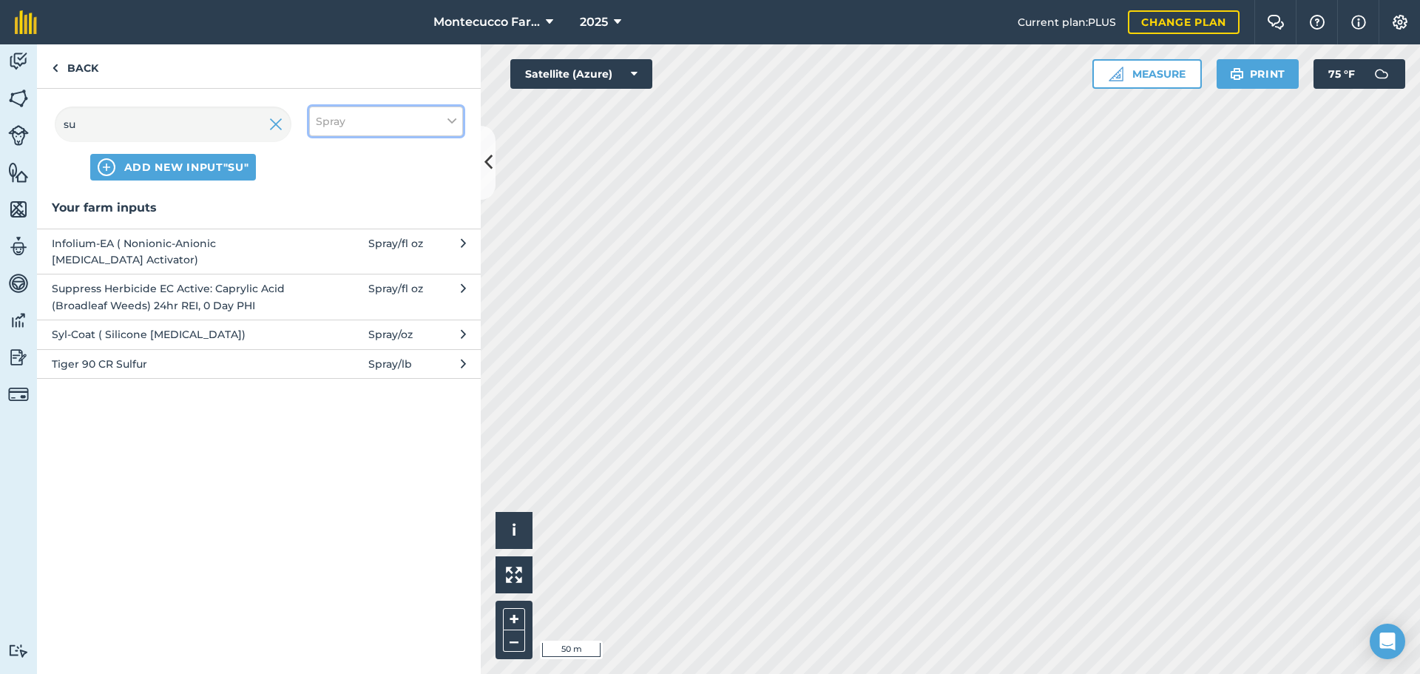
click at [363, 128] on button "Spray" at bounding box center [386, 121] width 154 height 30
click at [324, 180] on label "Fertilizer" at bounding box center [386, 179] width 141 height 16
click at [324, 180] on input "Fertilizer" at bounding box center [321, 176] width 10 height 10
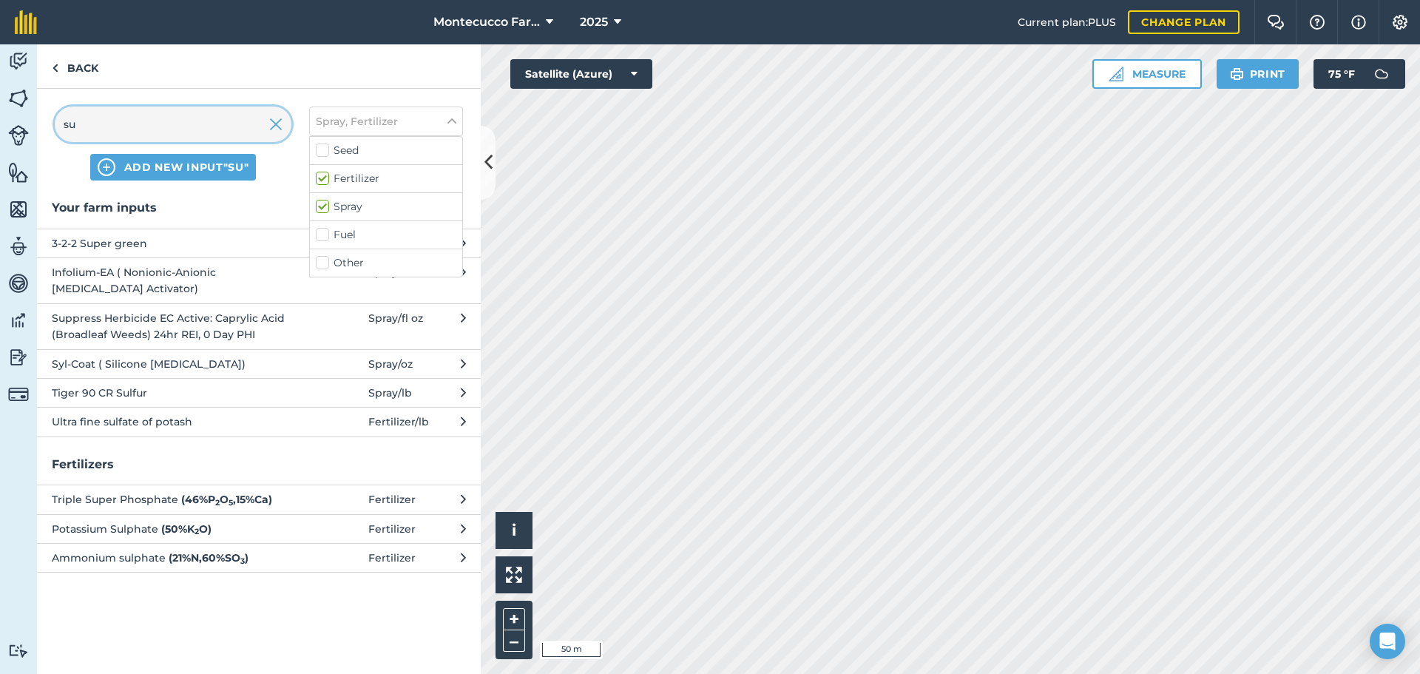
click at [121, 130] on input "su" at bounding box center [173, 123] width 237 height 35
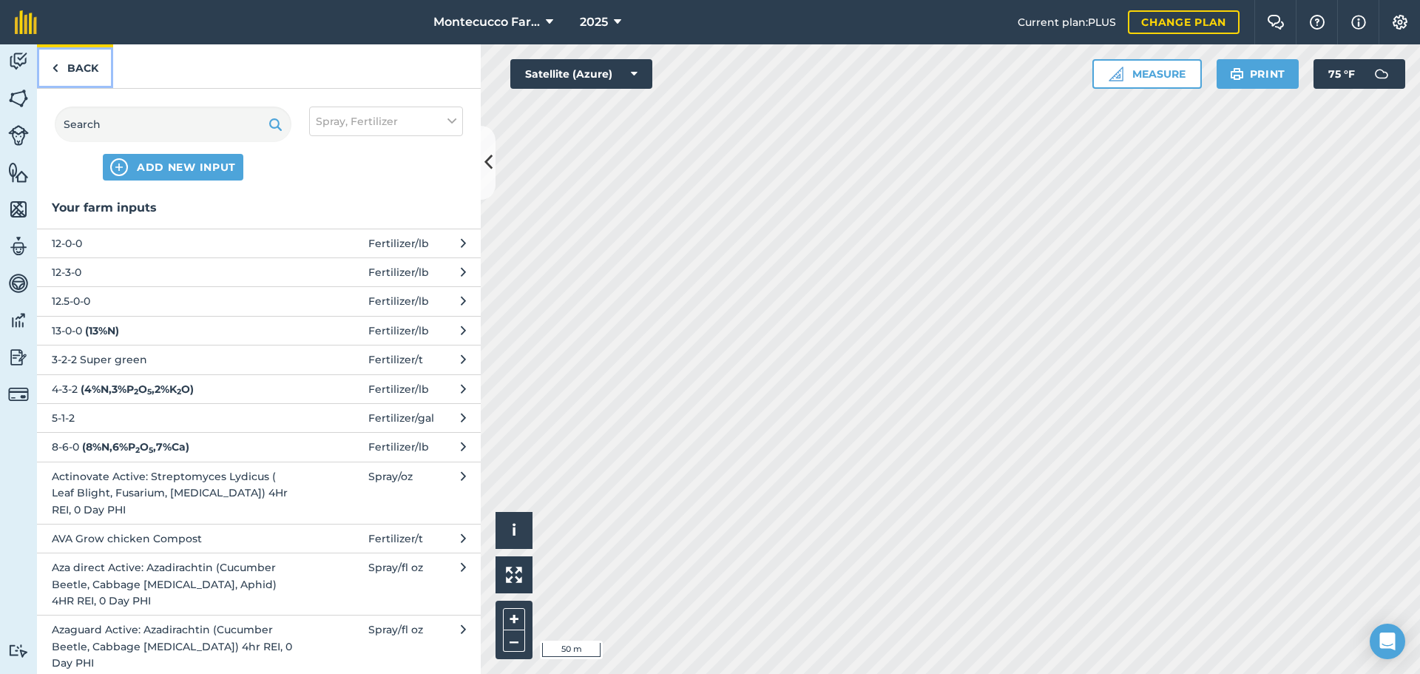
click at [86, 74] on link "Back" at bounding box center [75, 66] width 76 height 44
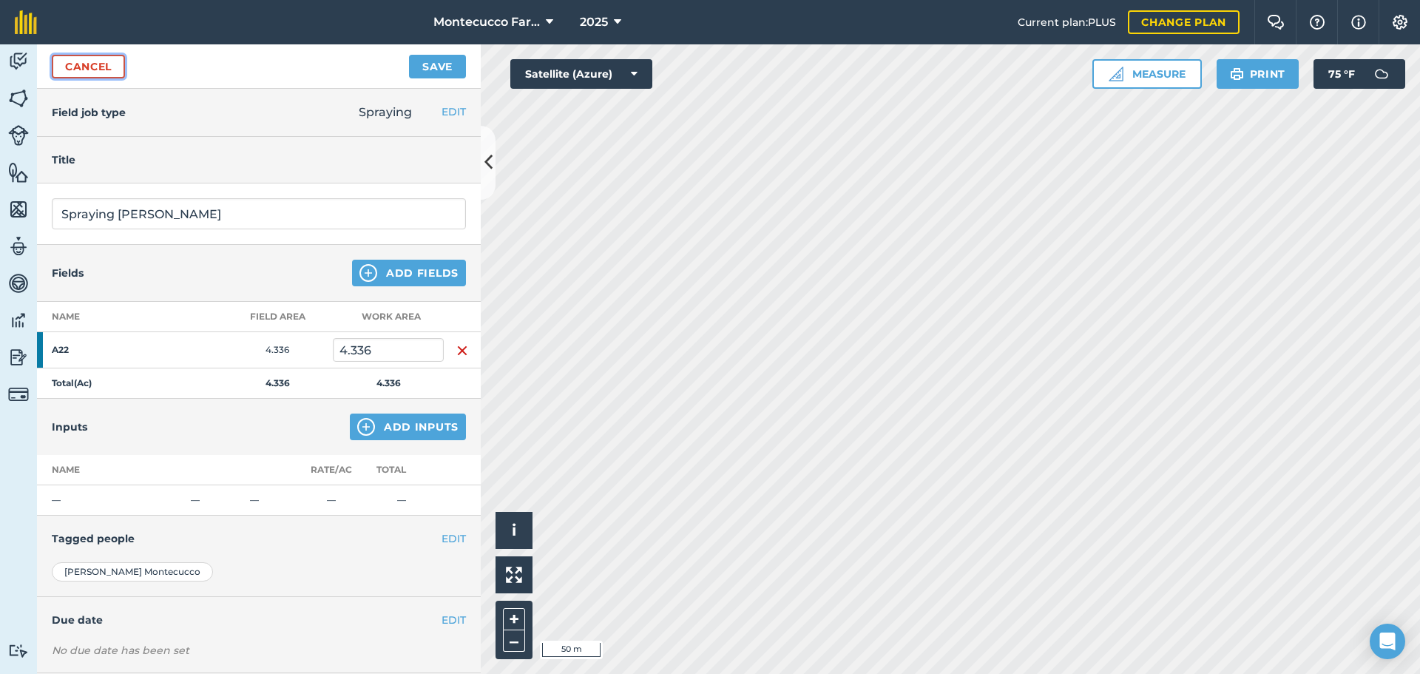
click at [89, 67] on link "Cancel" at bounding box center [88, 67] width 73 height 24
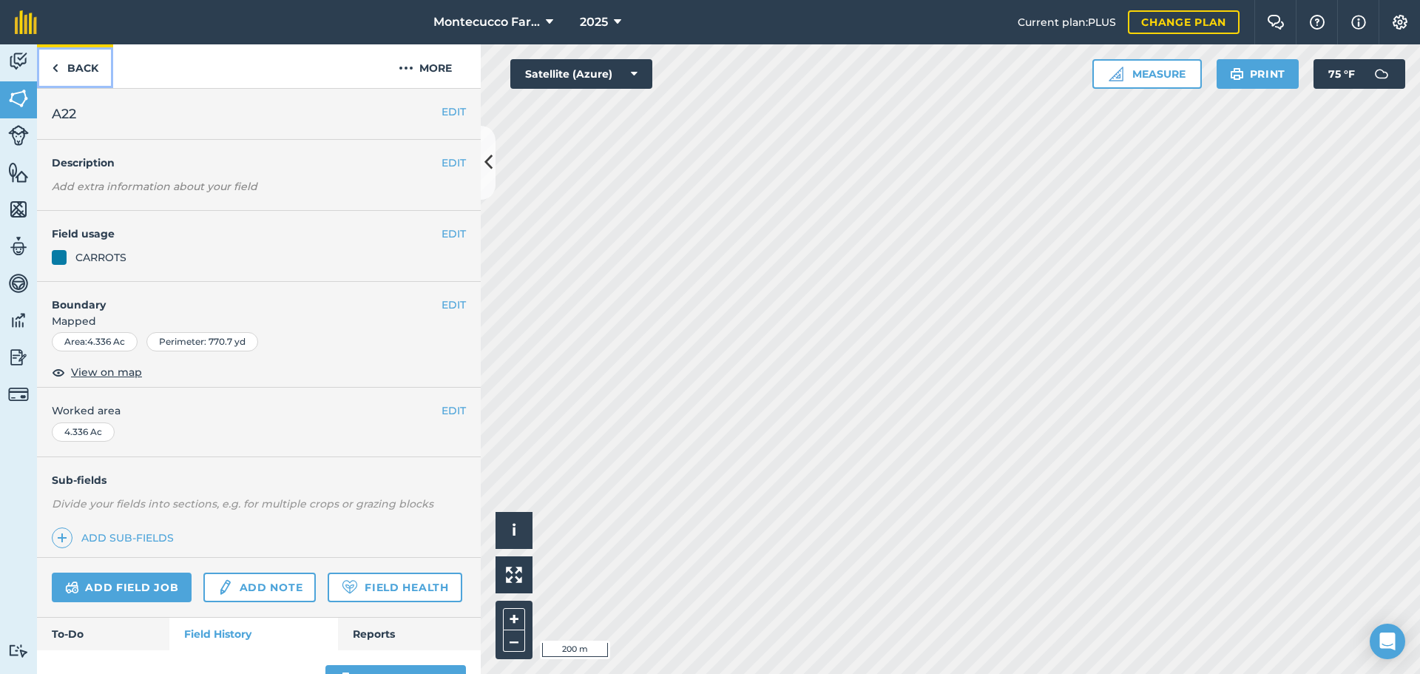
click at [90, 64] on link "Back" at bounding box center [75, 66] width 76 height 44
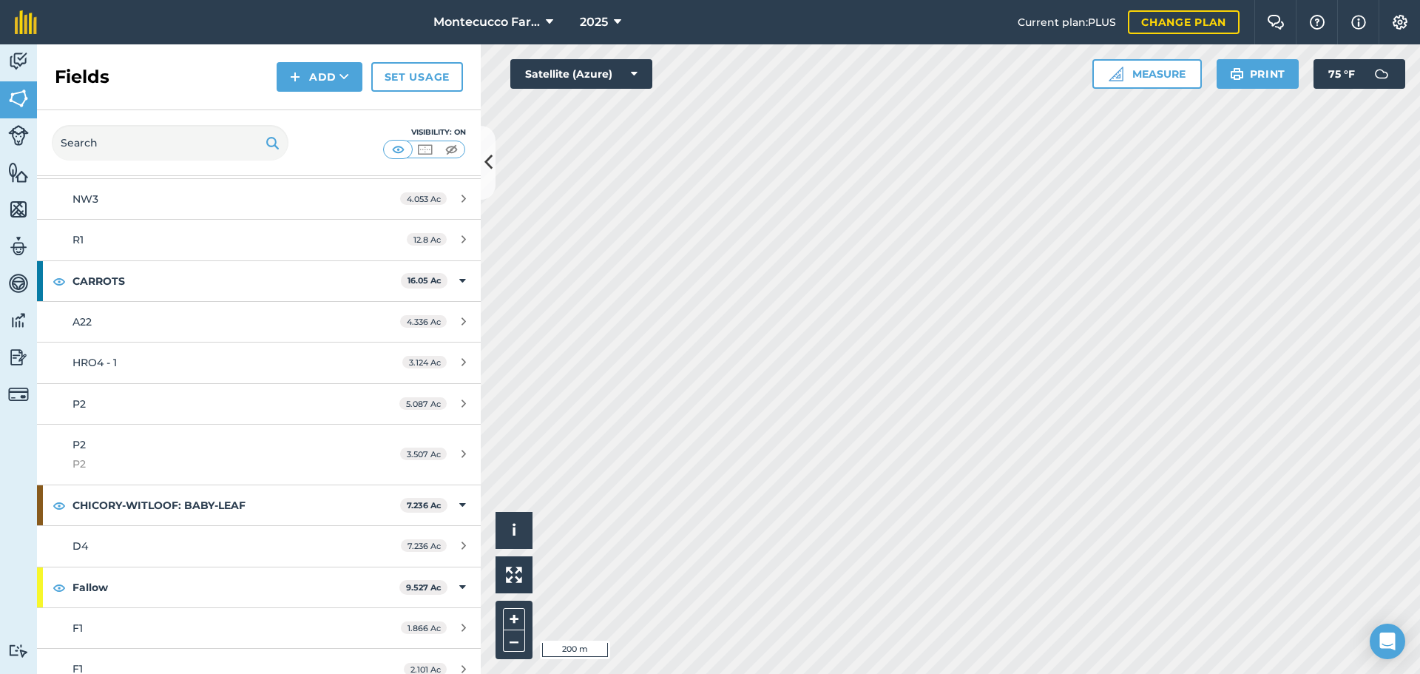
scroll to position [1183, 0]
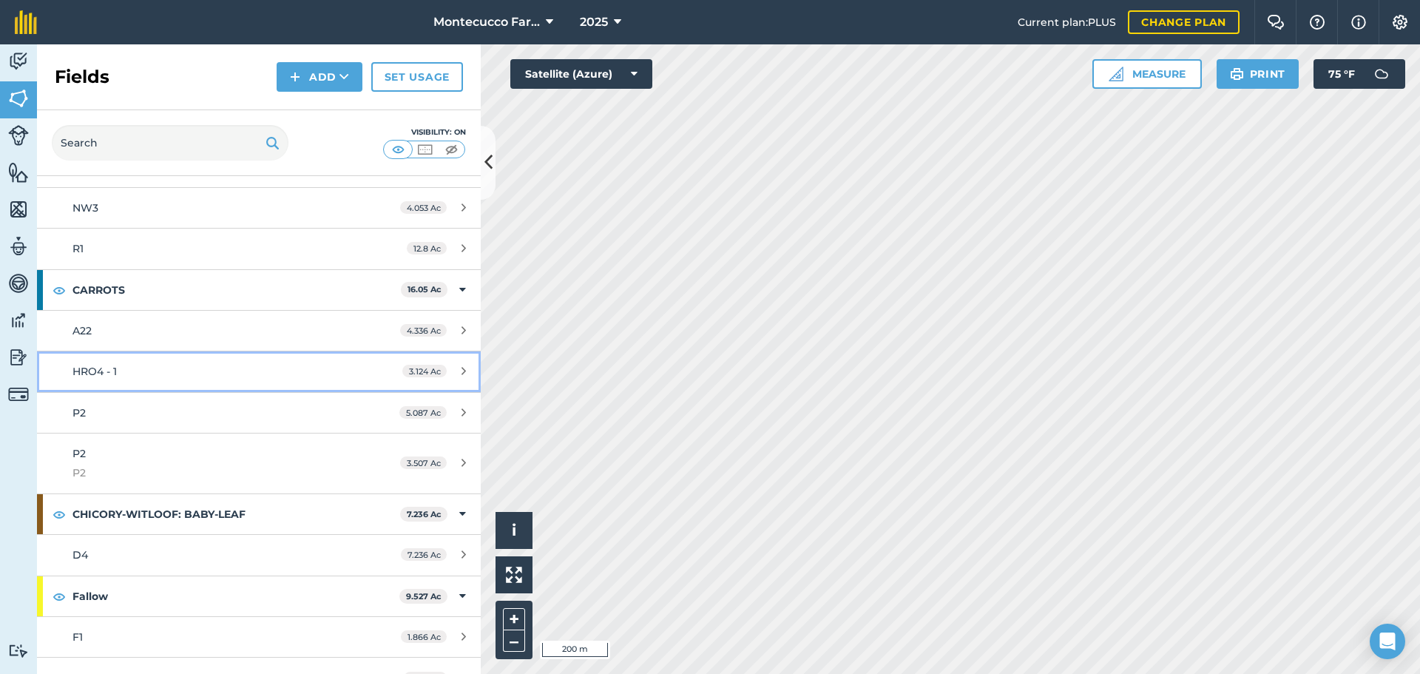
click at [109, 372] on span "HRO4 - 1" at bounding box center [94, 371] width 44 height 13
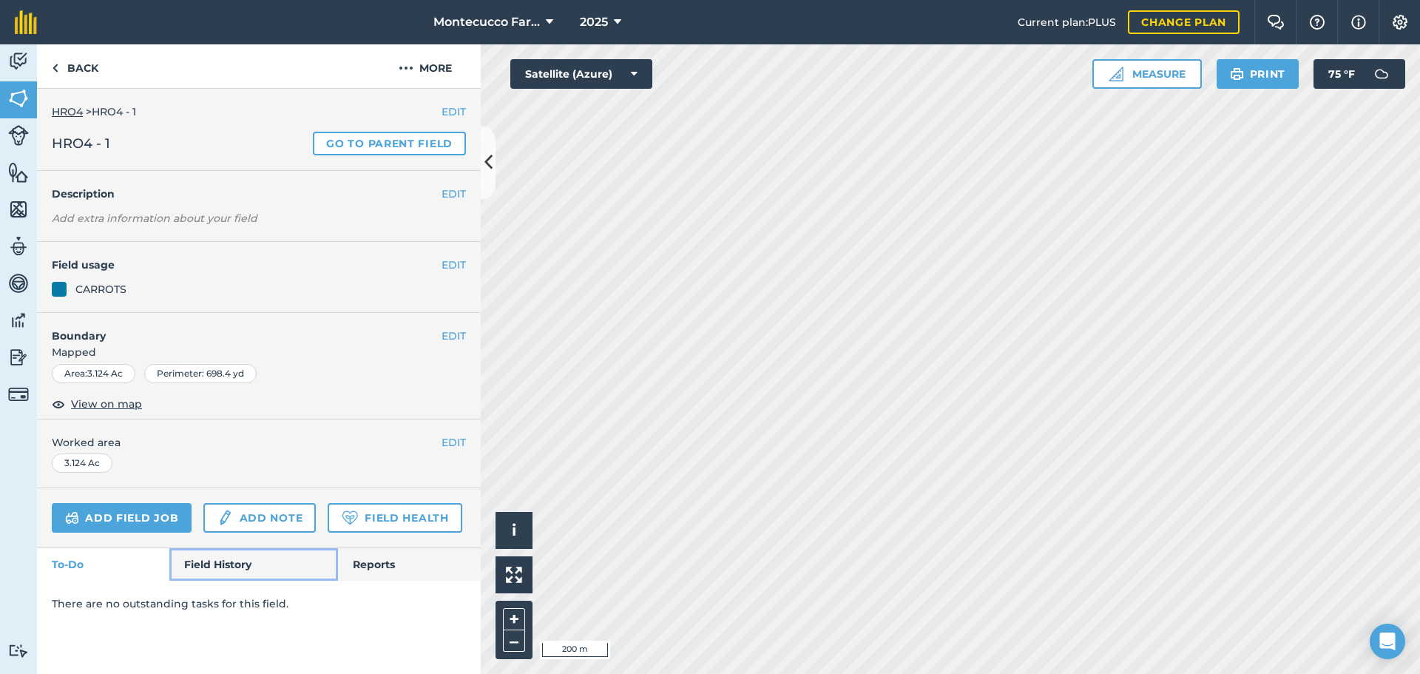
click at [231, 568] on link "Field History" at bounding box center [253, 564] width 168 height 33
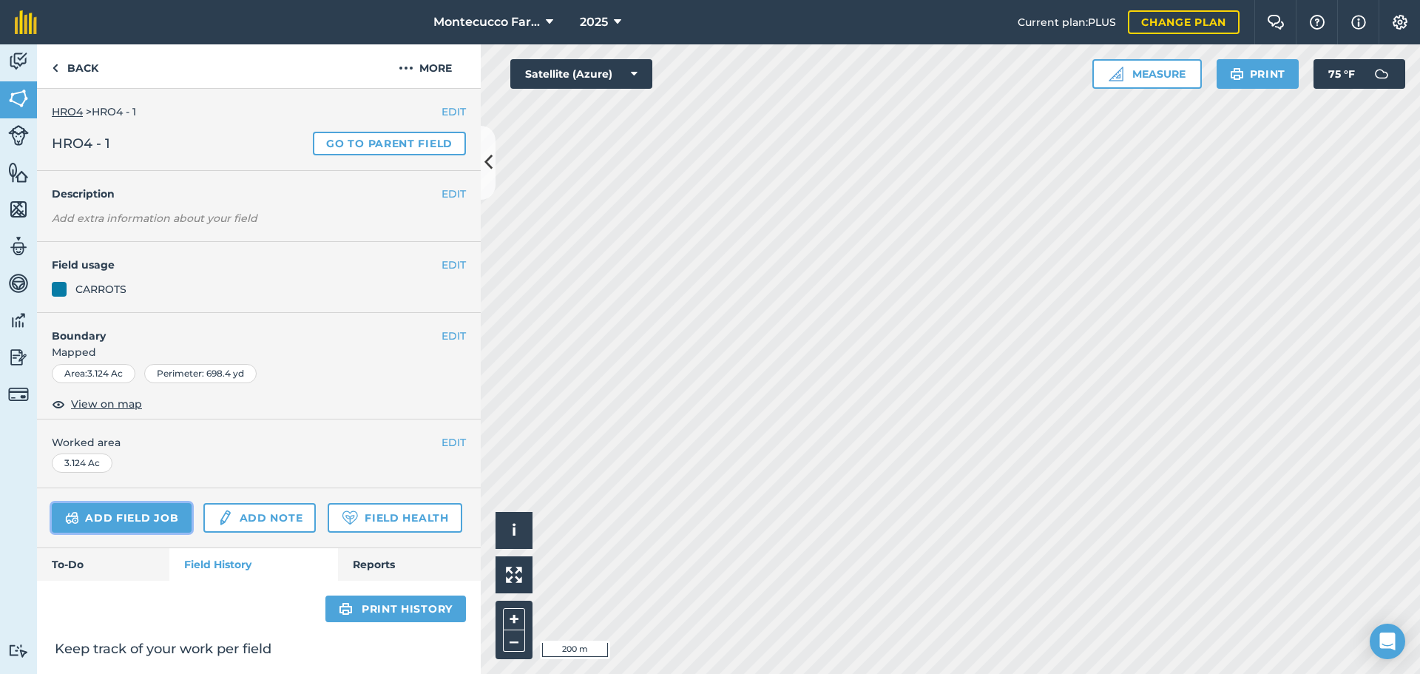
click at [139, 517] on link "Add field job" at bounding box center [122, 518] width 140 height 30
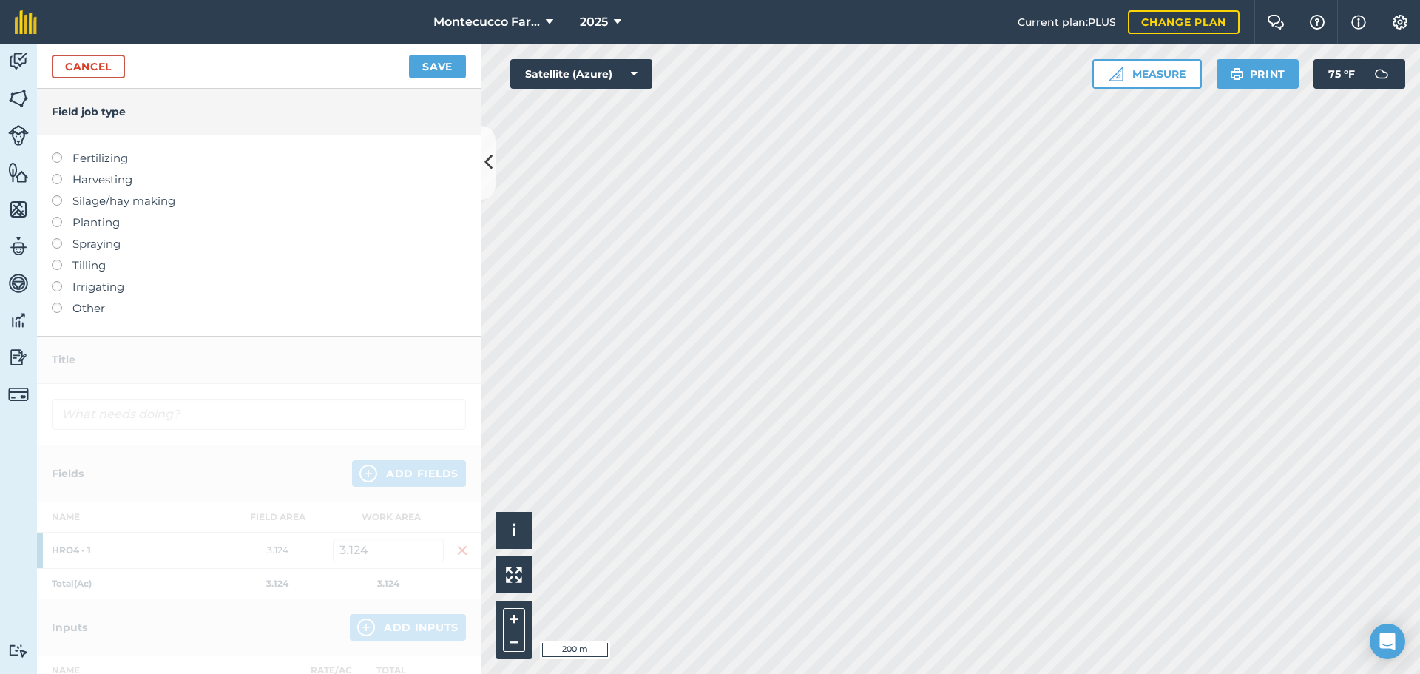
click at [56, 238] on label at bounding box center [62, 238] width 21 height 0
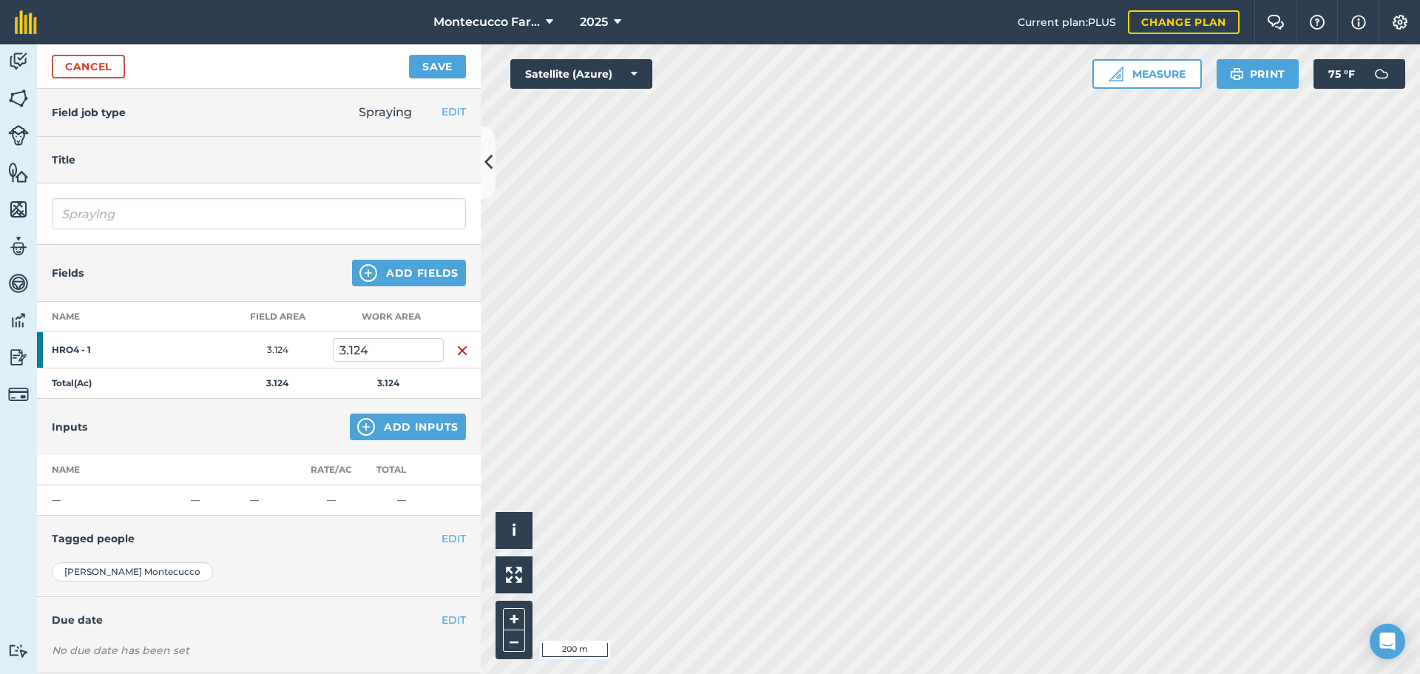
scroll to position [74, 0]
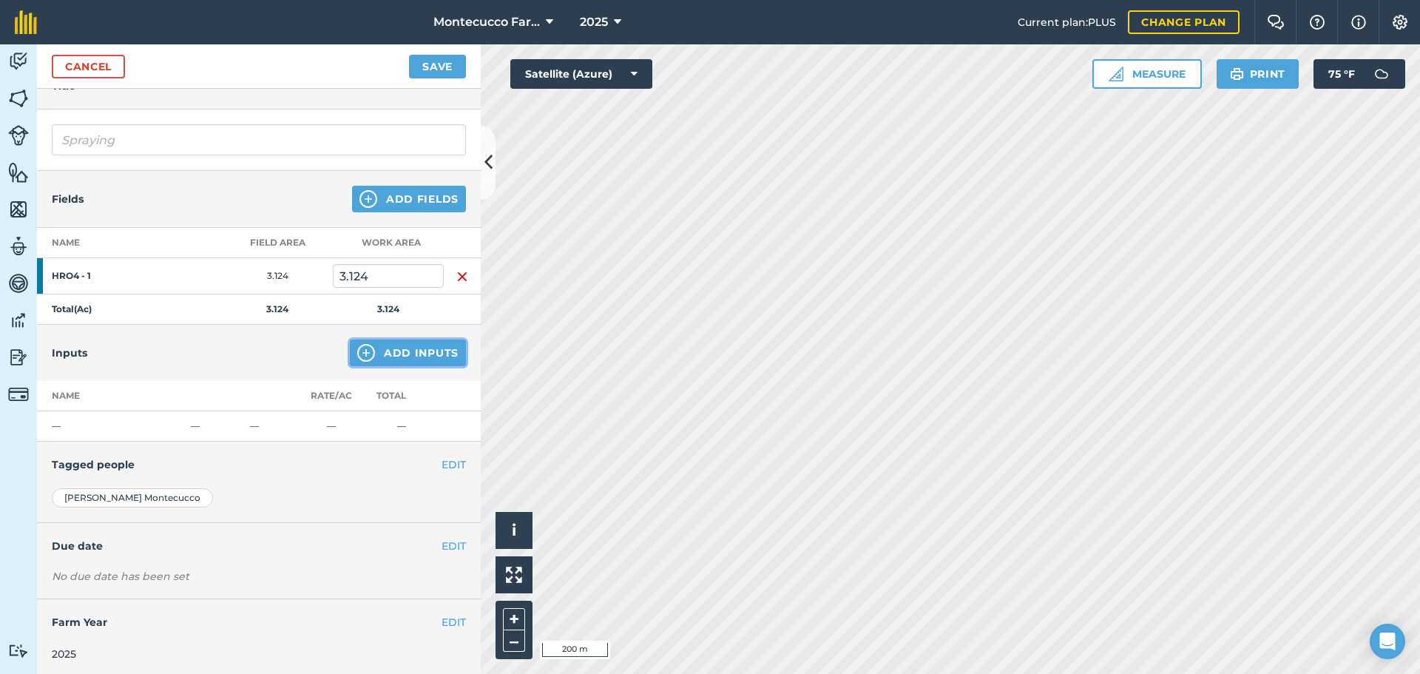
click at [384, 353] on button "Add Inputs" at bounding box center [408, 352] width 116 height 27
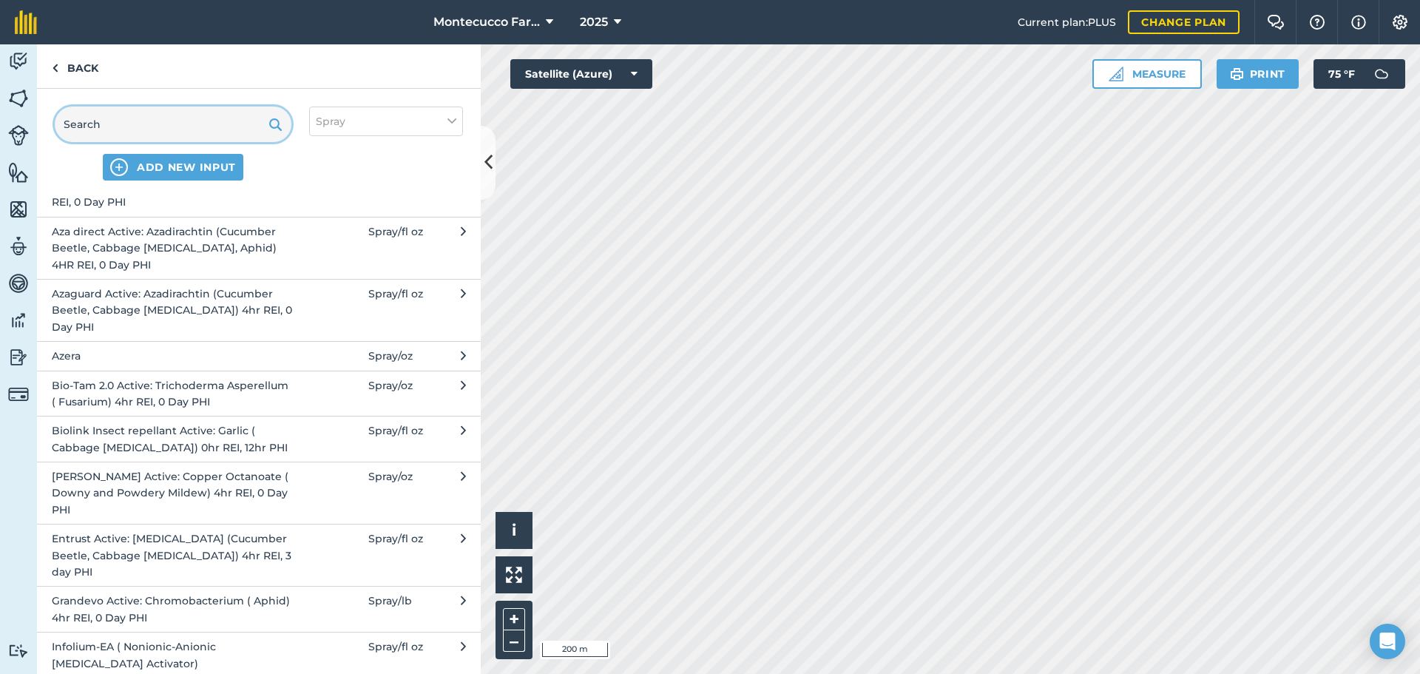
click at [99, 129] on input "text" at bounding box center [173, 123] width 237 height 35
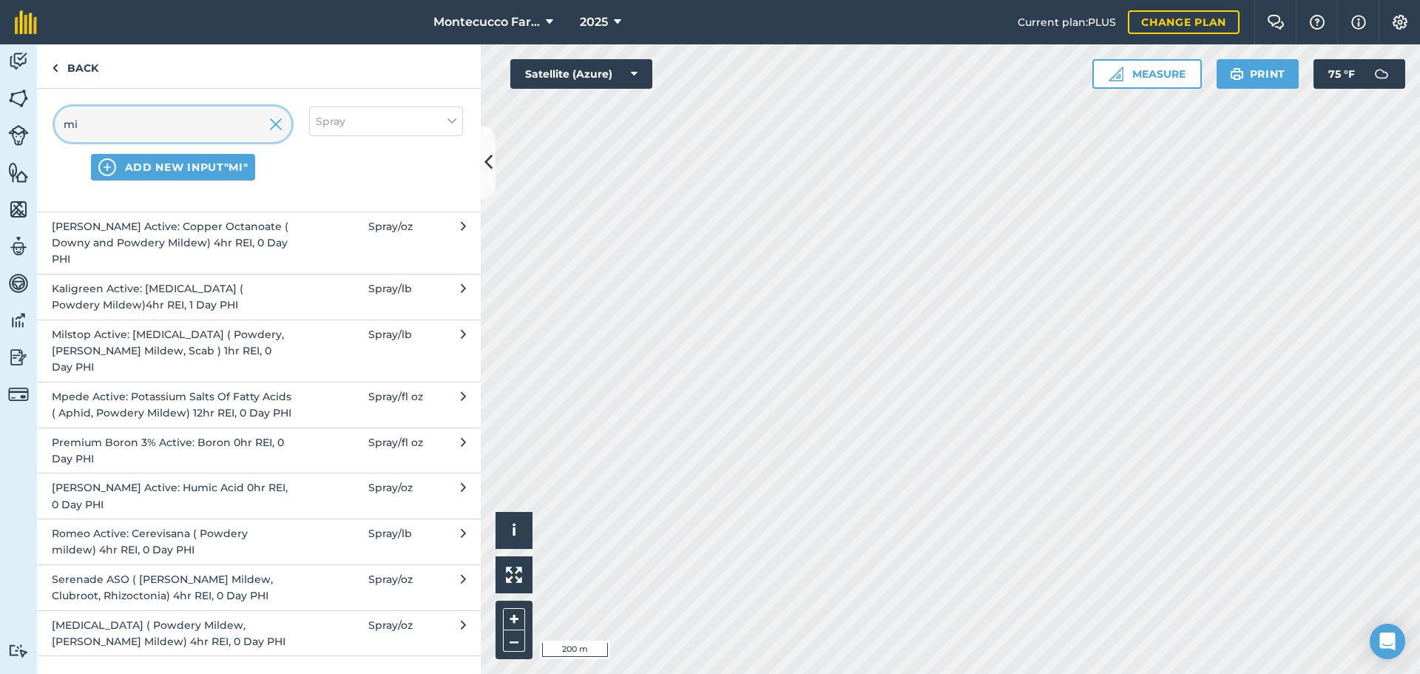
scroll to position [0, 0]
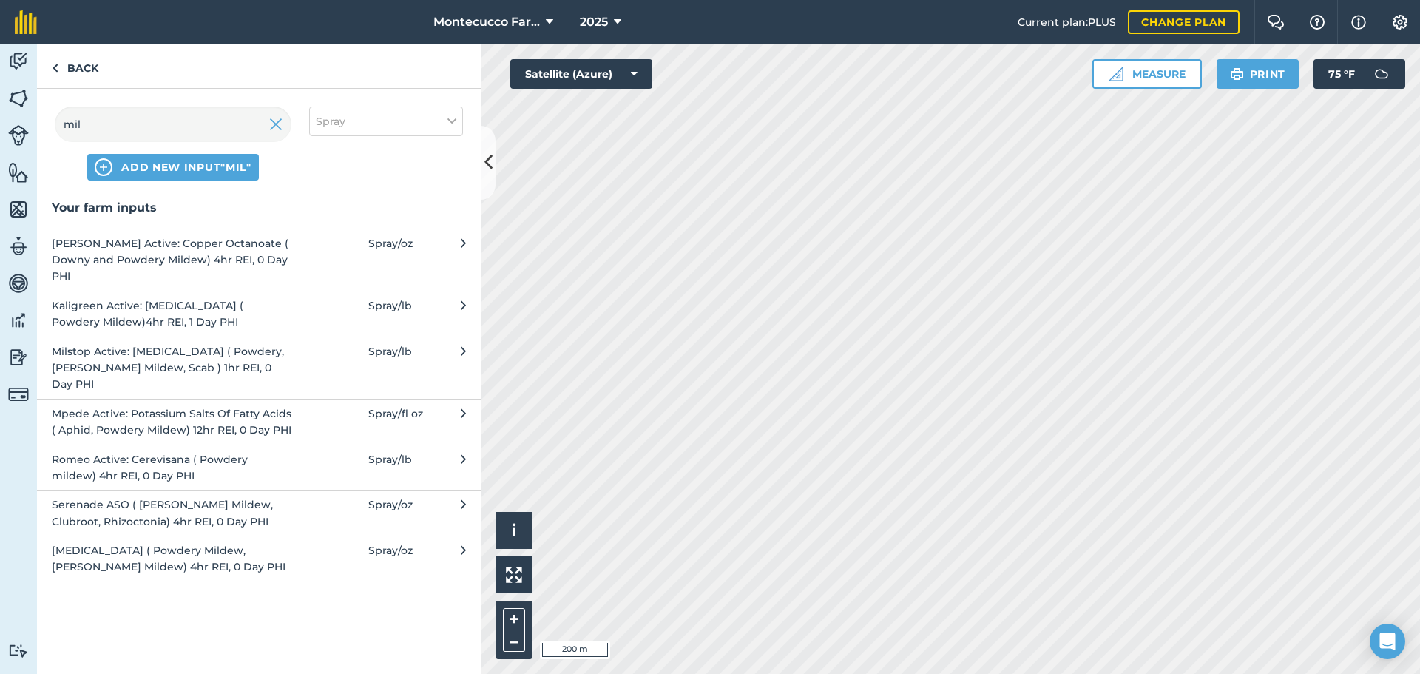
click at [87, 365] on span "Milstop Active: [MEDICAL_DATA] ( Powdery, [PERSON_NAME] Mildew, Scab ) 1hr REI,…" at bounding box center [173, 368] width 242 height 50
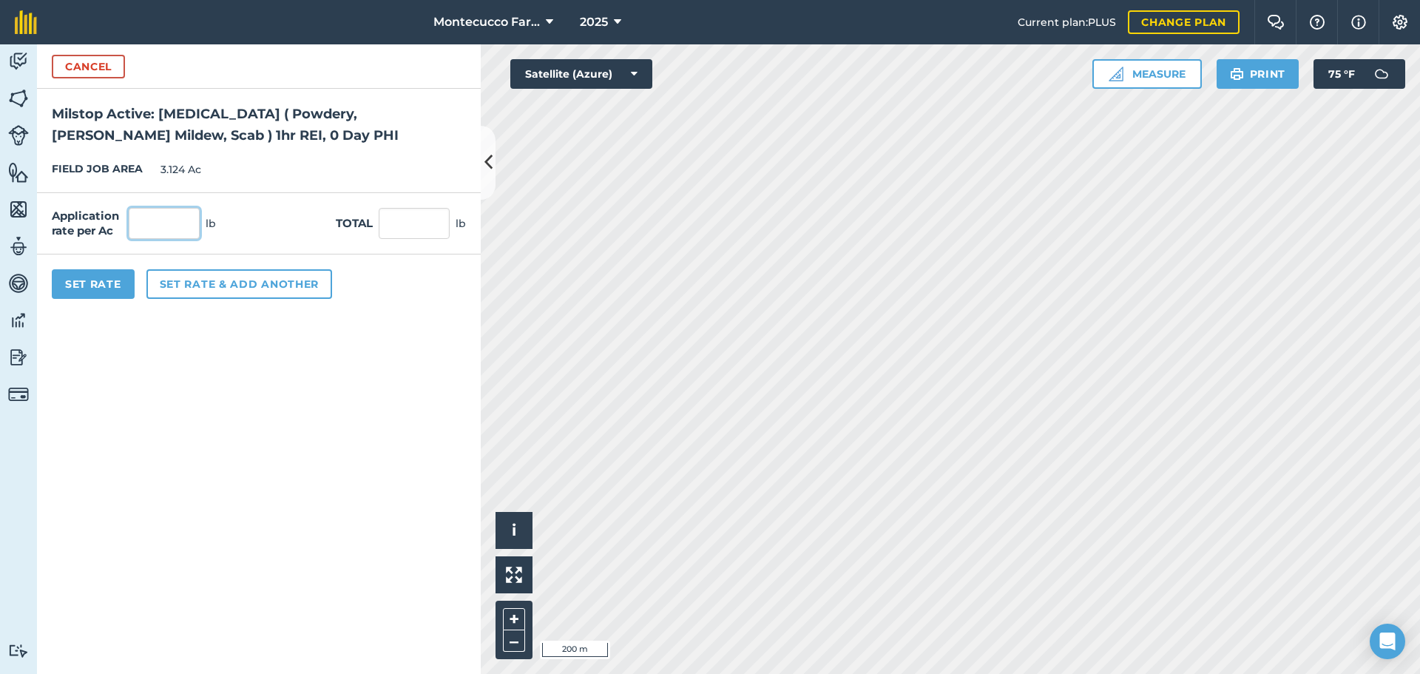
click at [155, 226] on input "text" at bounding box center [164, 223] width 71 height 31
click at [186, 276] on button "Set rate & add another" at bounding box center [239, 284] width 186 height 30
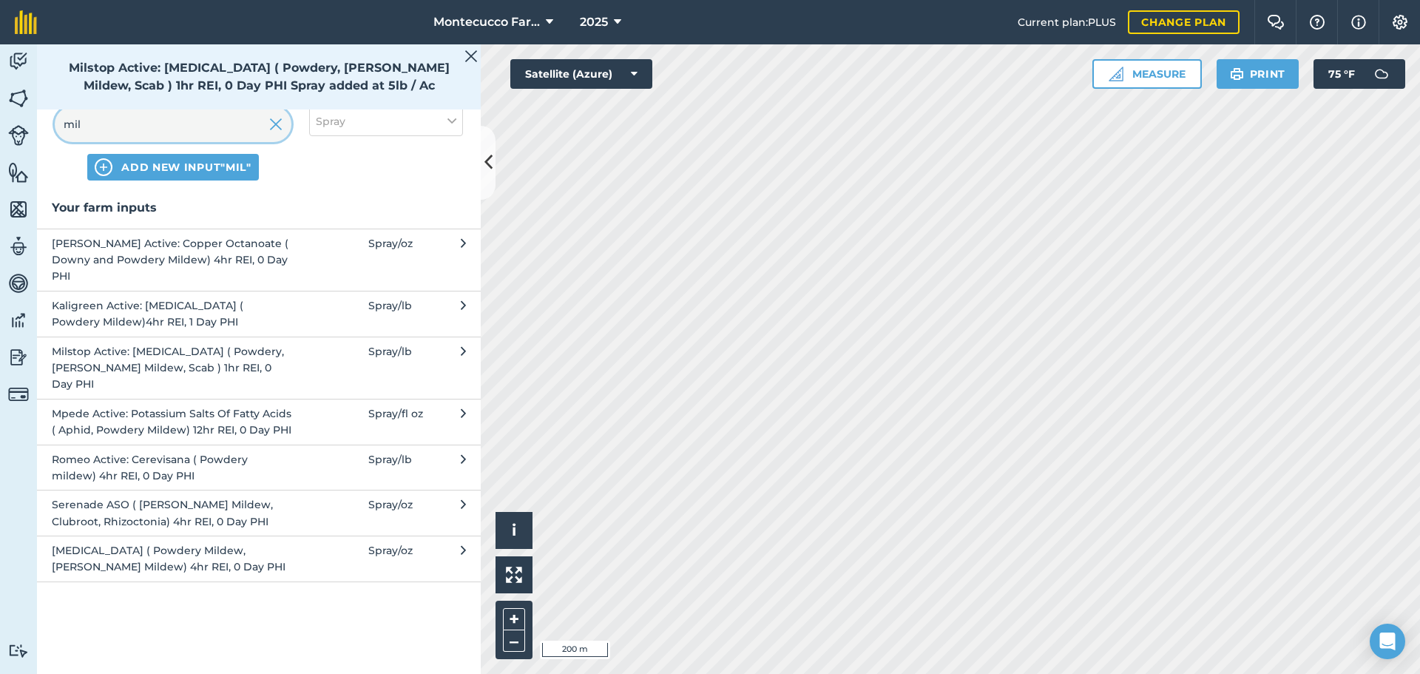
click at [142, 118] on input "mil" at bounding box center [173, 123] width 237 height 35
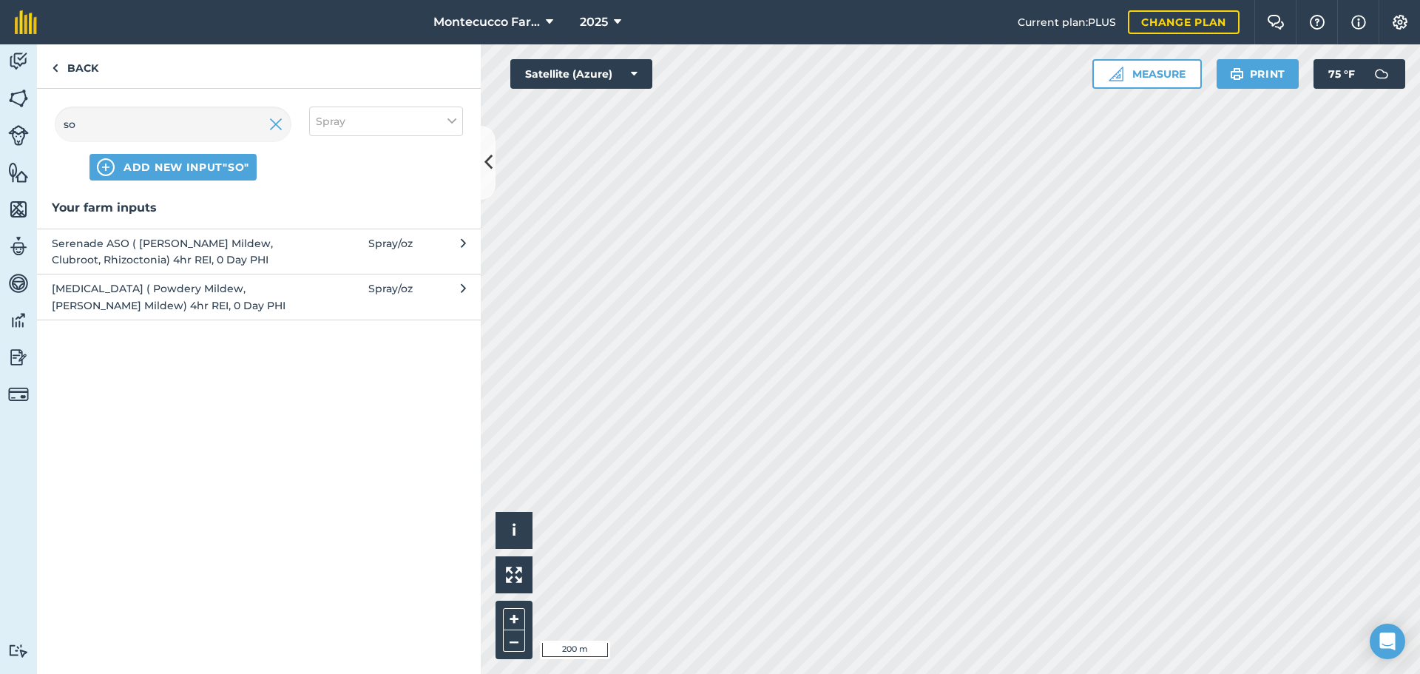
click at [115, 289] on span "[MEDICAL_DATA] ( Powdery Mildew, [PERSON_NAME] Mildew) 4hr REI, 0 Day PHI" at bounding box center [173, 296] width 242 height 33
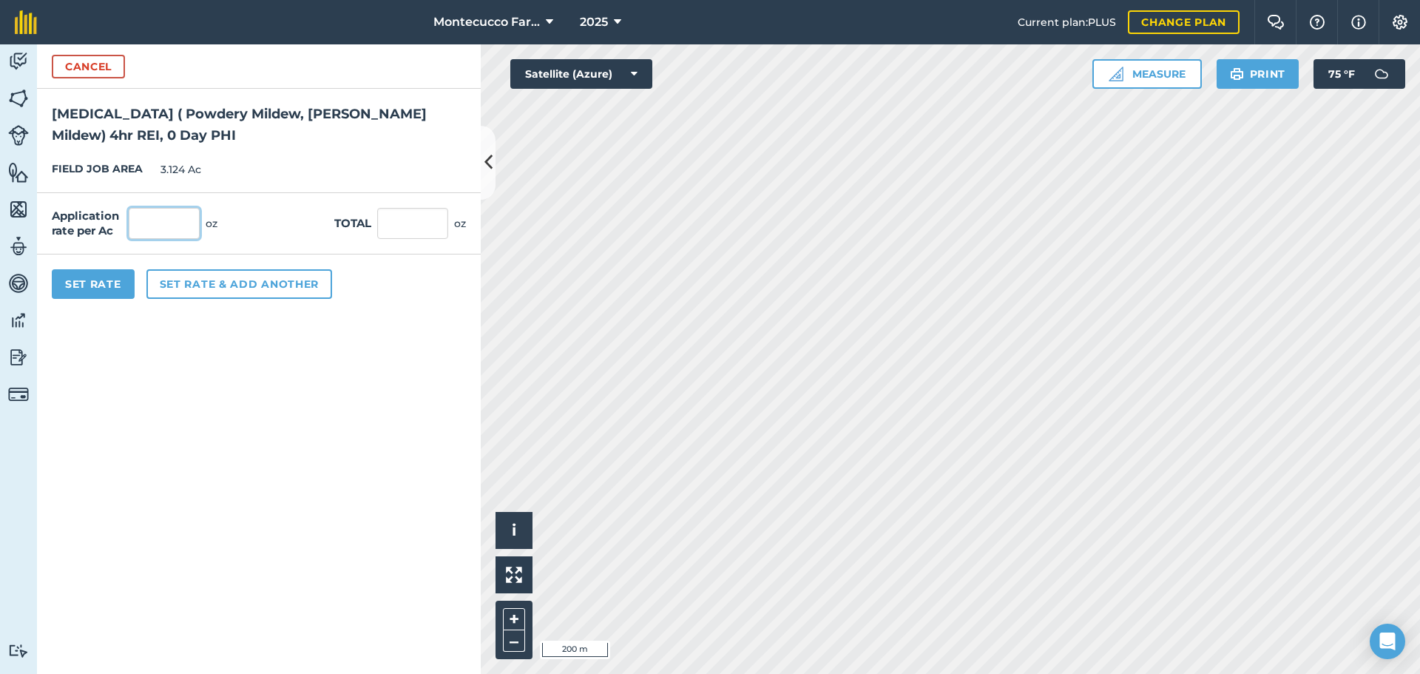
click at [162, 233] on input "text" at bounding box center [164, 223] width 71 height 31
click at [124, 291] on button "Set Rate" at bounding box center [93, 284] width 83 height 30
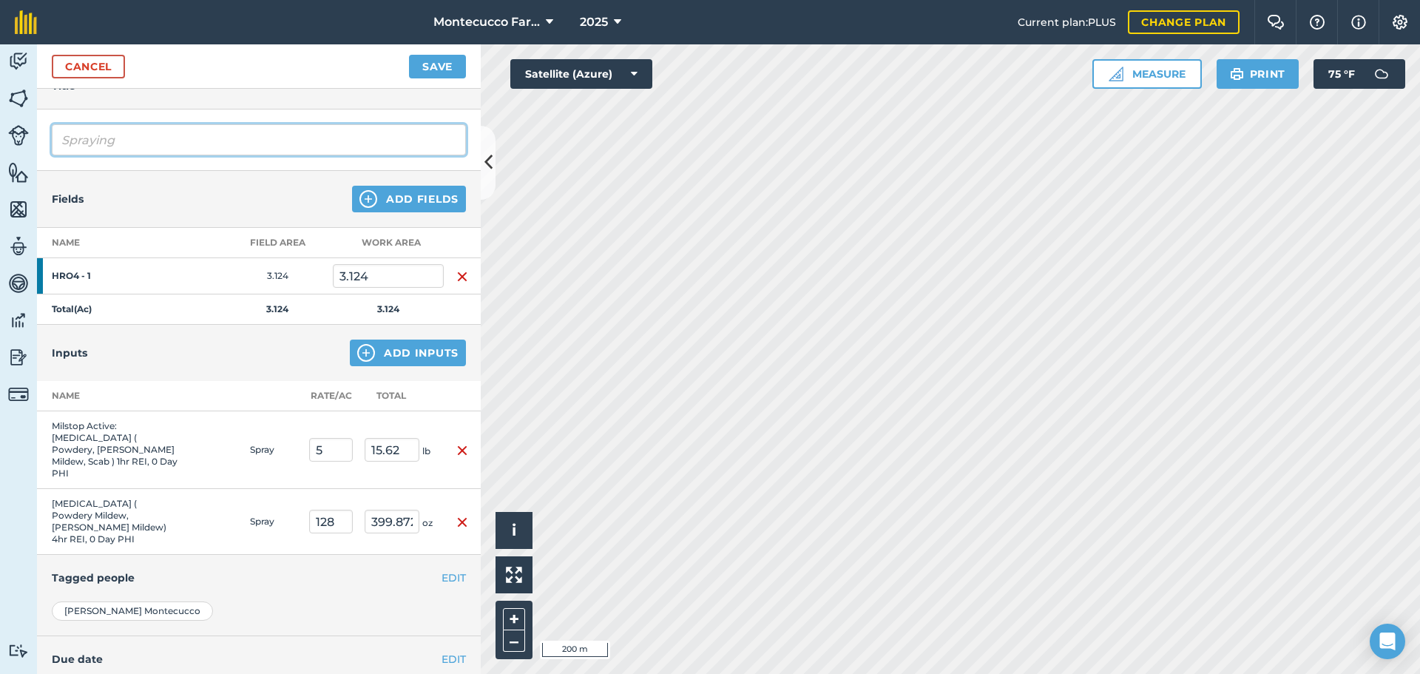
click at [238, 148] on input "Spraying" at bounding box center [259, 139] width 414 height 31
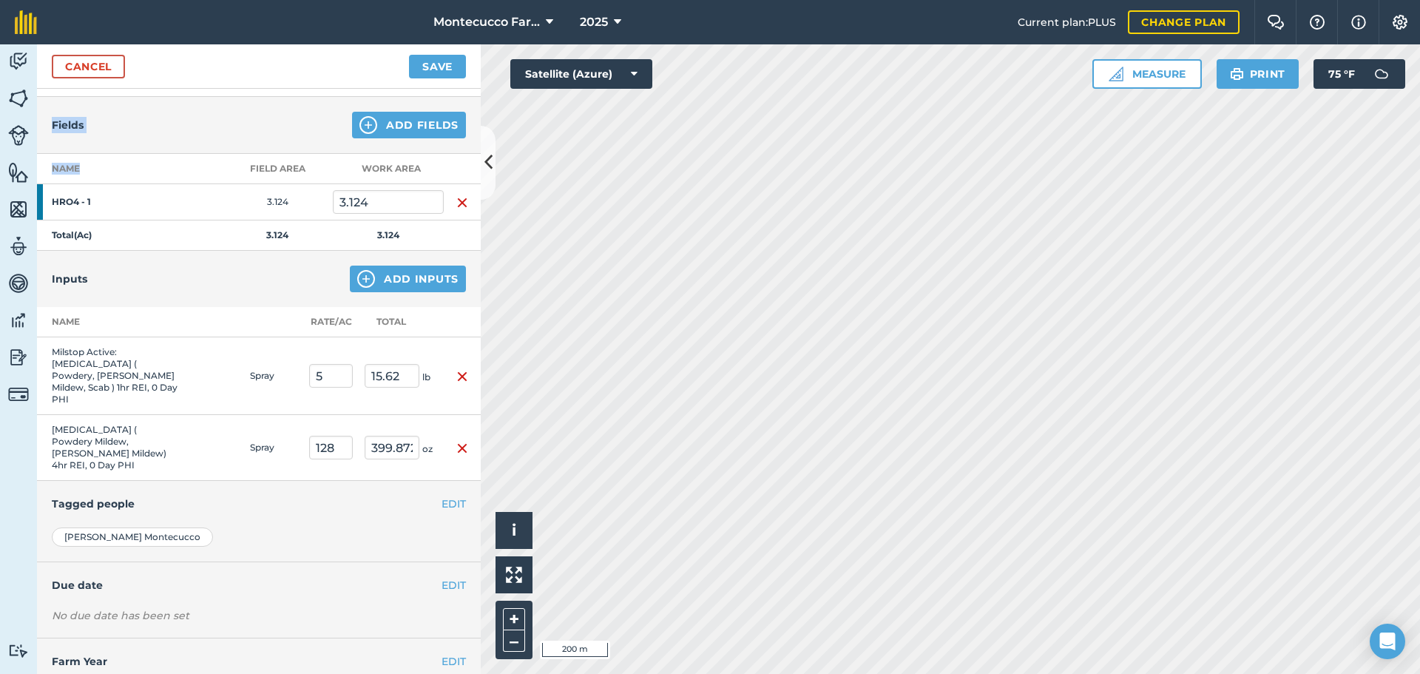
click at [238, 148] on div "Fields Add Fields" at bounding box center [259, 125] width 444 height 57
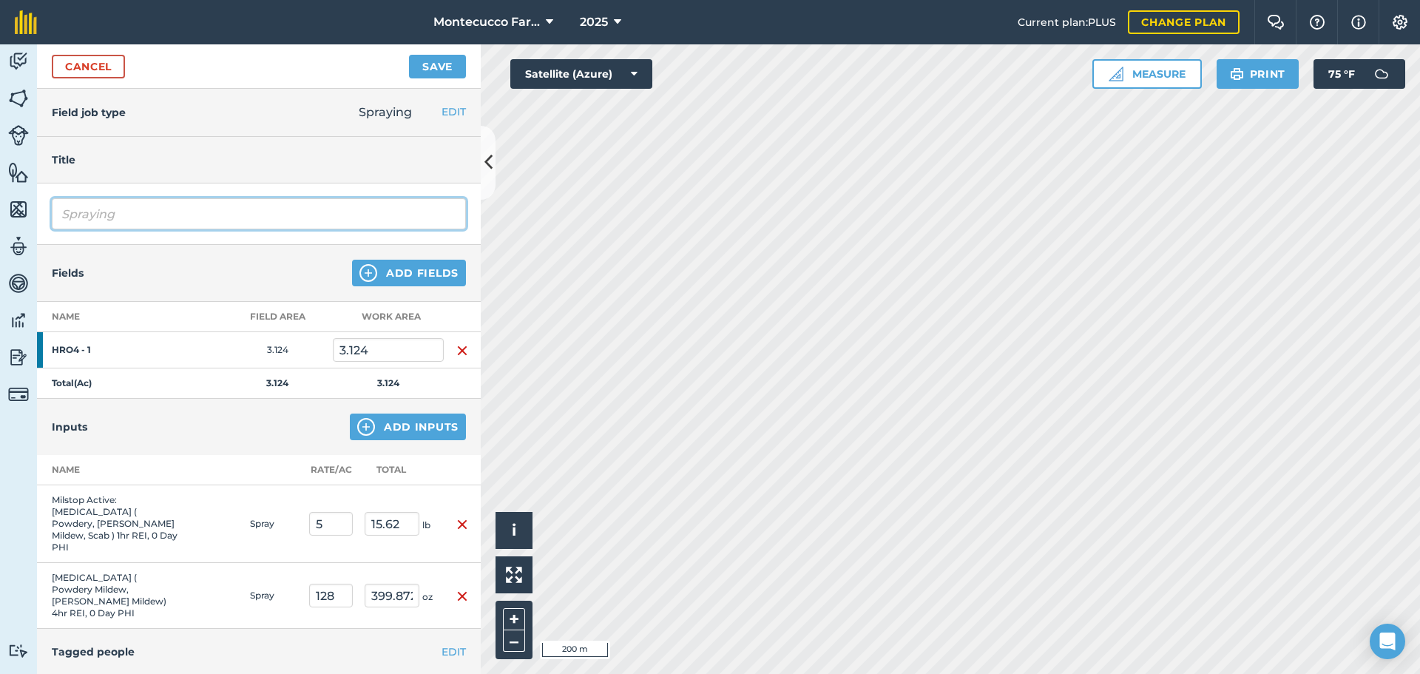
click at [166, 213] on input "Spraying" at bounding box center [259, 213] width 414 height 31
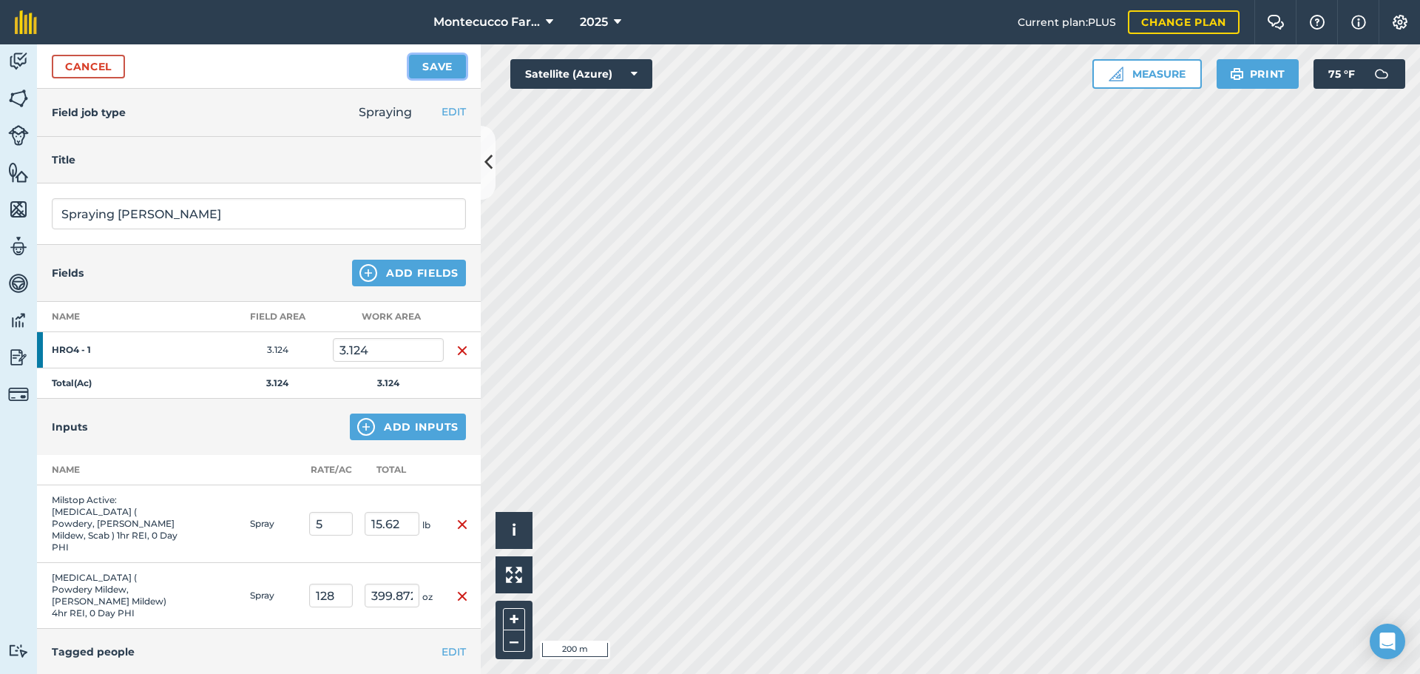
click at [454, 72] on button "Save" at bounding box center [437, 67] width 57 height 24
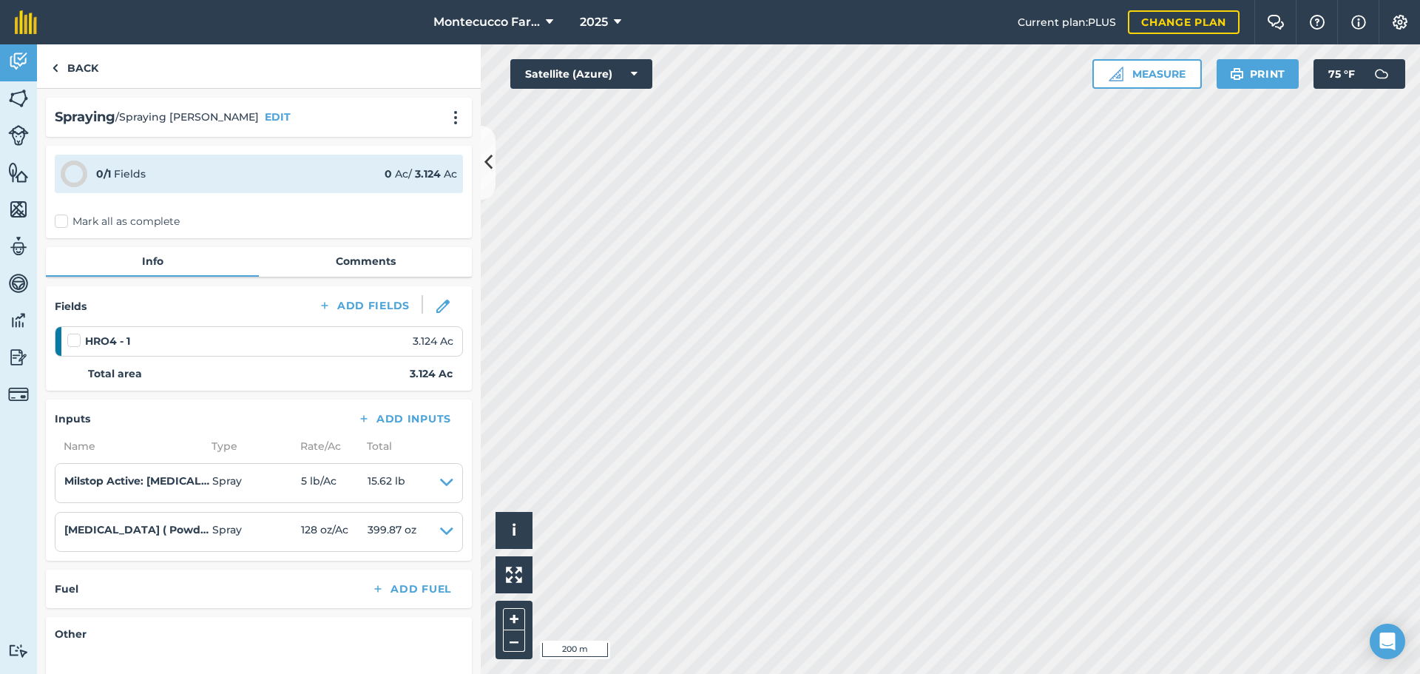
click at [59, 223] on label "Mark all as complete" at bounding box center [117, 222] width 125 height 16
click at [59, 223] on input "Mark all as complete" at bounding box center [60, 219] width 10 height 10
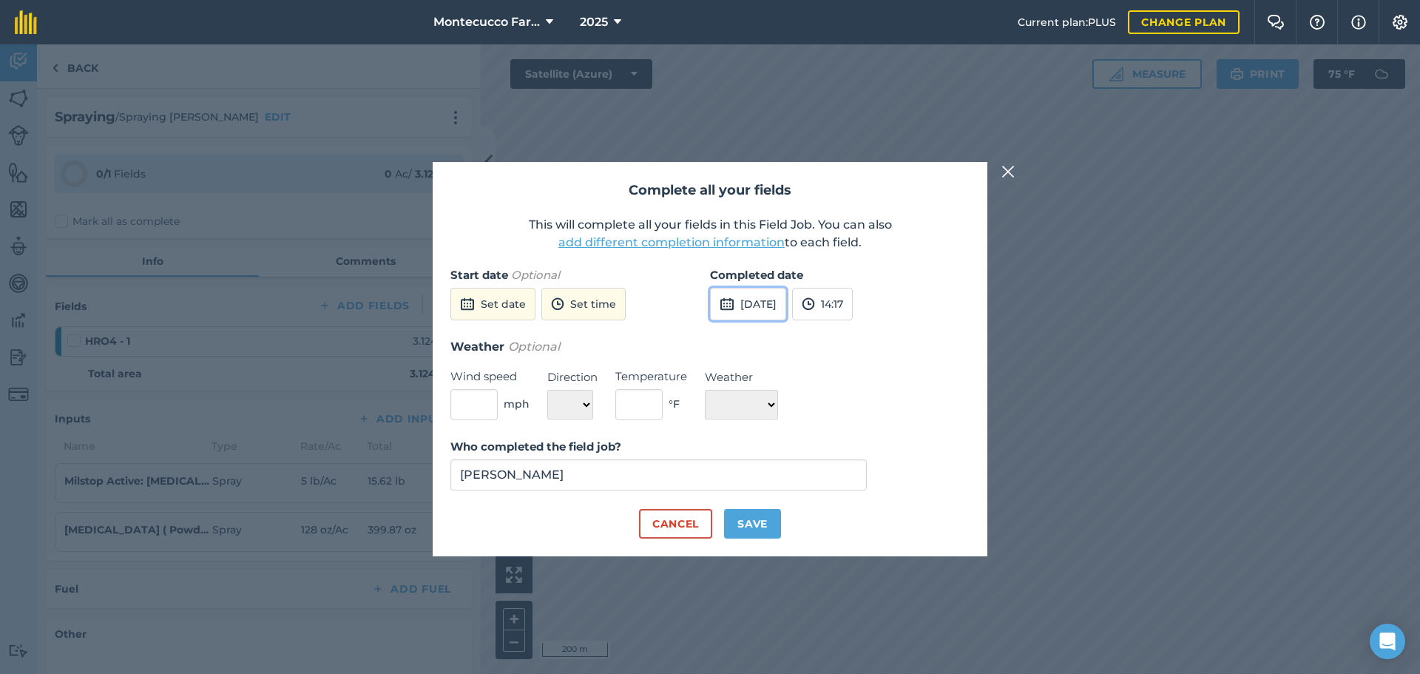
click at [751, 303] on button "[DATE]" at bounding box center [748, 304] width 76 height 33
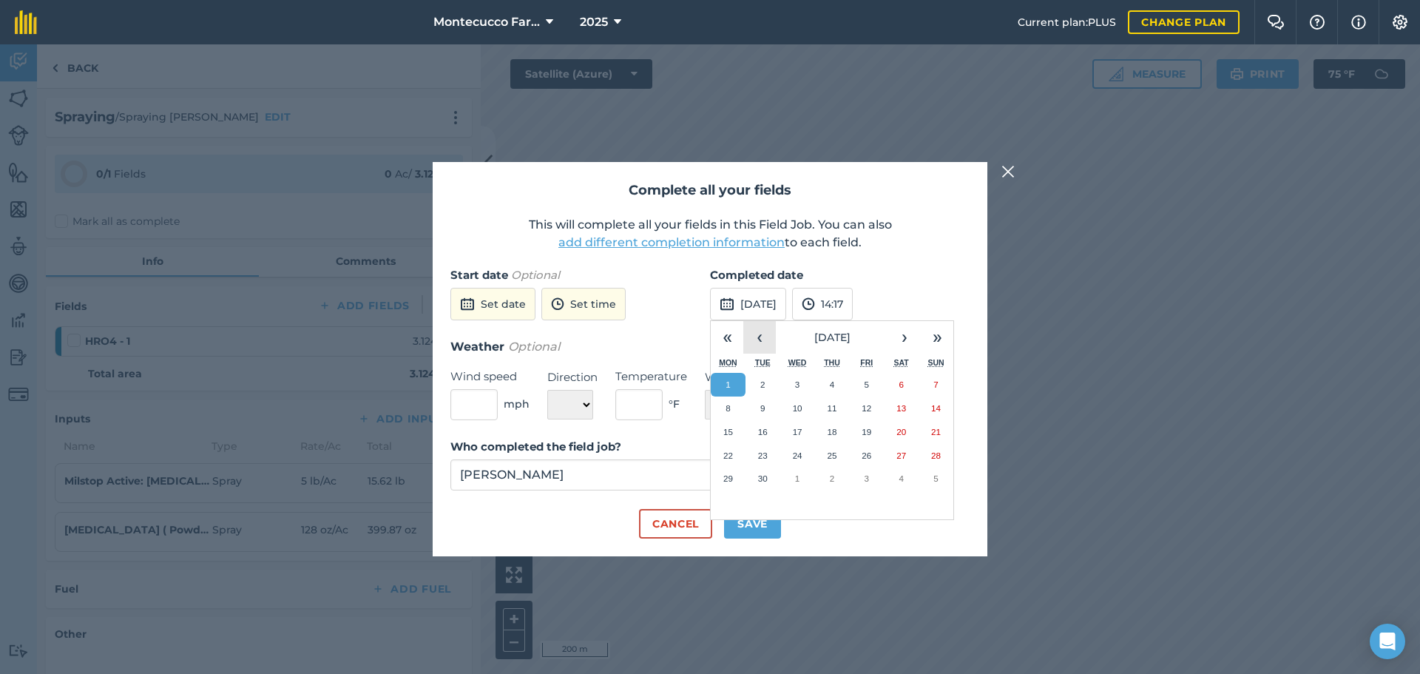
click at [755, 331] on button "‹" at bounding box center [759, 337] width 33 height 33
click at [873, 432] on button "15" at bounding box center [866, 432] width 35 height 24
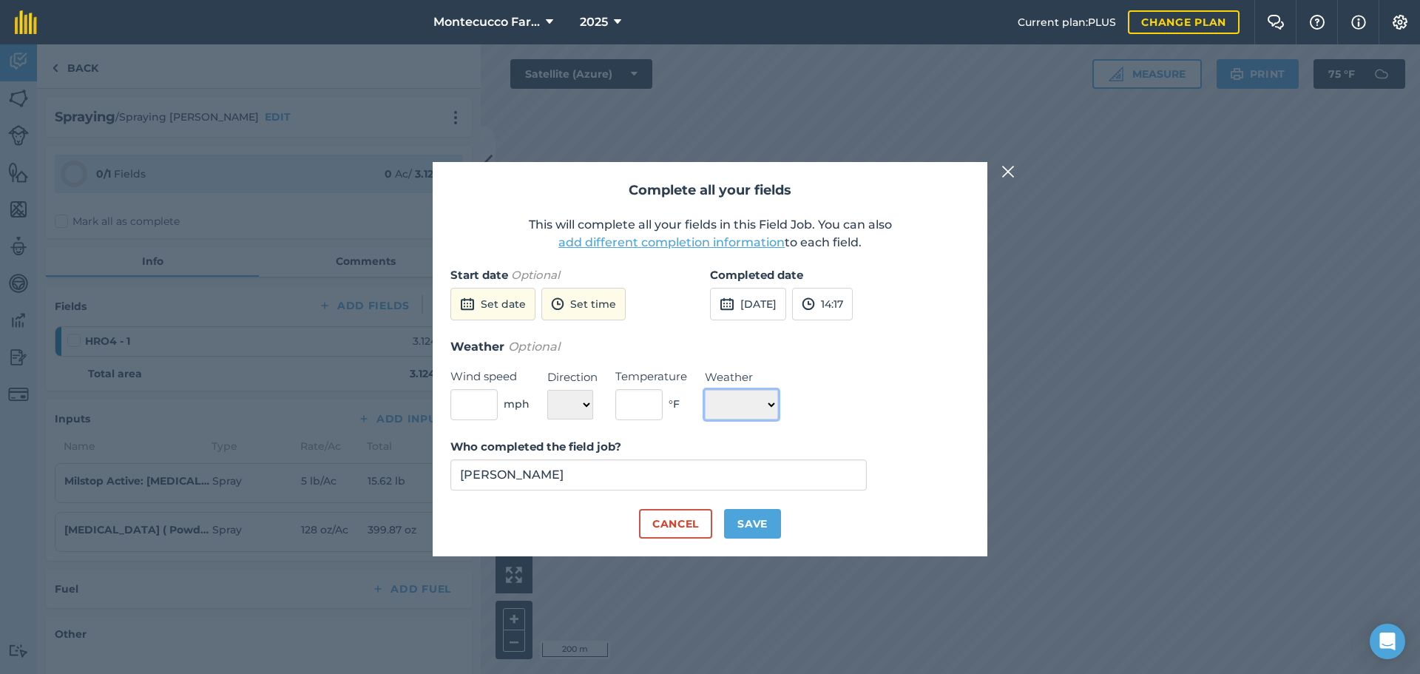
click at [778, 402] on select "☀️ Sunny 🌧 Rainy ⛅️ Cloudy 🌨 Snow ❄️ Icy" at bounding box center [741, 405] width 73 height 30
click at [705, 390] on select "☀️ Sunny 🌧 Rainy ⛅️ Cloudy 🌨 Snow ❄️ Icy" at bounding box center [741, 405] width 73 height 30
click at [759, 519] on button "Save" at bounding box center [752, 524] width 57 height 30
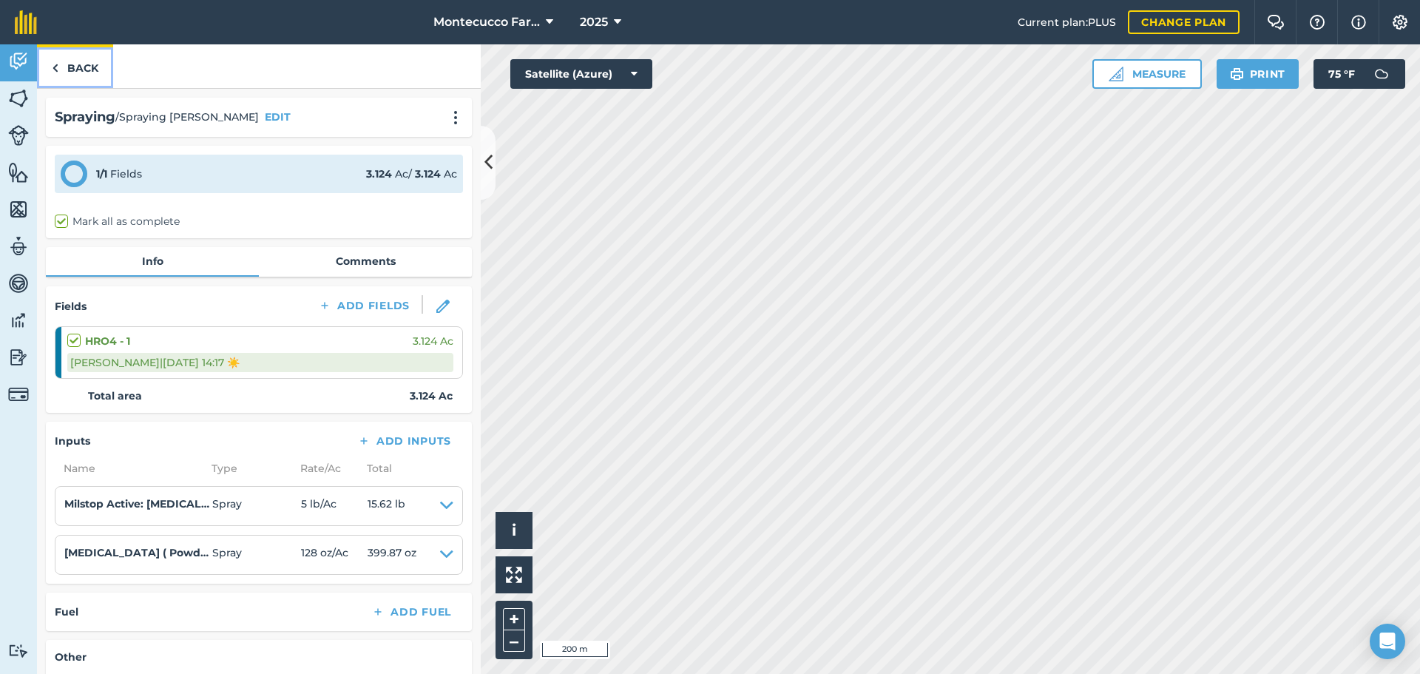
click at [79, 77] on link "Back" at bounding box center [75, 66] width 76 height 44
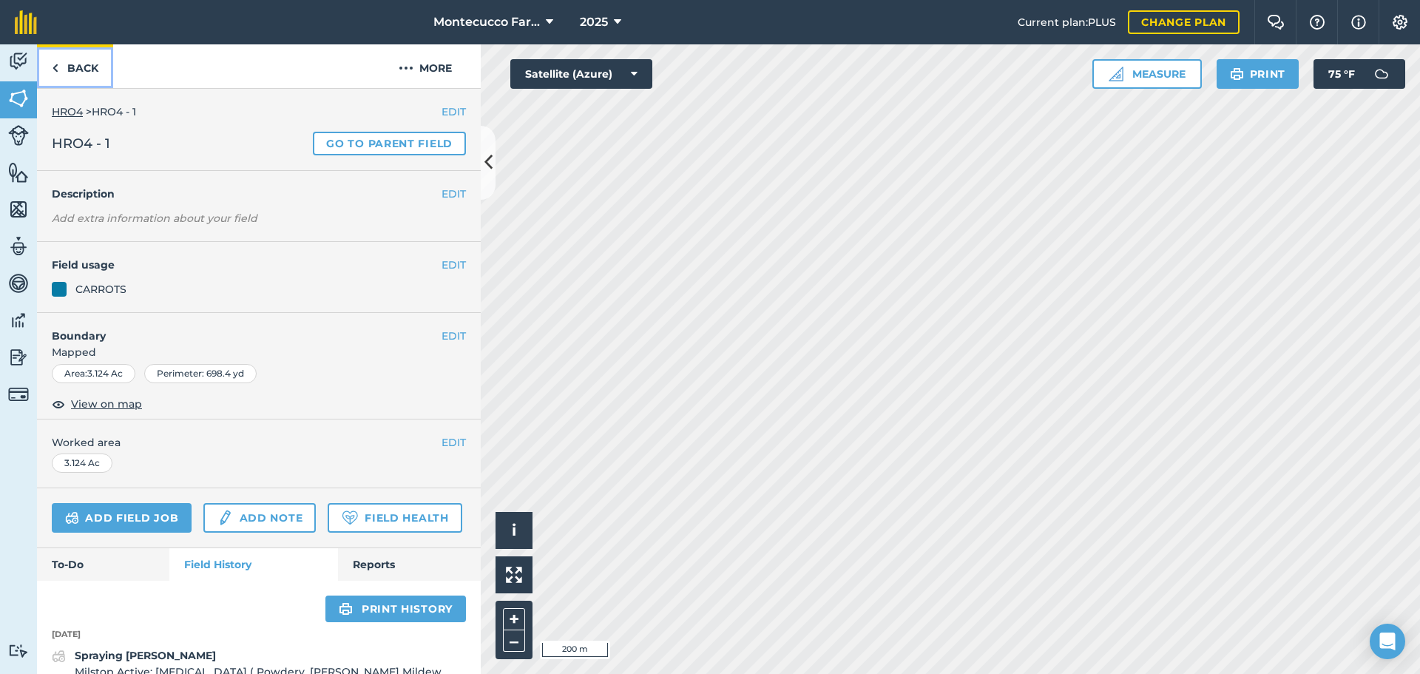
click at [78, 70] on link "Back" at bounding box center [75, 66] width 76 height 44
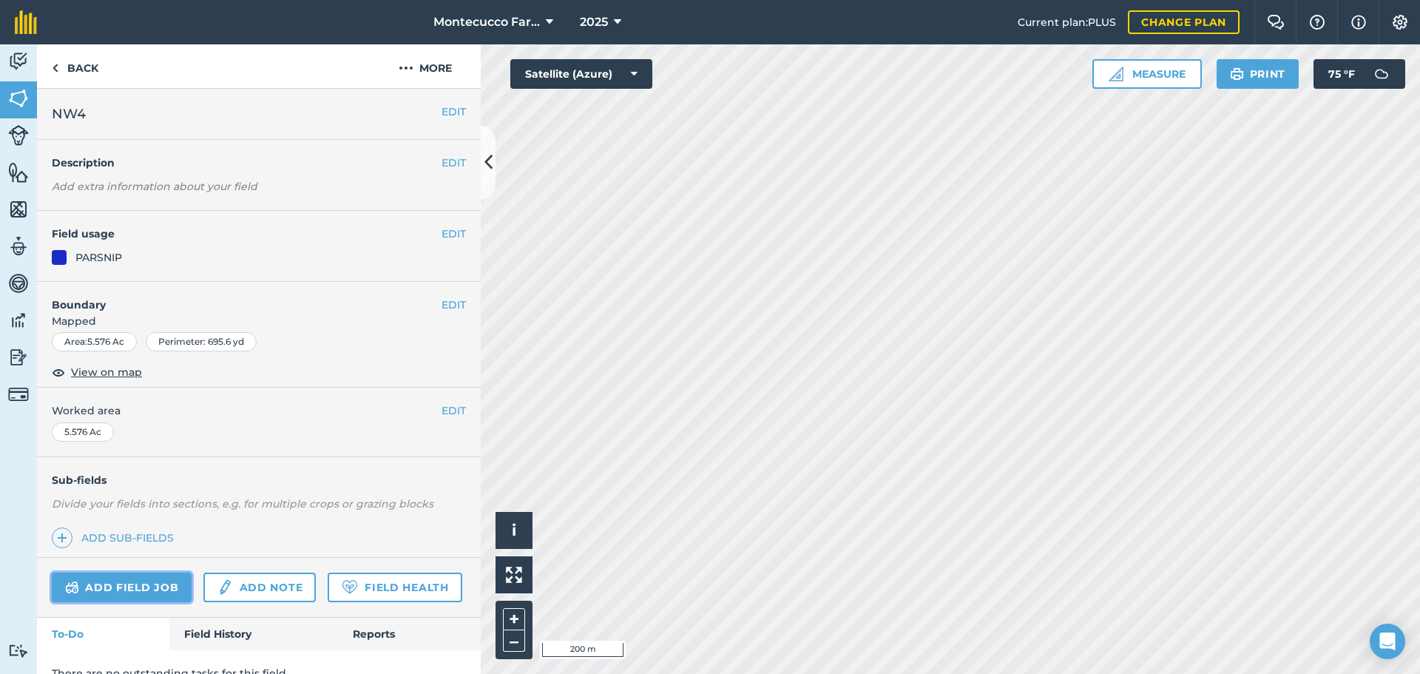
click at [145, 582] on link "Add field job" at bounding box center [122, 587] width 140 height 30
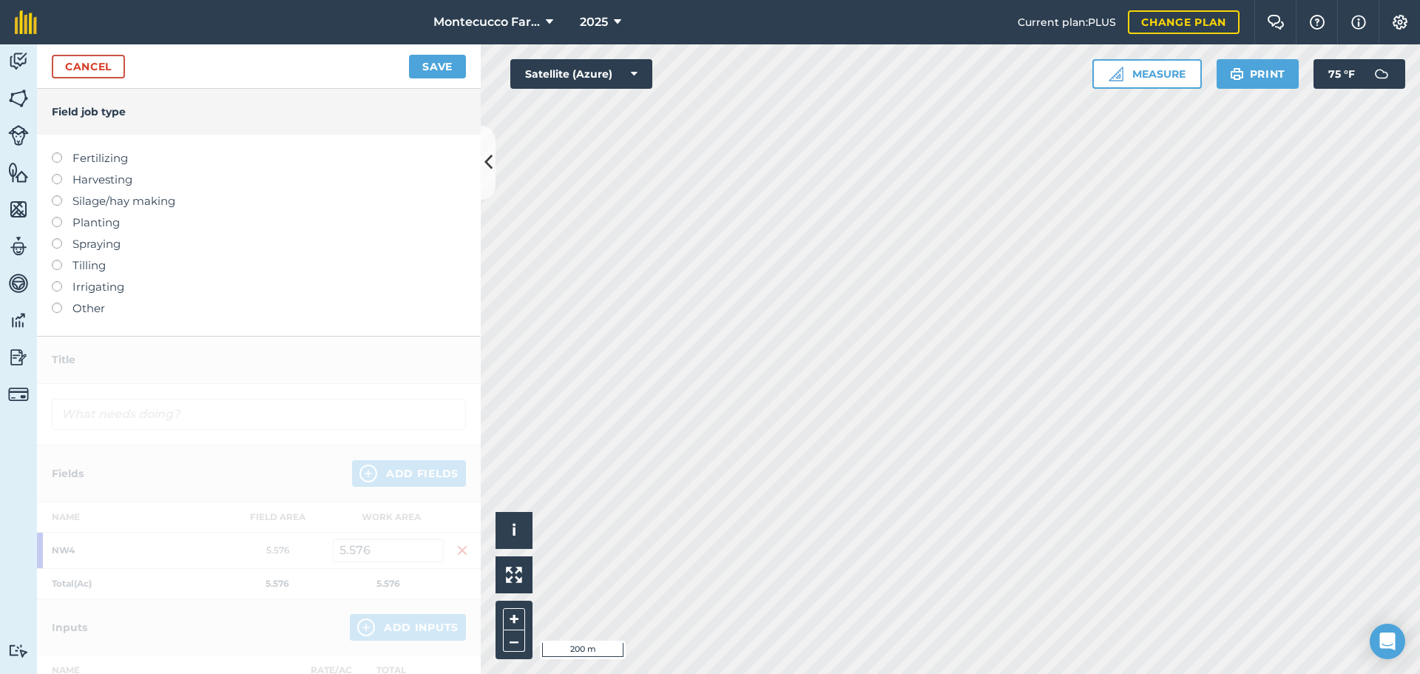
click at [61, 238] on label at bounding box center [62, 238] width 21 height 0
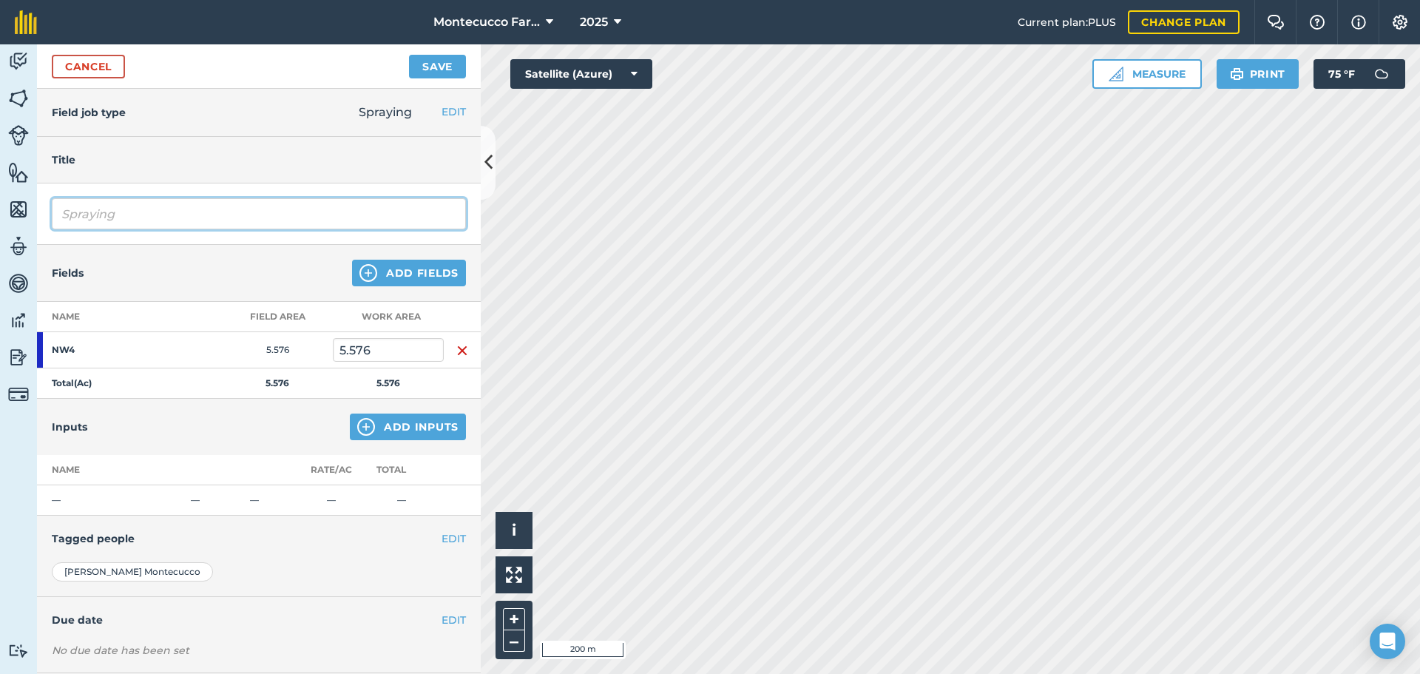
click at [148, 217] on input "Spraying" at bounding box center [259, 213] width 414 height 31
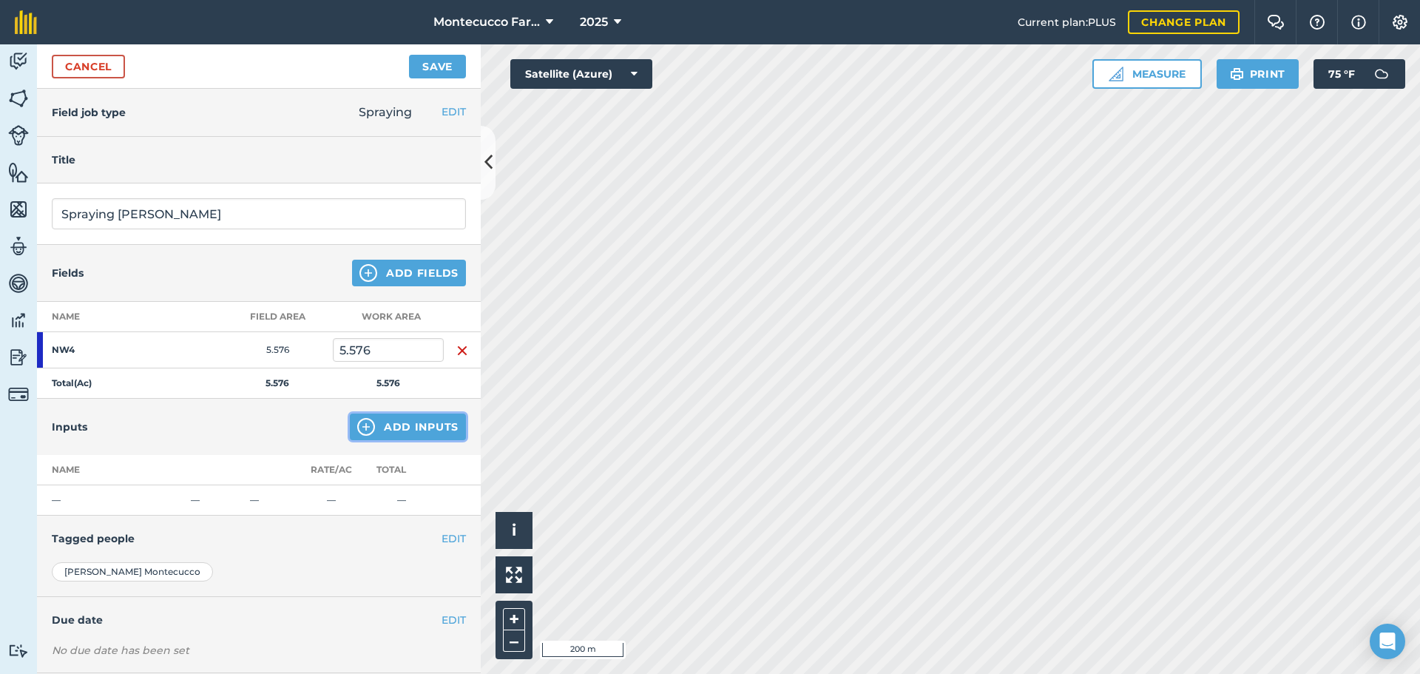
click at [390, 430] on button "Add Inputs" at bounding box center [408, 426] width 116 height 27
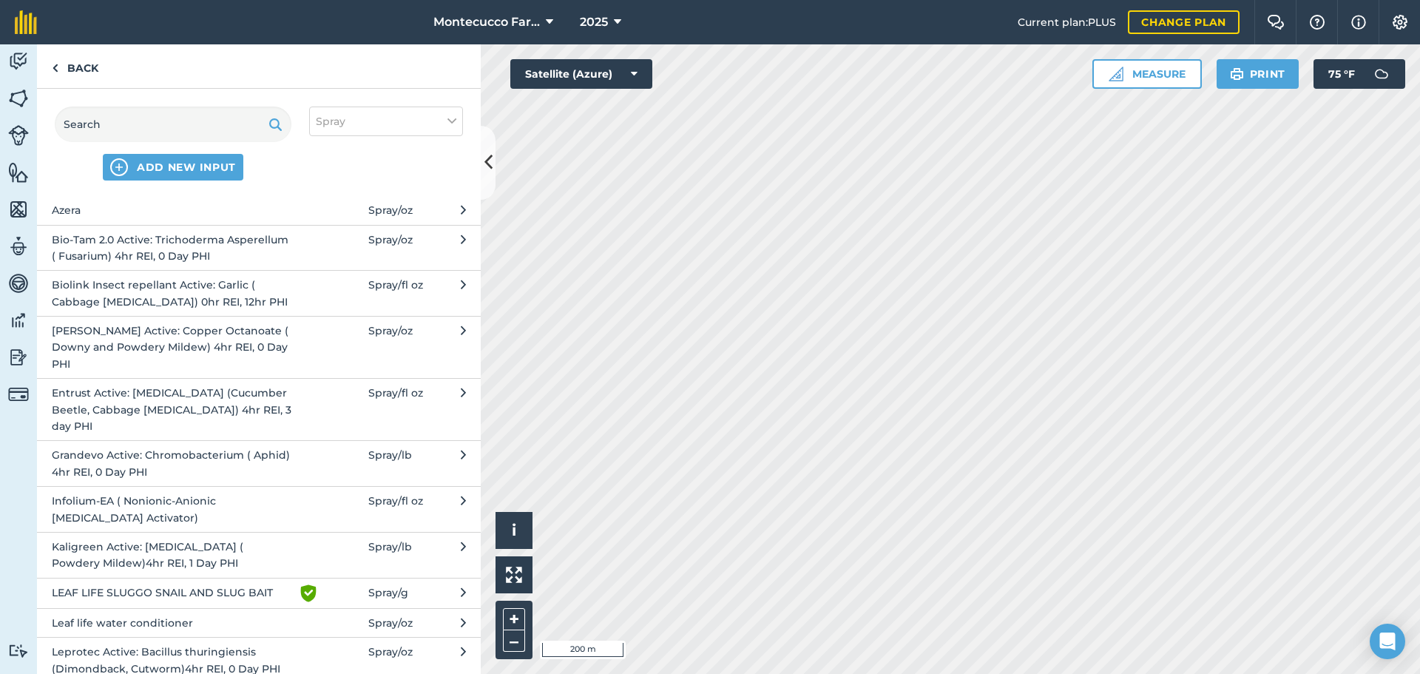
scroll to position [222, 0]
click at [170, 125] on input "text" at bounding box center [173, 123] width 237 height 35
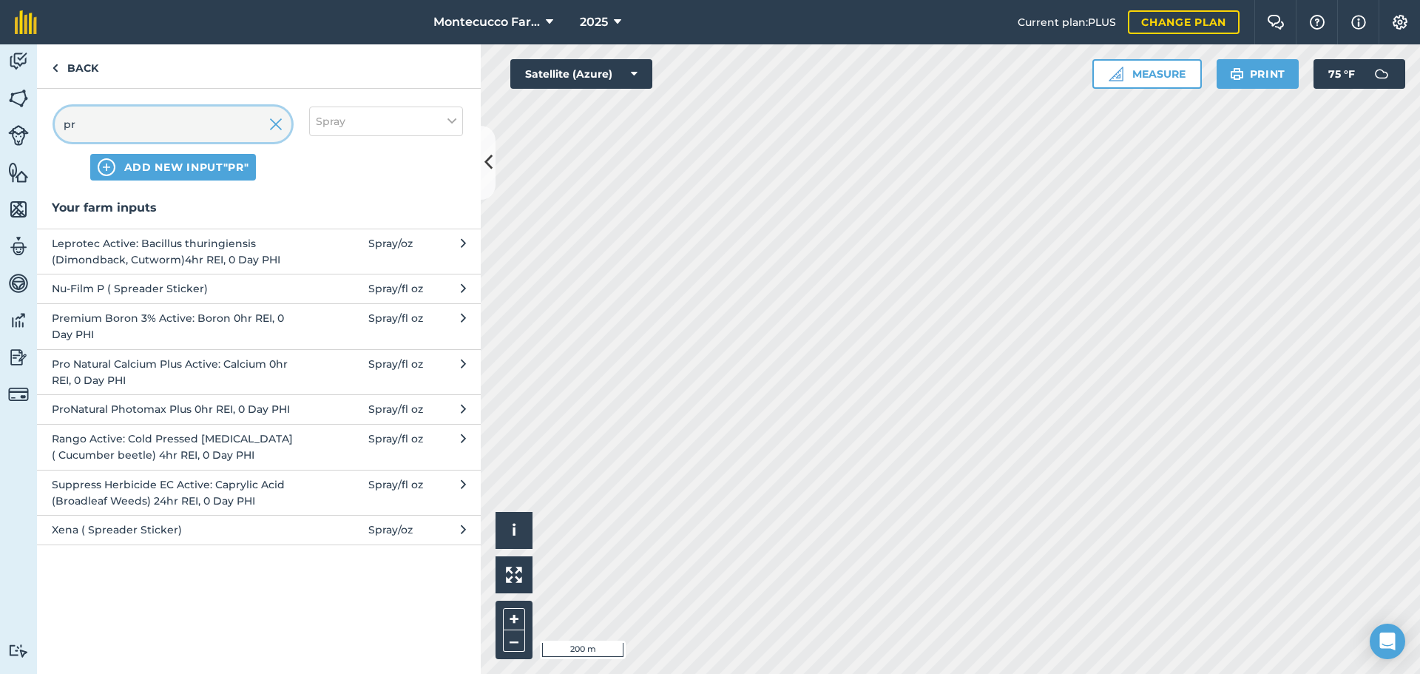
scroll to position [0, 0]
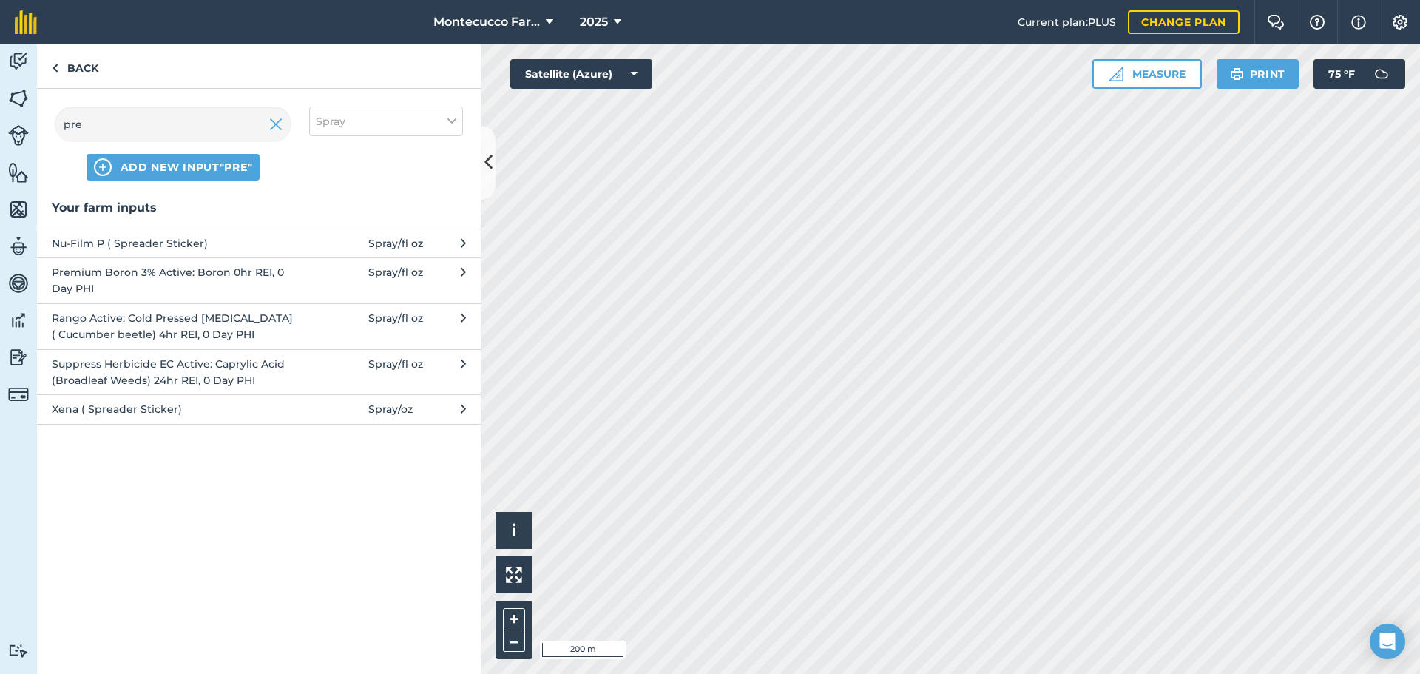
click at [83, 281] on span "Premium Boron 3% Active: Boron 0hr REI, 0 Day PHI" at bounding box center [173, 280] width 242 height 33
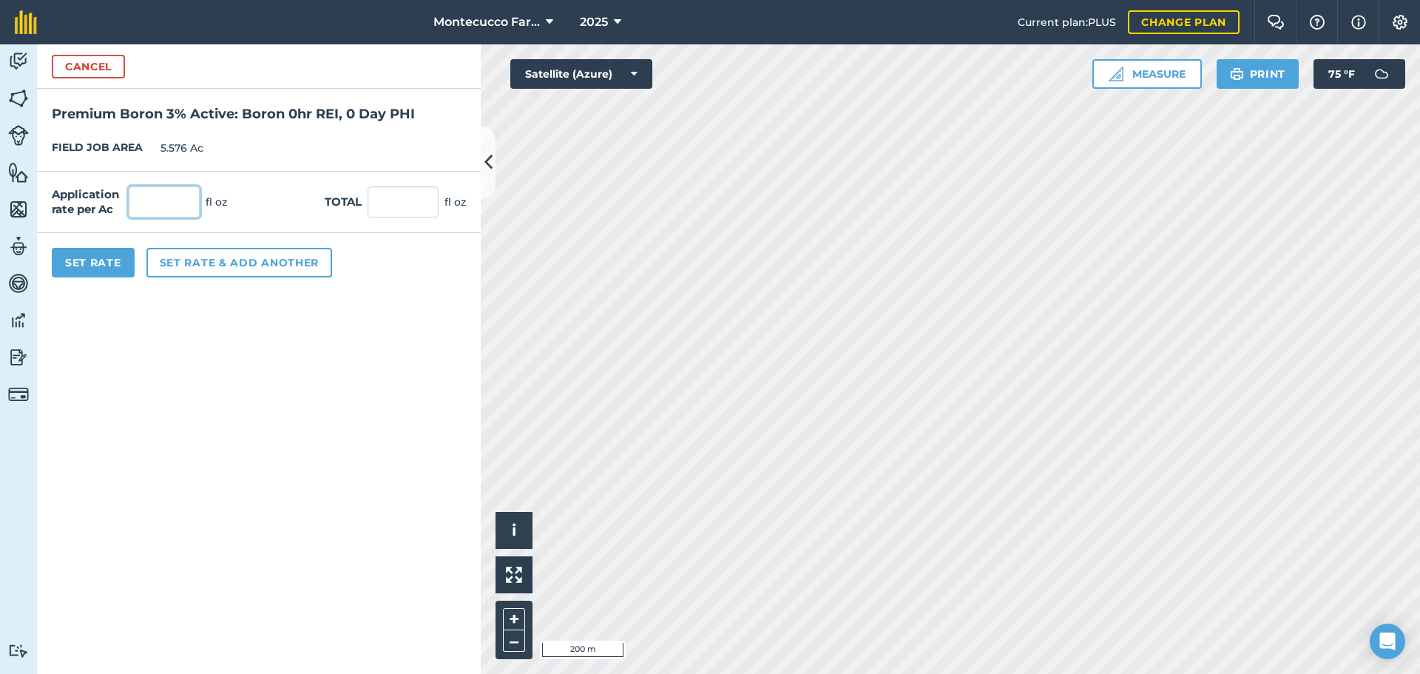
click at [172, 199] on input "text" at bounding box center [164, 201] width 71 height 31
click at [112, 268] on button "Set Rate" at bounding box center [93, 263] width 83 height 30
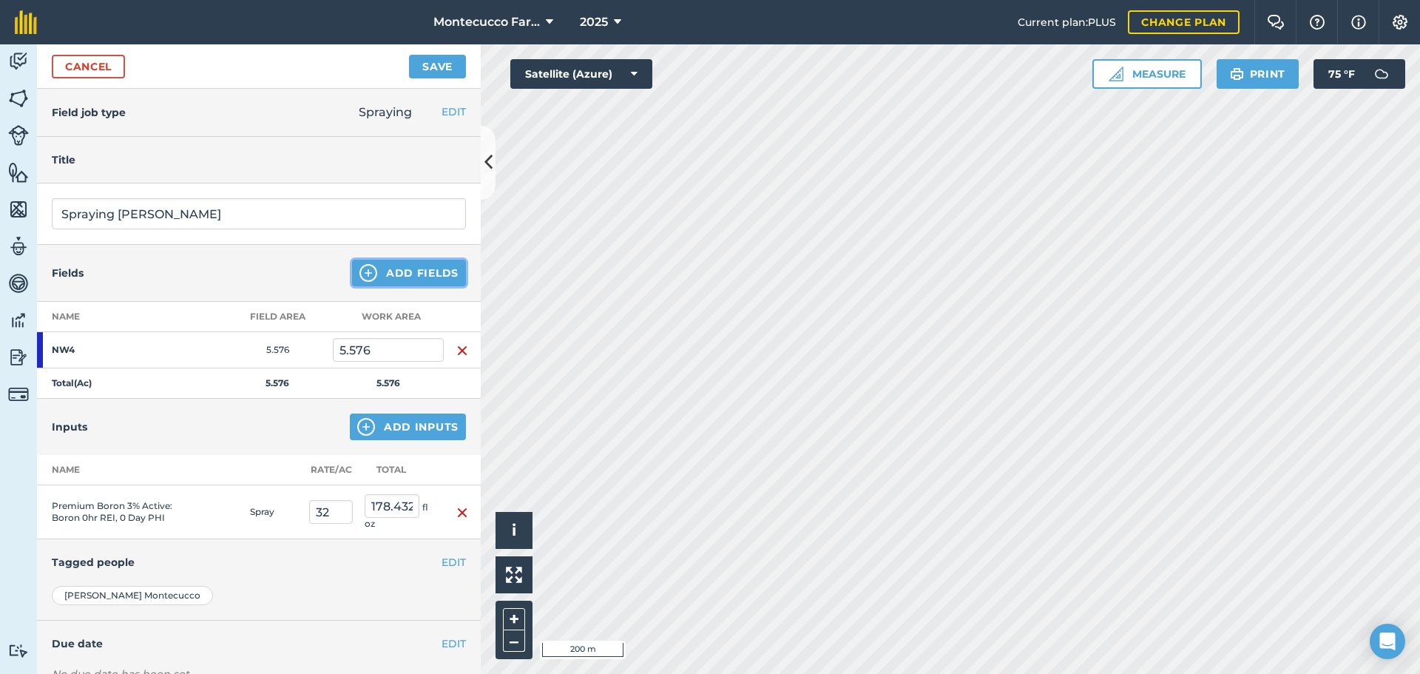
click at [400, 275] on button "Add Fields" at bounding box center [409, 273] width 114 height 27
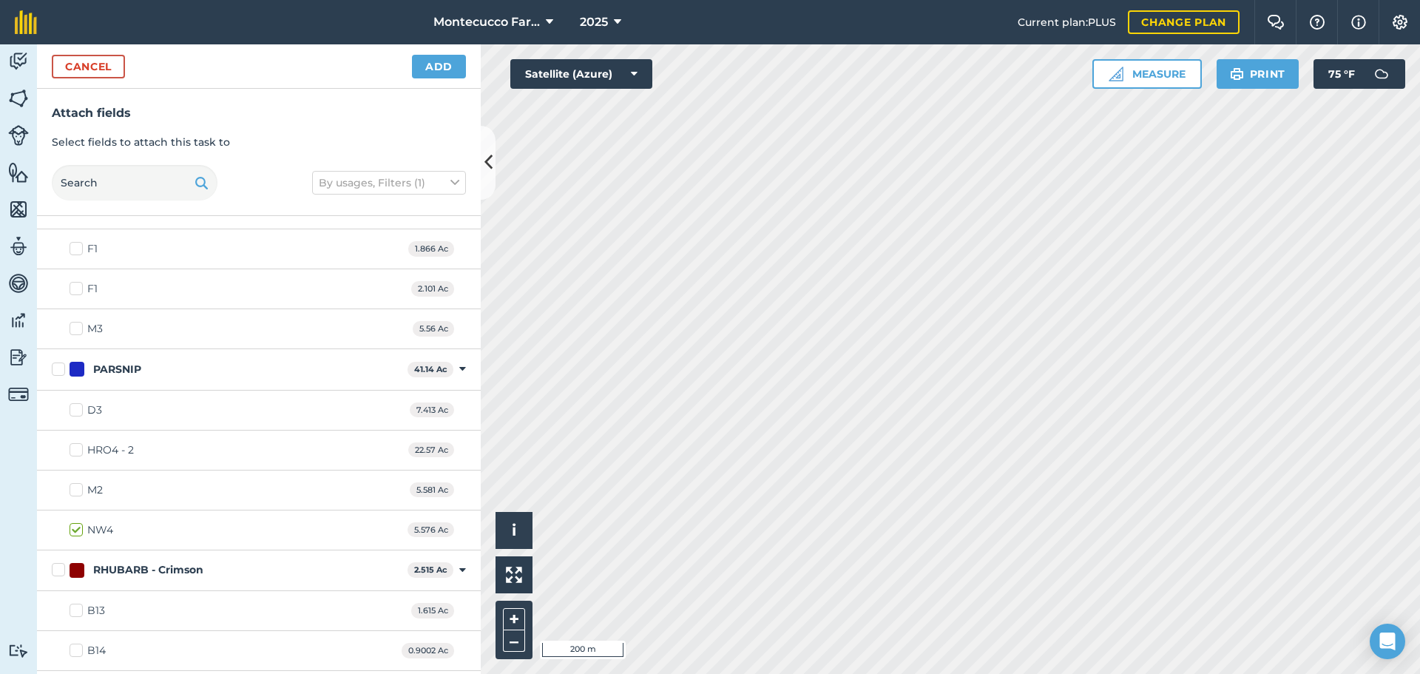
scroll to position [1479, 0]
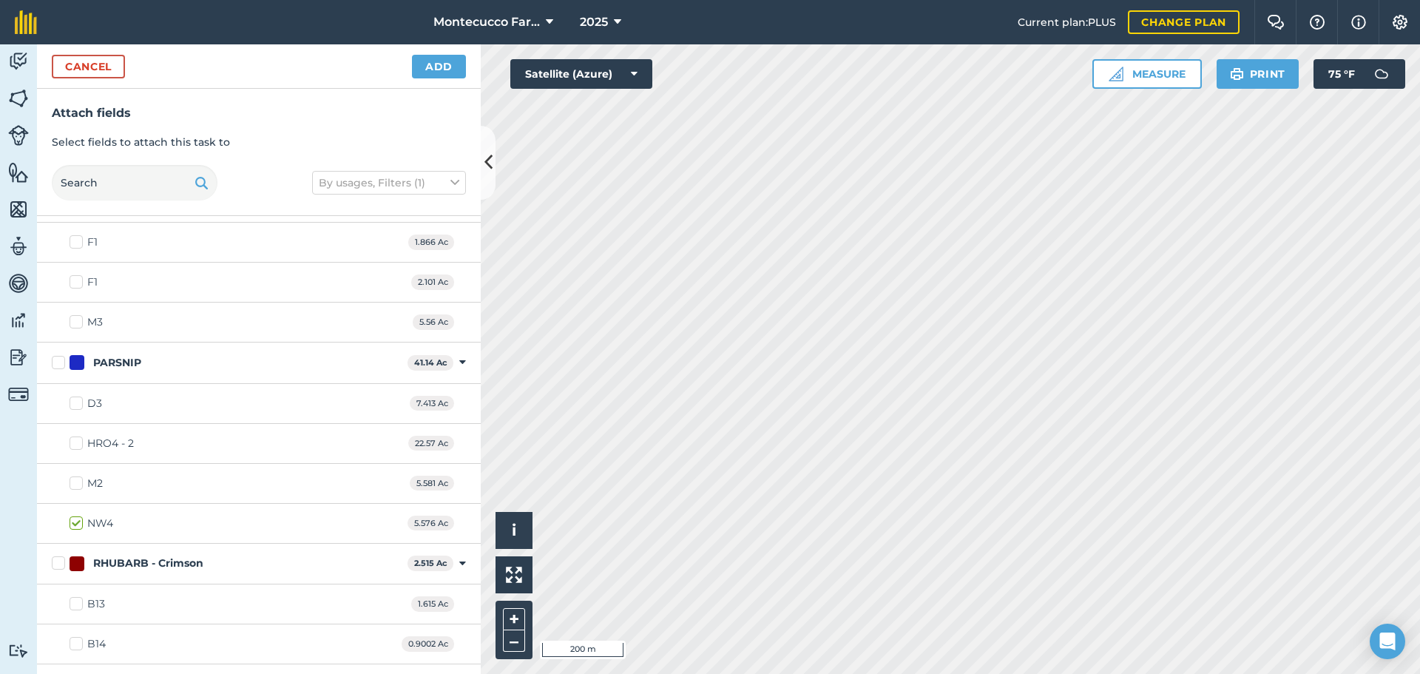
click at [80, 478] on label "M2" at bounding box center [86, 484] width 33 height 16
click at [79, 478] on input "M2" at bounding box center [75, 481] width 10 height 10
click at [81, 405] on label "D3" at bounding box center [86, 404] width 33 height 16
click at [79, 405] on input "D3" at bounding box center [75, 401] width 10 height 10
click at [453, 60] on button "Add" at bounding box center [439, 67] width 54 height 24
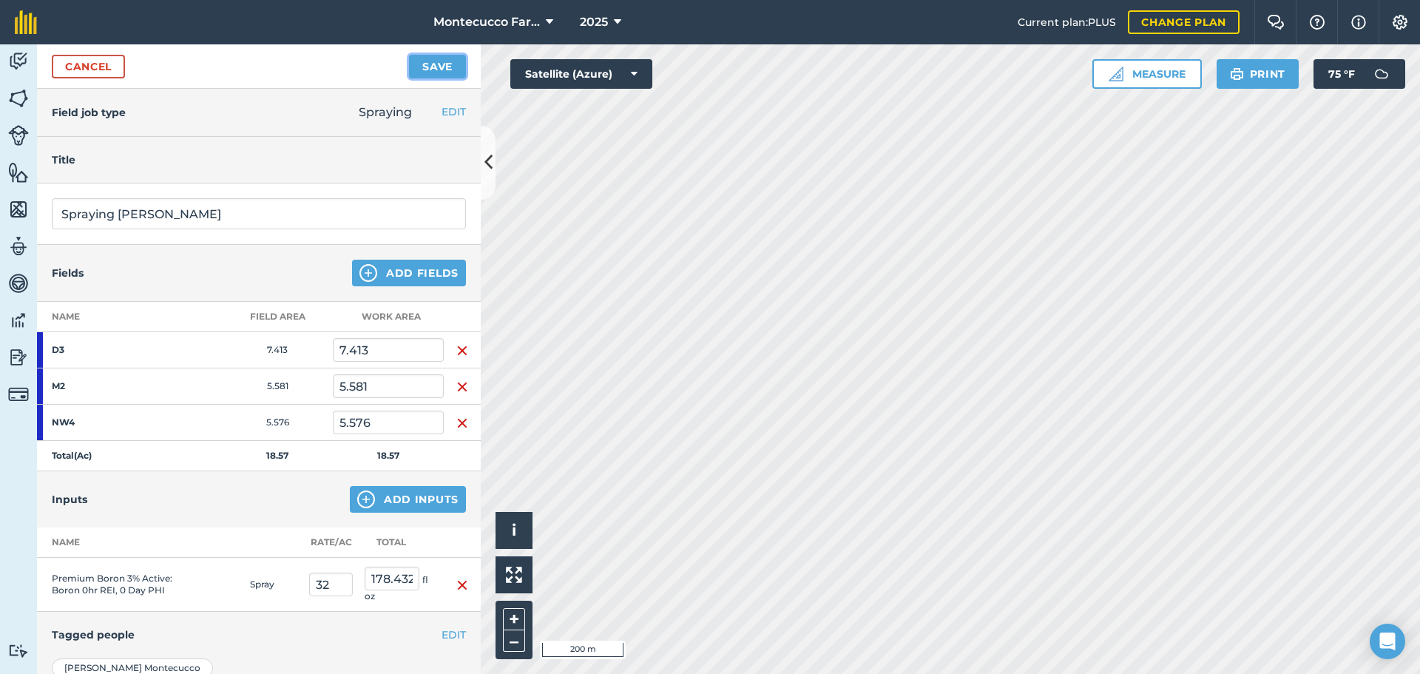
click at [434, 72] on button "Save" at bounding box center [437, 67] width 57 height 24
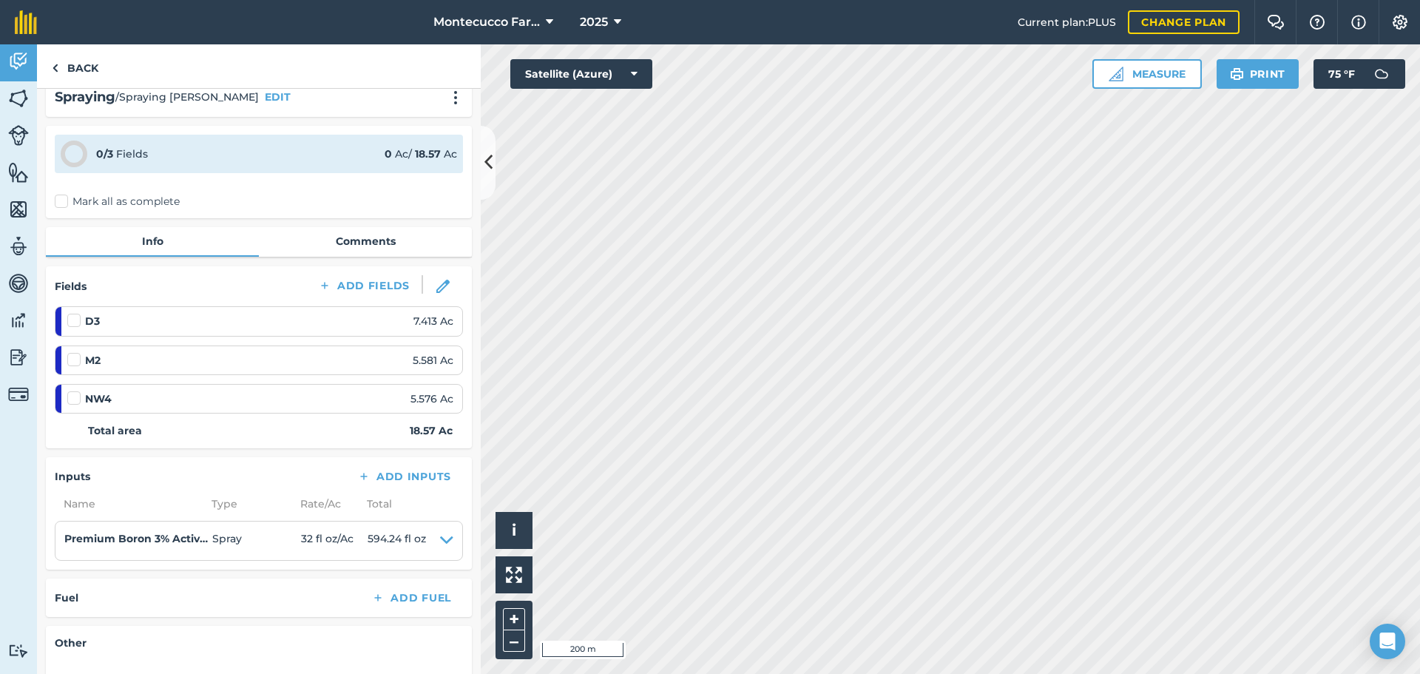
scroll to position [74, 0]
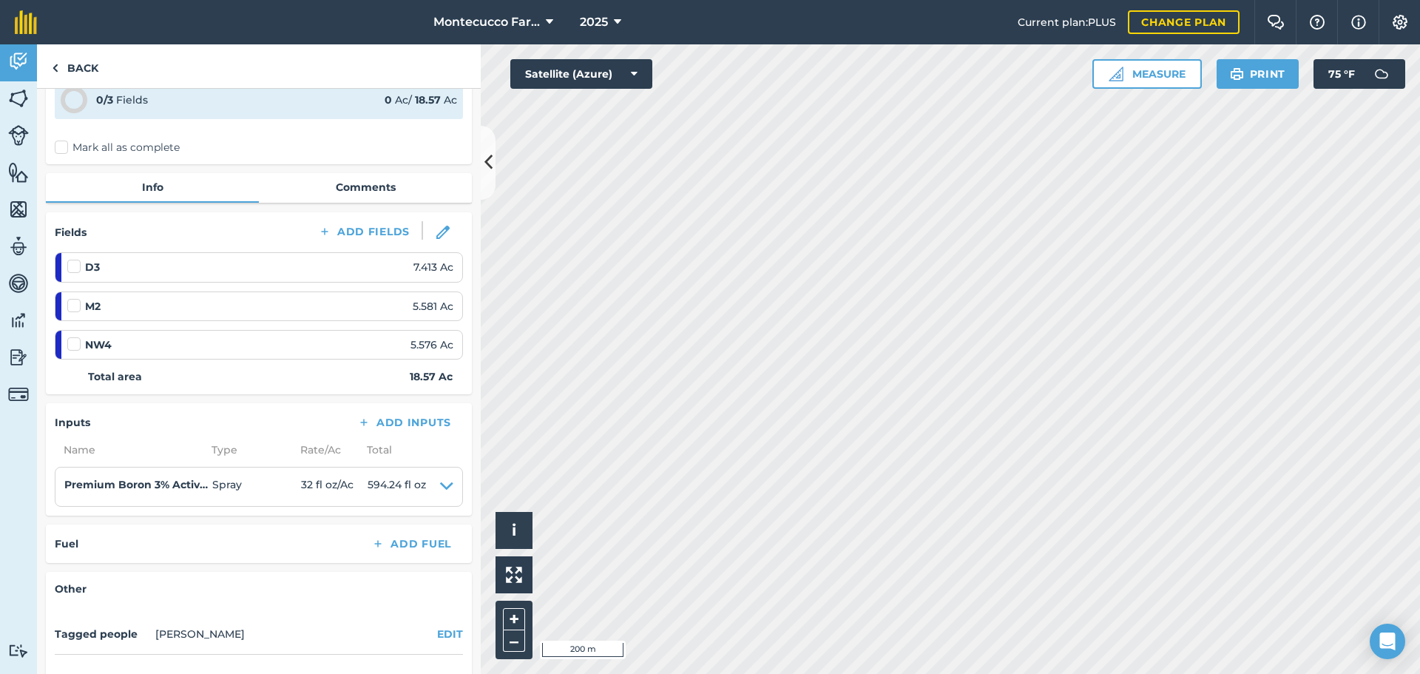
click at [64, 143] on label "Mark all as complete" at bounding box center [117, 148] width 125 height 16
click at [64, 214] on input "Mark all as complete" at bounding box center [60, 219] width 10 height 10
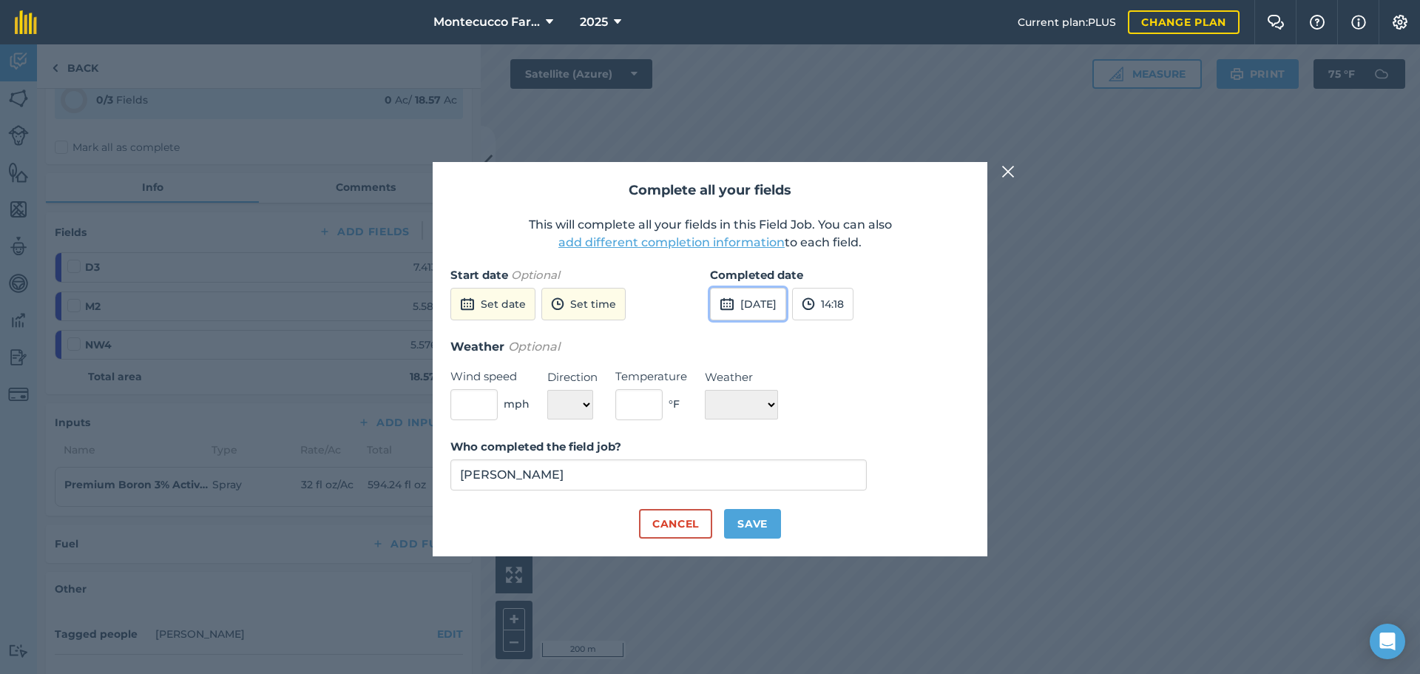
click at [754, 301] on button "[DATE]" at bounding box center [748, 304] width 76 height 33
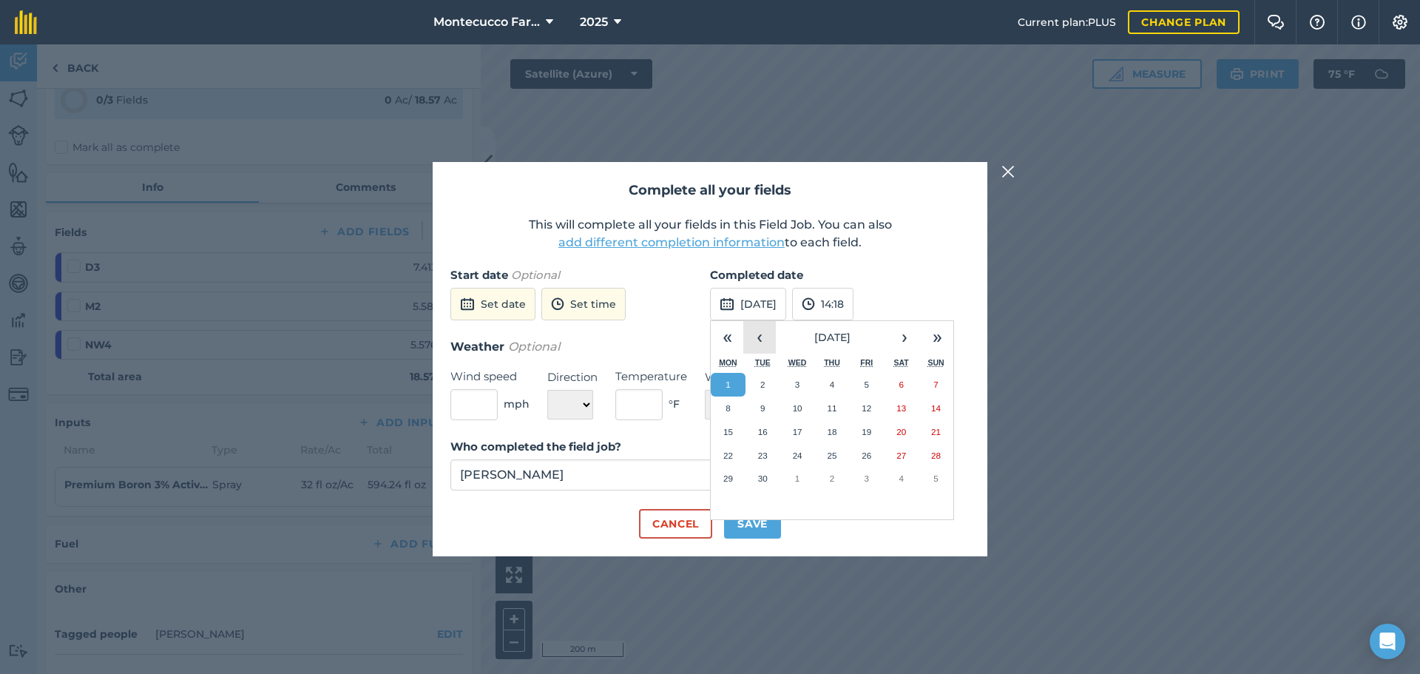
click at [763, 338] on button "‹" at bounding box center [759, 337] width 33 height 33
click at [800, 429] on abbr "13" at bounding box center [798, 432] width 10 height 10
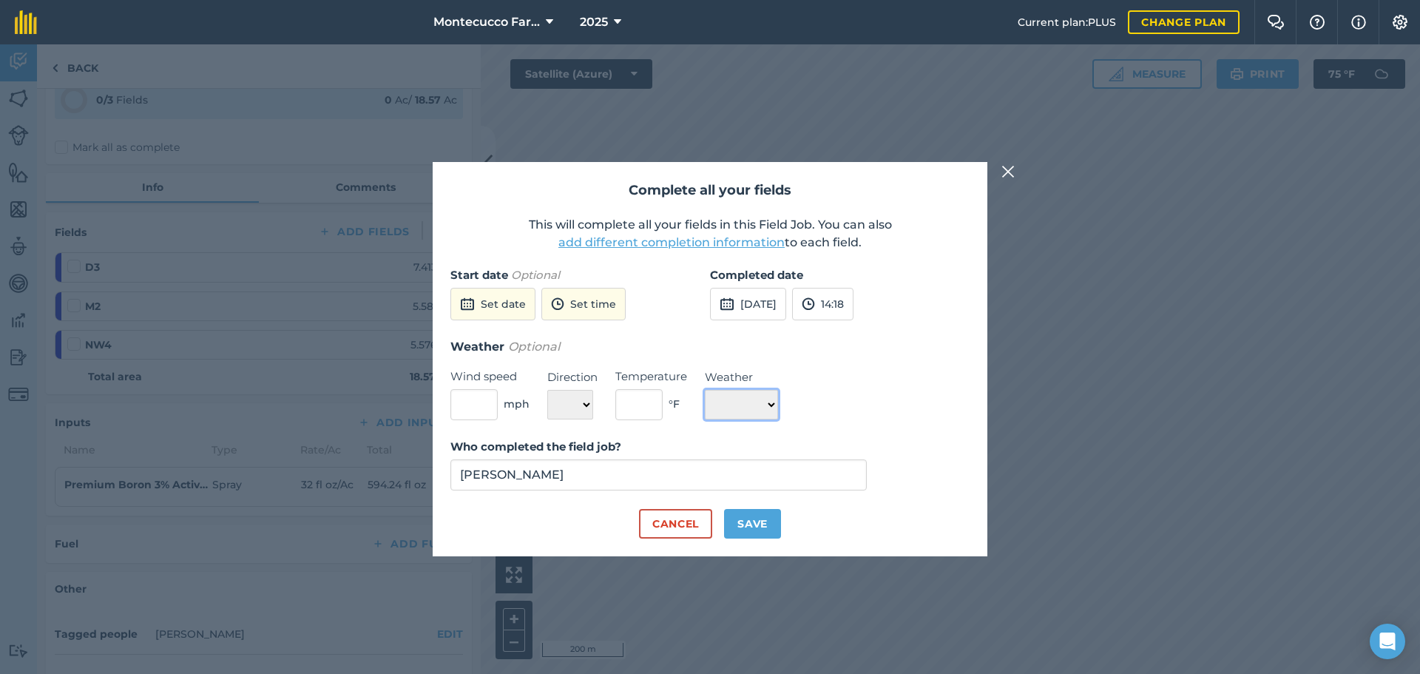
click at [771, 402] on select "☀️ Sunny 🌧 Rainy ⛅️ Cloudy 🌨 Snow ❄️ Icy" at bounding box center [741, 405] width 73 height 30
click at [705, 390] on select "☀️ Sunny 🌧 Rainy ⛅️ Cloudy 🌨 Snow ❄️ Icy" at bounding box center [741, 405] width 73 height 30
click at [751, 521] on button "Save" at bounding box center [752, 524] width 57 height 30
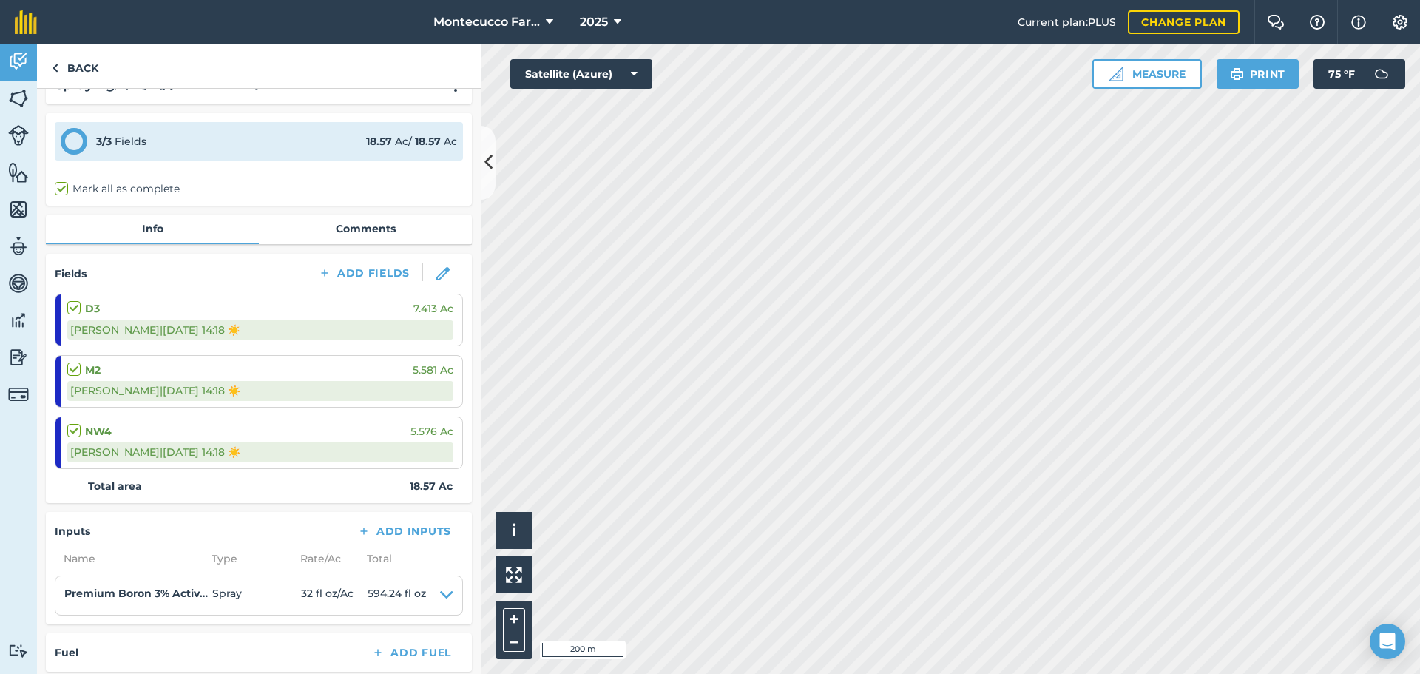
scroll to position [0, 0]
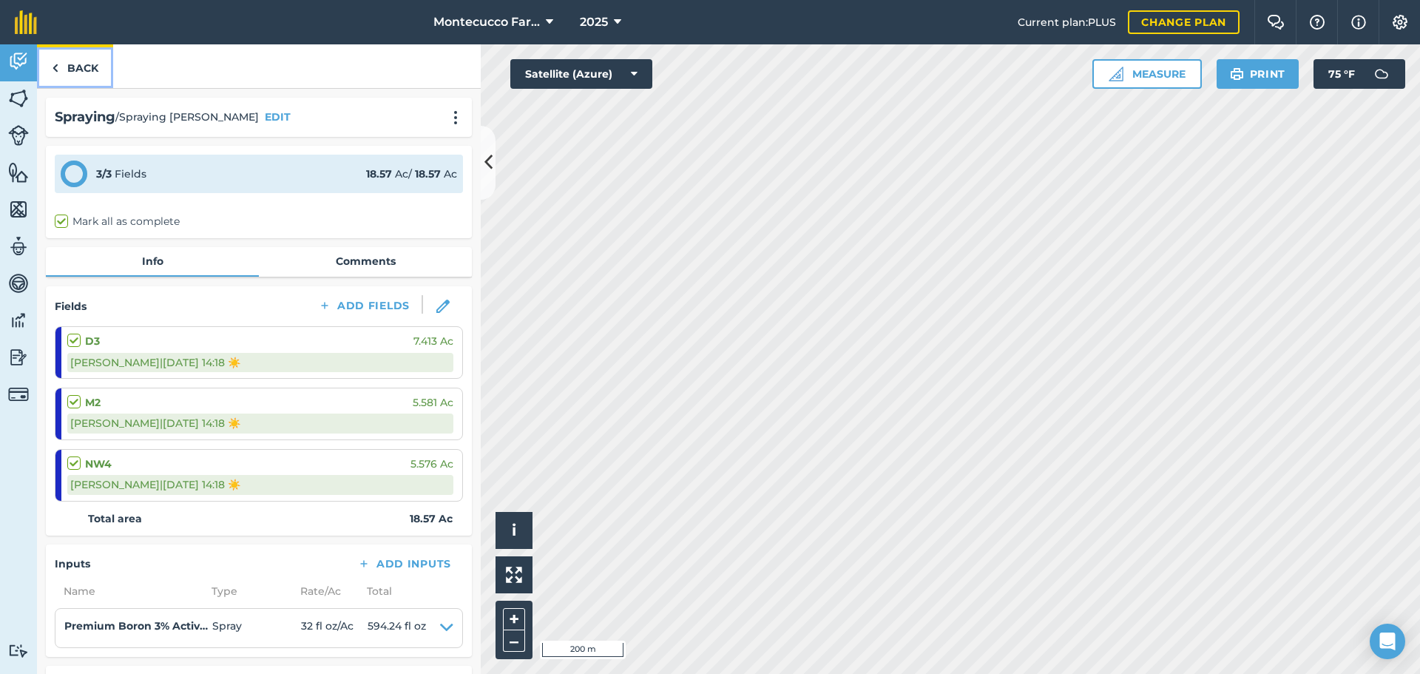
click at [73, 75] on link "Back" at bounding box center [75, 66] width 76 height 44
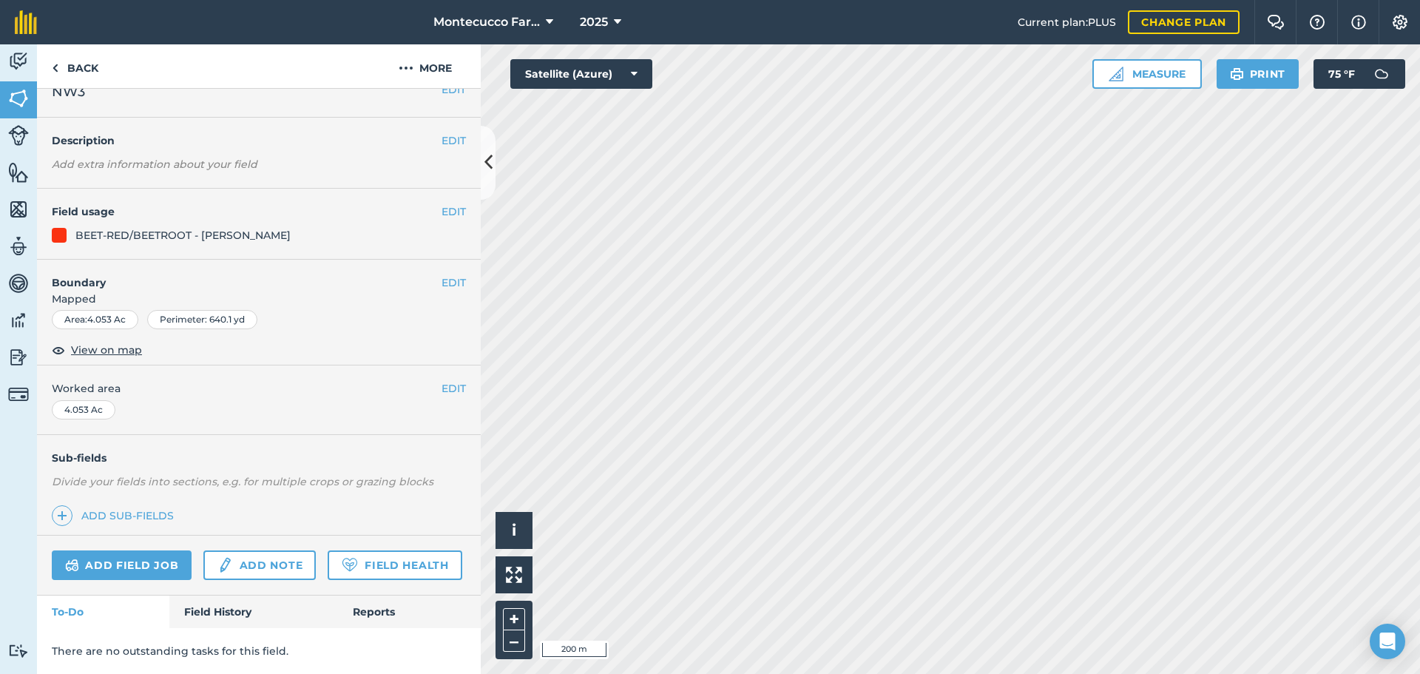
click at [135, 595] on div "Add field job Add note Field Health" at bounding box center [259, 565] width 444 height 60
click at [132, 550] on link "Add field job" at bounding box center [122, 565] width 140 height 30
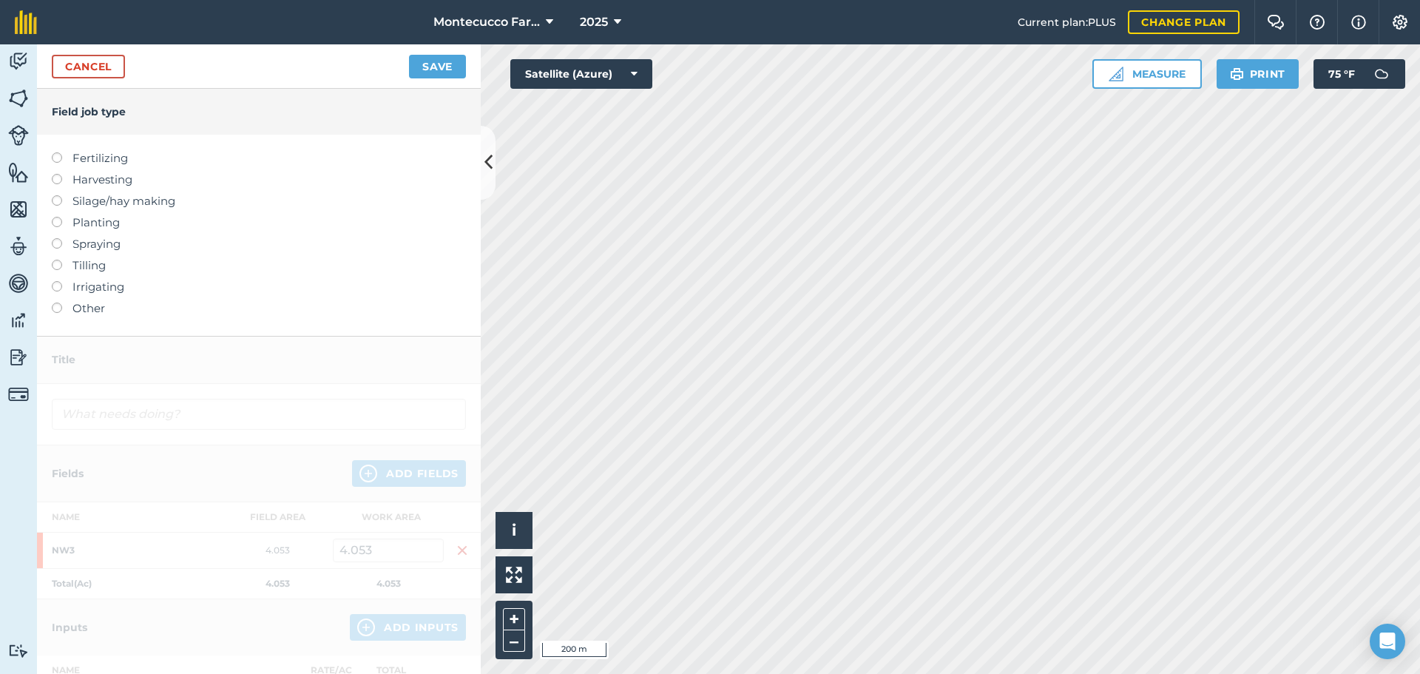
scroll to position [74, 0]
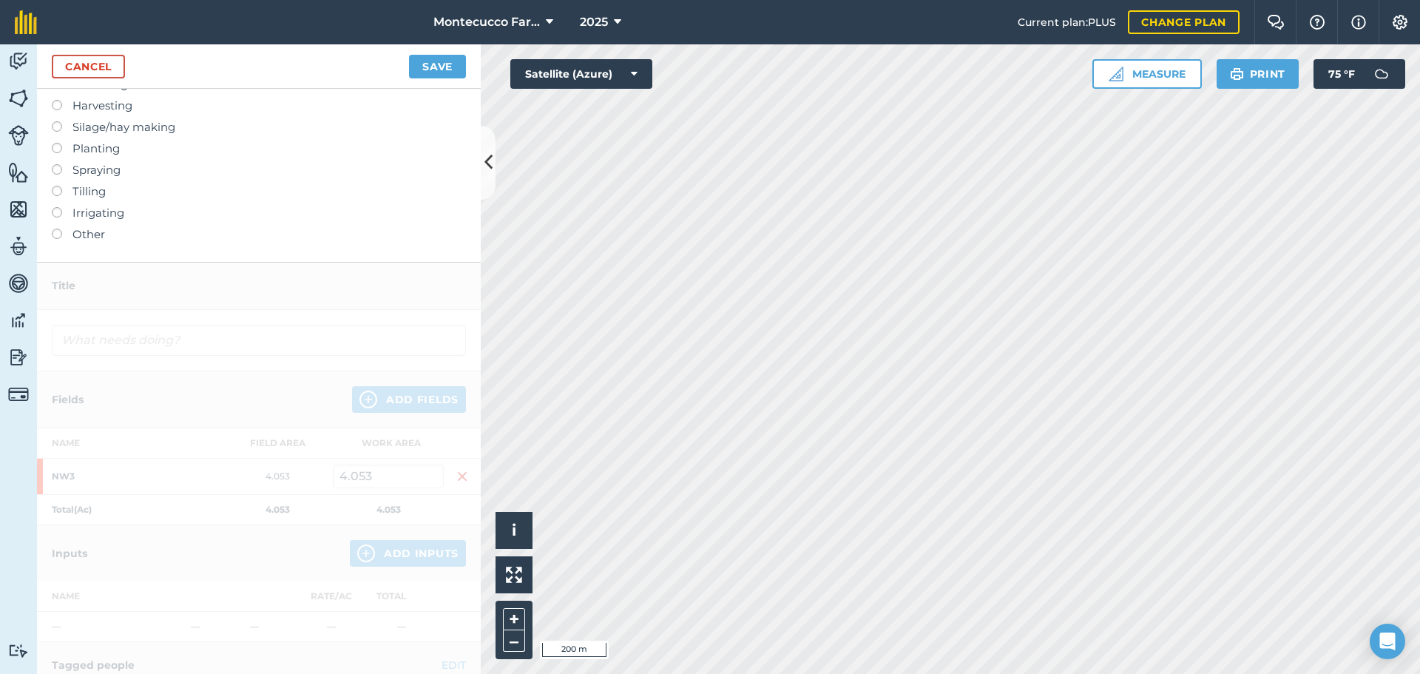
click at [58, 164] on label at bounding box center [62, 164] width 21 height 0
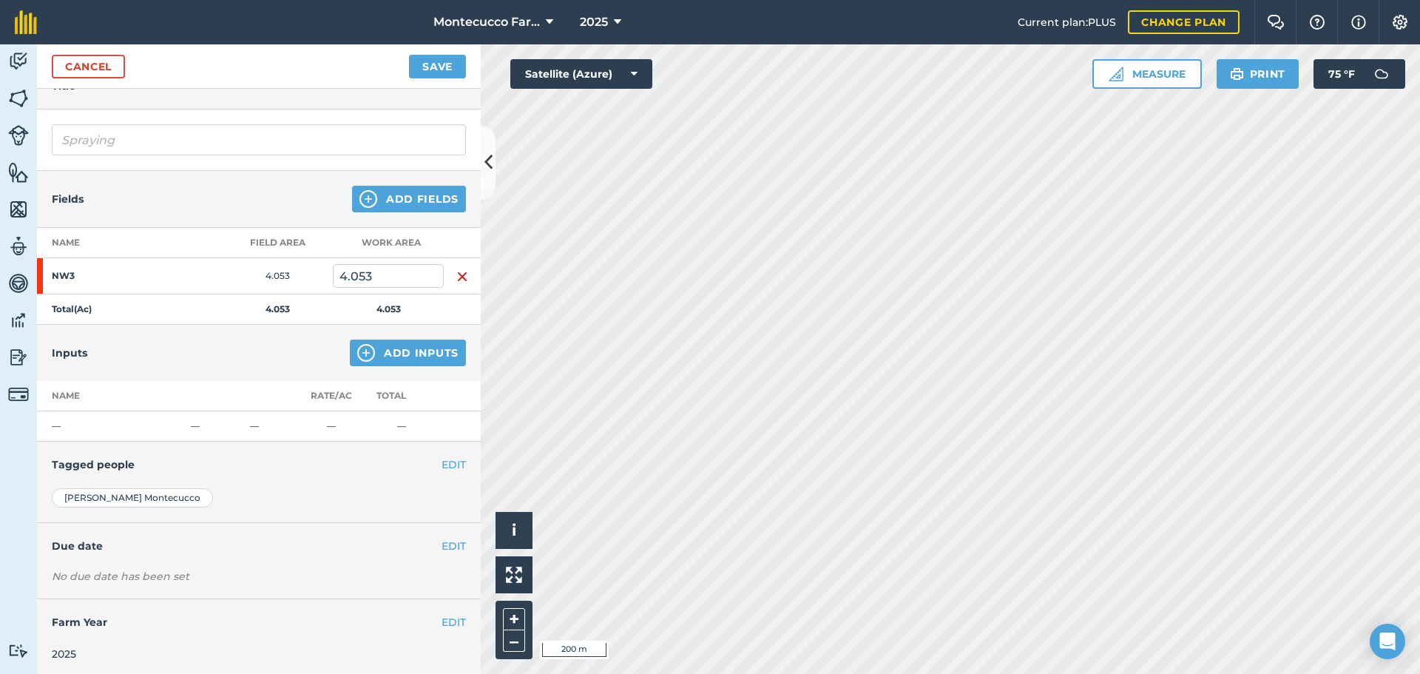
scroll to position [0, 0]
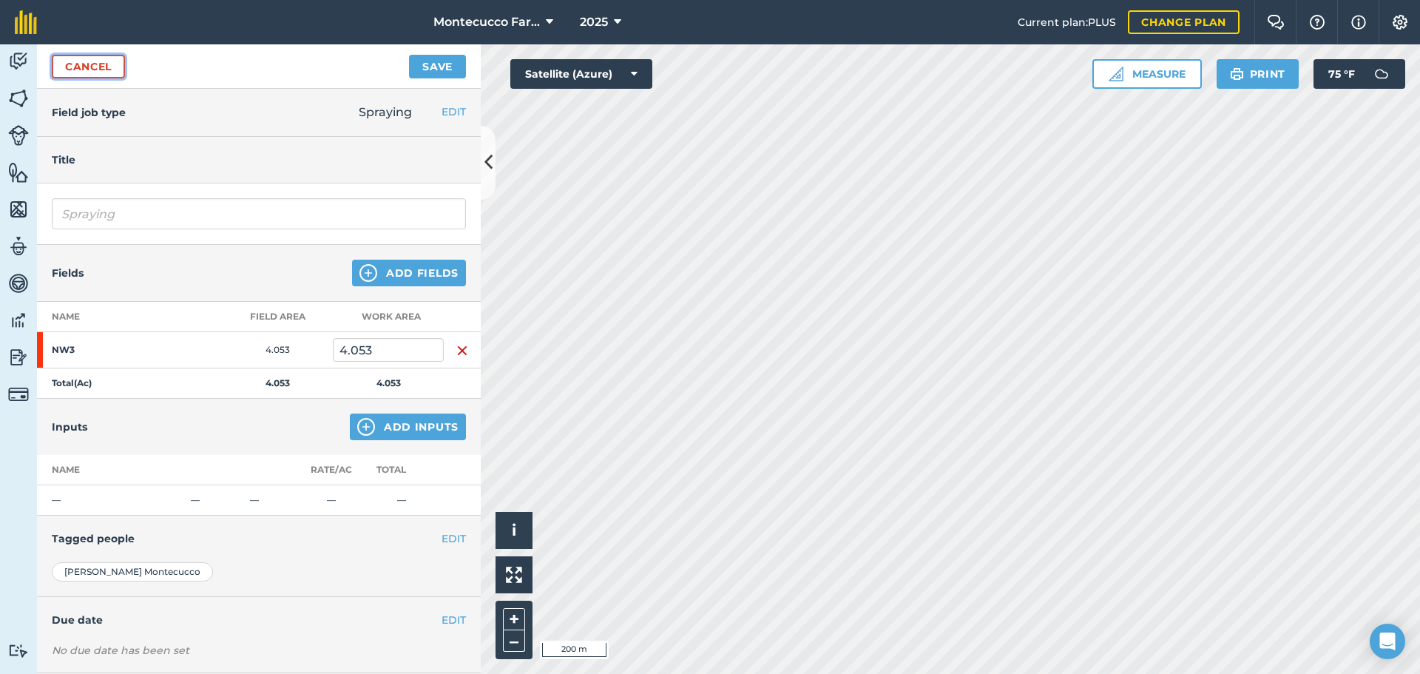
click at [76, 60] on link "Cancel" at bounding box center [88, 67] width 73 height 24
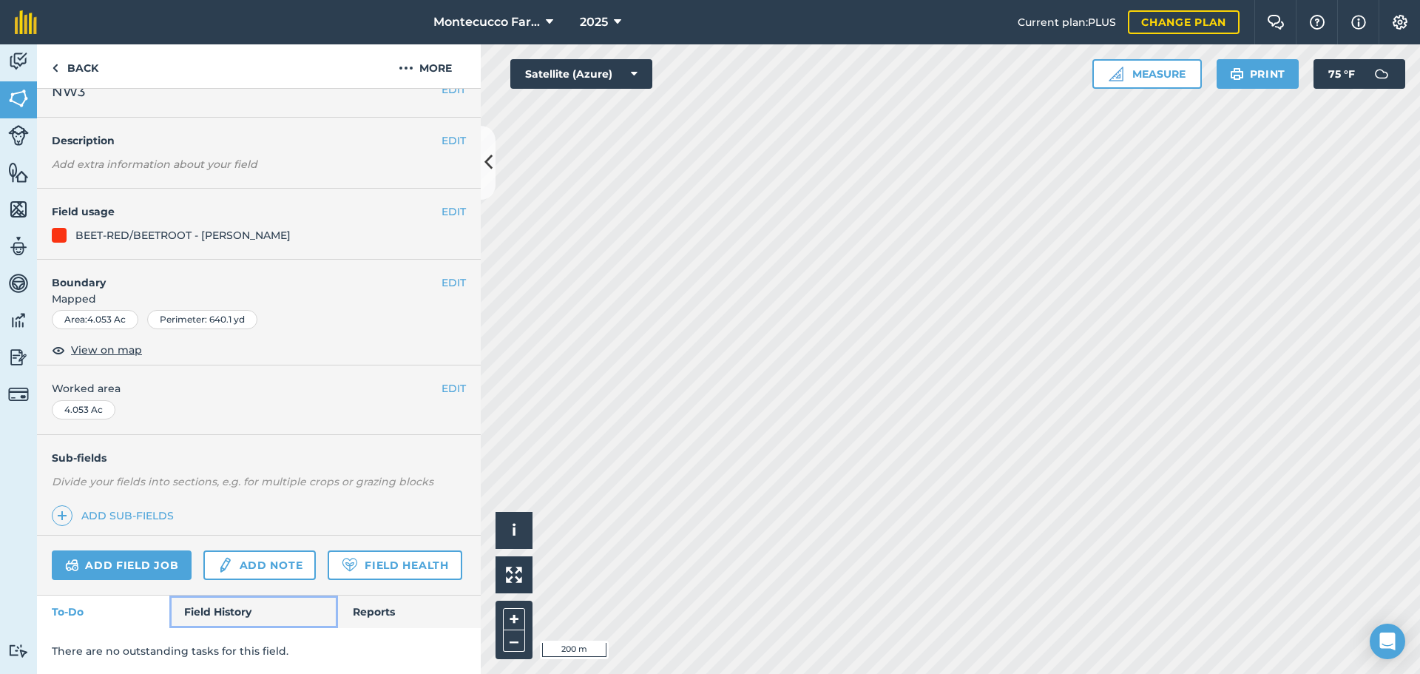
click at [246, 615] on link "Field History" at bounding box center [253, 611] width 168 height 33
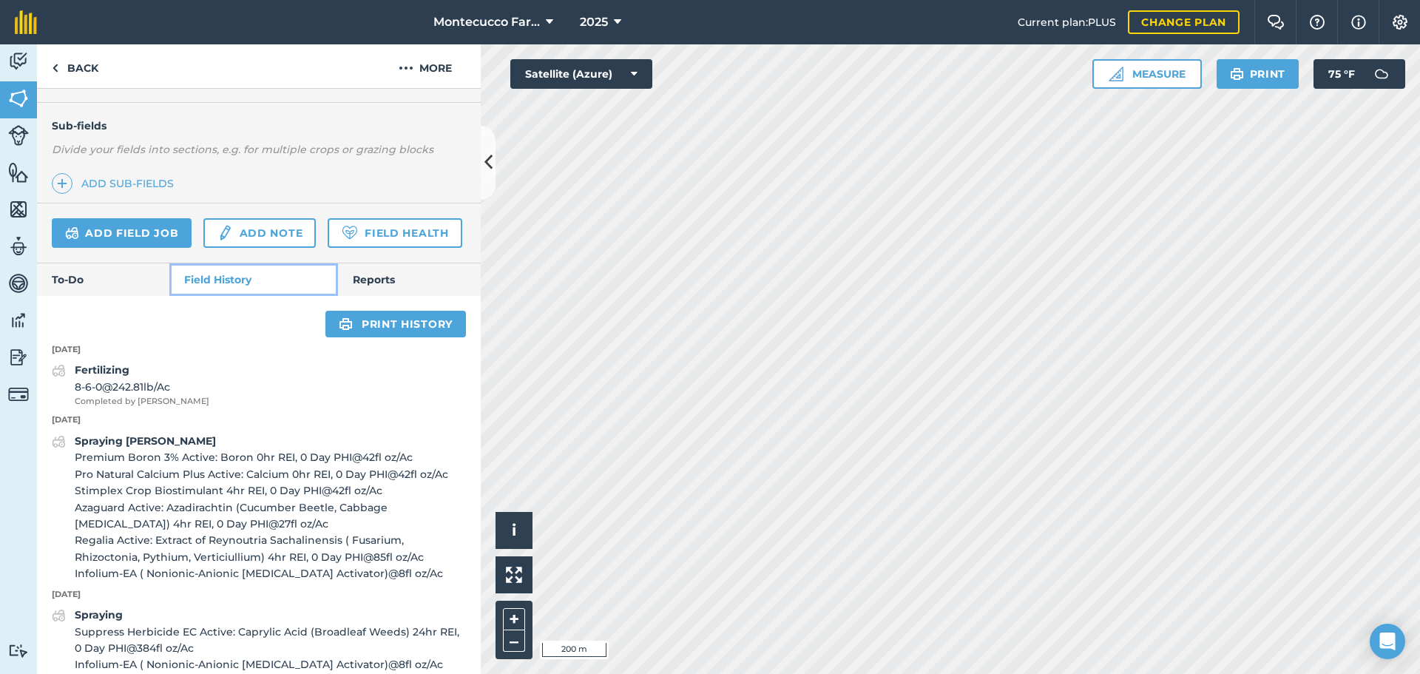
scroll to position [359, 0]
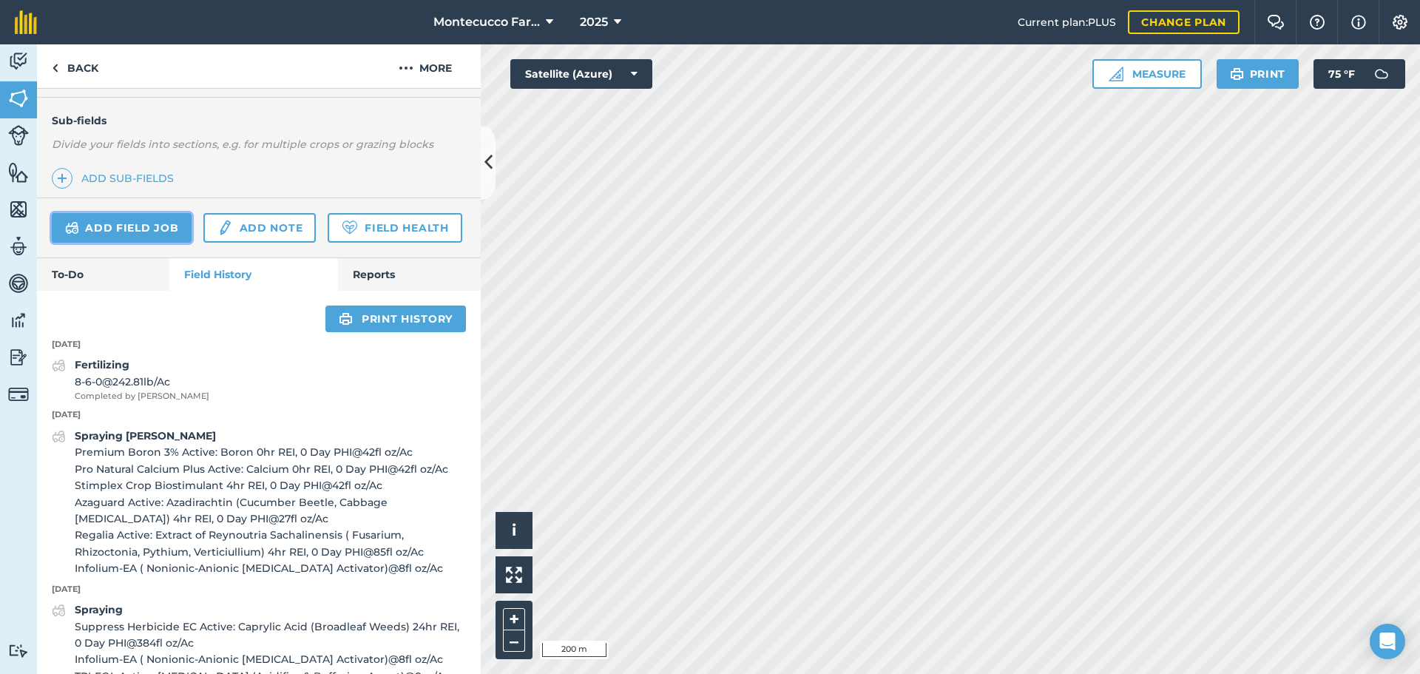
click at [159, 226] on link "Add field job" at bounding box center [122, 228] width 140 height 30
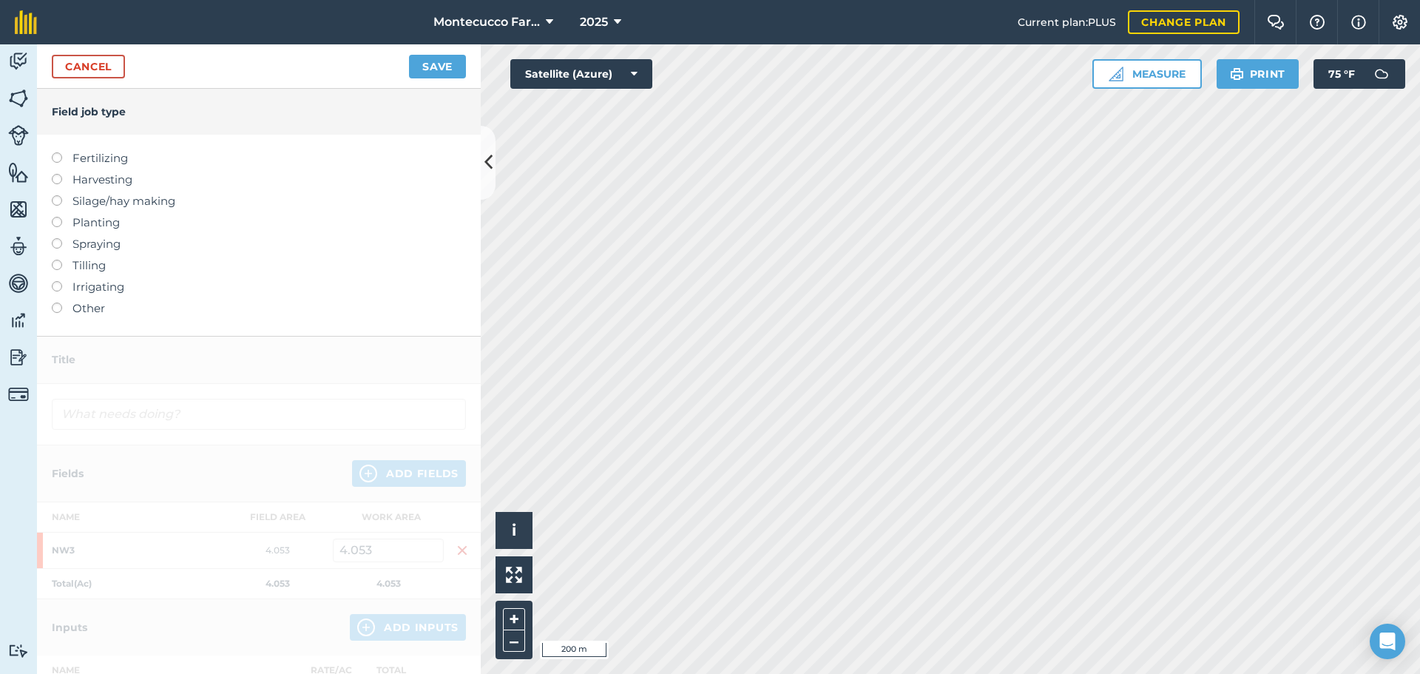
click at [55, 238] on label at bounding box center [62, 238] width 21 height 0
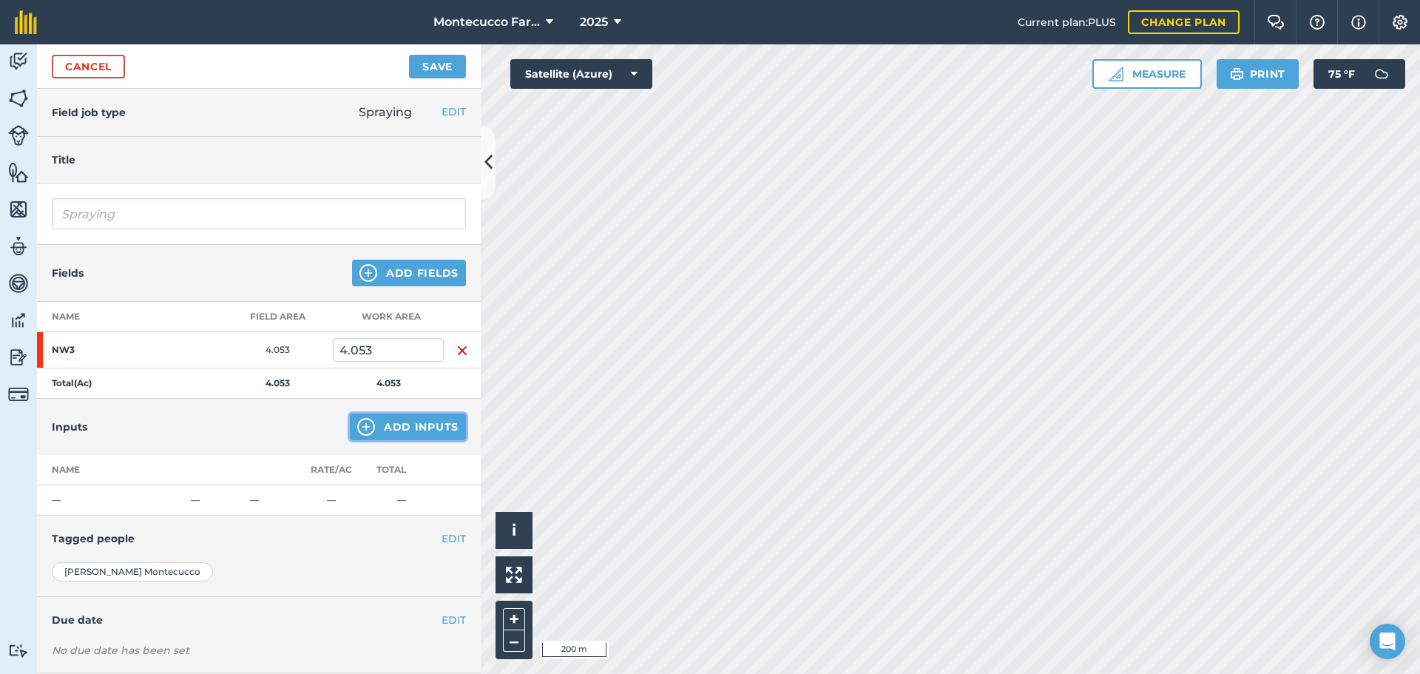
click at [411, 427] on button "Add Inputs" at bounding box center [408, 426] width 116 height 27
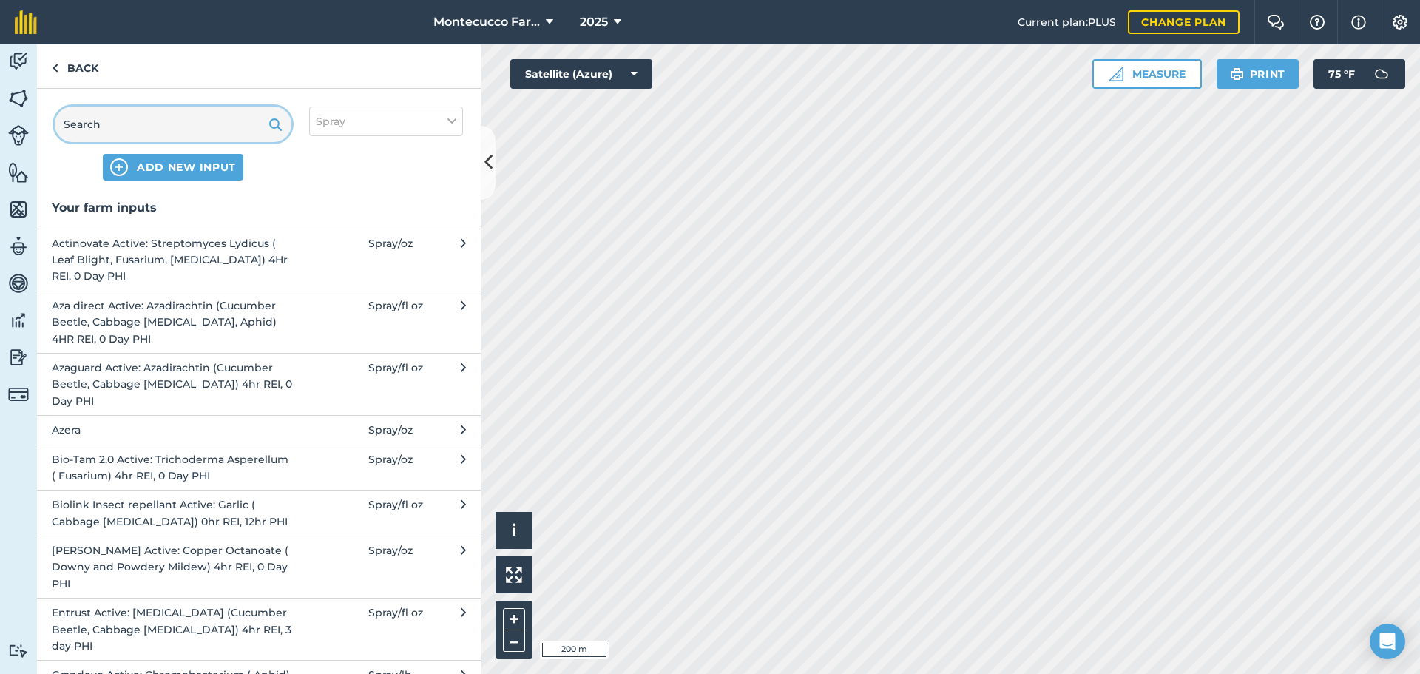
click at [139, 125] on input "text" at bounding box center [173, 123] width 237 height 35
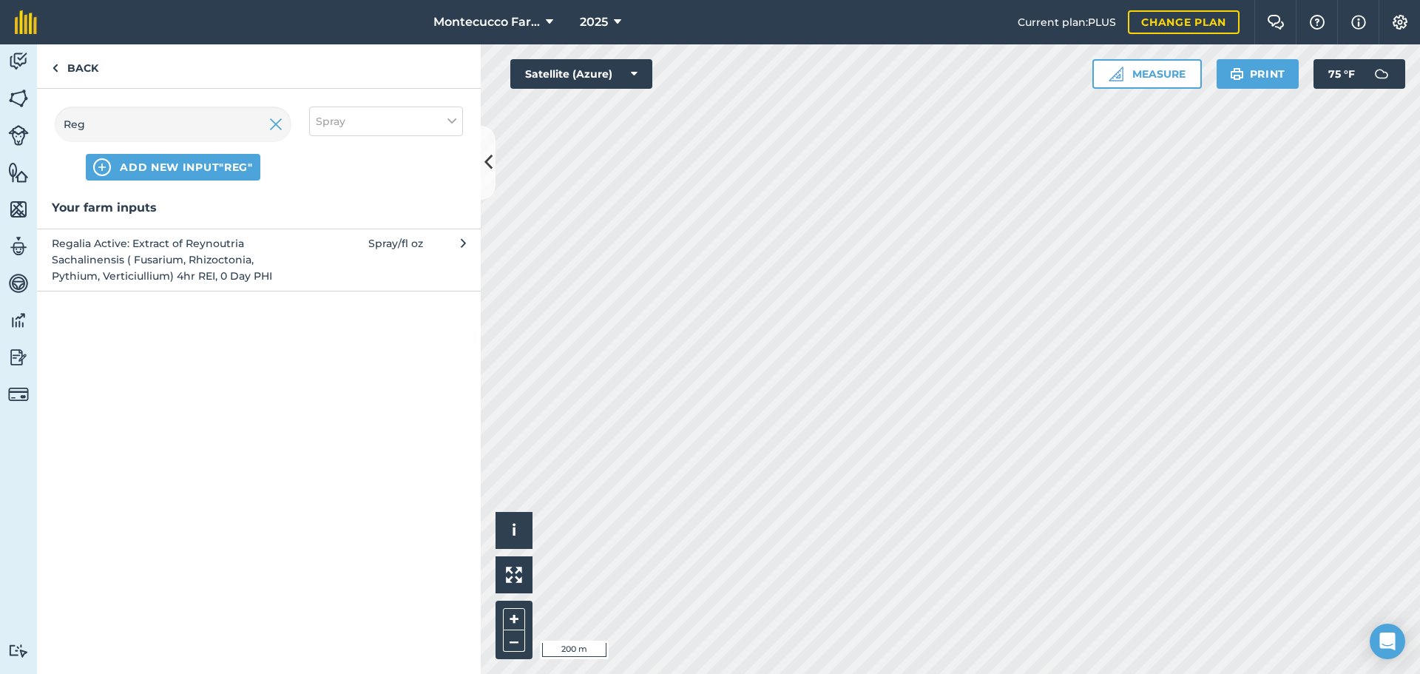
click at [112, 260] on span "Regalia Active: Extract of Reynoutria Sachalinensis ( Fusarium, Rhizoctonia, Py…" at bounding box center [173, 260] width 242 height 50
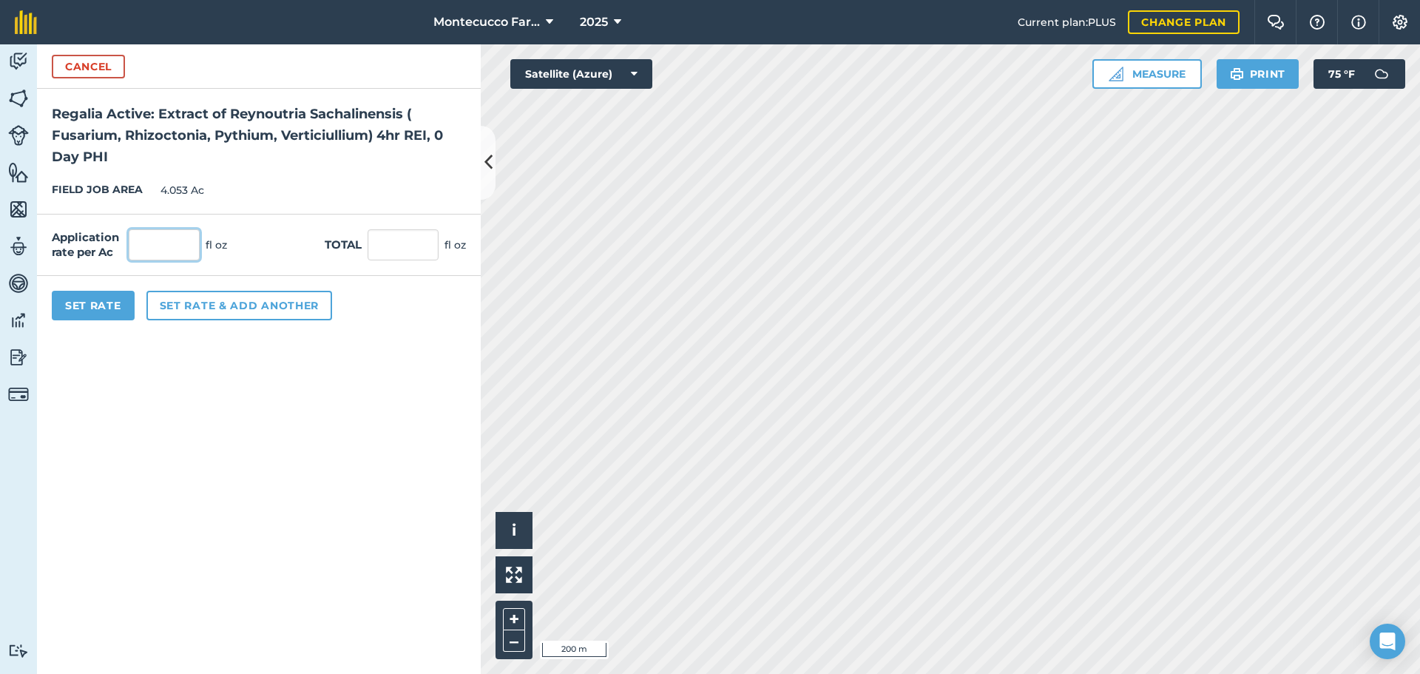
click at [156, 246] on input "text" at bounding box center [164, 244] width 71 height 31
click at [203, 302] on button "Set rate & add another" at bounding box center [239, 306] width 186 height 30
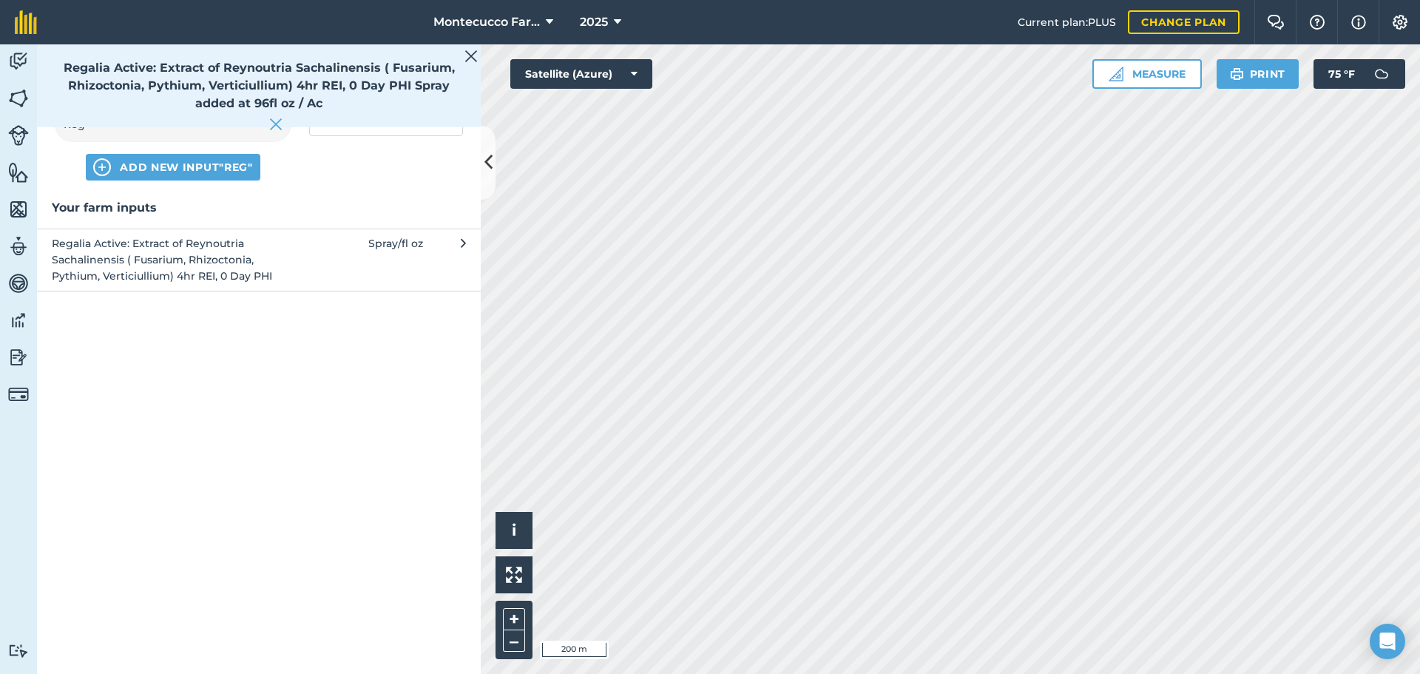
click at [469, 53] on img at bounding box center [470, 56] width 13 height 18
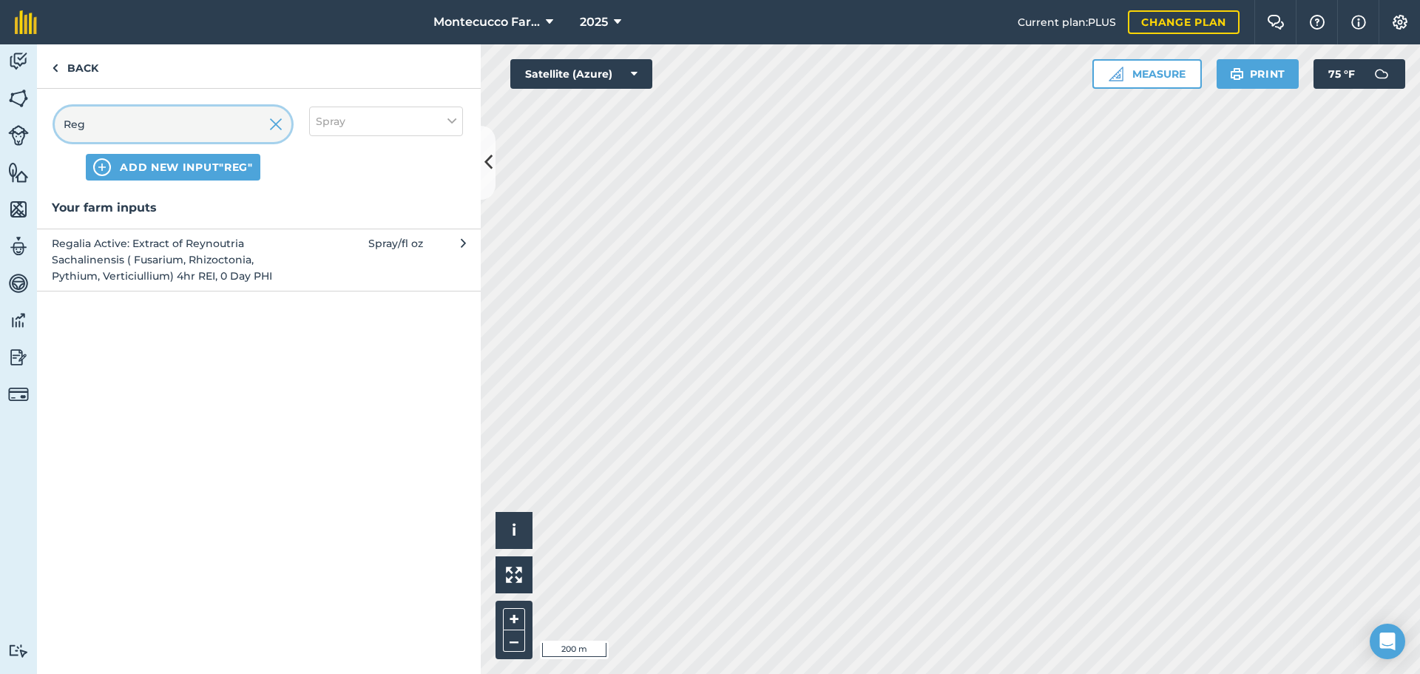
click at [149, 135] on input "Reg" at bounding box center [173, 123] width 237 height 35
click at [188, 246] on span "Entrust Active: [MEDICAL_DATA] (Cucumber Beetle, Cabbage [MEDICAL_DATA]) 4hr RE…" at bounding box center [173, 260] width 242 height 50
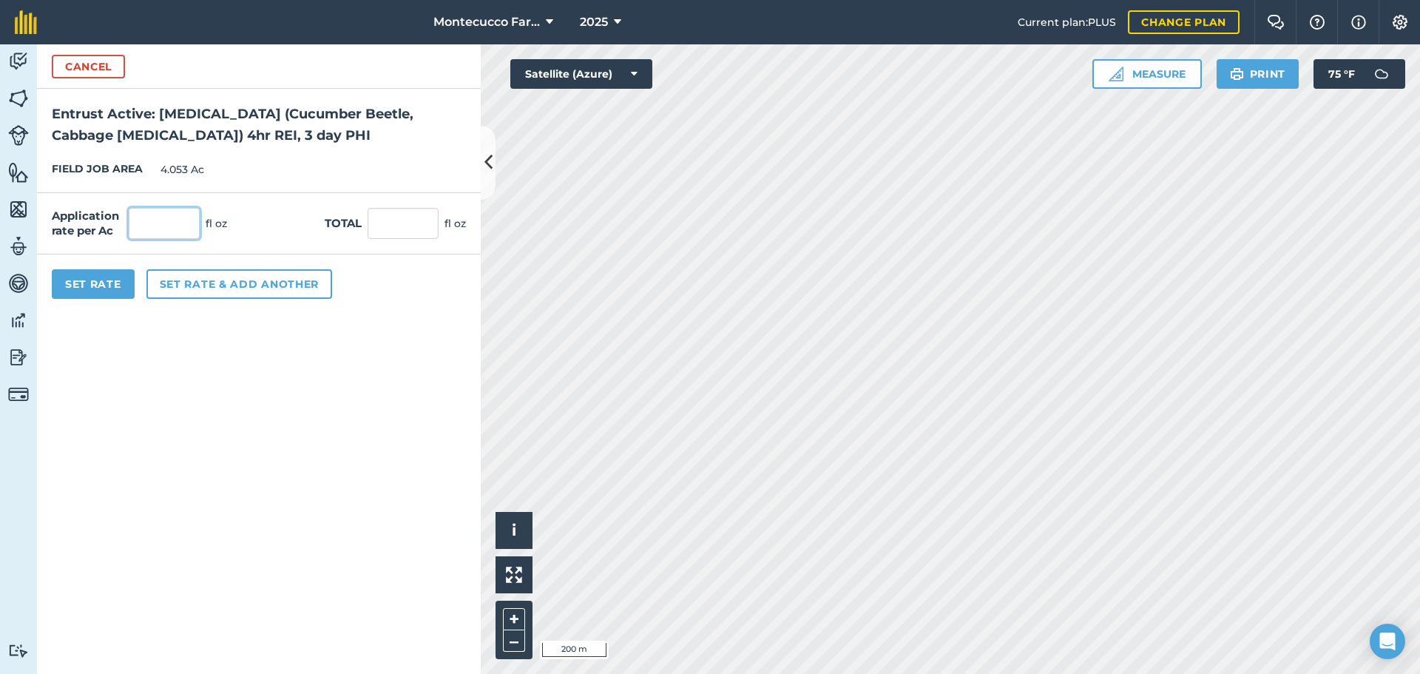
click at [168, 219] on input "text" at bounding box center [164, 223] width 71 height 31
click at [212, 286] on button "Set rate & add another" at bounding box center [239, 284] width 186 height 30
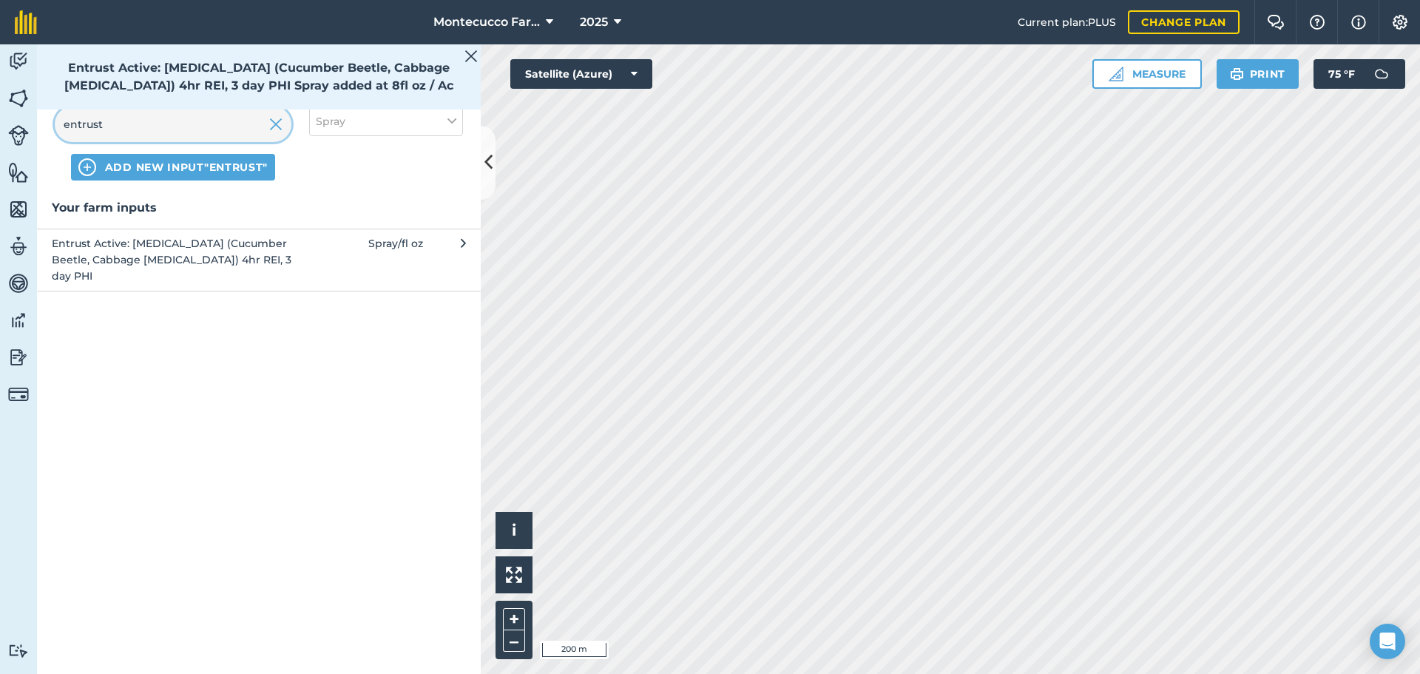
click at [132, 115] on input "entrust" at bounding box center [173, 123] width 237 height 35
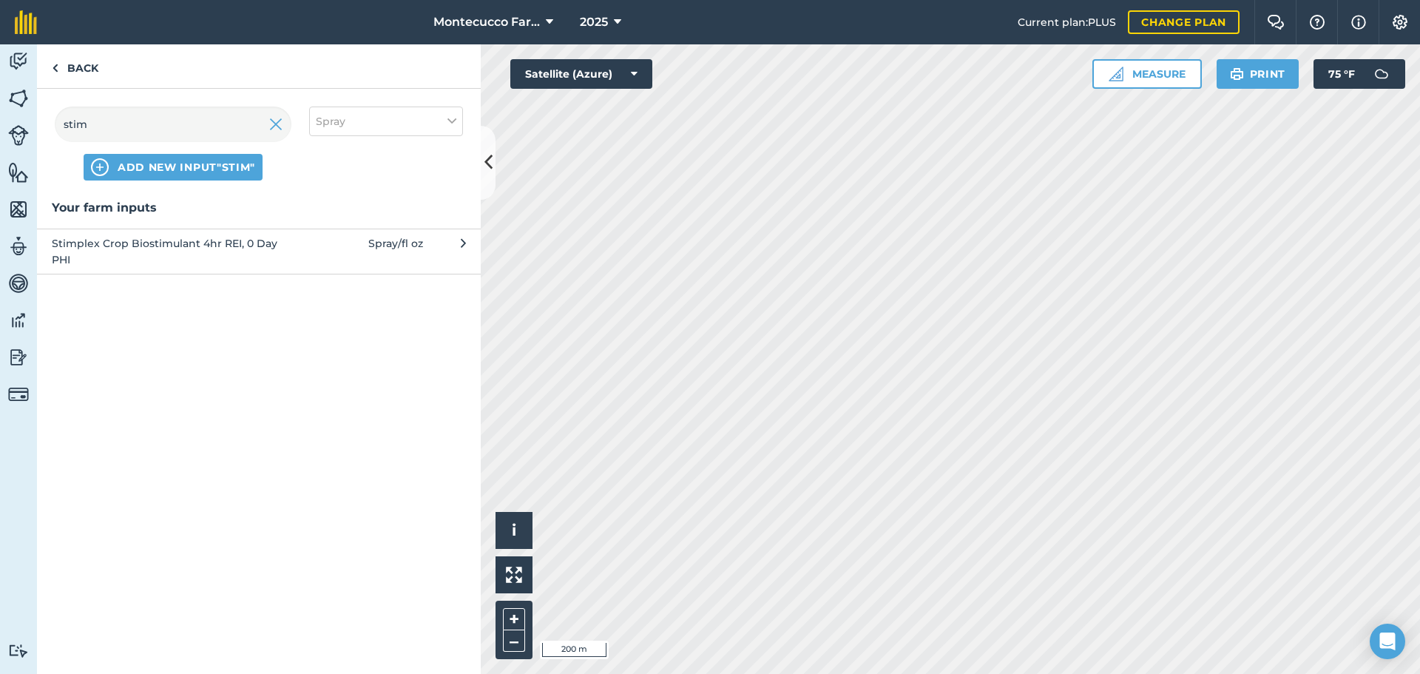
click at [135, 259] on span "Stimplex Crop Biostimulant 4hr REI, 0 Day PHI" at bounding box center [173, 251] width 242 height 33
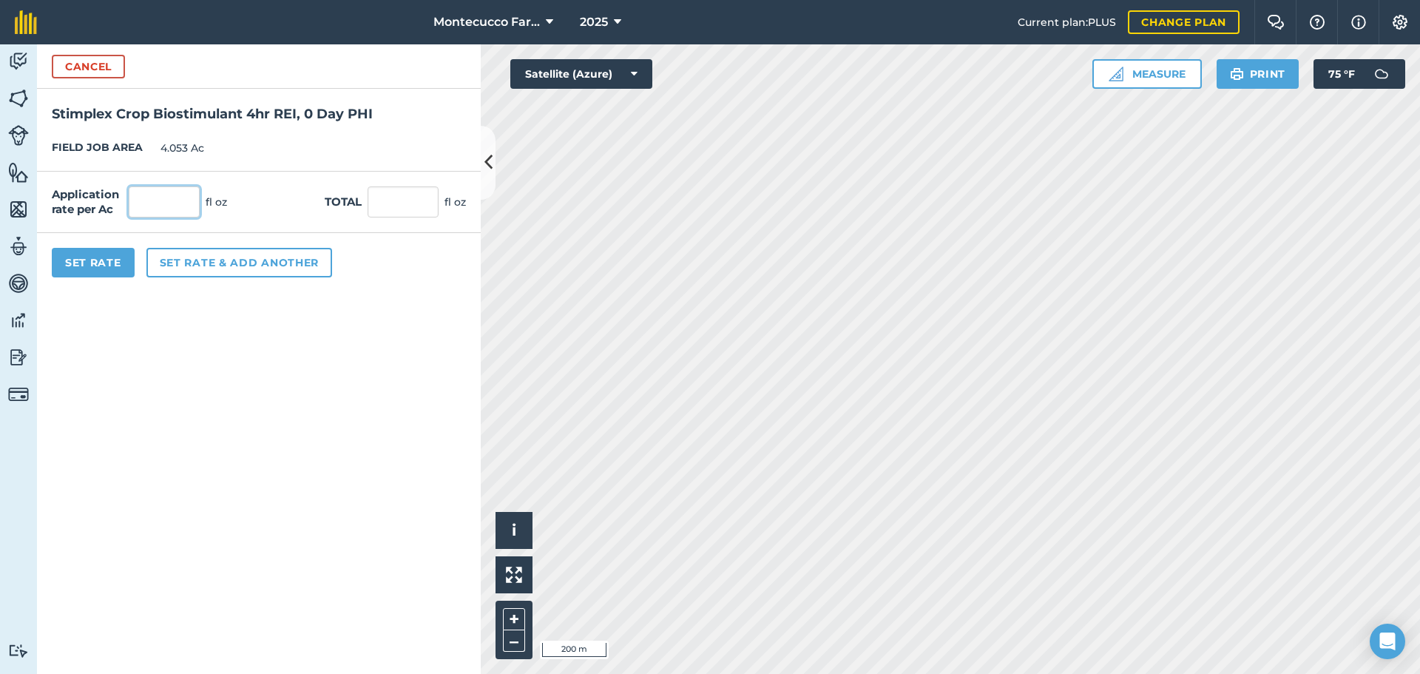
click at [148, 192] on input "text" at bounding box center [164, 201] width 71 height 31
click at [177, 270] on button "Set rate & add another" at bounding box center [239, 263] width 186 height 30
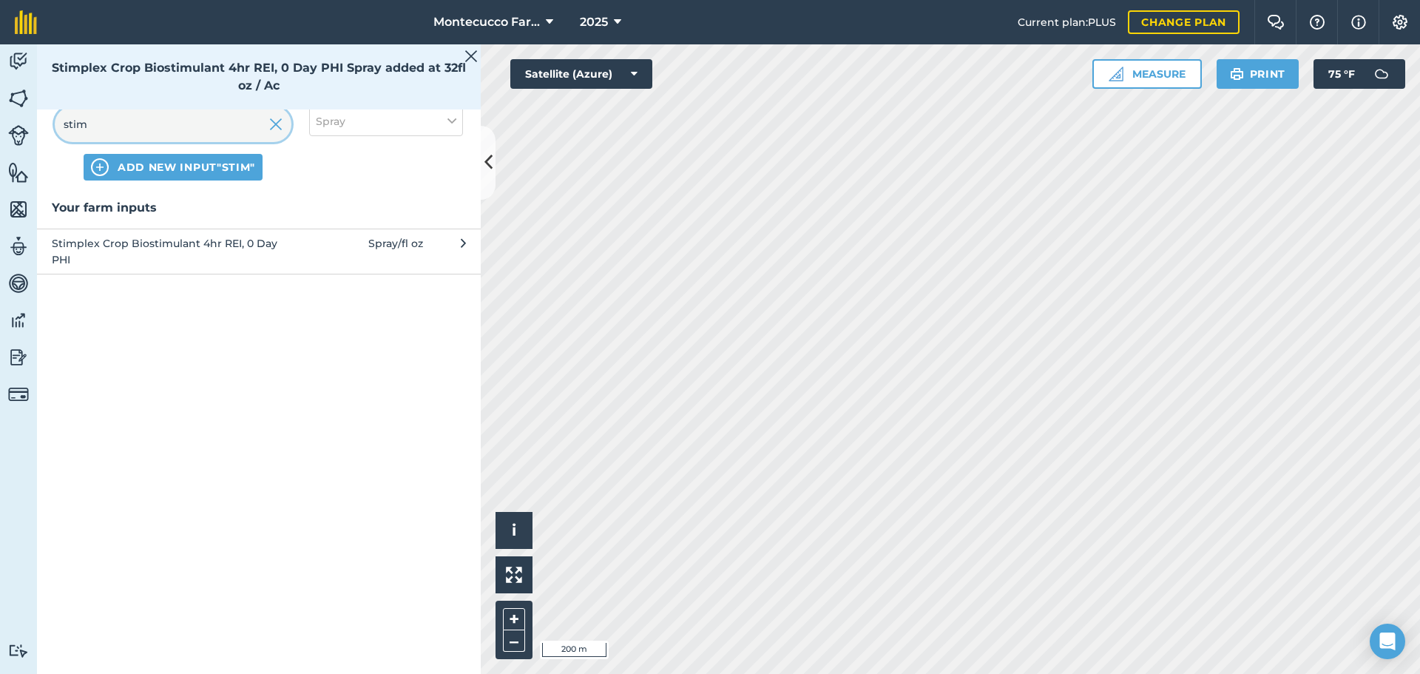
click at [124, 127] on input "stim" at bounding box center [173, 123] width 237 height 35
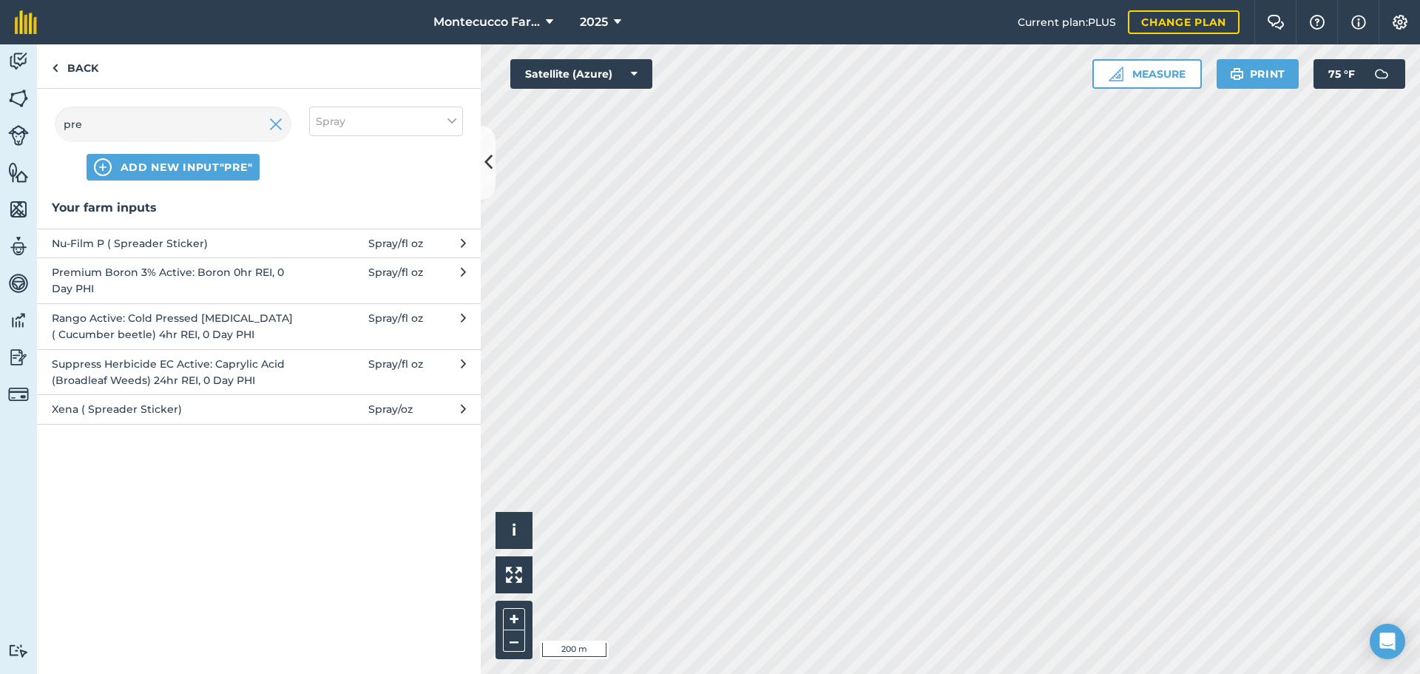
click at [107, 279] on span "Premium Boron 3% Active: Boron 0hr REI, 0 Day PHI" at bounding box center [173, 280] width 242 height 33
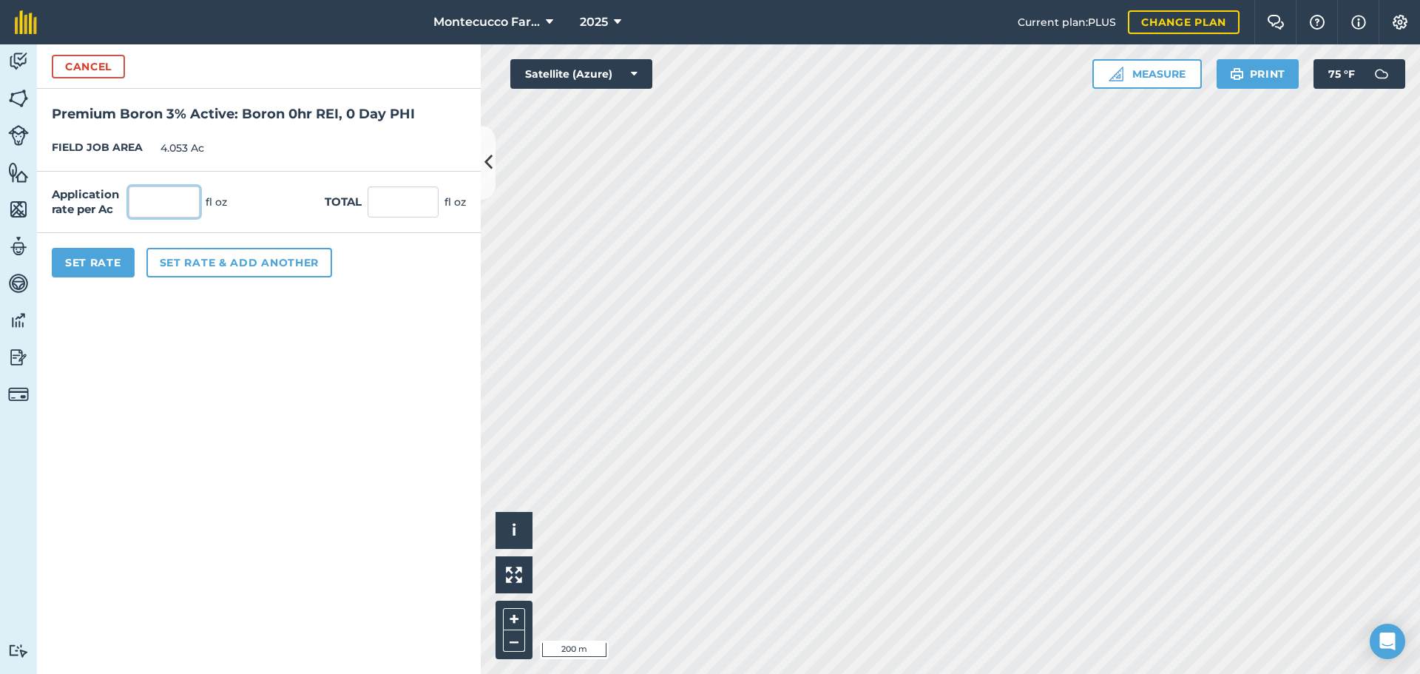
click at [144, 196] on input "text" at bounding box center [164, 201] width 71 height 31
click at [236, 272] on button "Set rate & add another" at bounding box center [239, 263] width 186 height 30
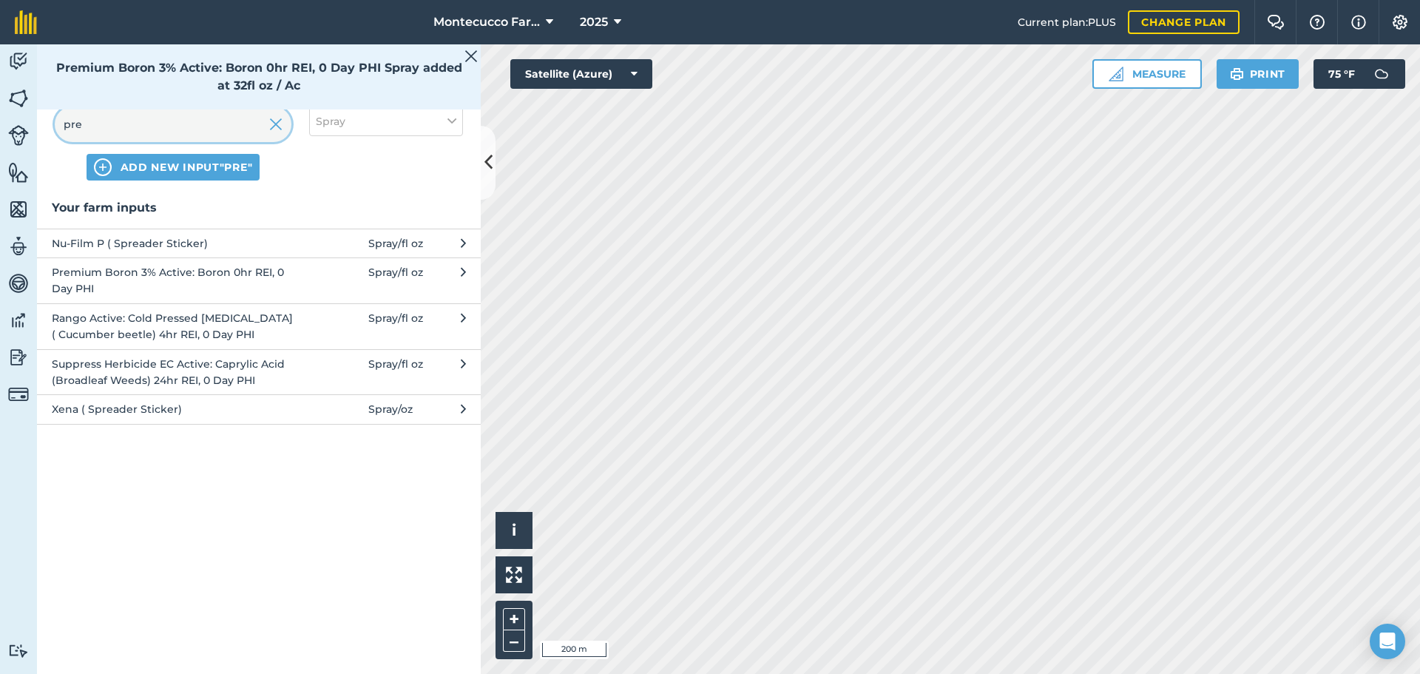
click at [105, 124] on input "pre" at bounding box center [173, 123] width 237 height 35
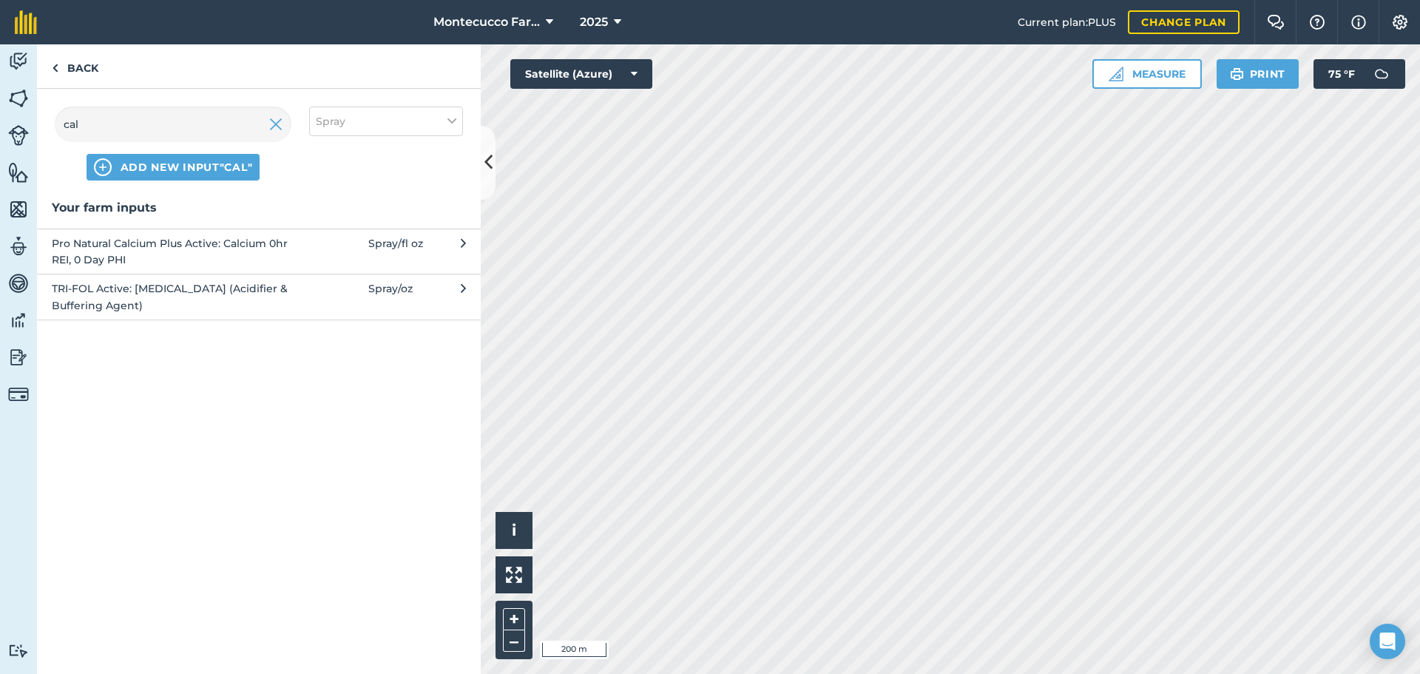
click at [126, 252] on span "Pro Natural Calcium Plus Active: Calcium 0hr REI, 0 Day PHI" at bounding box center [173, 251] width 242 height 33
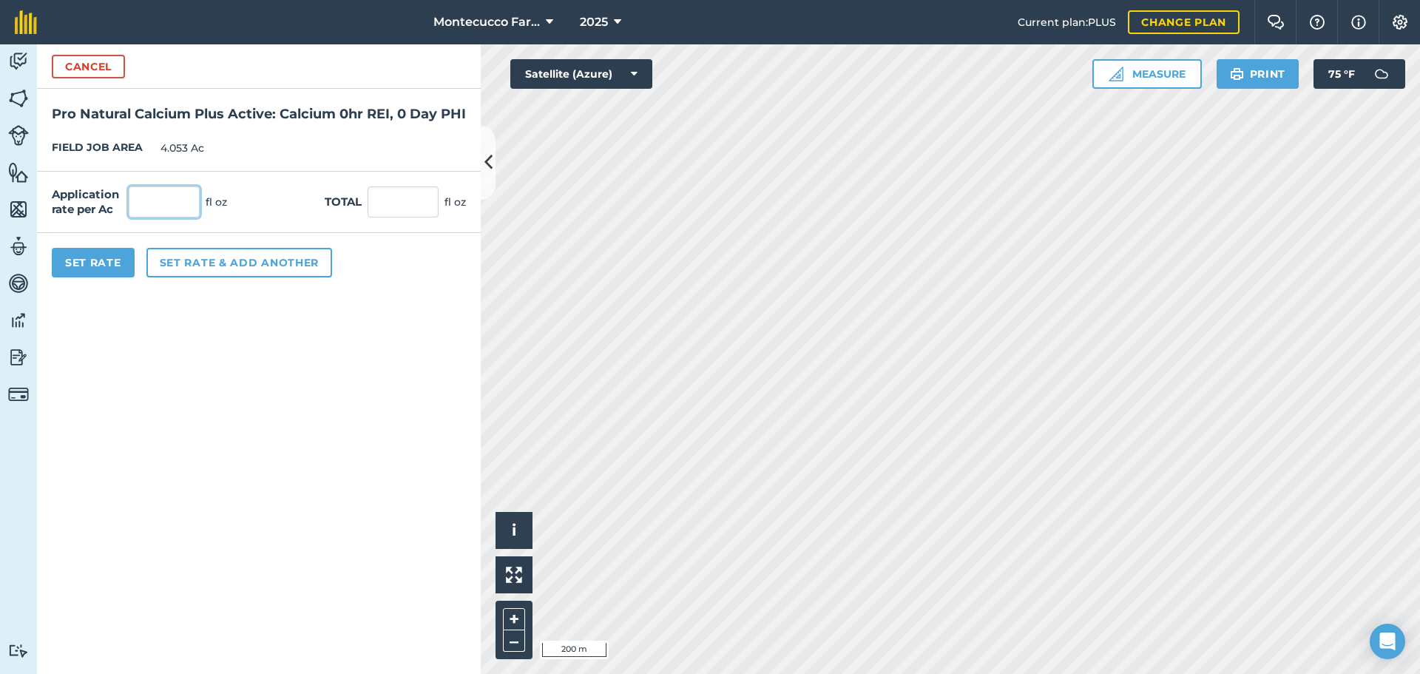
click at [182, 217] on input "text" at bounding box center [164, 201] width 71 height 31
click at [212, 277] on button "Set rate & add another" at bounding box center [239, 263] width 186 height 30
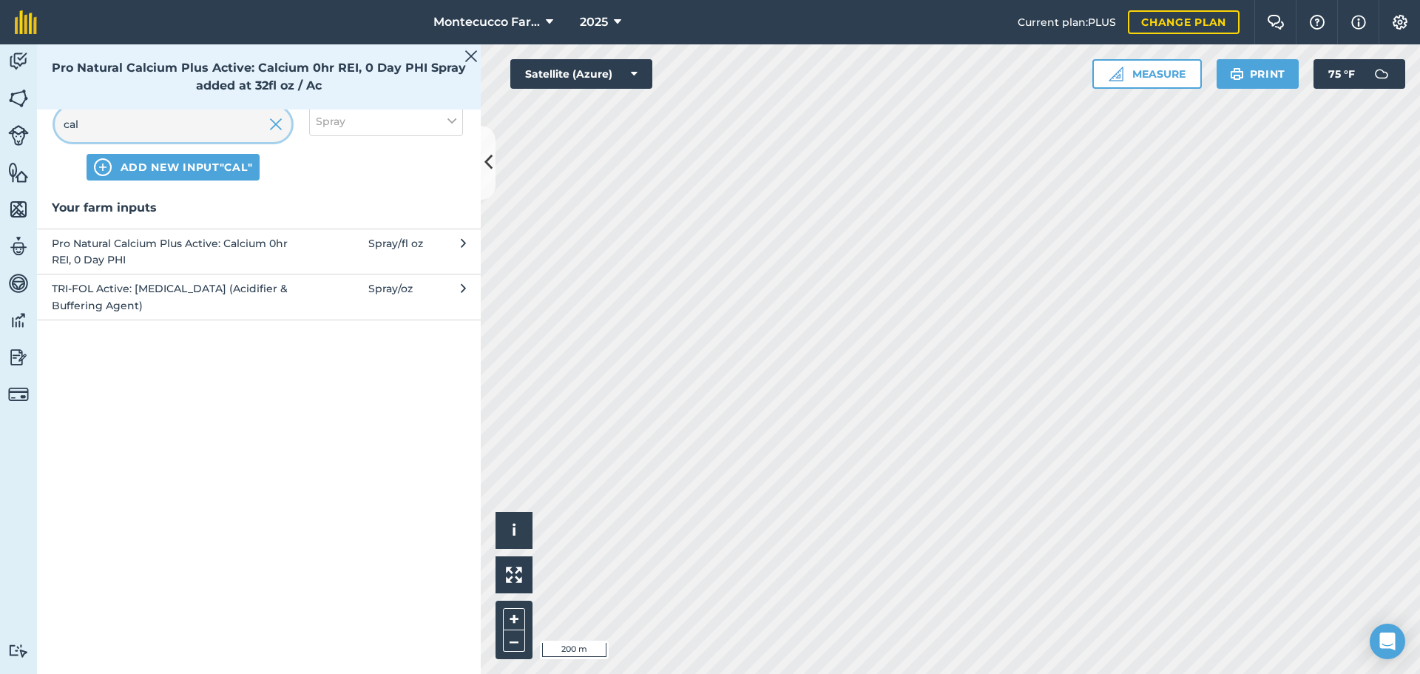
click at [151, 129] on input "cal" at bounding box center [173, 123] width 237 height 35
click at [149, 129] on input "cal" at bounding box center [173, 123] width 237 height 35
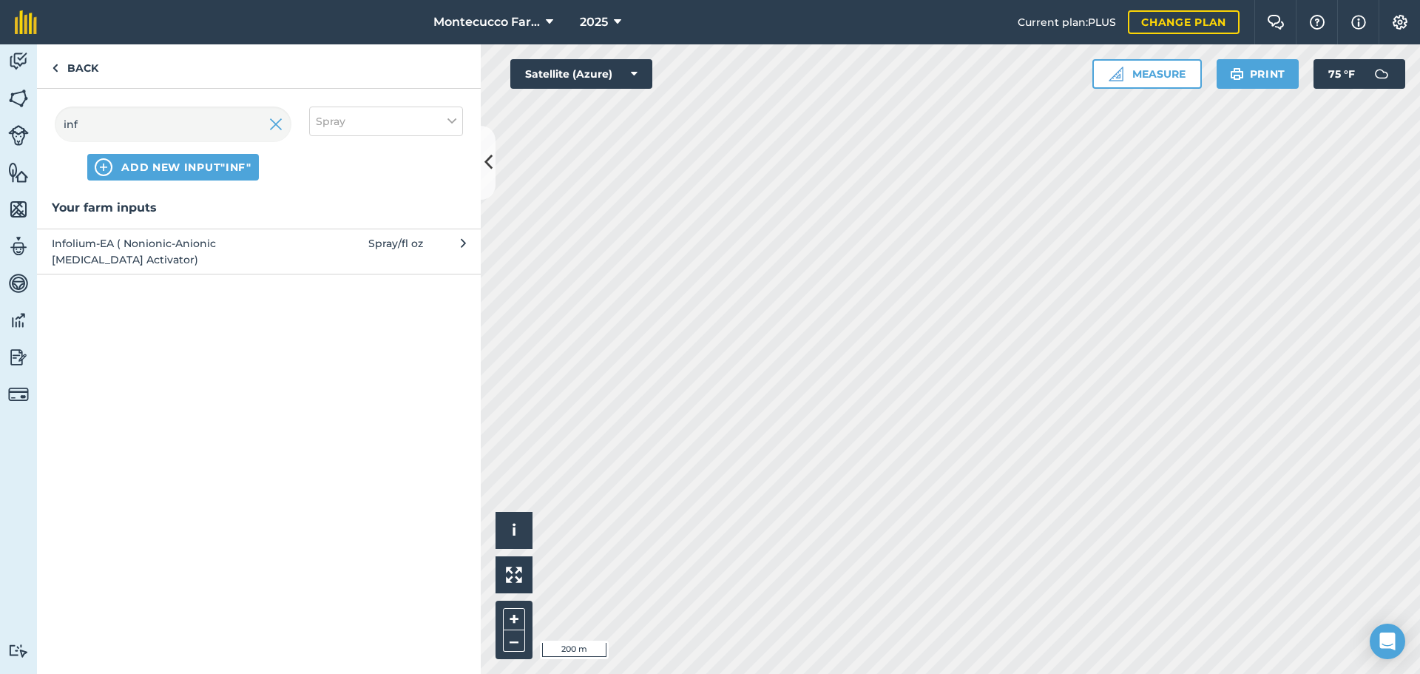
click at [109, 248] on span "Infolium-EA ( Nonionic-Anionic [MEDICAL_DATA] Activator)" at bounding box center [173, 251] width 242 height 33
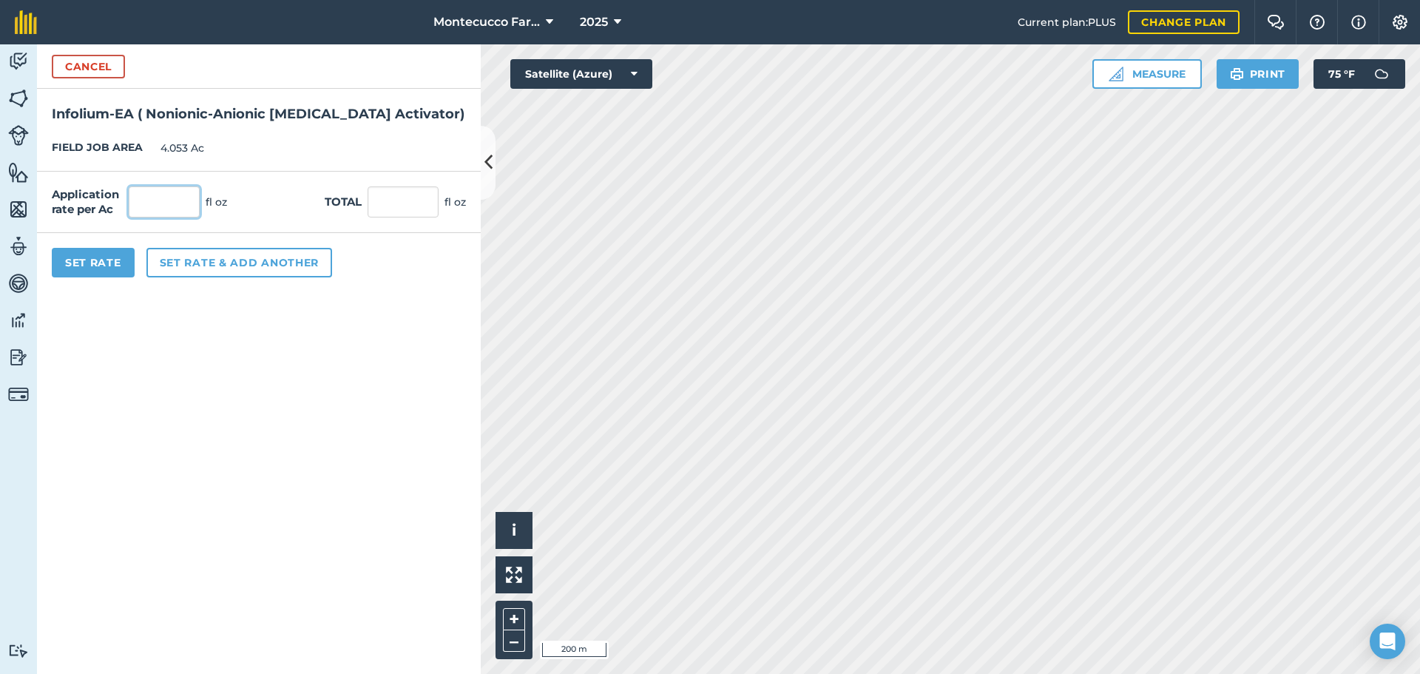
click at [154, 200] on input "text" at bounding box center [164, 201] width 71 height 31
click at [109, 254] on button "Set Rate" at bounding box center [93, 263] width 83 height 30
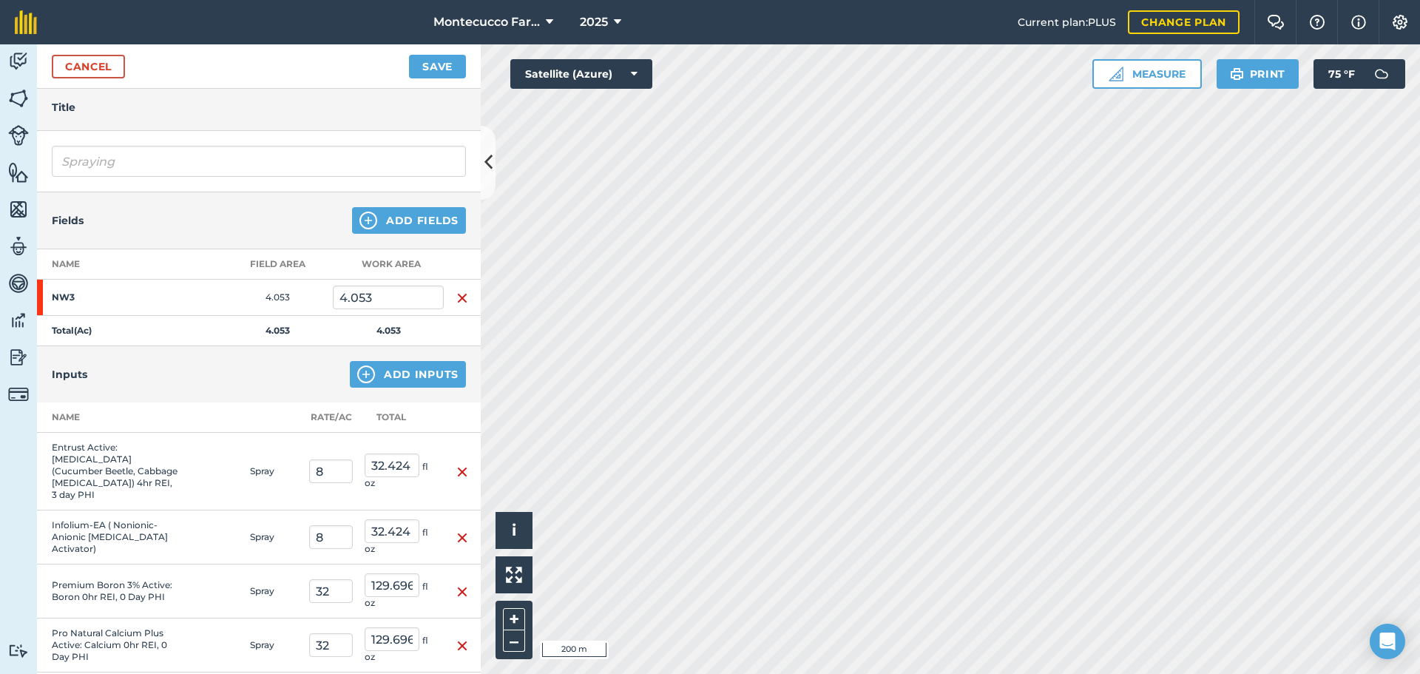
scroll to position [74, 0]
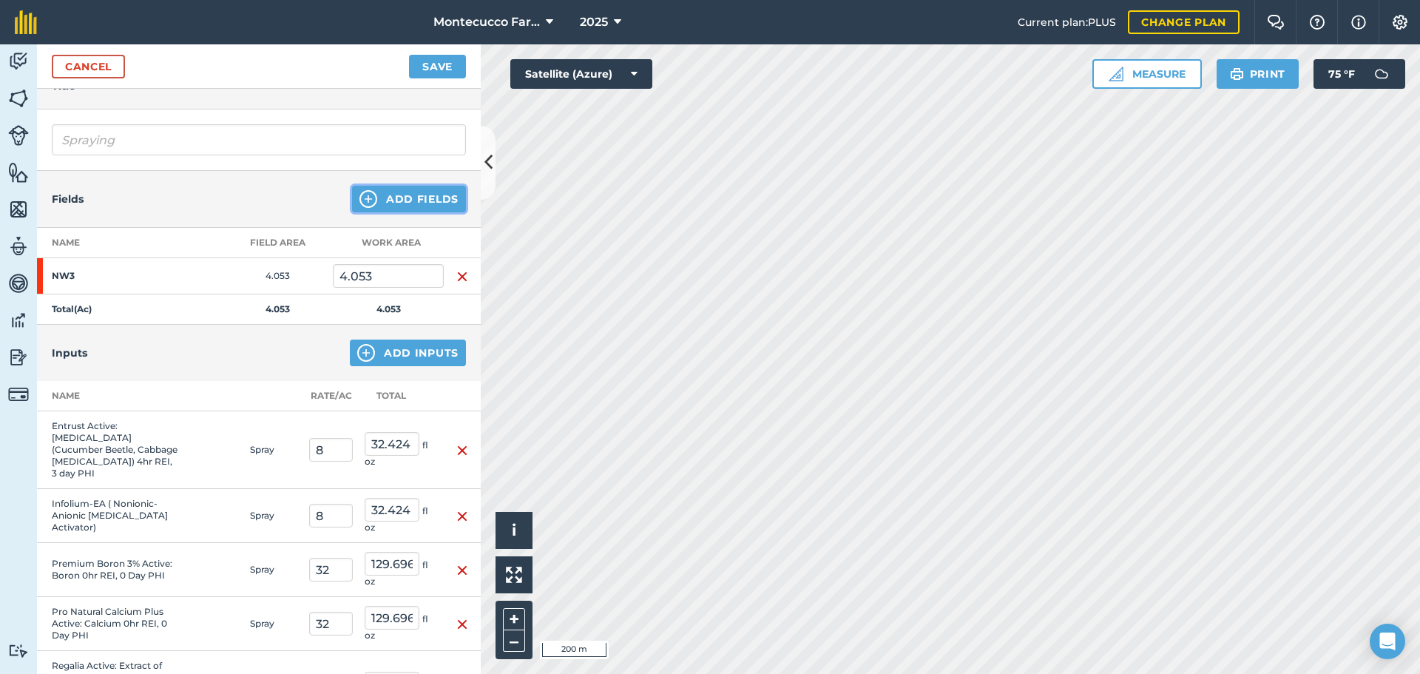
click at [418, 200] on button "Add Fields" at bounding box center [409, 199] width 114 height 27
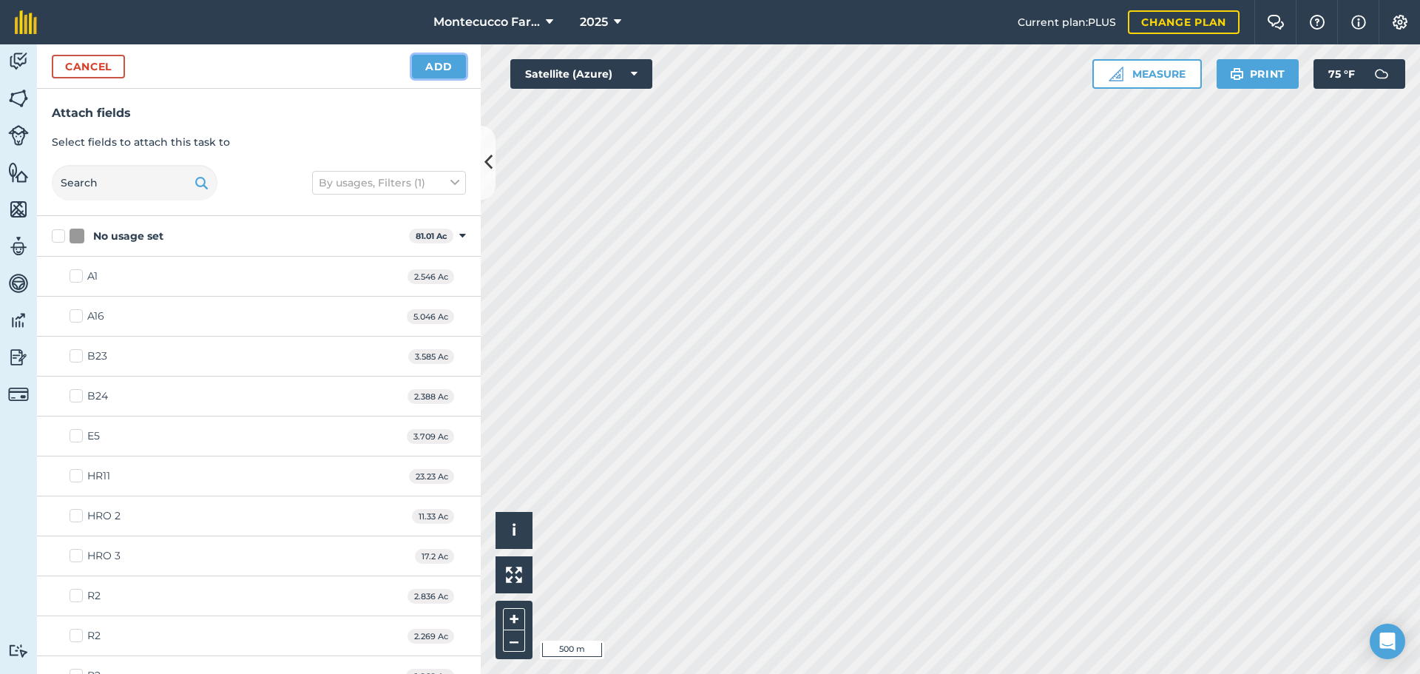
click at [433, 64] on button "Add" at bounding box center [439, 67] width 54 height 24
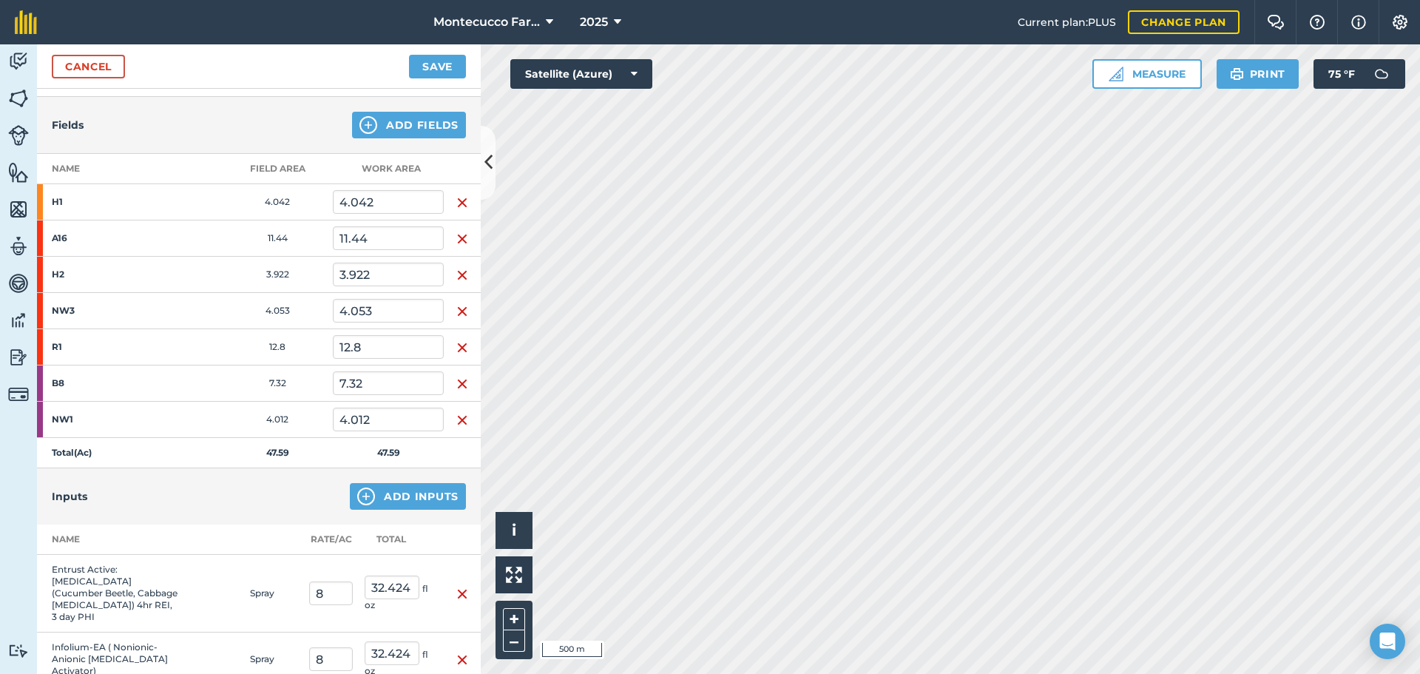
scroll to position [0, 0]
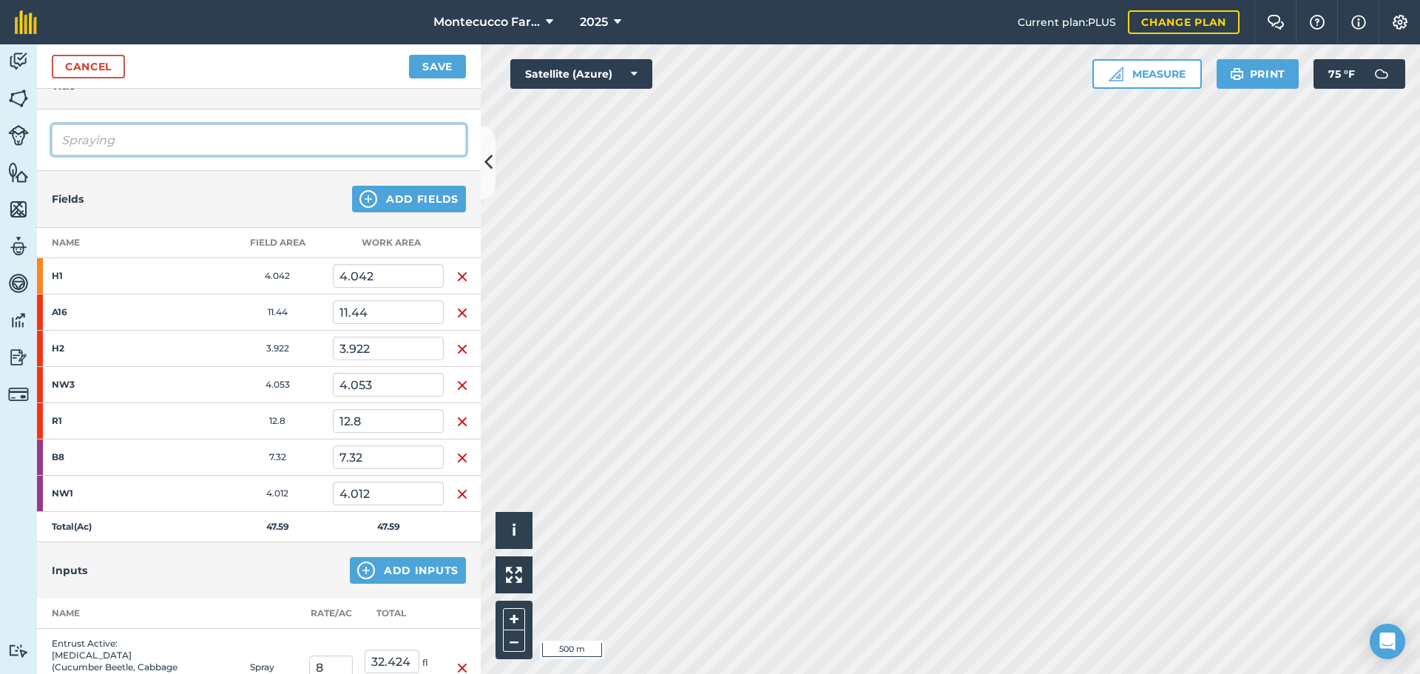
click at [166, 143] on input "Spraying" at bounding box center [259, 139] width 414 height 31
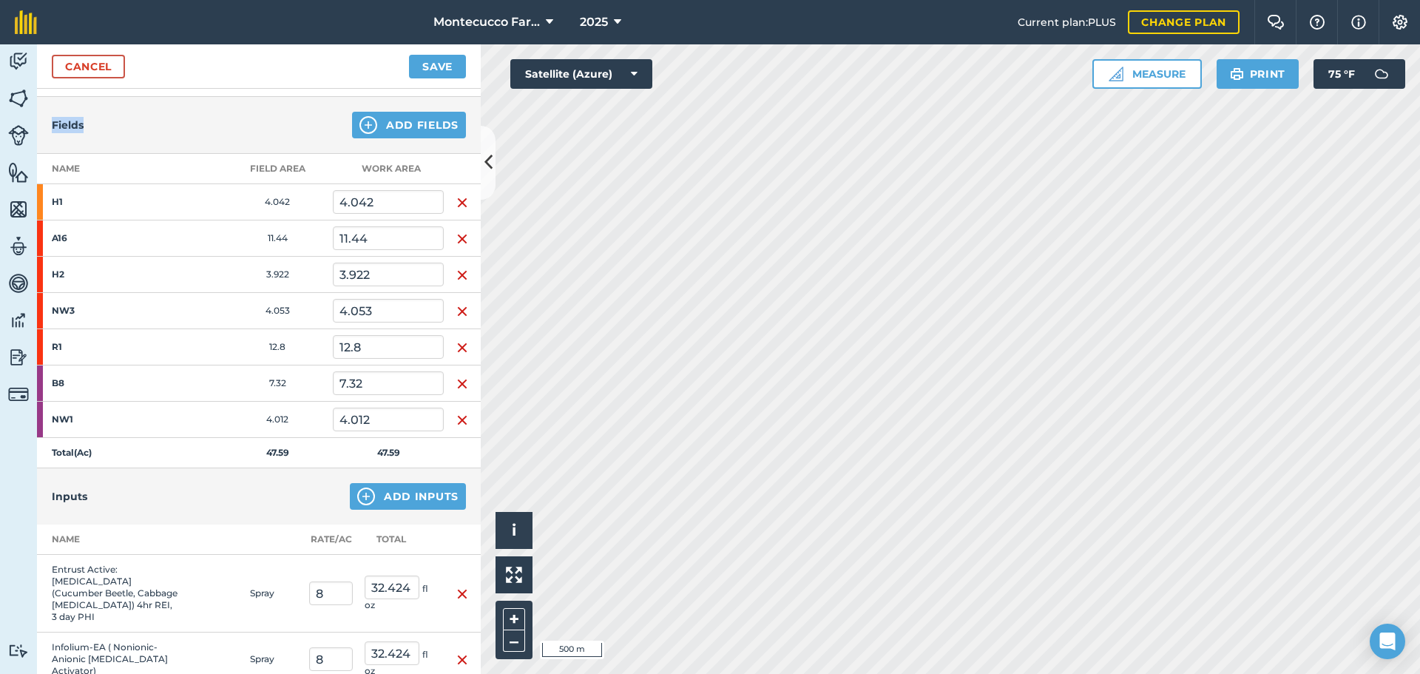
click at [166, 143] on div "Fields Add Fields" at bounding box center [259, 125] width 444 height 57
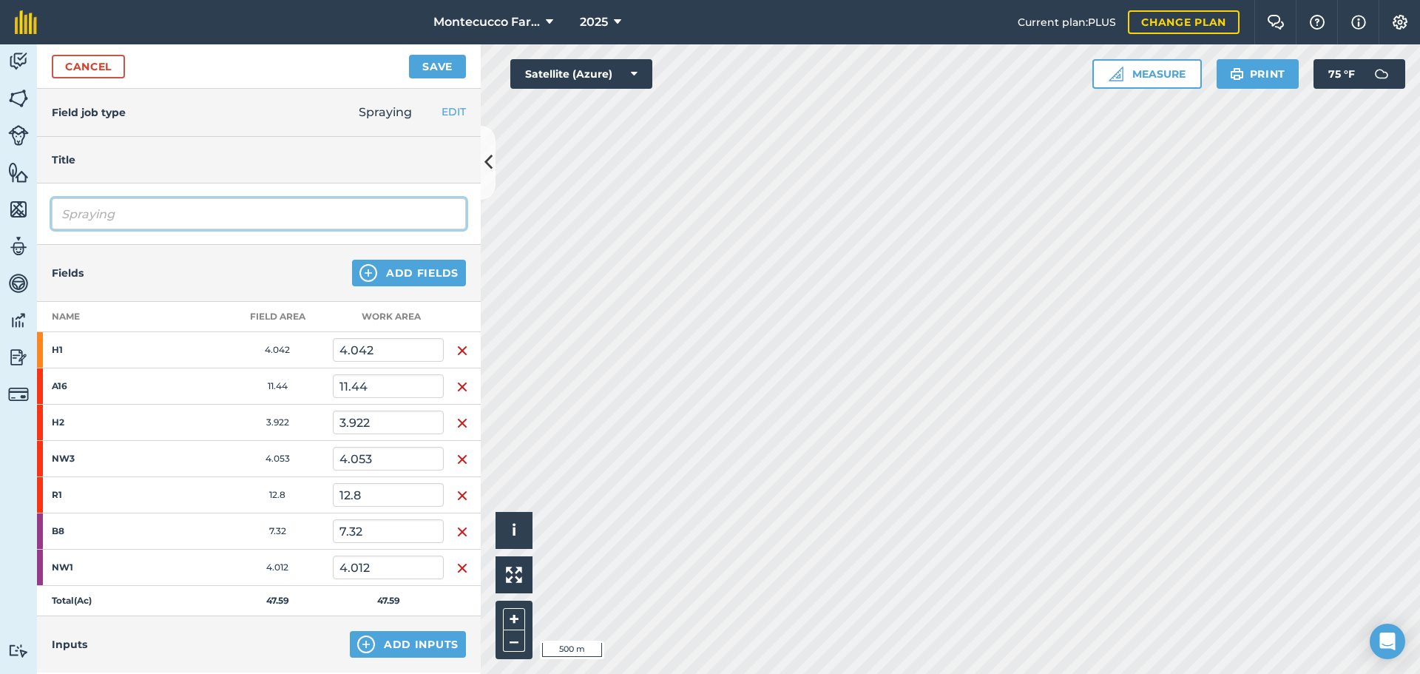
click at [162, 215] on input "Spraying" at bounding box center [259, 213] width 414 height 31
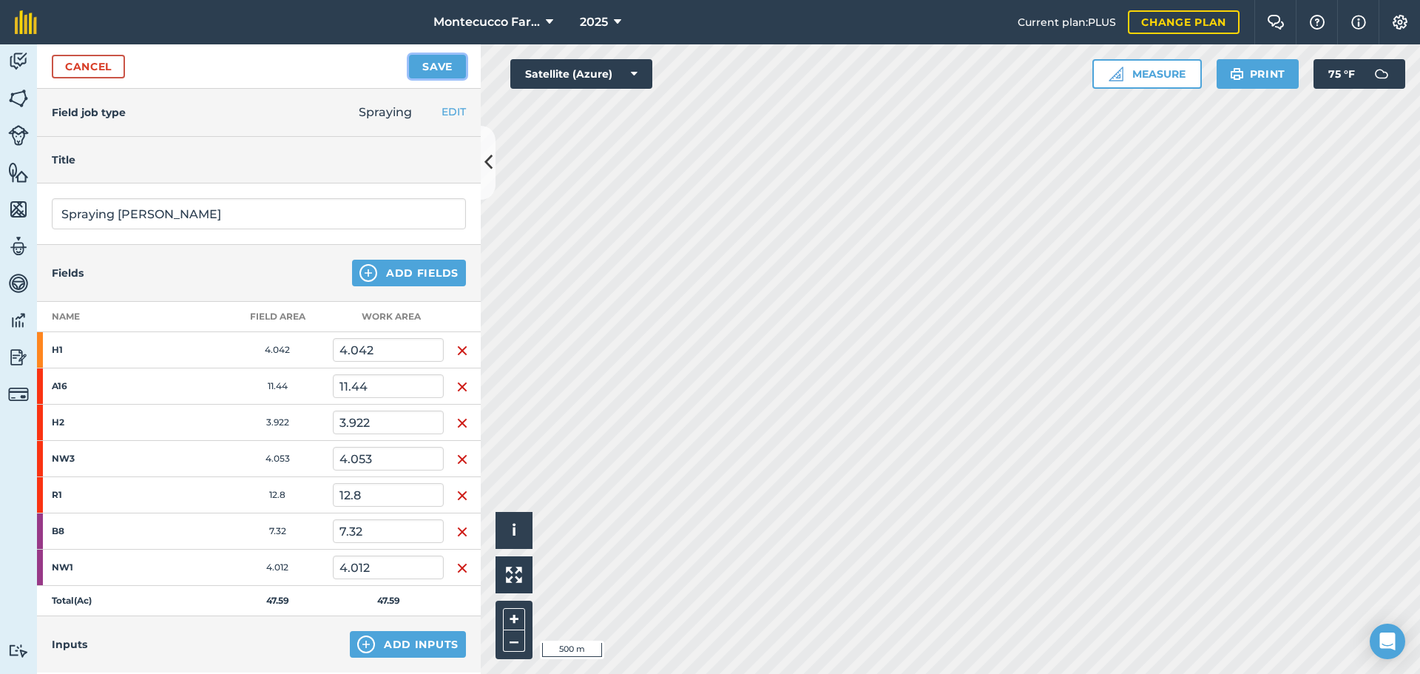
click at [422, 78] on button "Save" at bounding box center [437, 67] width 57 height 24
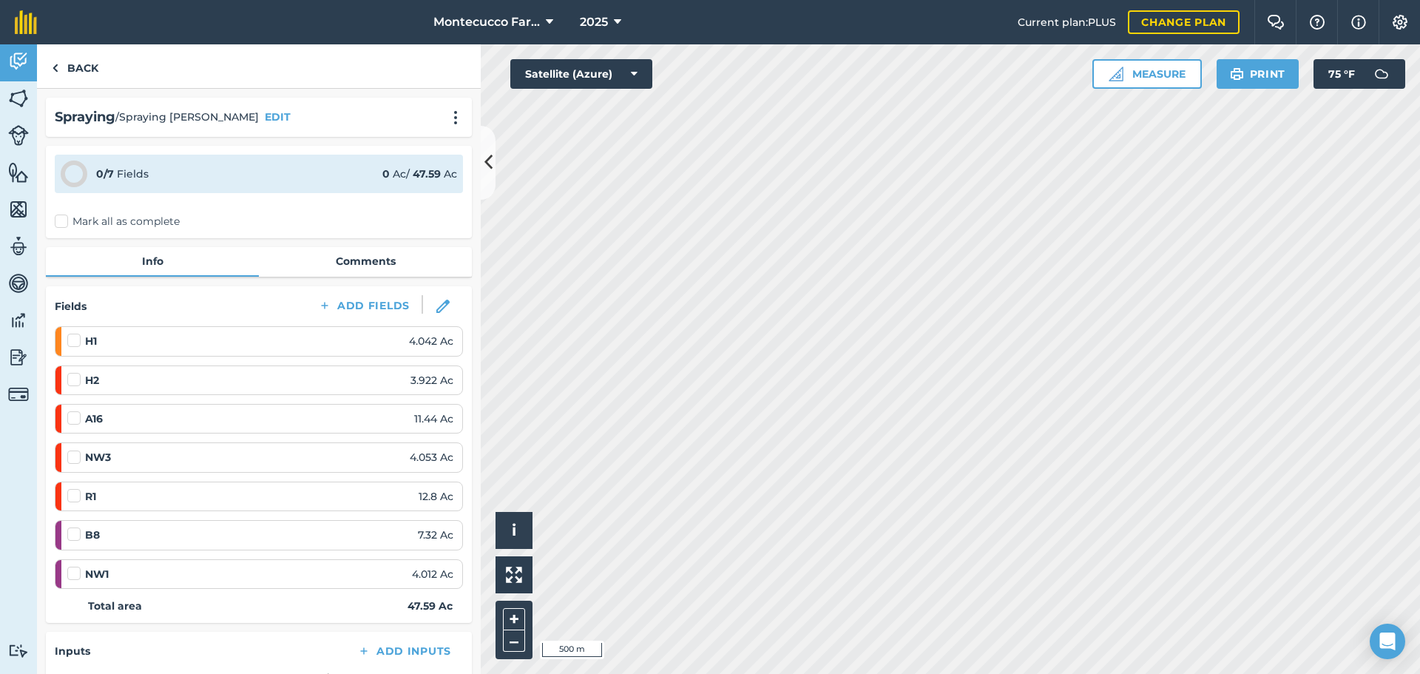
click at [61, 219] on label "Mark all as complete" at bounding box center [117, 222] width 125 height 16
click at [61, 219] on input "Mark all as complete" at bounding box center [60, 219] width 10 height 10
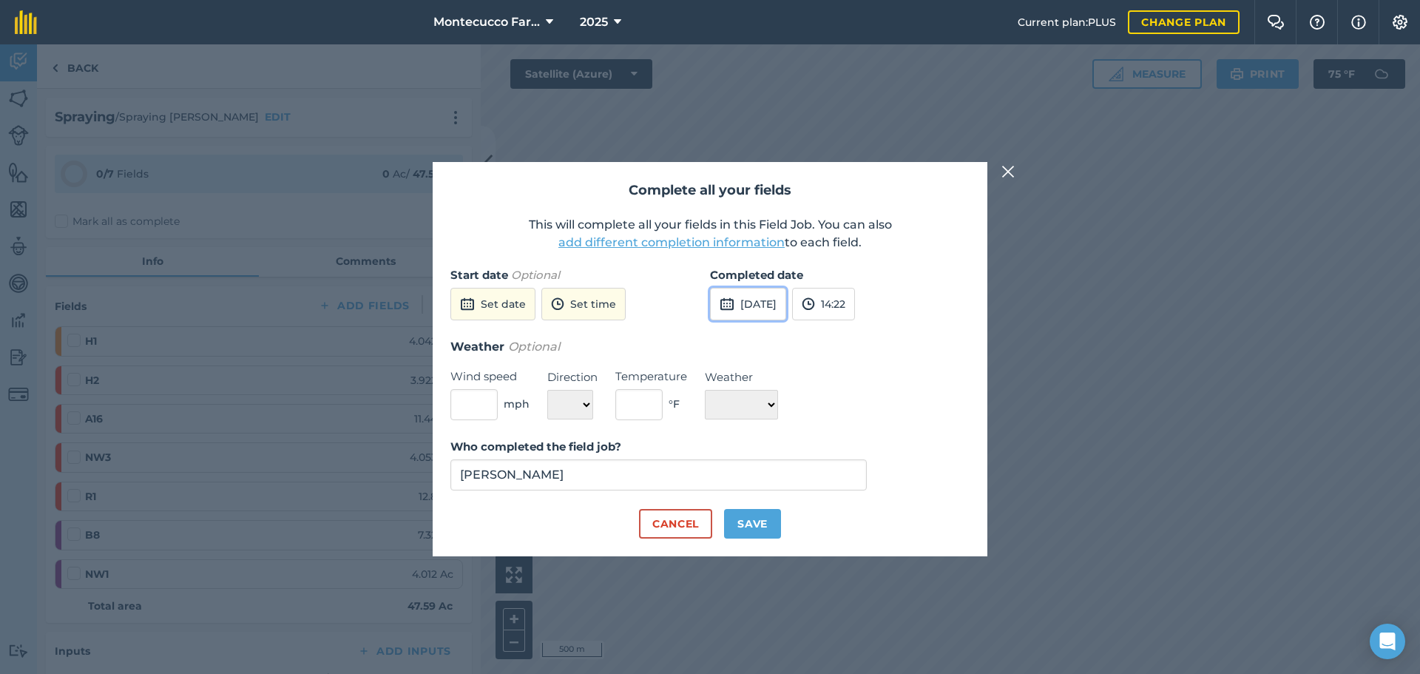
click at [779, 305] on button "[DATE]" at bounding box center [748, 304] width 76 height 33
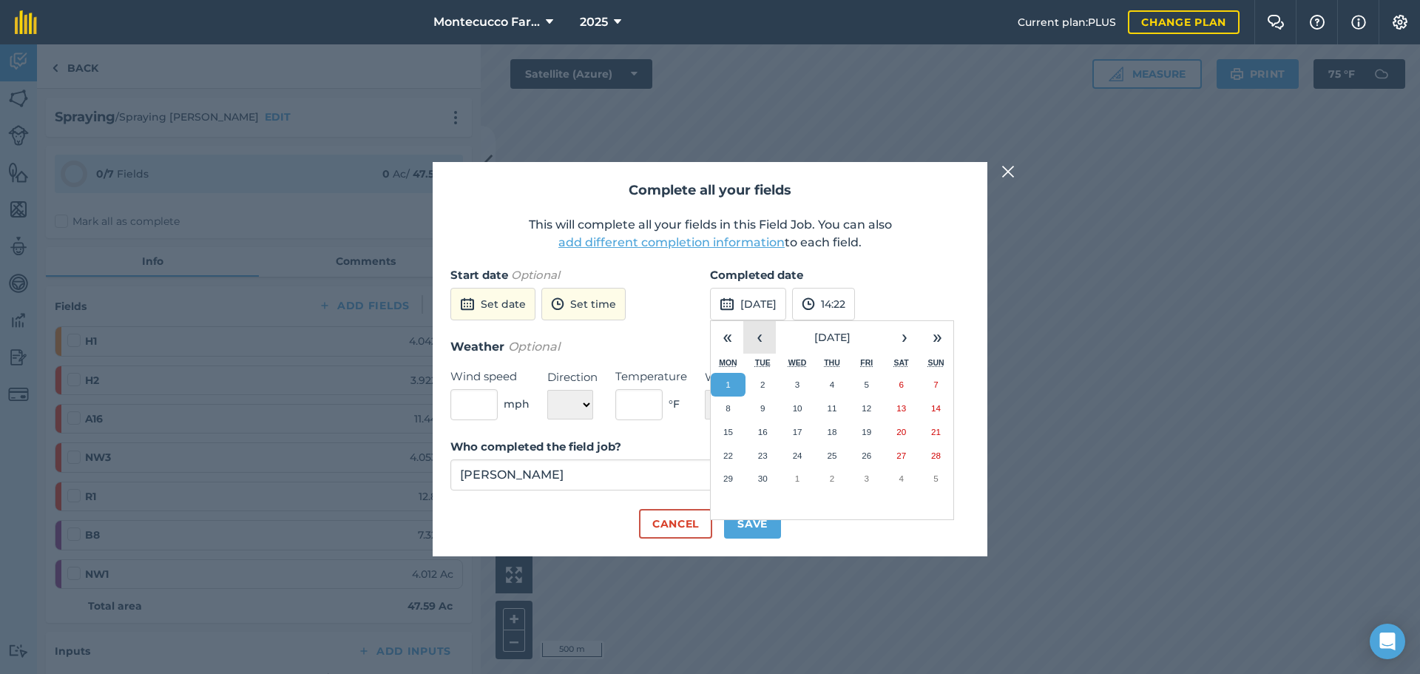
click at [762, 339] on button "‹" at bounding box center [759, 337] width 33 height 33
click at [796, 476] on abbr "27" at bounding box center [798, 478] width 10 height 10
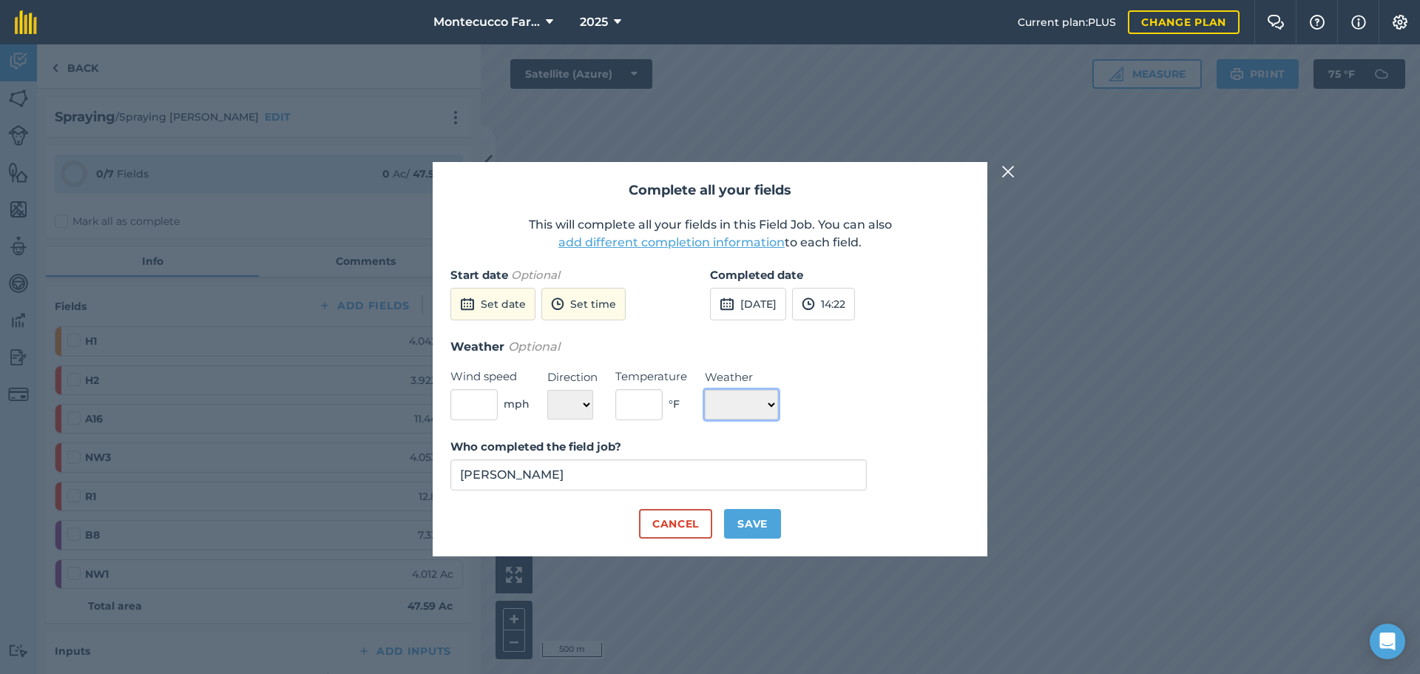
drag, startPoint x: 771, startPoint y: 402, endPoint x: 771, endPoint y: 417, distance: 15.5
click at [771, 402] on select "☀️ Sunny 🌧 Rainy ⛅️ Cloudy 🌨 Snow ❄️ Icy" at bounding box center [741, 405] width 73 height 30
click at [705, 390] on select "☀️ Sunny 🌧 Rainy ⛅️ Cloudy 🌨 Snow ❄️ Icy" at bounding box center [741, 405] width 73 height 30
click at [700, 519] on button "Cancel" at bounding box center [675, 524] width 73 height 30
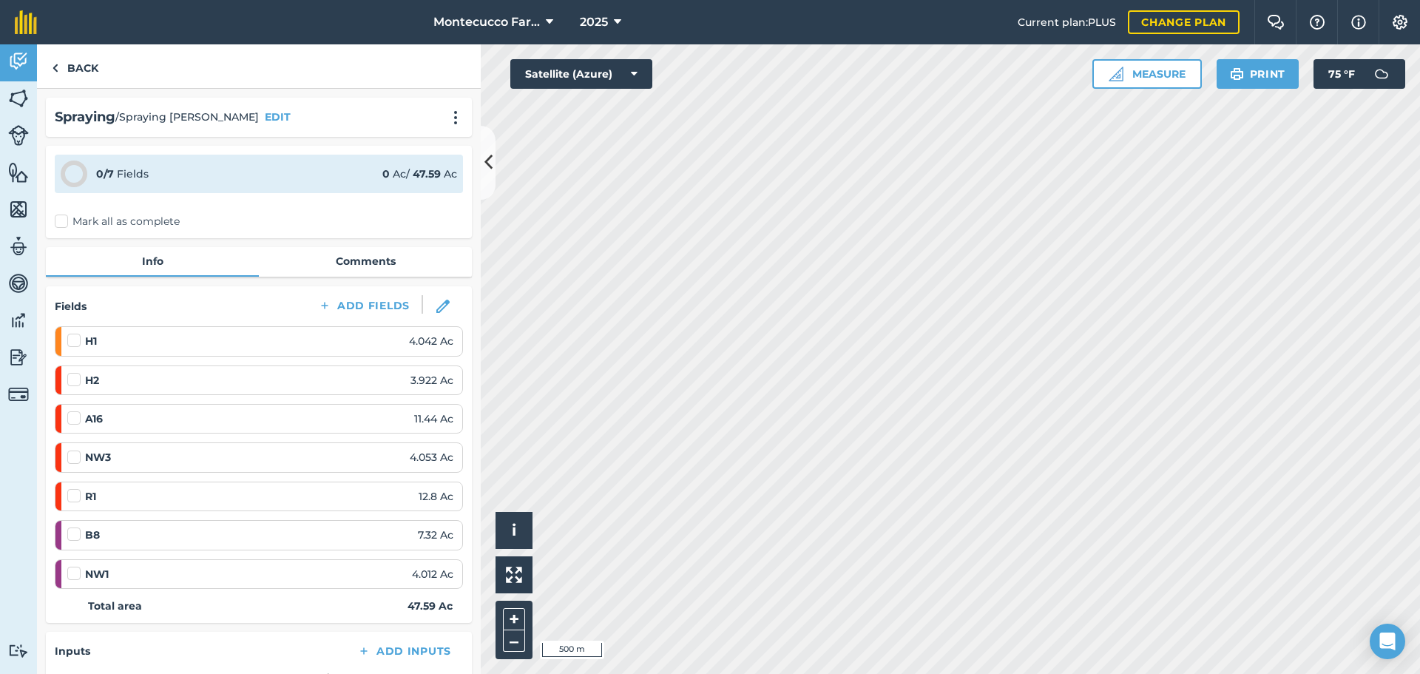
click at [70, 333] on label at bounding box center [76, 333] width 18 height 0
click at [70, 341] on input "checkbox" at bounding box center [72, 338] width 10 height 10
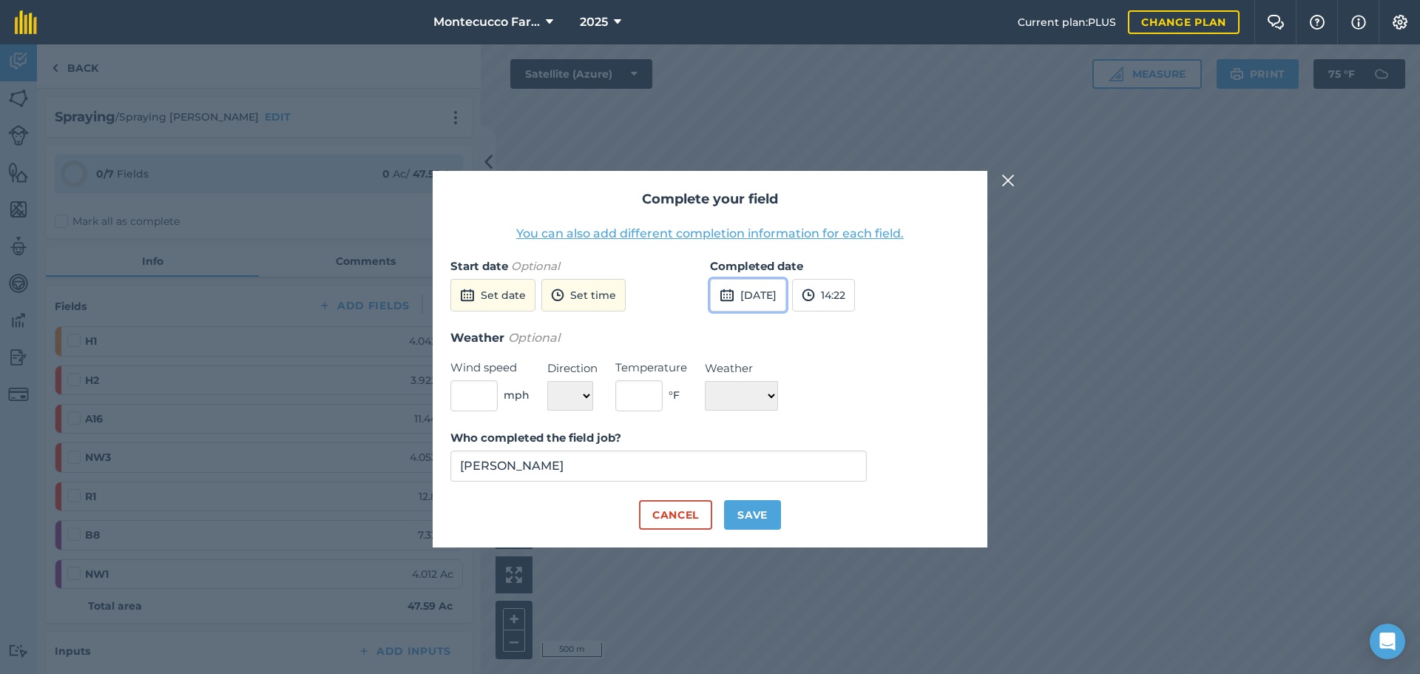
click at [786, 299] on button "[DATE]" at bounding box center [748, 295] width 76 height 33
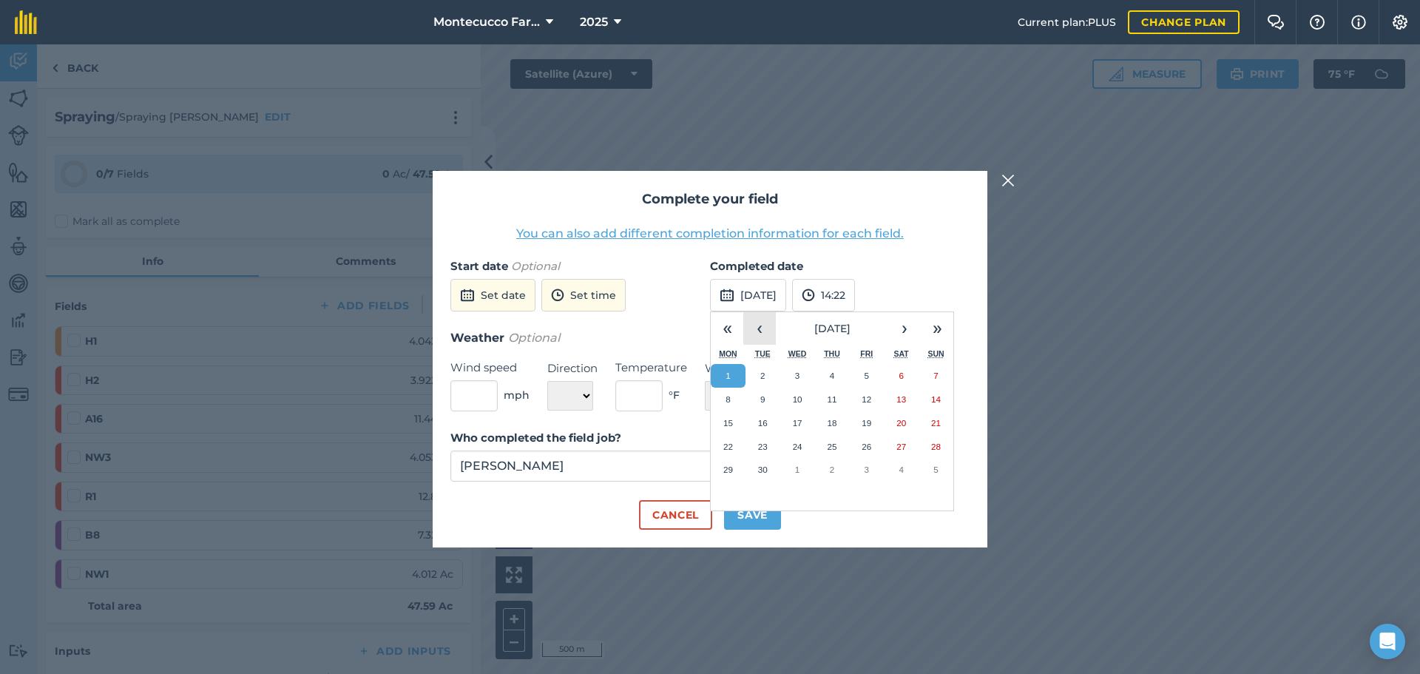
click at [761, 330] on button "‹" at bounding box center [759, 328] width 33 height 33
click at [831, 467] on abbr "28" at bounding box center [832, 469] width 10 height 10
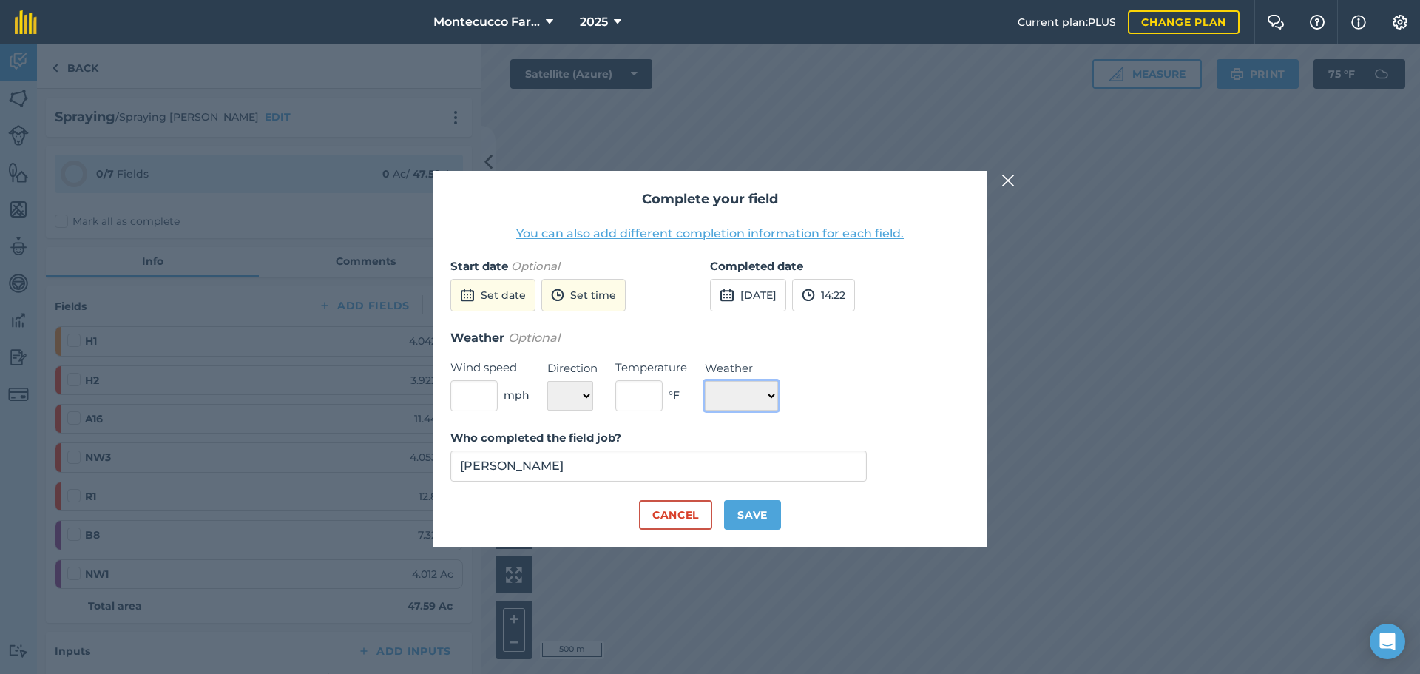
click at [777, 403] on select "☀️ Sunny 🌧 Rainy ⛅️ Cloudy 🌨 Snow ❄️ Icy" at bounding box center [741, 396] width 73 height 30
click at [705, 381] on select "☀️ Sunny 🌧 Rainy ⛅️ Cloudy 🌨 Snow ❄️ Icy" at bounding box center [741, 396] width 73 height 30
click at [762, 512] on button "Save" at bounding box center [752, 515] width 57 height 30
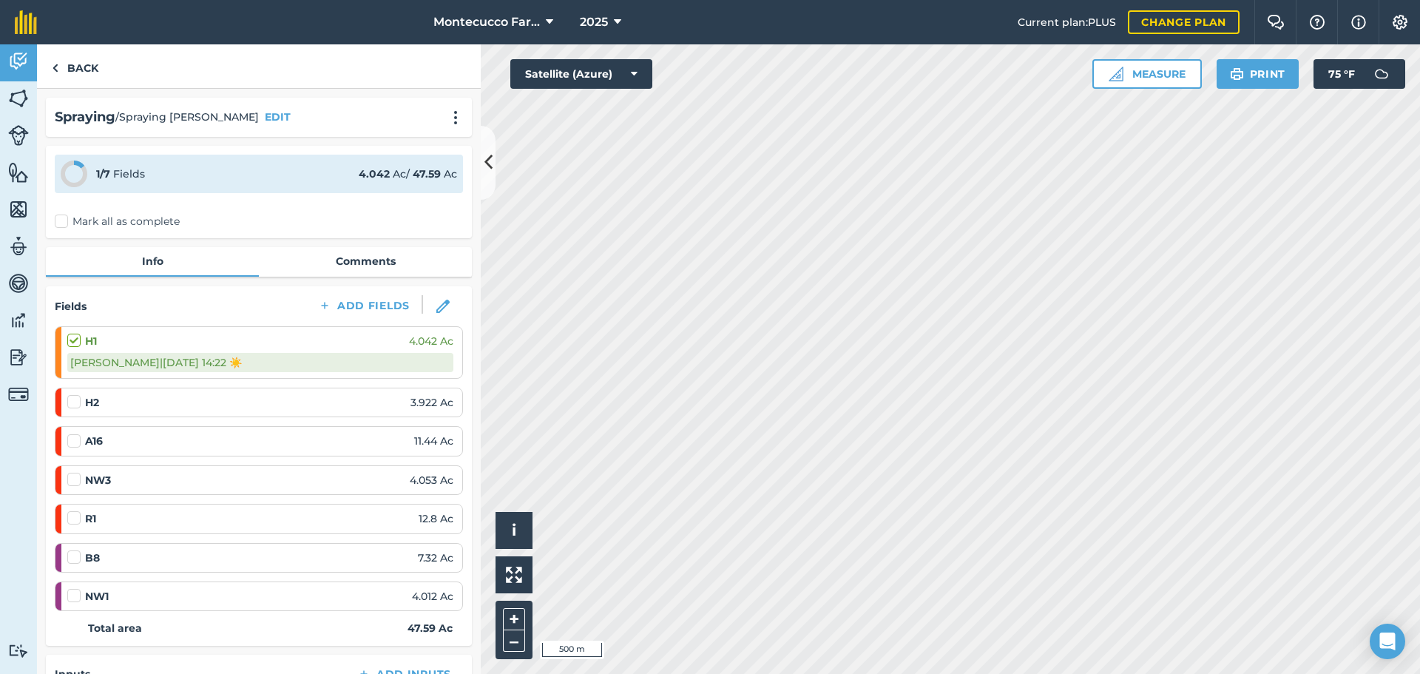
click at [75, 394] on label at bounding box center [76, 394] width 18 height 0
click at [75, 400] on input "checkbox" at bounding box center [72, 399] width 10 height 10
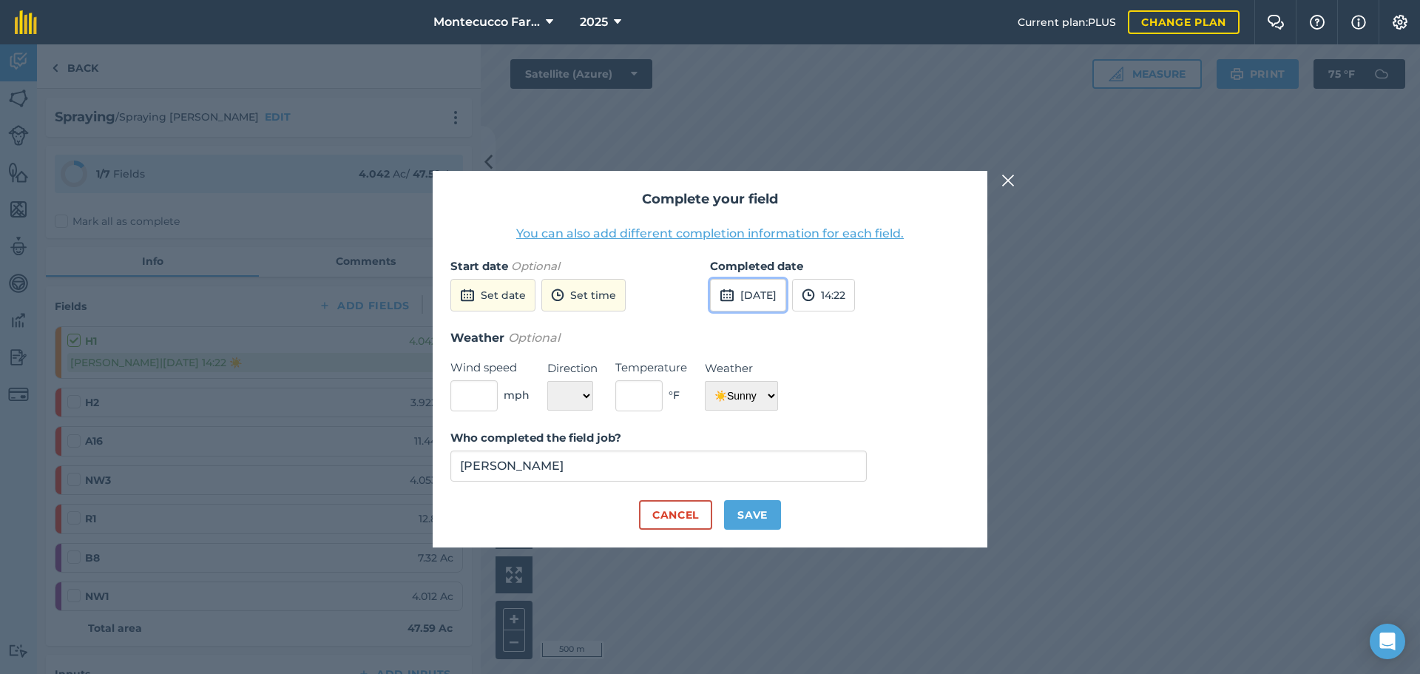
click at [770, 303] on button "[DATE]" at bounding box center [748, 295] width 76 height 33
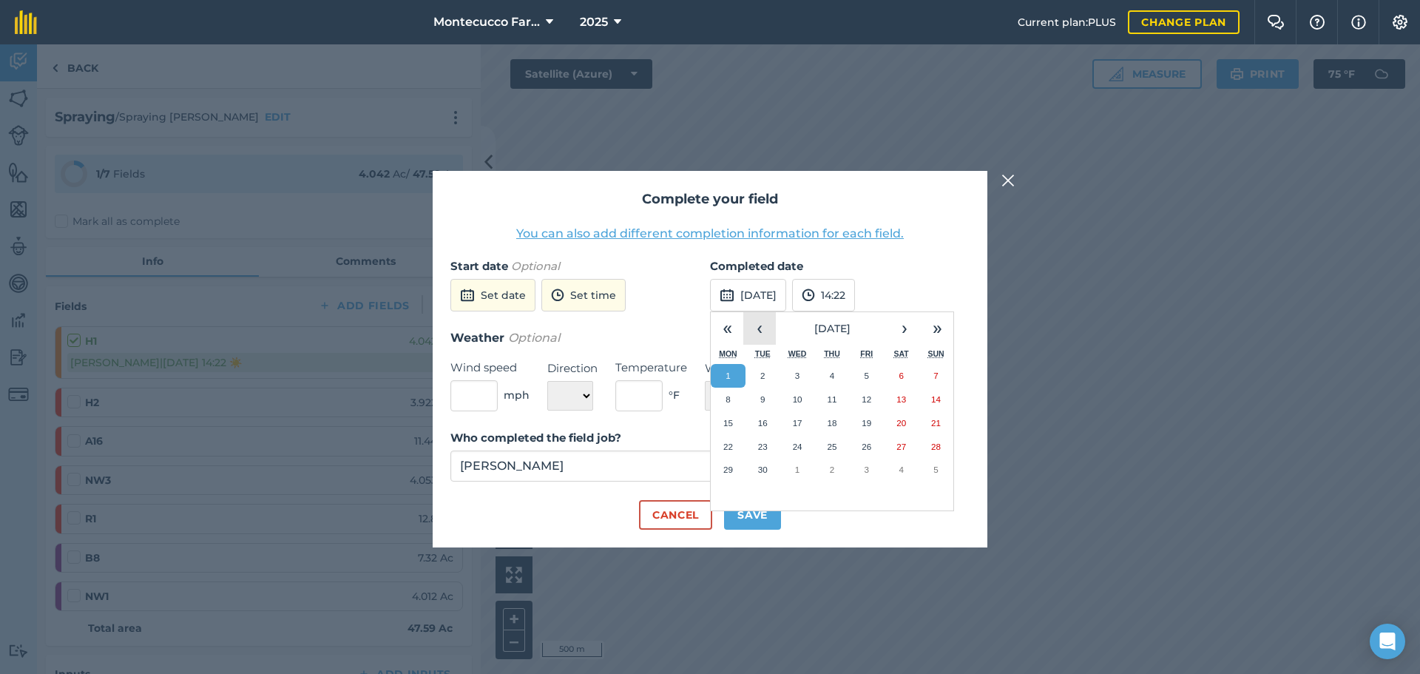
click at [765, 320] on button "‹" at bounding box center [759, 328] width 33 height 33
click at [799, 472] on abbr "27" at bounding box center [798, 469] width 10 height 10
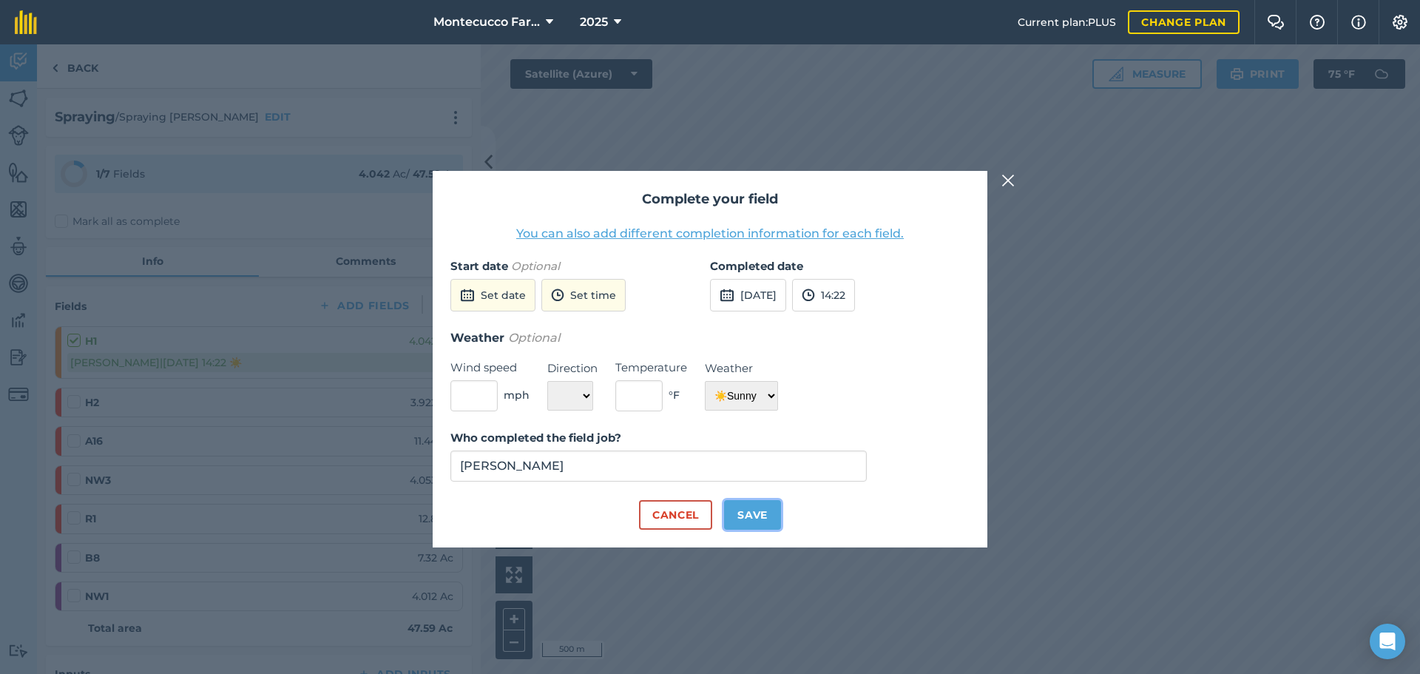
click at [771, 527] on button "Save" at bounding box center [752, 515] width 57 height 30
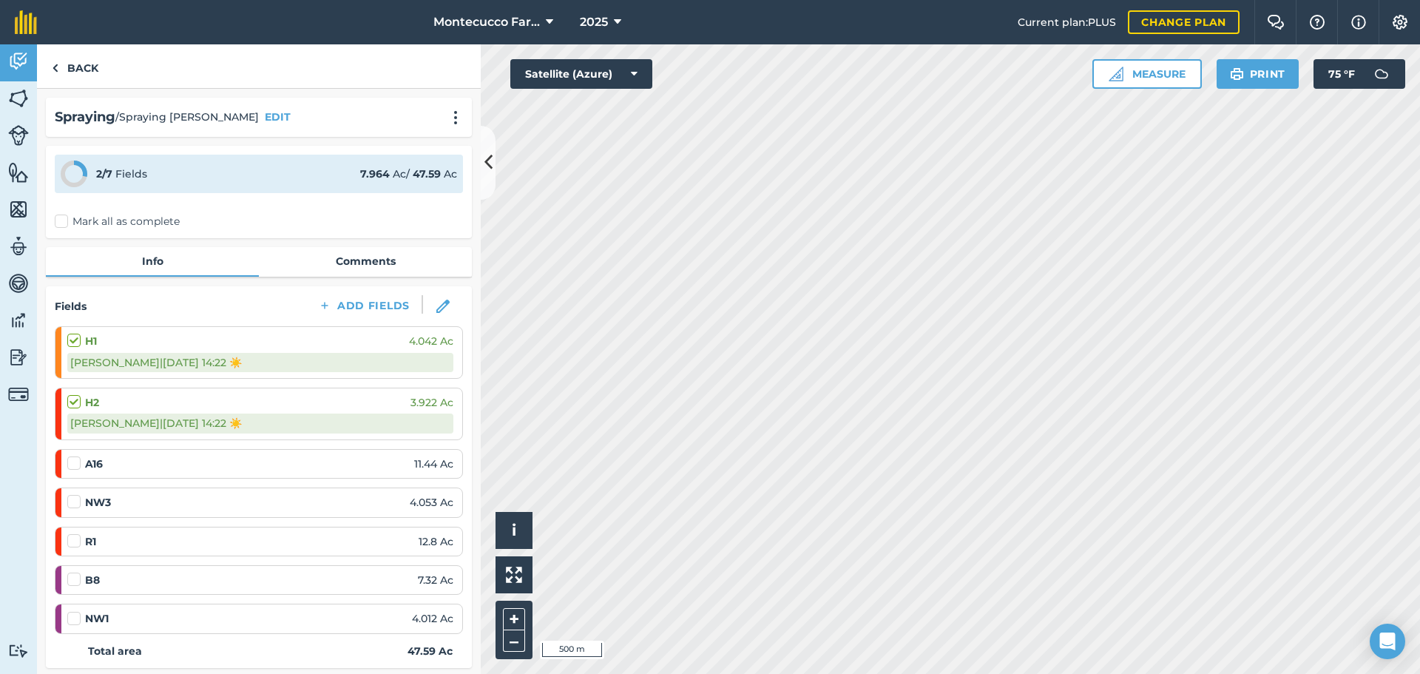
click at [75, 333] on label at bounding box center [76, 333] width 18 height 0
click at [75, 340] on input "checkbox" at bounding box center [72, 338] width 10 height 10
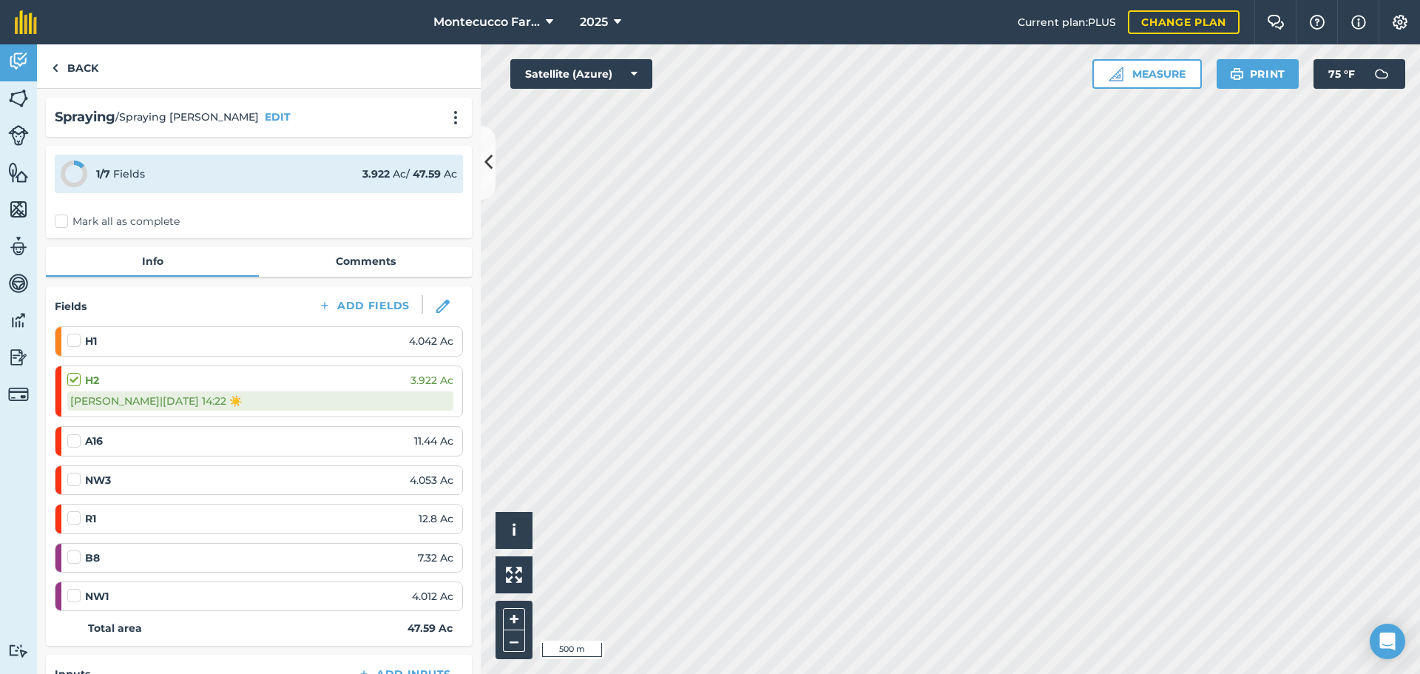
click at [75, 333] on label at bounding box center [76, 333] width 18 height 0
click at [75, 340] on input "checkbox" at bounding box center [72, 338] width 10 height 10
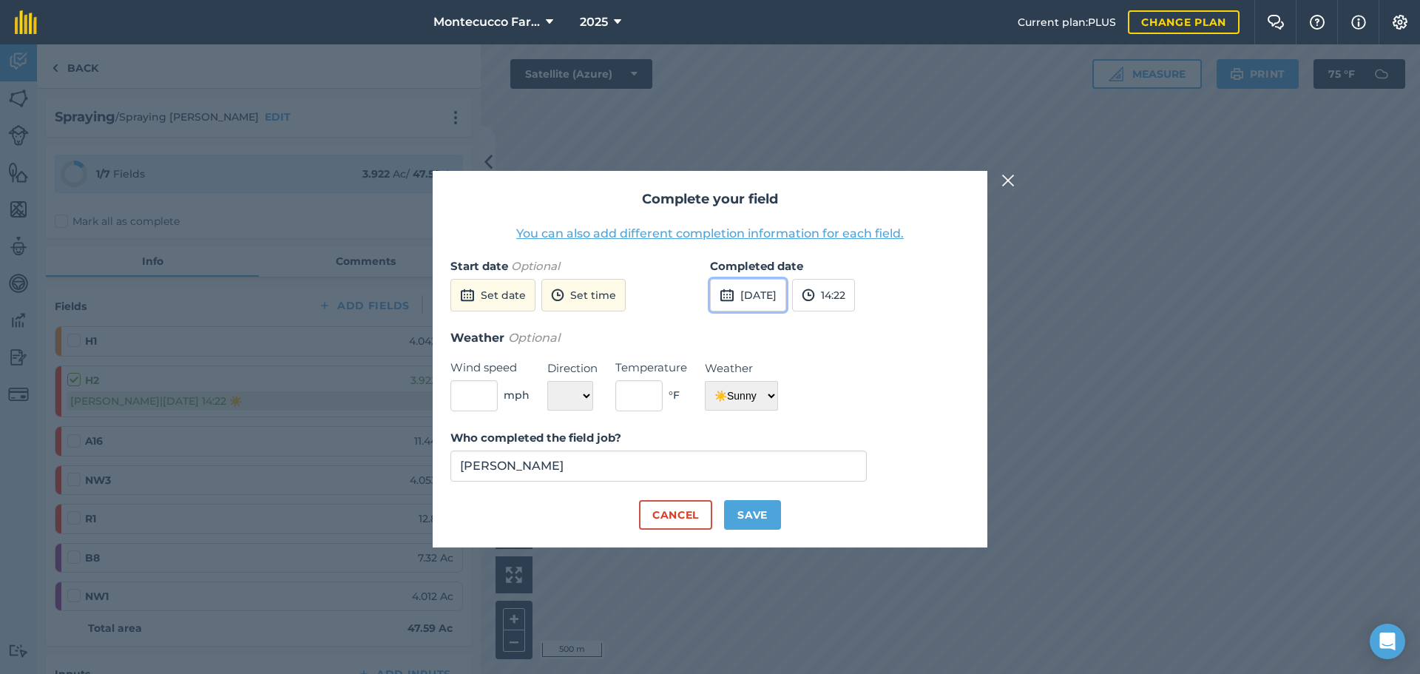
click at [786, 307] on button "[DATE]" at bounding box center [748, 295] width 76 height 33
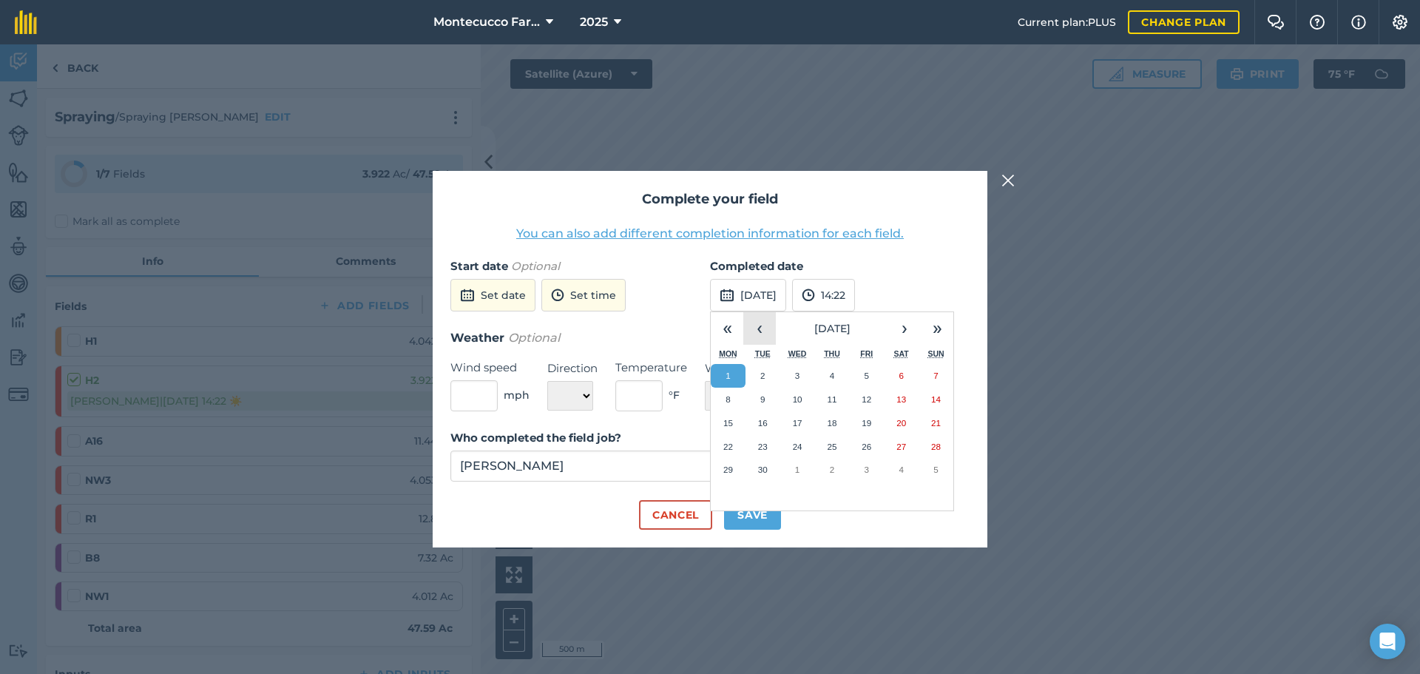
click at [762, 322] on button "‹" at bounding box center [759, 328] width 33 height 33
click at [803, 468] on button "27" at bounding box center [797, 470] width 35 height 24
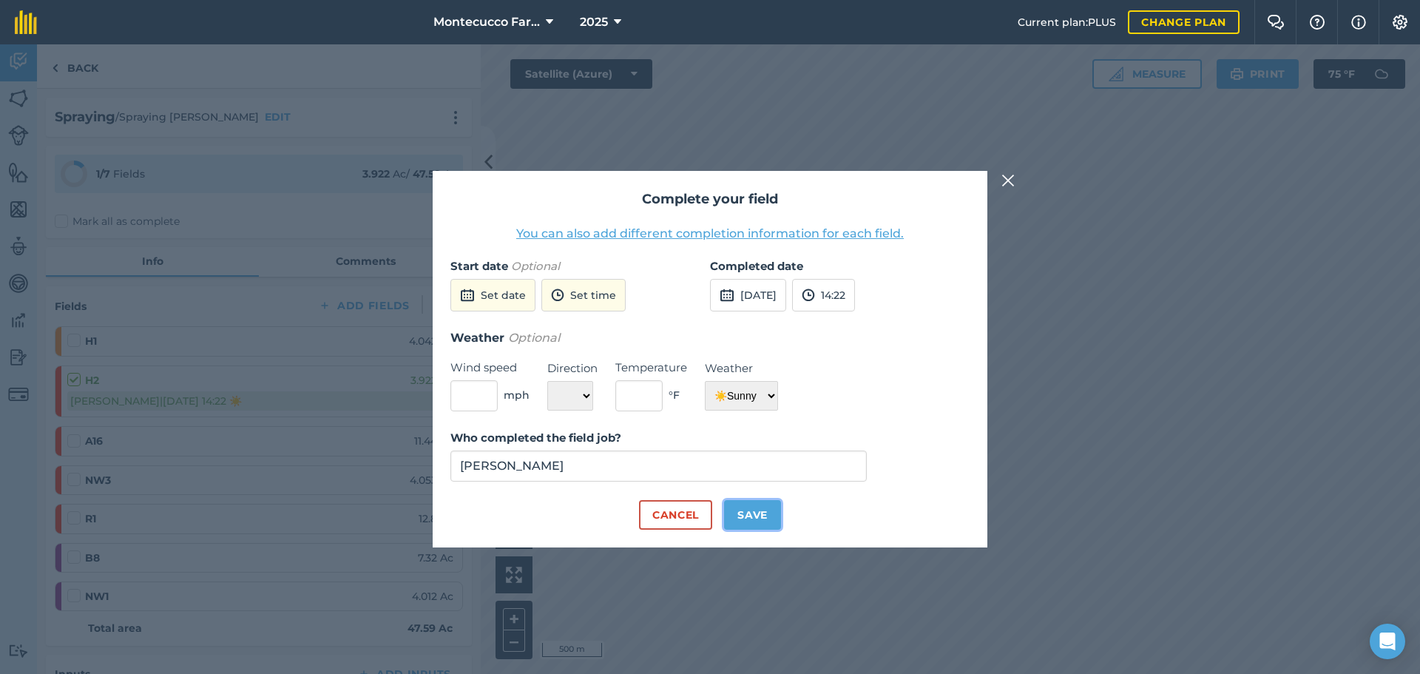
click at [765, 514] on button "Save" at bounding box center [752, 515] width 57 height 30
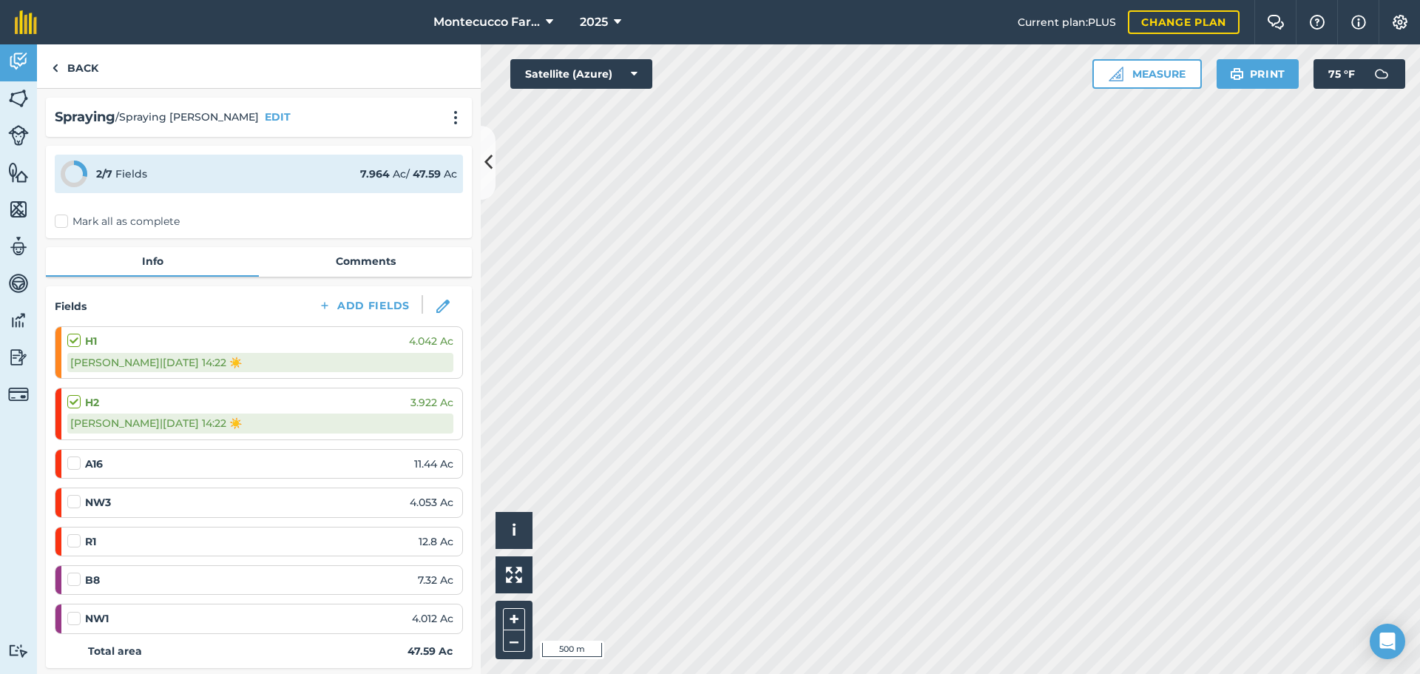
click at [77, 572] on label at bounding box center [76, 572] width 18 height 0
click at [77, 581] on input "checkbox" at bounding box center [72, 577] width 10 height 10
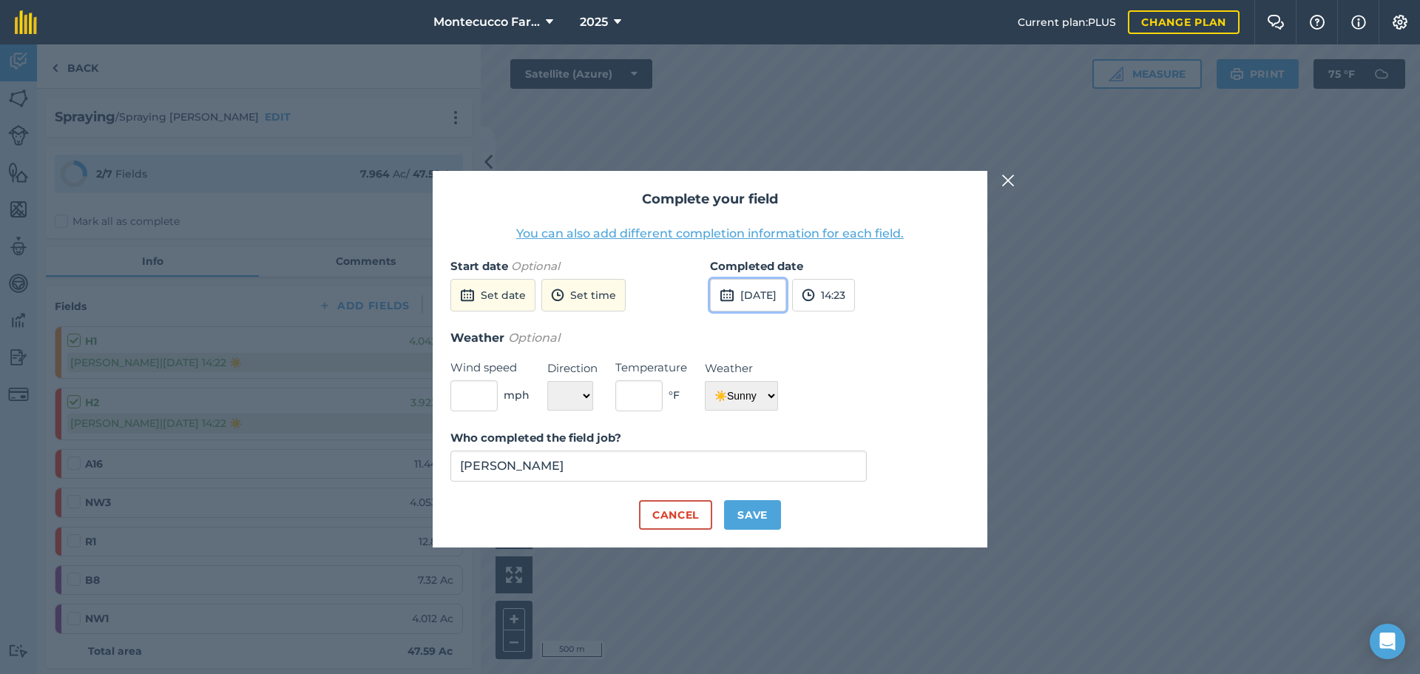
click at [786, 302] on button "[DATE]" at bounding box center [748, 295] width 76 height 33
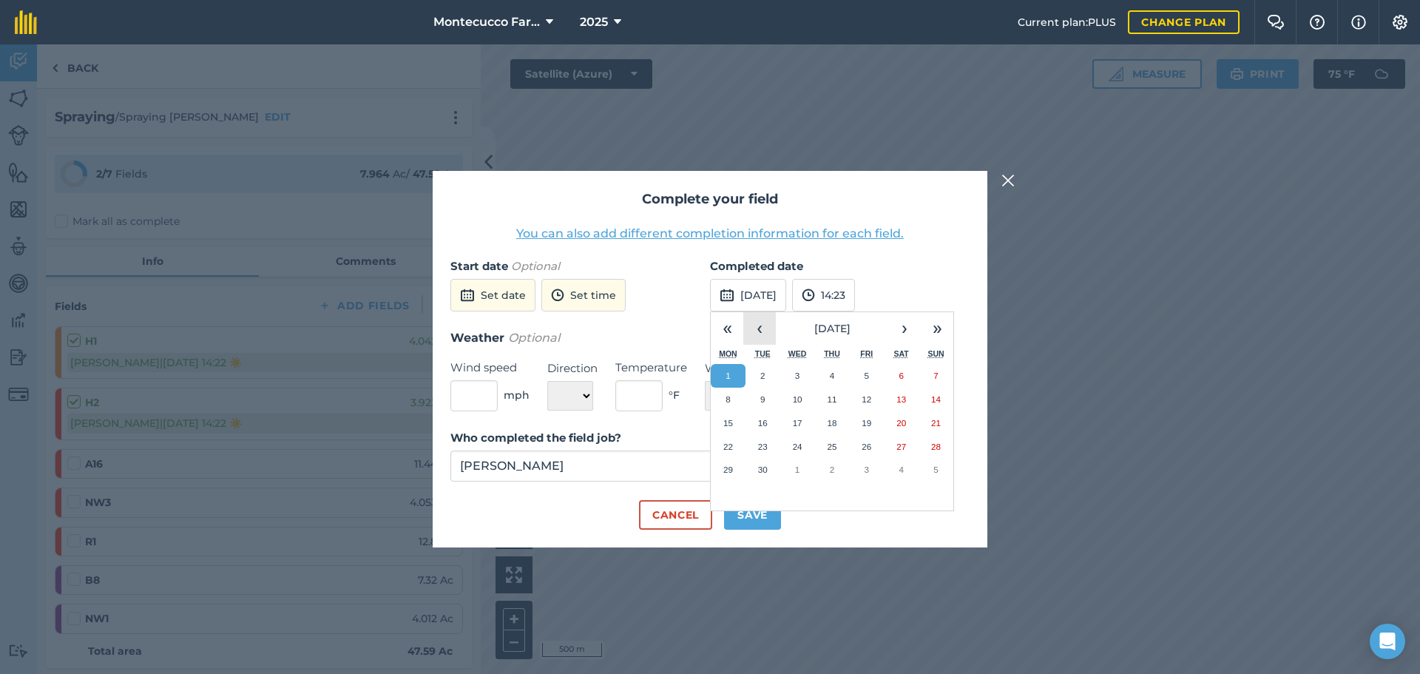
click at [764, 334] on button "‹" at bounding box center [759, 328] width 33 height 33
click at [796, 473] on abbr "27" at bounding box center [798, 469] width 10 height 10
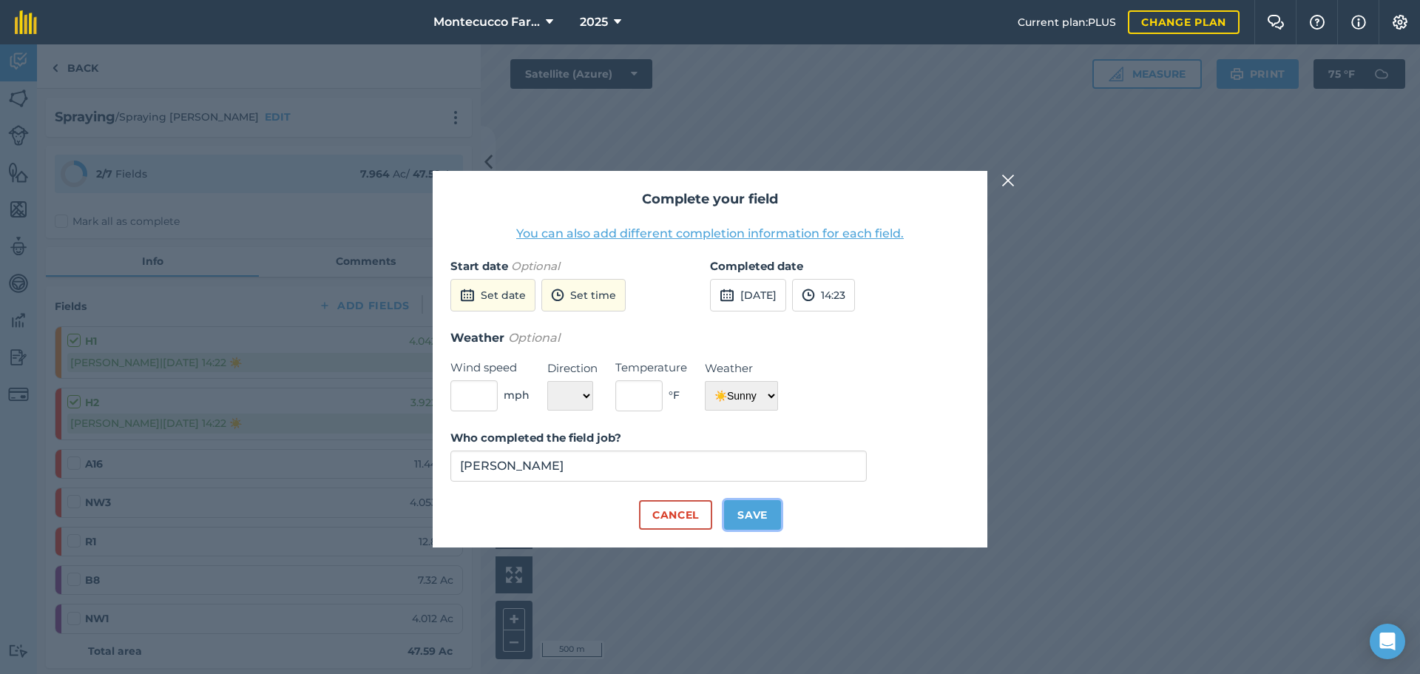
click at [748, 523] on button "Save" at bounding box center [752, 515] width 57 height 30
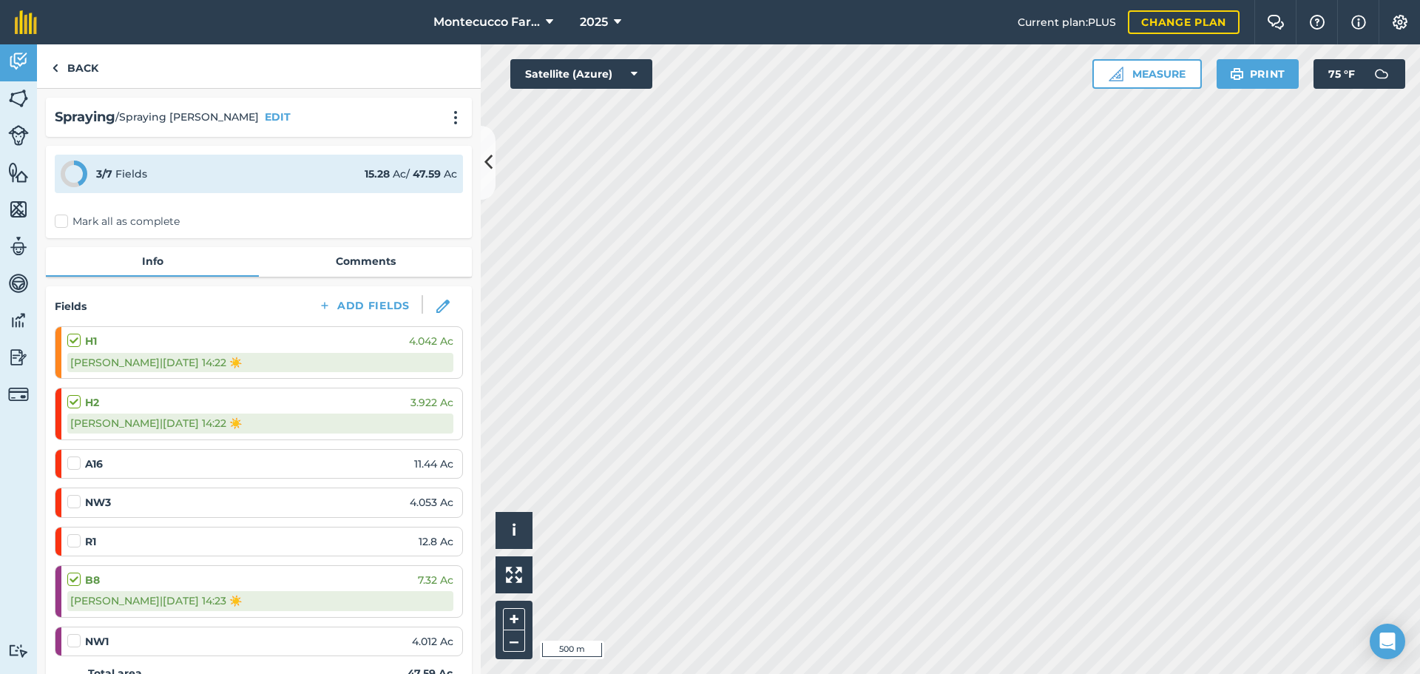
click at [75, 470] on div "A16 11.44 Ac" at bounding box center [260, 464] width 386 height 16
click at [75, 456] on label at bounding box center [76, 456] width 18 height 0
click at [75, 461] on input "checkbox" at bounding box center [72, 461] width 10 height 10
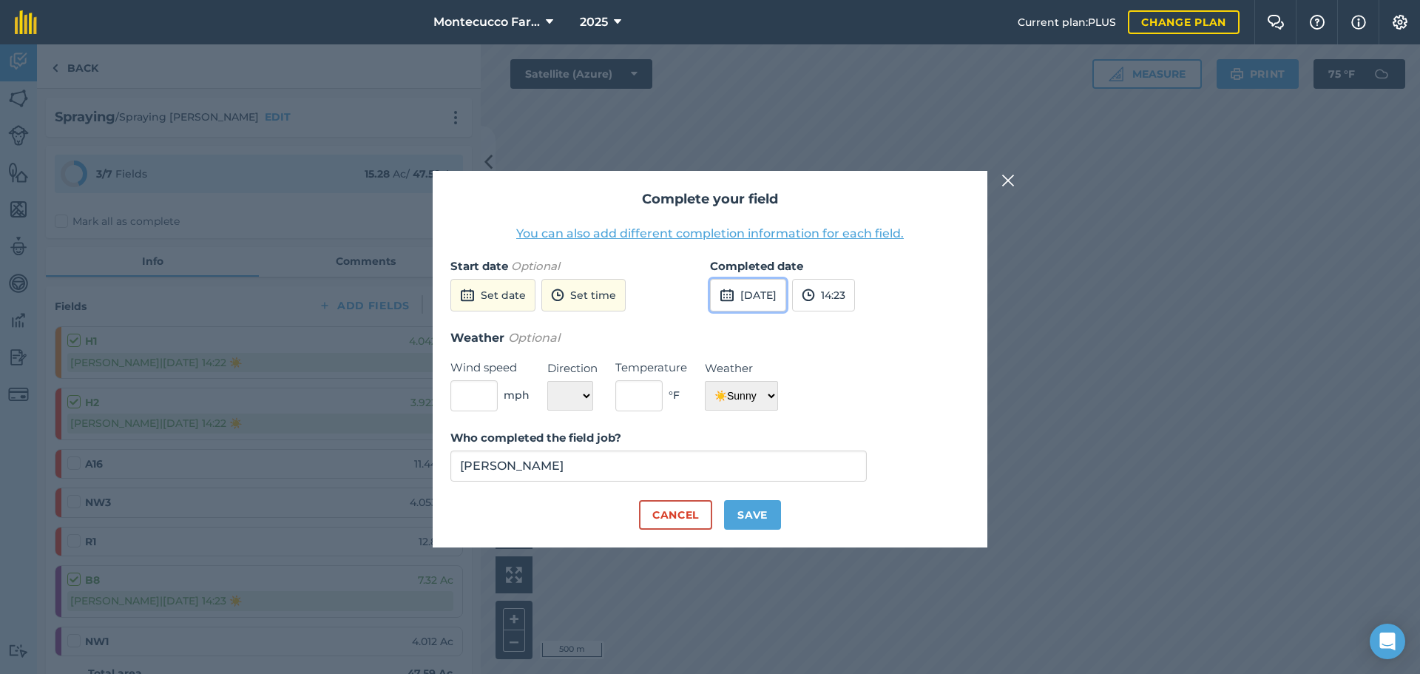
click at [786, 295] on button "[DATE]" at bounding box center [748, 295] width 76 height 33
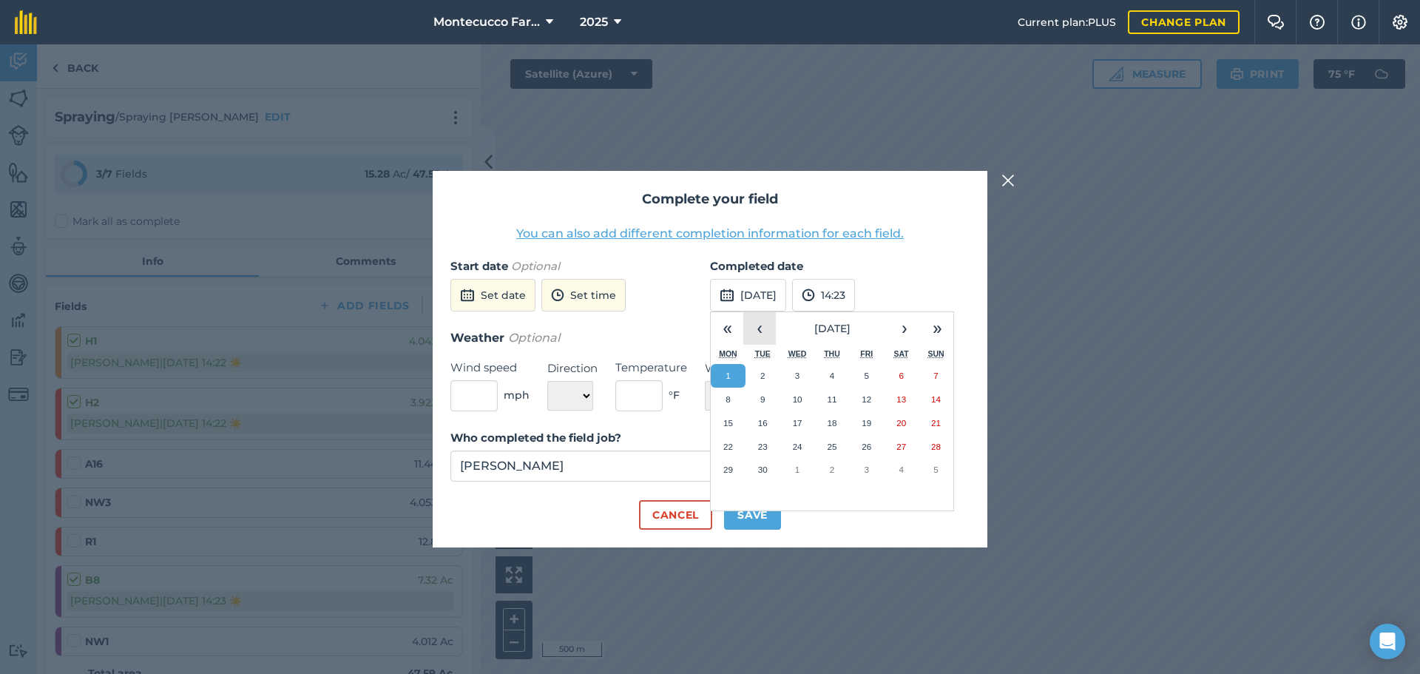
click at [762, 337] on button "‹" at bounding box center [759, 328] width 33 height 33
click at [763, 470] on abbr "26" at bounding box center [763, 469] width 10 height 10
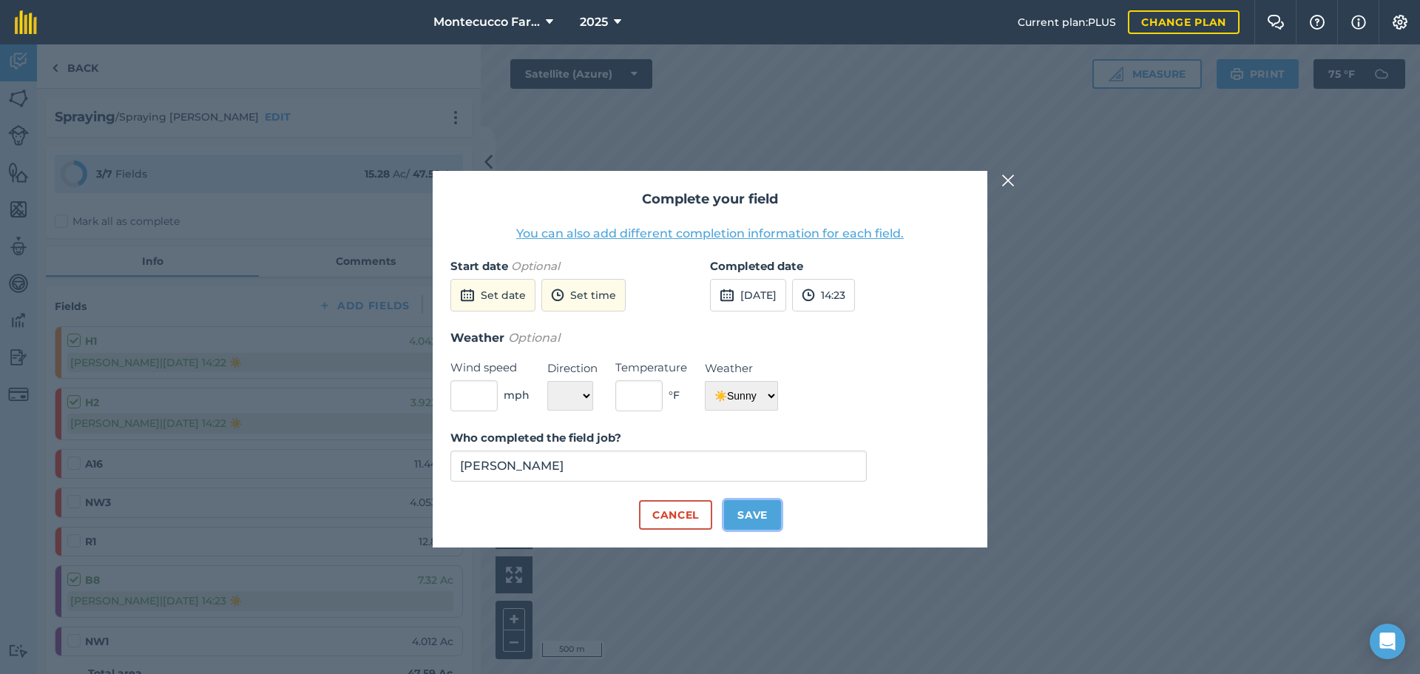
click at [760, 512] on button "Save" at bounding box center [752, 515] width 57 height 30
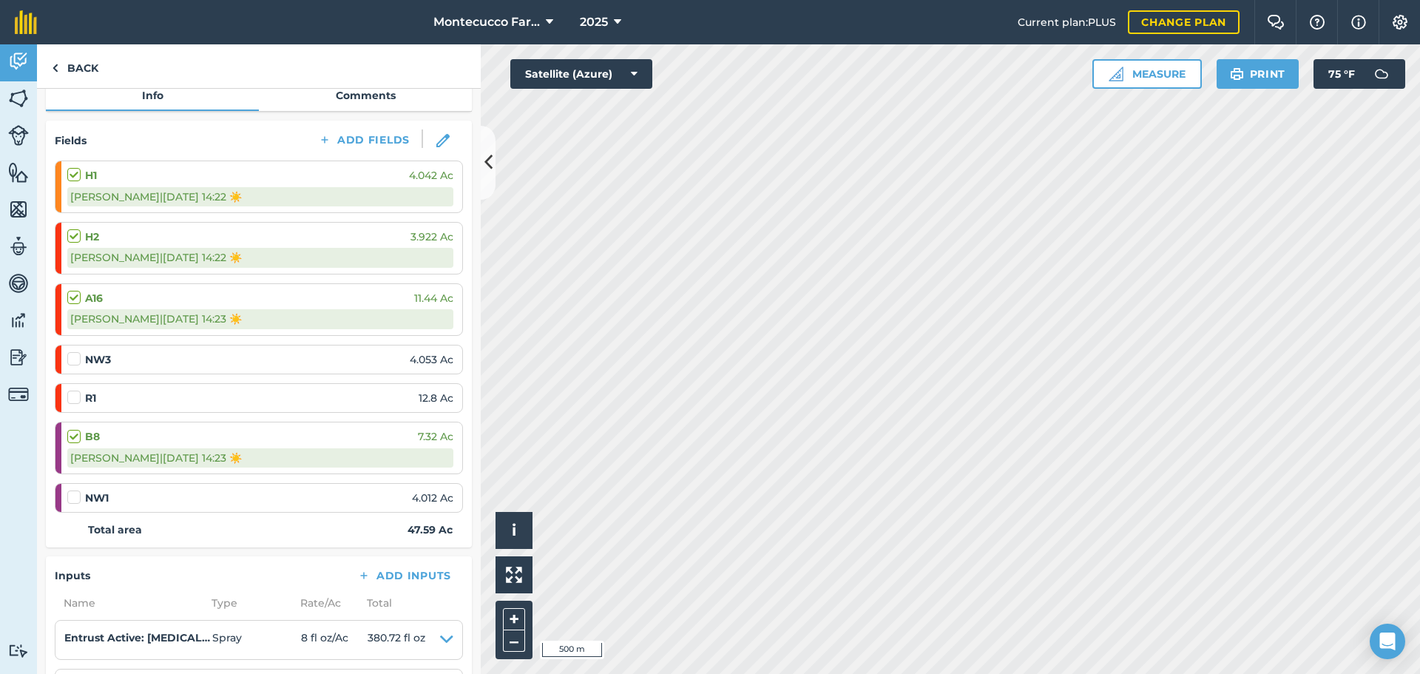
scroll to position [222, 0]
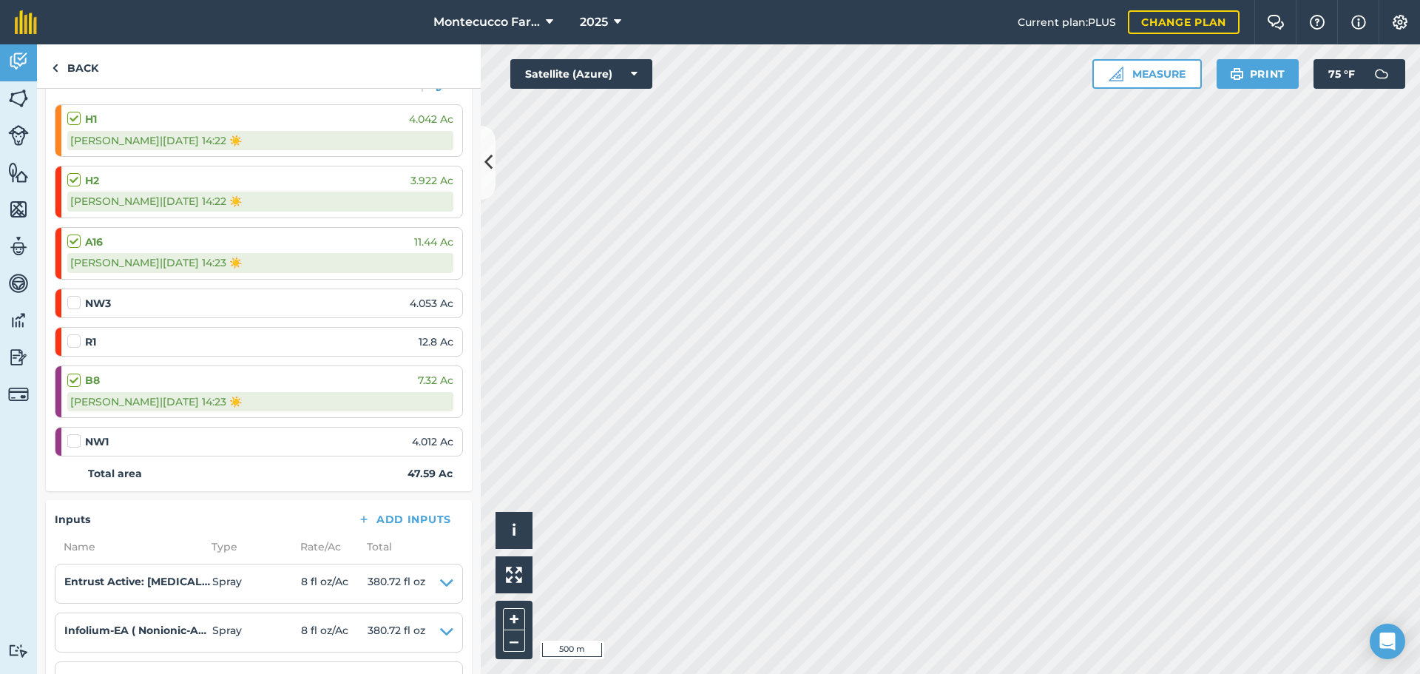
click at [78, 295] on label at bounding box center [76, 295] width 18 height 0
click at [77, 301] on input "checkbox" at bounding box center [72, 300] width 10 height 10
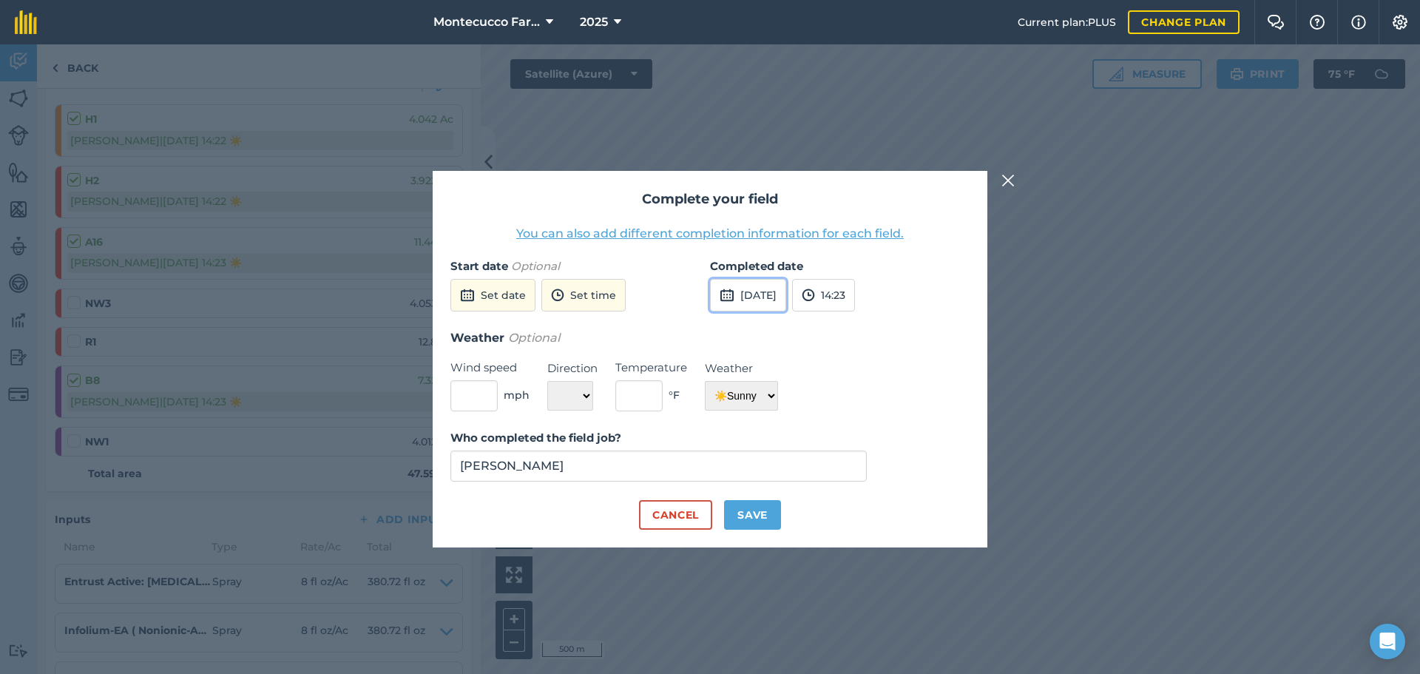
click at [768, 299] on button "[DATE]" at bounding box center [748, 295] width 76 height 33
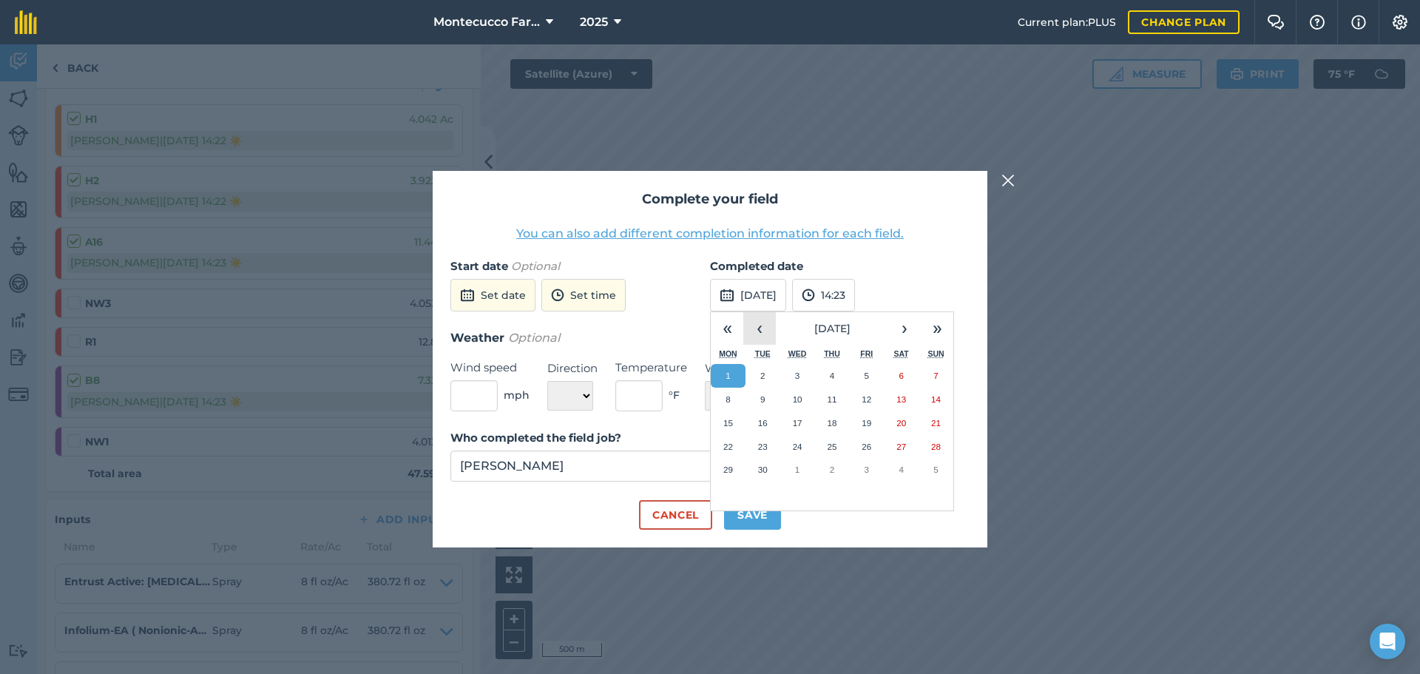
click at [761, 335] on button "‹" at bounding box center [759, 328] width 33 height 33
click at [874, 467] on button "29" at bounding box center [866, 470] width 35 height 24
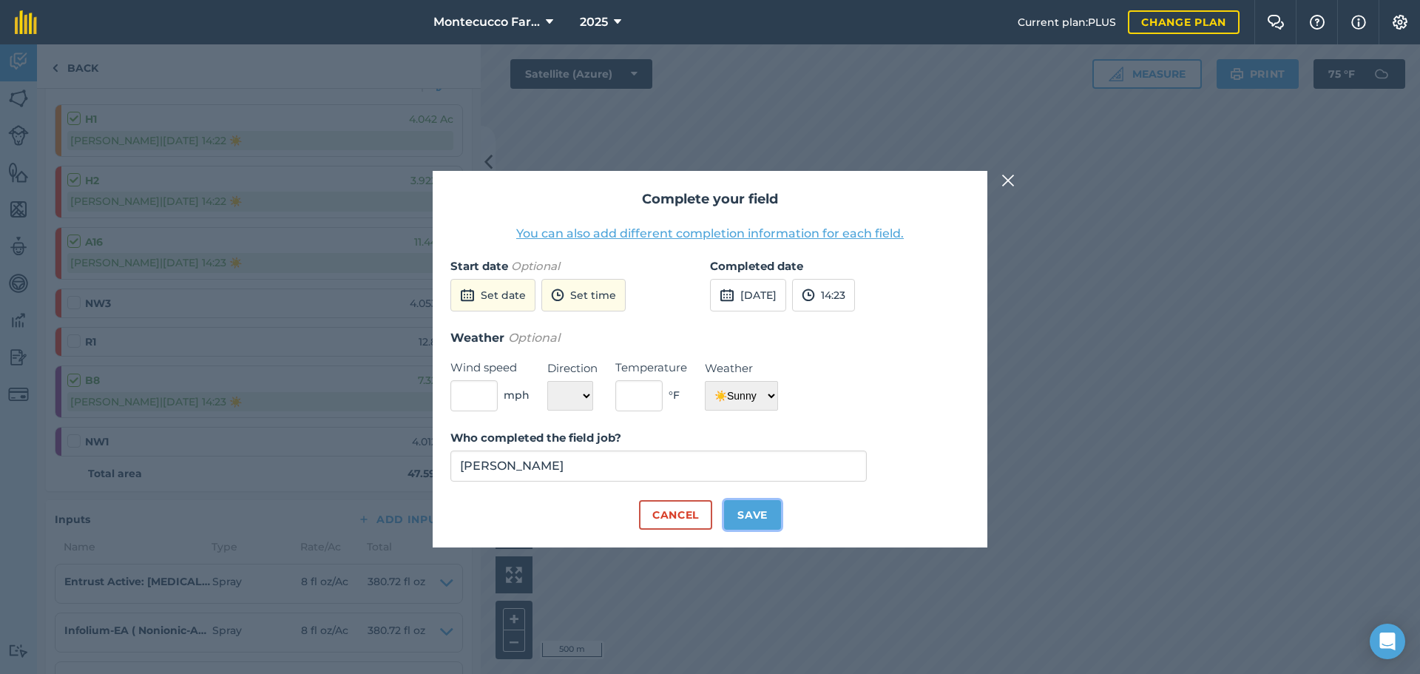
click at [762, 512] on button "Save" at bounding box center [752, 515] width 57 height 30
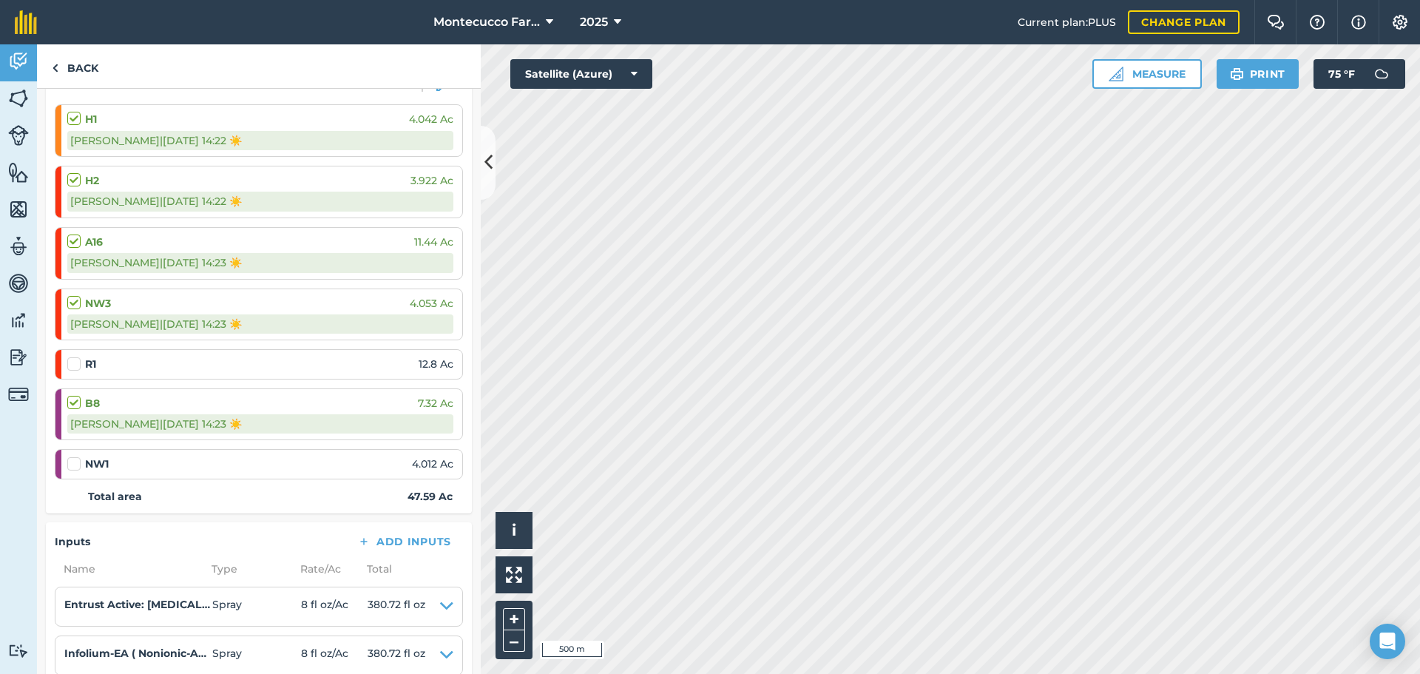
click at [73, 456] on label at bounding box center [76, 456] width 18 height 0
click at [73, 466] on input "checkbox" at bounding box center [72, 461] width 10 height 10
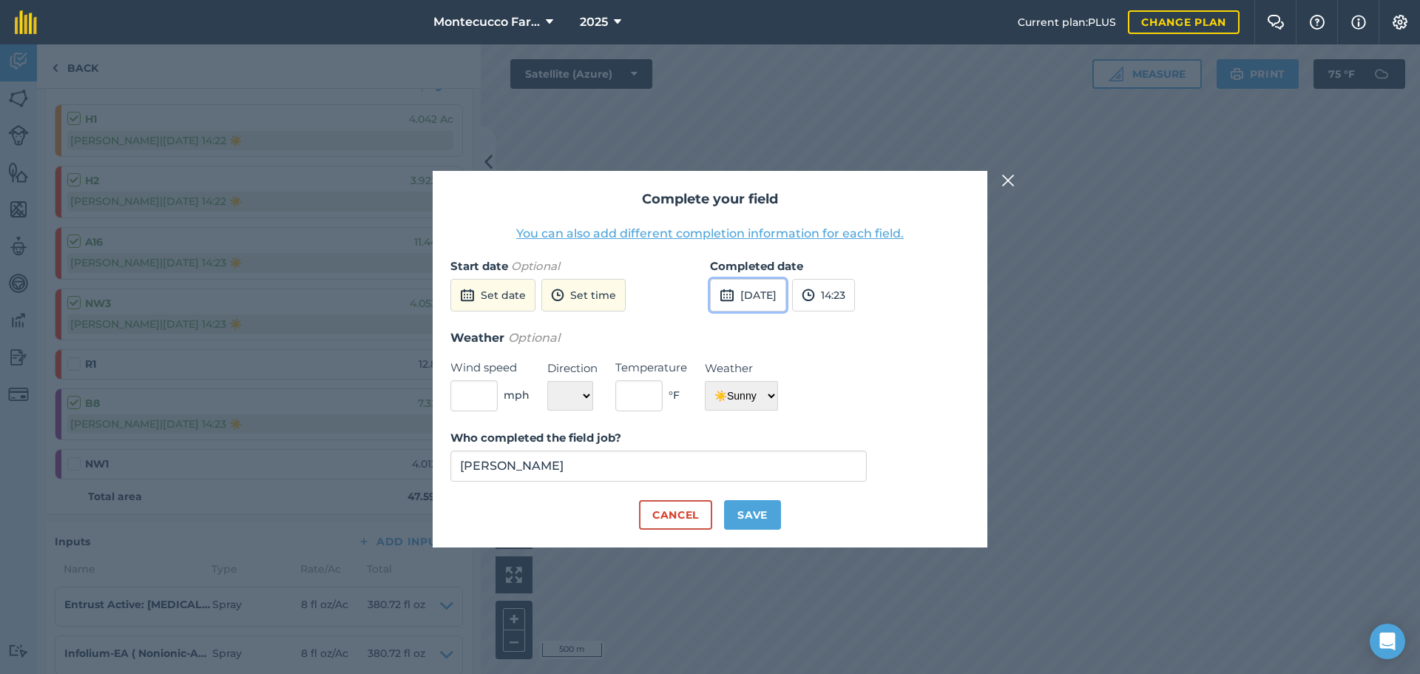
click at [786, 299] on button "[DATE]" at bounding box center [748, 295] width 76 height 33
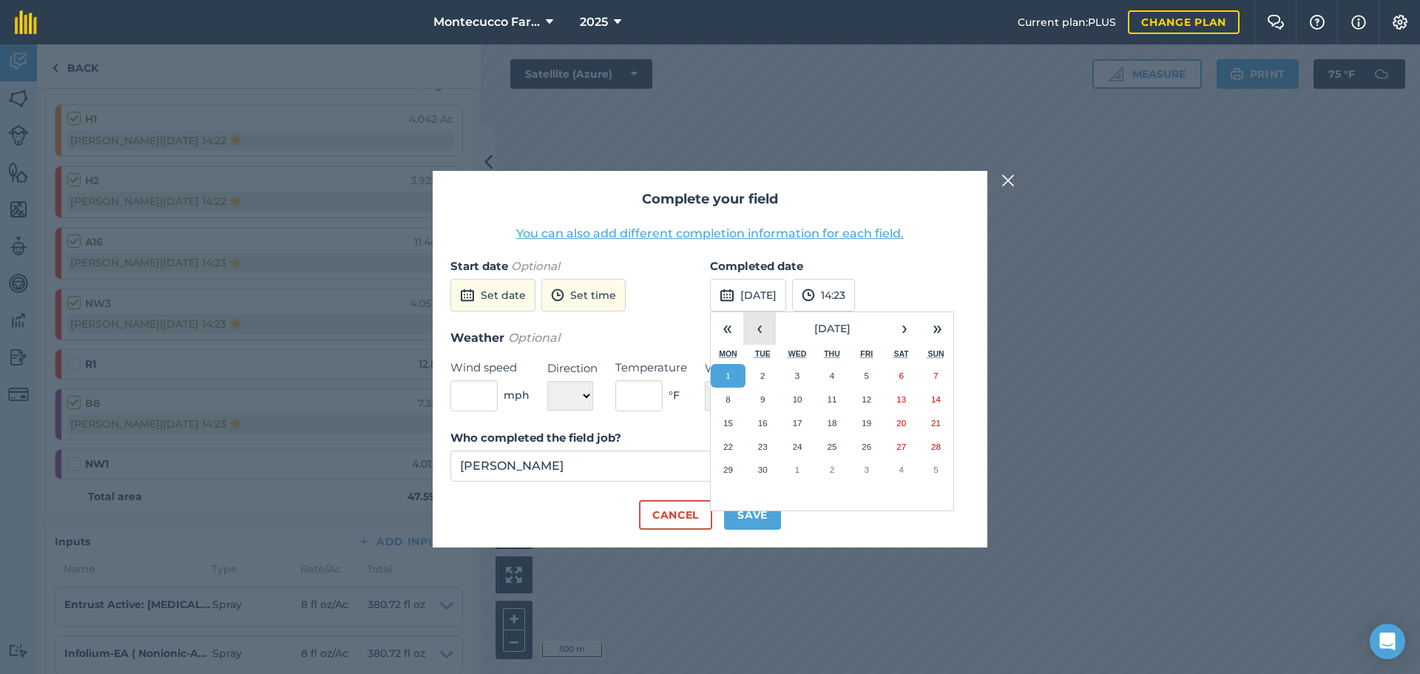
click at [767, 328] on button "‹" at bounding box center [759, 328] width 33 height 33
click at [866, 466] on abbr "29" at bounding box center [867, 469] width 10 height 10
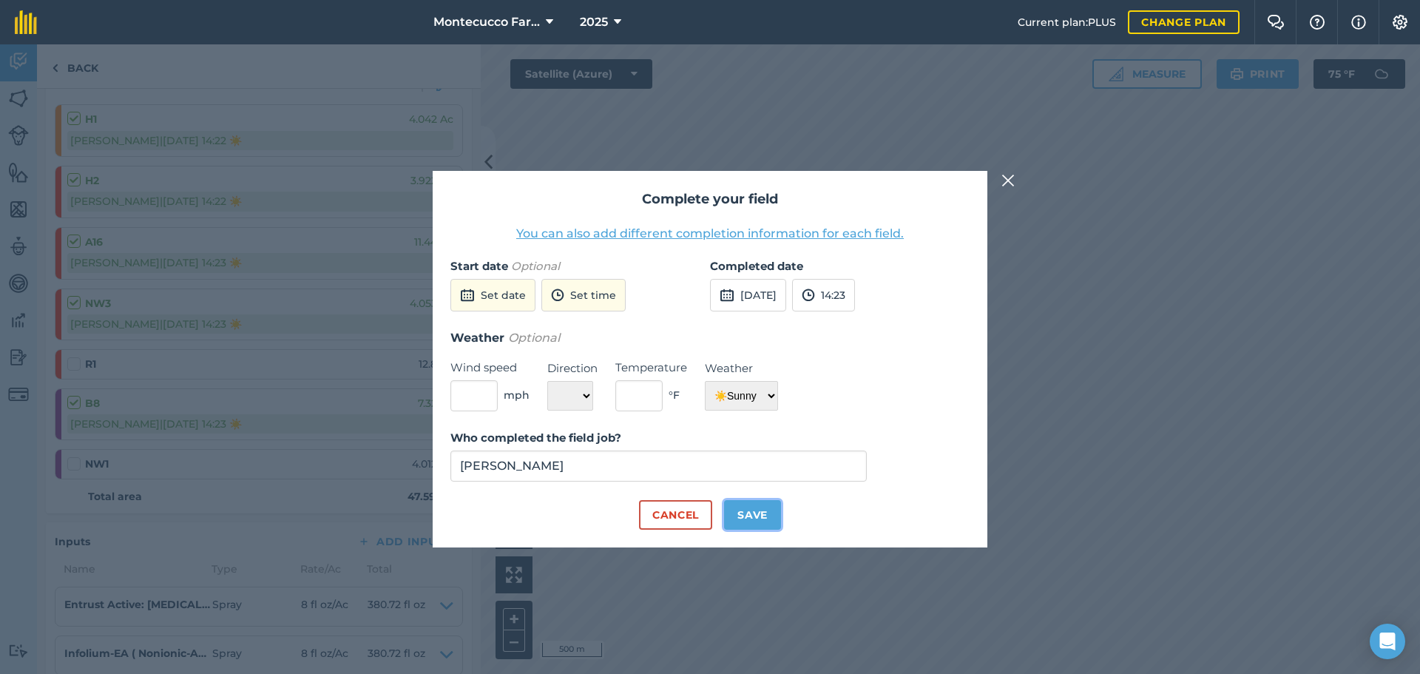
click at [754, 524] on button "Save" at bounding box center [752, 515] width 57 height 30
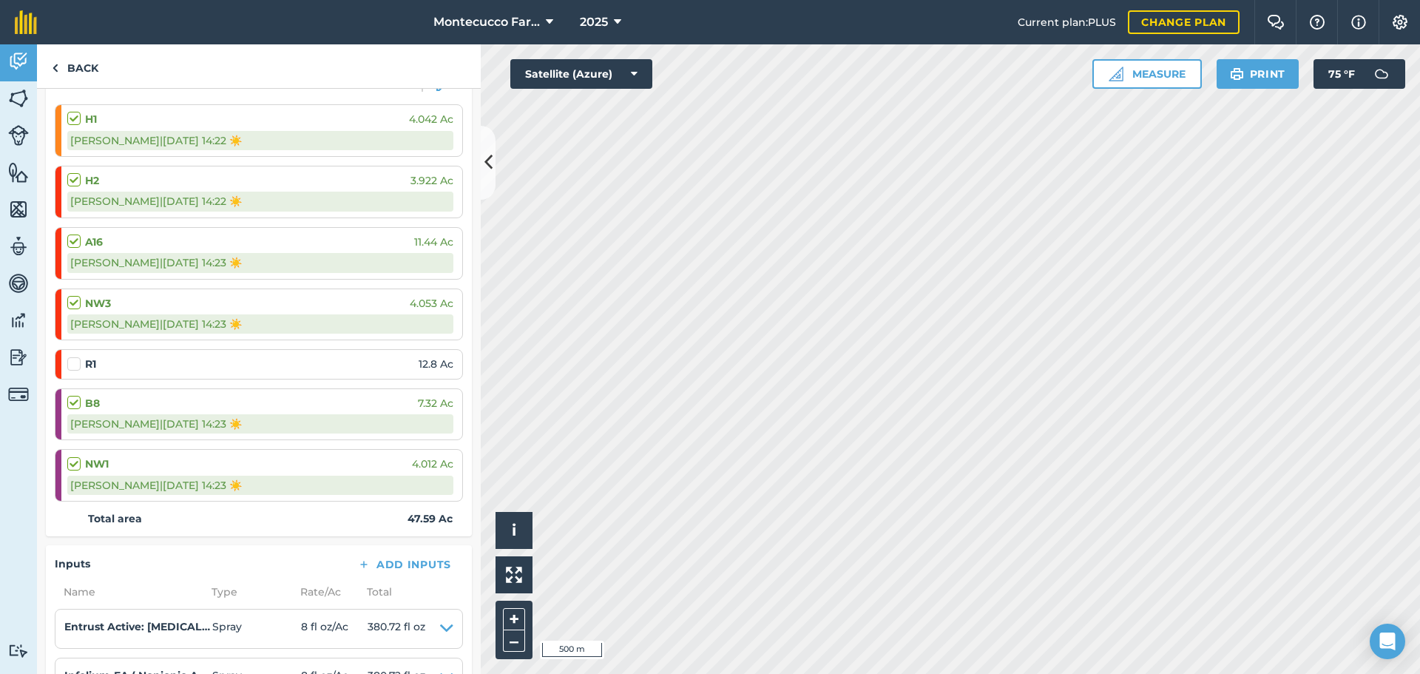
click at [74, 356] on label at bounding box center [76, 356] width 18 height 0
click at [74, 362] on input "checkbox" at bounding box center [72, 361] width 10 height 10
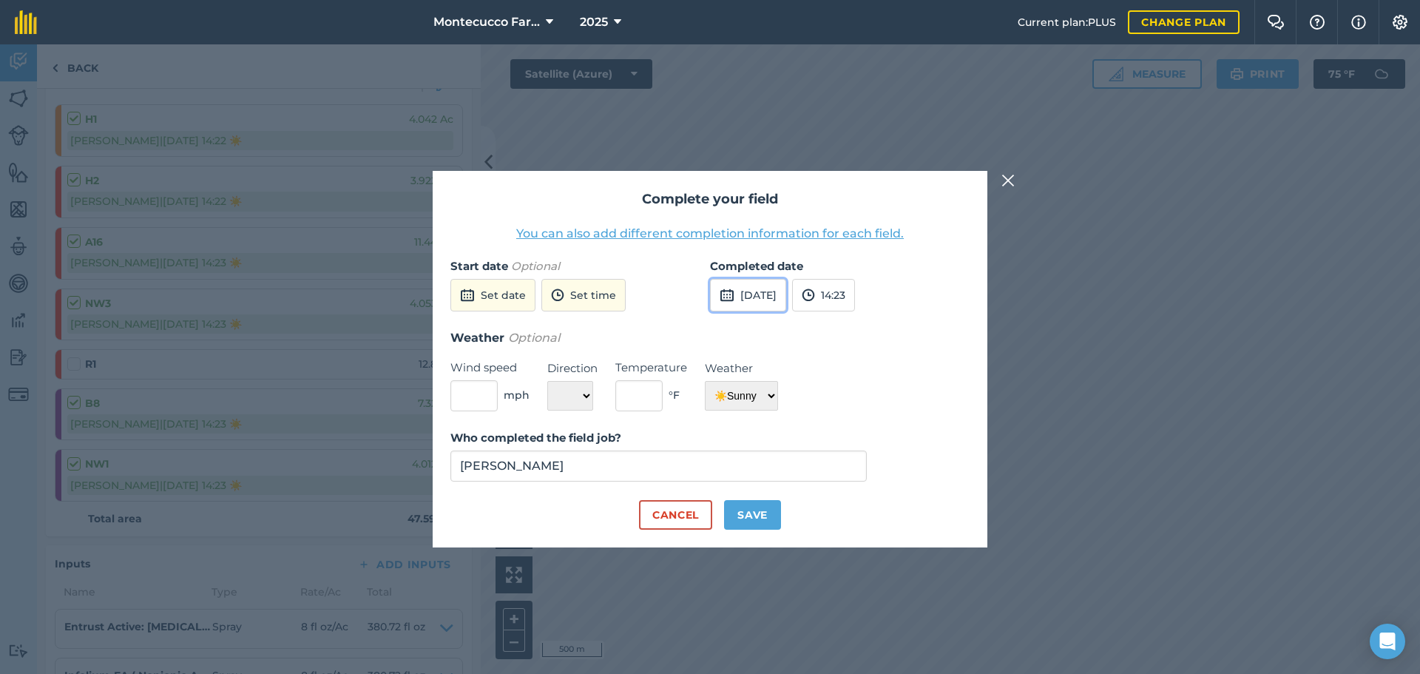
click at [772, 300] on button "[DATE]" at bounding box center [748, 295] width 76 height 33
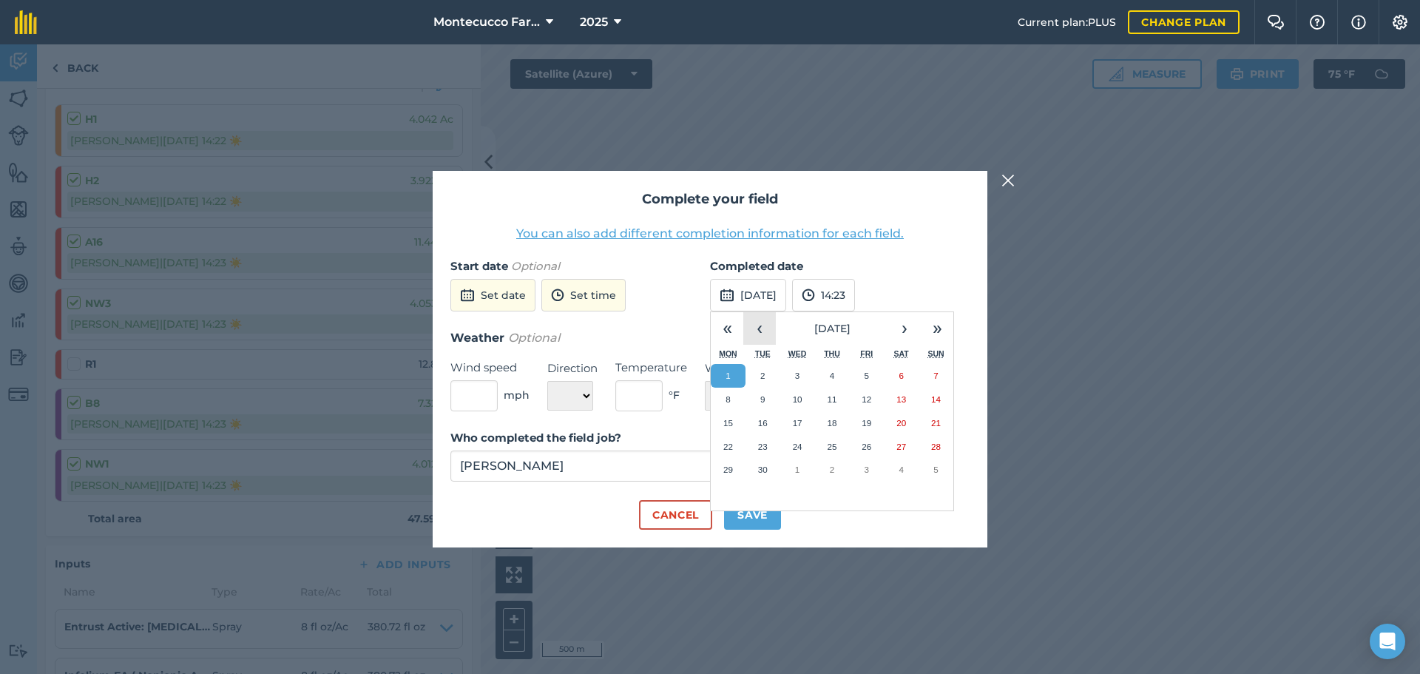
click at [769, 325] on button "‹" at bounding box center [759, 328] width 33 height 33
click at [838, 474] on button "28" at bounding box center [832, 470] width 35 height 24
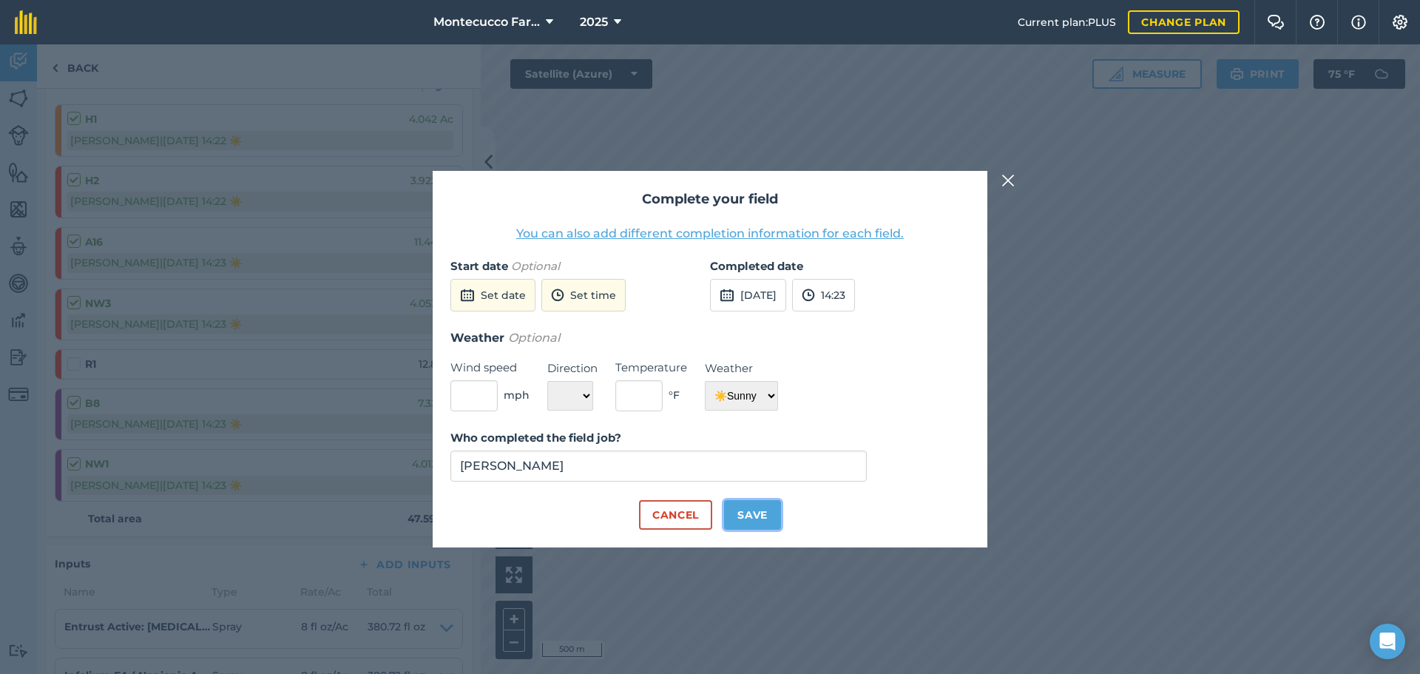
click at [772, 517] on button "Save" at bounding box center [752, 515] width 57 height 30
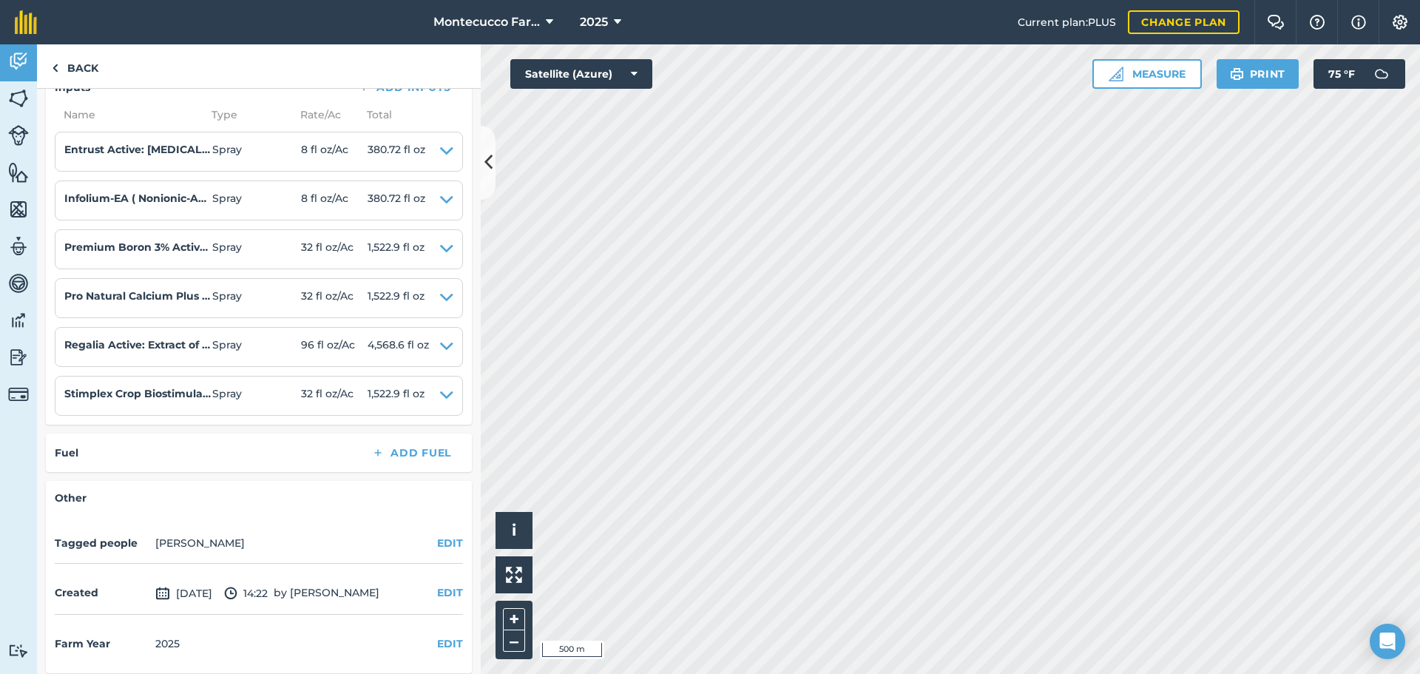
scroll to position [729, 0]
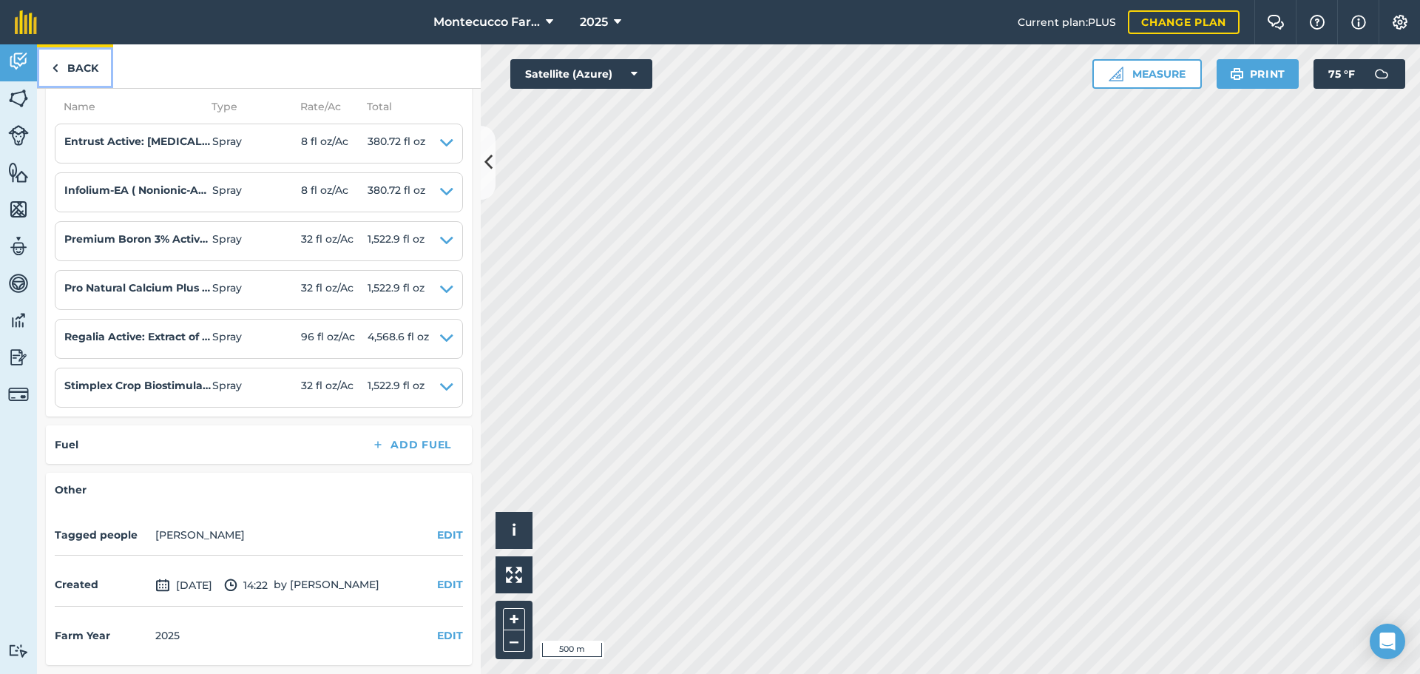
click at [81, 64] on link "Back" at bounding box center [75, 66] width 76 height 44
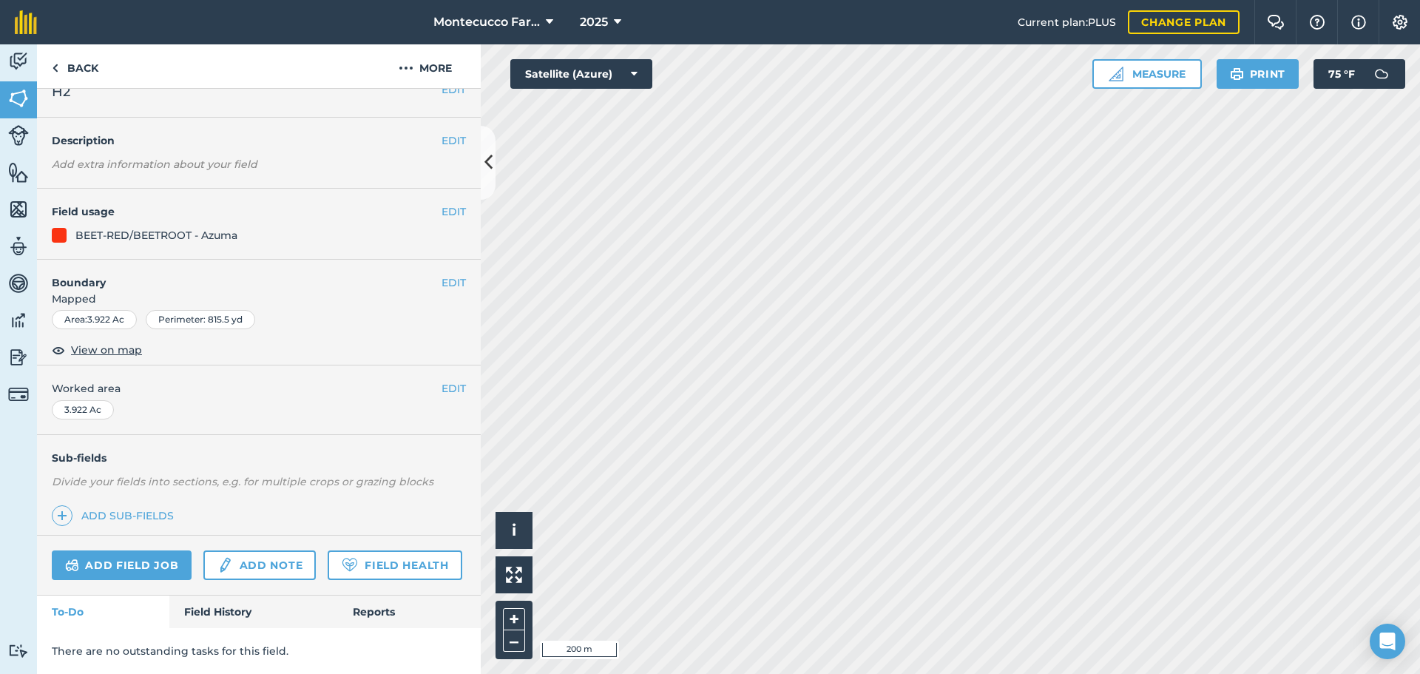
scroll to position [64, 0]
click at [216, 616] on link "Field History" at bounding box center [253, 611] width 168 height 33
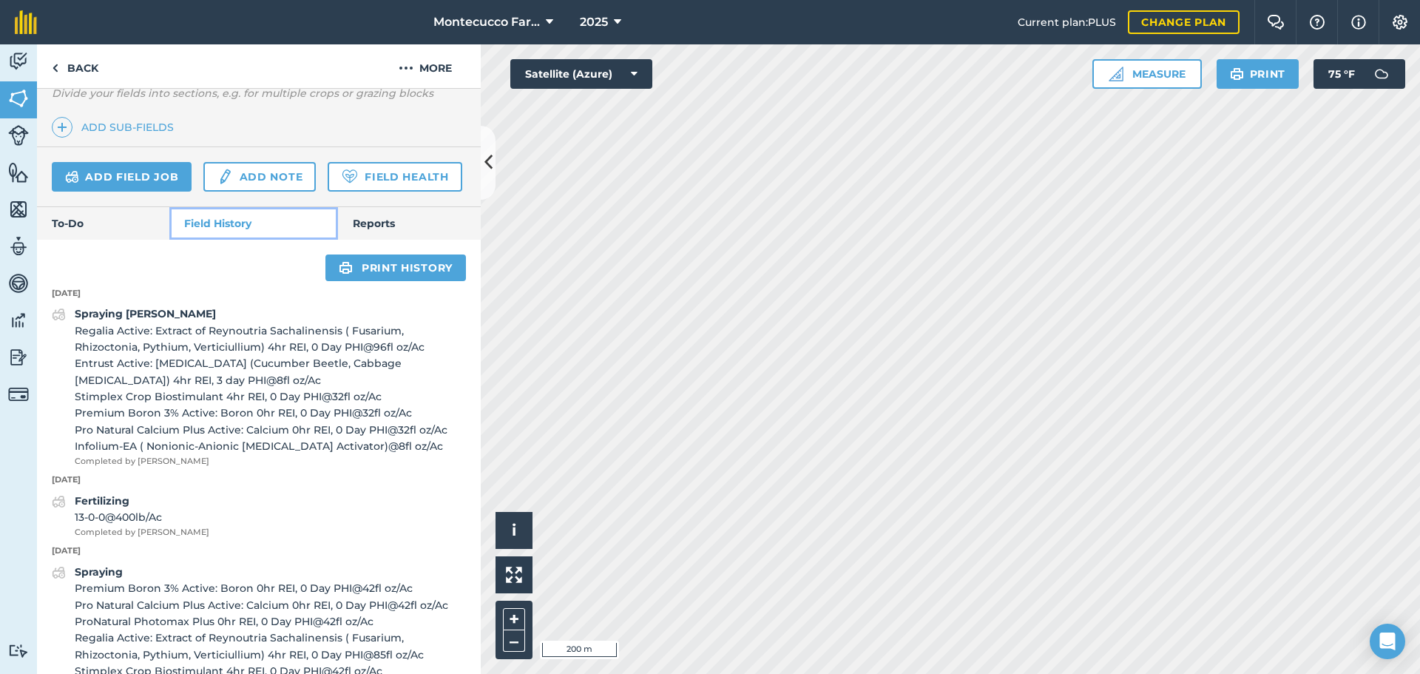
scroll to position [433, 0]
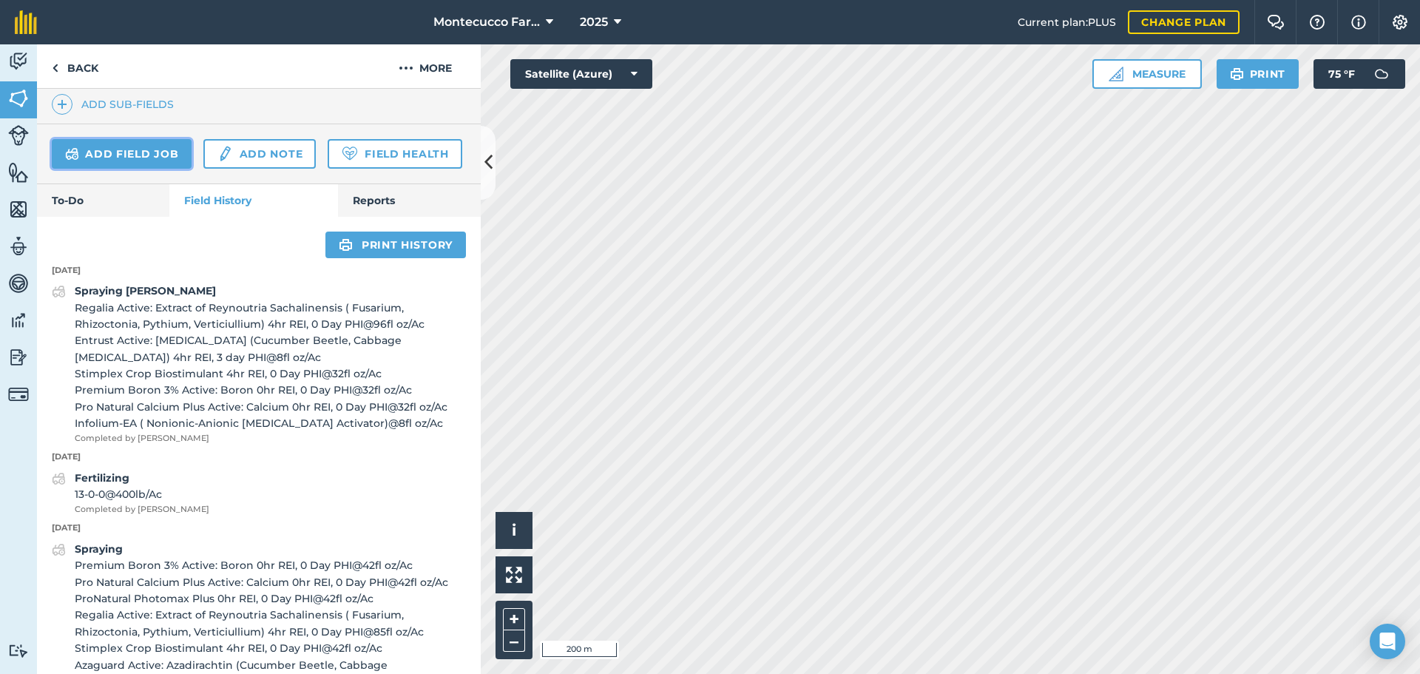
click at [134, 154] on link "Add field job" at bounding box center [122, 154] width 140 height 30
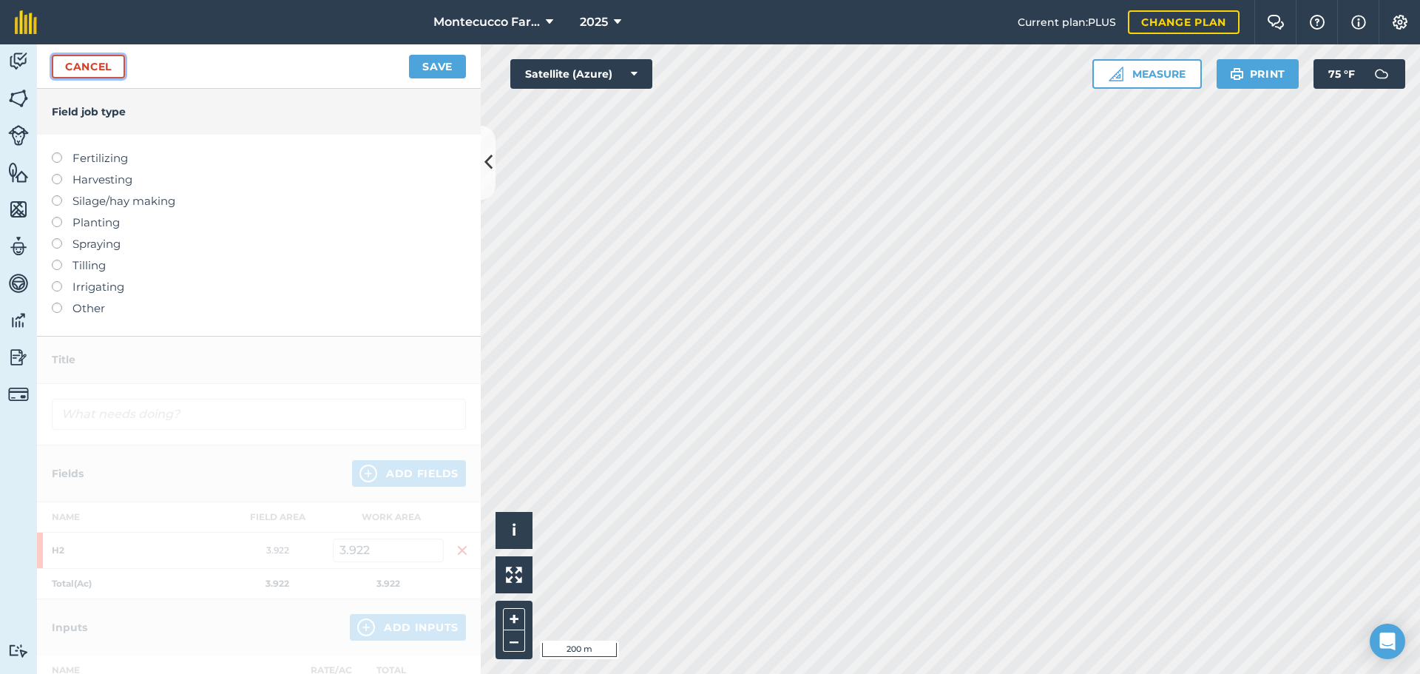
click at [84, 72] on link "Cancel" at bounding box center [88, 67] width 73 height 24
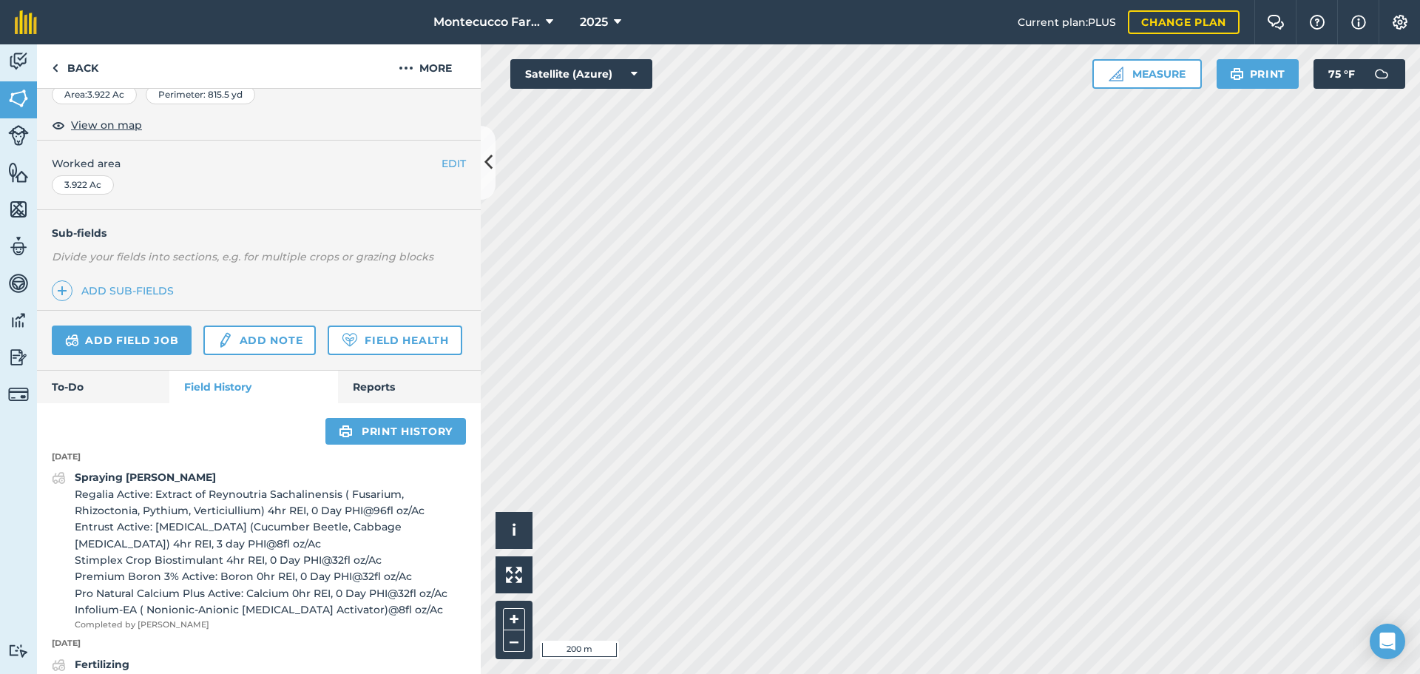
scroll to position [296, 0]
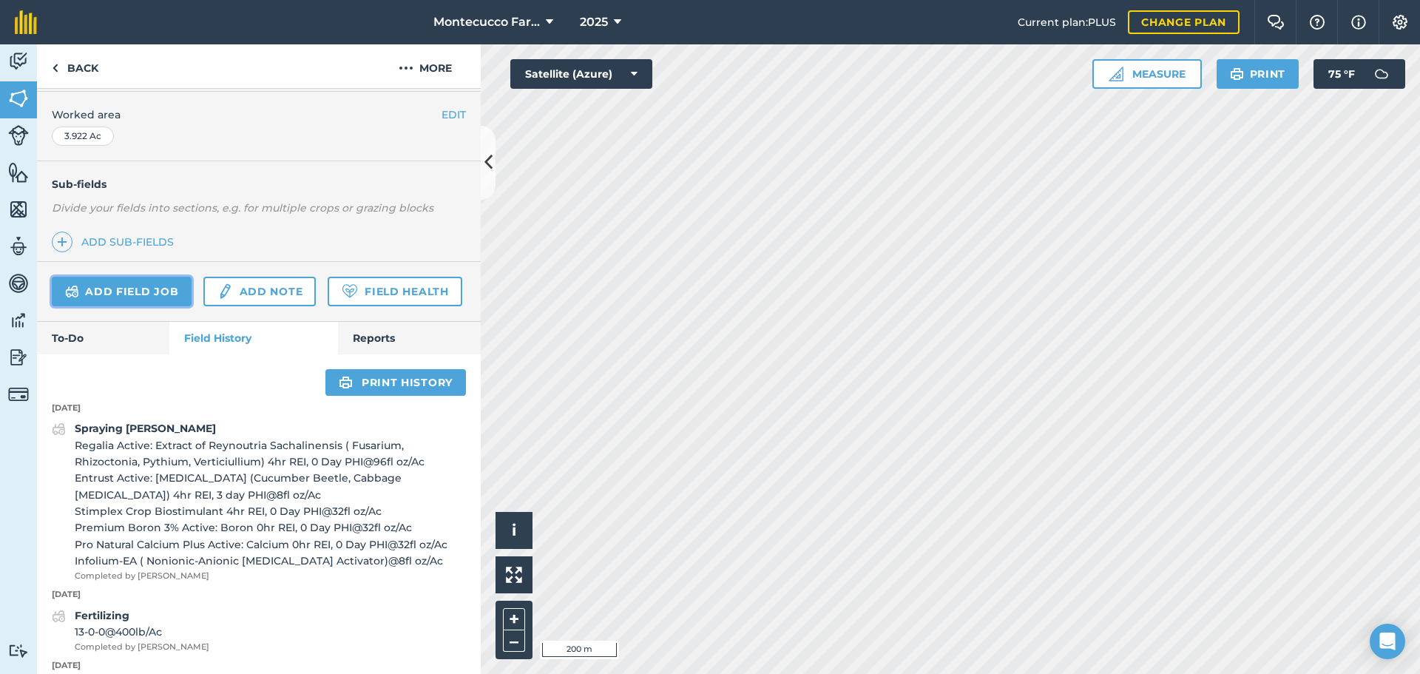
click at [144, 290] on link "Add field job" at bounding box center [122, 292] width 140 height 30
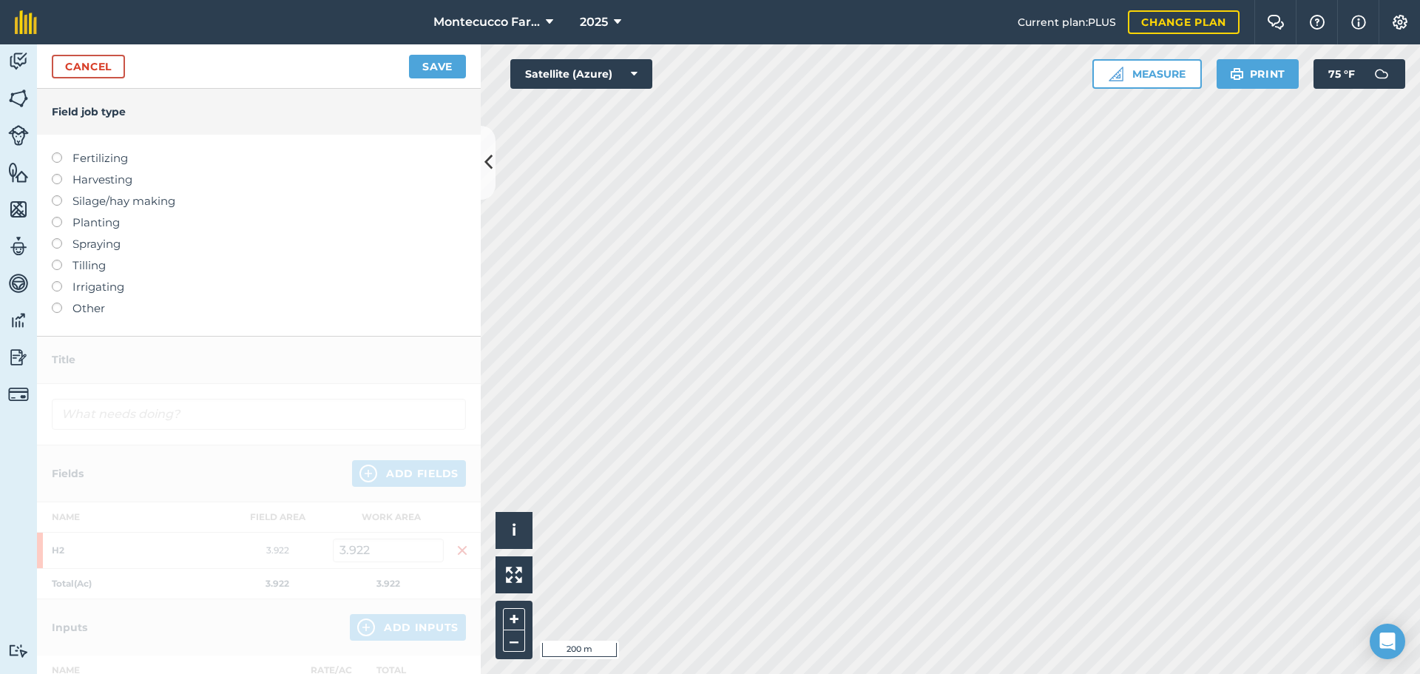
click at [61, 238] on label at bounding box center [62, 238] width 21 height 0
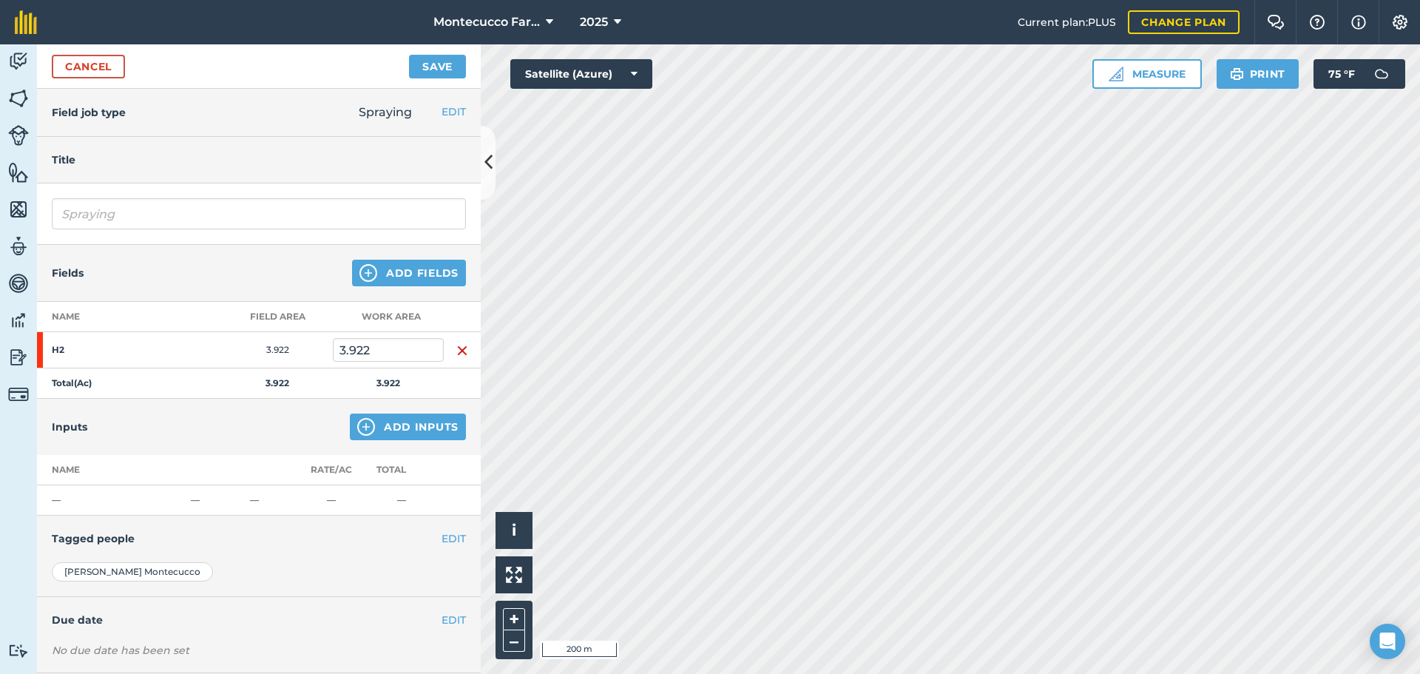
scroll to position [74, 0]
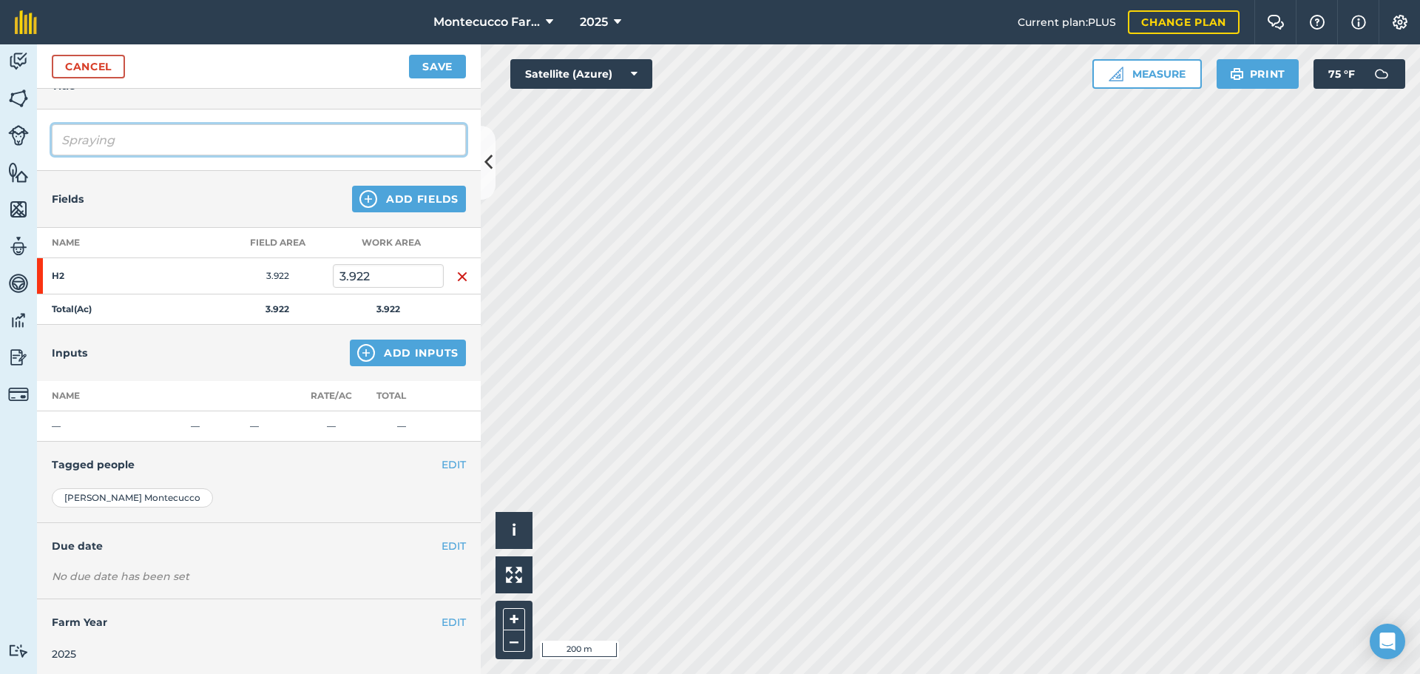
click at [187, 143] on input "Spraying" at bounding box center [259, 139] width 414 height 31
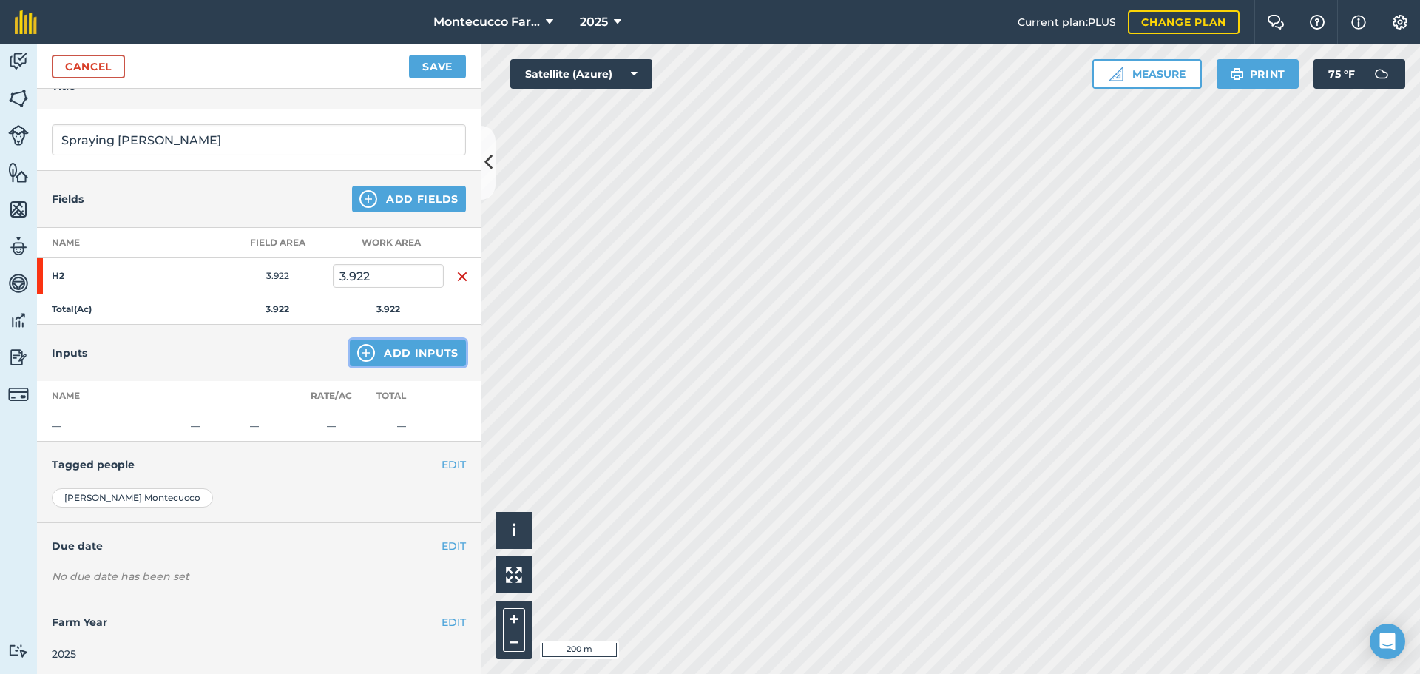
click at [412, 355] on button "Add Inputs" at bounding box center [408, 352] width 116 height 27
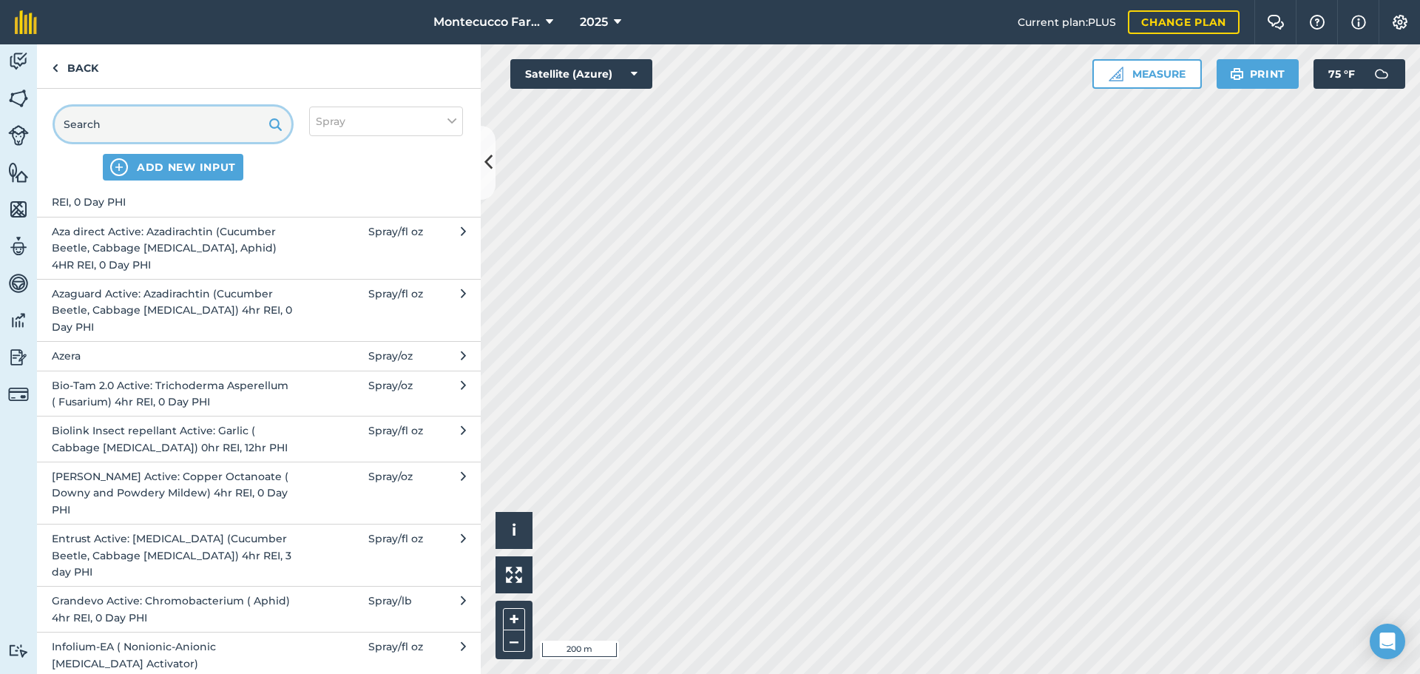
click at [179, 128] on input "text" at bounding box center [173, 123] width 237 height 35
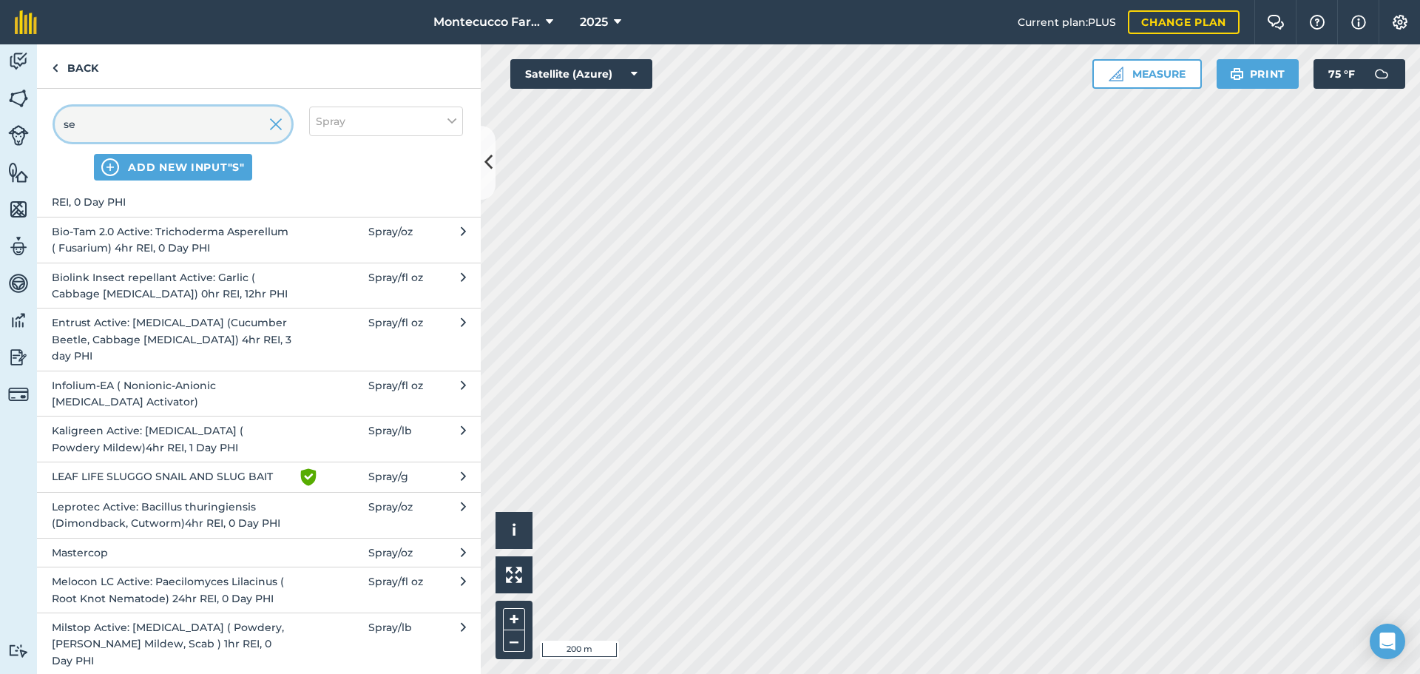
scroll to position [0, 0]
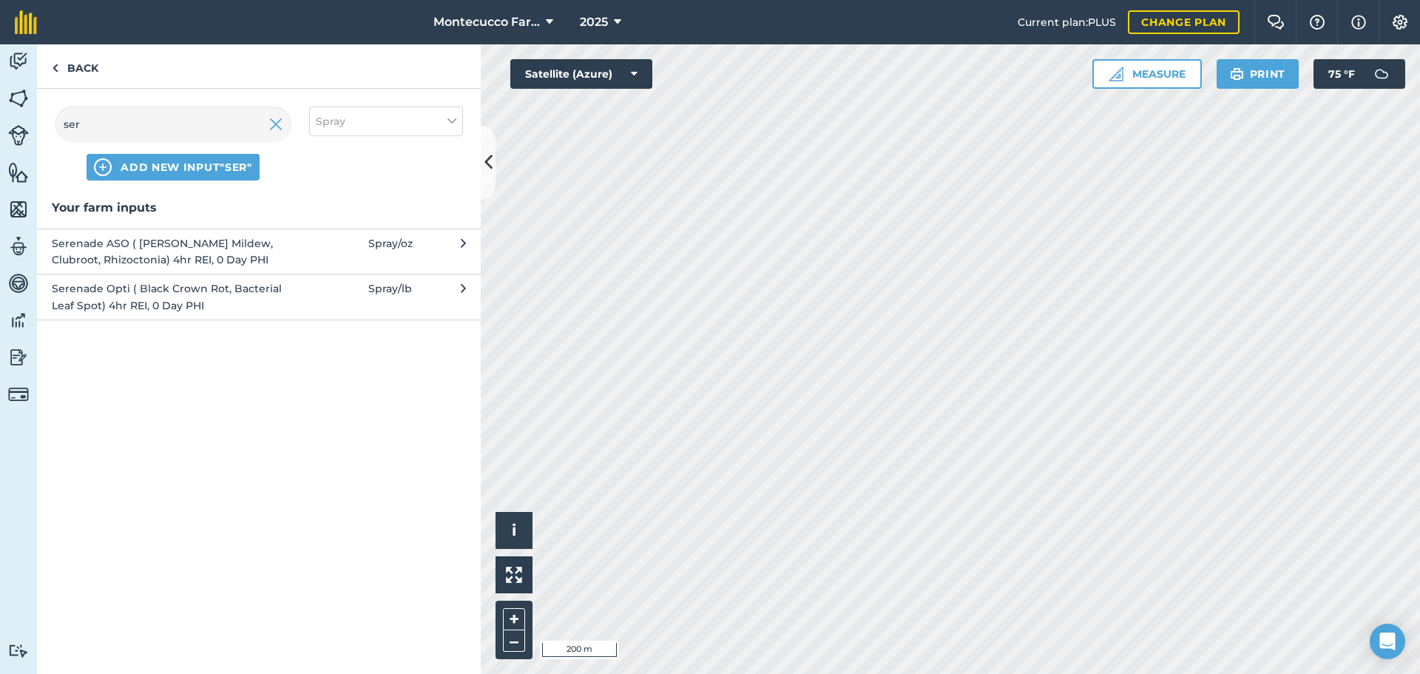
click at [138, 246] on span "Serenade ASO ( [PERSON_NAME] Mildew, Clubroot, Rhizoctonia) 4hr REI, 0 Day PHI" at bounding box center [173, 251] width 242 height 33
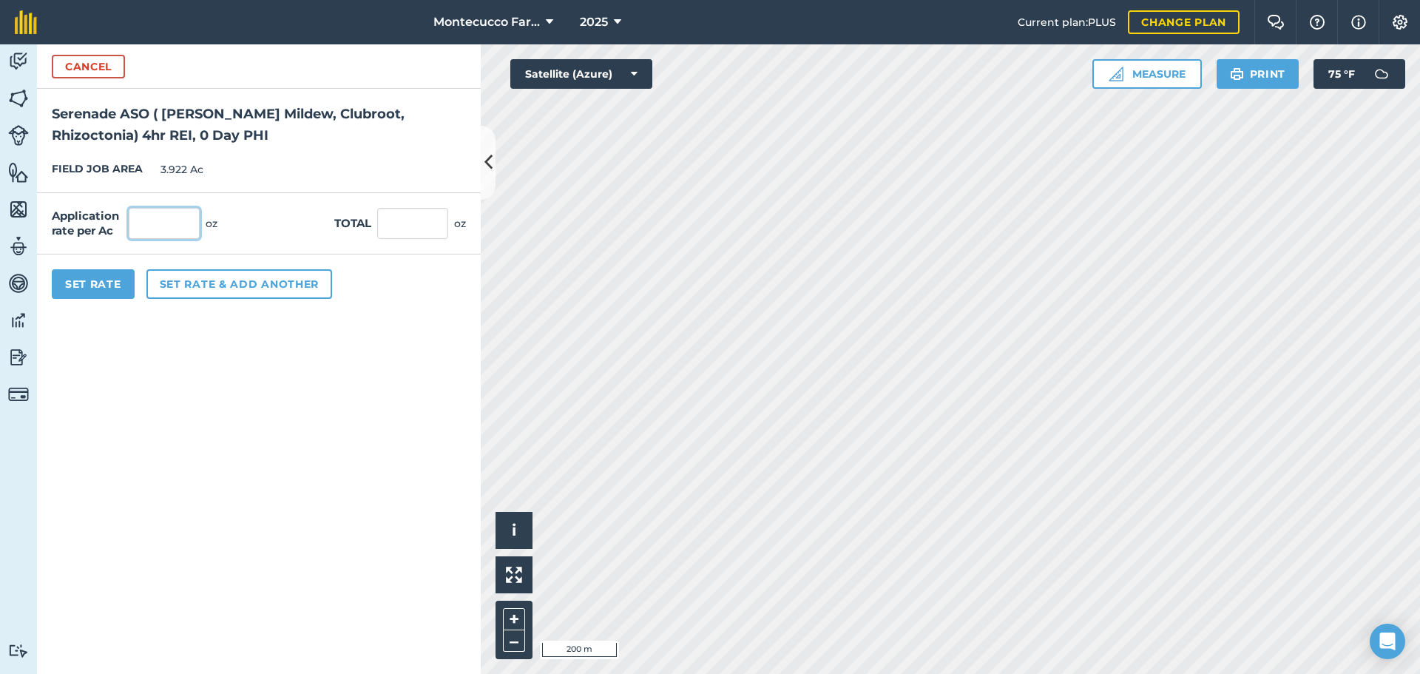
click at [158, 214] on input "text" at bounding box center [164, 223] width 71 height 31
click at [218, 280] on button "Set rate & add another" at bounding box center [239, 284] width 186 height 30
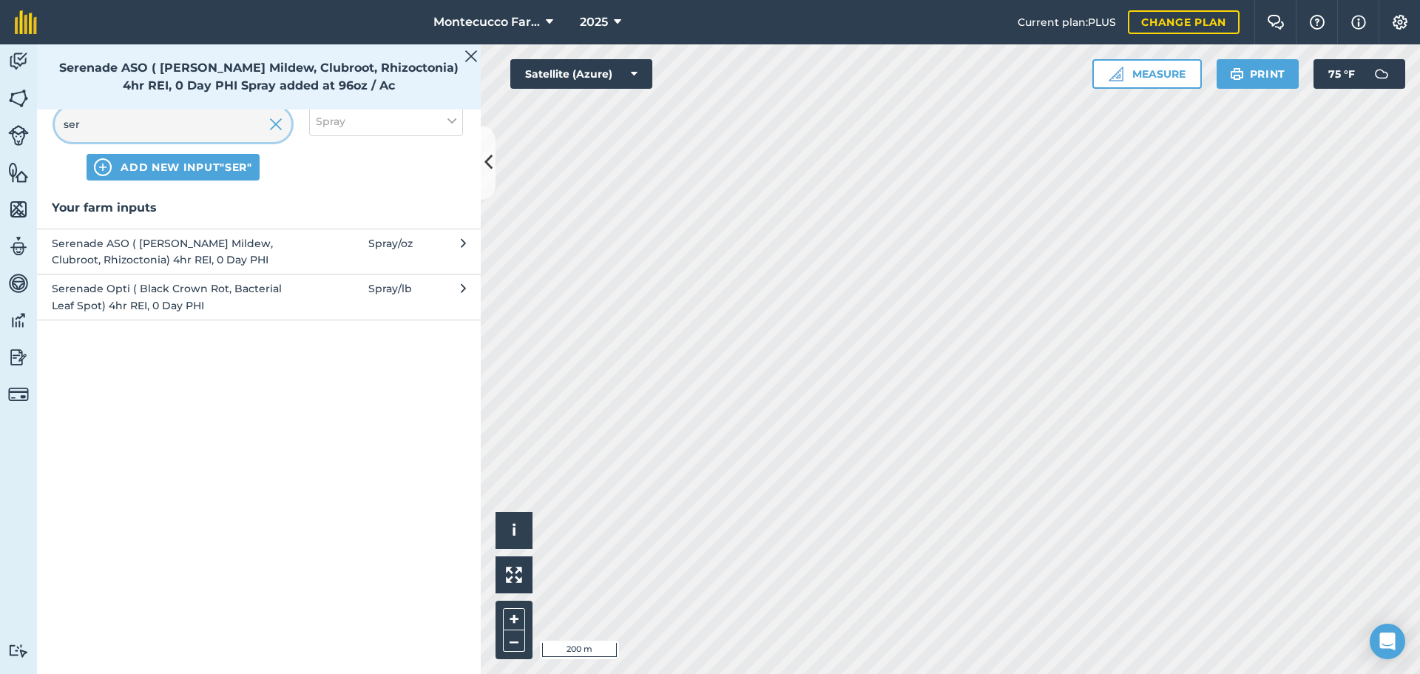
click at [170, 136] on input "ser" at bounding box center [173, 123] width 237 height 35
click at [170, 135] on input "ser" at bounding box center [173, 123] width 237 height 35
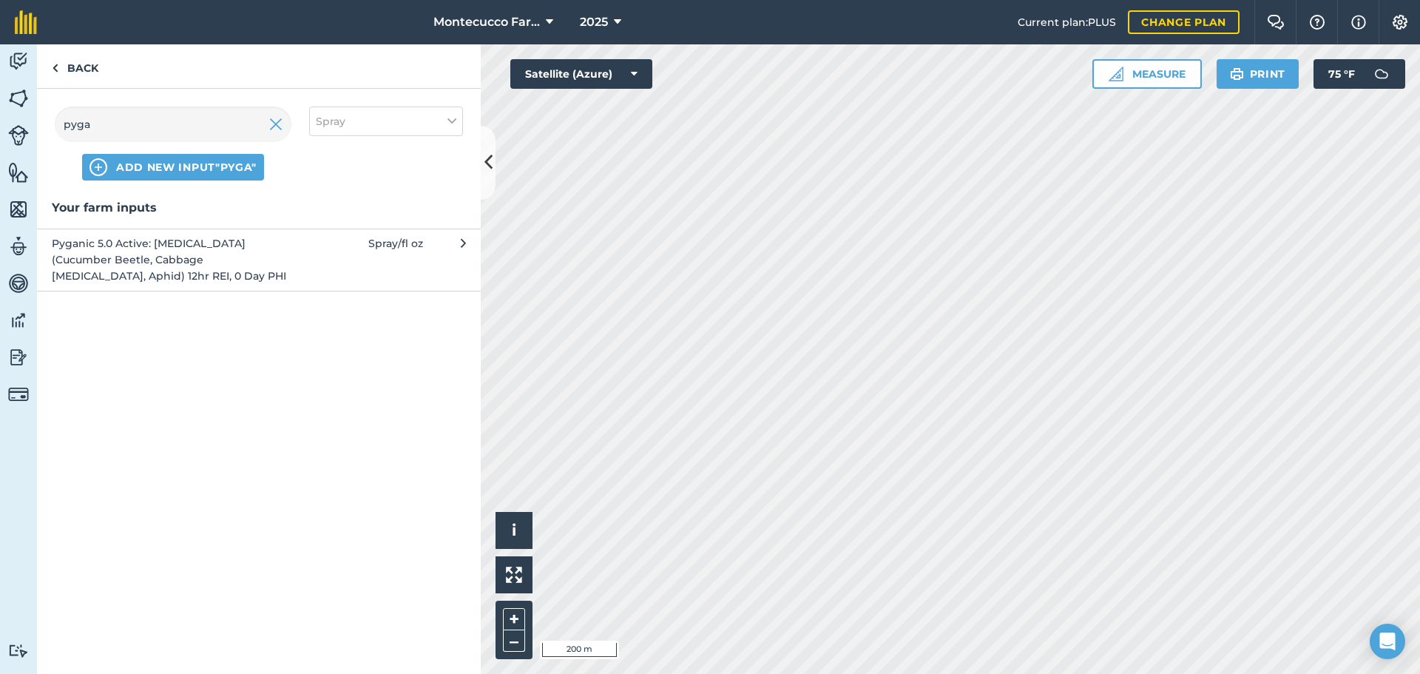
click at [141, 254] on span "Pyganic 5.0 Active: [MEDICAL_DATA] (Cucumber Beetle, Cabbage [MEDICAL_DATA], Ap…" at bounding box center [173, 260] width 242 height 50
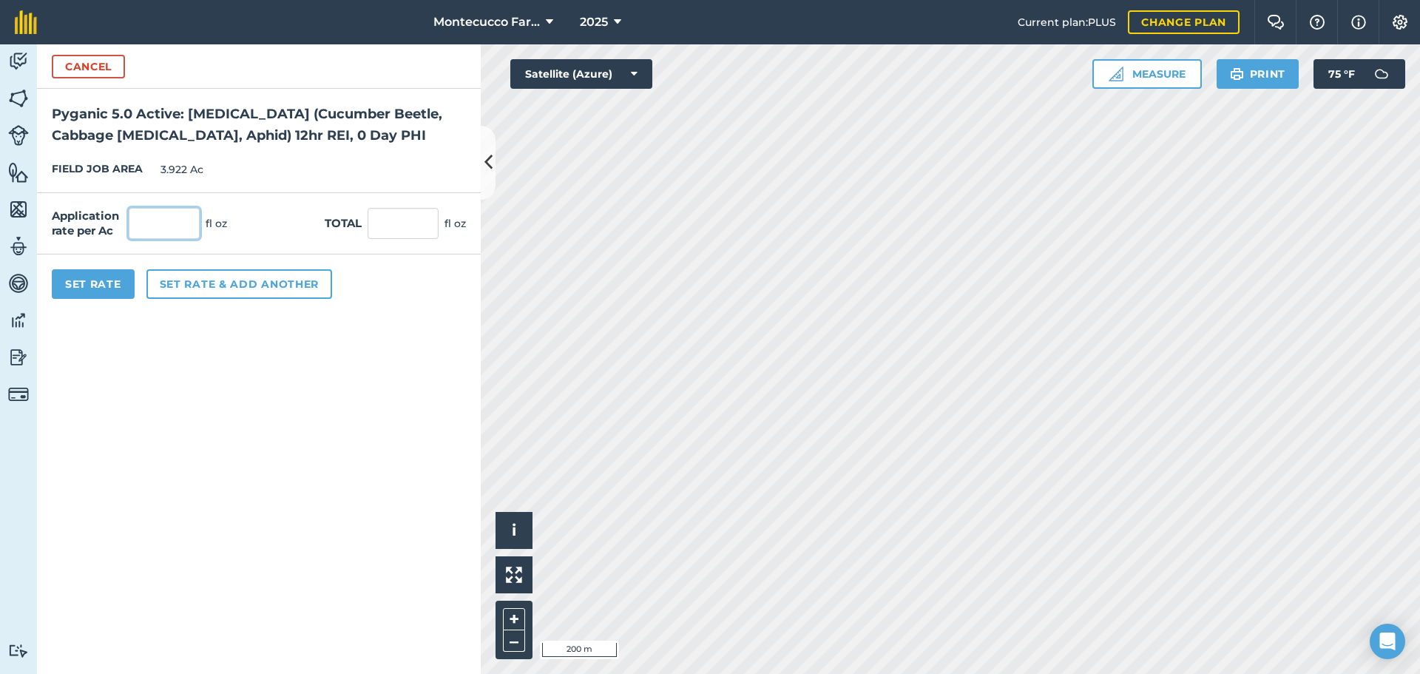
click at [155, 229] on input "text" at bounding box center [164, 223] width 71 height 31
click at [189, 285] on button "Set rate & add another" at bounding box center [239, 284] width 186 height 30
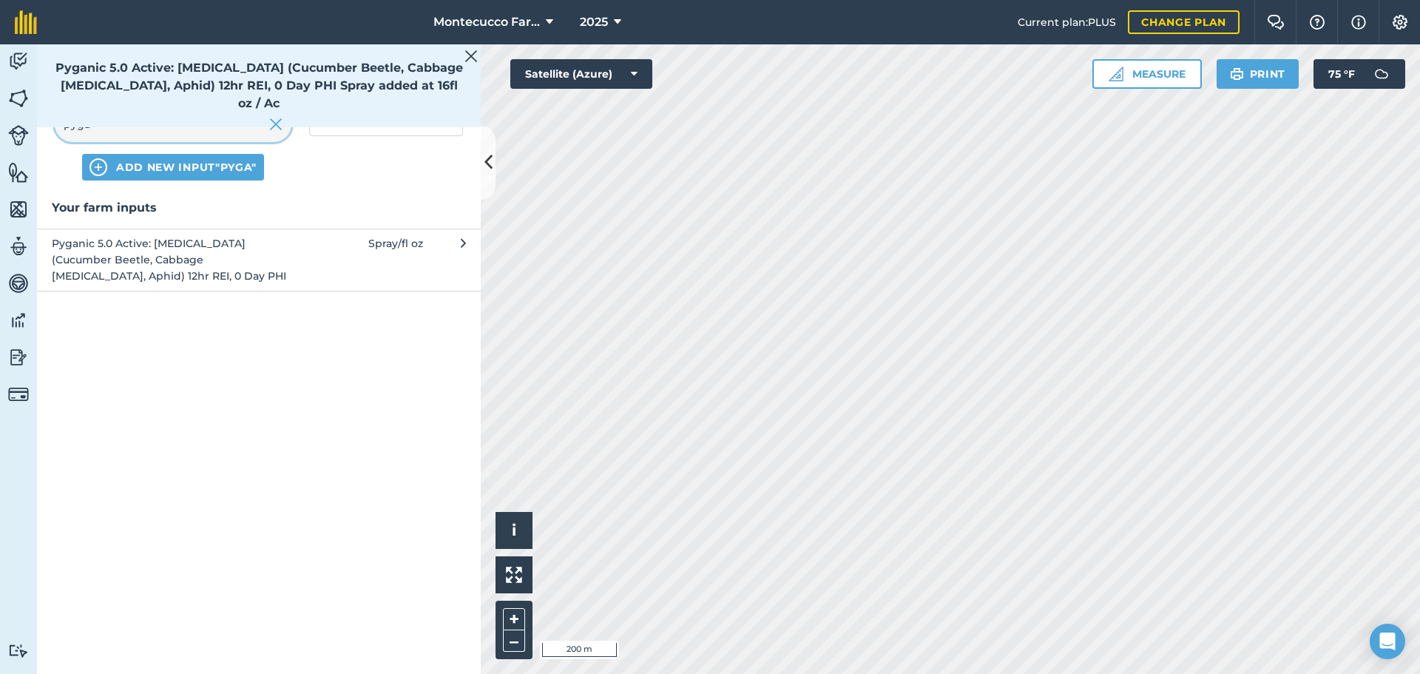
click at [163, 129] on input "pyga" at bounding box center [173, 123] width 237 height 35
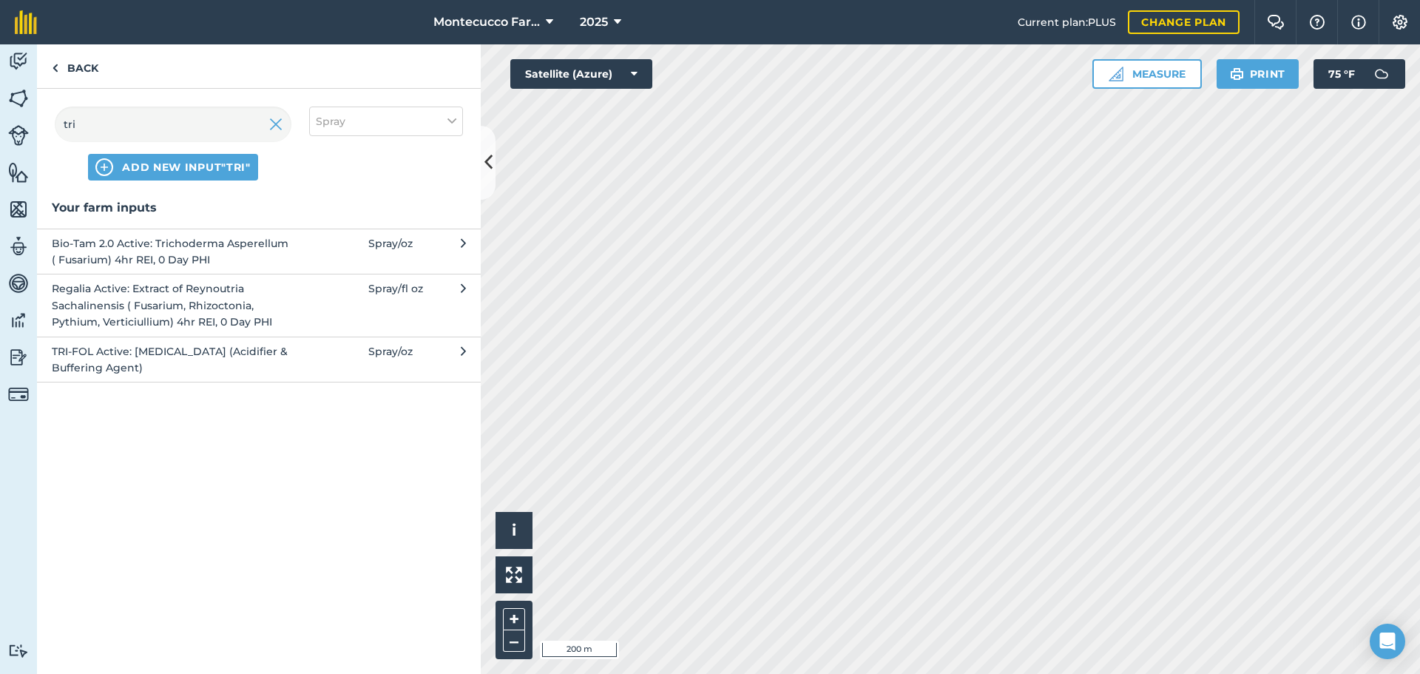
click at [106, 356] on span "TRI-FOL Active: [MEDICAL_DATA] (Acidifier & Buffering Agent)" at bounding box center [173, 359] width 242 height 33
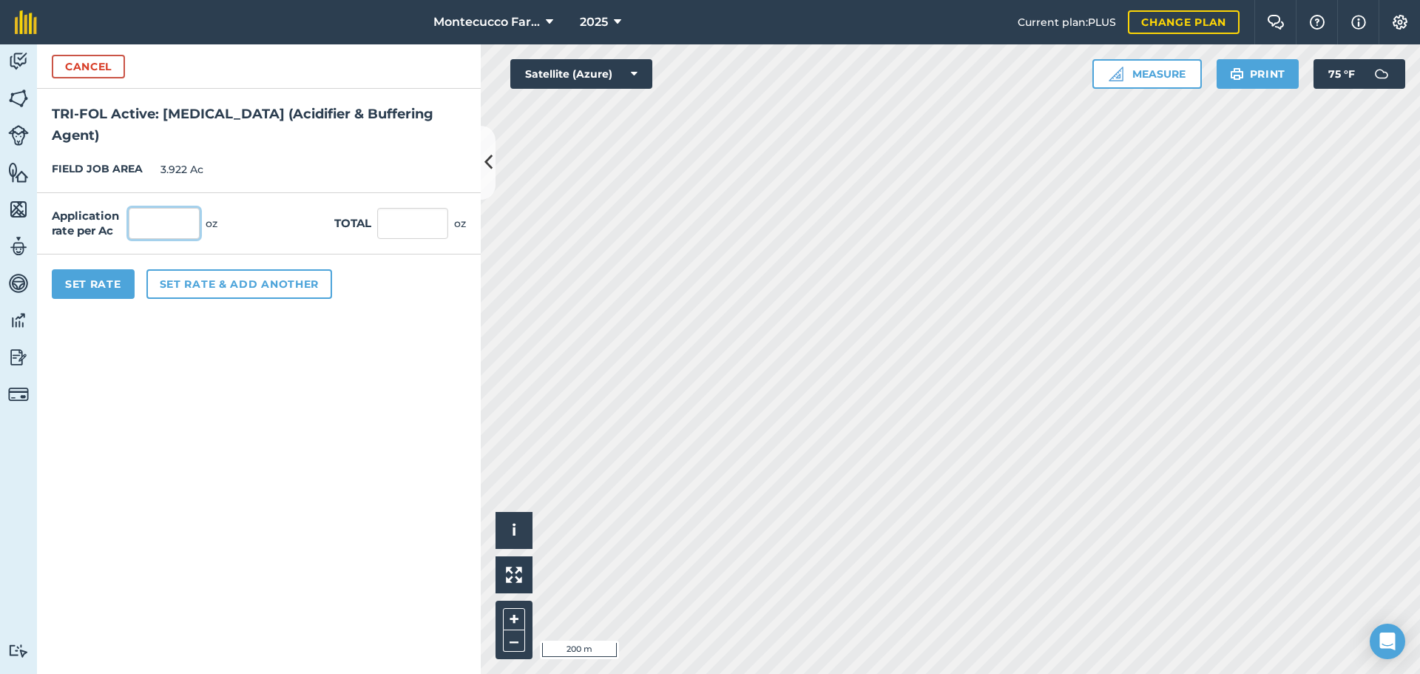
click at [166, 209] on input "text" at bounding box center [164, 223] width 71 height 31
click at [172, 286] on button "Set rate & add another" at bounding box center [239, 284] width 186 height 30
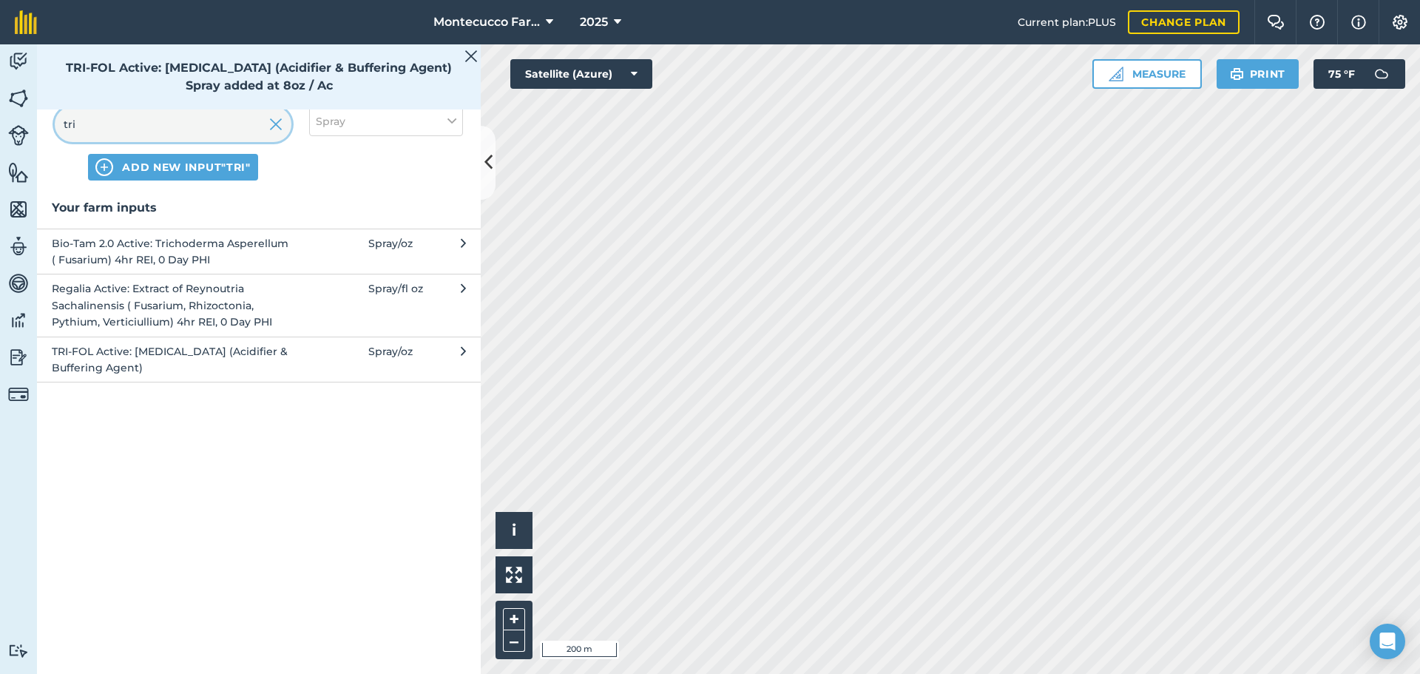
click at [135, 127] on input "tri" at bounding box center [173, 123] width 237 height 35
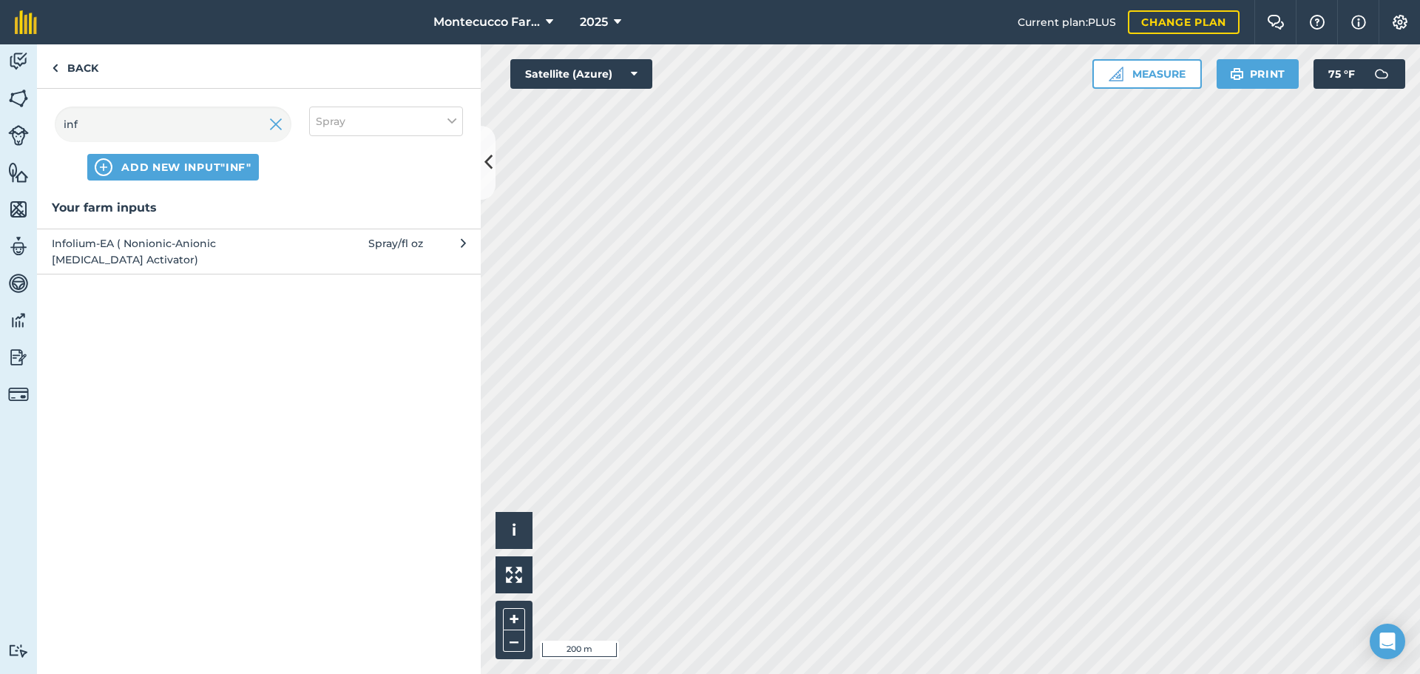
click at [90, 251] on span "Infolium-EA ( Nonionic-Anionic [MEDICAL_DATA] Activator)" at bounding box center [173, 251] width 242 height 33
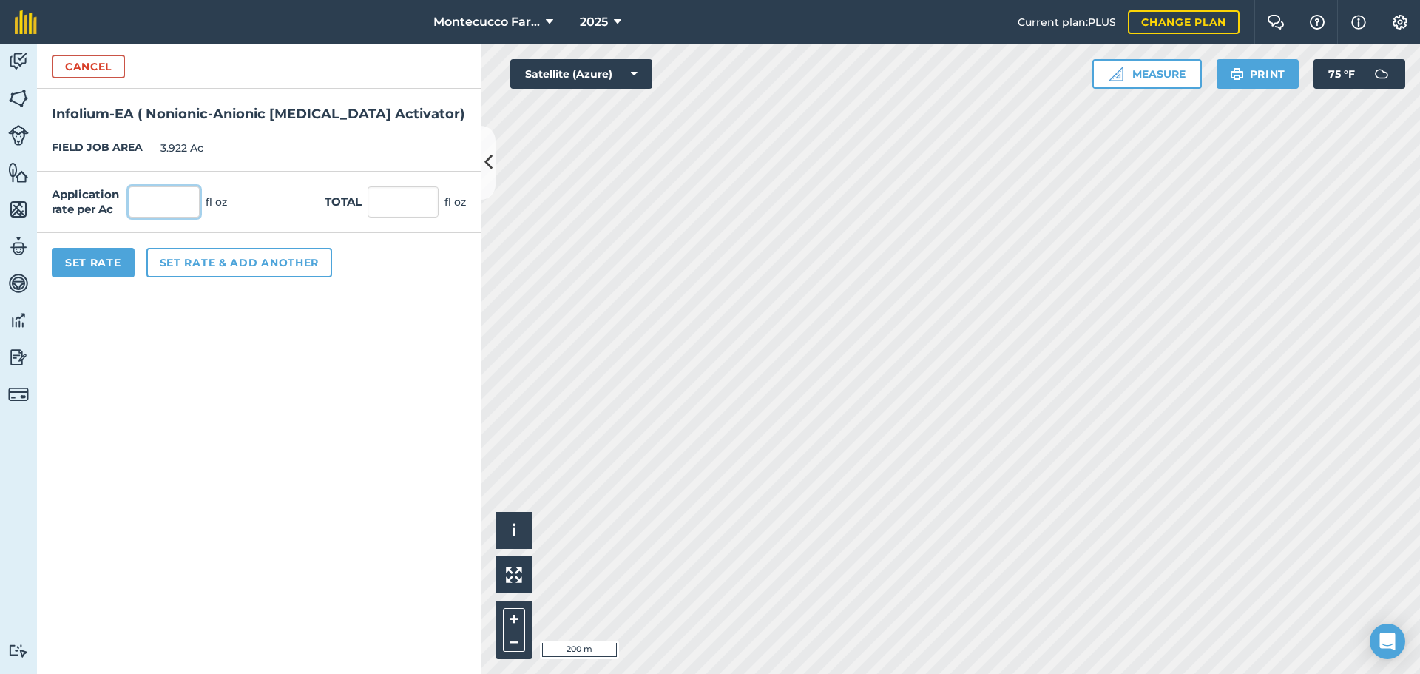
click at [156, 202] on input "text" at bounding box center [164, 201] width 71 height 31
click at [101, 259] on button "Set Rate" at bounding box center [93, 263] width 83 height 30
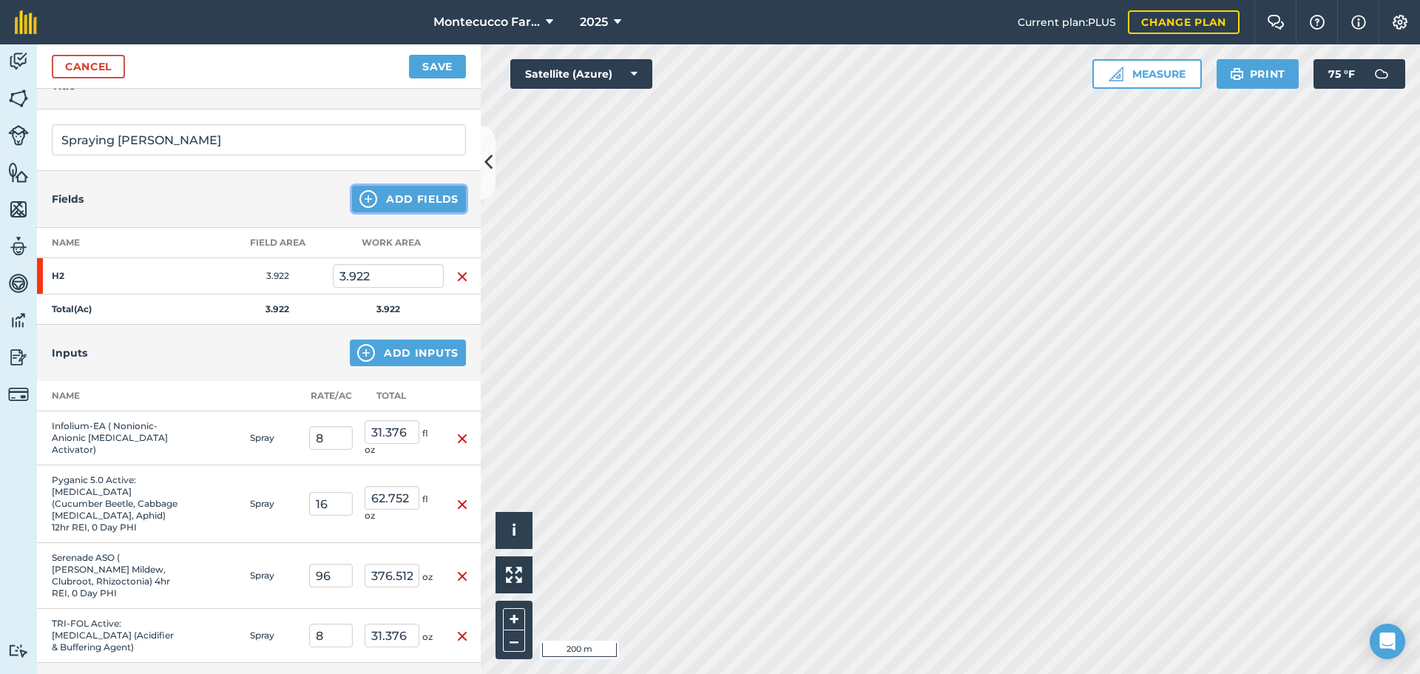
click at [399, 206] on button "Add Fields" at bounding box center [409, 199] width 114 height 27
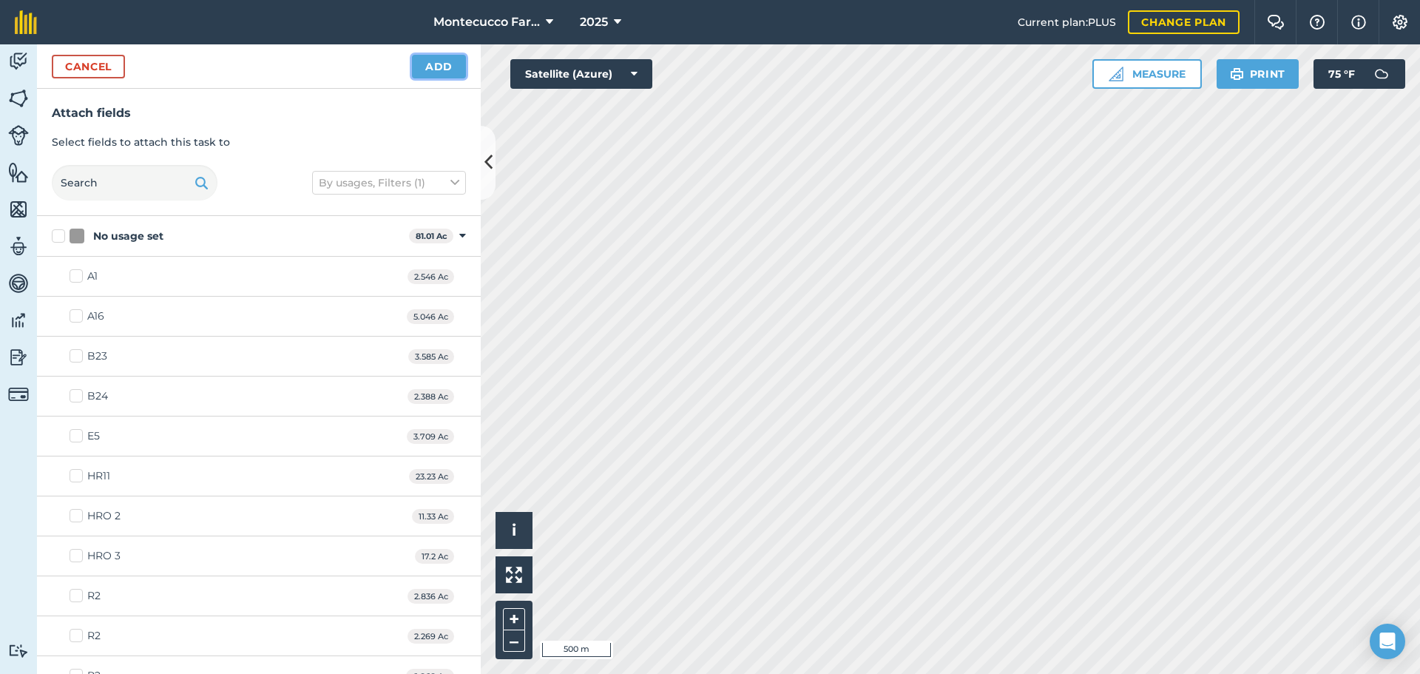
click at [434, 68] on button "Add" at bounding box center [439, 67] width 54 height 24
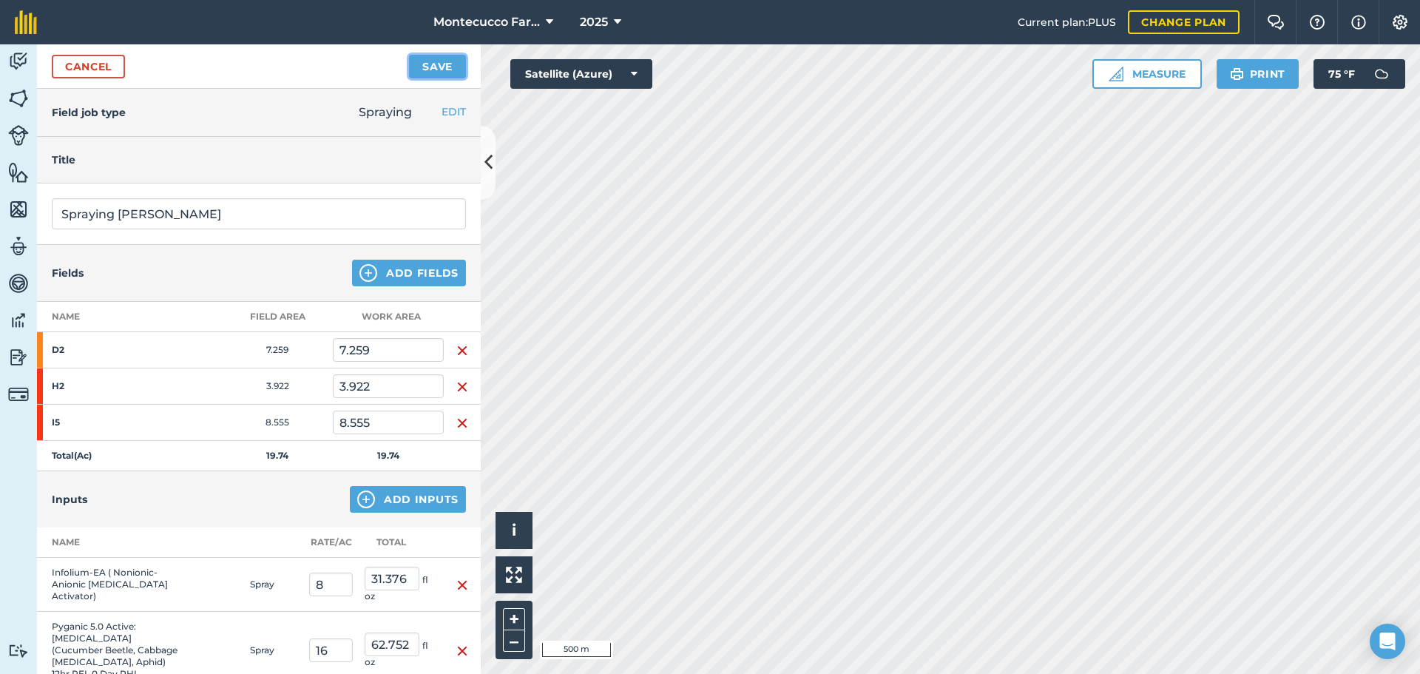
click at [423, 70] on button "Save" at bounding box center [437, 67] width 57 height 24
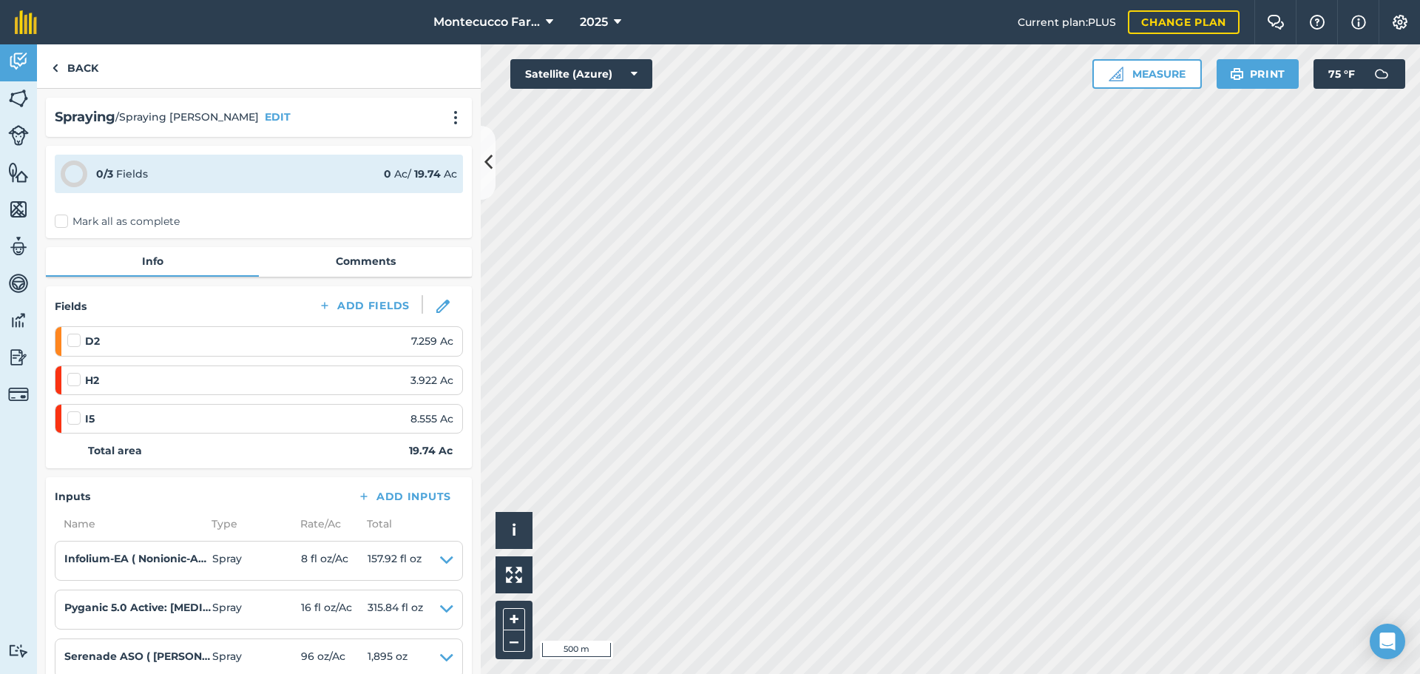
click at [62, 215] on label "Mark all as complete" at bounding box center [117, 222] width 125 height 16
click at [62, 215] on input "Mark all as complete" at bounding box center [60, 219] width 10 height 10
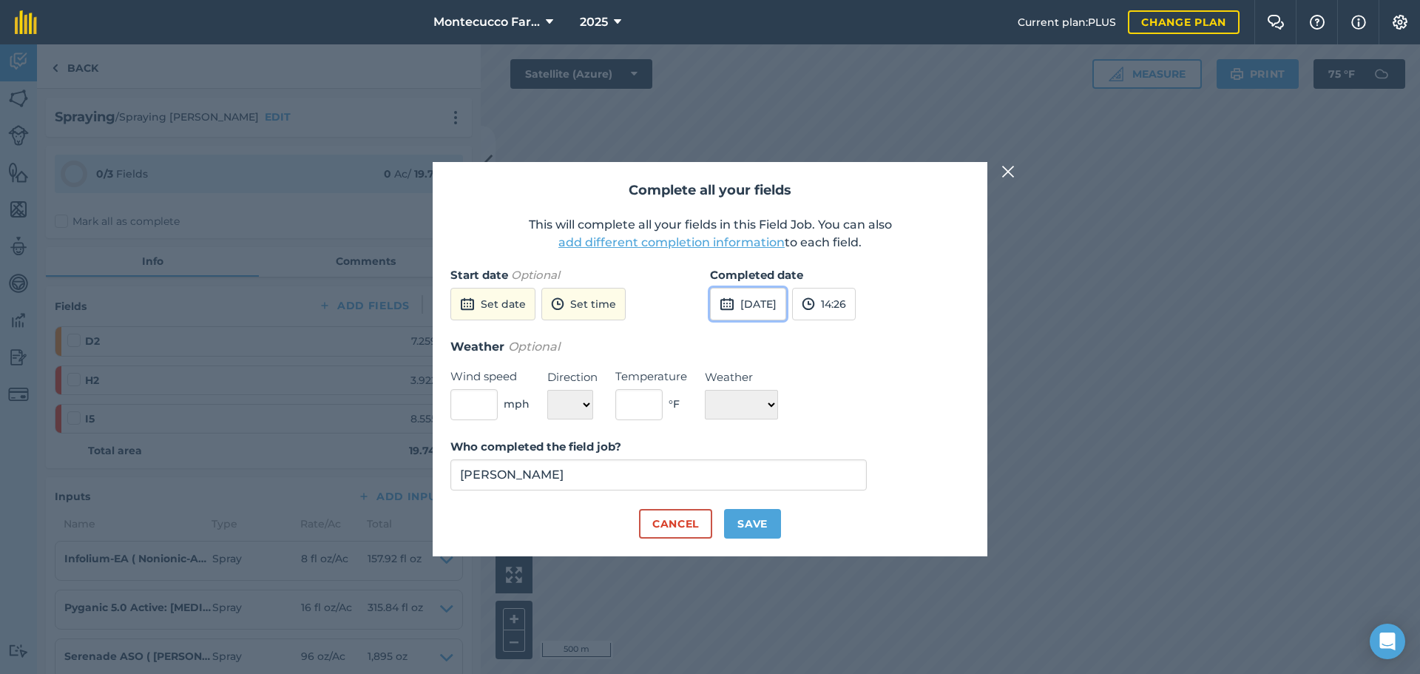
click at [786, 303] on button "[DATE]" at bounding box center [748, 304] width 76 height 33
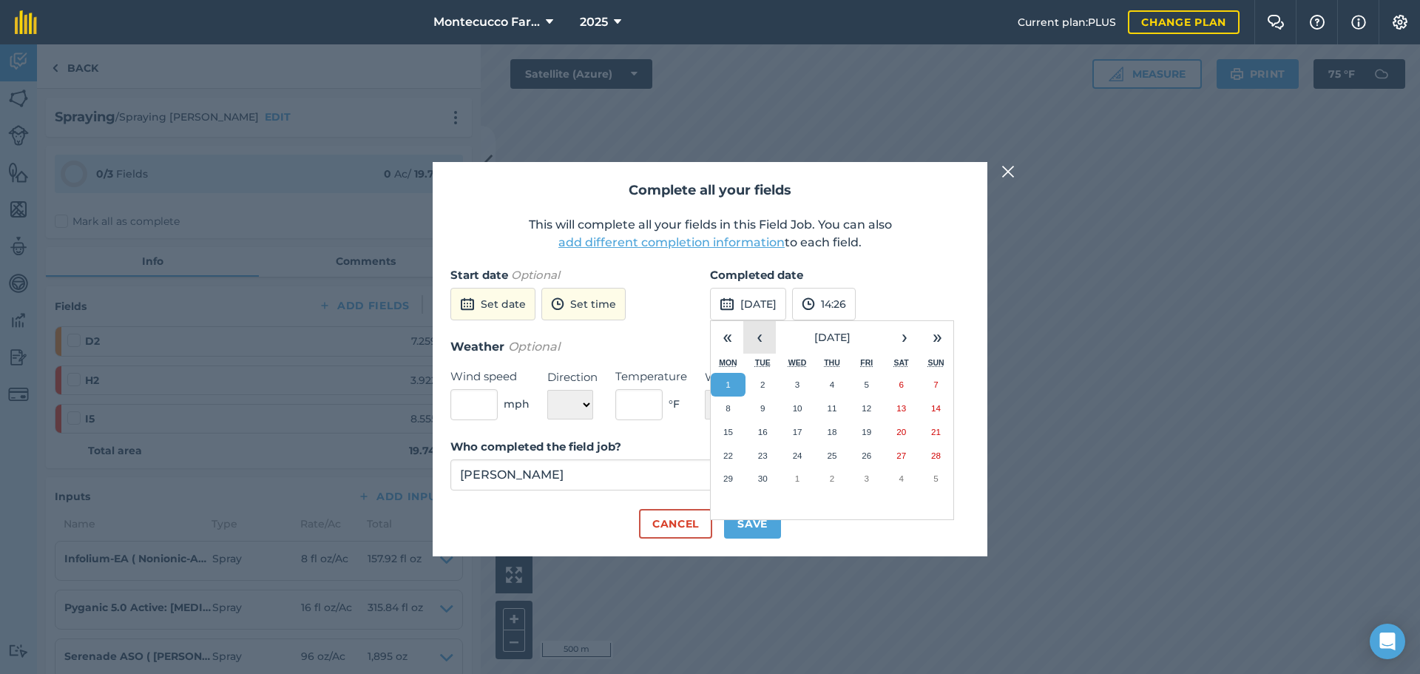
click at [767, 339] on button "‹" at bounding box center [759, 337] width 33 height 33
click at [838, 407] on button "7" at bounding box center [832, 408] width 35 height 24
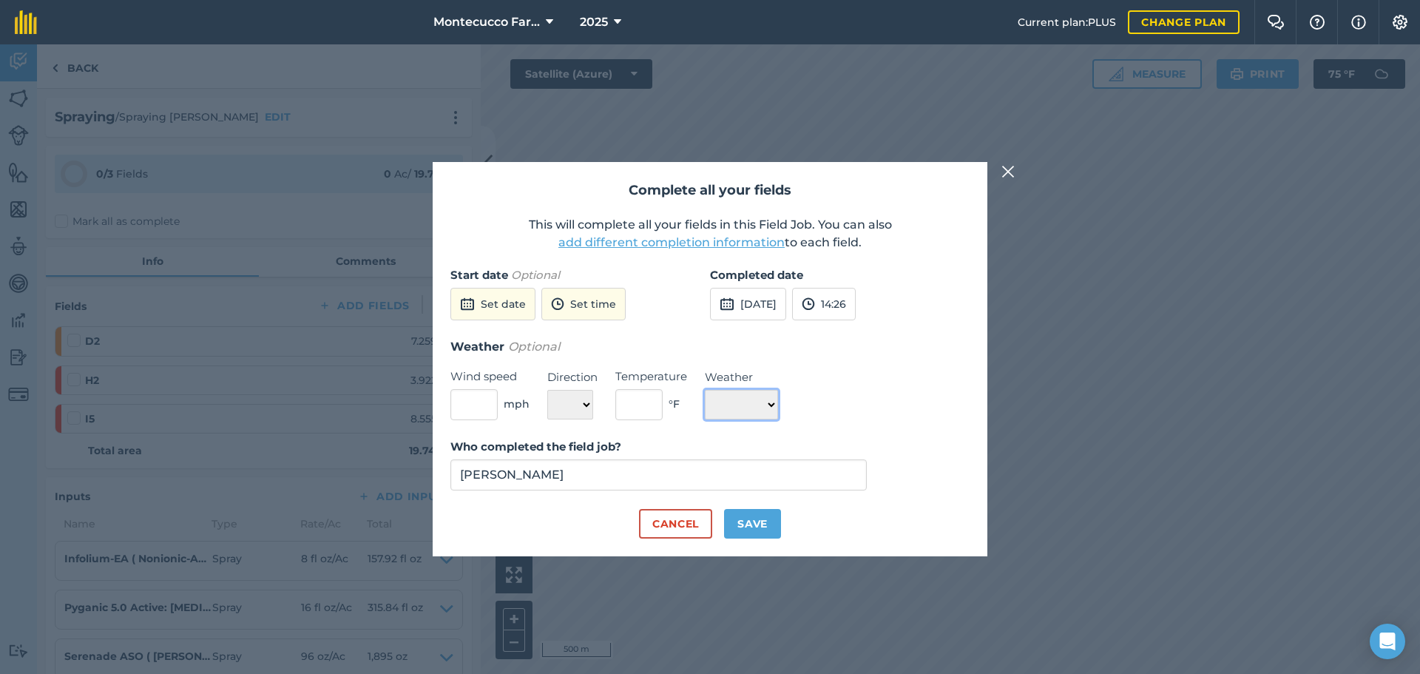
click at [775, 406] on select "☀️ Sunny 🌧 Rainy ⛅️ Cloudy 🌨 Snow ❄️ Icy" at bounding box center [741, 405] width 73 height 30
click at [705, 390] on select "☀️ Sunny 🌧 Rainy ⛅️ Cloudy 🌨 Snow ❄️ Icy" at bounding box center [741, 405] width 73 height 30
click at [756, 523] on button "Save" at bounding box center [752, 524] width 57 height 30
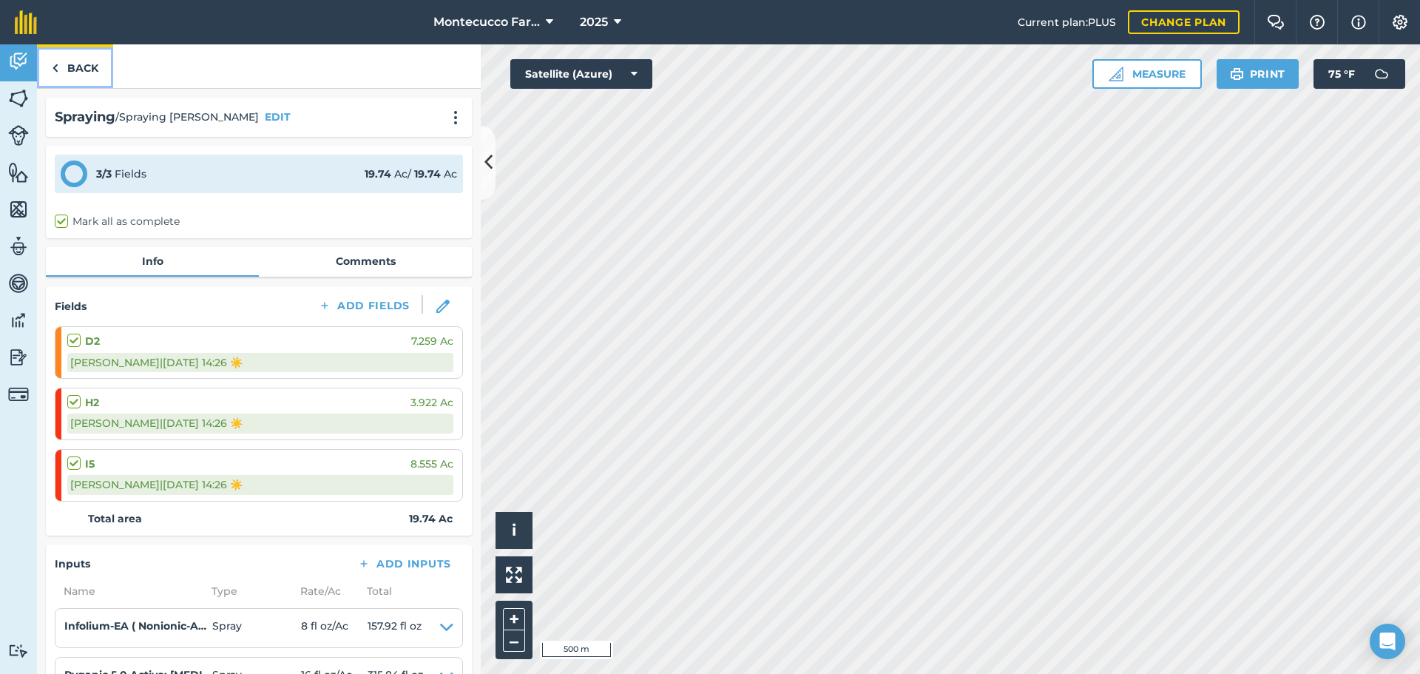
click at [78, 68] on link "Back" at bounding box center [75, 66] width 76 height 44
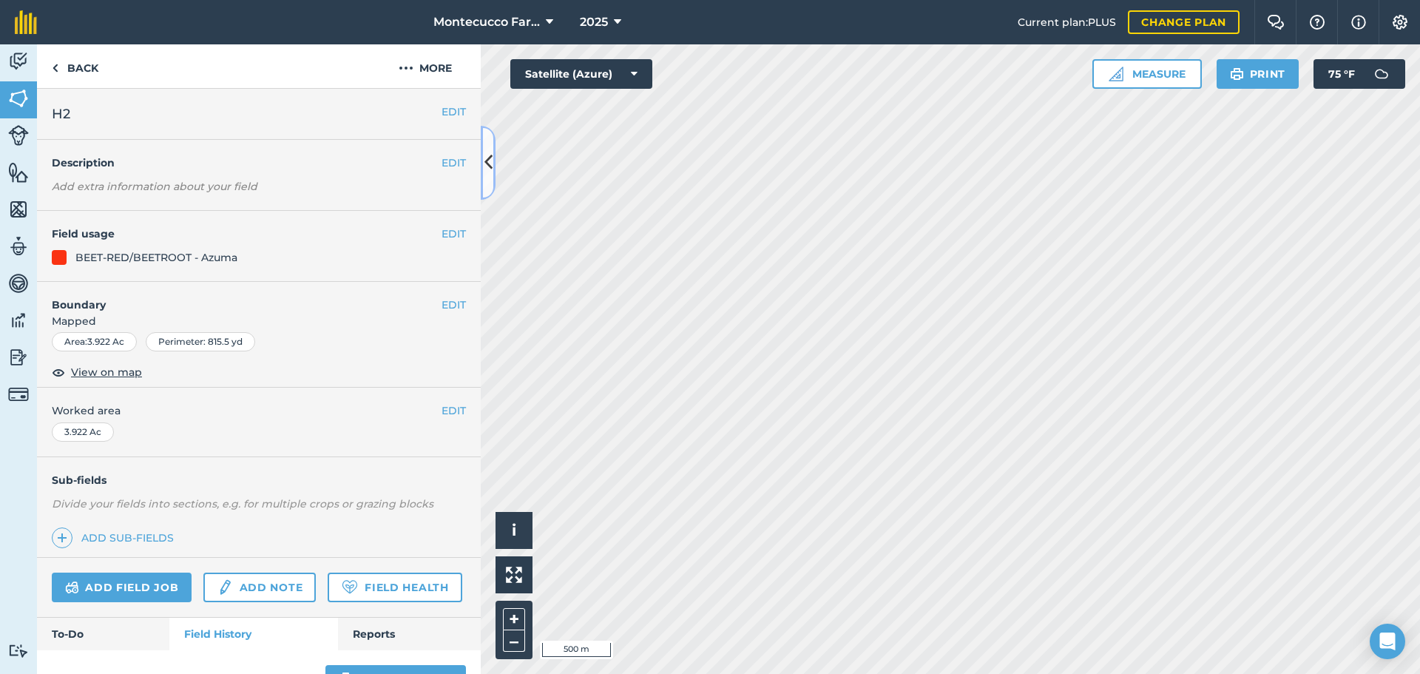
click at [487, 158] on icon at bounding box center [488, 162] width 8 height 26
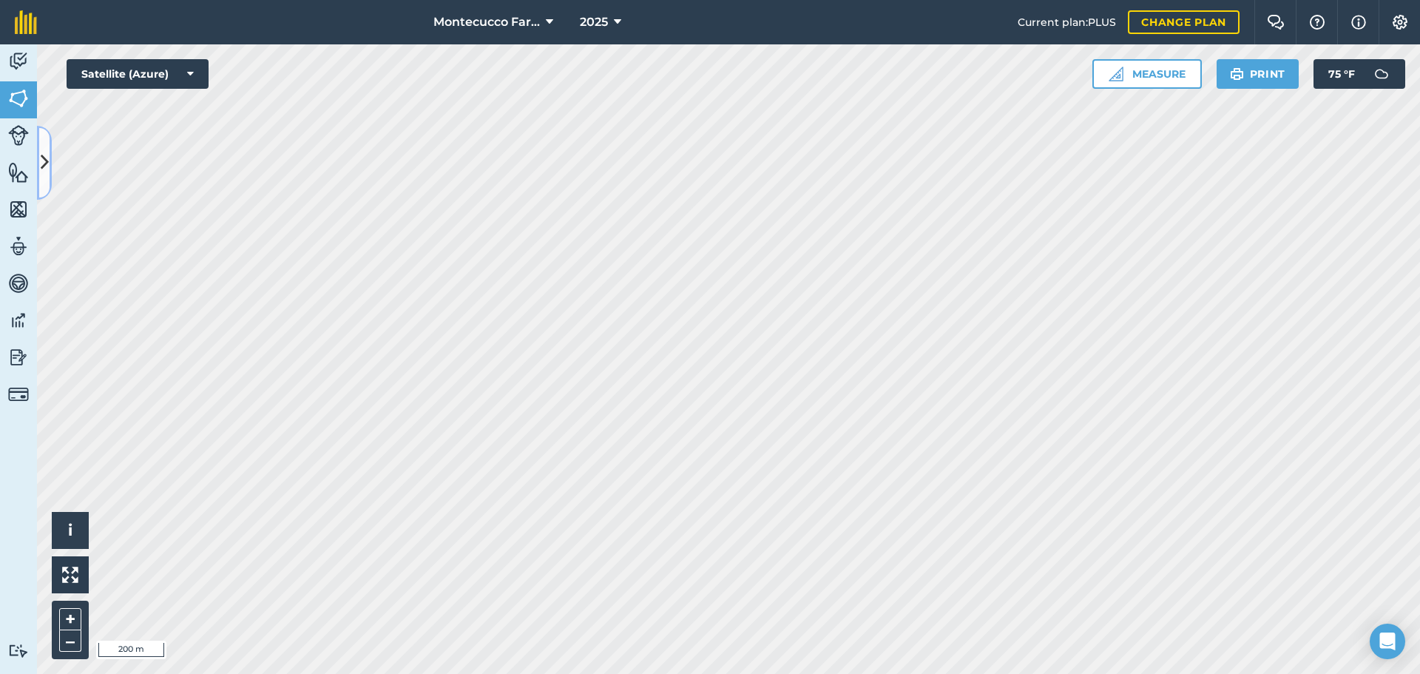
click at [41, 160] on icon at bounding box center [45, 162] width 8 height 26
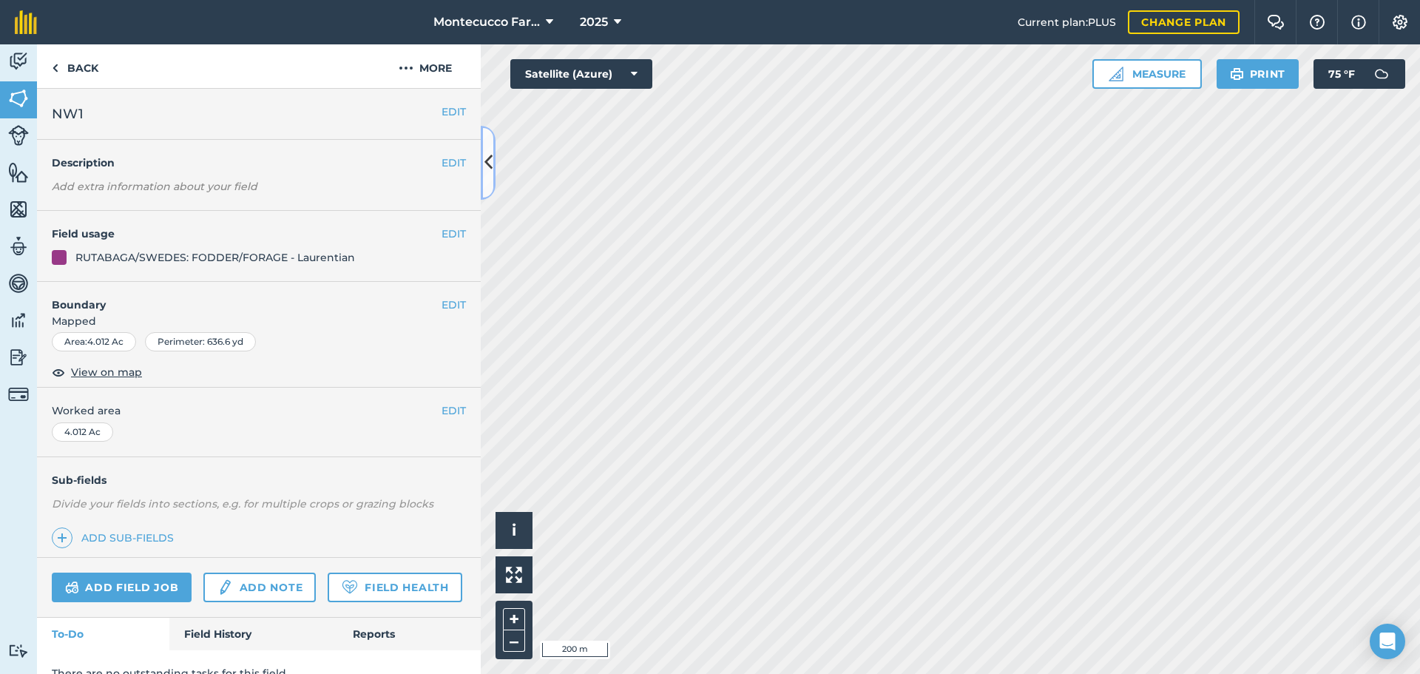
scroll to position [64, 0]
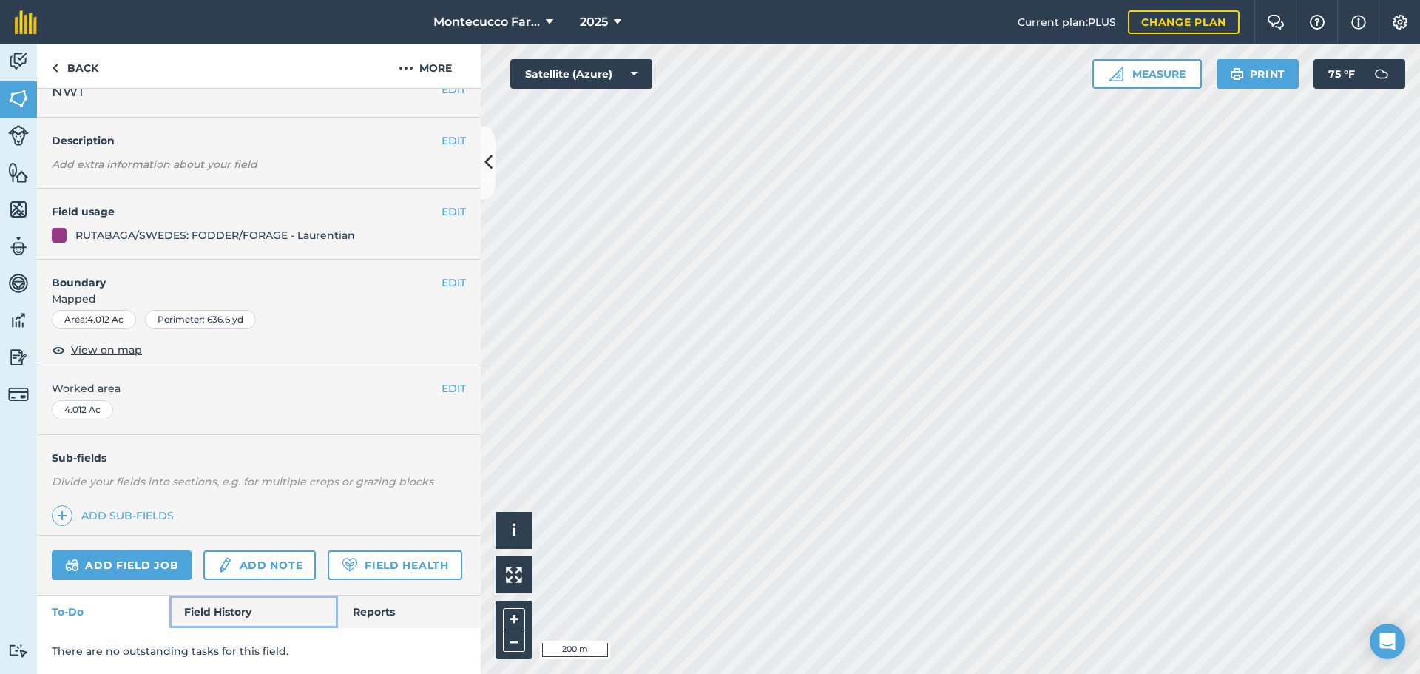
click at [231, 615] on link "Field History" at bounding box center [253, 611] width 168 height 33
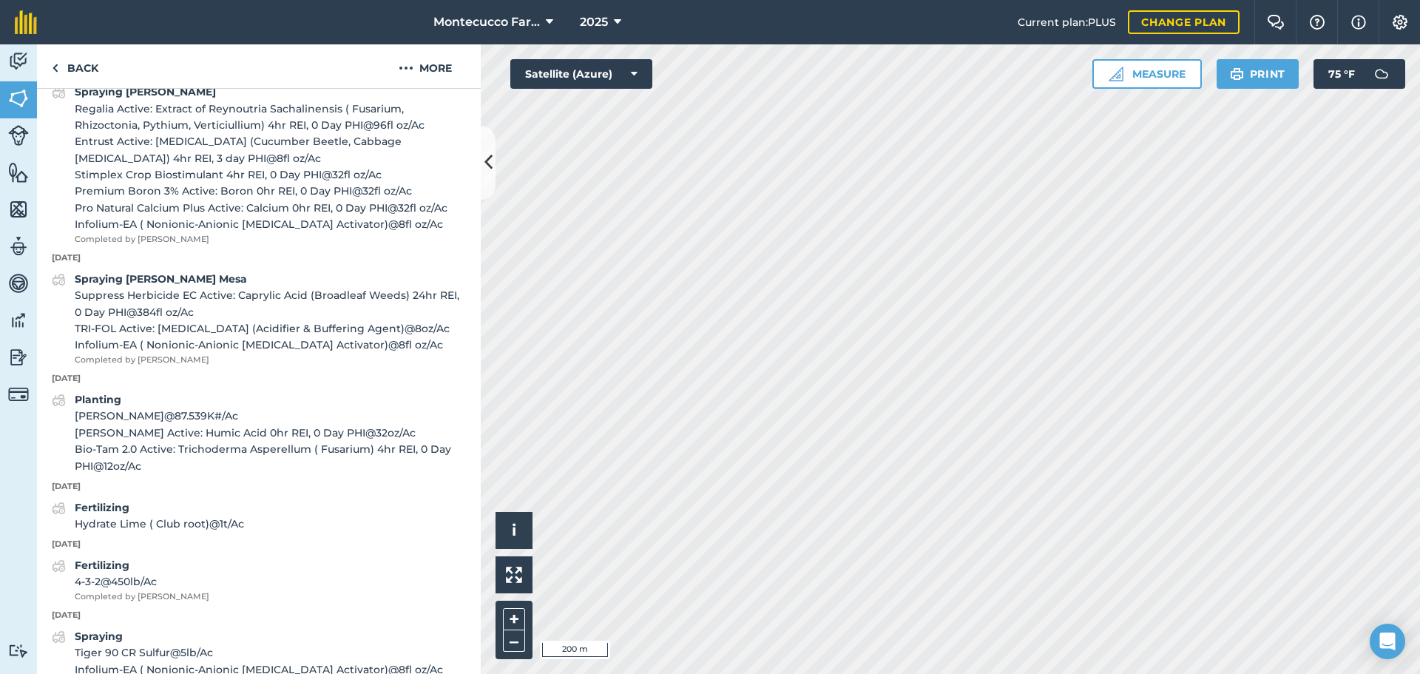
scroll to position [655, 0]
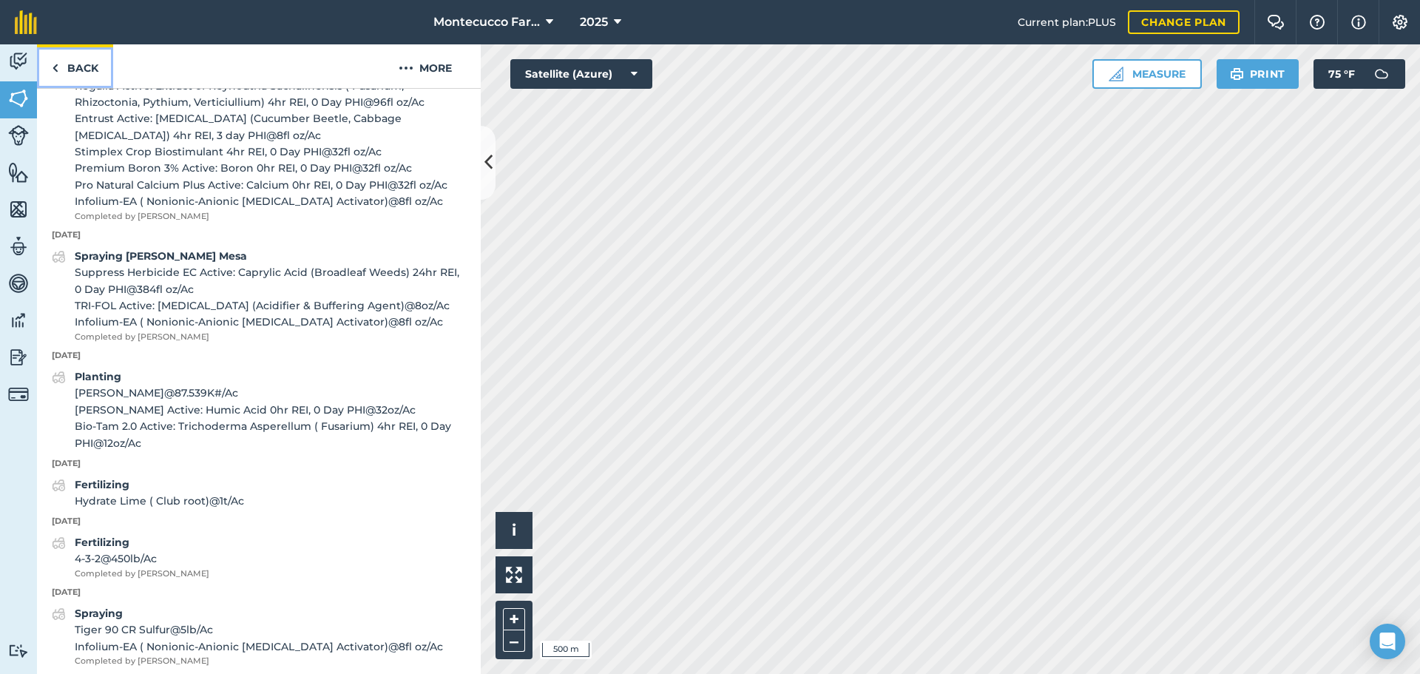
click at [53, 70] on img at bounding box center [55, 68] width 7 height 18
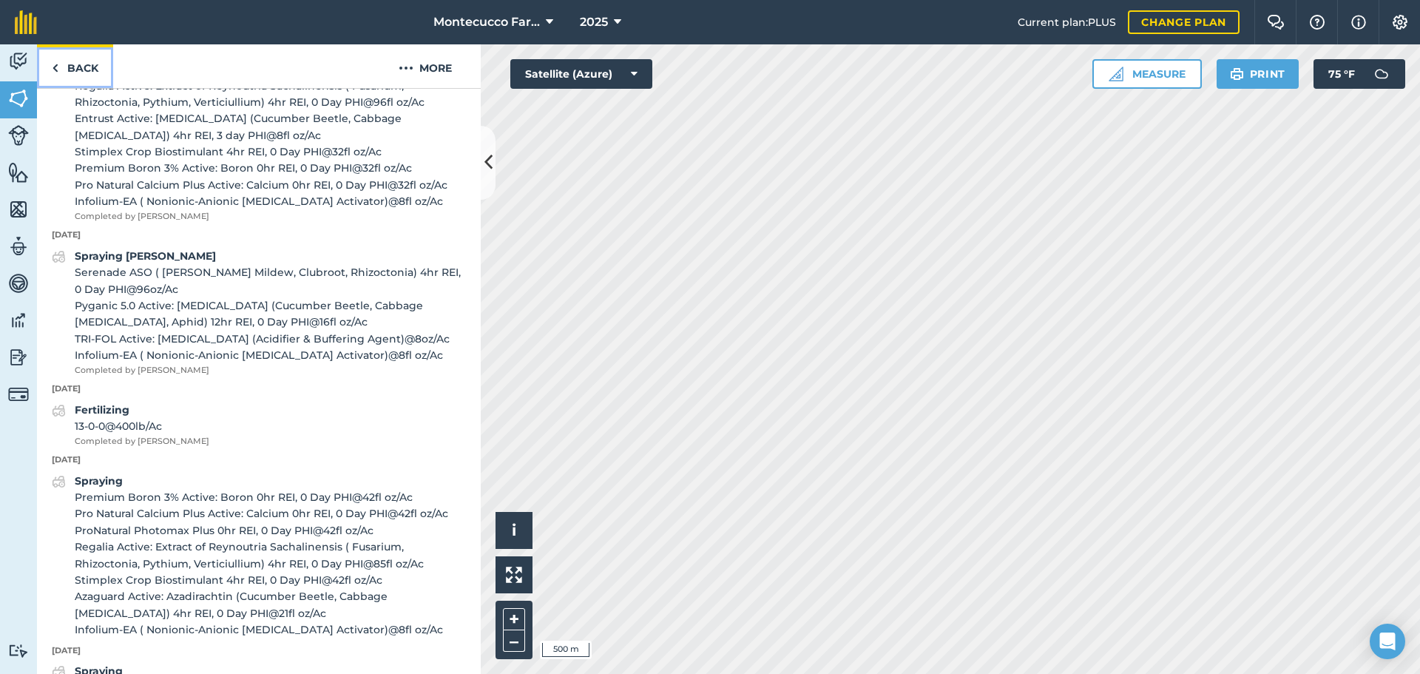
scroll to position [614, 0]
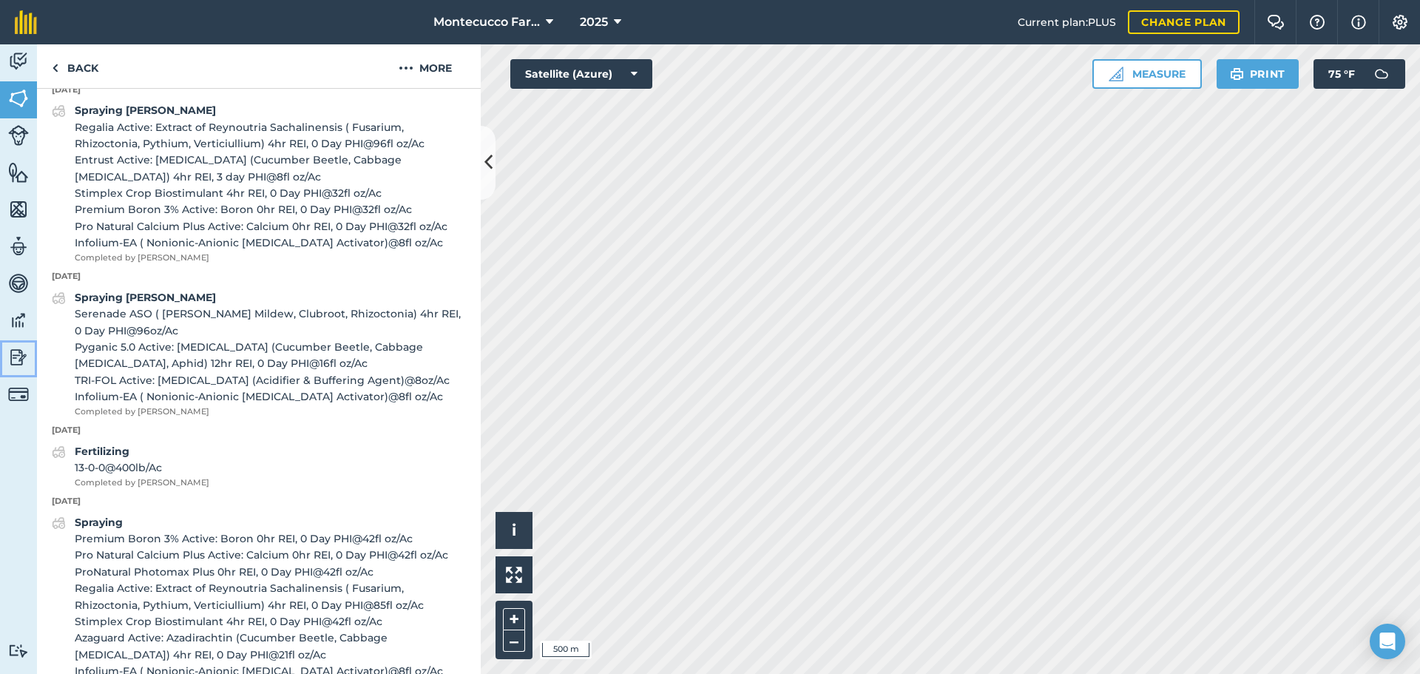
click at [16, 361] on img at bounding box center [18, 357] width 21 height 22
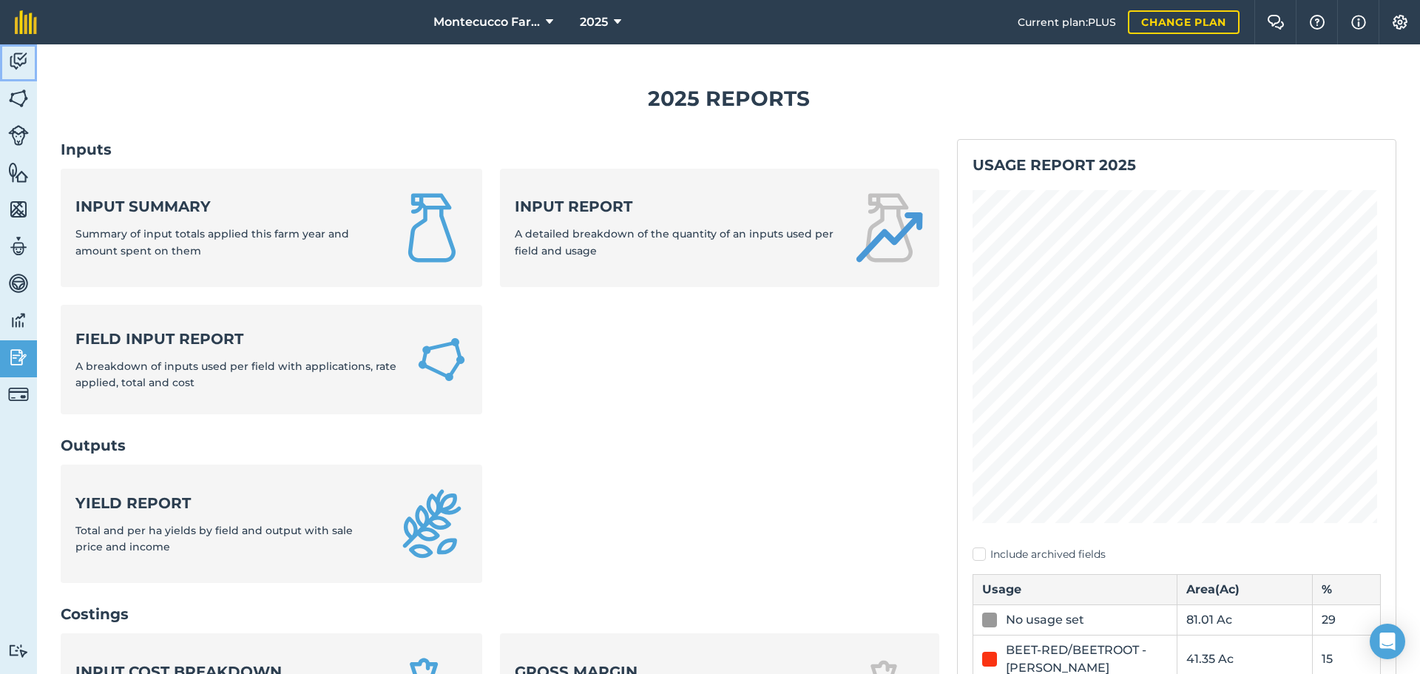
click at [17, 65] on img at bounding box center [18, 61] width 21 height 22
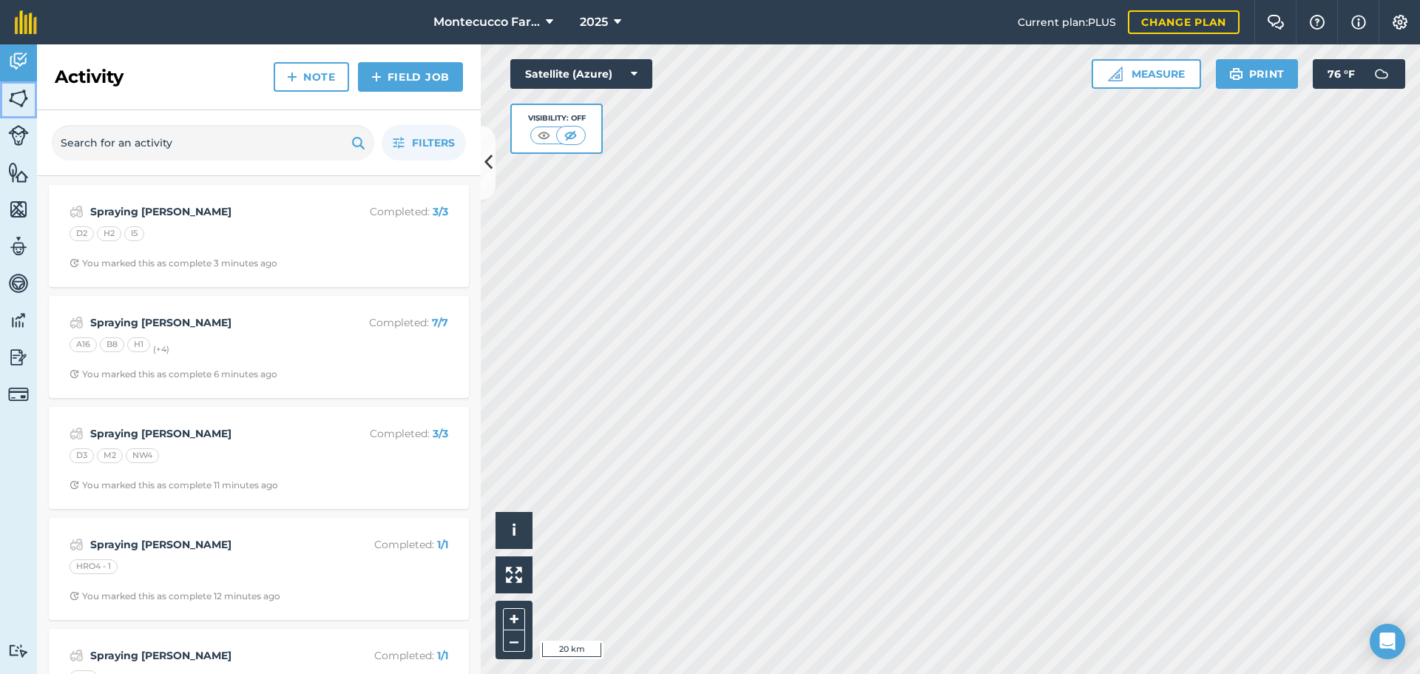
click at [17, 100] on img at bounding box center [18, 98] width 21 height 22
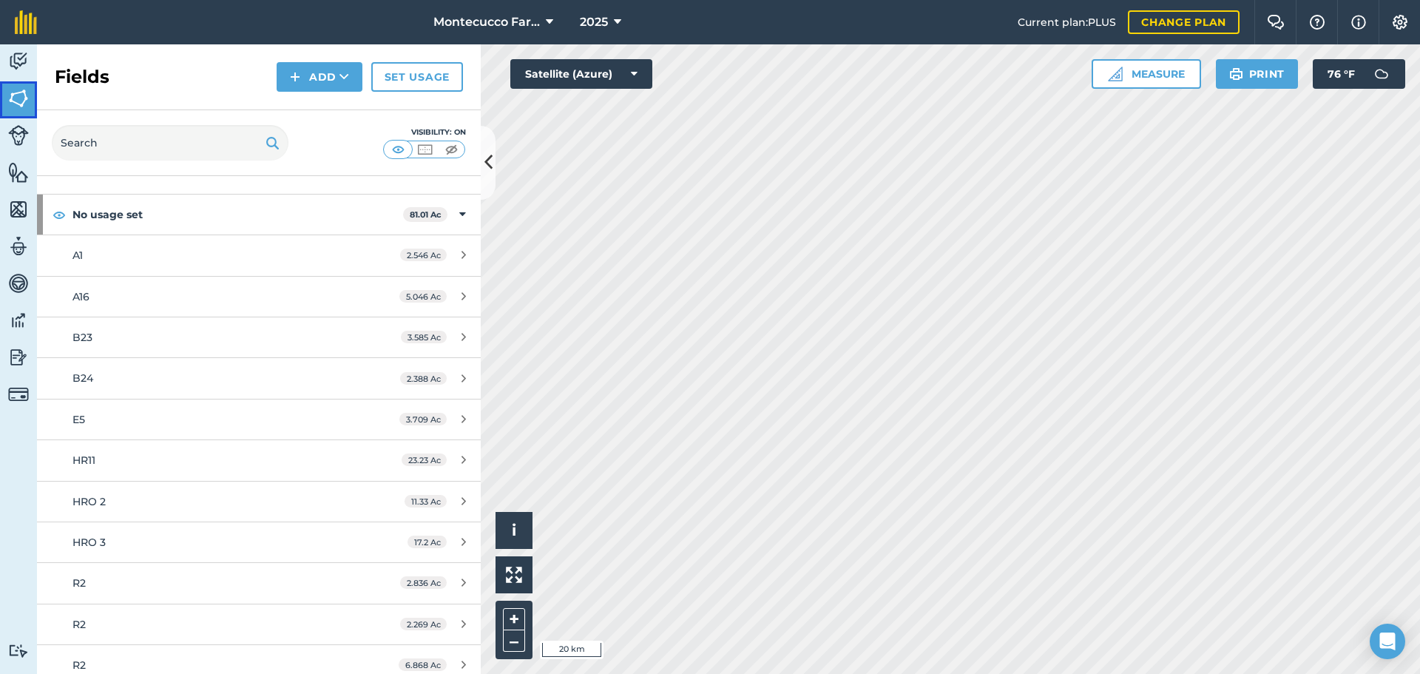
scroll to position [74, 0]
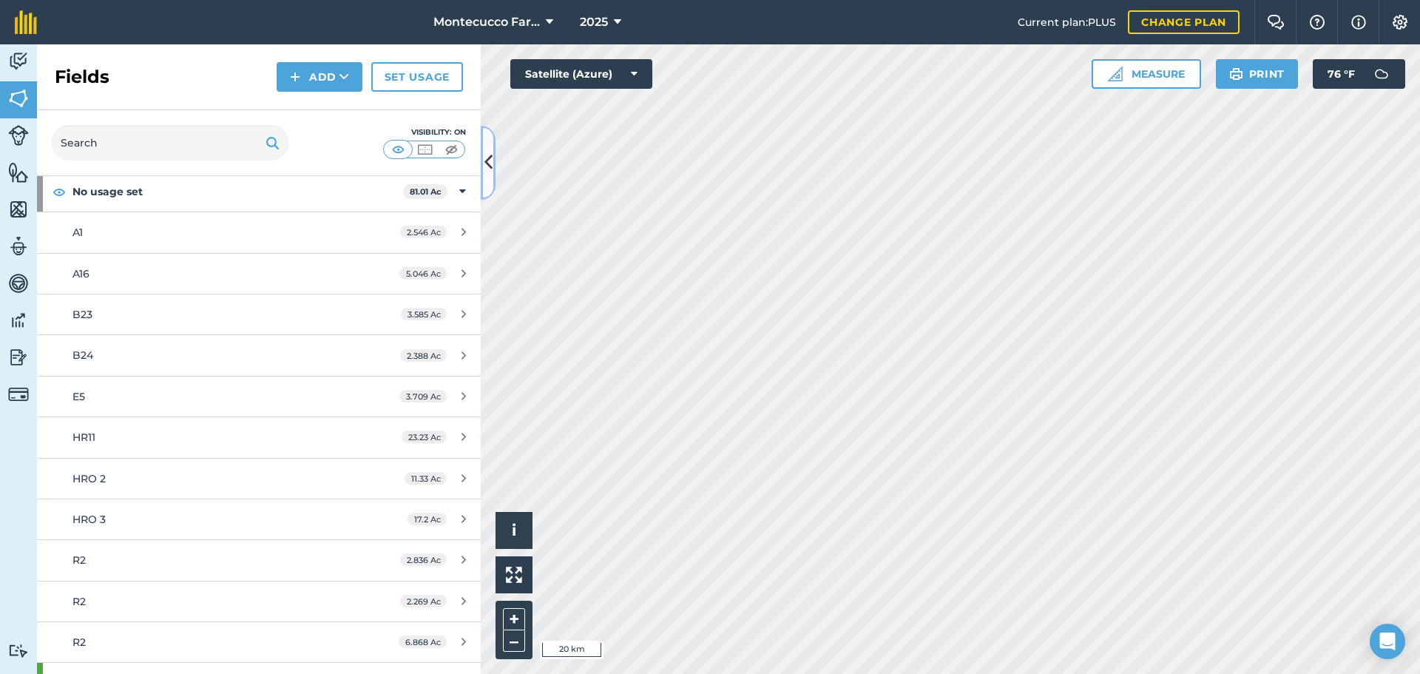
click at [487, 155] on icon at bounding box center [488, 162] width 8 height 26
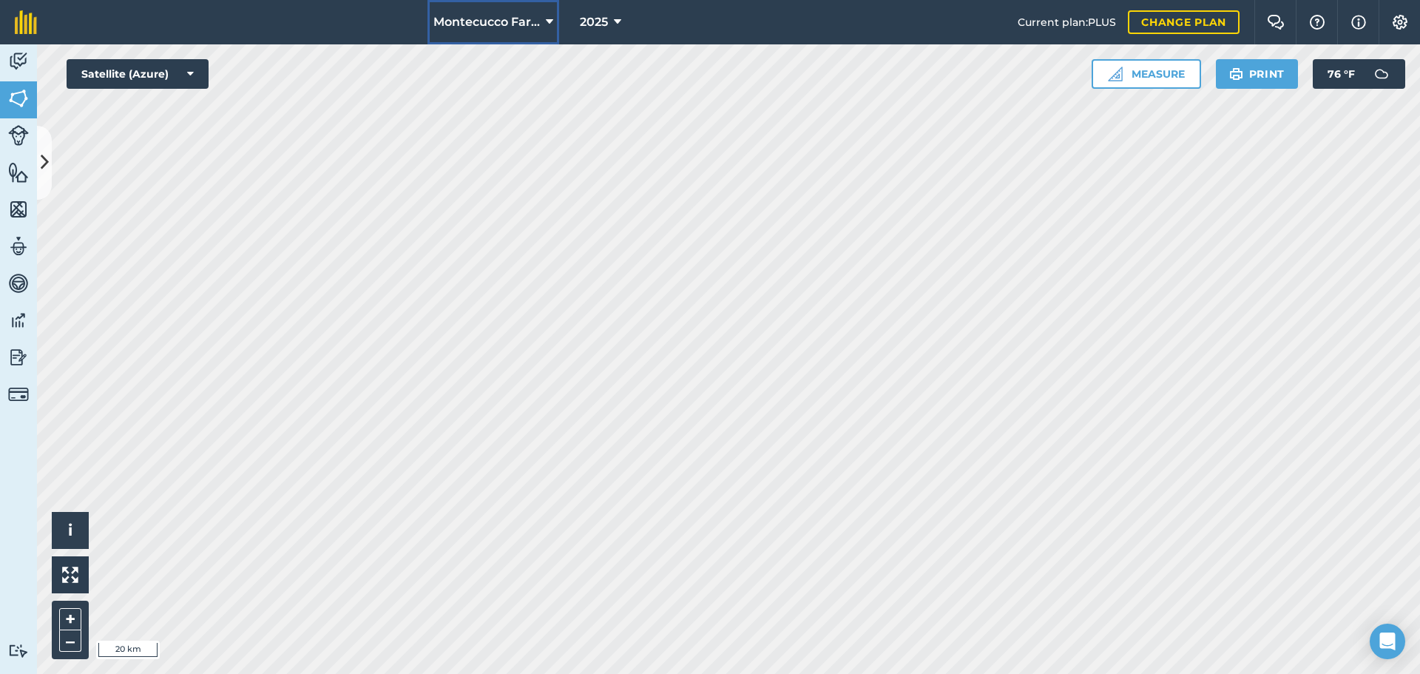
click at [532, 24] on span "Montecucco Farms ORGANIC" at bounding box center [486, 22] width 106 height 18
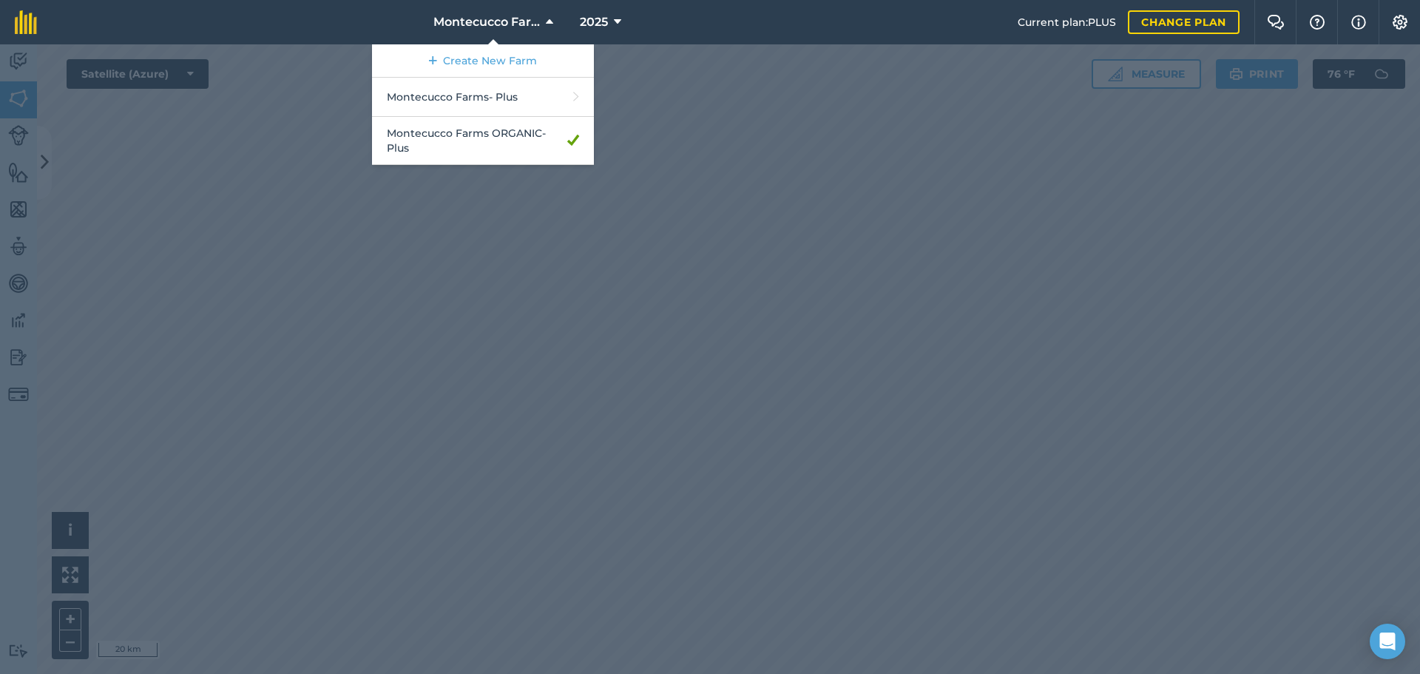
click at [128, 366] on div at bounding box center [710, 358] width 1420 height 629
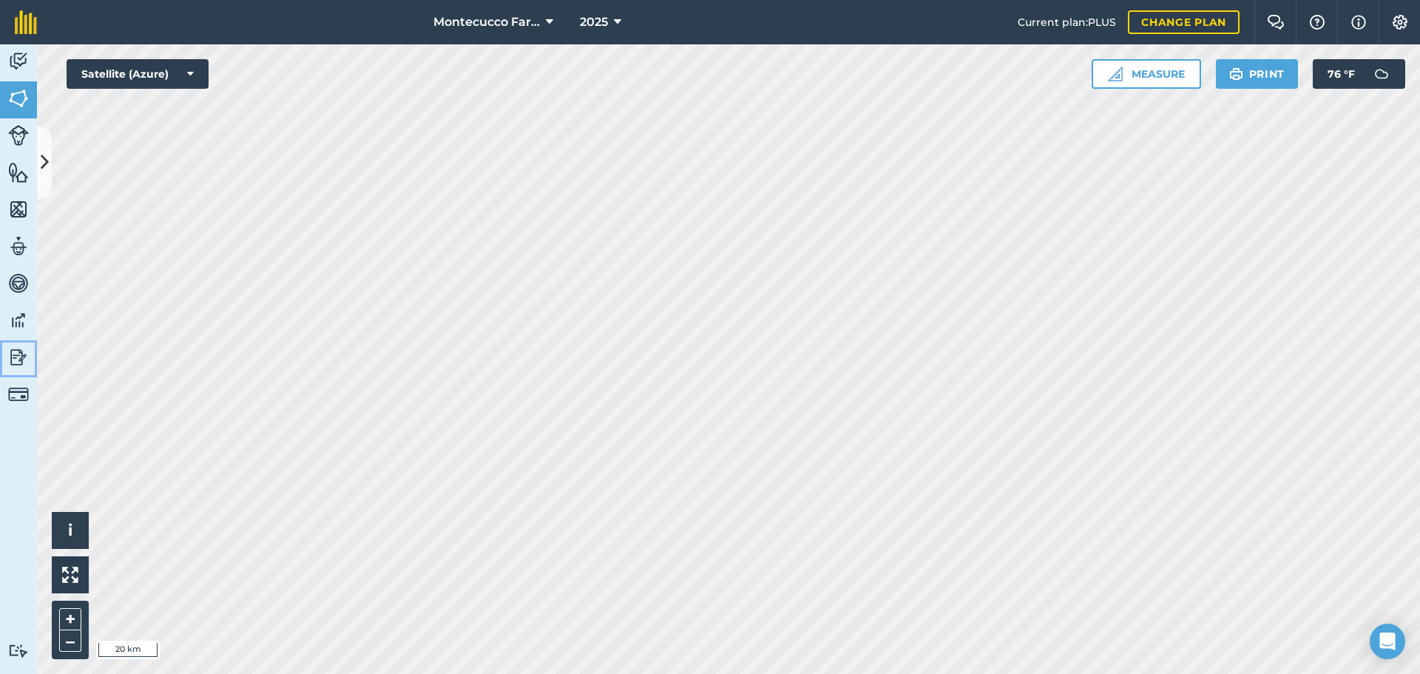
click at [24, 364] on img at bounding box center [18, 357] width 21 height 22
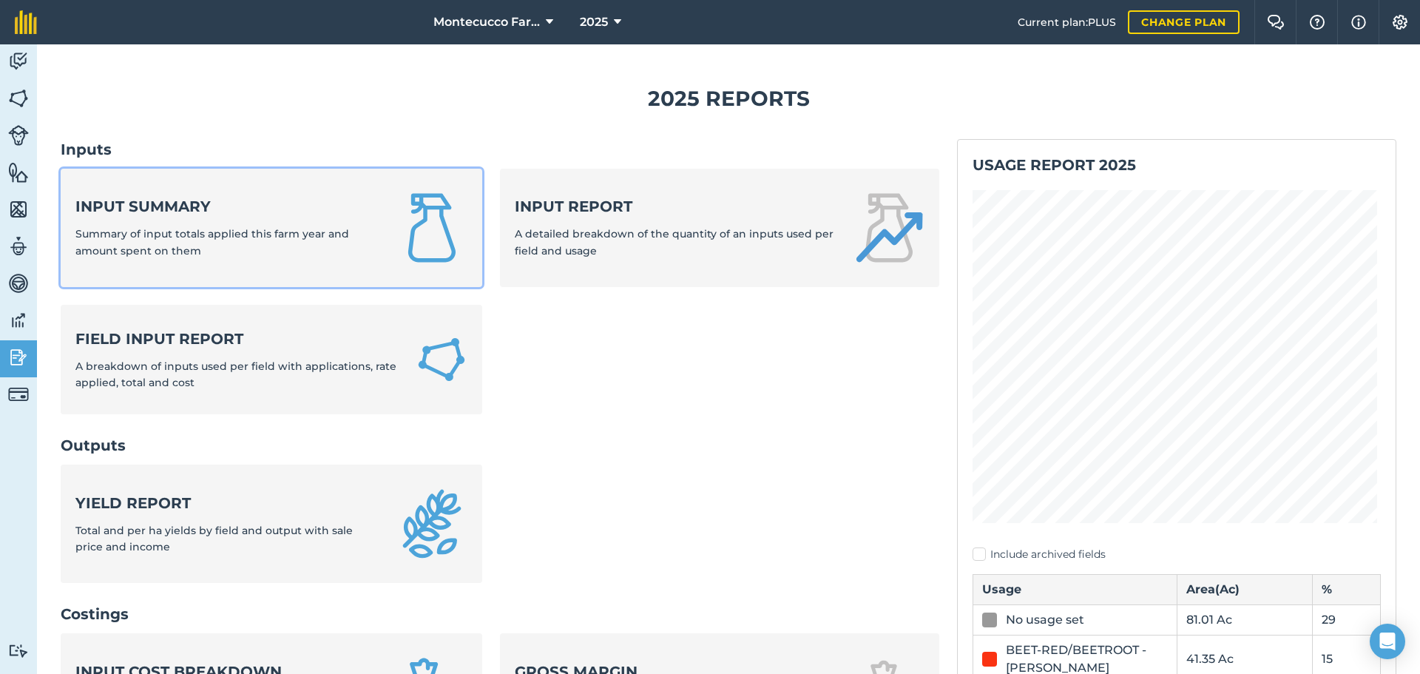
click at [169, 226] on div "Input summary Summary of input totals applied this farm year and amount spent o…" at bounding box center [226, 227] width 303 height 63
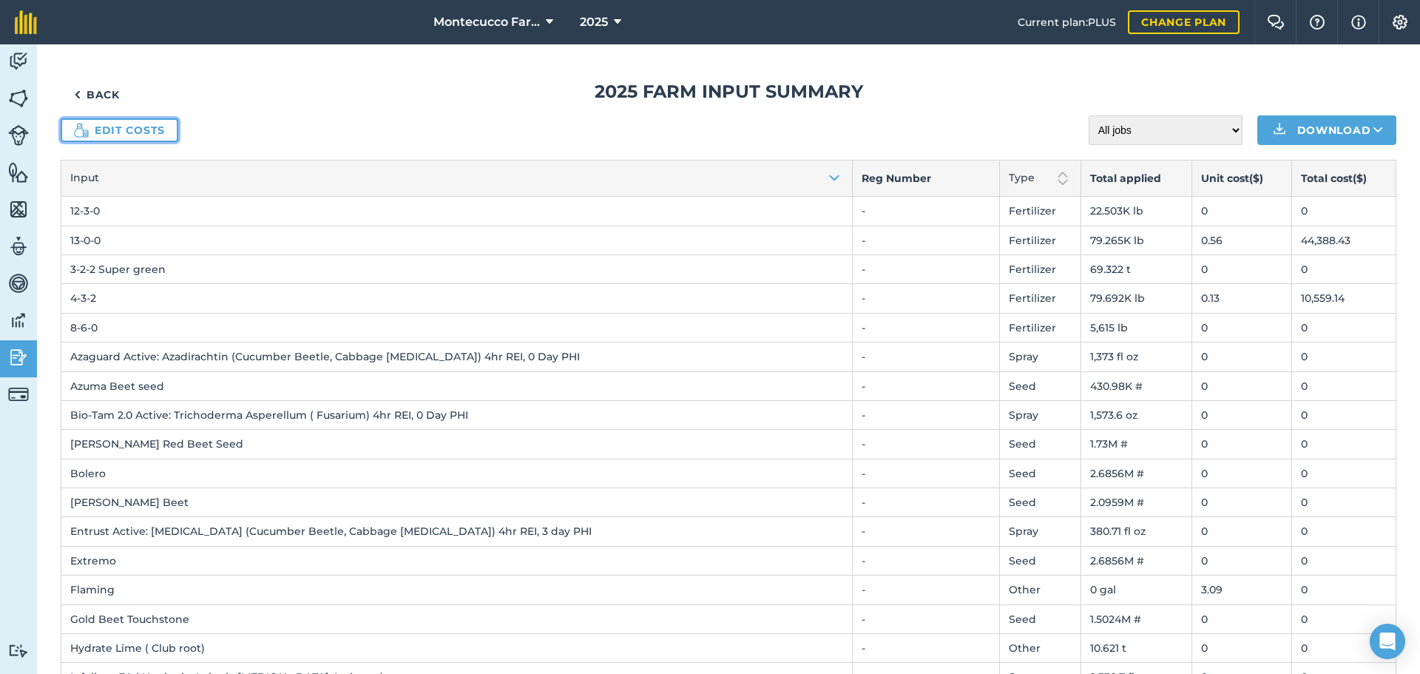
click at [140, 133] on link "Edit costs" at bounding box center [120, 130] width 118 height 24
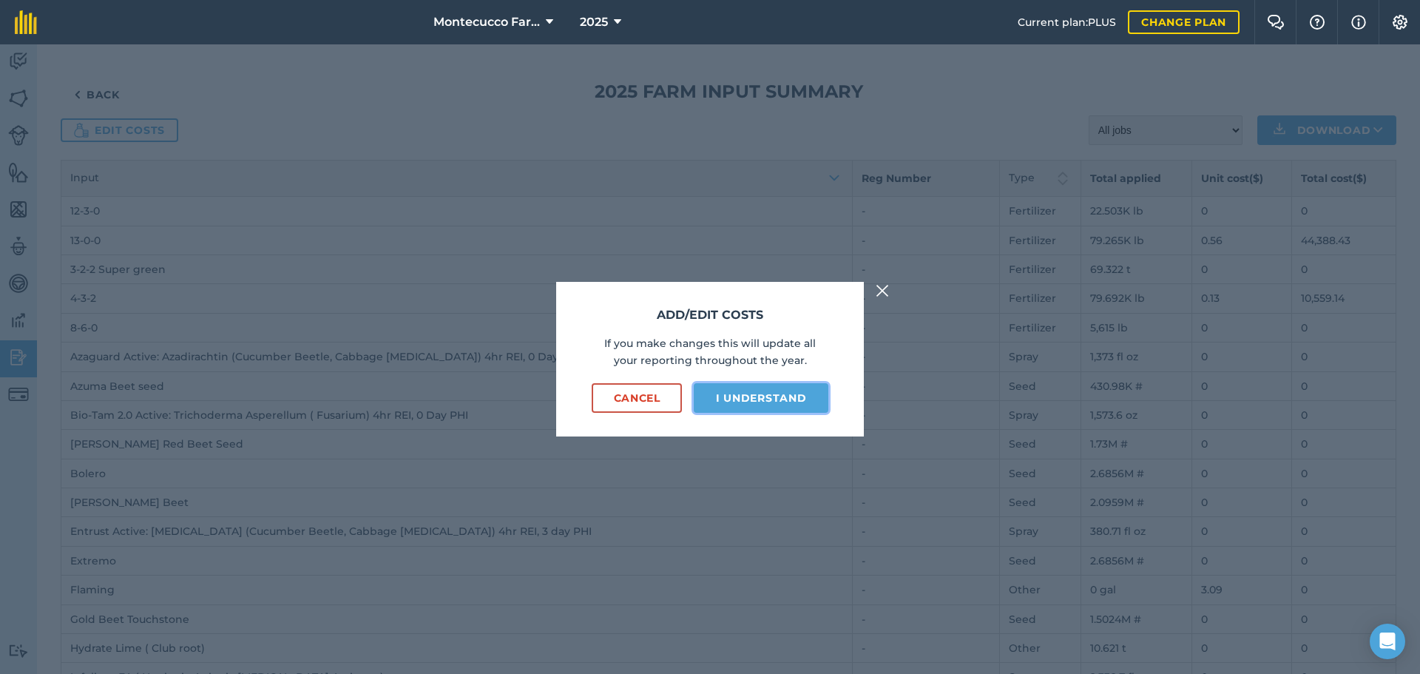
click at [752, 397] on button "I understand" at bounding box center [761, 398] width 135 height 30
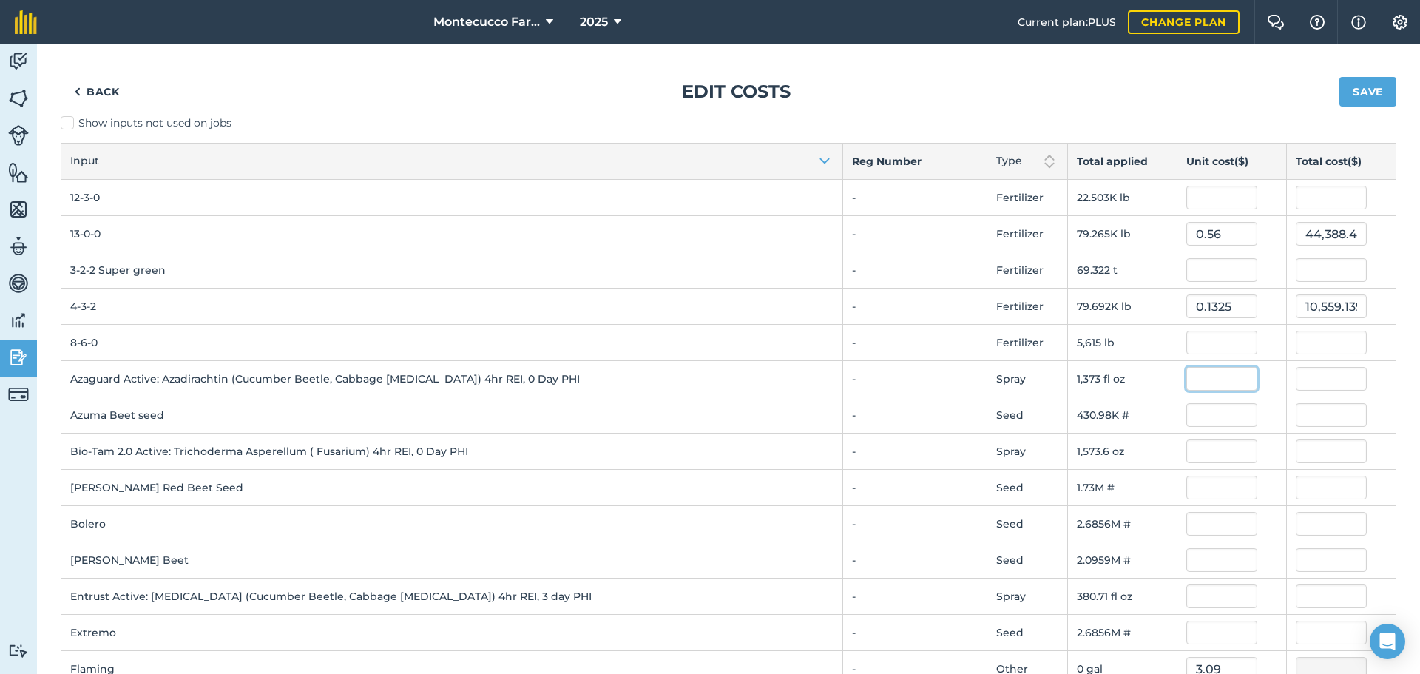
click at [1220, 372] on input "text" at bounding box center [1221, 379] width 71 height 24
click at [1214, 415] on input "text" at bounding box center [1221, 415] width 71 height 24
click at [1207, 378] on input "5" at bounding box center [1221, 379] width 71 height 24
click at [1236, 427] on input "text" at bounding box center [1221, 415] width 71 height 24
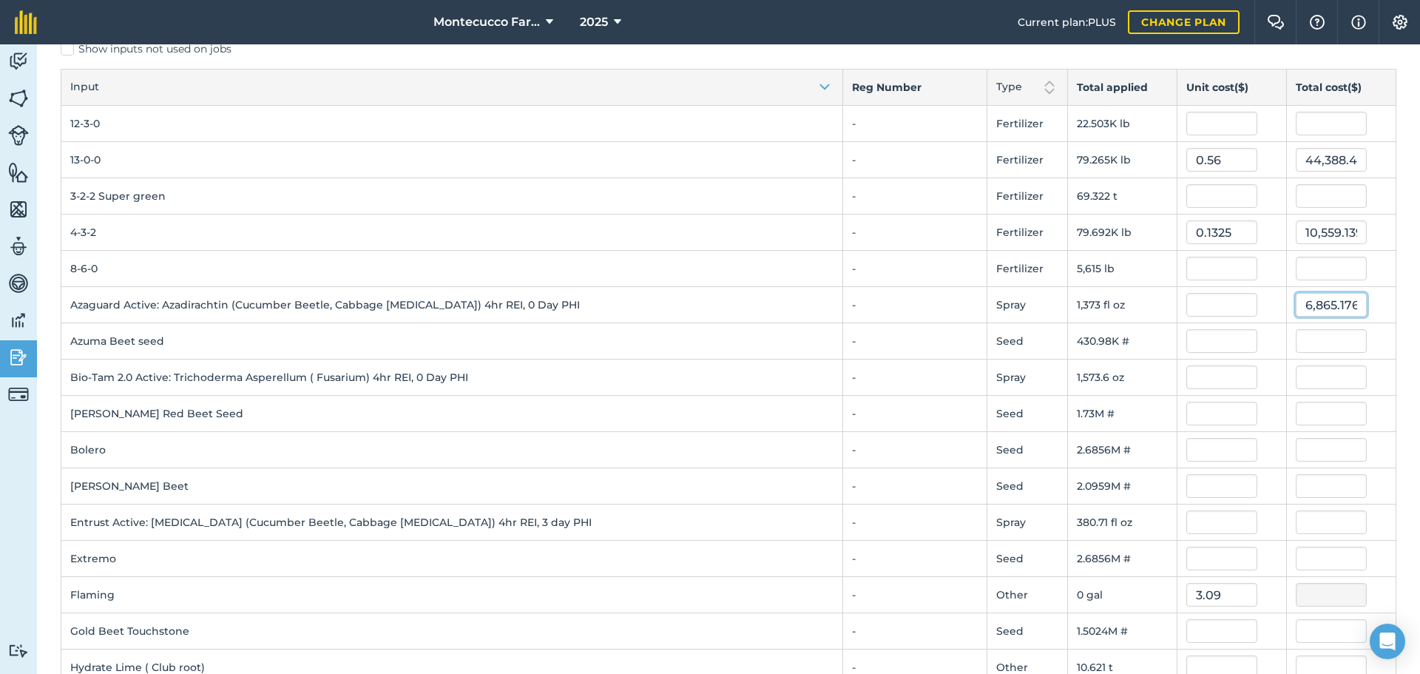
drag, startPoint x: 1349, startPoint y: 380, endPoint x: 1268, endPoint y: 371, distance: 81.9
click at [1200, 343] on input "text" at bounding box center [1221, 341] width 71 height 24
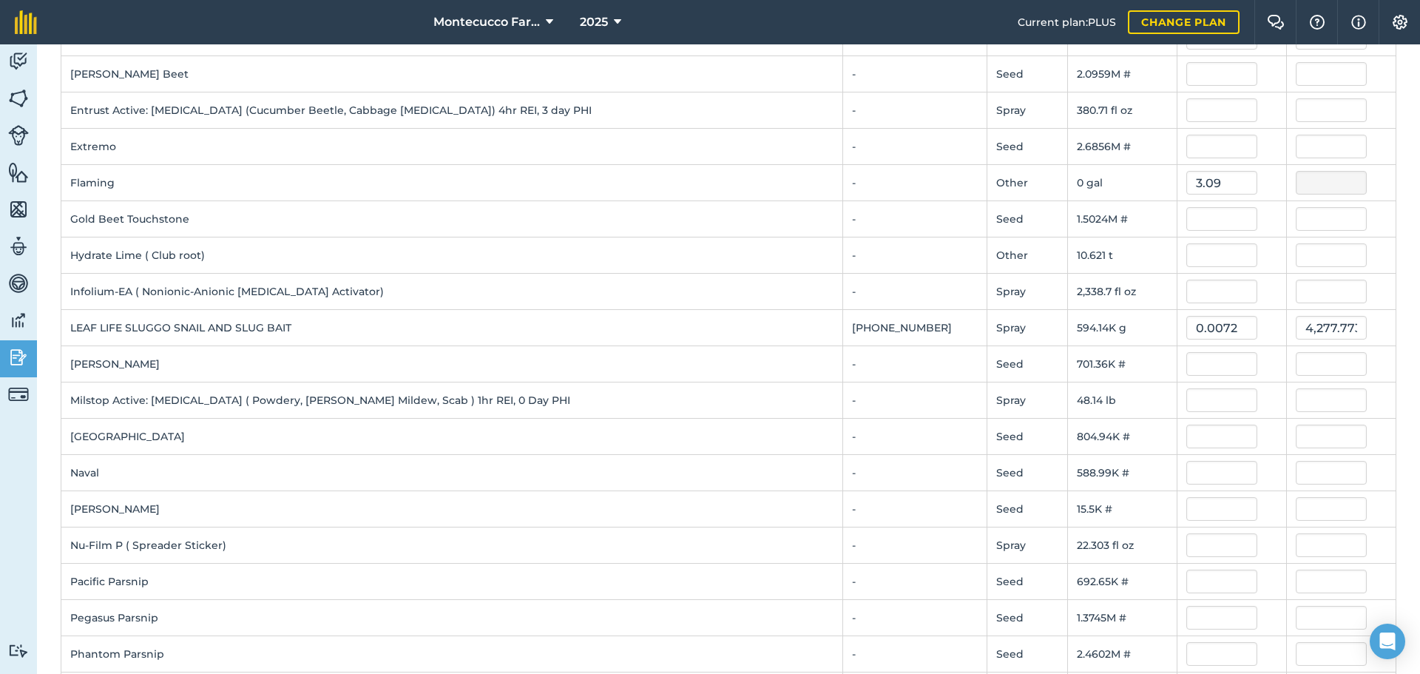
scroll to position [0, 0]
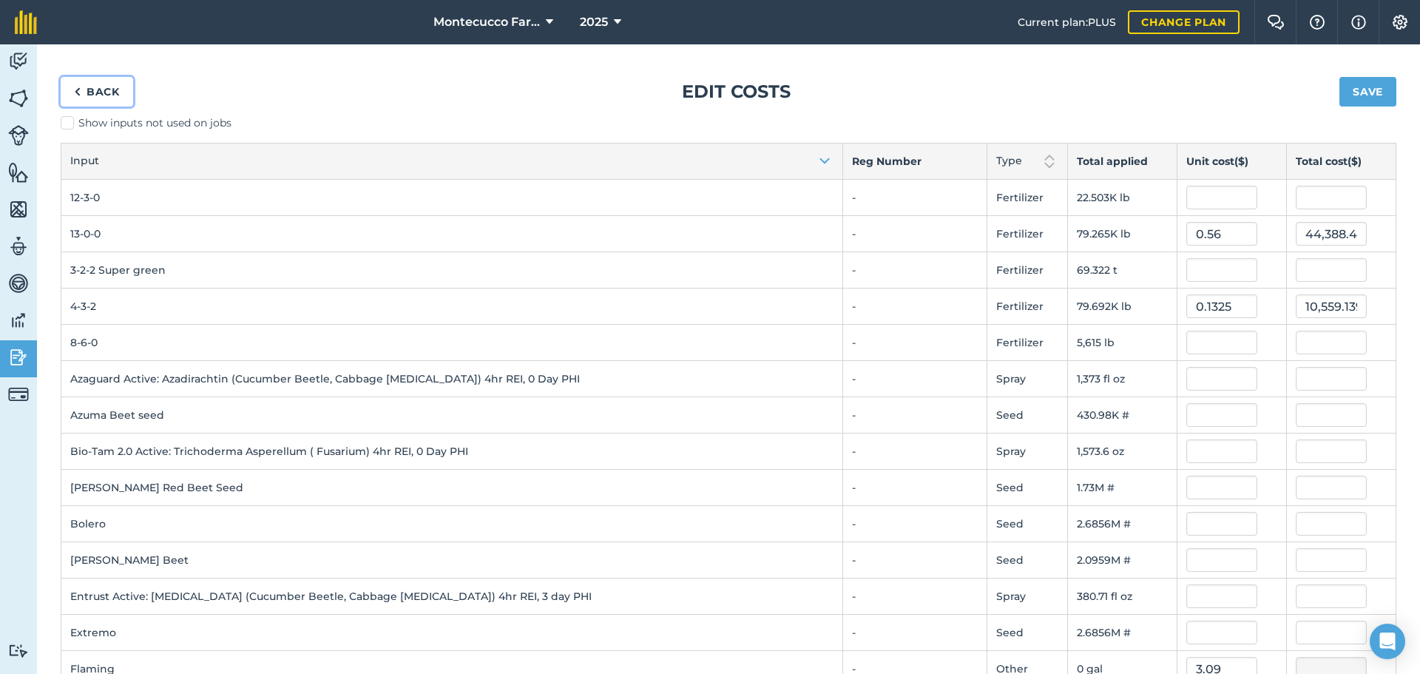
click at [82, 92] on link "Back" at bounding box center [97, 92] width 72 height 30
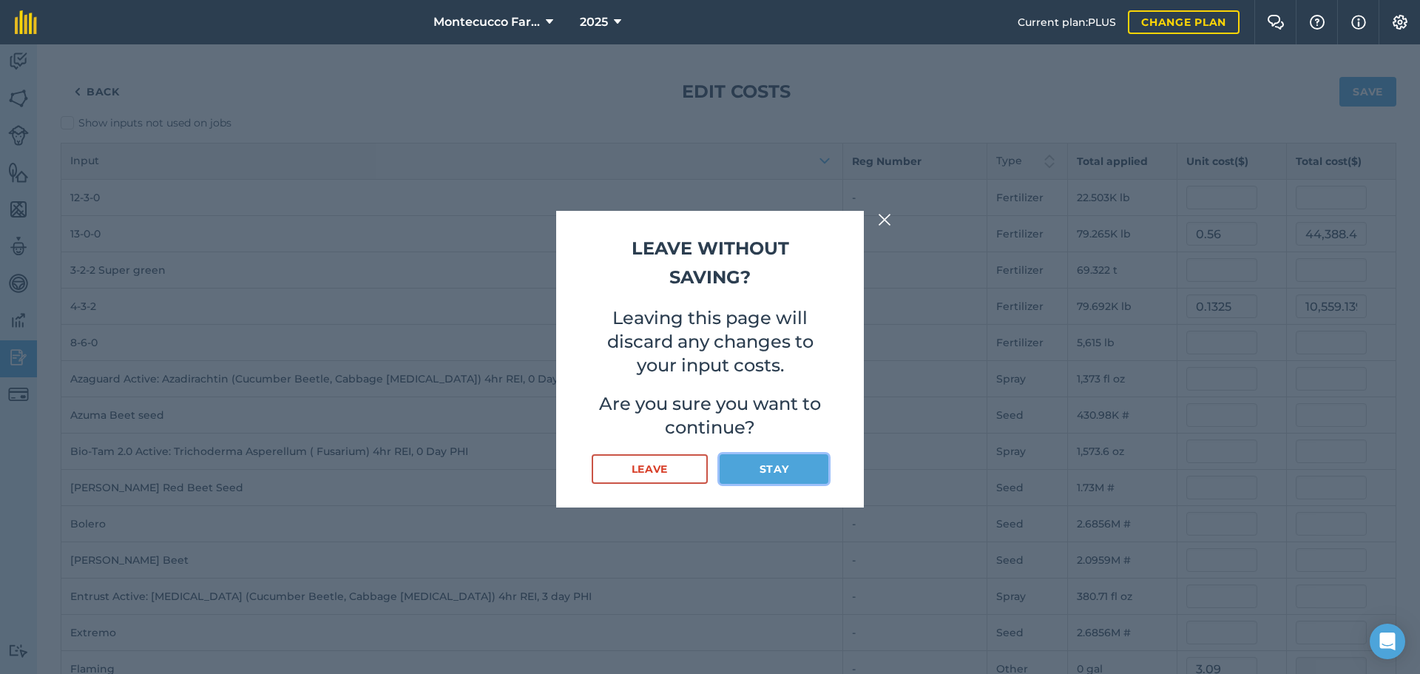
click at [795, 469] on button "Stay" at bounding box center [774, 469] width 109 height 30
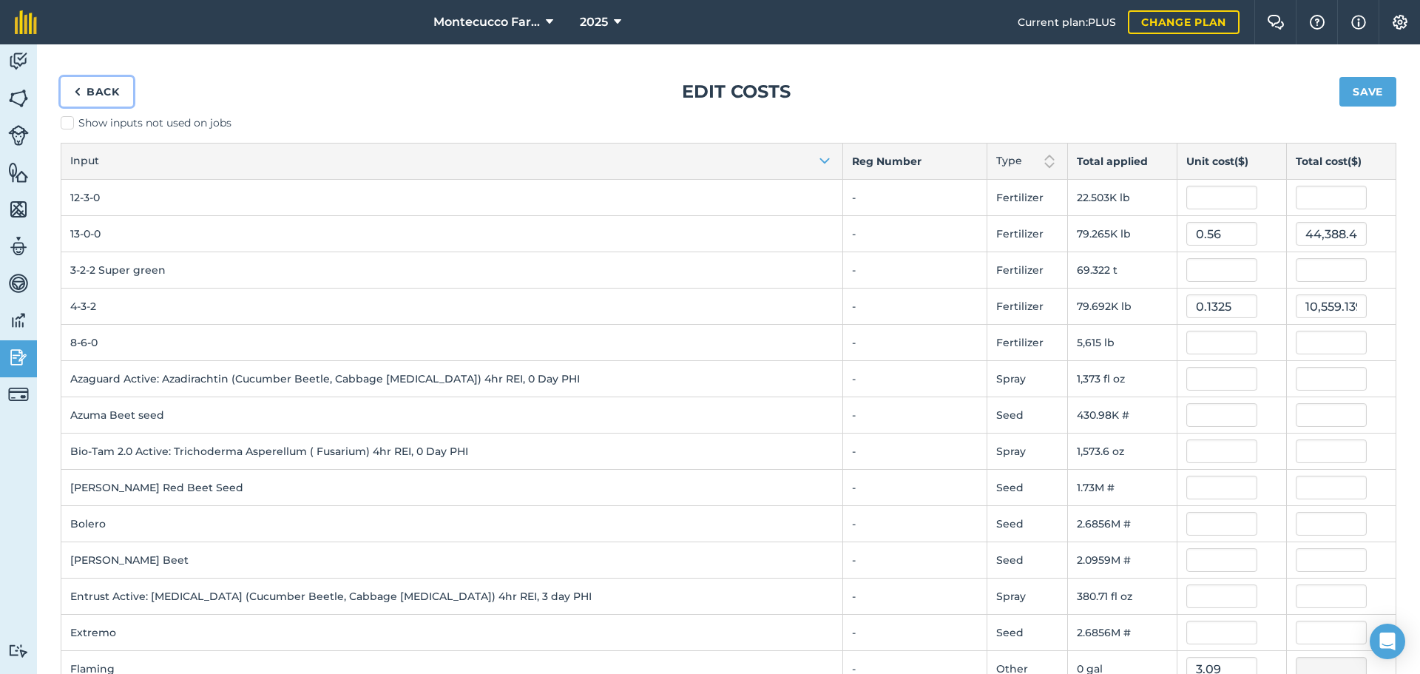
click at [95, 91] on link "Back" at bounding box center [97, 92] width 72 height 30
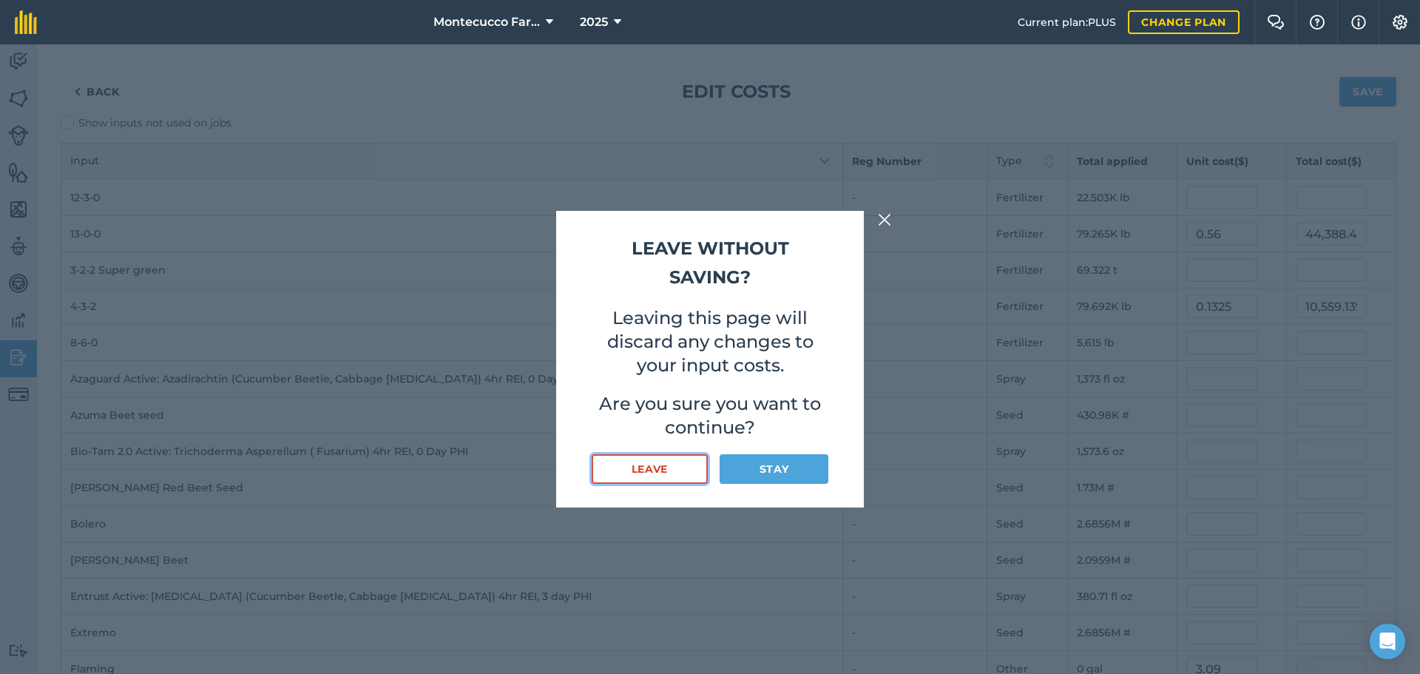
click at [626, 466] on button "Leave" at bounding box center [650, 469] width 116 height 30
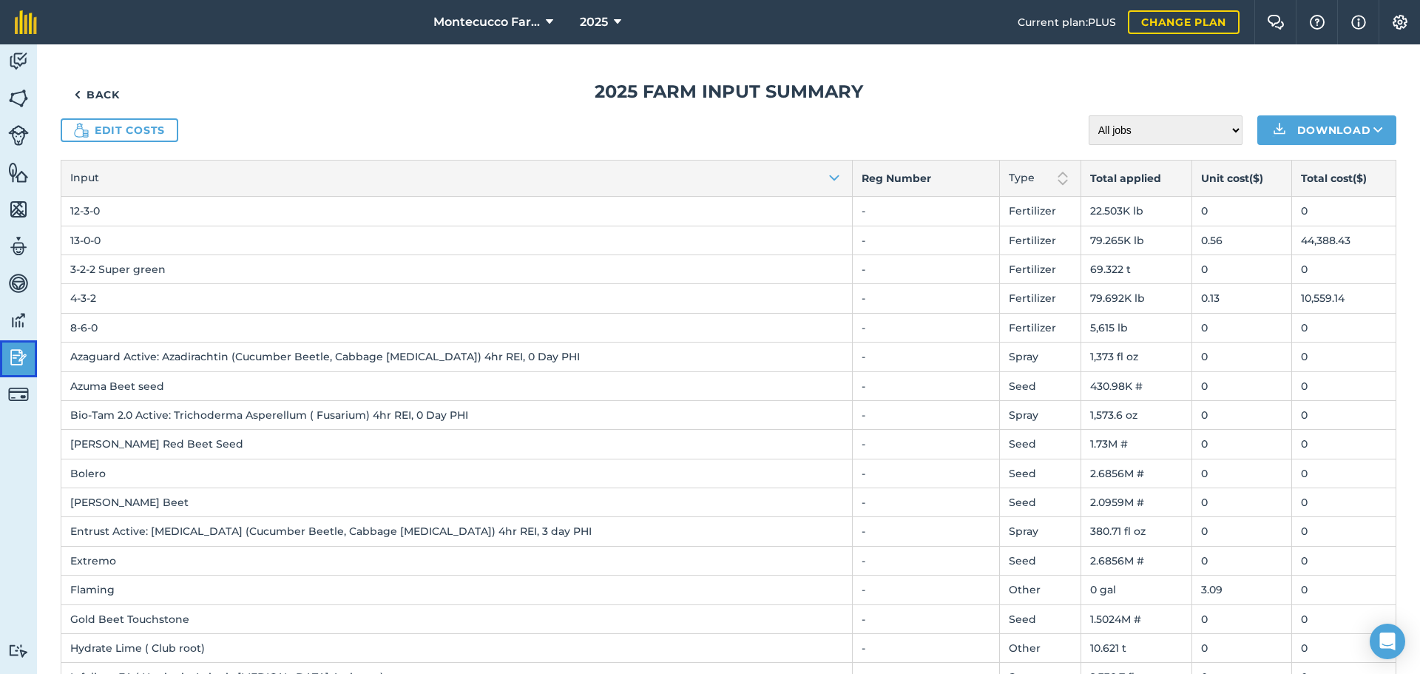
click at [13, 355] on img at bounding box center [18, 357] width 21 height 22
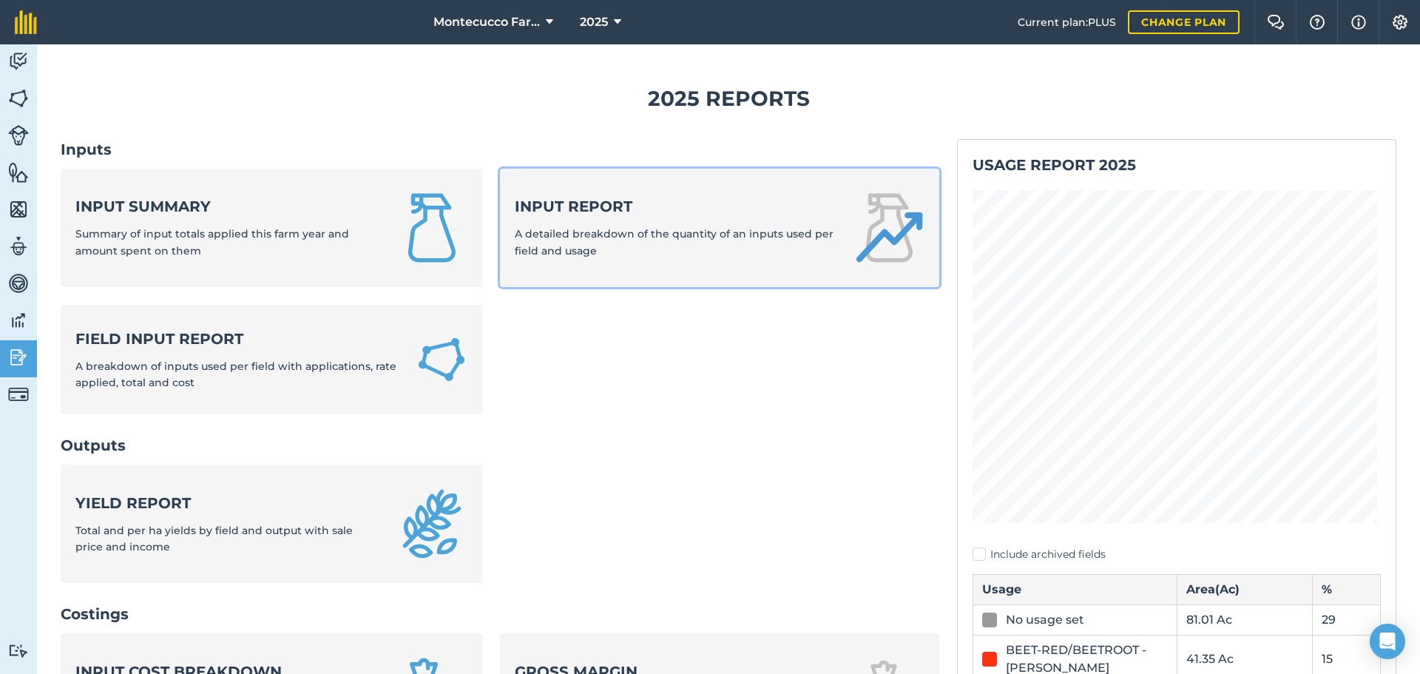
click at [620, 271] on link "Input report A detailed breakdown of the quantity of an inputs used per field a…" at bounding box center [719, 228] width 439 height 118
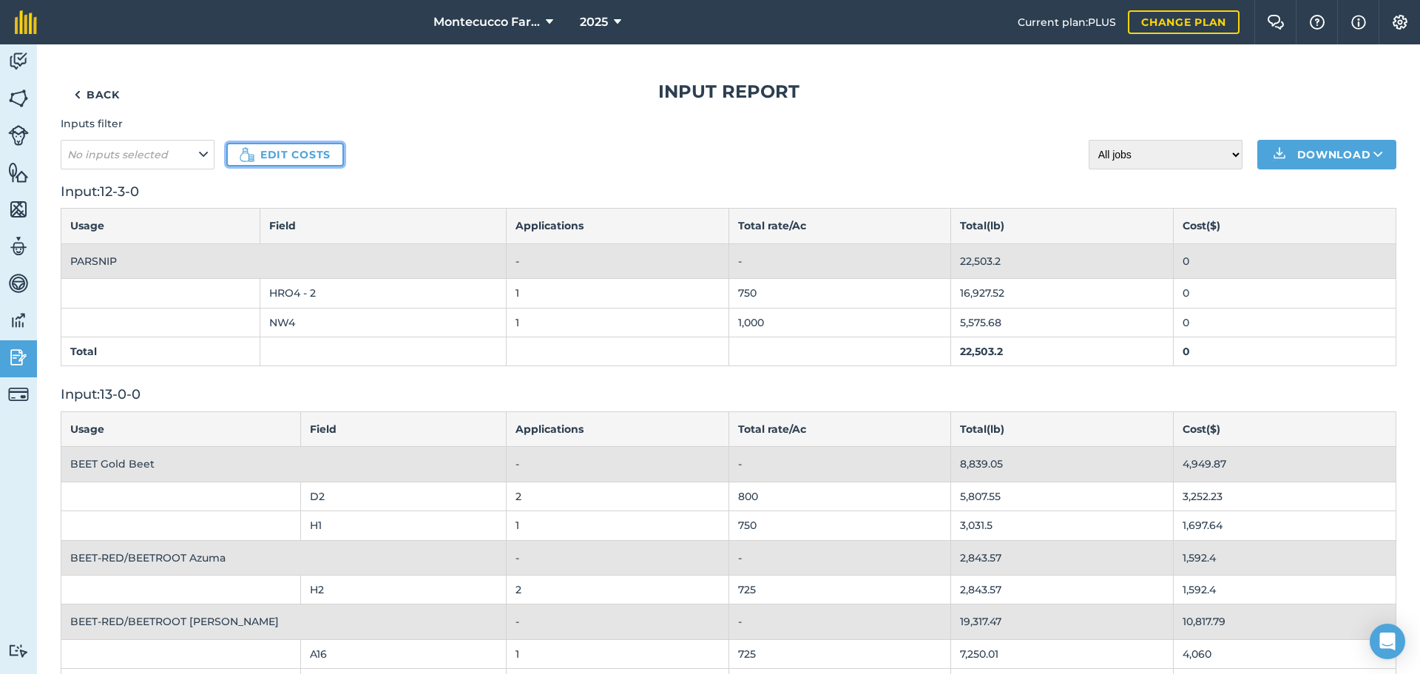
click at [287, 155] on link "Edit costs" at bounding box center [285, 155] width 118 height 24
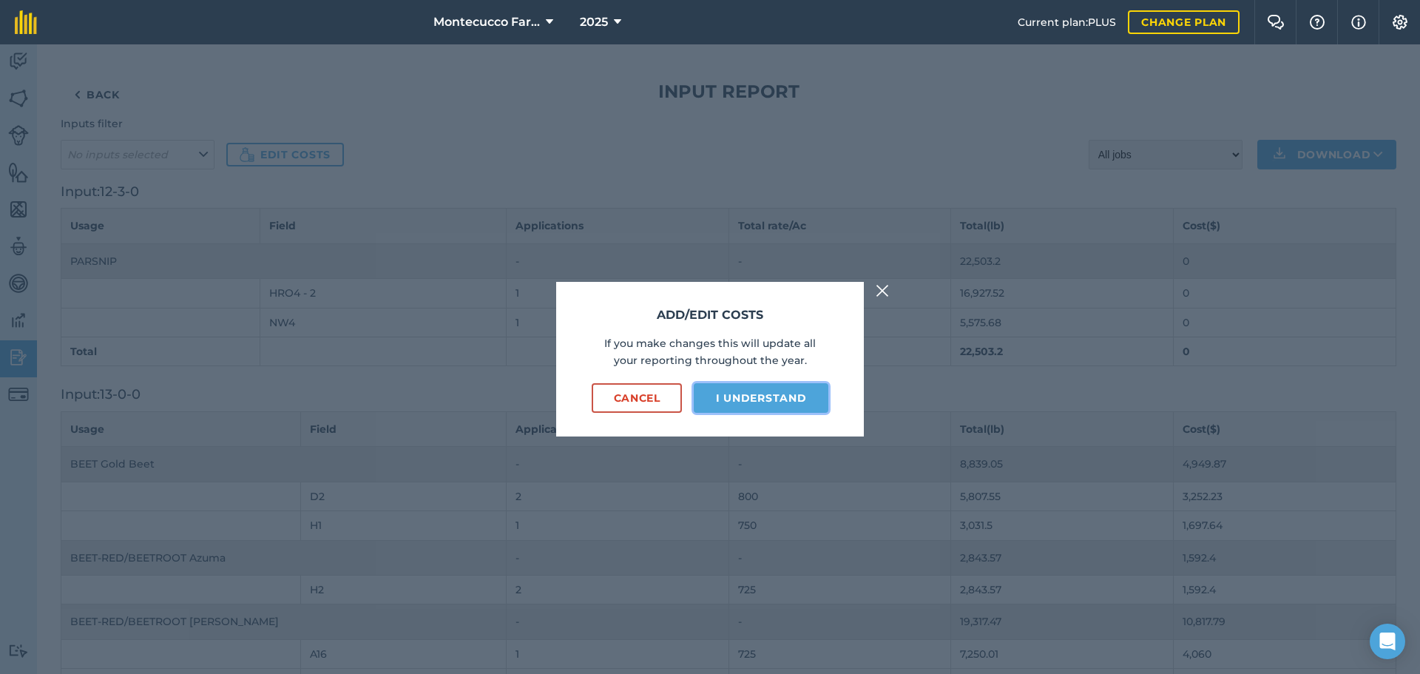
click at [786, 393] on button "I understand" at bounding box center [761, 398] width 135 height 30
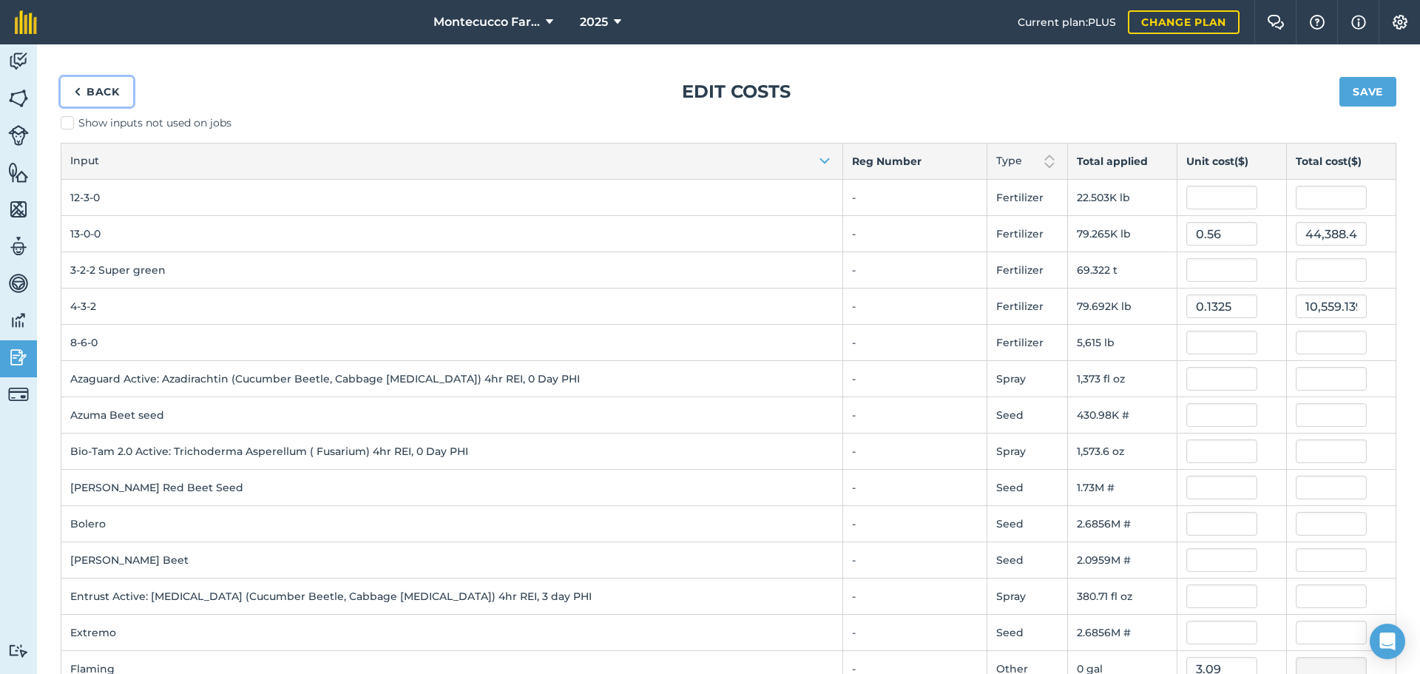
click at [91, 92] on link "Back" at bounding box center [97, 92] width 72 height 30
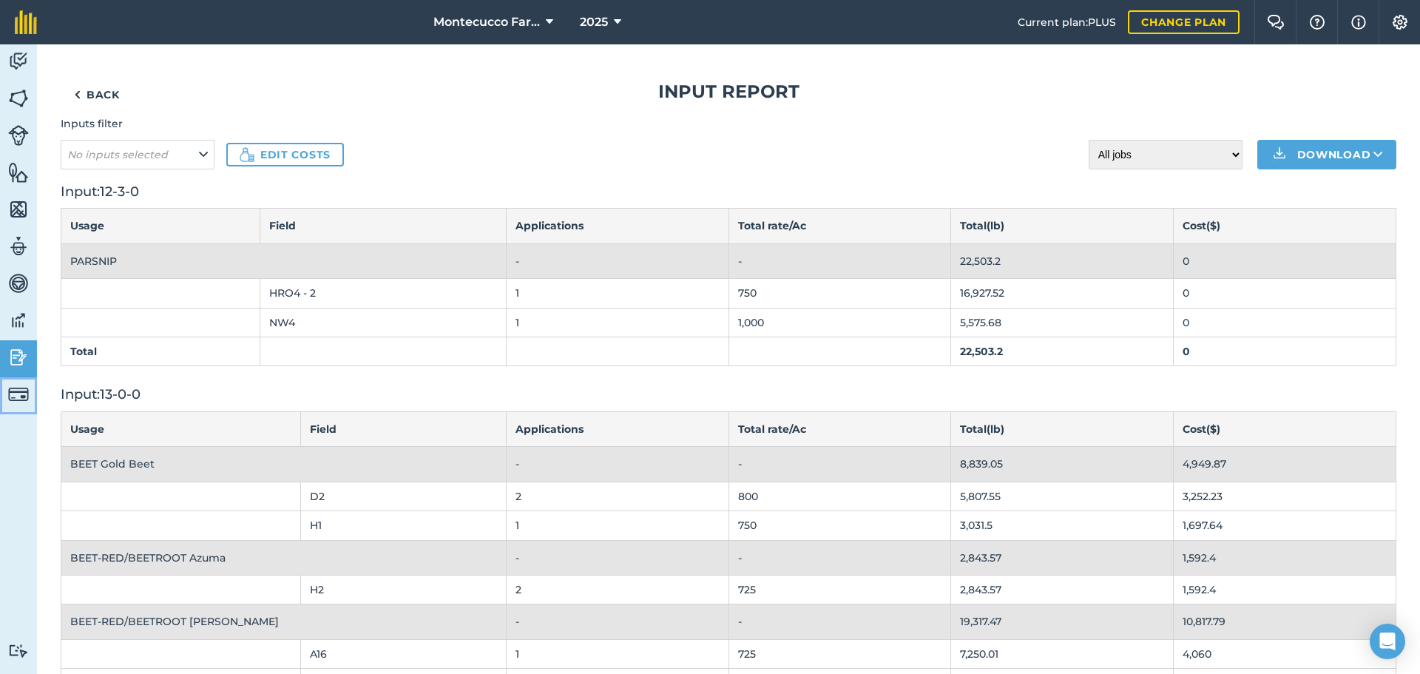
click at [24, 395] on img at bounding box center [18, 394] width 21 height 21
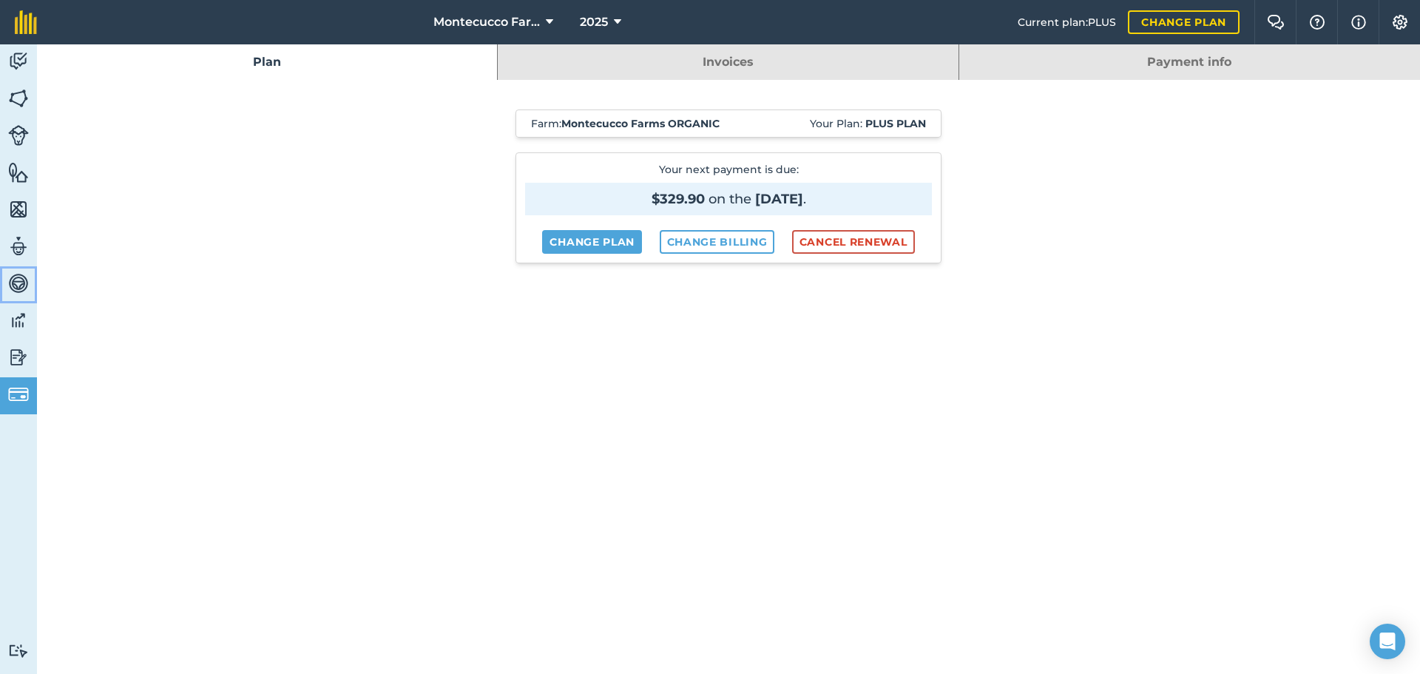
click at [17, 286] on img at bounding box center [18, 283] width 21 height 22
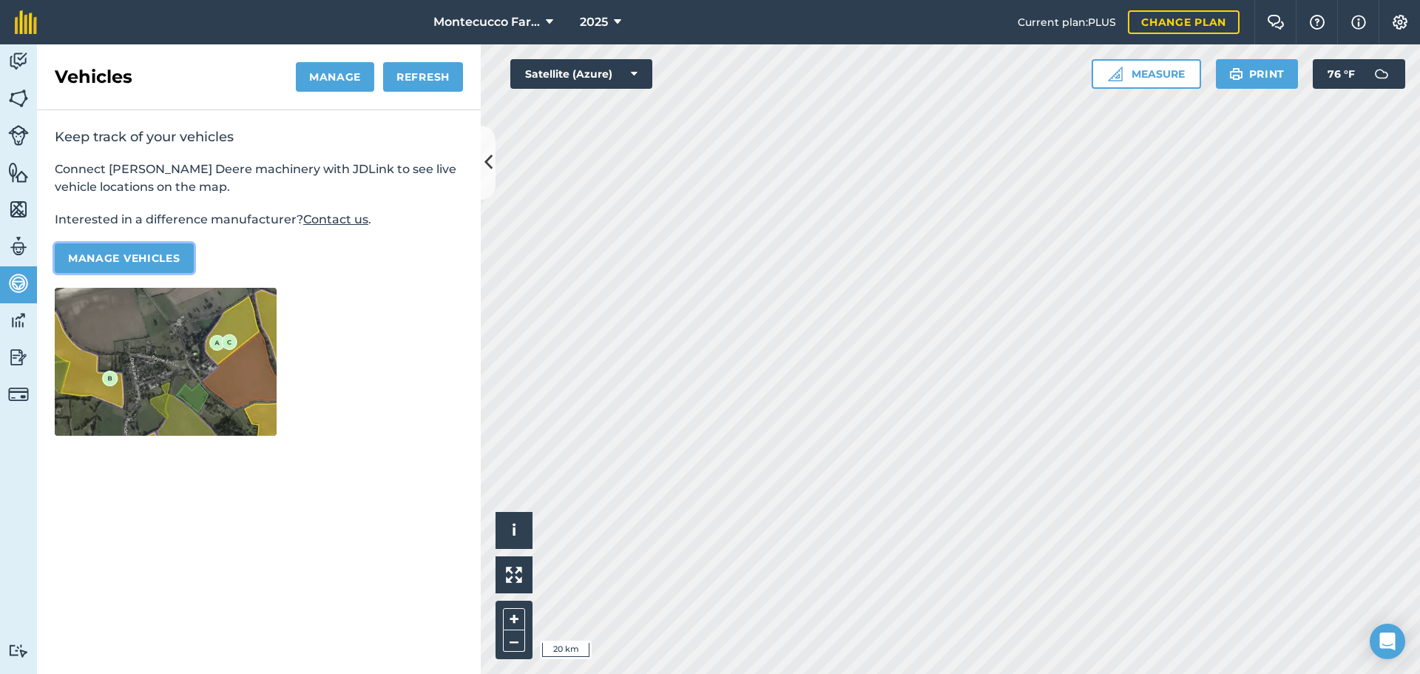
click at [134, 259] on button "Manage vehicles" at bounding box center [124, 258] width 139 height 30
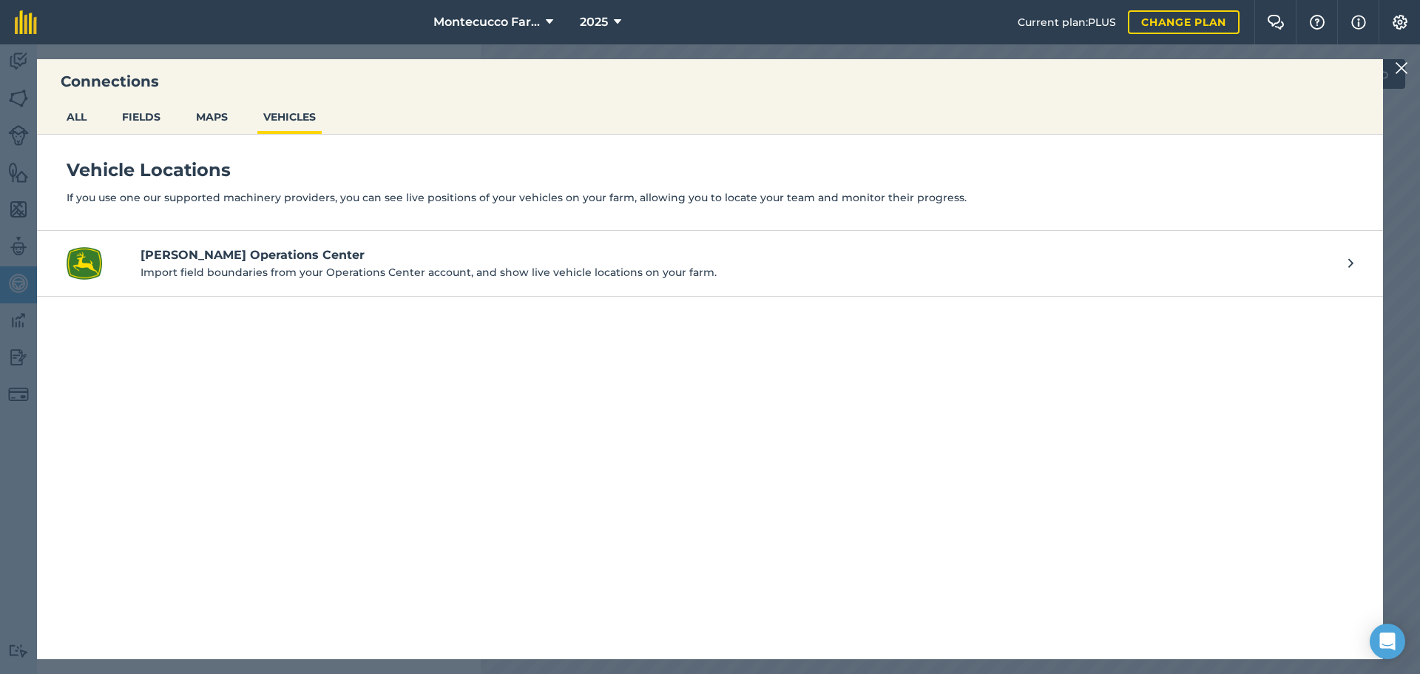
click at [158, 266] on p "Import field boundaries from your Operations Center account, and show live vehi…" at bounding box center [737, 272] width 1193 height 16
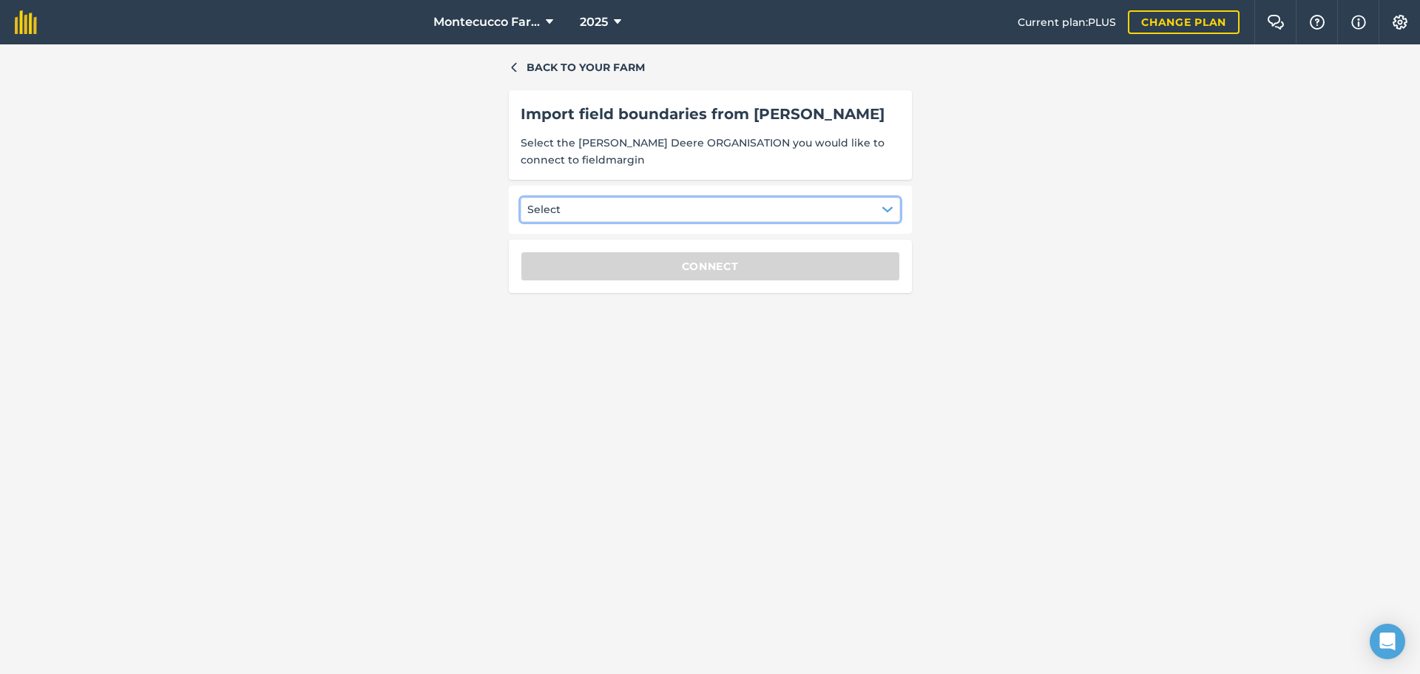
click at [591, 213] on button "Select" at bounding box center [710, 209] width 379 height 24
click at [611, 254] on div "Montecucco Farms" at bounding box center [593, 247] width 128 height 25
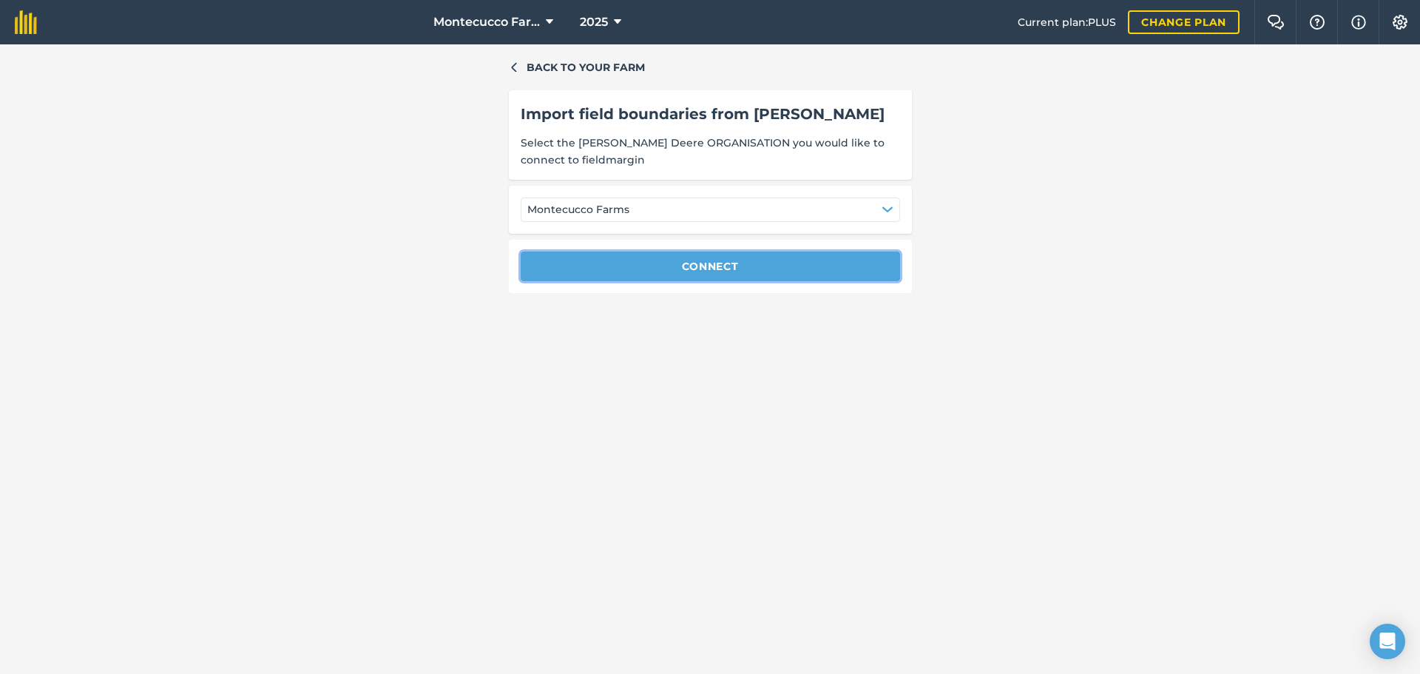
click at [683, 265] on button "Connect" at bounding box center [710, 266] width 379 height 30
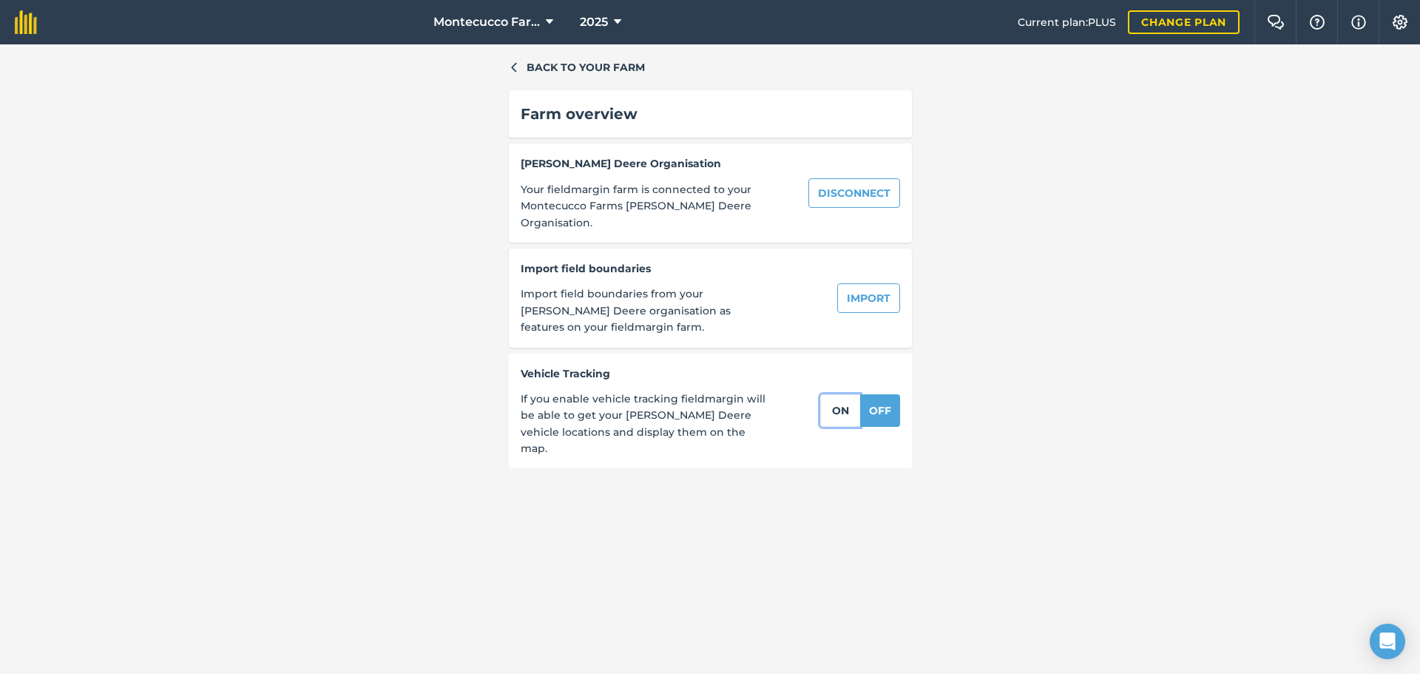
click at [846, 394] on button "on" at bounding box center [840, 410] width 40 height 33
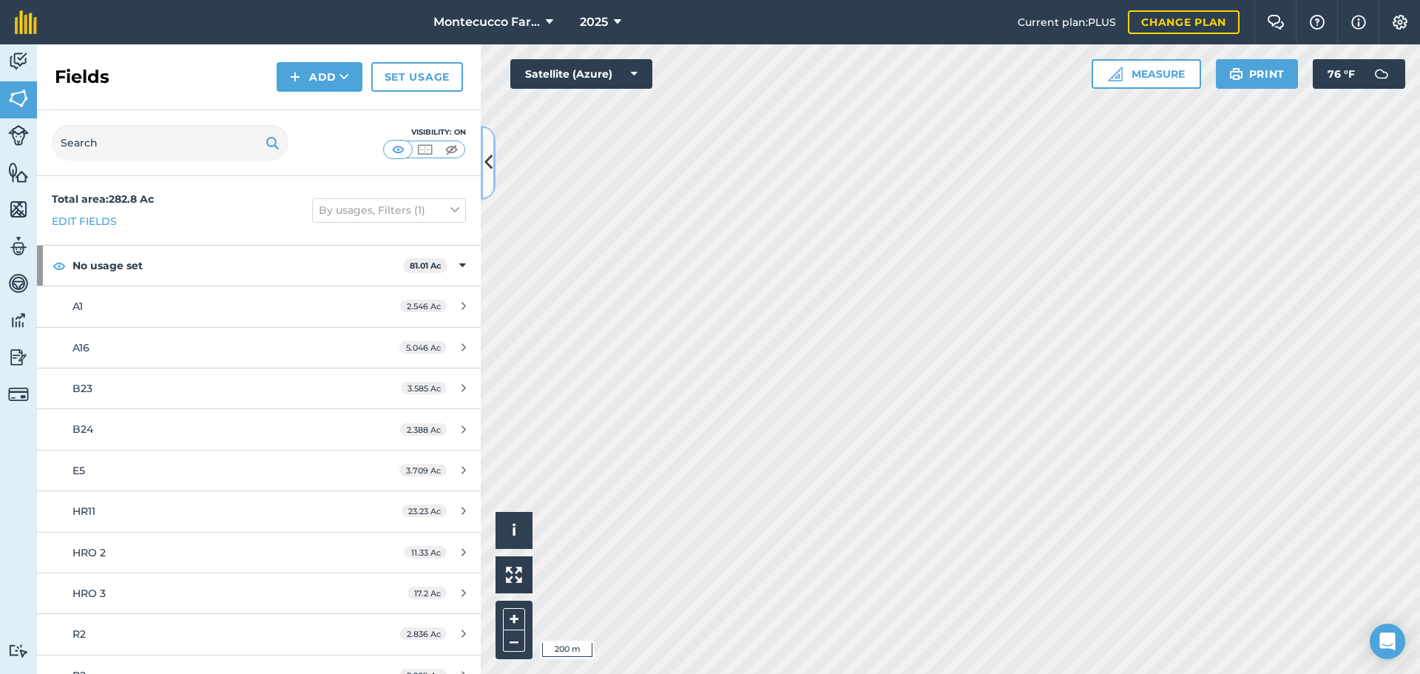
click at [487, 162] on icon at bounding box center [488, 162] width 8 height 26
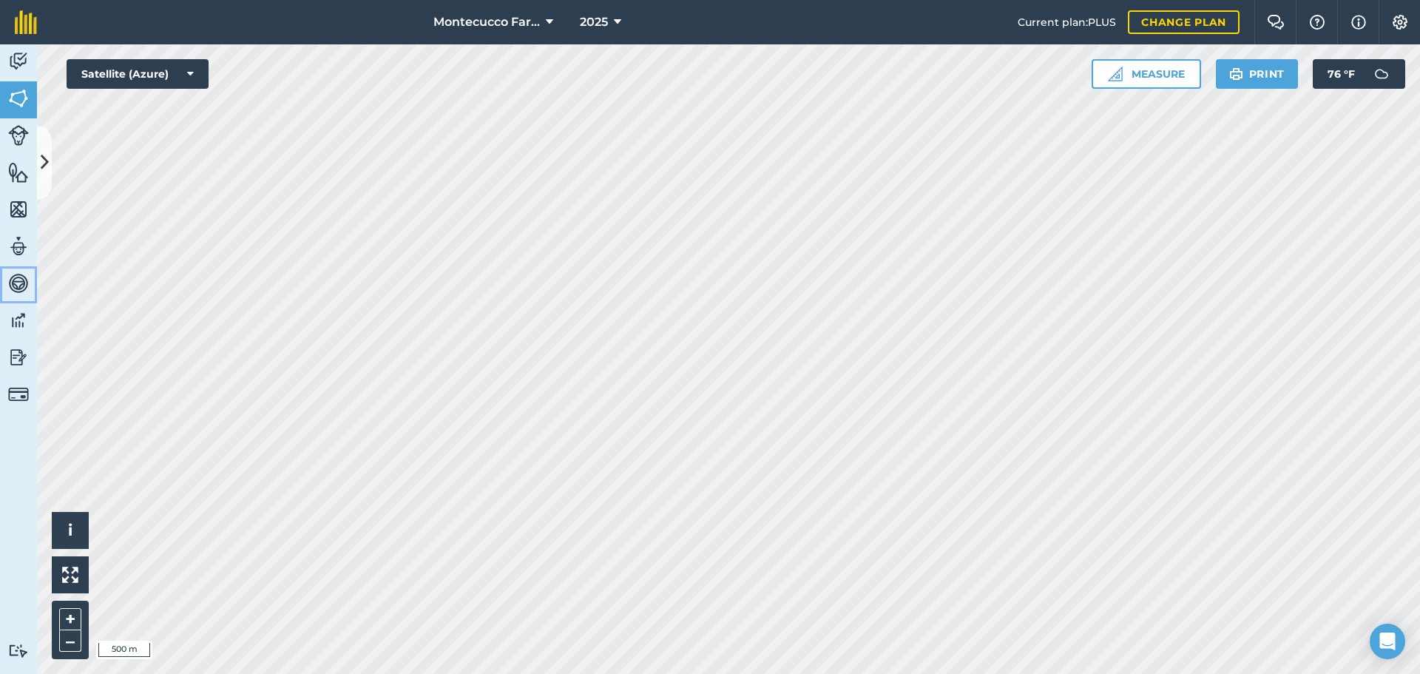
click at [17, 277] on img at bounding box center [18, 283] width 21 height 22
click at [22, 100] on img at bounding box center [18, 98] width 21 height 22
click at [47, 155] on icon at bounding box center [45, 162] width 8 height 26
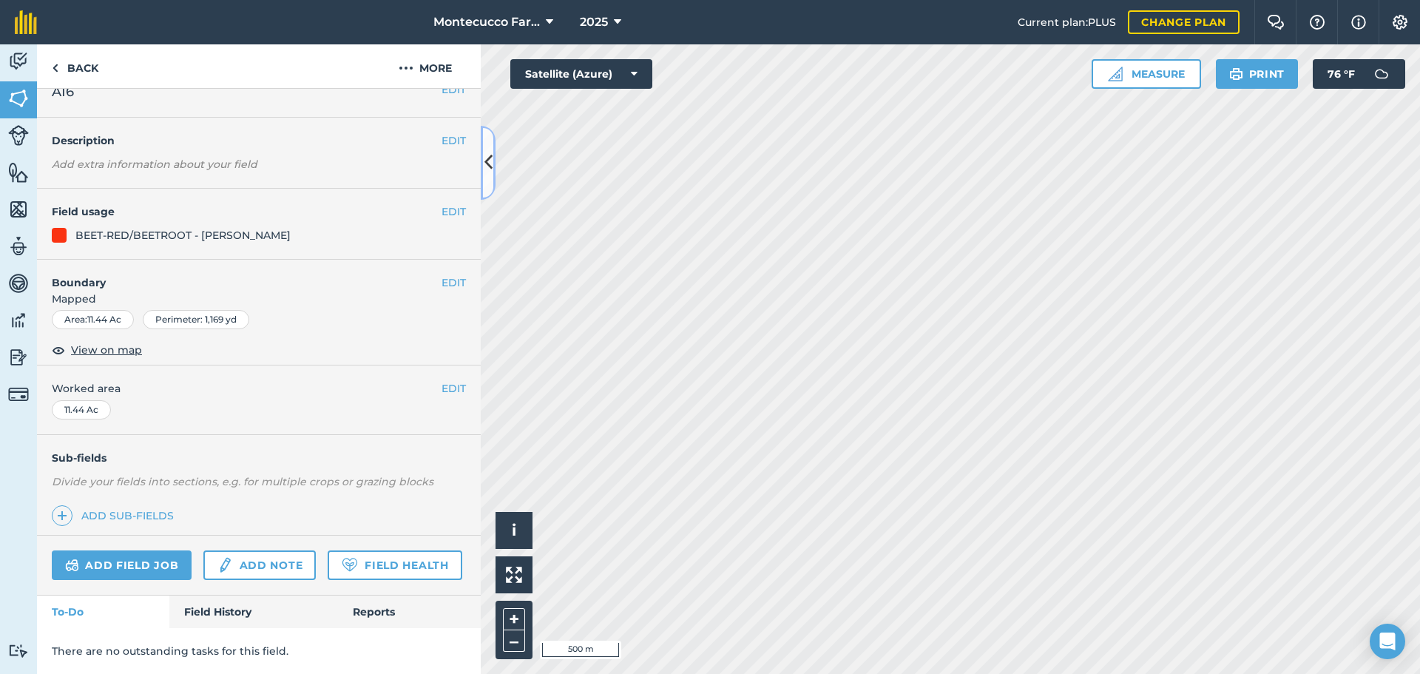
scroll to position [64, 0]
click at [229, 611] on link "Field History" at bounding box center [253, 611] width 168 height 33
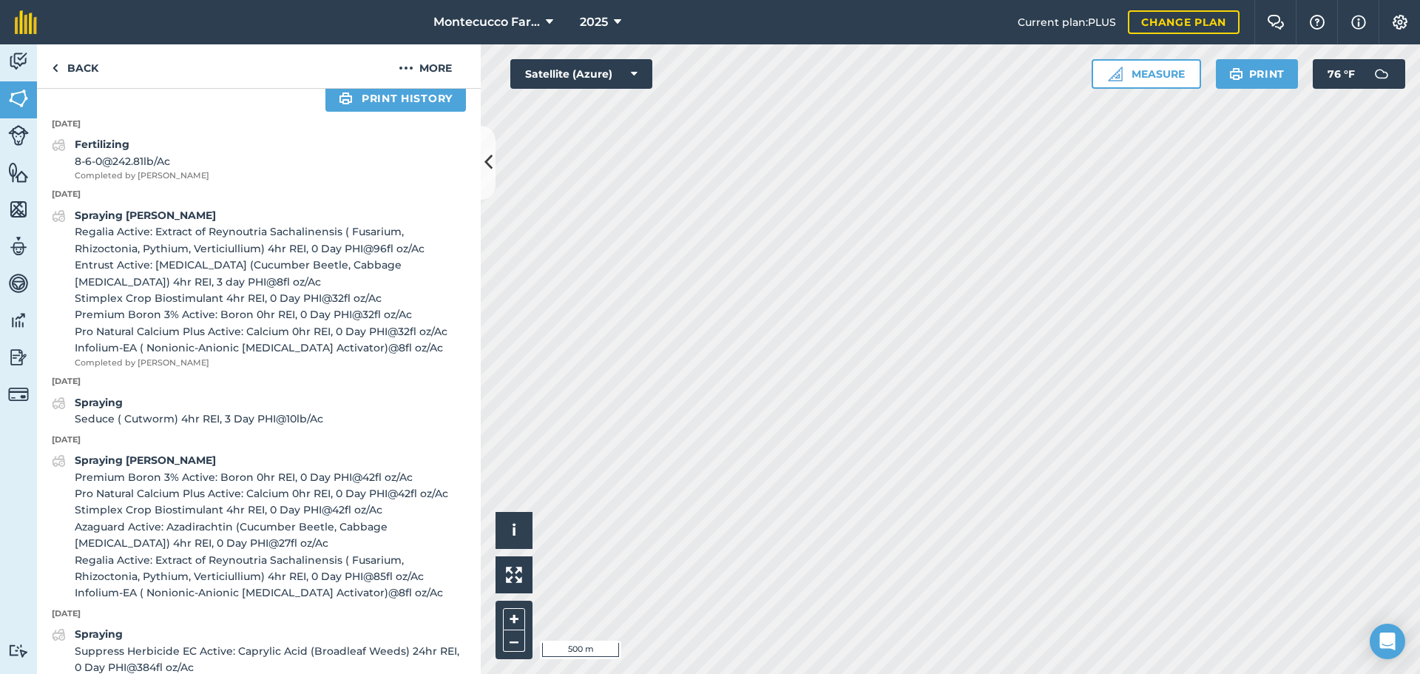
scroll to position [581, 0]
click at [214, 425] on span "Seduce ( Cutworm) 4hr REI, 3 Day PHI @ 10 lb / Ac" at bounding box center [199, 417] width 248 height 16
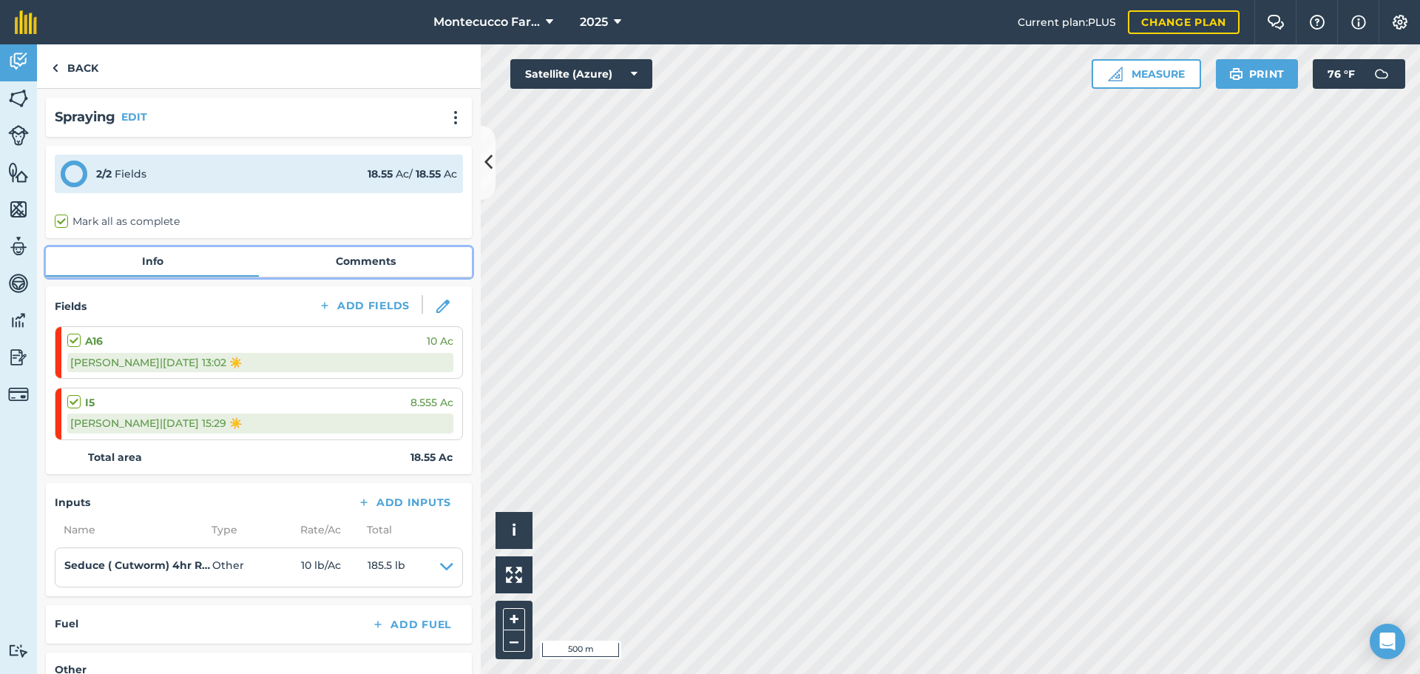
click at [369, 268] on link "Comments" at bounding box center [365, 261] width 213 height 28
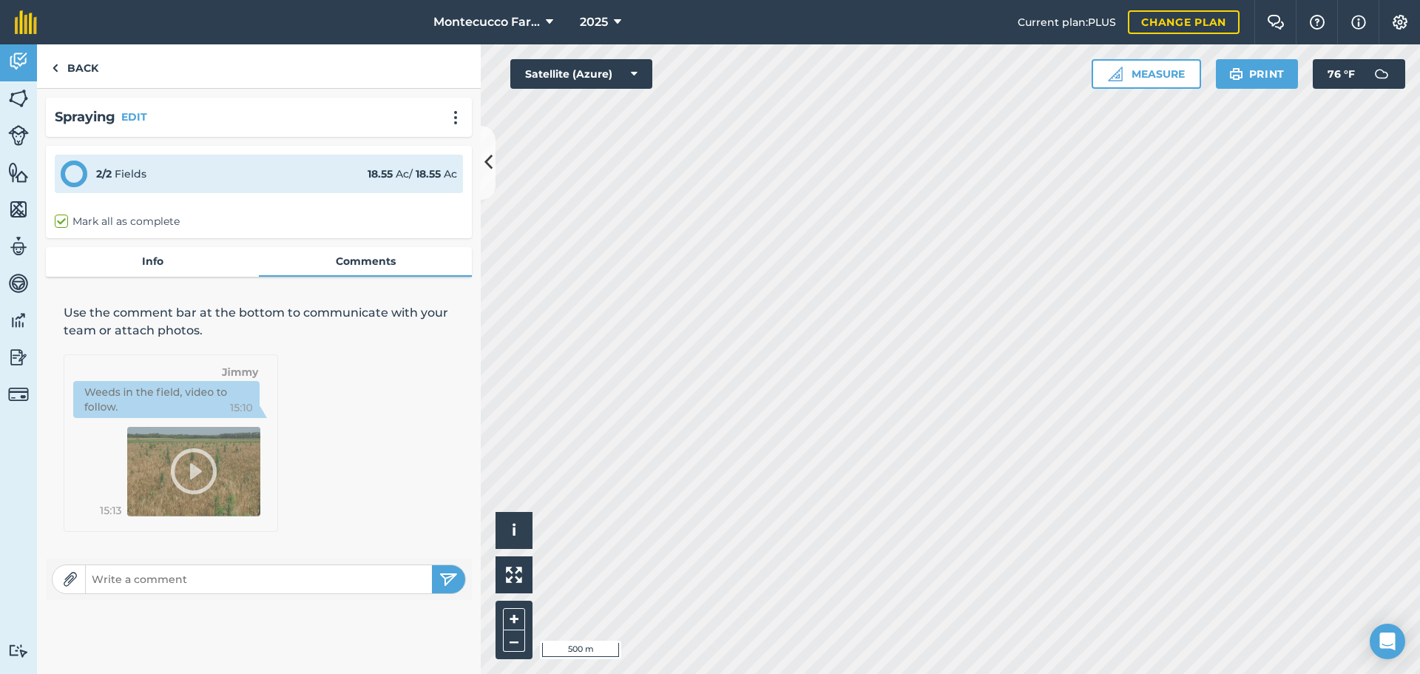
click at [252, 575] on input "text" at bounding box center [259, 579] width 346 height 21
type input "a"
type input "Applied 2 hrs of water after application"
click at [447, 579] on img "submit" at bounding box center [448, 579] width 18 height 18
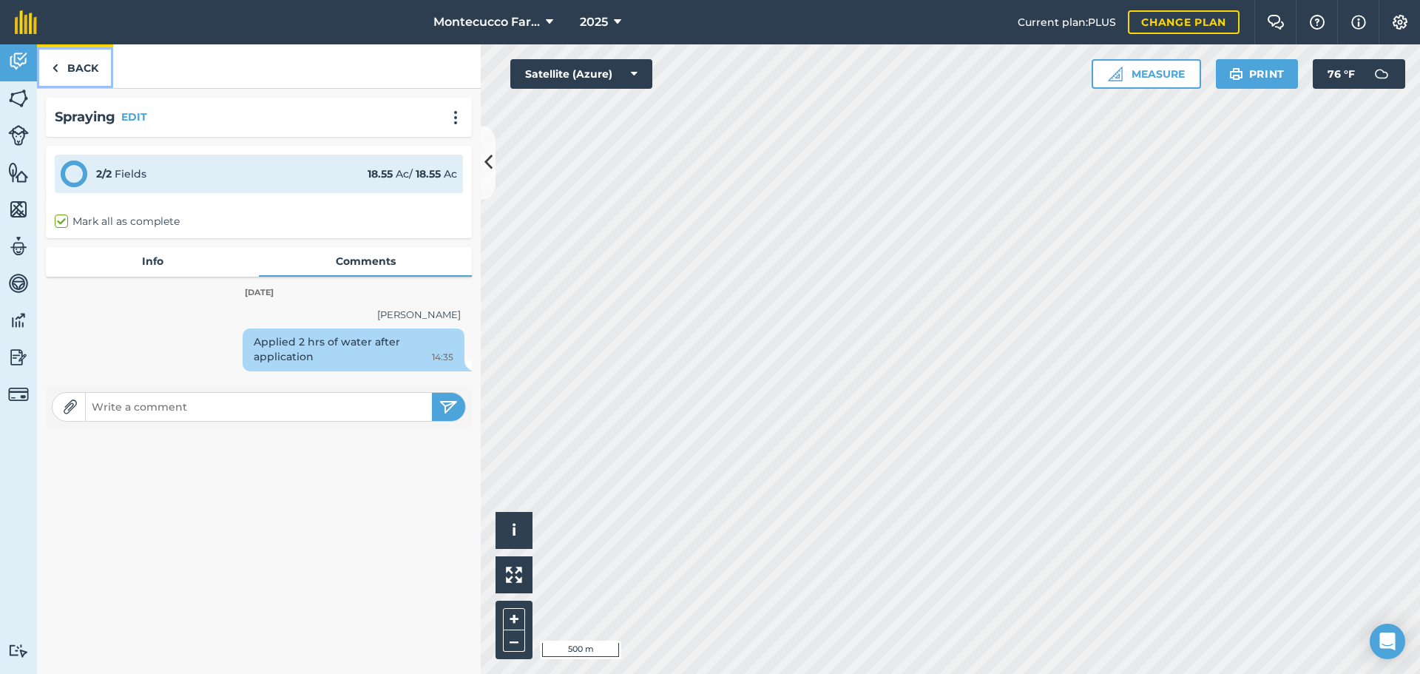
click at [75, 65] on link "Back" at bounding box center [75, 66] width 76 height 44
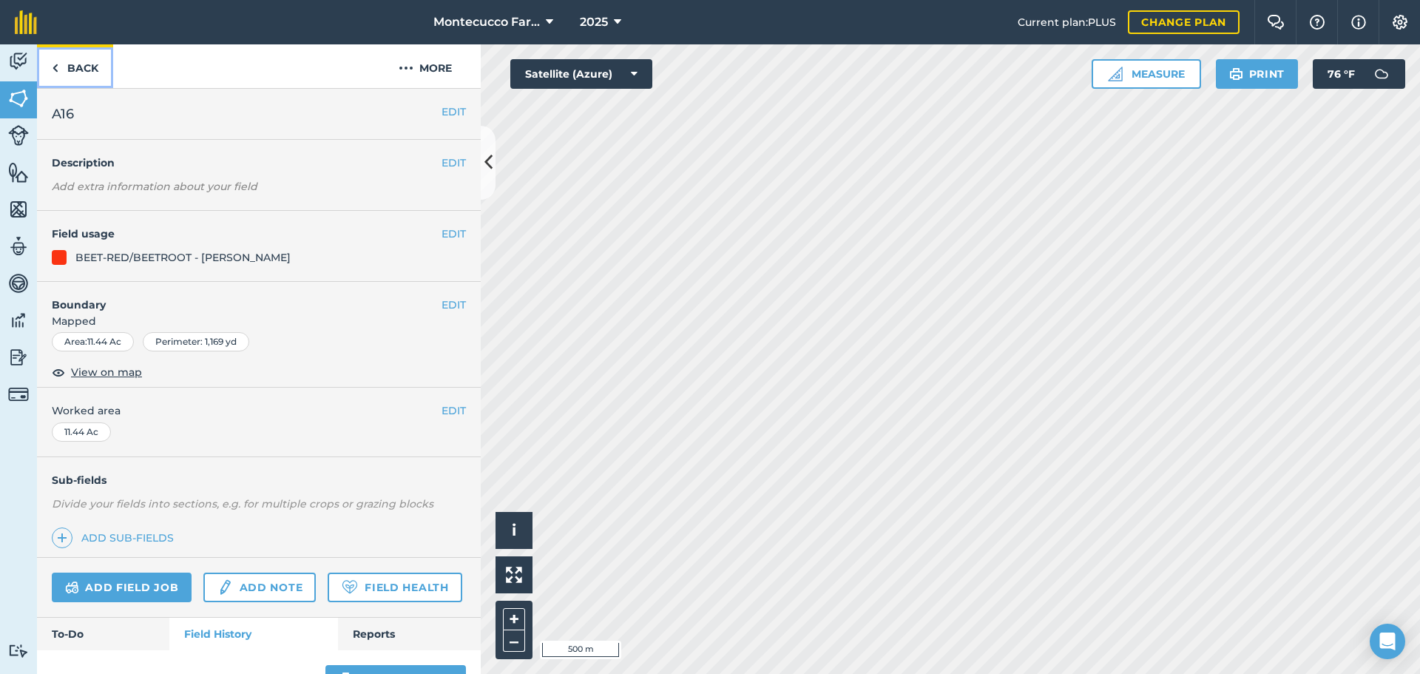
click at [80, 77] on link "Back" at bounding box center [75, 66] width 76 height 44
